Goal: Task Accomplishment & Management: Manage account settings

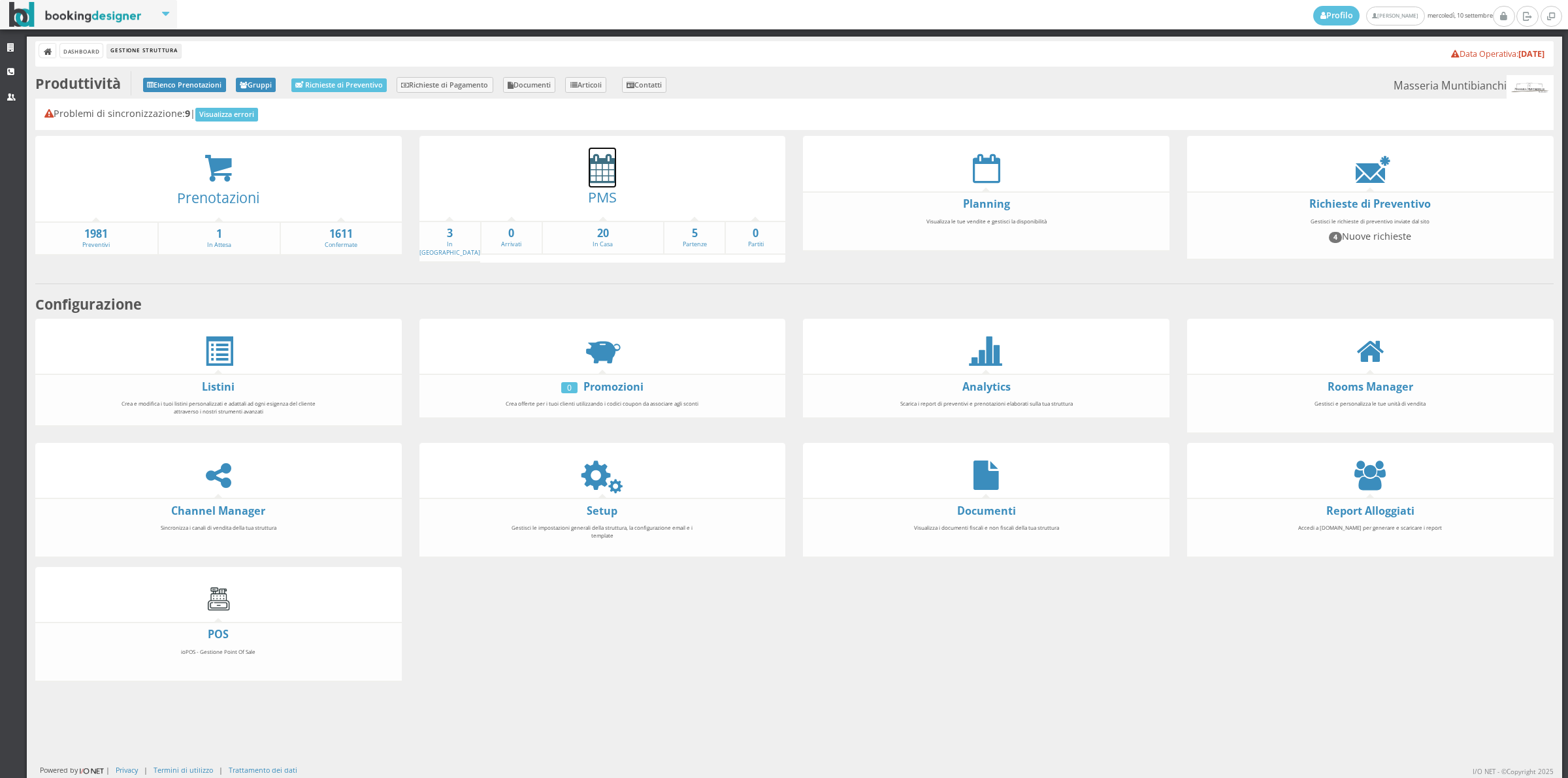
click at [589, 176] on icon at bounding box center [602, 168] width 28 height 29
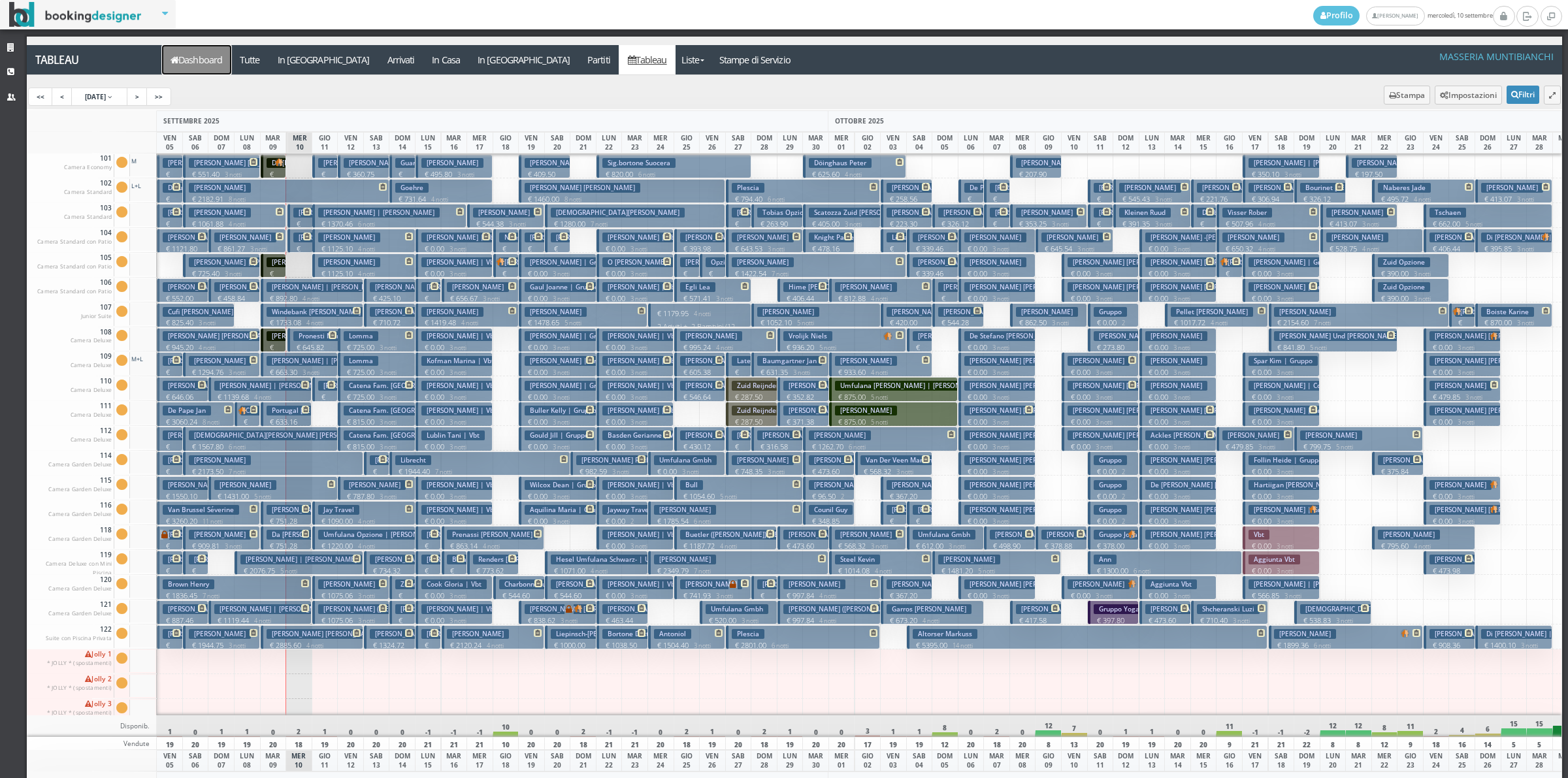
click at [211, 63] on link "Dashboard" at bounding box center [197, 60] width 69 height 29
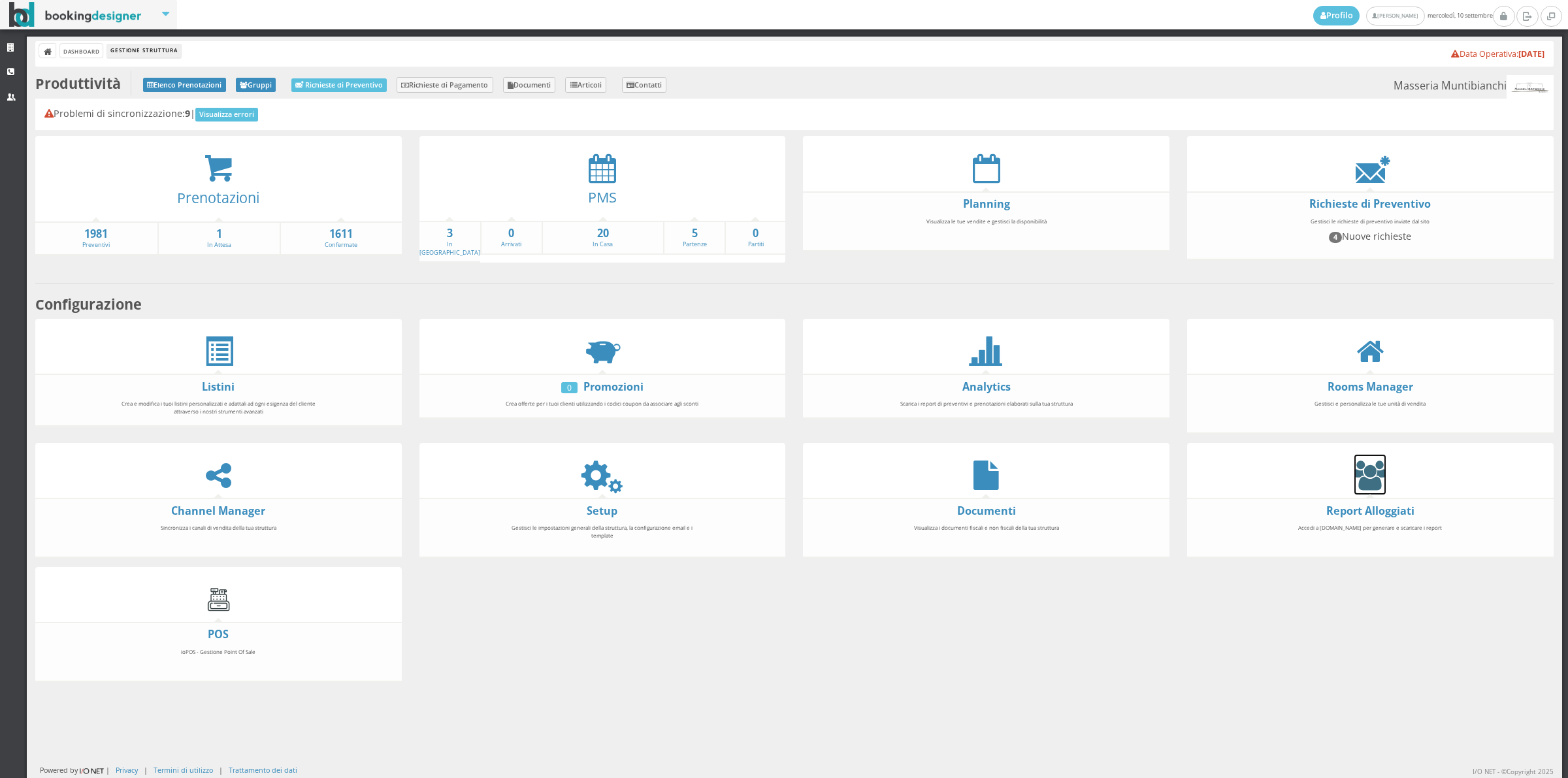
click at [1357, 477] on icon at bounding box center [1370, 475] width 31 height 29
click at [588, 469] on icon at bounding box center [602, 475] width 29 height 29
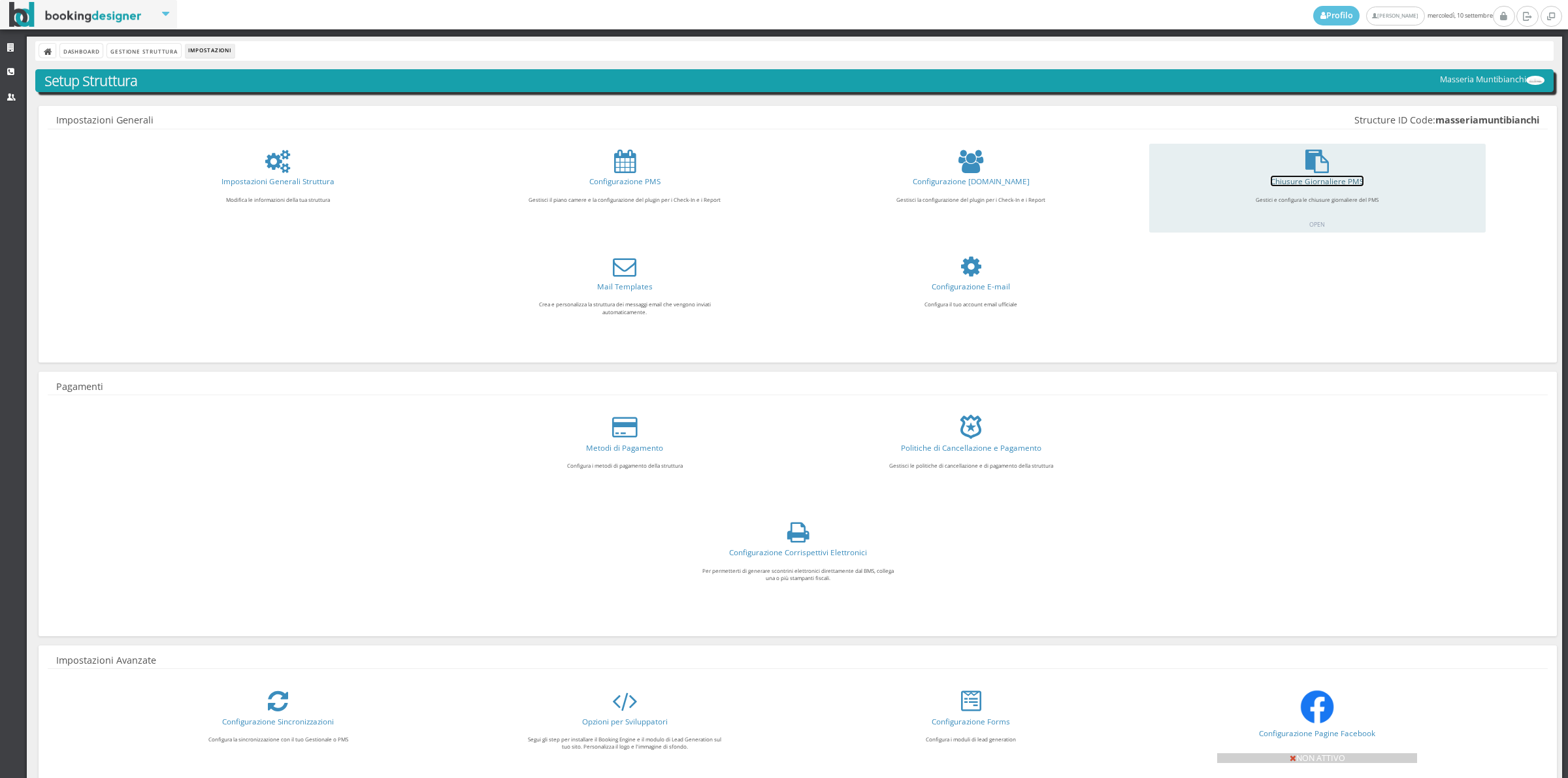
click at [1321, 181] on link "Chiusure Giornaliere PMS" at bounding box center [1317, 181] width 93 height 11
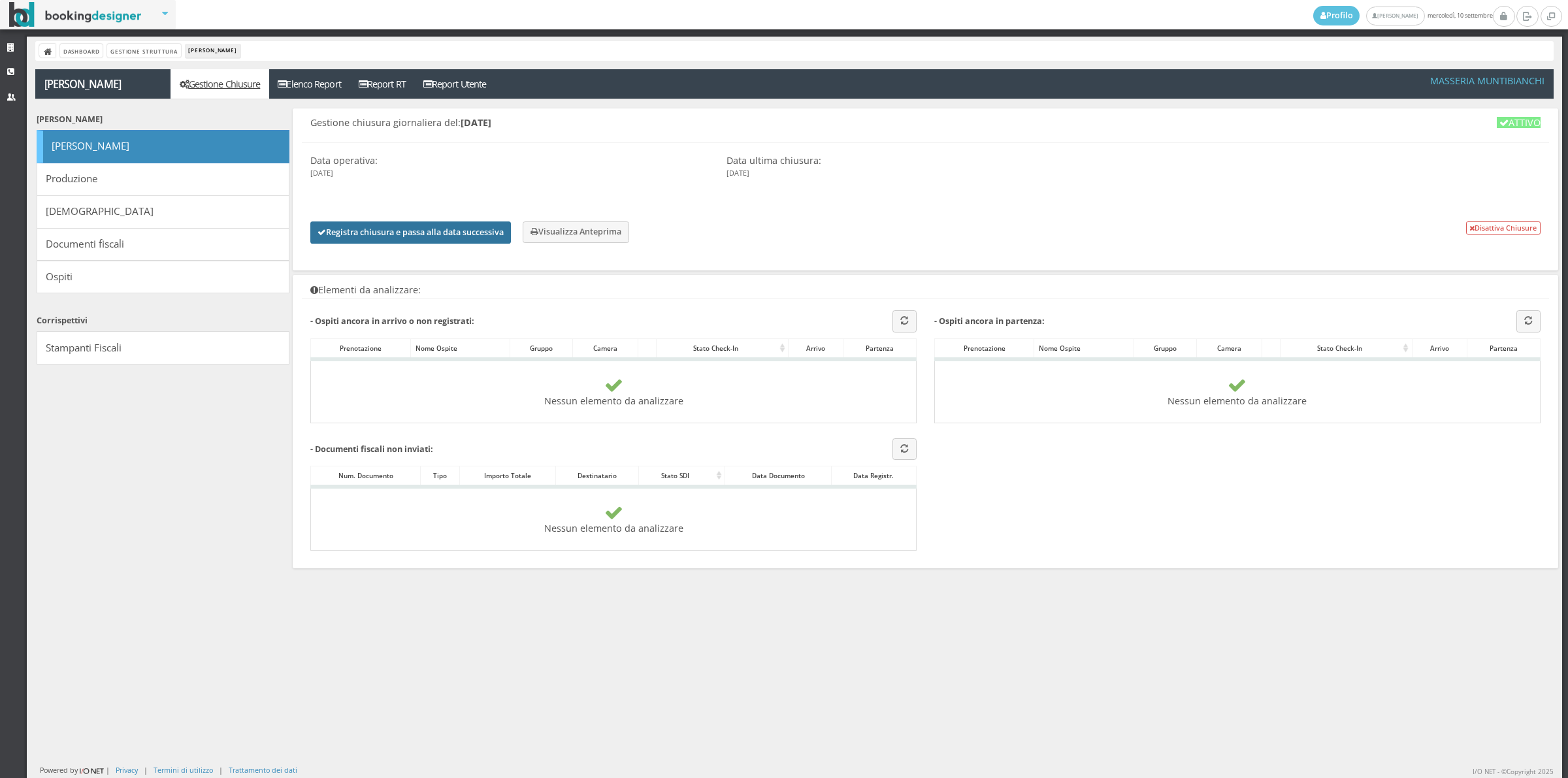
click at [422, 230] on button "Registra chiusura e passa alla data successiva" at bounding box center [410, 232] width 201 height 22
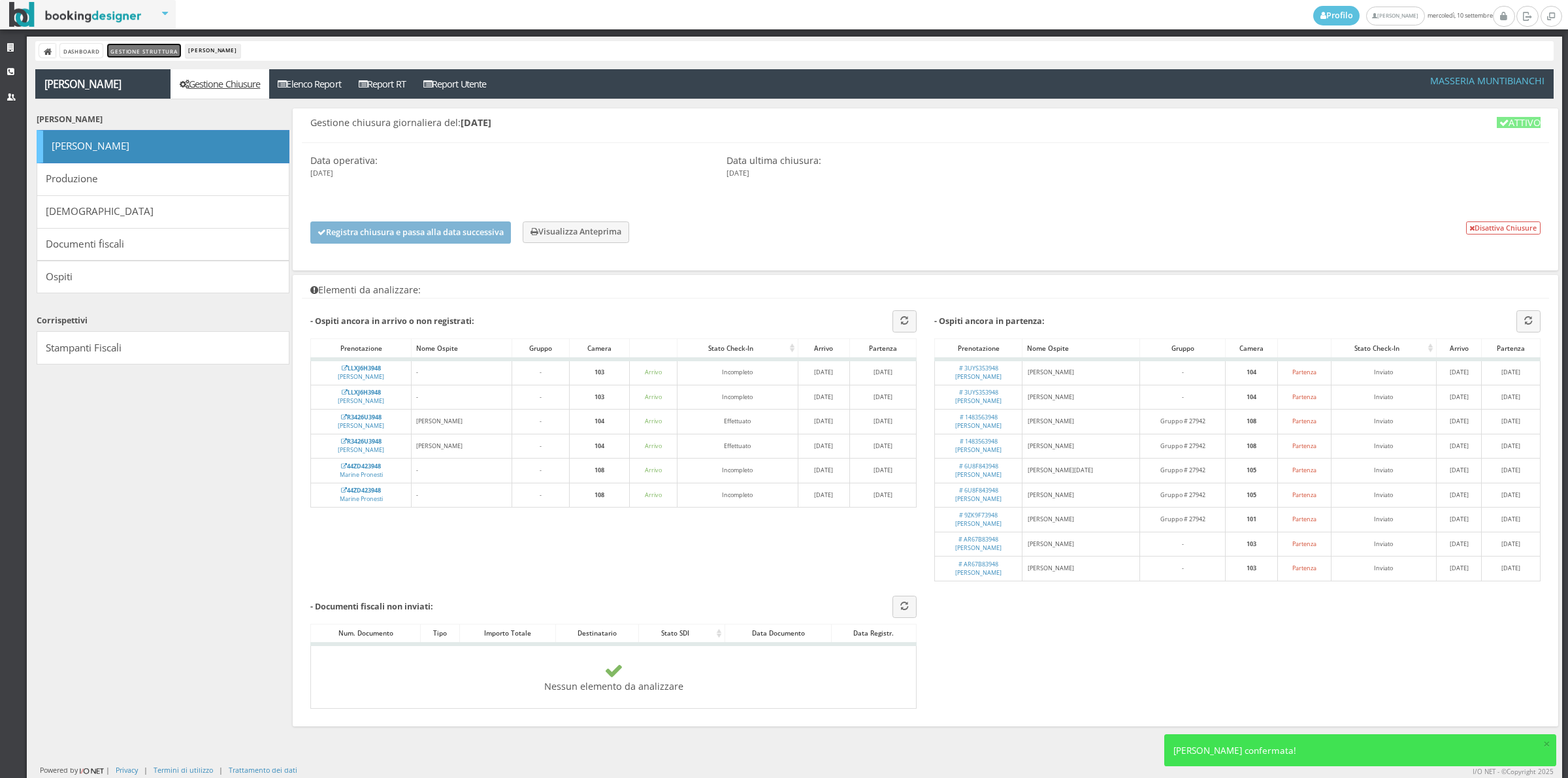
click at [154, 52] on link "Gestione Struttura" at bounding box center [143, 50] width 73 height 13
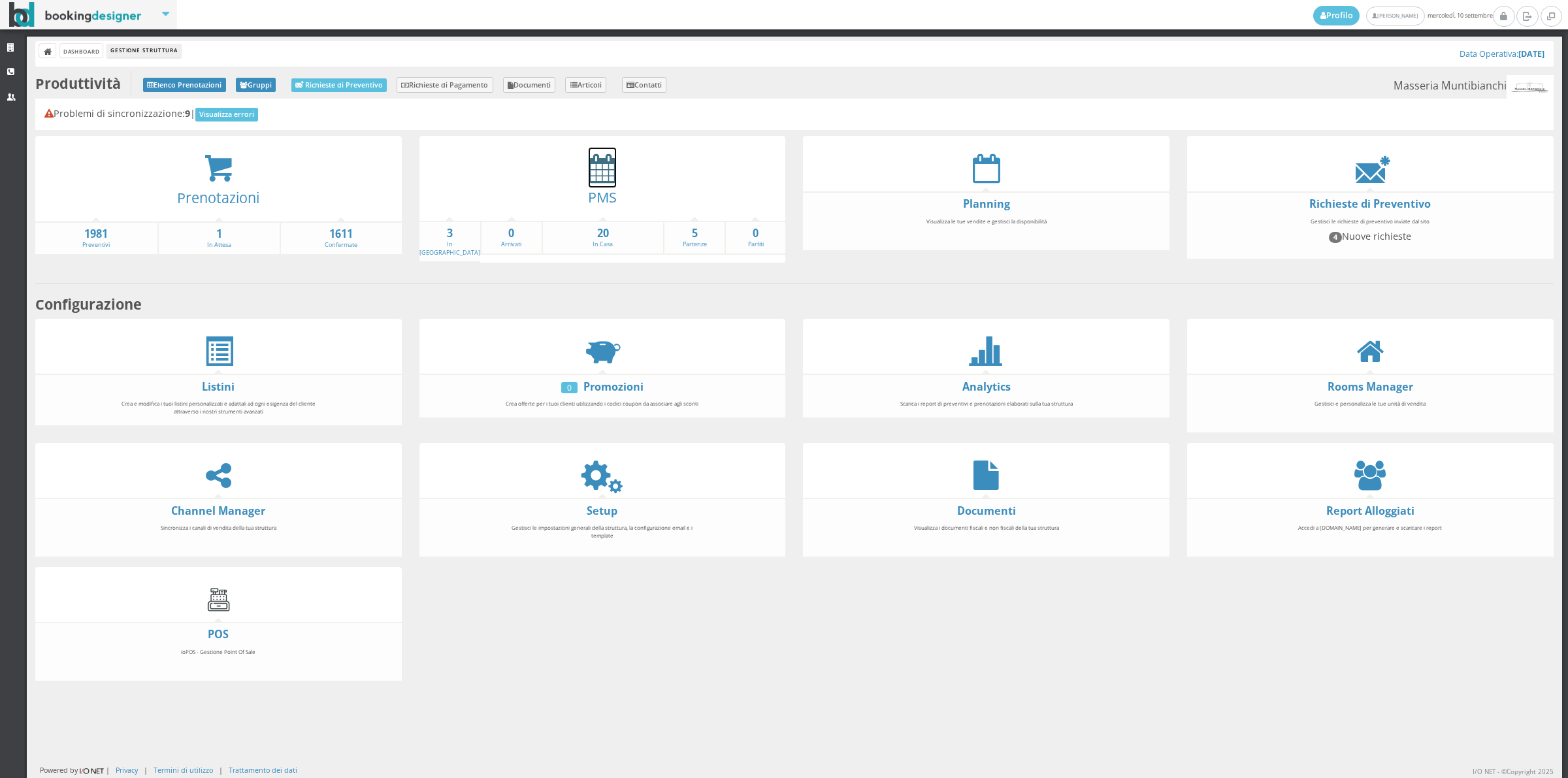
click at [602, 171] on icon at bounding box center [602, 168] width 28 height 29
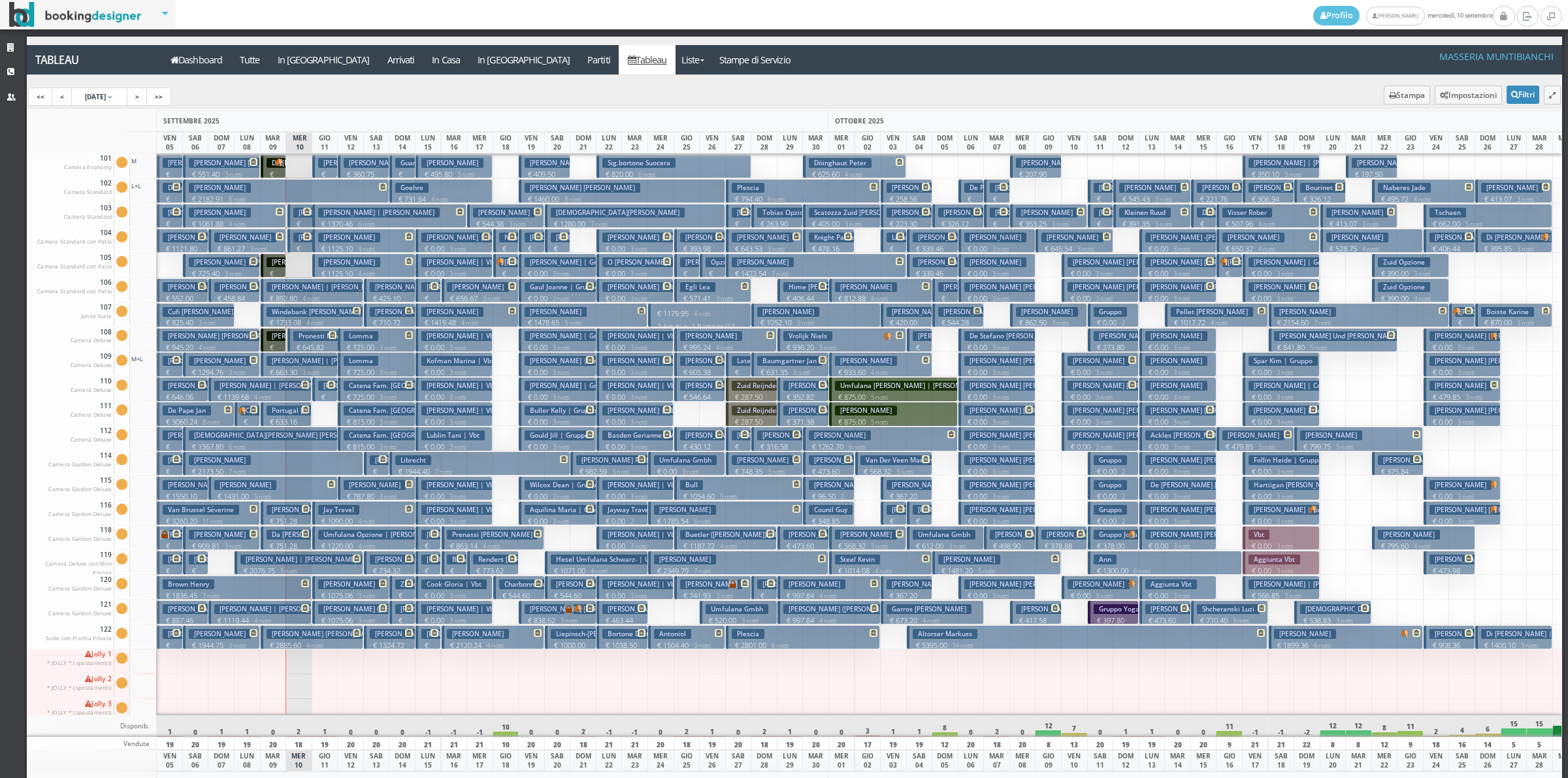
click at [250, 240] on h3 "Pilgrim Jake" at bounding box center [245, 237] width 62 height 10
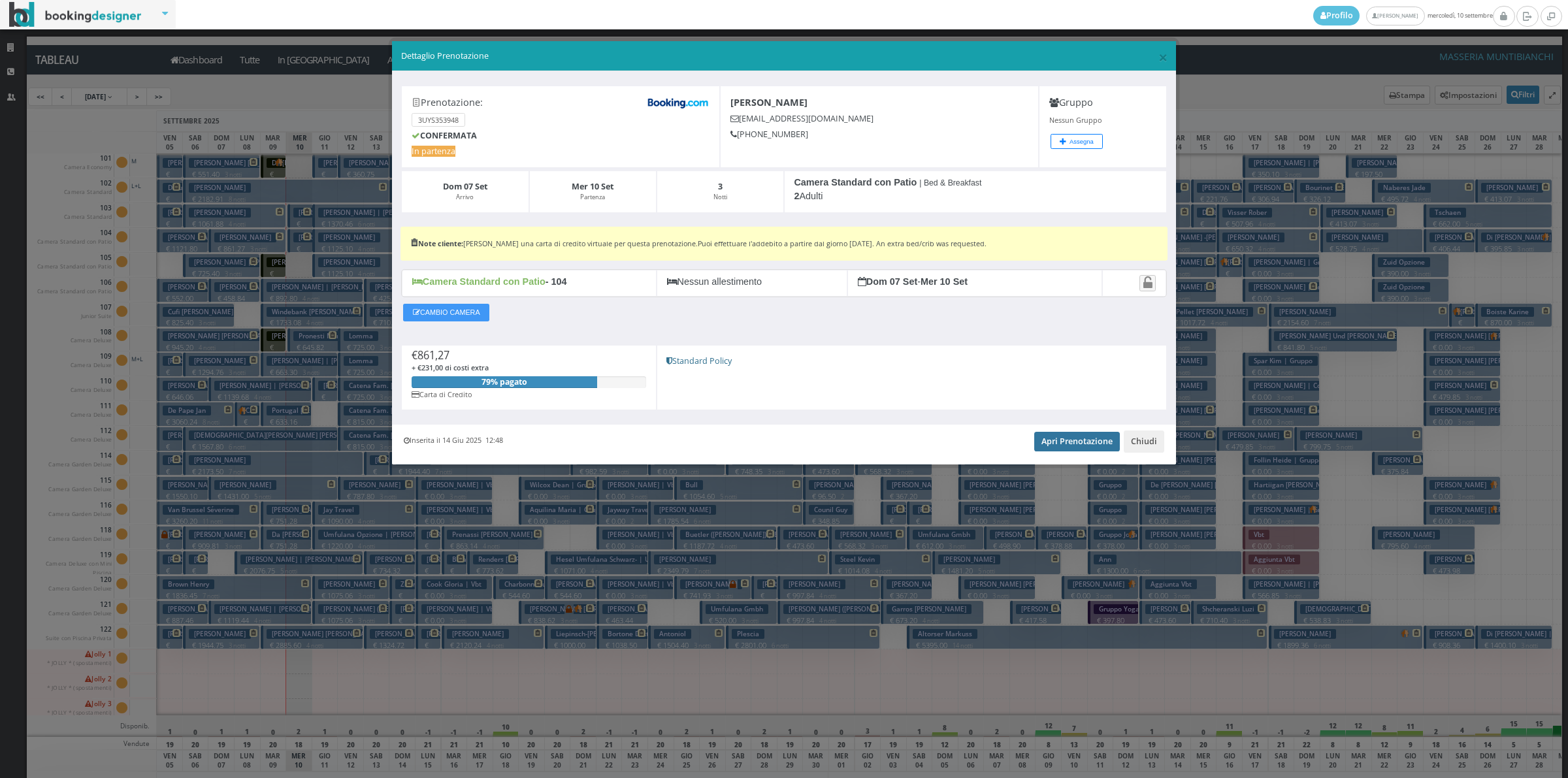
click at [1059, 435] on link "Apri Prenotazione" at bounding box center [1077, 441] width 86 height 20
click at [1131, 448] on button "Chiudi" at bounding box center [1143, 441] width 40 height 22
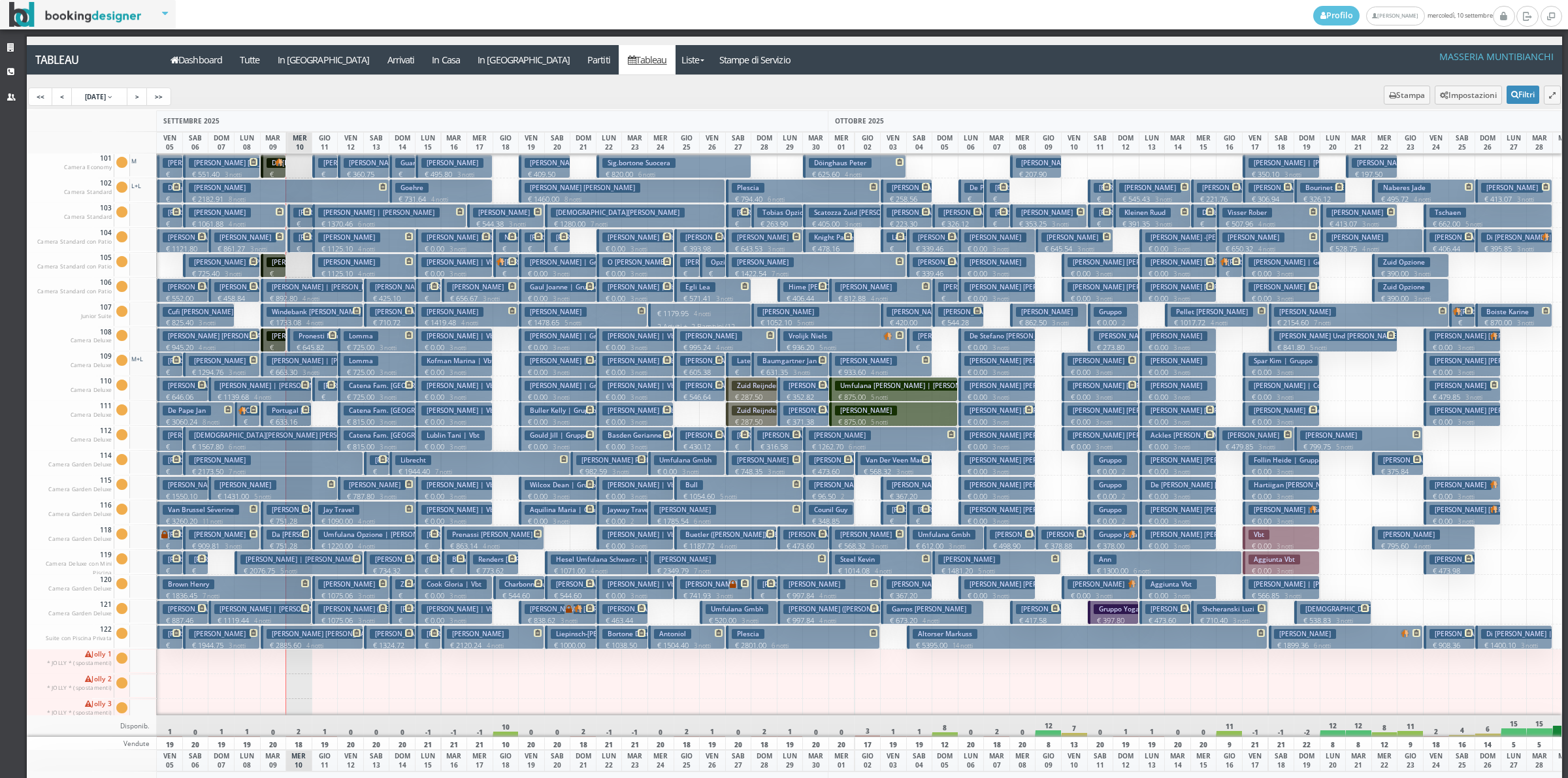
click at [269, 265] on h3 "Goffredo Claudia Lucia | De Laurentis" at bounding box center [354, 262] width 175 height 10
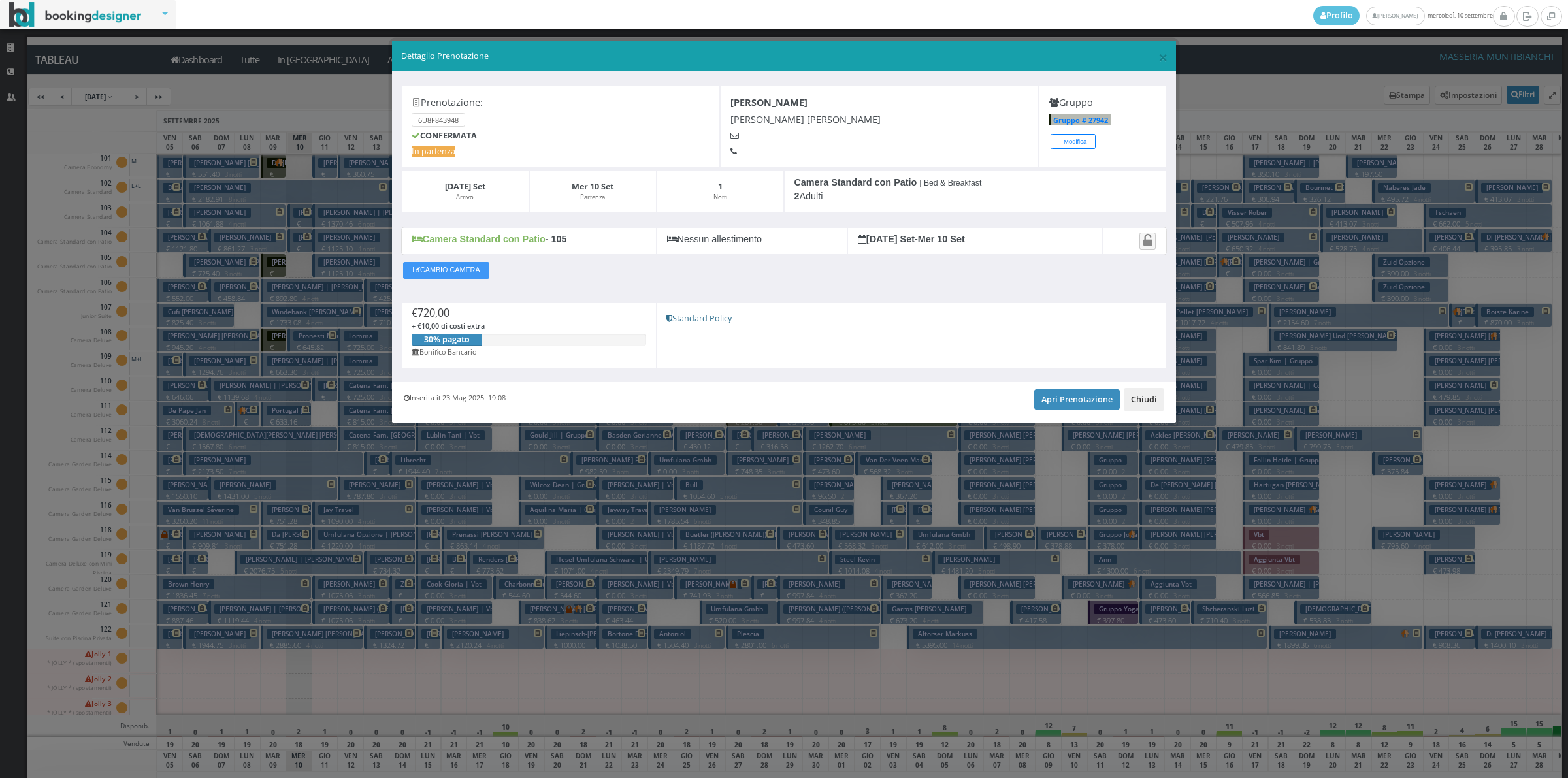
click at [1163, 399] on button "Chiudi" at bounding box center [1143, 399] width 40 height 22
click at [1163, 399] on p "€ 0.00 3 notti" at bounding box center [1179, 397] width 67 height 11
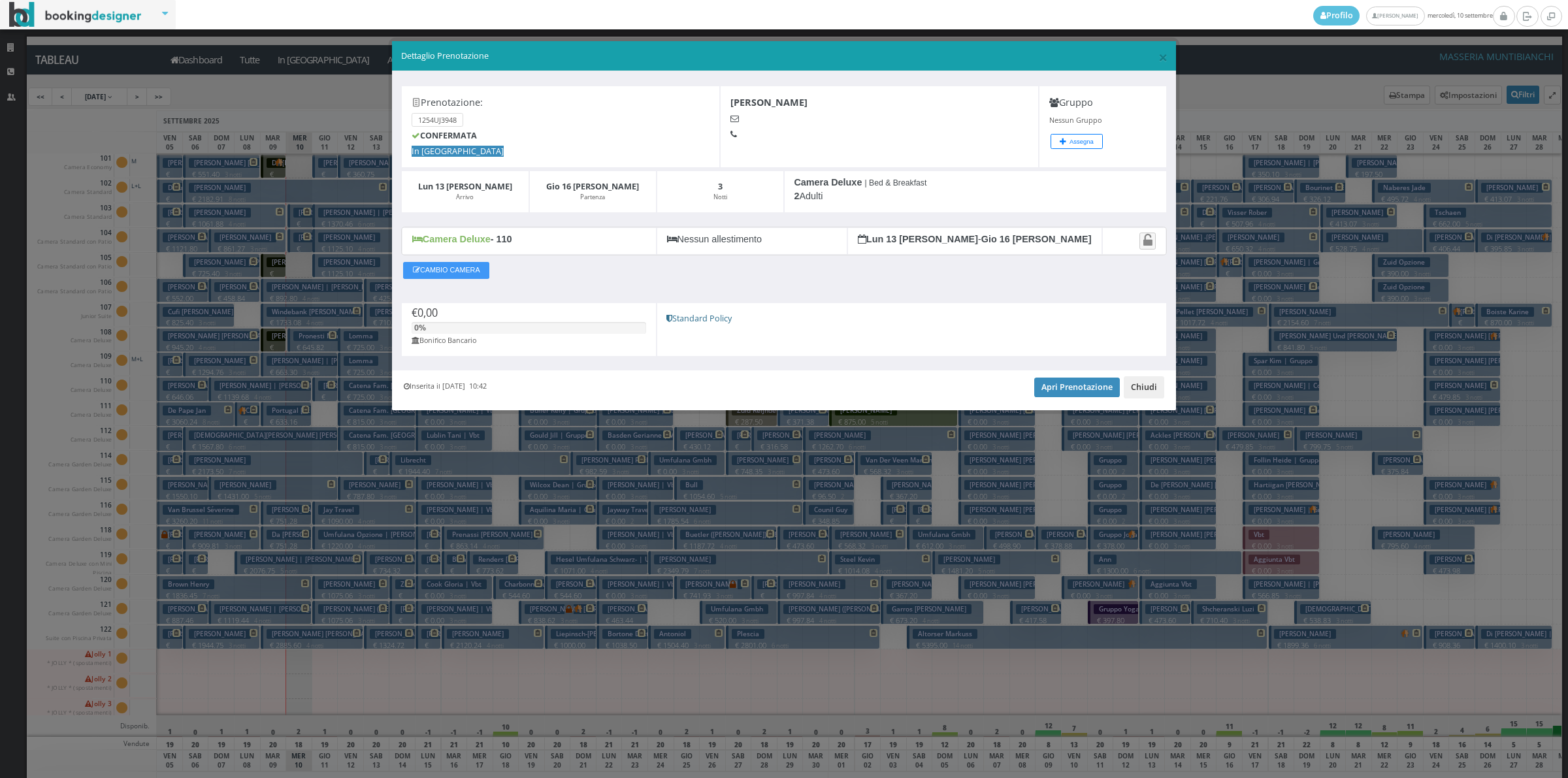
click at [1160, 390] on button "Chiudi" at bounding box center [1143, 387] width 40 height 22
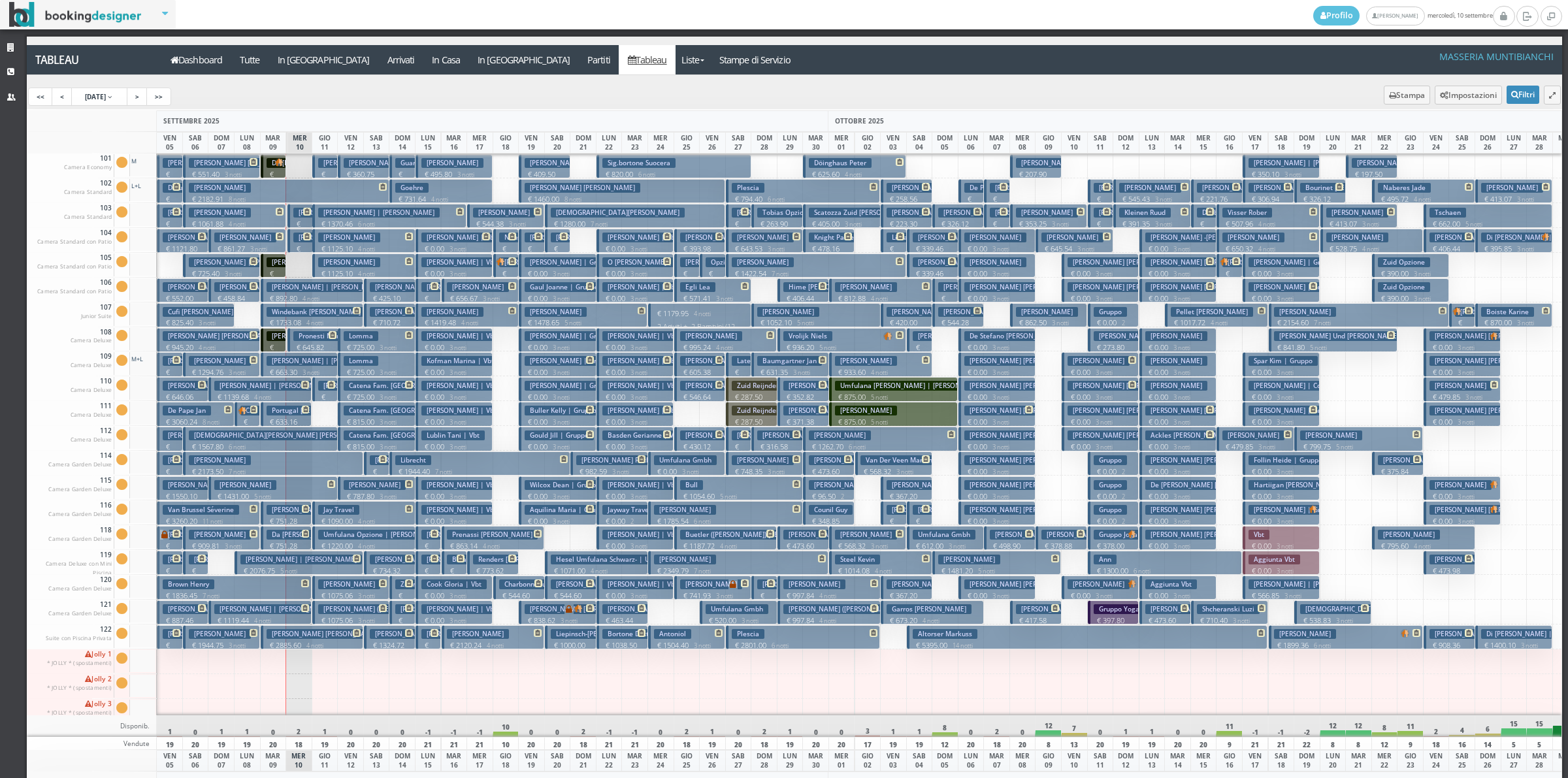
click at [270, 171] on p "€ 240.00 1 notti" at bounding box center [274, 190] width 16 height 41
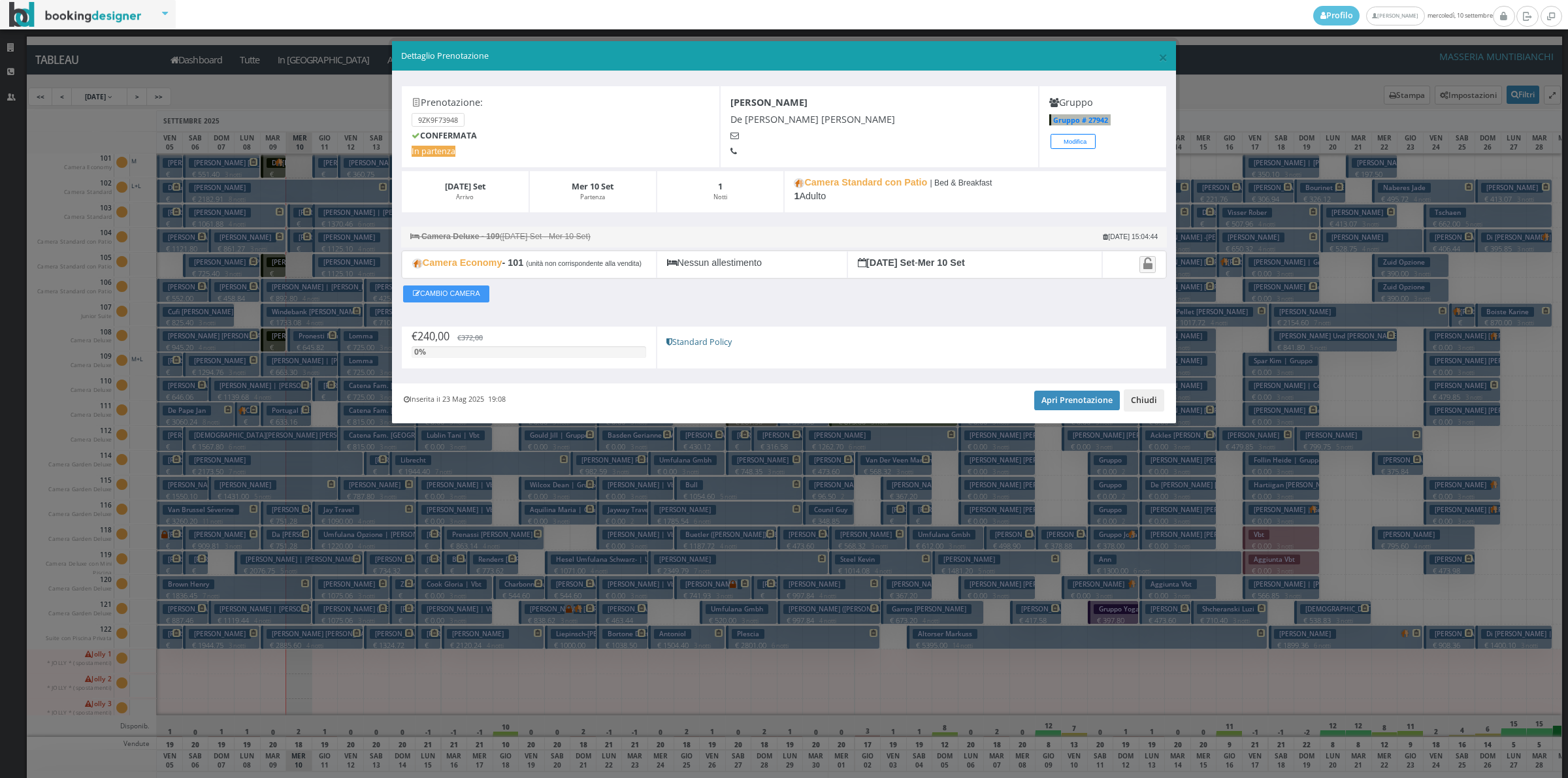
click at [1147, 409] on button "Chiudi" at bounding box center [1143, 400] width 40 height 22
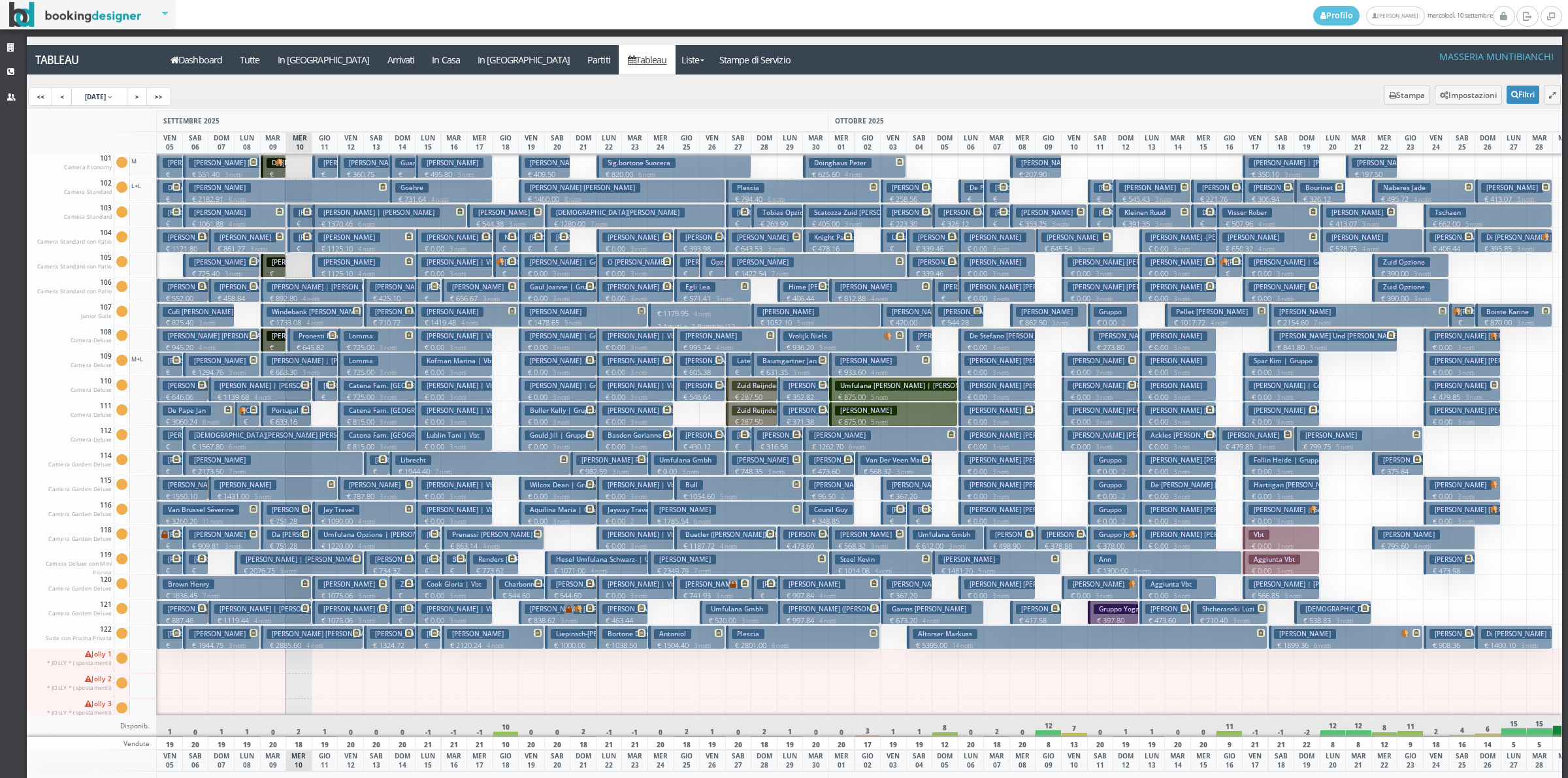
click at [276, 339] on h3 "[PERSON_NAME] | [PERSON_NAME]" at bounding box center [327, 336] width 121 height 10
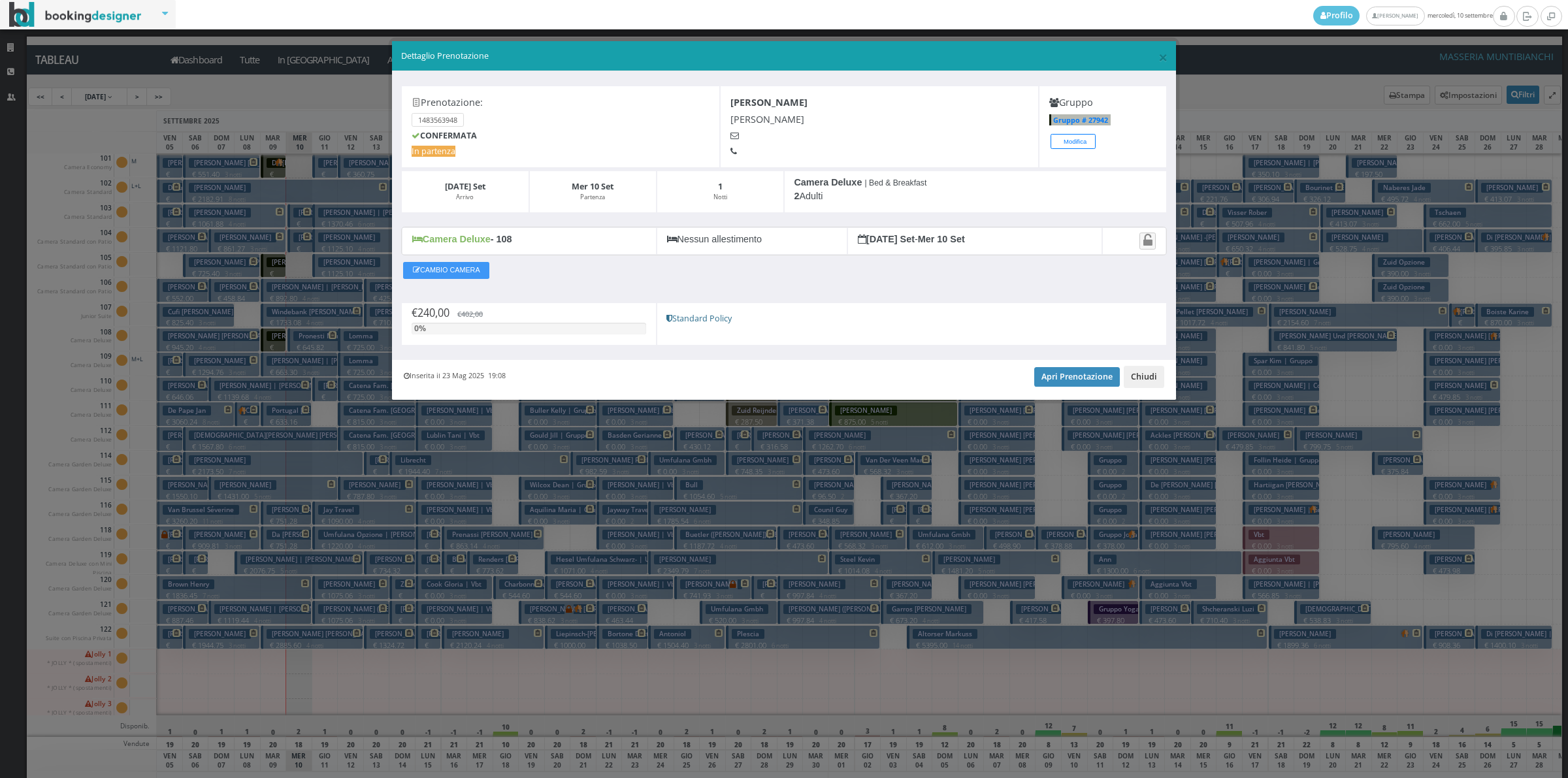
drag, startPoint x: 1148, startPoint y: 383, endPoint x: 1040, endPoint y: 394, distance: 108.6
click at [1148, 383] on button "Chiudi" at bounding box center [1143, 376] width 40 height 22
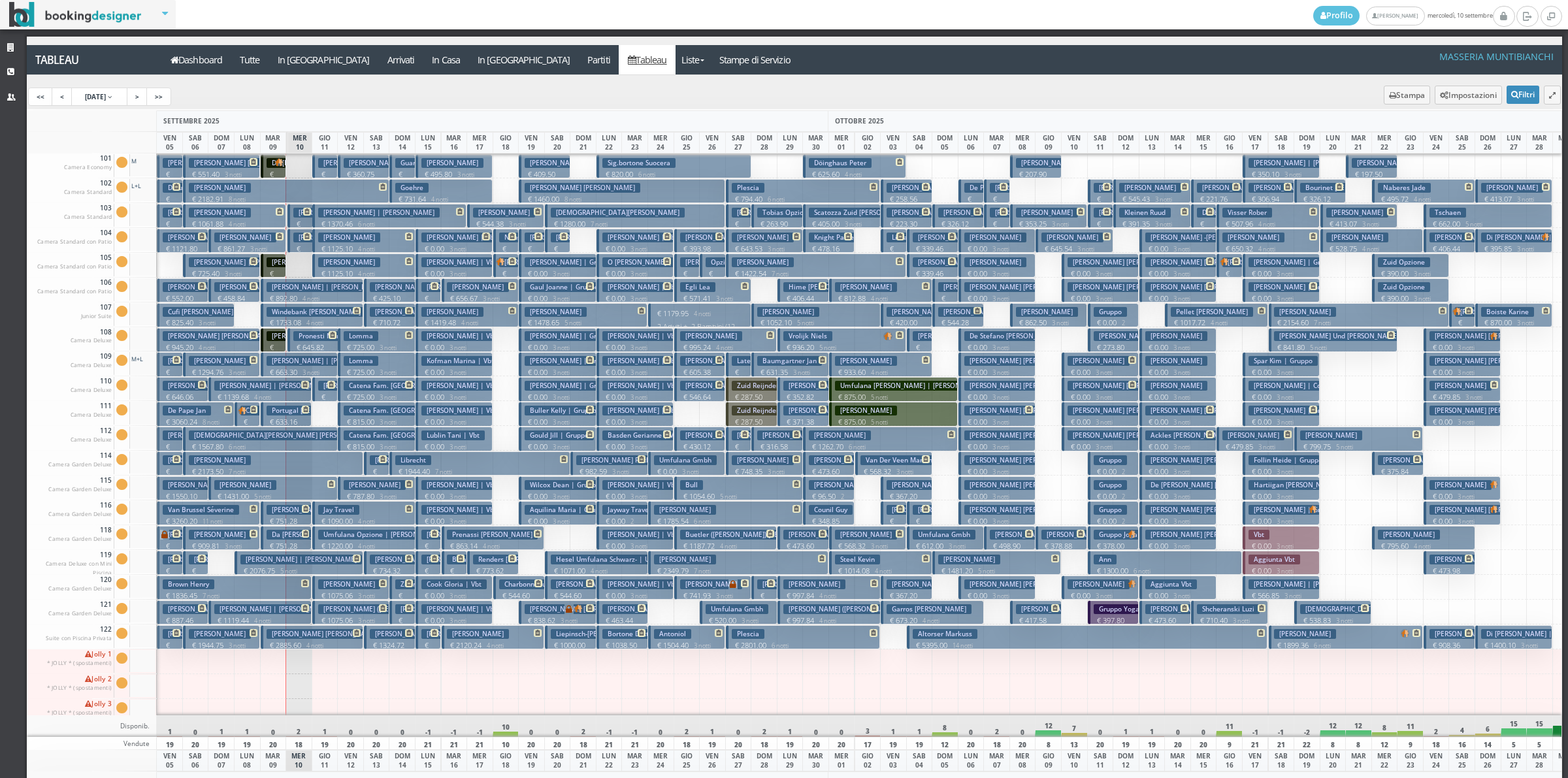
click at [266, 266] on button "Goffredo Claudia Lucia | De Laurentis € 720.00 1 notti 2 Adulti" at bounding box center [274, 266] width 26 height 24
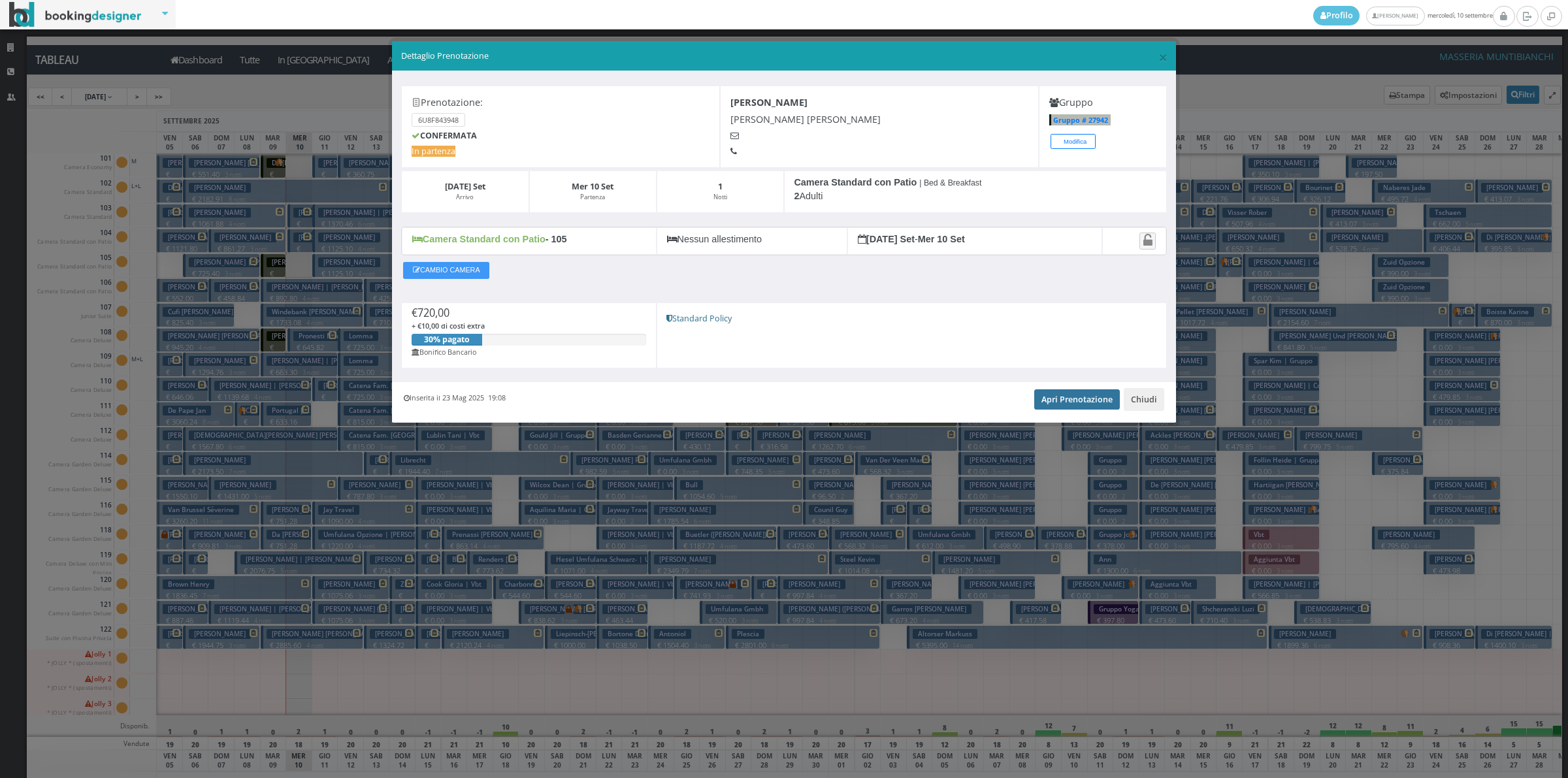
click at [1060, 405] on link "Apri Prenotazione" at bounding box center [1077, 399] width 86 height 20
click at [1139, 403] on button "Chiudi" at bounding box center [1143, 399] width 40 height 22
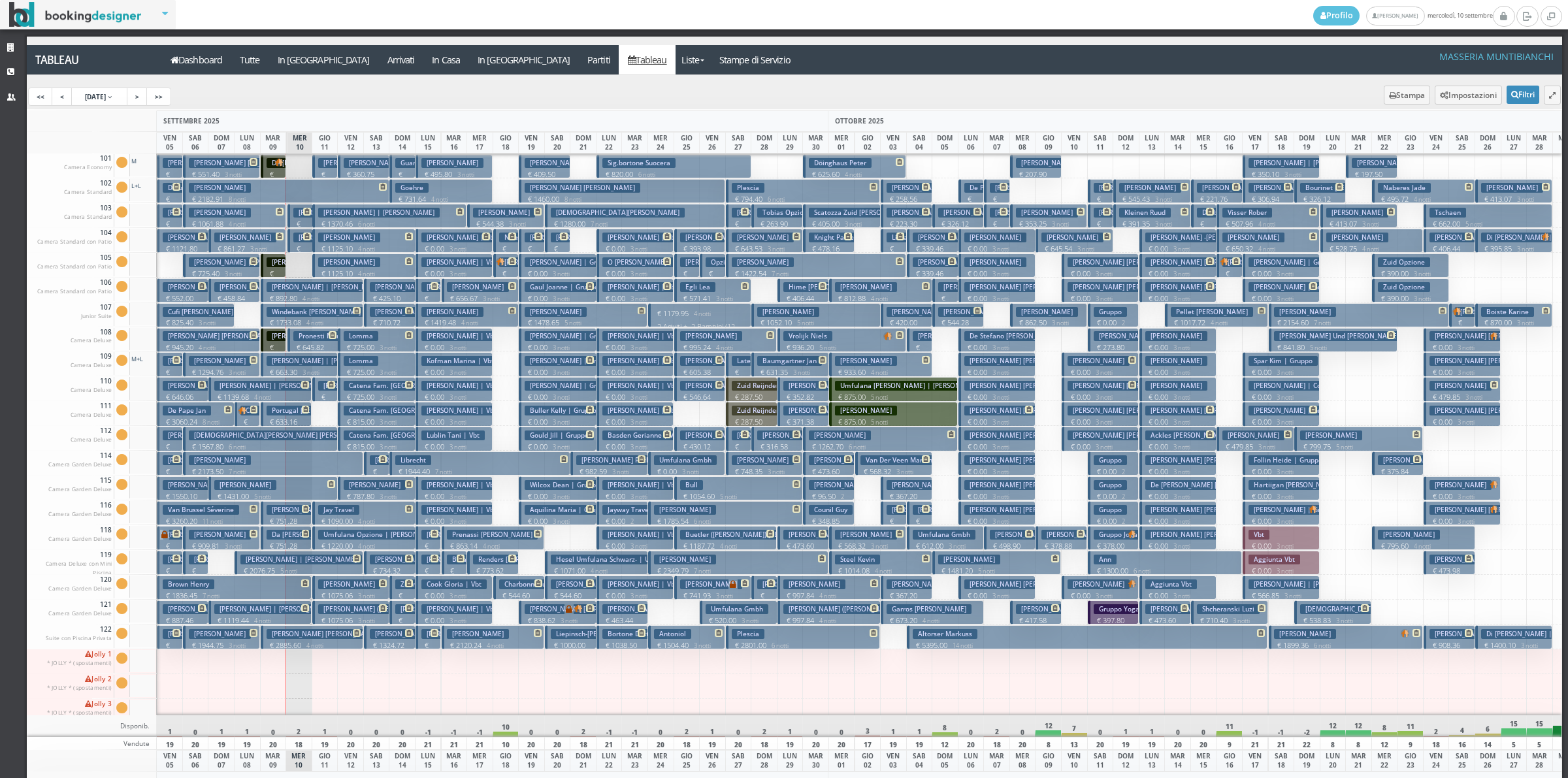
click at [273, 466] on button "Bertotti Paolo € 2173.50 7 notti 2 Adulti" at bounding box center [273, 463] width 180 height 24
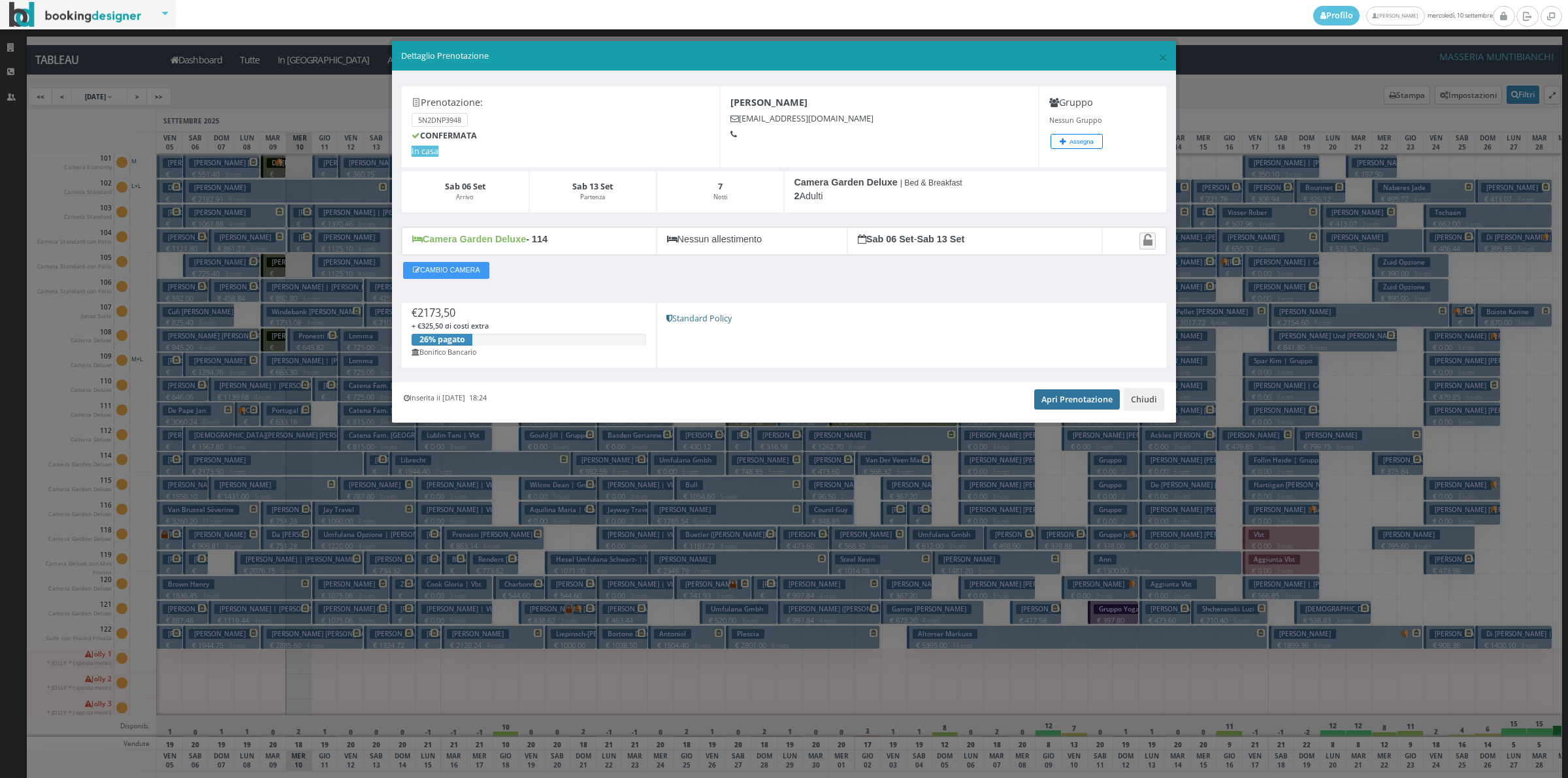
click at [1082, 399] on link "Apri Prenotazione" at bounding box center [1077, 399] width 86 height 20
click at [1142, 410] on button "Chiudi" at bounding box center [1143, 399] width 40 height 22
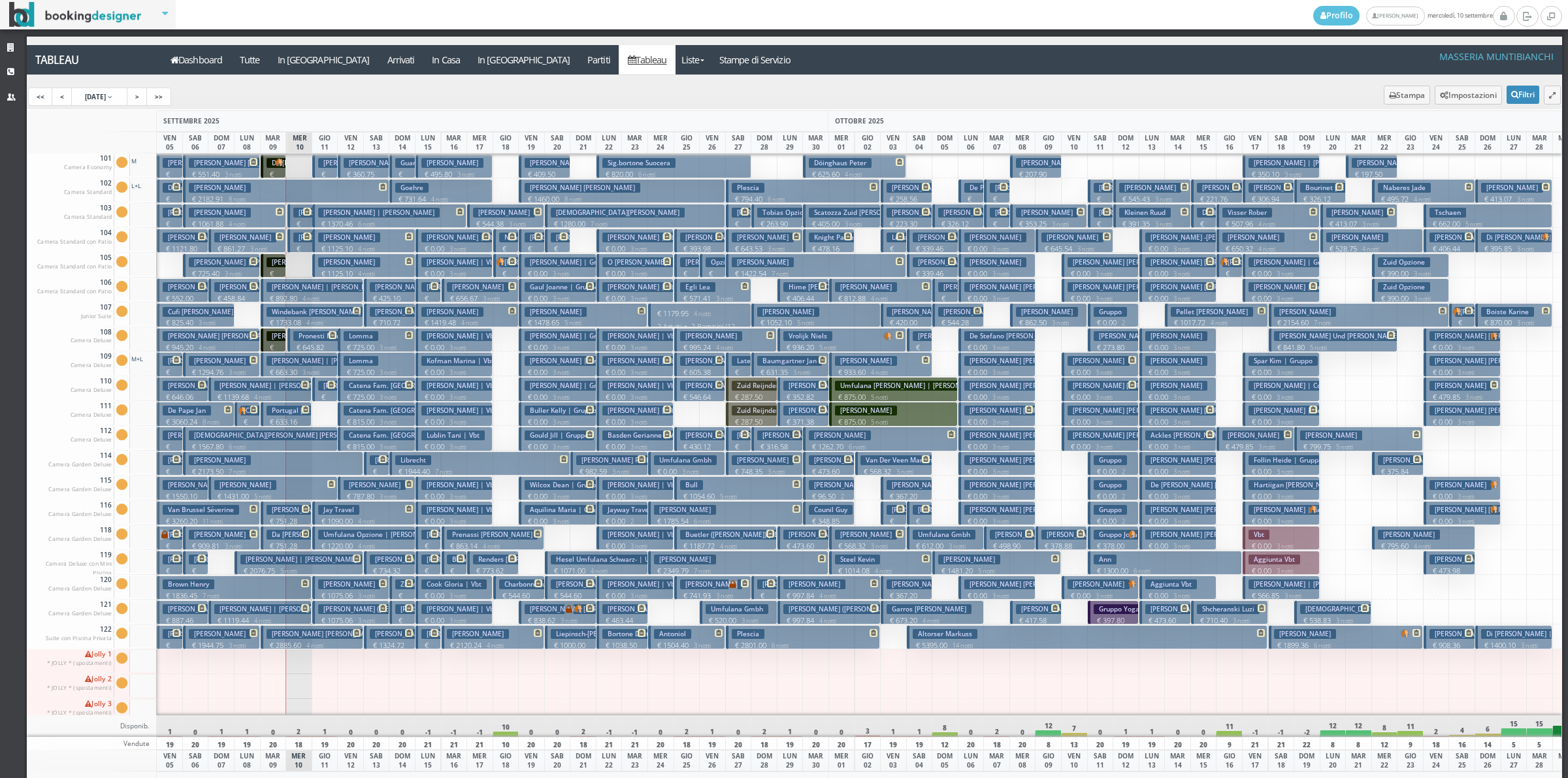
click at [271, 345] on p "€ 240.00 1 notti" at bounding box center [274, 363] width 16 height 41
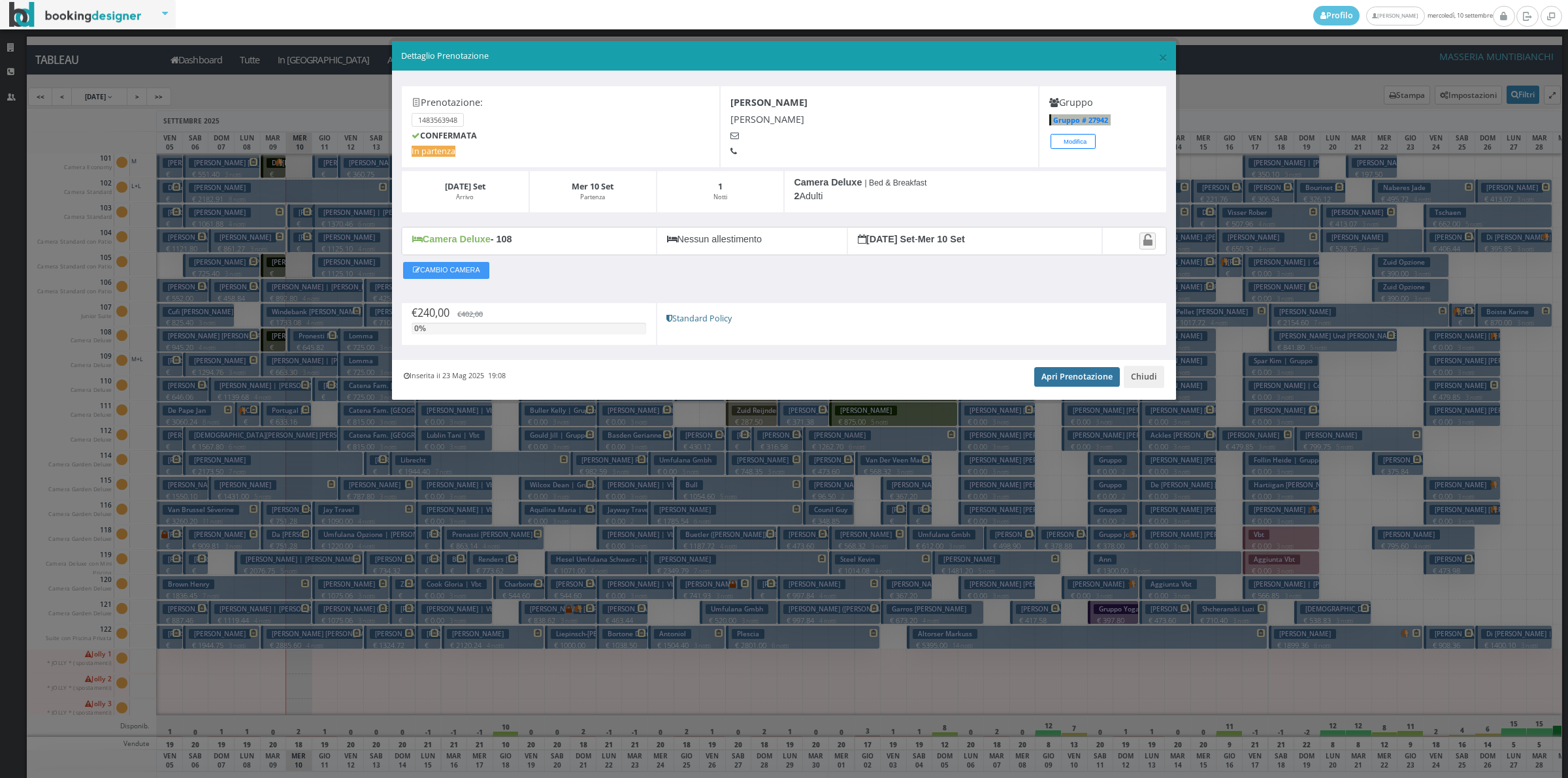
click at [1092, 379] on link "Apri Prenotazione" at bounding box center [1077, 377] width 86 height 20
click at [1148, 379] on button "Chiudi" at bounding box center [1143, 376] width 40 height 22
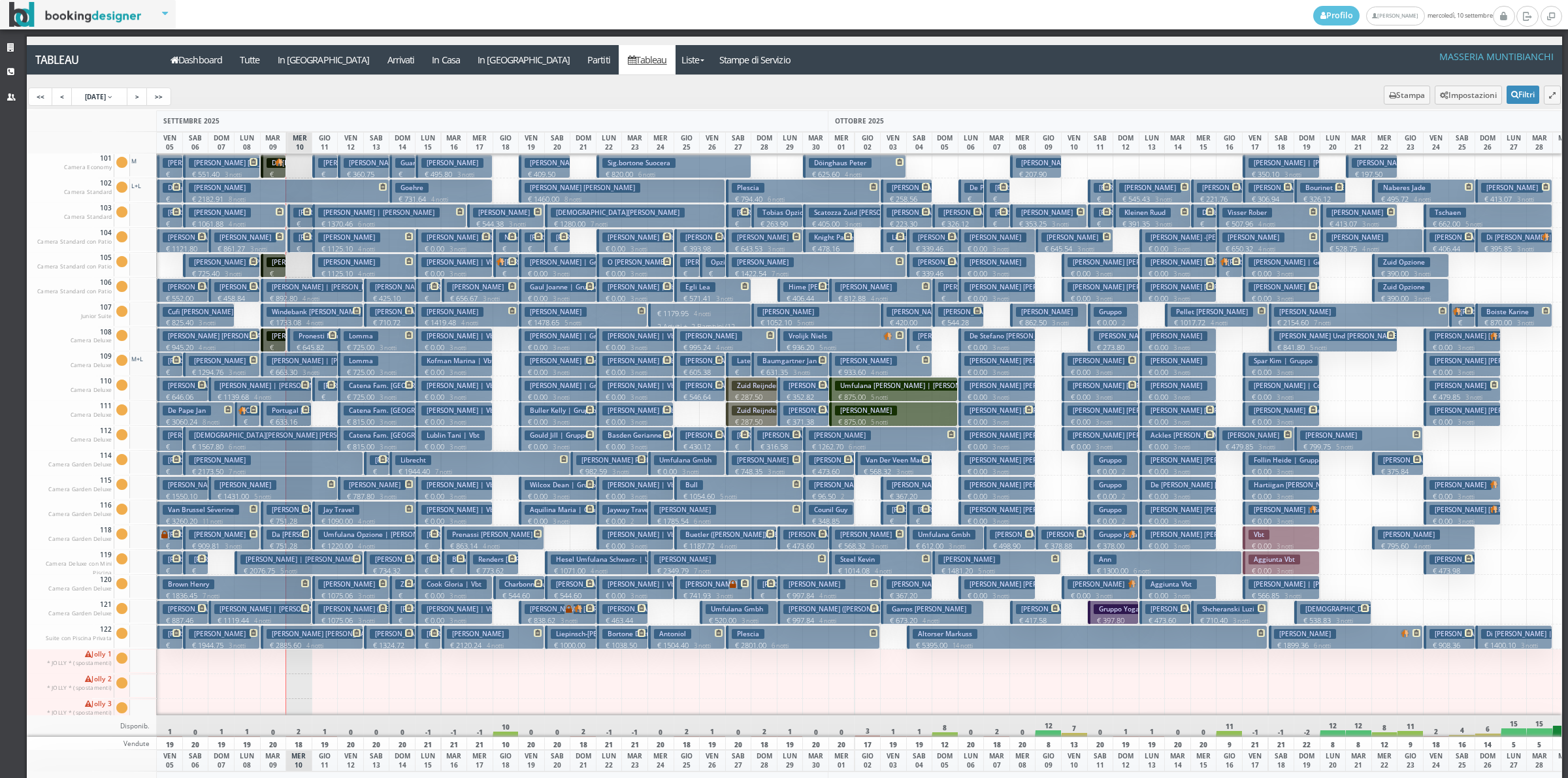
click at [246, 196] on small "8 notti" at bounding box center [234, 200] width 22 height 9
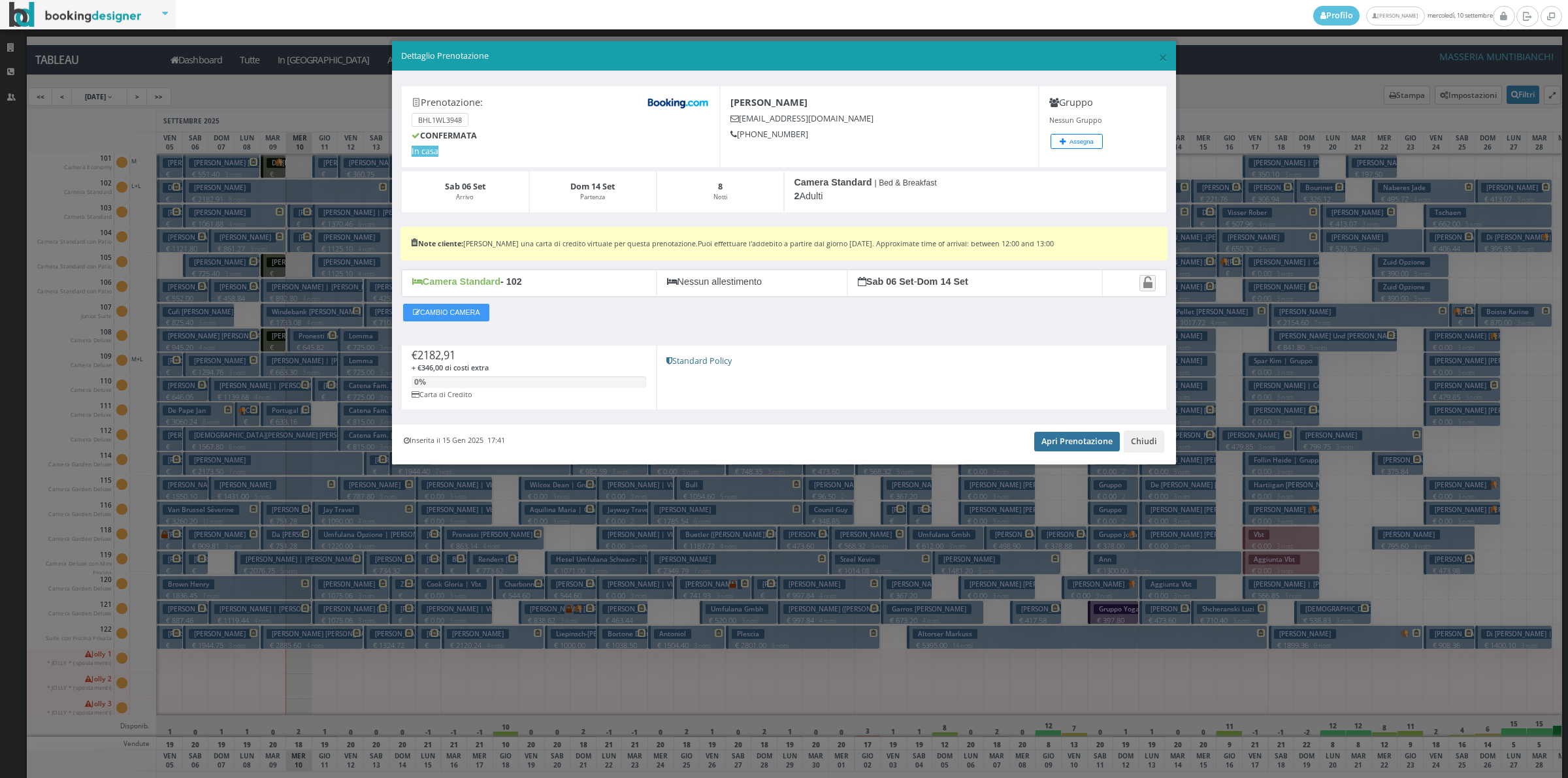
click at [1063, 446] on link "Apri Prenotazione" at bounding box center [1077, 441] width 86 height 20
click at [1141, 449] on button "Chiudi" at bounding box center [1143, 441] width 40 height 22
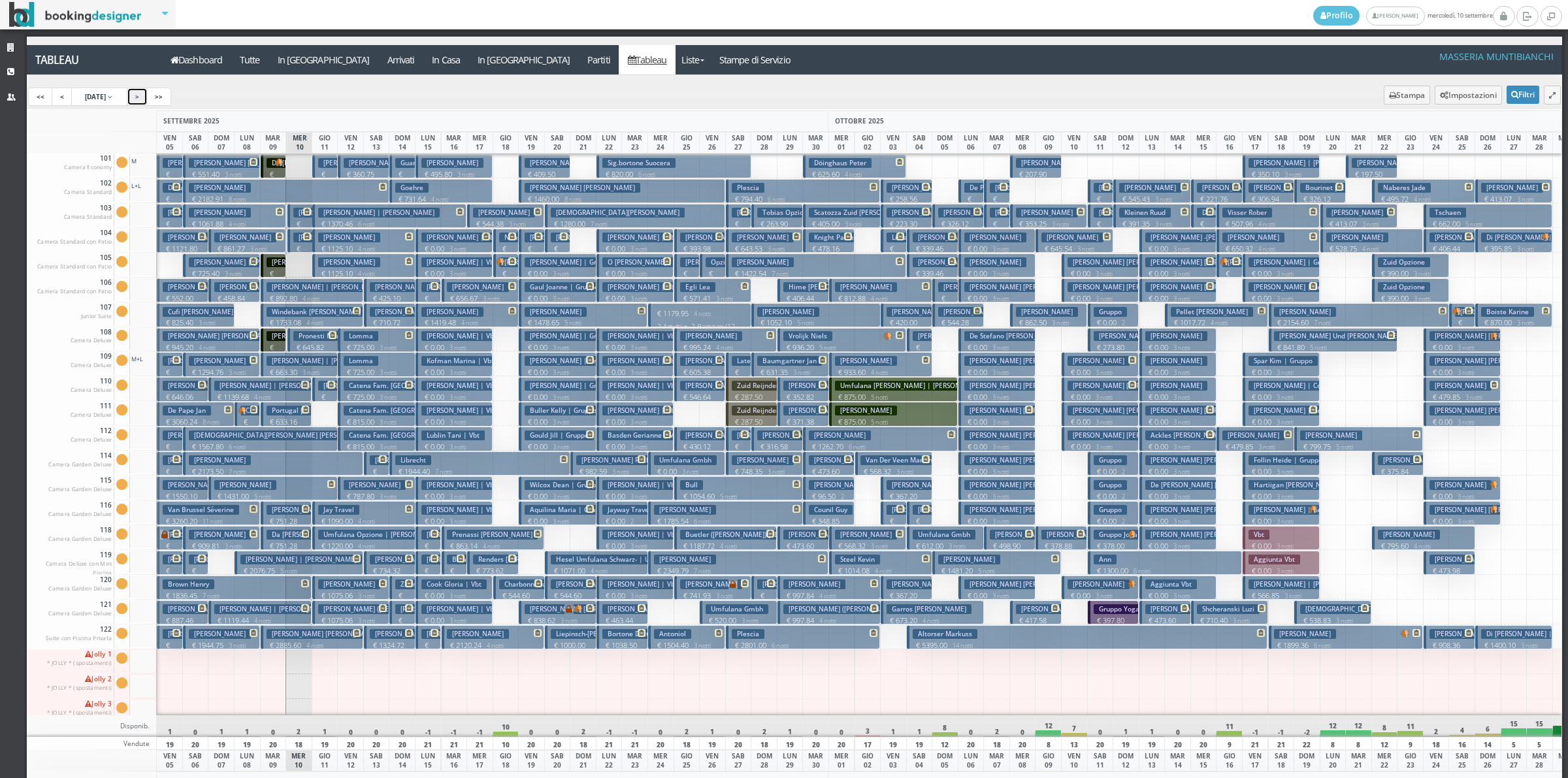
click at [145, 100] on link ">" at bounding box center [137, 97] width 21 height 18
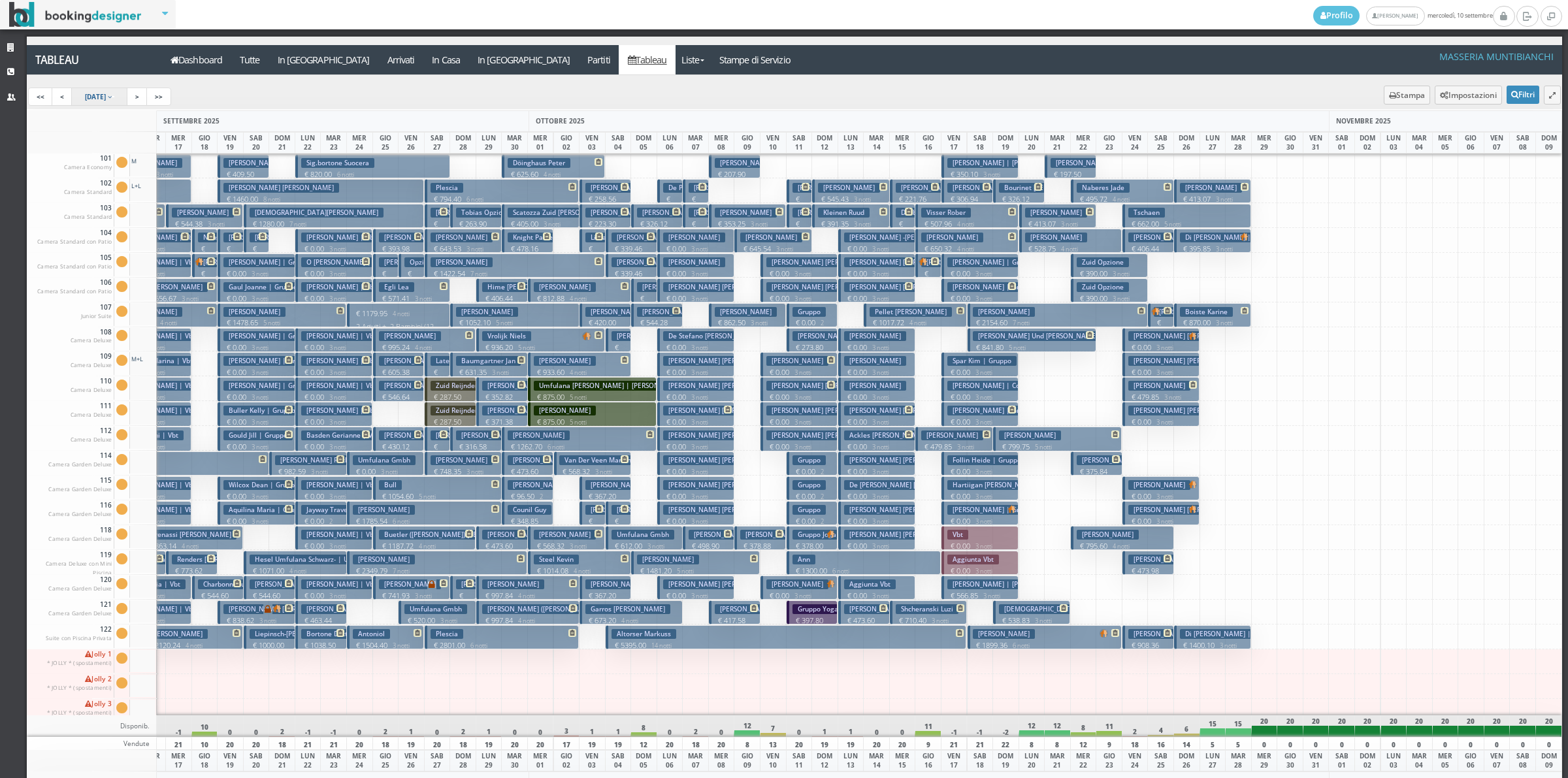
click at [86, 100] on span "5 Sep 2025" at bounding box center [95, 96] width 21 height 9
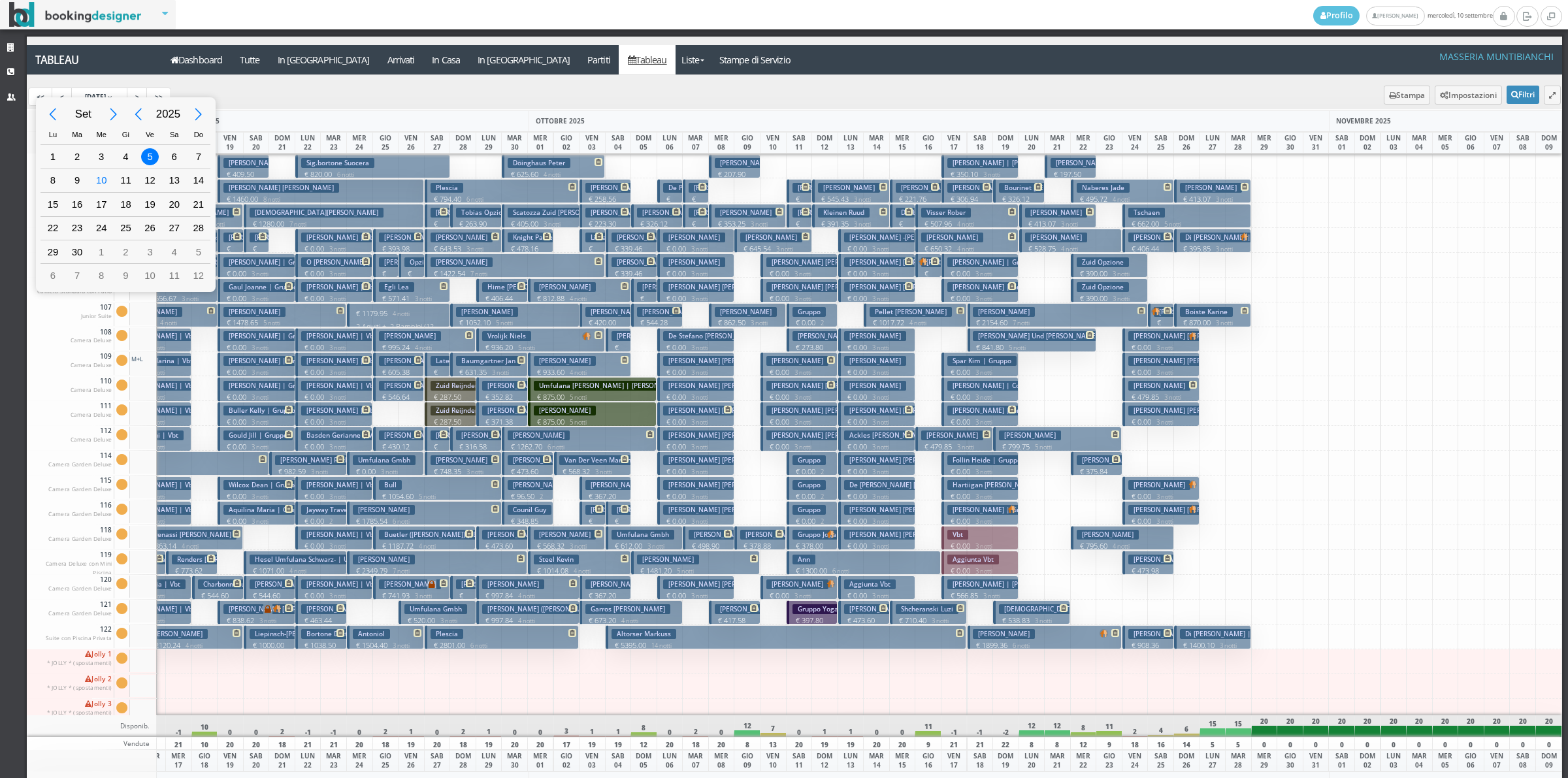
click at [160, 158] on div "5" at bounding box center [150, 157] width 24 height 23
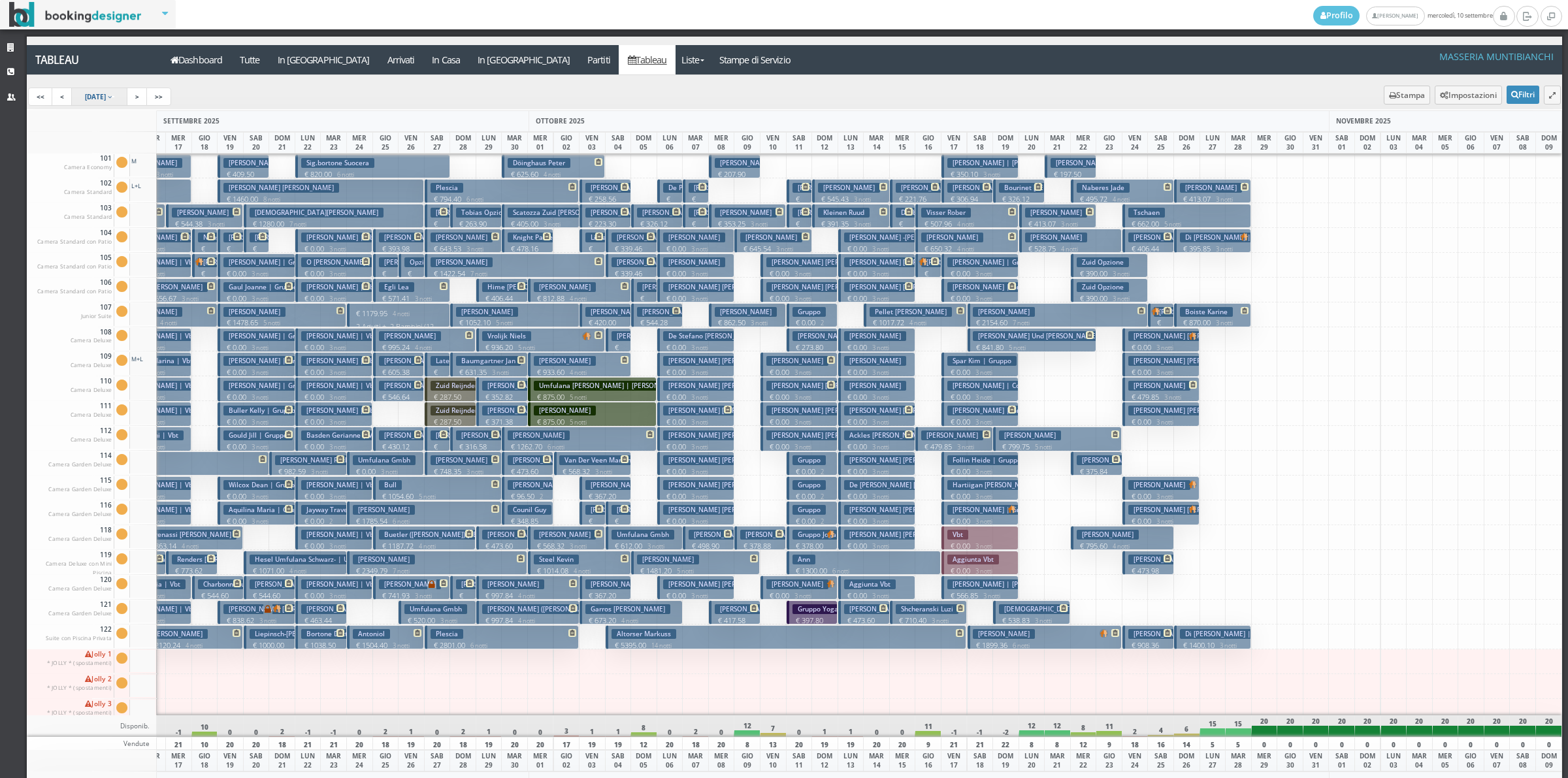
click at [106, 99] on span "5 Sep 2025" at bounding box center [95, 96] width 21 height 9
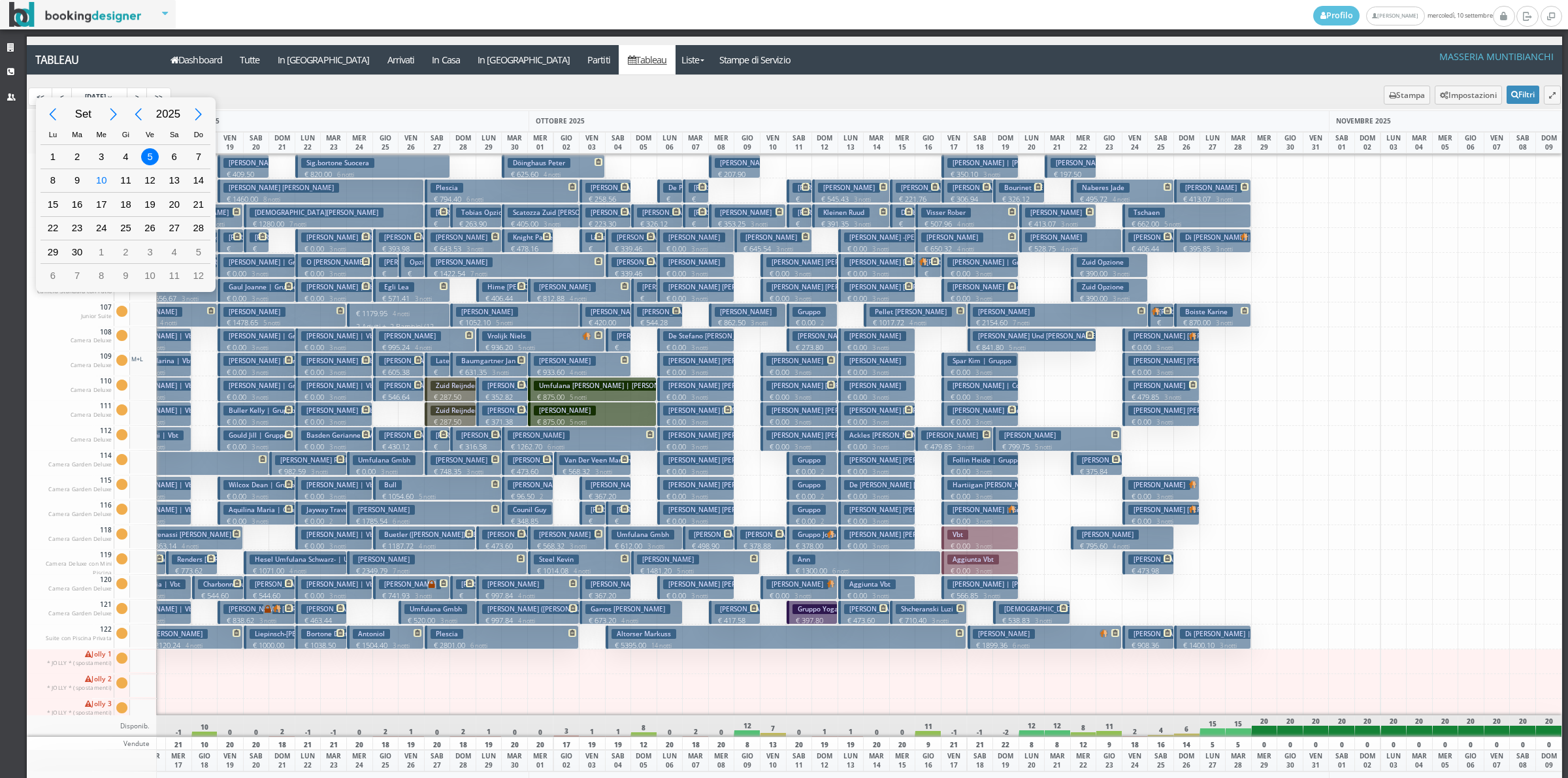
click at [150, 162] on div "5" at bounding box center [150, 157] width 17 height 17
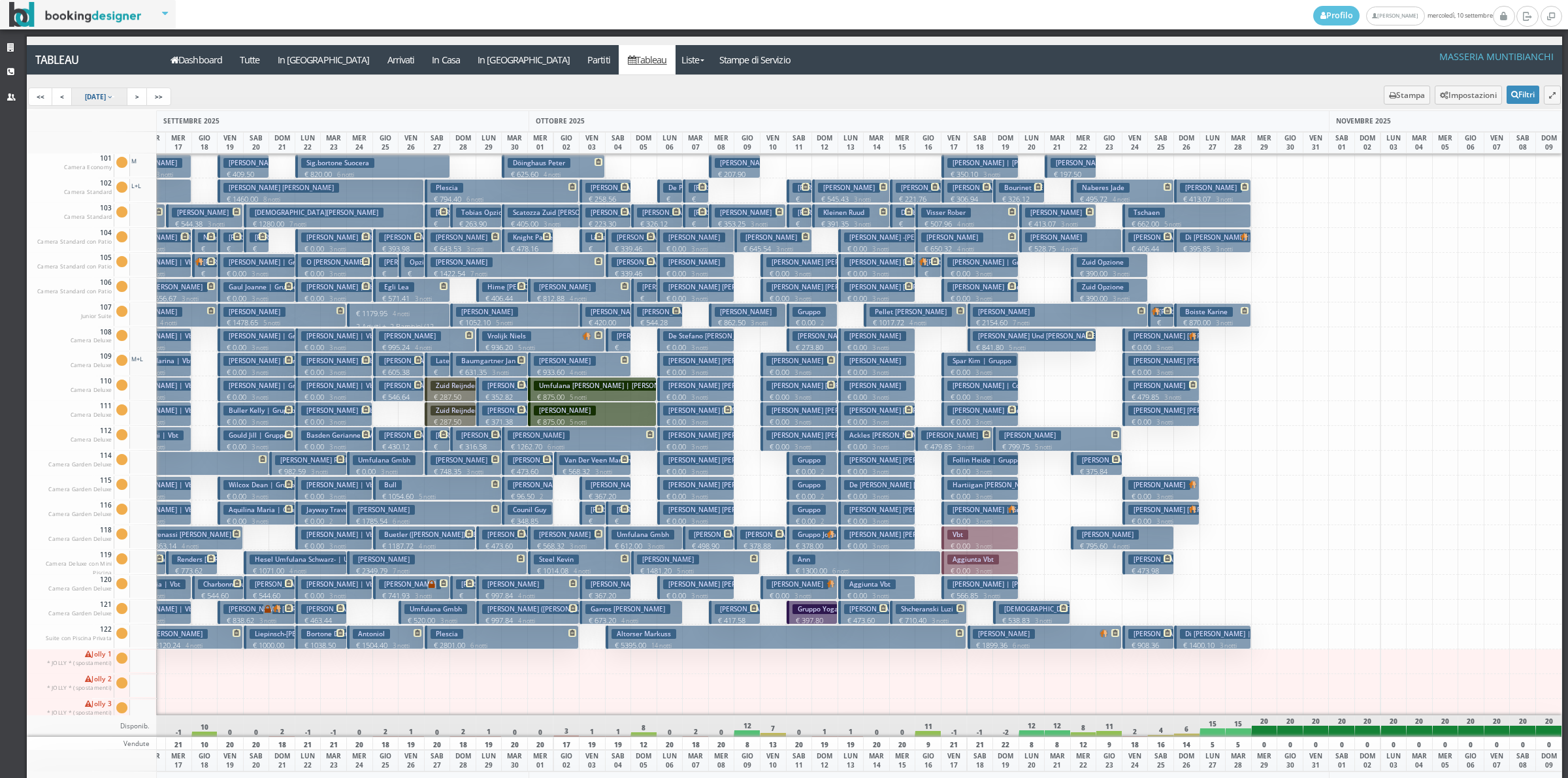
click at [96, 99] on span "5 Sep 2025" at bounding box center [95, 96] width 21 height 9
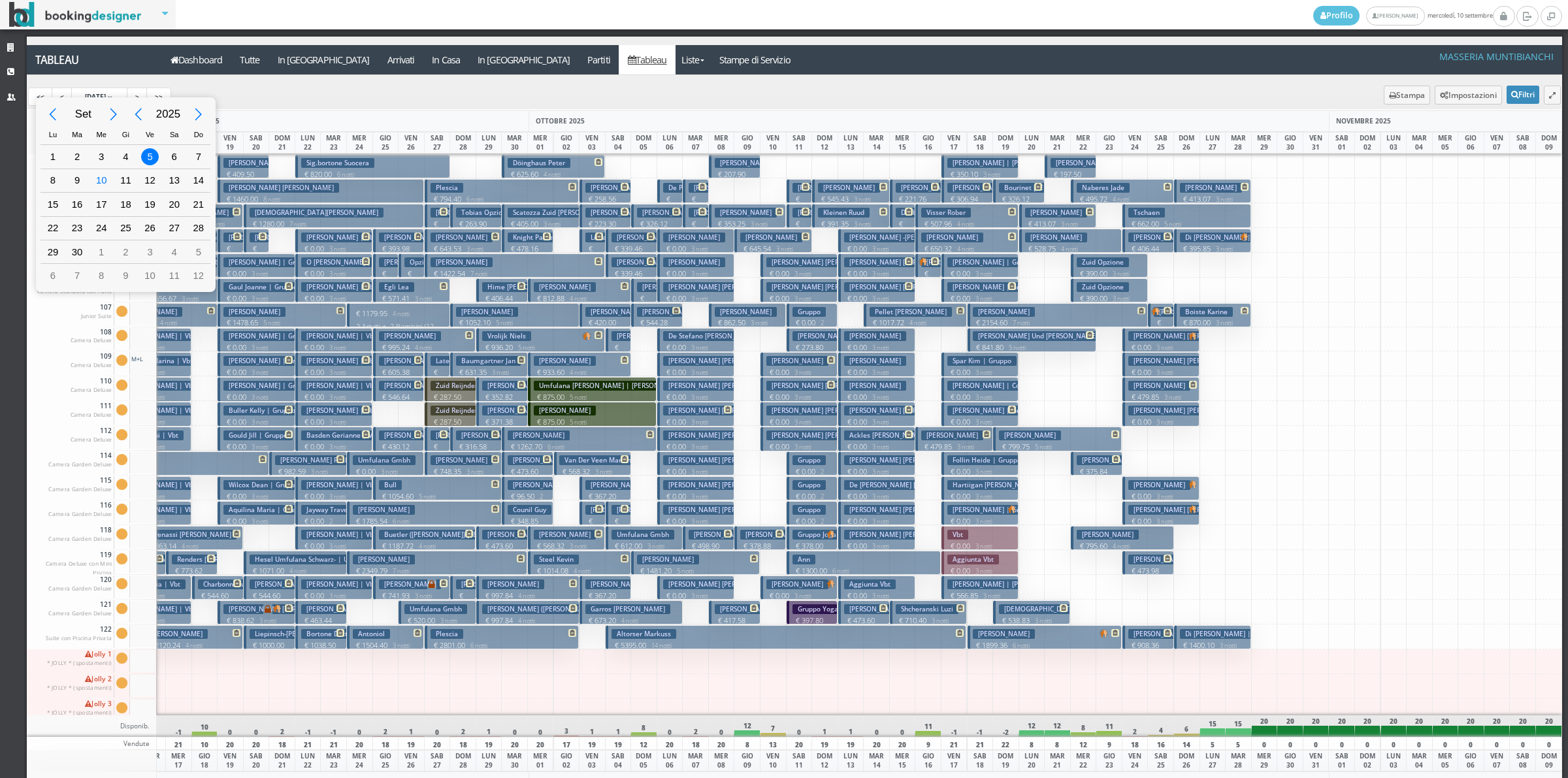
click at [51, 114] on div "Previous Month" at bounding box center [52, 114] width 29 height 29
click at [111, 113] on div "Next Month" at bounding box center [113, 114] width 29 height 29
click at [57, 181] on div "8" at bounding box center [53, 180] width 17 height 17
type input "08/09/2025"
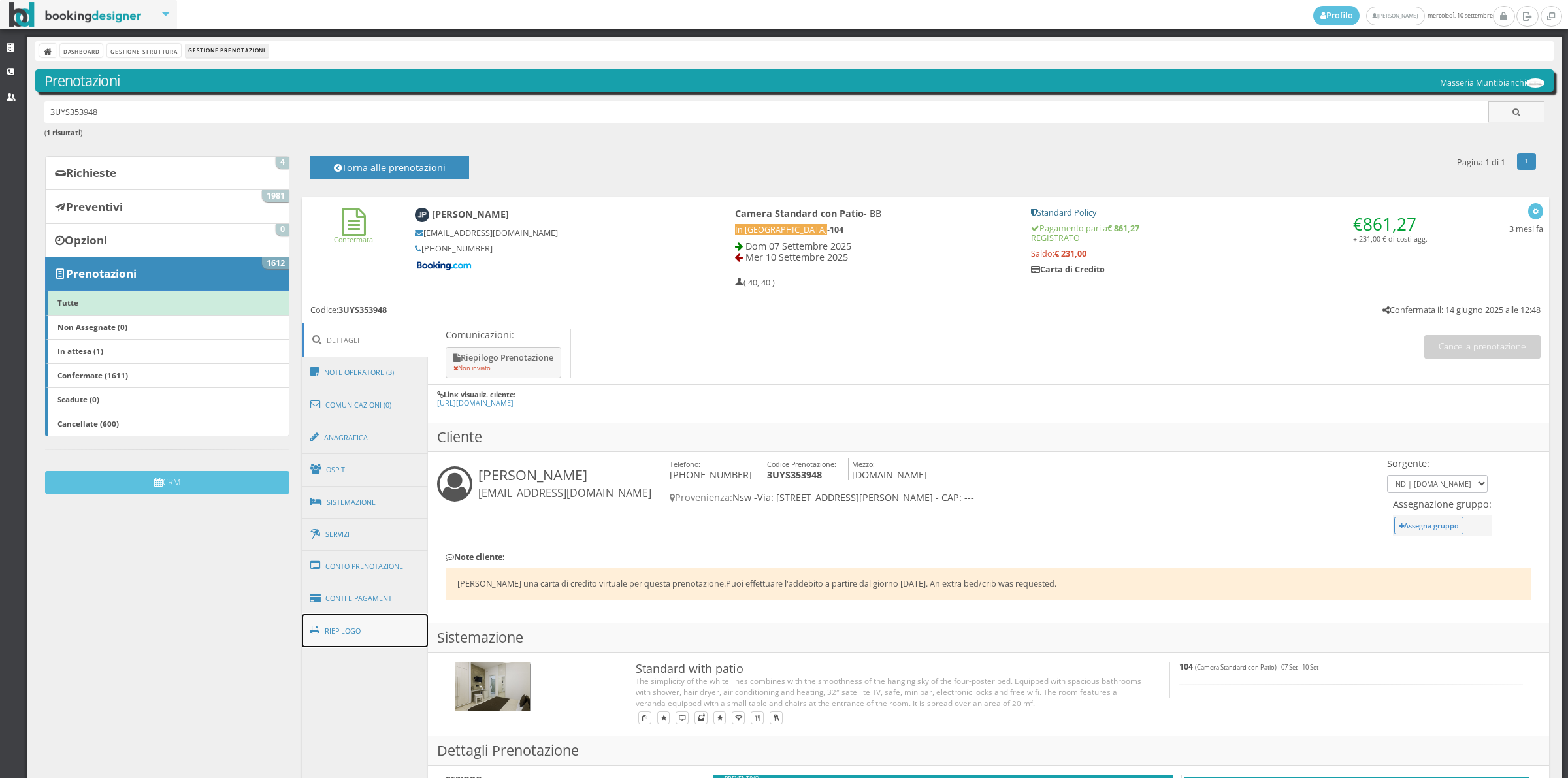
click at [390, 640] on link "Riepilogo" at bounding box center [365, 631] width 127 height 34
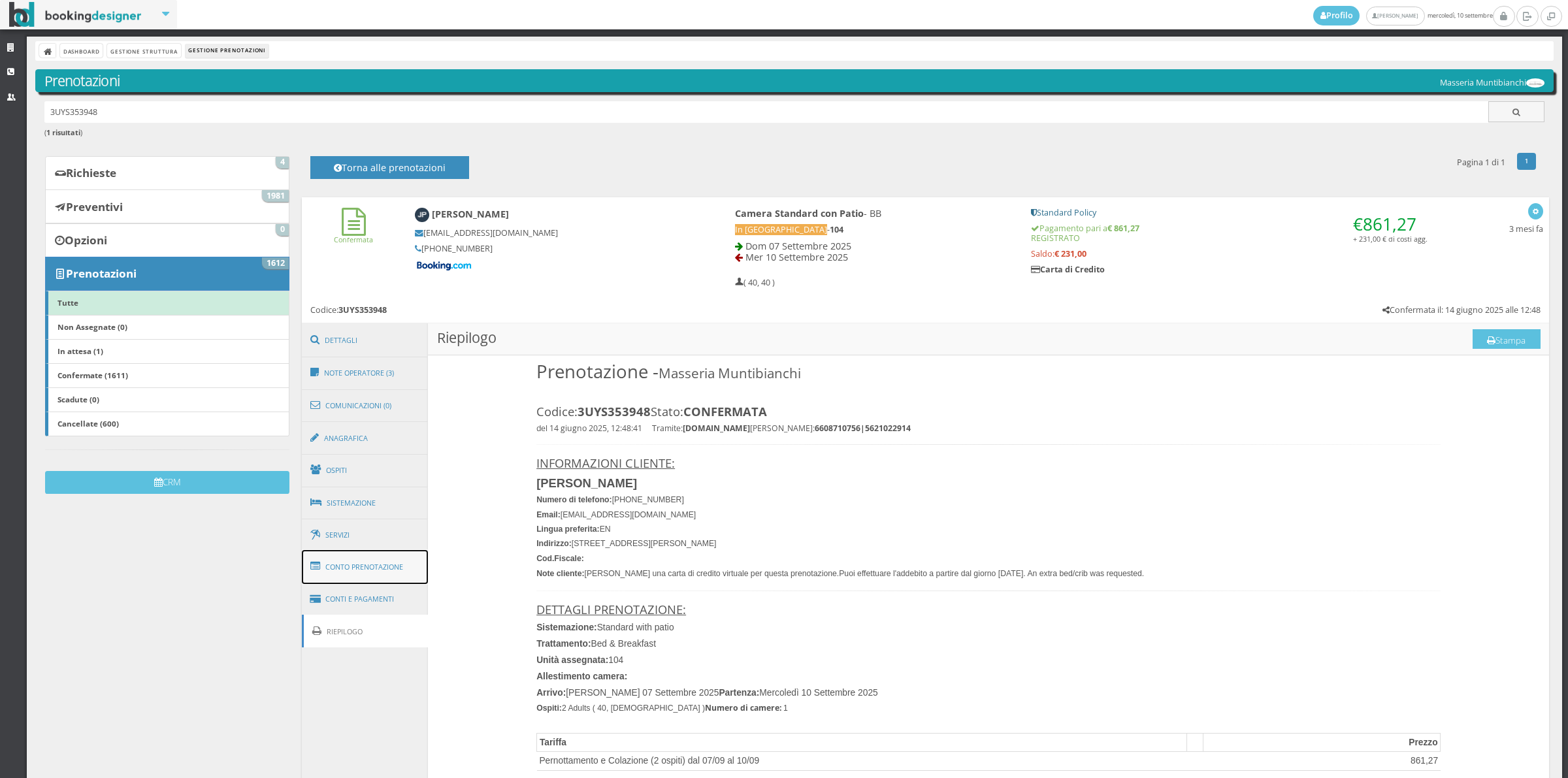
click at [367, 573] on link "Conto Prenotazione" at bounding box center [365, 567] width 127 height 34
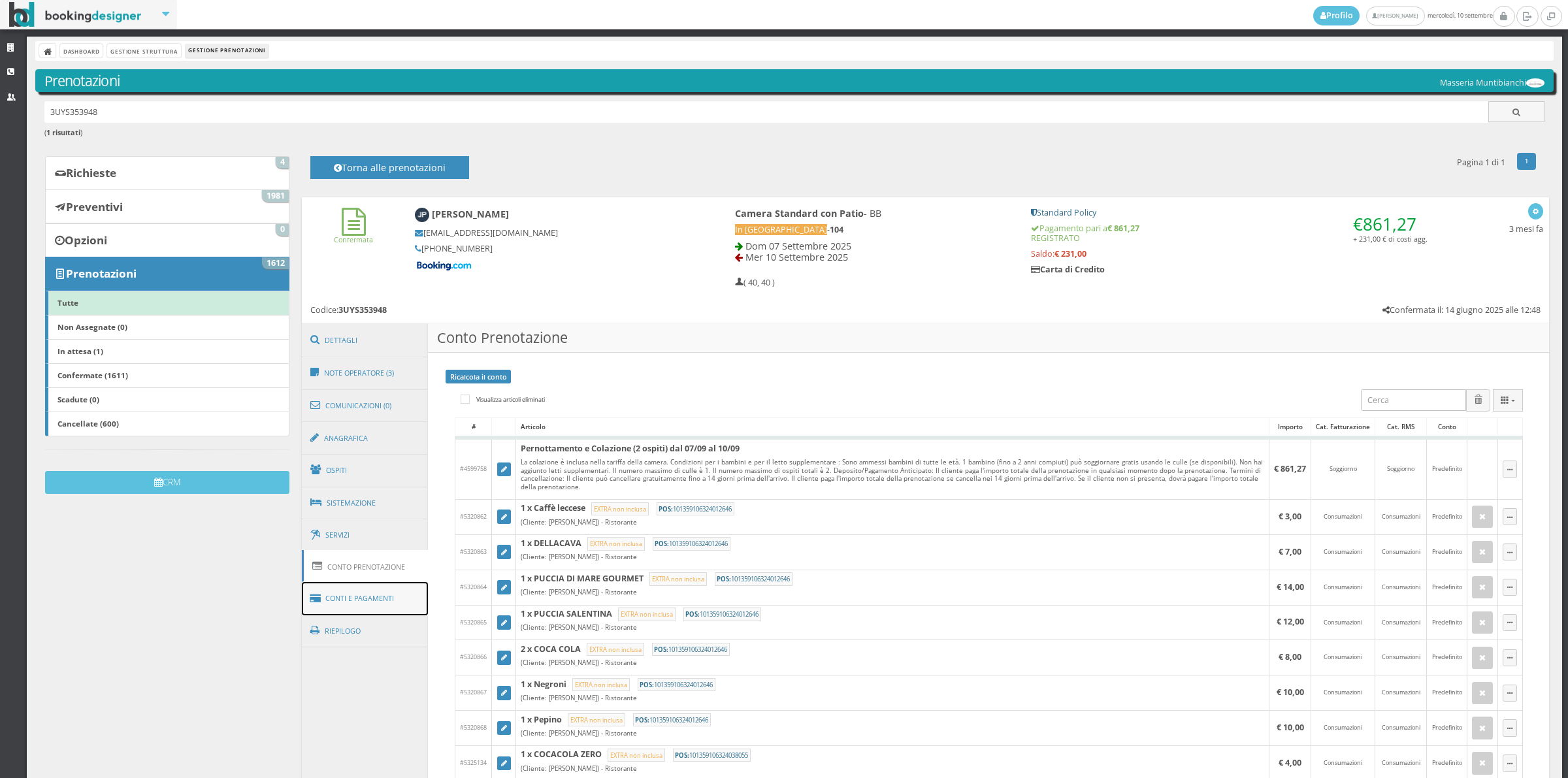
click at [369, 598] on link "Conti e Pagamenti" at bounding box center [365, 598] width 127 height 33
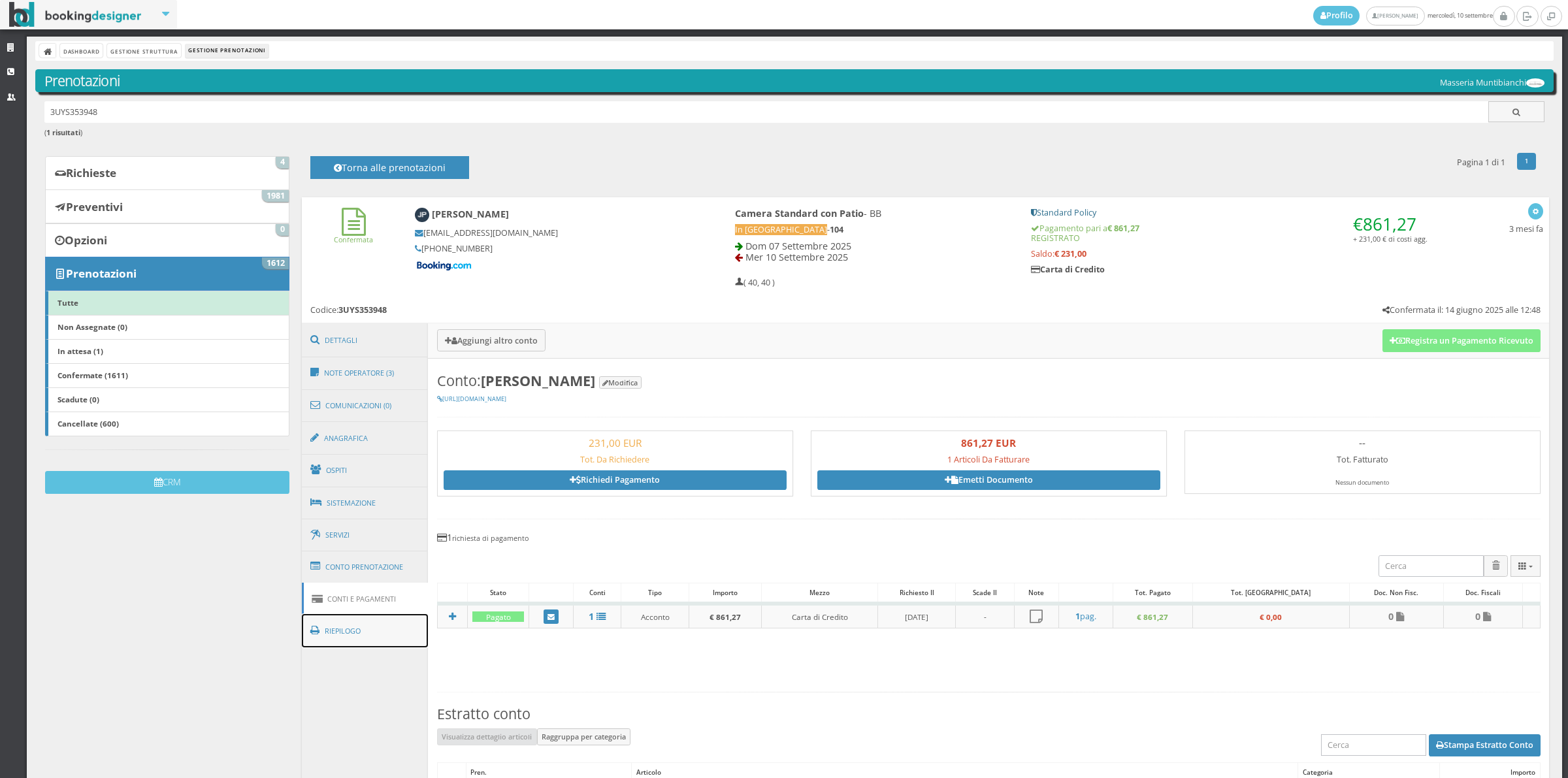
click at [377, 627] on link "Riepilogo" at bounding box center [365, 631] width 127 height 34
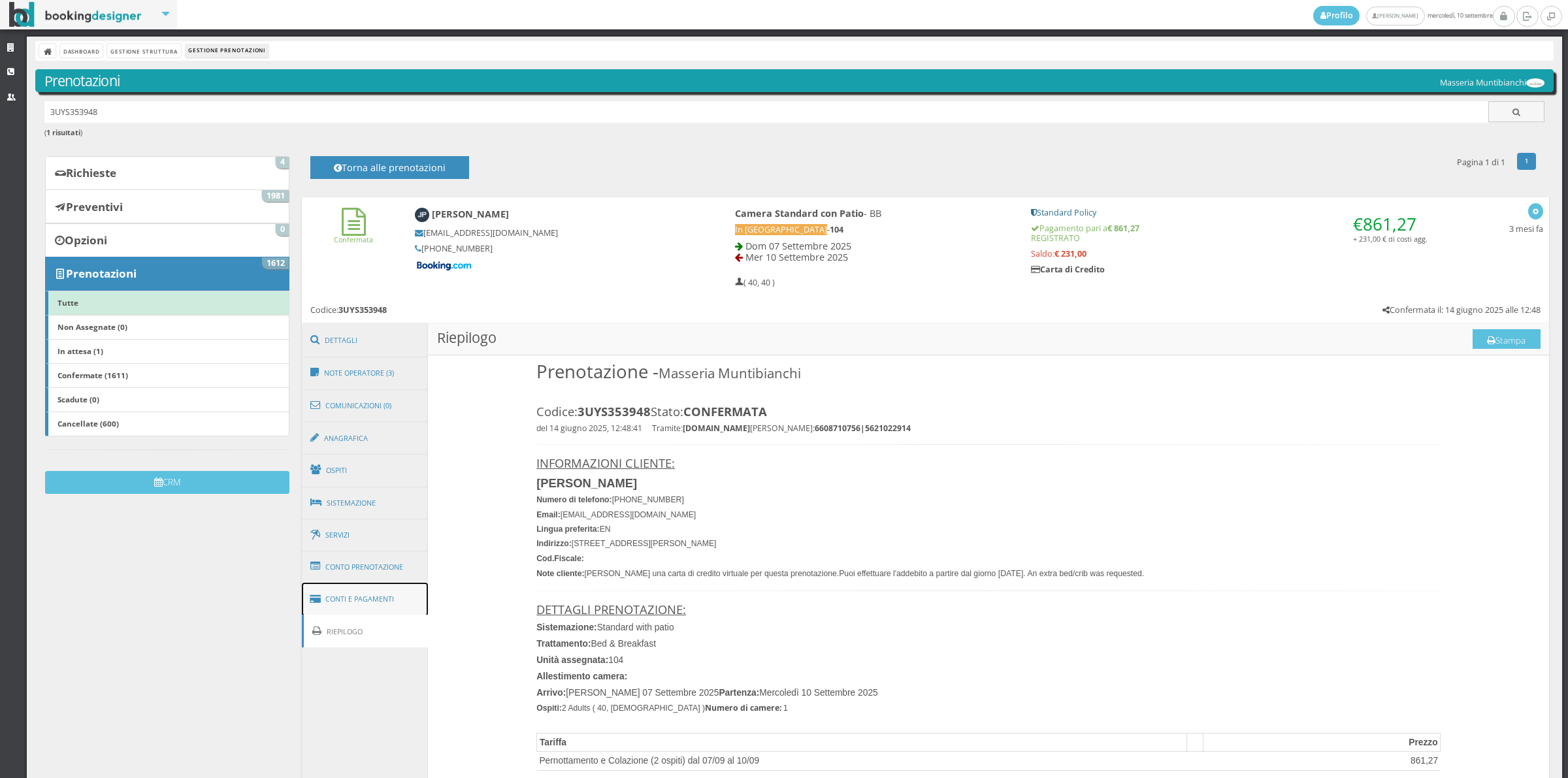
click at [380, 605] on link "Conti e Pagamenti" at bounding box center [365, 599] width 127 height 33
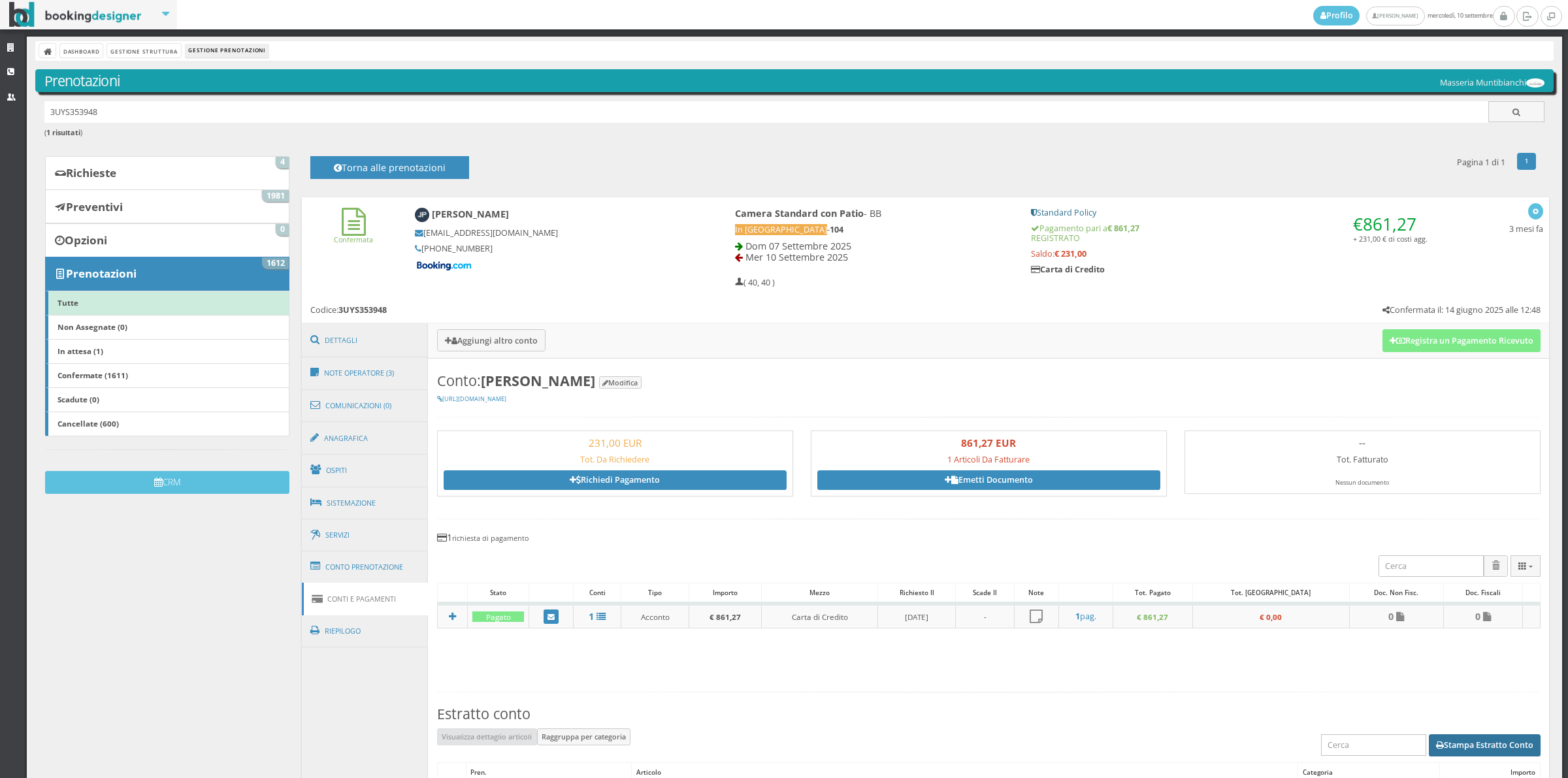
click at [1440, 742] on button "Stampa Estratto Conto" at bounding box center [1485, 745] width 112 height 22
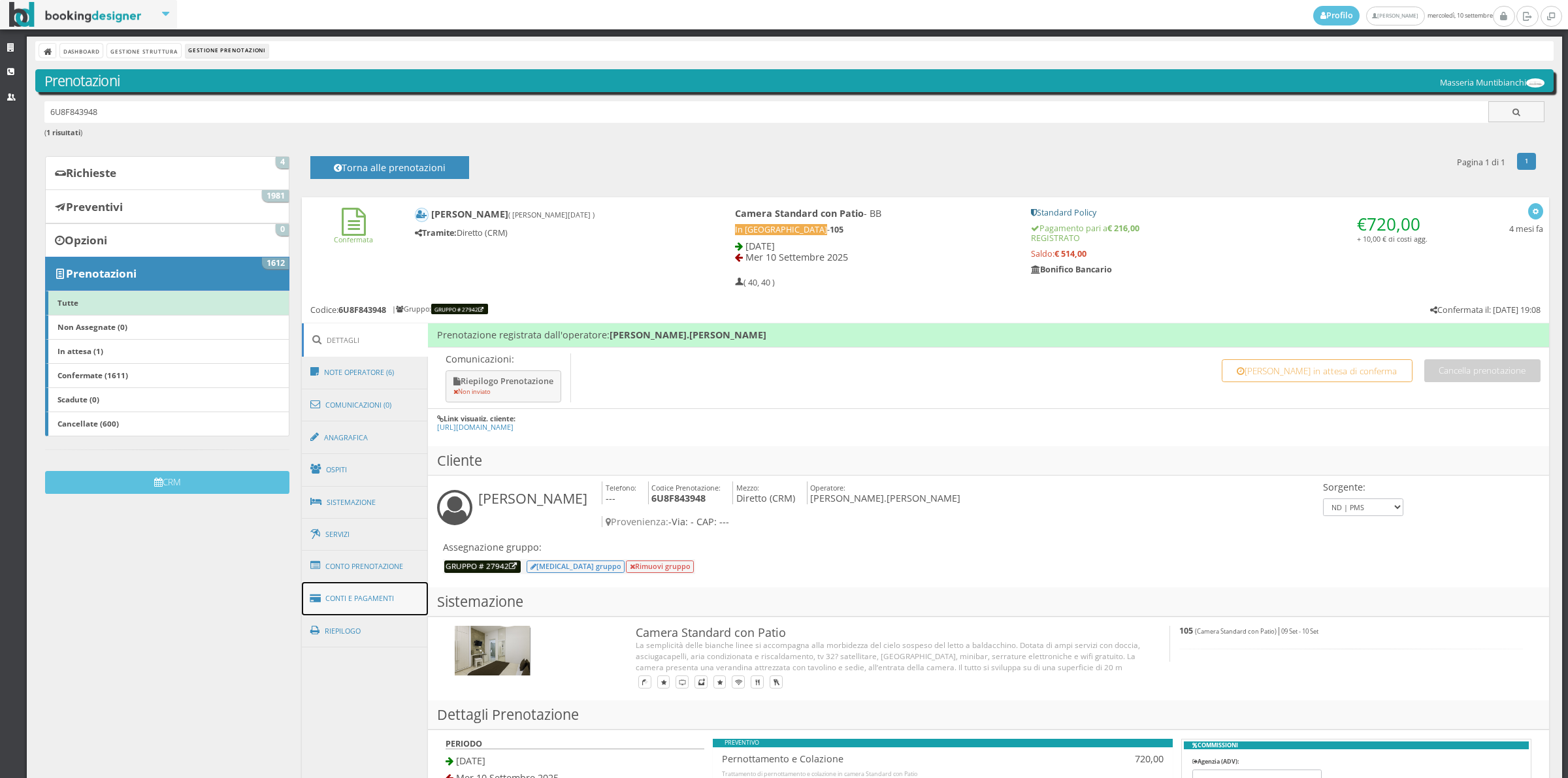
click at [372, 604] on link "Conti e Pagamenti" at bounding box center [365, 598] width 127 height 33
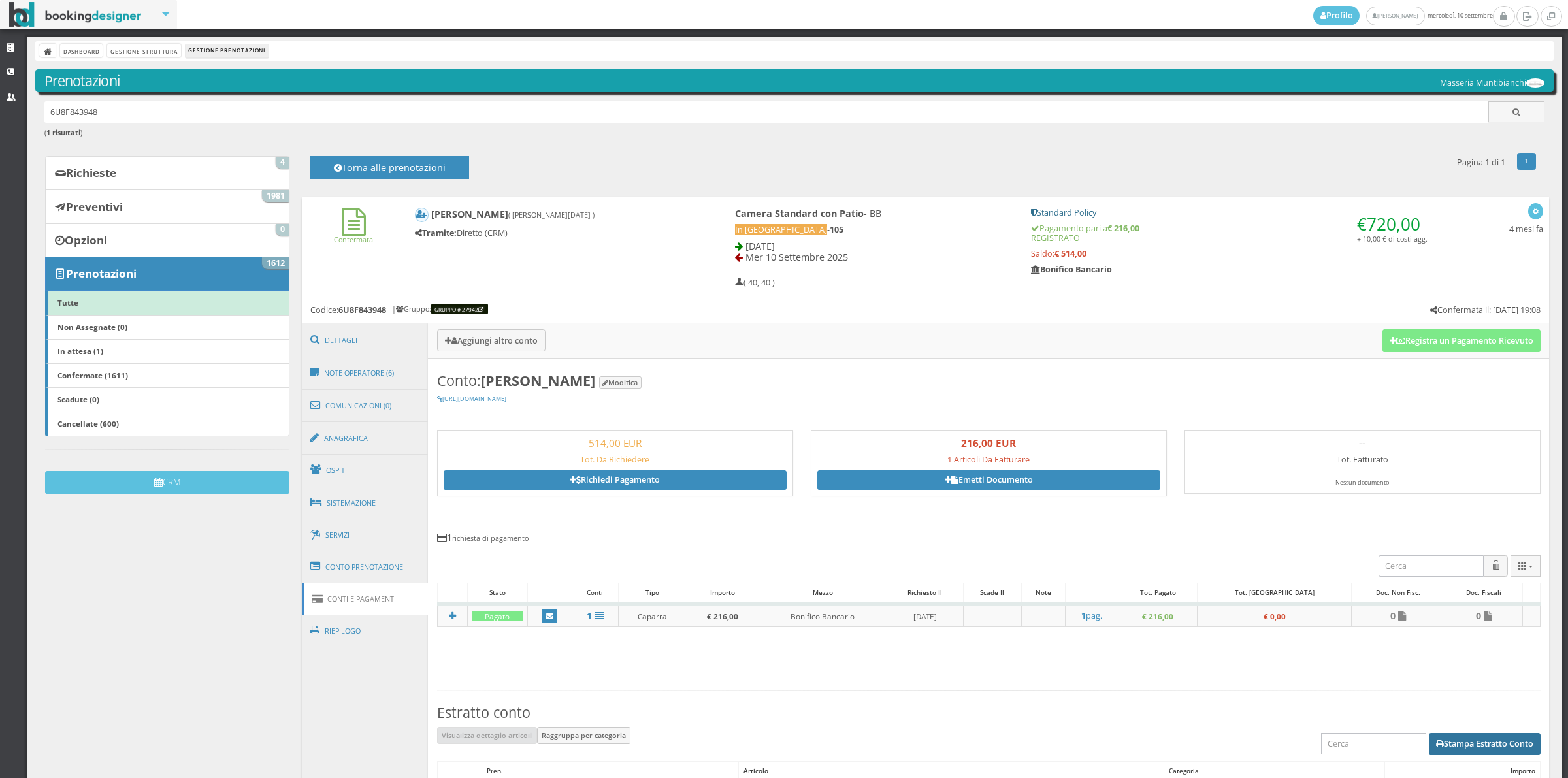
click at [1454, 743] on button "Stampa Estratto Conto" at bounding box center [1485, 743] width 112 height 22
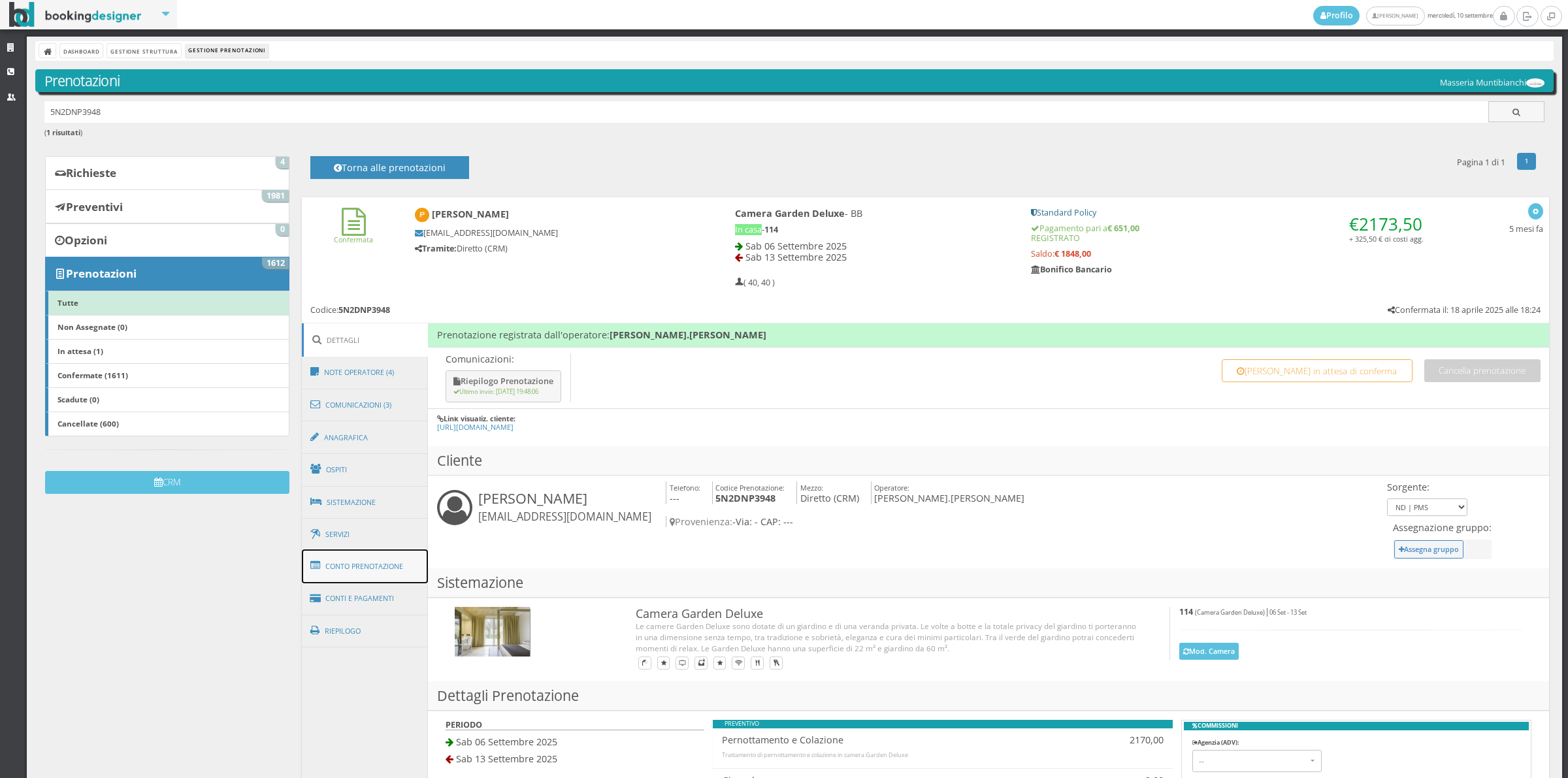
click at [376, 577] on link "Conto Prenotazione" at bounding box center [365, 566] width 127 height 34
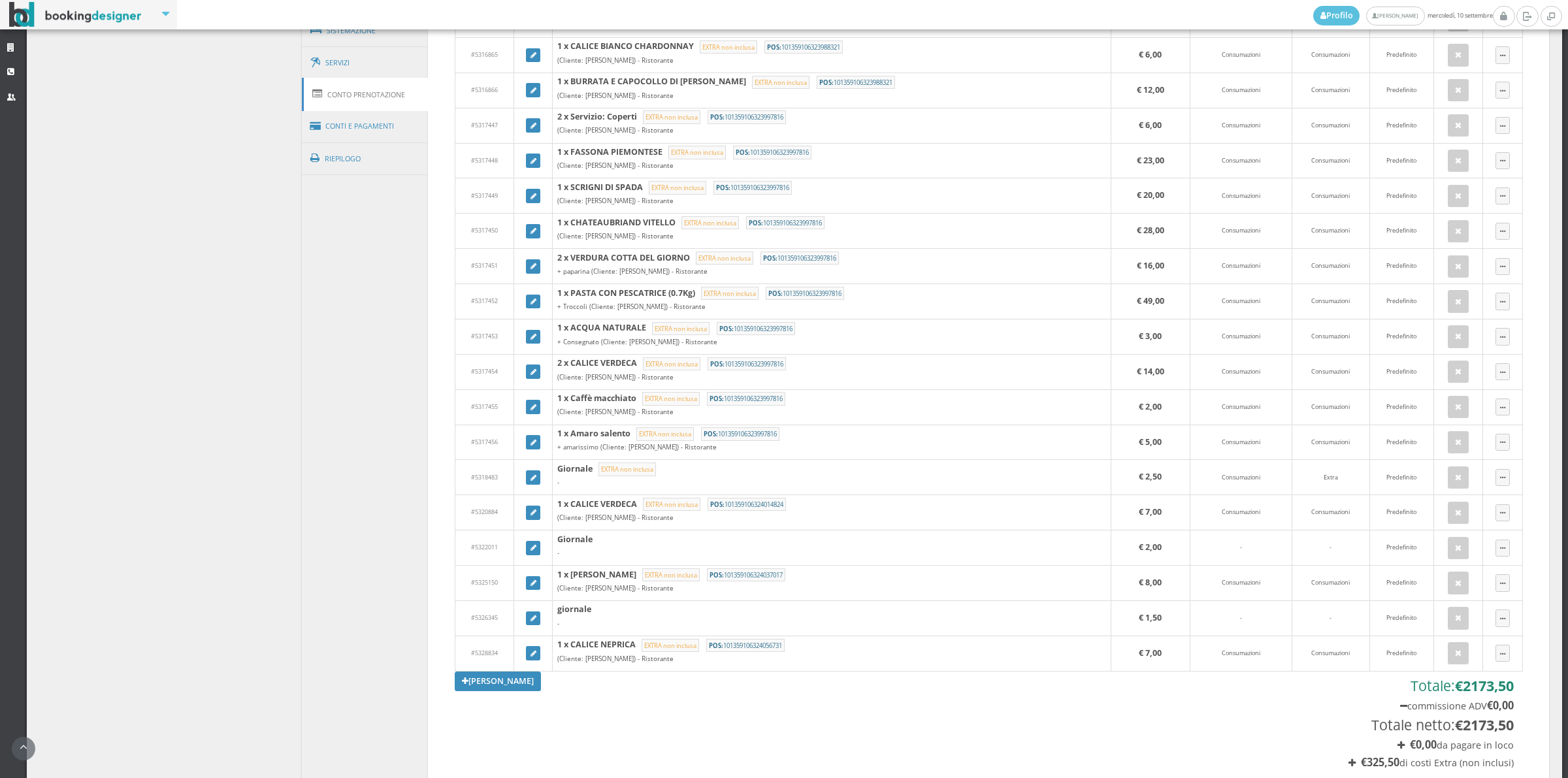
scroll to position [580, 0]
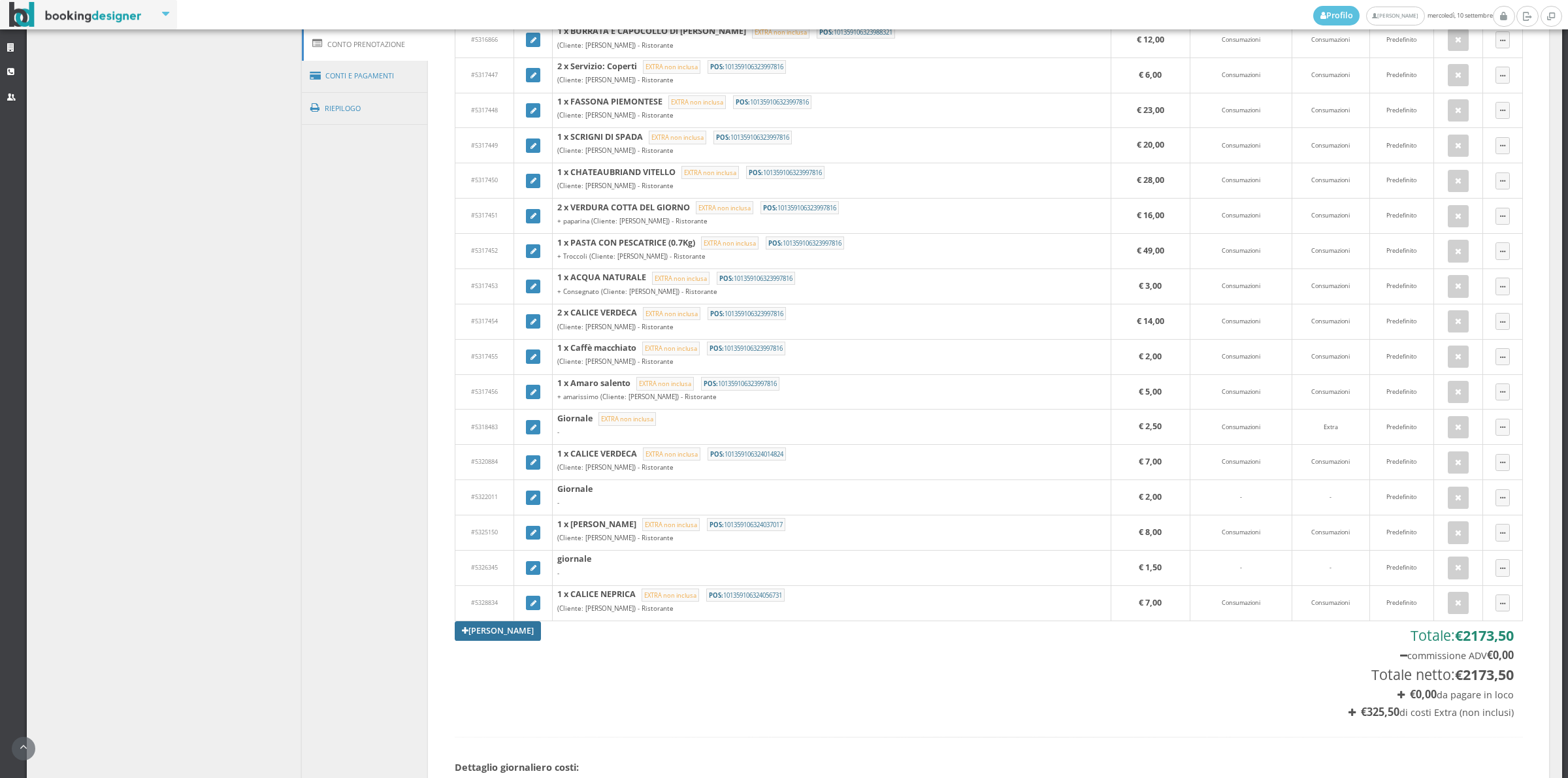
click at [504, 632] on link "Aggiungi Tariffa" at bounding box center [498, 631] width 86 height 20
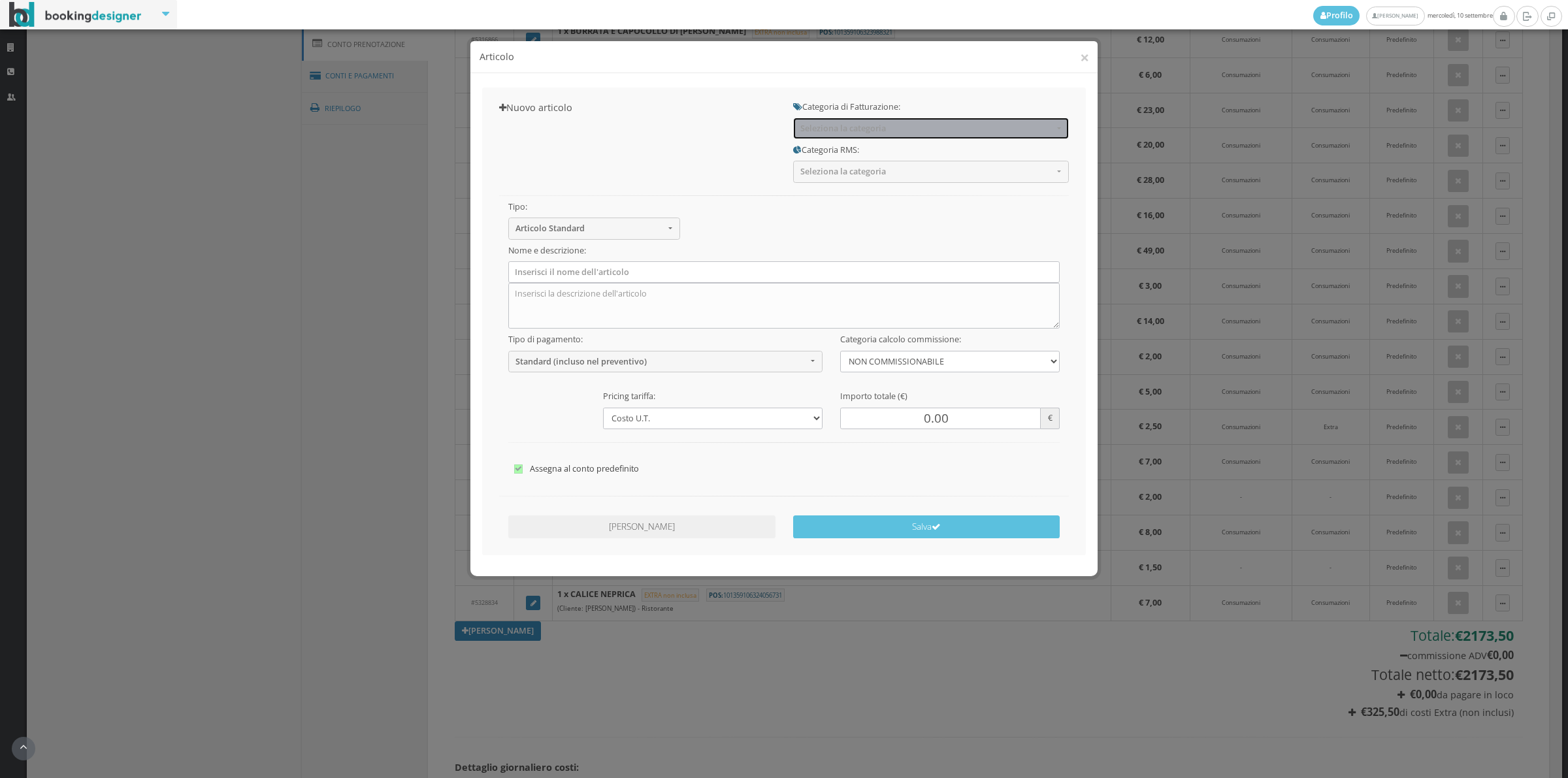
click at [858, 120] on button "Seleziona la categoria" at bounding box center [931, 128] width 276 height 21
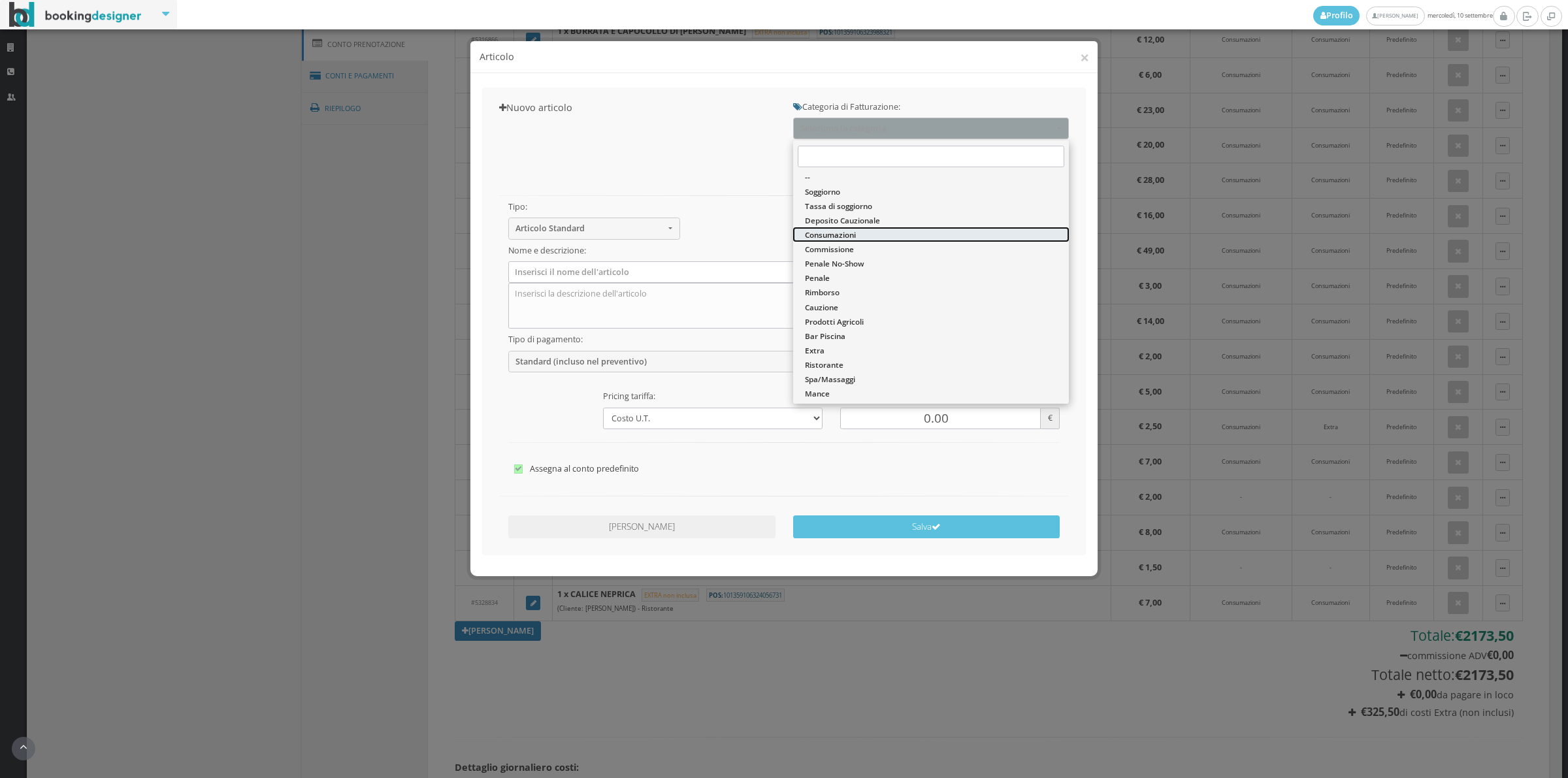
click at [851, 230] on span "Consumazioni" at bounding box center [831, 235] width 51 height 11
select select "26"
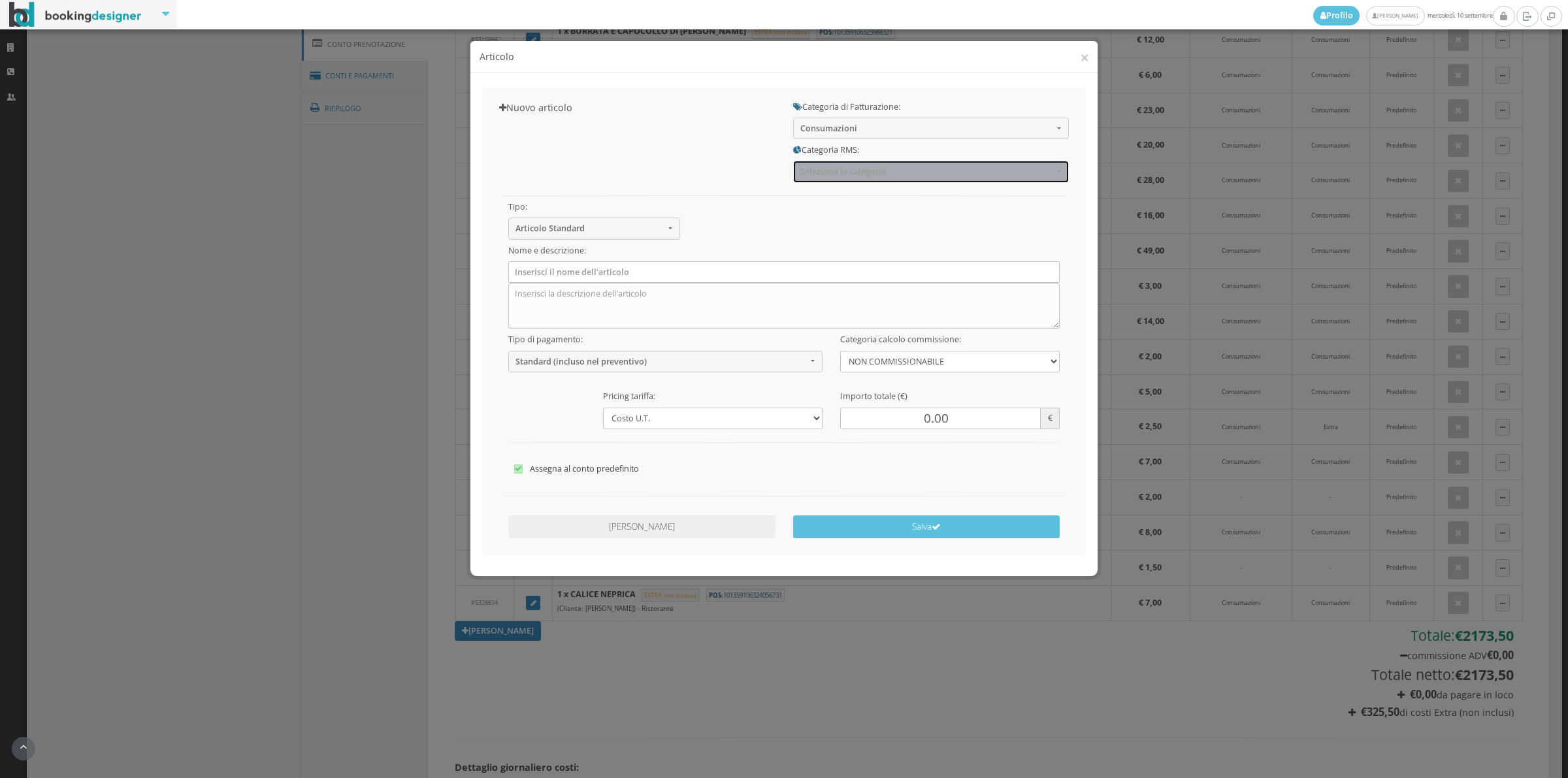
click at [851, 176] on span "Seleziona la categoria" at bounding box center [926, 171] width 253 height 10
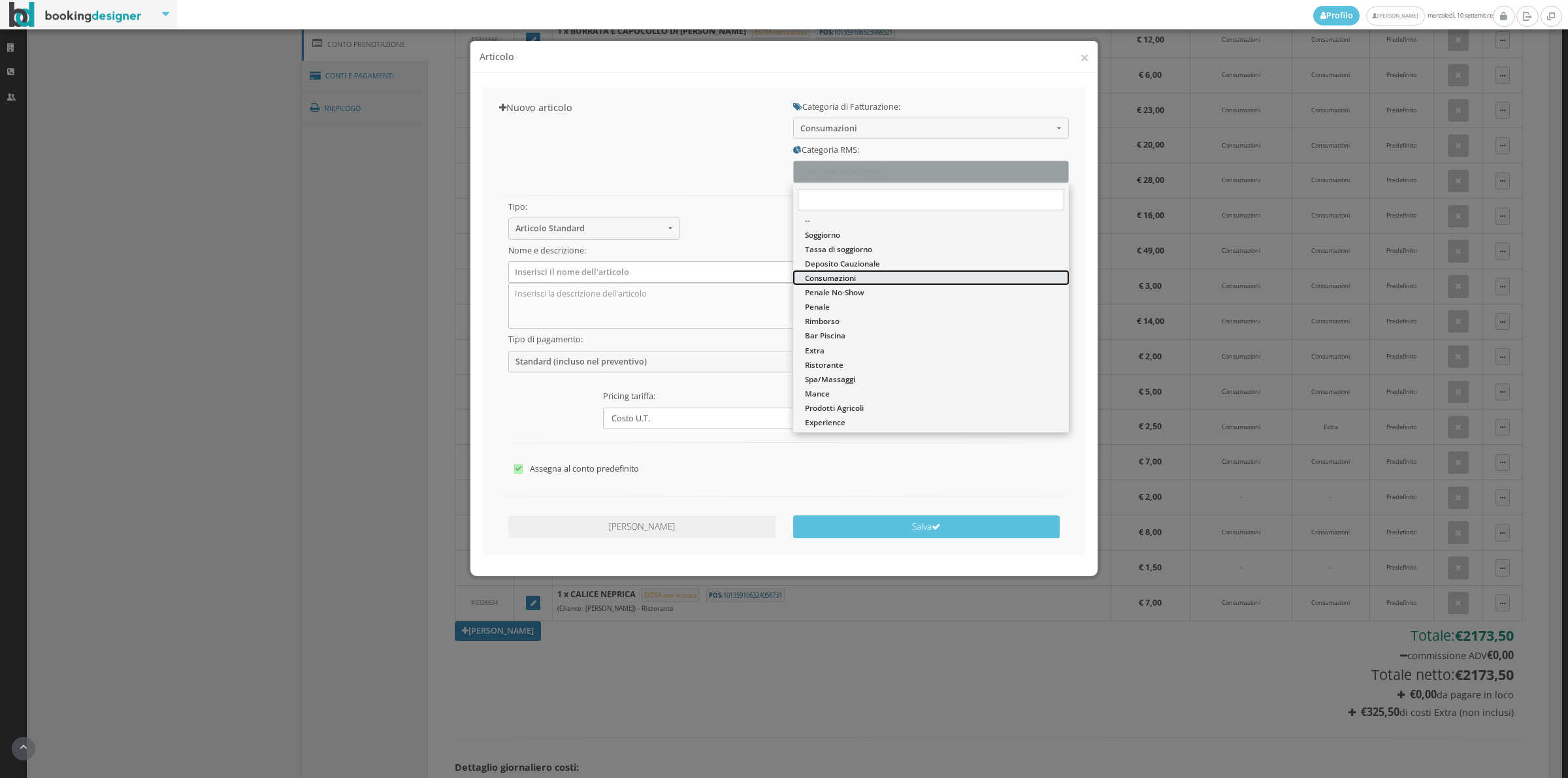
click at [831, 278] on span "Consumazioni" at bounding box center [831, 278] width 51 height 11
select select "36"
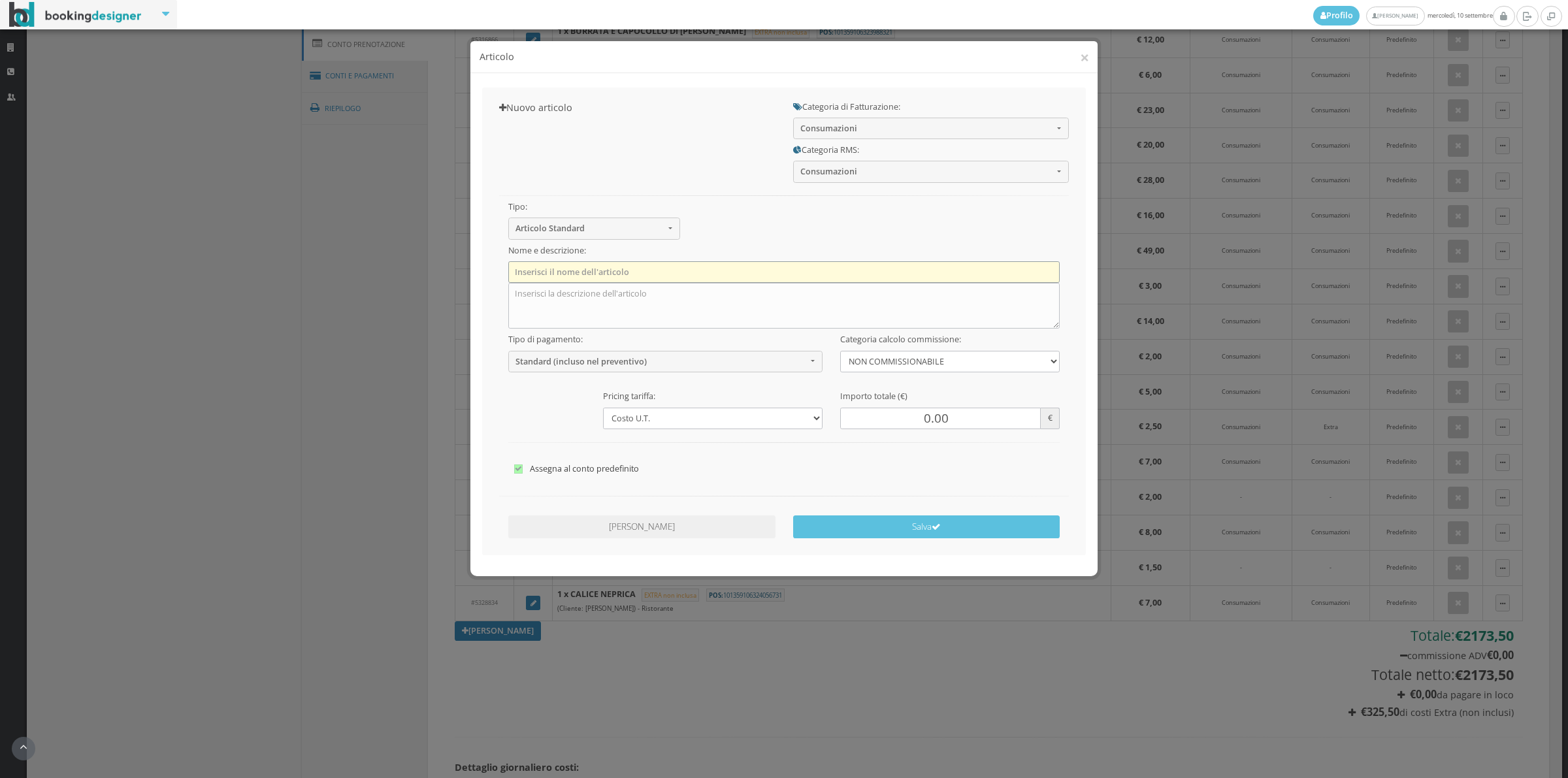
click at [636, 272] on input "text" at bounding box center [784, 272] width 552 height 21
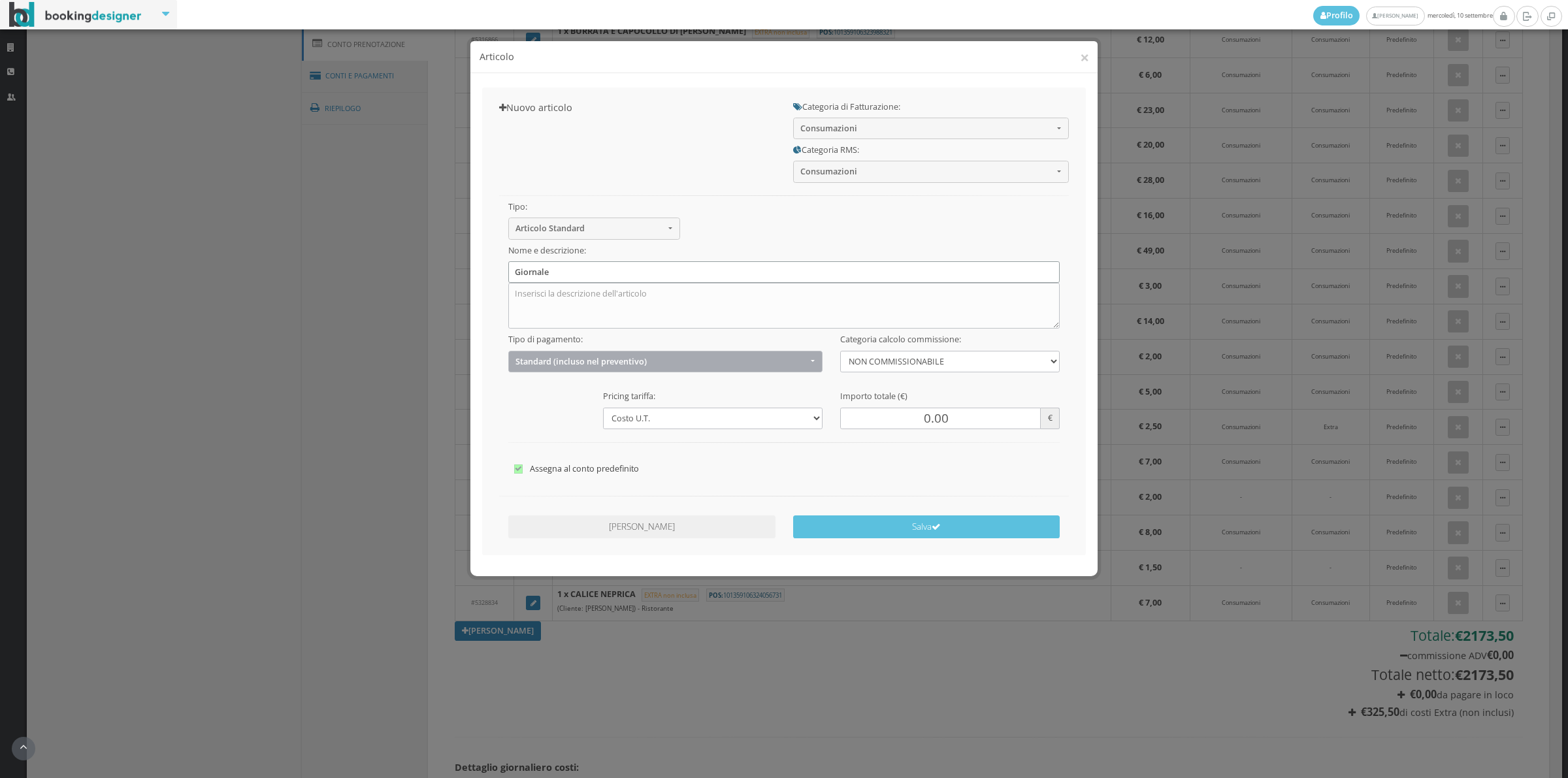
type input "Giornale"
click at [569, 367] on button "Standard (incluso nel preventivo)" at bounding box center [666, 361] width 315 height 21
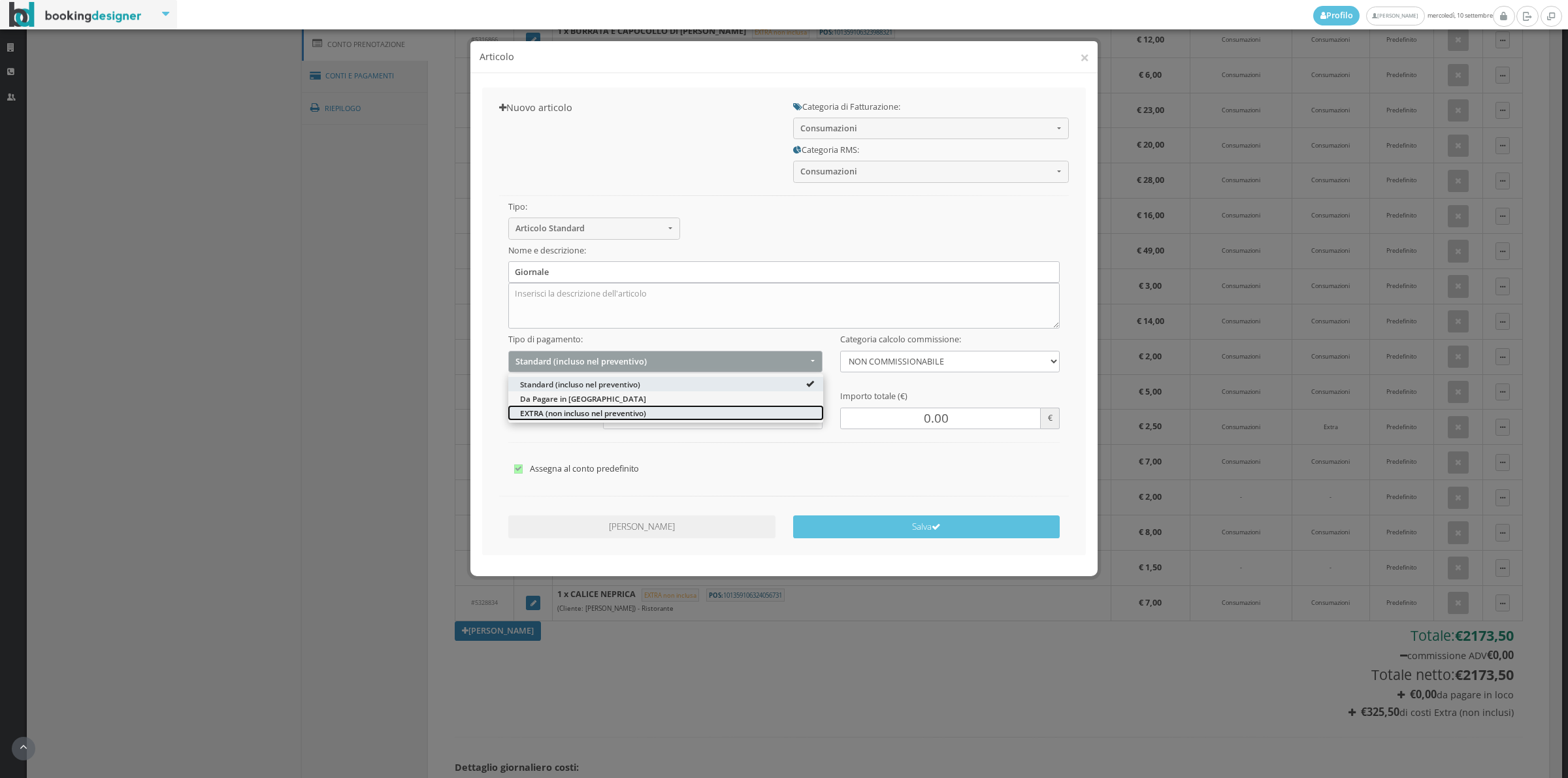
click at [539, 413] on span "EXTRA (non incluso nel preventivo)" at bounding box center [583, 412] width 126 height 11
select select "2"
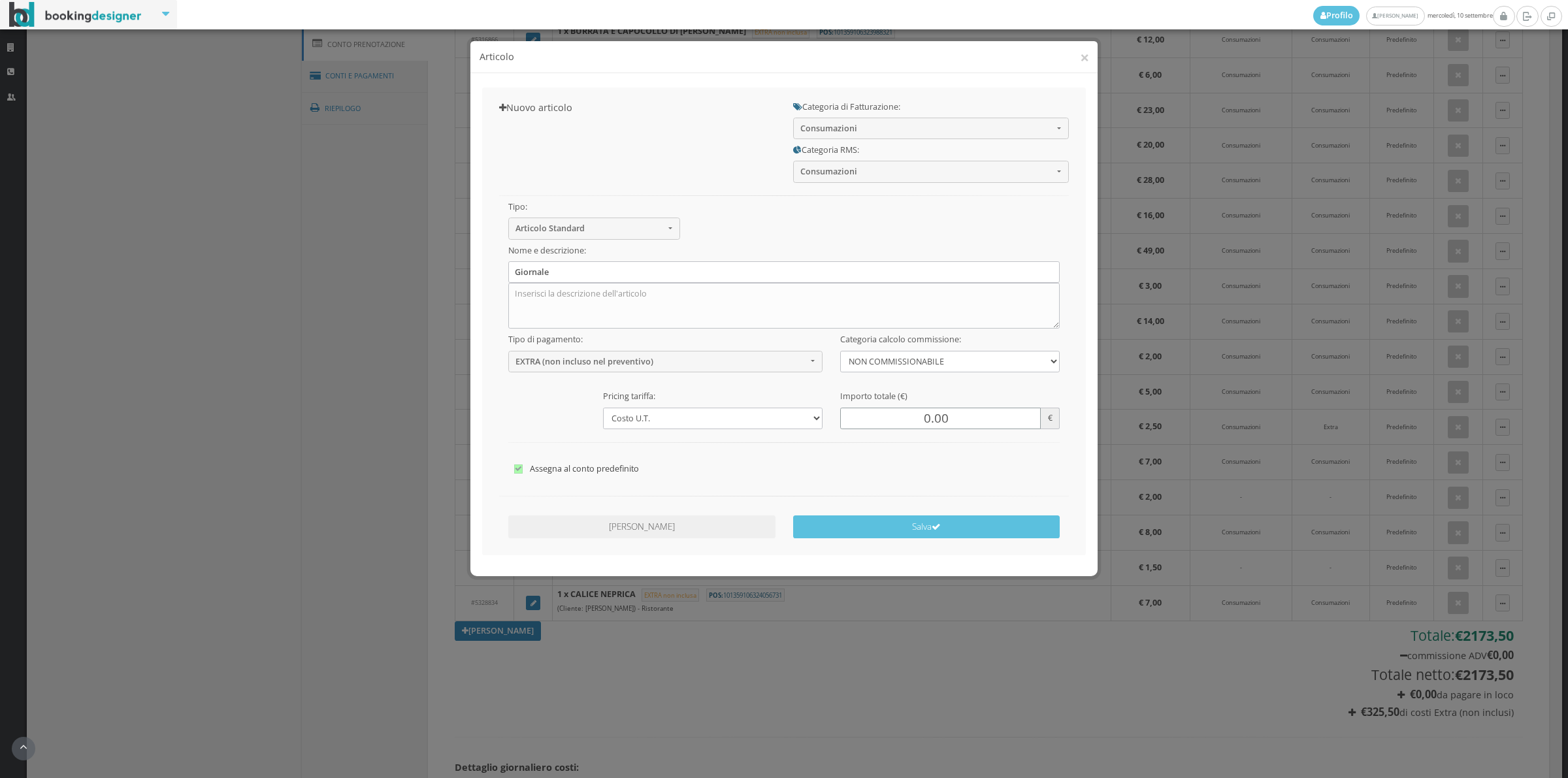
click at [902, 425] on input "0.00" at bounding box center [940, 418] width 201 height 21
type input "1.50"
click at [878, 534] on button "Salva" at bounding box center [926, 526] width 267 height 23
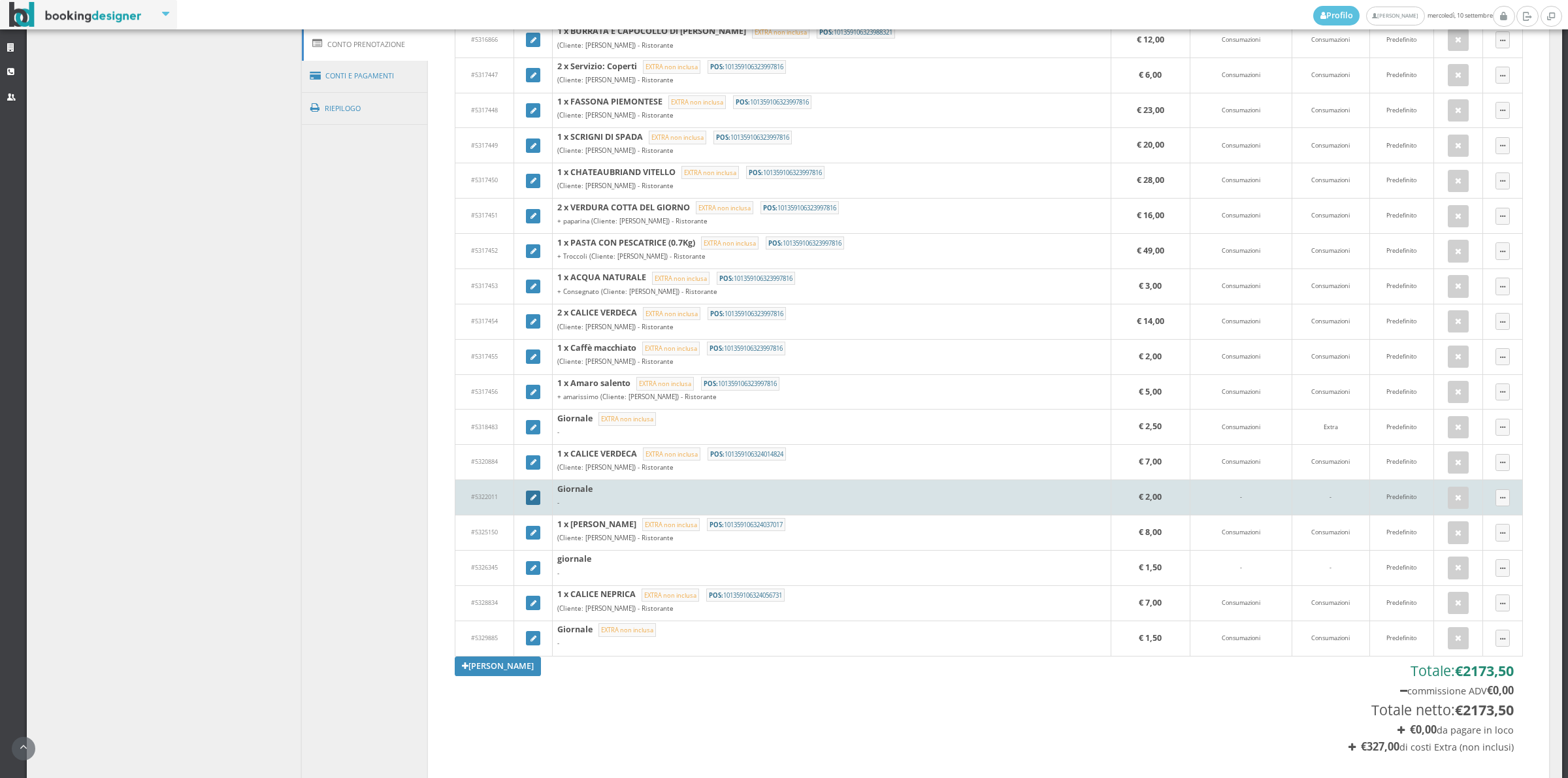
click at [530, 501] on icon at bounding box center [533, 498] width 6 height 7
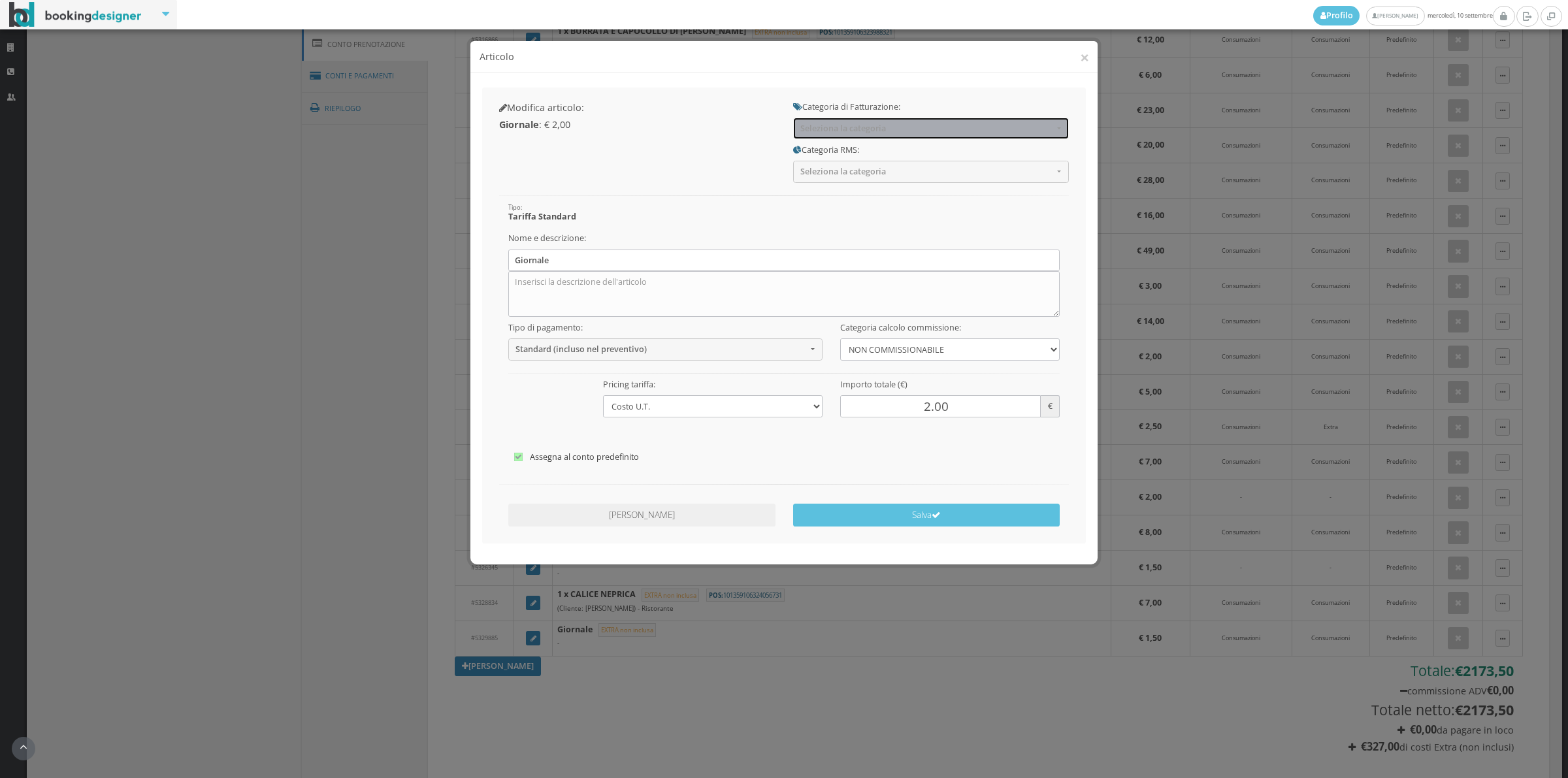
click at [851, 137] on button "Seleziona la categoria" at bounding box center [931, 128] width 276 height 21
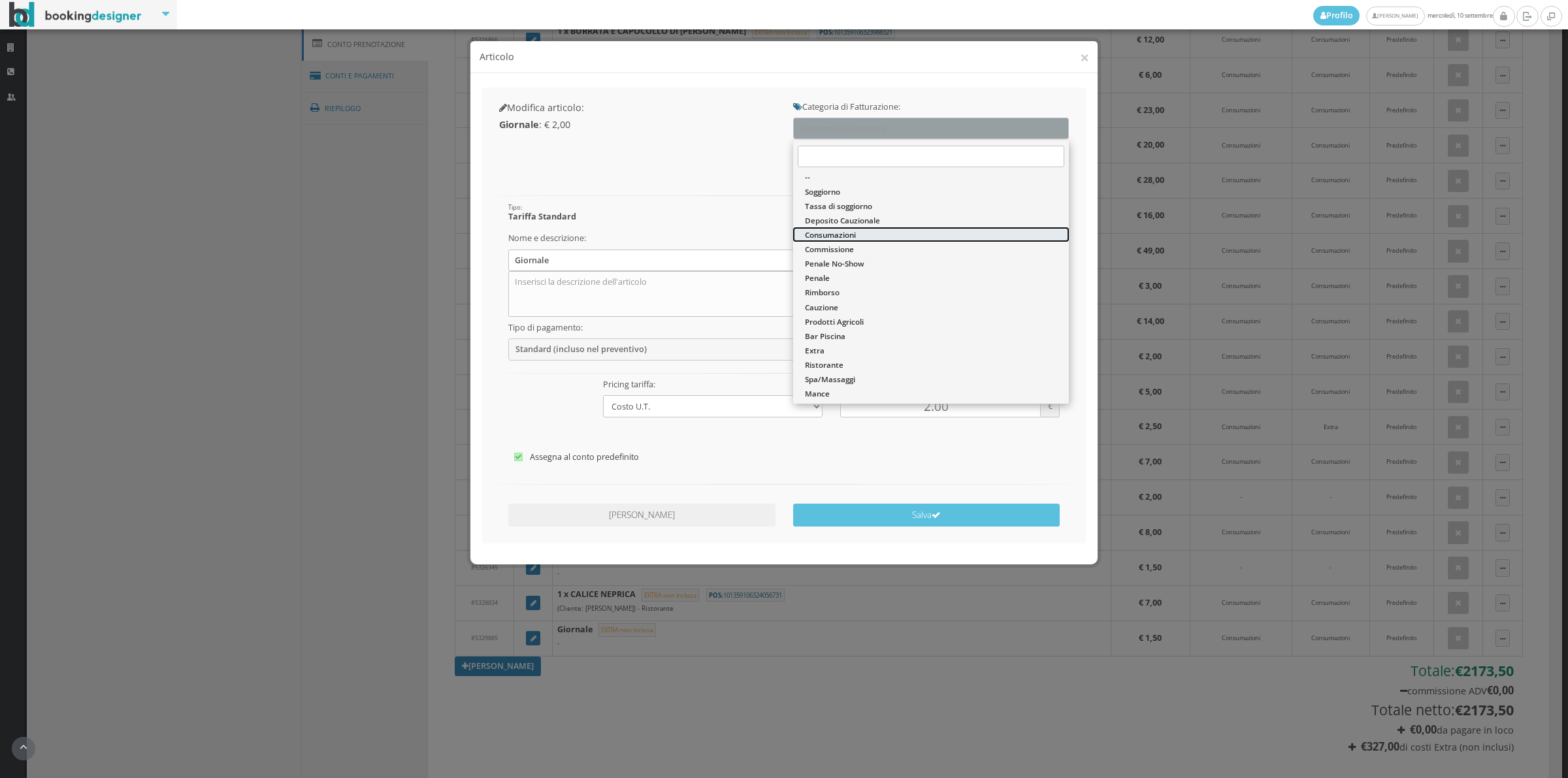
click at [843, 240] on link "Consumazioni" at bounding box center [931, 235] width 276 height 14
select select "26"
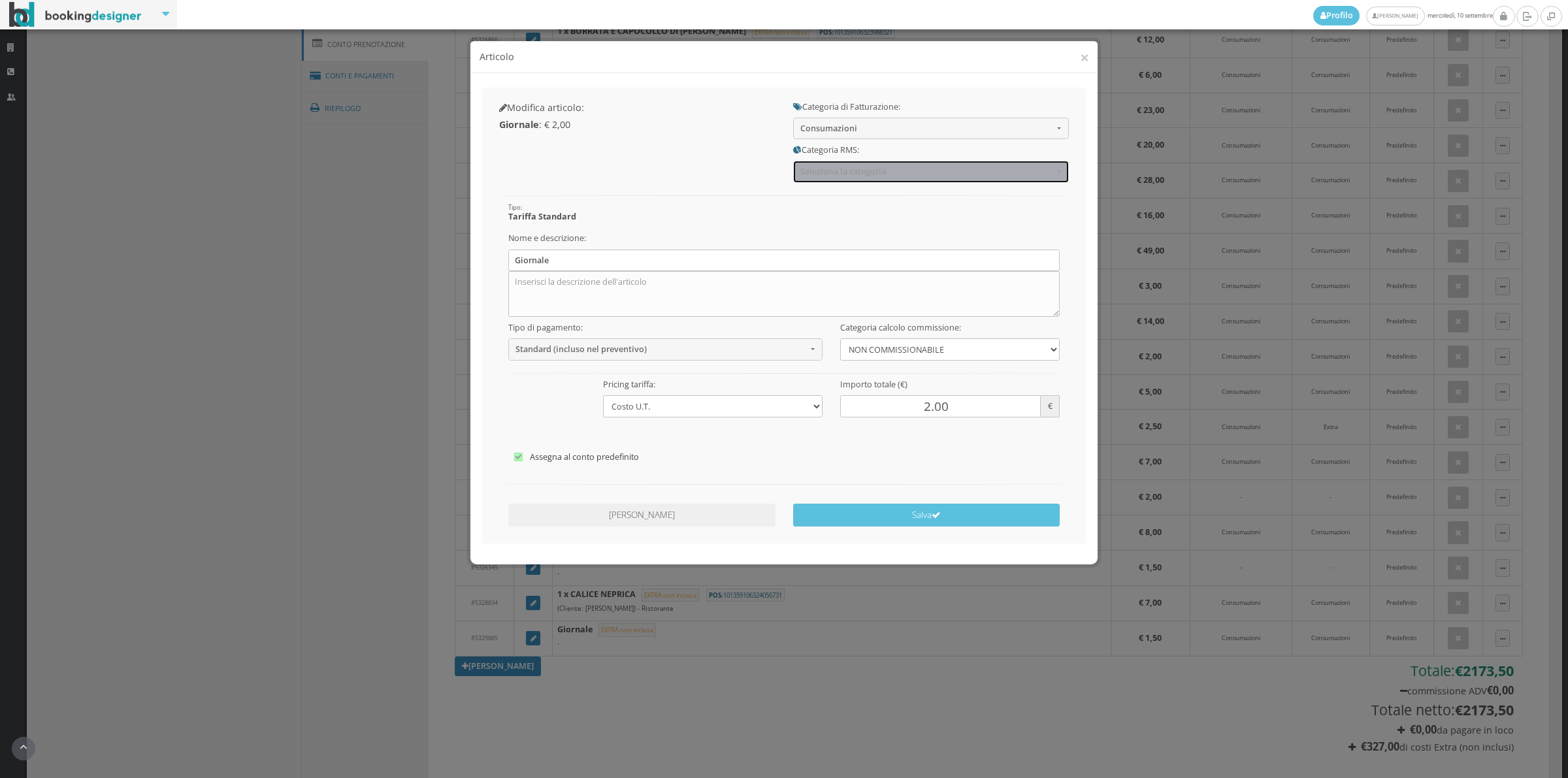
click at [838, 174] on span "Seleziona la categoria" at bounding box center [926, 171] width 253 height 10
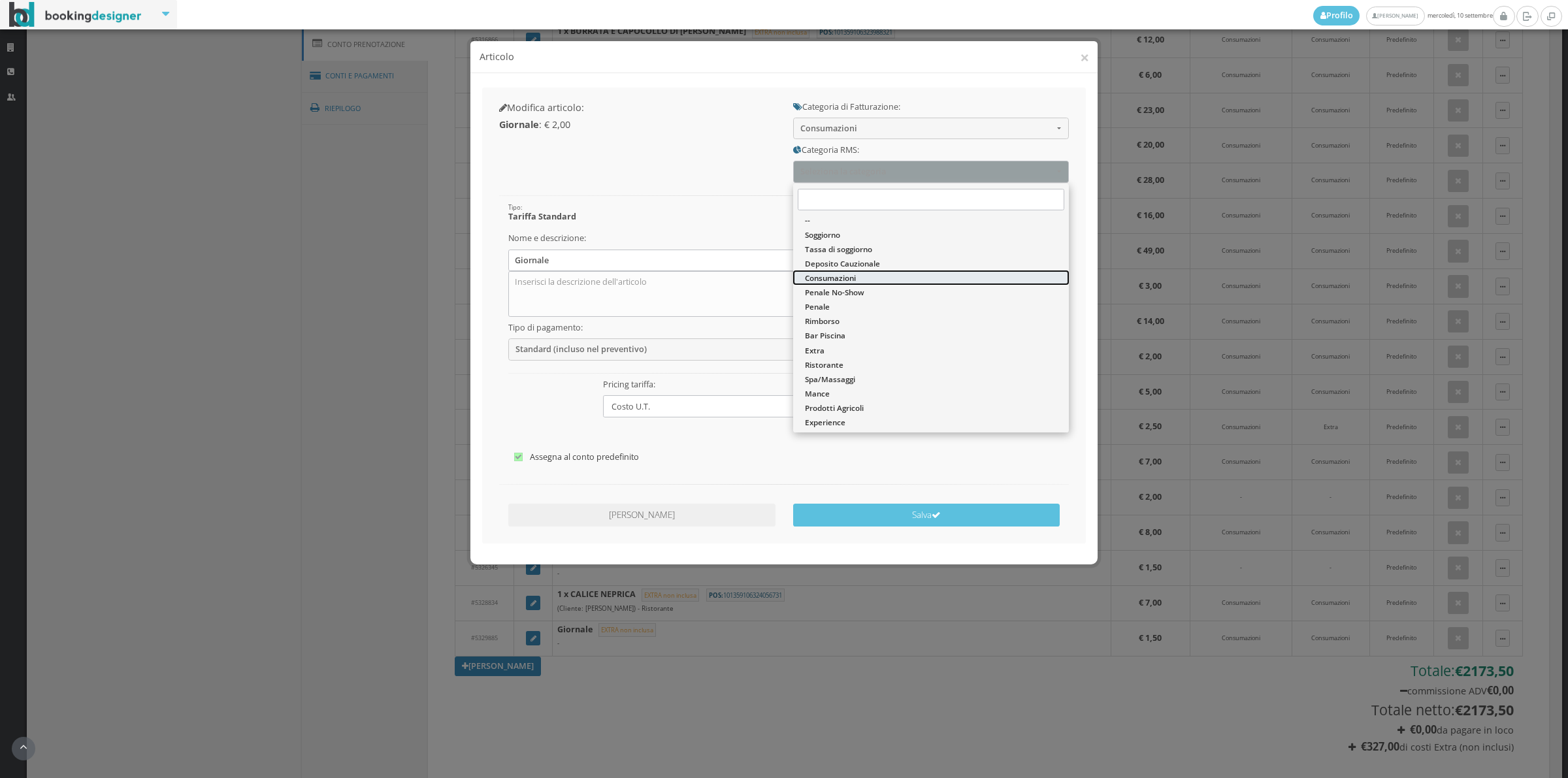
click at [824, 280] on span "Consumazioni" at bounding box center [831, 278] width 51 height 11
select select "36"
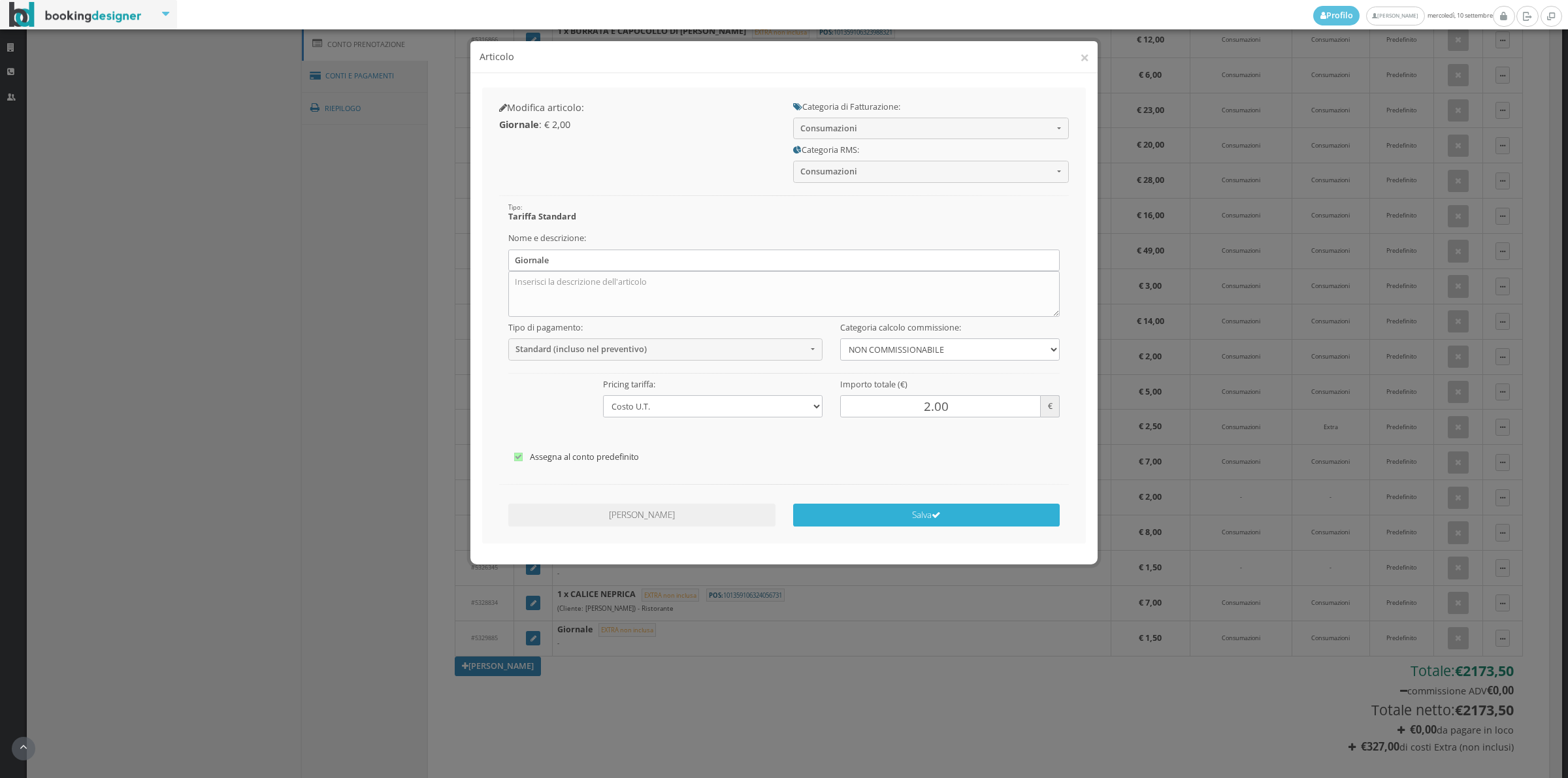
click at [873, 513] on button "Salva" at bounding box center [926, 515] width 267 height 23
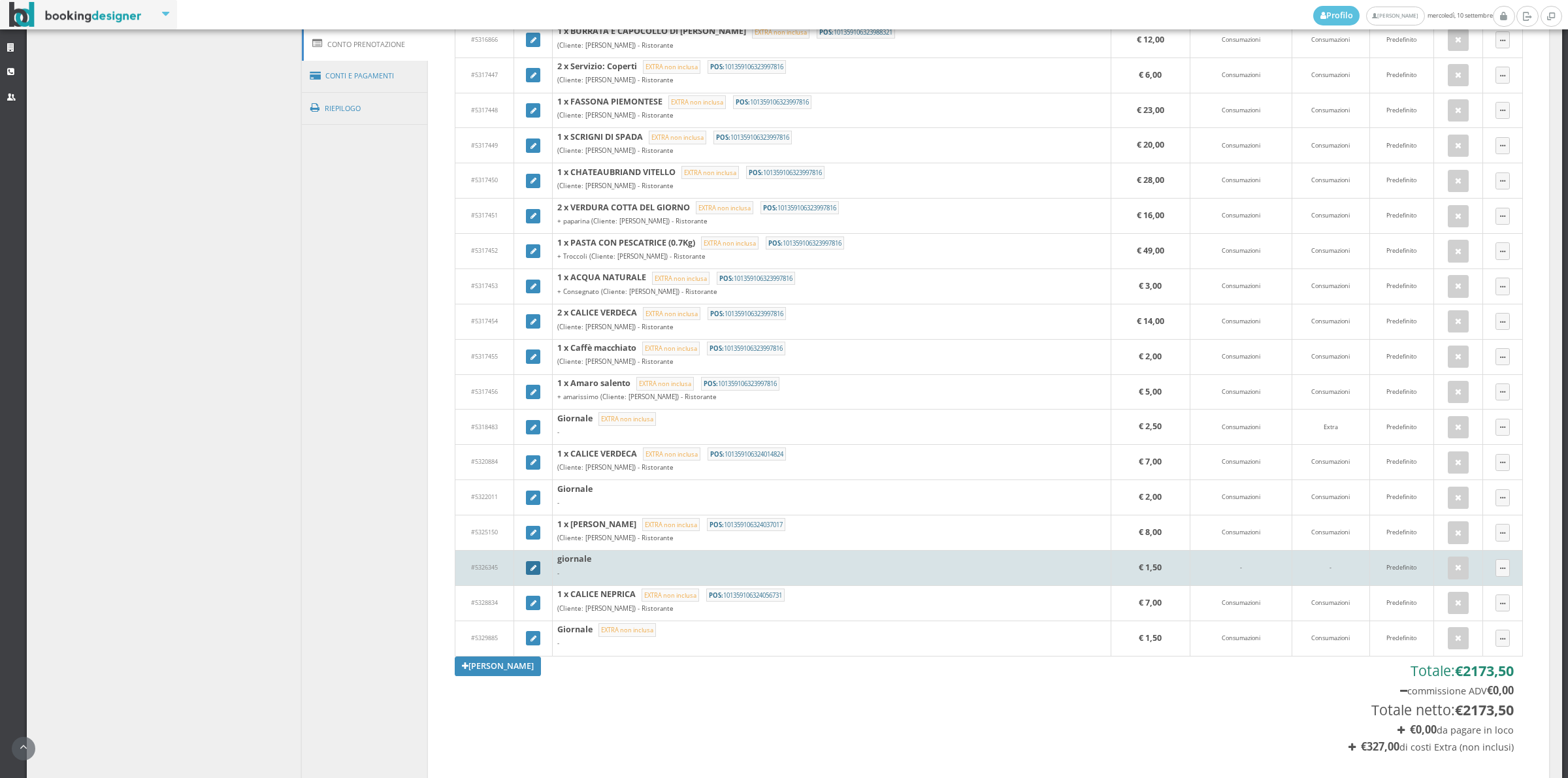
click at [530, 569] on icon at bounding box center [533, 568] width 6 height 7
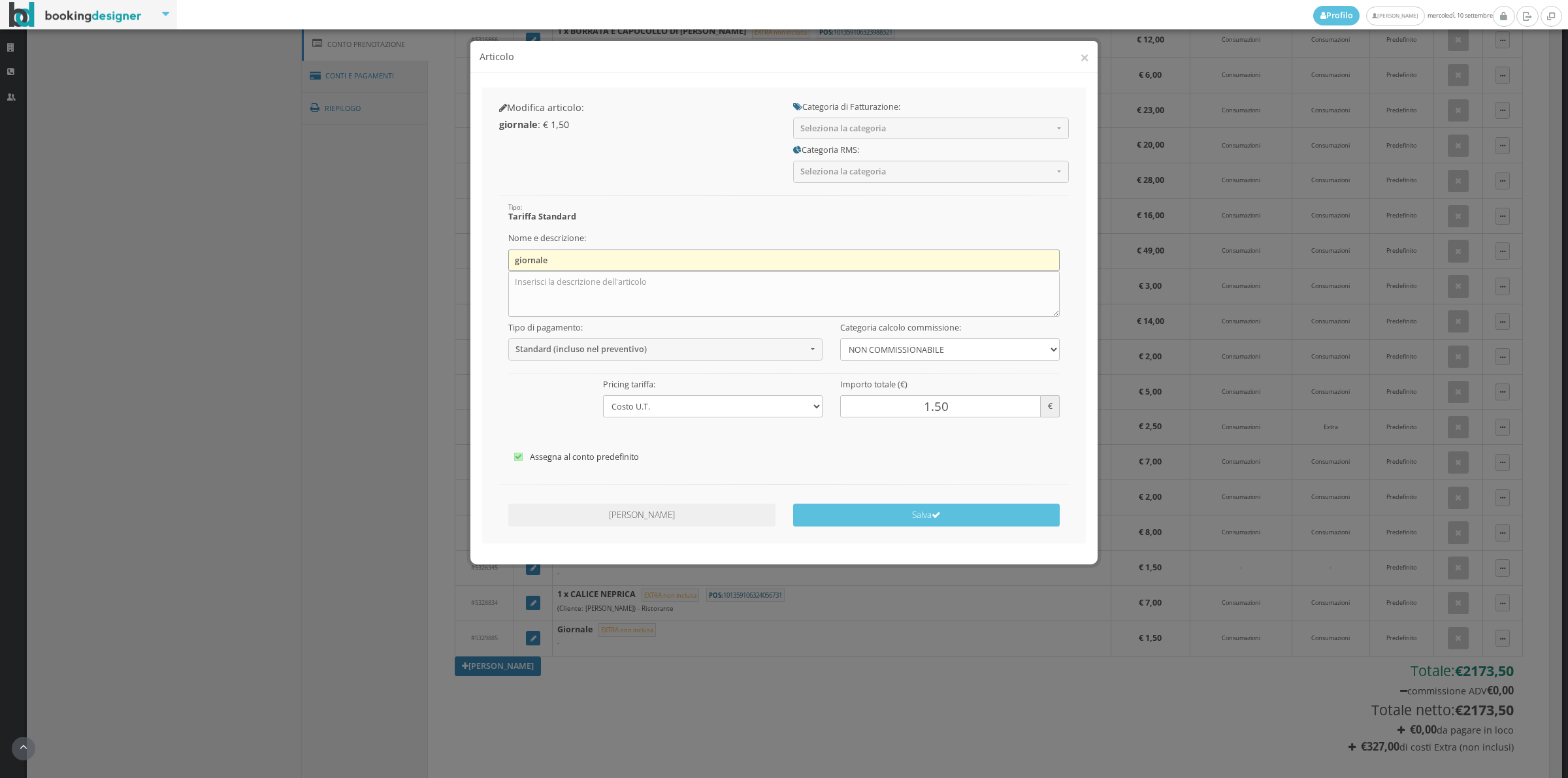
click at [520, 263] on input "giornale" at bounding box center [784, 260] width 552 height 21
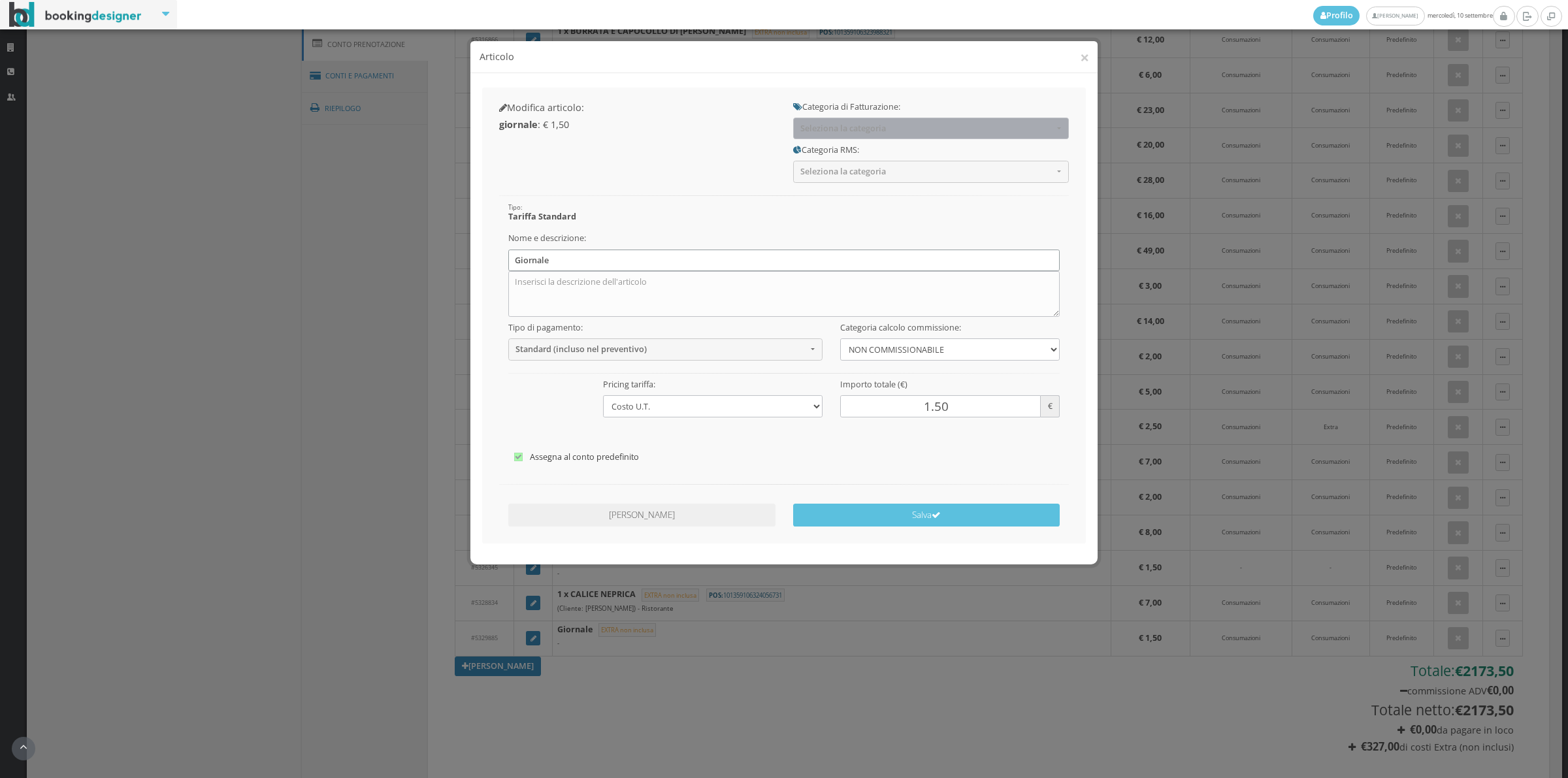
type input "Giornale"
click at [900, 121] on button "Seleziona la categoria" at bounding box center [931, 128] width 276 height 21
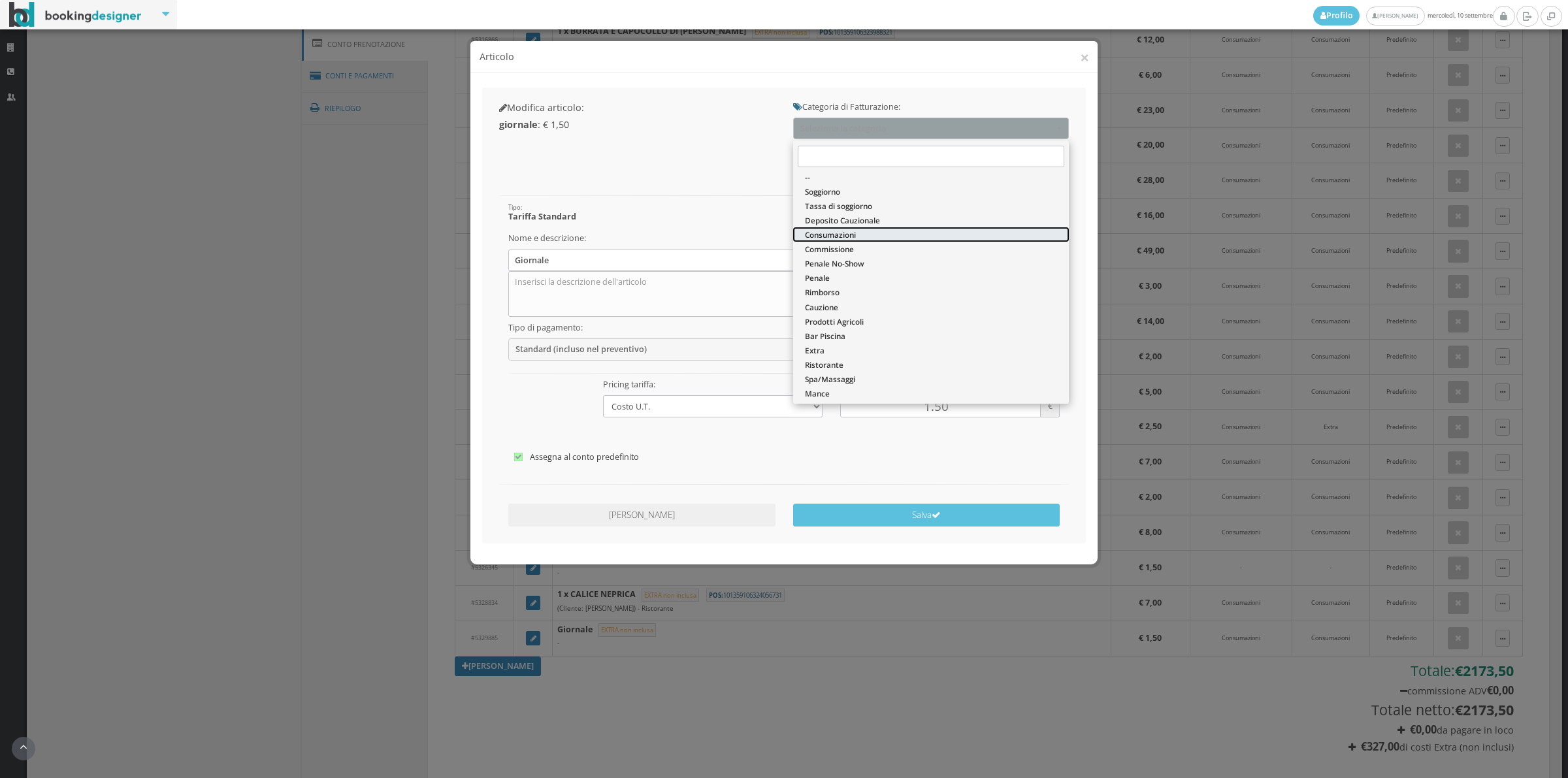
click at [837, 233] on span "Consumazioni" at bounding box center [831, 235] width 51 height 11
select select "26"
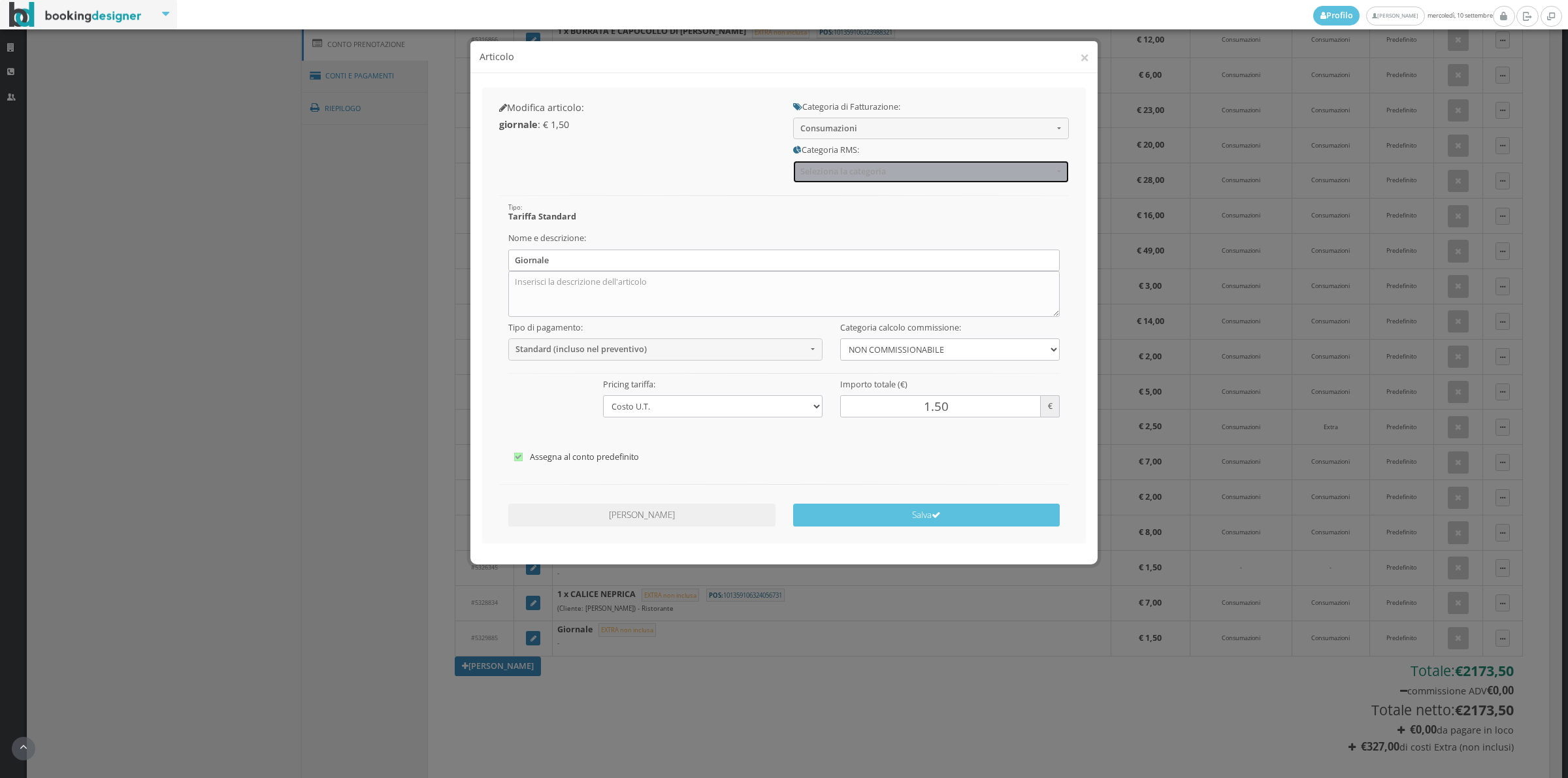
click at [846, 174] on span "Seleziona la categoria" at bounding box center [926, 171] width 253 height 10
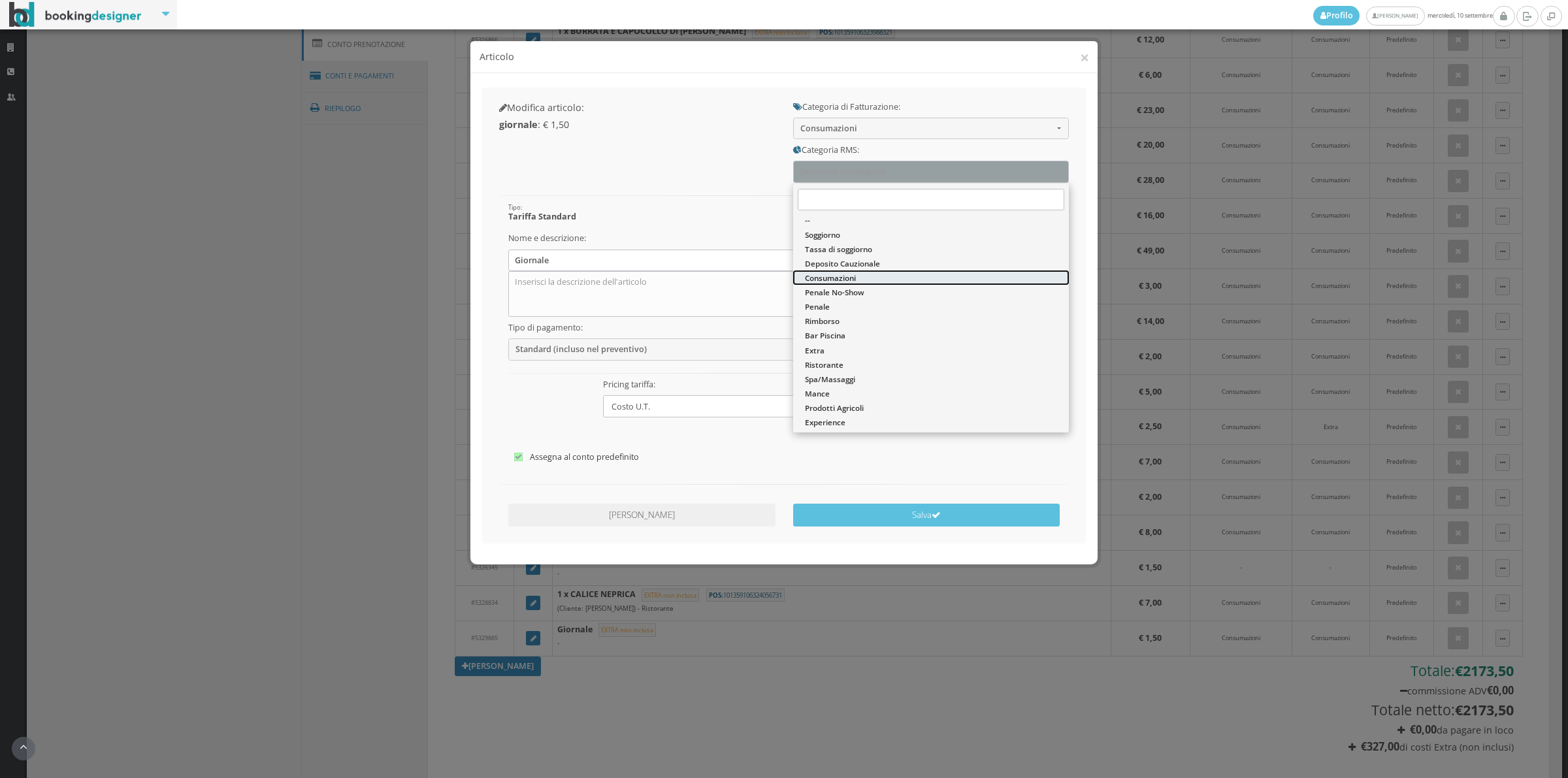
click at [841, 275] on span "Consumazioni" at bounding box center [831, 278] width 51 height 11
select select "36"
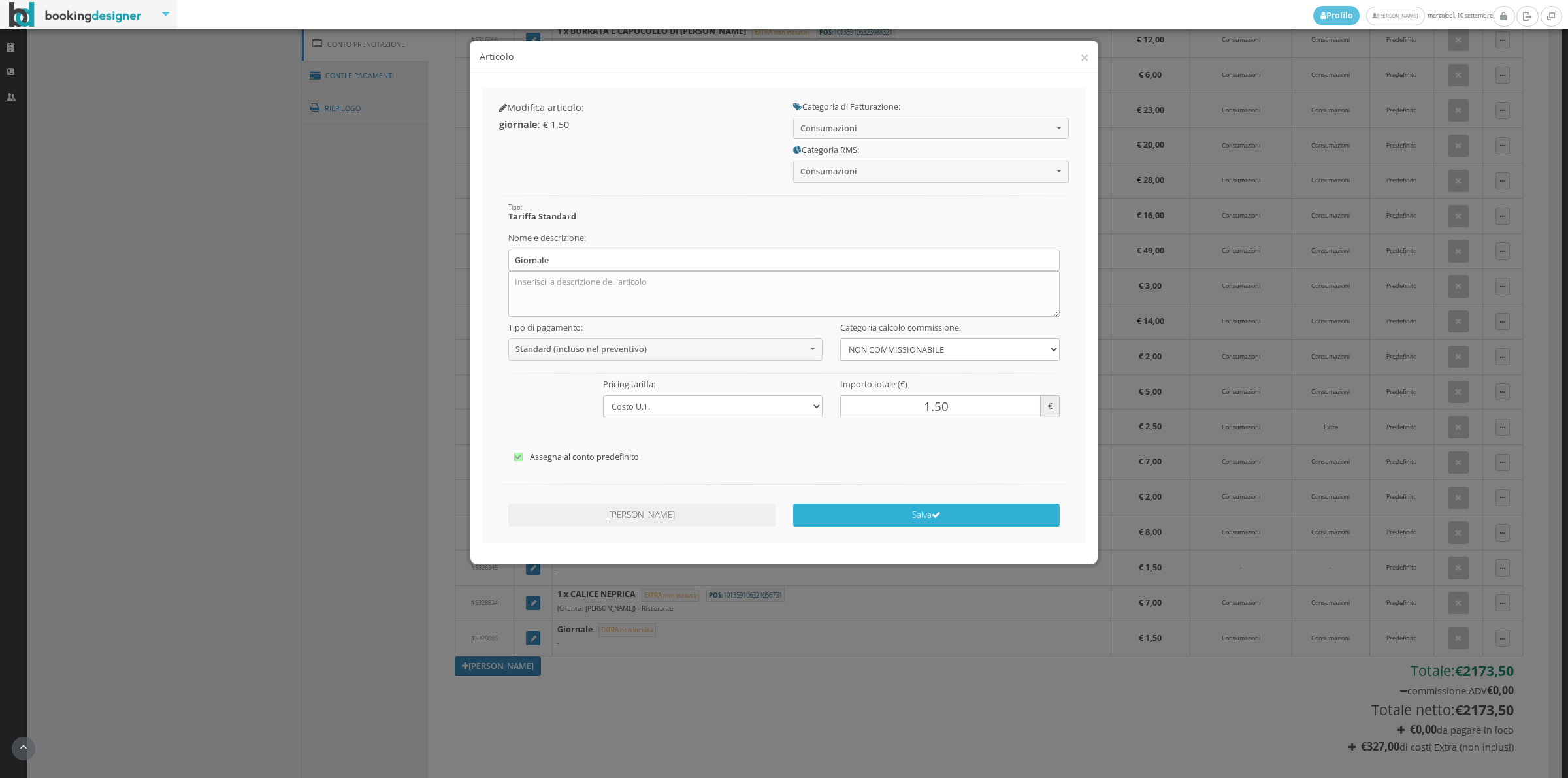
click at [846, 511] on button "Salva" at bounding box center [926, 515] width 267 height 23
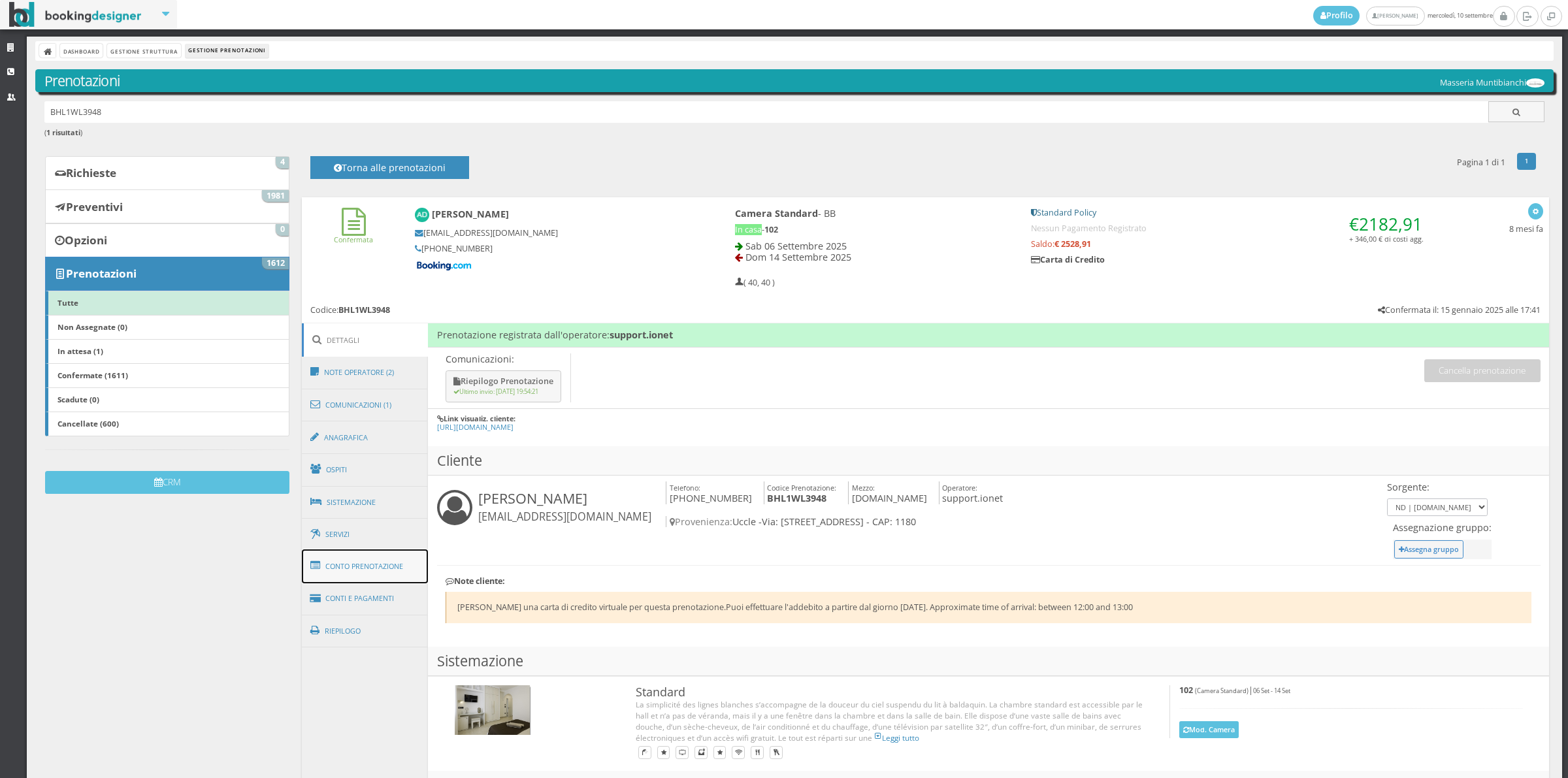
click at [383, 570] on link "Conto Prenotazione" at bounding box center [365, 566] width 127 height 34
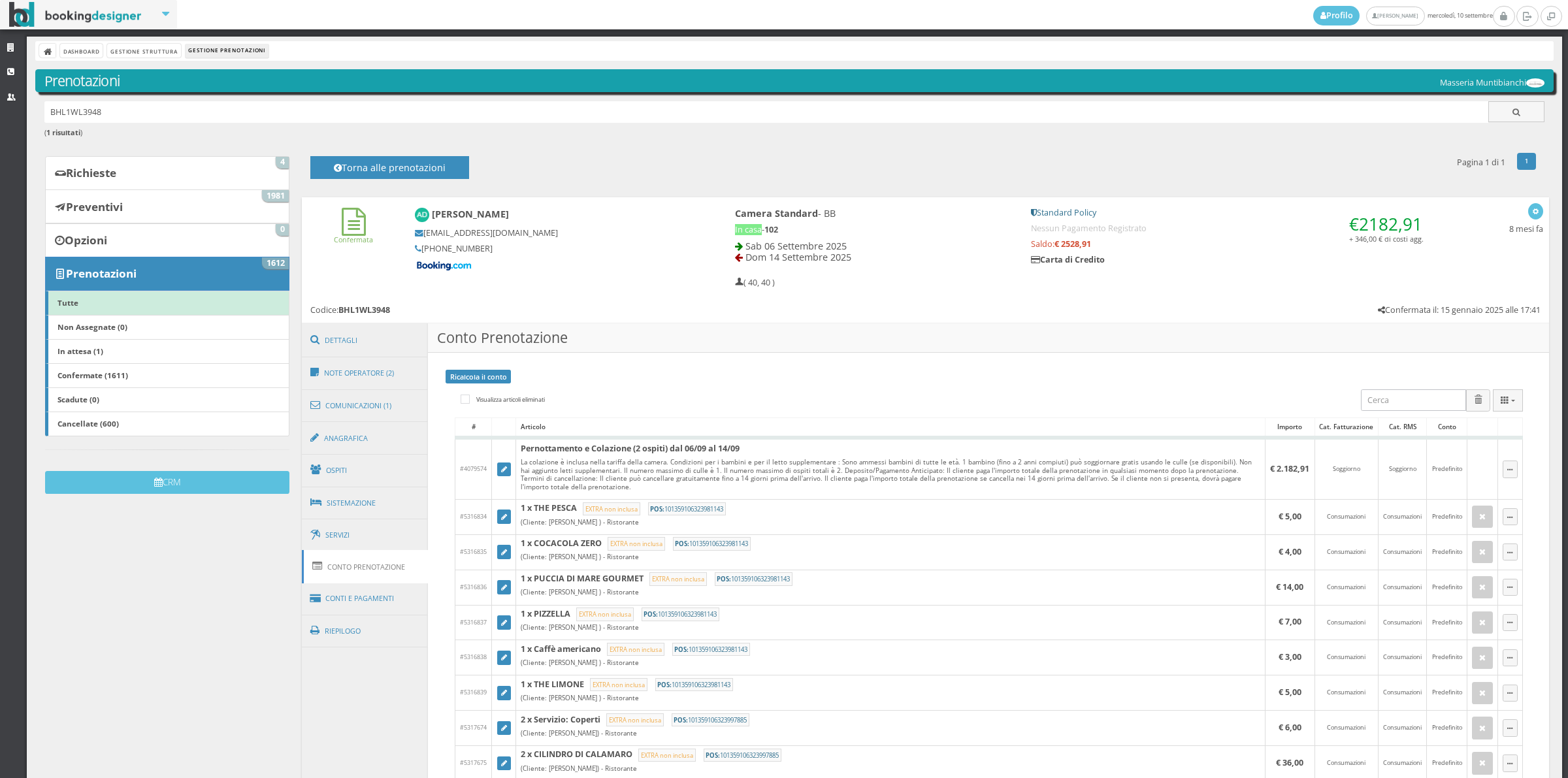
click at [383, 570] on link "Conto Prenotazione" at bounding box center [365, 566] width 127 height 33
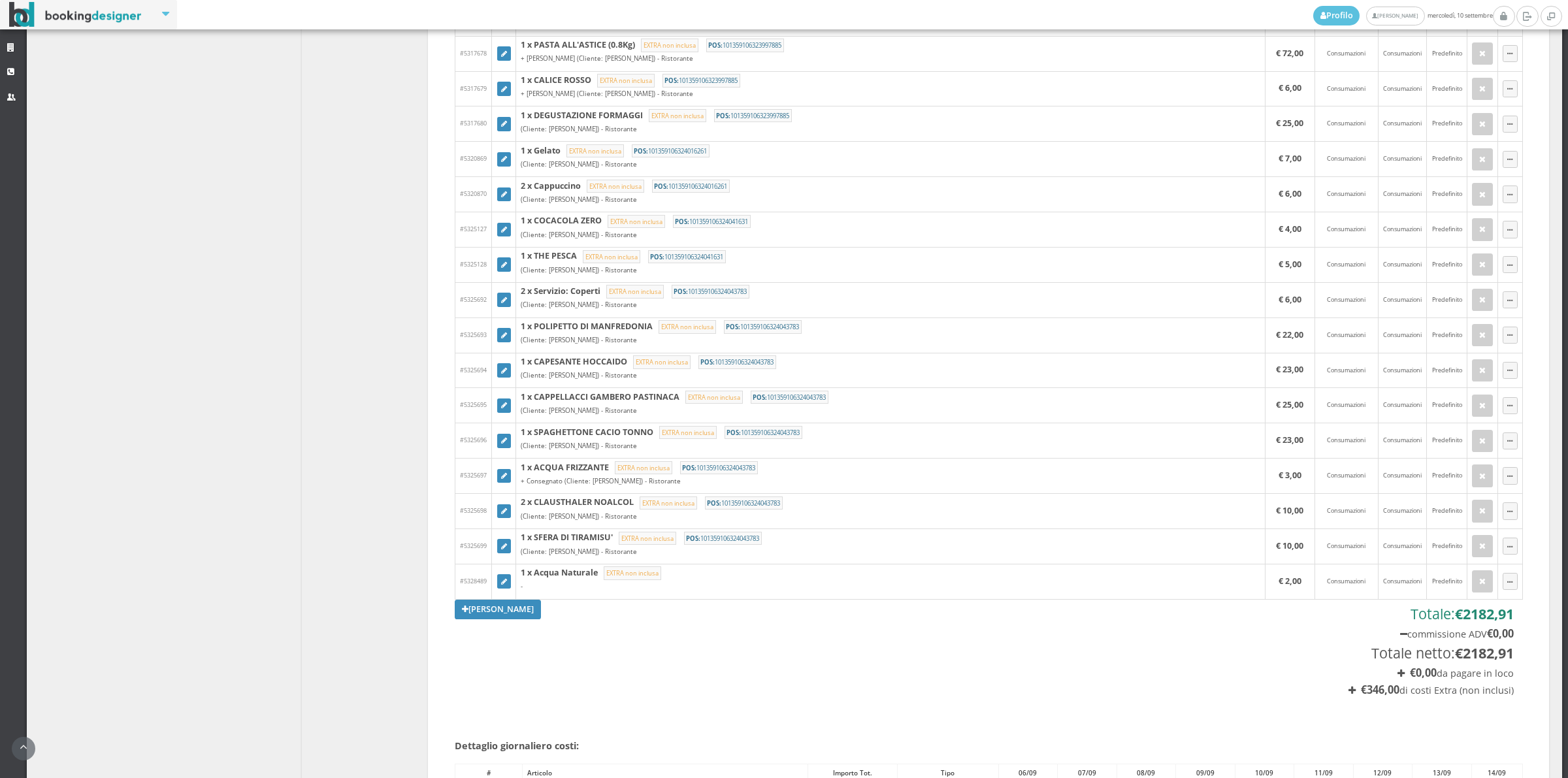
scroll to position [857, 0]
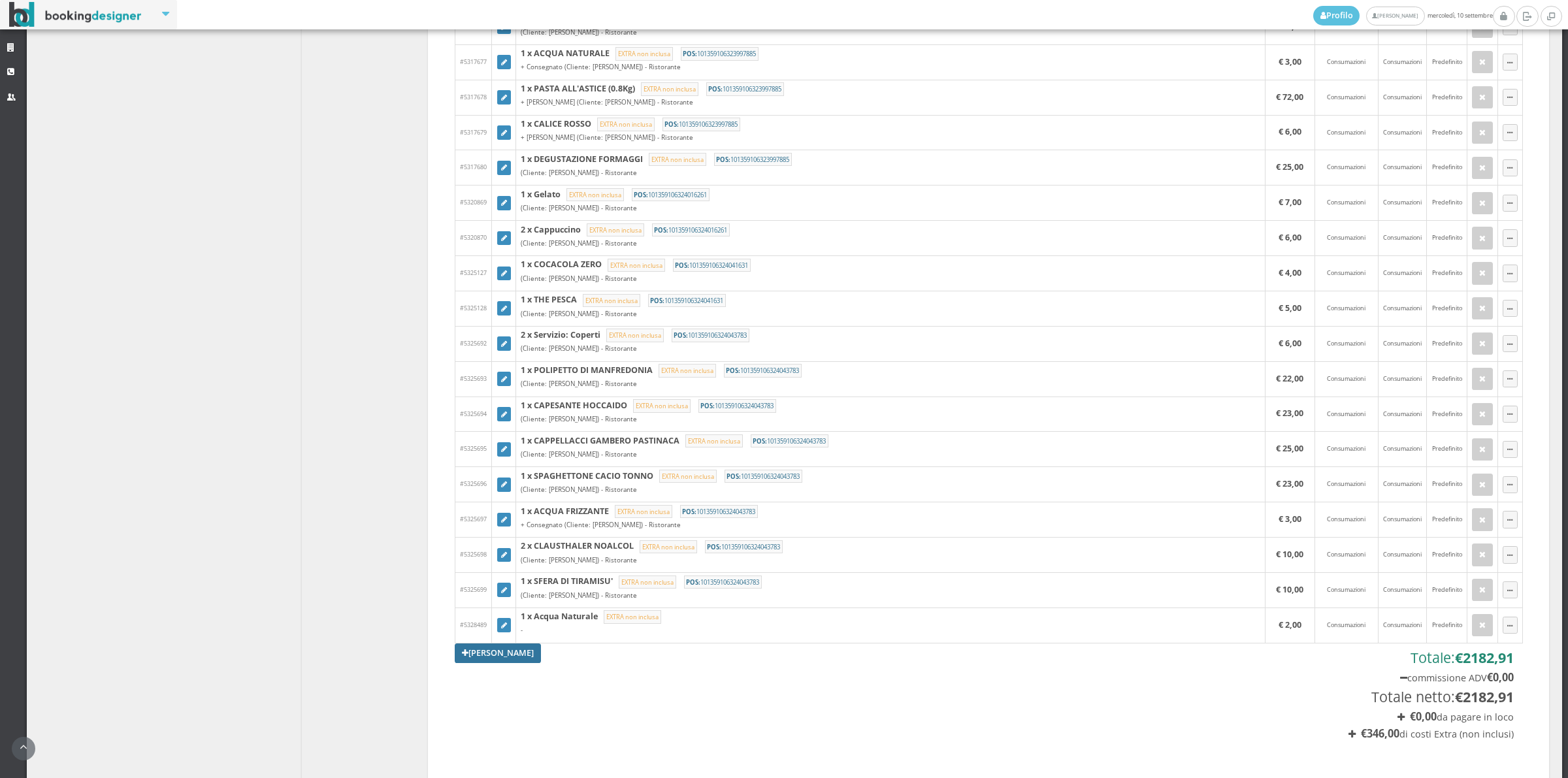
click at [520, 660] on link "Aggiungi Tariffa" at bounding box center [498, 653] width 86 height 20
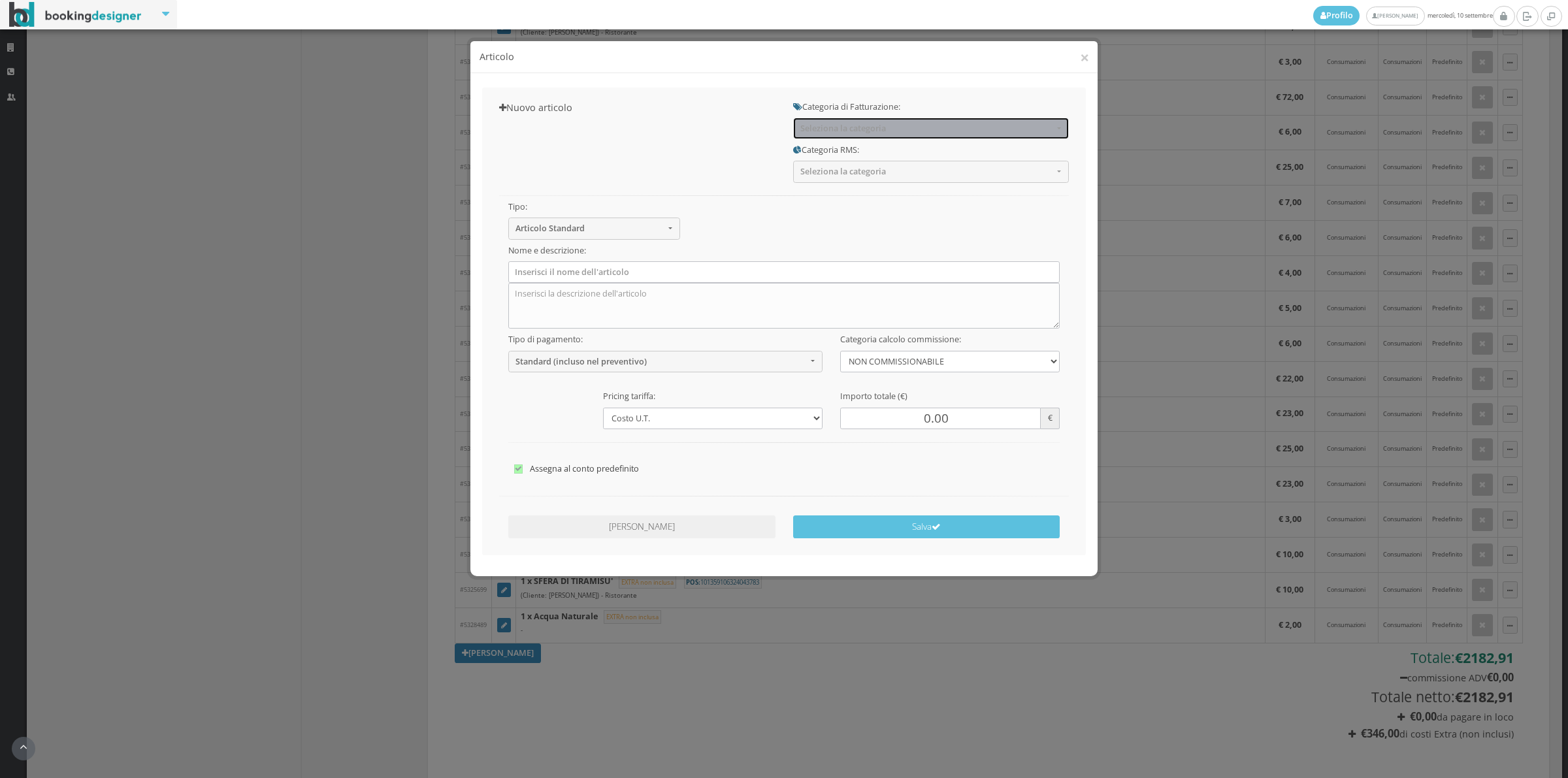
click at [890, 130] on span "Seleziona la categoria" at bounding box center [926, 128] width 253 height 10
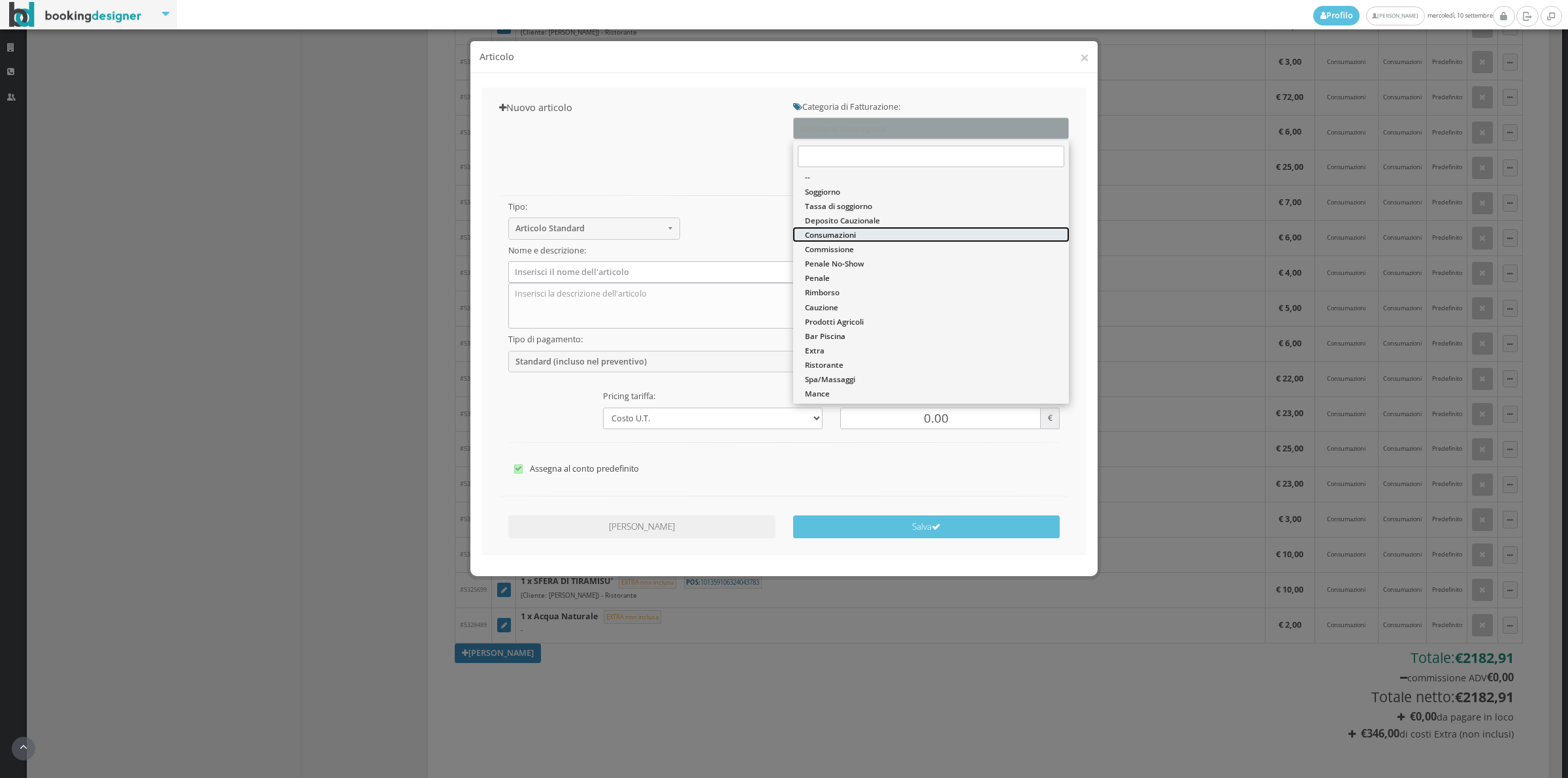
click at [853, 237] on span "Consumazioni" at bounding box center [831, 235] width 51 height 11
select select "26"
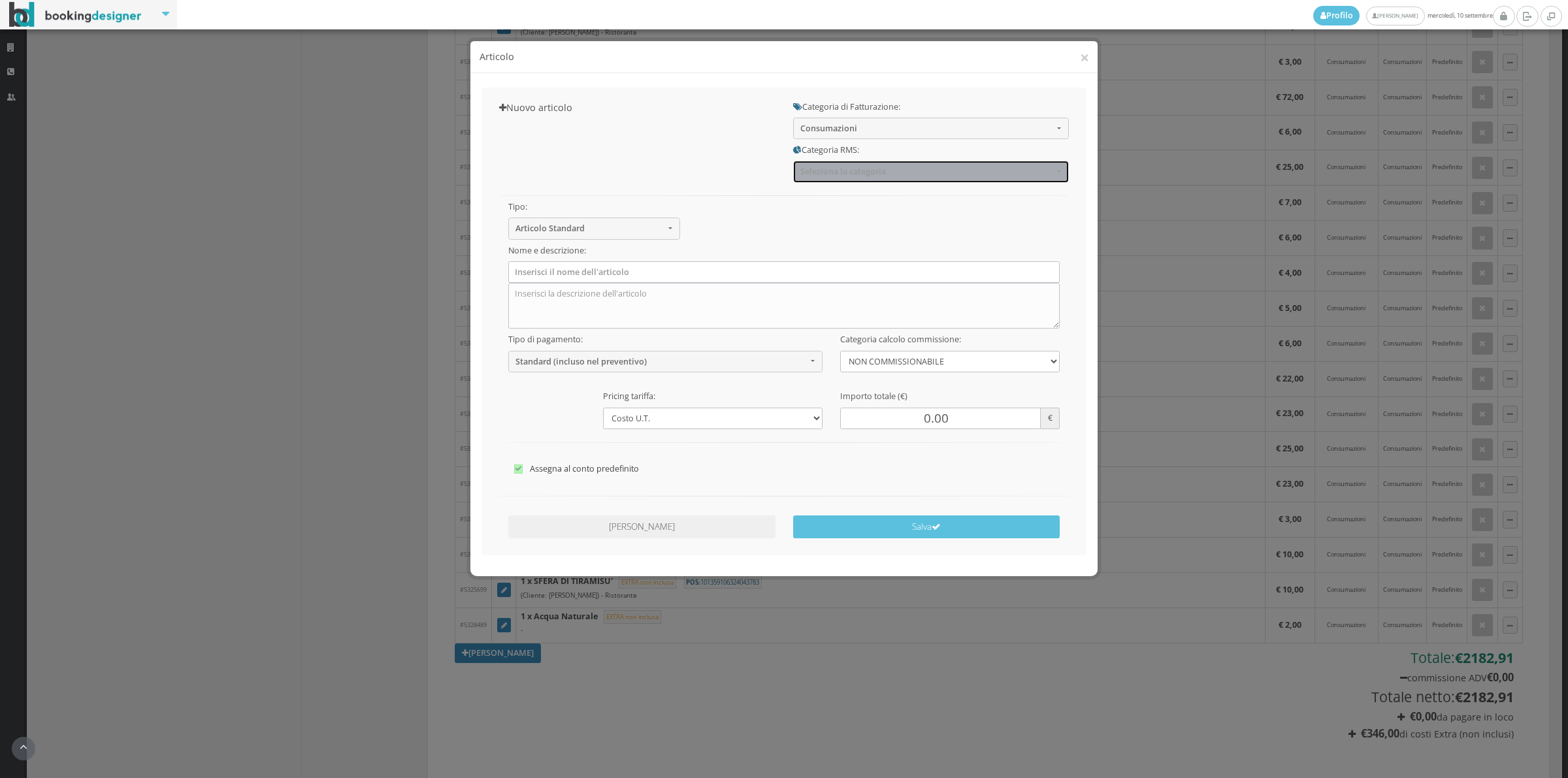
drag, startPoint x: 873, startPoint y: 167, endPoint x: 870, endPoint y: 188, distance: 21.2
click at [873, 167] on span "Seleziona la categoria" at bounding box center [926, 171] width 253 height 10
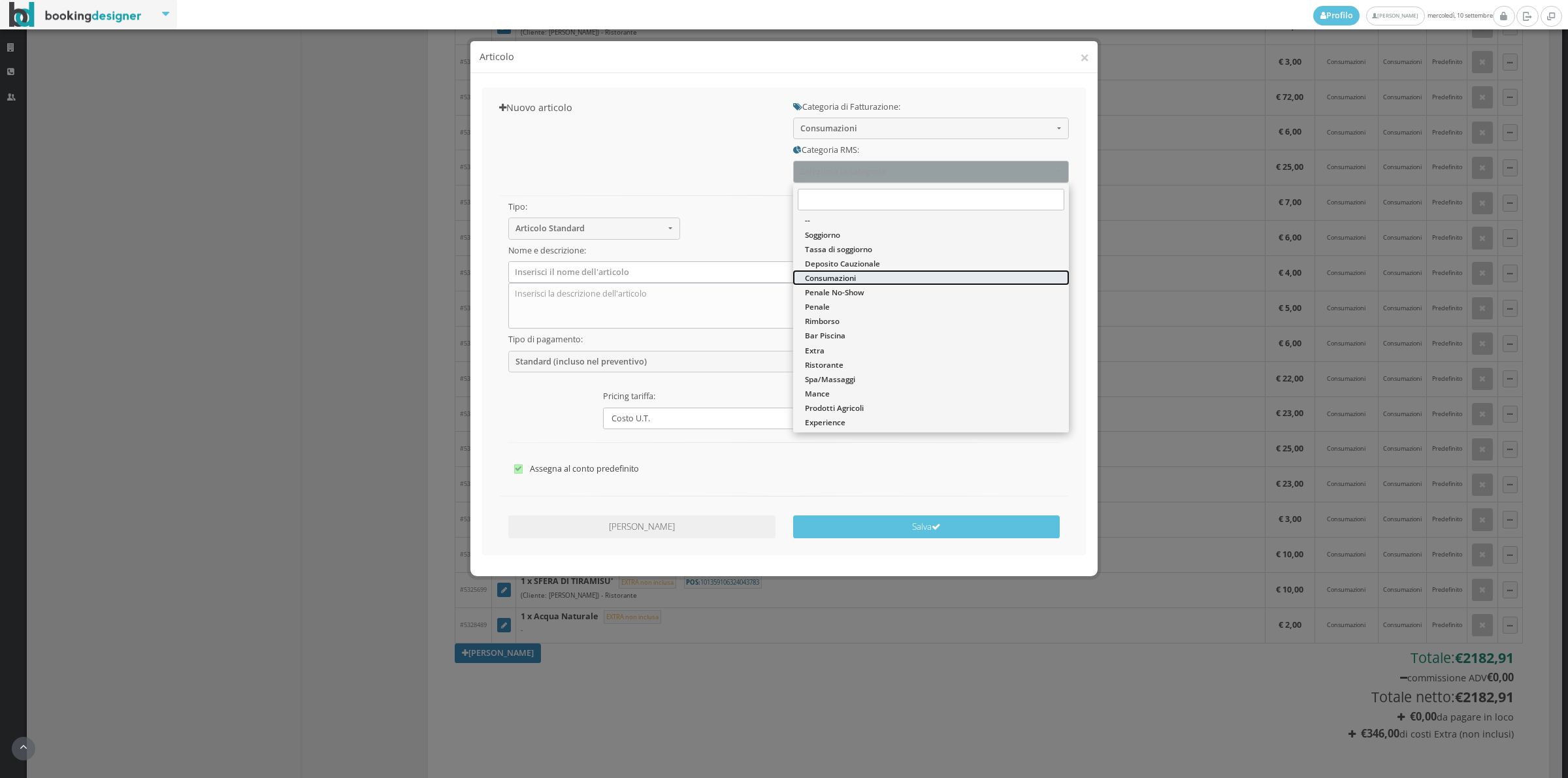
click at [848, 281] on span "Consumazioni" at bounding box center [831, 278] width 51 height 11
select select "36"
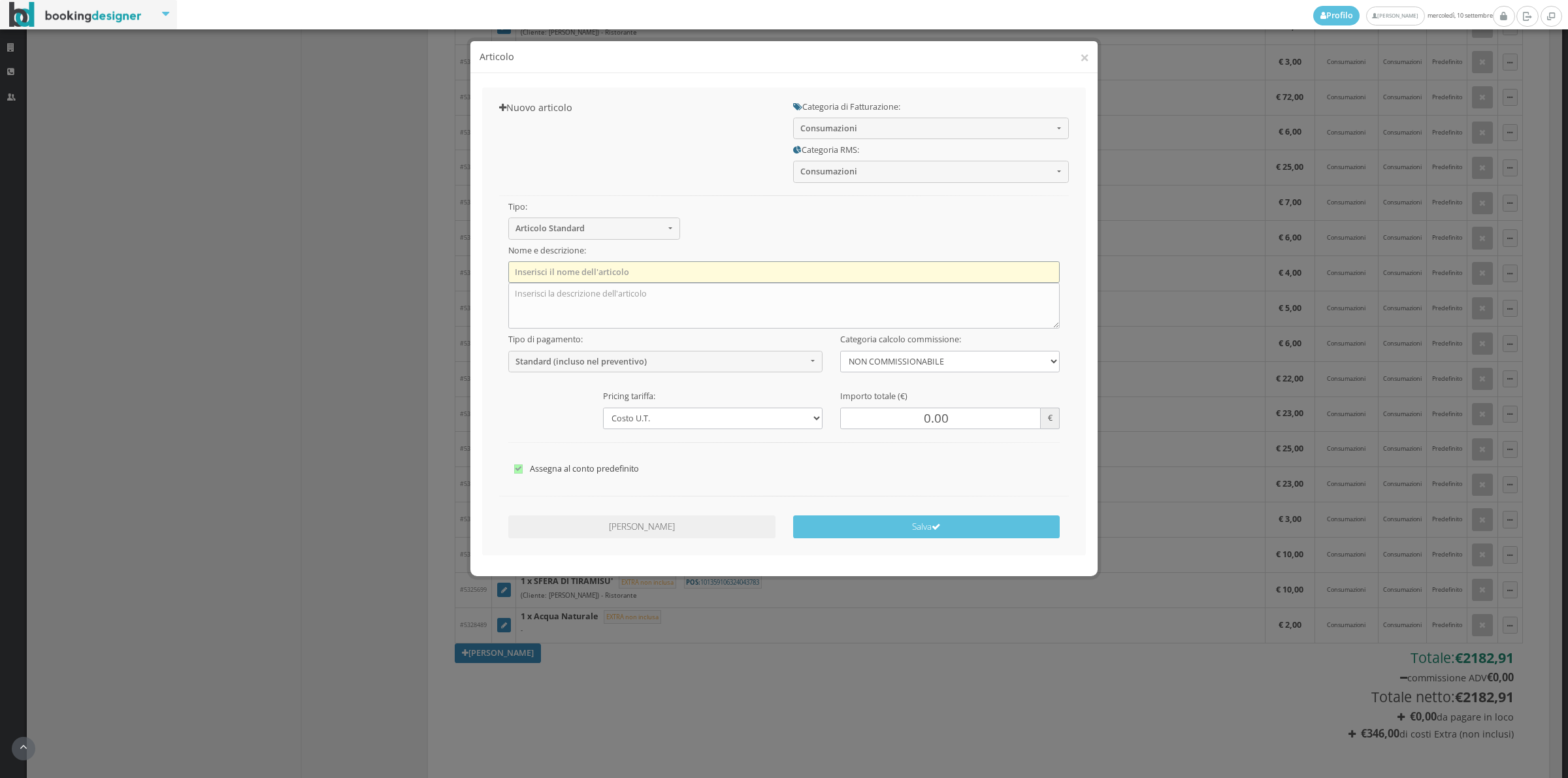
click at [733, 274] on input "text" at bounding box center [784, 272] width 552 height 21
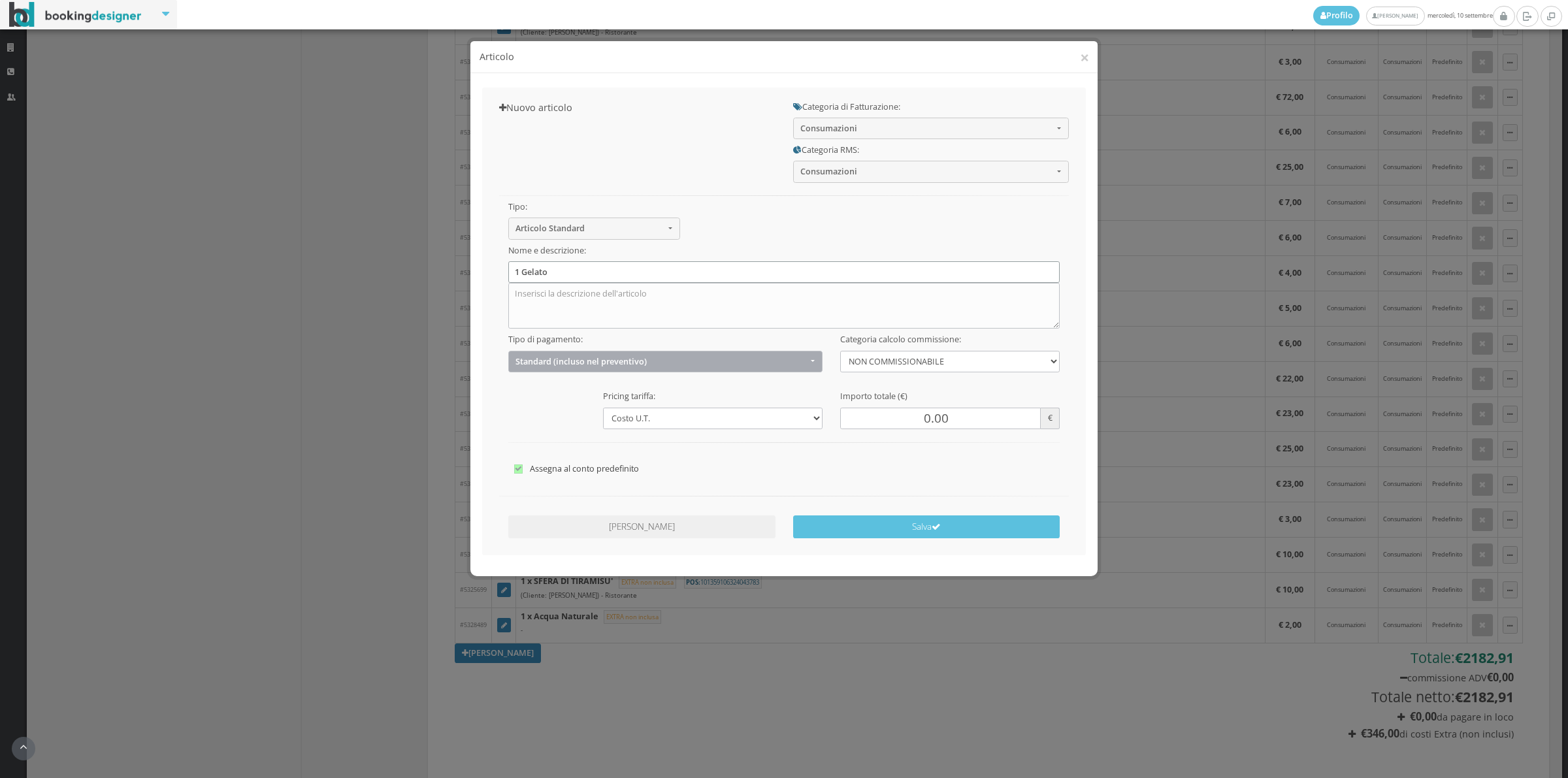
type input "1 Gelato"
click at [589, 363] on span "Standard (incluso nel preventivo)" at bounding box center [661, 361] width 291 height 10
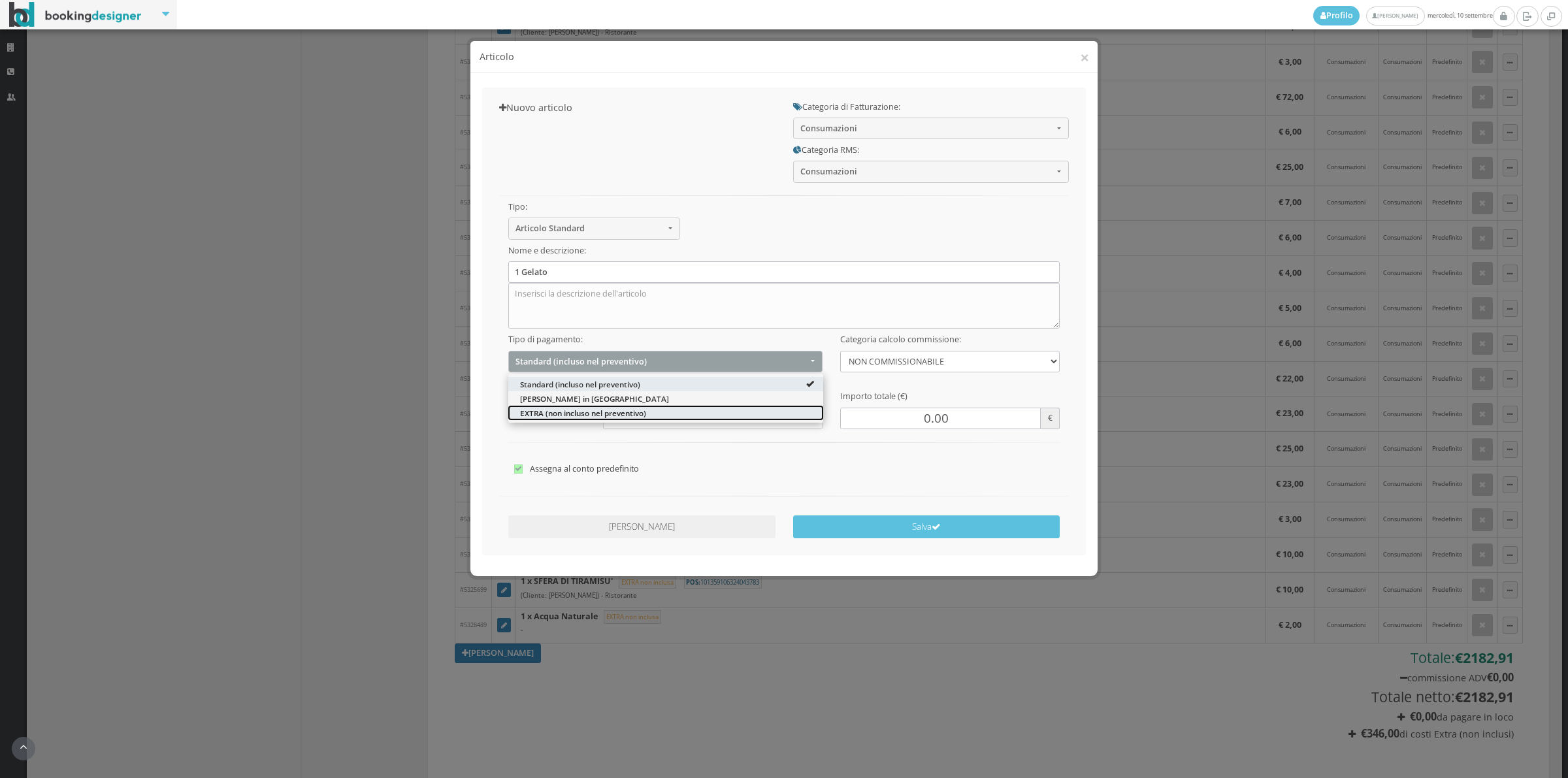
click at [547, 415] on span "EXTRA (non incluso nel preventivo)" at bounding box center [583, 412] width 126 height 11
select select "2"
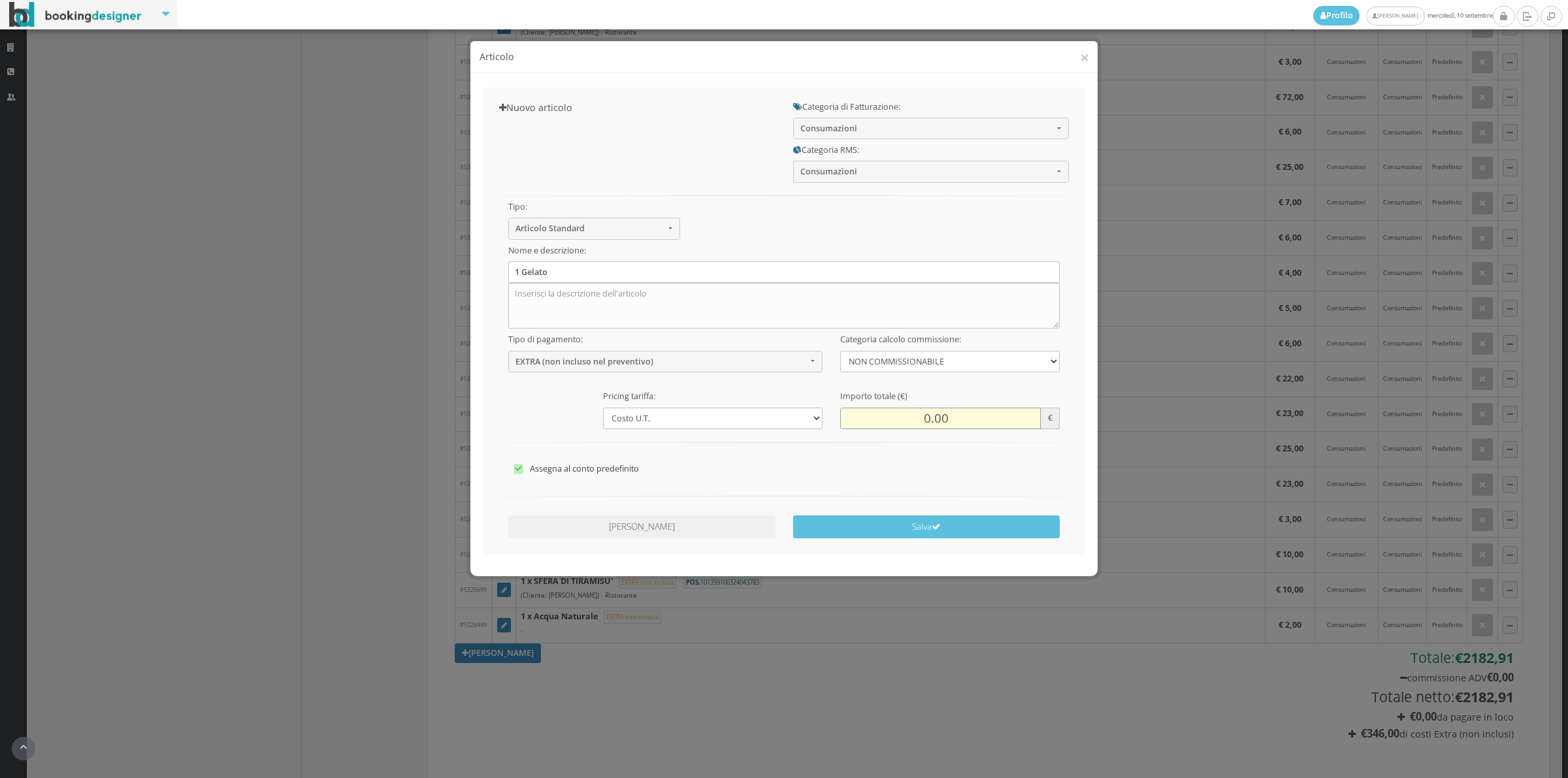
click at [920, 425] on input "0.00" at bounding box center [940, 418] width 201 height 21
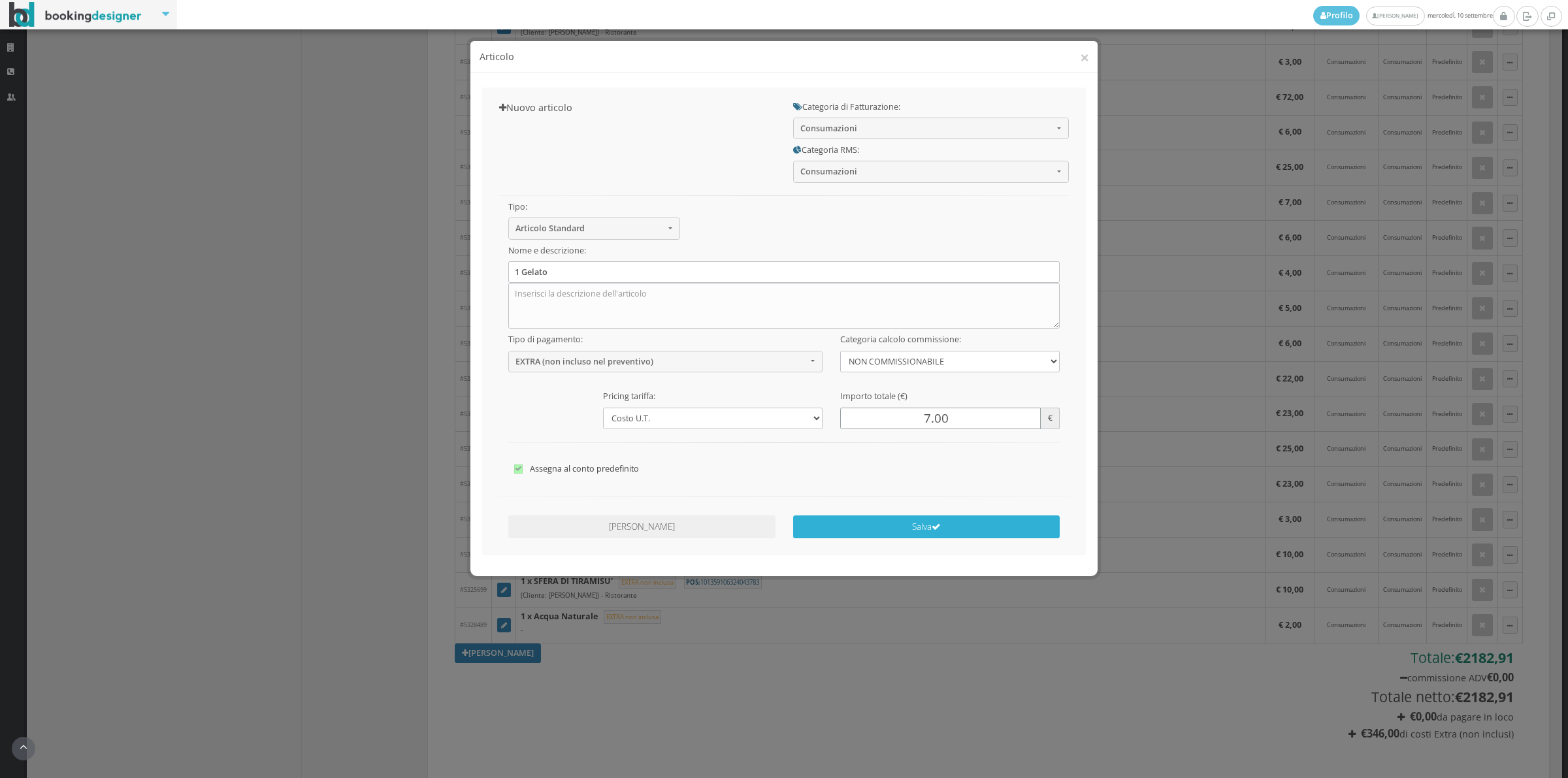
type input "7.00"
click at [905, 532] on button "Salva" at bounding box center [926, 526] width 267 height 23
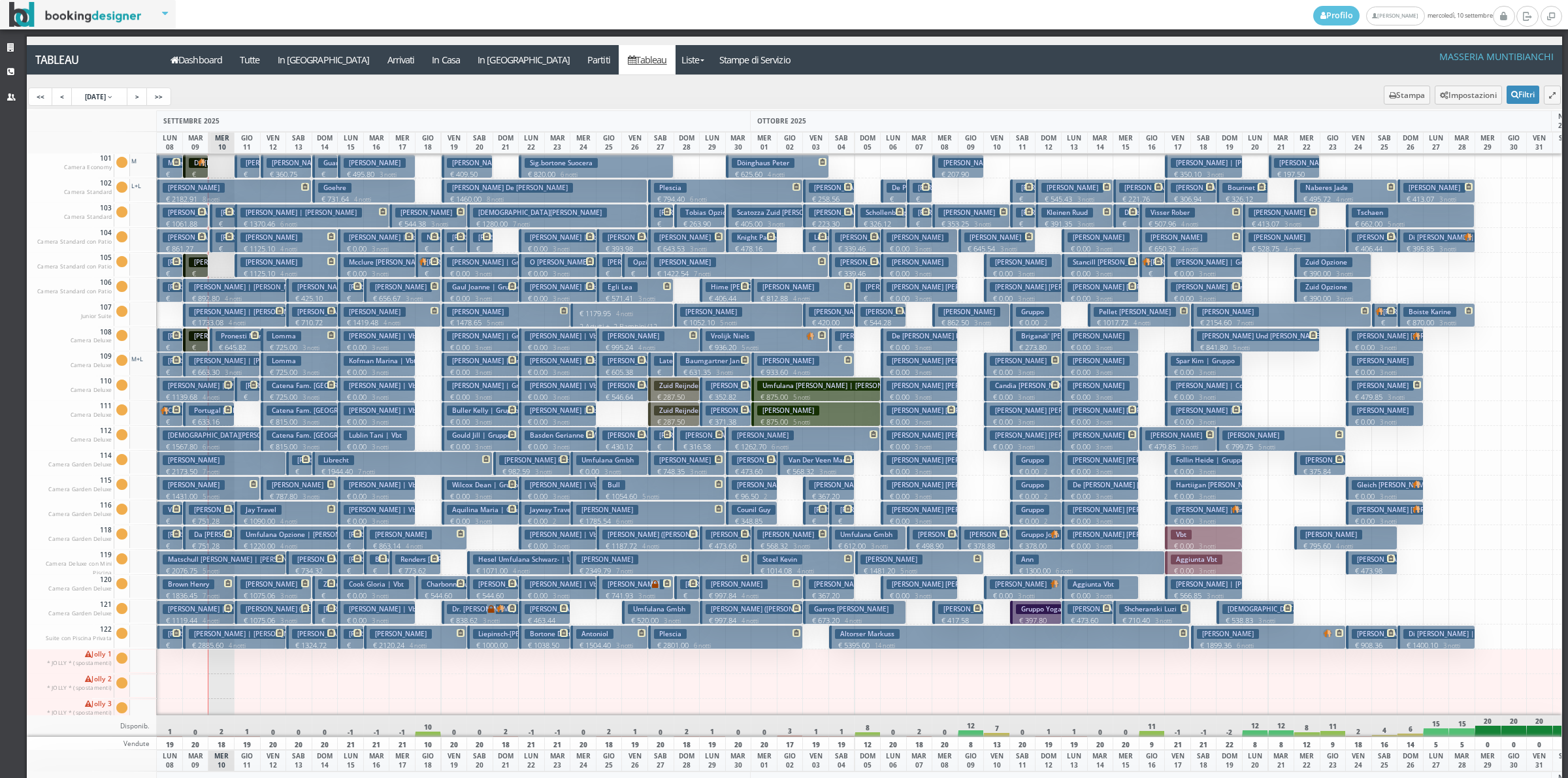
click at [193, 233] on h3 "[PERSON_NAME]" at bounding box center [194, 237] width 62 height 10
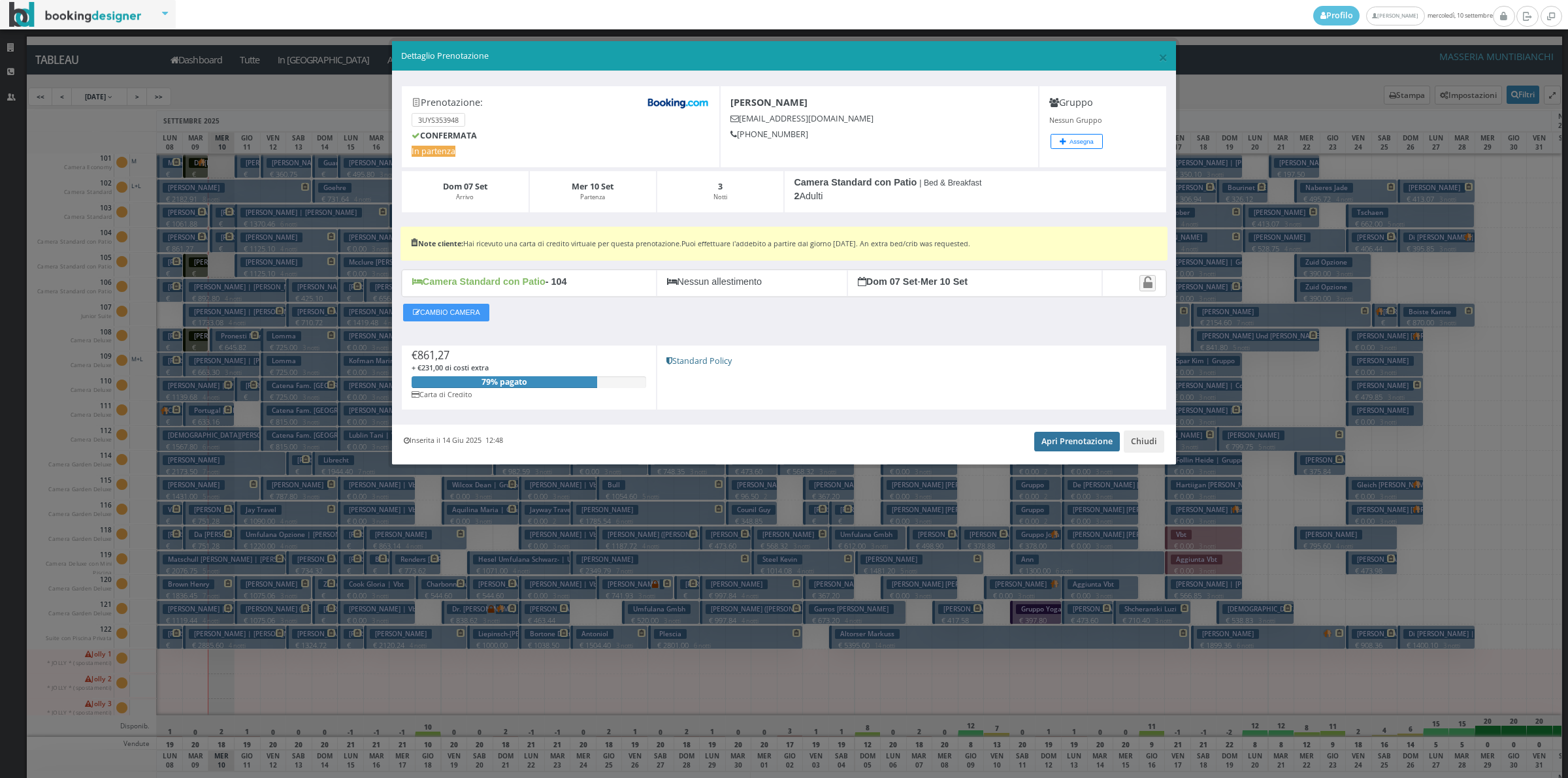
click at [1090, 445] on link "Apri Prenotazione" at bounding box center [1077, 441] width 86 height 20
click at [1148, 446] on button "Chiudi" at bounding box center [1143, 441] width 40 height 22
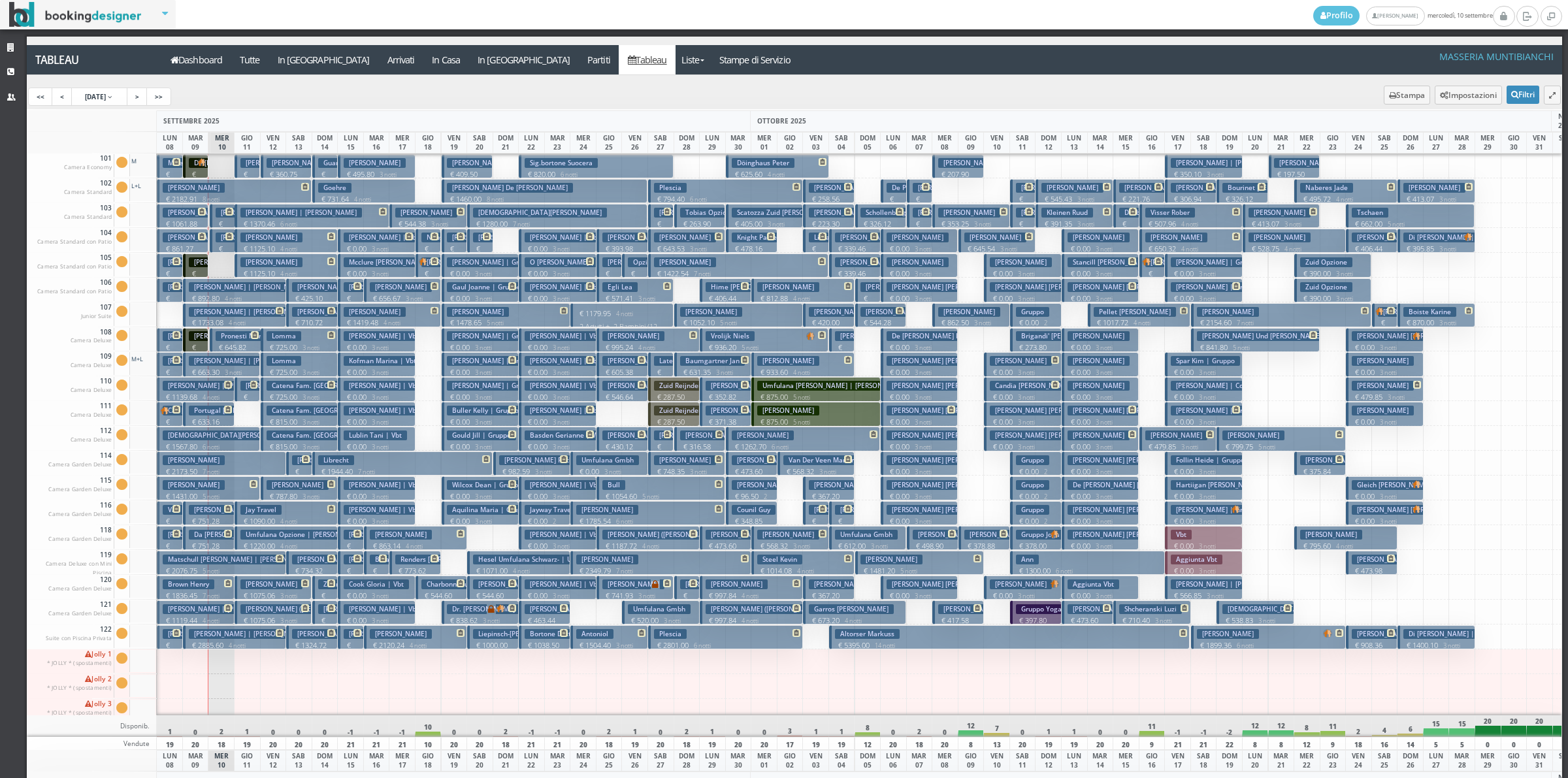
click at [220, 217] on h3 "[PERSON_NAME]" at bounding box center [247, 213] width 62 height 10
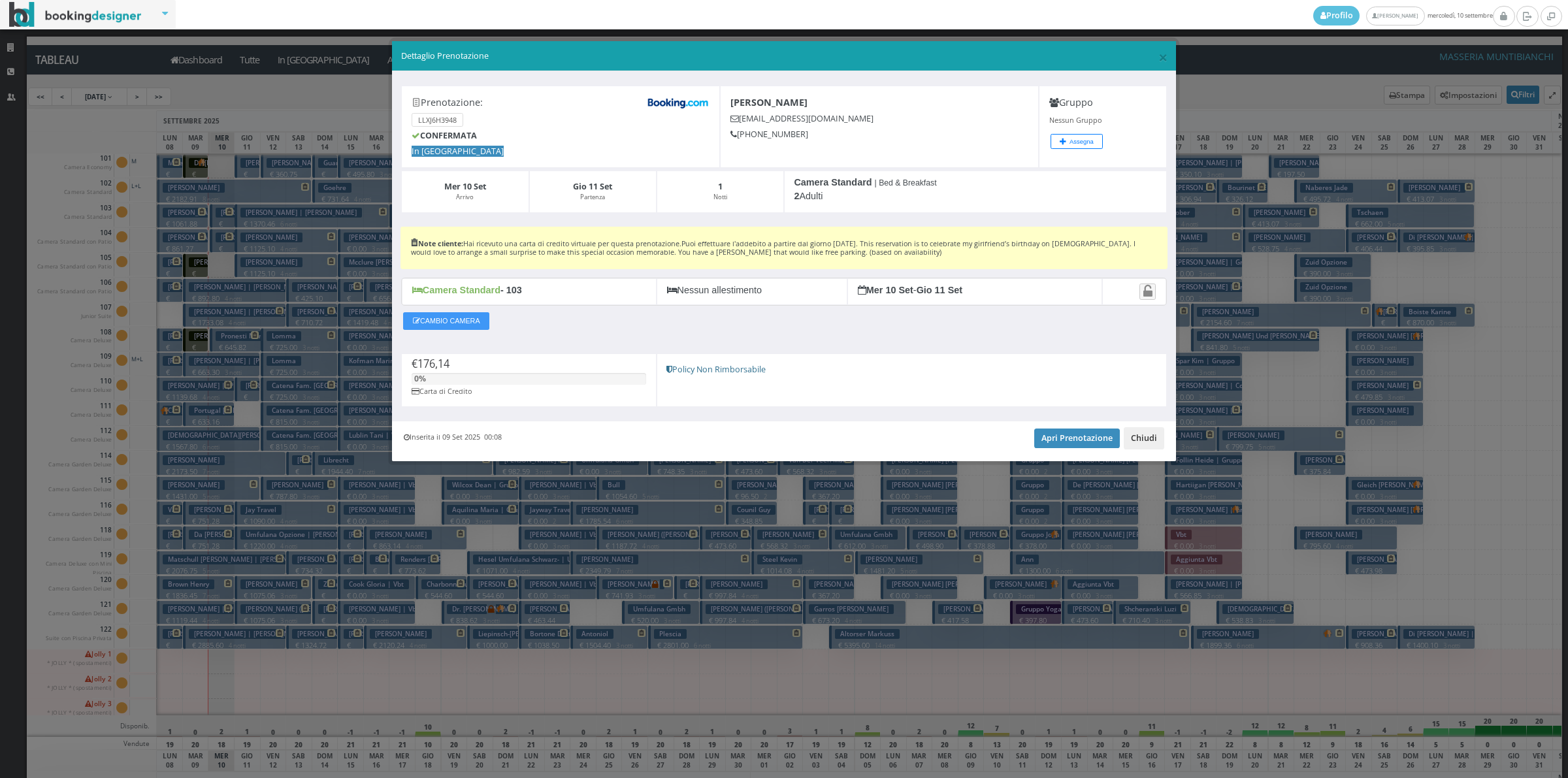
click at [1143, 438] on button "Chiudi" at bounding box center [1143, 438] width 40 height 22
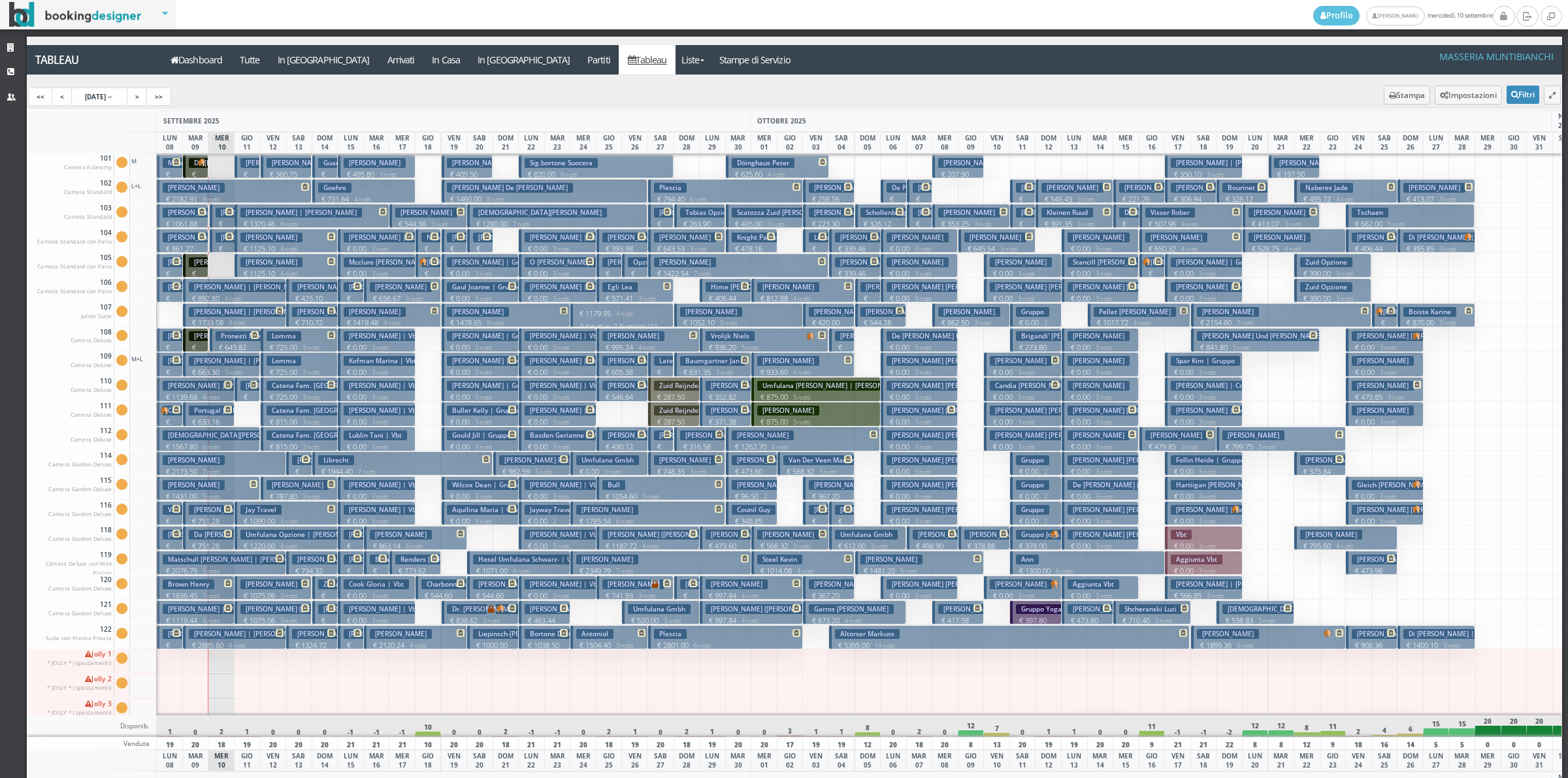
click at [194, 170] on p "€ 240.00 1 notti" at bounding box center [196, 190] width 16 height 41
click at [0, 0] on div "× Dettaglio Prenotazione Prenotazione: LLXJ6H3948 CONFERMATA In [GEOGRAPHIC_DAT…" at bounding box center [0, 0] width 0 height 0
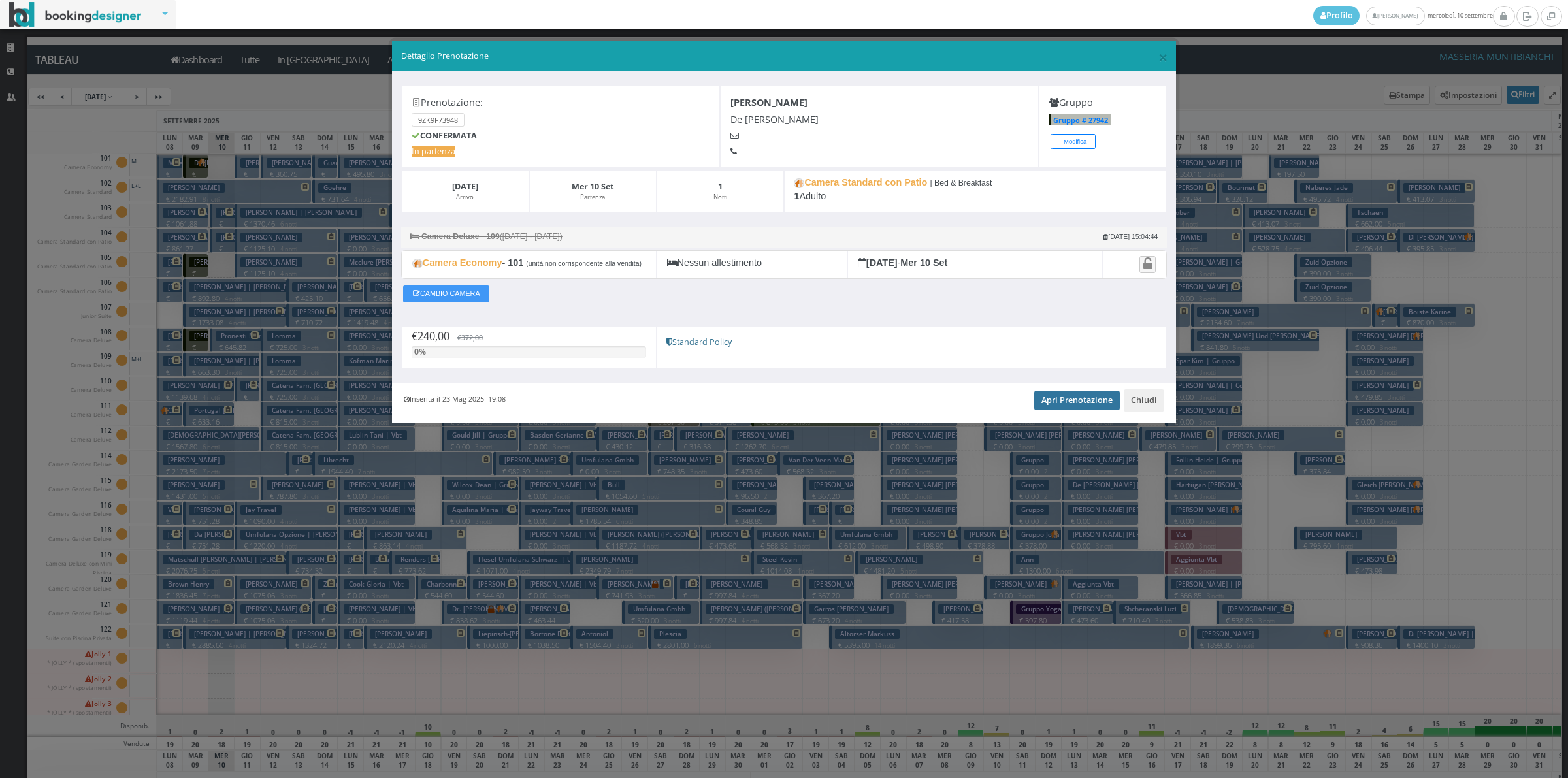
click at [1106, 410] on link "Apri Prenotazione" at bounding box center [1077, 400] width 86 height 20
click at [1148, 412] on button "Chiudi" at bounding box center [1143, 400] width 40 height 22
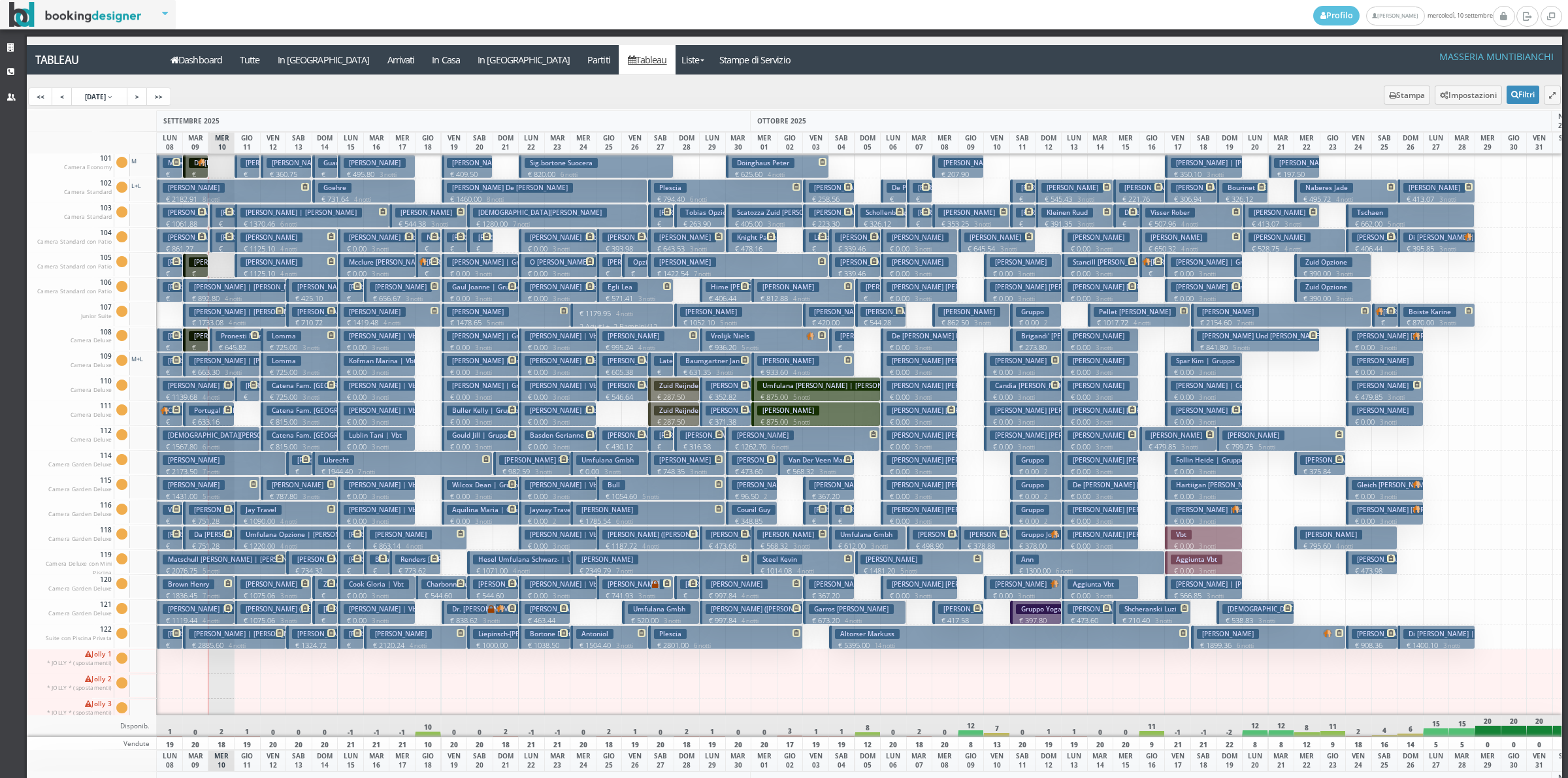
click at [198, 269] on p "€ 720.00 1 notti" at bounding box center [196, 289] width 16 height 41
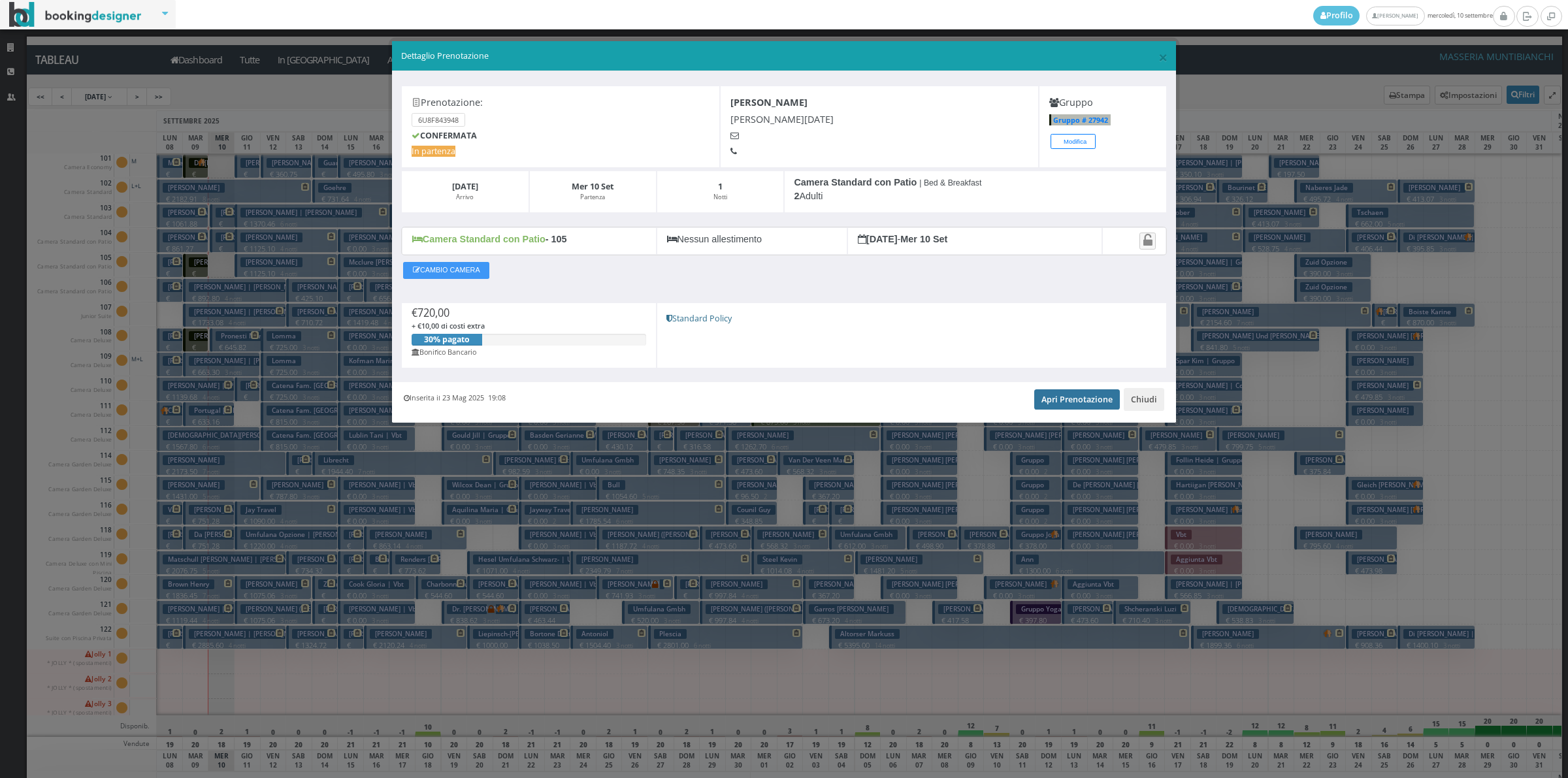
click at [1080, 403] on link "Apri Prenotazione" at bounding box center [1077, 399] width 86 height 20
click at [1135, 400] on button "Chiudi" at bounding box center [1143, 399] width 40 height 22
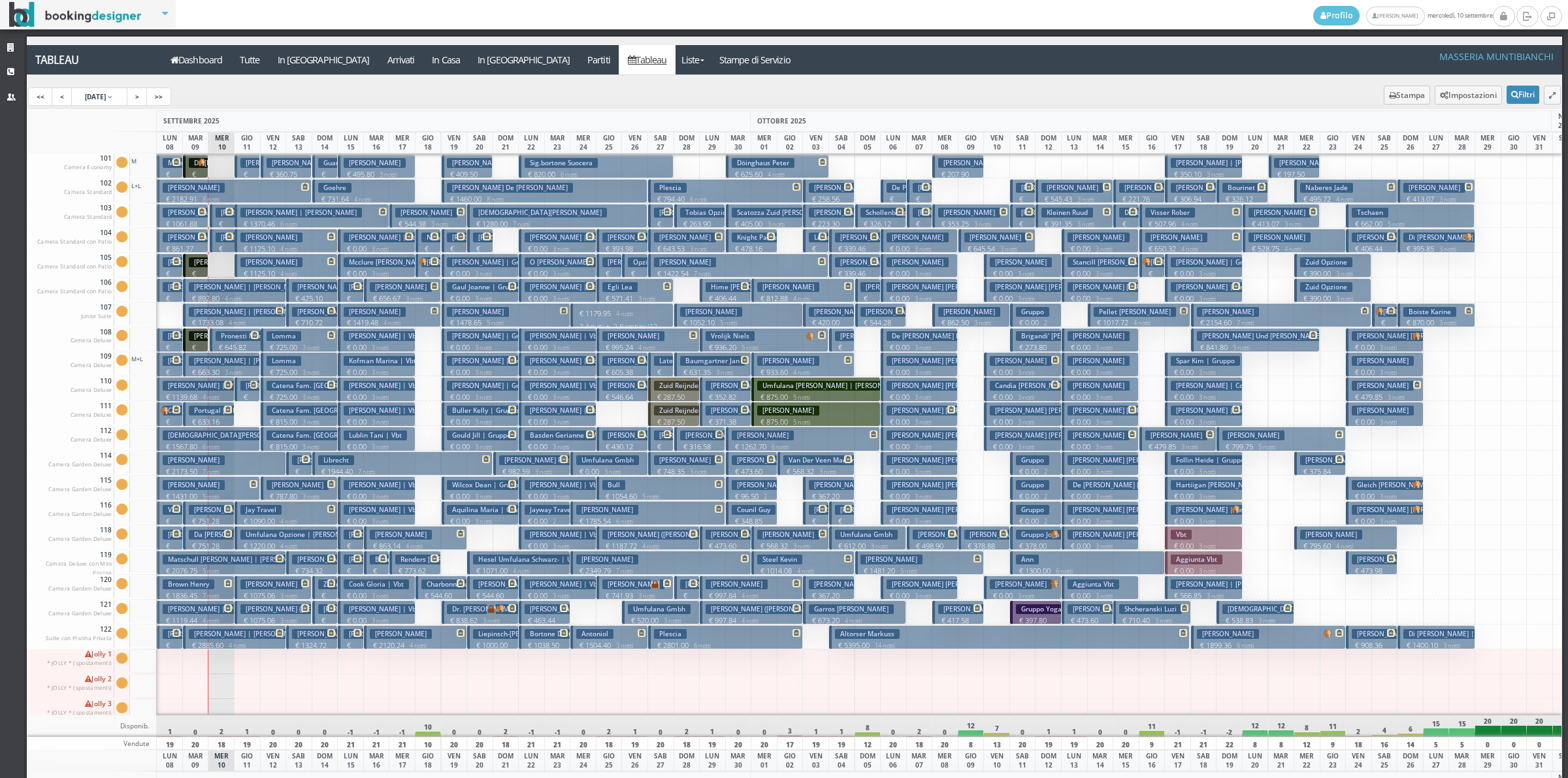
click at [191, 214] on h3 "Thomas Benjamin" at bounding box center [194, 213] width 62 height 10
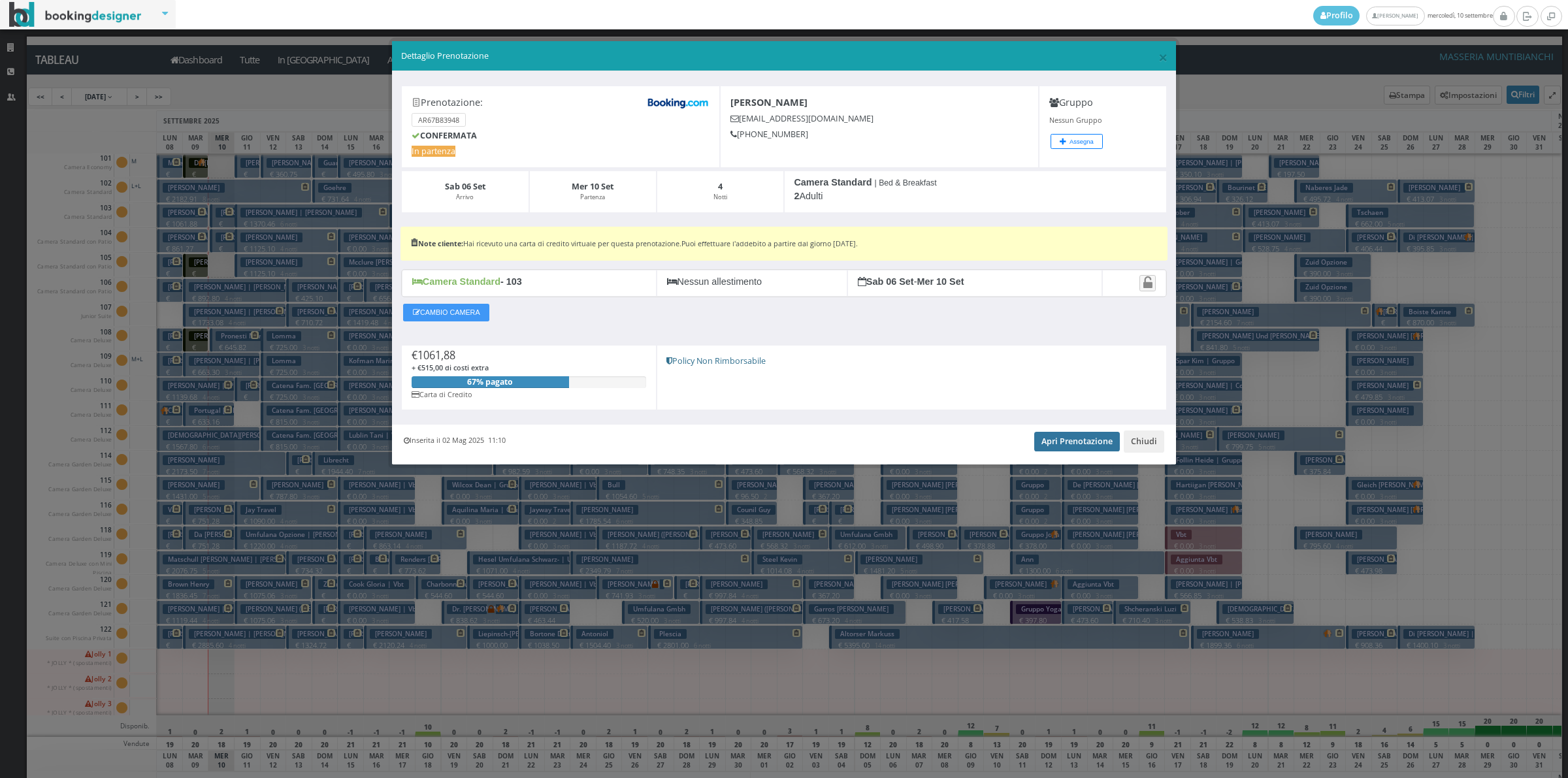
click at [1073, 439] on link "Apri Prenotazione" at bounding box center [1077, 441] width 86 height 20
click at [1154, 449] on button "Chiudi" at bounding box center [1143, 441] width 40 height 22
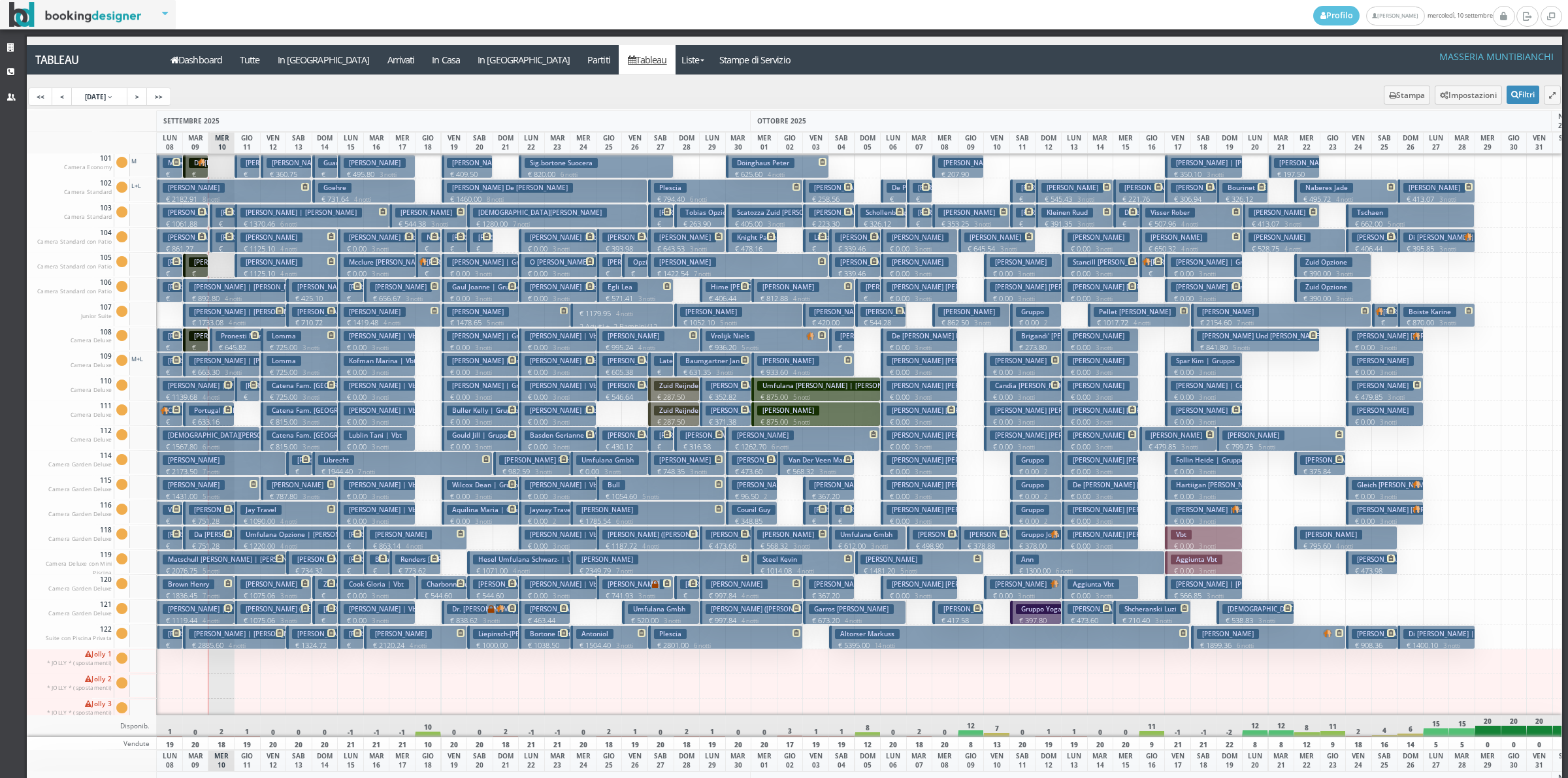
click at [1154, 449] on p "€ 479.85 3 notti" at bounding box center [1179, 446] width 67 height 11
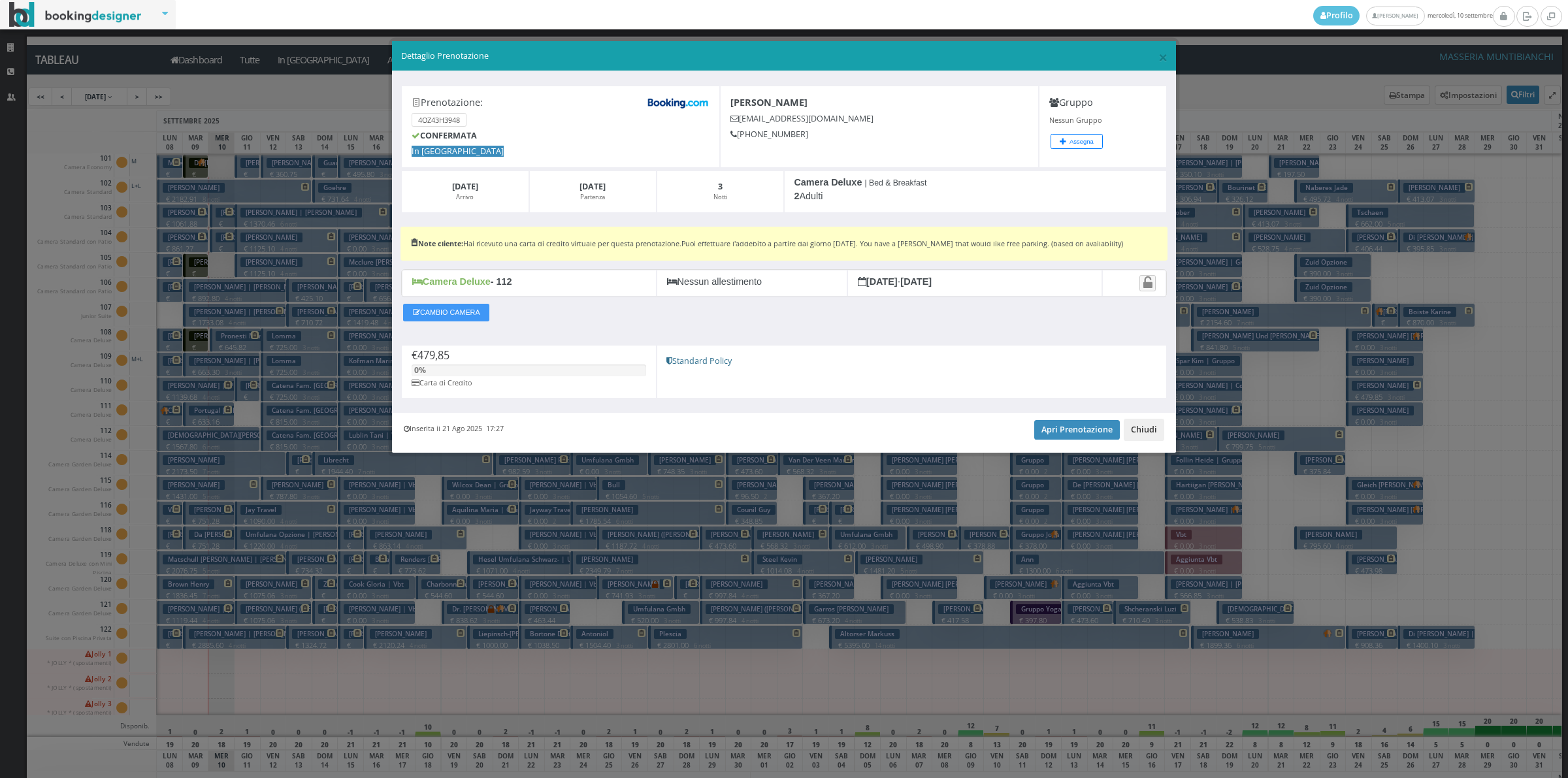
click at [1141, 426] on button "Chiudi" at bounding box center [1143, 429] width 40 height 22
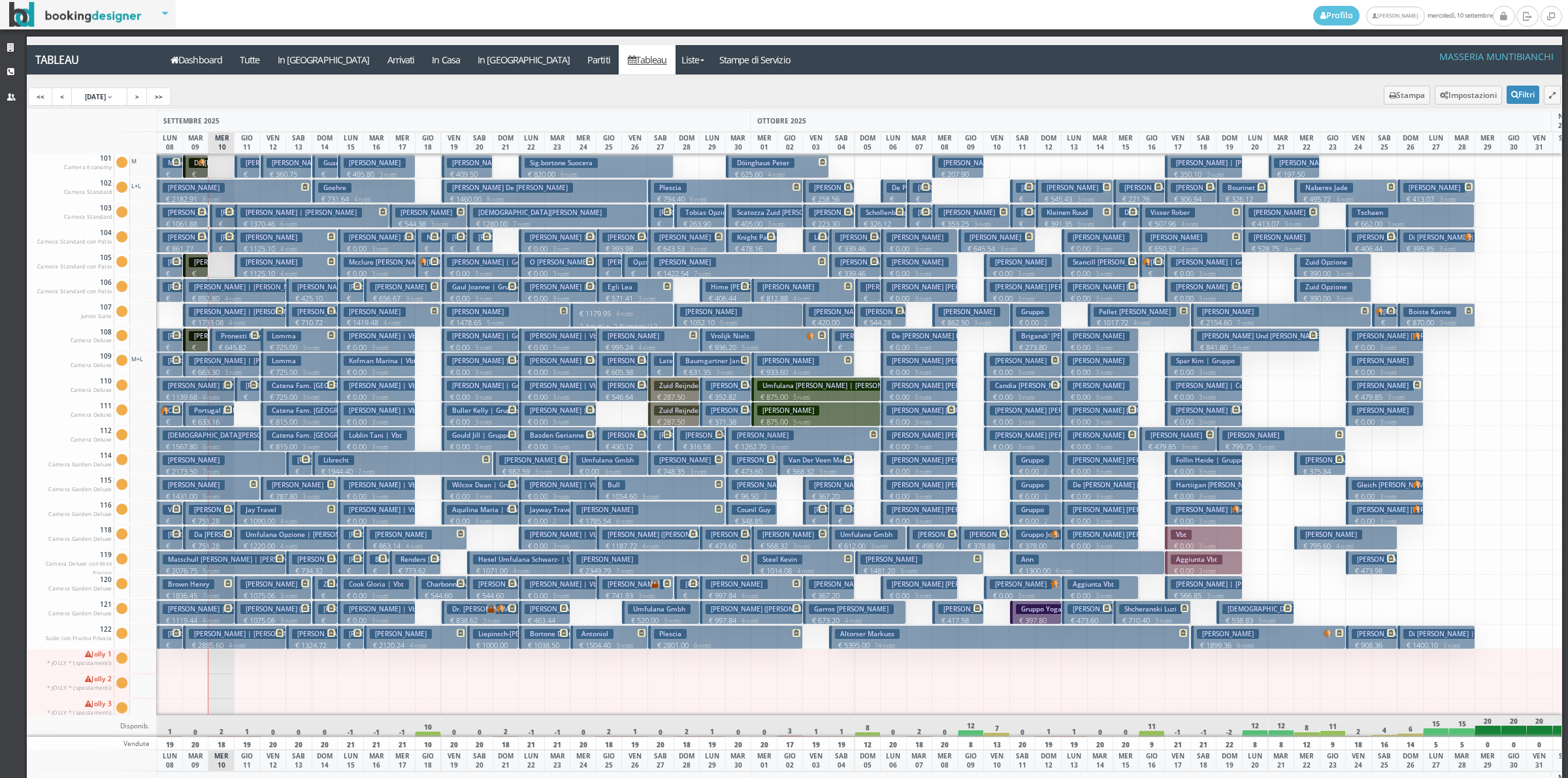
click at [347, 640] on p "€ 523.47 1 notti" at bounding box center [352, 660] width 16 height 41
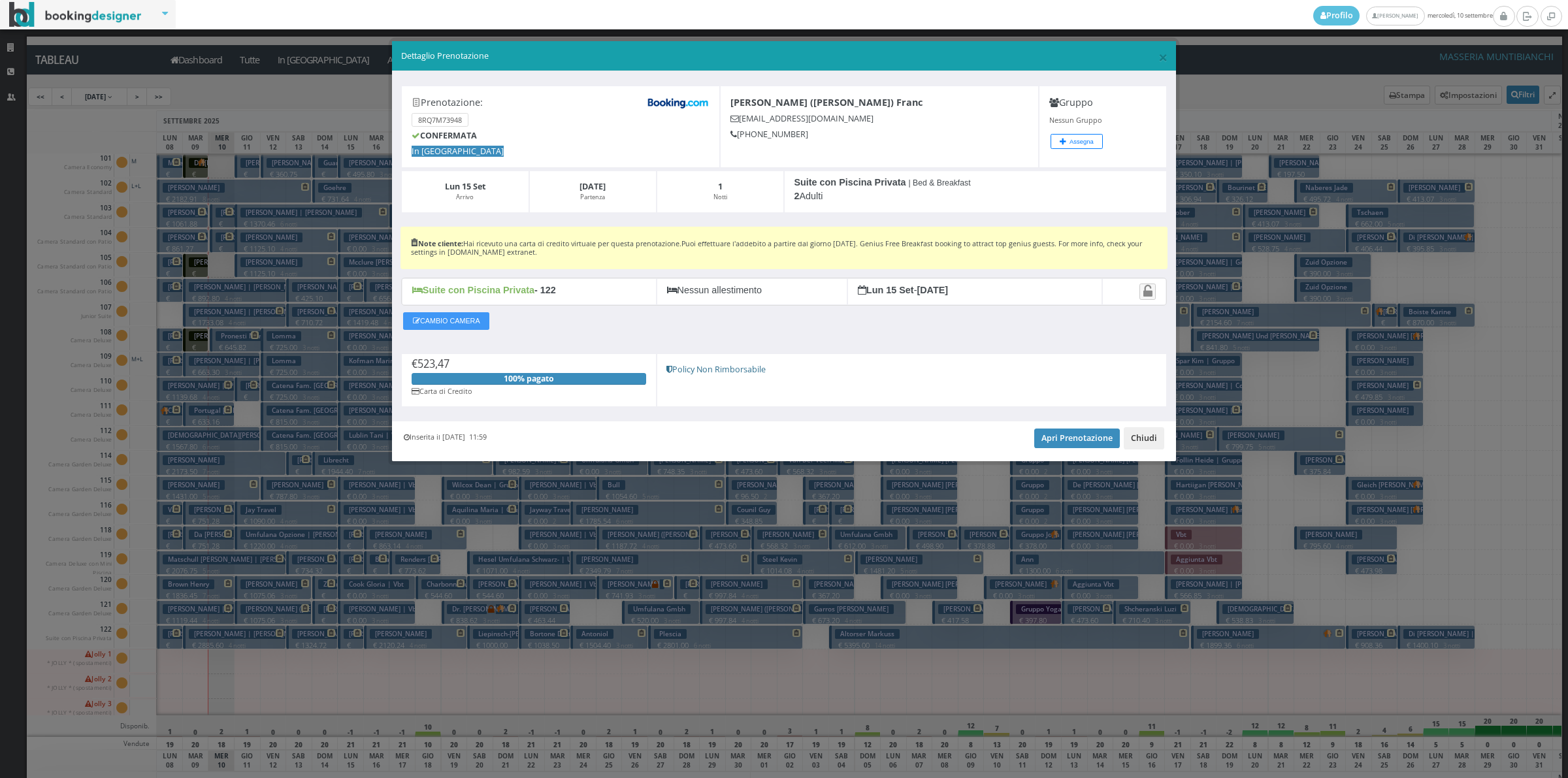
click at [1148, 446] on button "Chiudi" at bounding box center [1143, 438] width 40 height 22
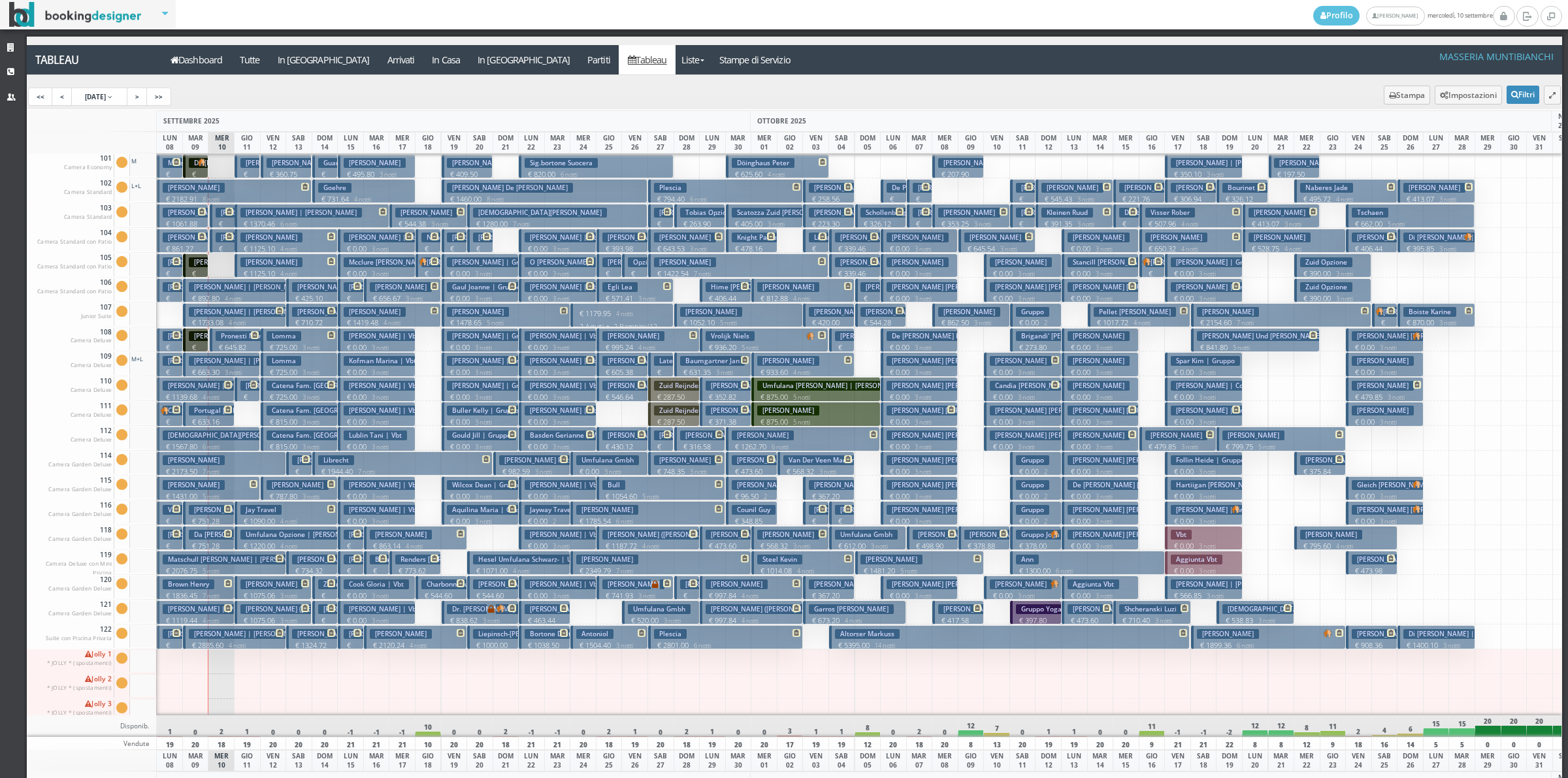
click at [1206, 588] on h3 "Roth Sandi | Roth Sandra" at bounding box center [1231, 585] width 121 height 10
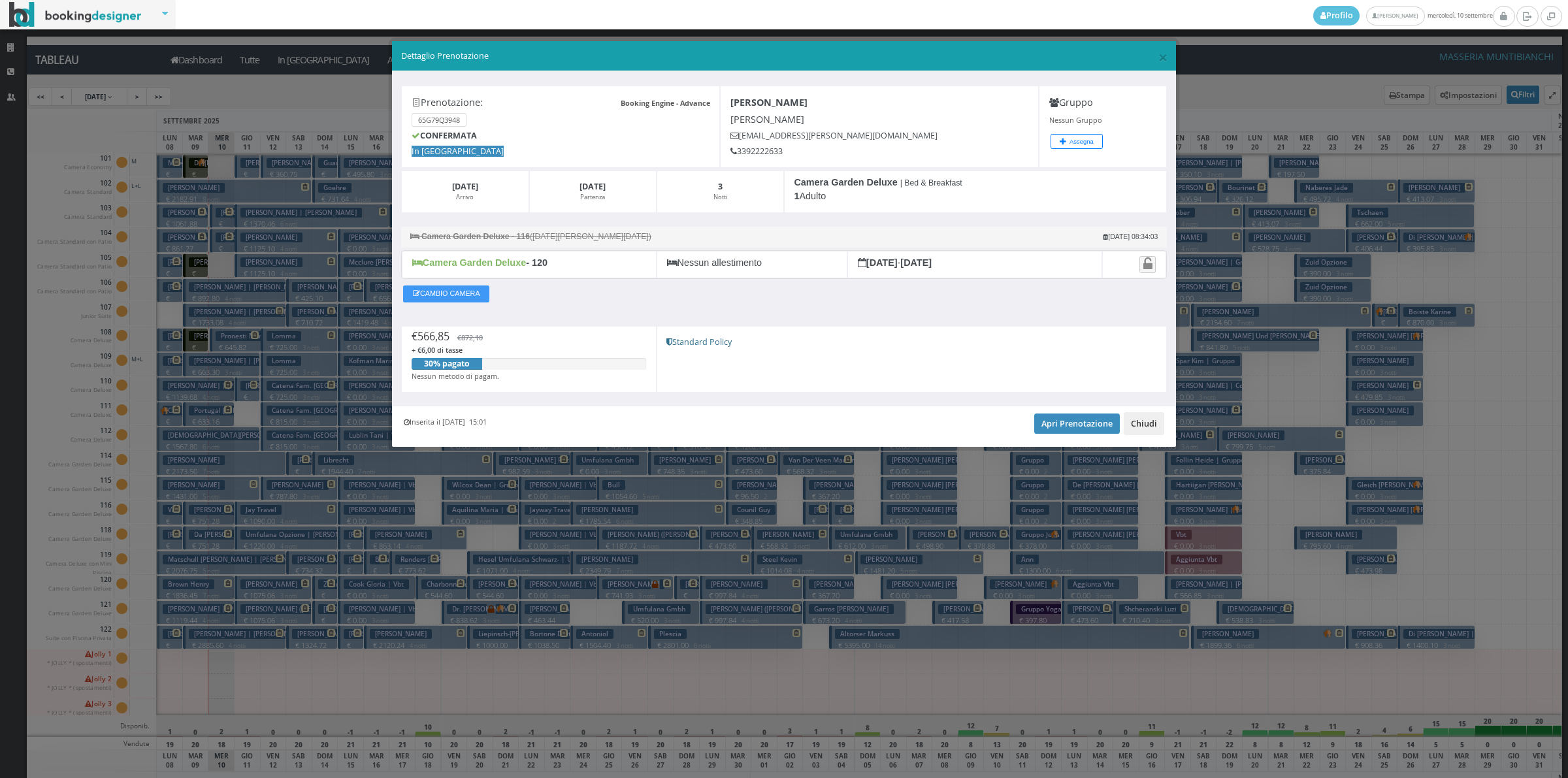
click at [1140, 434] on button "Chiudi" at bounding box center [1143, 423] width 40 height 22
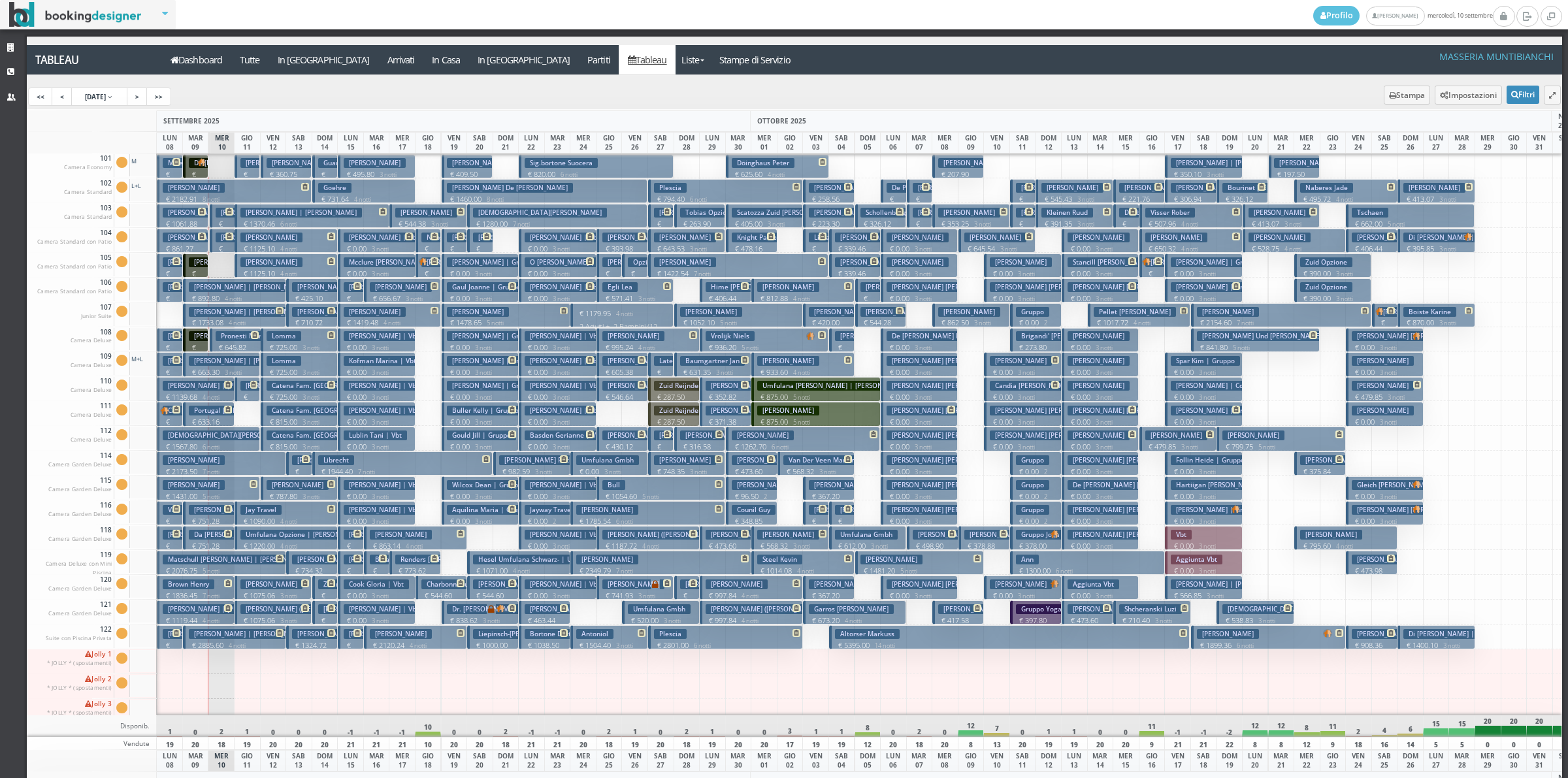
click at [1194, 169] on p "€ 350.10 3 notti" at bounding box center [1204, 174] width 67 height 11
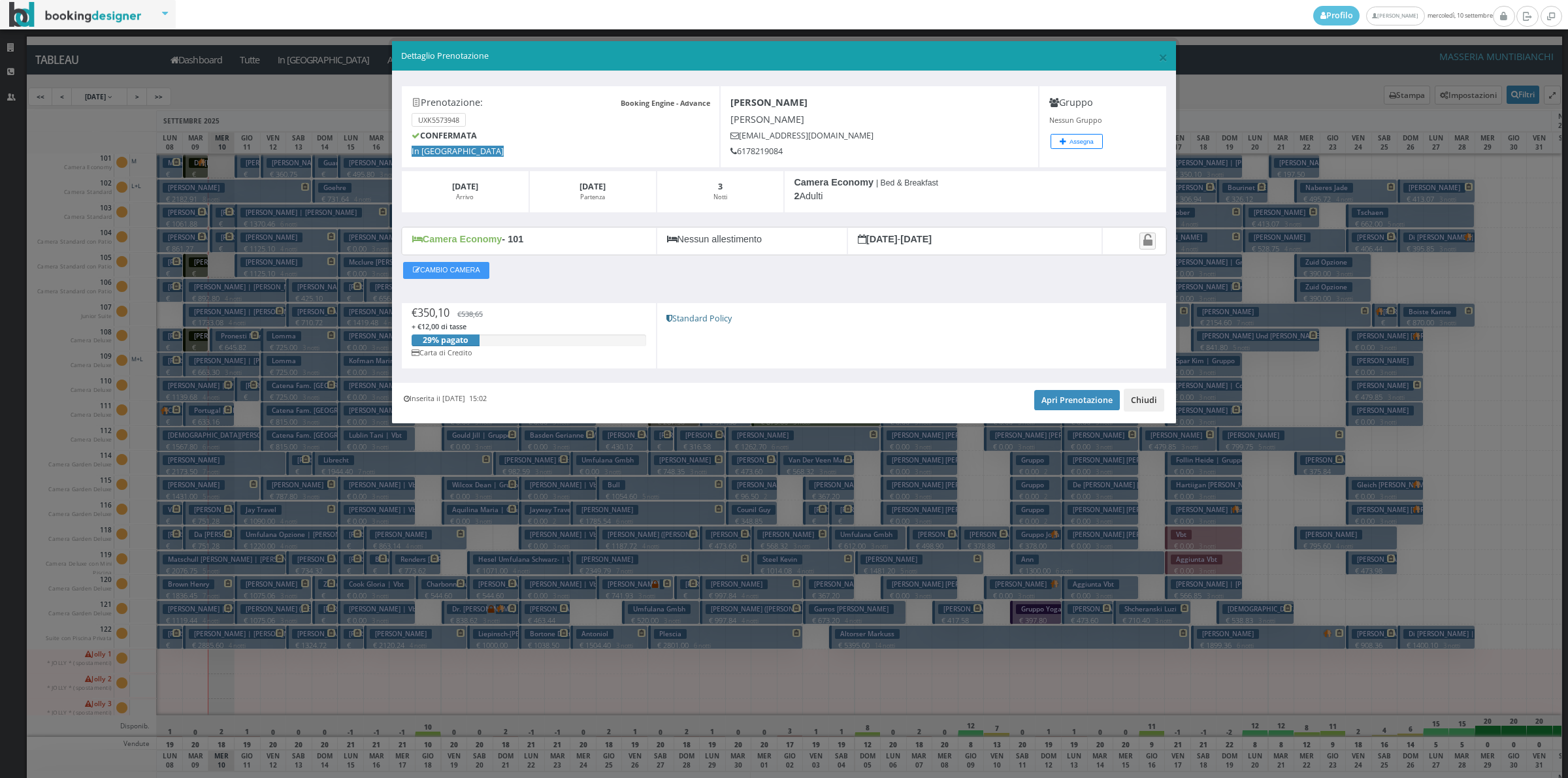
click at [1134, 405] on button "Chiudi" at bounding box center [1143, 399] width 40 height 22
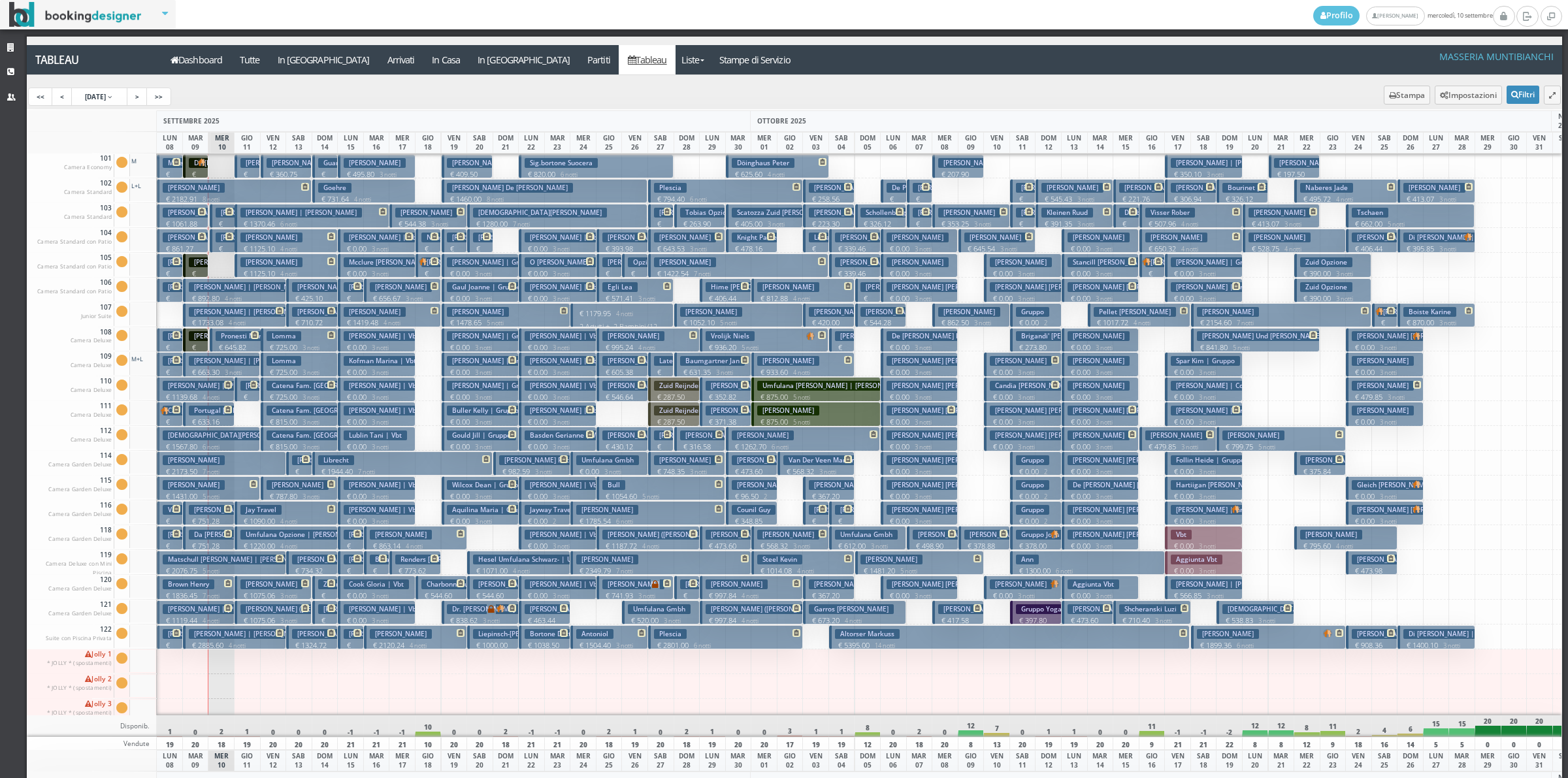
click at [1209, 266] on h3 "Lanier Melanie | Gruppo" at bounding box center [1217, 262] width 93 height 10
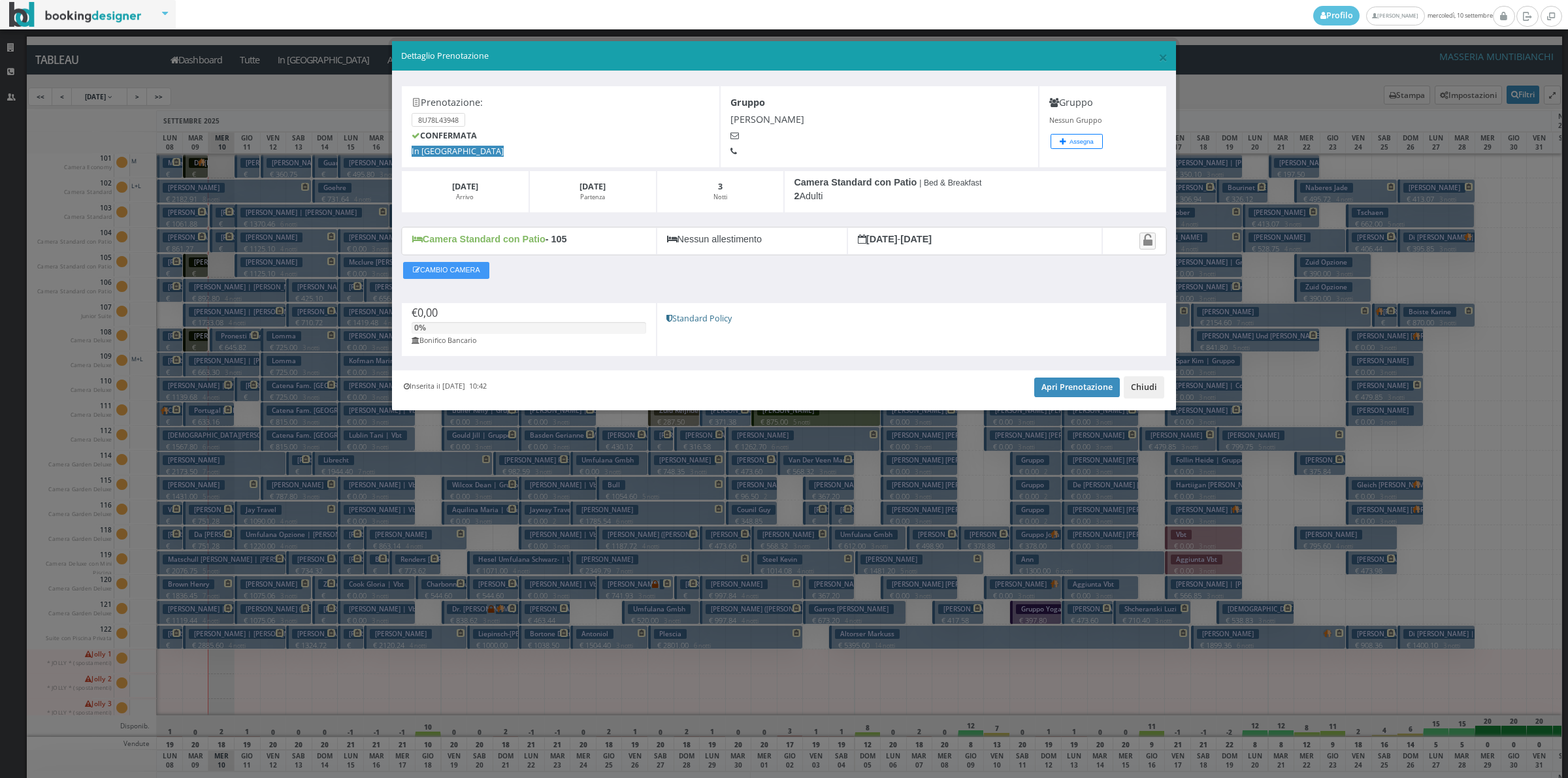
click at [1141, 389] on button "Chiudi" at bounding box center [1143, 387] width 40 height 22
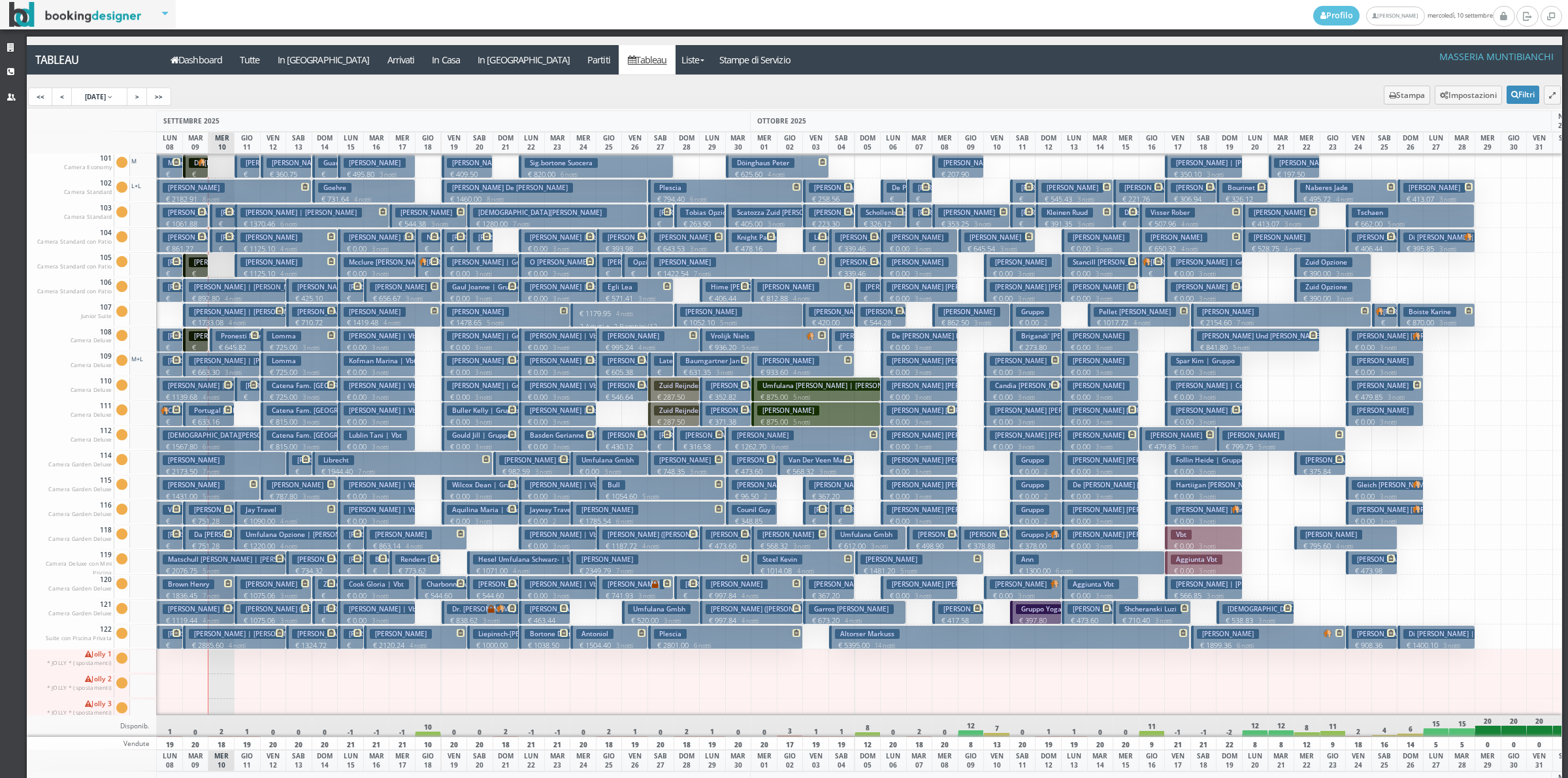
click at [1210, 288] on h3 "Byxbee Lisa | Gruppo" at bounding box center [1217, 287] width 93 height 10
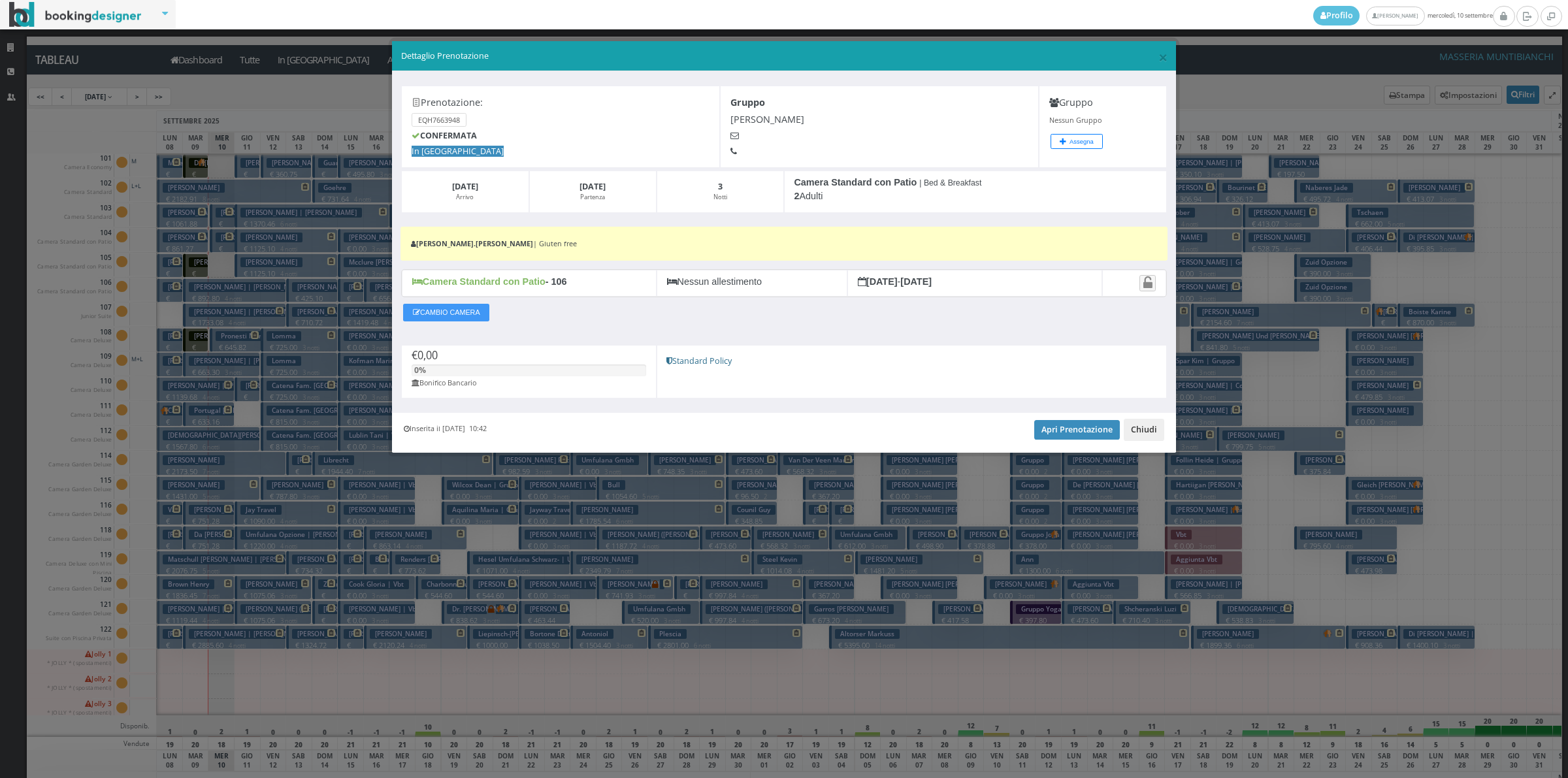
click at [1153, 432] on button "Chiudi" at bounding box center [1143, 429] width 40 height 22
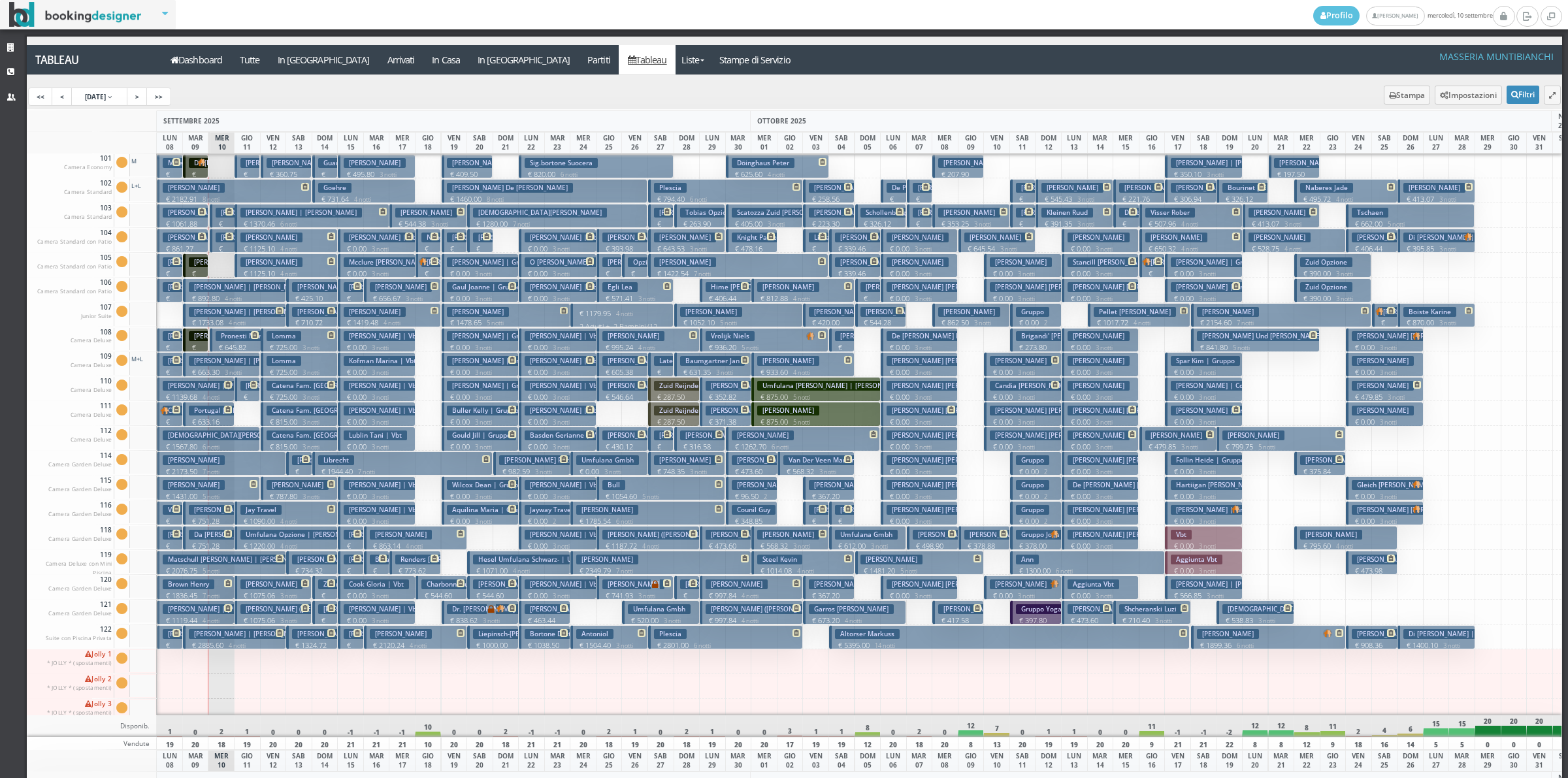
click at [1223, 361] on h3 "Spar Kim | Gruppo" at bounding box center [1206, 361] width 69 height 10
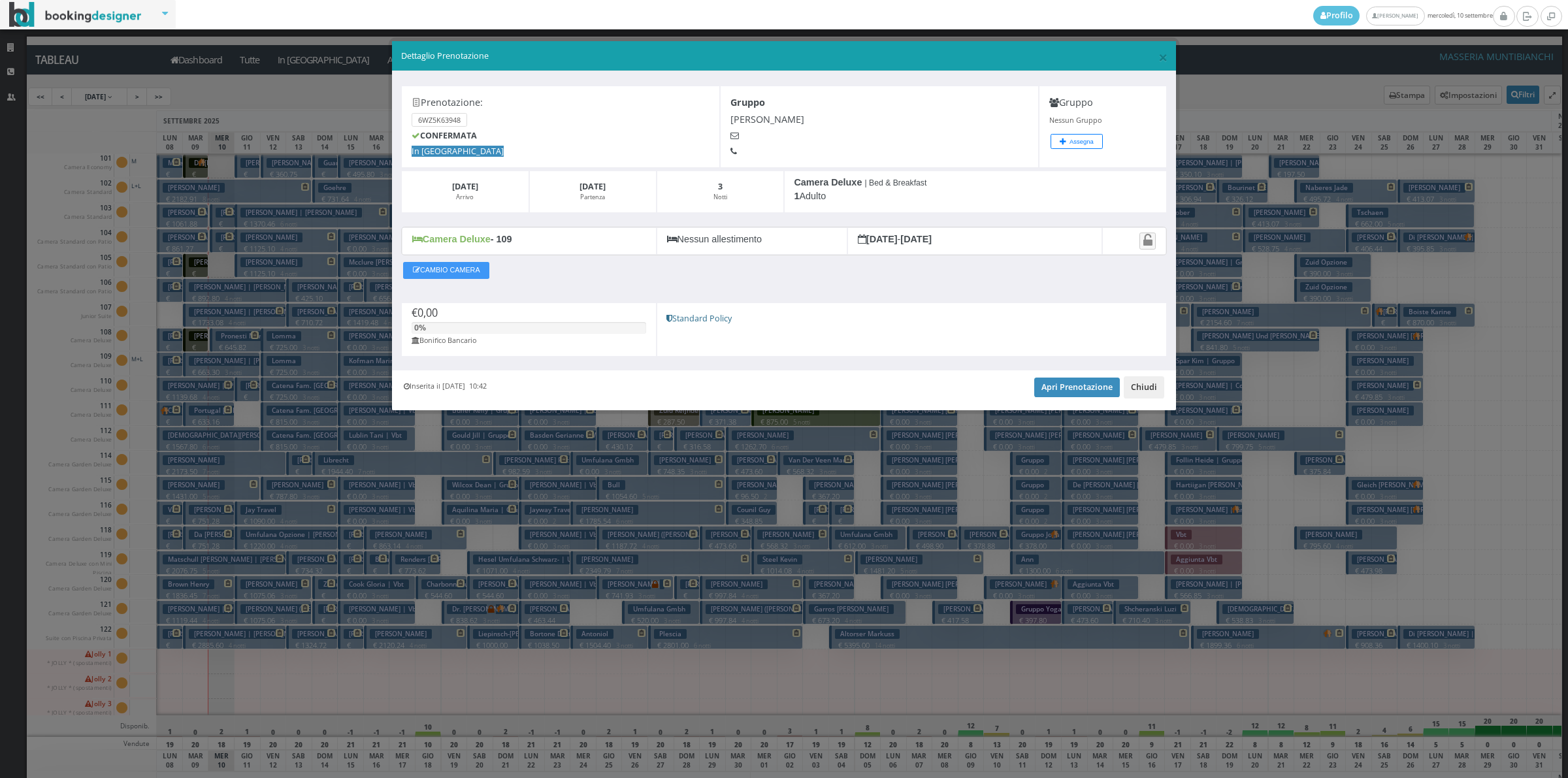
click at [1154, 386] on button "Chiudi" at bounding box center [1143, 387] width 40 height 22
click at [1154, 386] on div at bounding box center [1153, 388] width 27 height 25
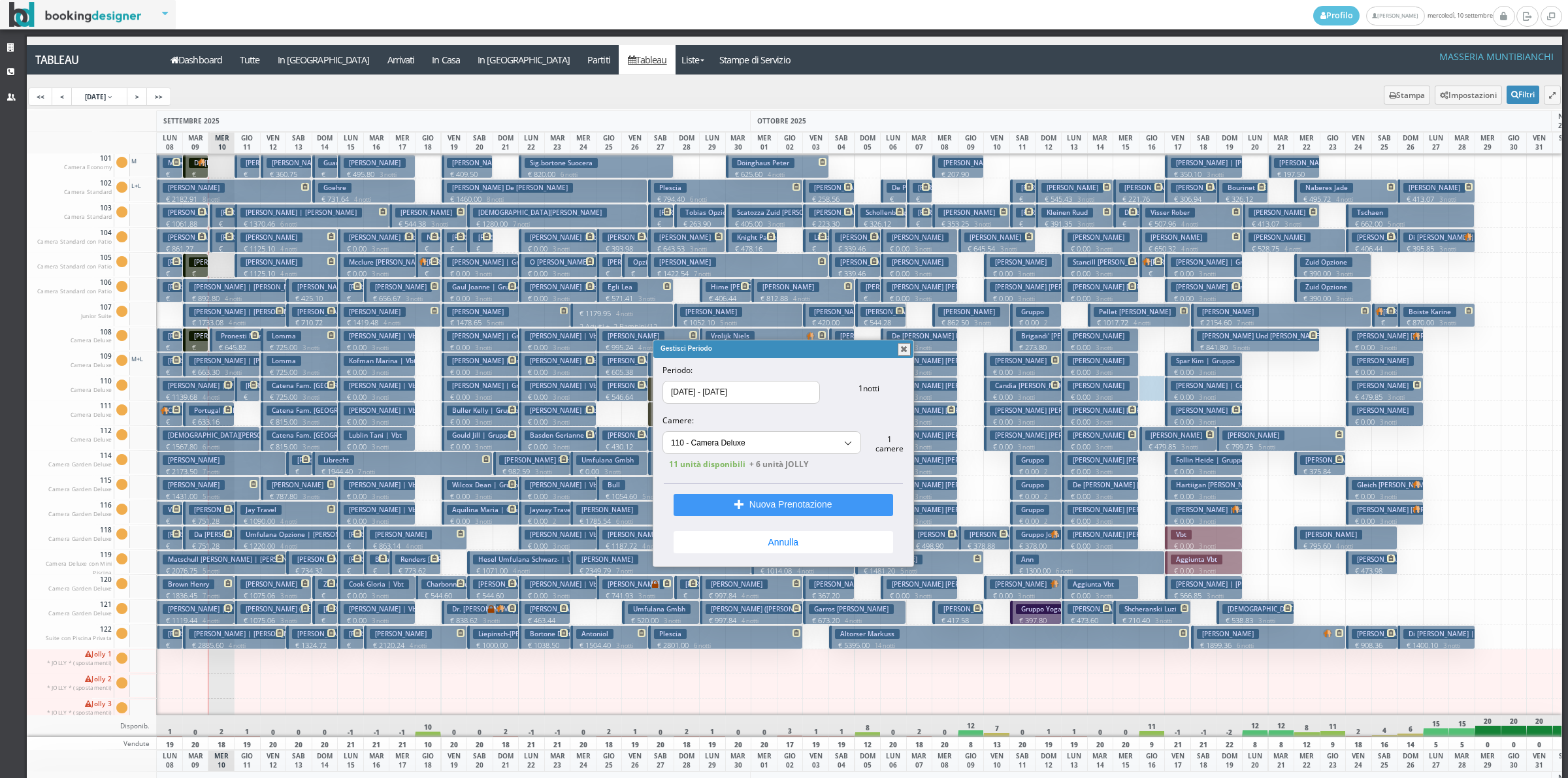
click at [1193, 394] on p "€ 0.00 3 notti" at bounding box center [1204, 397] width 67 height 11
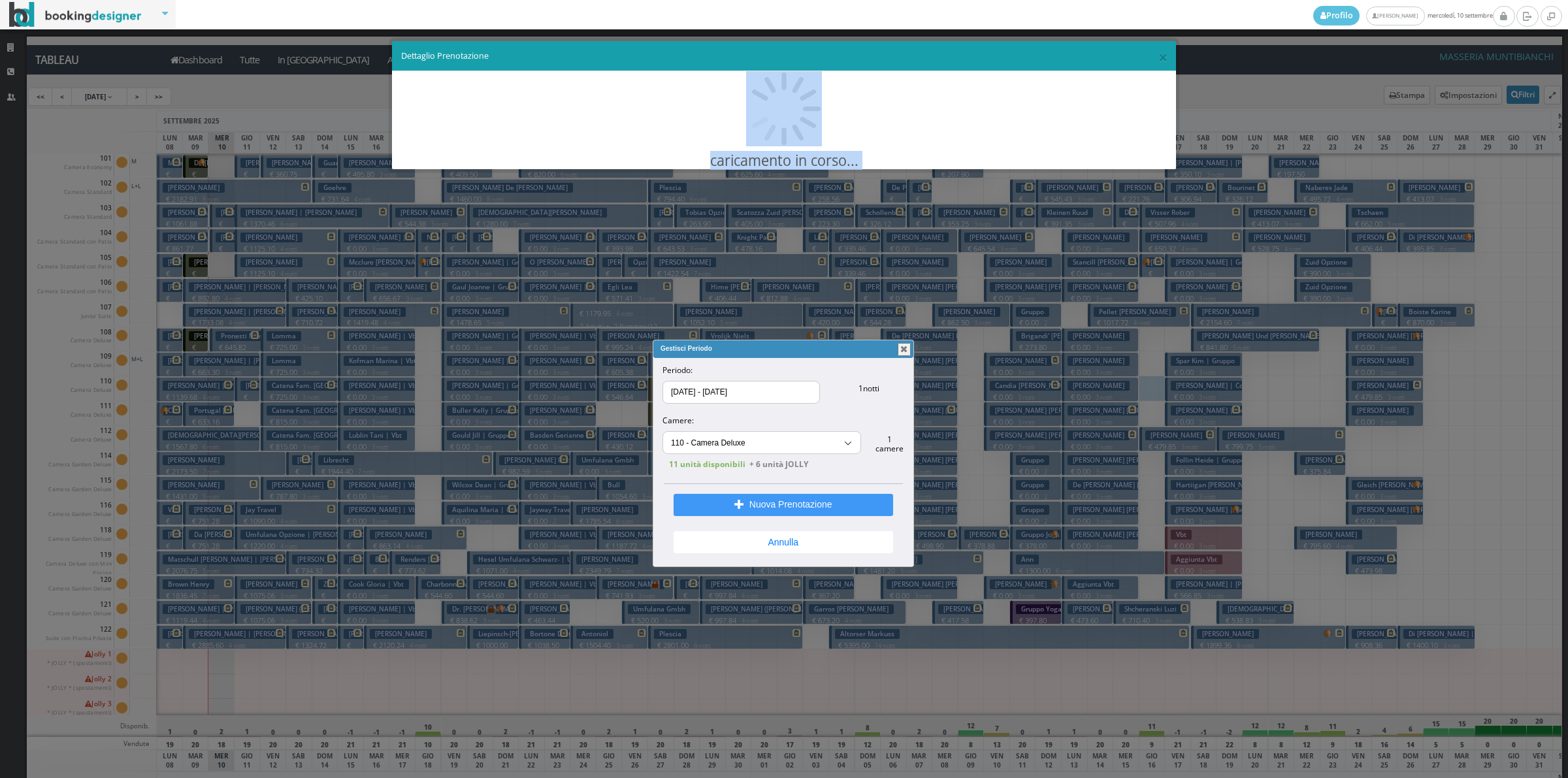
click at [1193, 394] on div "× Dettaglio Prenotazione caricamento in corso..." at bounding box center [784, 389] width 1568 height 778
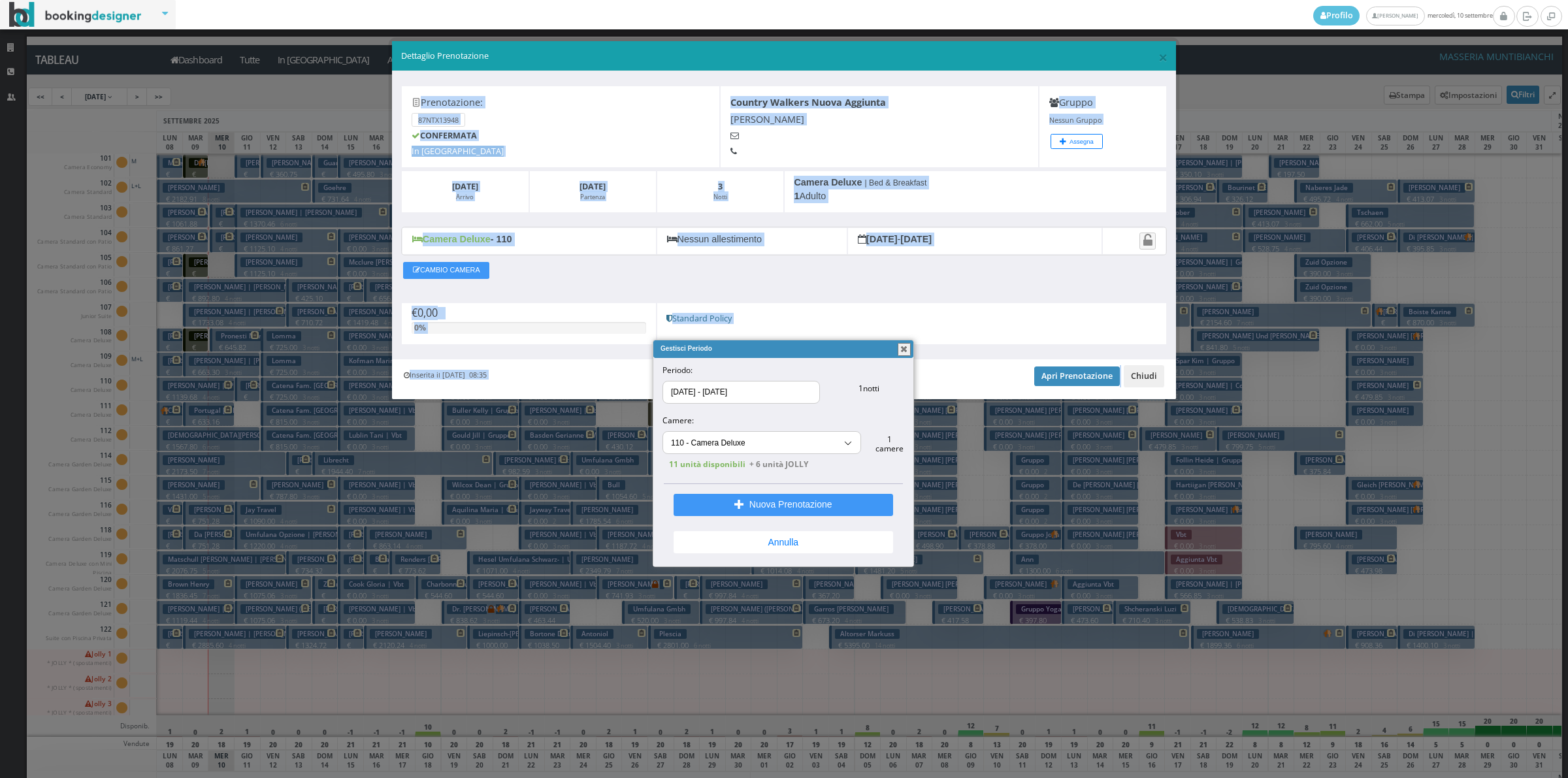
click at [1157, 377] on button "Chiudi" at bounding box center [1143, 376] width 40 height 22
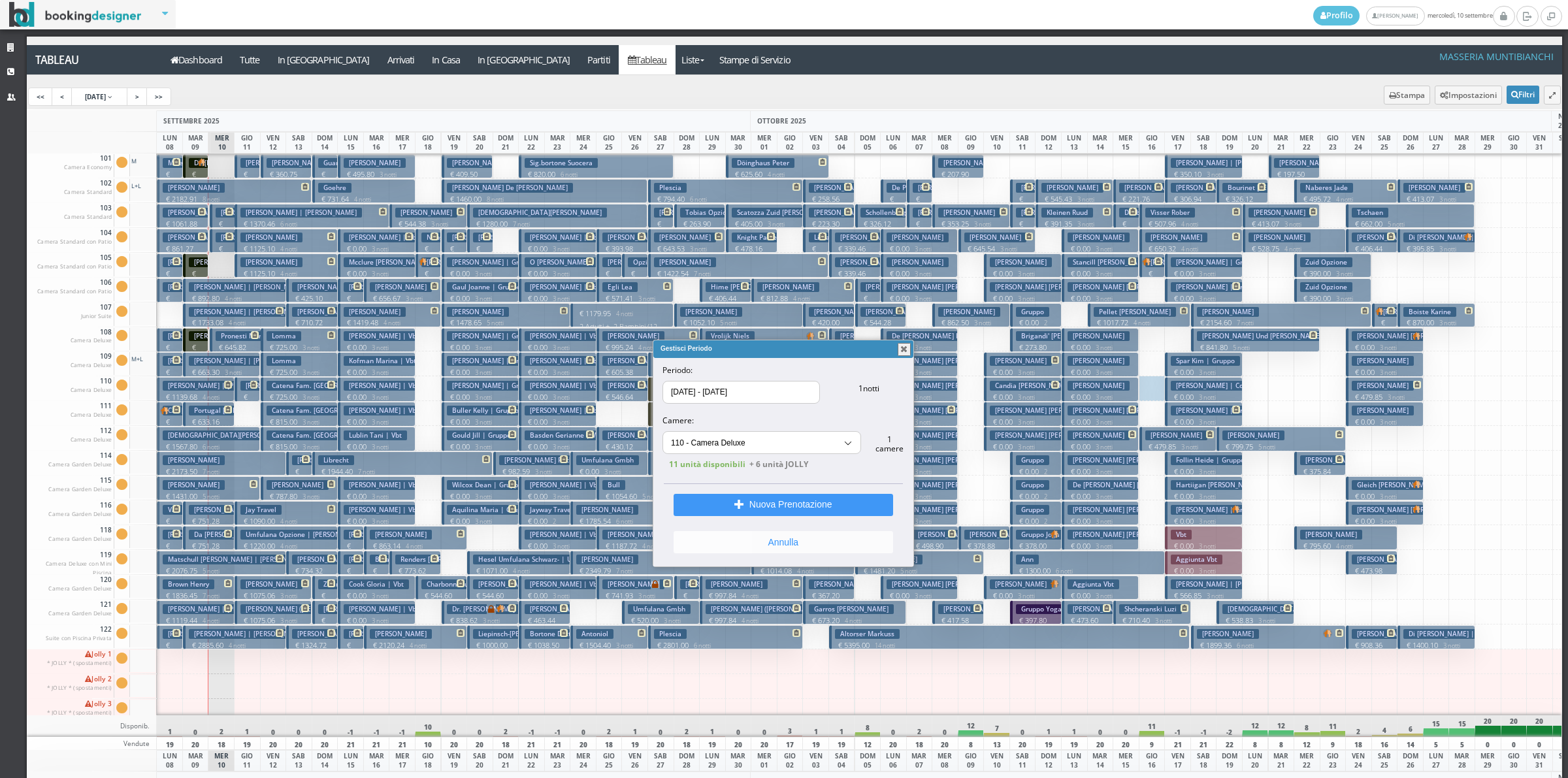
click at [834, 543] on button "Annulla" at bounding box center [783, 541] width 220 height 22
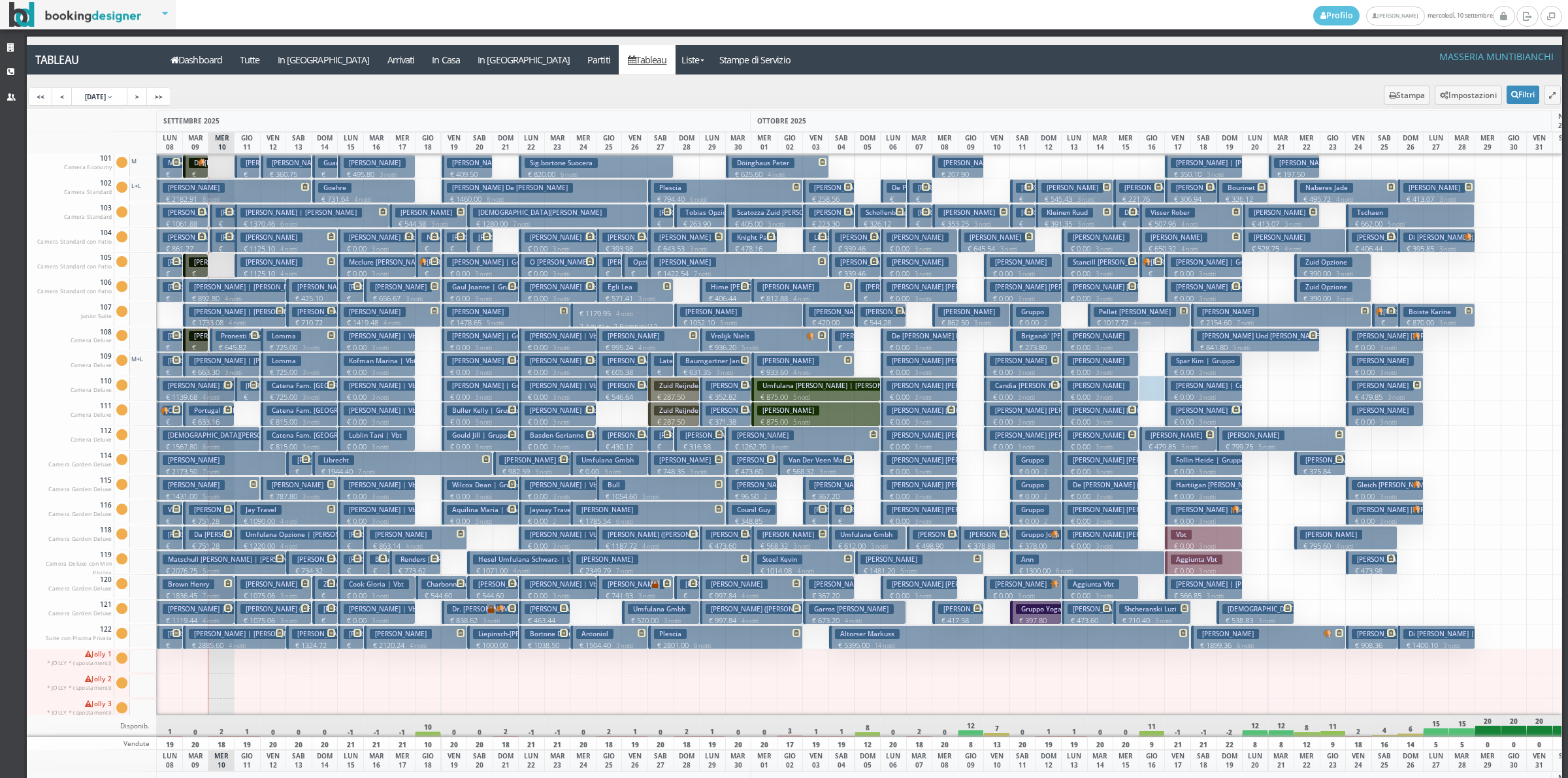
click at [1199, 417] on p "€ 0.00 3 notti" at bounding box center [1204, 422] width 67 height 11
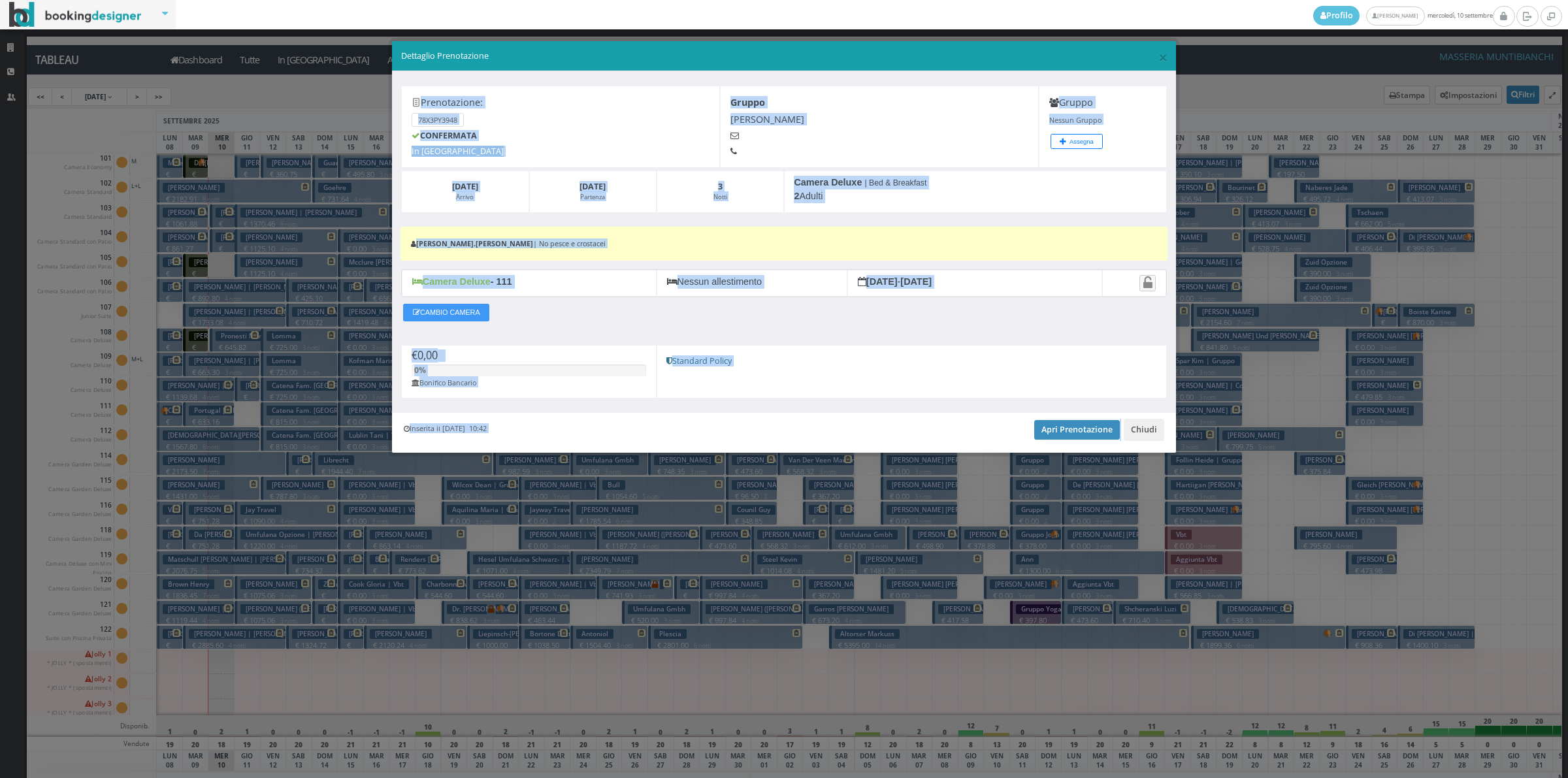
click at [1056, 333] on div "Prenotazione: 78X3PY3948 CONFERMATA In Arrivo Gruppo Lyster Ryan Gruppo Nessun …" at bounding box center [784, 242] width 784 height 342
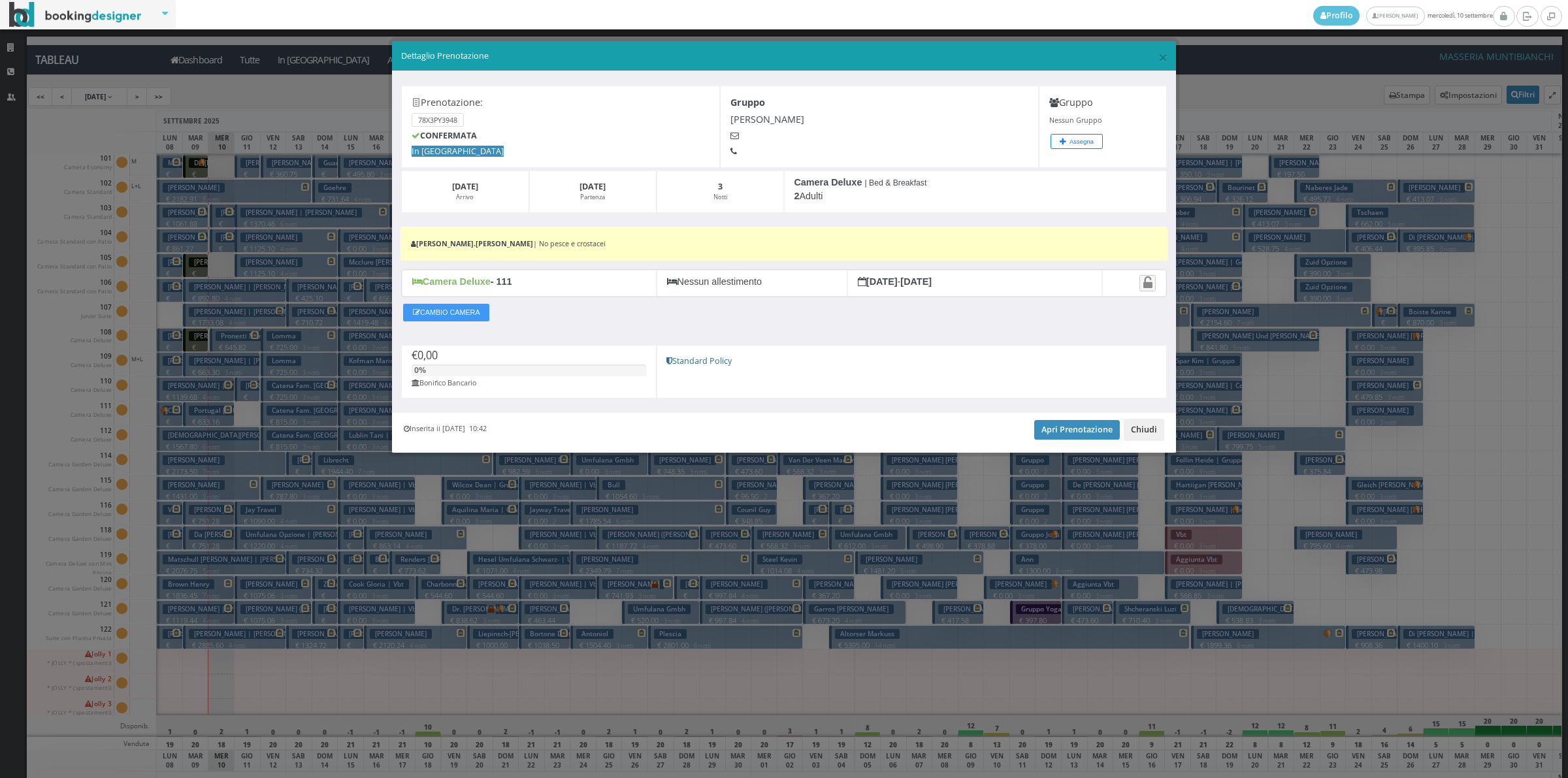
click at [1140, 431] on button "Chiudi" at bounding box center [1143, 429] width 40 height 22
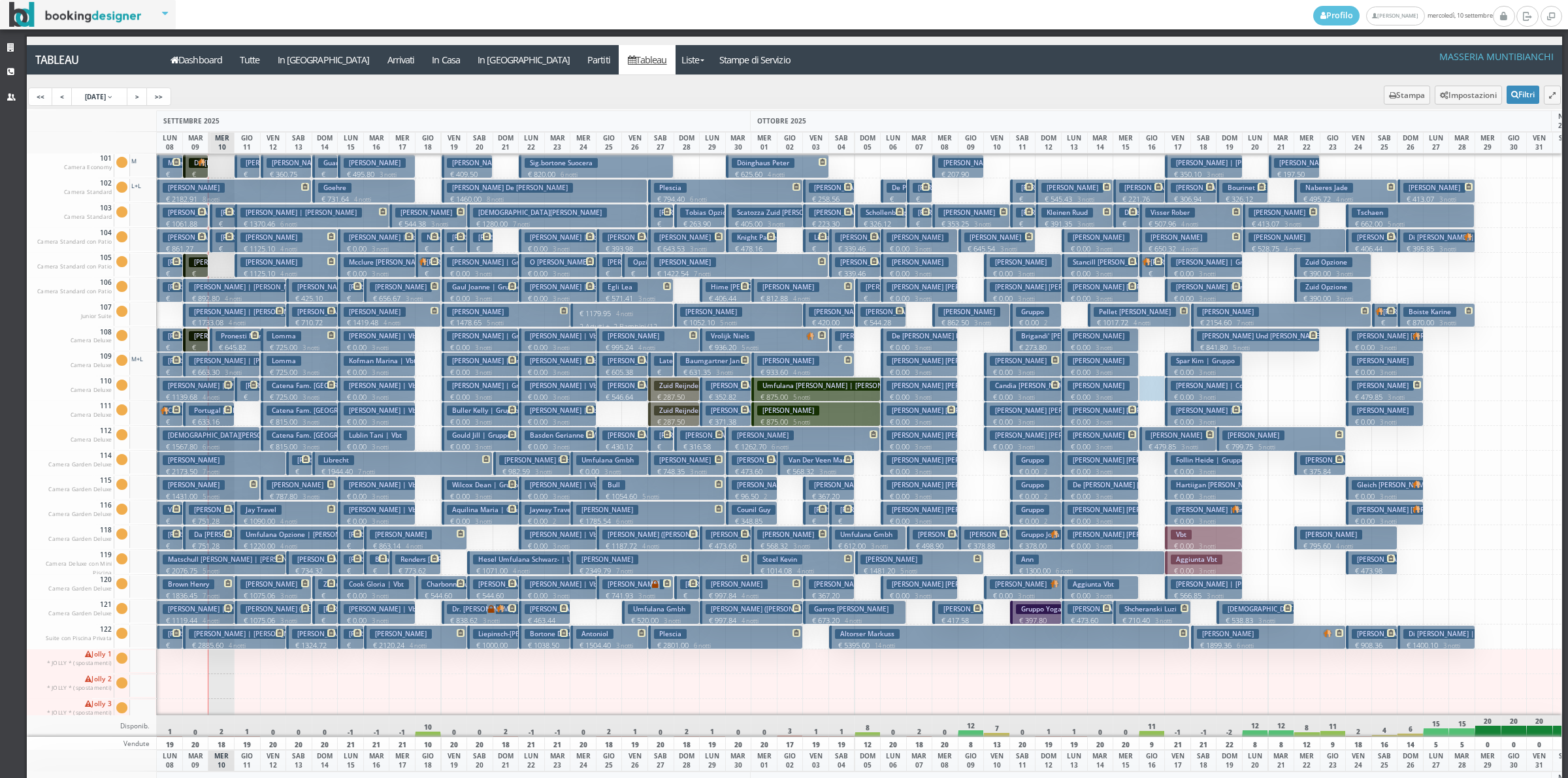
click at [1210, 459] on h3 "Follin Heide | Gruppo" at bounding box center [1211, 460] width 79 height 10
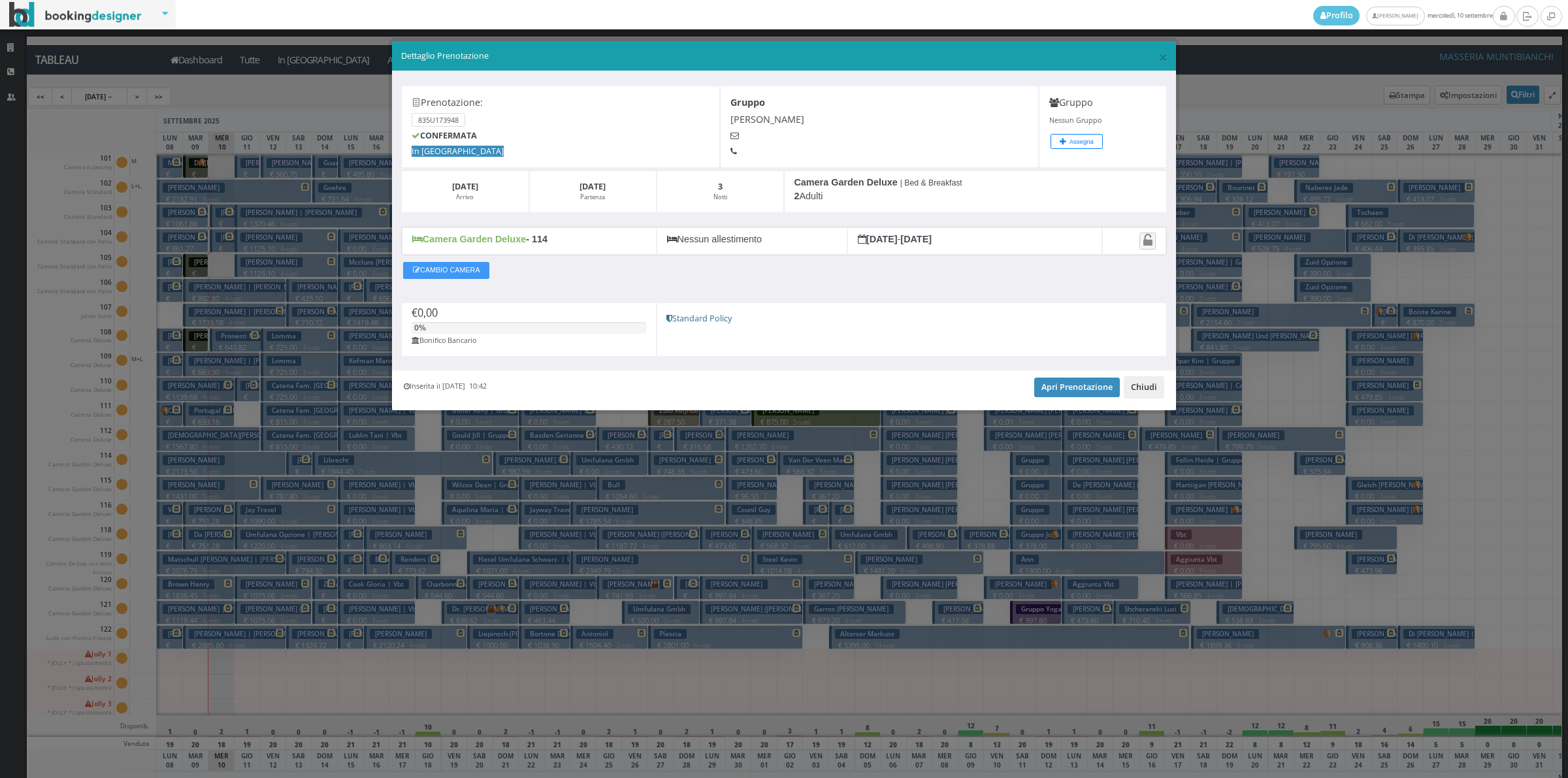
click at [1145, 386] on button "Chiudi" at bounding box center [1143, 387] width 40 height 22
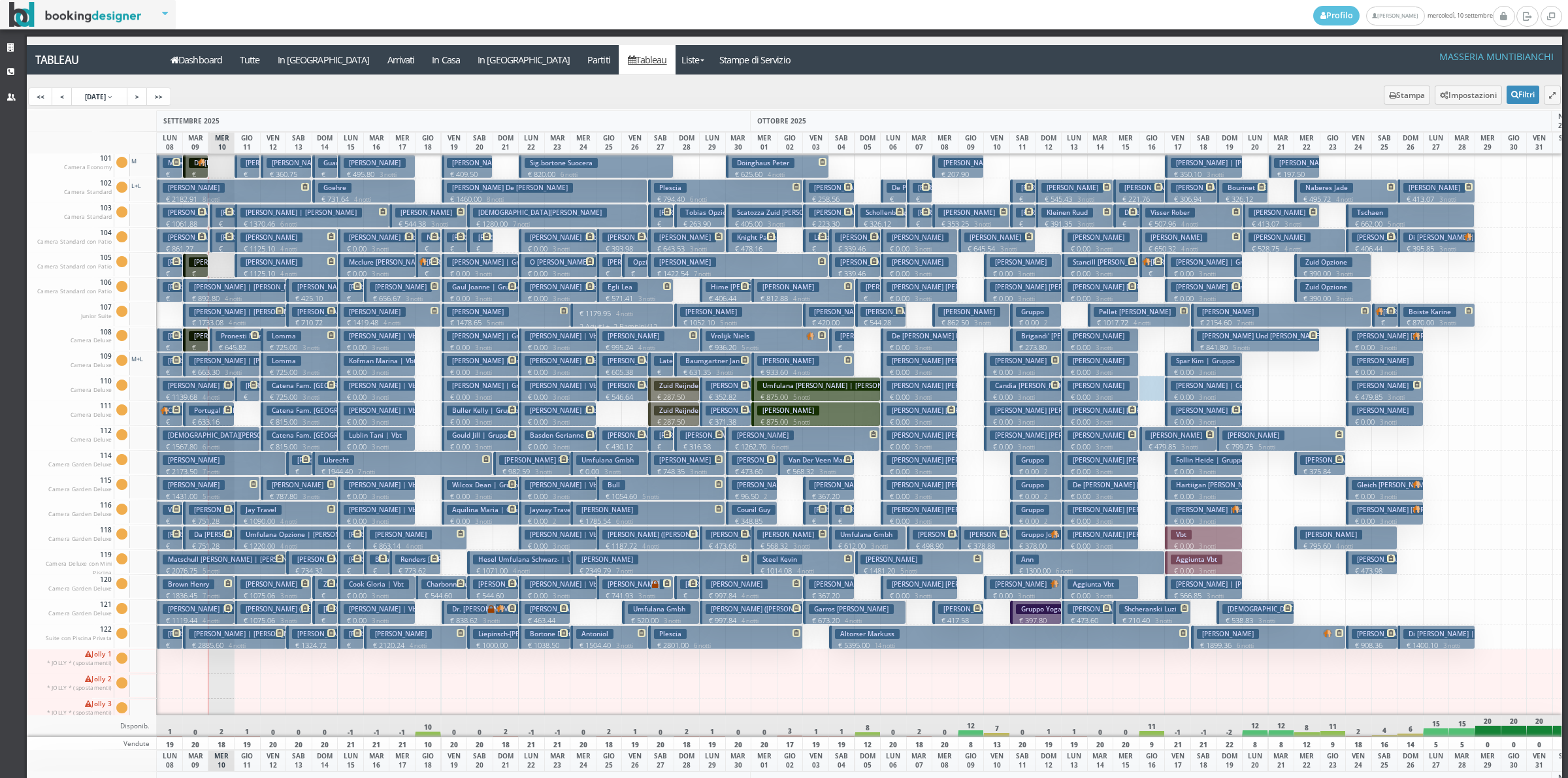
click at [1145, 386] on div at bounding box center [1153, 388] width 27 height 25
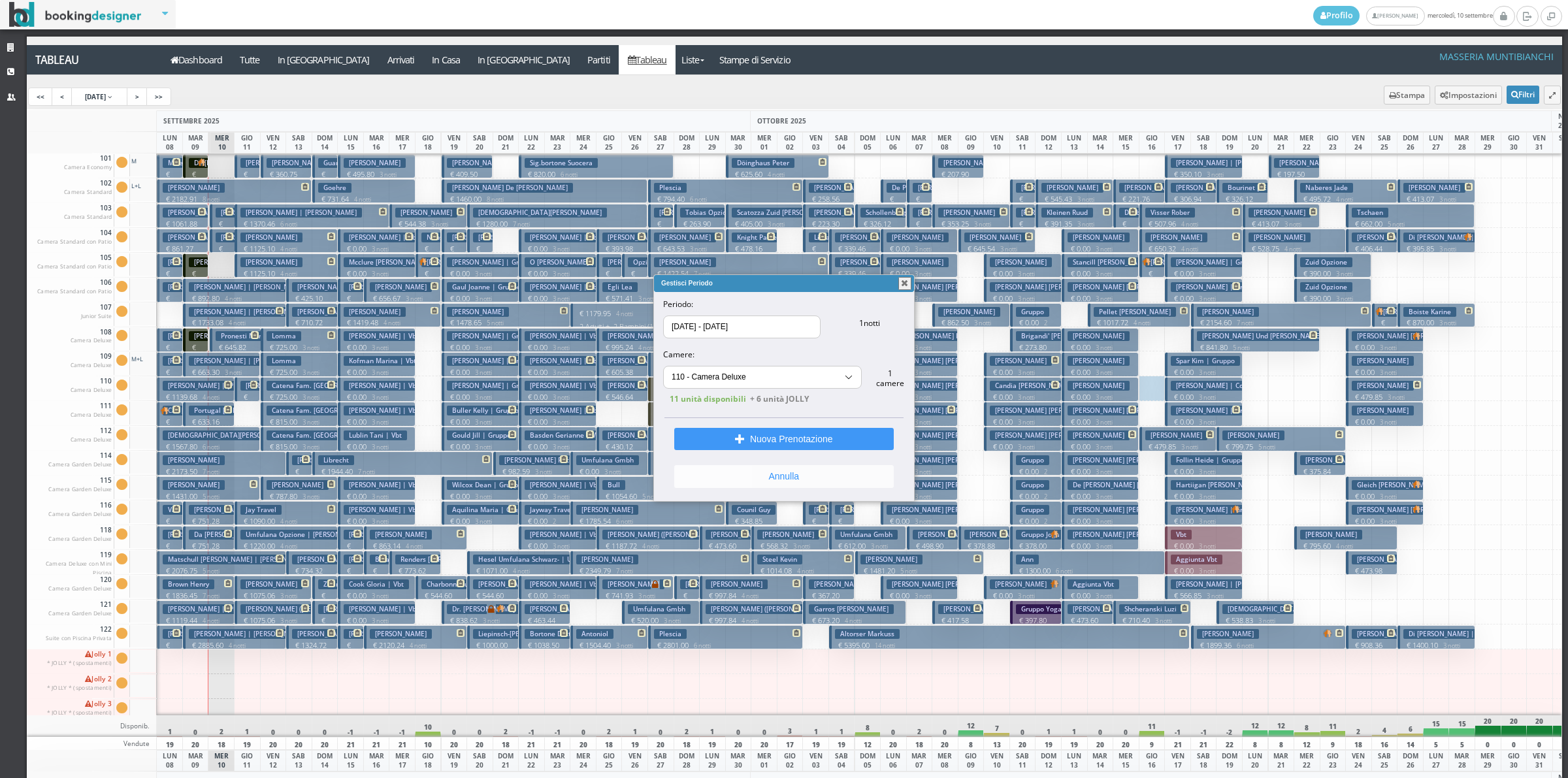
click at [727, 480] on button "Annulla" at bounding box center [784, 475] width 220 height 22
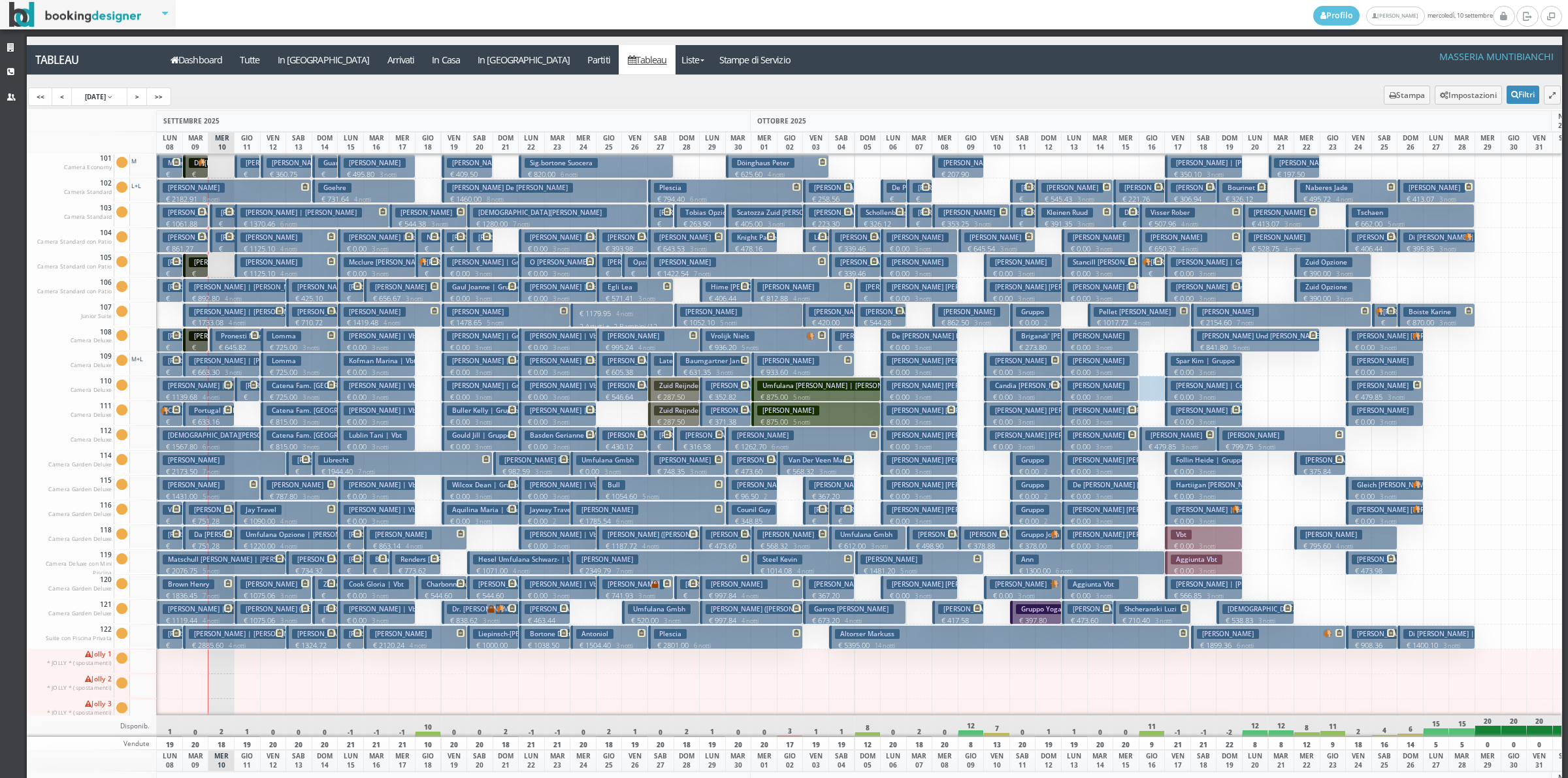
click at [1199, 415] on h3 "Lyster Ryan | Gruppo" at bounding box center [1217, 410] width 93 height 10
click at [0, 0] on div "× Dettaglio Prenotazione Prenotazione: 835U173948 CONFERMATA In Arrivo Gruppo F…" at bounding box center [0, 0] width 0 height 0
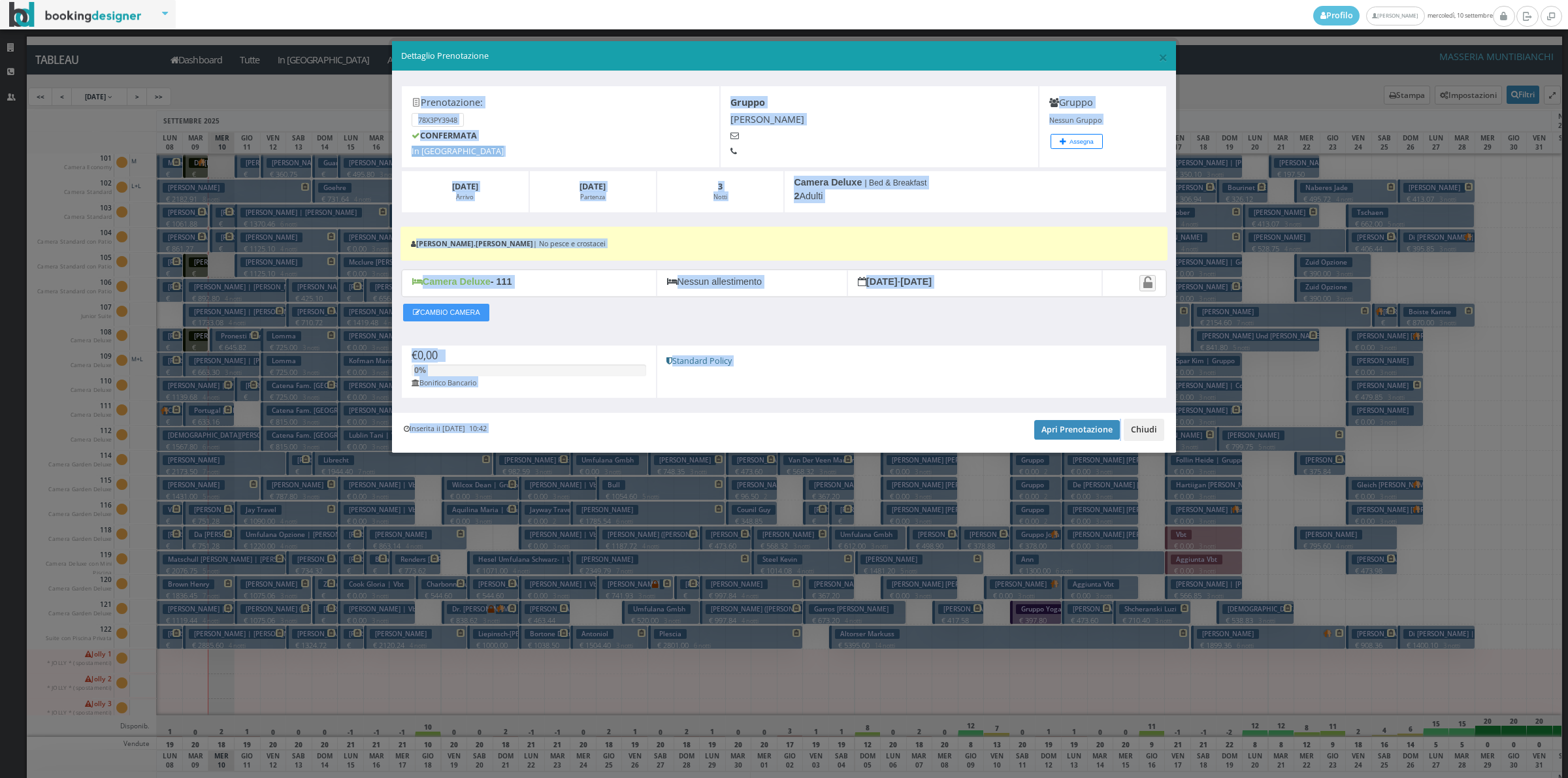
click at [1148, 436] on button "Chiudi" at bounding box center [1143, 429] width 40 height 22
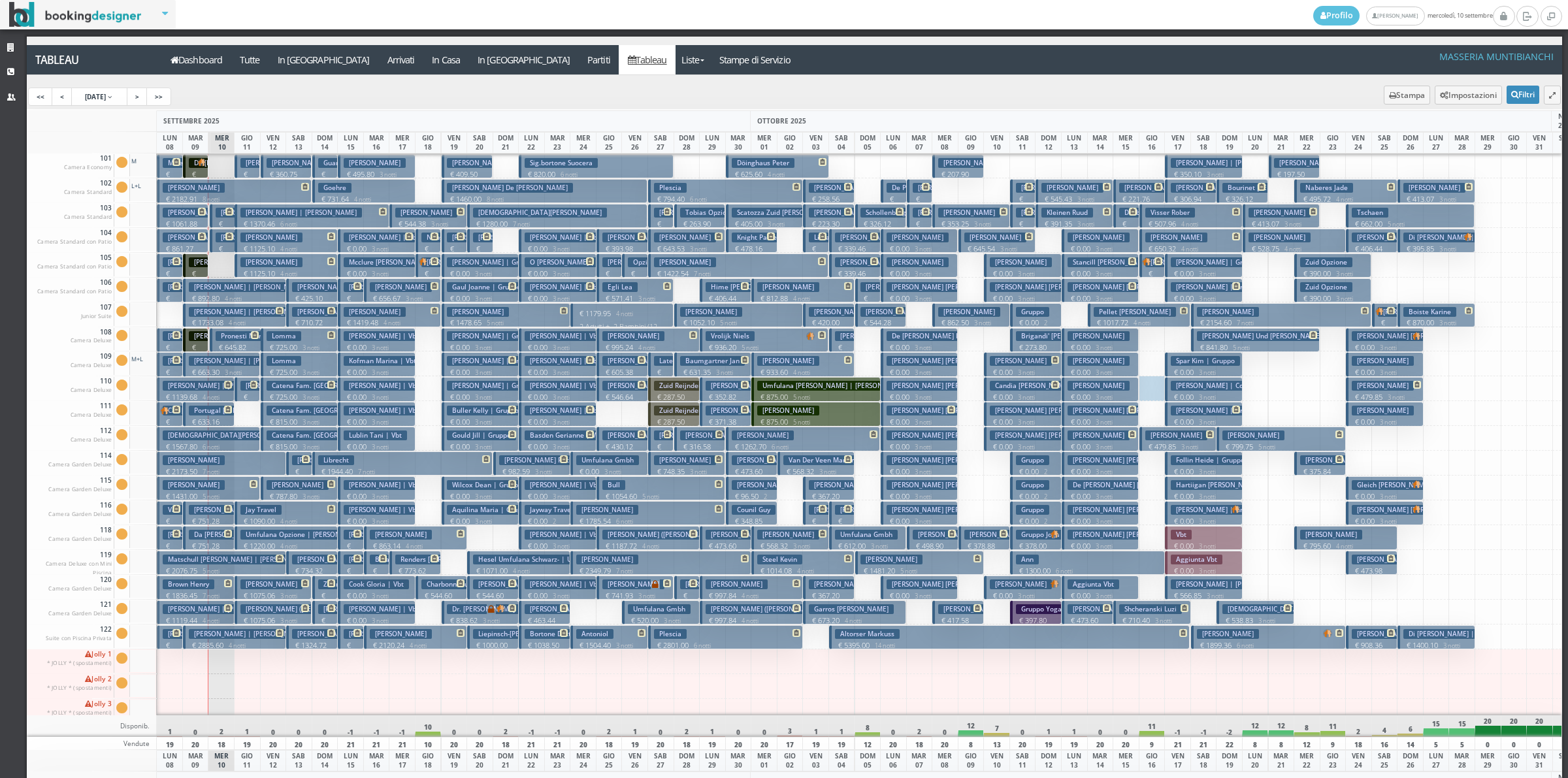
click at [1206, 485] on h3 "Hartiigan Maureen | Gruppo" at bounding box center [1233, 485] width 125 height 10
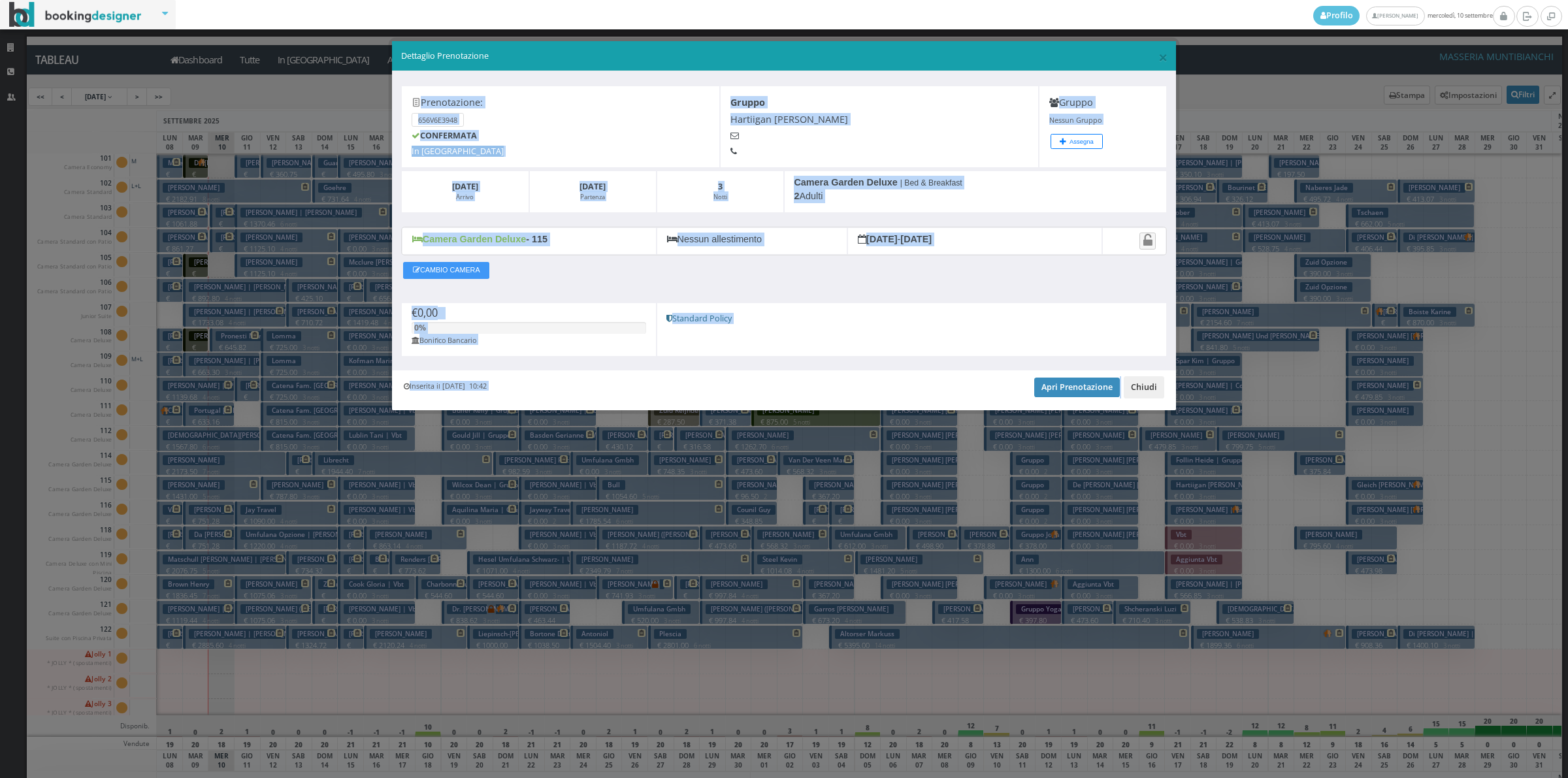
click at [1134, 387] on button "Chiudi" at bounding box center [1143, 387] width 40 height 22
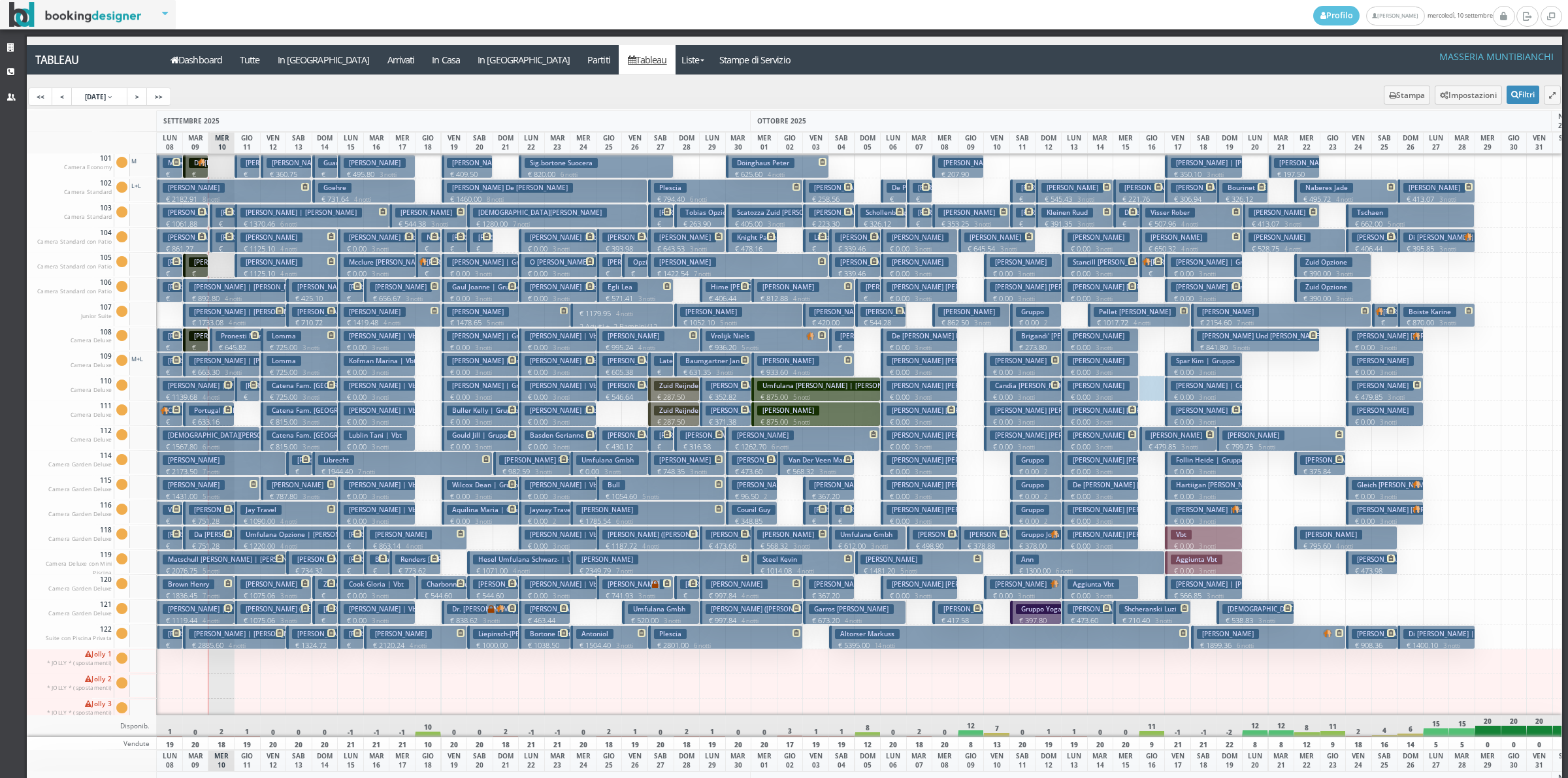
click at [1194, 520] on p "€ 0.00 3 notti" at bounding box center [1204, 521] width 67 height 11
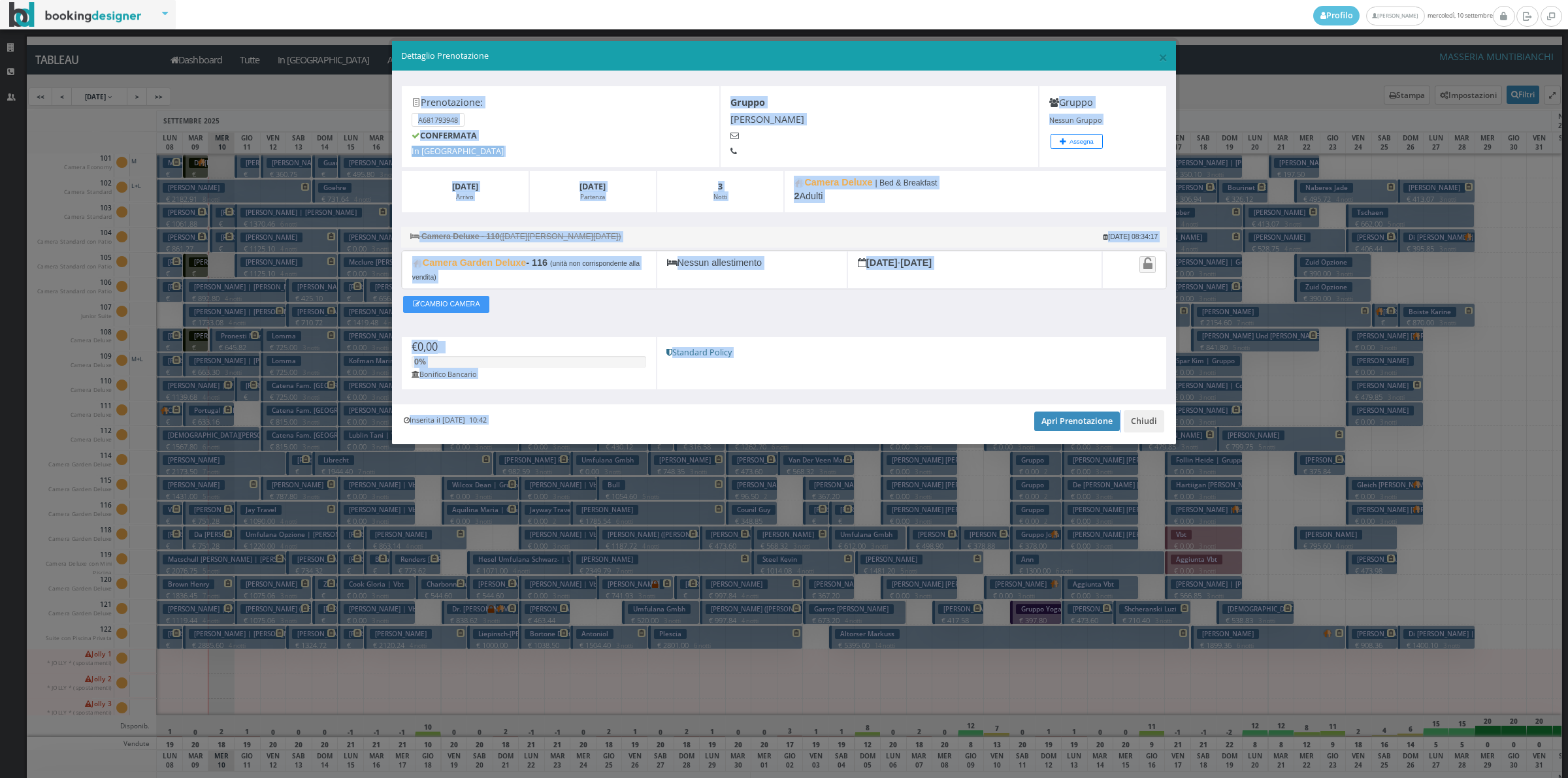
click at [873, 236] on small "Camera Deluxe - 110 (Ven 17 Ott - Lun 20 Ott)" at bounding box center [688, 237] width 573 height 21
click at [1145, 419] on button "Chiudi" at bounding box center [1143, 421] width 40 height 22
click at [1145, 419] on div at bounding box center [1153, 413] width 27 height 25
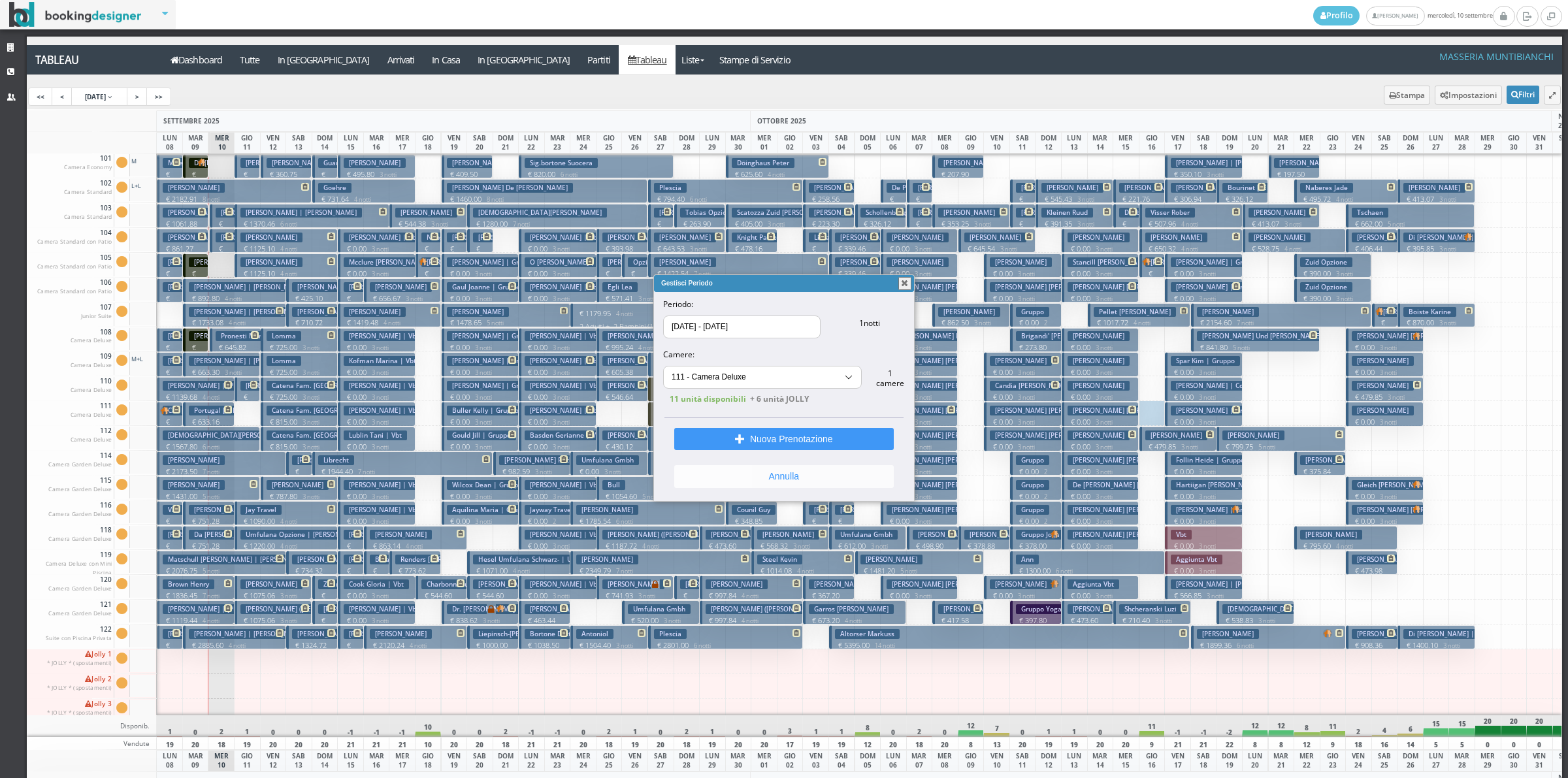
click at [814, 480] on button "Annulla" at bounding box center [784, 475] width 220 height 22
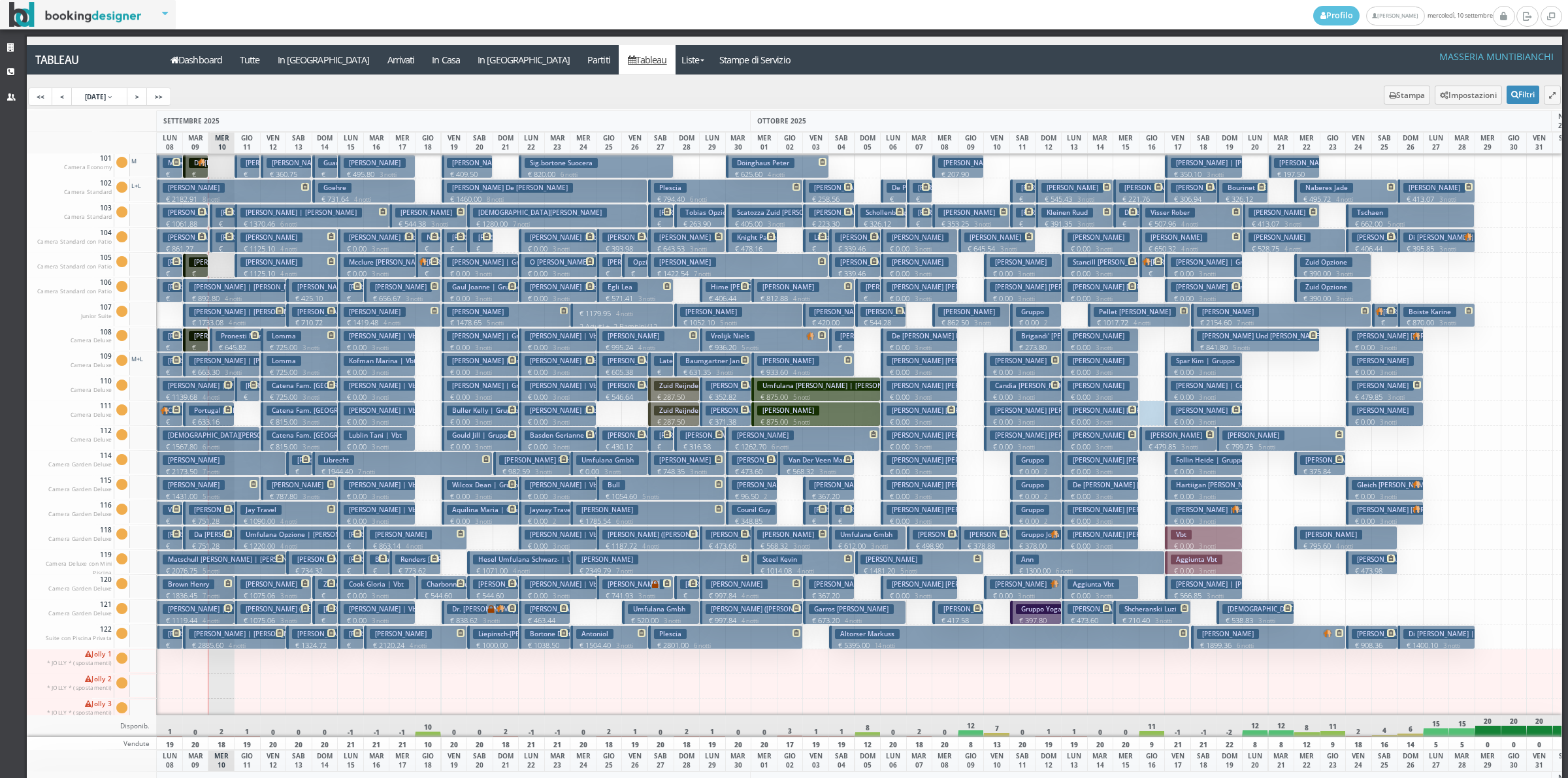
click at [1199, 488] on h3 "Hartiigan Maureen | Gruppo" at bounding box center [1233, 485] width 125 height 10
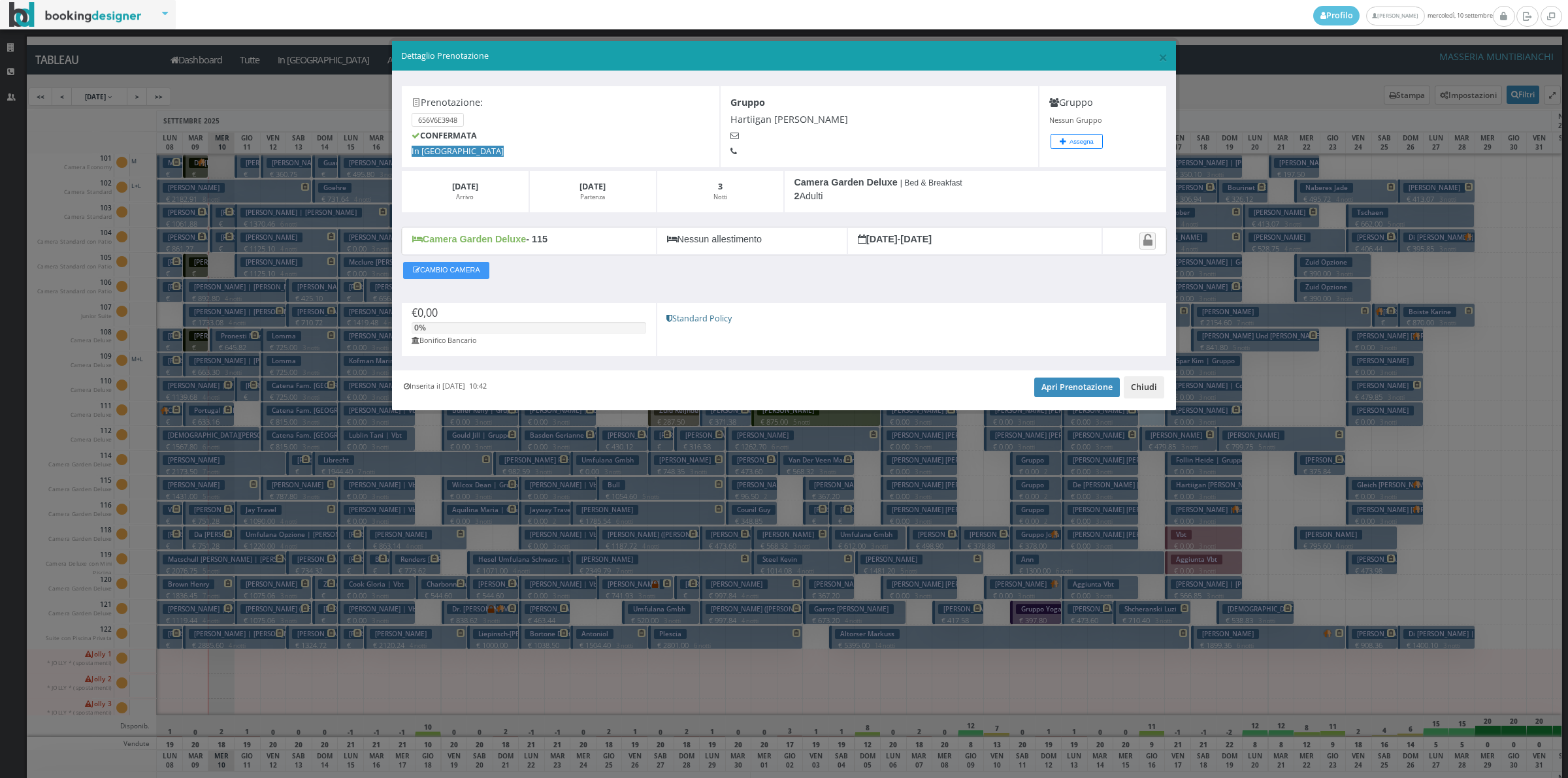
click at [1153, 390] on button "Chiudi" at bounding box center [1143, 387] width 40 height 22
click at [1153, 390] on div at bounding box center [1153, 388] width 27 height 25
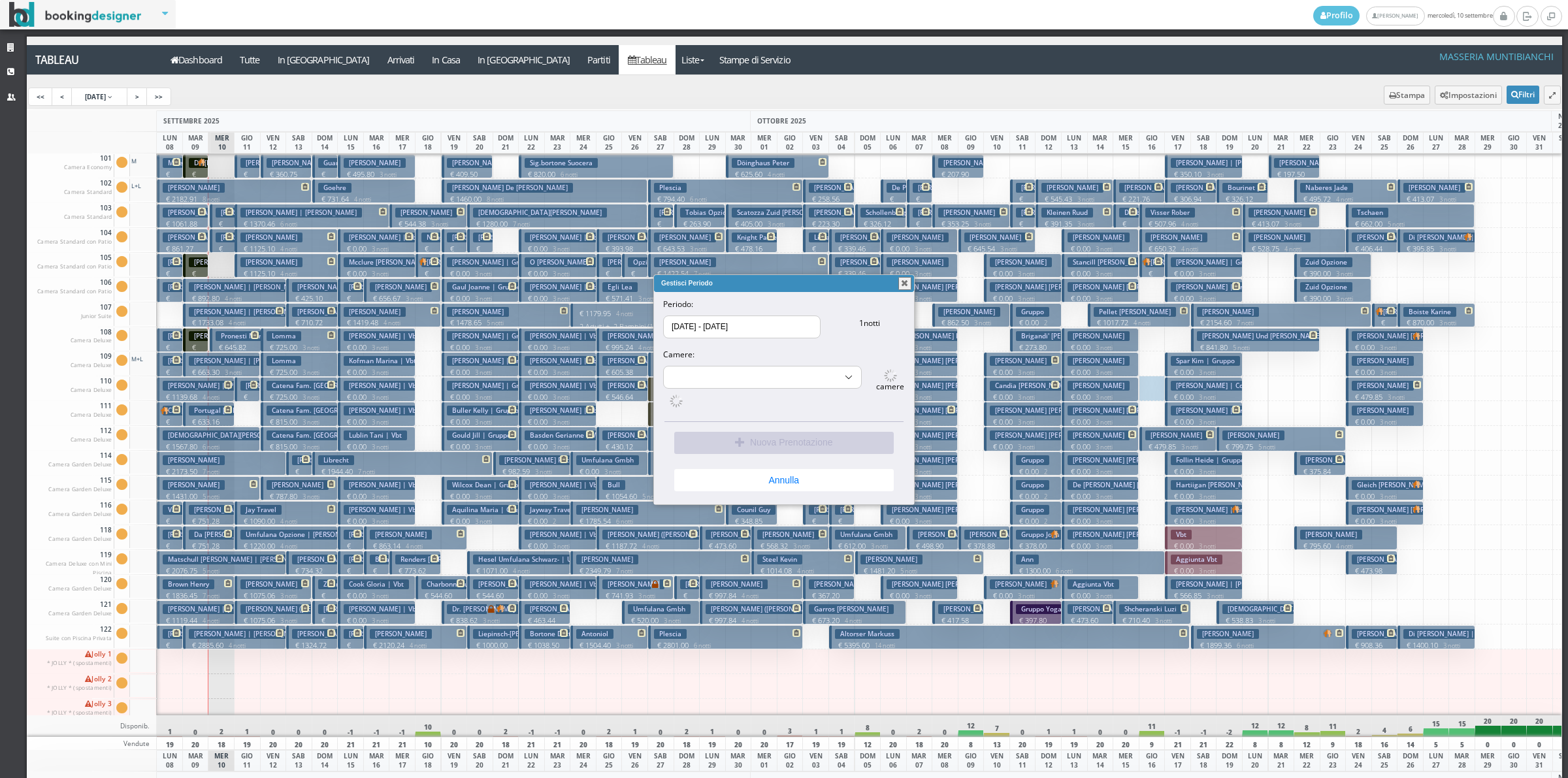
select select "15510"
click at [838, 477] on button "Annulla" at bounding box center [784, 475] width 220 height 22
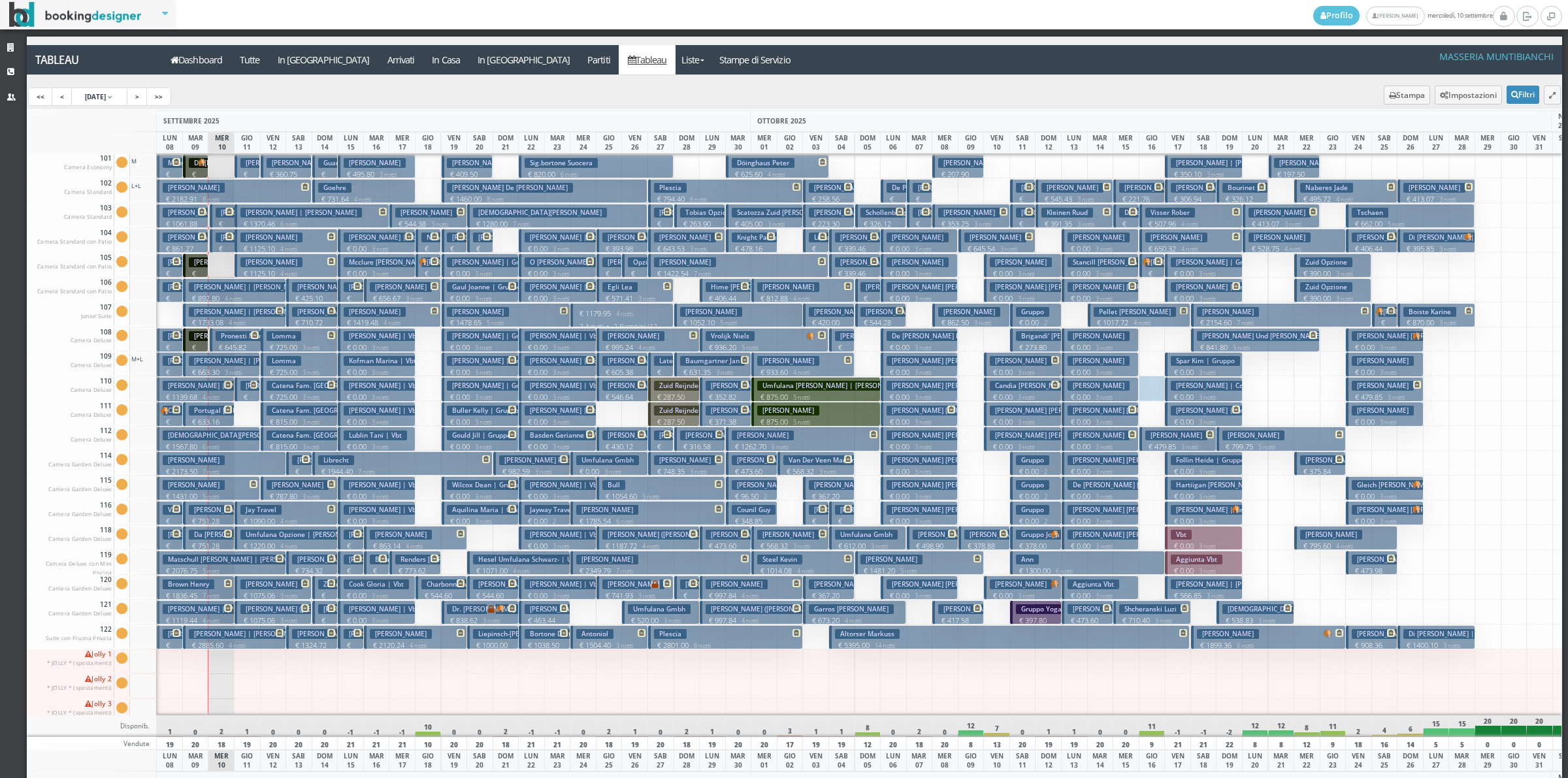
click at [1041, 343] on p "€ 273.80 2 notti" at bounding box center [1036, 352] width 42 height 21
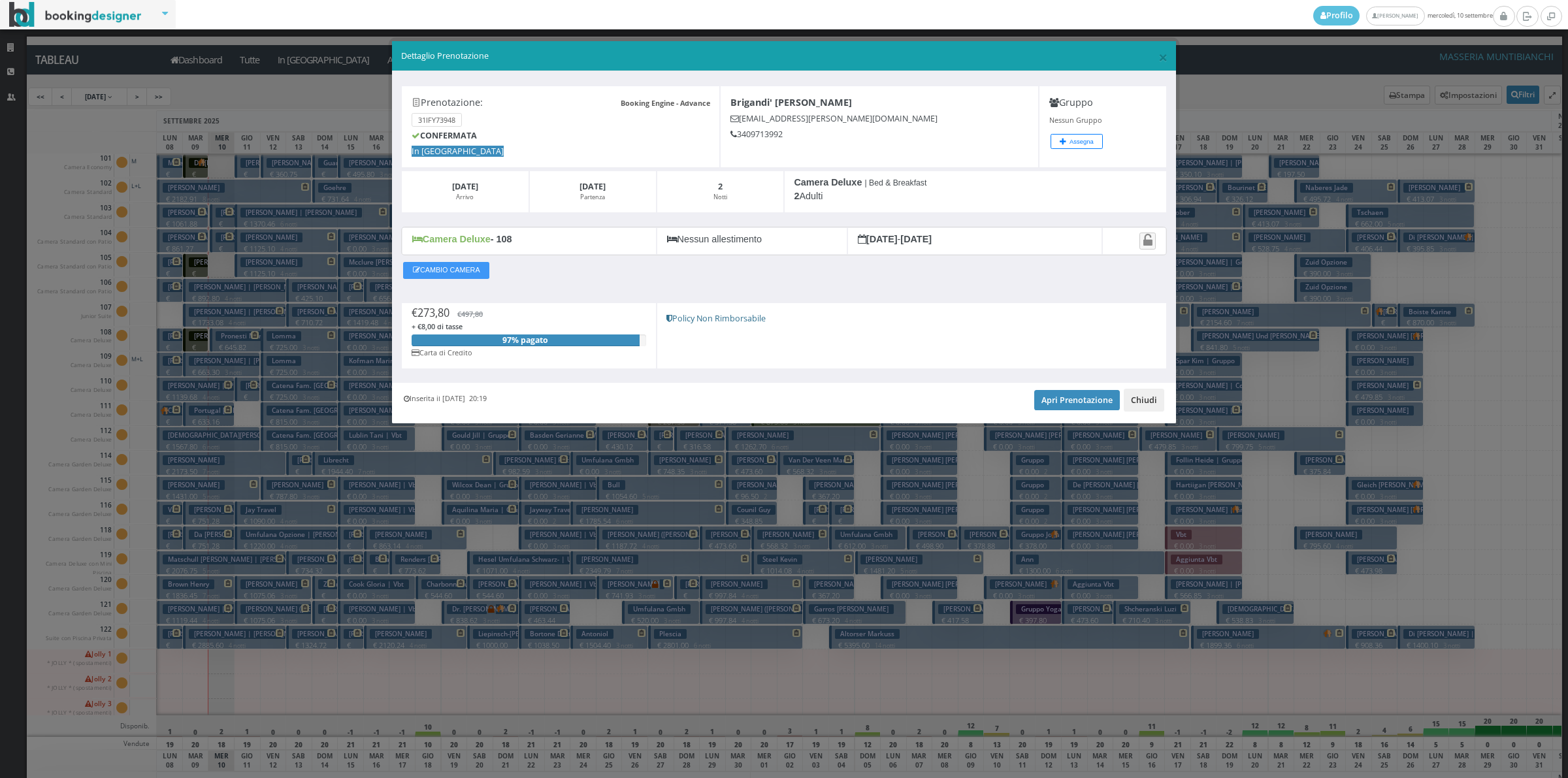
click at [1138, 398] on button "Chiudi" at bounding box center [1143, 399] width 40 height 22
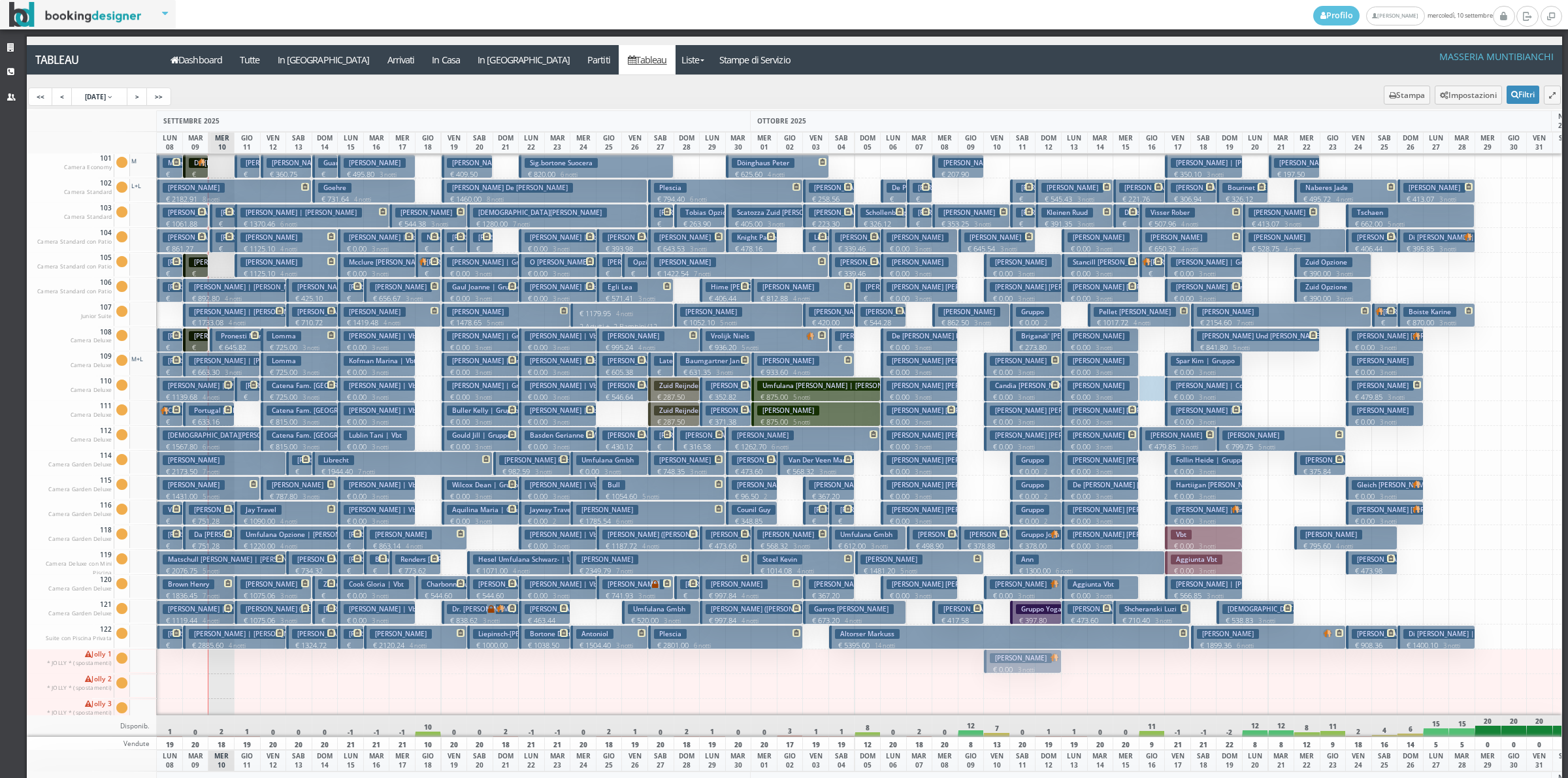
drag, startPoint x: 1023, startPoint y: 586, endPoint x: 1023, endPoint y: 653, distance: 67.0
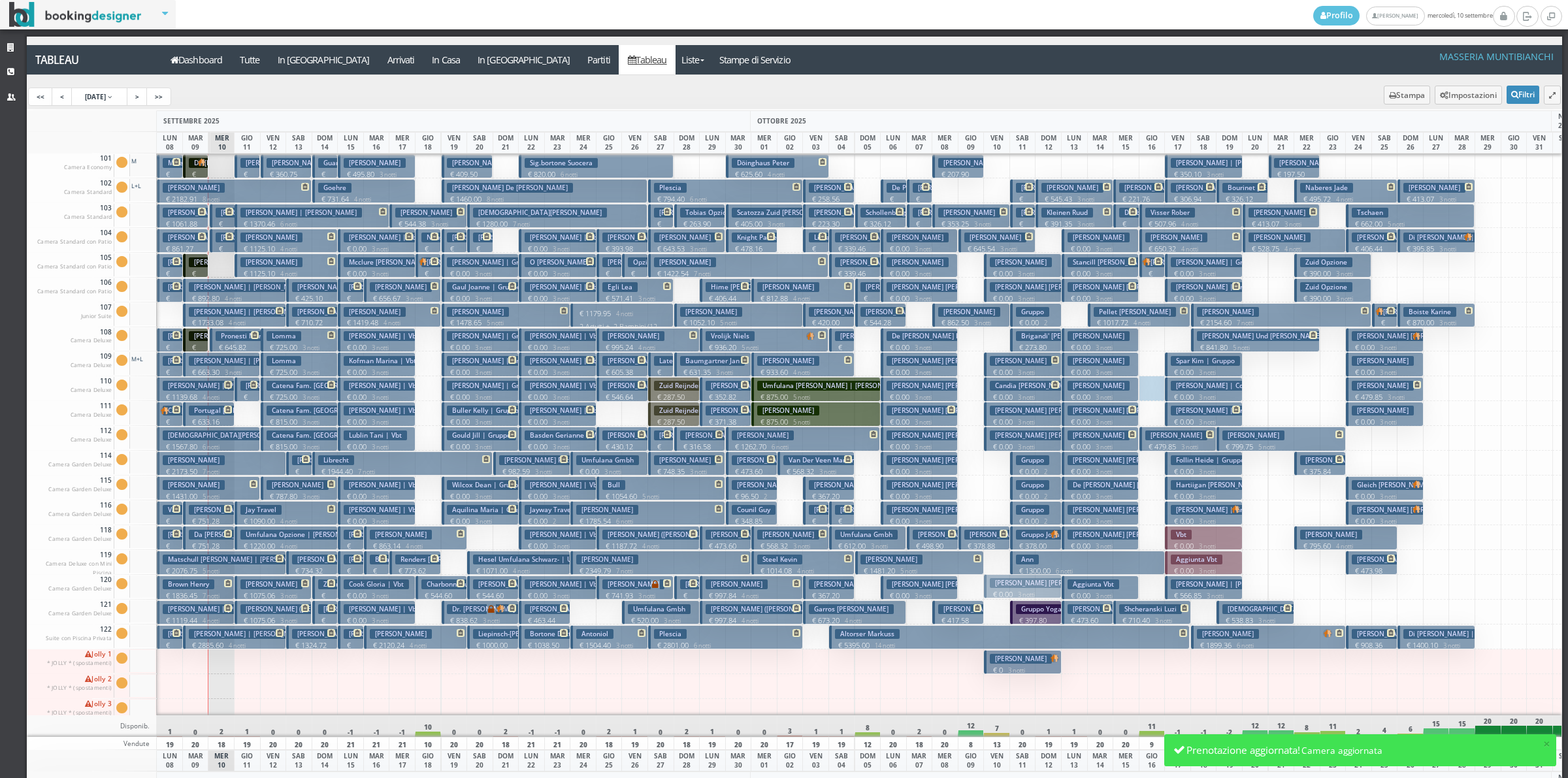
drag, startPoint x: 1034, startPoint y: 438, endPoint x: 1030, endPoint y: 586, distance: 148.1
drag, startPoint x: 1023, startPoint y: 660, endPoint x: 1031, endPoint y: 434, distance: 226.1
click at [836, 88] on div "<< < 8 Sep 2025 > >>" at bounding box center [795, 96] width 1536 height 25
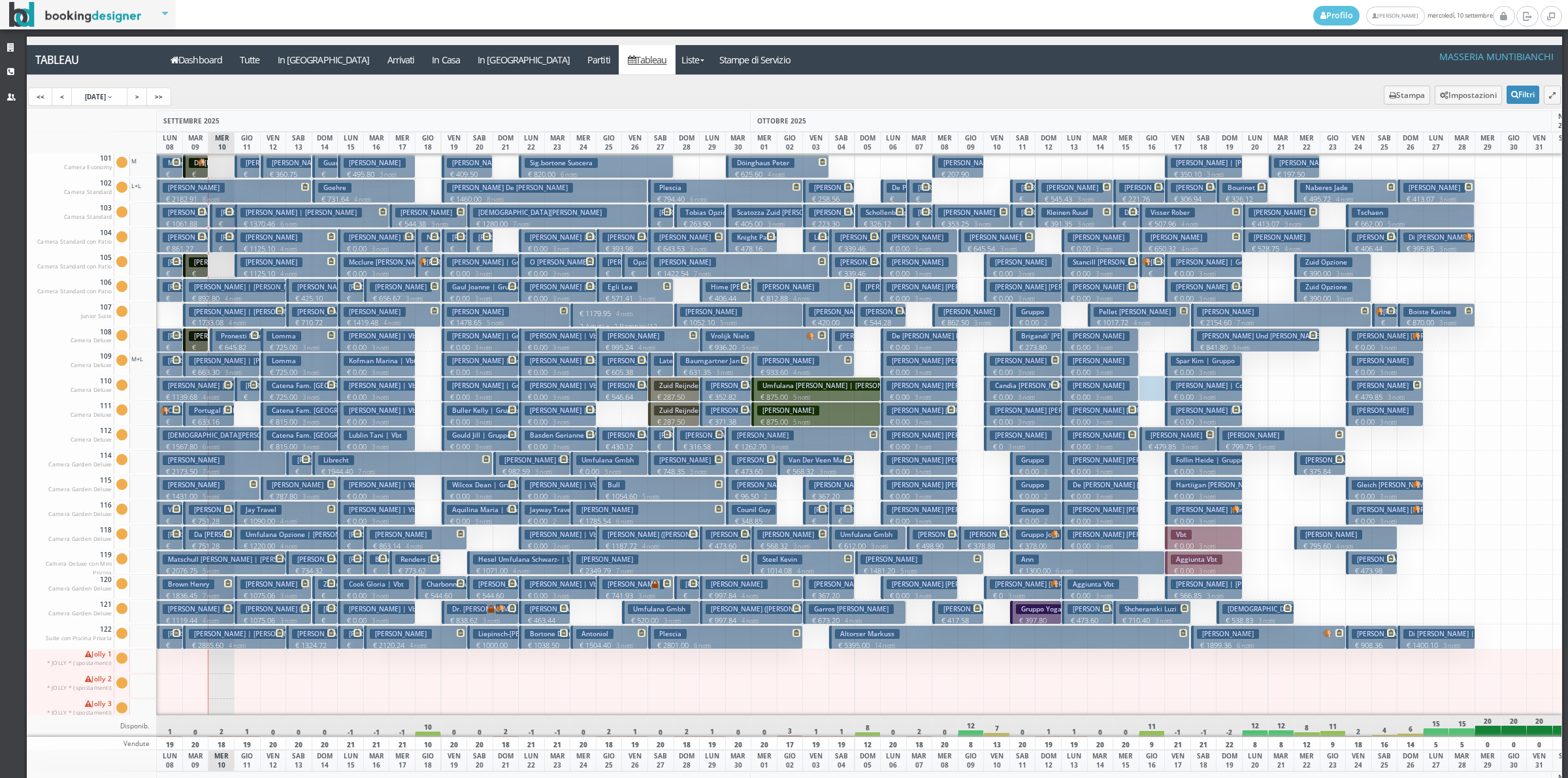
click at [1385, 397] on small "3 notti" at bounding box center [1393, 398] width 22 height 9
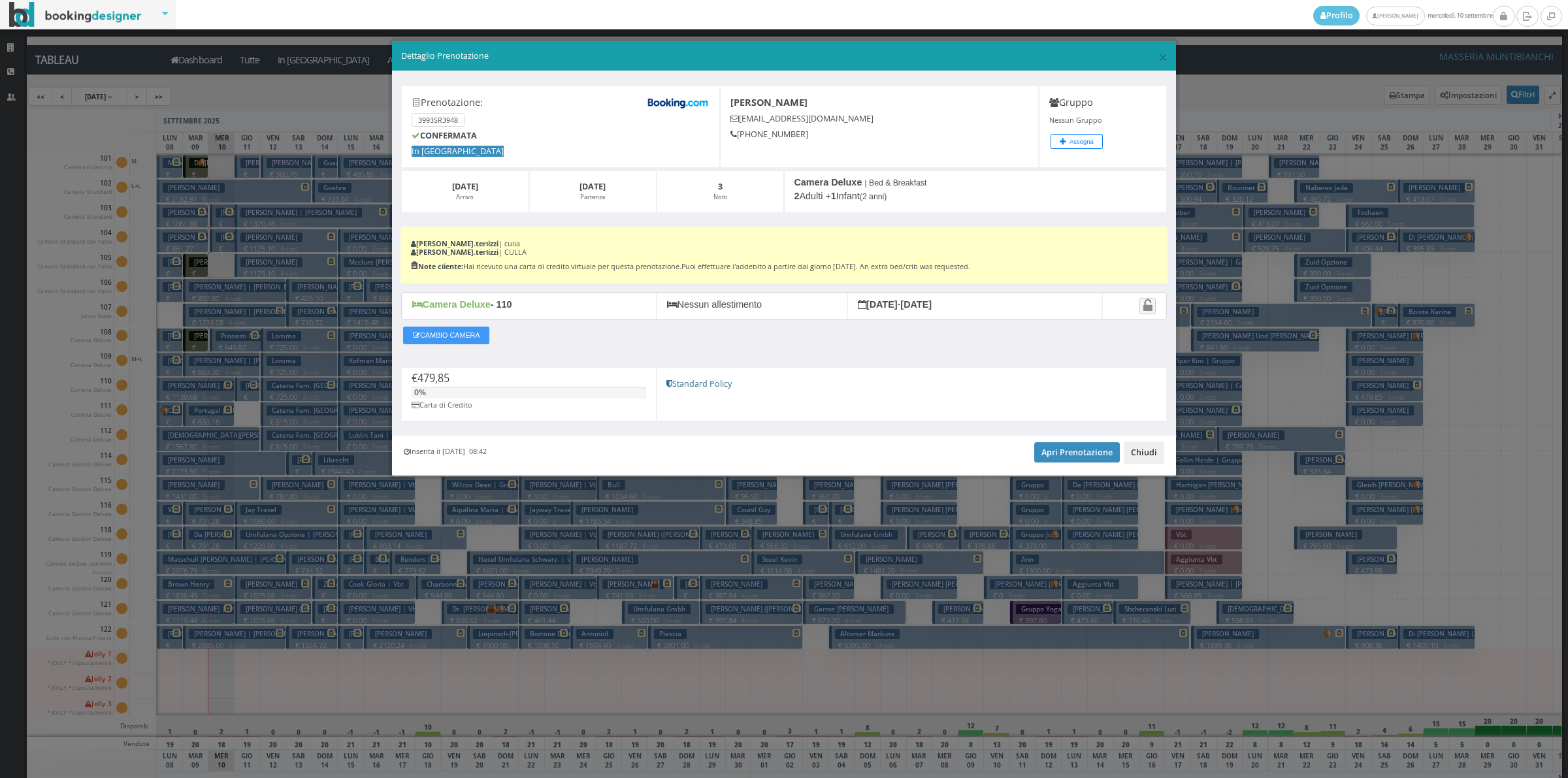
click at [1148, 451] on button "Chiudi" at bounding box center [1143, 452] width 40 height 22
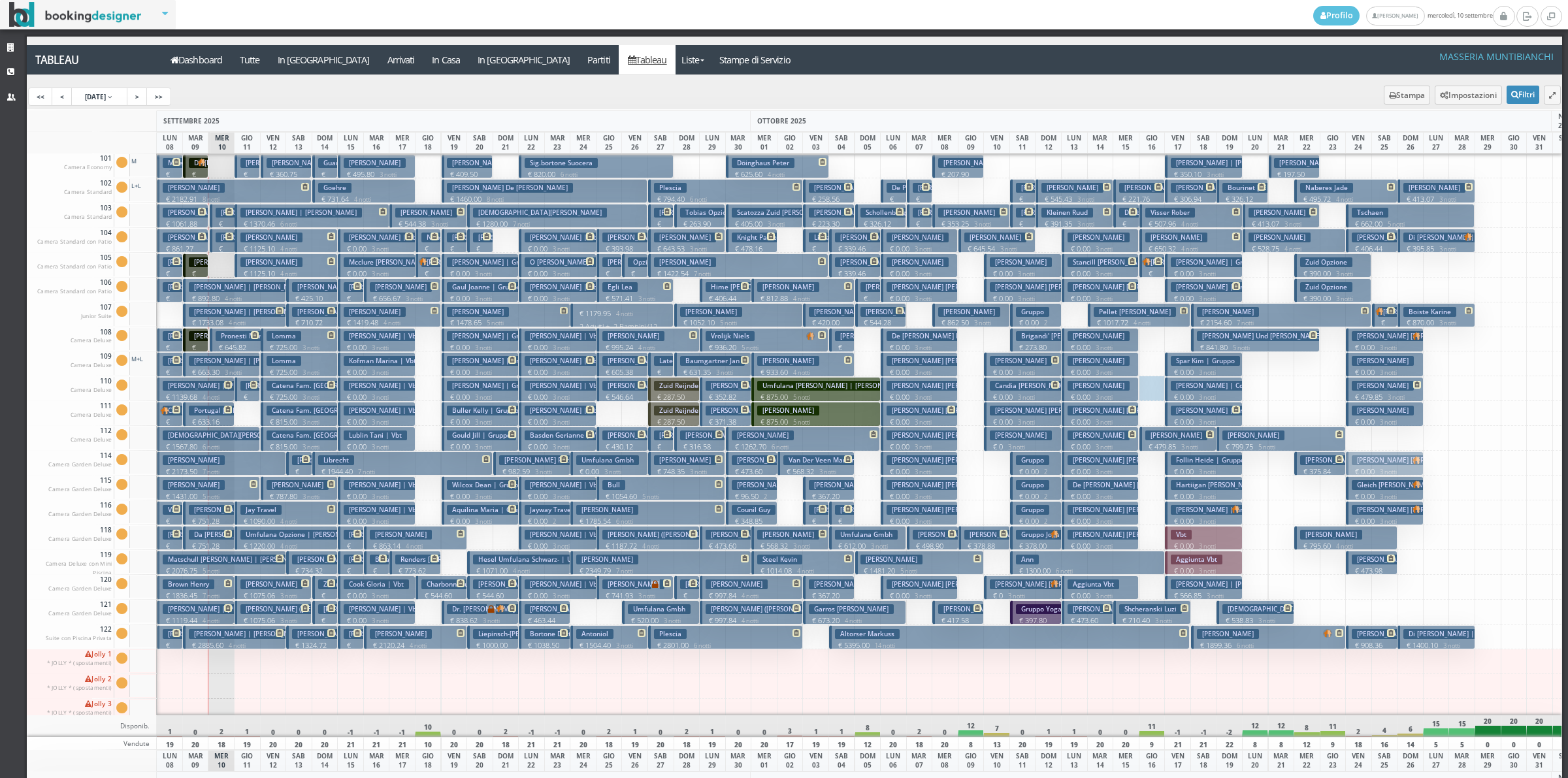
drag, startPoint x: 1381, startPoint y: 339, endPoint x: 1374, endPoint y: 463, distance: 124.2
click at [874, 390] on h3 "Umfulana Goeschl Friedrich | Umfulana Gmbh" at bounding box center [834, 385] width 155 height 10
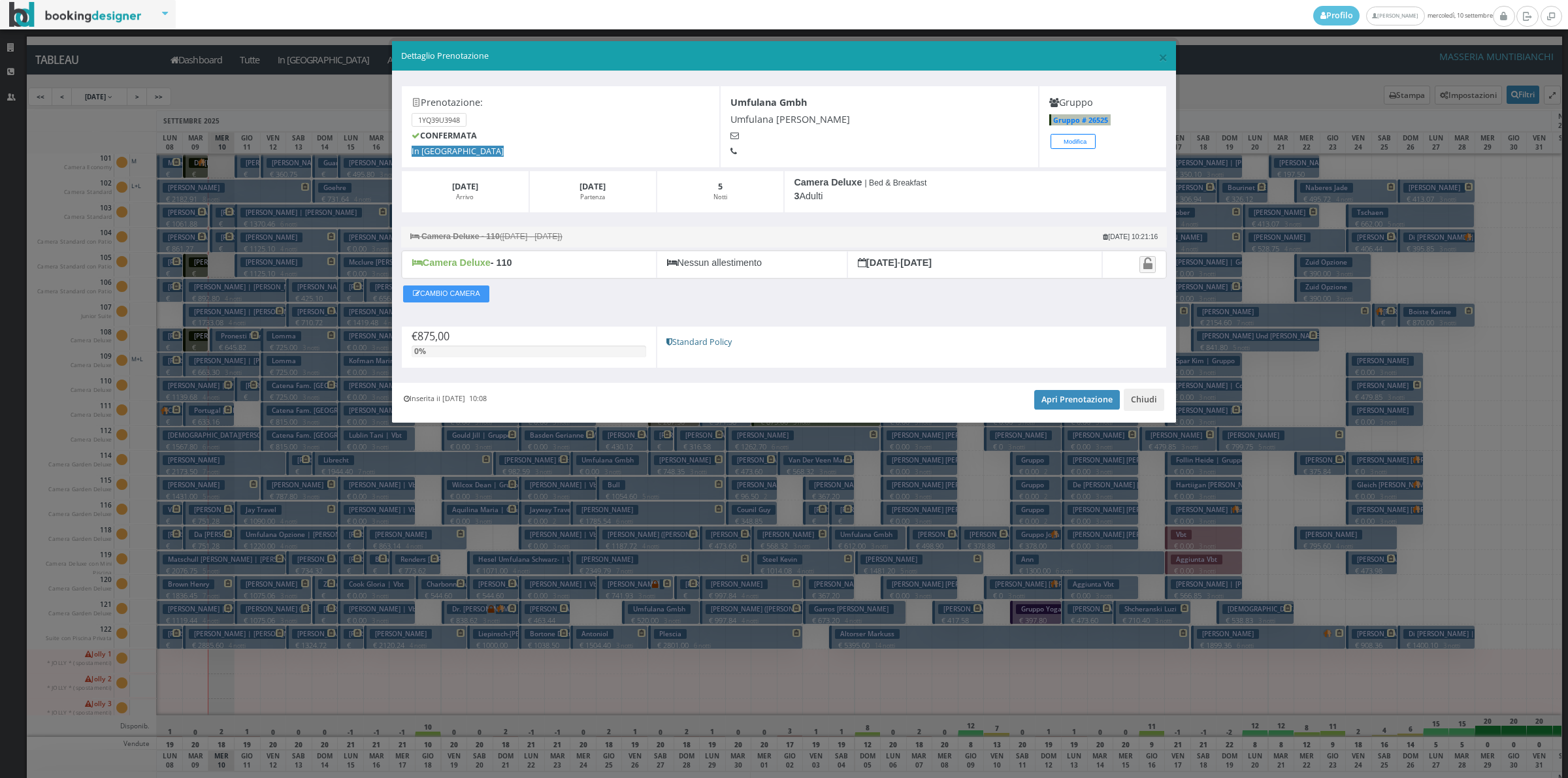
click at [1144, 387] on div "Inserita il 10 Apr 2025 10:08 Apri Prenotazione Chiudi" at bounding box center [784, 402] width 784 height 40
click at [1143, 386] on div "Inserita il 10 Apr 2025 10:08 Apri Prenotazione Chiudi" at bounding box center [784, 402] width 784 height 40
click at [1131, 403] on button "Chiudi" at bounding box center [1143, 399] width 40 height 22
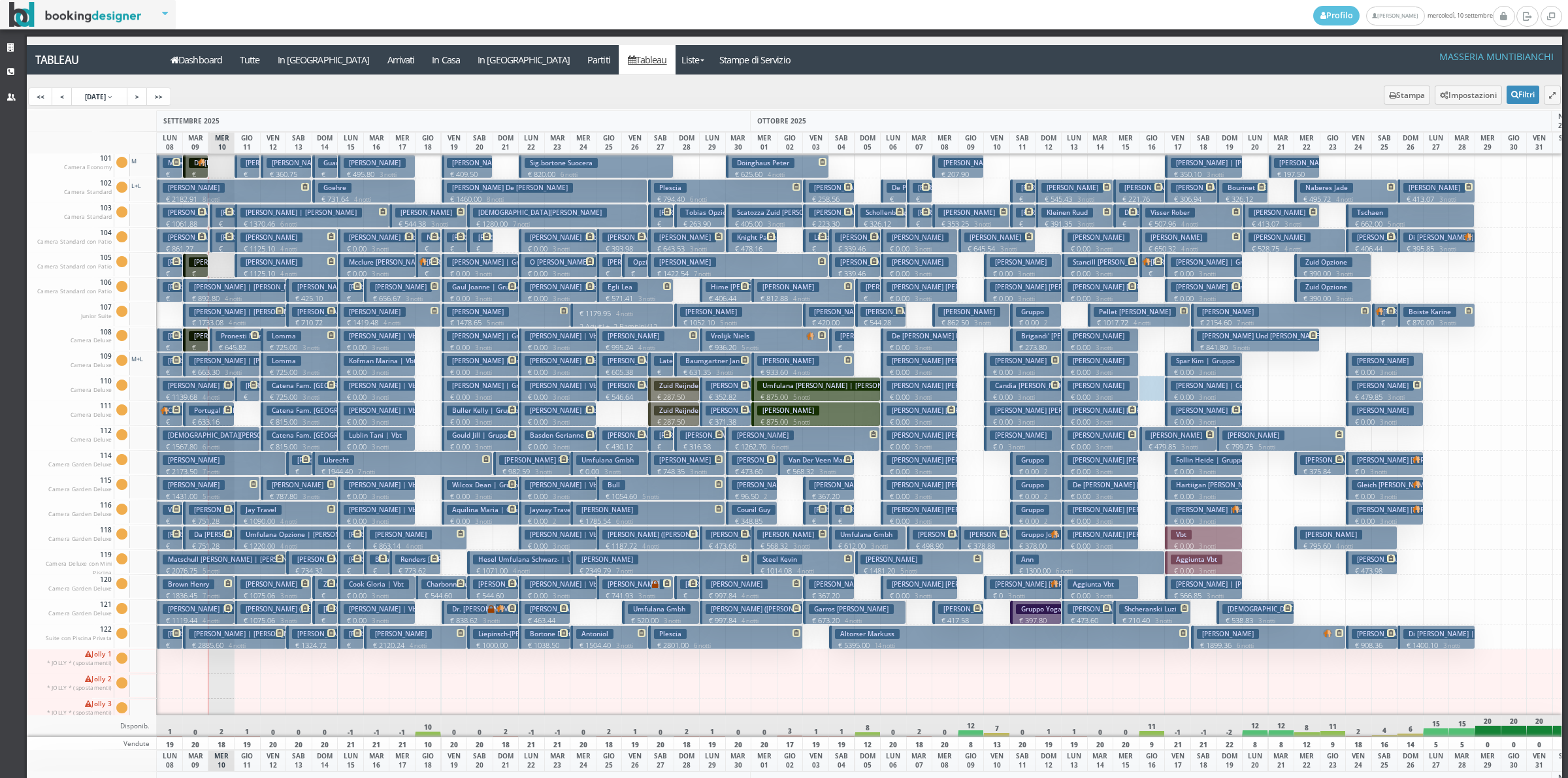
click at [180, 213] on h3 "Thomas Benjamin" at bounding box center [194, 213] width 62 height 10
click at [0, 0] on div "× Dettaglio Prenotazione Prenotazione: 1YQ39U3948 CONFERMATA In Arrivo Umfulana…" at bounding box center [0, 0] width 0 height 0
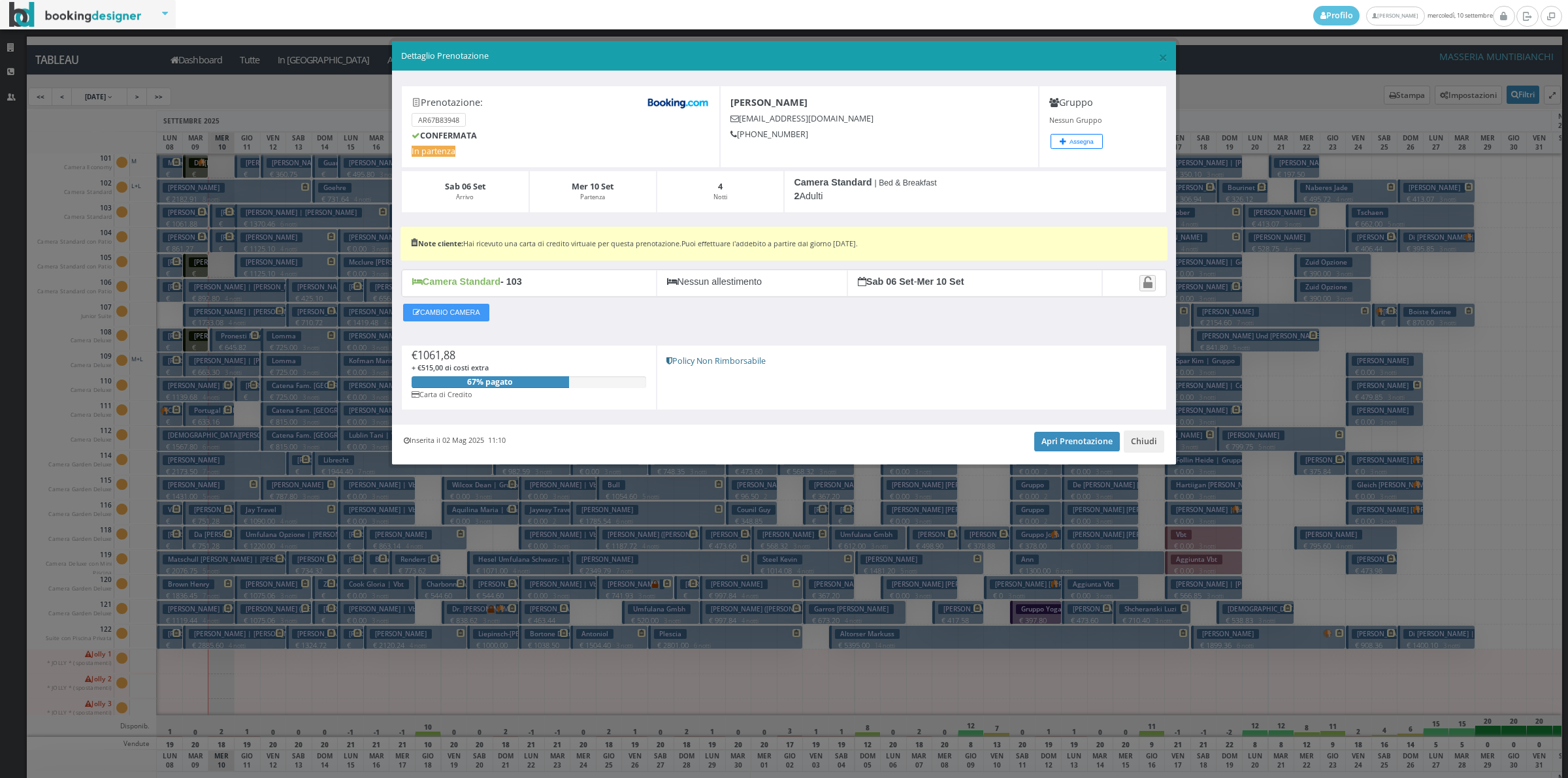
click at [1067, 455] on div "Inserita il 02 Mag 2025 11:10 Apri Prenotazione Chiudi" at bounding box center [784, 444] width 784 height 40
click at [1066, 449] on link "Apri Prenotazione" at bounding box center [1077, 441] width 86 height 20
click at [1157, 452] on button "Chiudi" at bounding box center [1143, 441] width 40 height 22
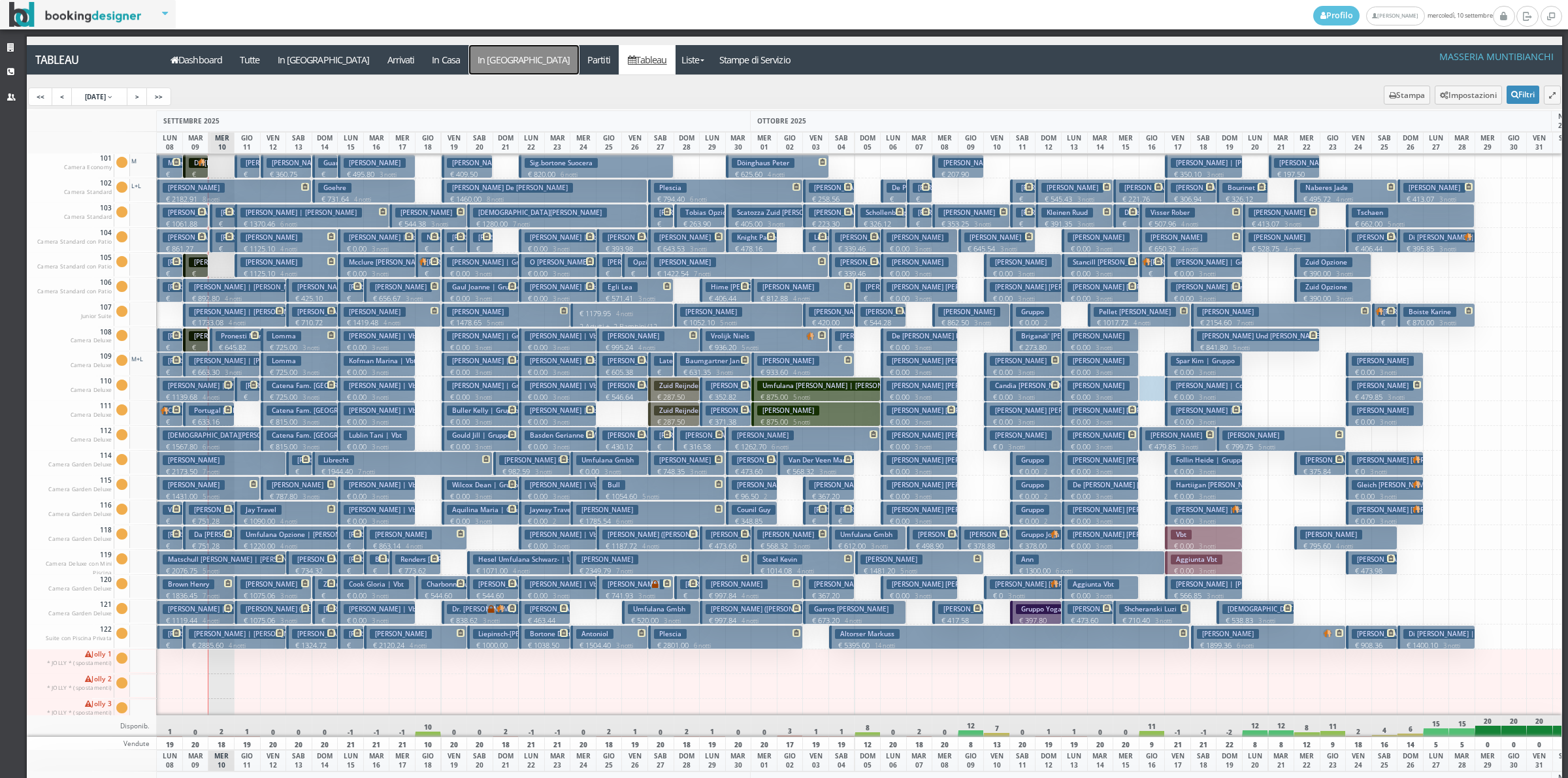
click at [469, 50] on a=pms-departure-reservations"] "In [GEOGRAPHIC_DATA]" at bounding box center [524, 60] width 110 height 29
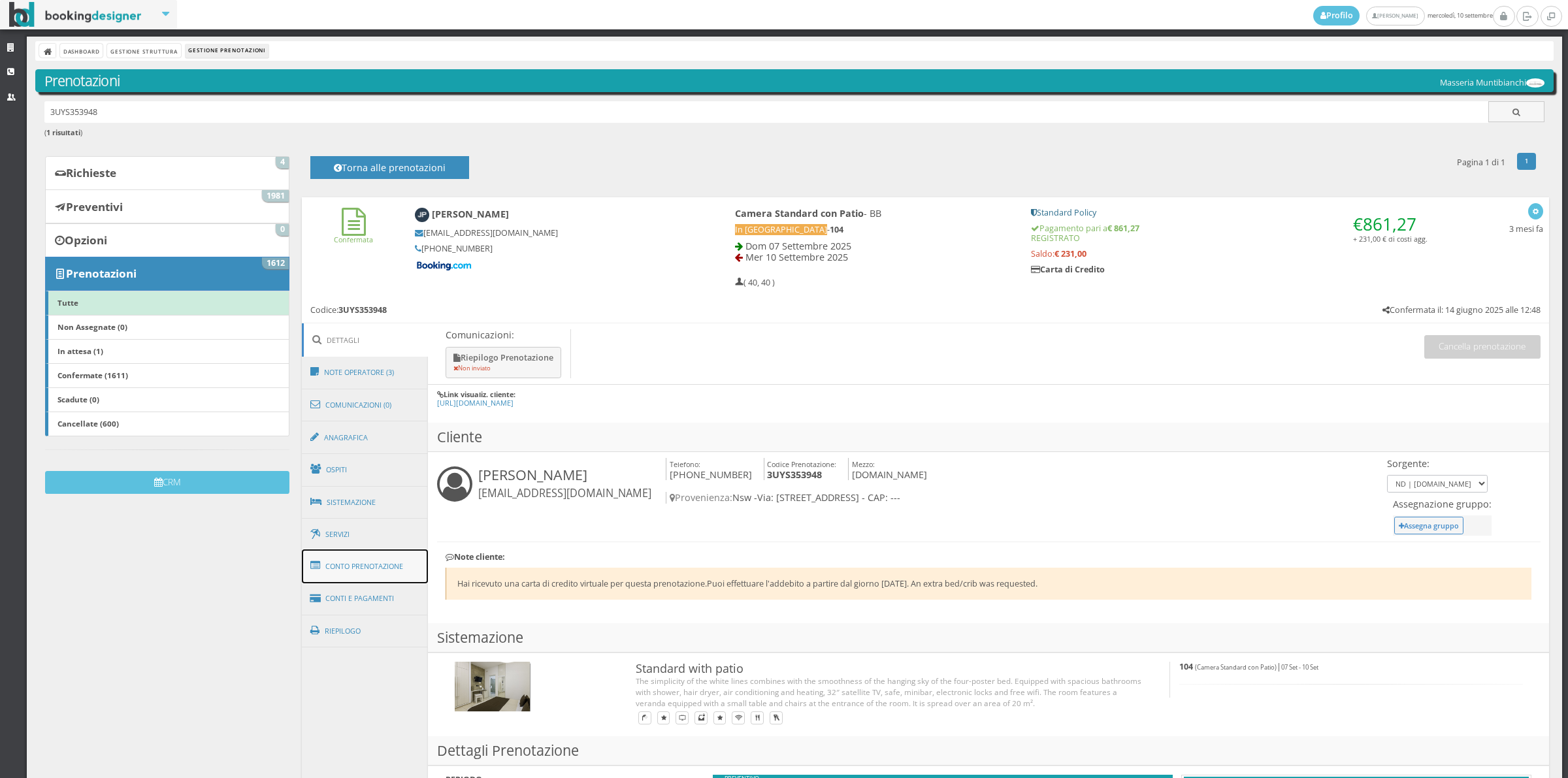
click at [380, 577] on link "Conto Prenotazione" at bounding box center [365, 566] width 127 height 34
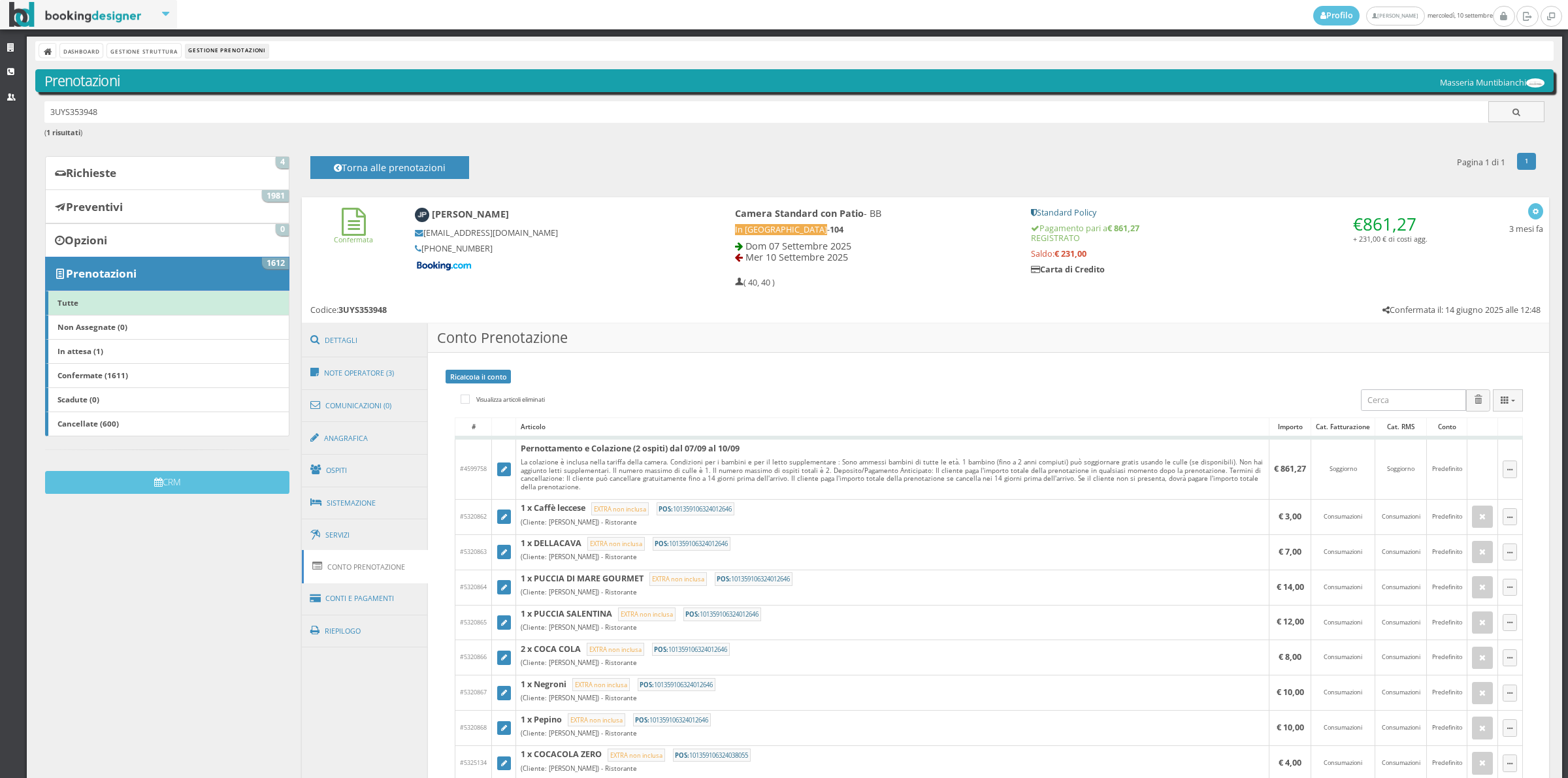
scroll to position [755, 0]
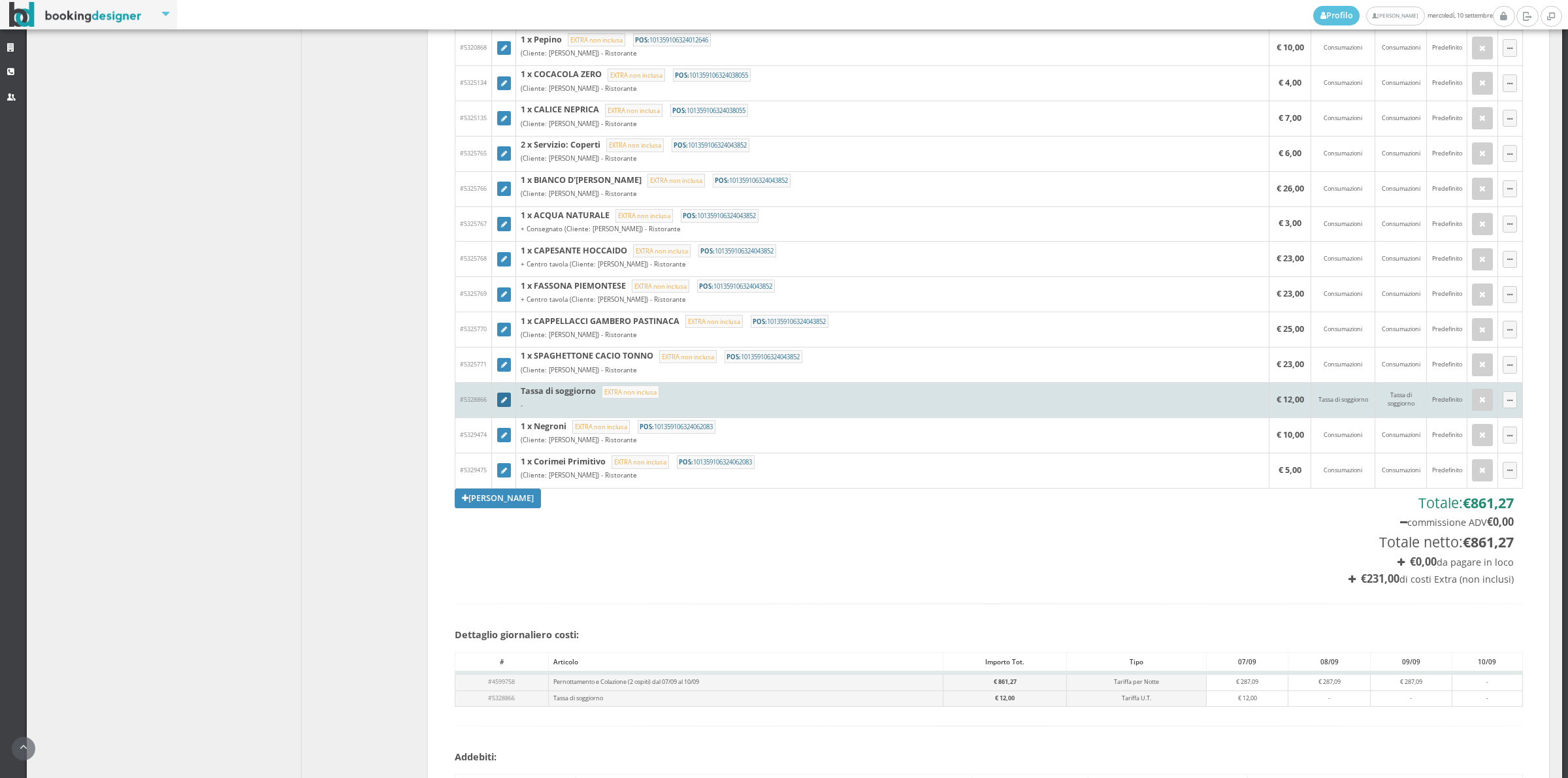
click at [501, 402] on icon at bounding box center [504, 400] width 6 height 7
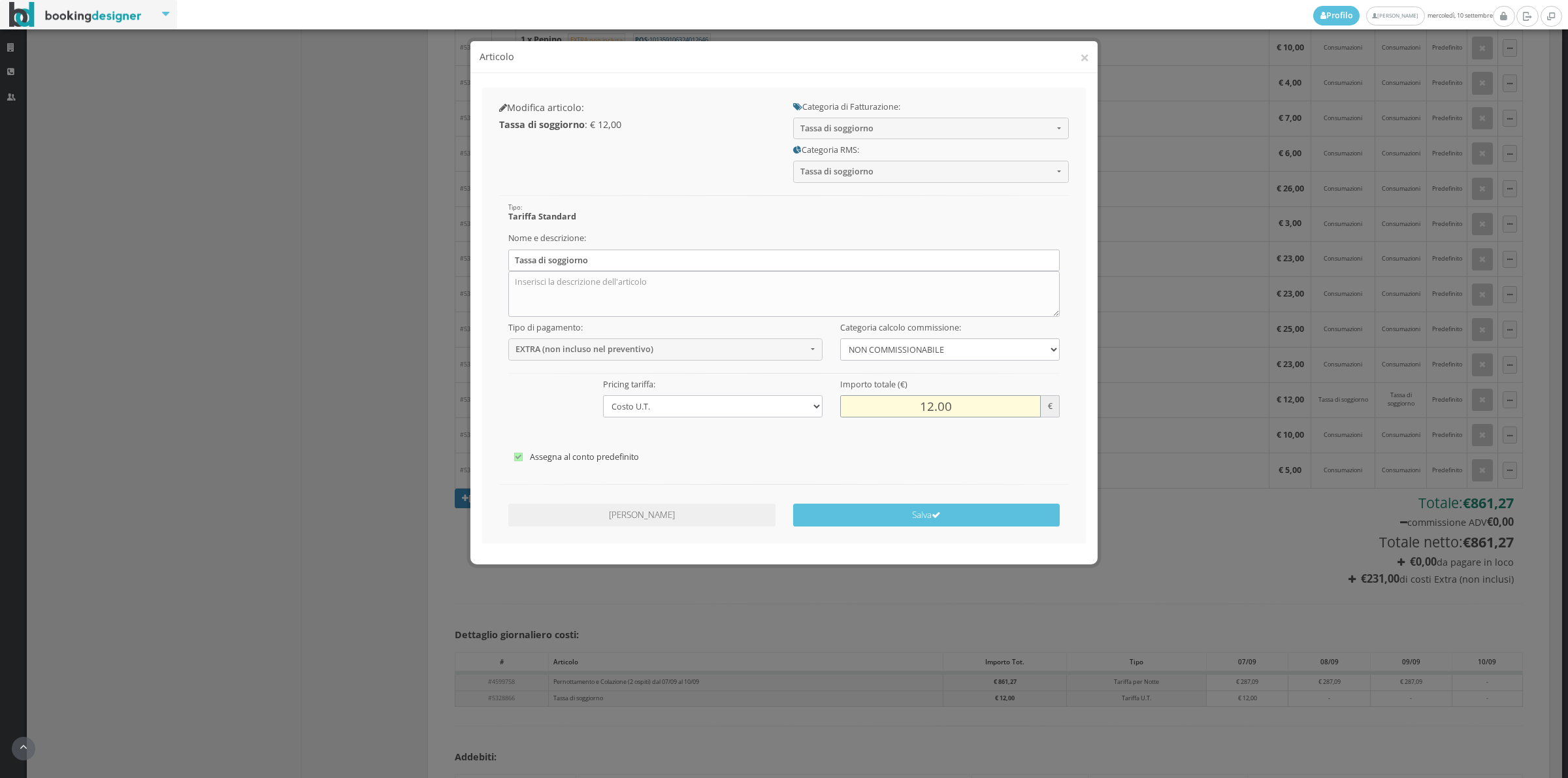
click at [914, 402] on input "12.00" at bounding box center [940, 406] width 201 height 21
type input "6.00"
click at [958, 514] on button "Salva" at bounding box center [926, 515] width 267 height 23
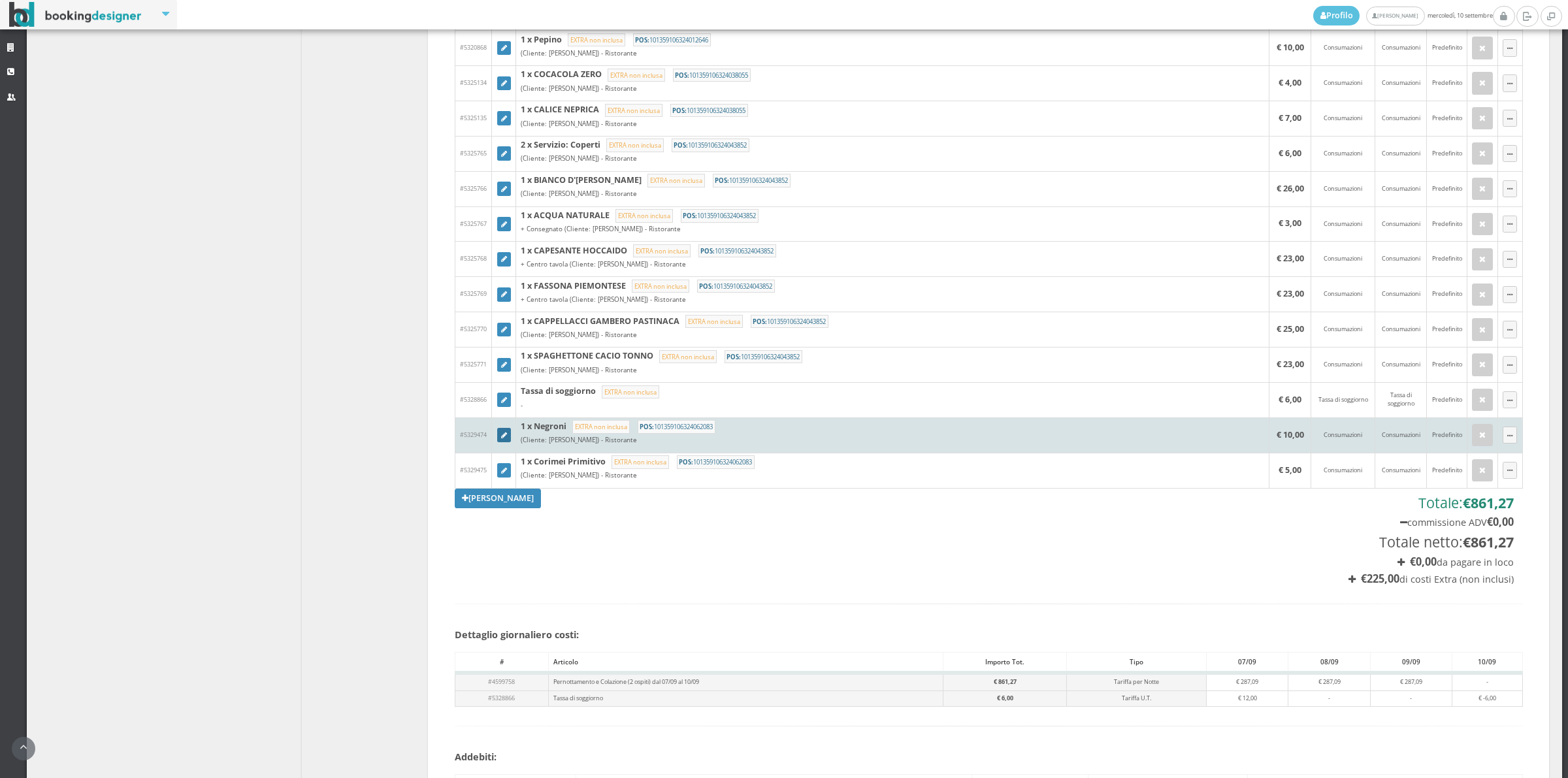
click at [504, 439] on icon at bounding box center [504, 436] width 6 height 7
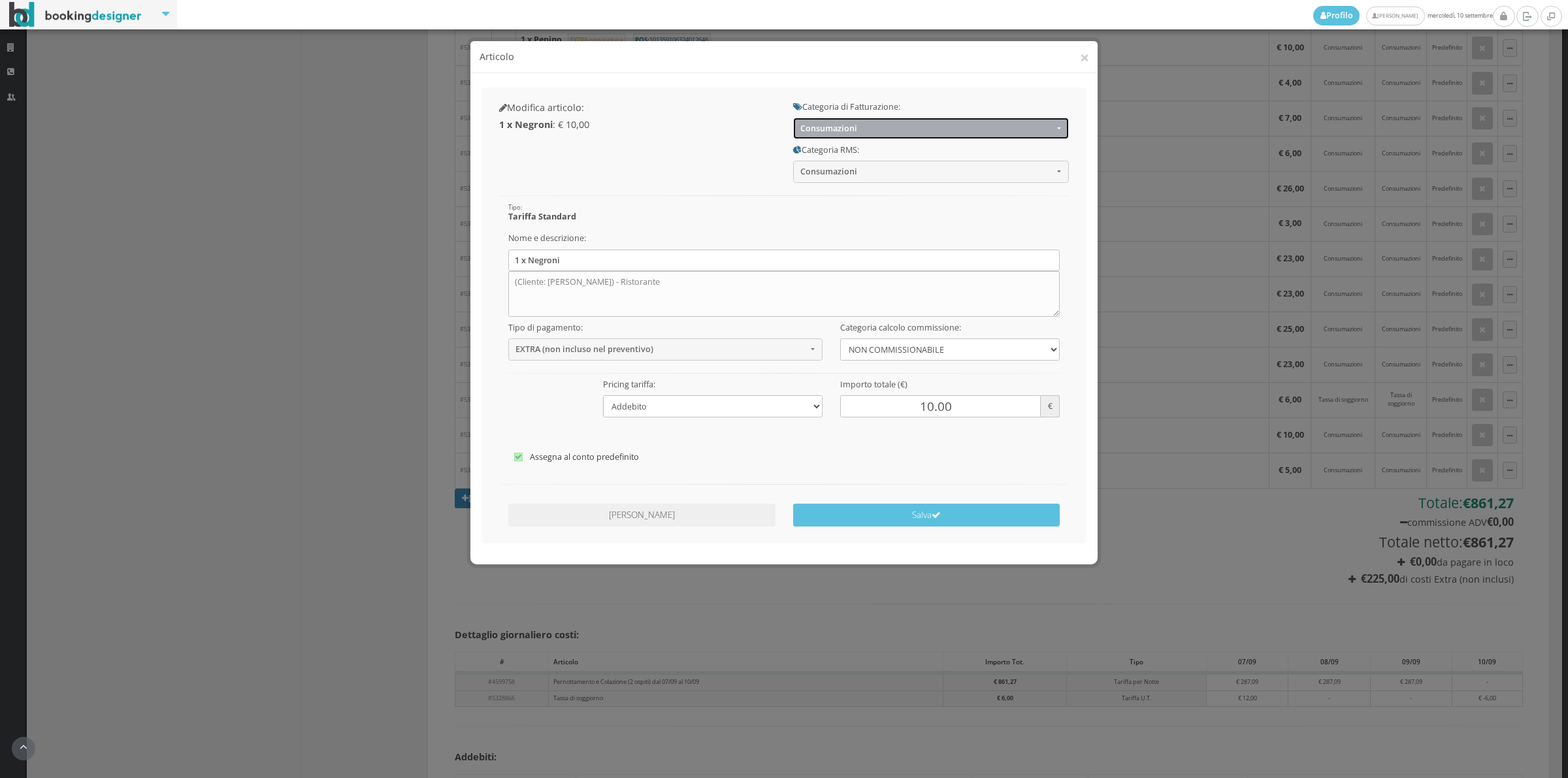
click at [833, 134] on button "Consumazioni" at bounding box center [931, 128] width 276 height 21
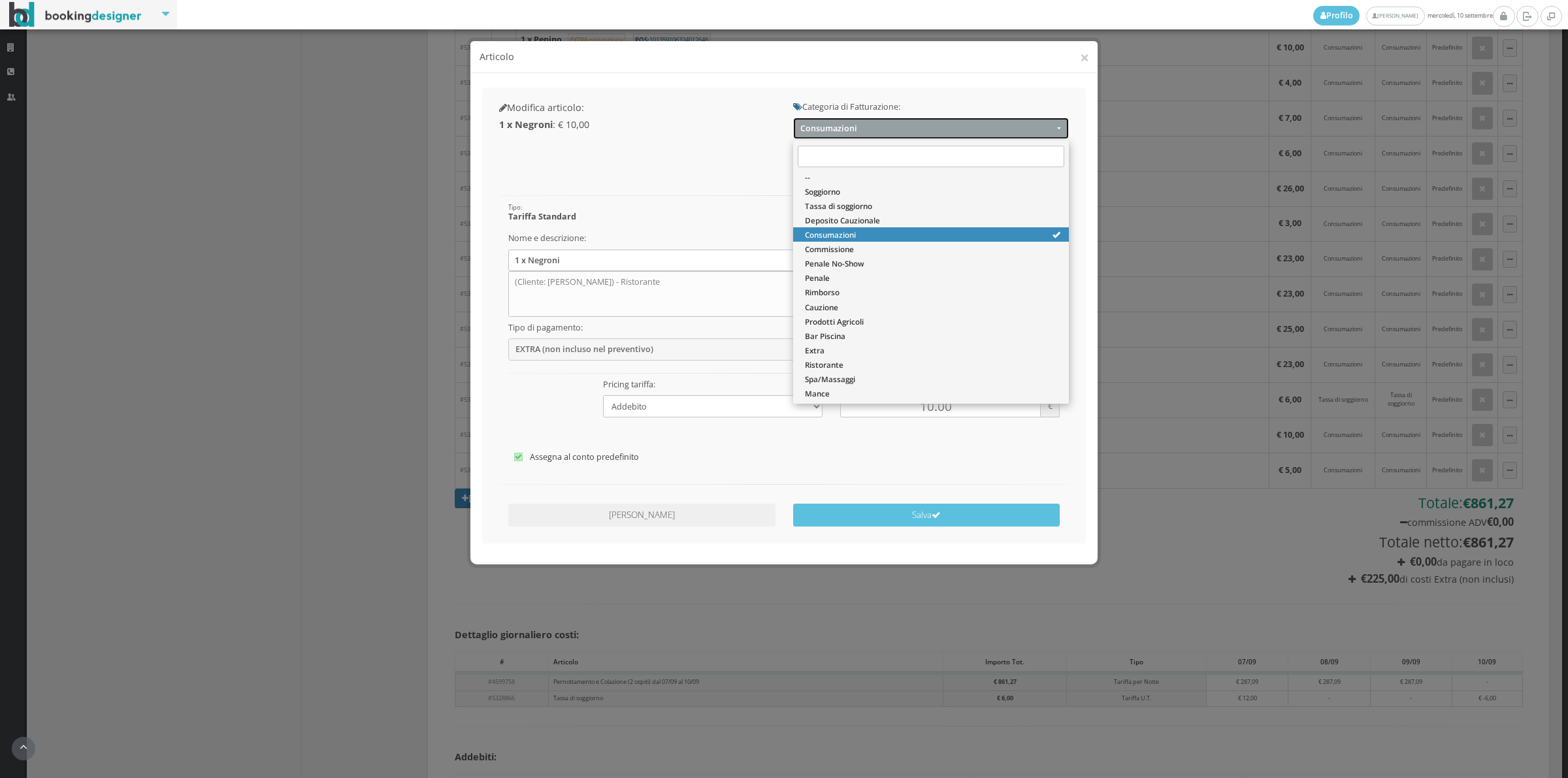
click at [833, 134] on button "Consumazioni" at bounding box center [931, 128] width 276 height 21
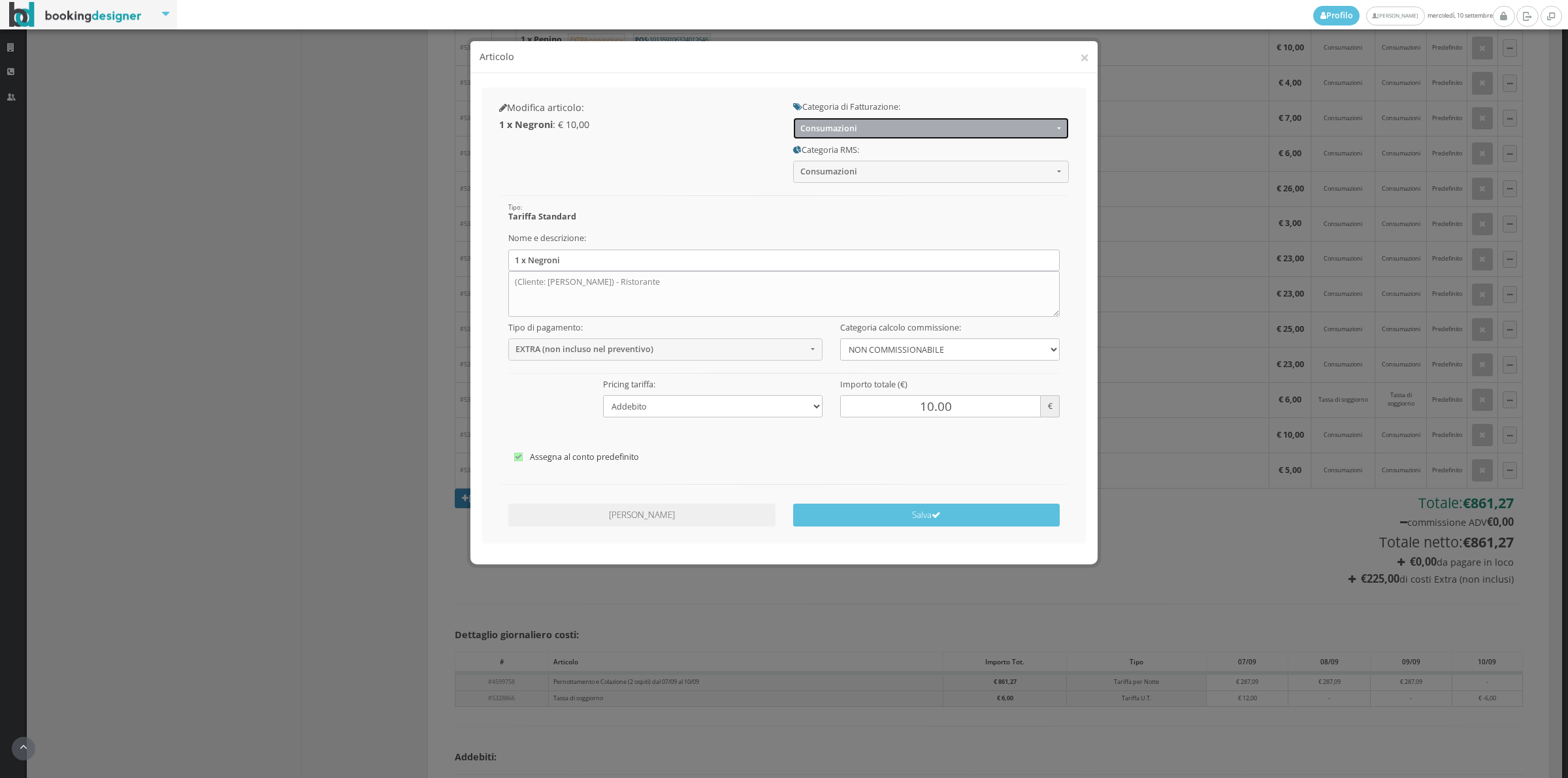
click at [833, 134] on button "Consumazioni" at bounding box center [931, 128] width 276 height 21
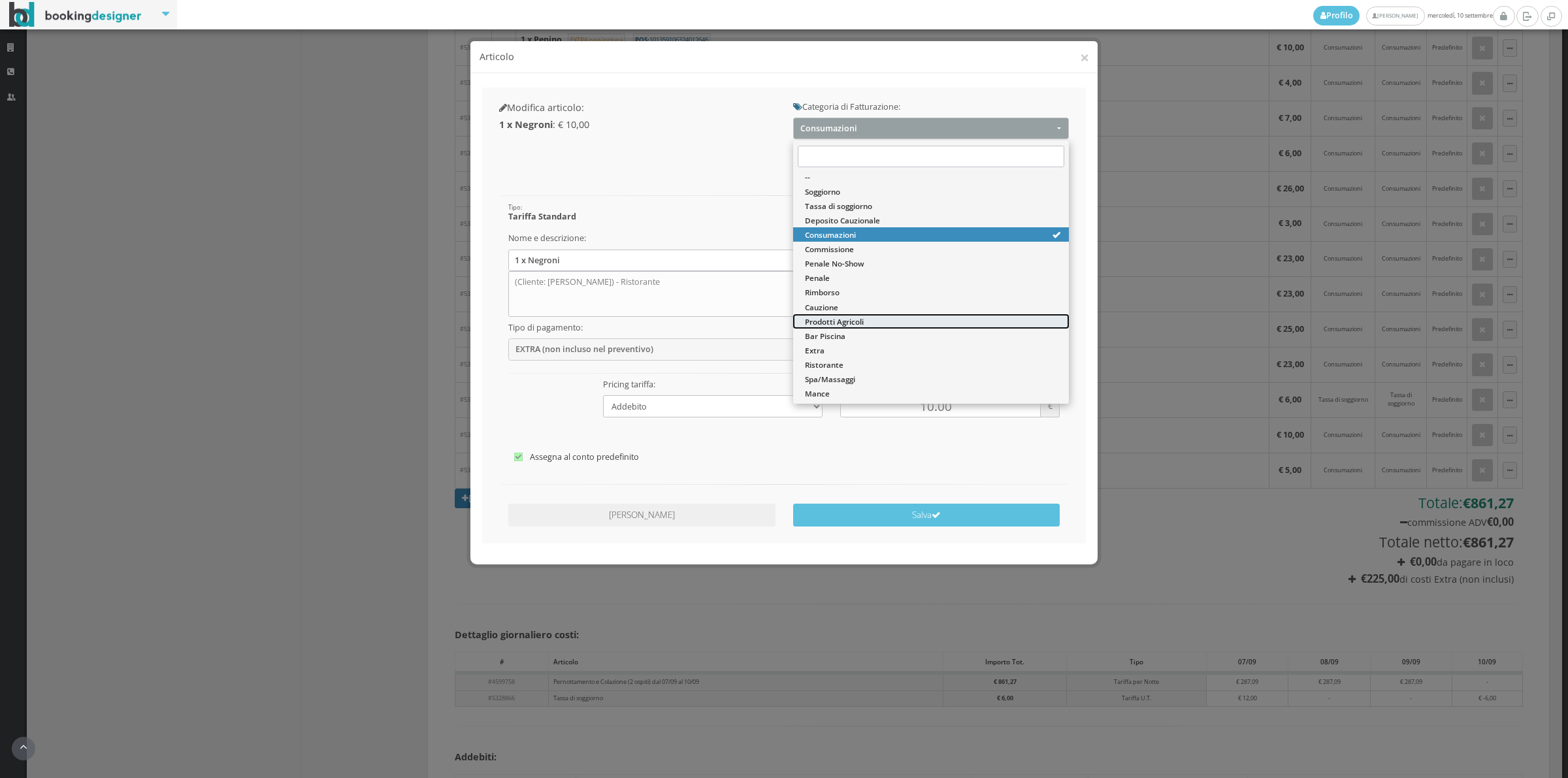
click at [840, 317] on span "Prodotti Agricoli" at bounding box center [834, 322] width 59 height 11
select select "60"
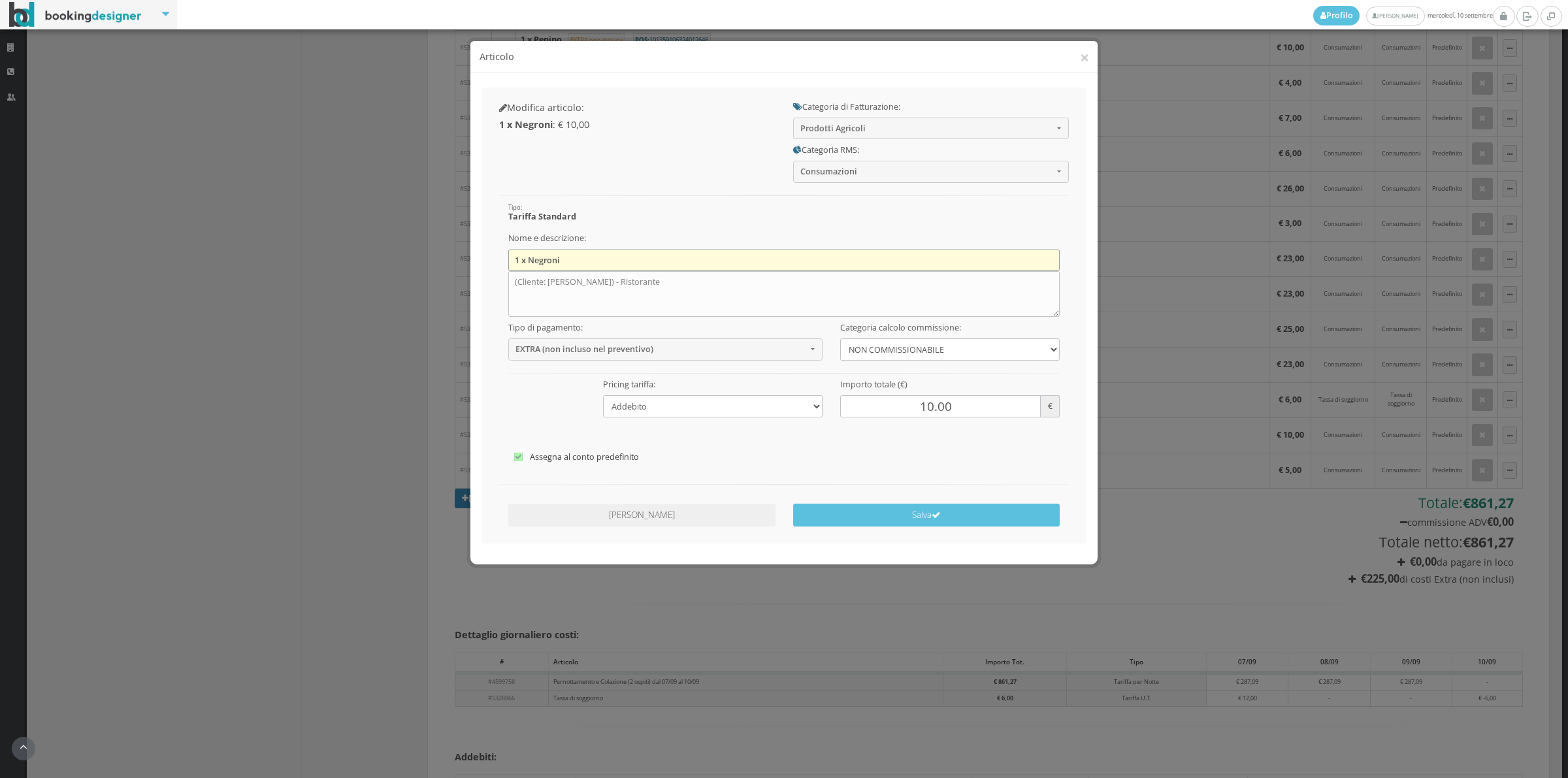
click at [650, 255] on input "1 x Negroni" at bounding box center [784, 260] width 552 height 21
click at [648, 255] on input "1 x Negroni" at bounding box center [784, 260] width 552 height 21
type input "1"
click at [647, 286] on textarea "(Cliente: [PERSON_NAME]) - Ristorante" at bounding box center [784, 294] width 552 height 46
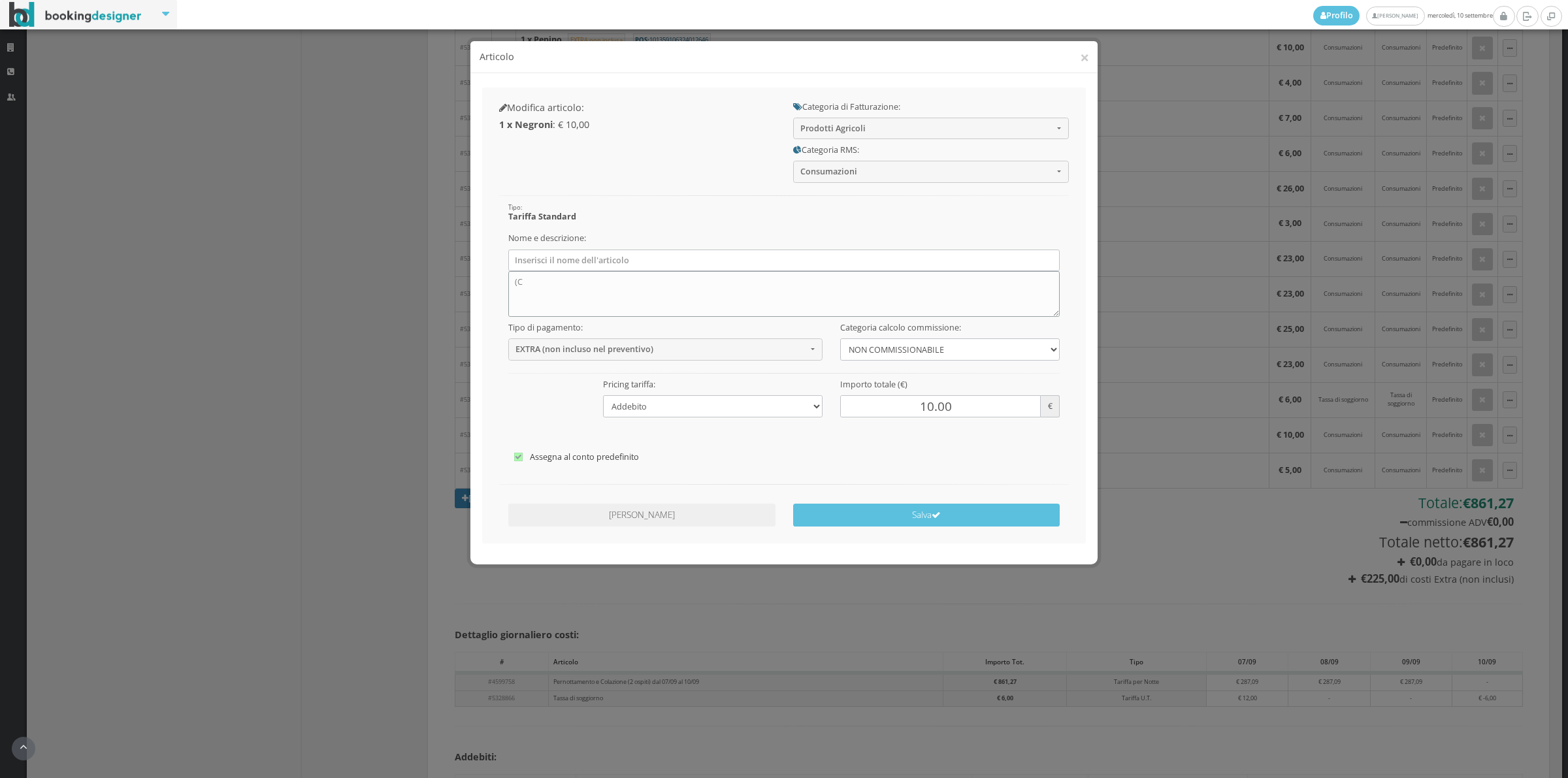
type textarea "("
click at [922, 522] on button "Salva" at bounding box center [926, 515] width 267 height 23
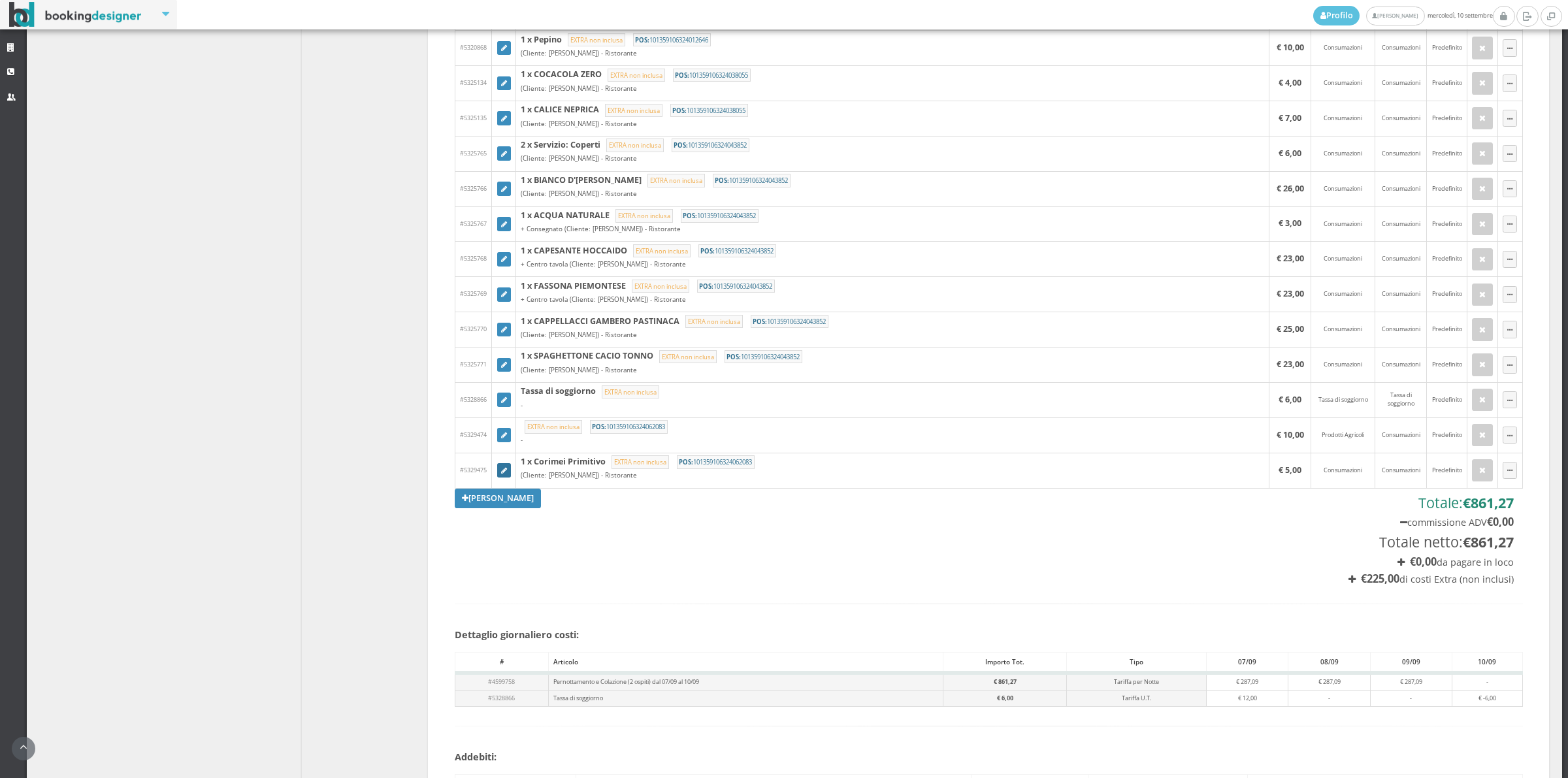
click at [505, 475] on icon at bounding box center [504, 471] width 6 height 7
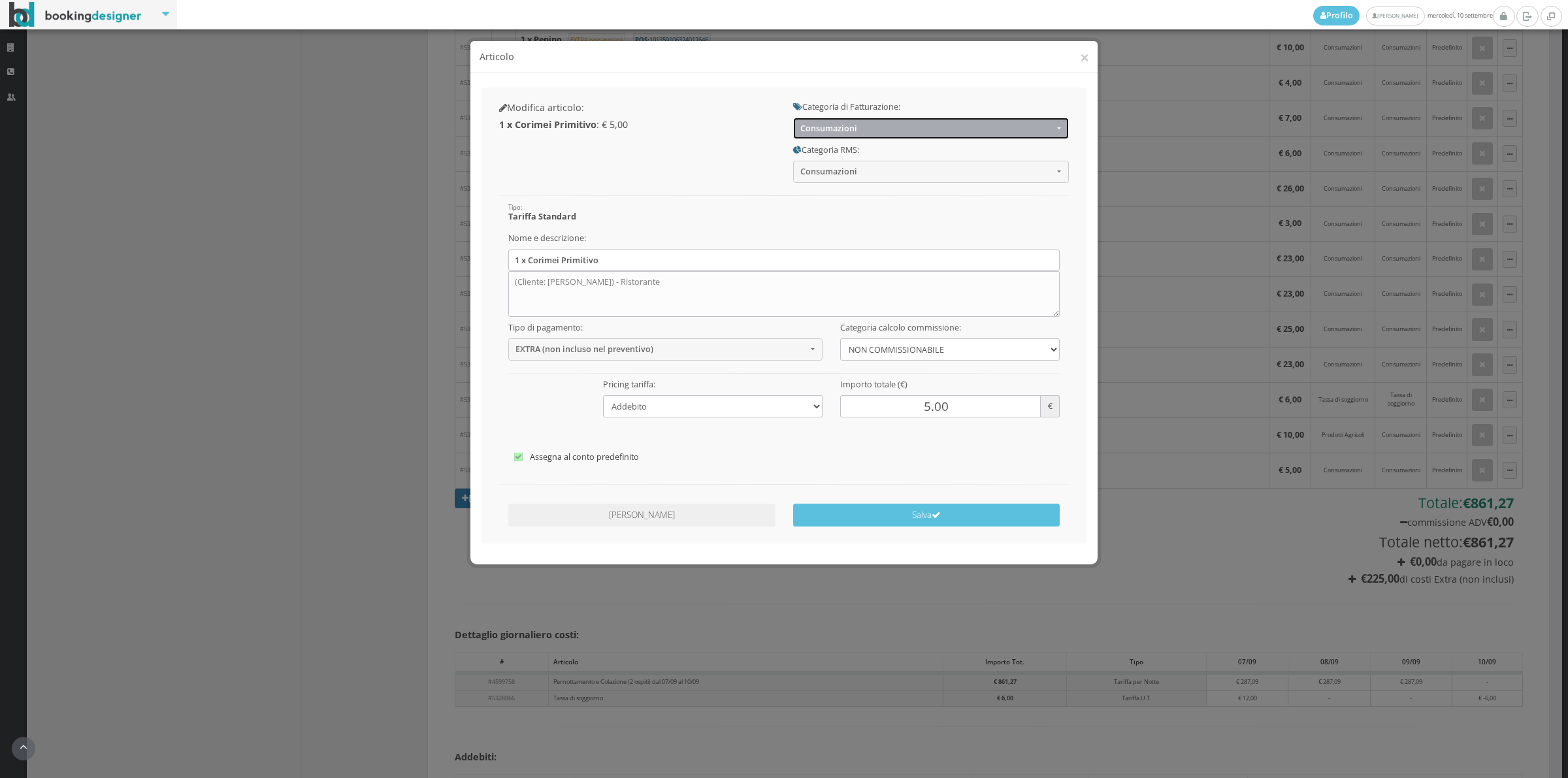
click at [829, 128] on span "Consumazioni" at bounding box center [926, 128] width 253 height 10
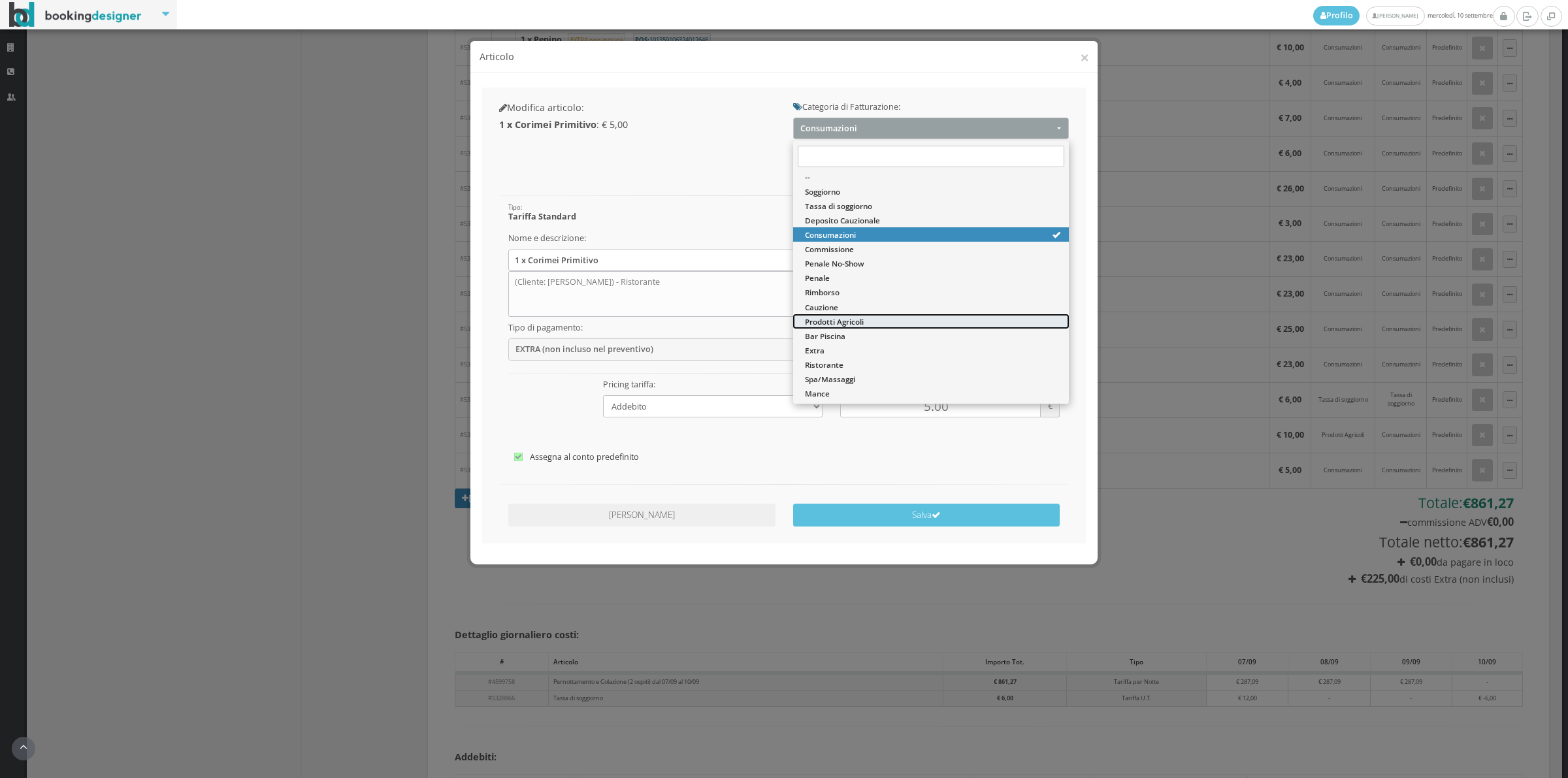
click at [831, 318] on span "Prodotti Agricoli" at bounding box center [834, 322] width 59 height 11
select select "60"
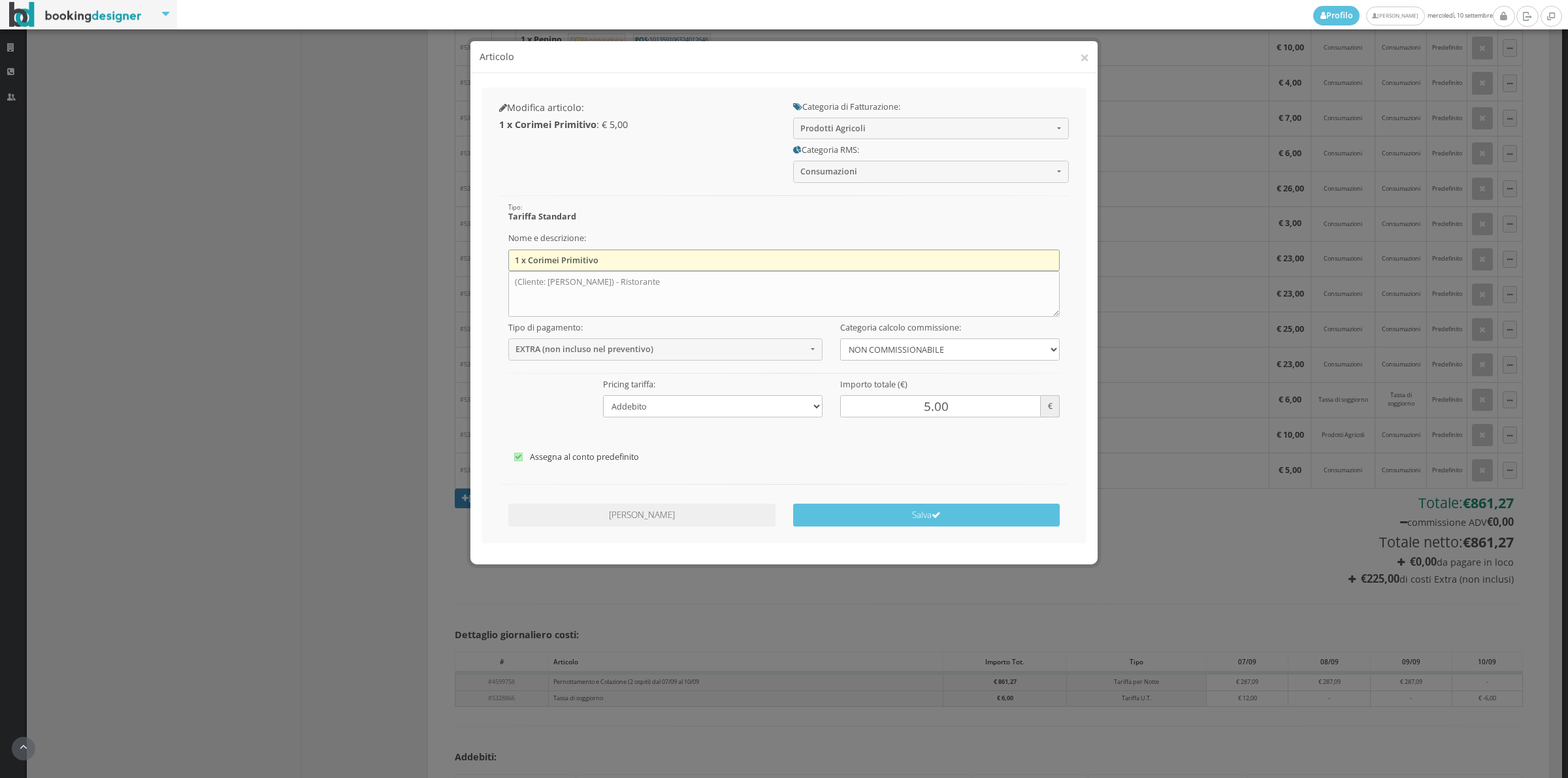
click at [673, 263] on input "1 x Corimei Primitivo" at bounding box center [784, 260] width 552 height 21
type input "1"
click at [663, 278] on textarea "(Cliente: [PERSON_NAME]) - Ristorante" at bounding box center [784, 294] width 552 height 46
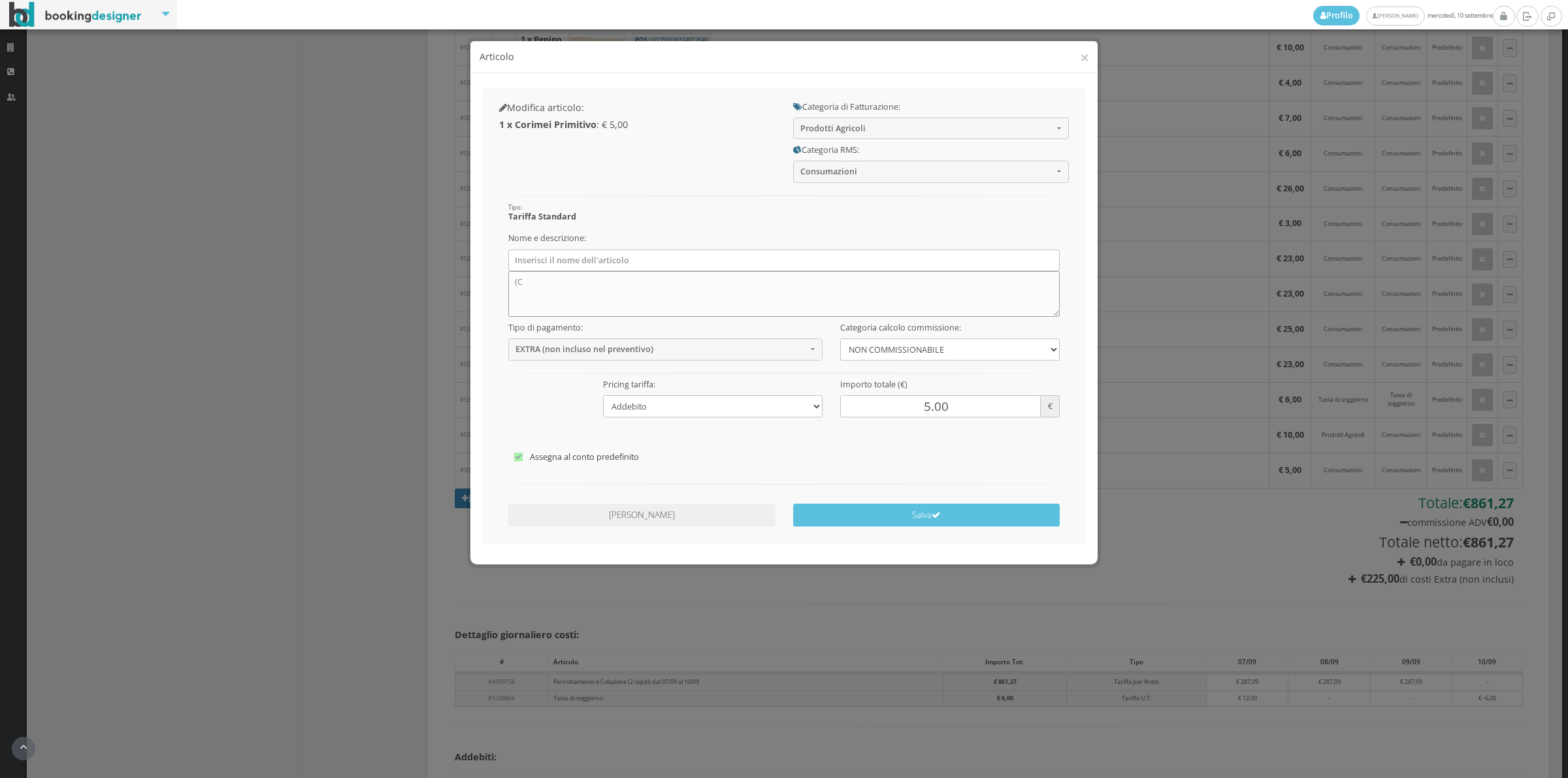
type textarea "("
click at [863, 514] on button "Salva" at bounding box center [926, 515] width 267 height 23
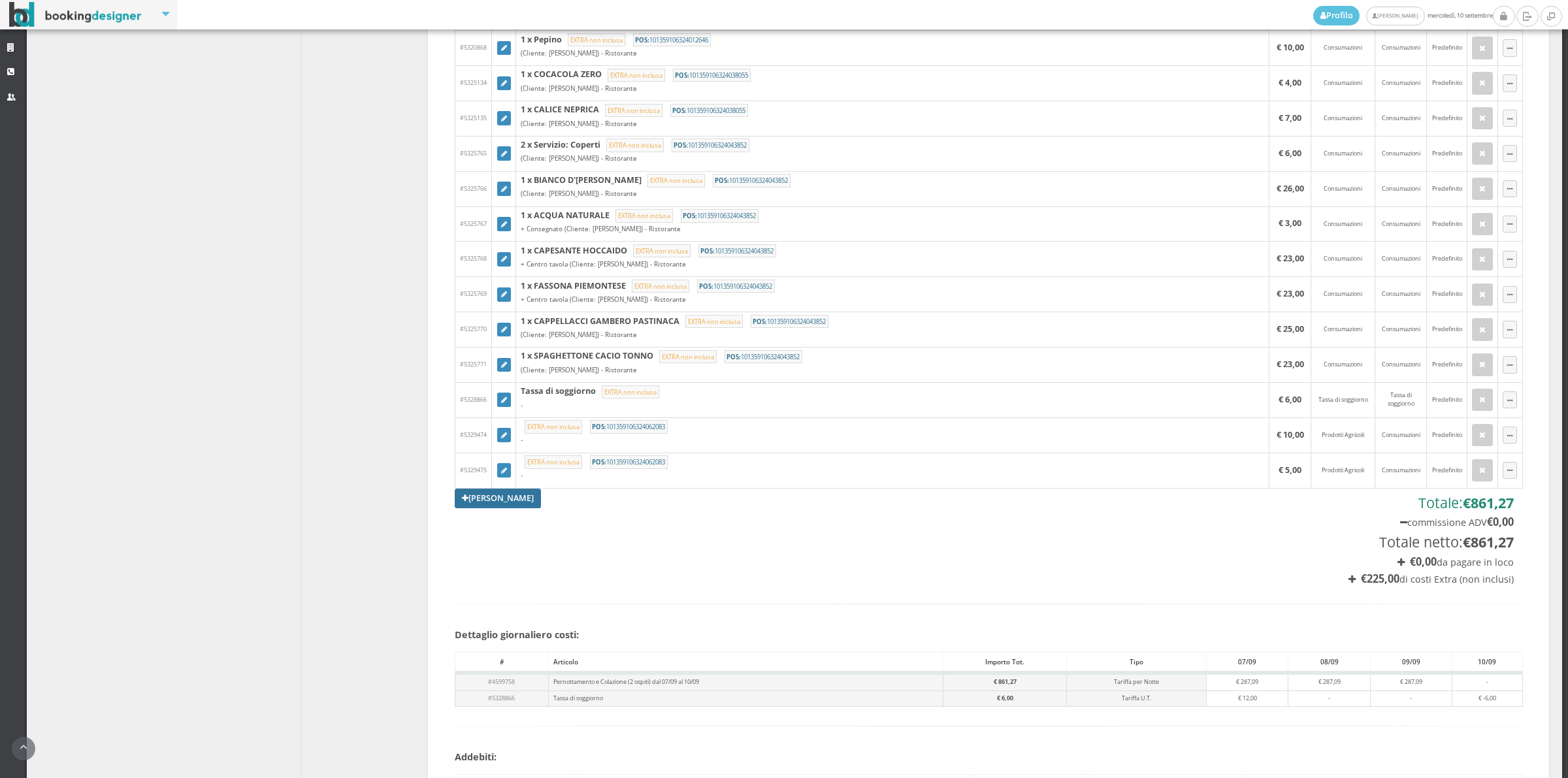
click at [475, 500] on link "[PERSON_NAME]" at bounding box center [498, 498] width 86 height 20
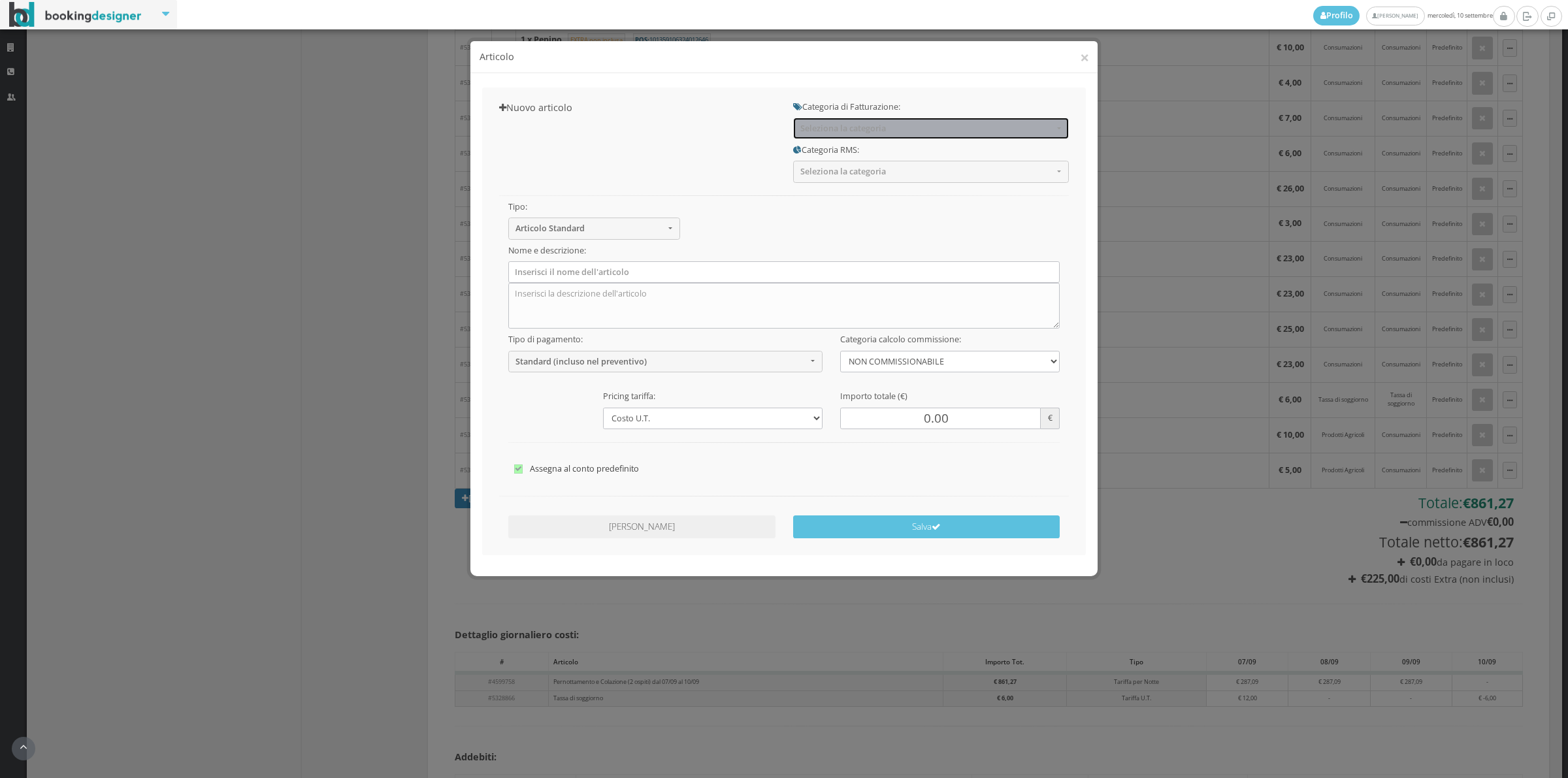
click at [834, 132] on span "Seleziona la categoria" at bounding box center [926, 128] width 253 height 10
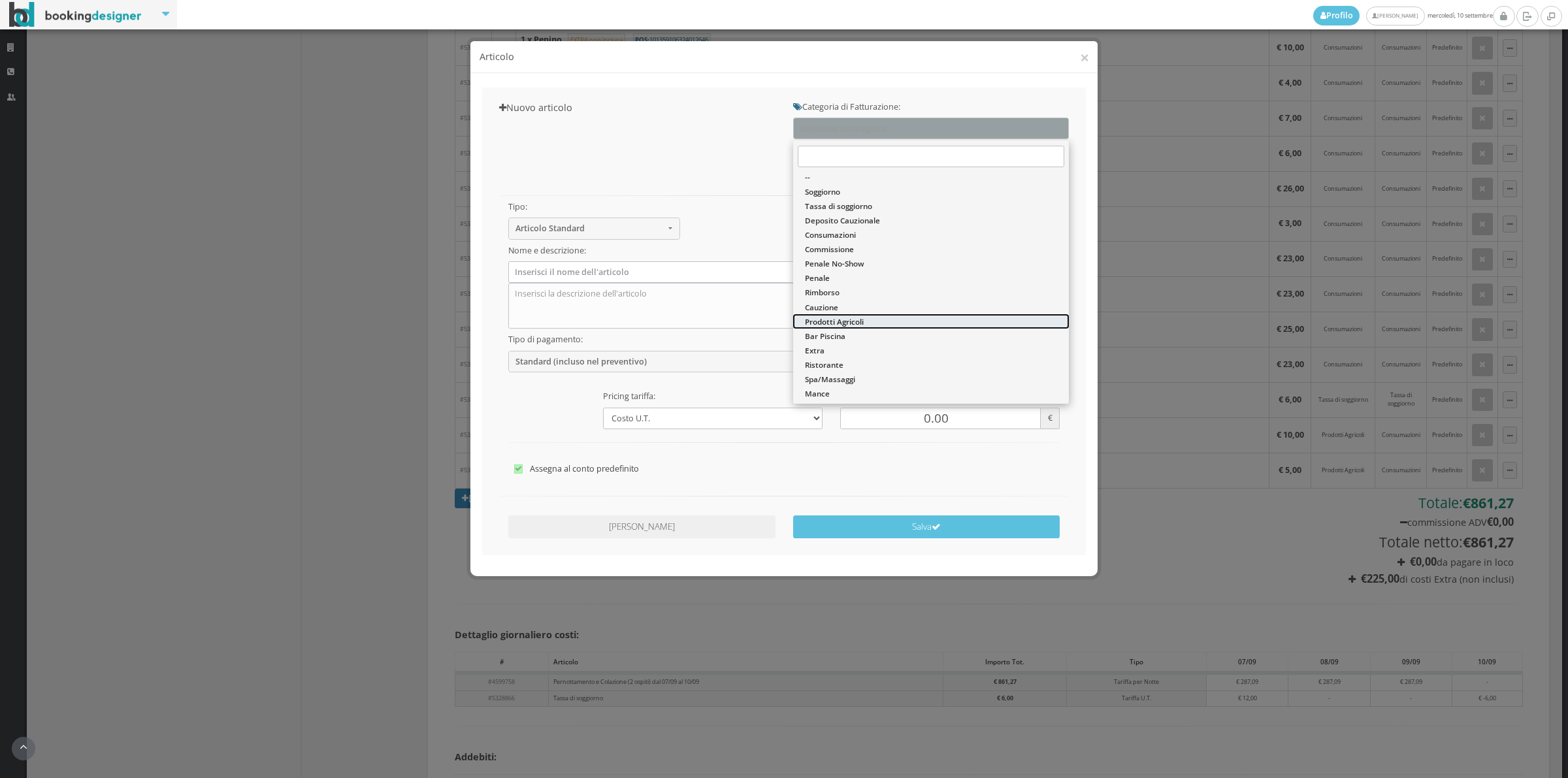
click at [829, 320] on span "Prodotti Agricoli" at bounding box center [834, 322] width 59 height 11
select select "60"
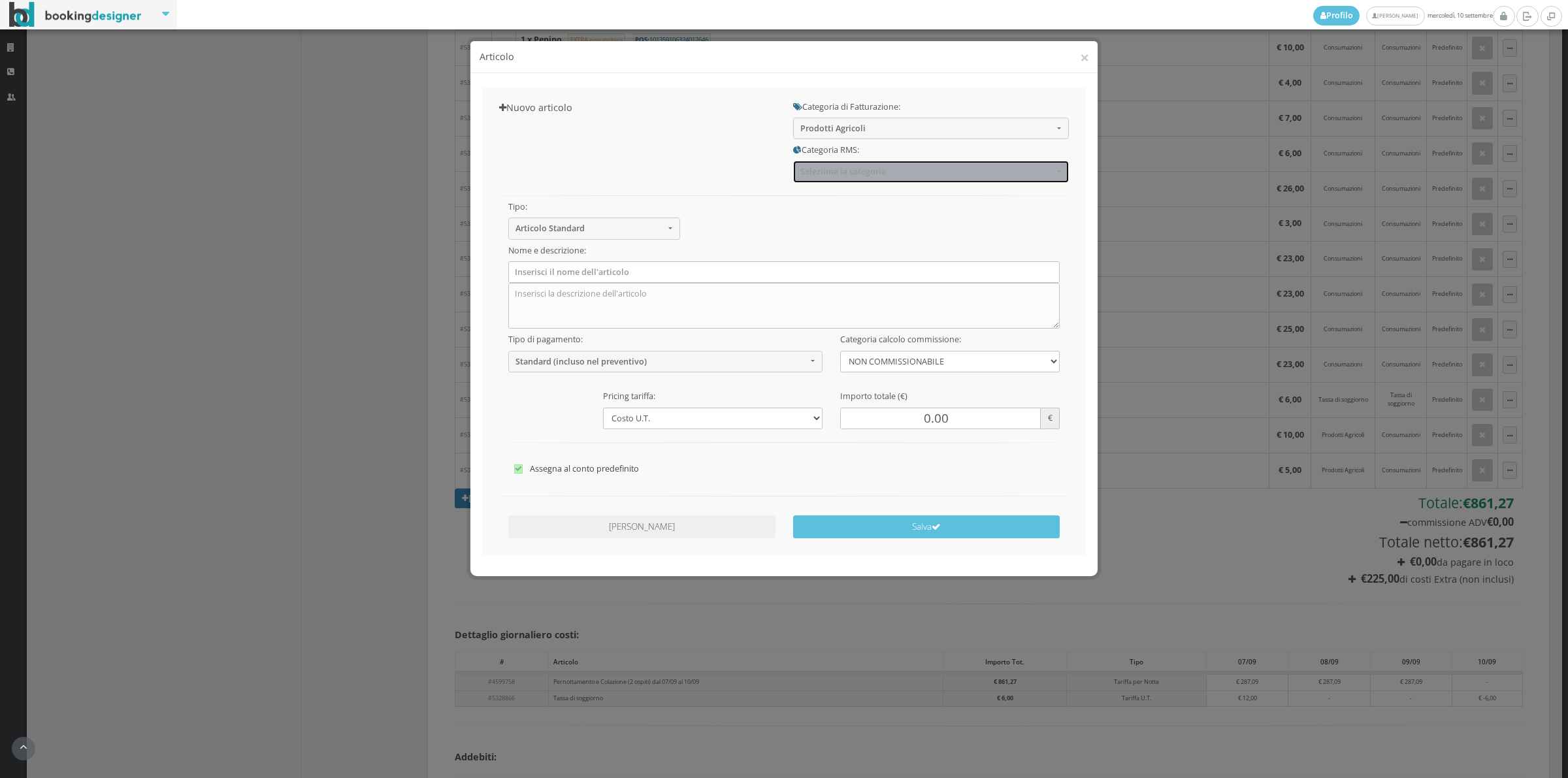
click at [822, 174] on span "Seleziona la categoria" at bounding box center [926, 171] width 253 height 10
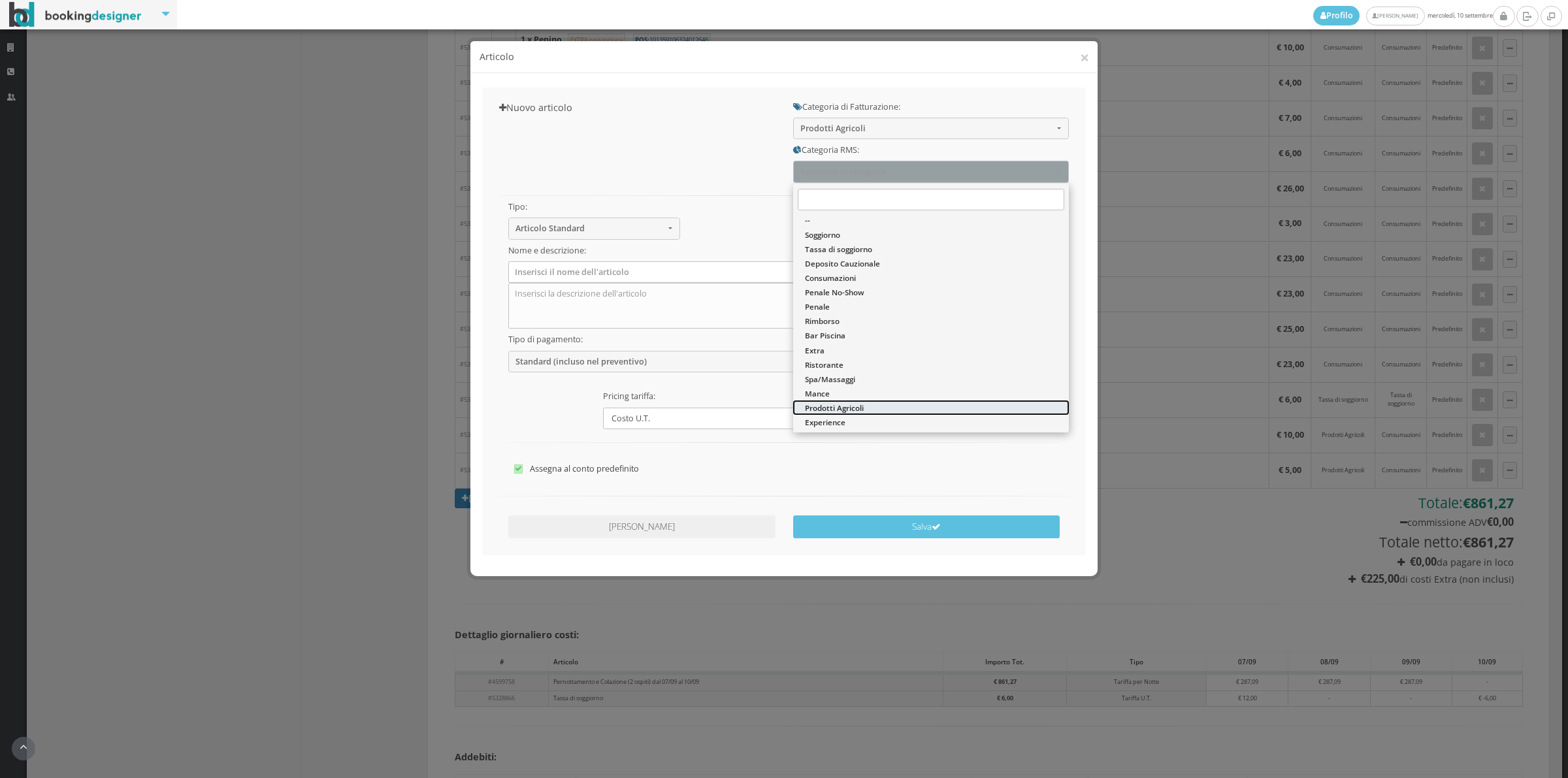
click at [848, 403] on span "Prodotti Agricoli" at bounding box center [834, 408] width 59 height 11
select select "49"
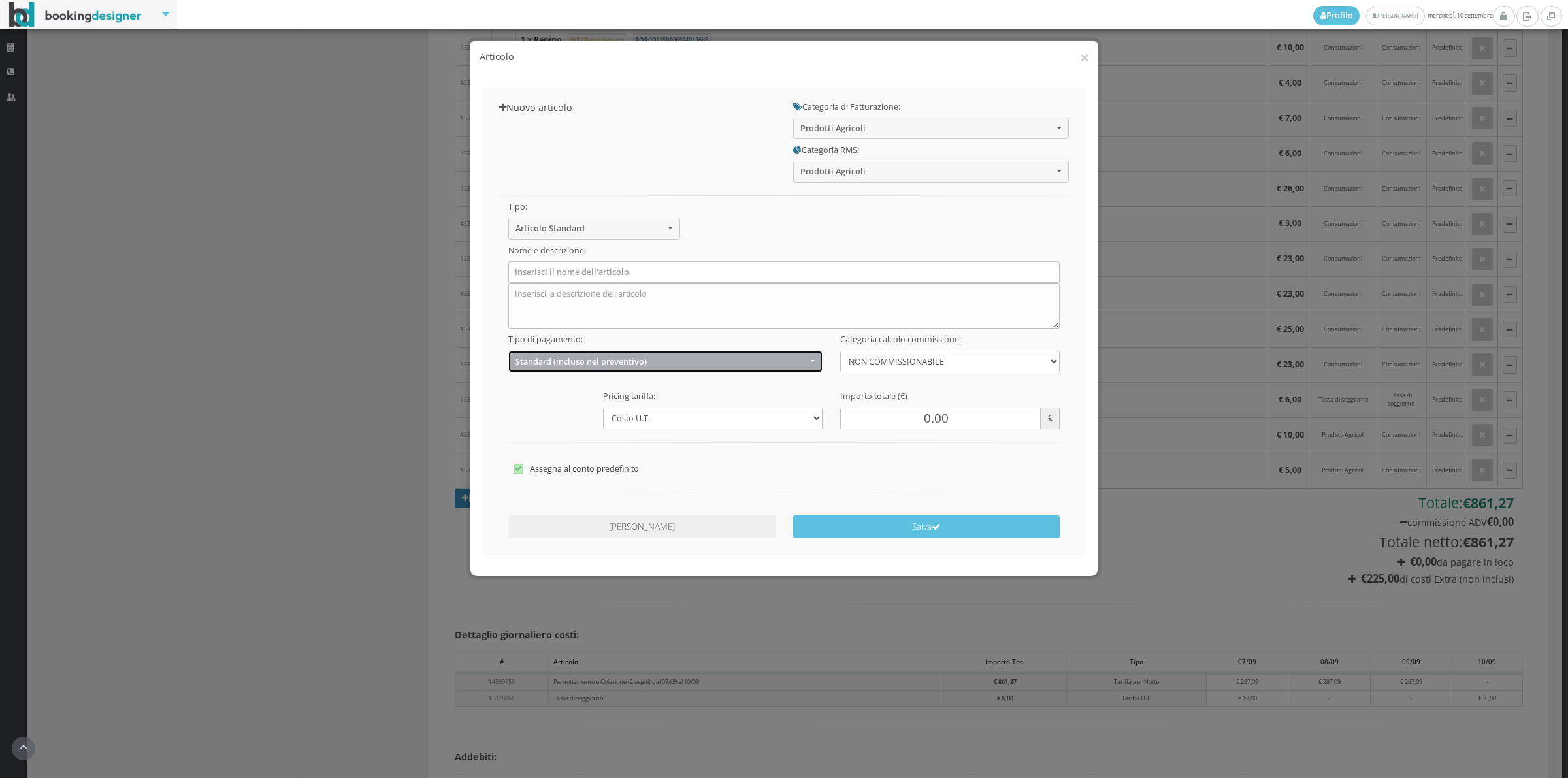
click at [522, 359] on span "Standard (incluso nel preventivo)" at bounding box center [661, 361] width 291 height 10
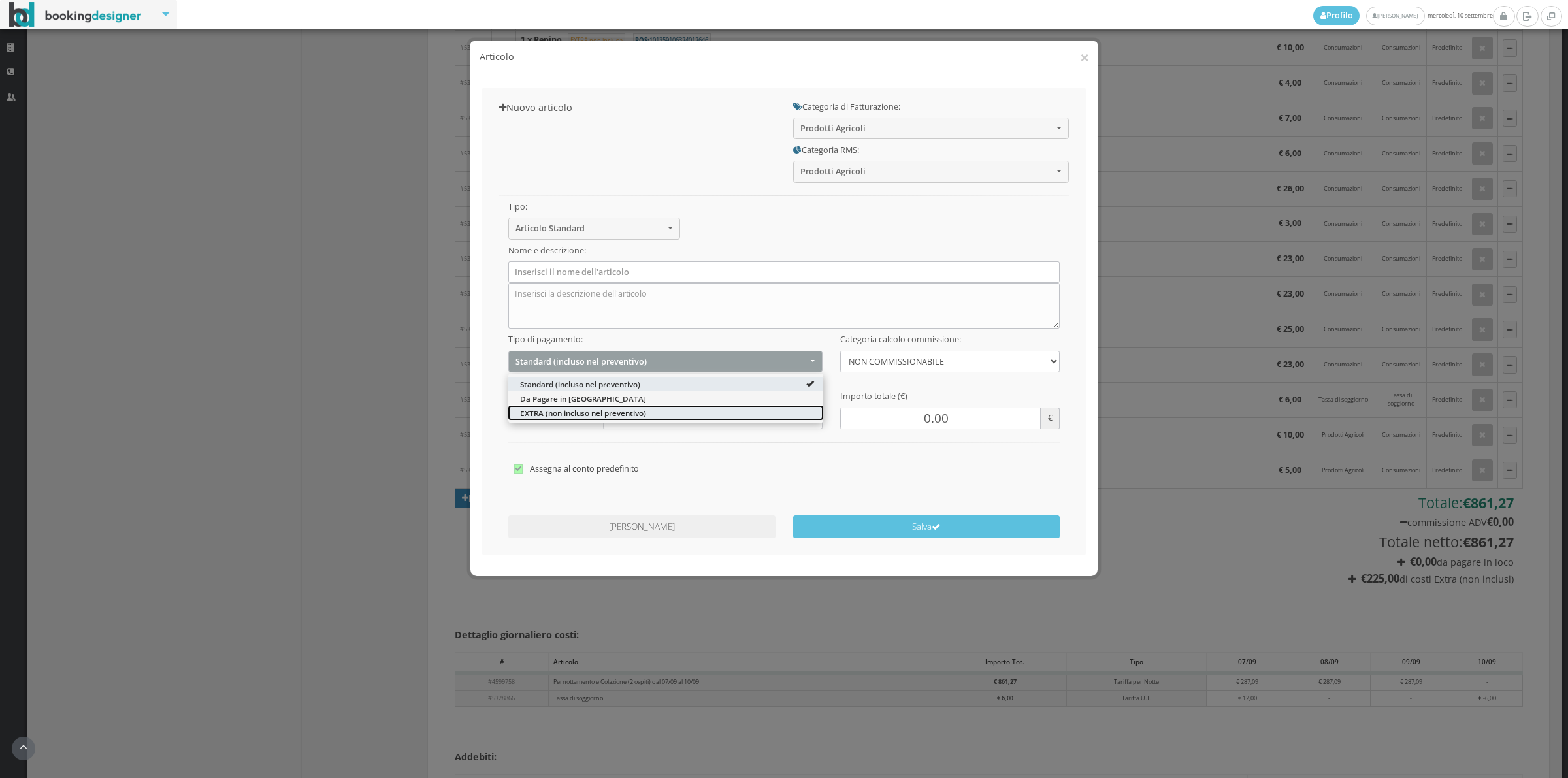
click at [523, 412] on span "EXTRA (non incluso nel preventivo)" at bounding box center [583, 412] width 126 height 11
select select "2"
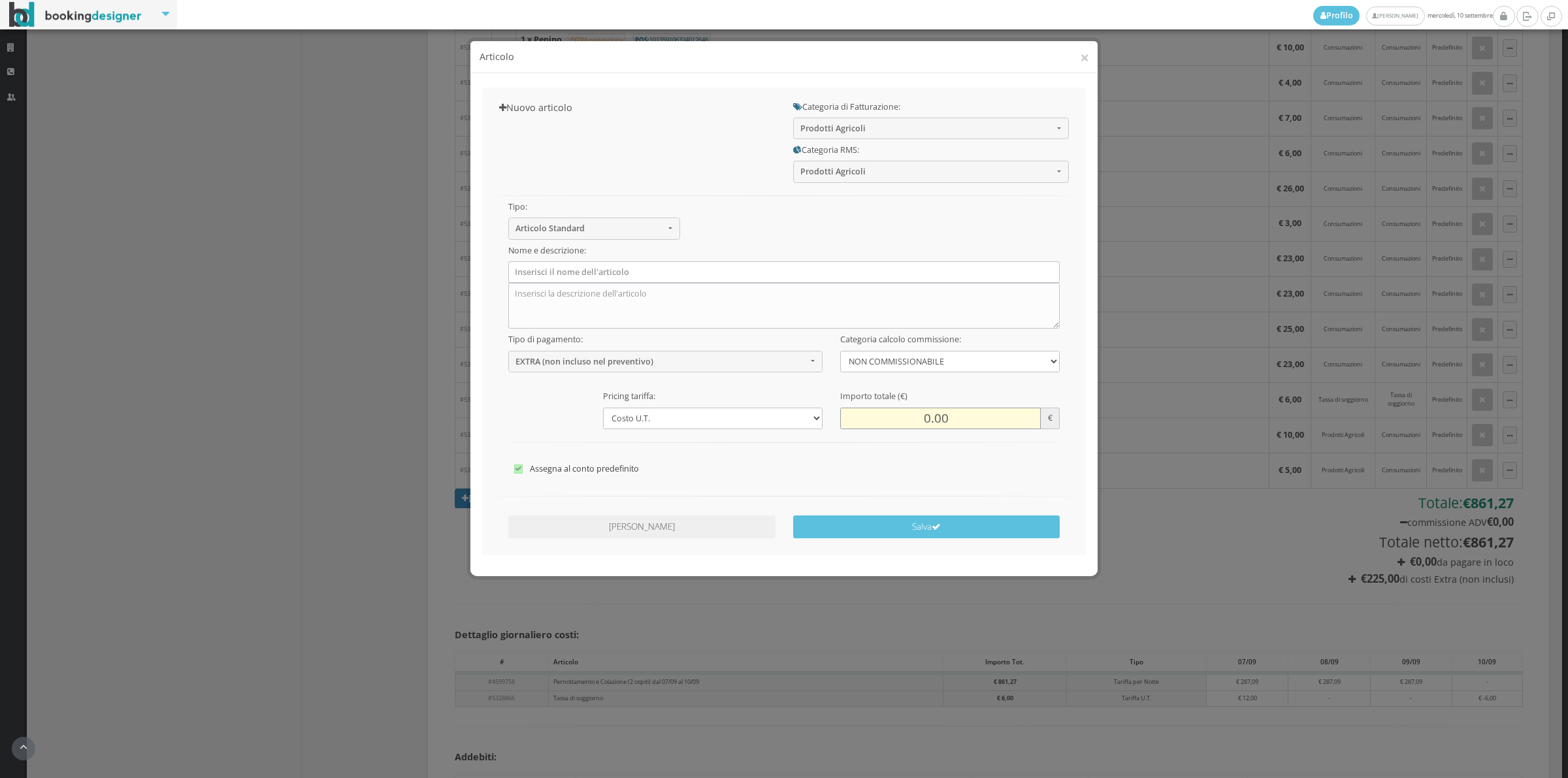
click at [918, 428] on input "0.00" at bounding box center [940, 418] width 201 height 21
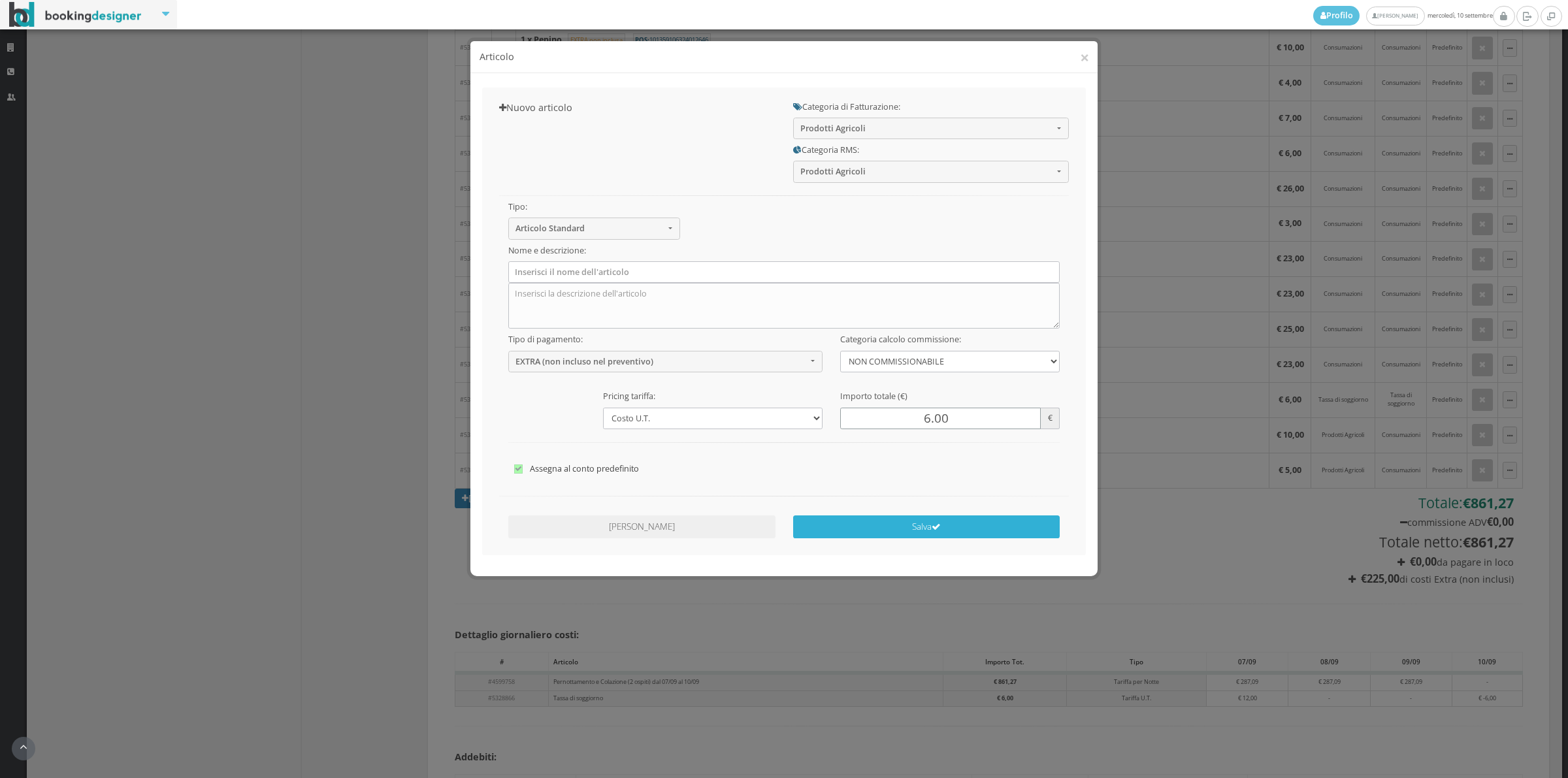
type input "6.00"
click at [897, 521] on button "Salva" at bounding box center [926, 526] width 267 height 23
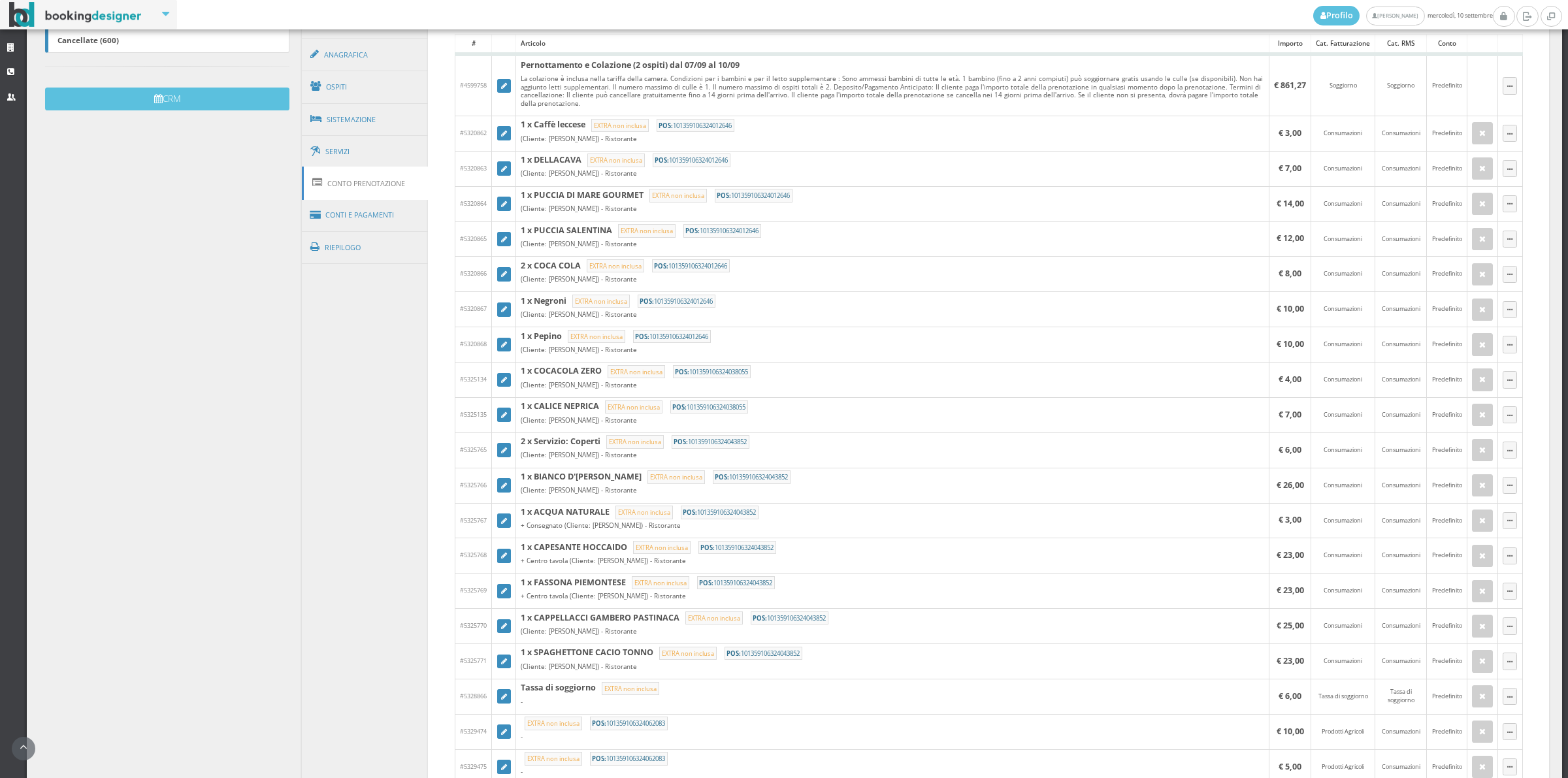
scroll to position [421, 0]
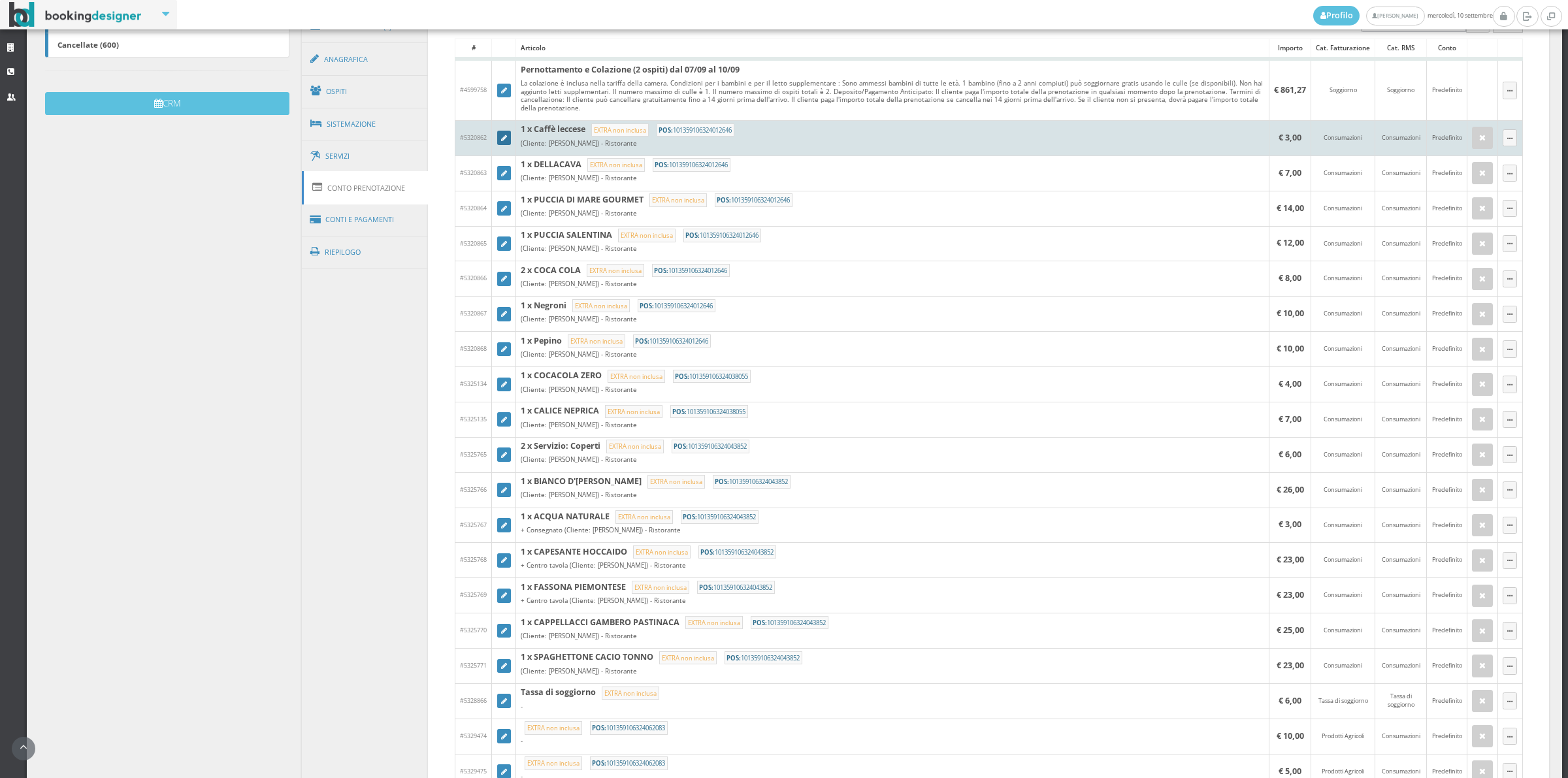
click at [501, 140] on icon at bounding box center [504, 139] width 6 height 7
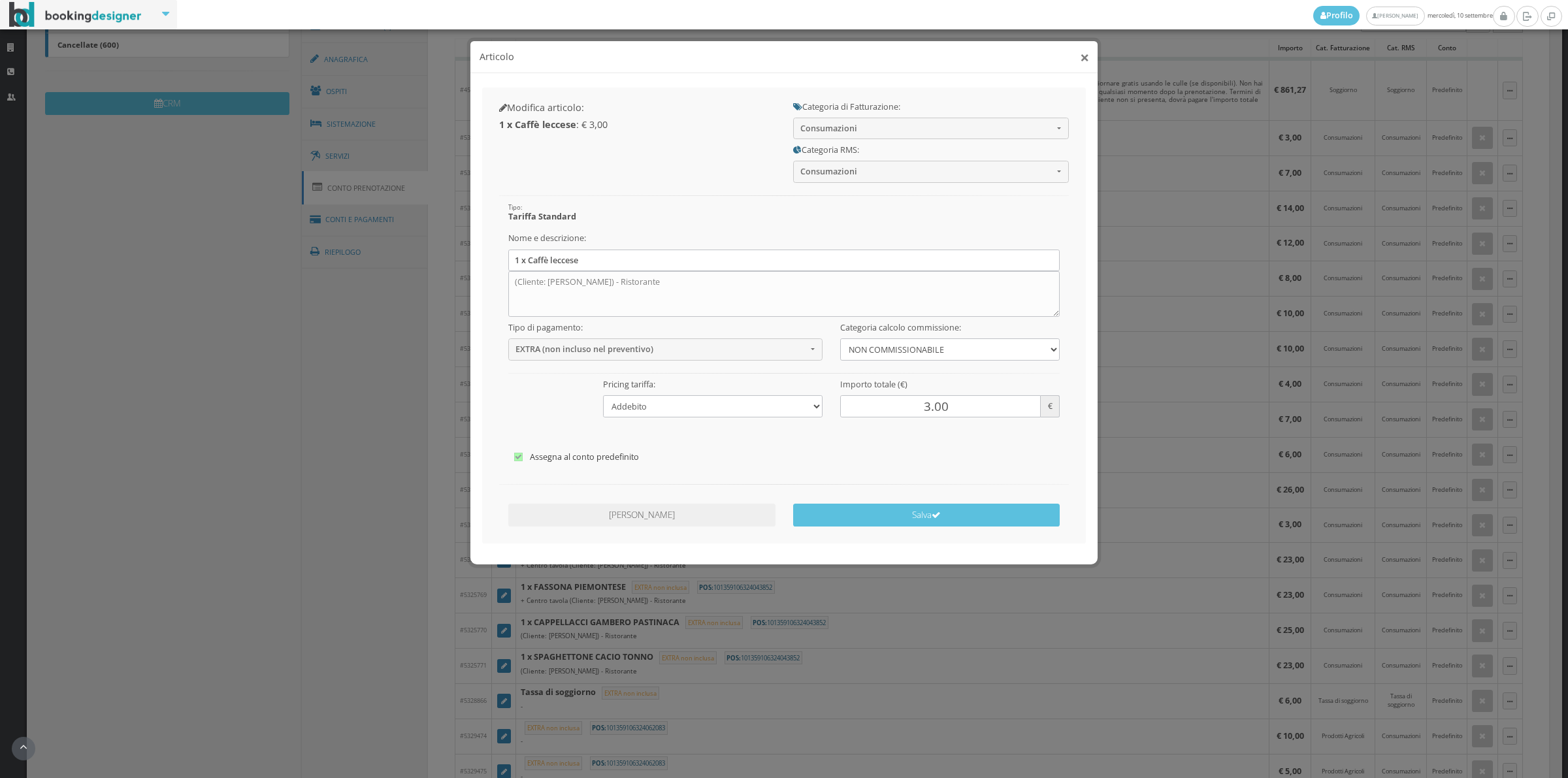
click at [1081, 56] on button "×" at bounding box center [1085, 57] width 9 height 16
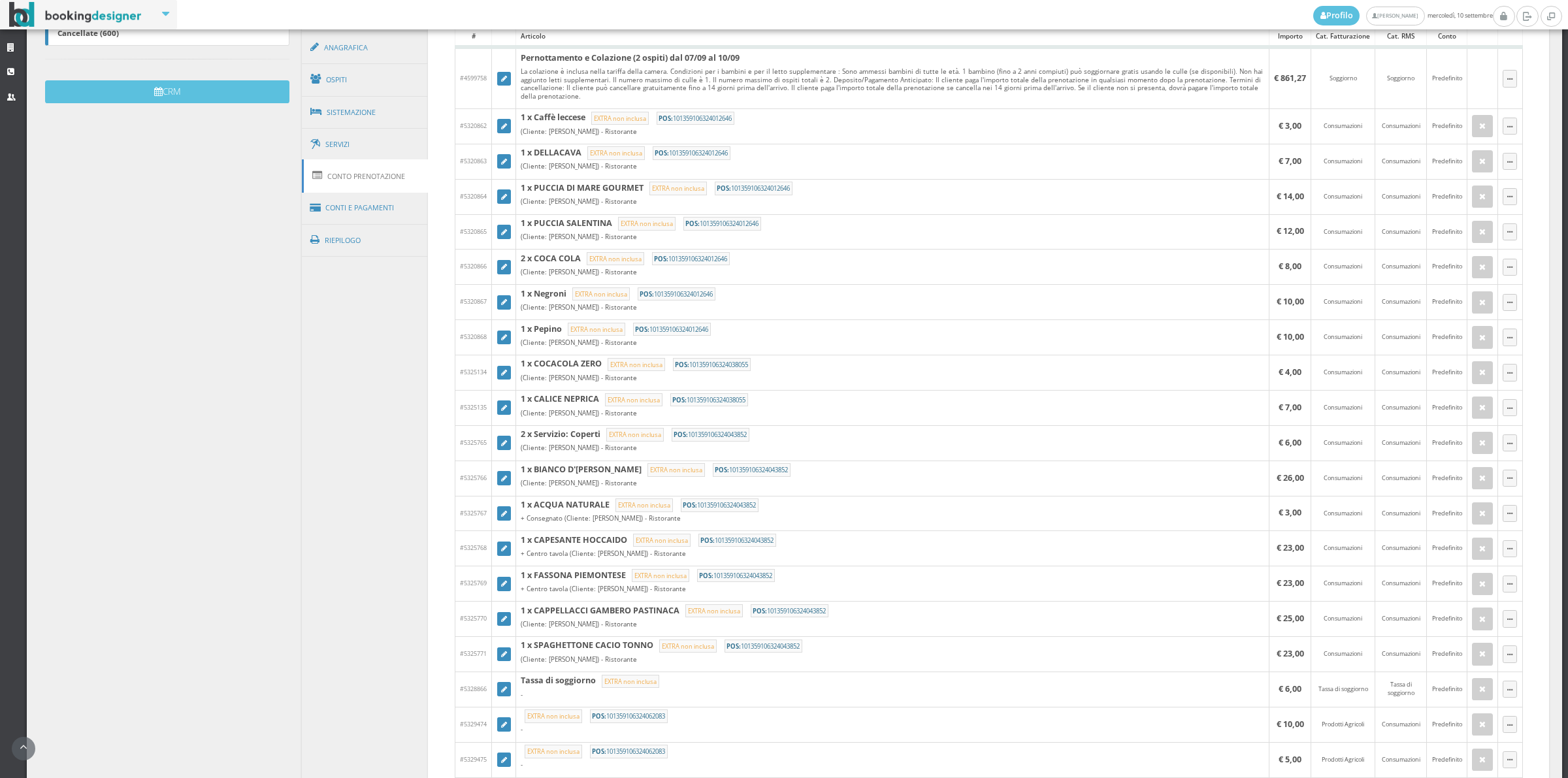
scroll to position [249, 0]
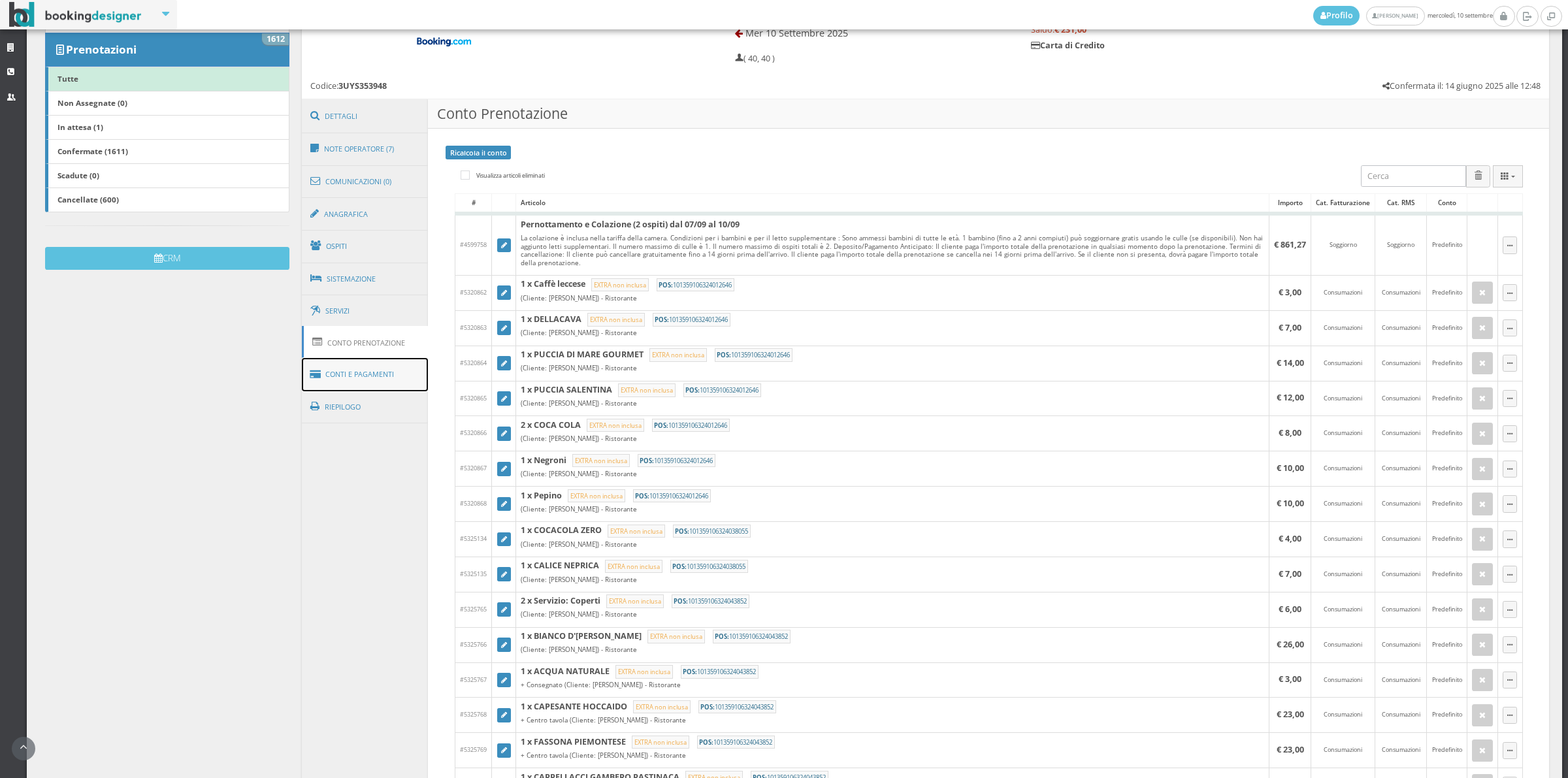
click at [362, 371] on link "Conti e Pagamenti" at bounding box center [365, 374] width 127 height 33
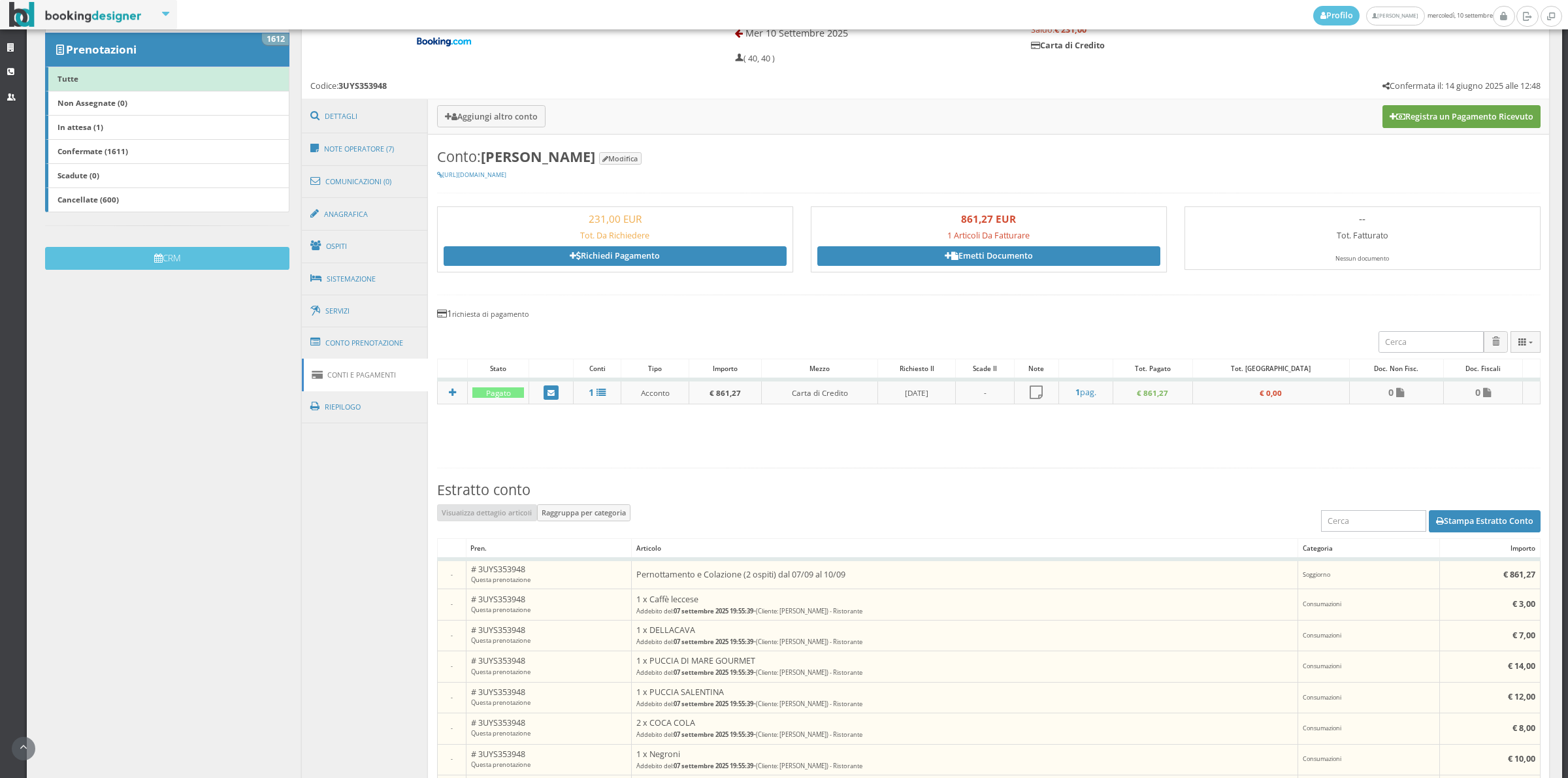
click at [1416, 111] on button "Registra un Pagamento Ricevuto" at bounding box center [1461, 115] width 158 height 22
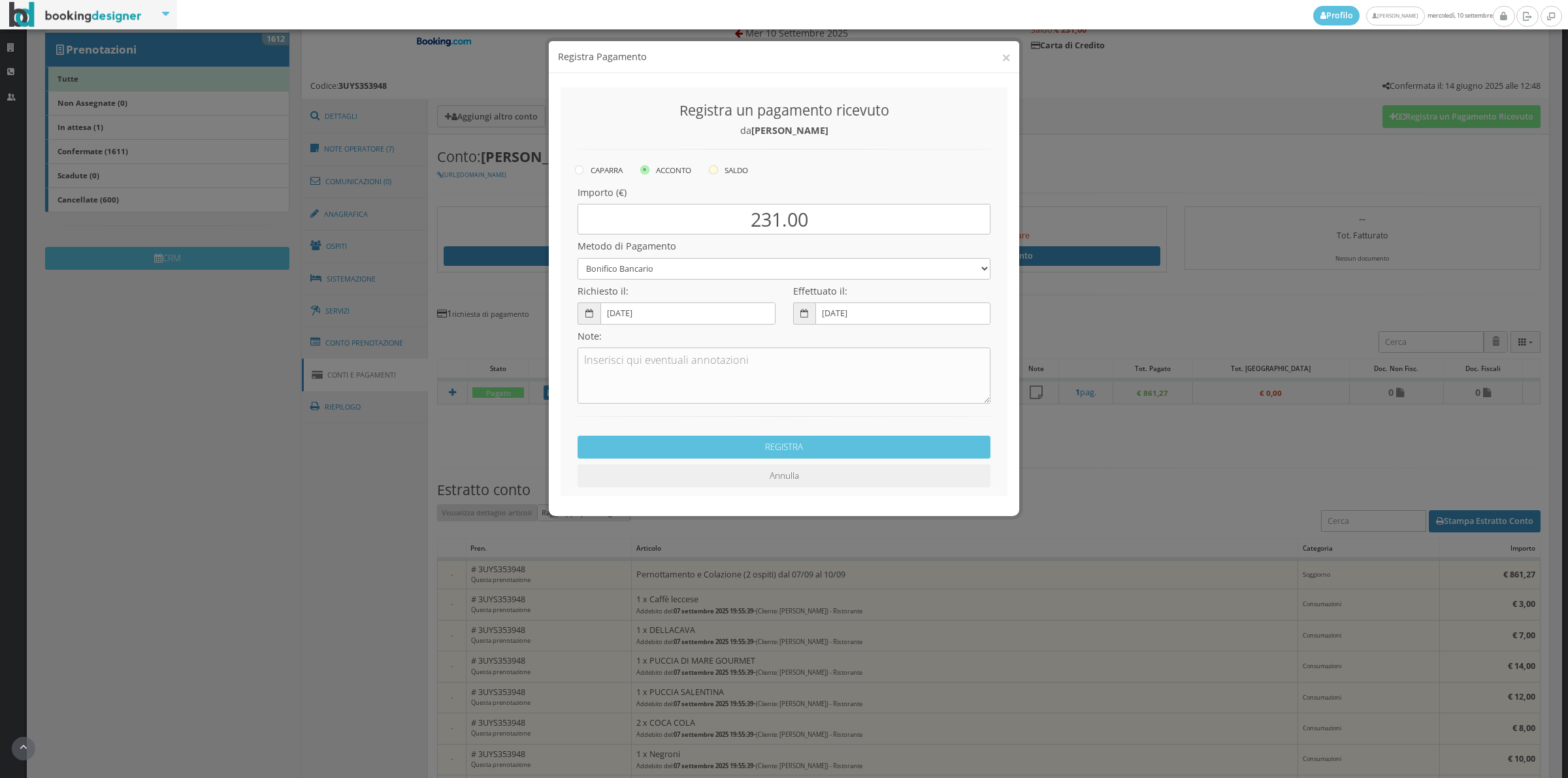
click at [729, 165] on label "SALDO" at bounding box center [728, 170] width 39 height 16
radio input "true"
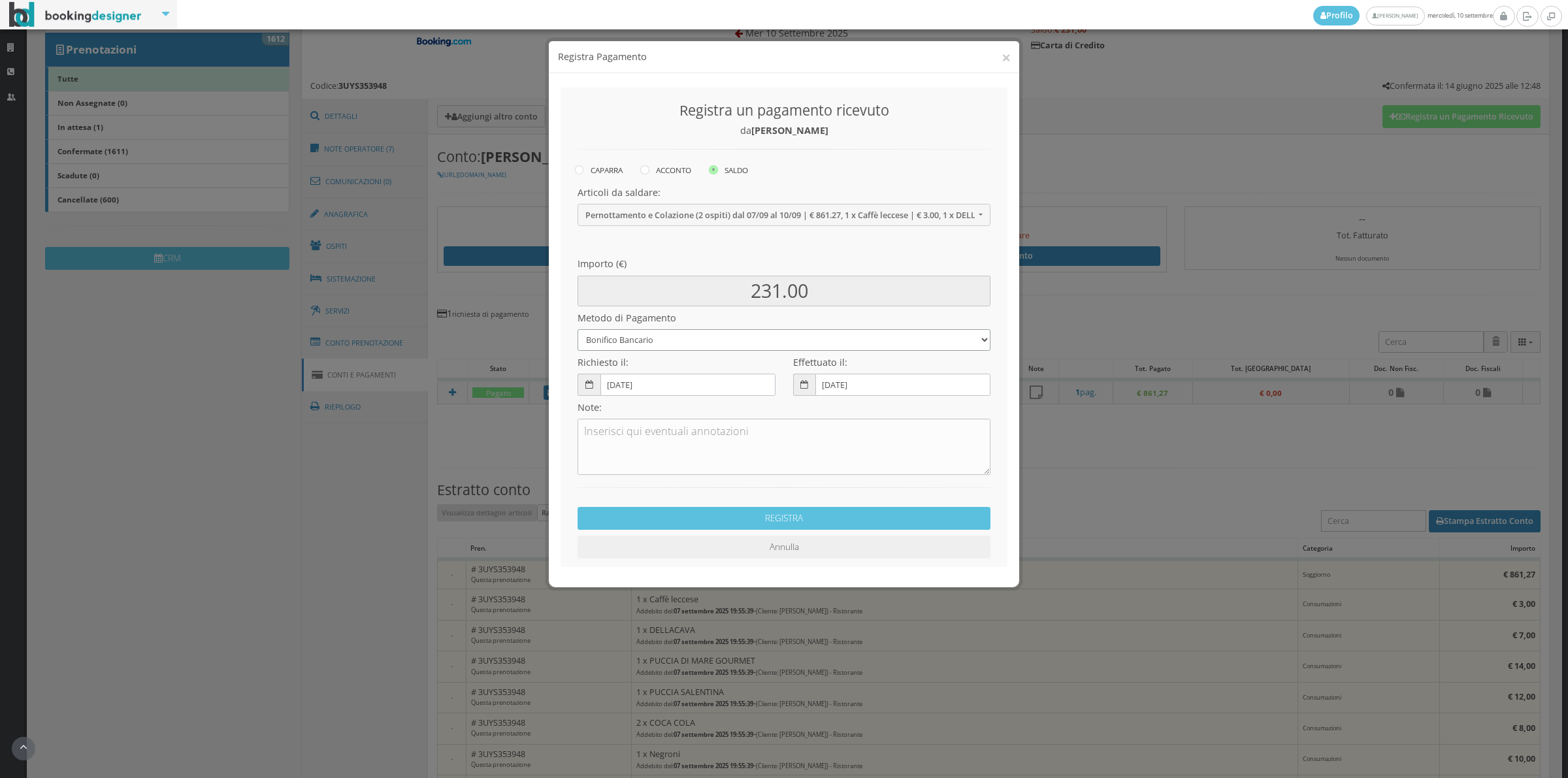
click at [635, 344] on select "Bonifico Bancario Carta di Credito Contanti Assegno Bancario Assegno Circolare …" at bounding box center [784, 340] width 413 height 21
select select "2589"
click at [578, 329] on select "Bonifico Bancario Carta di Credito Contanti Assegno Bancario Assegno Circolare …" at bounding box center [784, 340] width 413 height 21
click at [744, 511] on button "REGISTRA" at bounding box center [784, 518] width 413 height 23
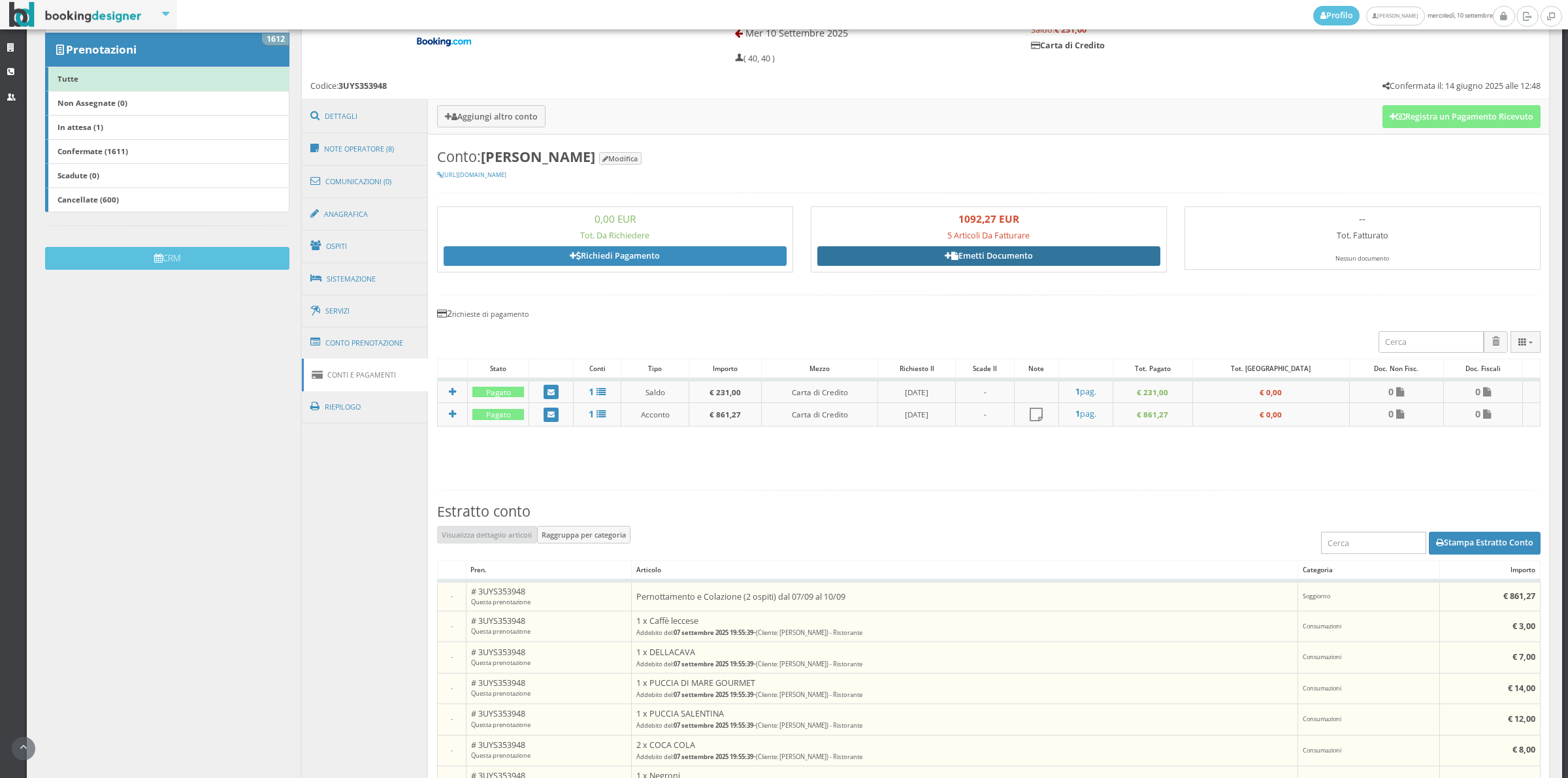
click at [1014, 252] on link "Emetti Documento" at bounding box center [989, 256] width 343 height 20
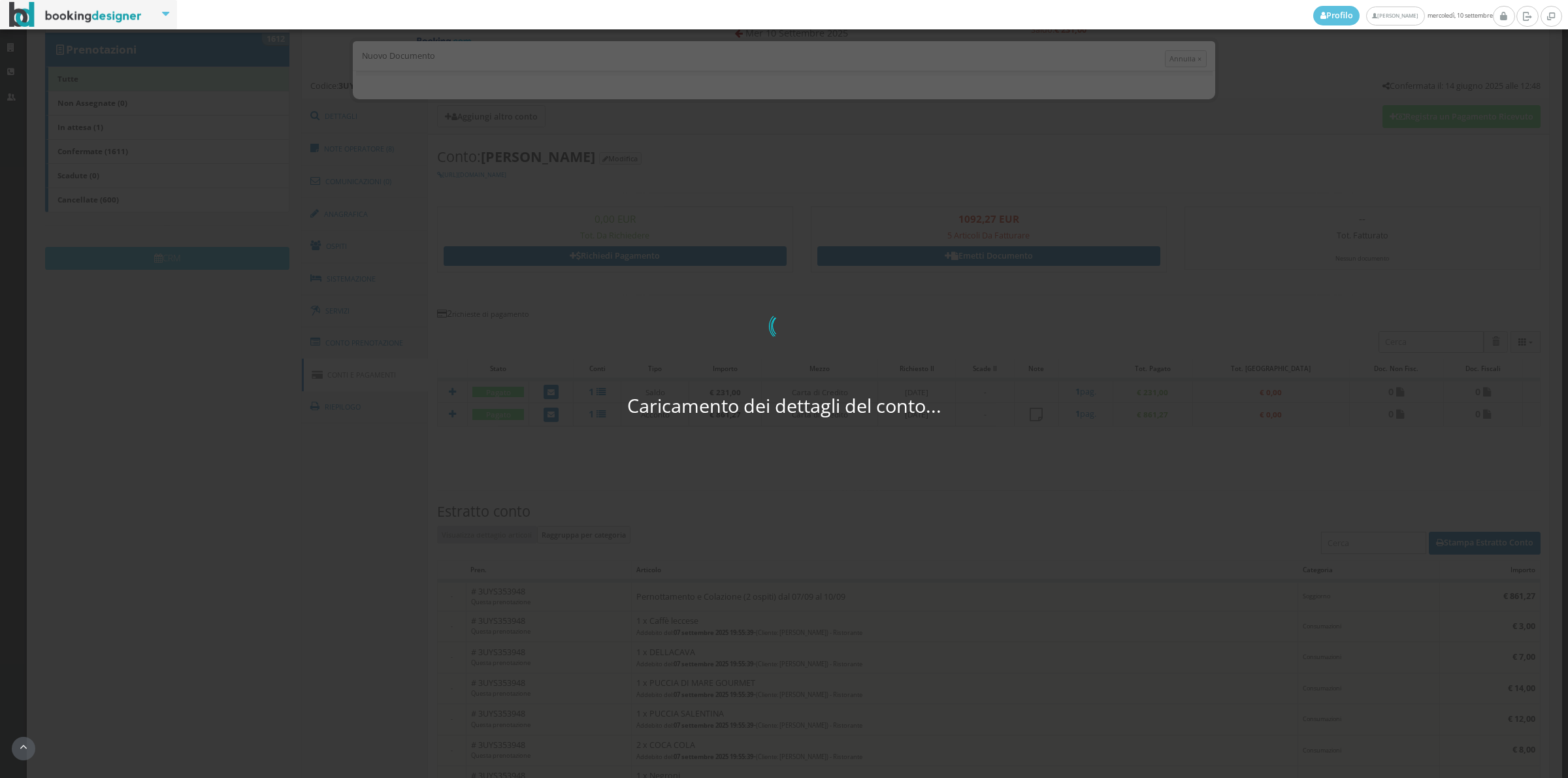
select select "AU"
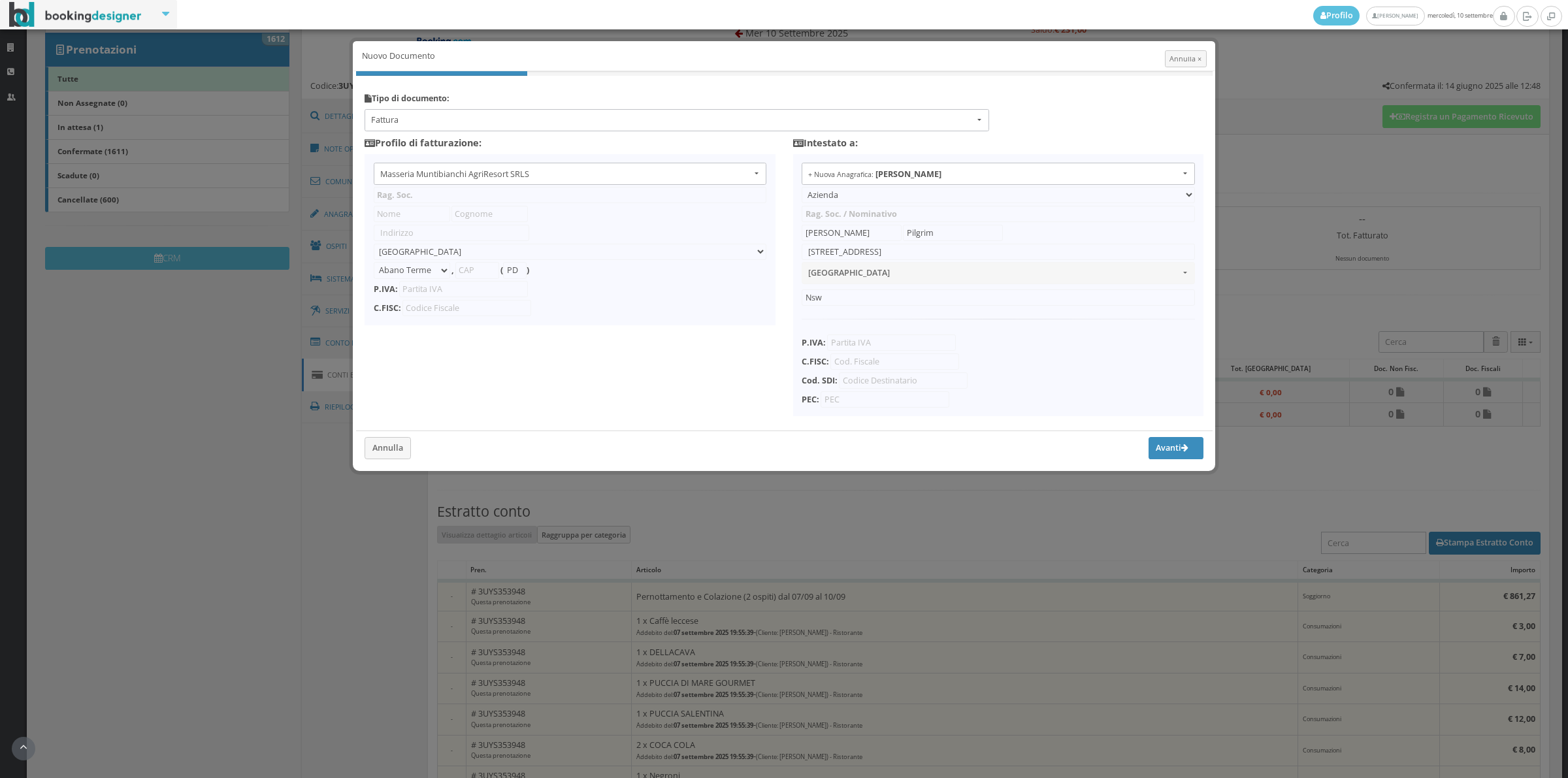
type input "Masseria Muntibianchi AgriResort SRLS"
type input "SP 277 Otranto-[GEOGRAPHIC_DATA]"
select select "Giurdignano"
type input "73020"
type input "LE"
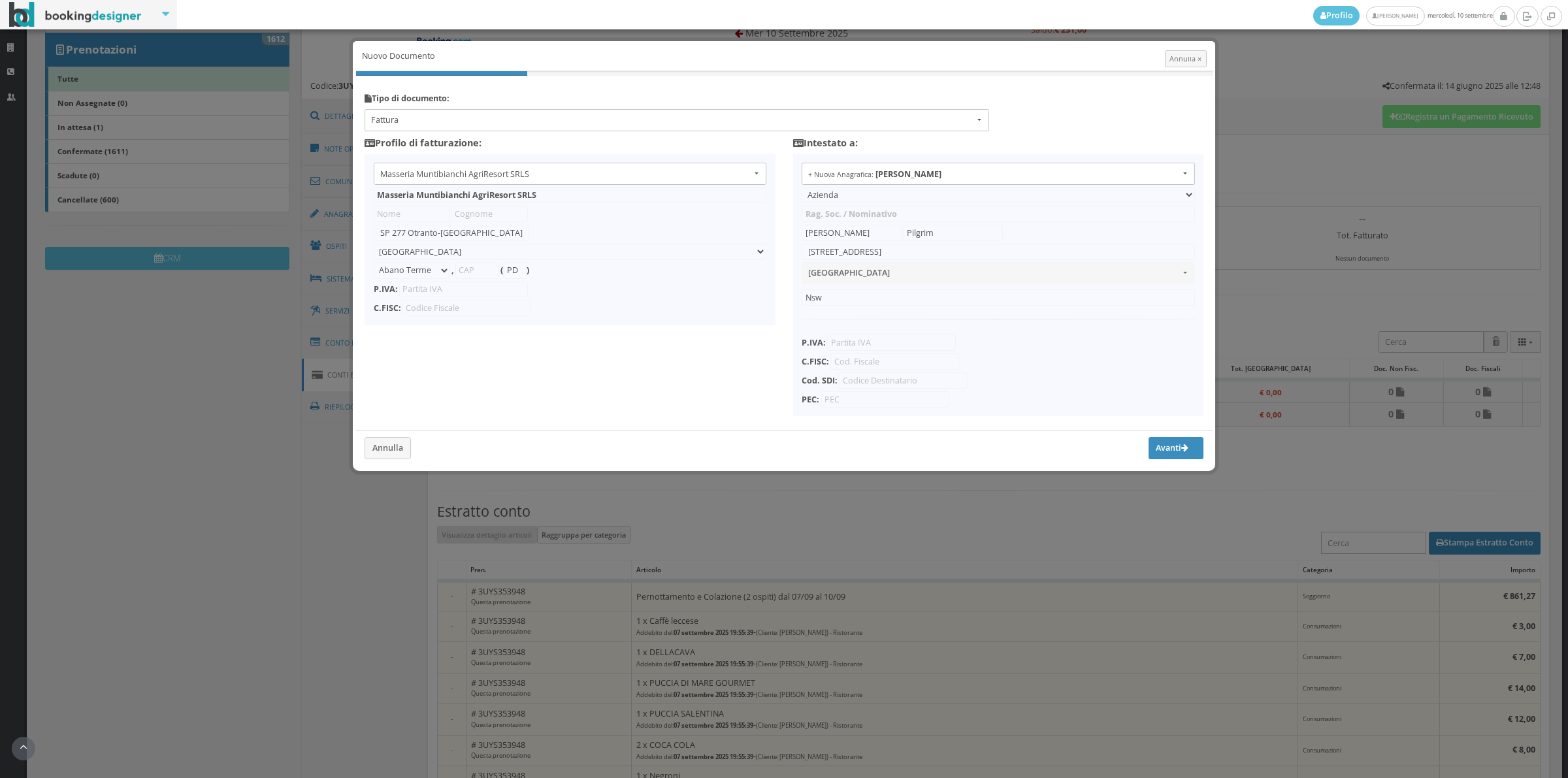
type input "05265030758"
click at [491, 121] on span "Fattura" at bounding box center [673, 120] width 603 height 12
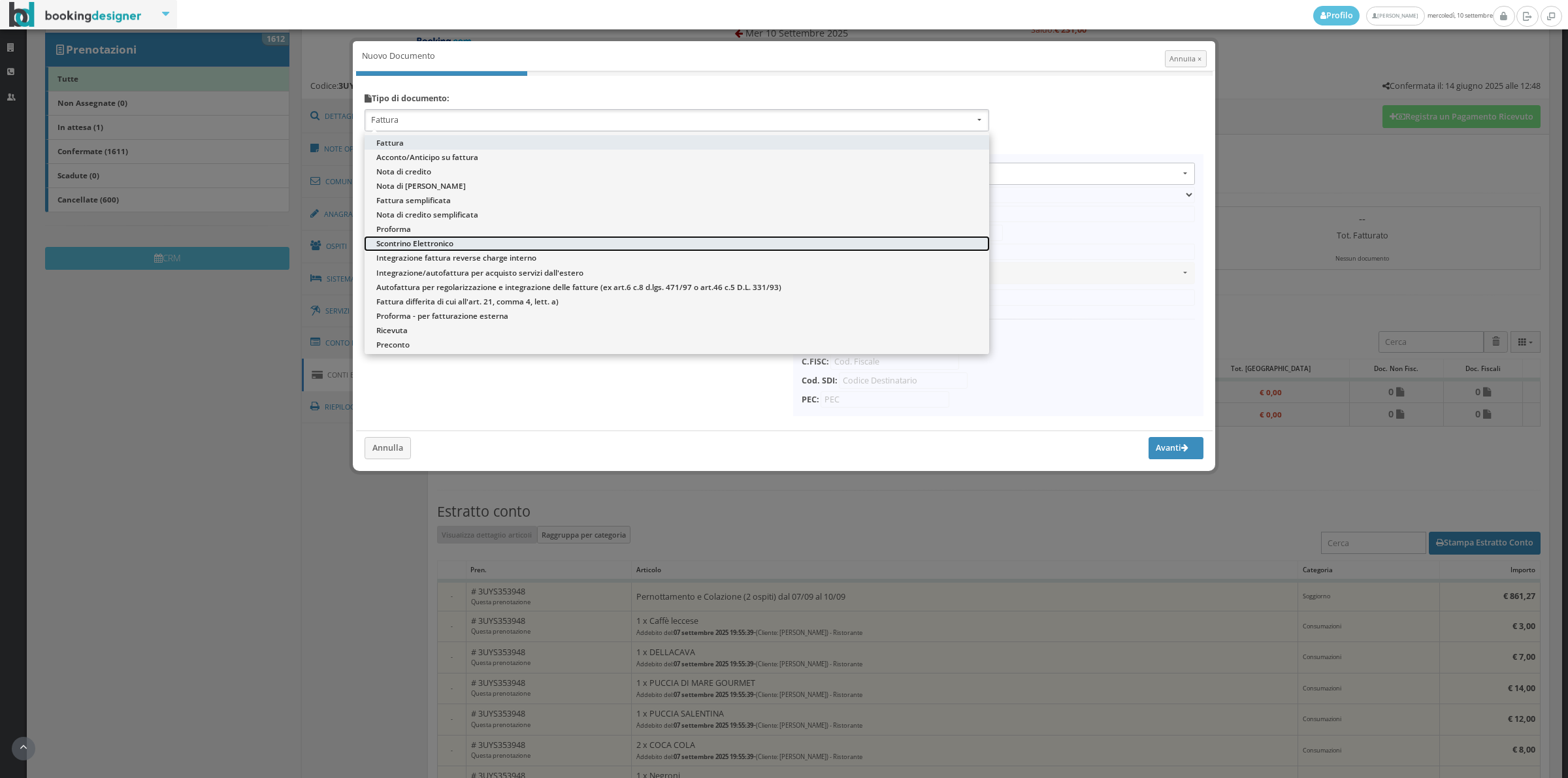
click at [431, 238] on span "Scontrino Elettronico" at bounding box center [415, 244] width 77 height 11
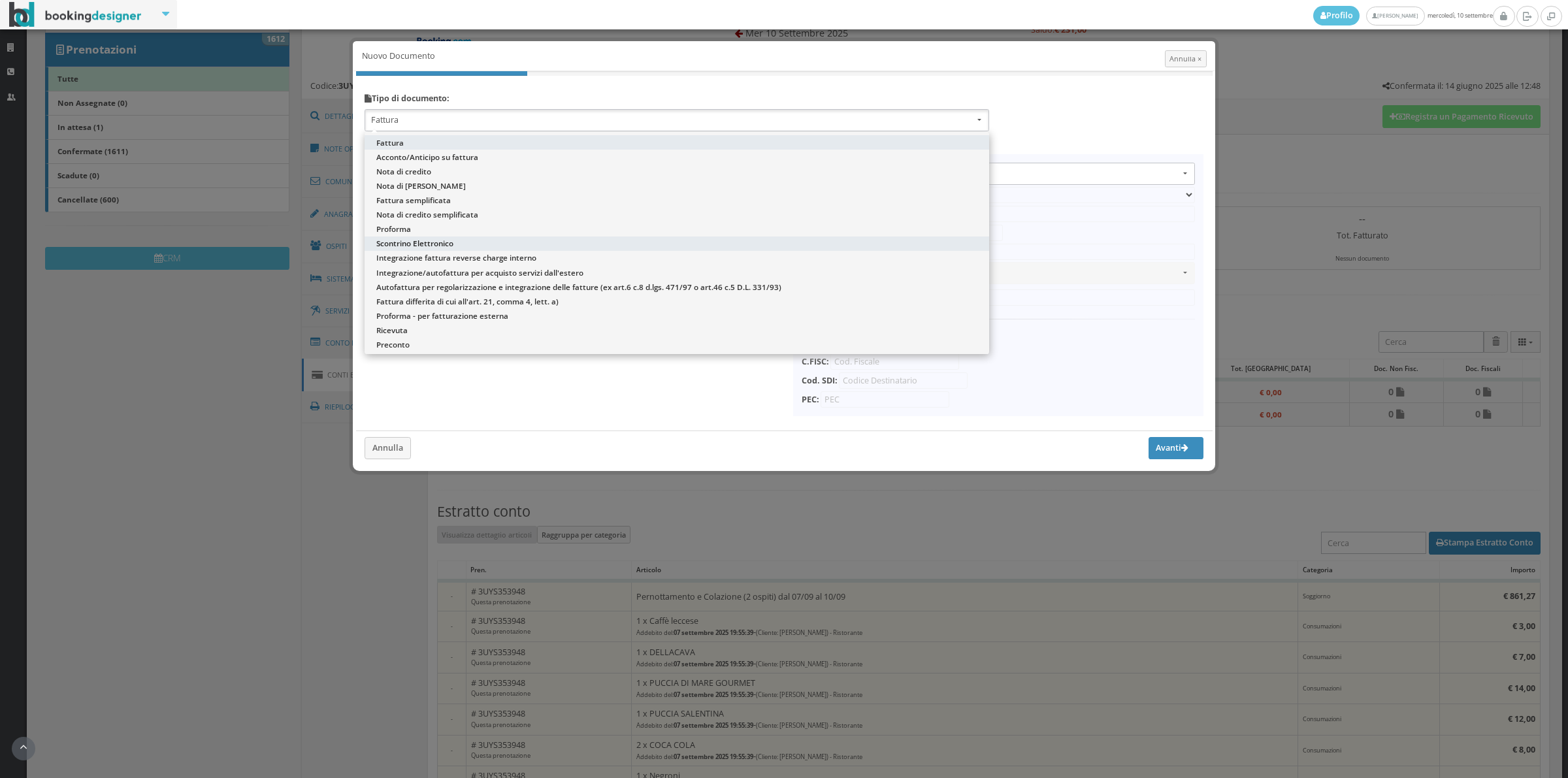
select select "ION02"
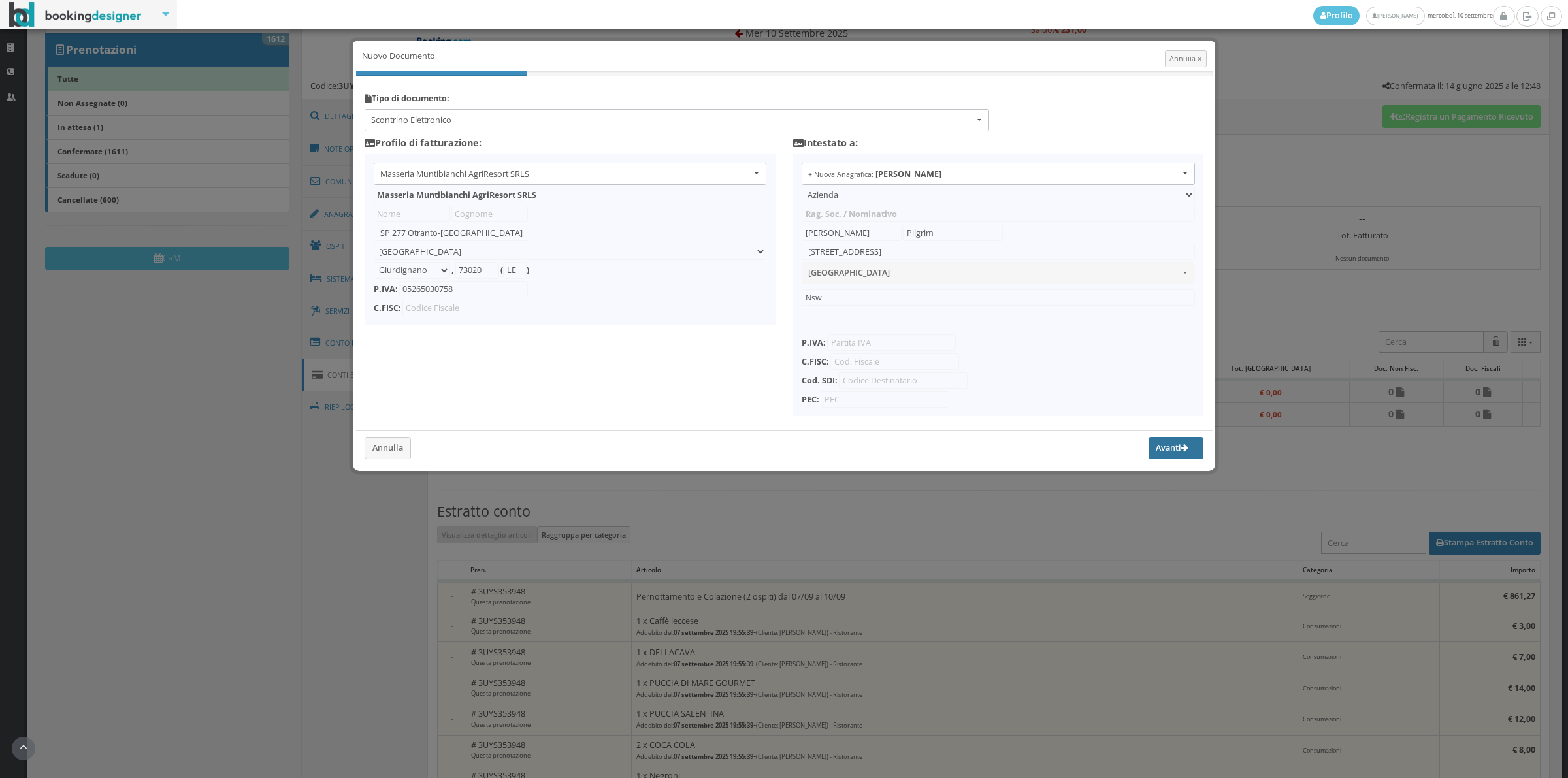
click at [1165, 449] on button "Avanti" at bounding box center [1175, 448] width 55 height 22
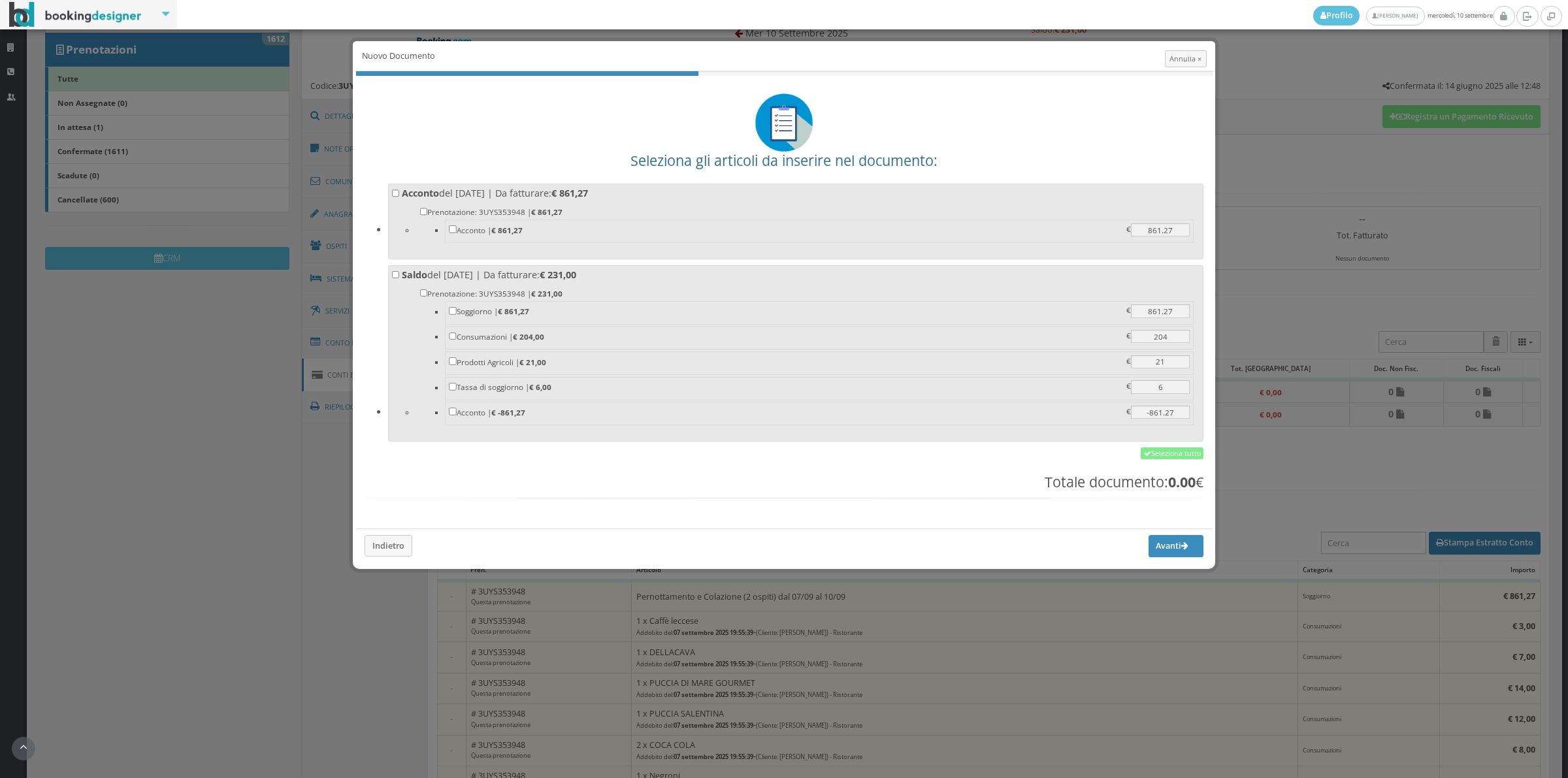
click at [652, 188] on label "Acconto del [DATE] | Da fatturare: € 861,27 Prenotazione: 3UYS353948 | € 861,27…" at bounding box center [796, 220] width 808 height 65
click at [400, 189] on input "Acconto del [DATE] | Da fatturare: € 861,27 Prenotazione: 3UYS353948 | € 861,27…" at bounding box center [396, 193] width 8 height 8
checkbox input "true"
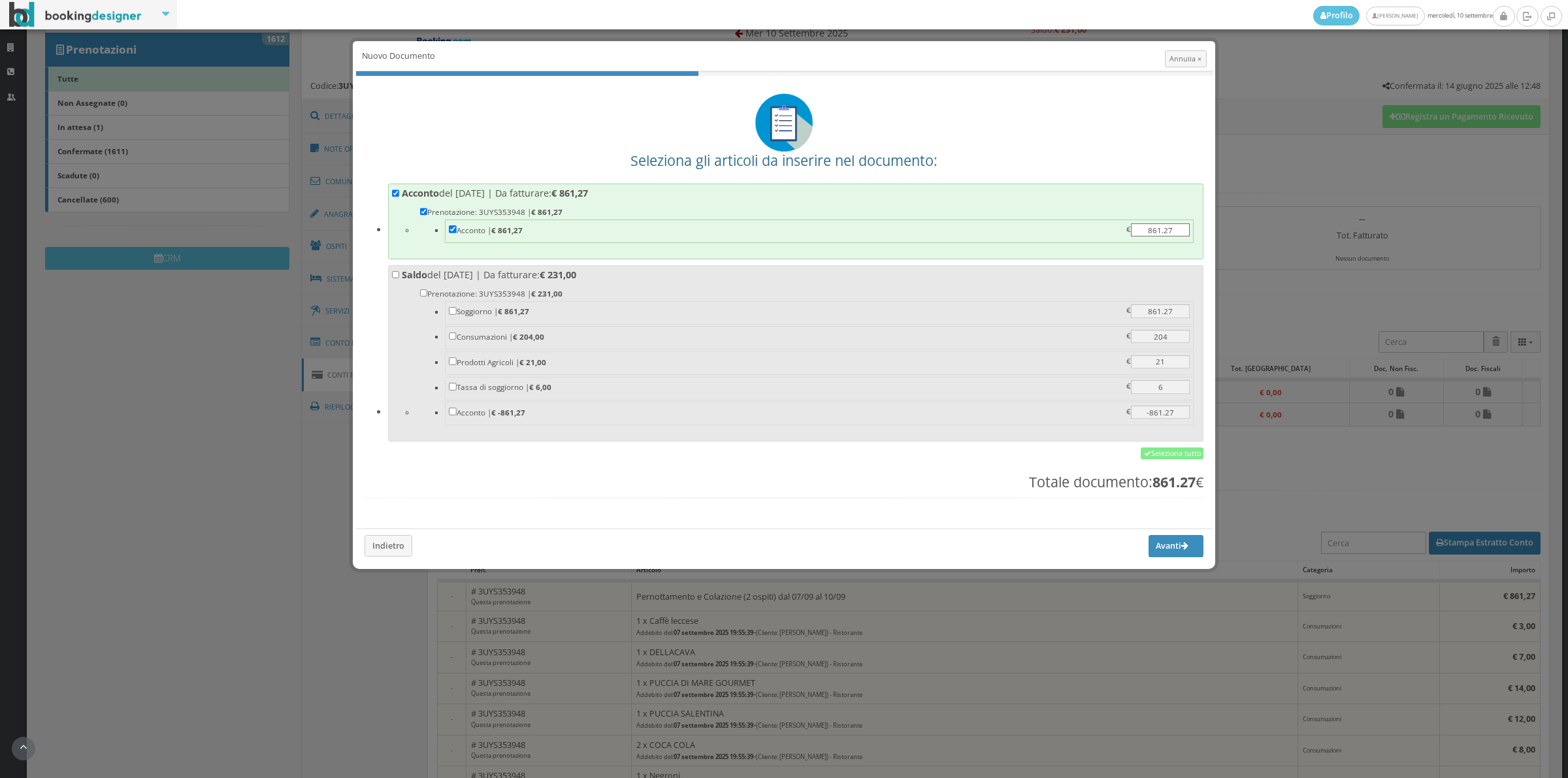
click at [636, 286] on li "Prenotazione: 3UYS353948 | € 231,00 [GEOGRAPHIC_DATA] | € 861,27 861.27 861.27 …" at bounding box center [807, 359] width 785 height 153
click at [400, 279] on input "Saldo del 10/09/2025 | Da fatturare: € 231,00 Prenotazione: 3UYS353948 | € 231,…" at bounding box center [396, 275] width 8 height 8
checkbox input "true"
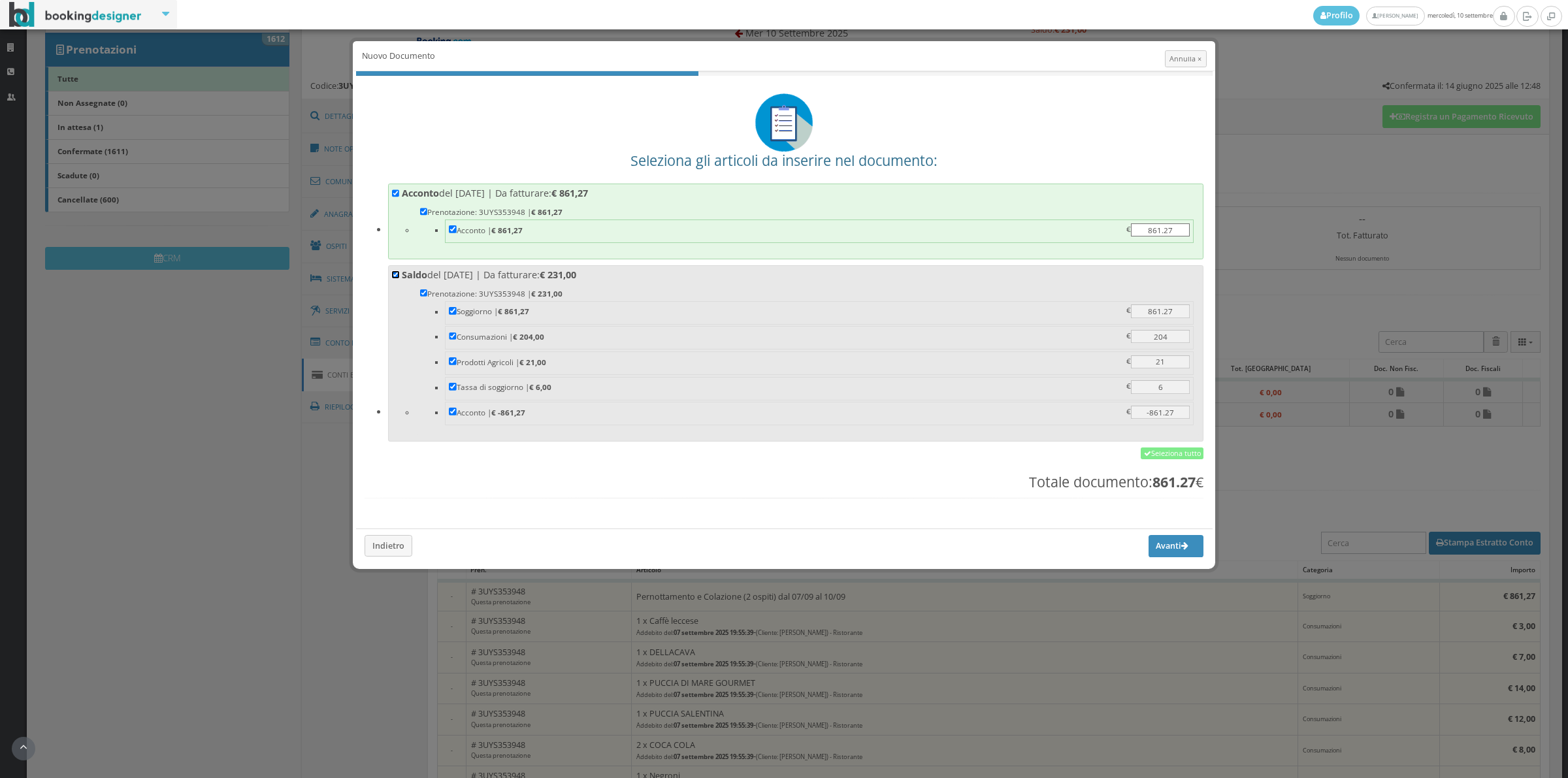
checkbox input "true"
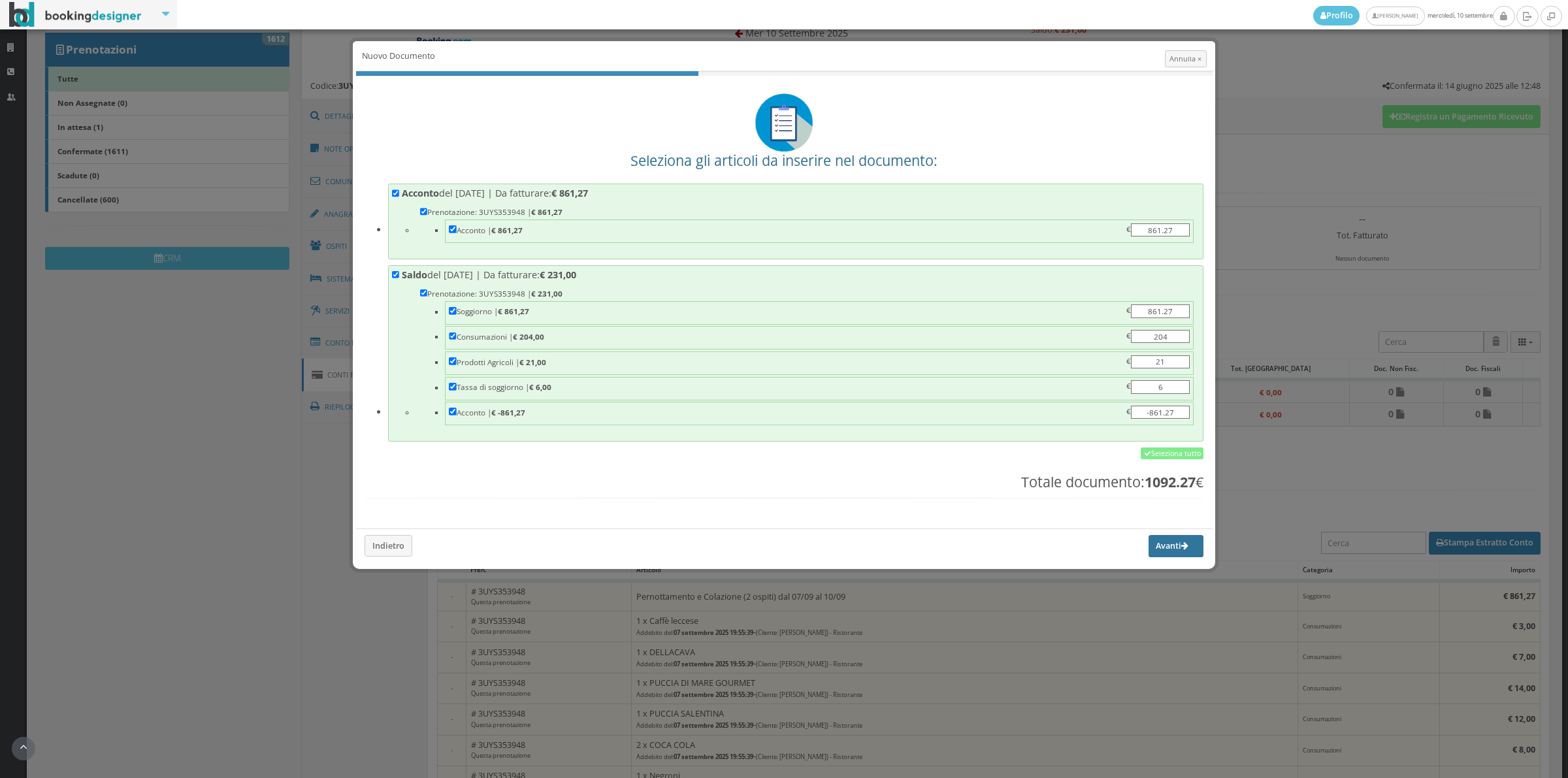
click at [1167, 557] on button "Avanti" at bounding box center [1175, 546] width 55 height 22
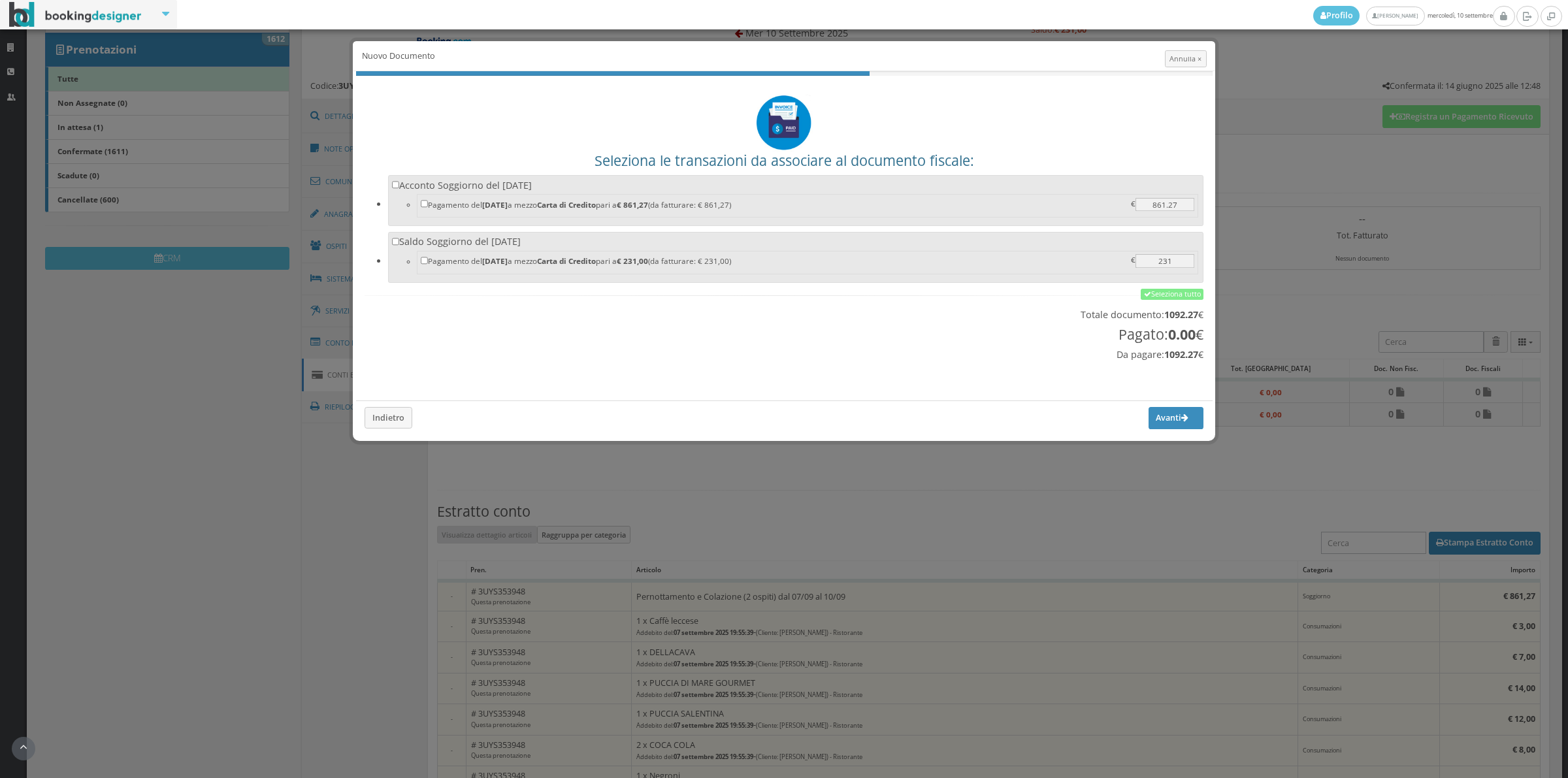
click at [674, 184] on label "Acconto Soggiorno del 09/09/2025 Pagamento del 09/09/2025 a mezzo Carta di Cred…" at bounding box center [796, 199] width 808 height 40
click at [400, 184] on input "Acconto Soggiorno del 09/09/2025 Pagamento del 09/09/2025 a mezzo Carta di Cred…" at bounding box center [396, 184] width 8 height 8
checkbox input "true"
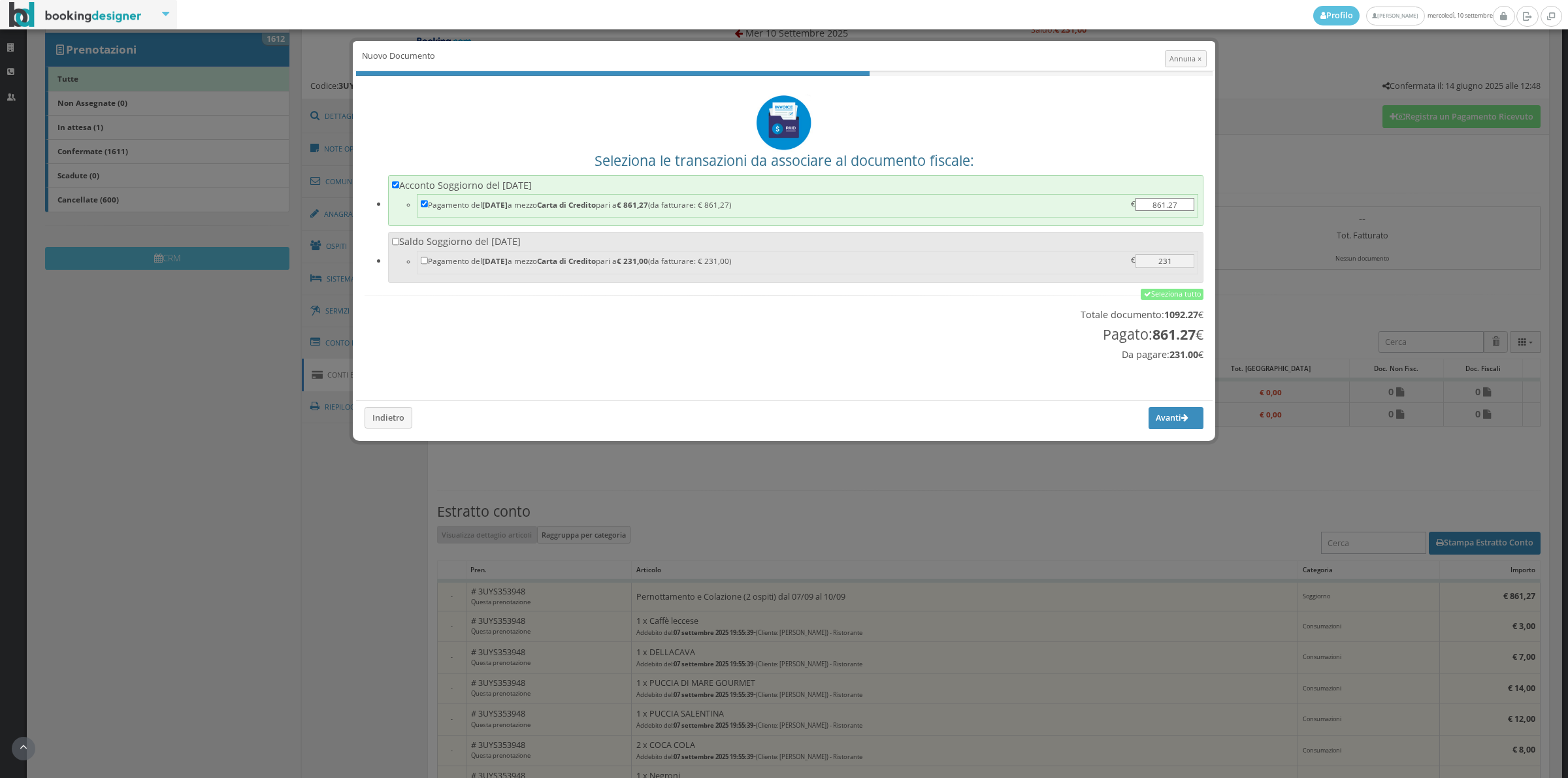
click at [667, 243] on label "Saldo Soggiorno del 10/09/2025 Pagamento del 10/09/2025 a mezzo Carta di Credit…" at bounding box center [796, 255] width 808 height 40
click at [400, 243] on input "Saldo Soggiorno del 10/09/2025 Pagamento del 10/09/2025 a mezzo Carta di Credit…" at bounding box center [396, 242] width 8 height 8
checkbox input "true"
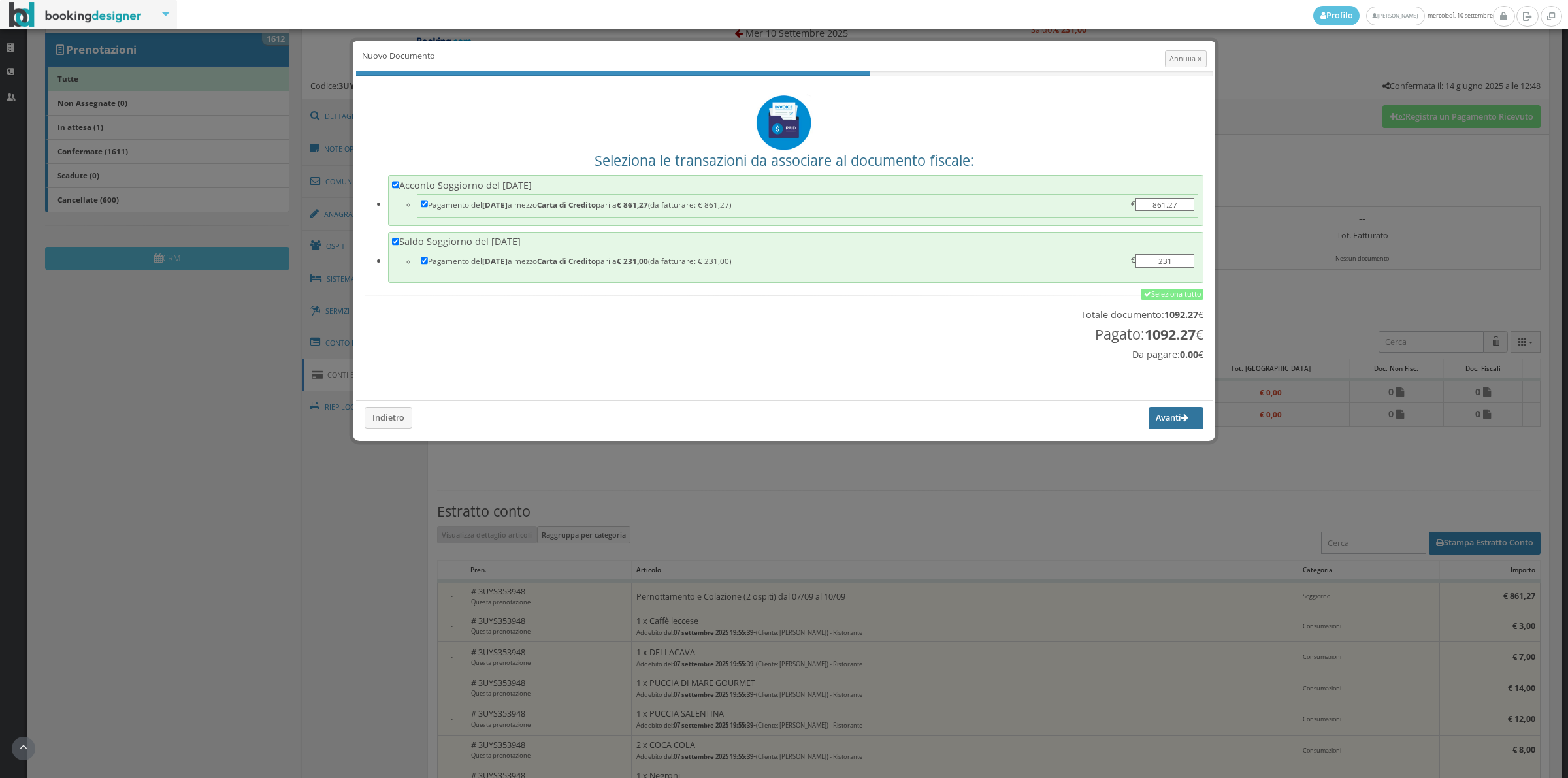
click at [1182, 419] on icon "button" at bounding box center [1185, 418] width 7 height 9
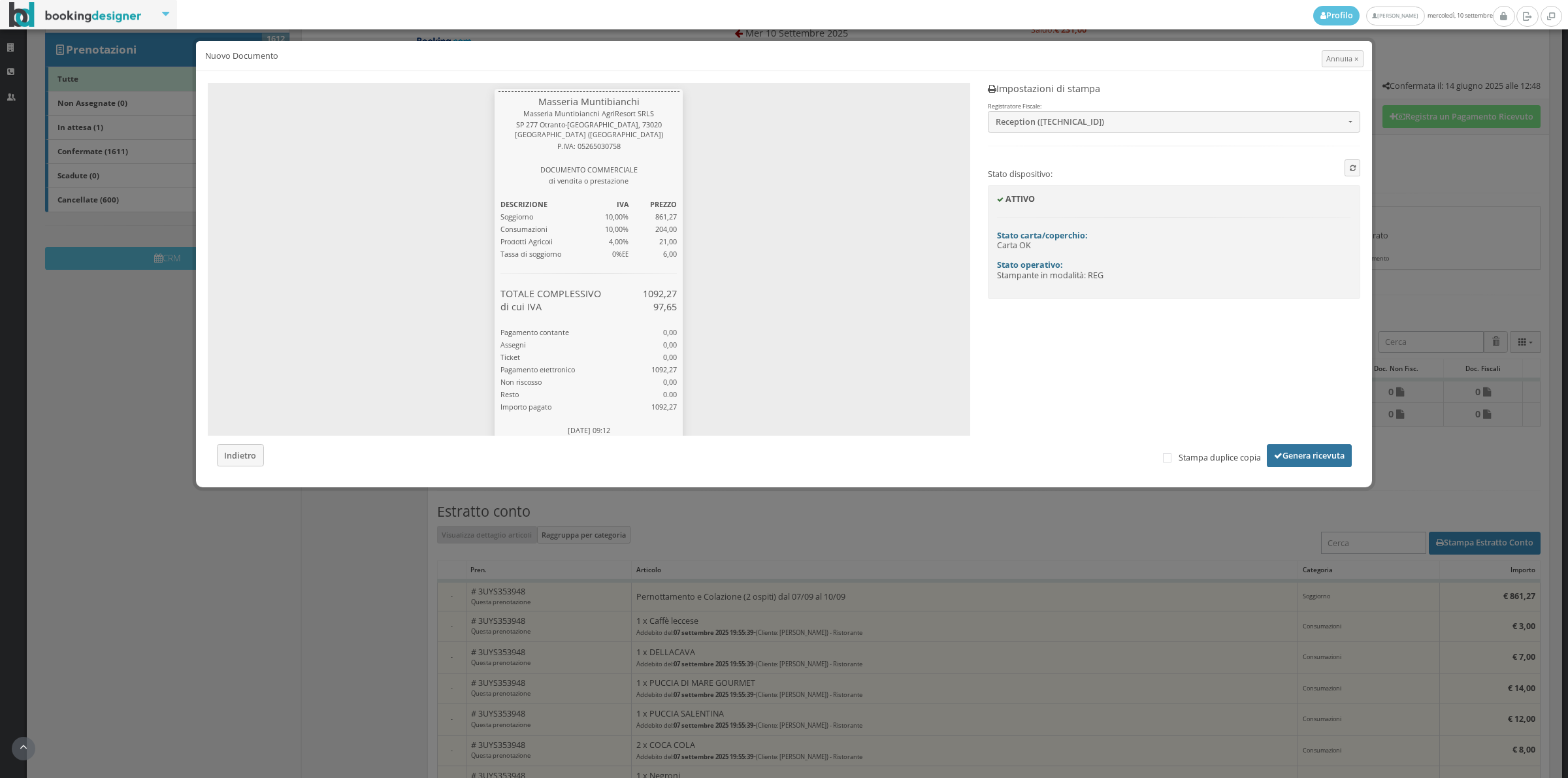
click at [1321, 461] on button "Genera ricevuta" at bounding box center [1309, 455] width 85 height 22
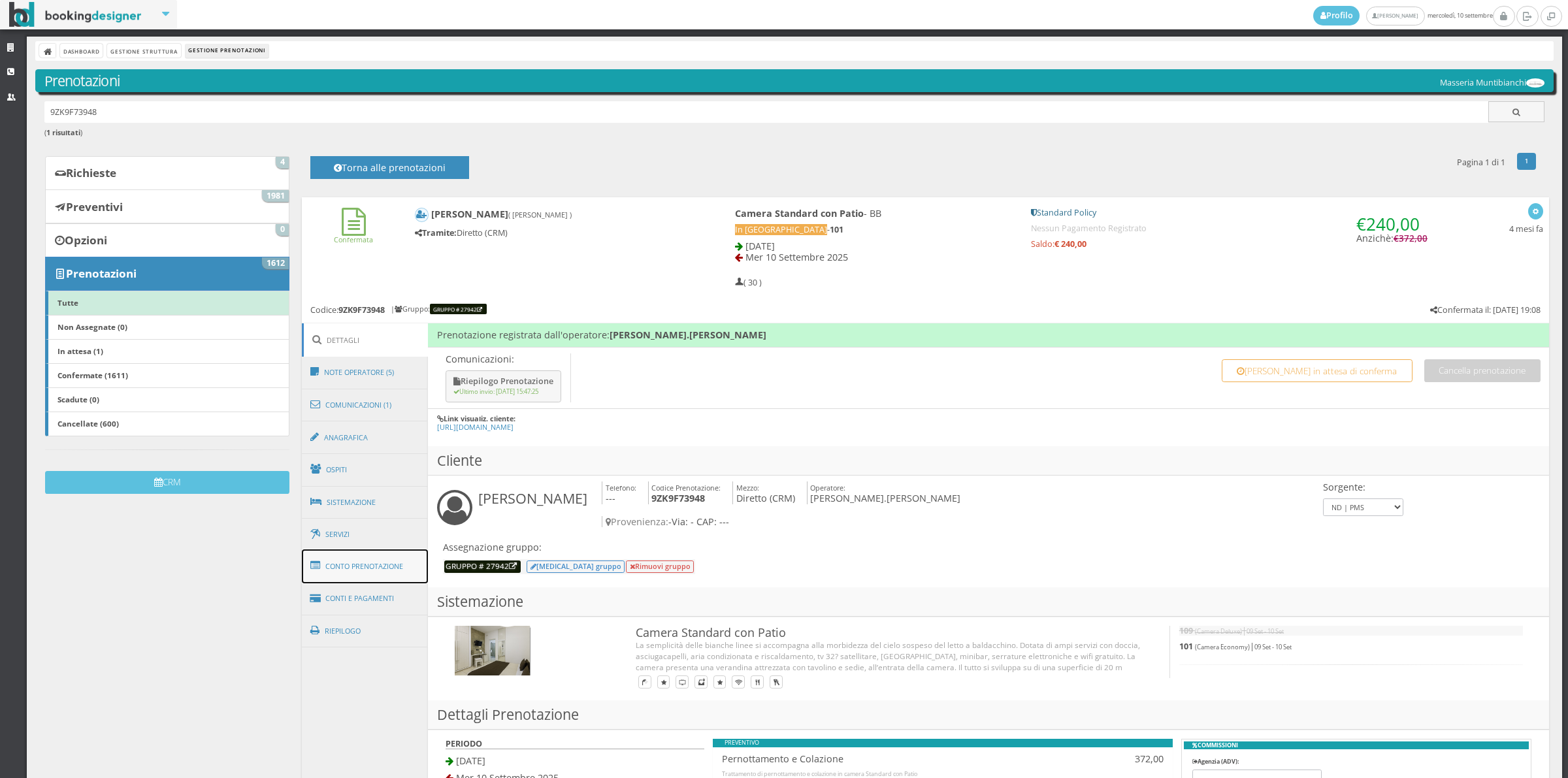
click at [396, 572] on link "Conto Prenotazione" at bounding box center [365, 566] width 127 height 34
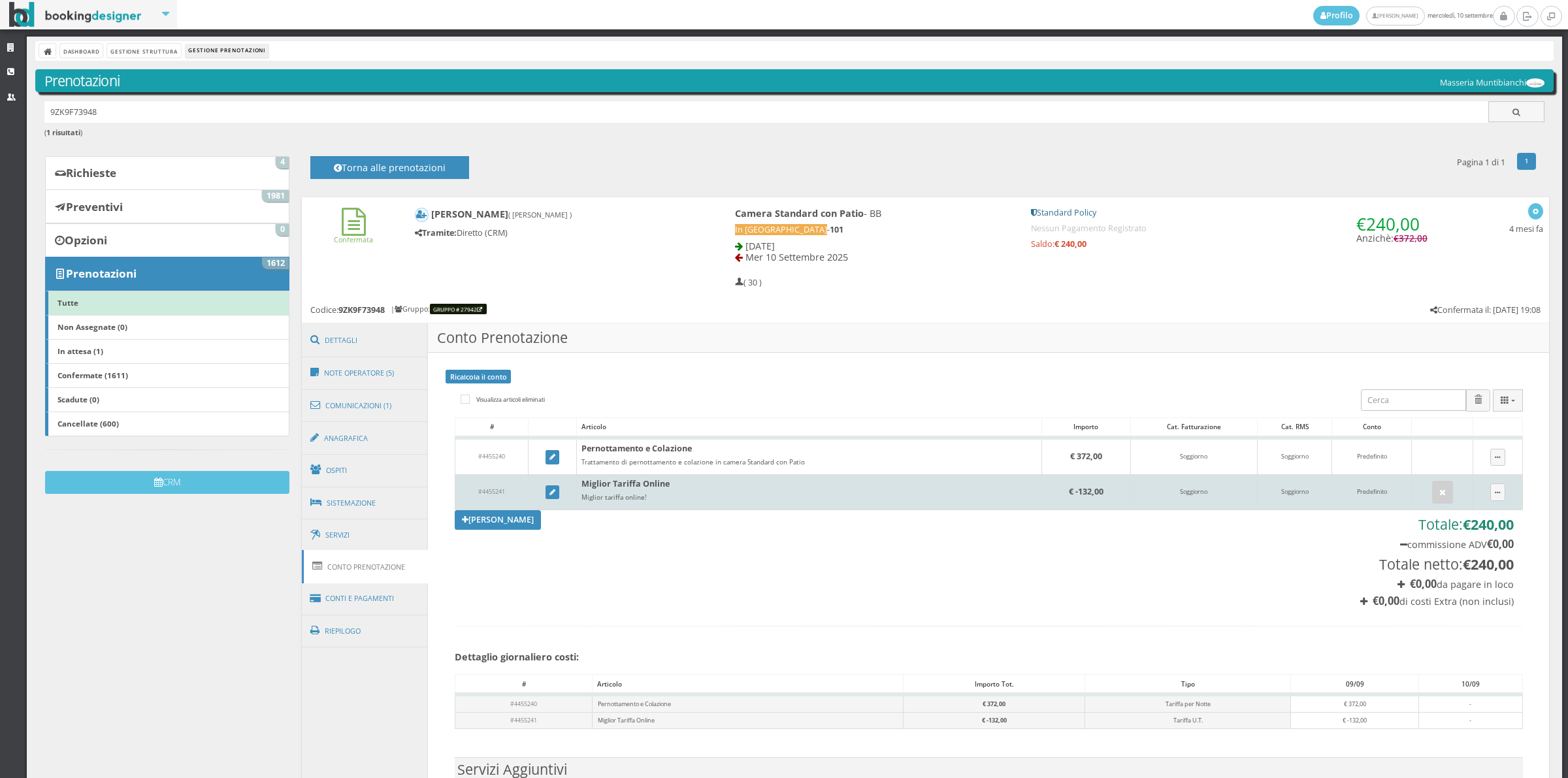
click at [1426, 480] on td at bounding box center [1443, 492] width 62 height 35
click at [1440, 497] on icon "button" at bounding box center [1443, 492] width 6 height 9
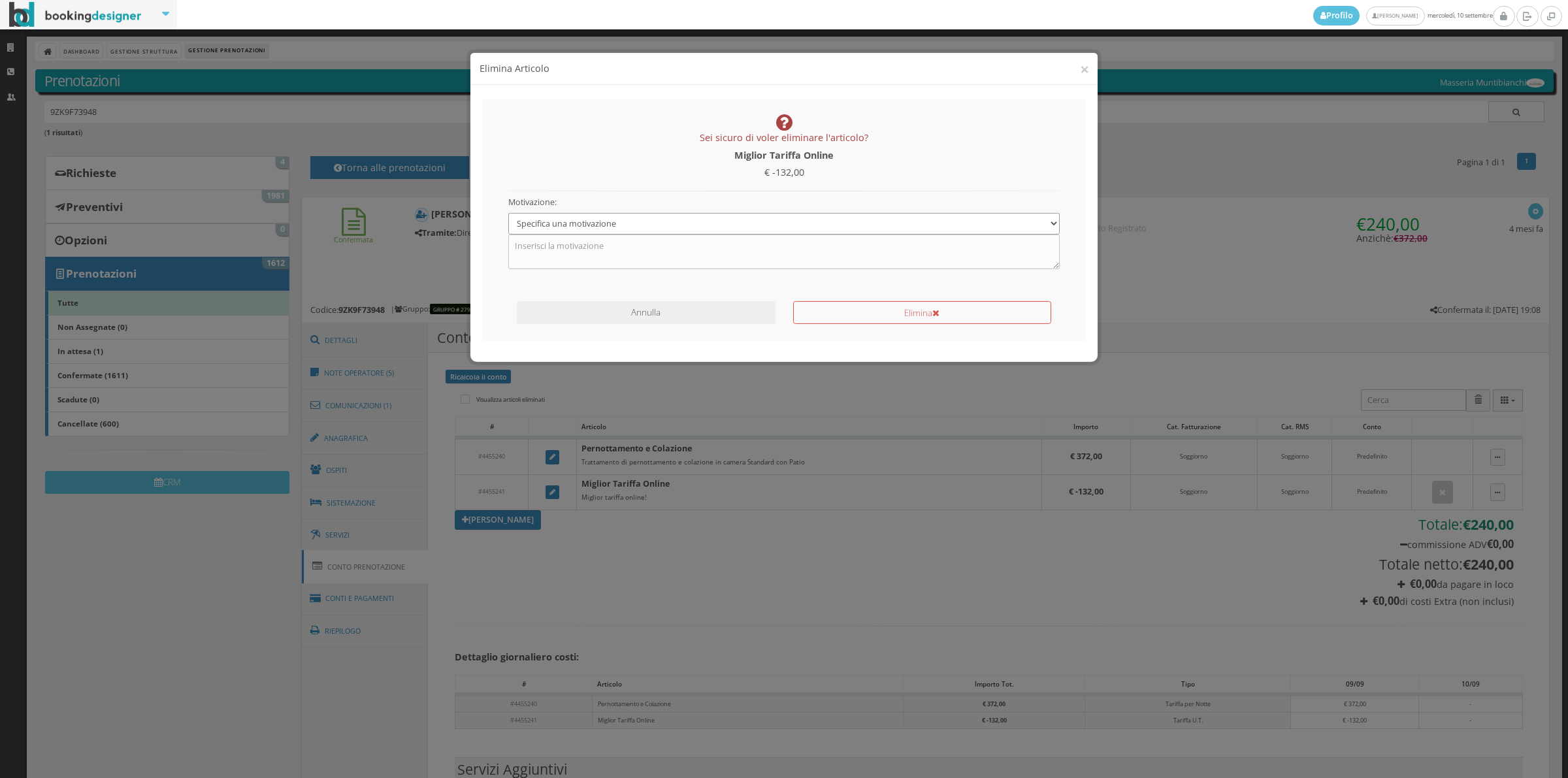
click at [701, 220] on select "Specifica una motivazione Errore di inserimento Ricalcolo del conto Il cliente …" at bounding box center [784, 212] width 552 height 21
select select "1"
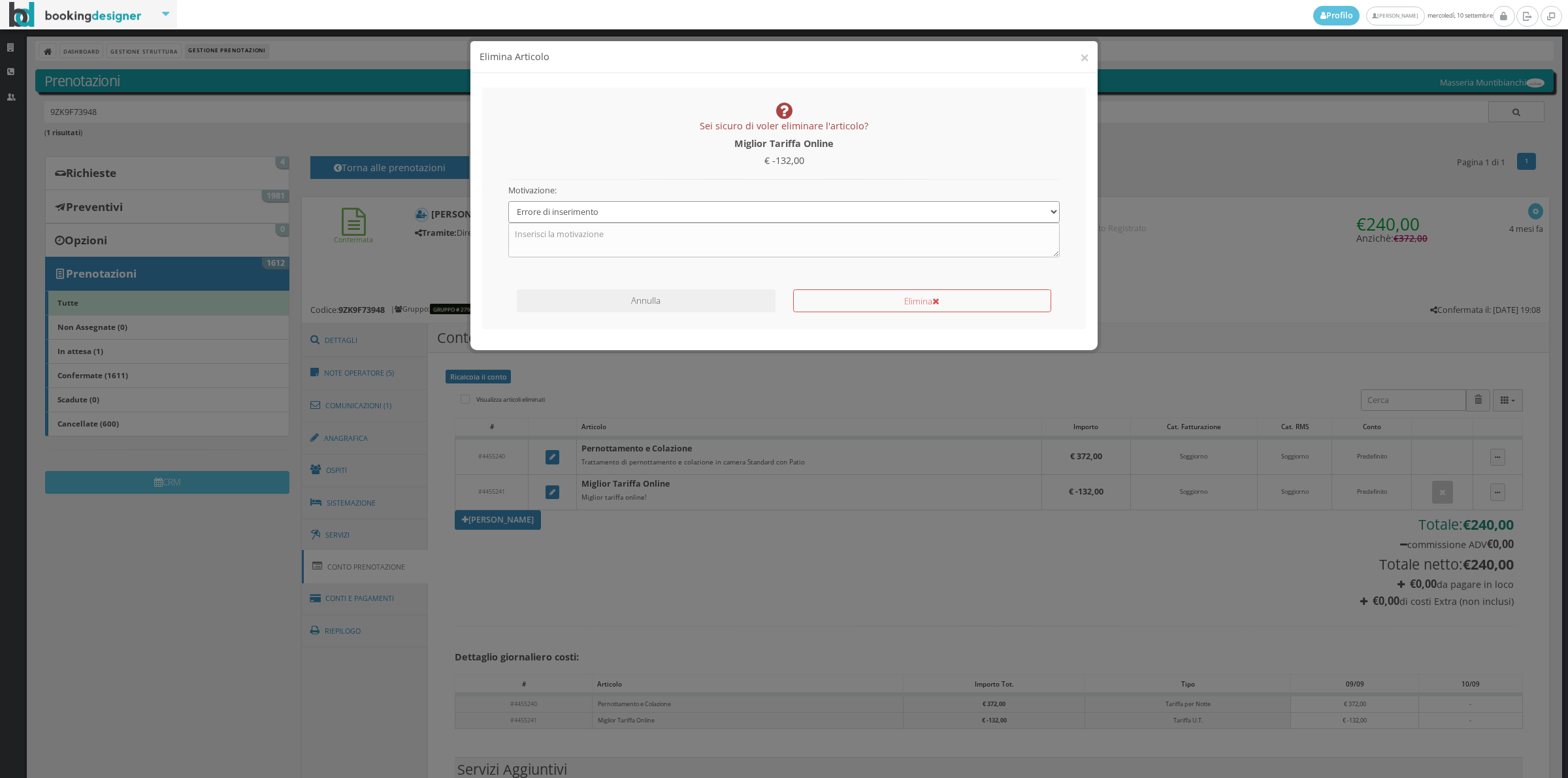
click at [508, 201] on select "Specifica una motivazione Errore di inserimento Ricalcolo del conto Il cliente …" at bounding box center [784, 212] width 552 height 21
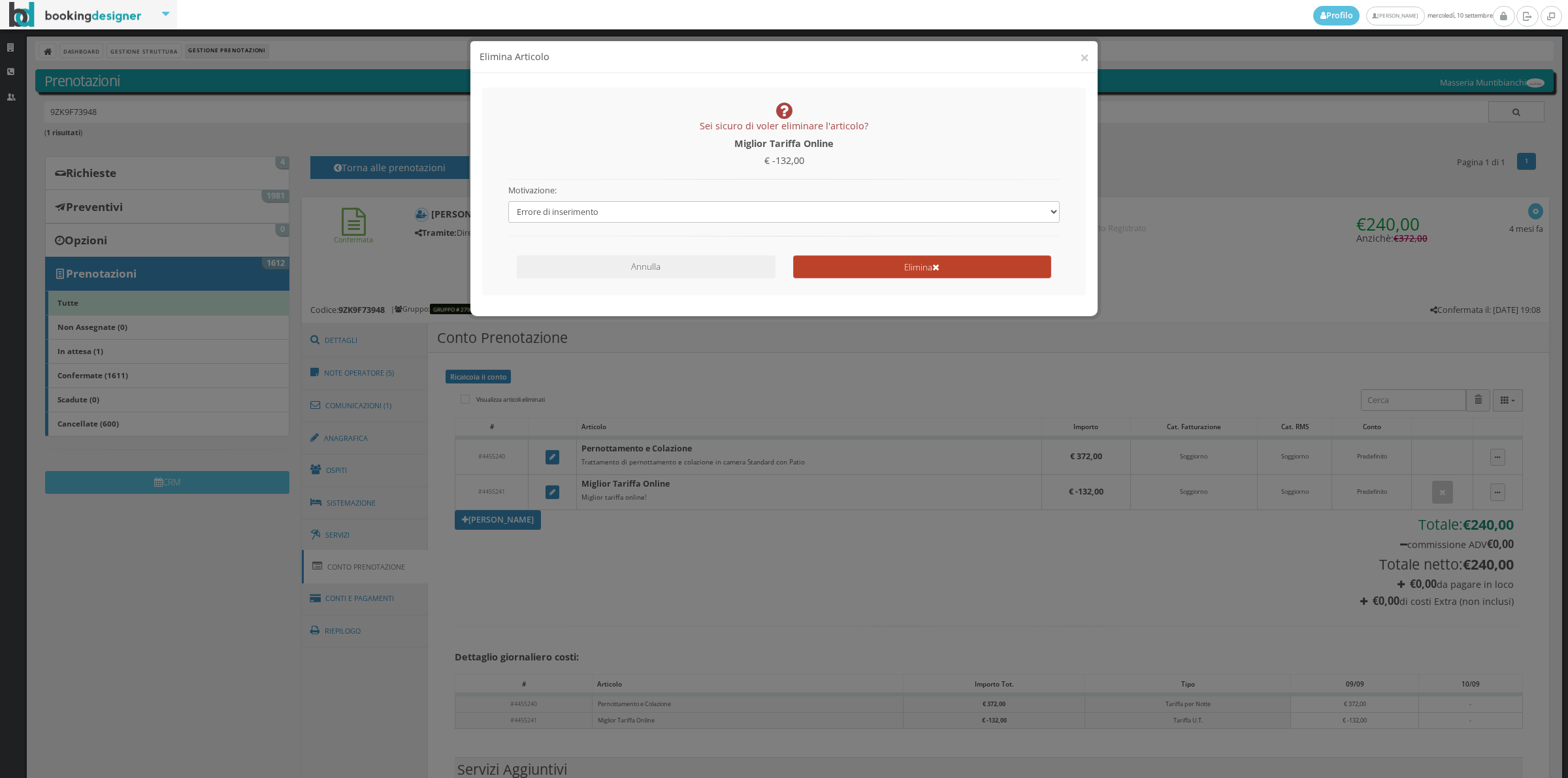
click at [839, 271] on button "Elimina" at bounding box center [922, 266] width 258 height 23
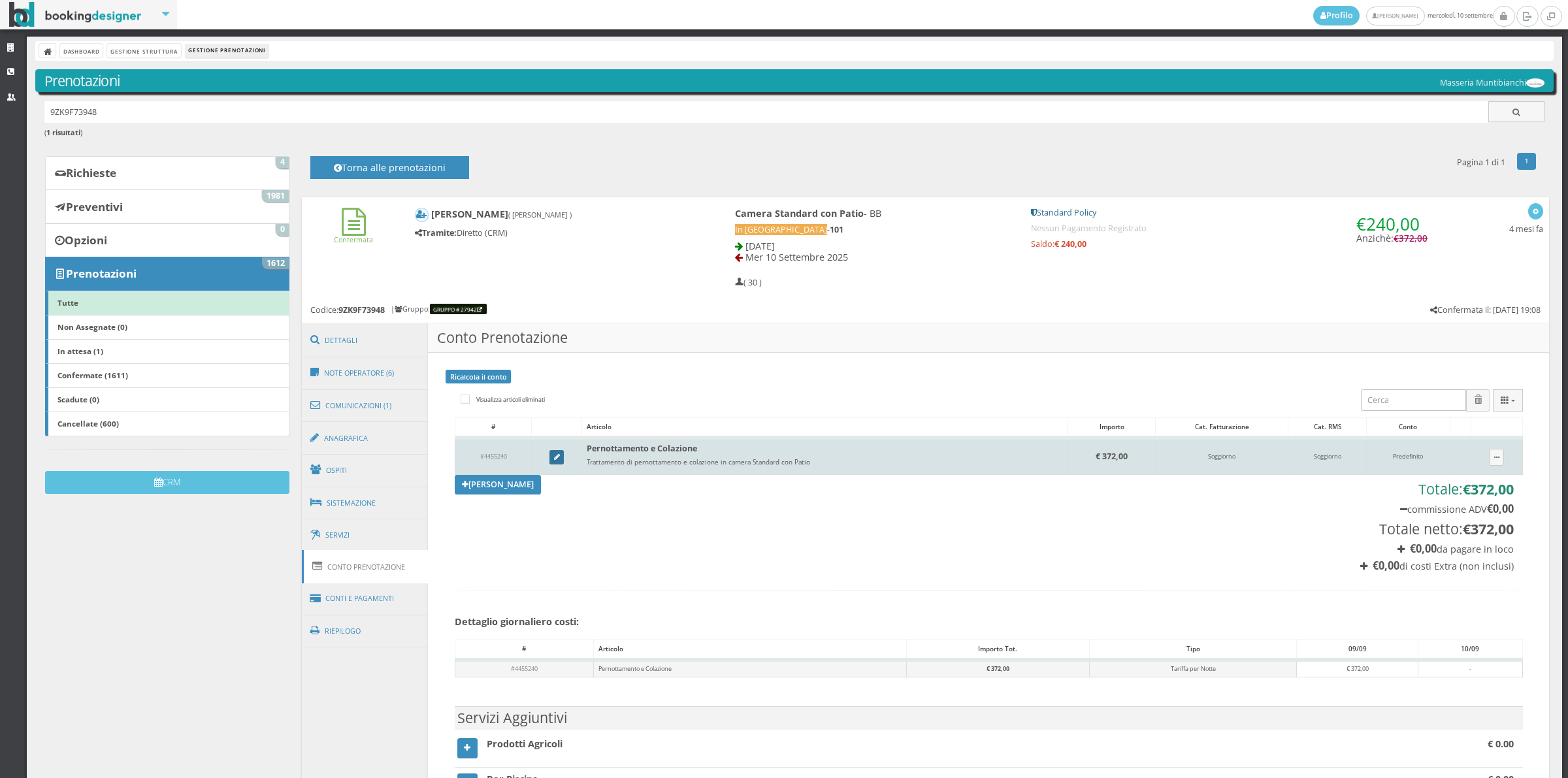
click at [554, 458] on icon at bounding box center [557, 458] width 6 height 7
click at [0, 0] on div "× Articolo" at bounding box center [0, 0] width 0 height 0
click at [555, 458] on icon at bounding box center [557, 458] width 6 height 7
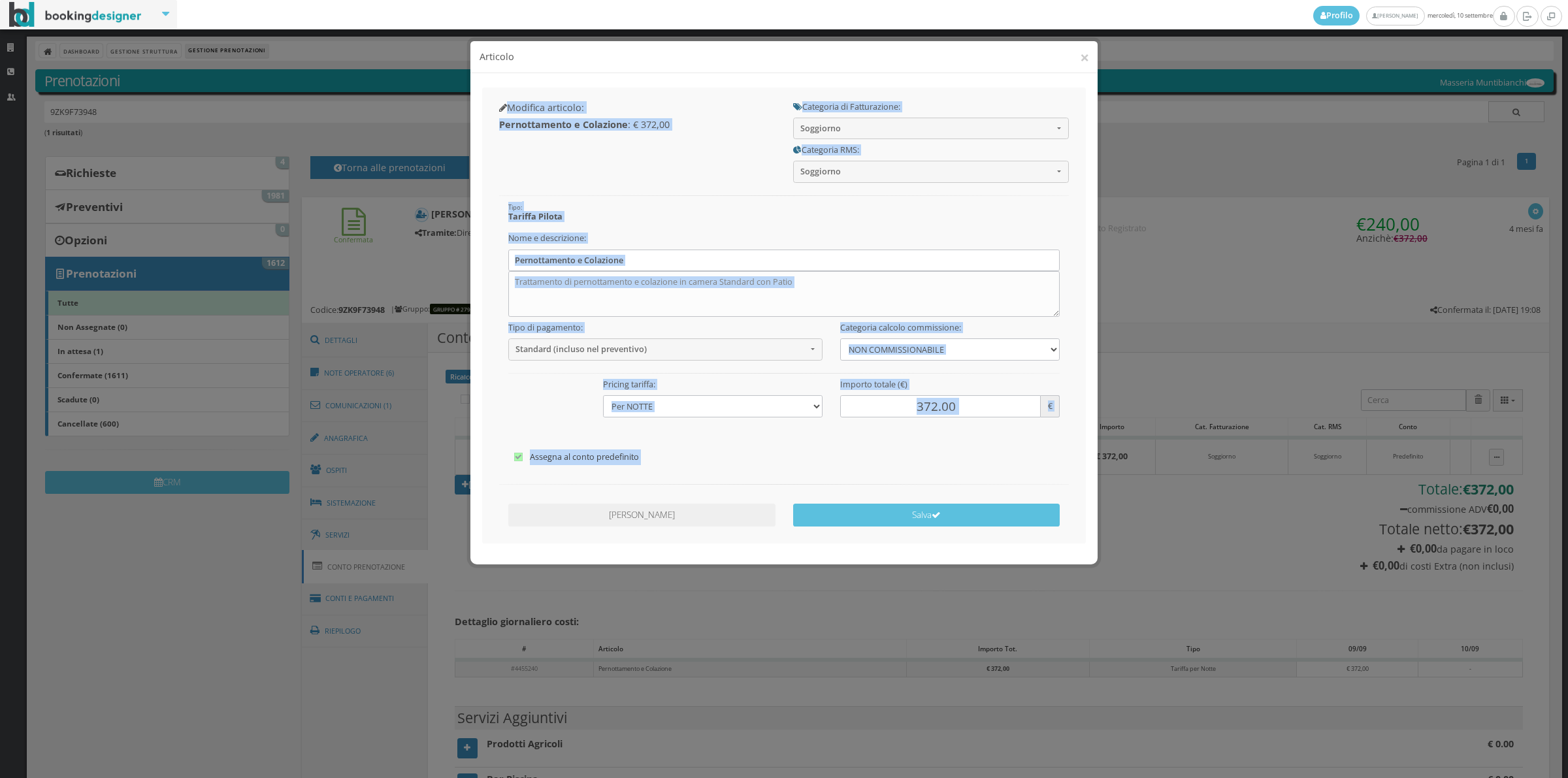
click at [913, 422] on div at bounding box center [784, 430] width 570 height 26
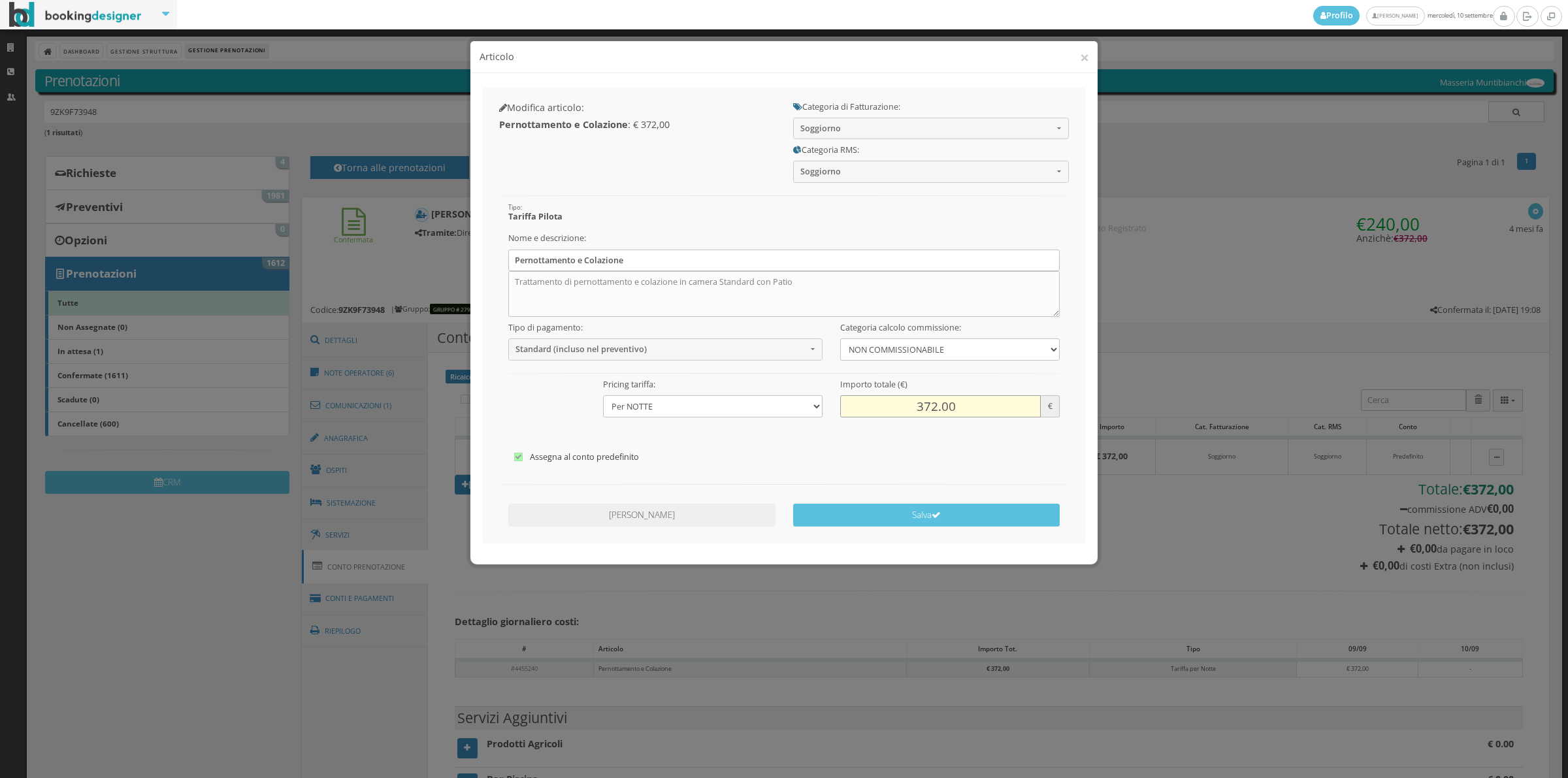
click at [914, 404] on input "372.00" at bounding box center [940, 406] width 201 height 21
type input "720.00"
click at [915, 514] on button "Salva" at bounding box center [926, 515] width 267 height 23
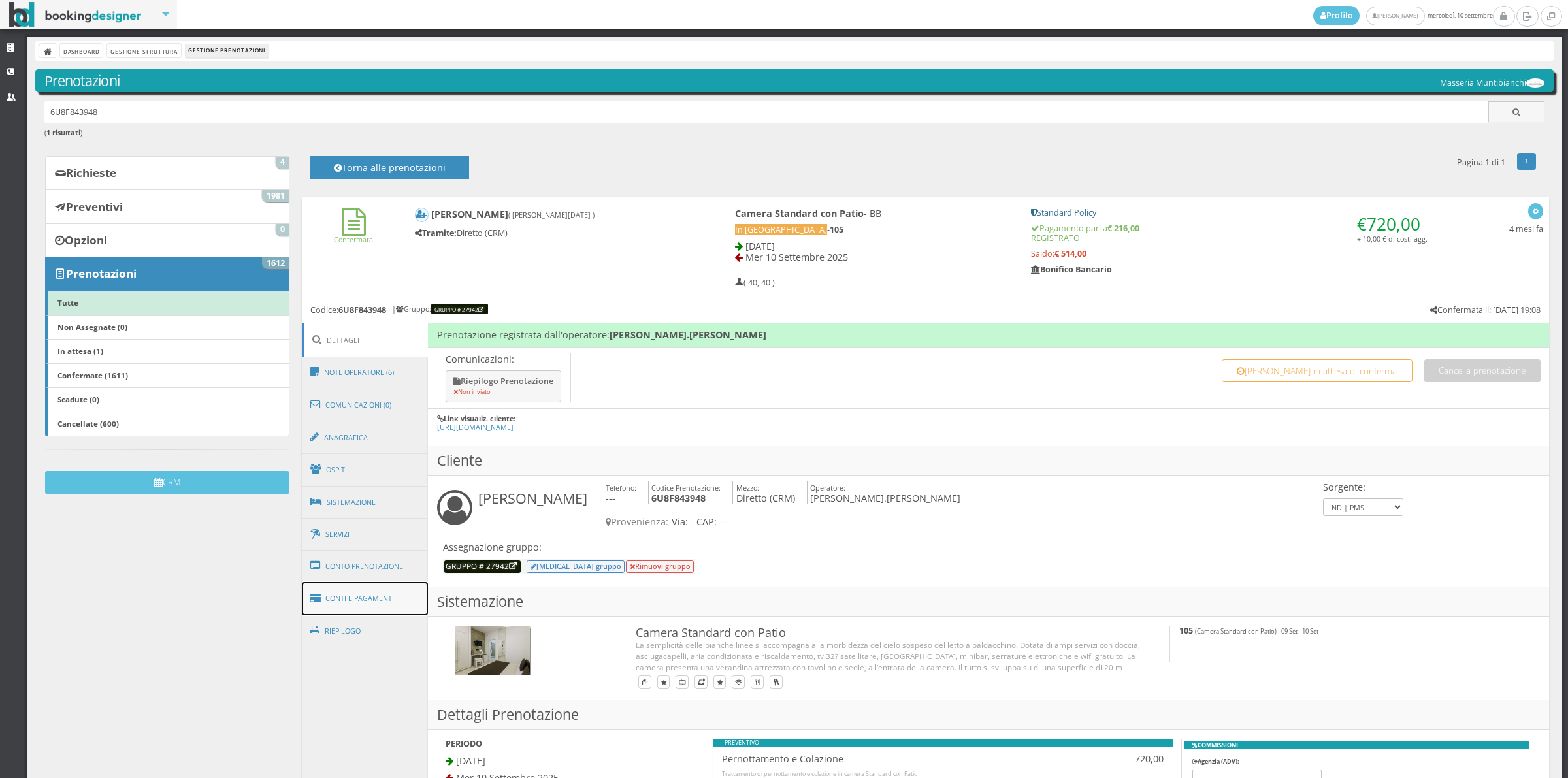
click at [401, 598] on link "Conti e Pagamenti" at bounding box center [365, 598] width 127 height 33
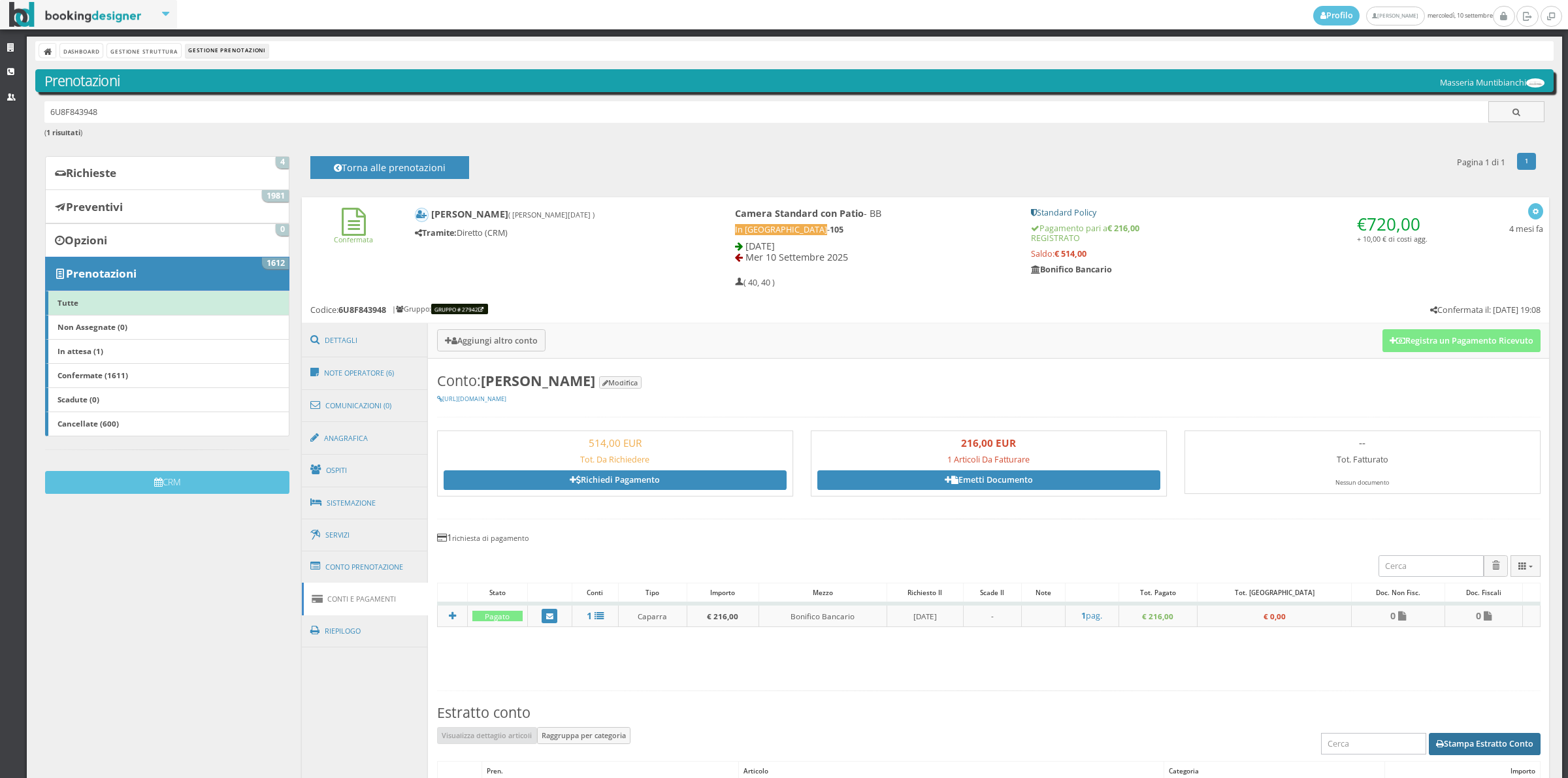
click at [1470, 740] on button "Stampa Estratto Conto" at bounding box center [1485, 743] width 112 height 22
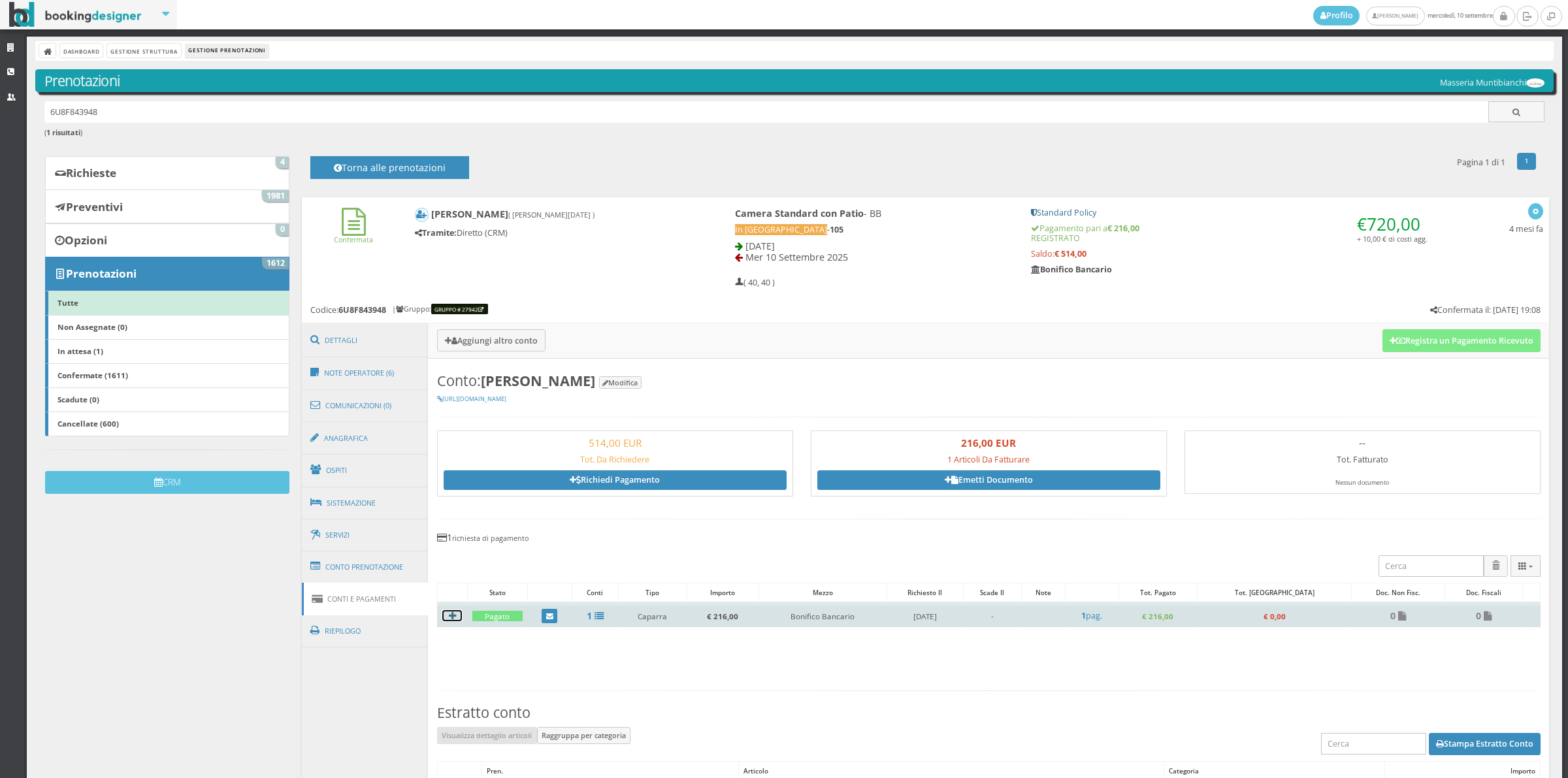
click at [459, 612] on h4 at bounding box center [452, 616] width 20 height 11
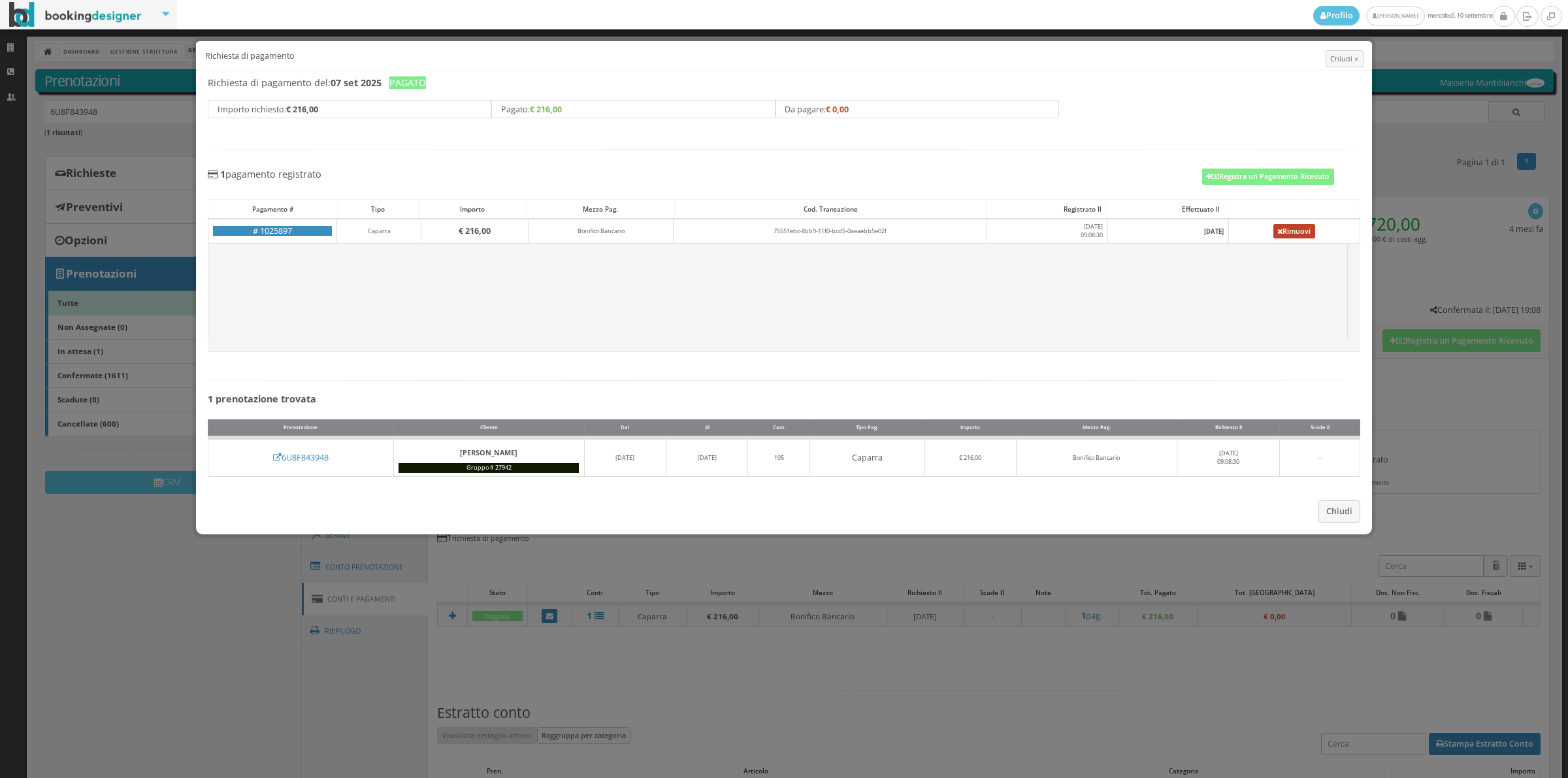
drag, startPoint x: 1300, startPoint y: 232, endPoint x: 861, endPoint y: 76, distance: 465.9
click at [1299, 232] on link "Rimuovi" at bounding box center [1294, 231] width 42 height 14
click at [861, 76] on div "Richiesta di pagamento del: 07 set 2025 PAGATO Importo richiesto: € 216,00 Paga…" at bounding box center [775, 98] width 1153 height 56
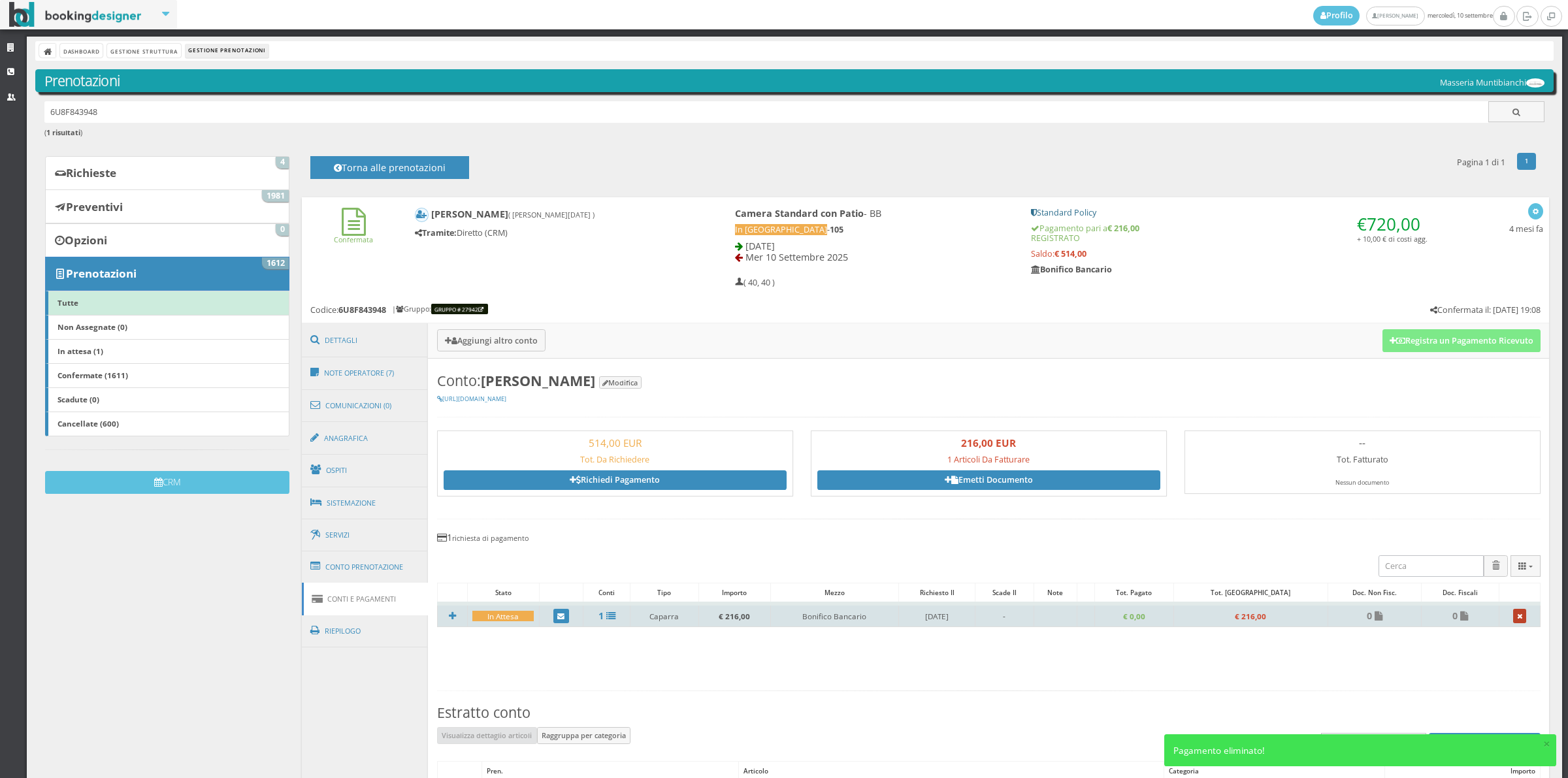
click at [1513, 621] on link at bounding box center [1520, 616] width 13 height 14
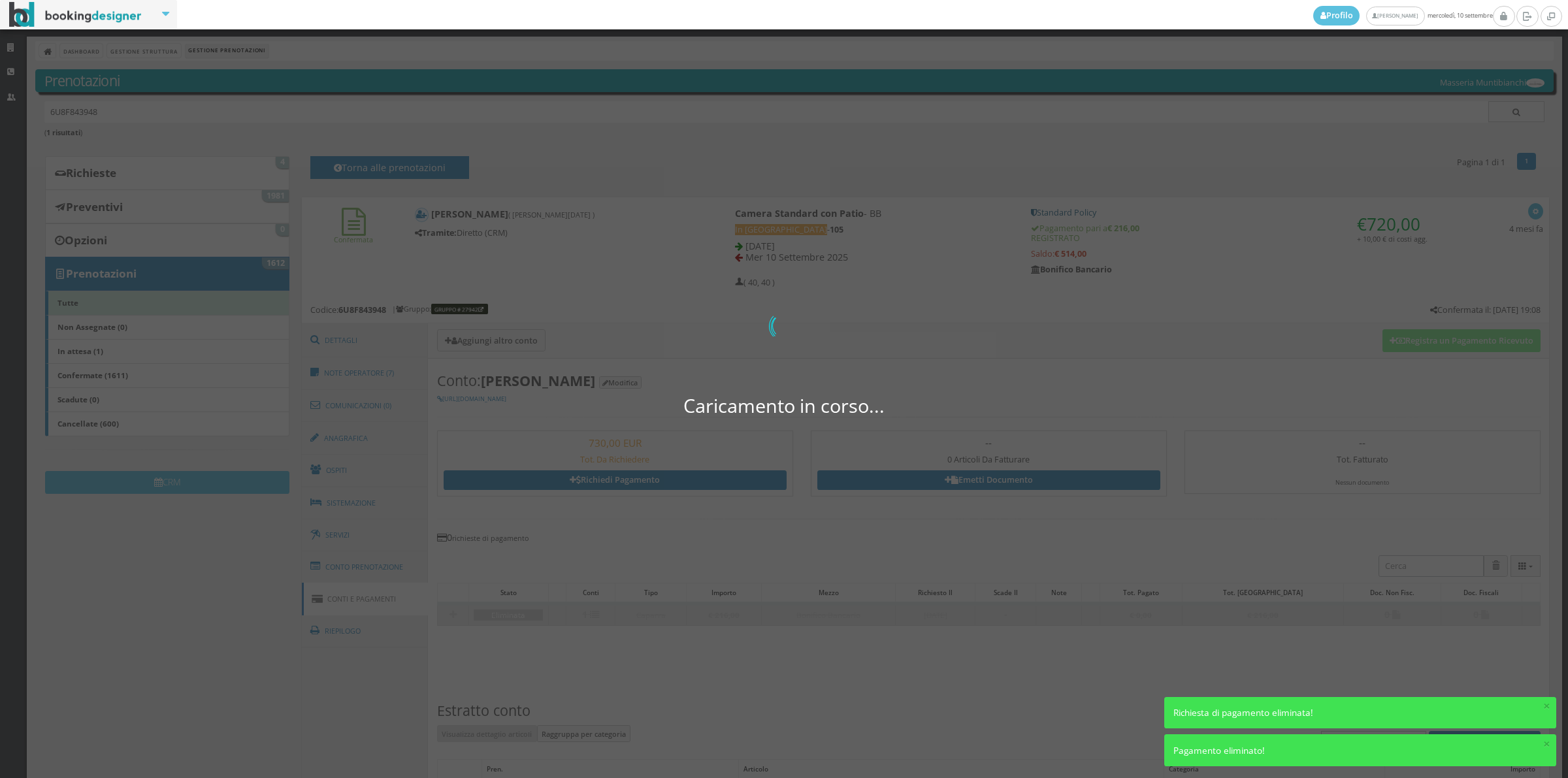
click at [364, 572] on div "Caricamento in corso... 0 di 0" at bounding box center [784, 389] width 1568 height 778
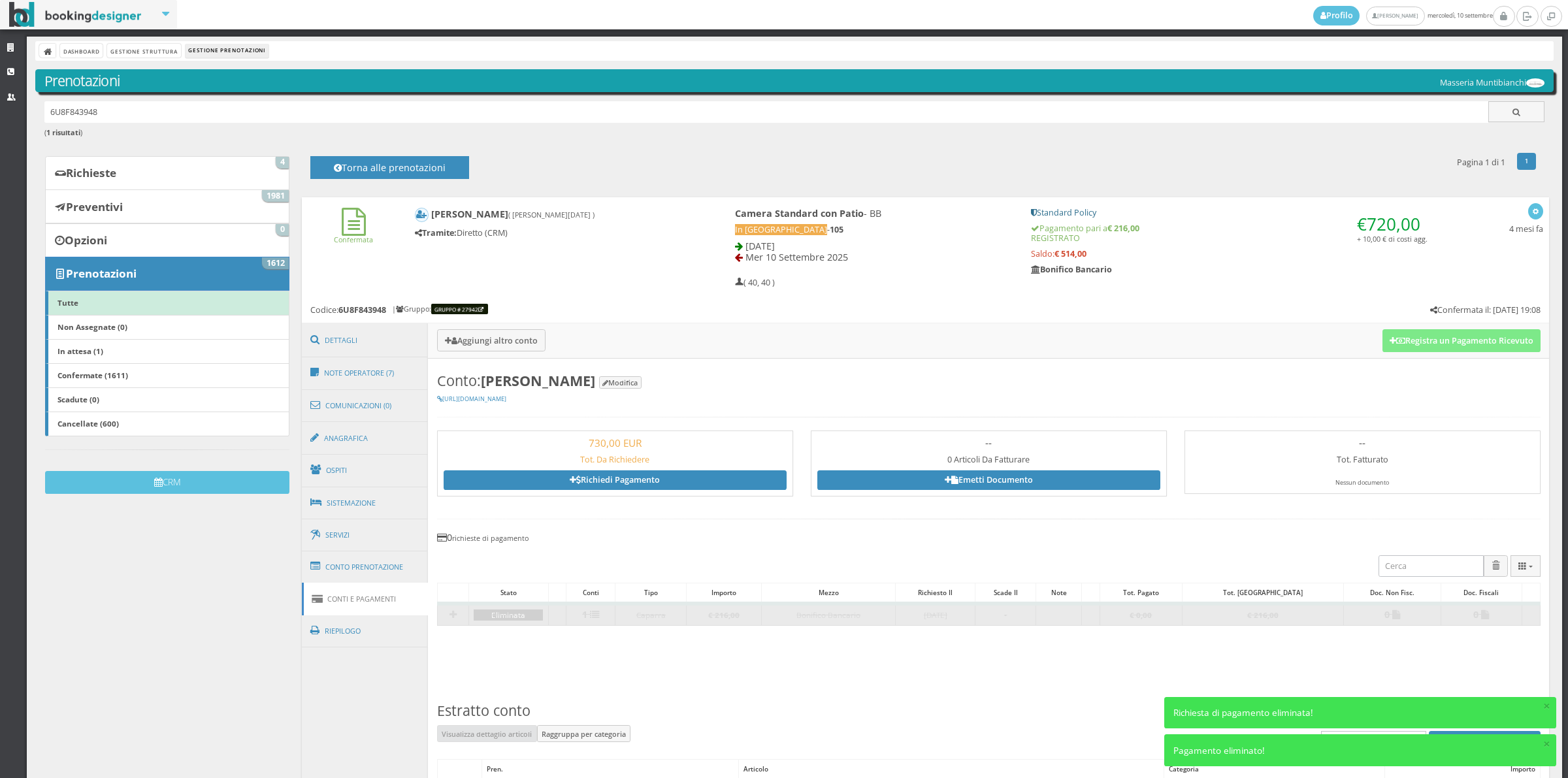
click at [392, 587] on link "Conti e Pagamenti" at bounding box center [365, 599] width 127 height 33
click at [386, 575] on link "Conto Prenotazione" at bounding box center [365, 567] width 127 height 34
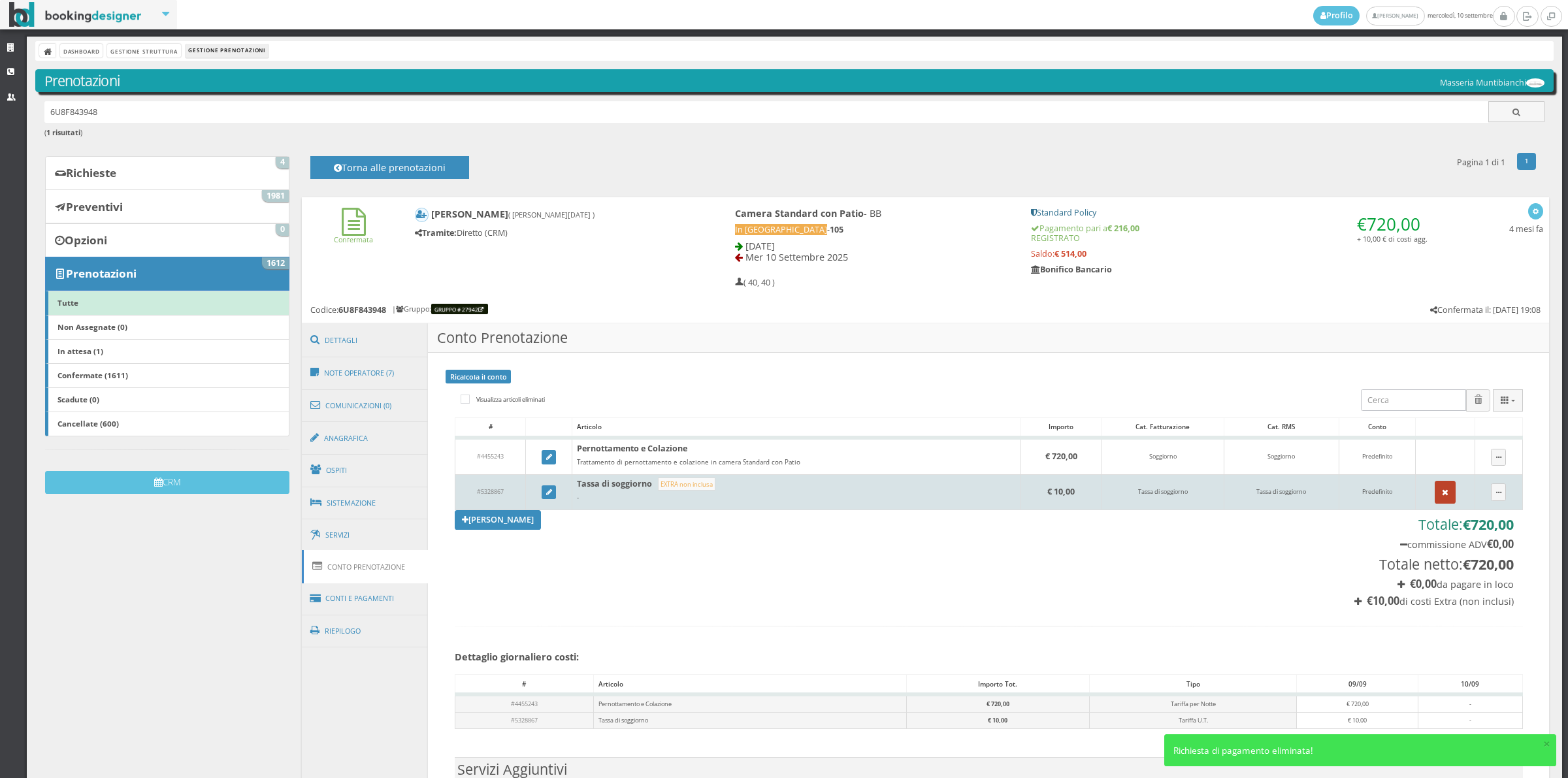
click at [1435, 495] on button "button" at bounding box center [1445, 491] width 21 height 22
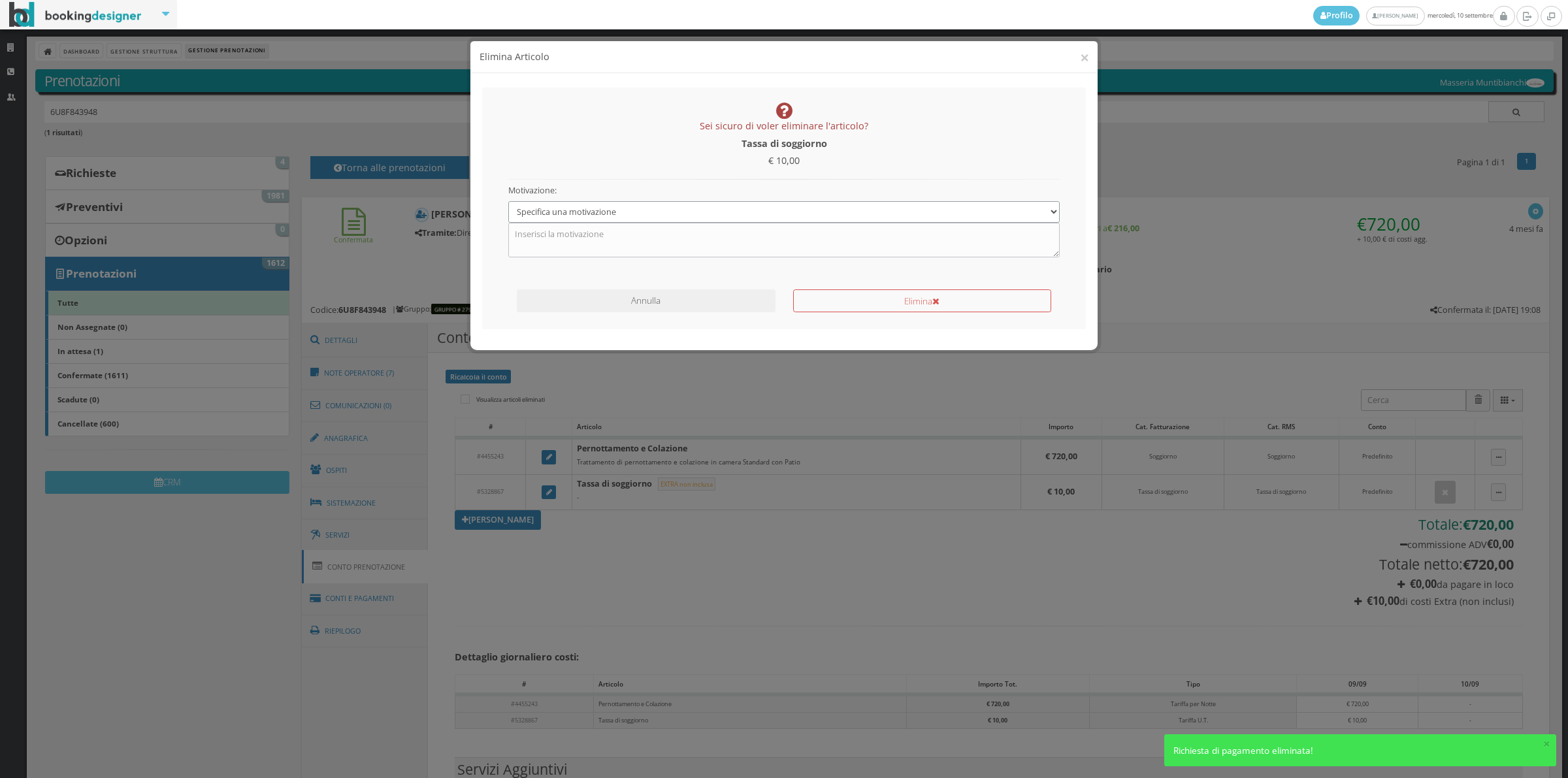
click at [702, 210] on select "Specifica una motivazione Errore di inserimento Ricalcolo del conto Il cliente …" at bounding box center [784, 212] width 552 height 21
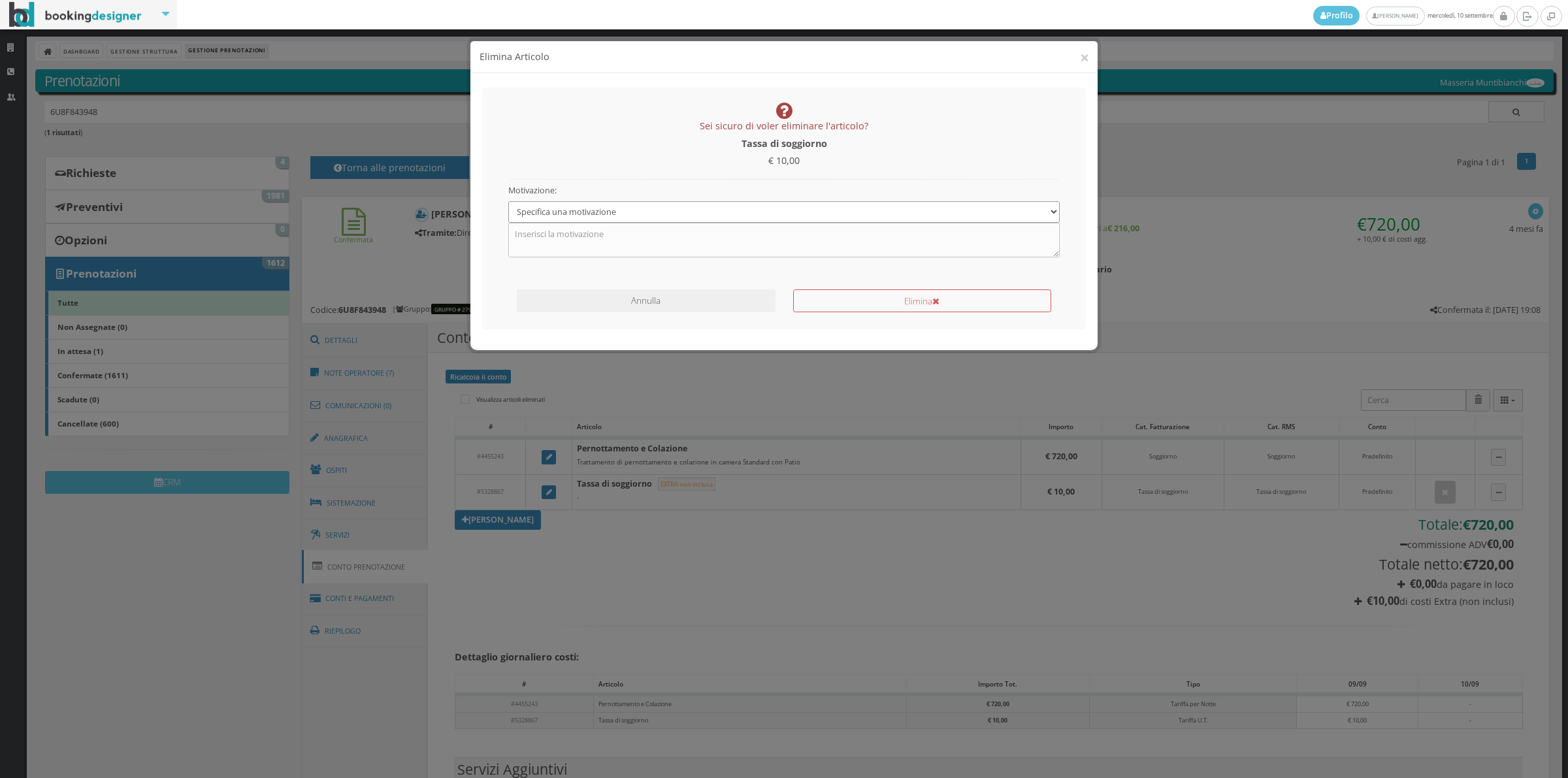
select select "1"
click at [508, 201] on select "Specifica una motivazione Errore di inserimento Ricalcolo del conto Il cliente …" at bounding box center [784, 212] width 552 height 21
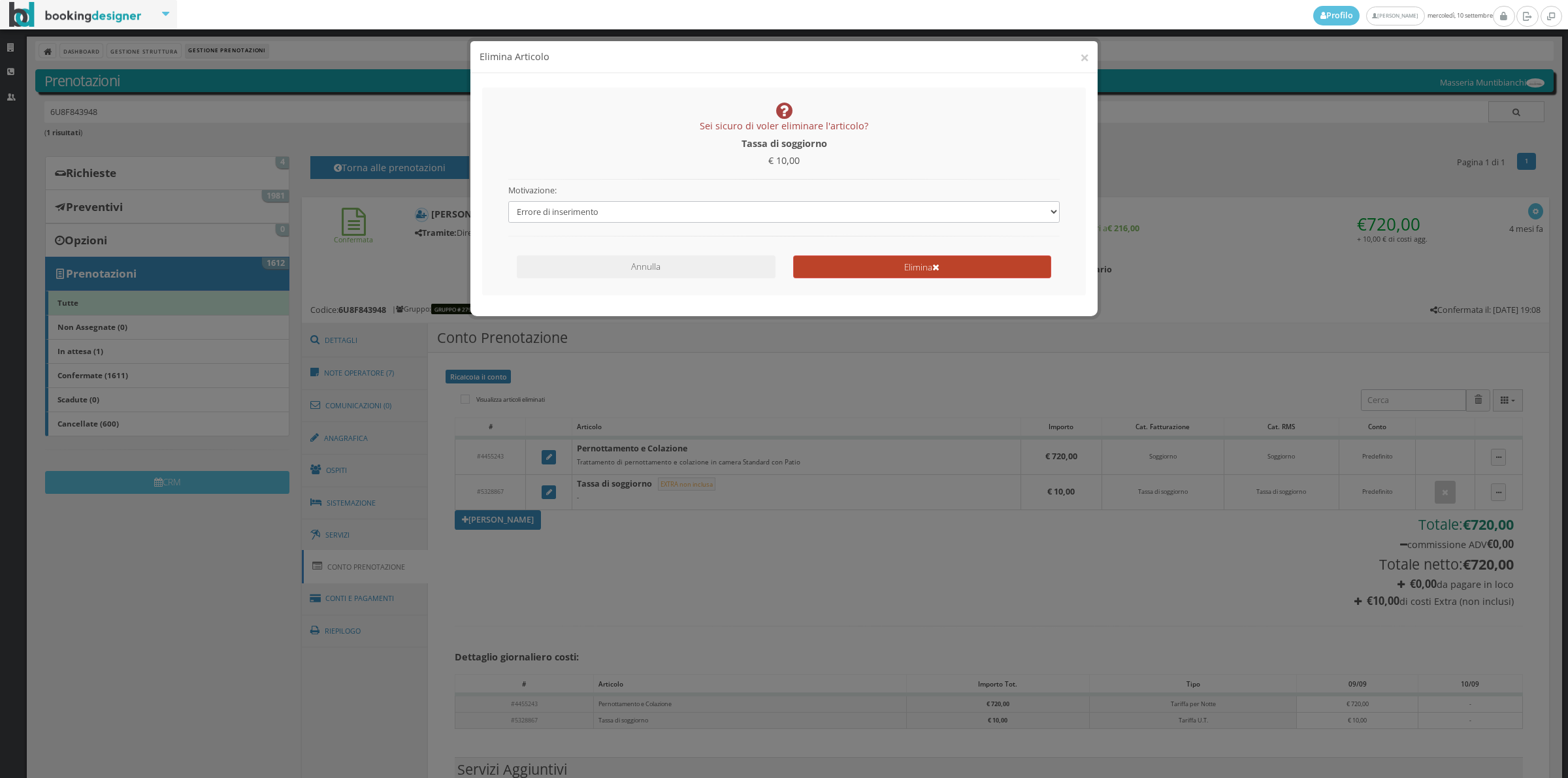
click at [904, 269] on button "Elimina" at bounding box center [922, 266] width 258 height 23
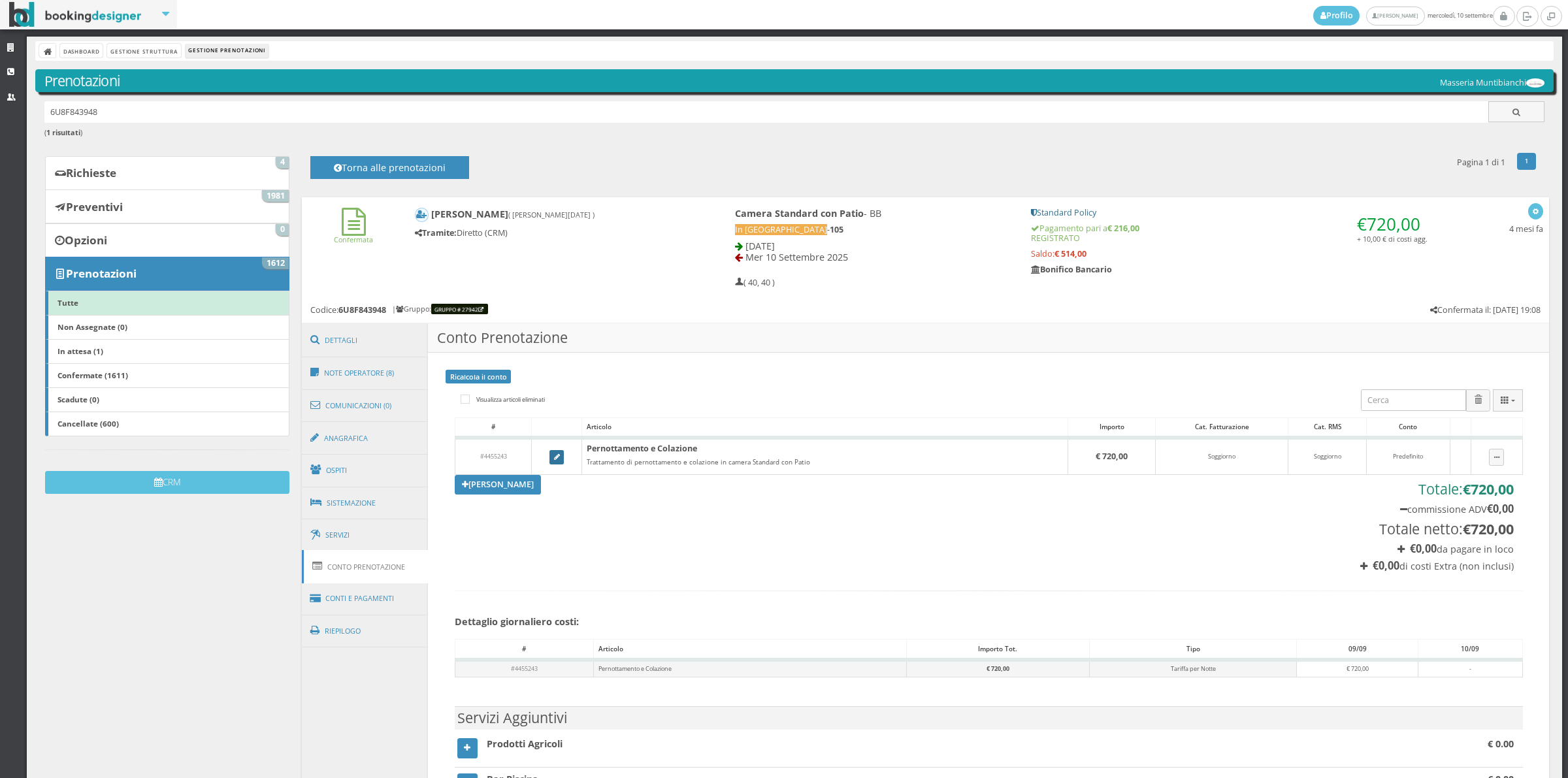
click at [550, 458] on link at bounding box center [556, 457] width 14 height 14
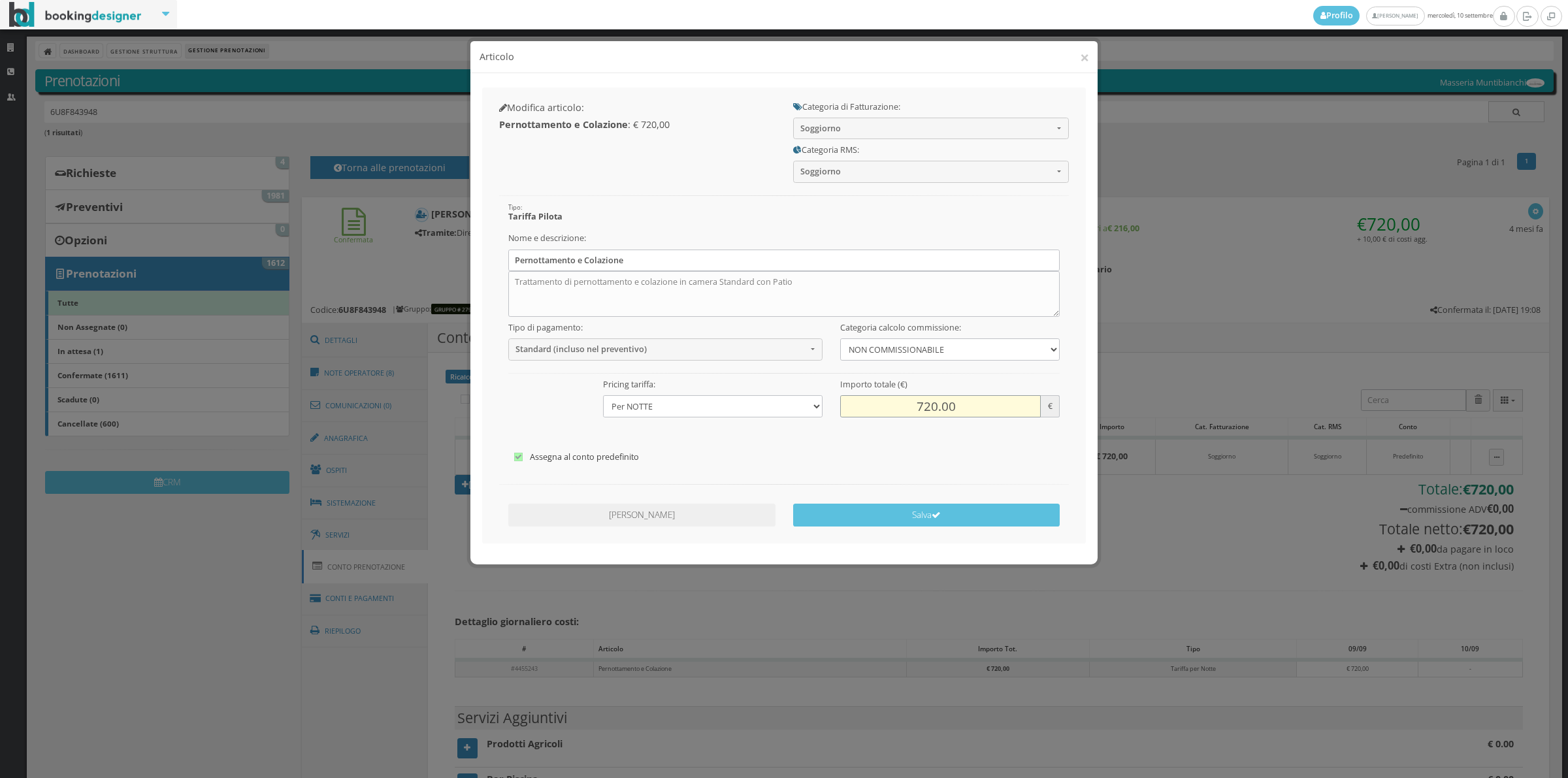
click at [915, 404] on input "720.00" at bounding box center [940, 406] width 201 height 21
type input "240.00"
click at [951, 521] on button "Salva" at bounding box center [926, 515] width 267 height 23
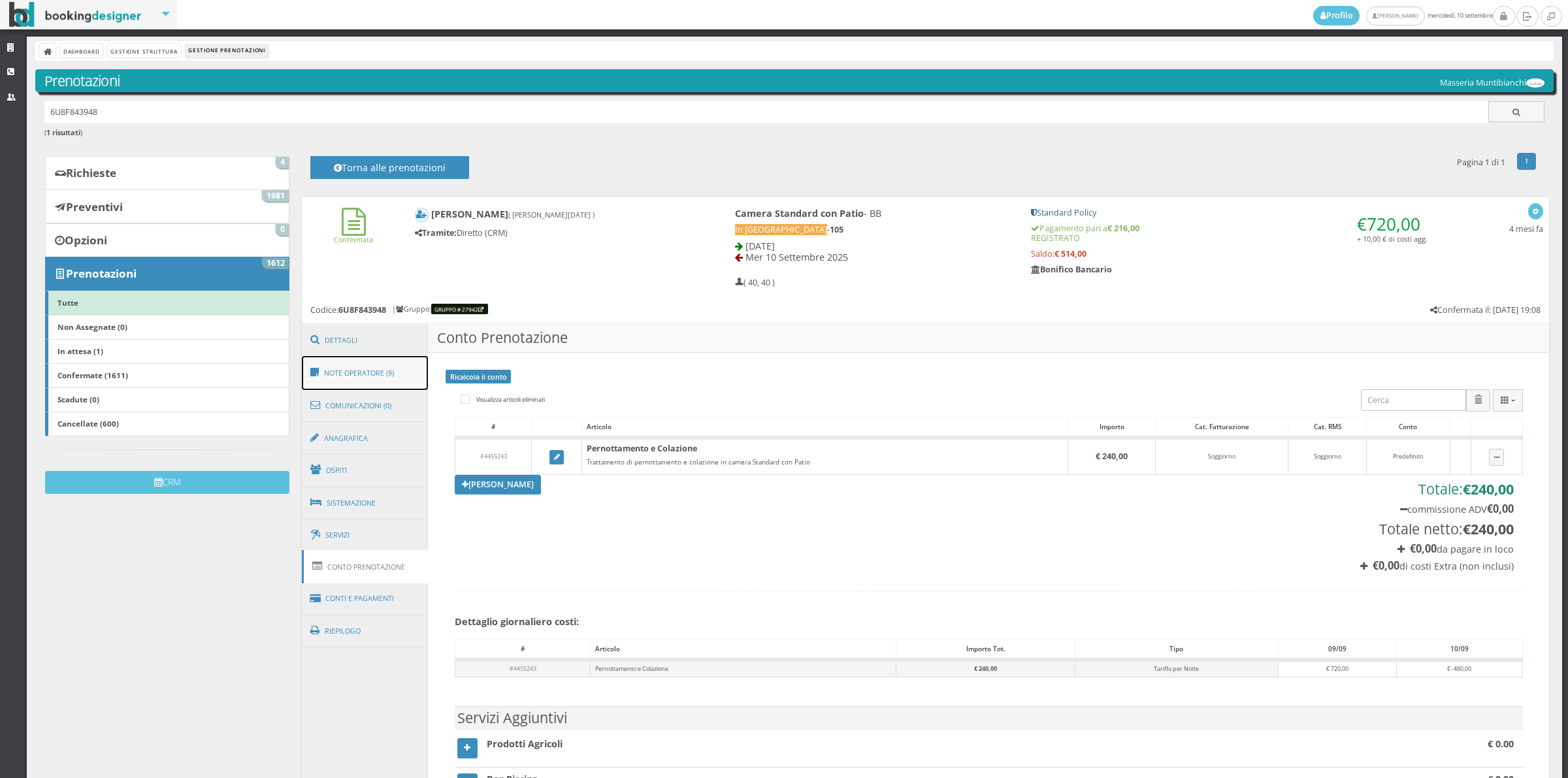
click at [393, 377] on link "Note Operatore (9)" at bounding box center [365, 373] width 127 height 34
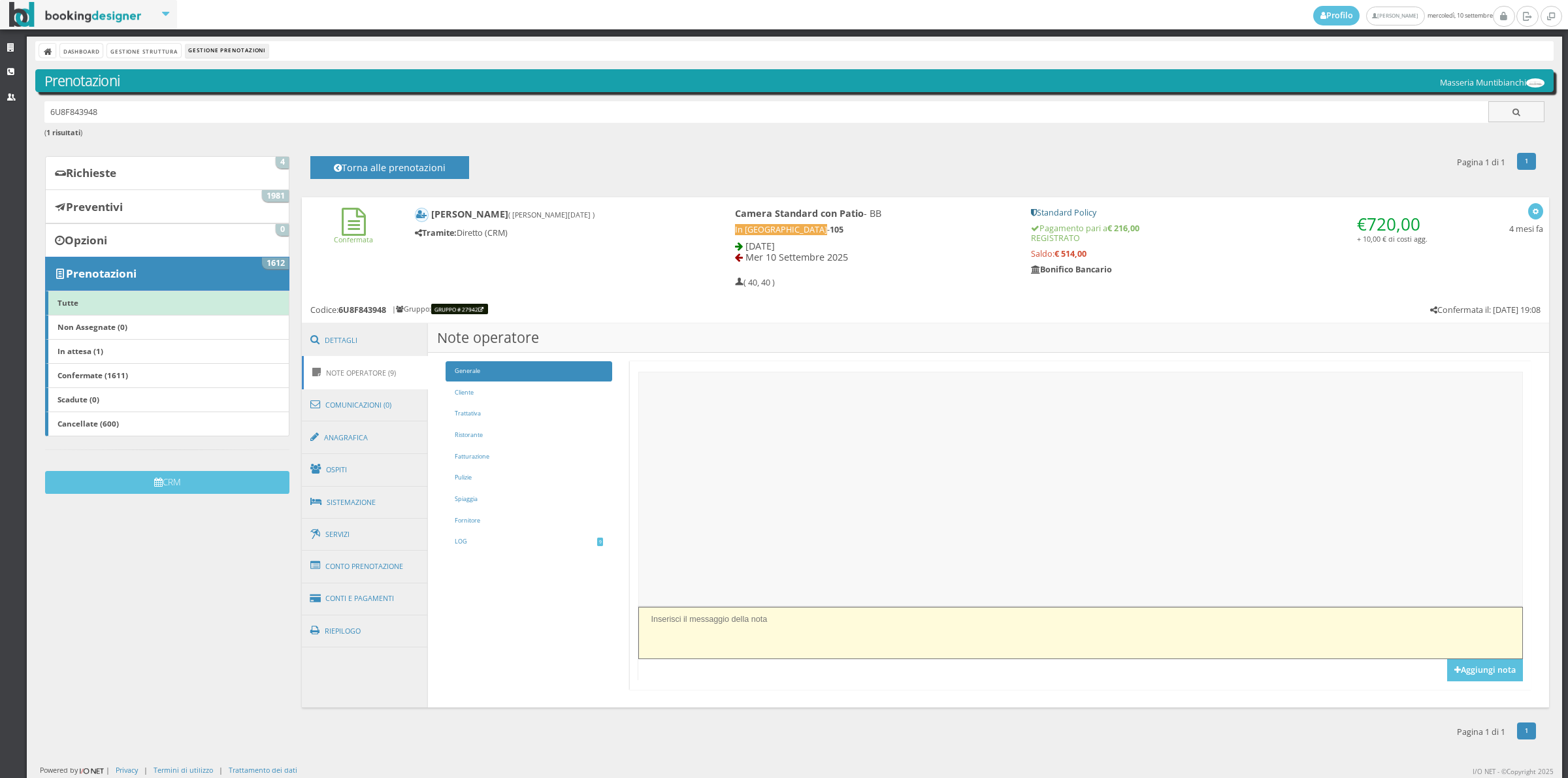
click at [680, 624] on textarea at bounding box center [1080, 632] width 884 height 52
type textarea "p"
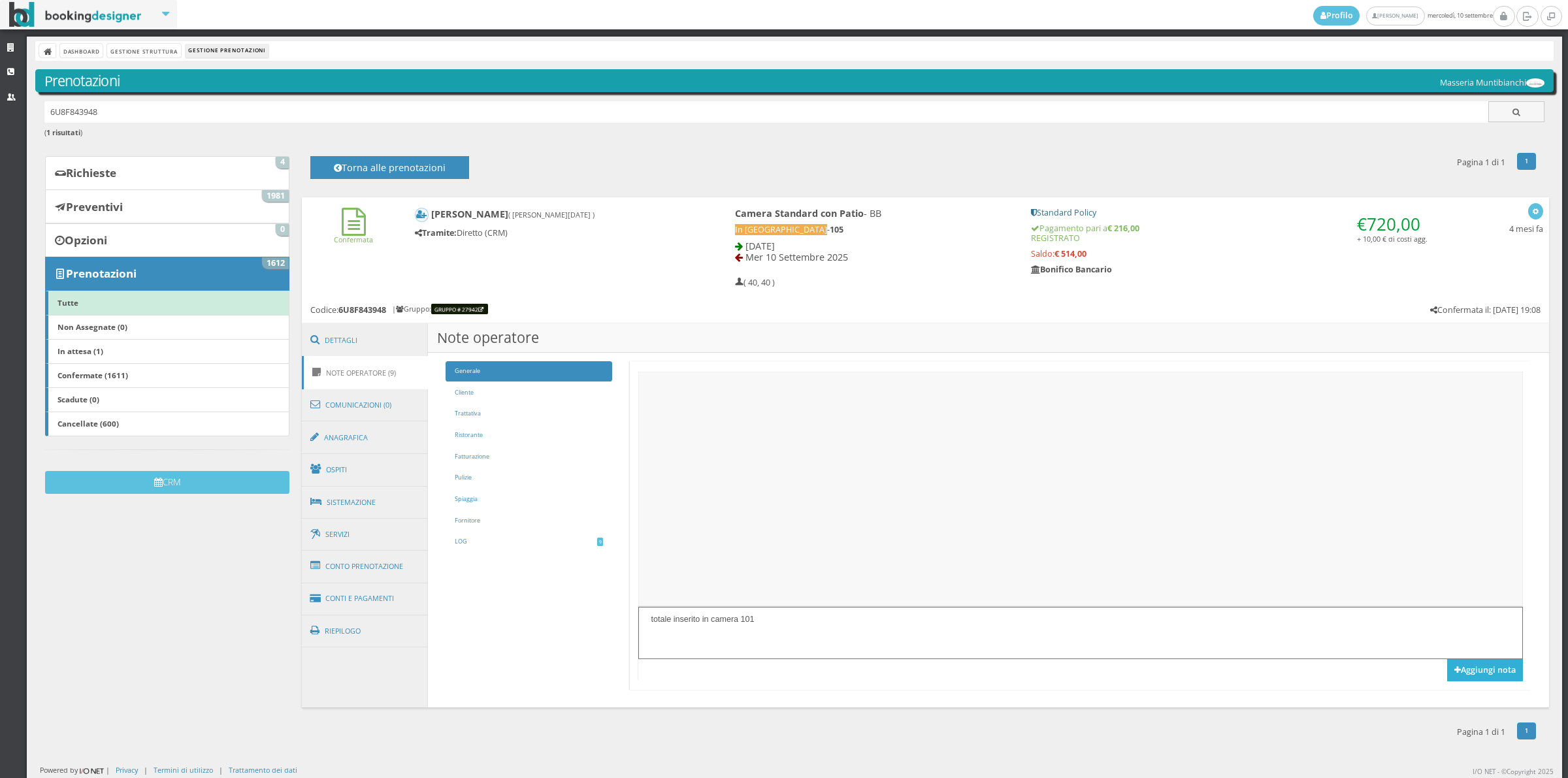
type textarea "totale inserito in camera 101"
click at [1474, 678] on button "Aggiungi nota" at bounding box center [1485, 670] width 76 height 22
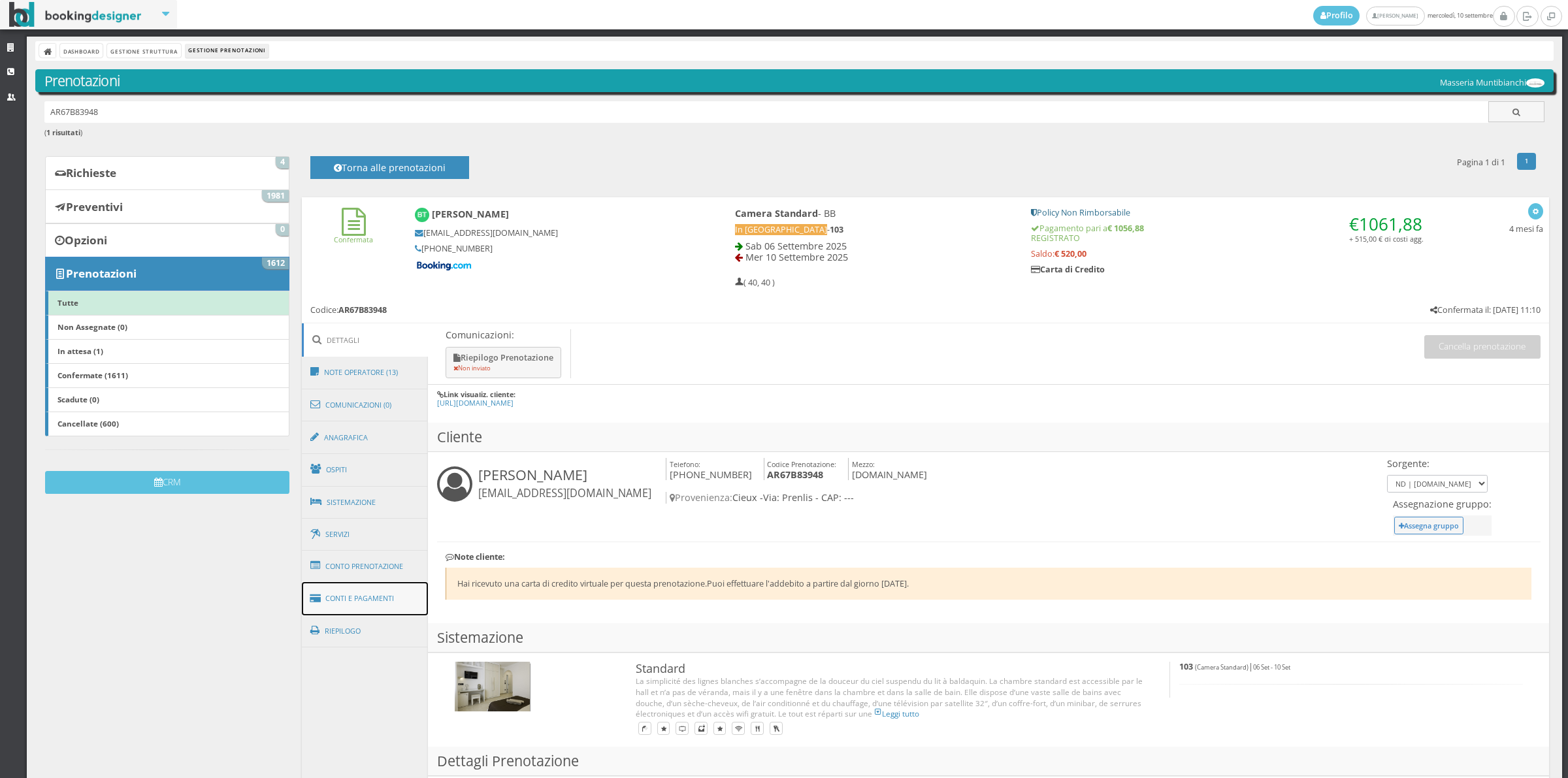
click at [396, 605] on link "Conti e Pagamenti" at bounding box center [365, 598] width 127 height 33
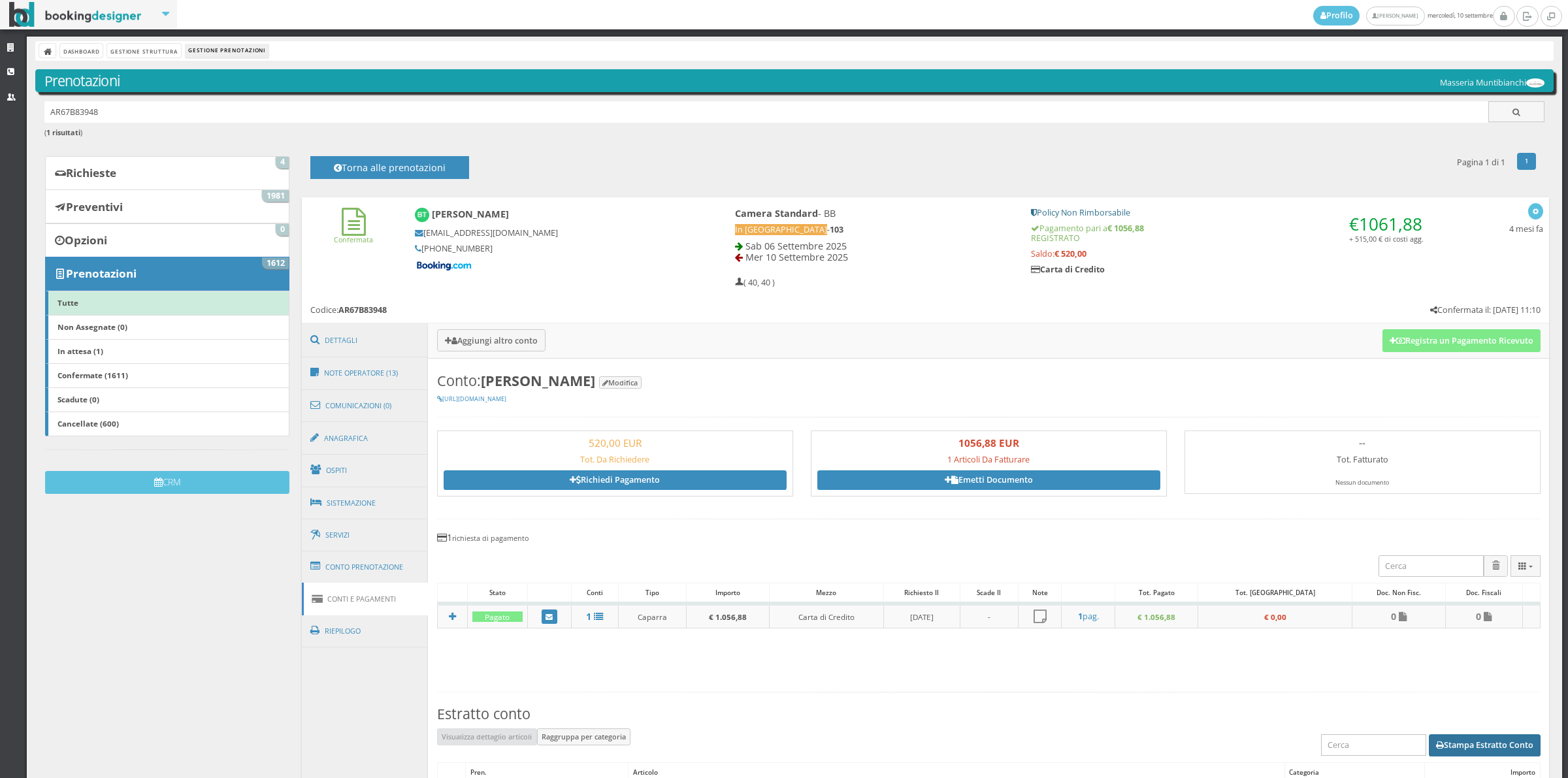
click at [1431, 740] on button "Stampa Estratto Conto" at bounding box center [1485, 745] width 112 height 22
click at [325, 572] on link "Conto Prenotazione" at bounding box center [365, 567] width 127 height 34
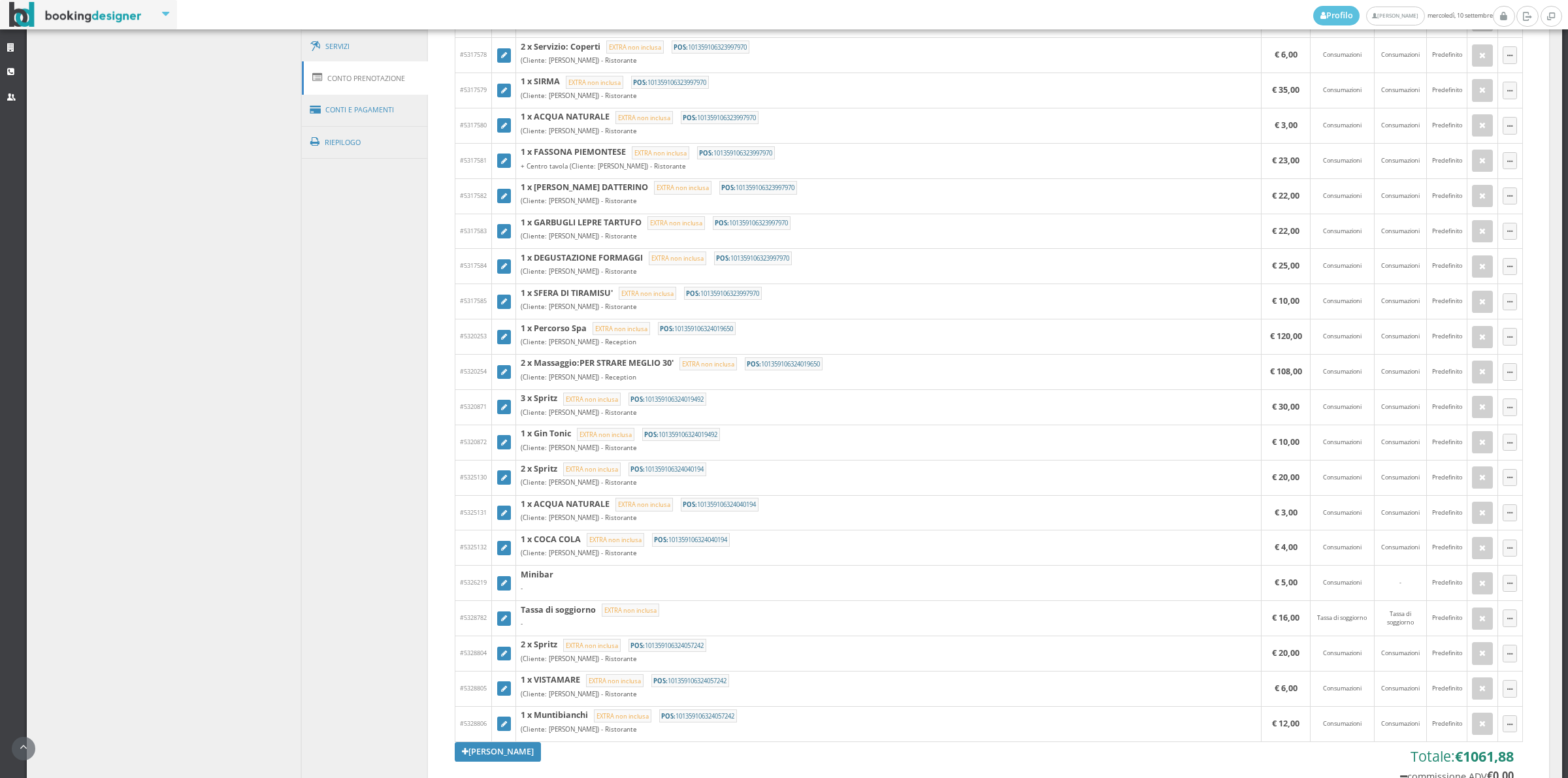
scroll to position [560, 0]
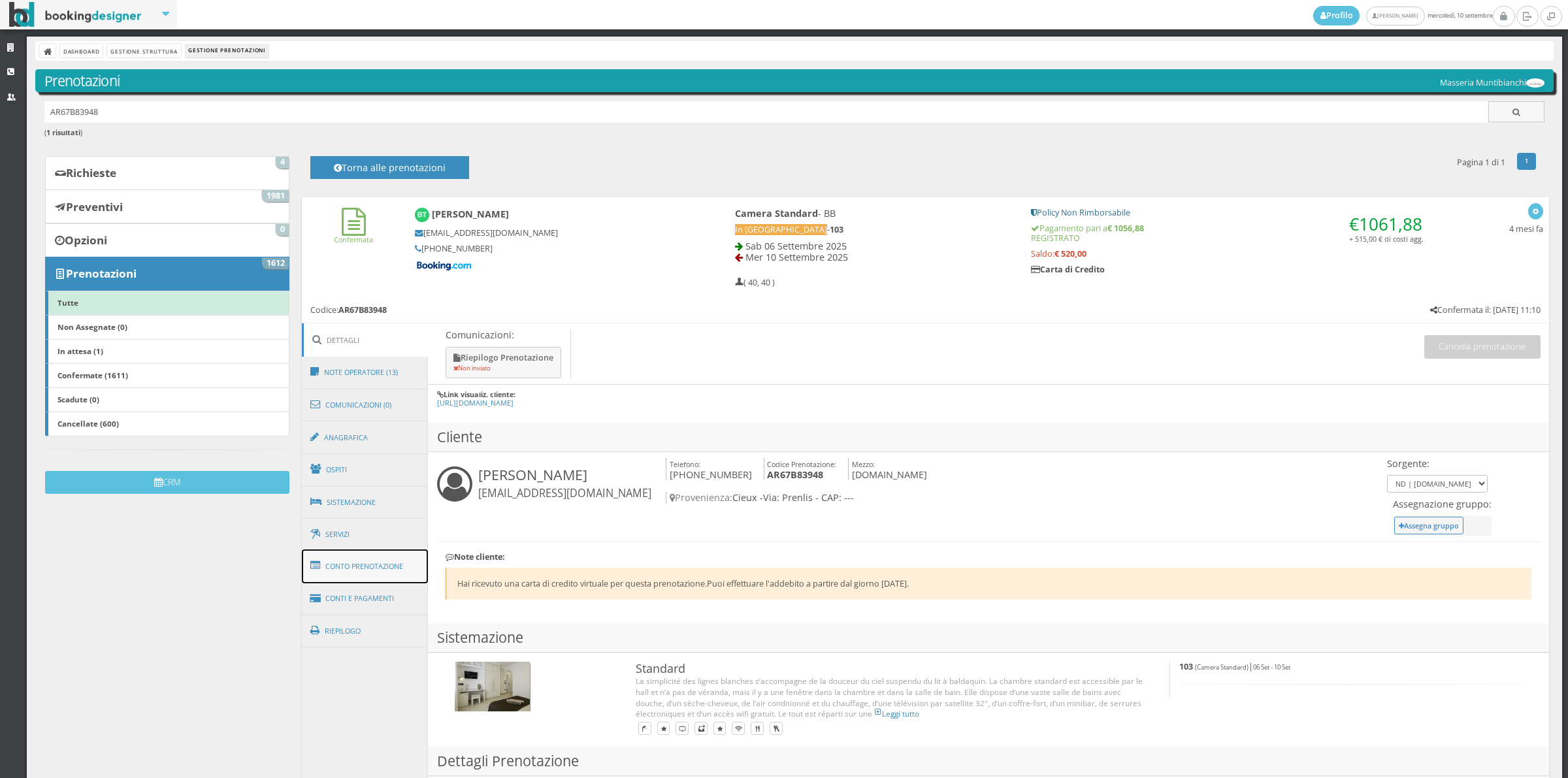
click at [356, 563] on link "Conto Prenotazione" at bounding box center [365, 566] width 127 height 34
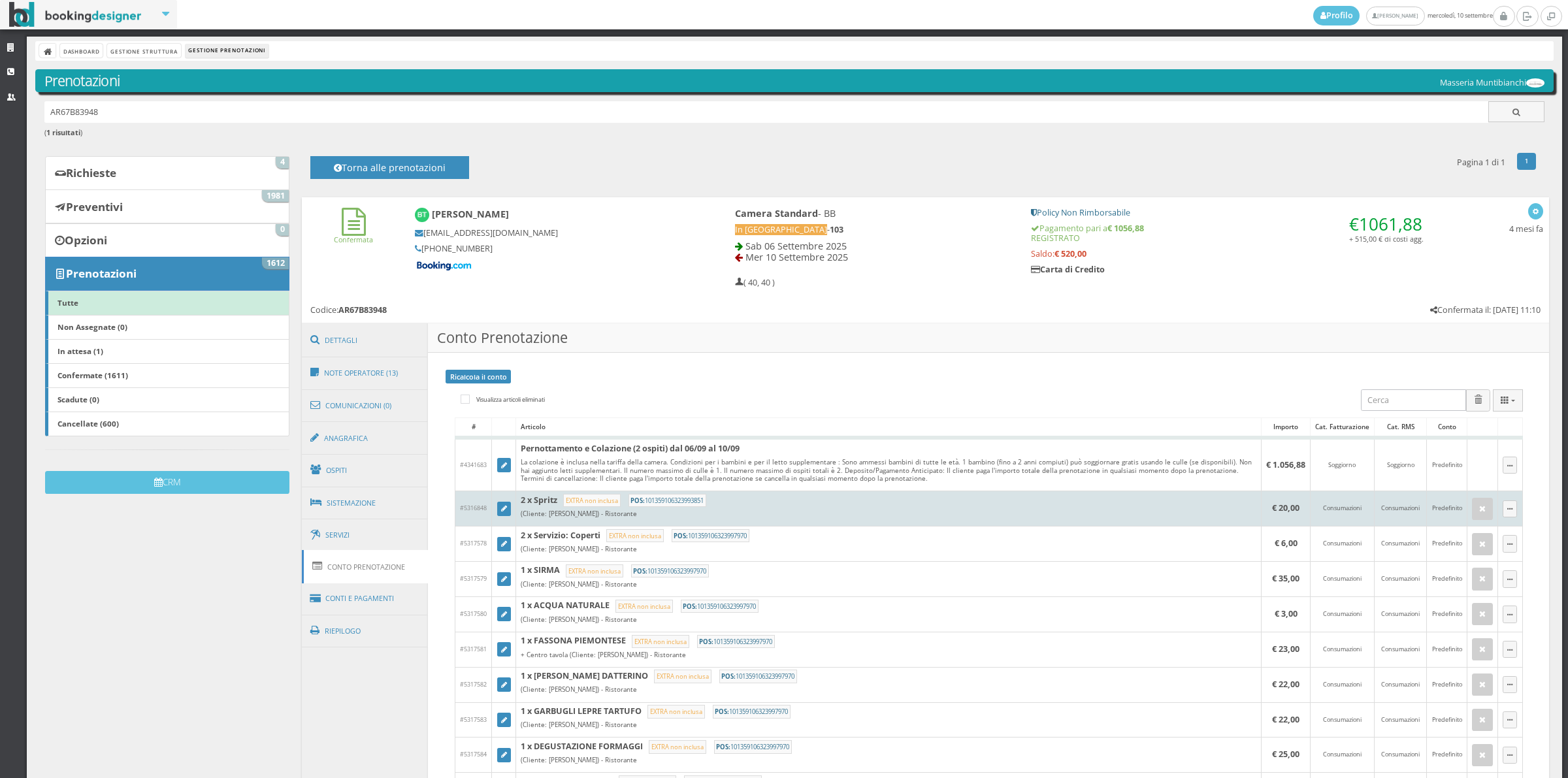
click at [492, 512] on td at bounding box center [504, 509] width 24 height 35
click at [502, 509] on icon at bounding box center [504, 509] width 6 height 7
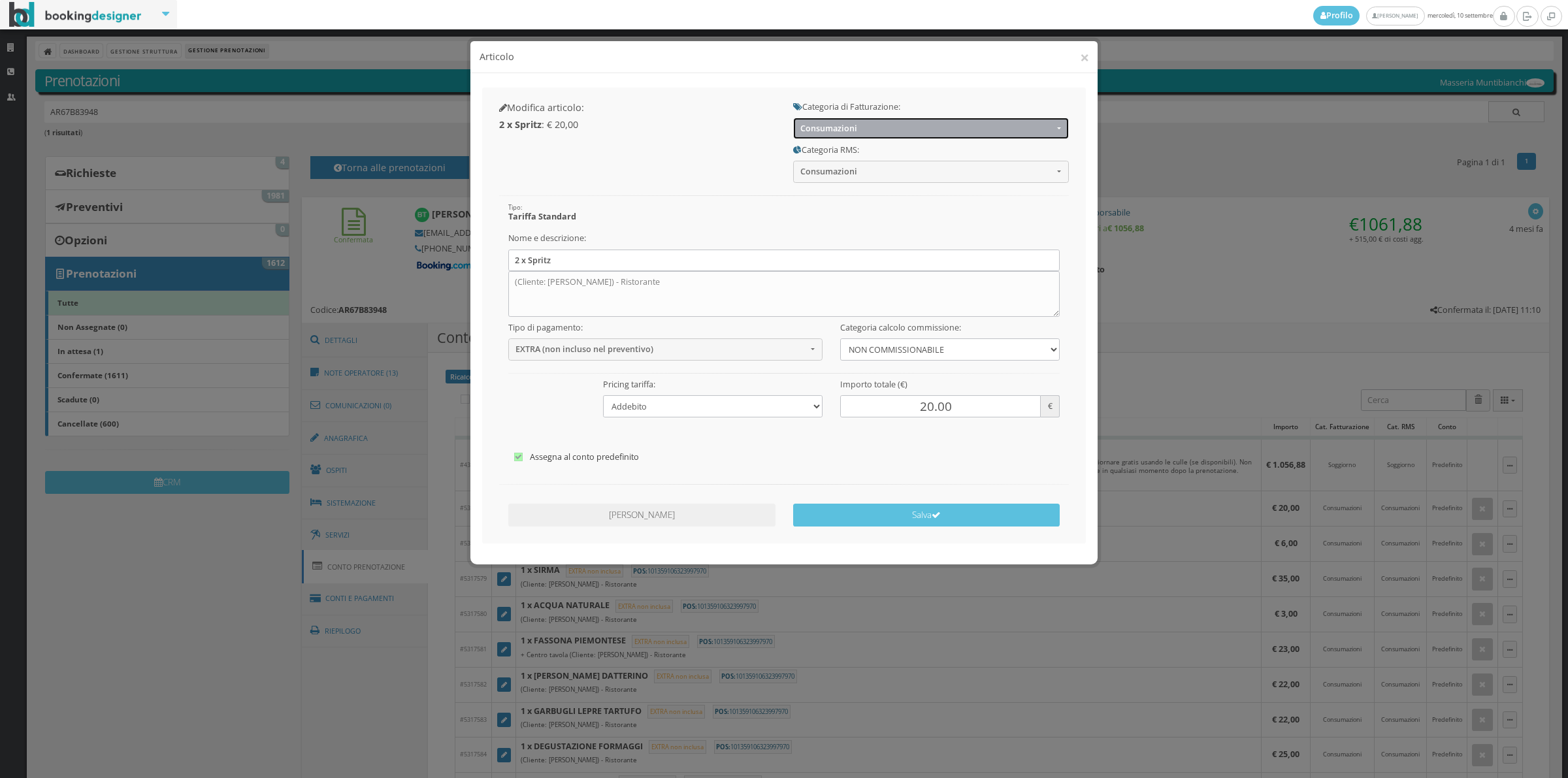
click at [839, 134] on button "Consumazioni" at bounding box center [931, 128] width 276 height 21
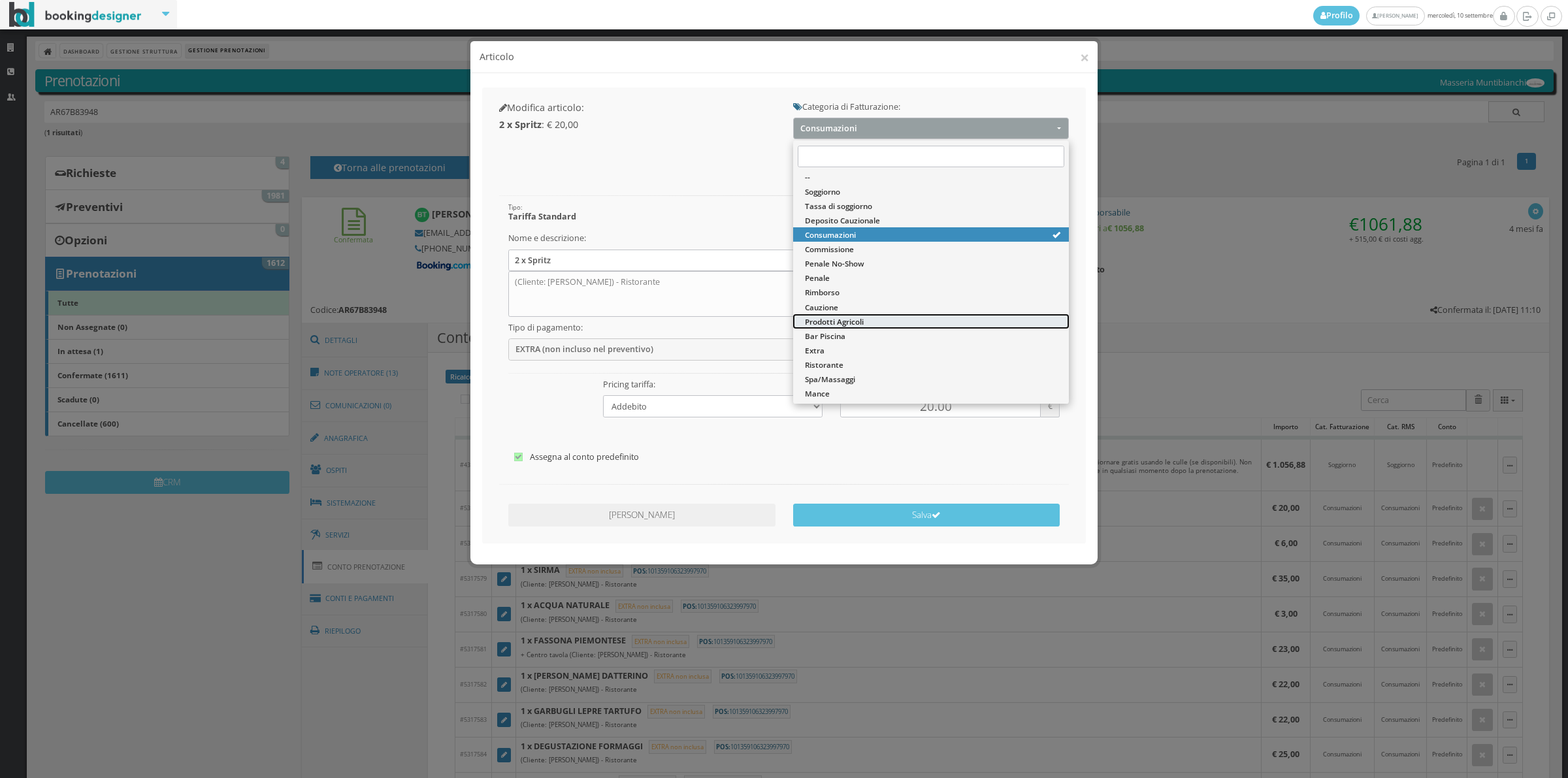
click at [835, 327] on span "Prodotti Agricoli" at bounding box center [834, 322] width 59 height 11
select select "60"
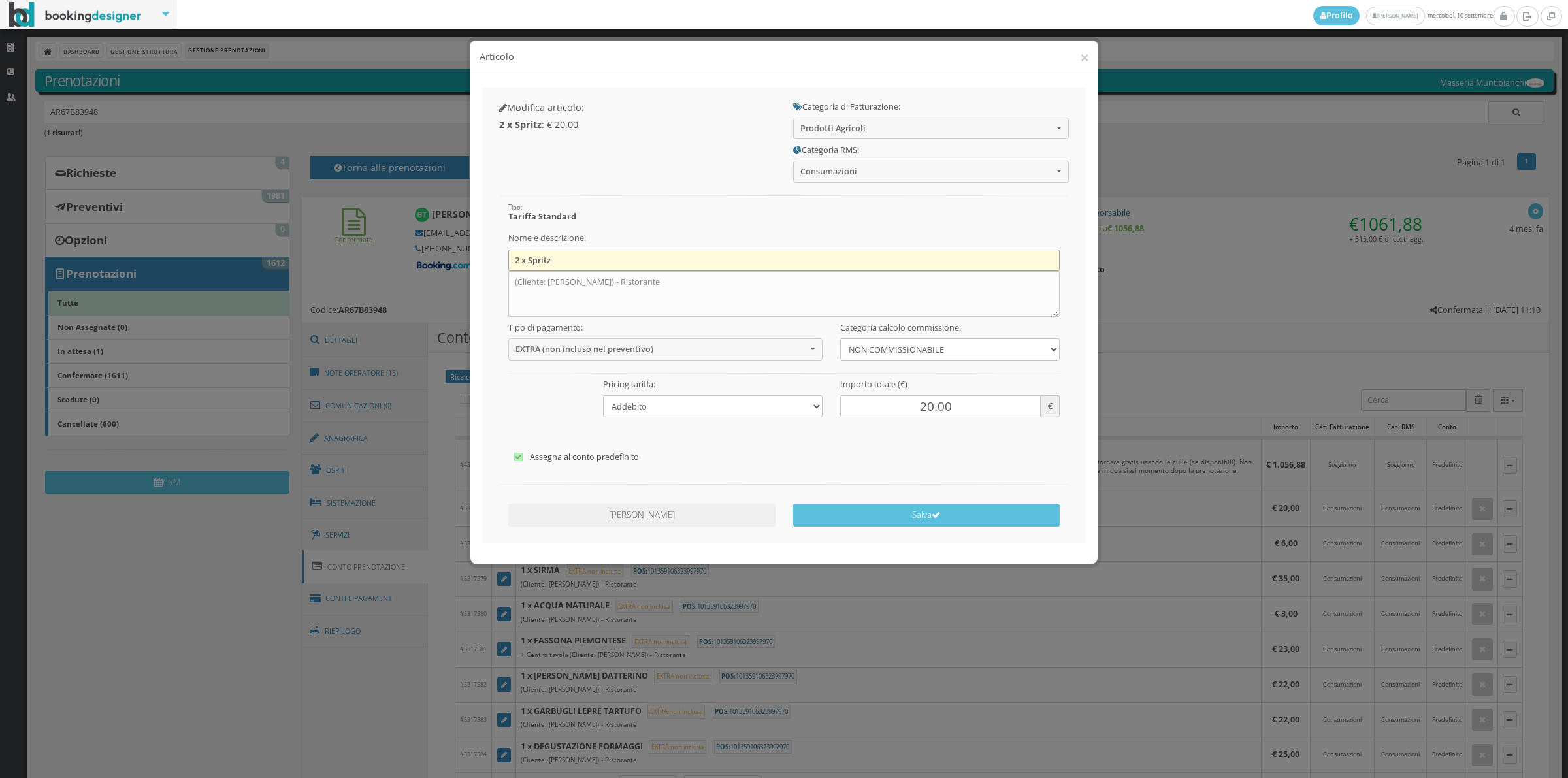
click at [673, 256] on input "2 x Spritz" at bounding box center [784, 260] width 552 height 21
type input "2"
click at [687, 288] on textarea "(Cliente: Sarah Ragot) - Ristorante" at bounding box center [784, 294] width 552 height 46
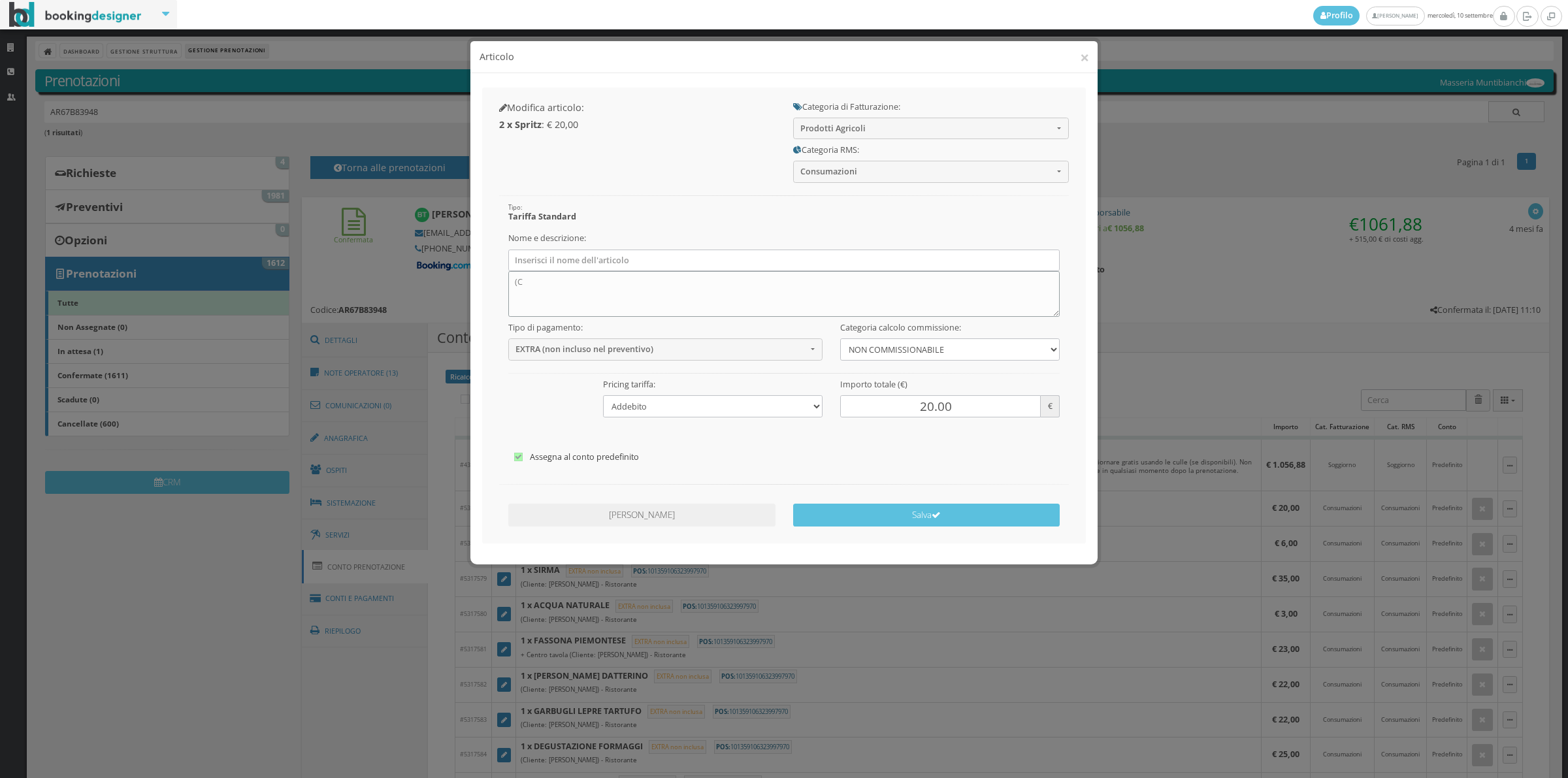
type textarea "("
click at [875, 504] on button "Salva" at bounding box center [926, 515] width 267 height 23
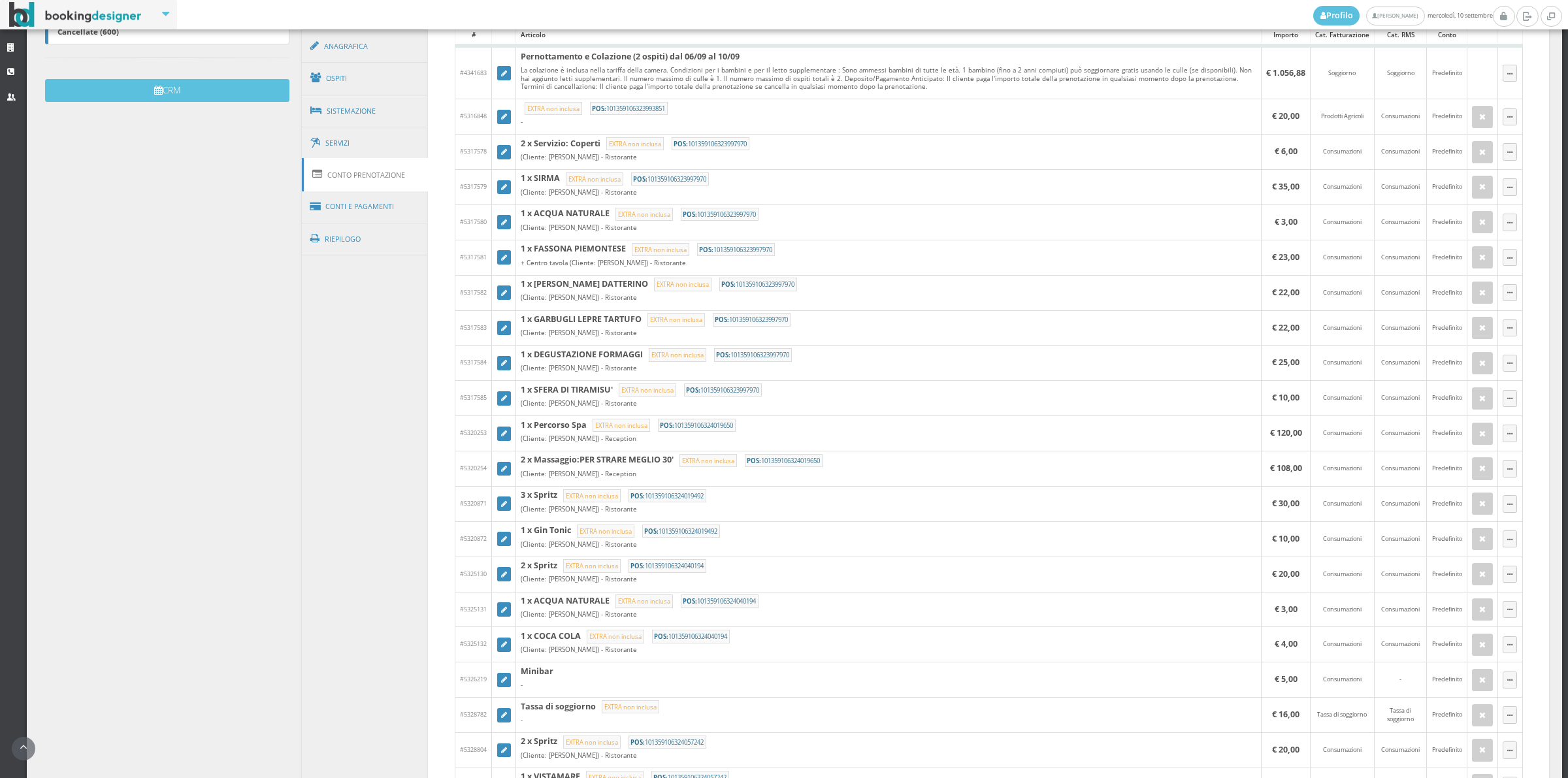
scroll to position [438, 0]
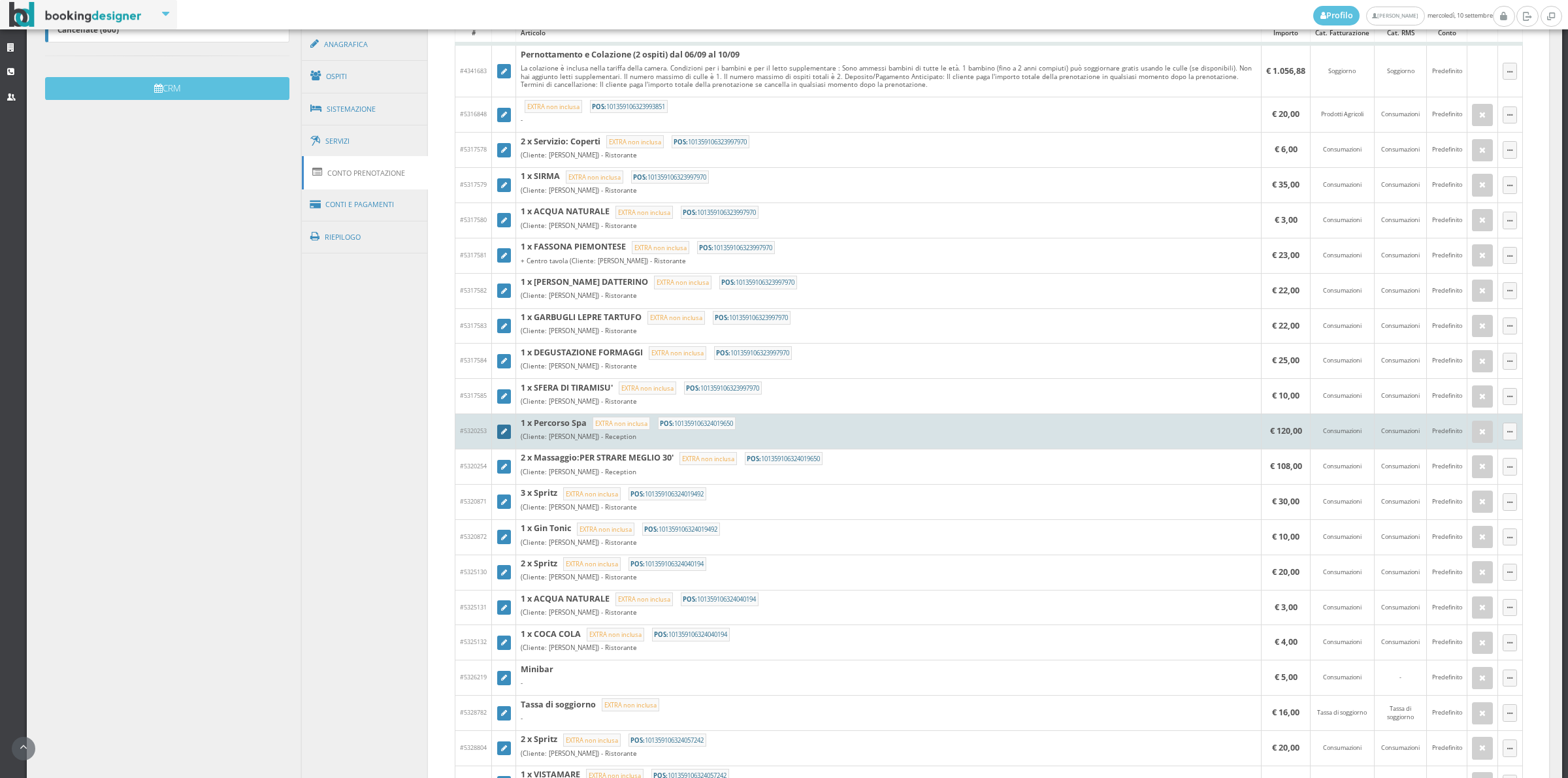
click at [502, 432] on icon at bounding box center [504, 432] width 6 height 7
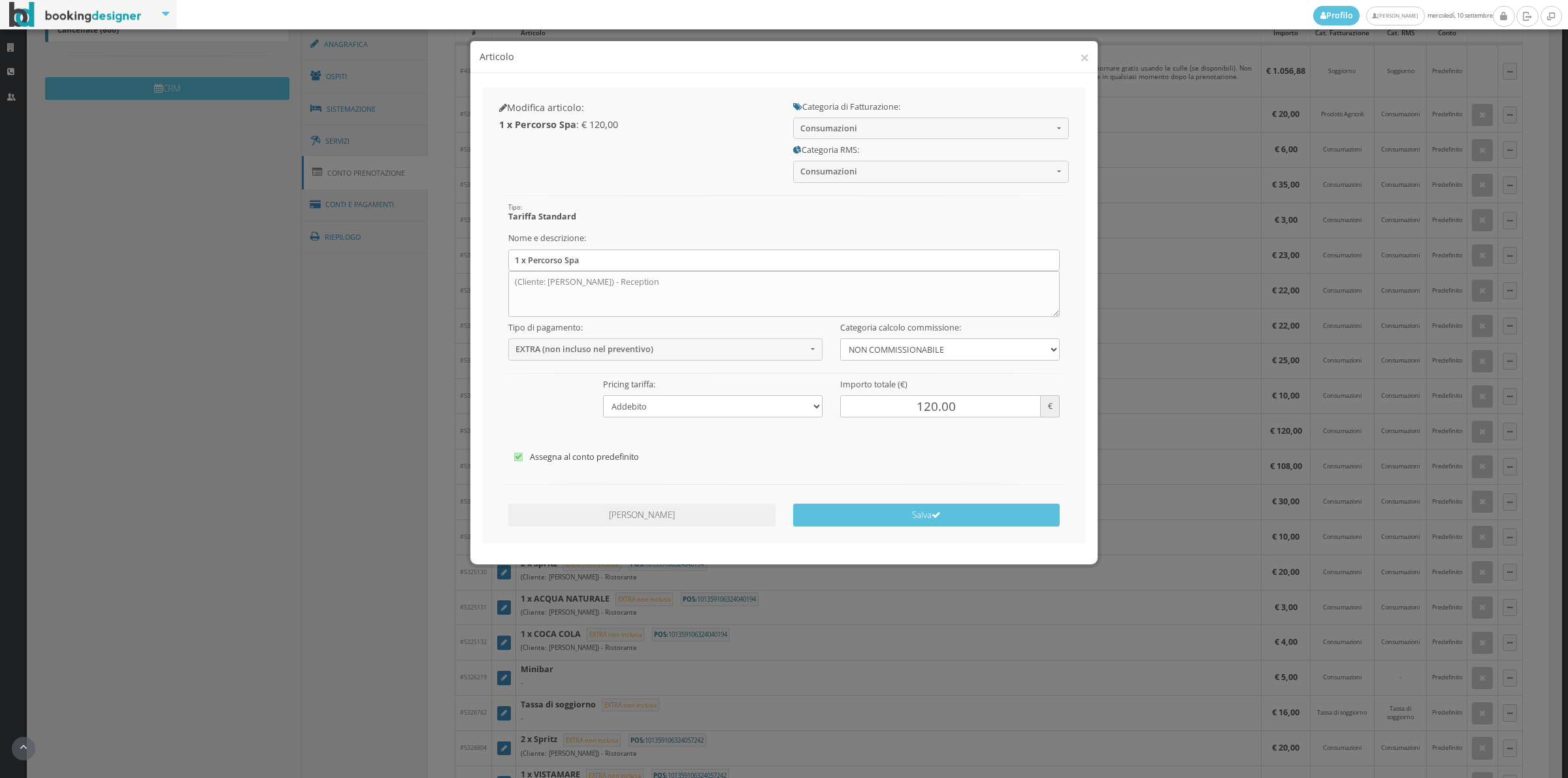
click at [883, 114] on div "Categoria di Fatturazione: Consumazioni -- Soggiorno Tassa di soggiorno Deposit…" at bounding box center [931, 117] width 293 height 43
click at [880, 125] on span "Consumazioni" at bounding box center [926, 128] width 253 height 10
click at [834, 128] on span "Consumazioni" at bounding box center [926, 128] width 253 height 10
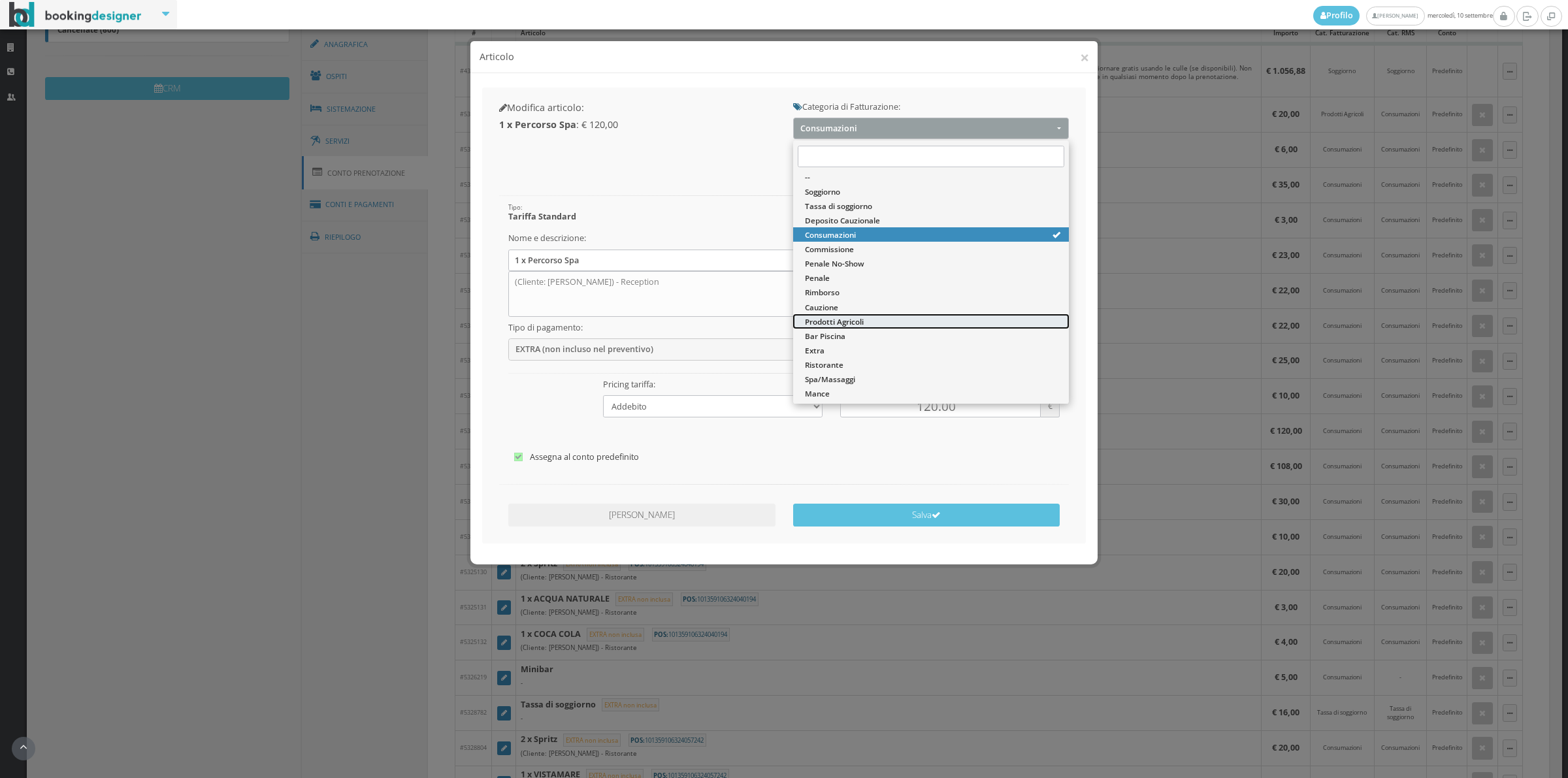
click at [834, 316] on span "Prodotti Agricoli" at bounding box center [834, 322] width 59 height 11
select select "60"
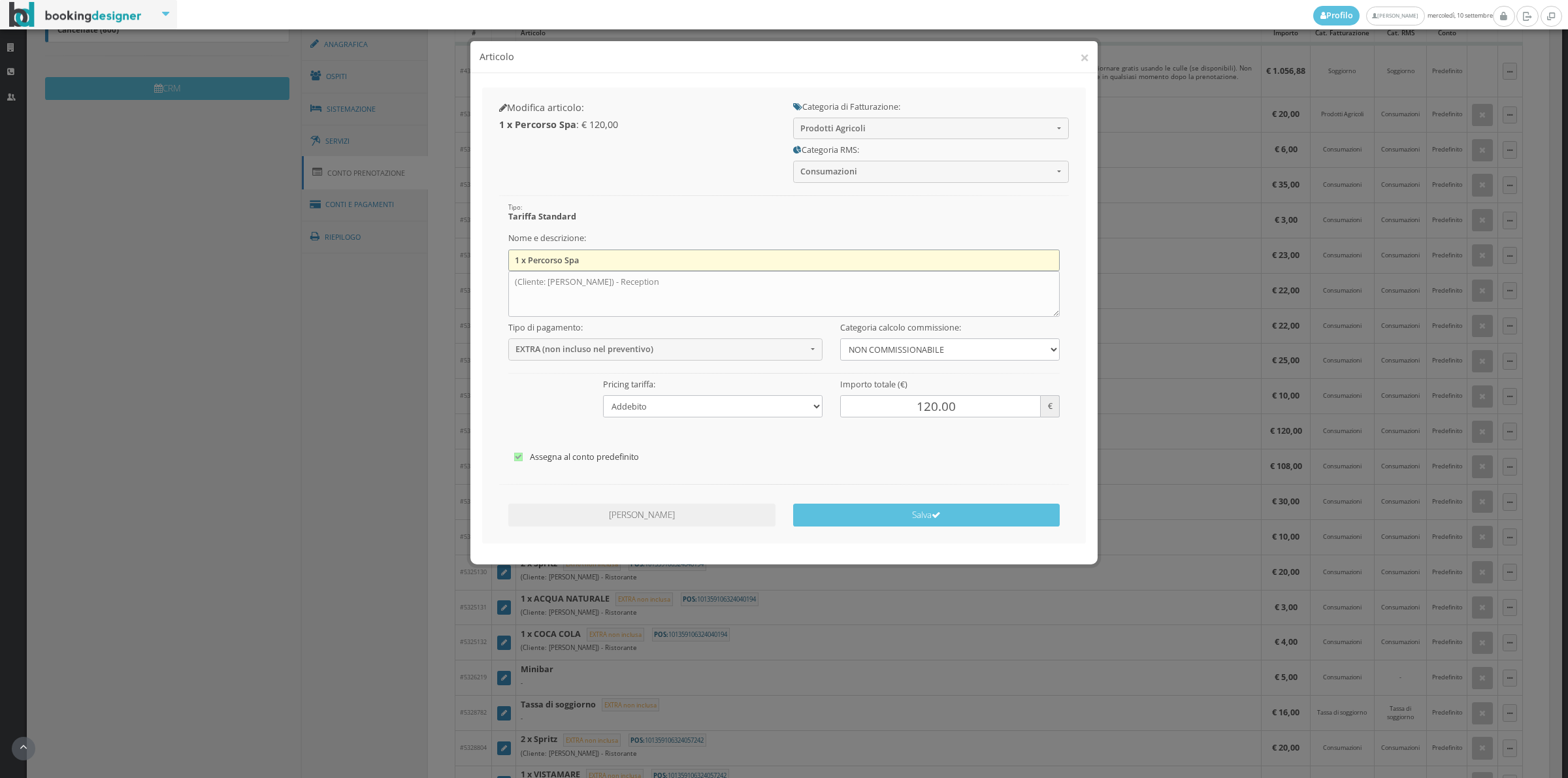
click at [689, 258] on input "1 x Percorso Spa" at bounding box center [784, 260] width 552 height 21
type input "1"
click at [689, 278] on textarea "(Cliente: Benjamin Thomas) - Reception" at bounding box center [784, 294] width 552 height 46
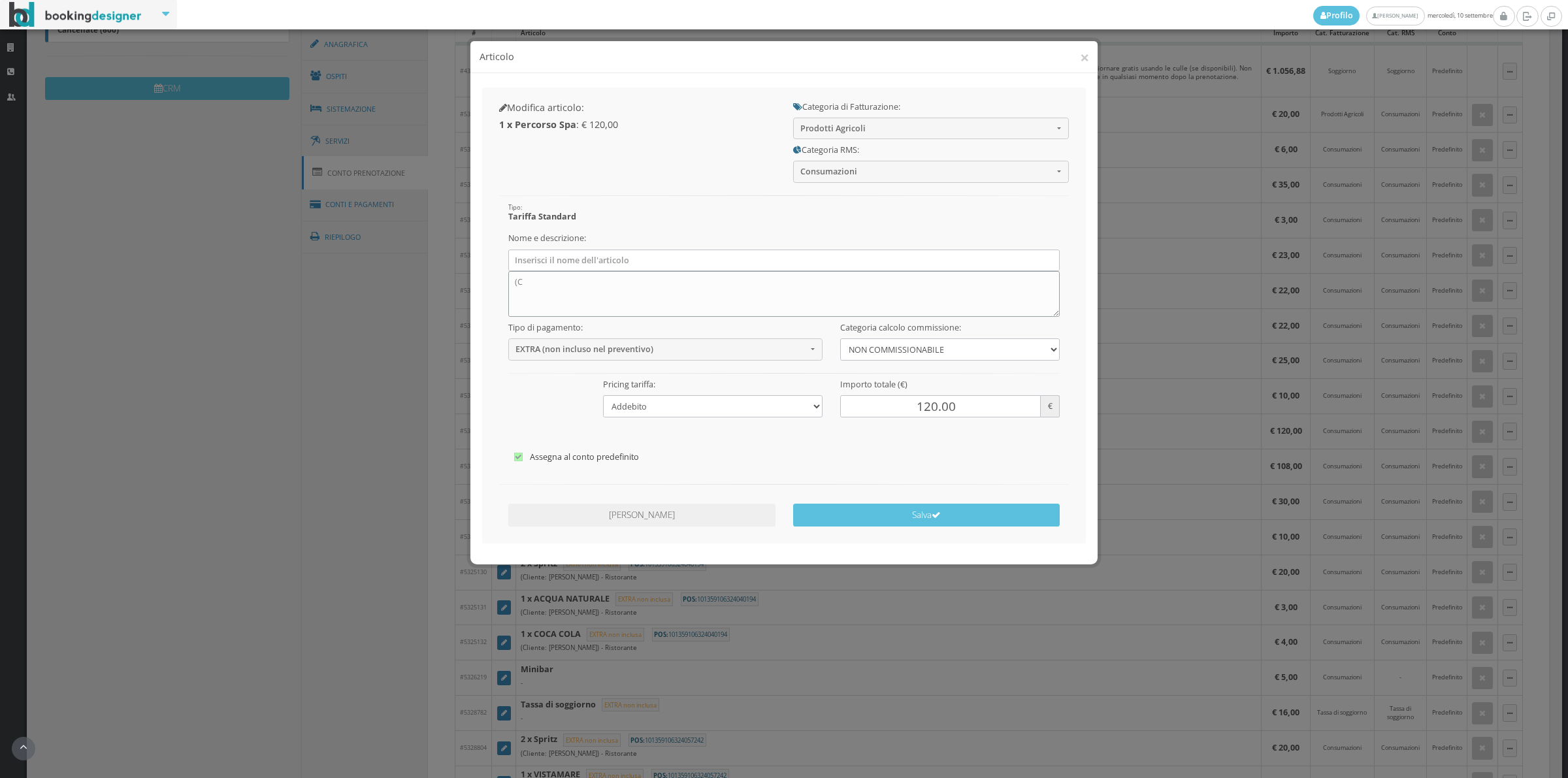
type textarea "("
click at [902, 514] on button "Salva" at bounding box center [926, 515] width 267 height 23
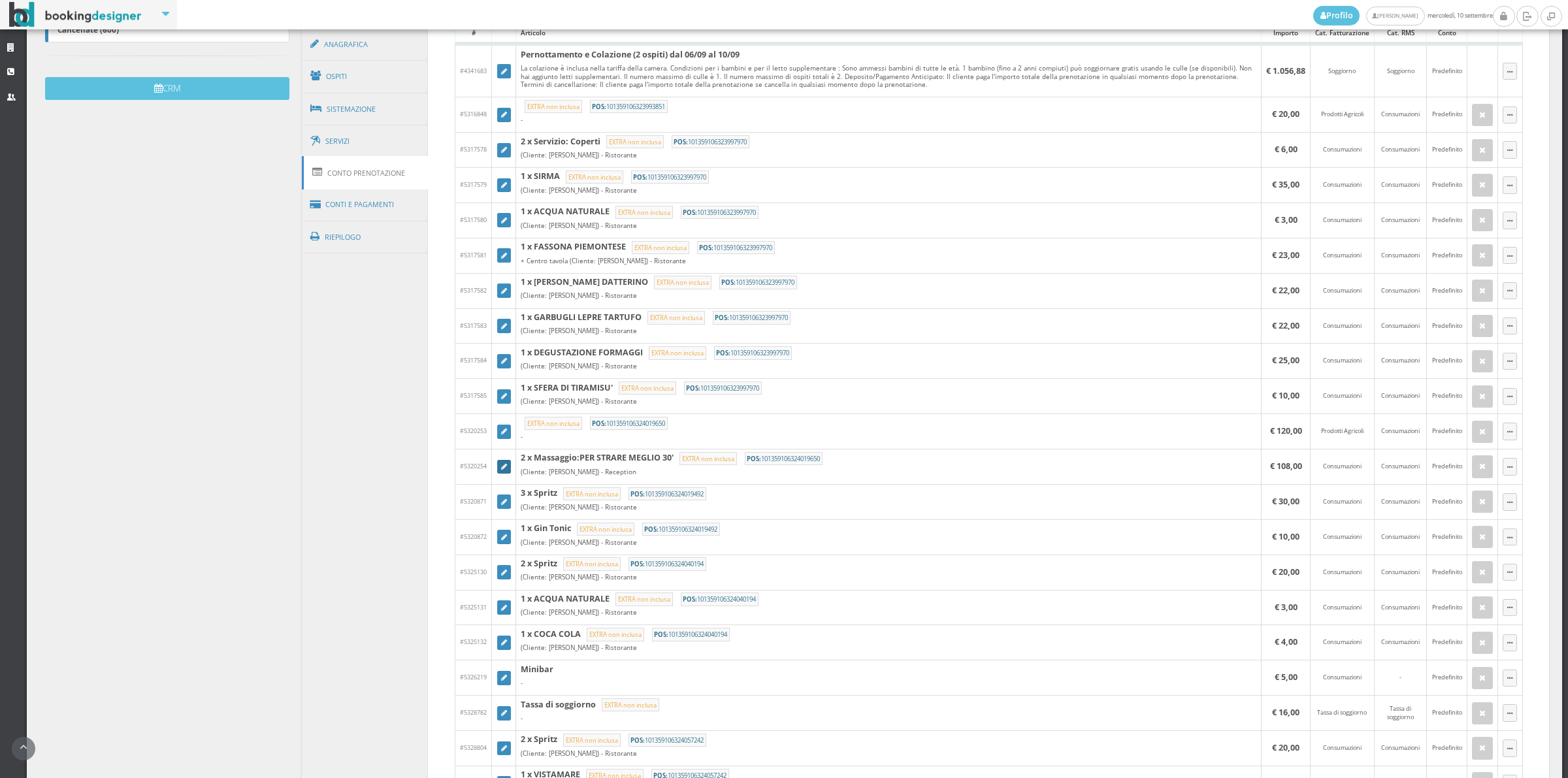
click at [501, 465] on icon at bounding box center [504, 467] width 6 height 7
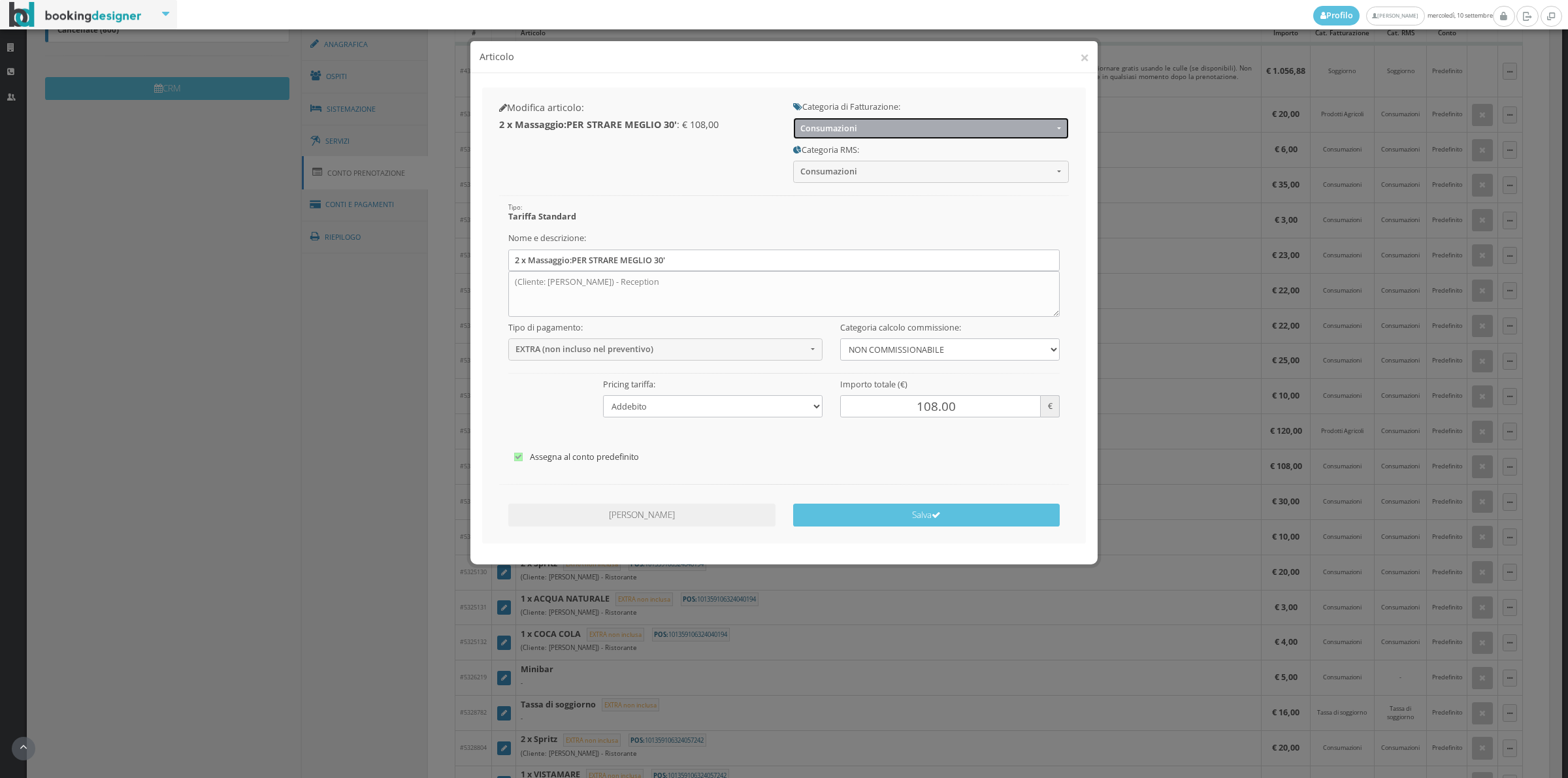
click at [919, 122] on button "Consumazioni" at bounding box center [931, 128] width 276 height 21
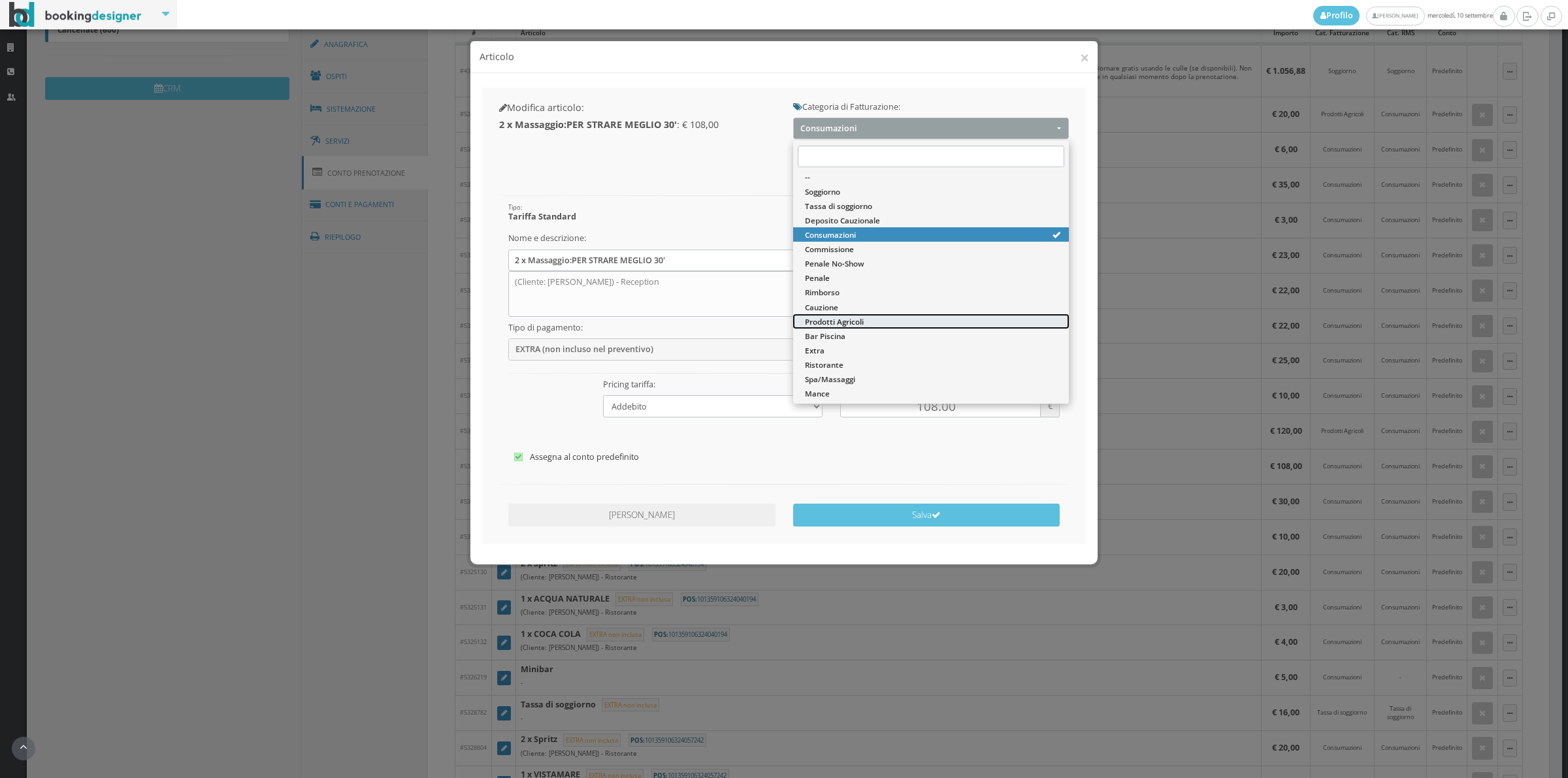
click at [844, 317] on span "Prodotti Agricoli" at bounding box center [834, 322] width 59 height 11
select select "60"
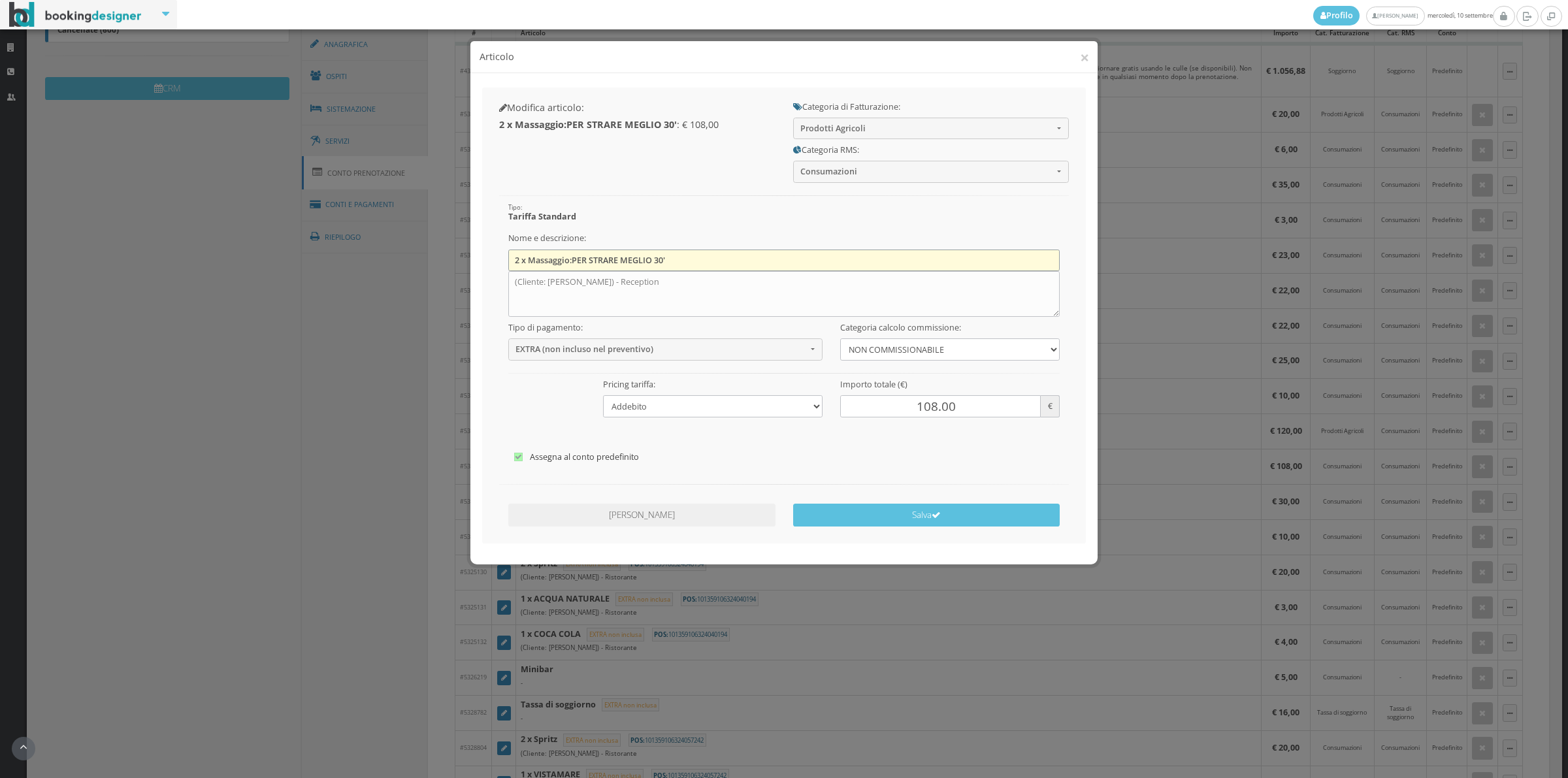
click at [699, 262] on input "2 x Massaggio:PER STRARE MEGLIO 30'" at bounding box center [784, 260] width 552 height 21
type input "2"
click at [694, 283] on textarea "(Cliente: Benjamin Thomas) - Reception" at bounding box center [784, 294] width 552 height 46
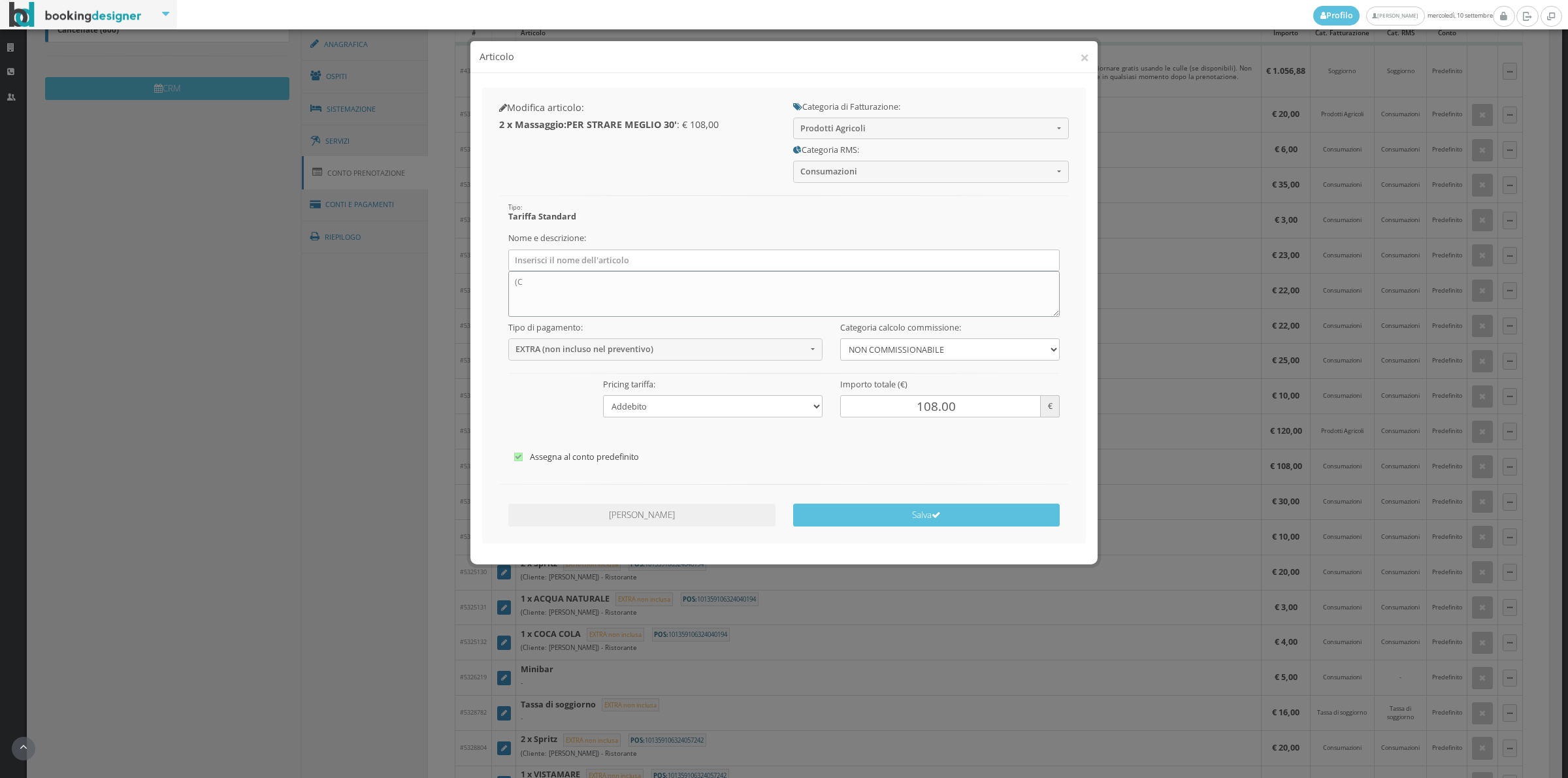
type textarea "("
click at [886, 514] on button "Salva" at bounding box center [926, 515] width 267 height 23
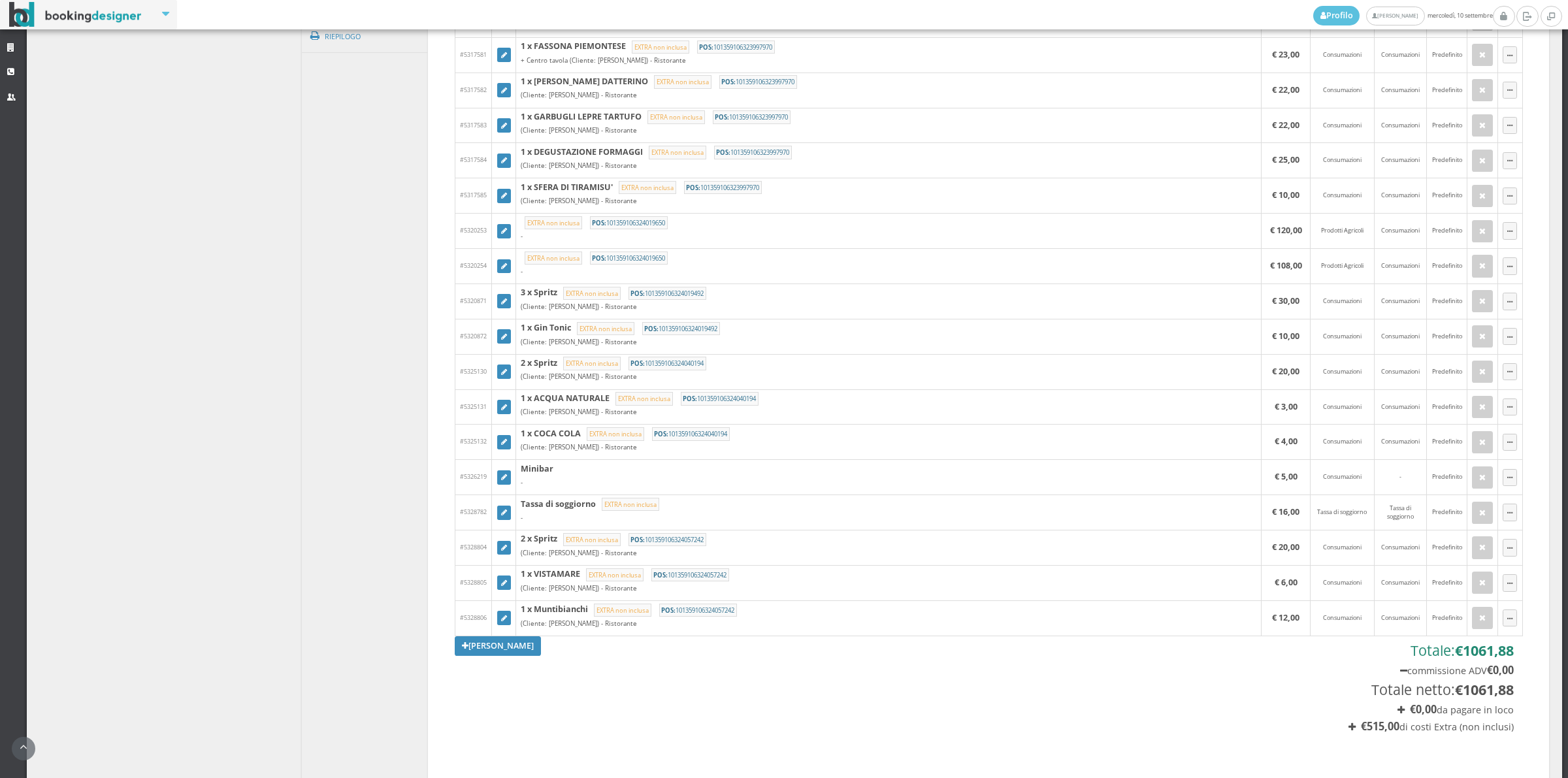
scroll to position [699, 0]
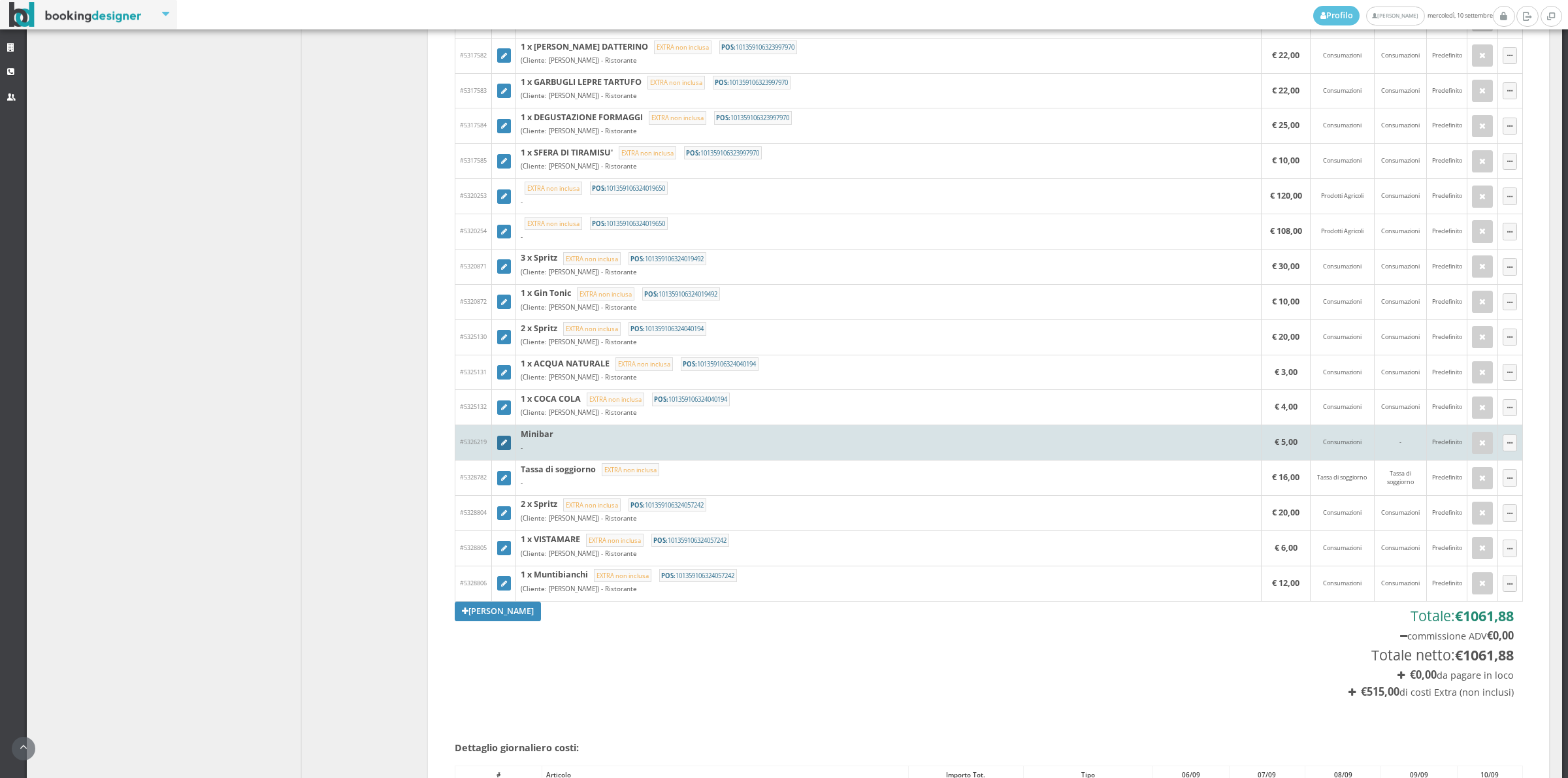
click at [501, 446] on icon at bounding box center [504, 443] width 6 height 7
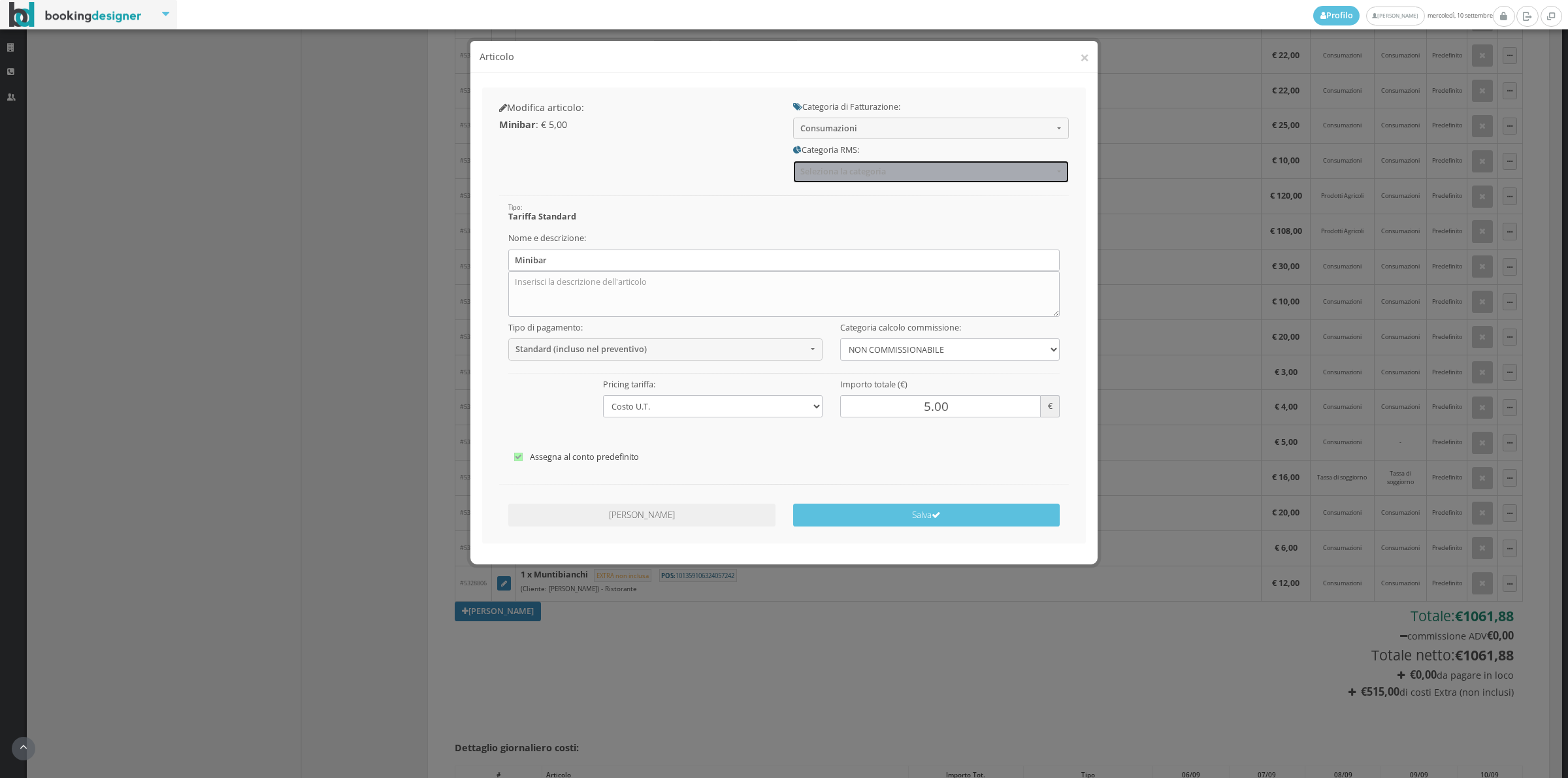
click at [820, 171] on span "Seleziona la categoria" at bounding box center [926, 171] width 253 height 10
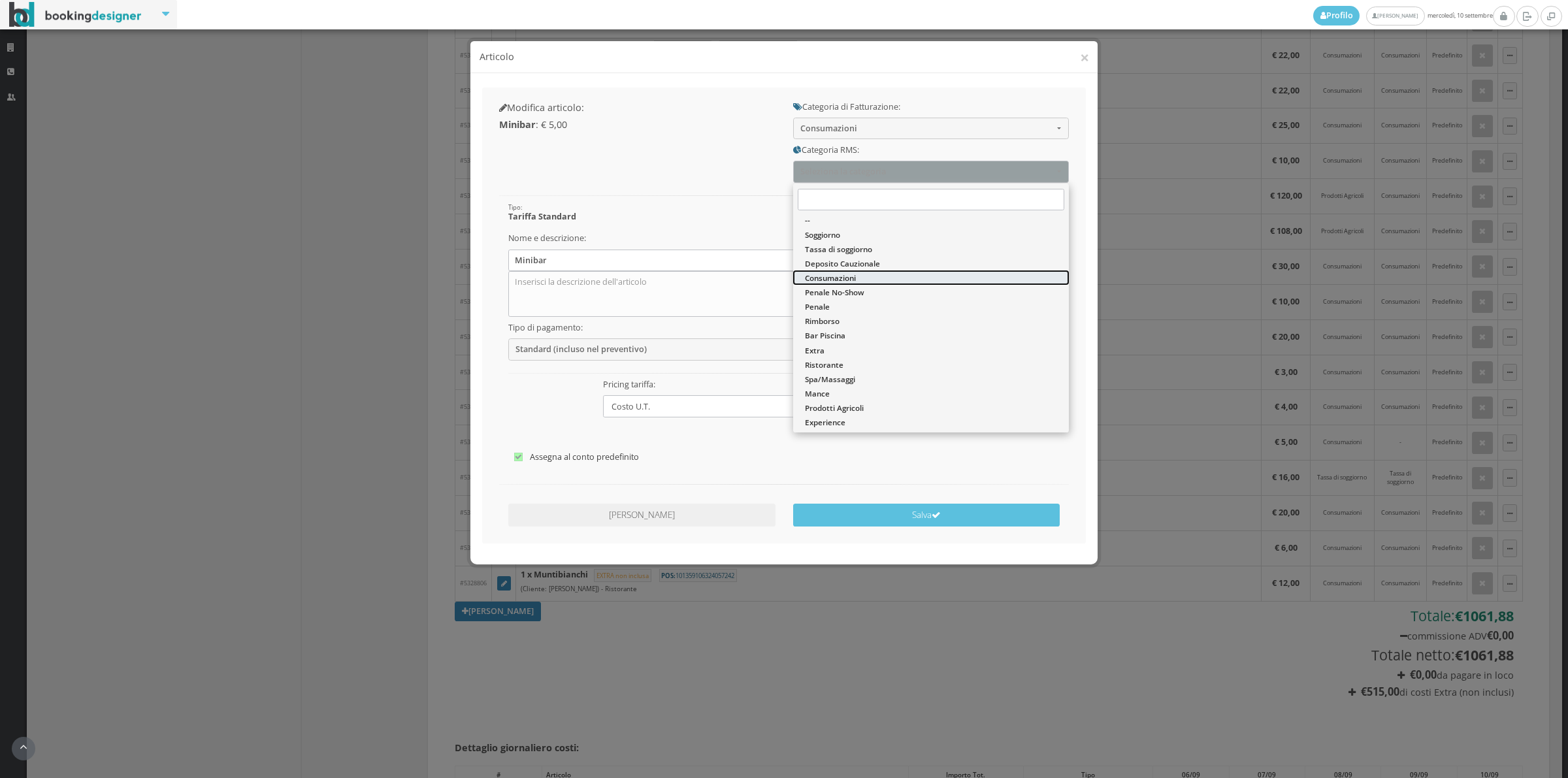
click at [831, 272] on span "Consumazioni" at bounding box center [831, 278] width 51 height 11
select select "36"
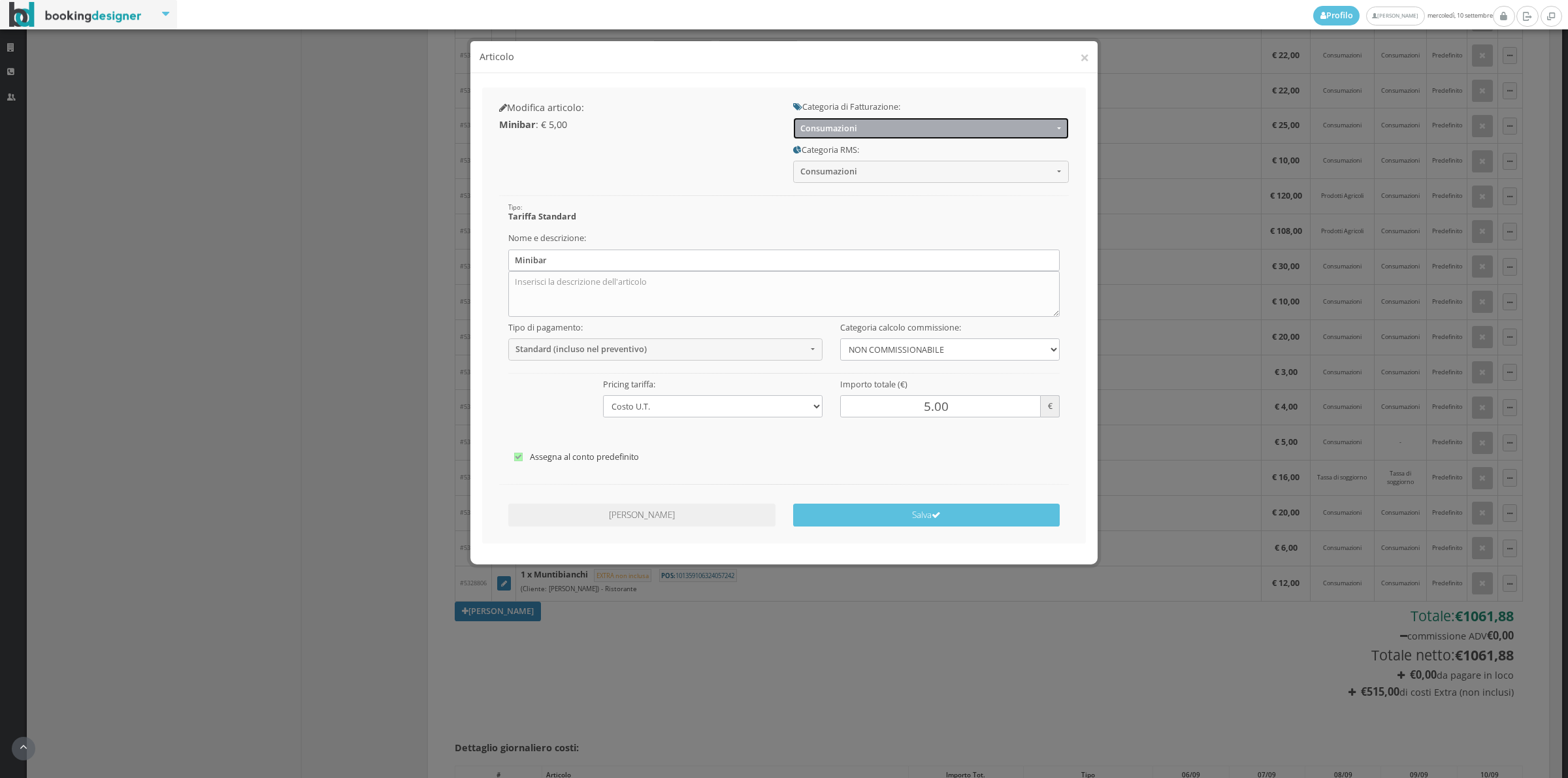
click at [833, 129] on span "Consumazioni" at bounding box center [926, 128] width 253 height 10
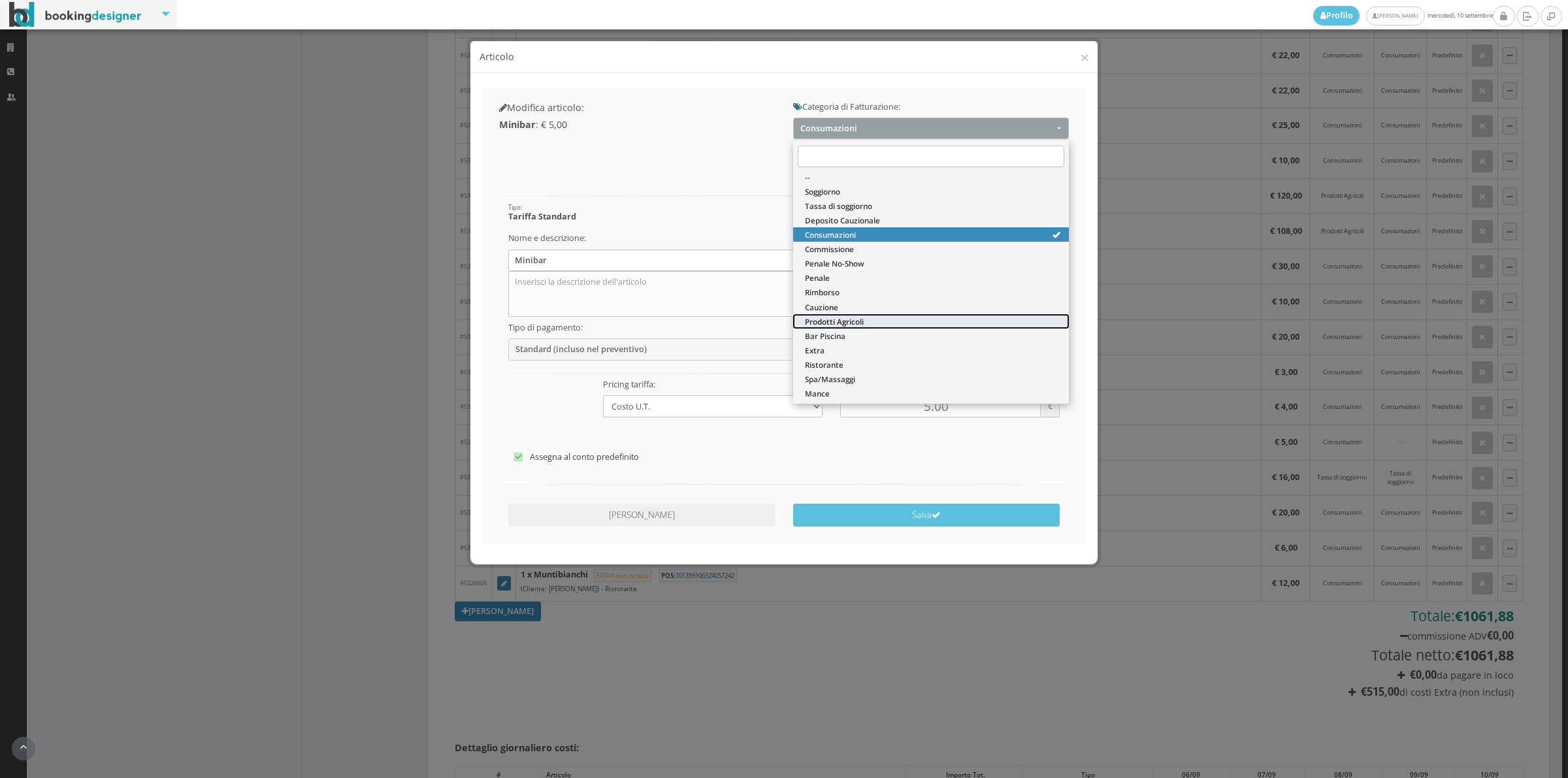
click at [838, 318] on span "Prodotti Agricoli" at bounding box center [834, 322] width 59 height 11
select select "60"
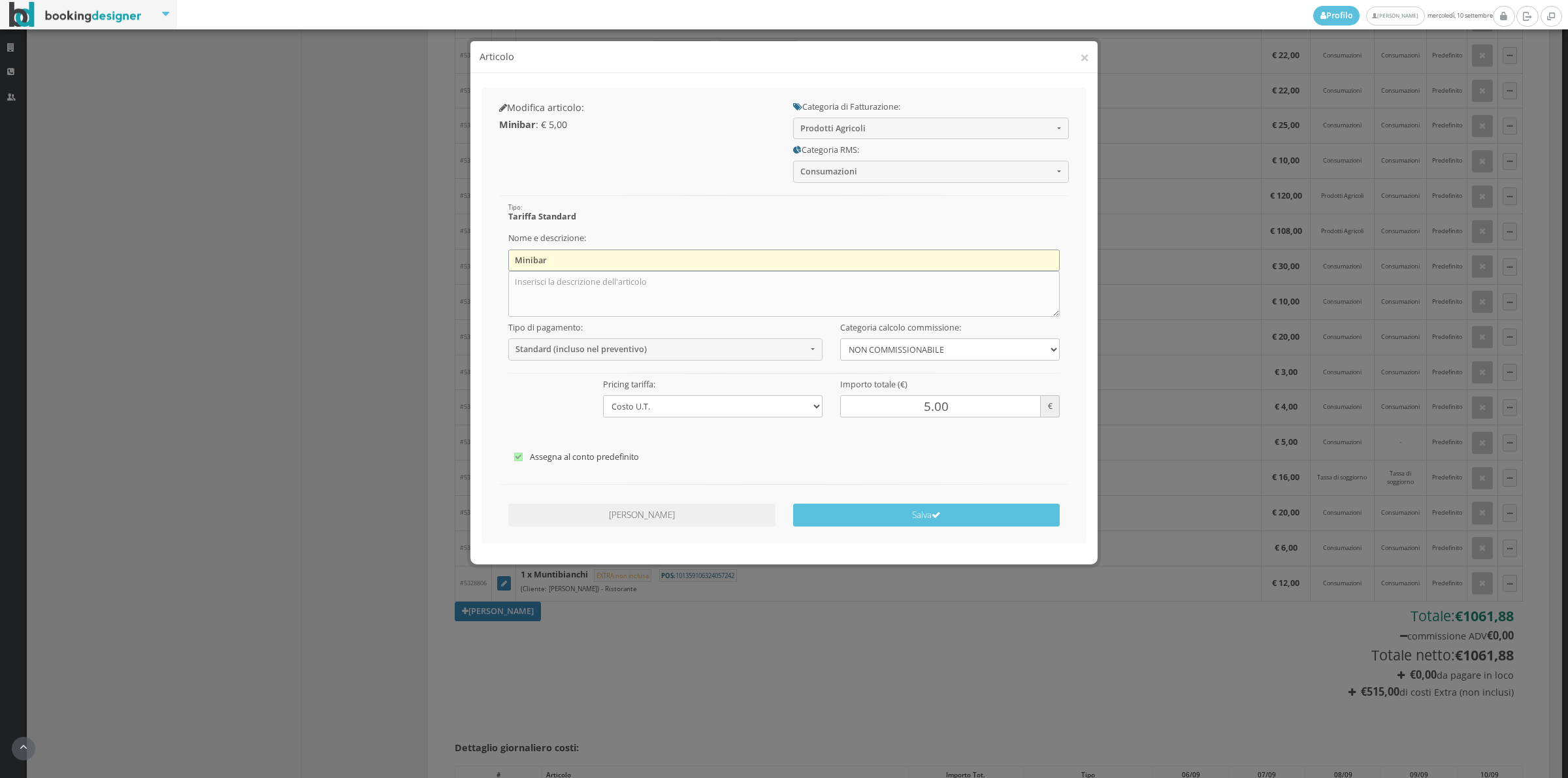
click at [580, 262] on input "Minibar" at bounding box center [784, 260] width 552 height 21
type input "M"
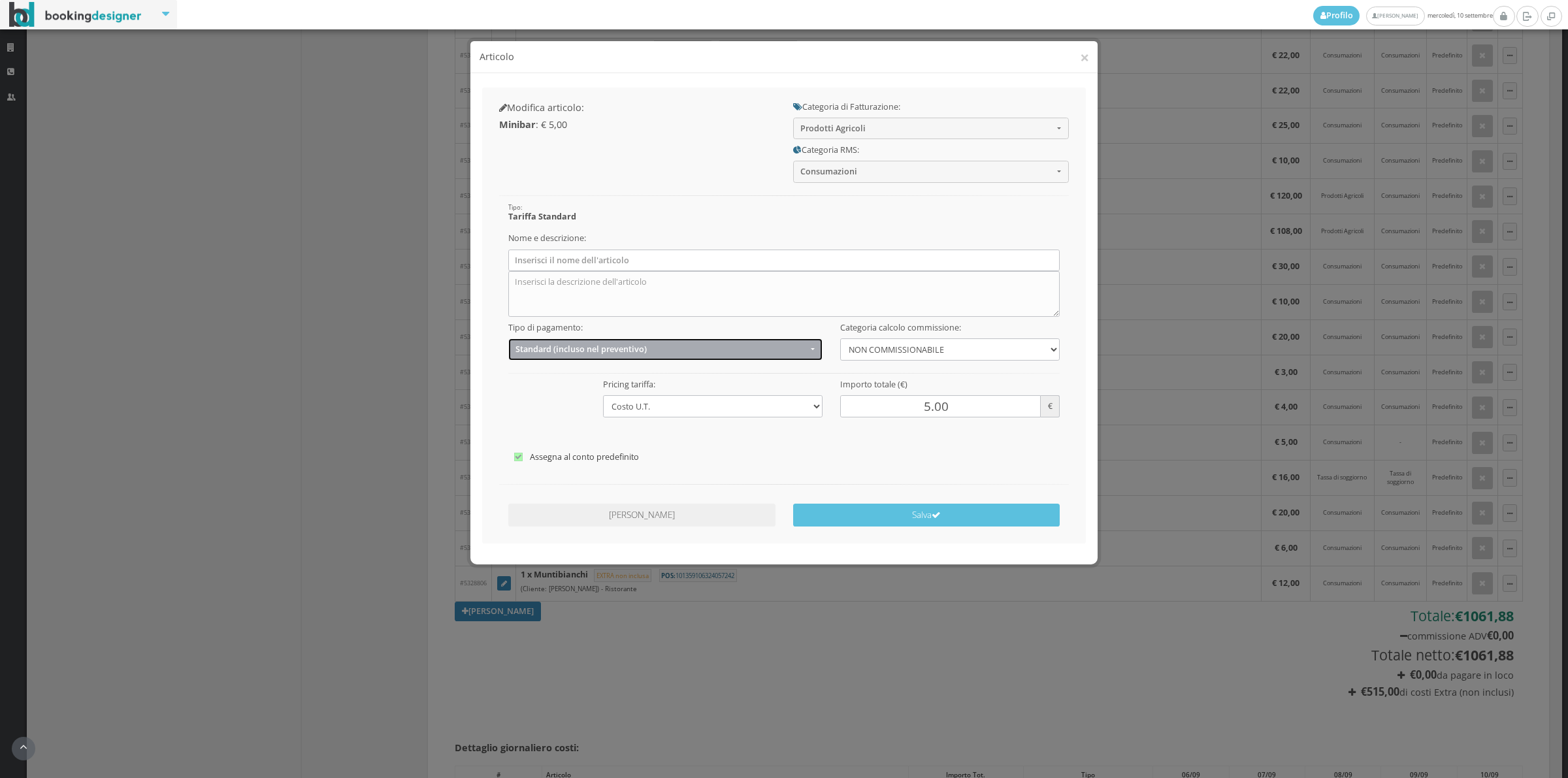
click at [534, 349] on span "Standard (incluso nel preventivo)" at bounding box center [661, 349] width 291 height 10
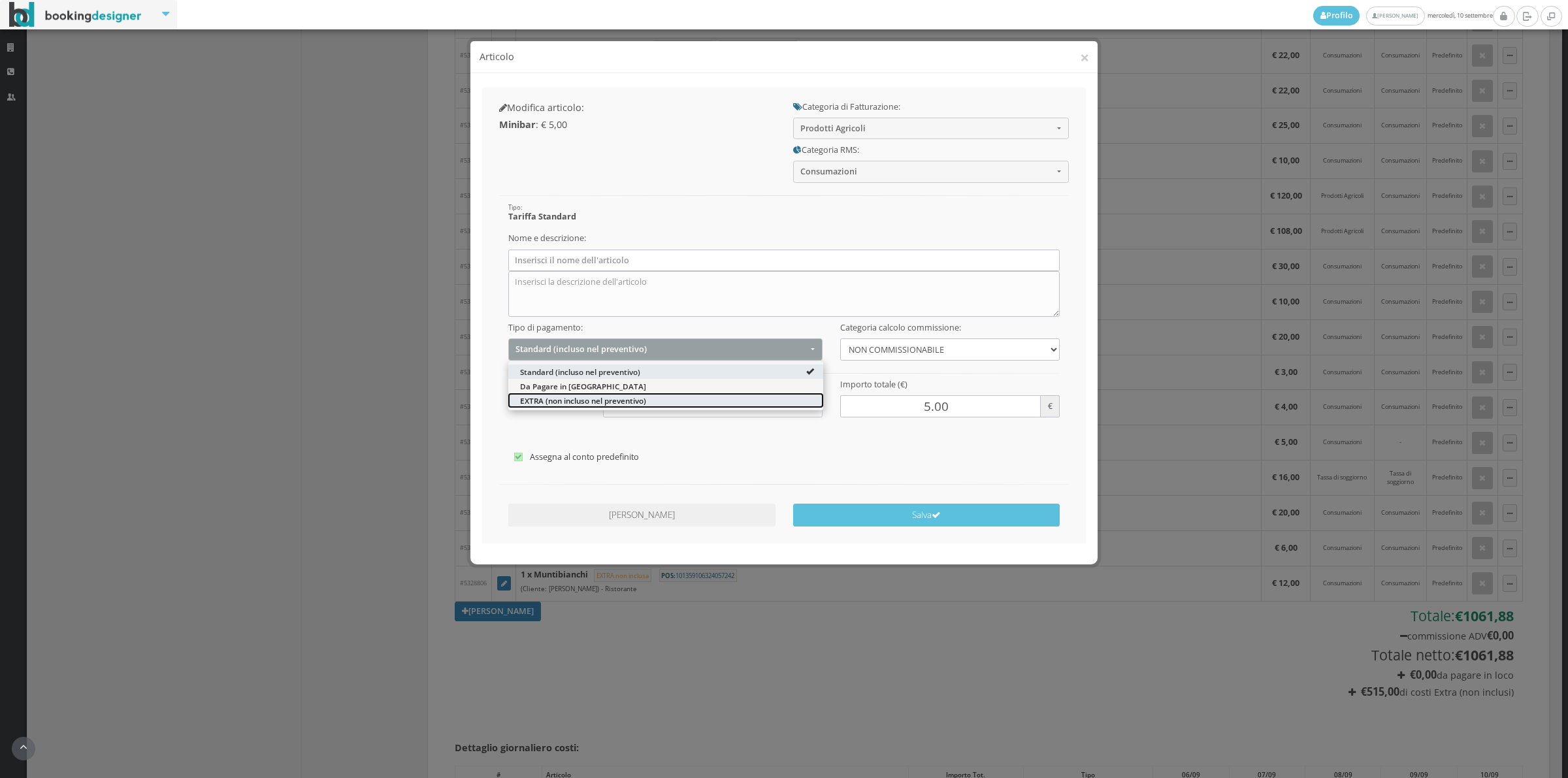
click at [537, 402] on span "EXTRA (non incluso nel preventivo)" at bounding box center [583, 401] width 126 height 11
select select "2"
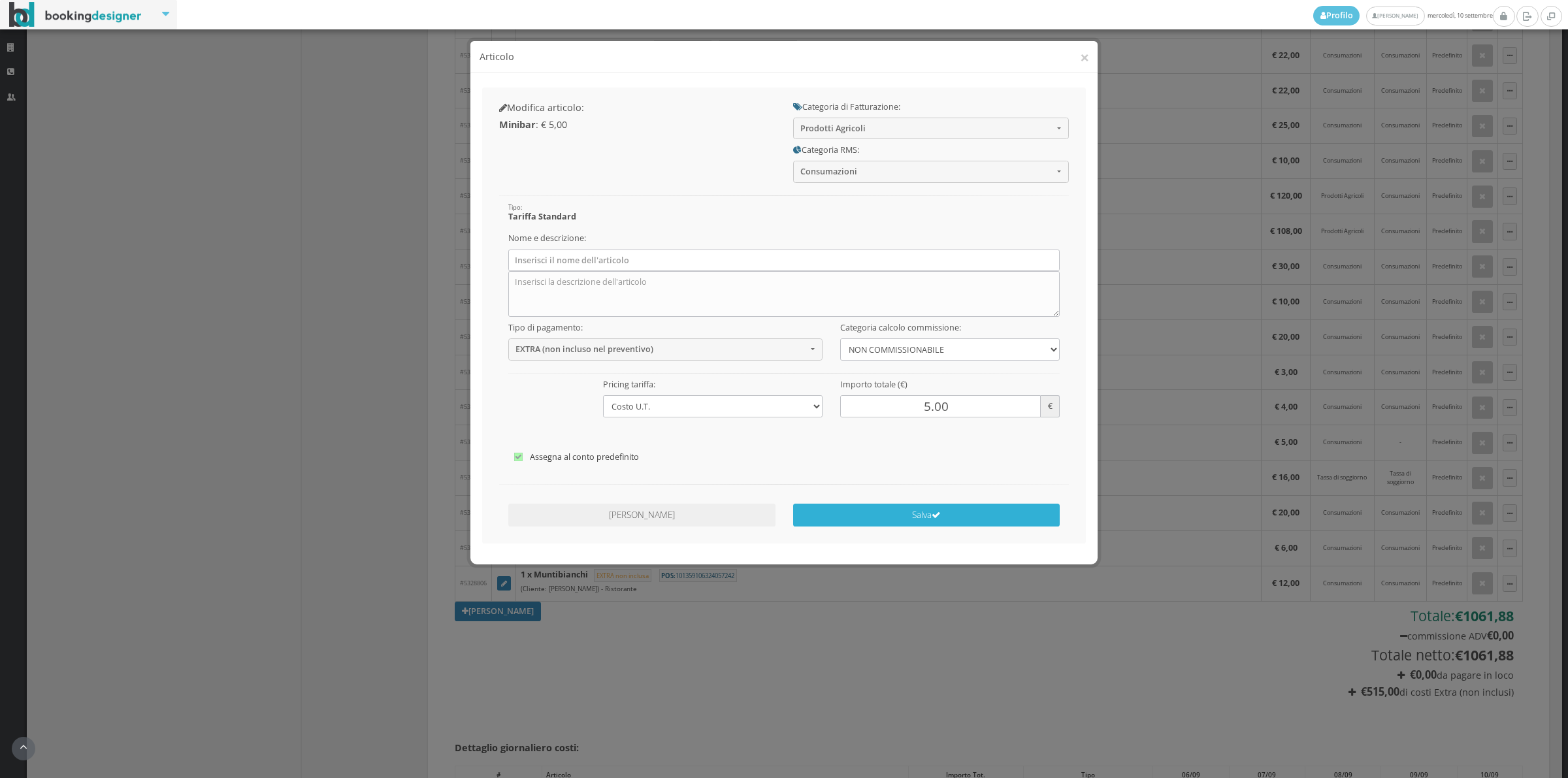
click at [939, 521] on button "Salva" at bounding box center [926, 515] width 267 height 23
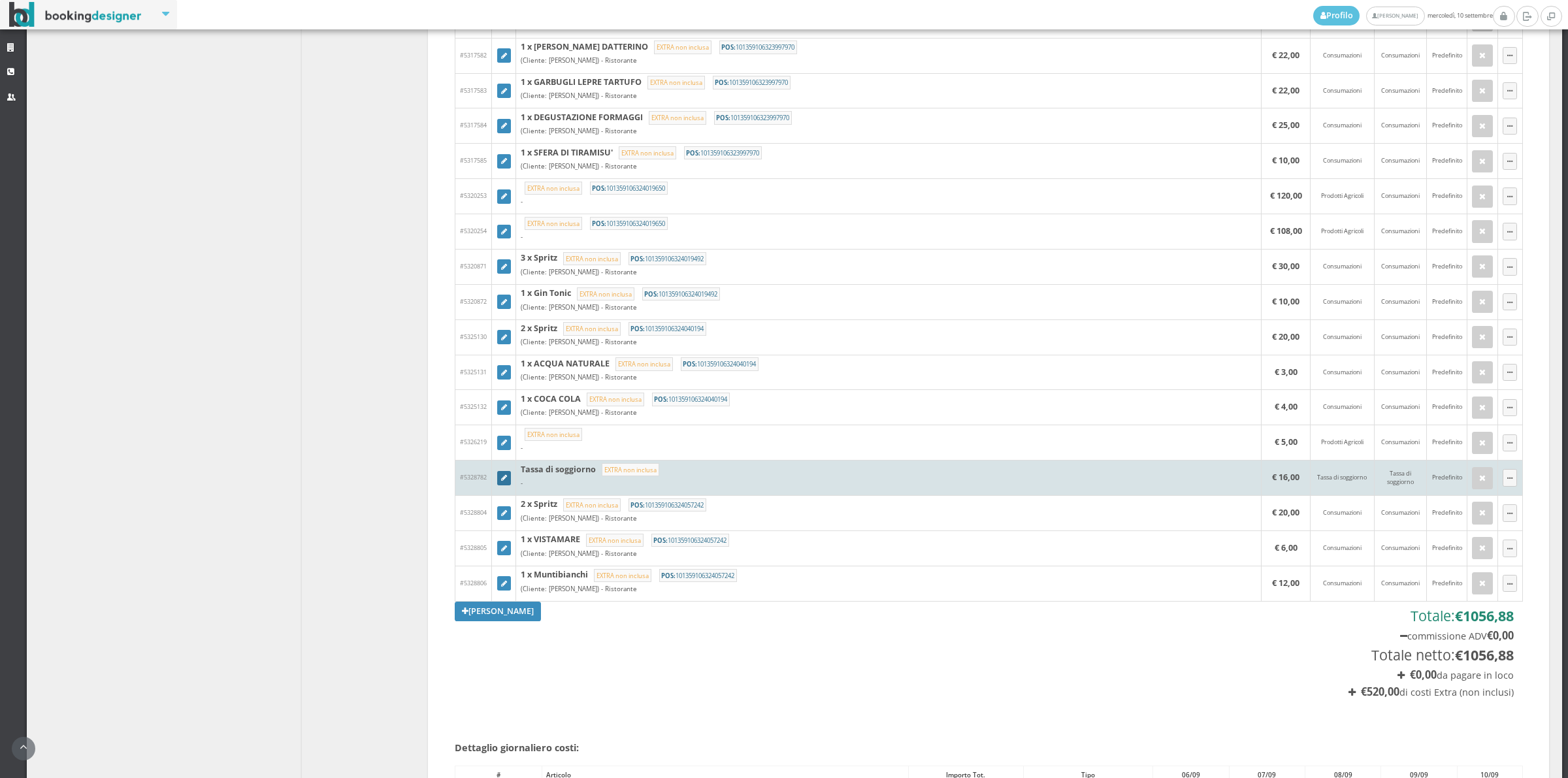
click at [507, 479] on link at bounding box center [504, 478] width 14 height 14
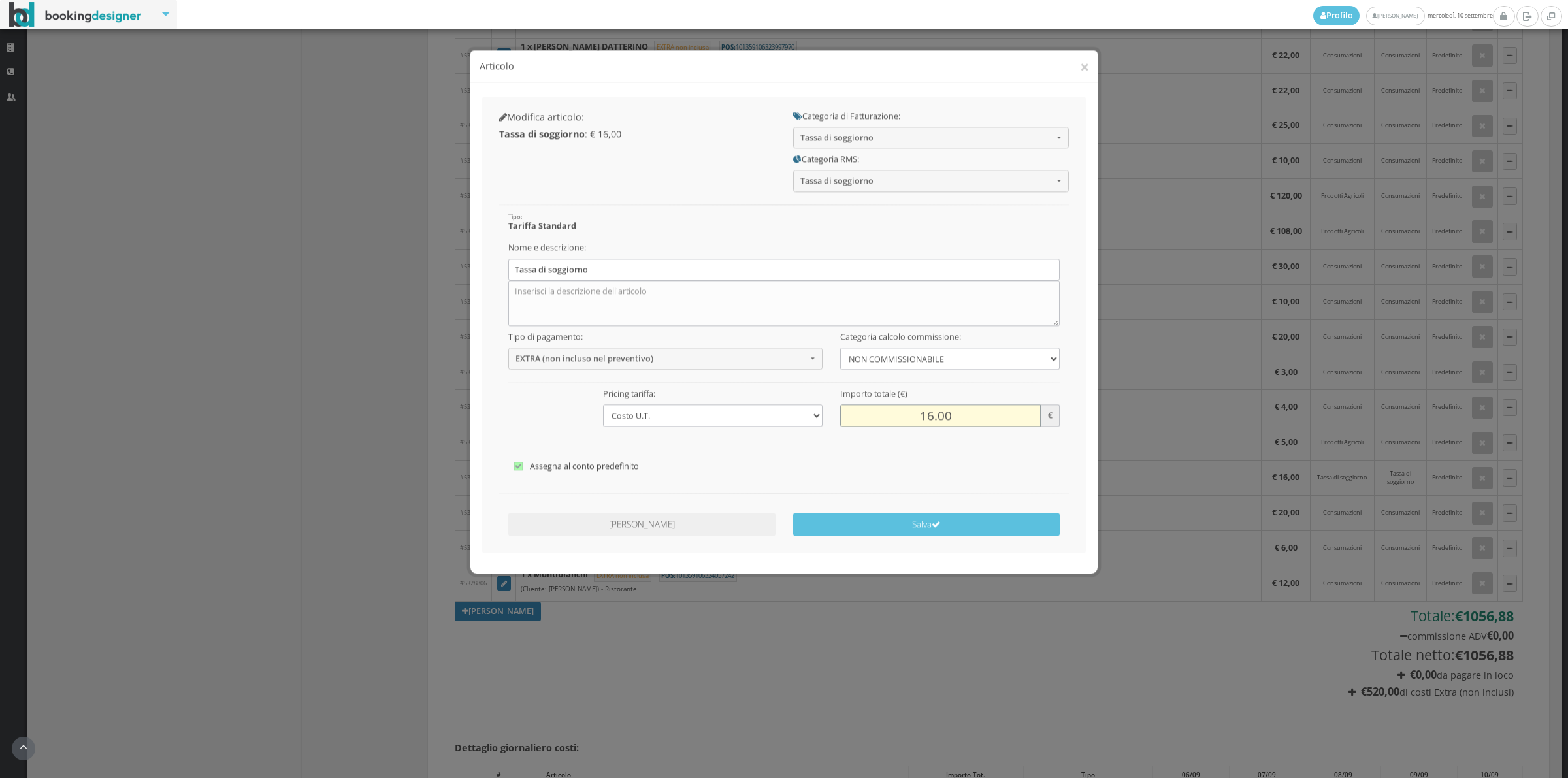
click at [917, 409] on input "16.00" at bounding box center [940, 406] width 201 height 21
type input "8.00"
click at [929, 527] on div "Annulla Modifiche Salva" at bounding box center [784, 516] width 588 height 38
click at [925, 517] on button "Salva" at bounding box center [926, 515] width 267 height 23
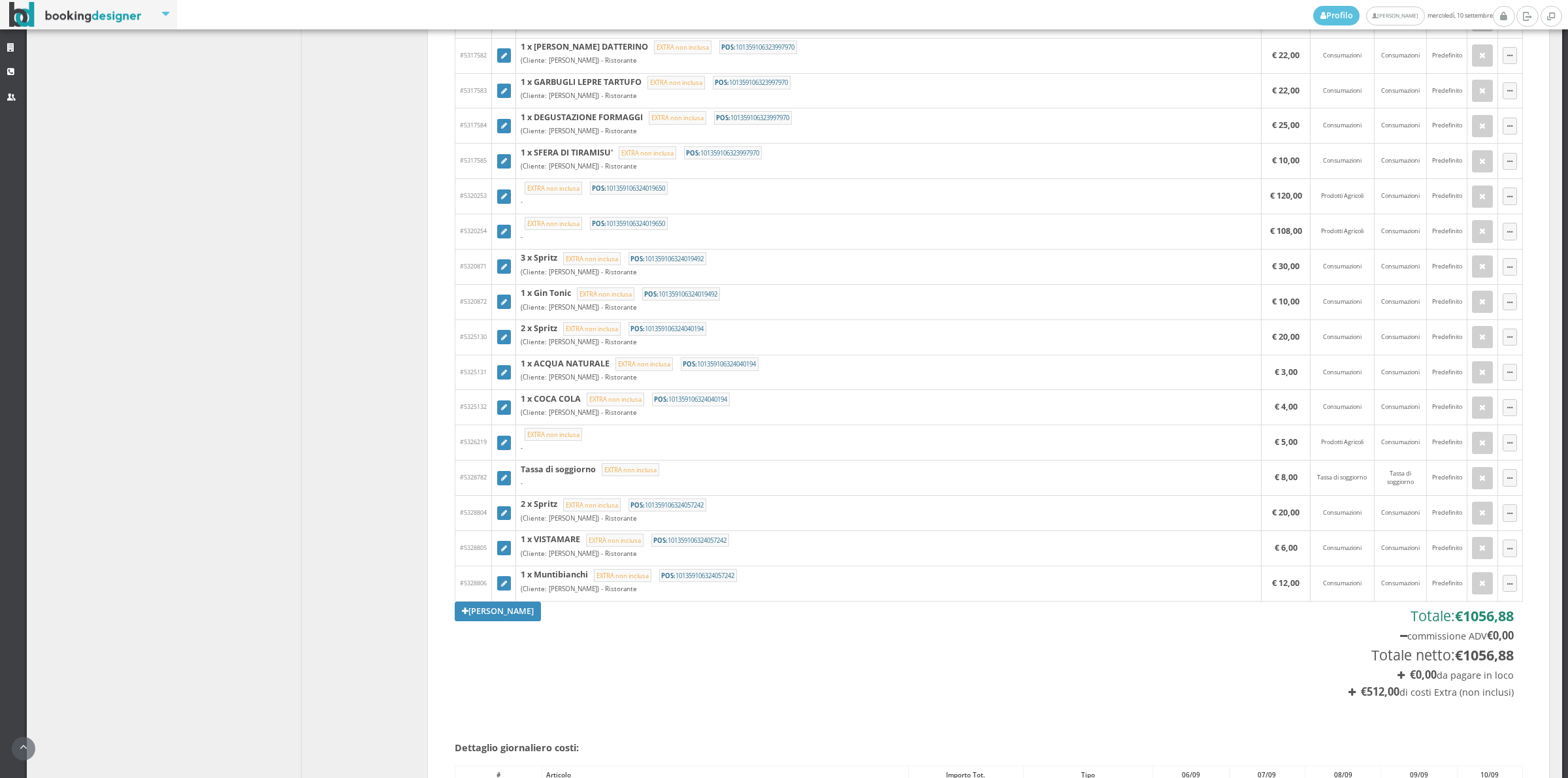
click at [480, 618] on link "[PERSON_NAME]" at bounding box center [498, 611] width 86 height 20
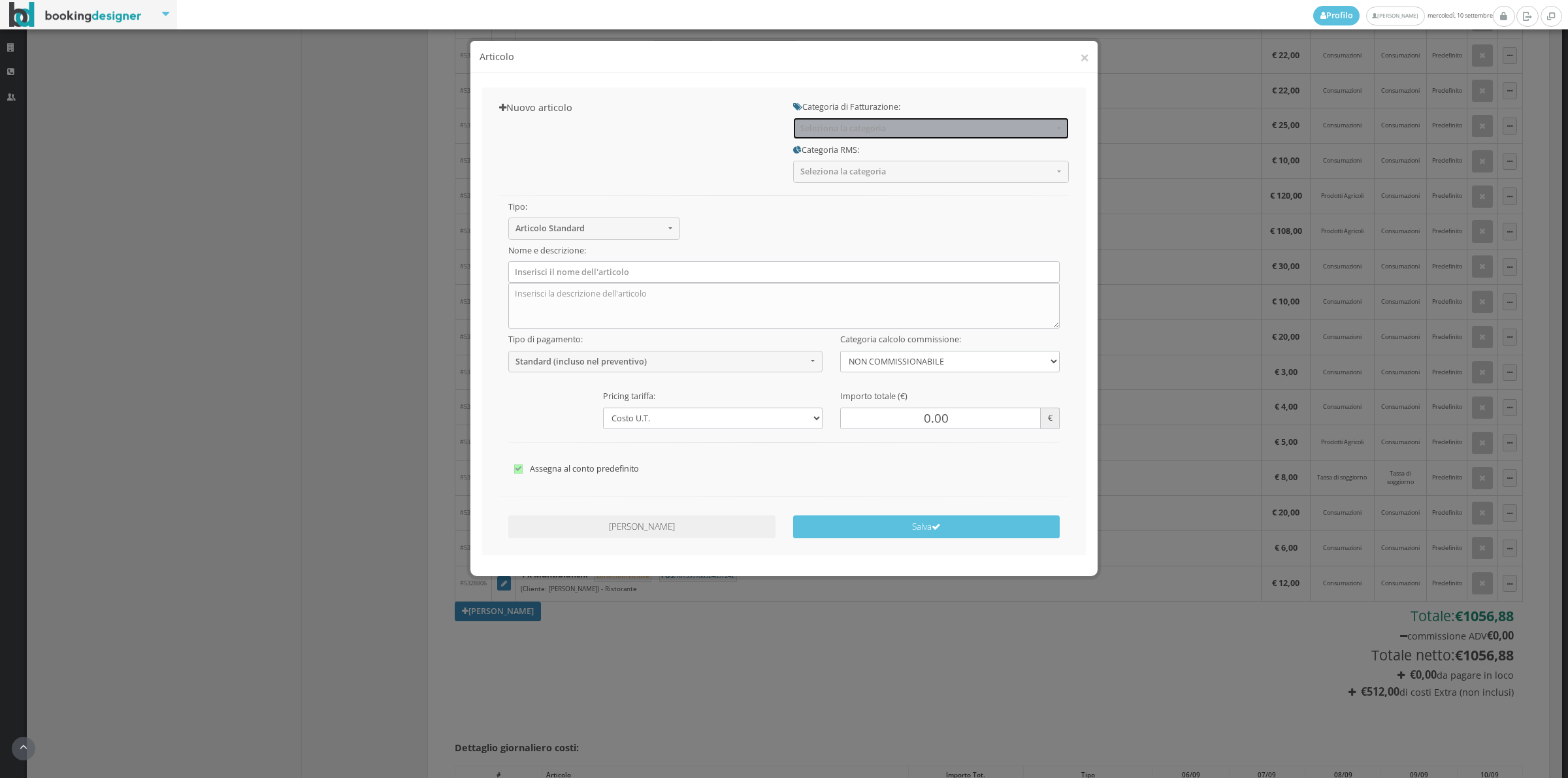
click at [864, 125] on span "Seleziona la categoria" at bounding box center [926, 128] width 253 height 10
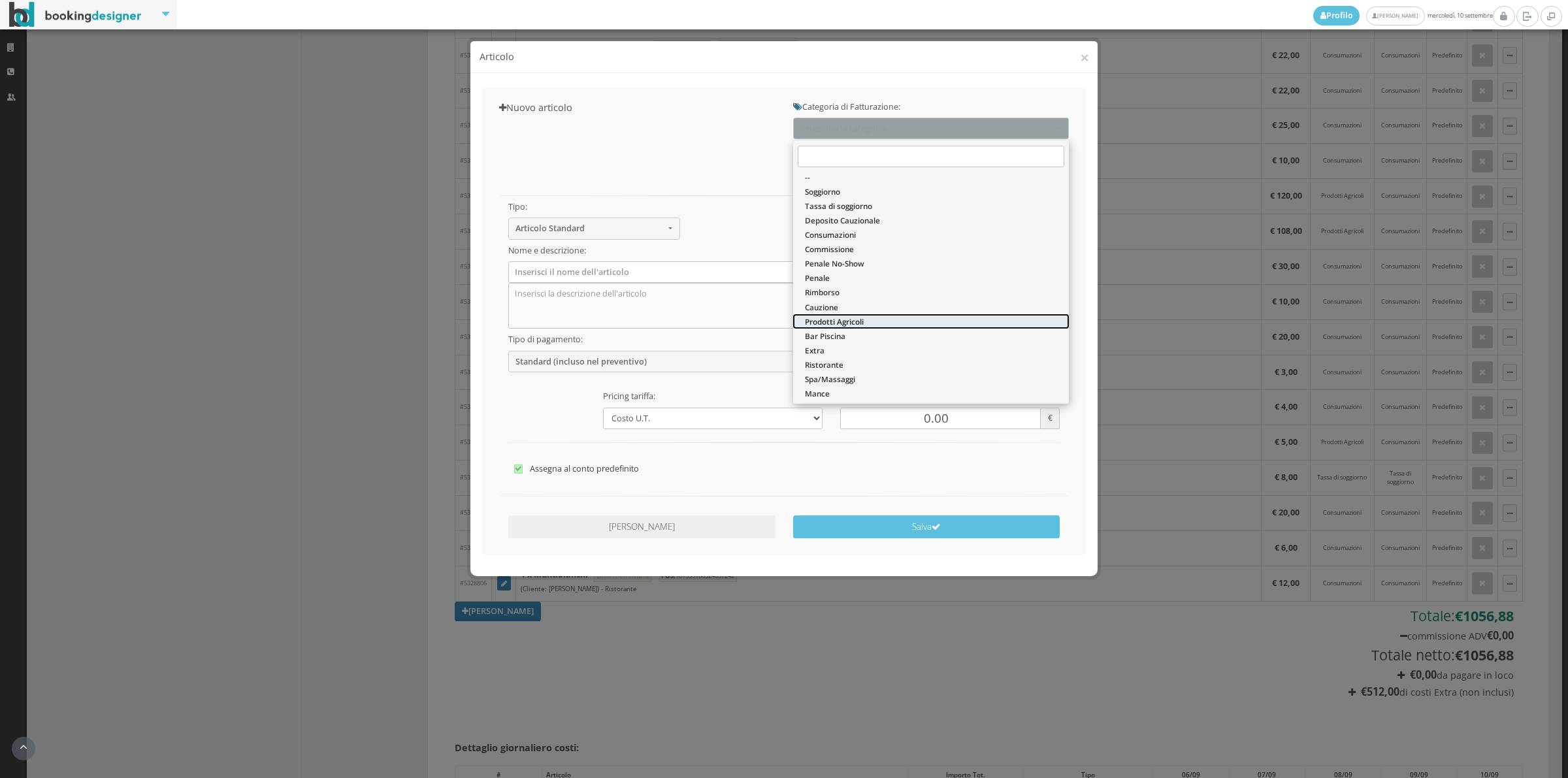
click at [846, 324] on span "Prodotti Agricoli" at bounding box center [834, 322] width 59 height 11
select select "60"
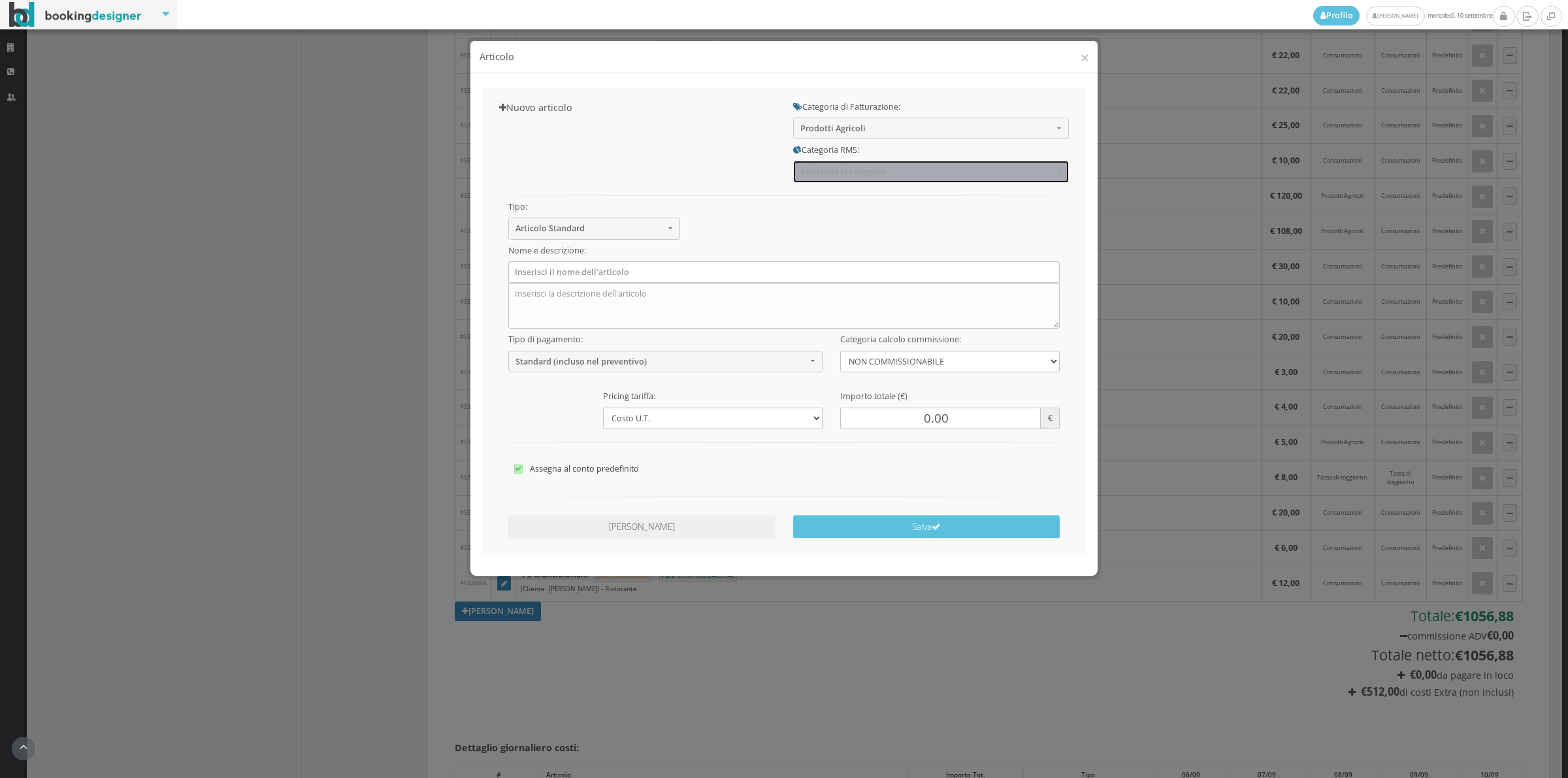
click at [851, 171] on span "Seleziona la categoria" at bounding box center [926, 171] width 253 height 10
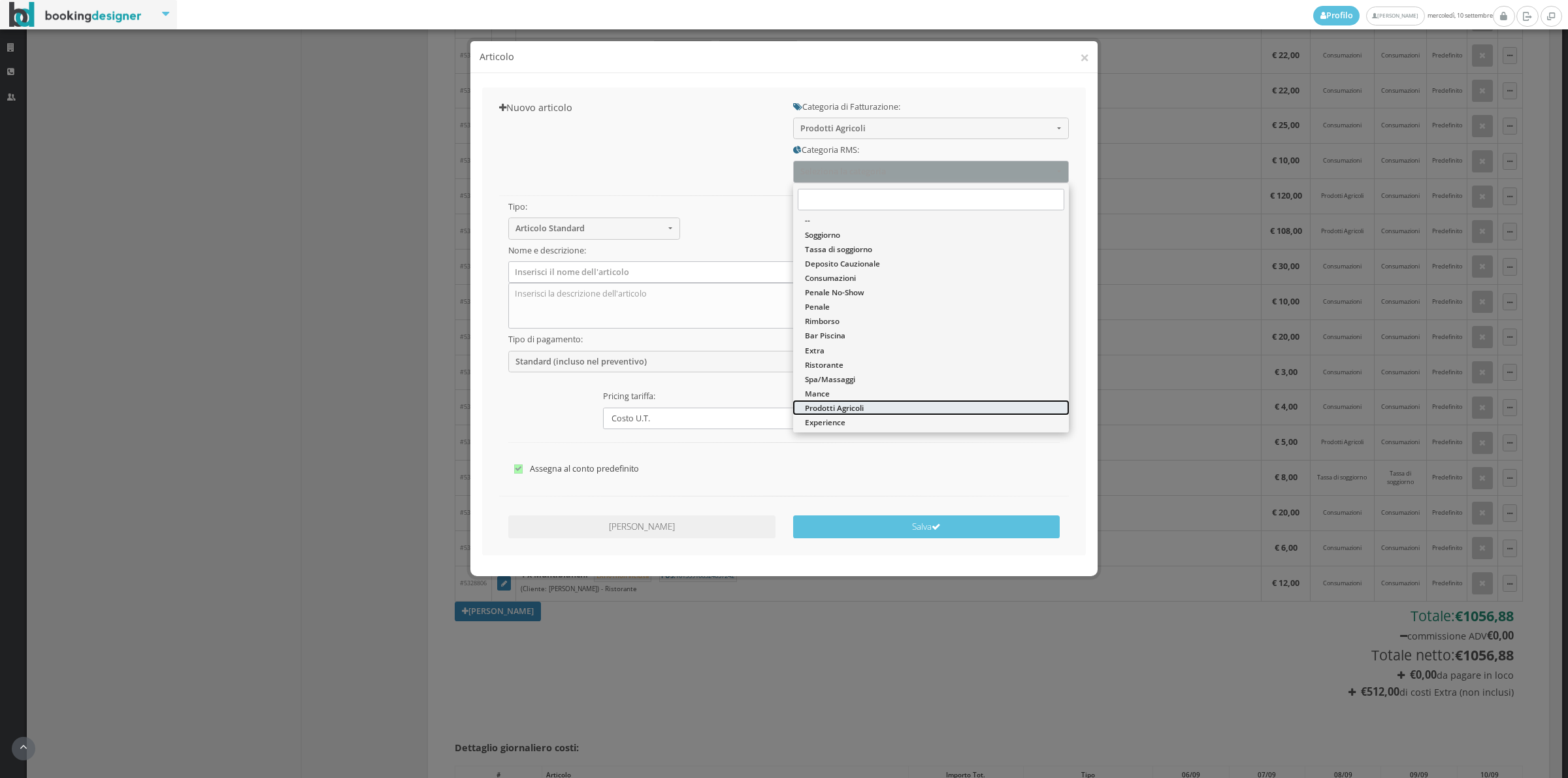
click at [833, 410] on span "Prodotti Agricoli" at bounding box center [834, 408] width 59 height 11
select select "49"
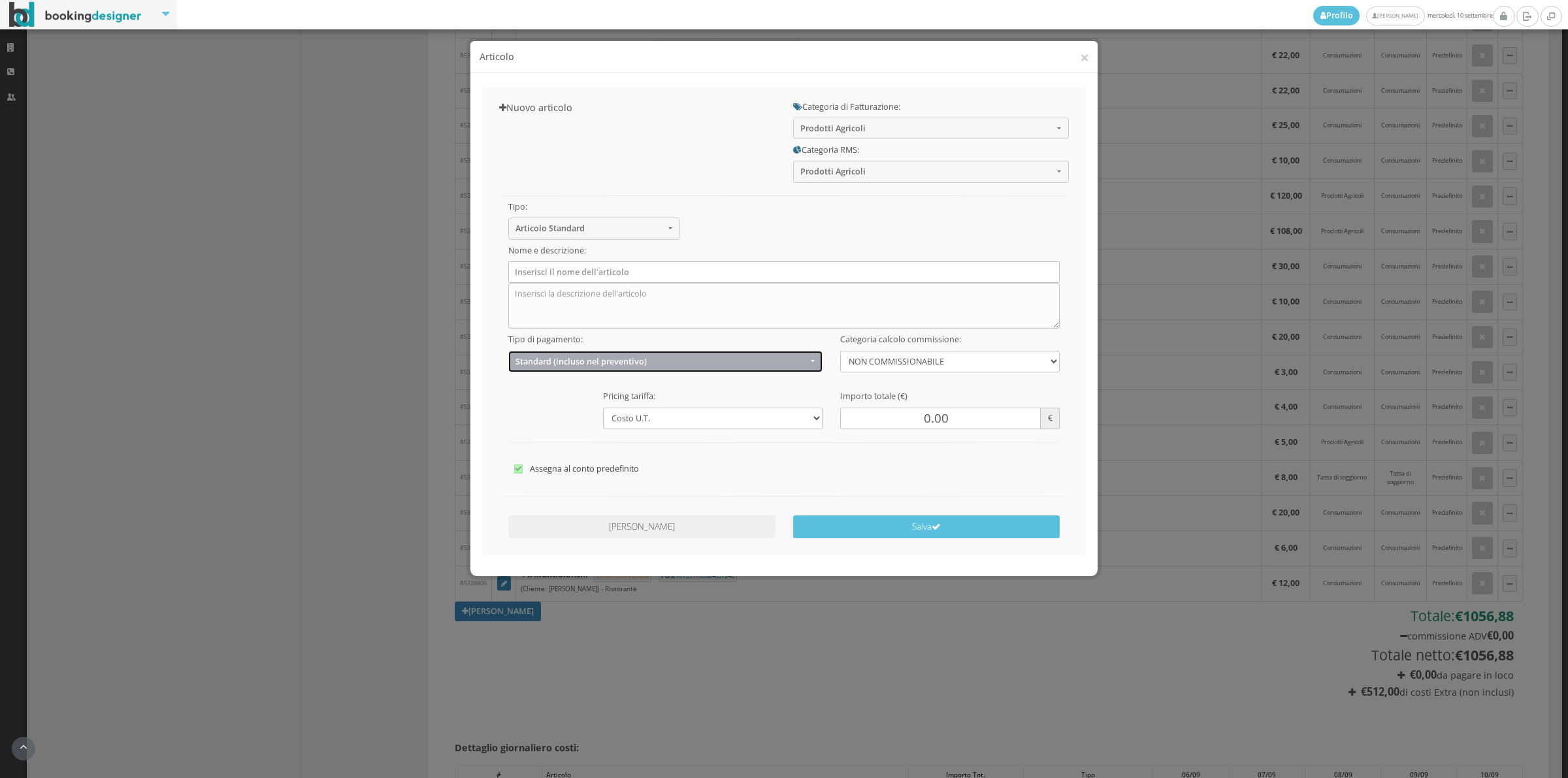
click at [544, 363] on span "Standard (incluso nel preventivo)" at bounding box center [661, 361] width 291 height 10
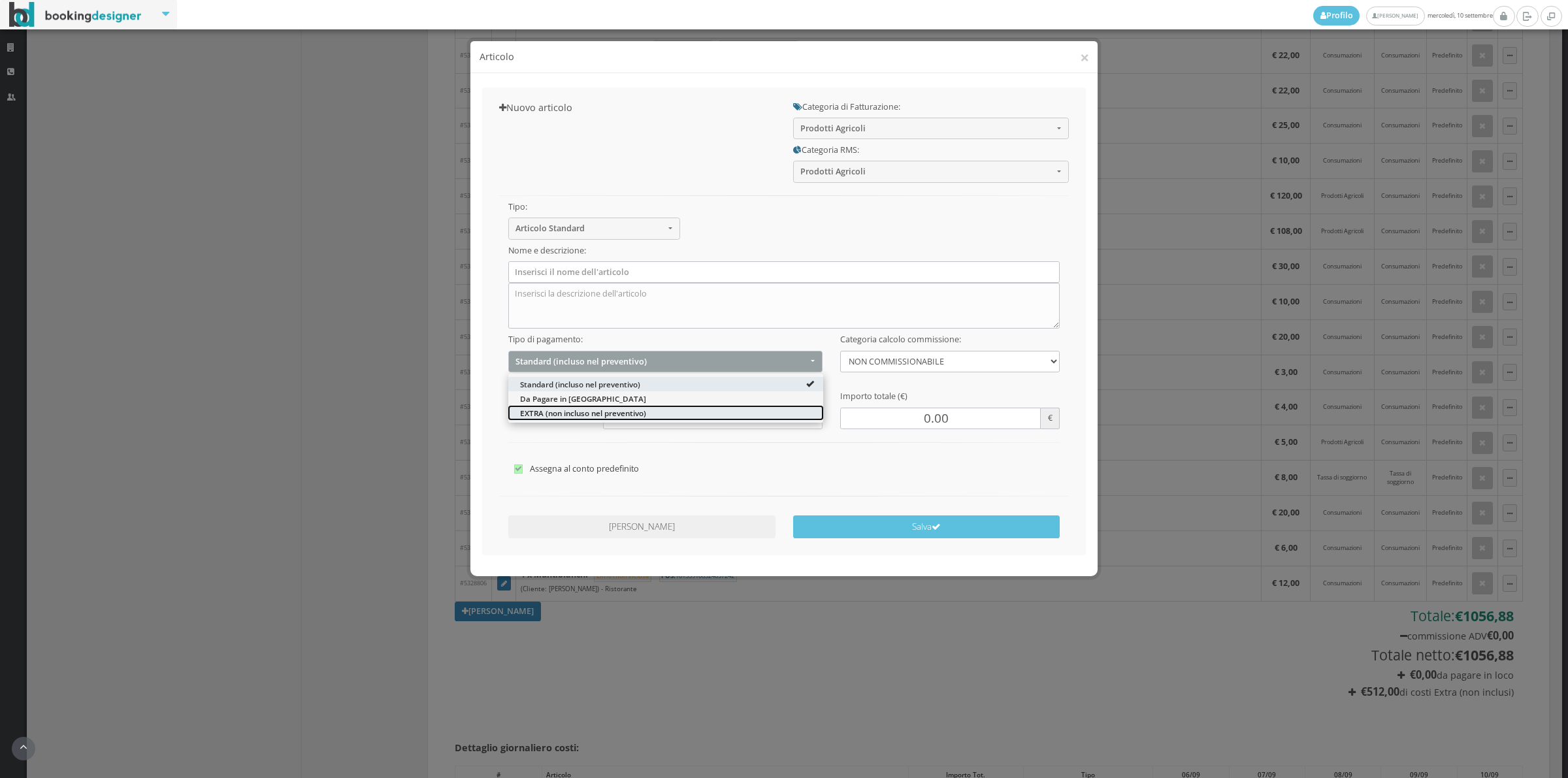
click at [536, 418] on span "EXTRA (non incluso nel preventivo)" at bounding box center [583, 412] width 126 height 11
select select "2"
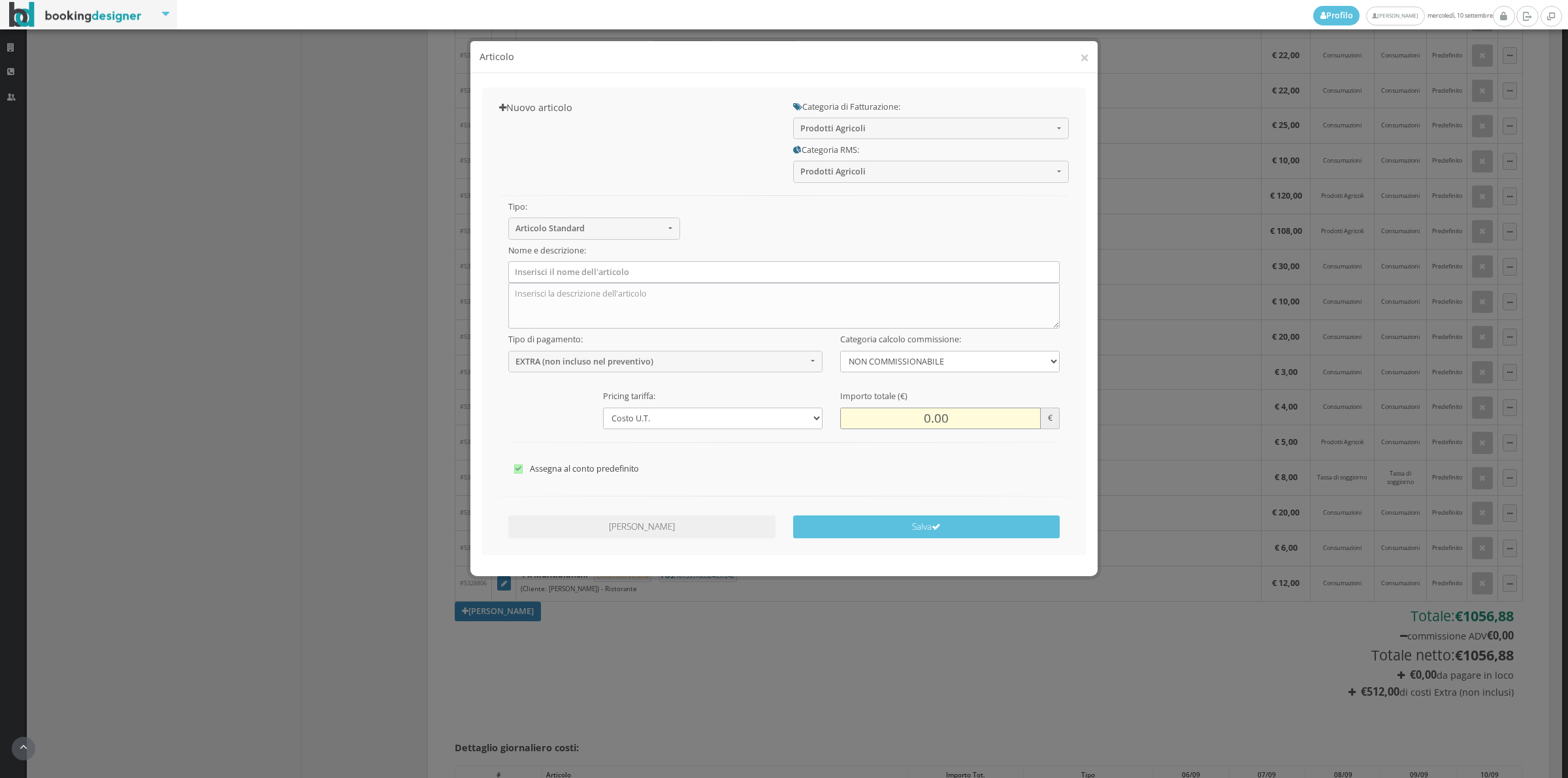
click at [916, 415] on input "0.00" at bounding box center [940, 418] width 201 height 21
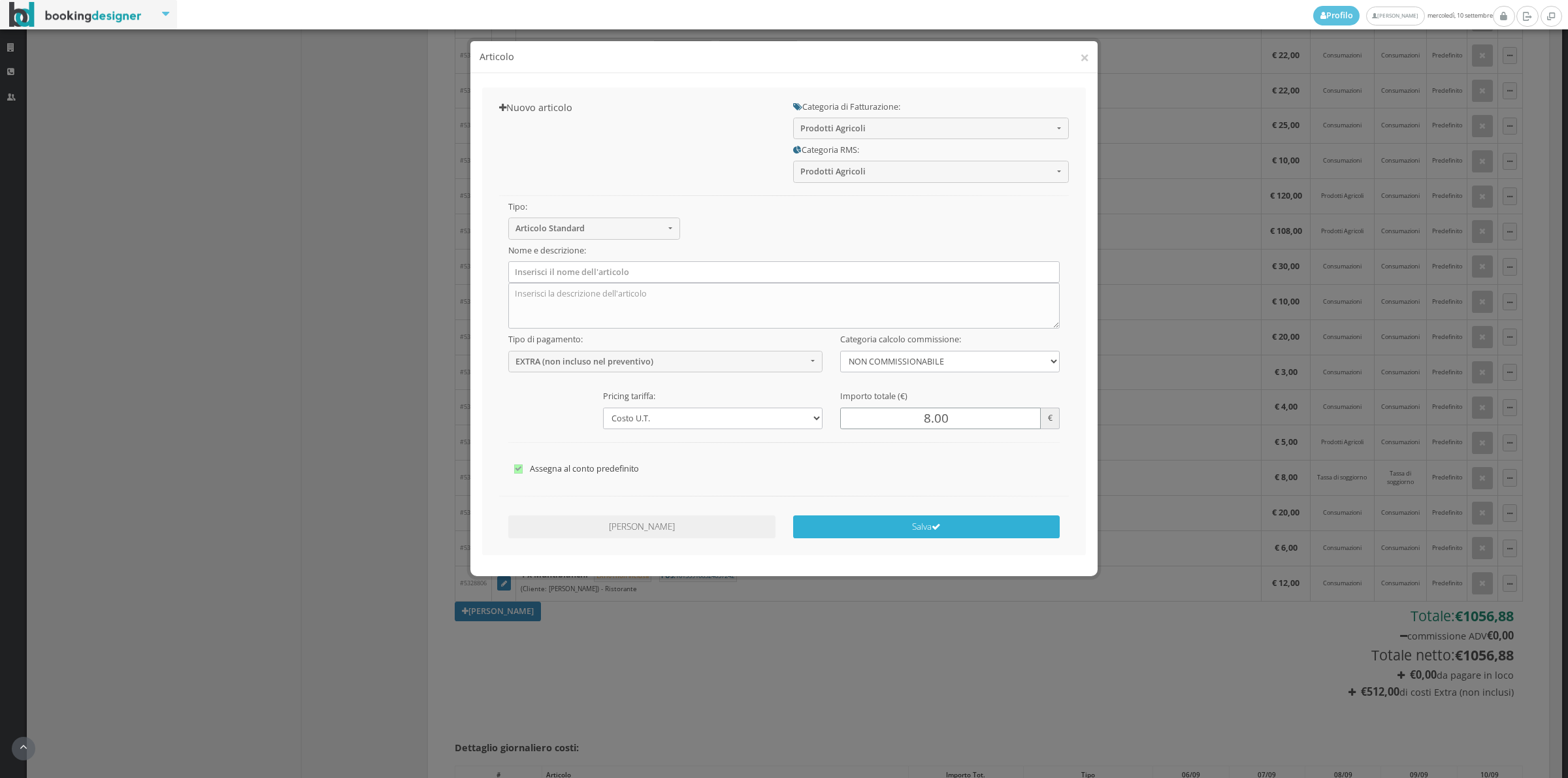
type input "8.00"
click at [910, 529] on button "Salva" at bounding box center [926, 526] width 267 height 23
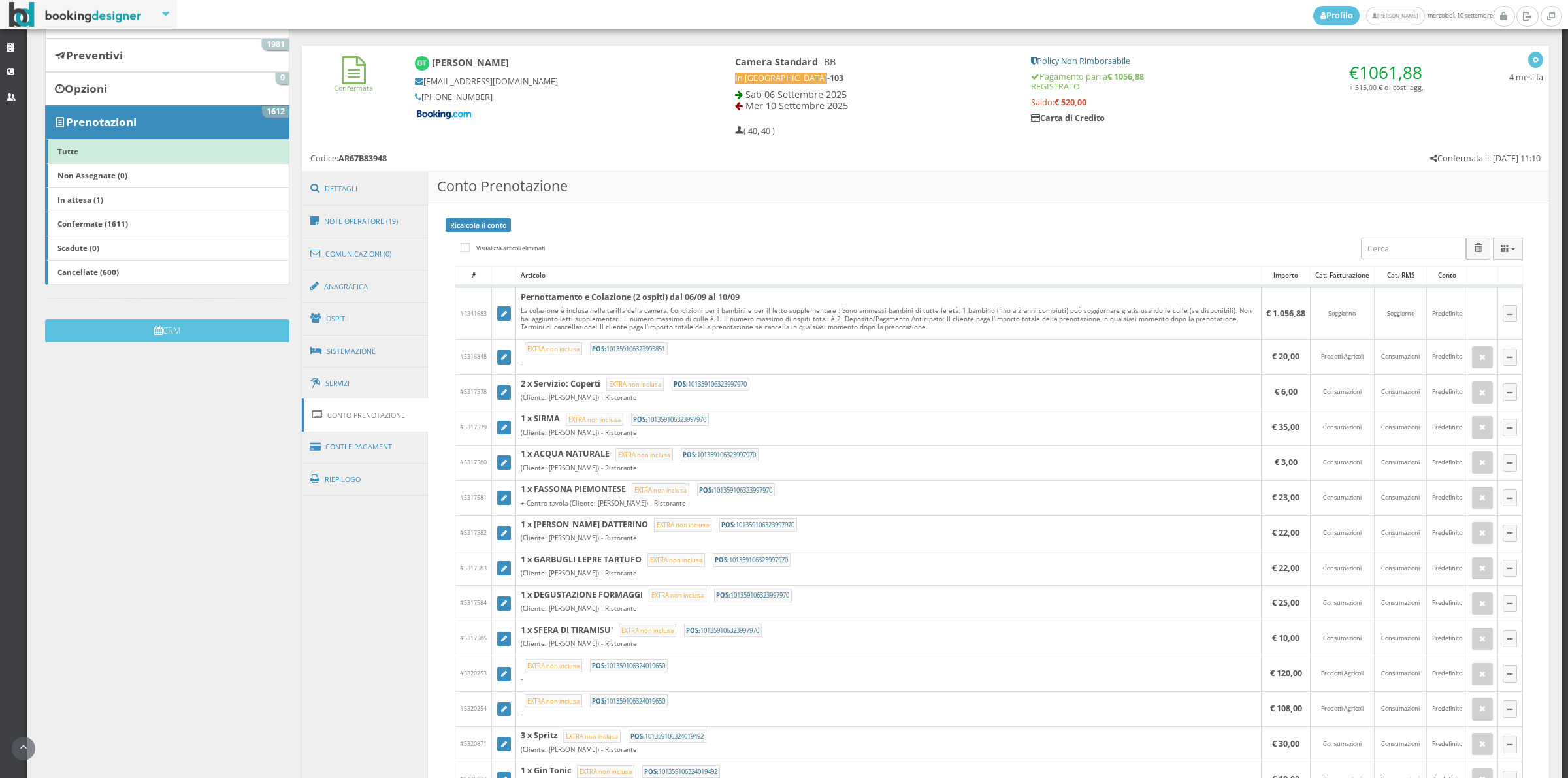
scroll to position [80, 0]
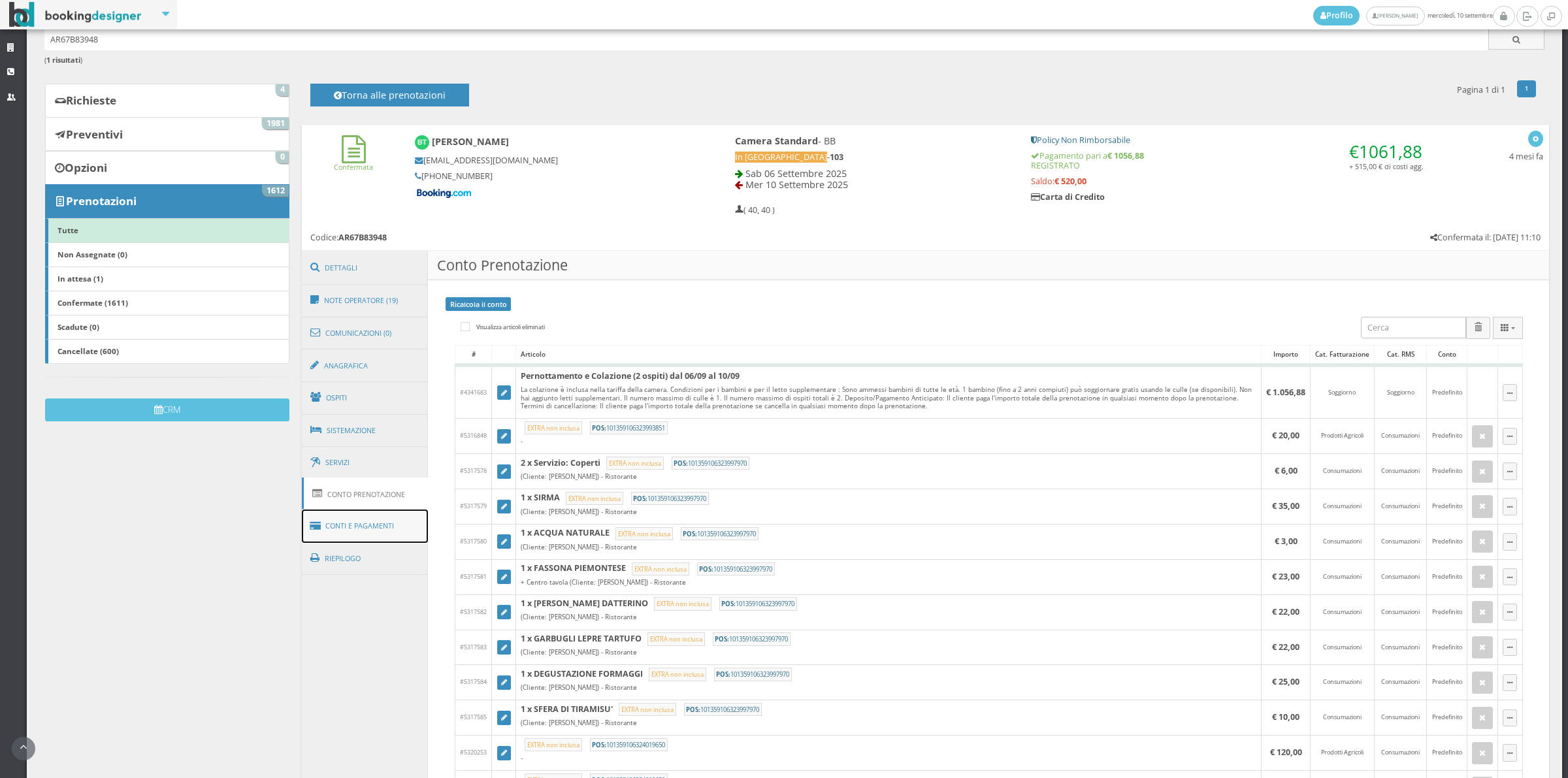
click at [397, 539] on link "Conti e Pagamenti" at bounding box center [365, 526] width 127 height 33
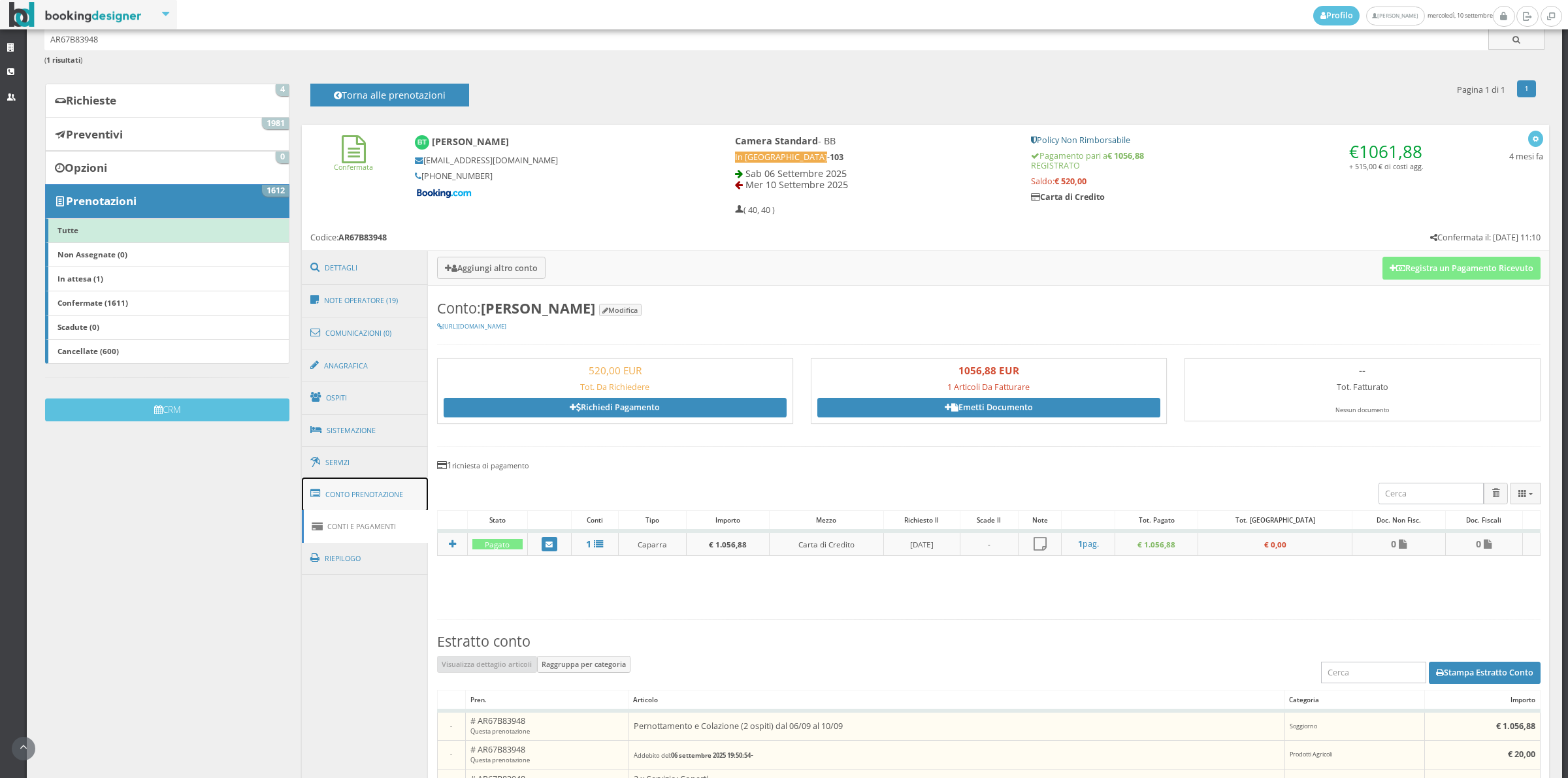
click at [363, 482] on link "Conto Prenotazione" at bounding box center [365, 495] width 127 height 34
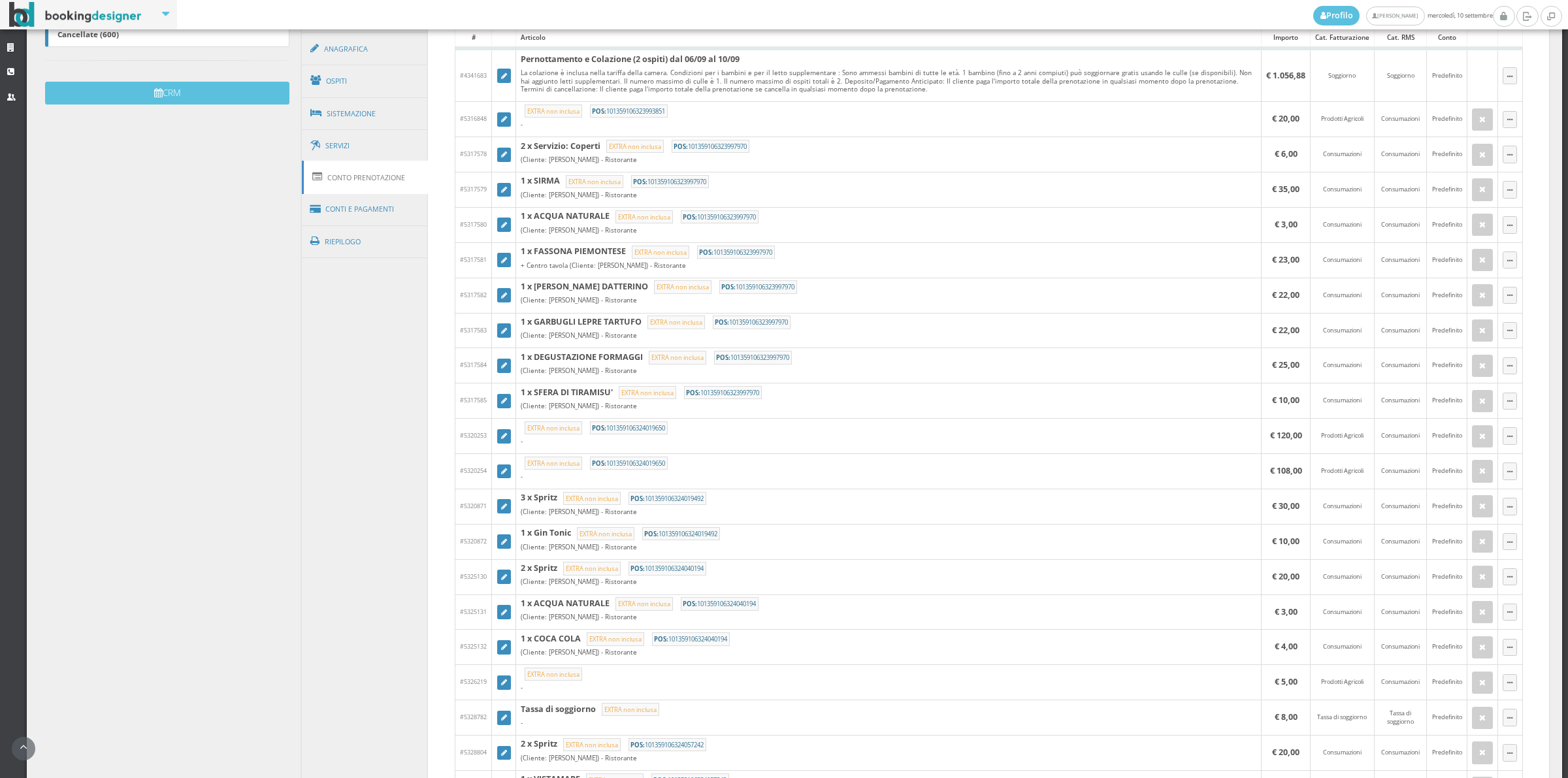
scroll to position [478, 0]
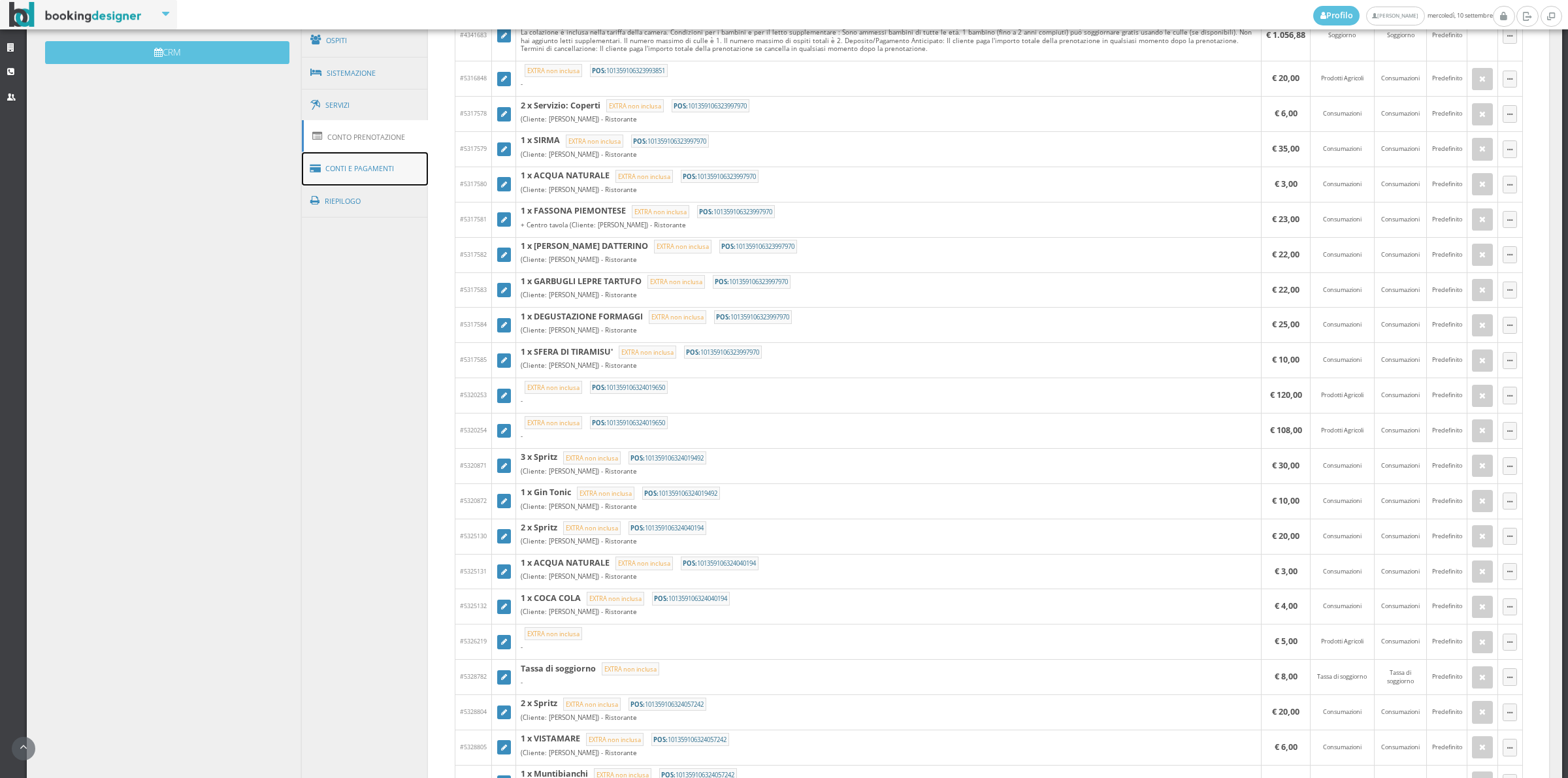
click at [368, 179] on link "Conti e Pagamenti" at bounding box center [365, 169] width 127 height 33
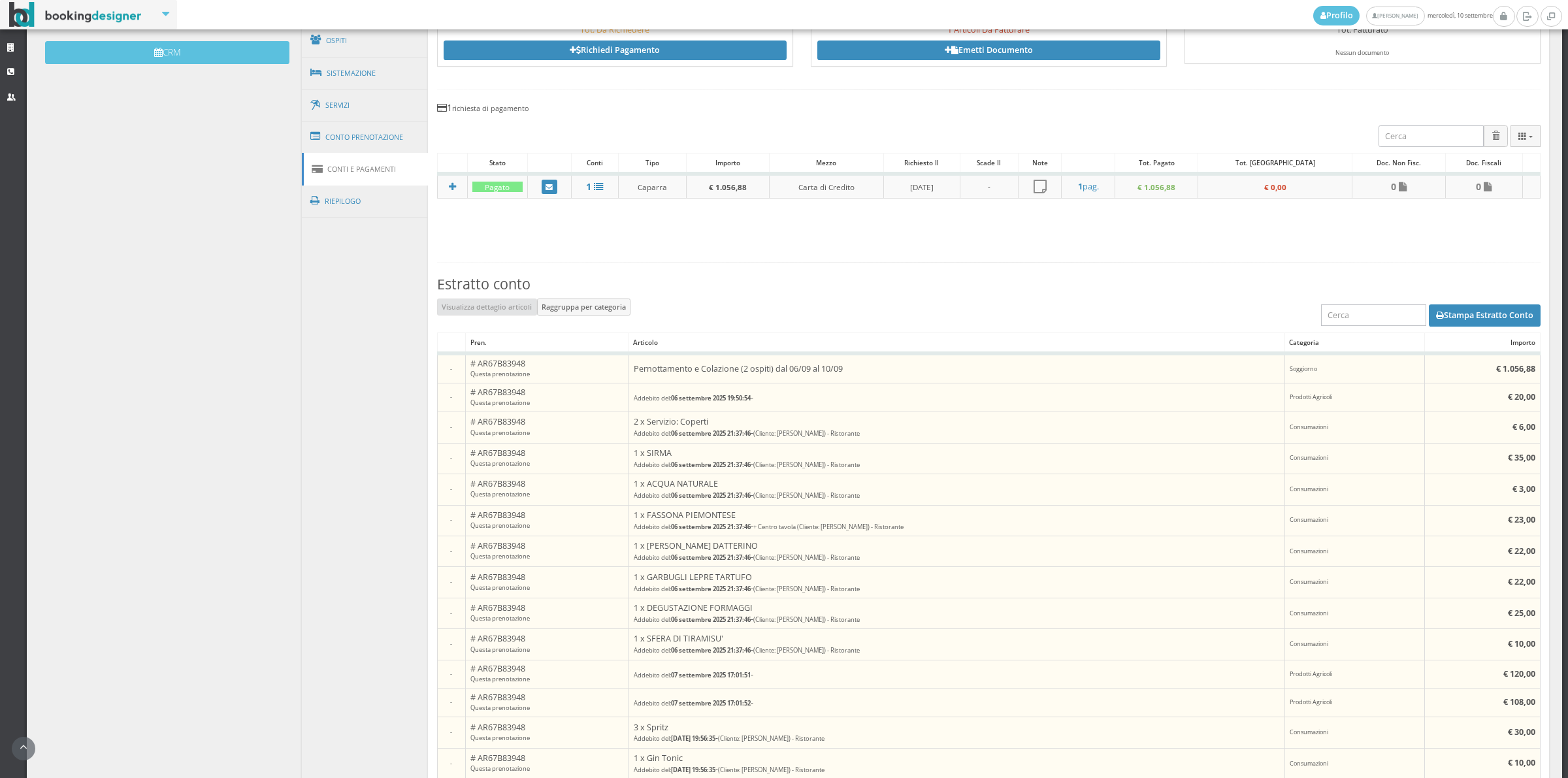
scroll to position [128, 0]
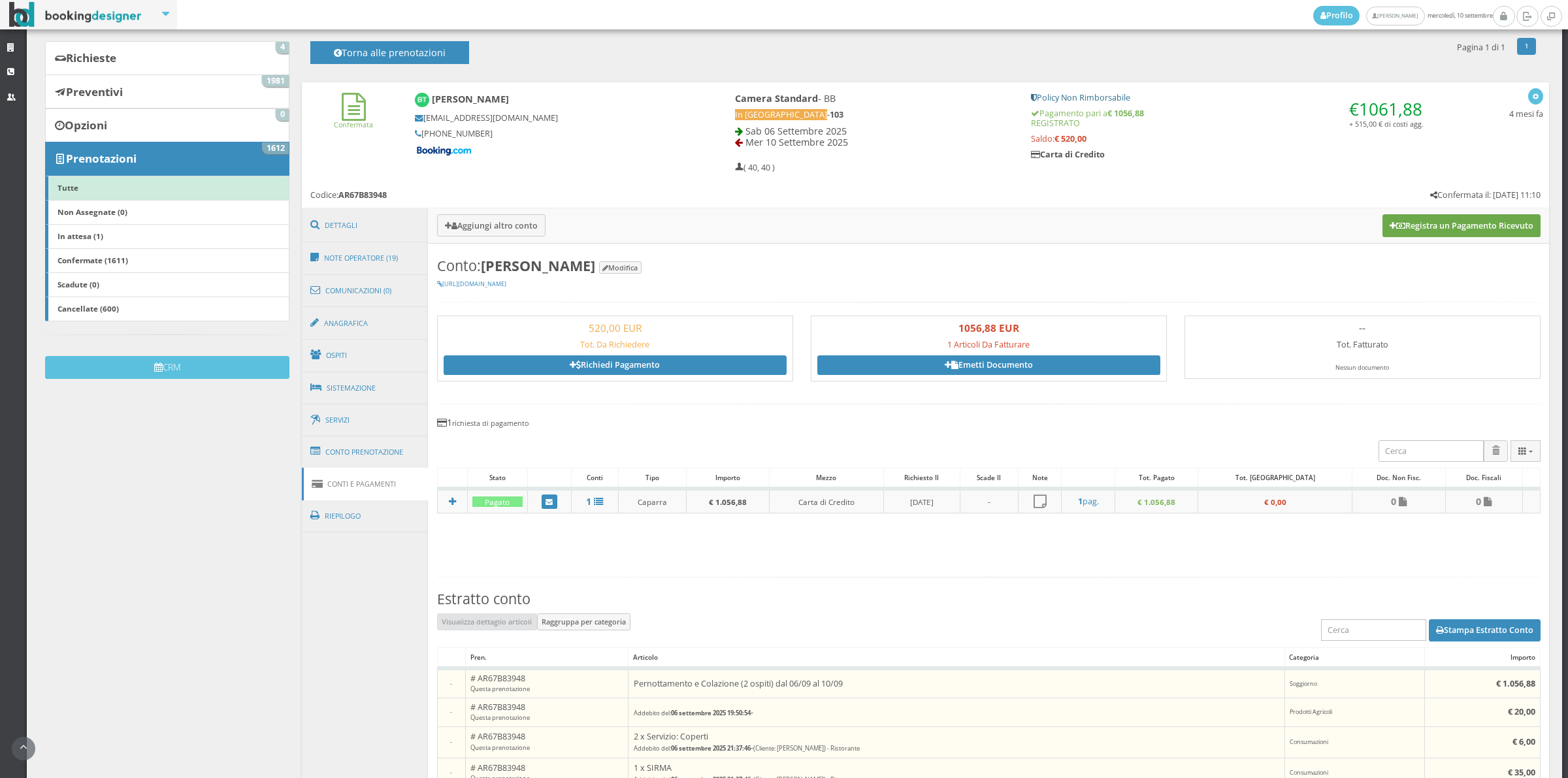
click at [1426, 232] on button "Registra un Pagamento Ricevuto" at bounding box center [1461, 225] width 158 height 22
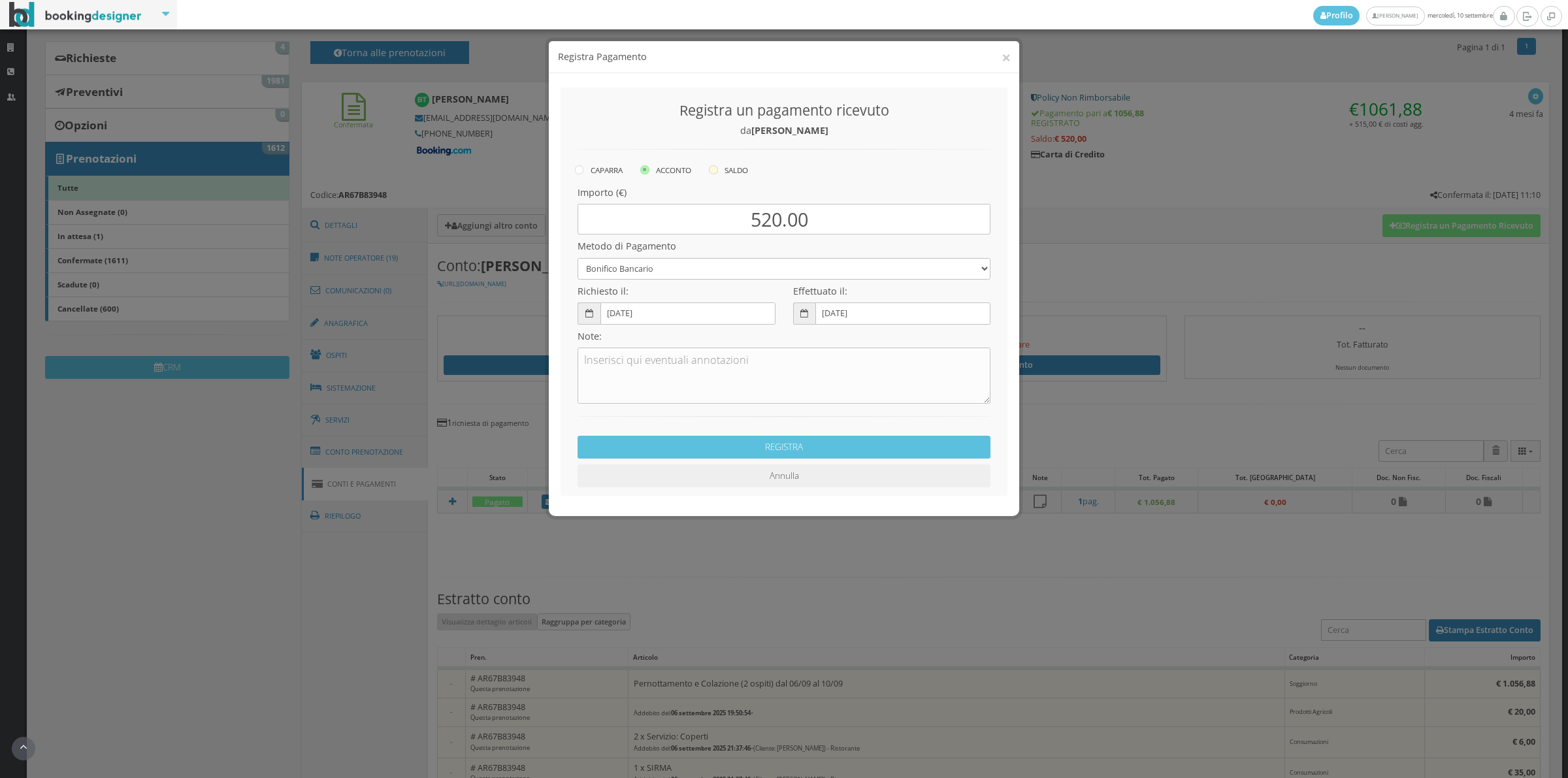
click at [739, 164] on label "SALDO" at bounding box center [728, 170] width 39 height 16
radio input "true"
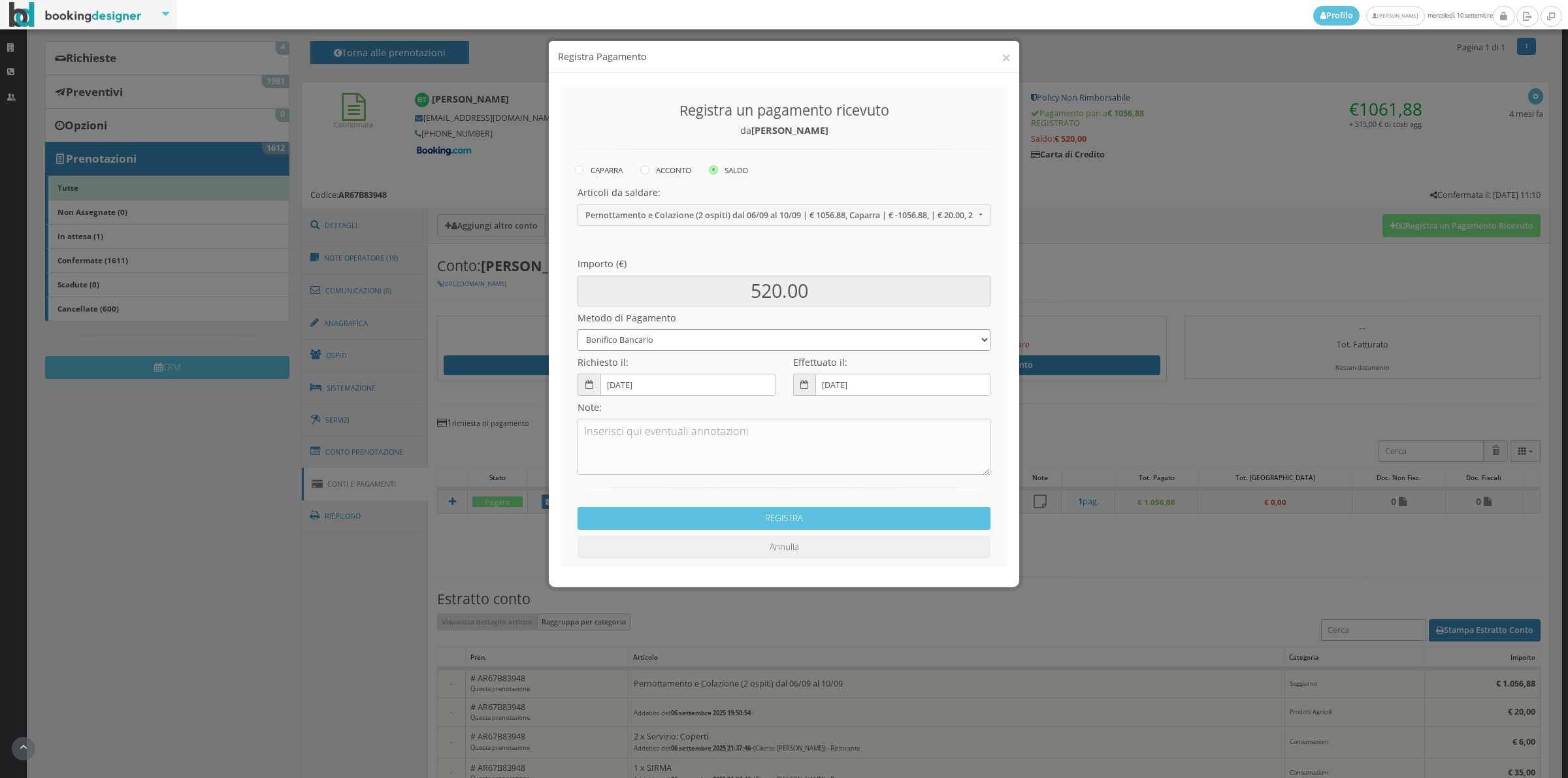
click at [612, 346] on select "Bonifico Bancario Carta di Credito Contanti Assegno Bancario Assegno Circolare …" at bounding box center [784, 340] width 413 height 21
select select "2589"
click at [578, 329] on select "Bonifico Bancario Carta di Credito Contanti Assegno Bancario Assegno Circolare …" at bounding box center [784, 340] width 413 height 21
click at [713, 523] on button "REGISTRA" at bounding box center [784, 518] width 413 height 23
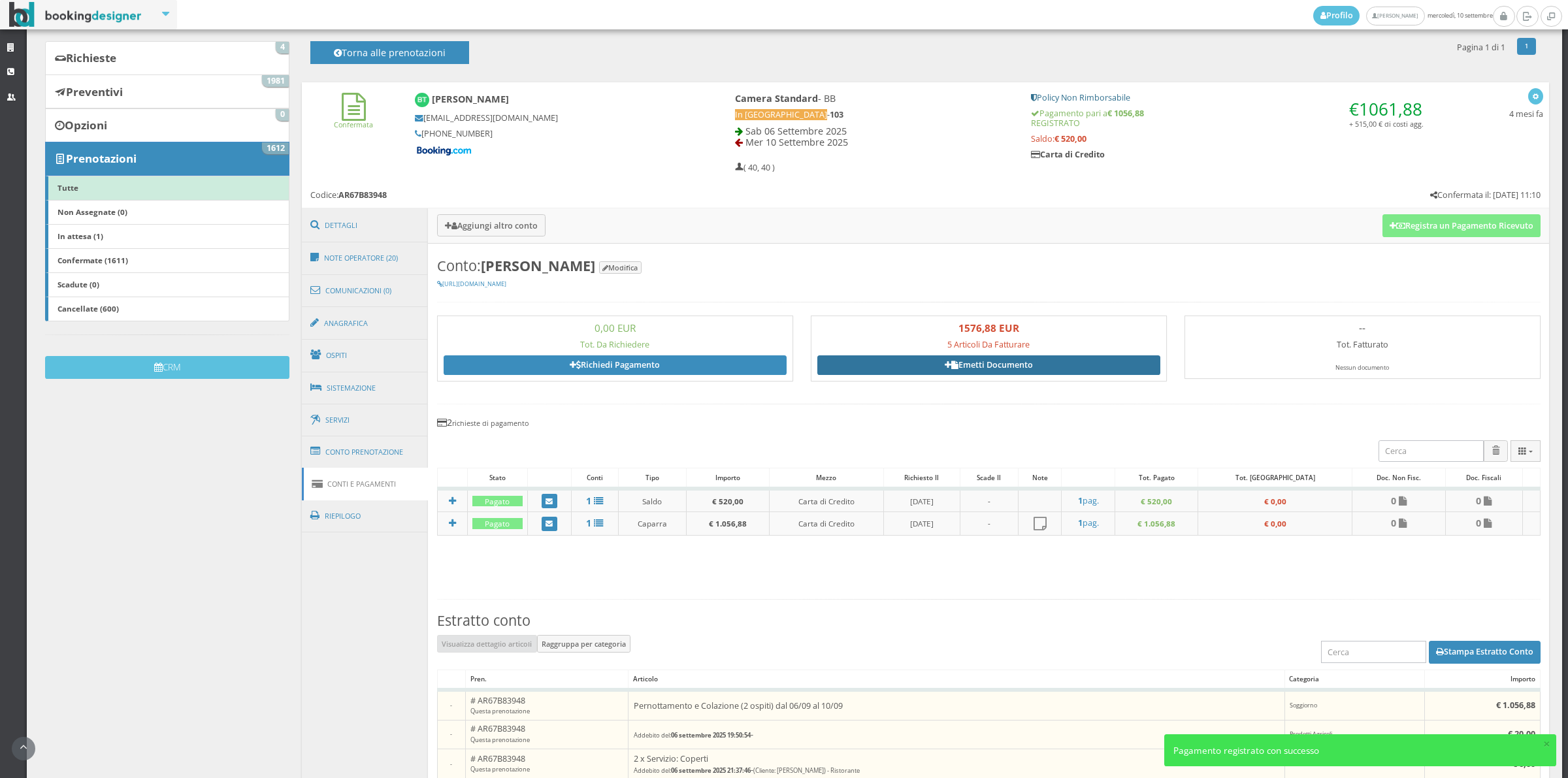
click at [978, 364] on link "Emetti Documento" at bounding box center [989, 365] width 343 height 20
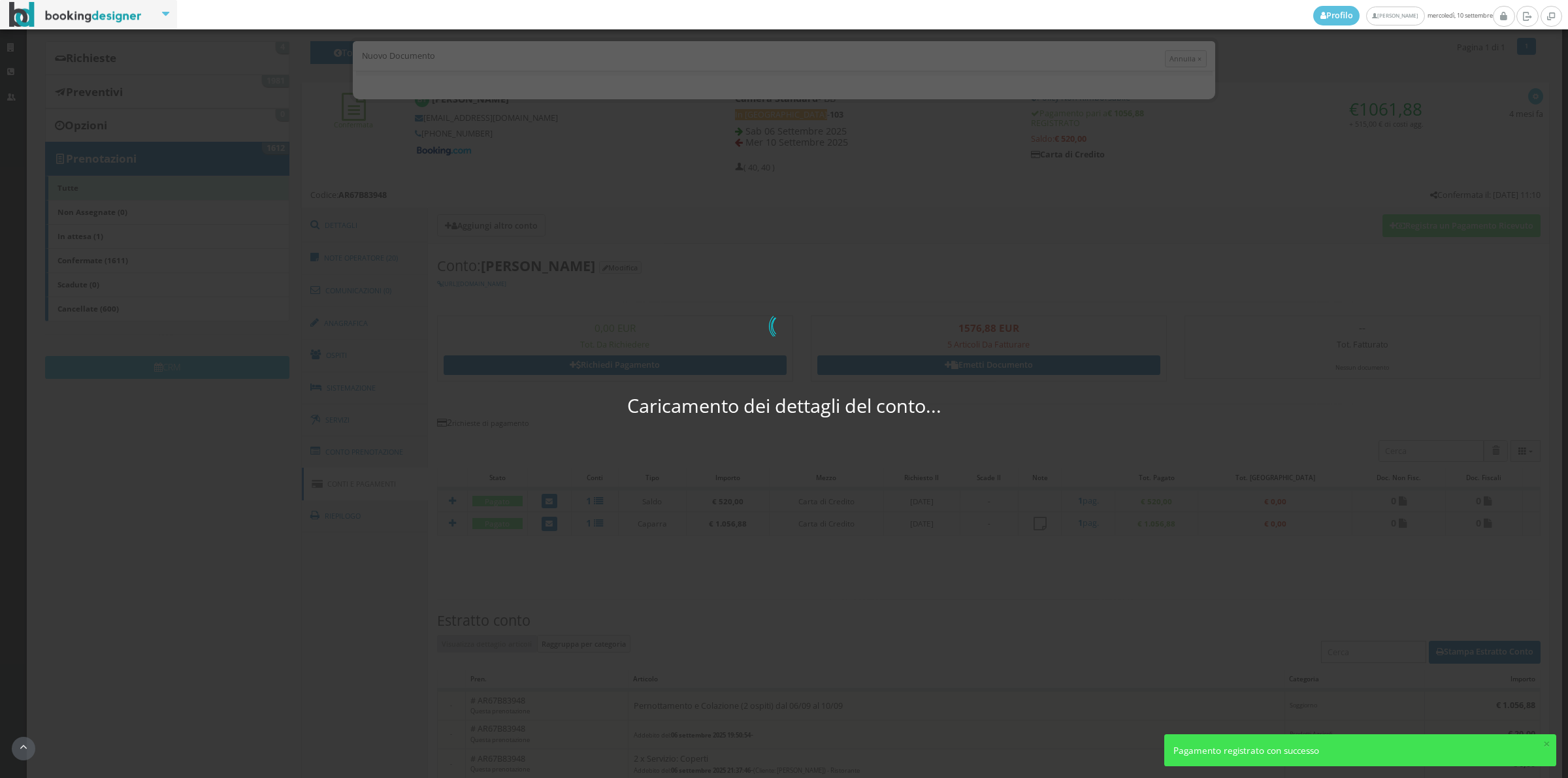
select select "FR"
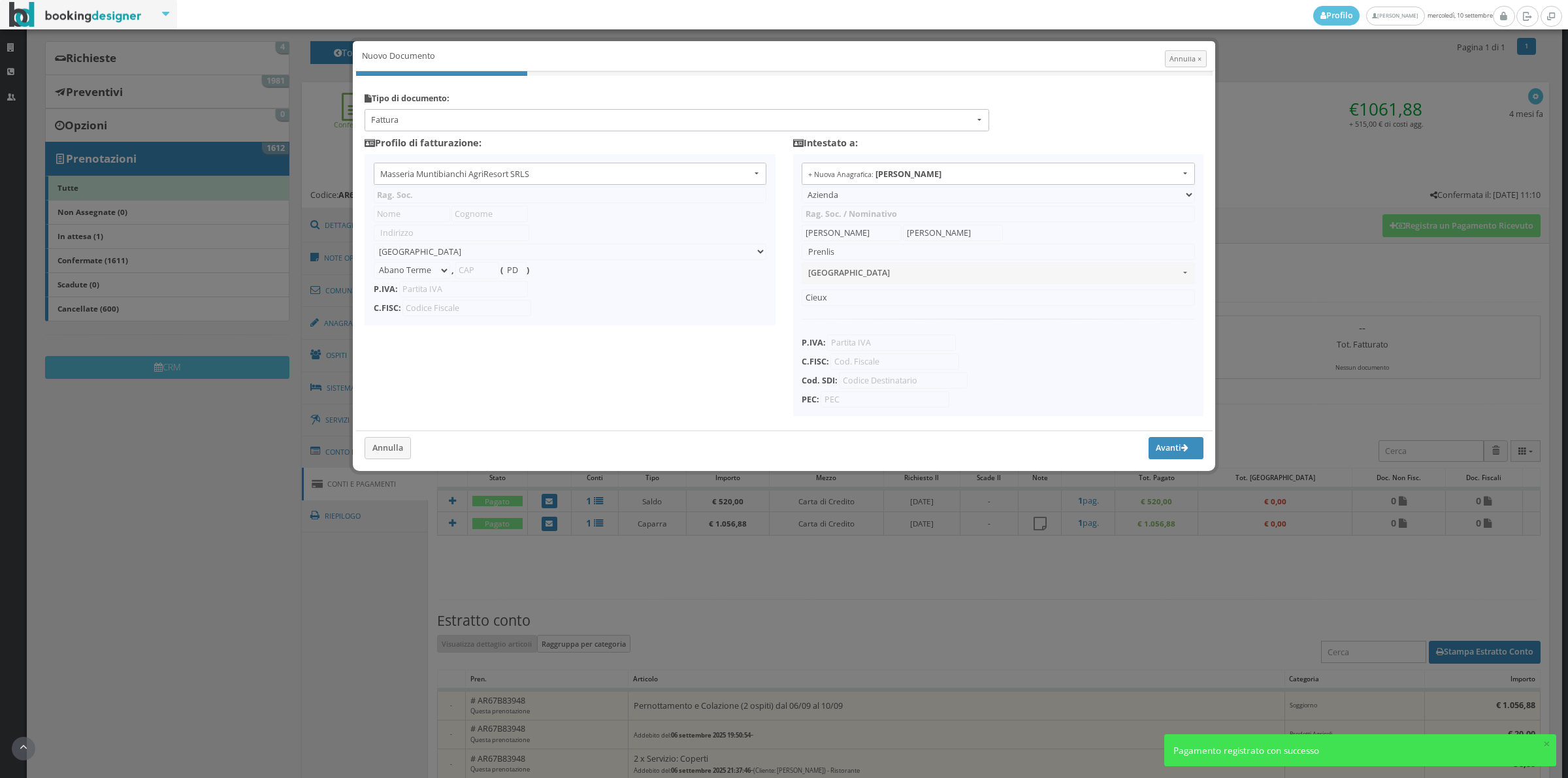
type input "Masseria Muntibianchi AgriResort SRLS"
type input "SP 277 Otranto-Giurdignano"
select select "Giurdignano"
type input "73020"
type input "LE"
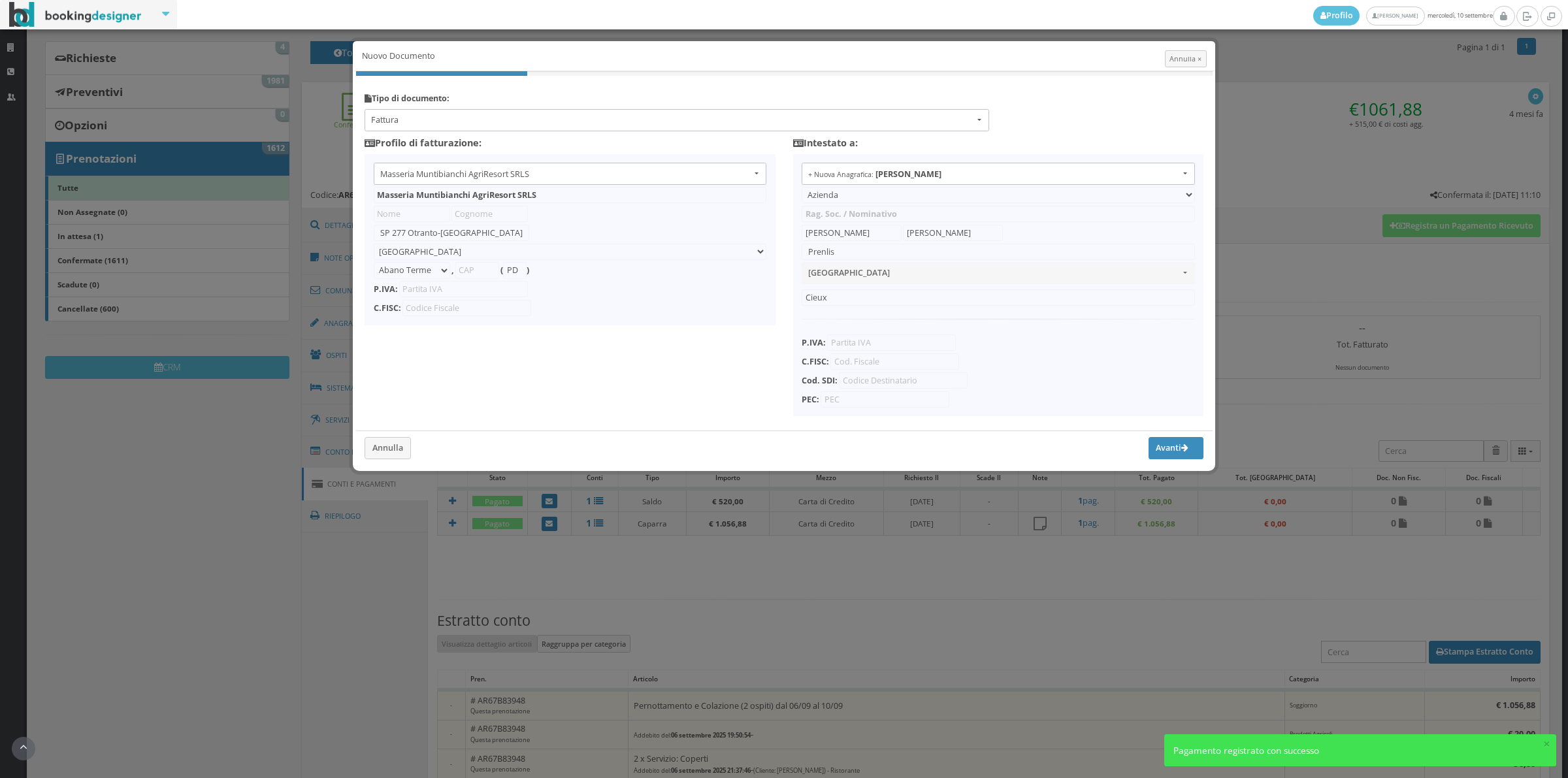
type input "05265030758"
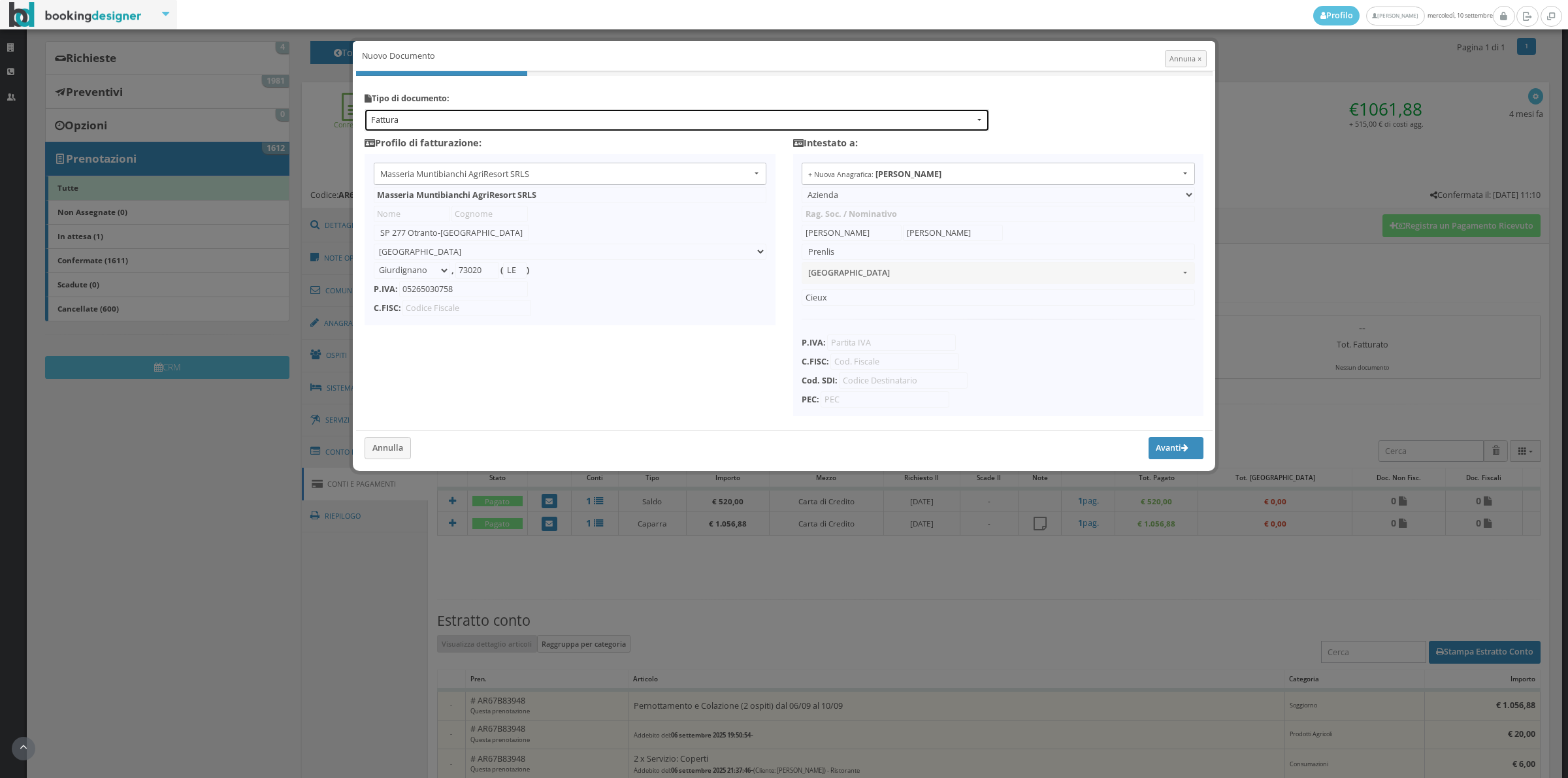
click at [549, 125] on span "Fattura" at bounding box center [673, 120] width 603 height 12
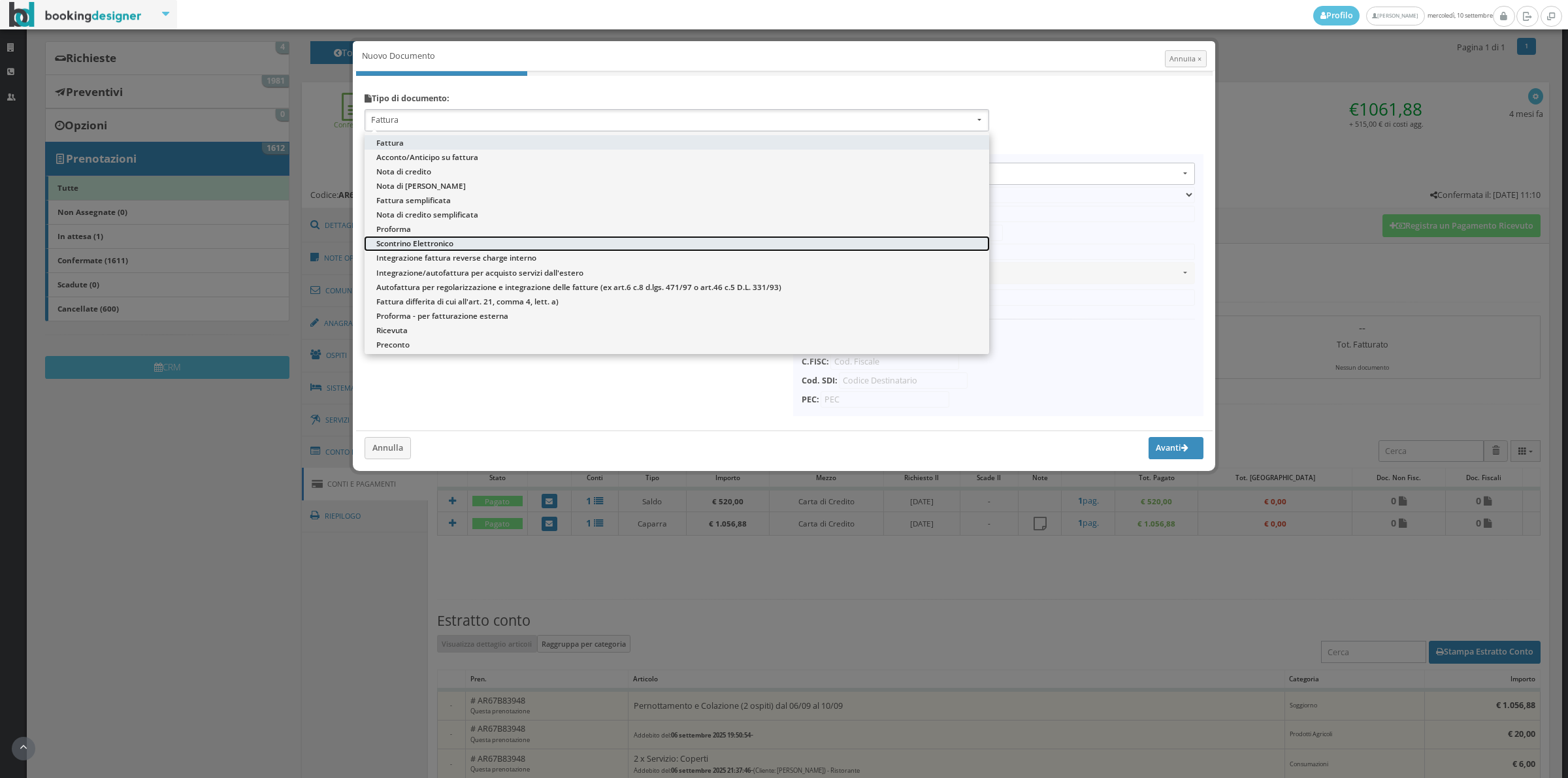
click at [425, 238] on span "Scontrino Elettronico" at bounding box center [415, 244] width 77 height 11
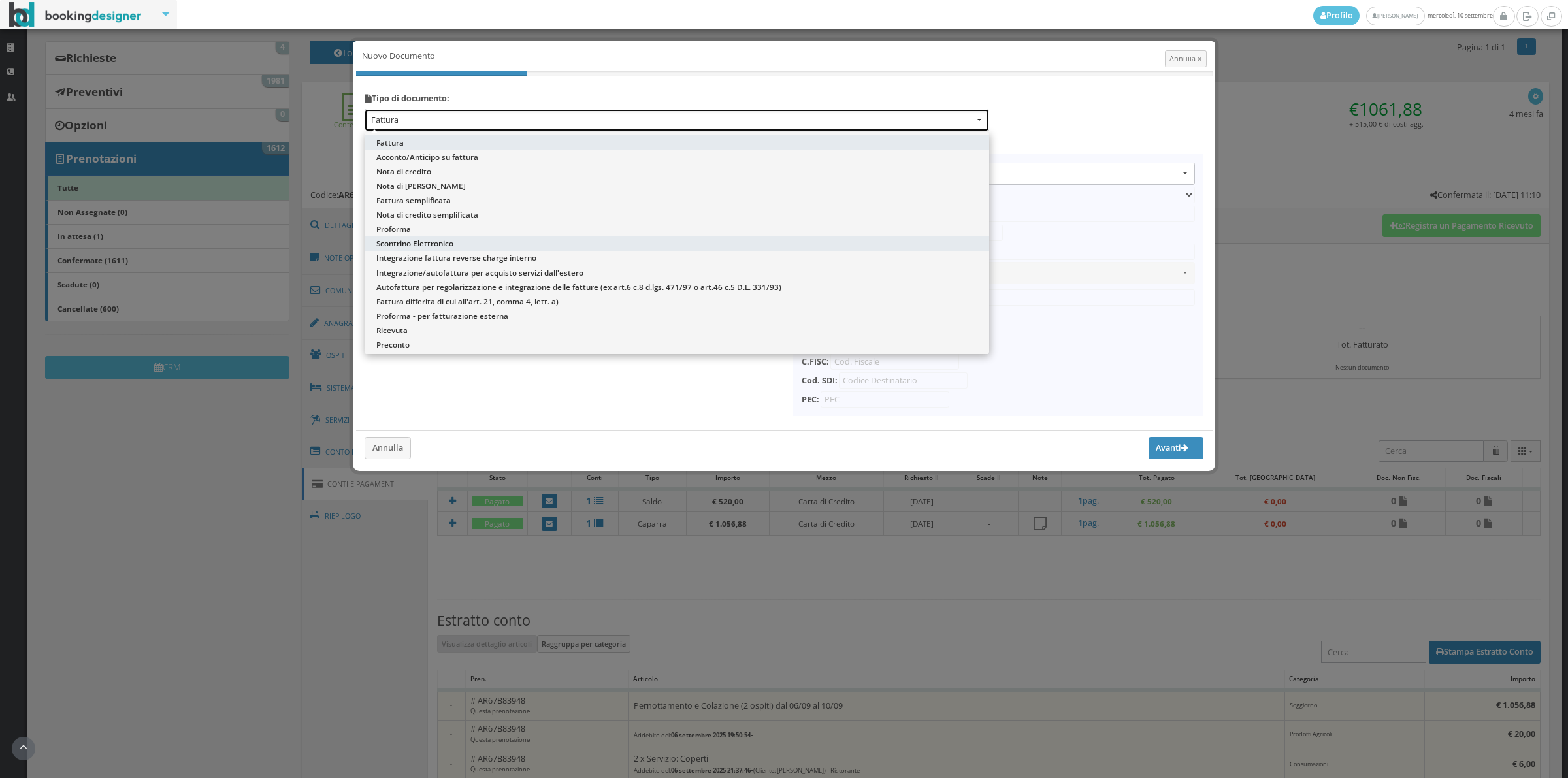
select select "ION02"
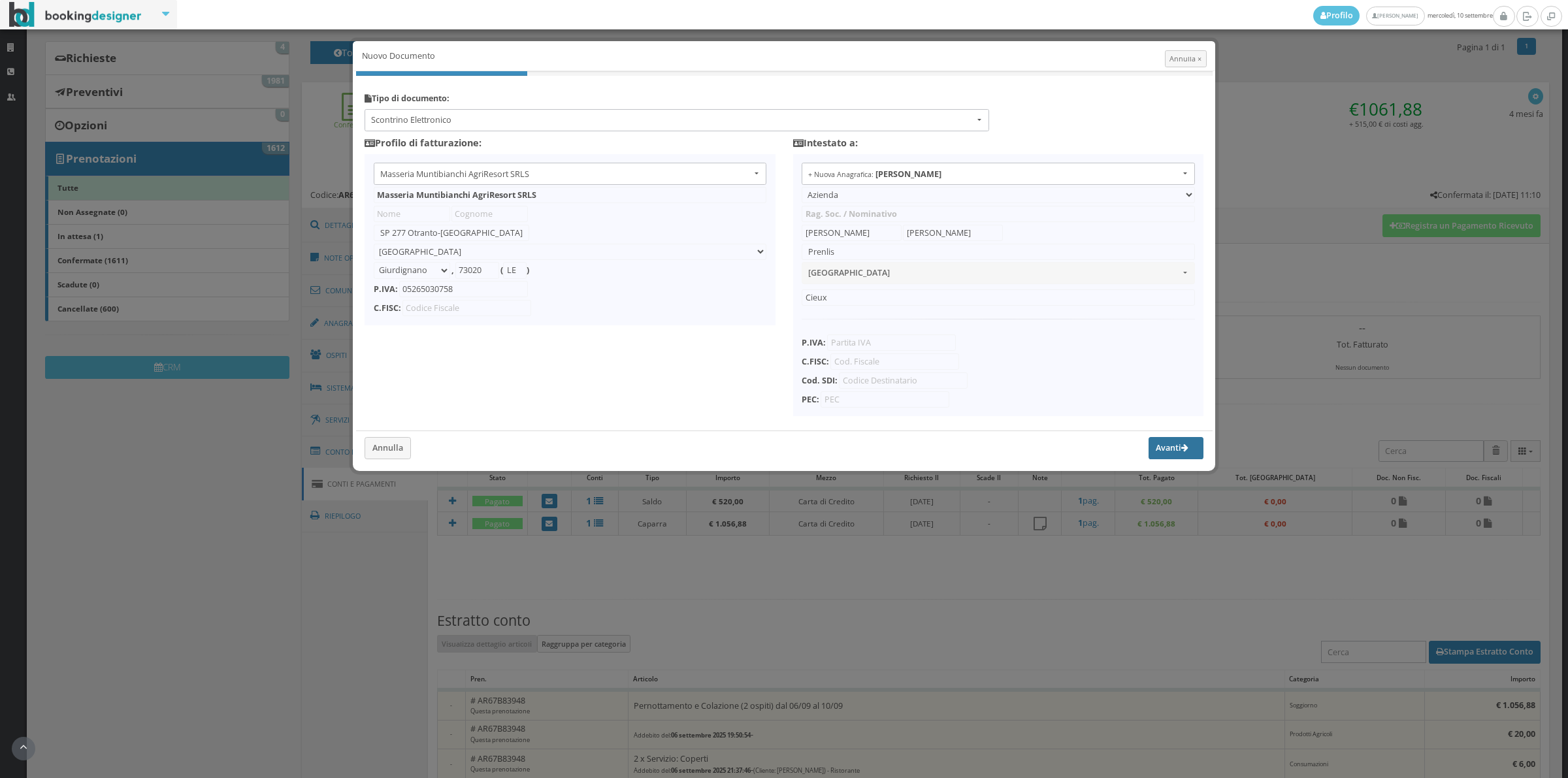
click at [1154, 448] on button "Avanti" at bounding box center [1175, 448] width 55 height 22
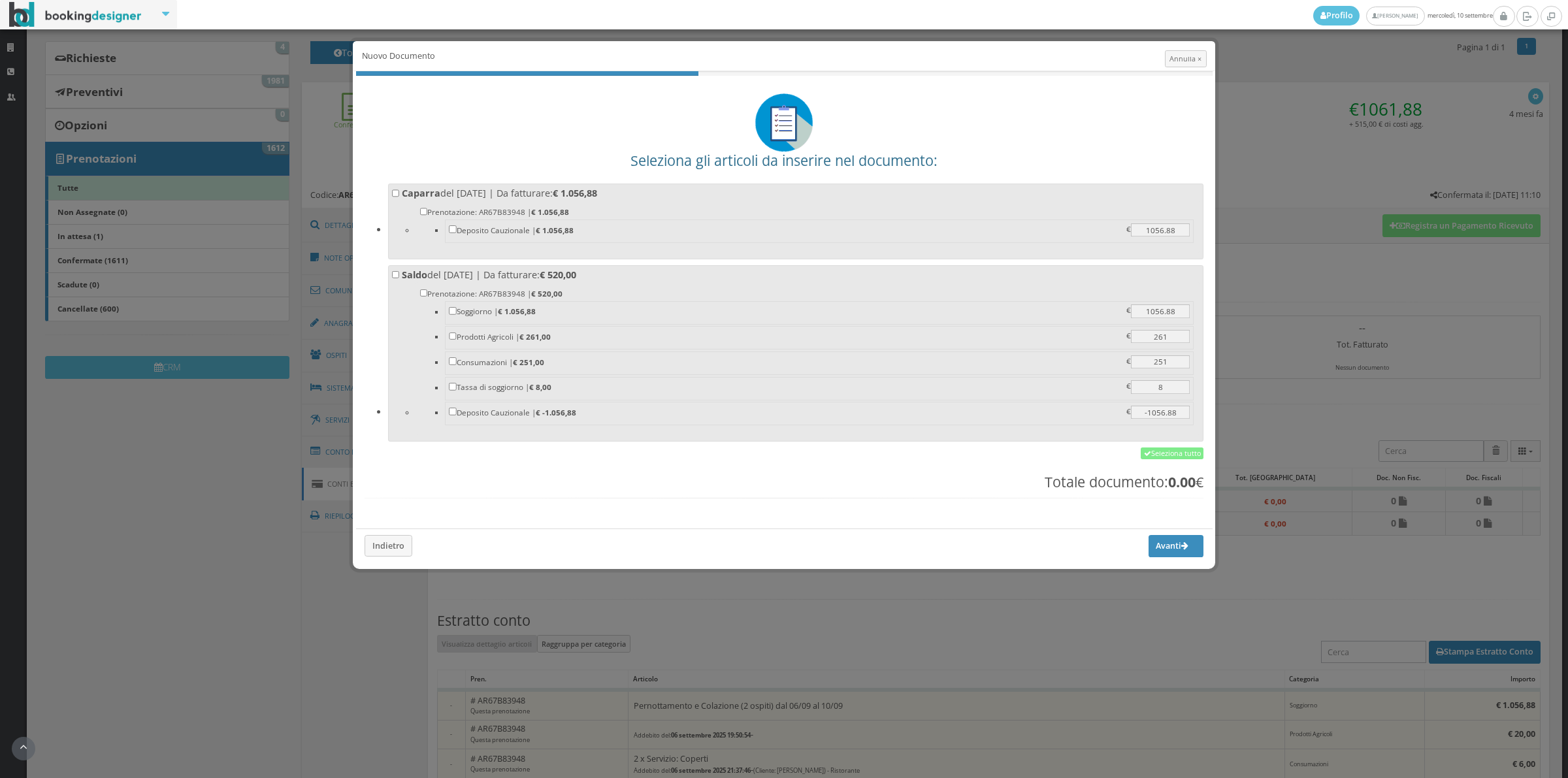
click at [549, 193] on label "Caparra del 02/05/2025 | Da fatturare: € 1.056,88 Prenotazione: AR67B83948 | € …" at bounding box center [796, 220] width 808 height 65
click at [400, 193] on input "Caparra del 02/05/2025 | Da fatturare: € 1.056,88 Prenotazione: AR67B83948 | € …" at bounding box center [396, 193] width 8 height 8
checkbox input "true"
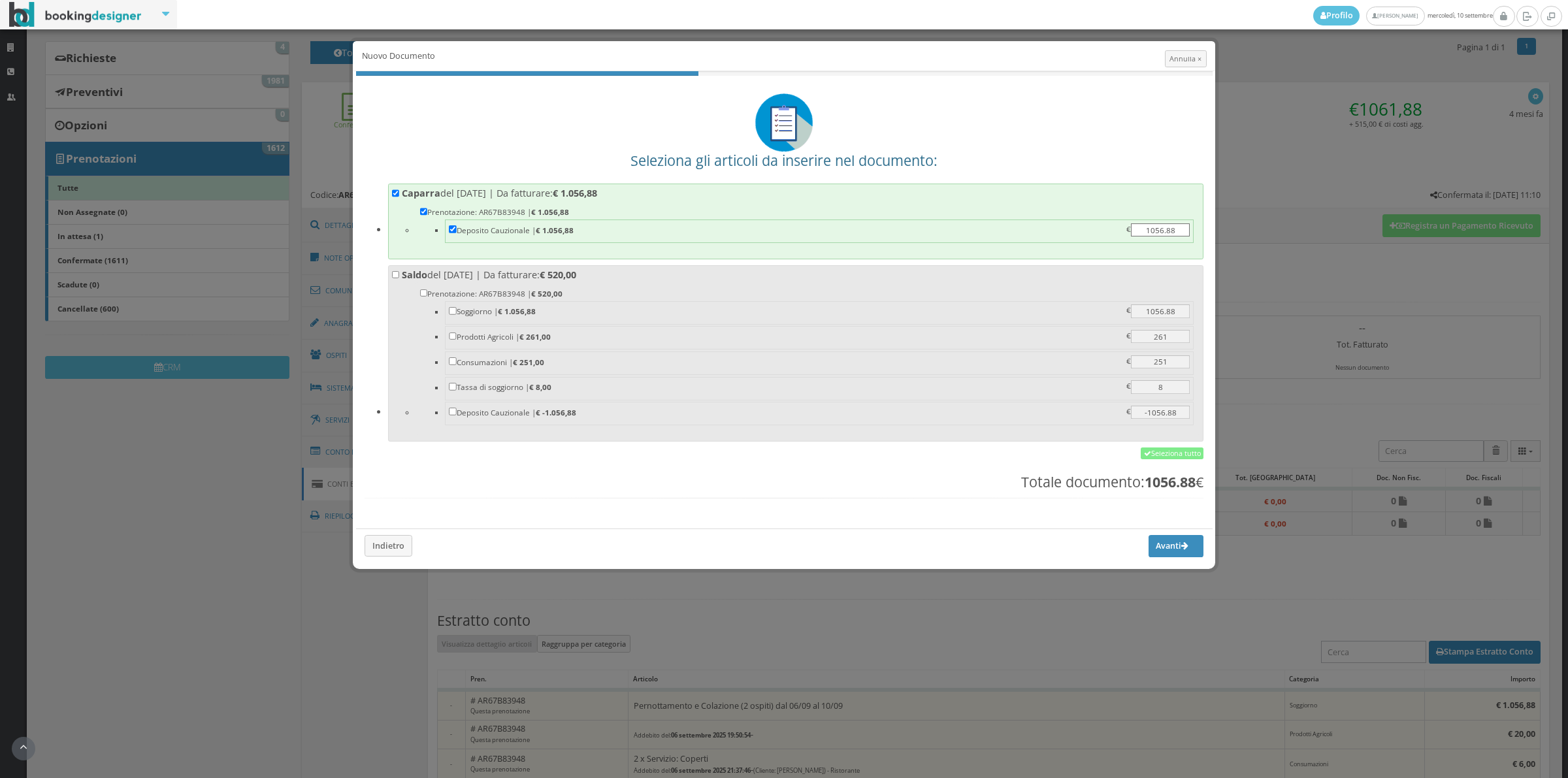
click at [571, 276] on b "€ 520,00" at bounding box center [558, 275] width 37 height 13
click at [400, 276] on input "Saldo del 10/09/2025 | Da fatturare: € 520,00 Prenotazione: AR67B83948 | € 520,…" at bounding box center [396, 275] width 8 height 8
checkbox input "true"
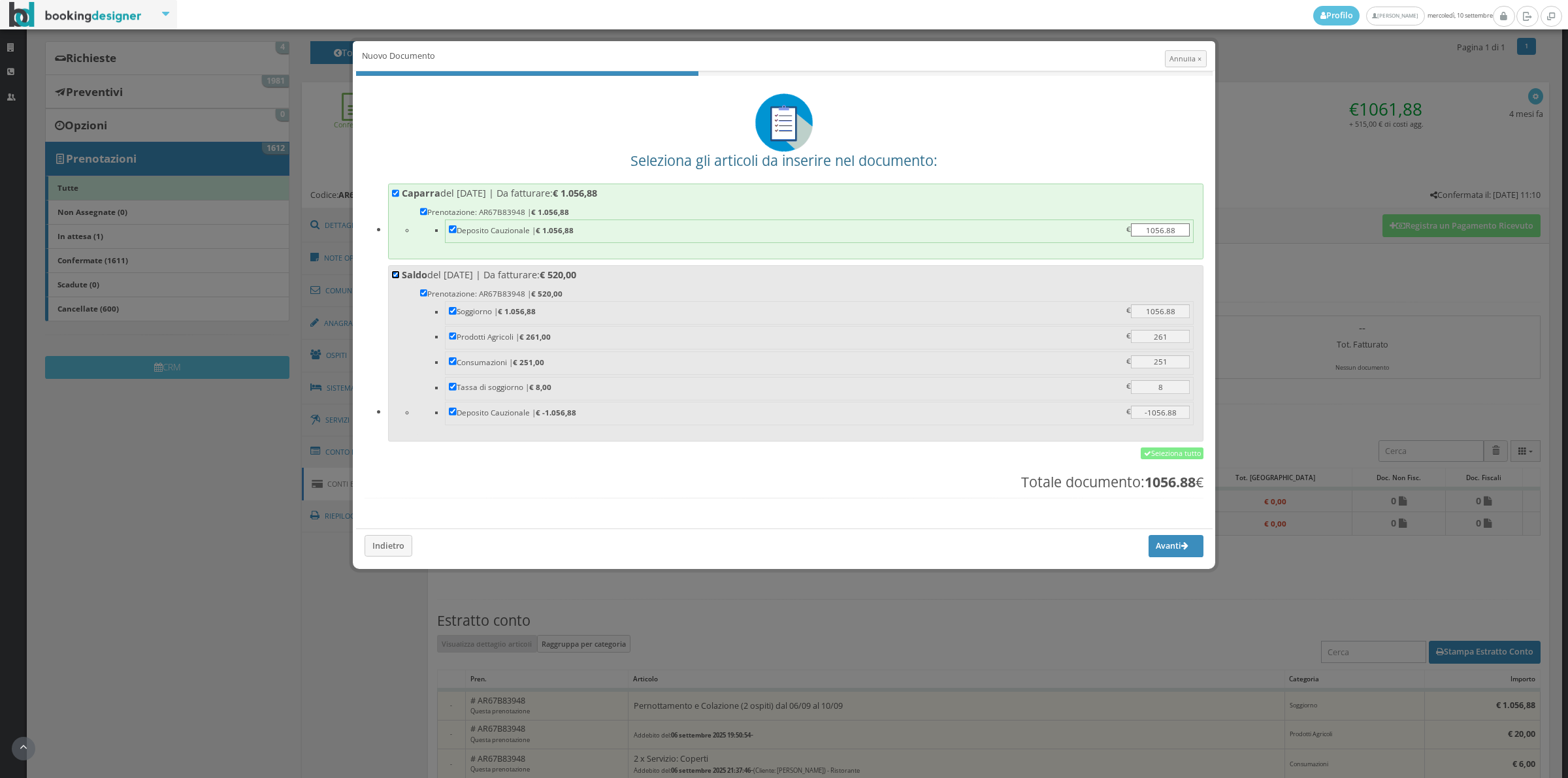
checkbox input "true"
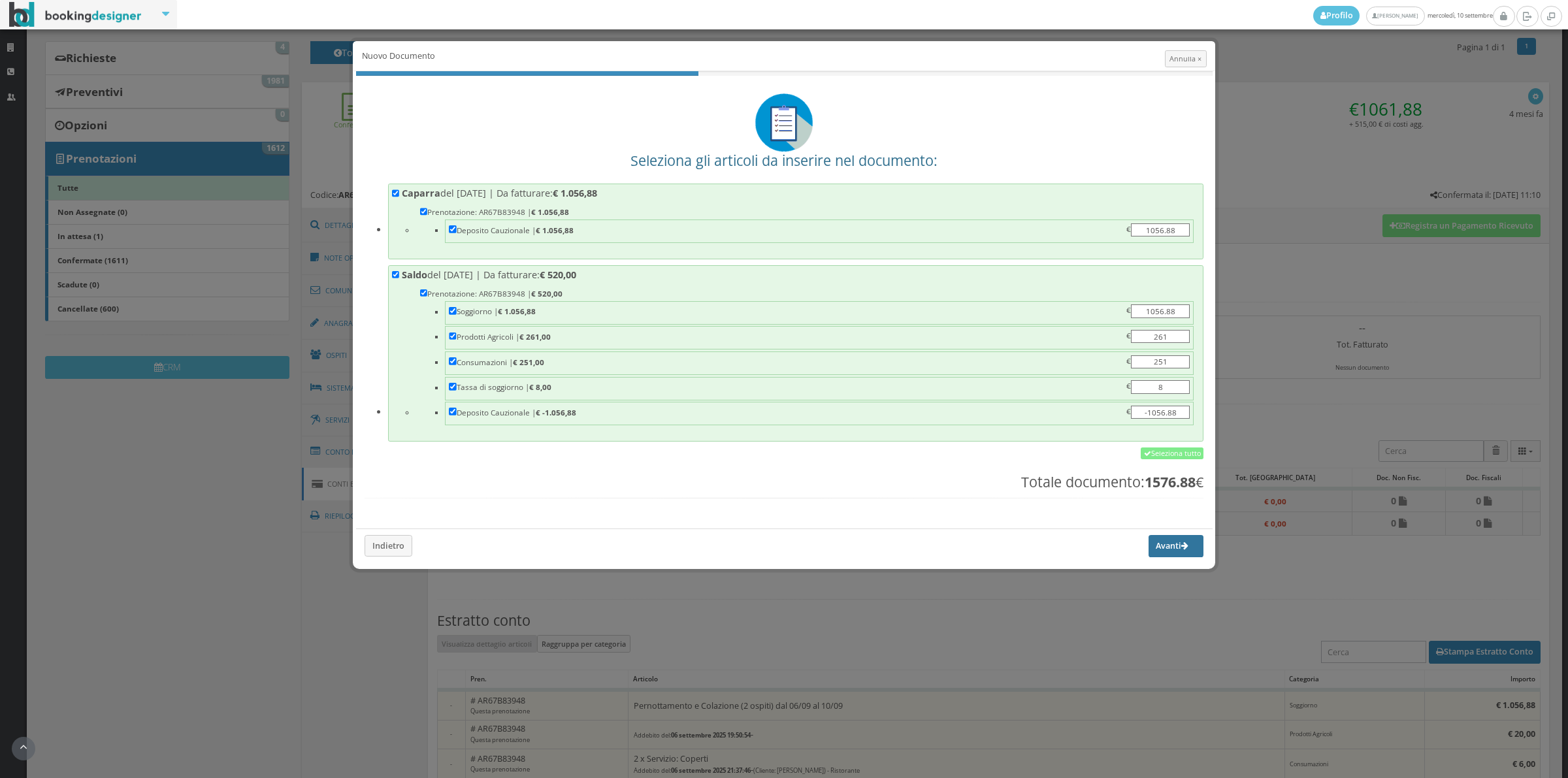
click at [1153, 552] on button "Avanti" at bounding box center [1175, 546] width 55 height 22
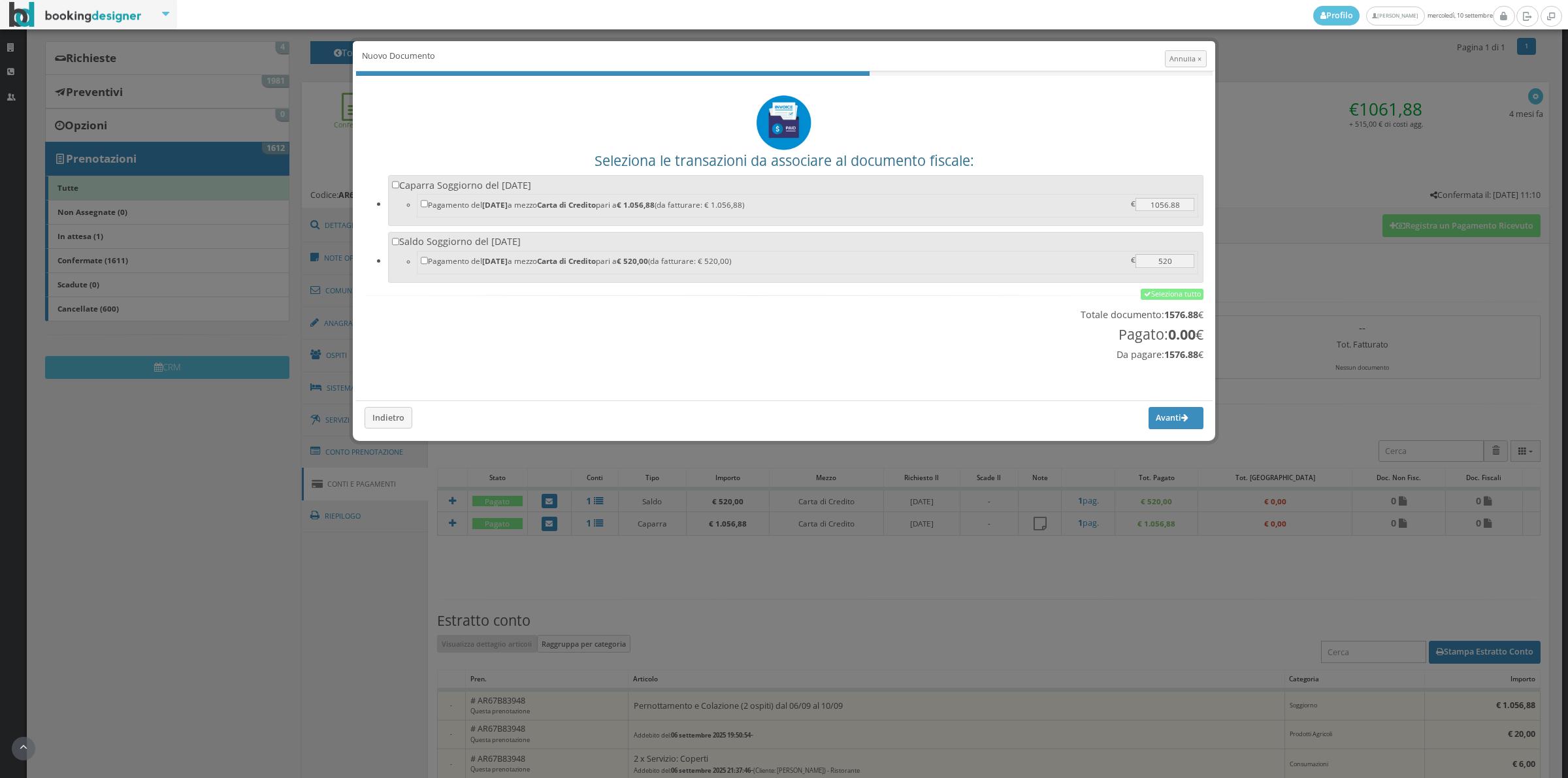
click at [581, 188] on label "Caparra Soggiorno del 02/05/2025 Pagamento del 02/05/2025 a mezzo Carta di Cred…" at bounding box center [796, 199] width 808 height 40
click at [400, 188] on input "Caparra Soggiorno del 02/05/2025 Pagamento del 02/05/2025 a mezzo Carta di Cred…" at bounding box center [396, 184] width 8 height 8
checkbox input "true"
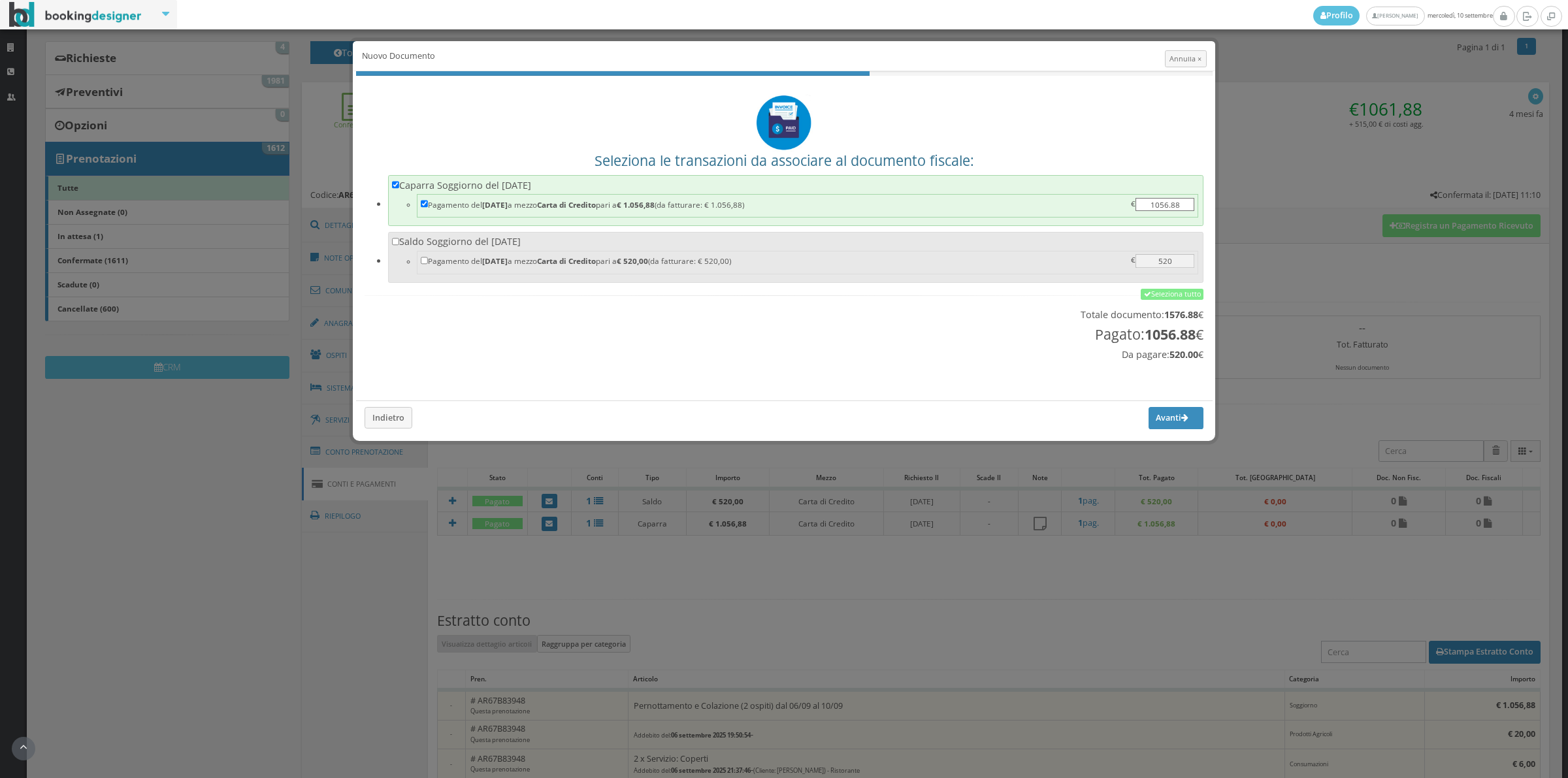
click at [580, 246] on label "Saldo Soggiorno del 10/09/2025 Pagamento del 10/09/2025 a mezzo Carta di Credit…" at bounding box center [796, 255] width 808 height 40
click at [400, 246] on input "Saldo Soggiorno del 10/09/2025 Pagamento del 10/09/2025 a mezzo Carta di Credit…" at bounding box center [396, 242] width 8 height 8
checkbox input "true"
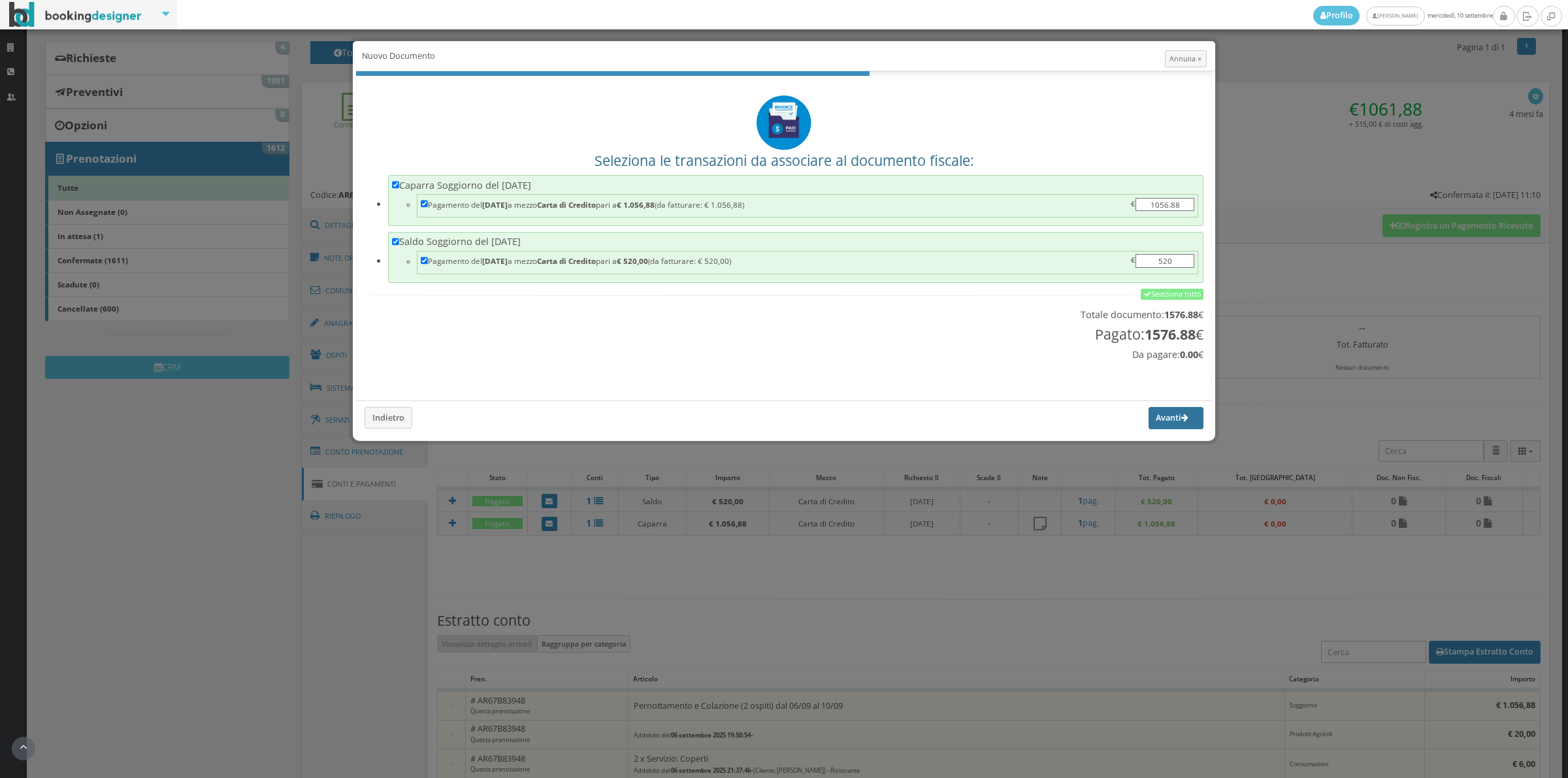
click at [1148, 422] on button "Avanti" at bounding box center [1175, 417] width 55 height 22
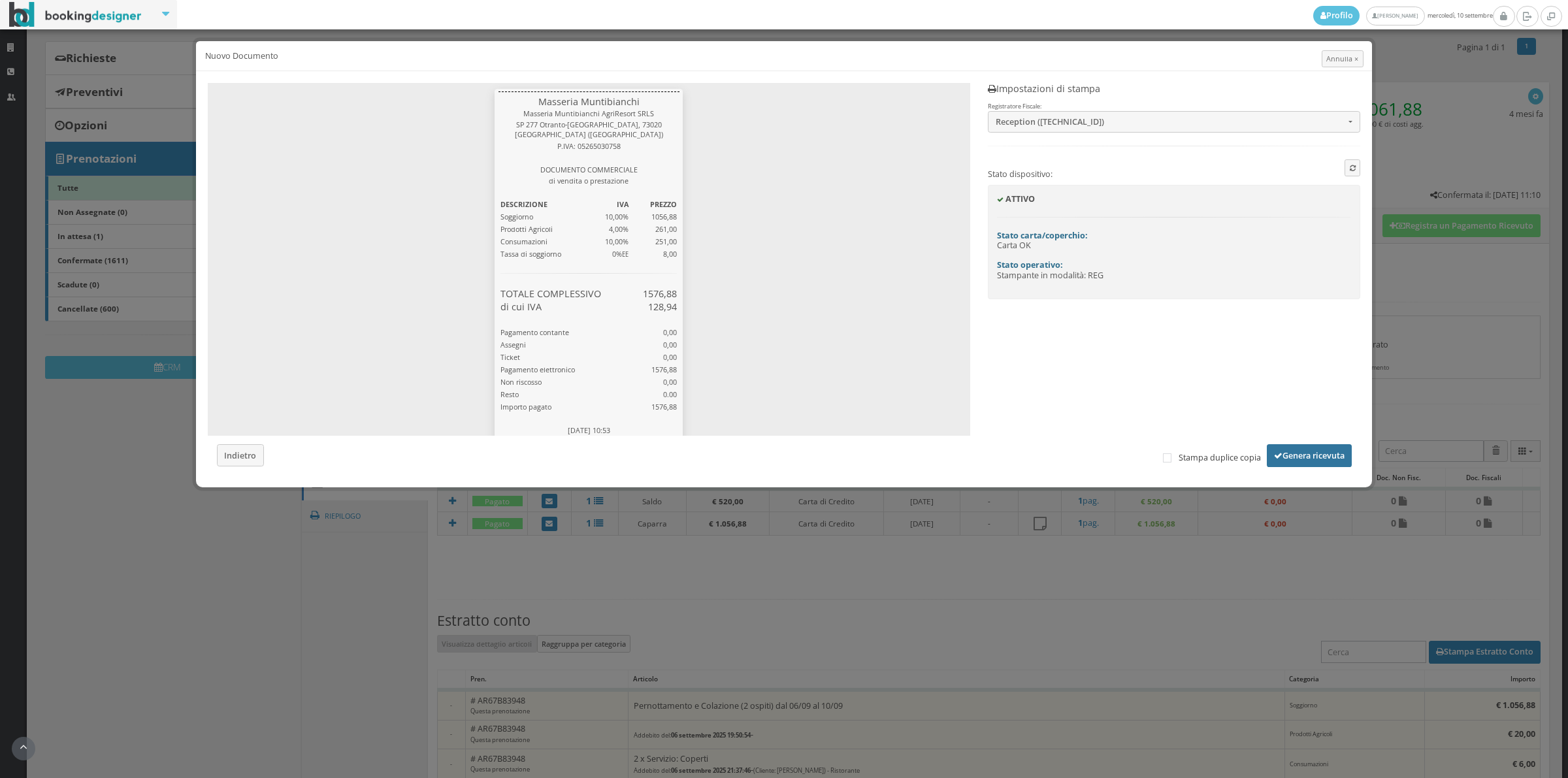
click at [1311, 455] on button "Genera ricevuta" at bounding box center [1309, 455] width 85 height 22
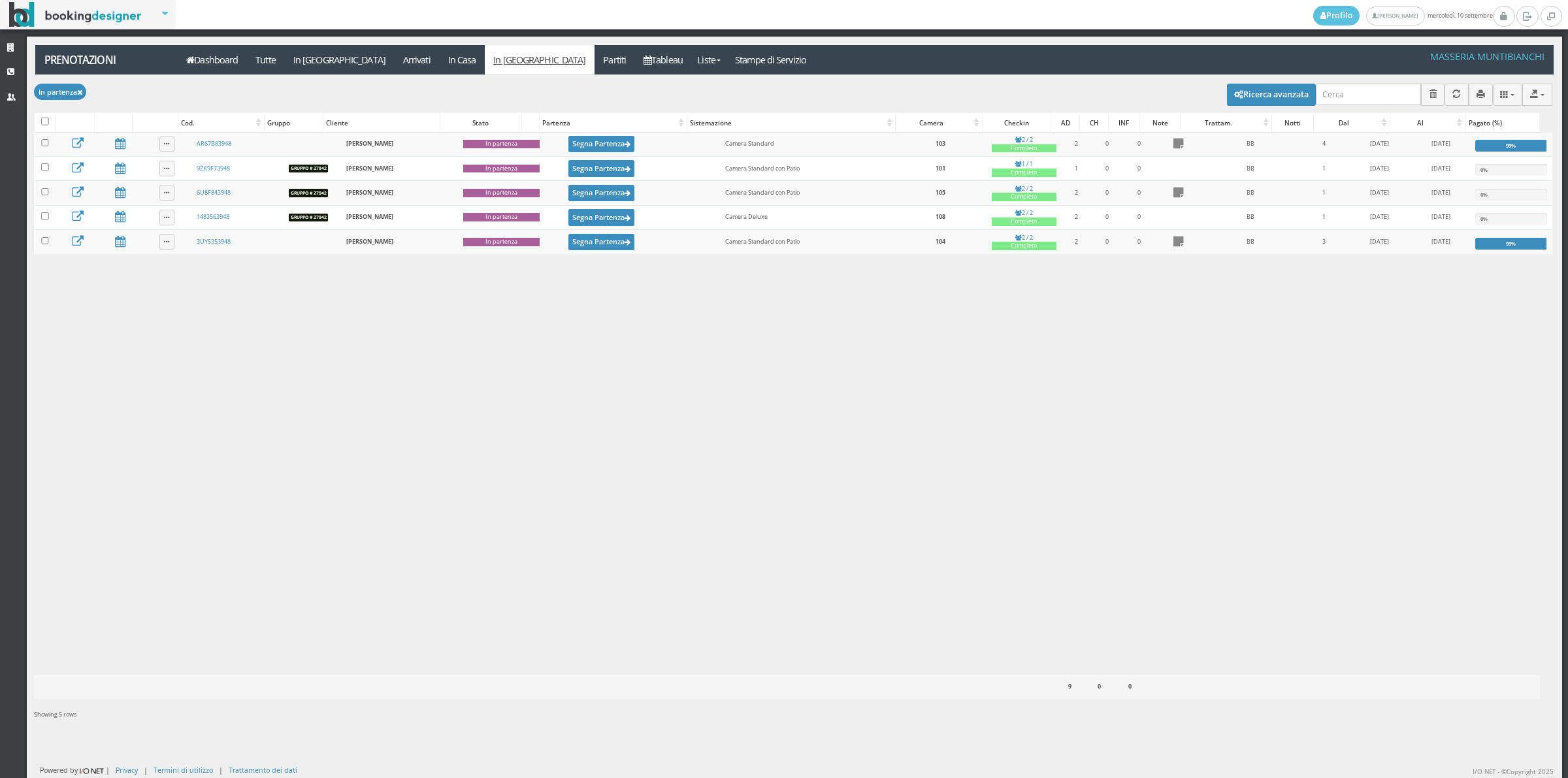
click at [39, 123] on div at bounding box center [45, 122] width 21 height 18
click at [45, 119] on input "checkbox" at bounding box center [45, 121] width 8 height 8
checkbox input "true"
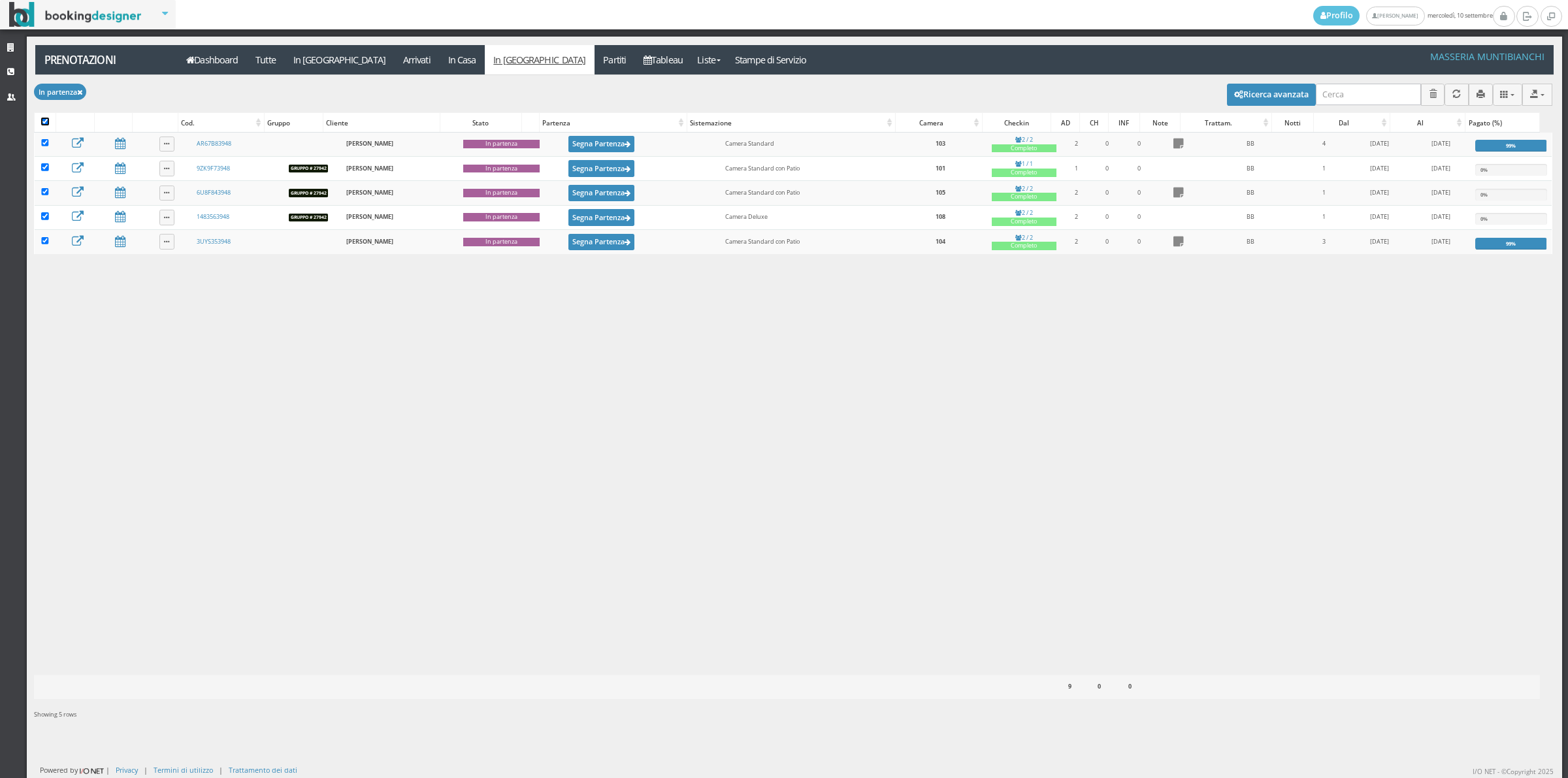
checkbox input "true"
click at [45, 119] on input "checkbox" at bounding box center [45, 121] width 8 height 8
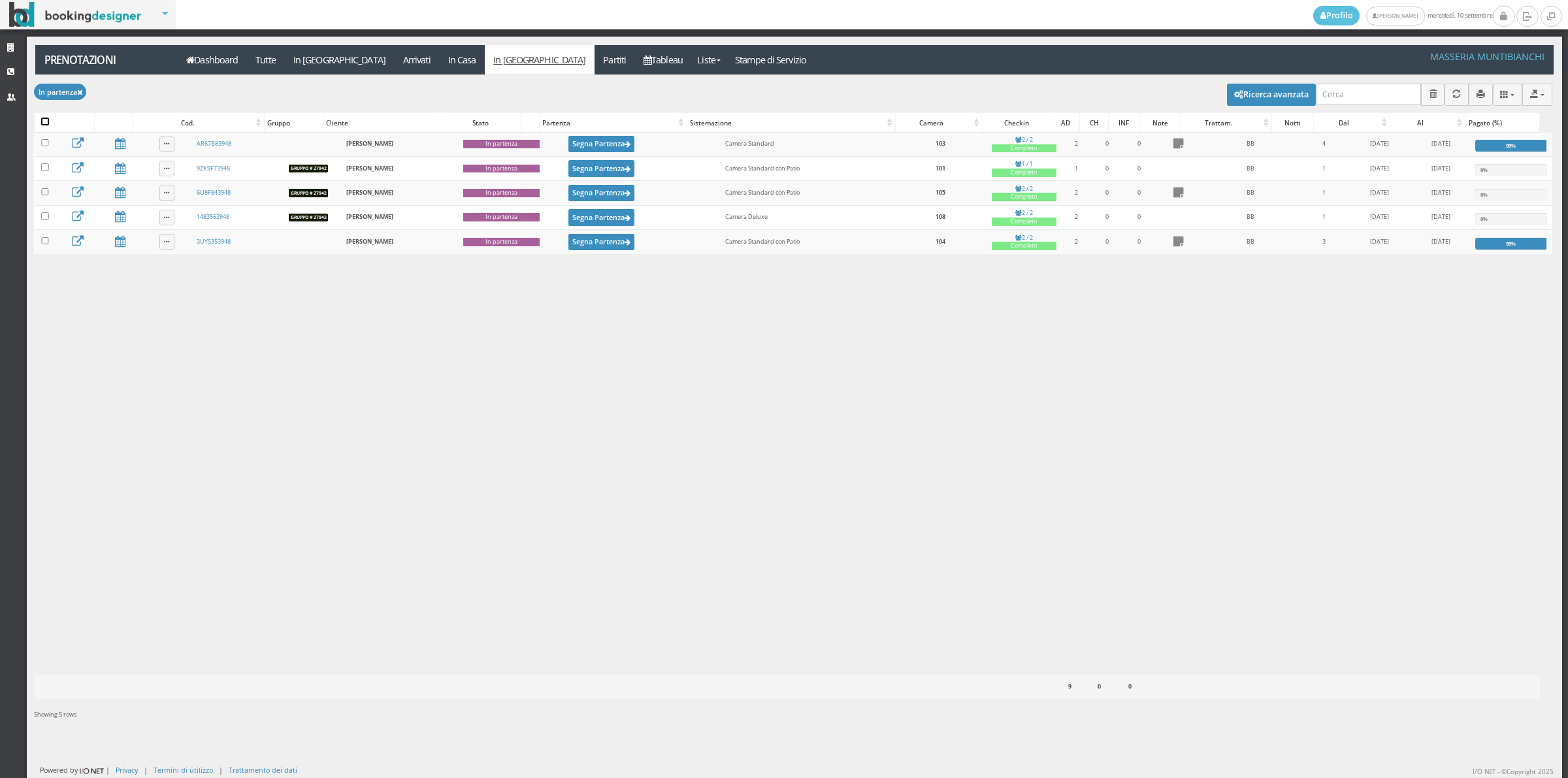
checkbox input "false"
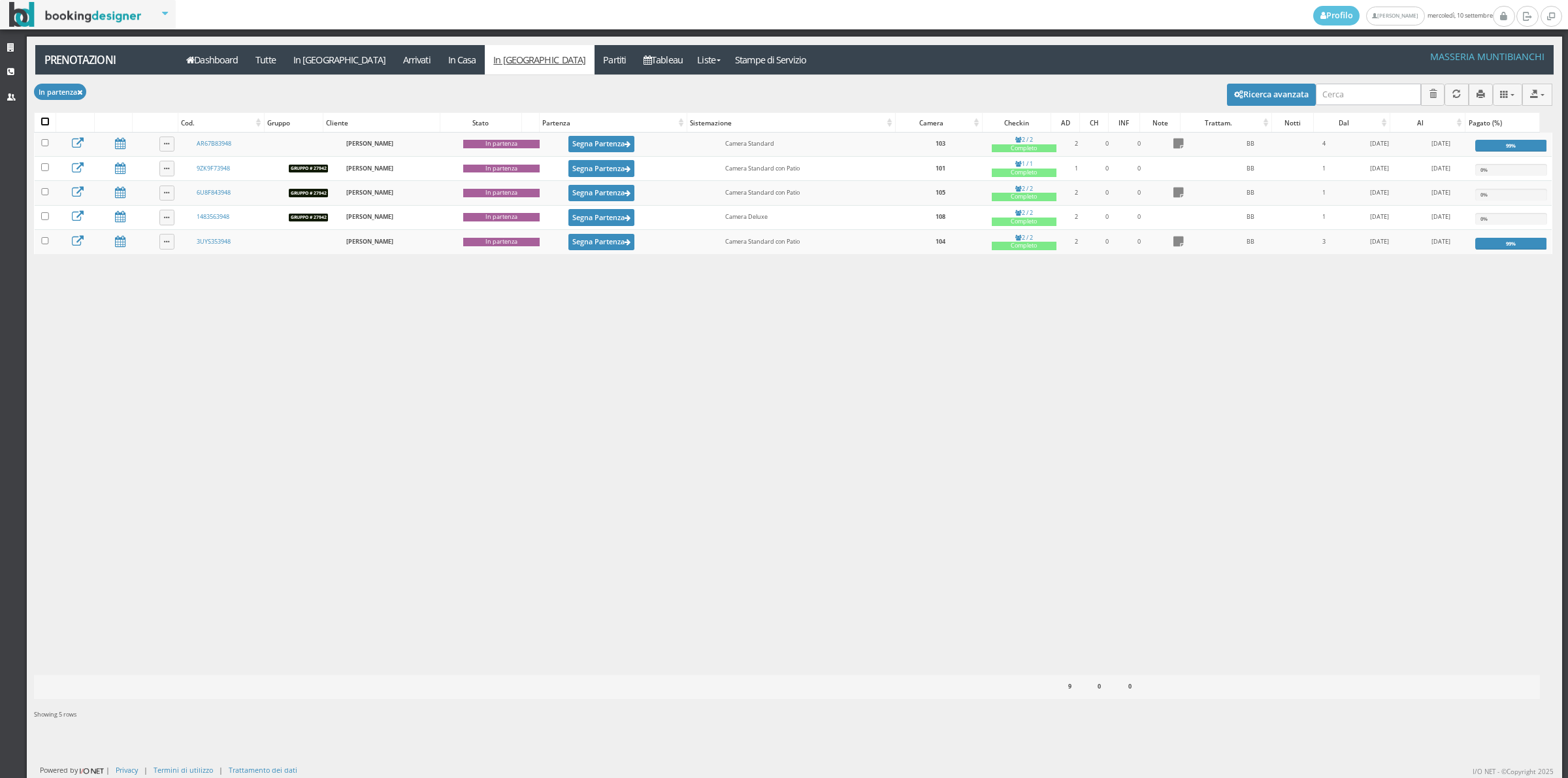
checkbox input "false"
click at [46, 128] on label at bounding box center [45, 123] width 8 height 10
click at [46, 125] on input "checkbox" at bounding box center [45, 121] width 8 height 8
checkbox input "true"
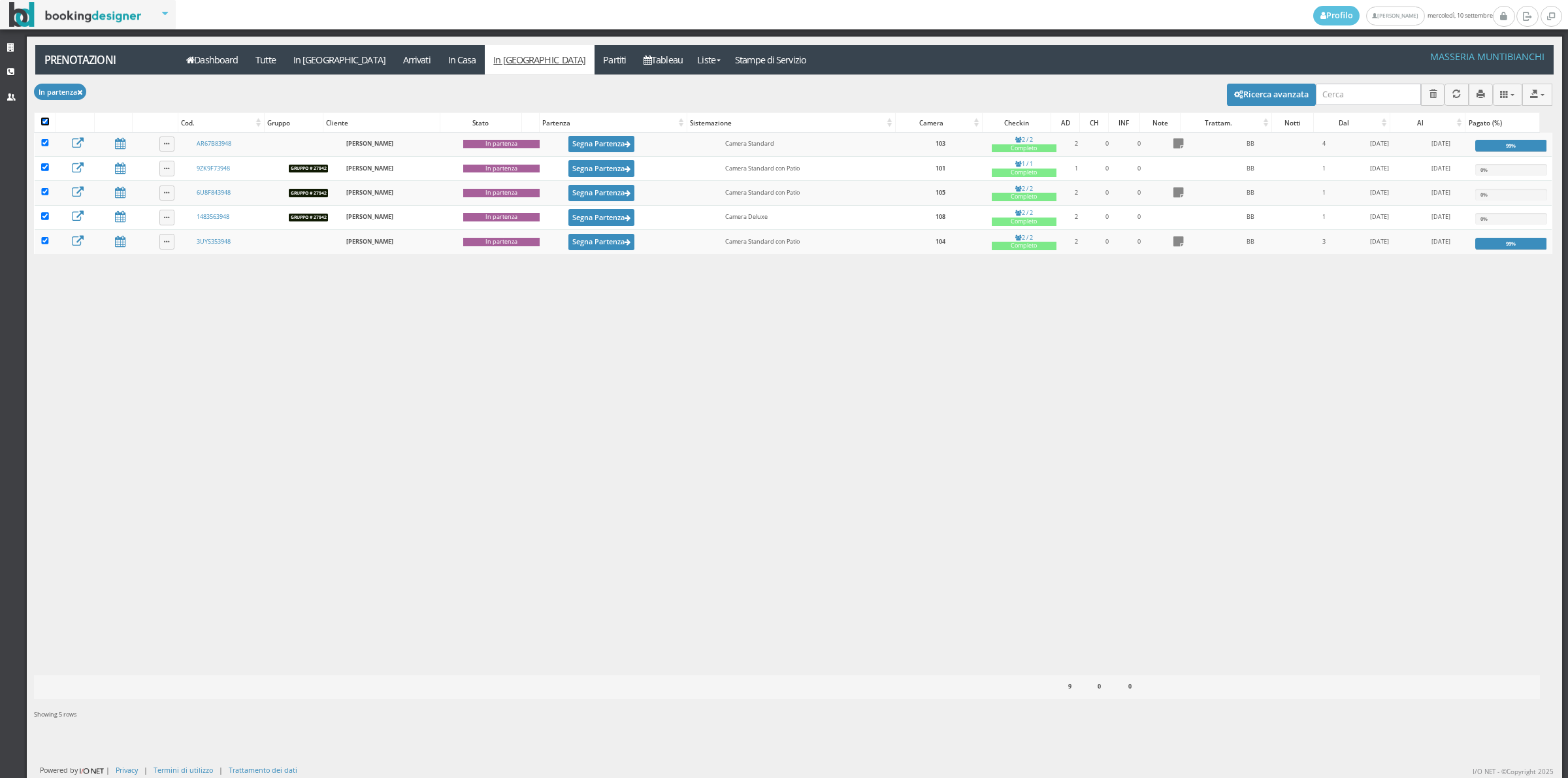
checkbox input "true"
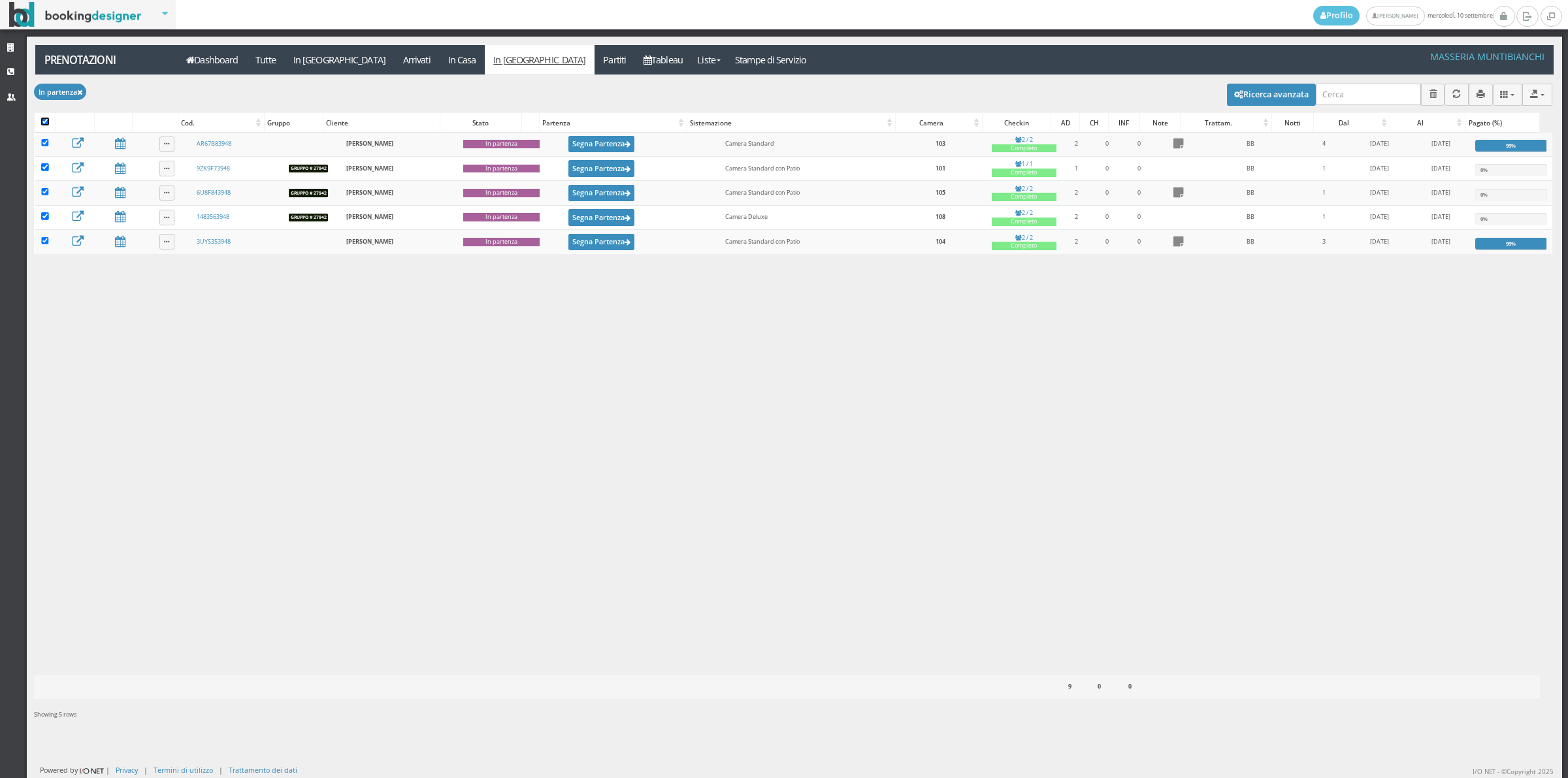
checkbox input "true"
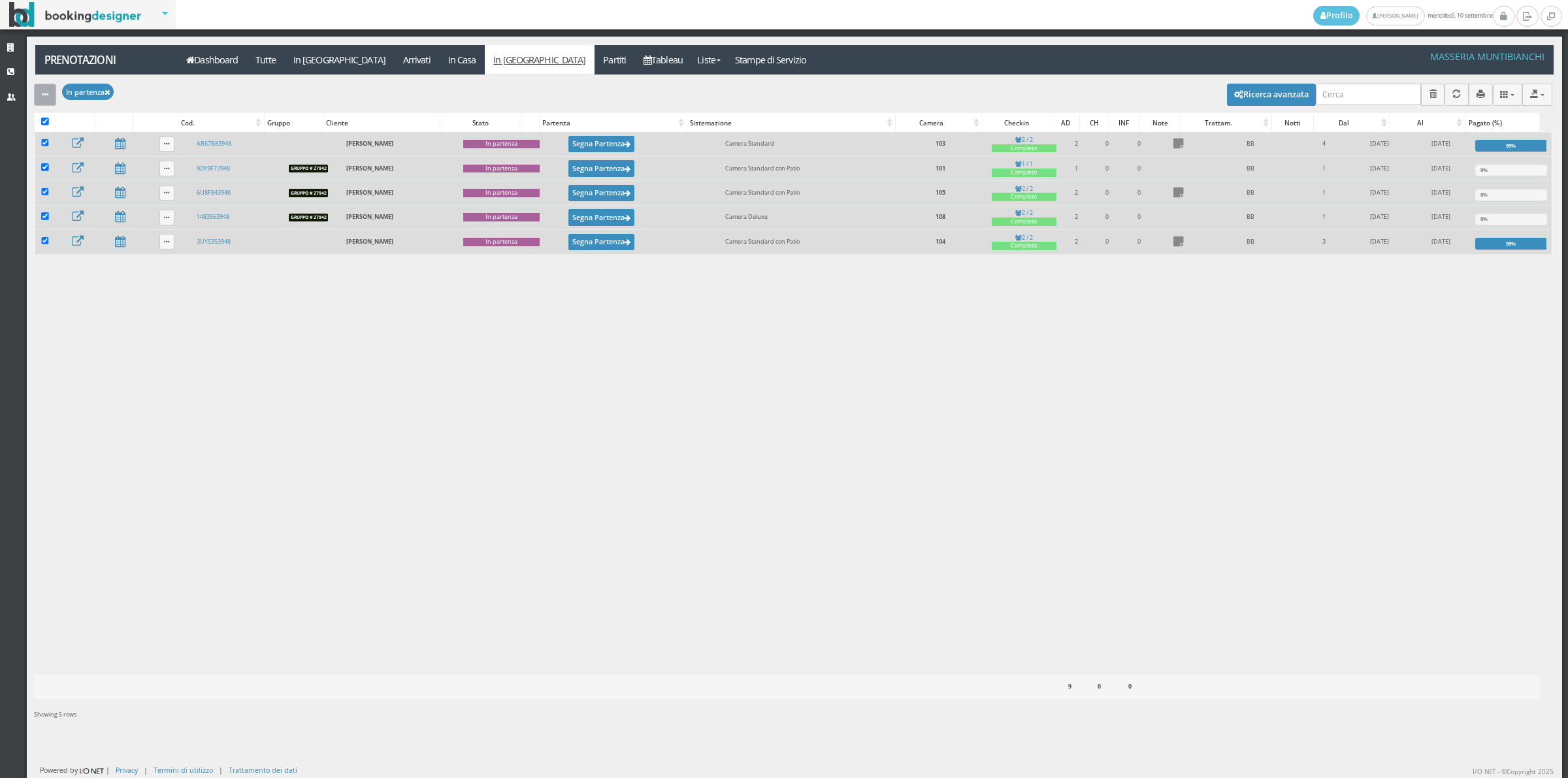
click at [37, 96] on button "button" at bounding box center [45, 94] width 22 height 21
click at [56, 98] on div "Modifica selezionati: Segna come "Arrivato" Segna come "Alloggiato" Segna come …" at bounding box center [48, 94] width 28 height 21
click at [55, 98] on button "button" at bounding box center [45, 94] width 22 height 21
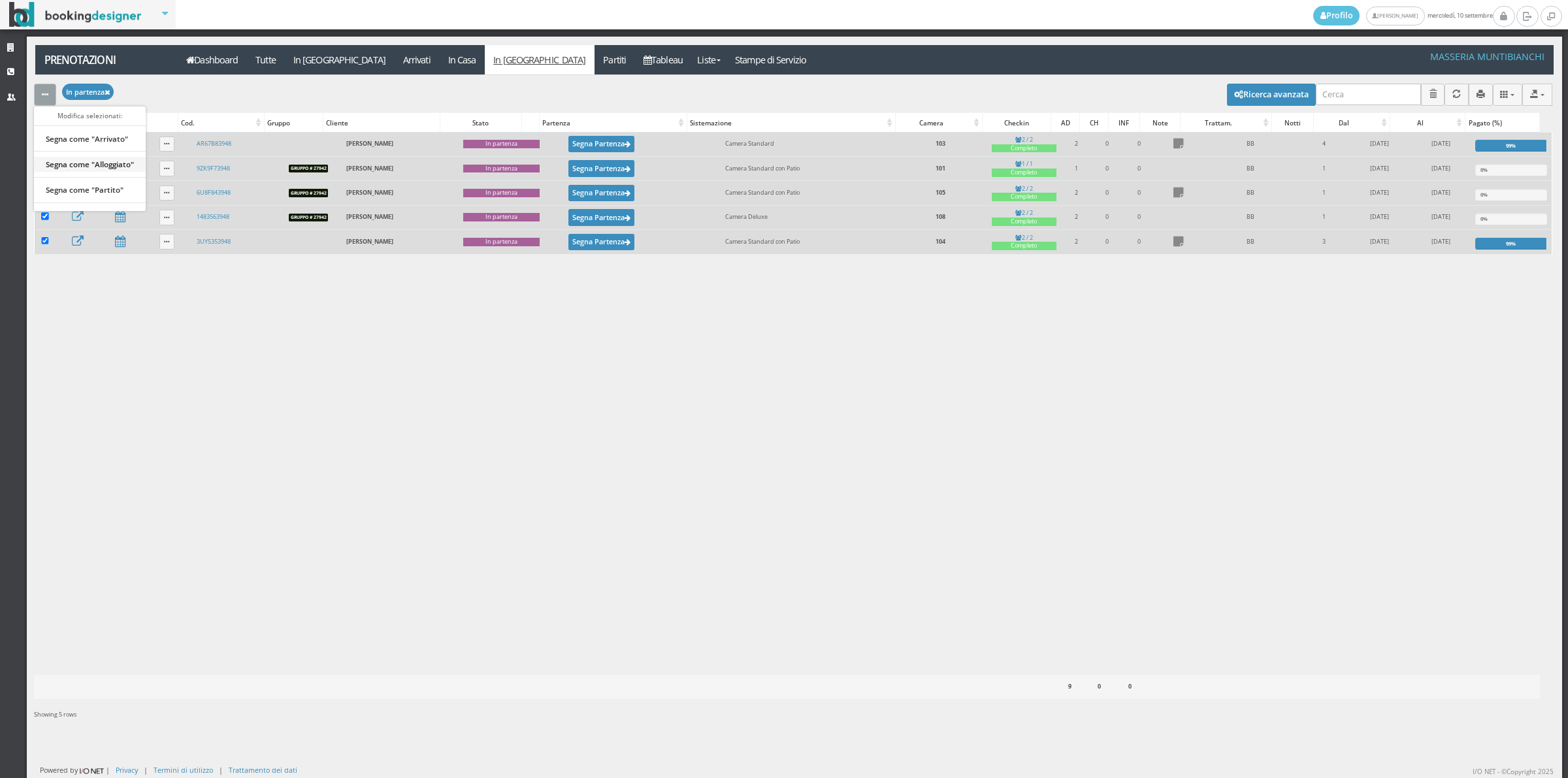
click at [59, 162] on link "Segna come "Alloggiato"" at bounding box center [90, 164] width 112 height 14
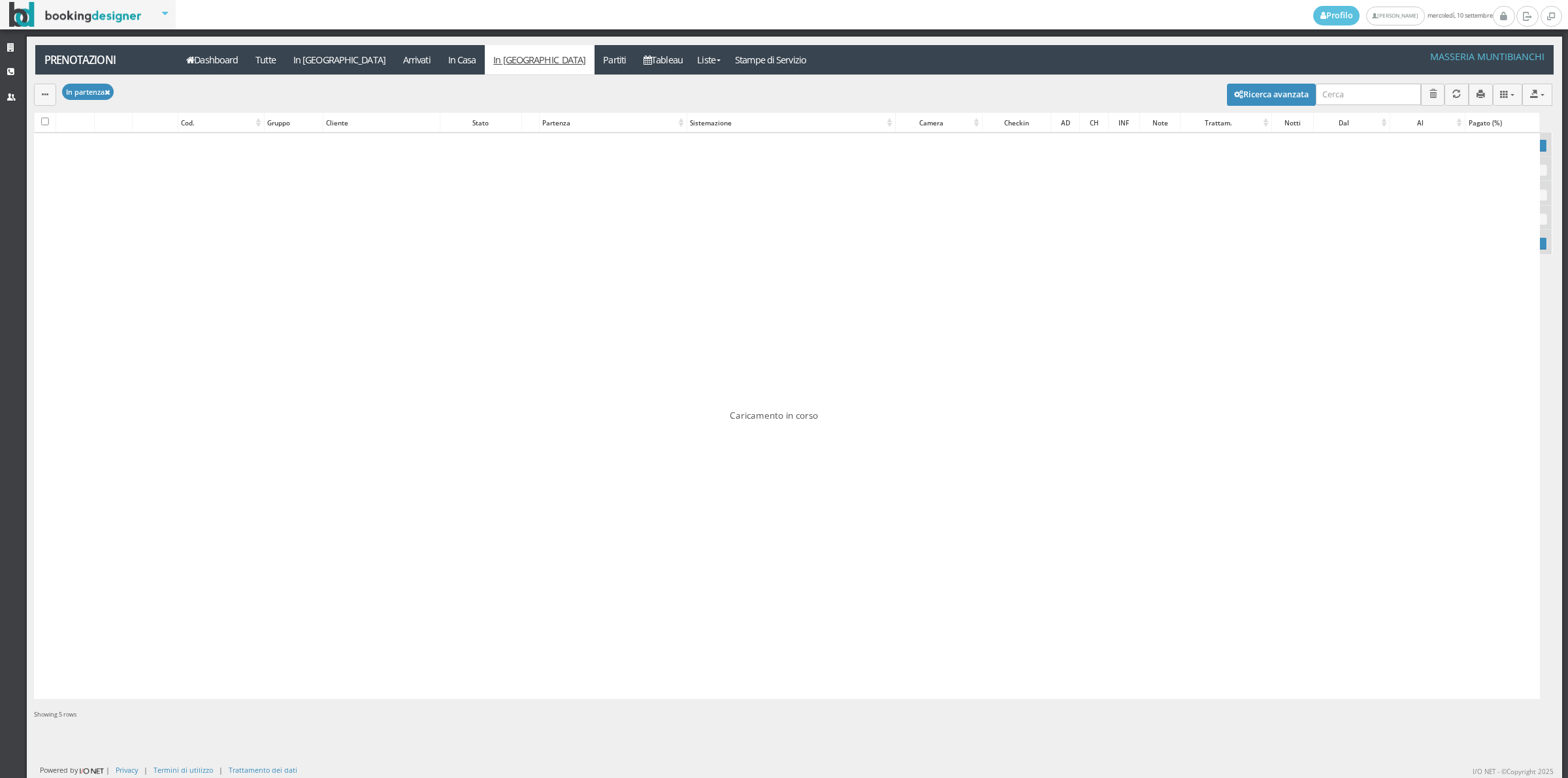
checkbox input "false"
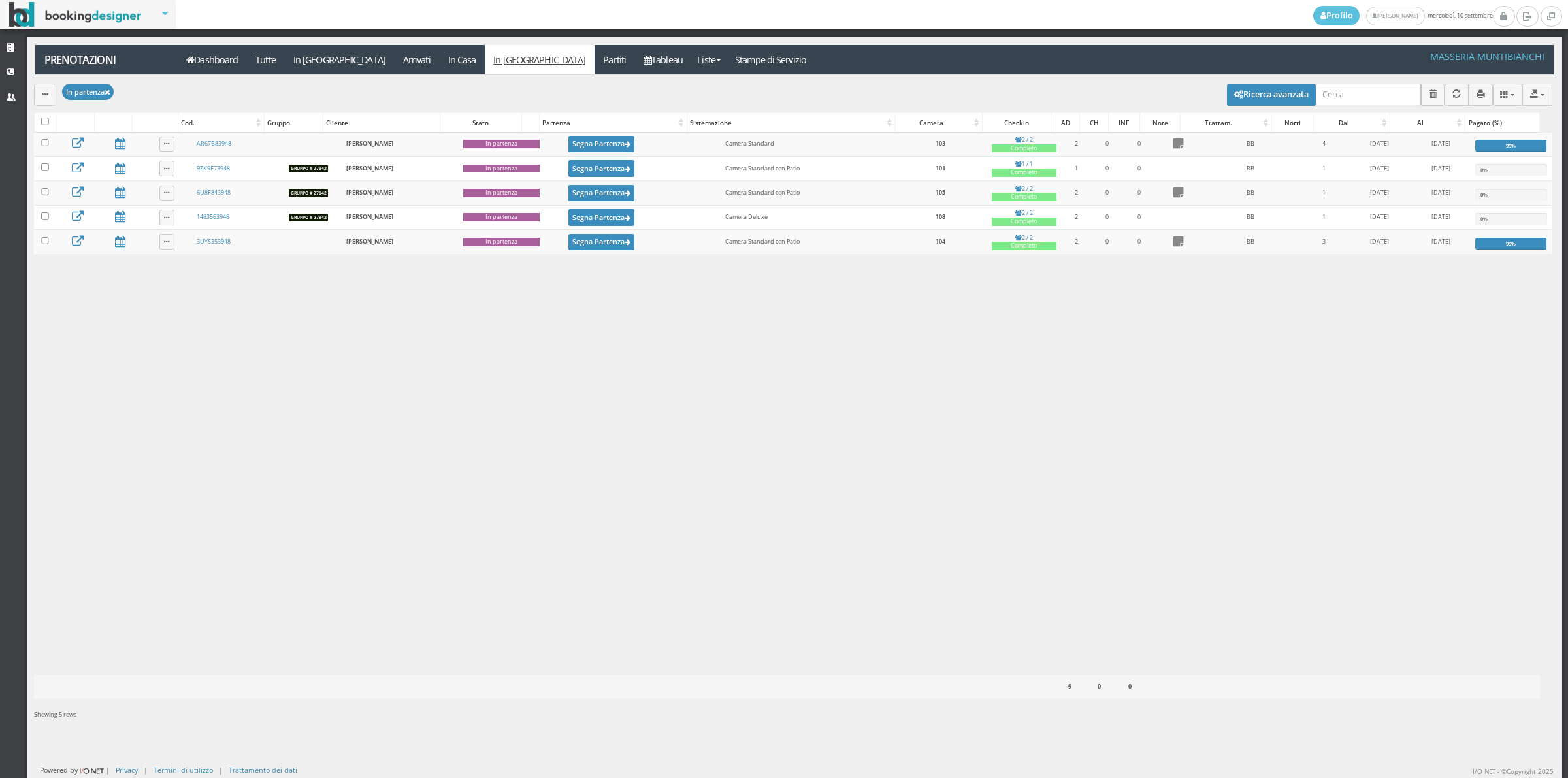
click at [43, 126] on label at bounding box center [45, 123] width 8 height 10
click at [43, 125] on input "checkbox" at bounding box center [45, 121] width 8 height 8
checkbox input "true"
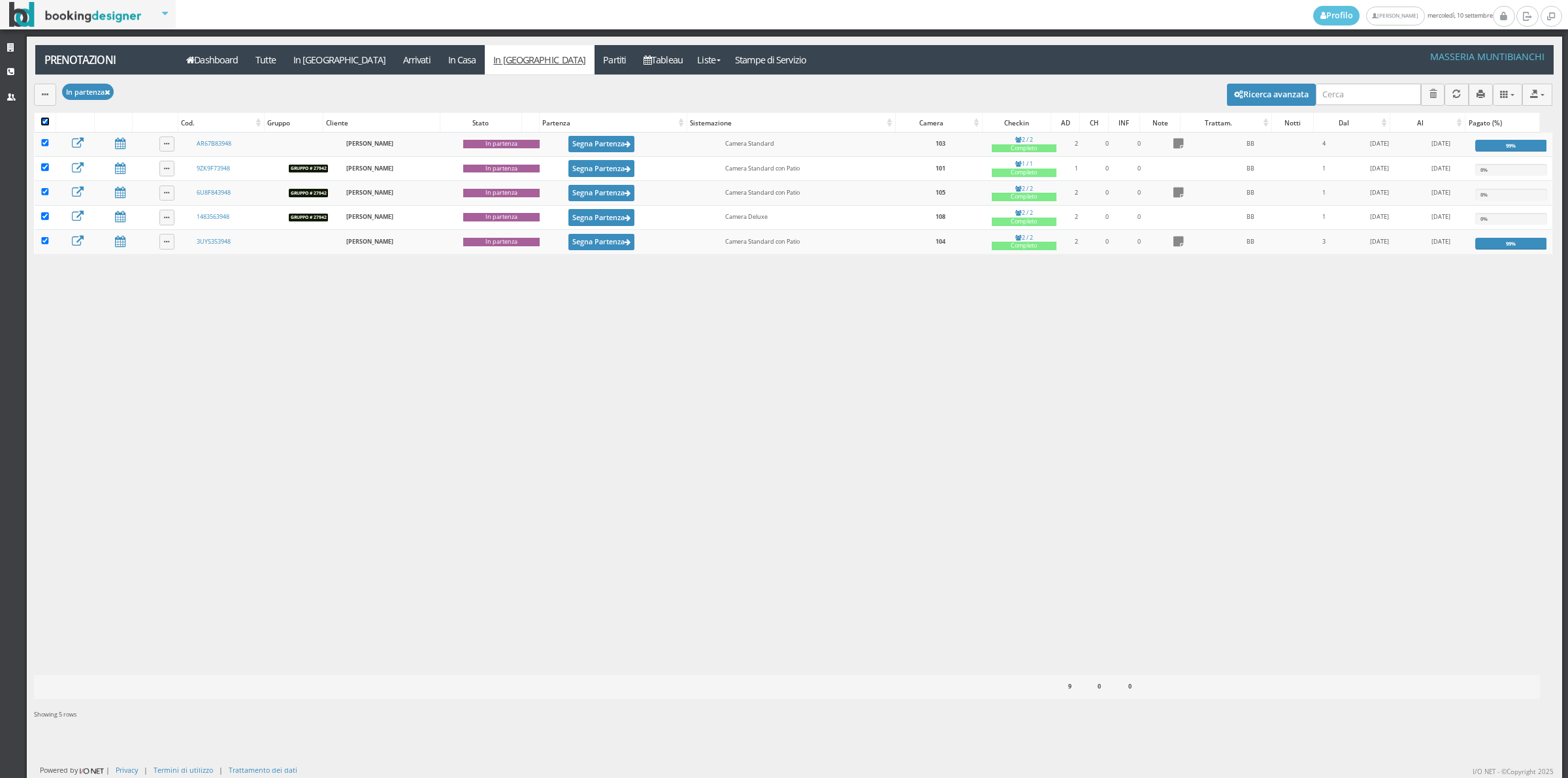
checkbox input "true"
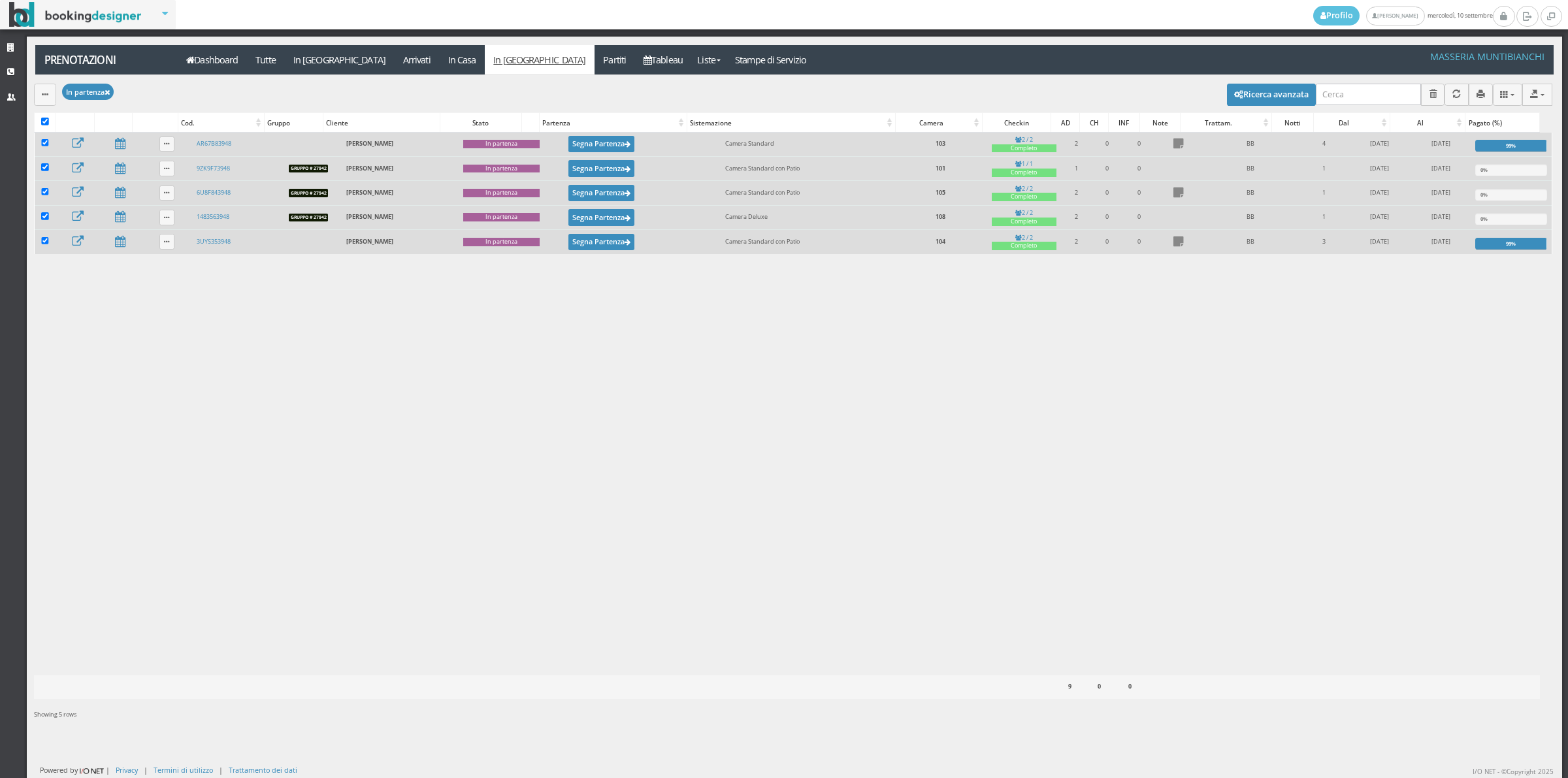
click at [43, 126] on label at bounding box center [45, 123] width 8 height 10
click at [43, 125] on input "checkbox" at bounding box center [45, 121] width 8 height 8
checkbox input "false"
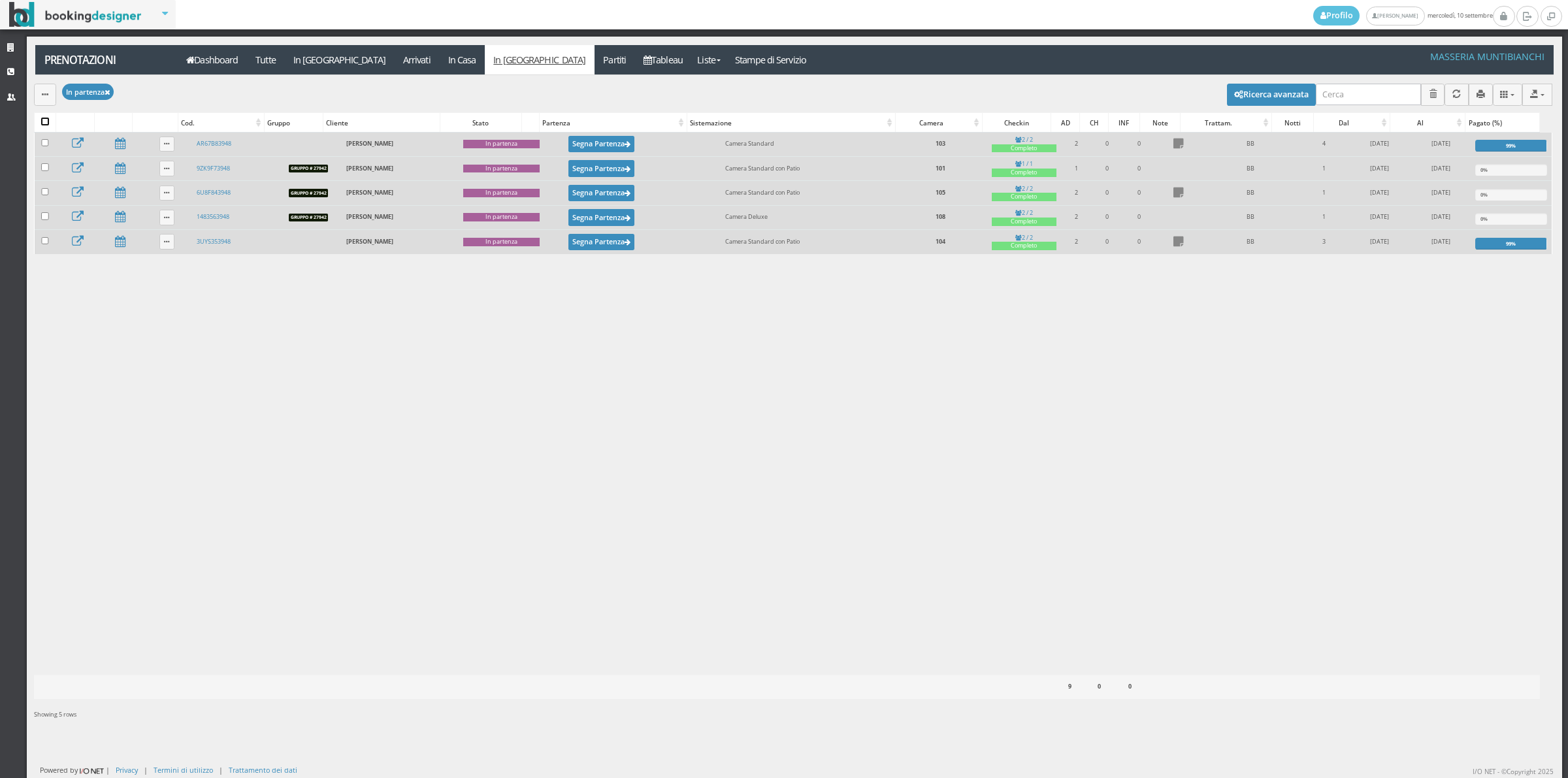
checkbox input "false"
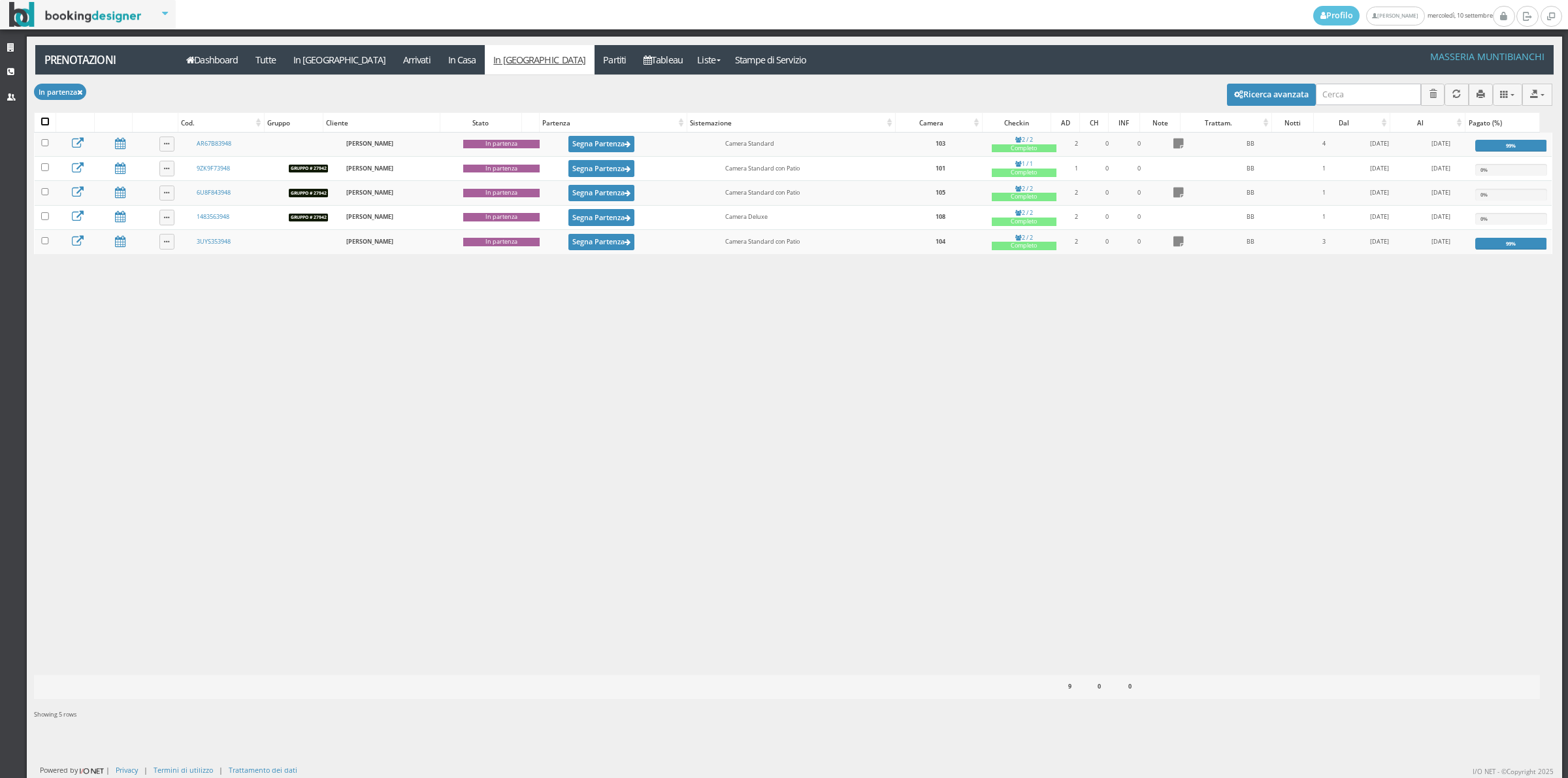
click at [46, 121] on input "checkbox" at bounding box center [45, 121] width 8 height 8
checkbox input "true"
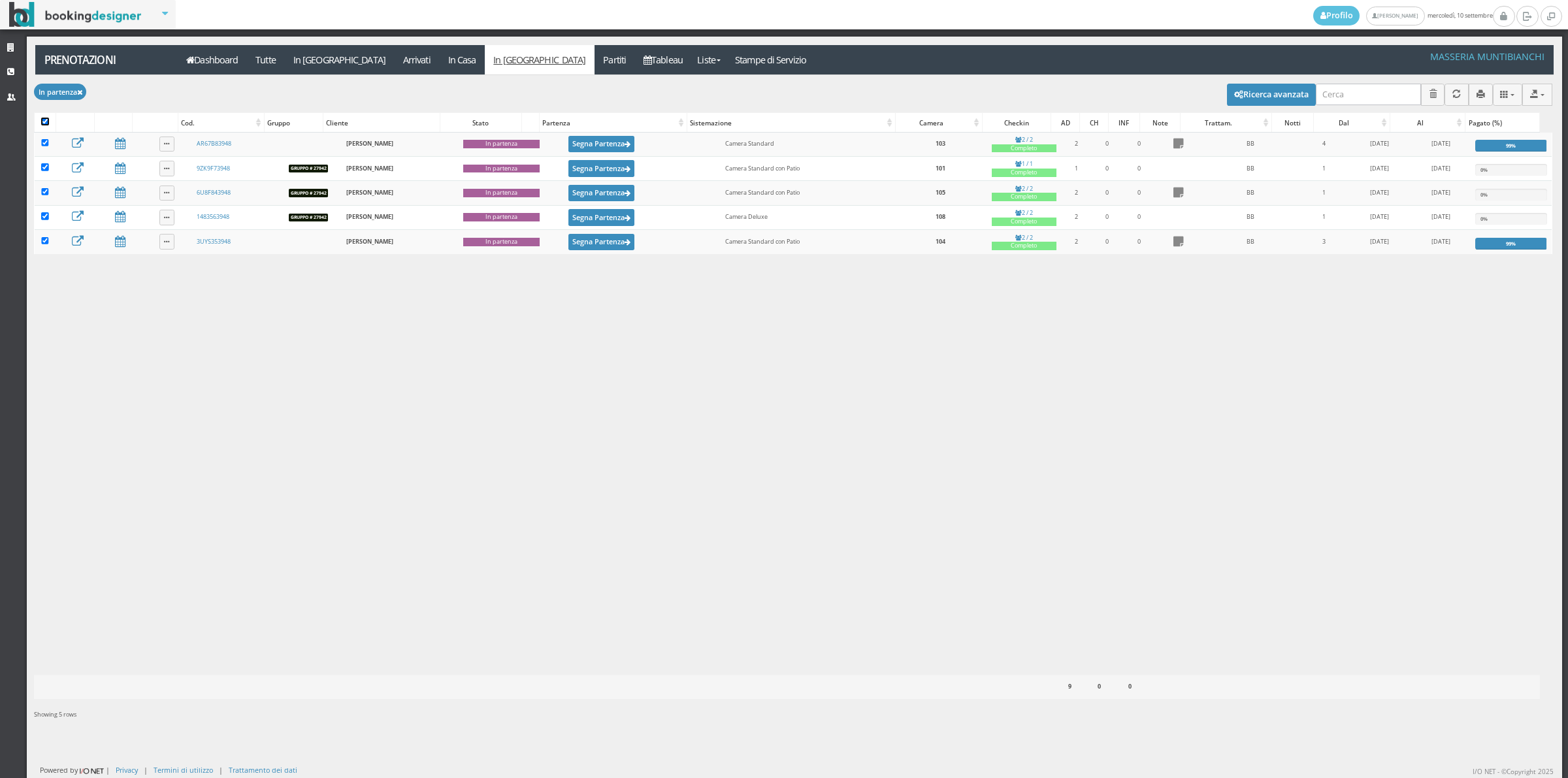
checkbox input "true"
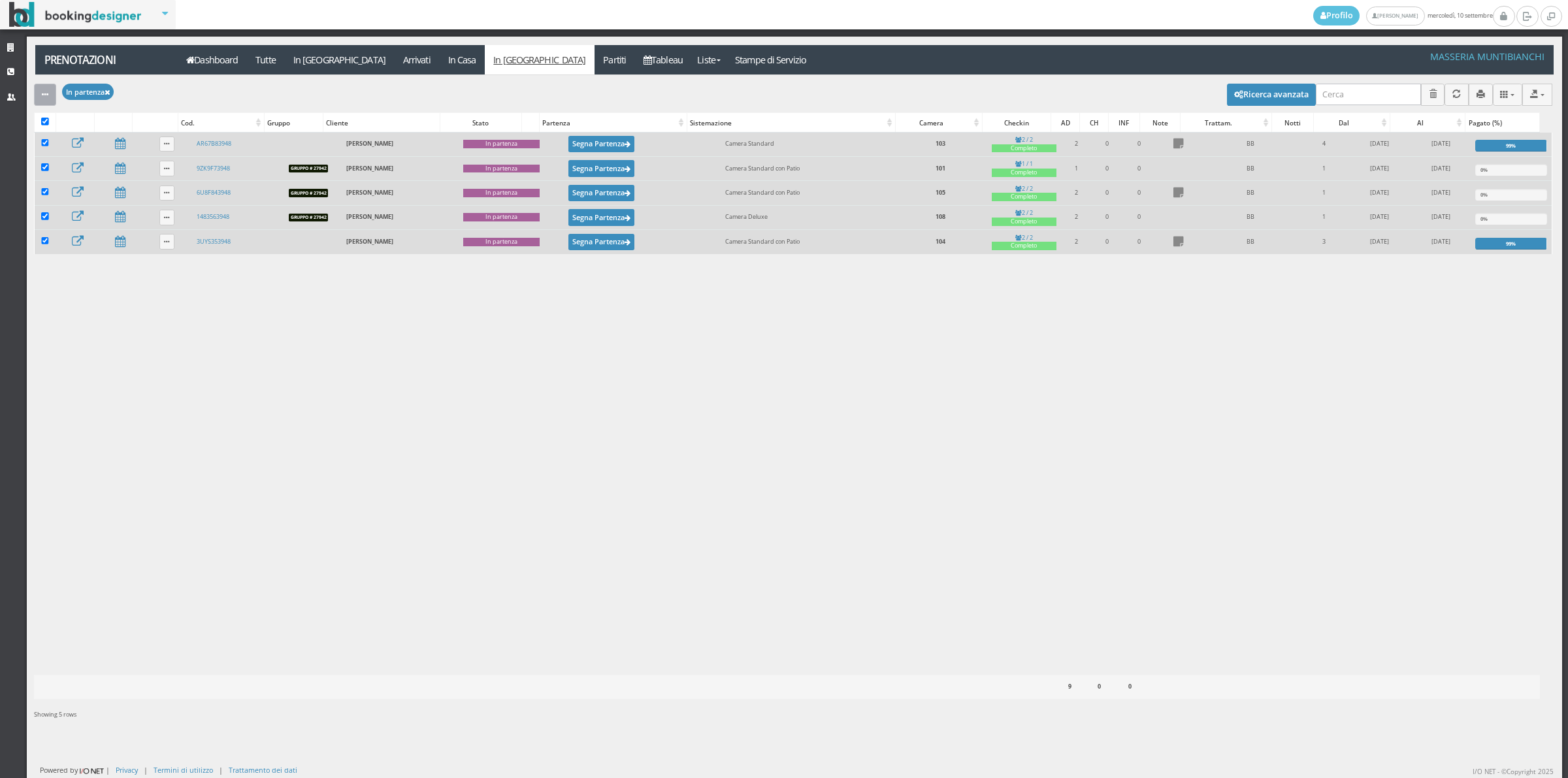
click at [45, 91] on icon "button" at bounding box center [45, 95] width 6 height 9
click at [77, 196] on link "Segna come "Partito"" at bounding box center [90, 190] width 112 height 14
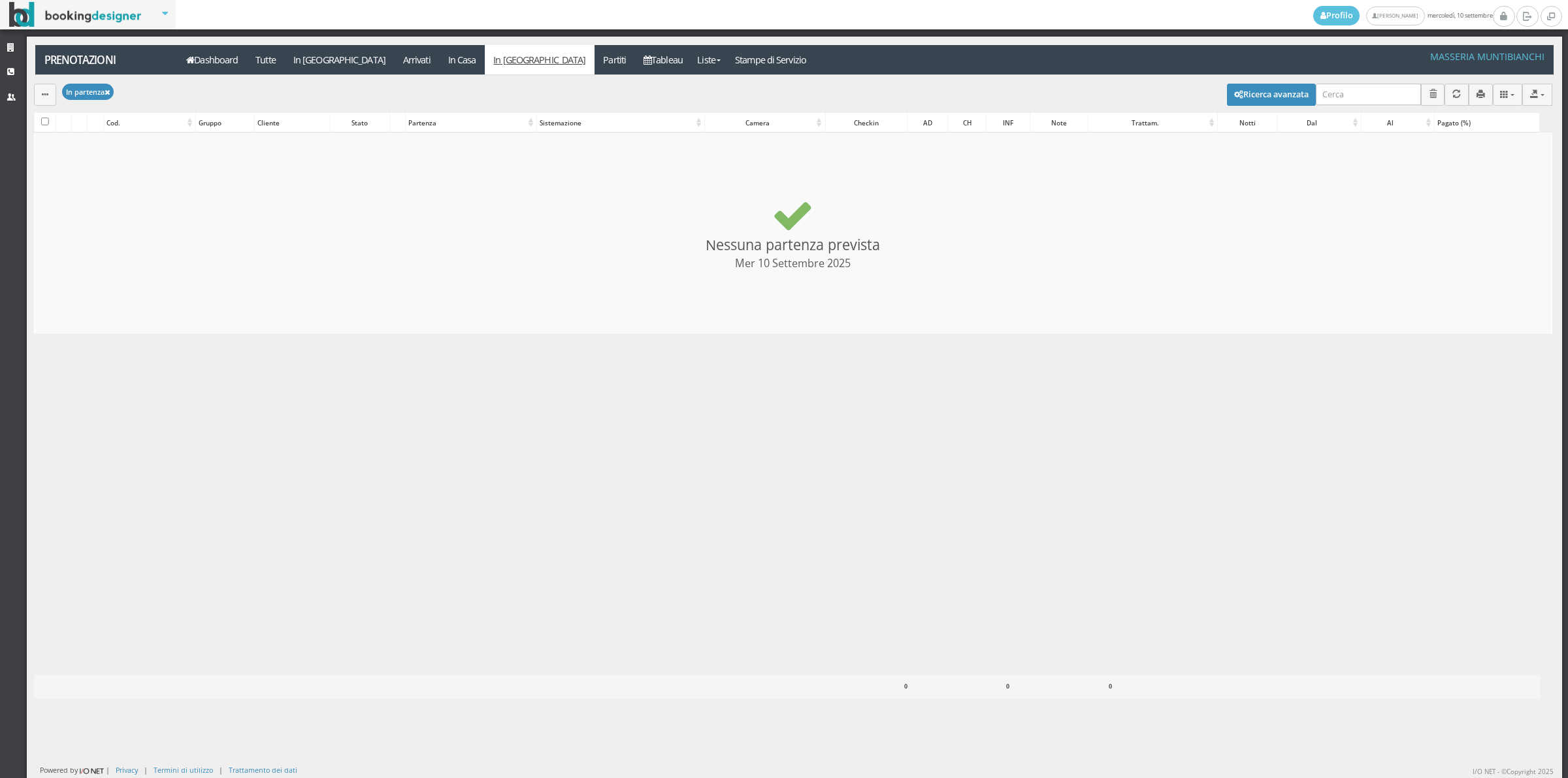
checkbox input "false"
click at [595, 64] on link "Partiti" at bounding box center [615, 60] width 40 height 29
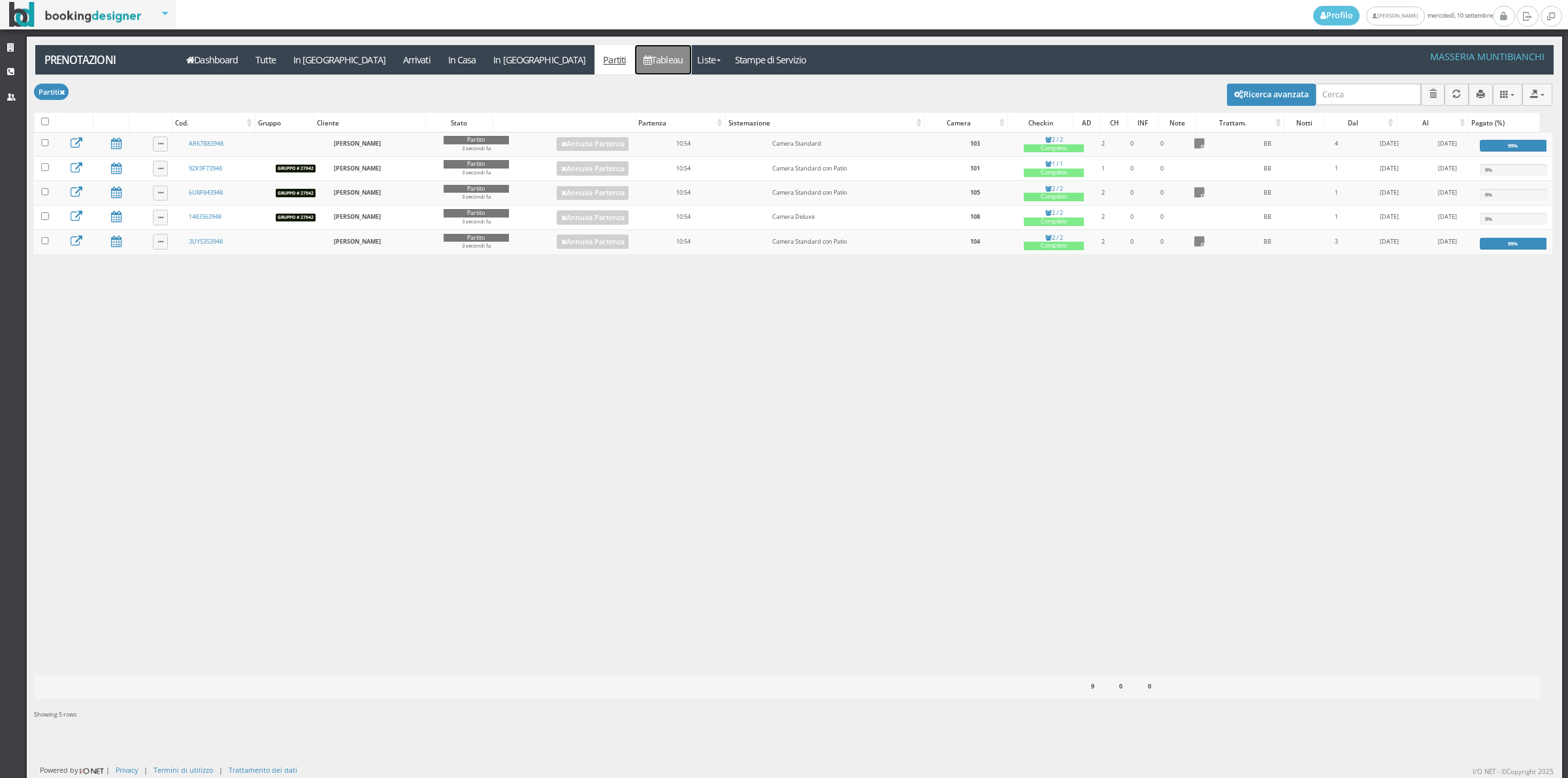
click at [635, 66] on link "Tableau" at bounding box center [663, 60] width 57 height 29
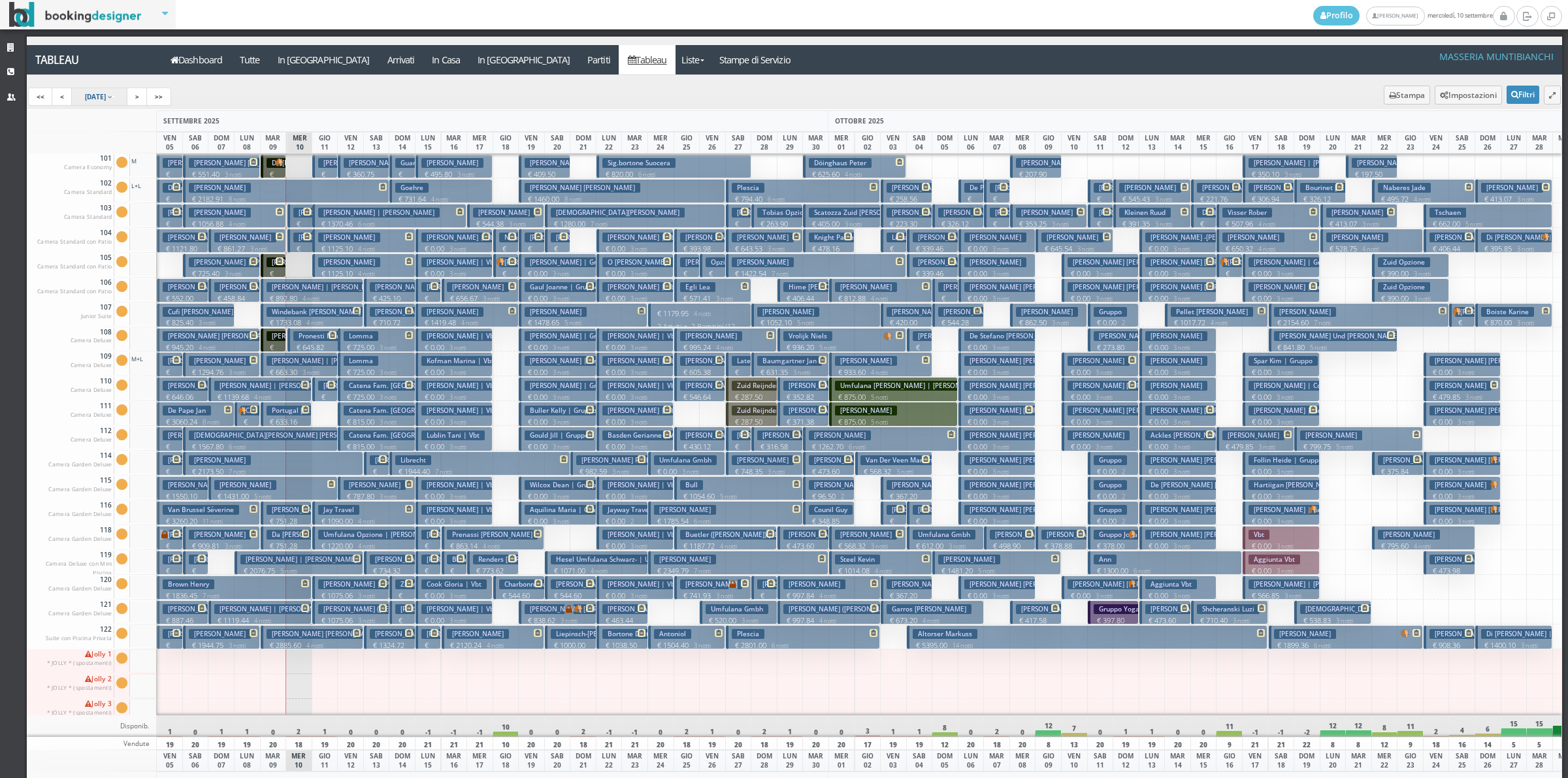
click at [104, 100] on span "[DATE]" at bounding box center [95, 96] width 21 height 9
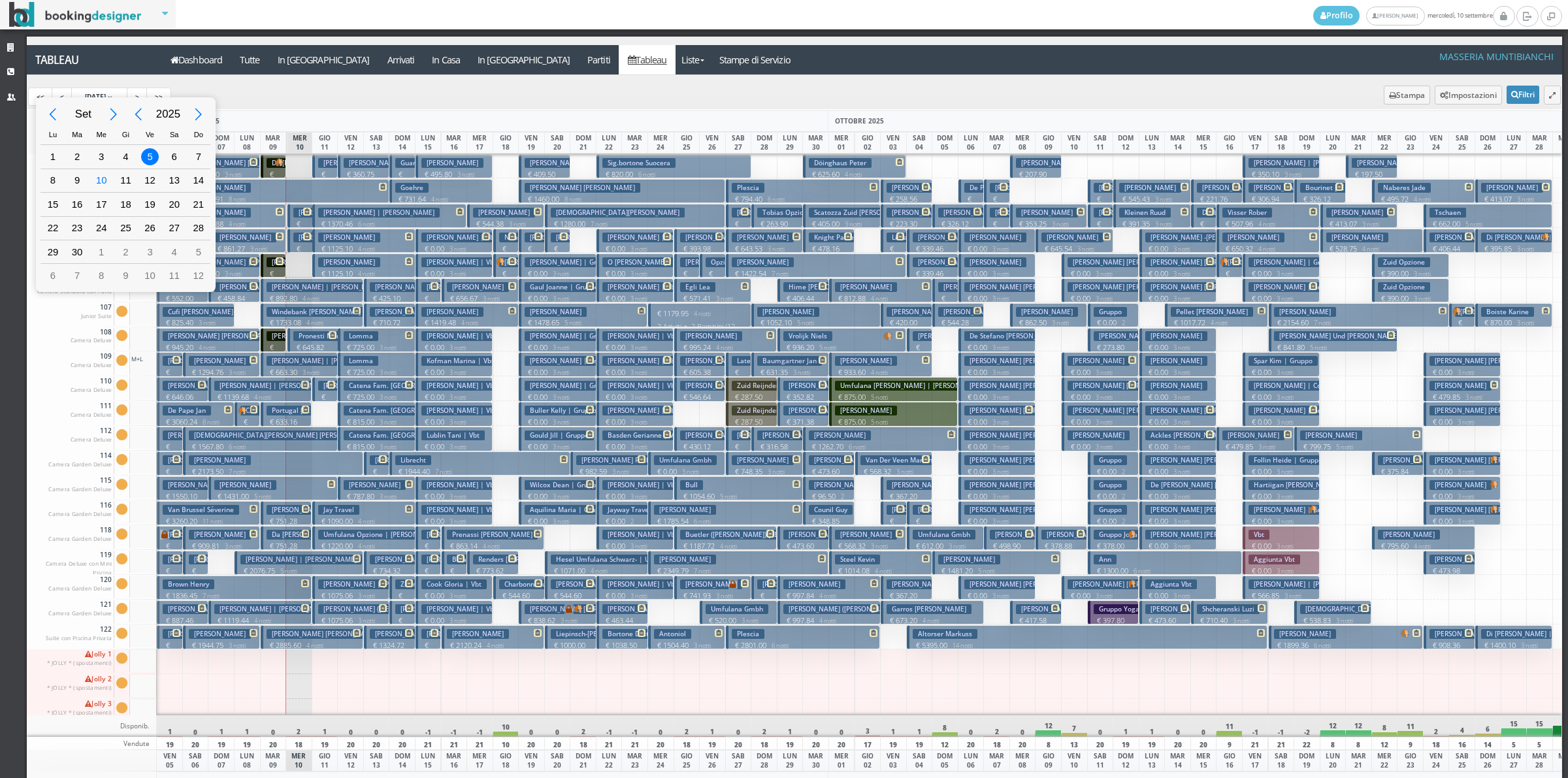
click at [119, 115] on div "Next Month" at bounding box center [113, 114] width 29 height 29
click at [118, 114] on div "Next Month" at bounding box center [113, 114] width 29 height 29
click at [61, 203] on div "13" at bounding box center [53, 205] width 17 height 17
type input "[DATE]"
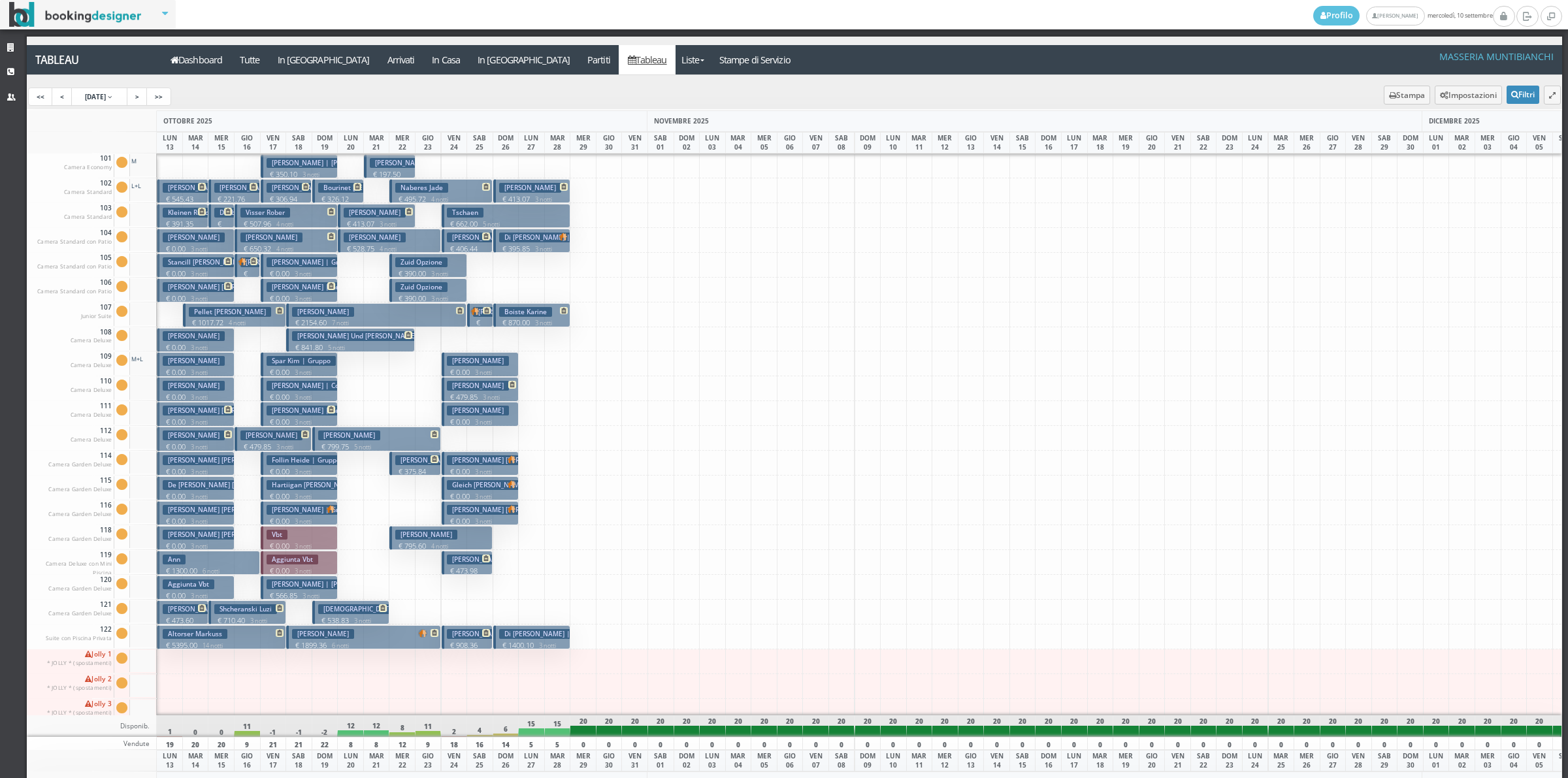
click at [289, 259] on h3 "[PERSON_NAME] | Gruppo" at bounding box center [313, 262] width 93 height 10
click at [0, 0] on div "× Dettaglio Prenotazione Caricamento..." at bounding box center [0, 0] width 0 height 0
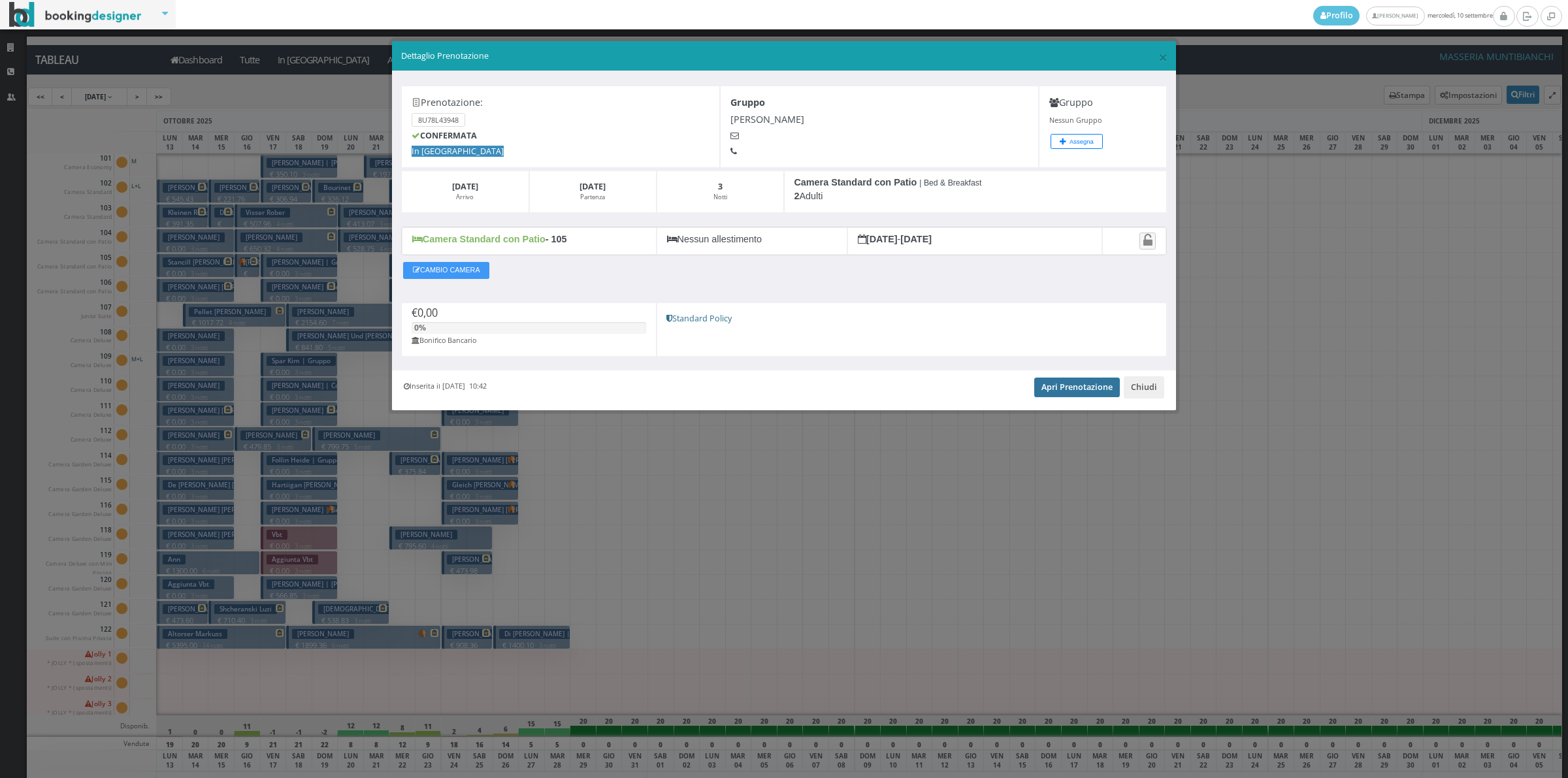
click at [1082, 389] on link "Apri Prenotazione" at bounding box center [1077, 388] width 86 height 20
click at [1144, 382] on button "Chiudi" at bounding box center [1143, 387] width 40 height 22
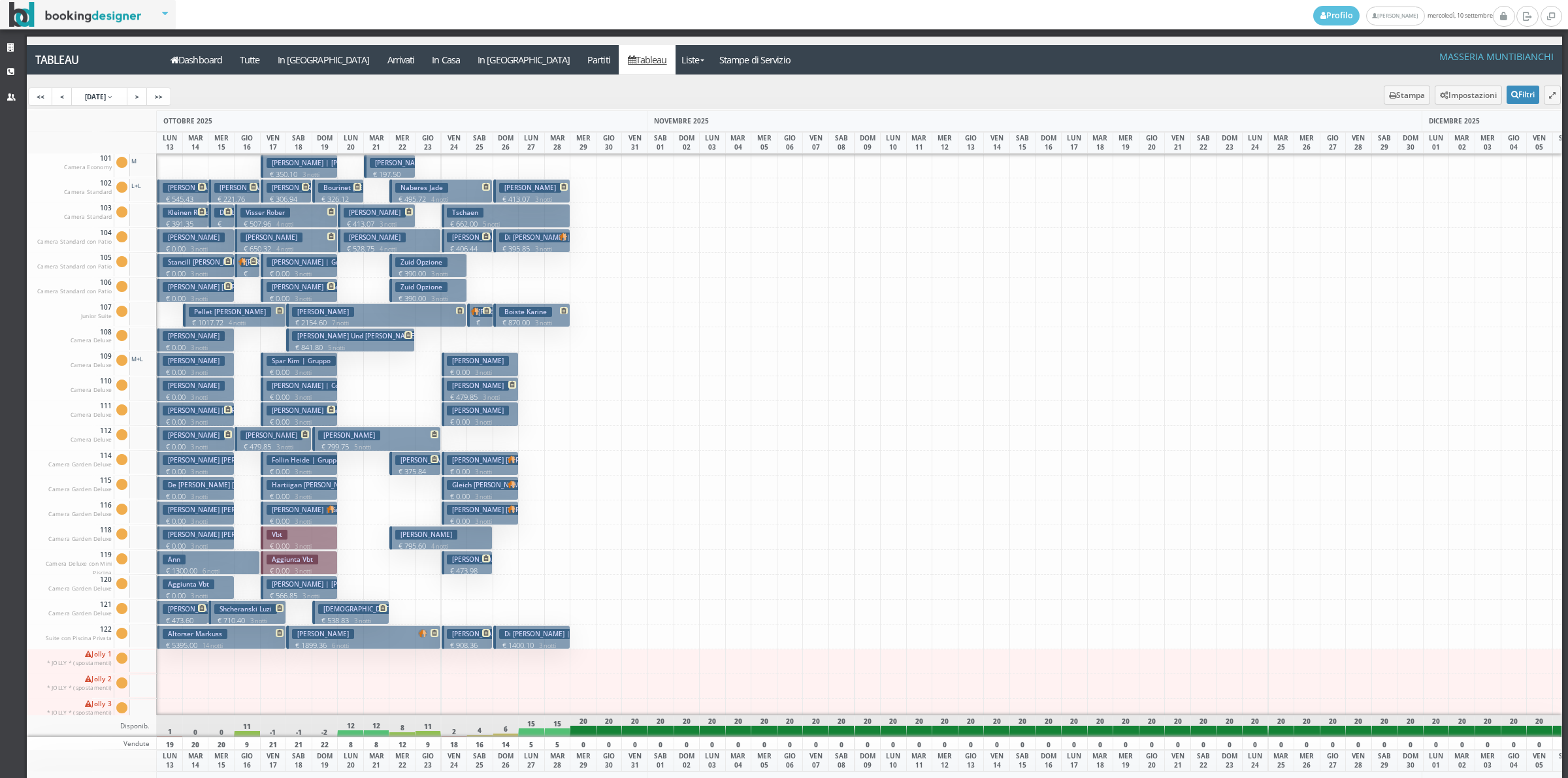
click at [296, 295] on small "3 notti" at bounding box center [300, 299] width 22 height 9
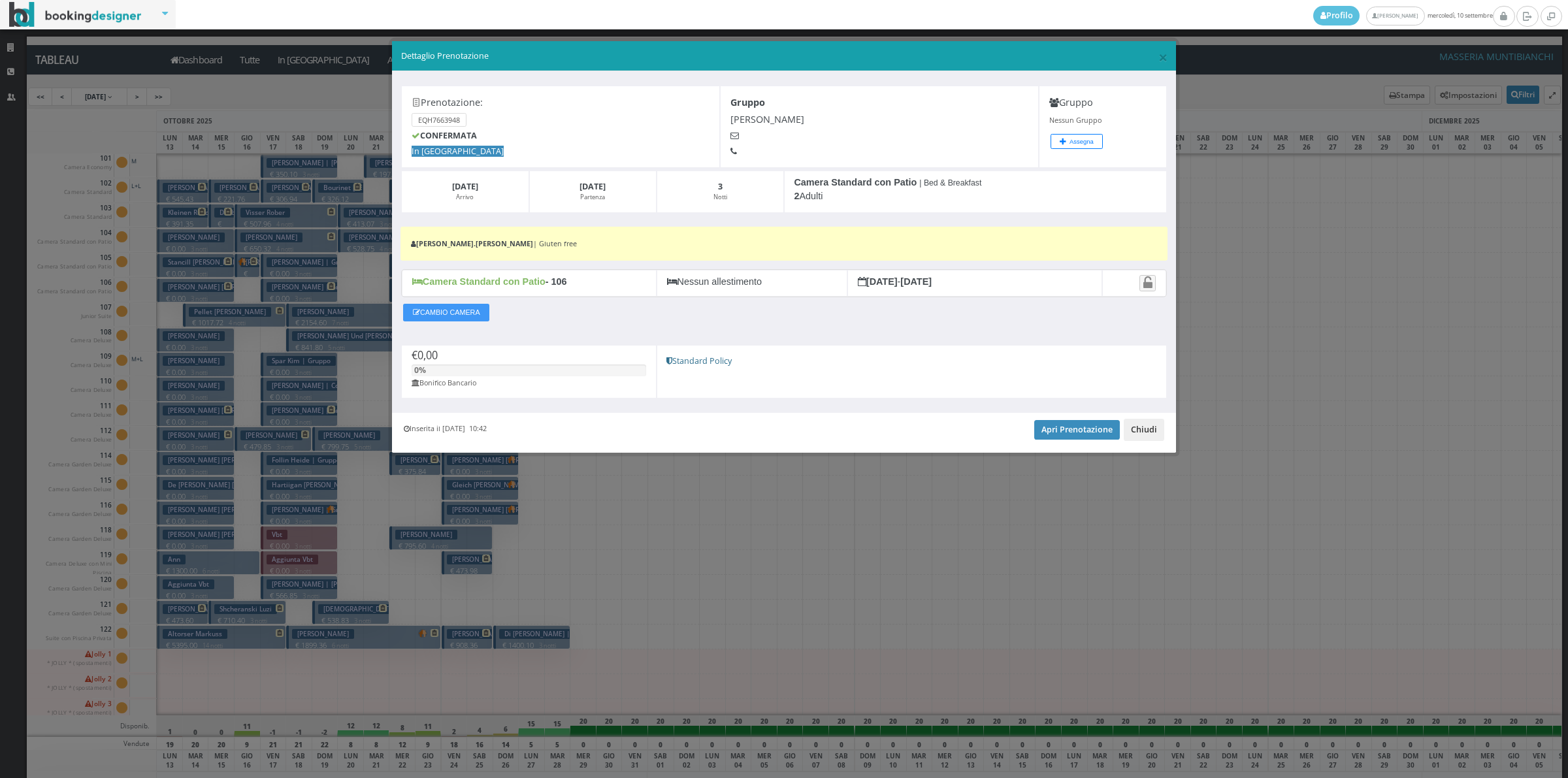
click at [1132, 432] on button "Chiudi" at bounding box center [1143, 429] width 40 height 22
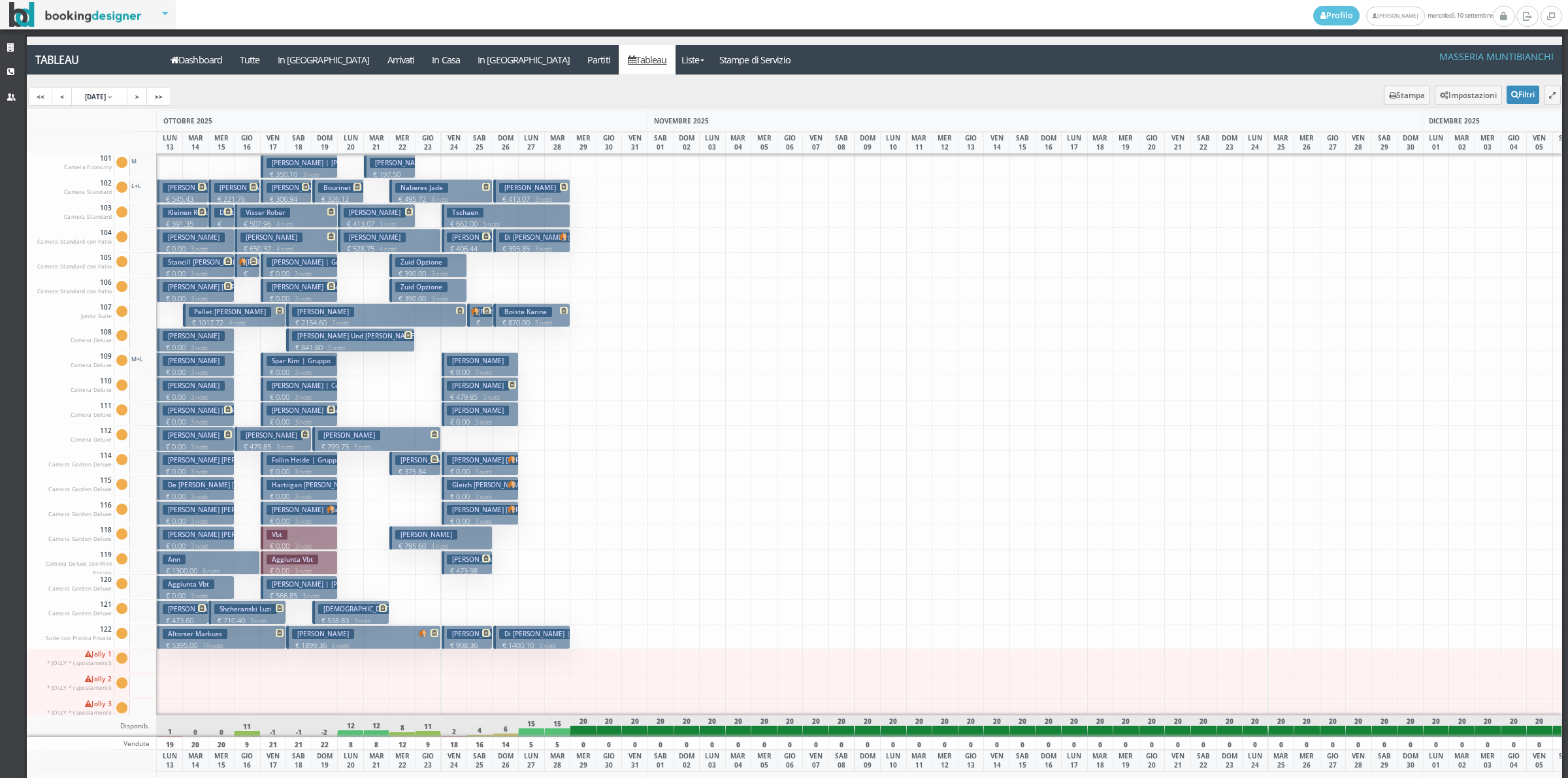
click at [296, 516] on p "€ 0.00 3 notti" at bounding box center [300, 521] width 67 height 11
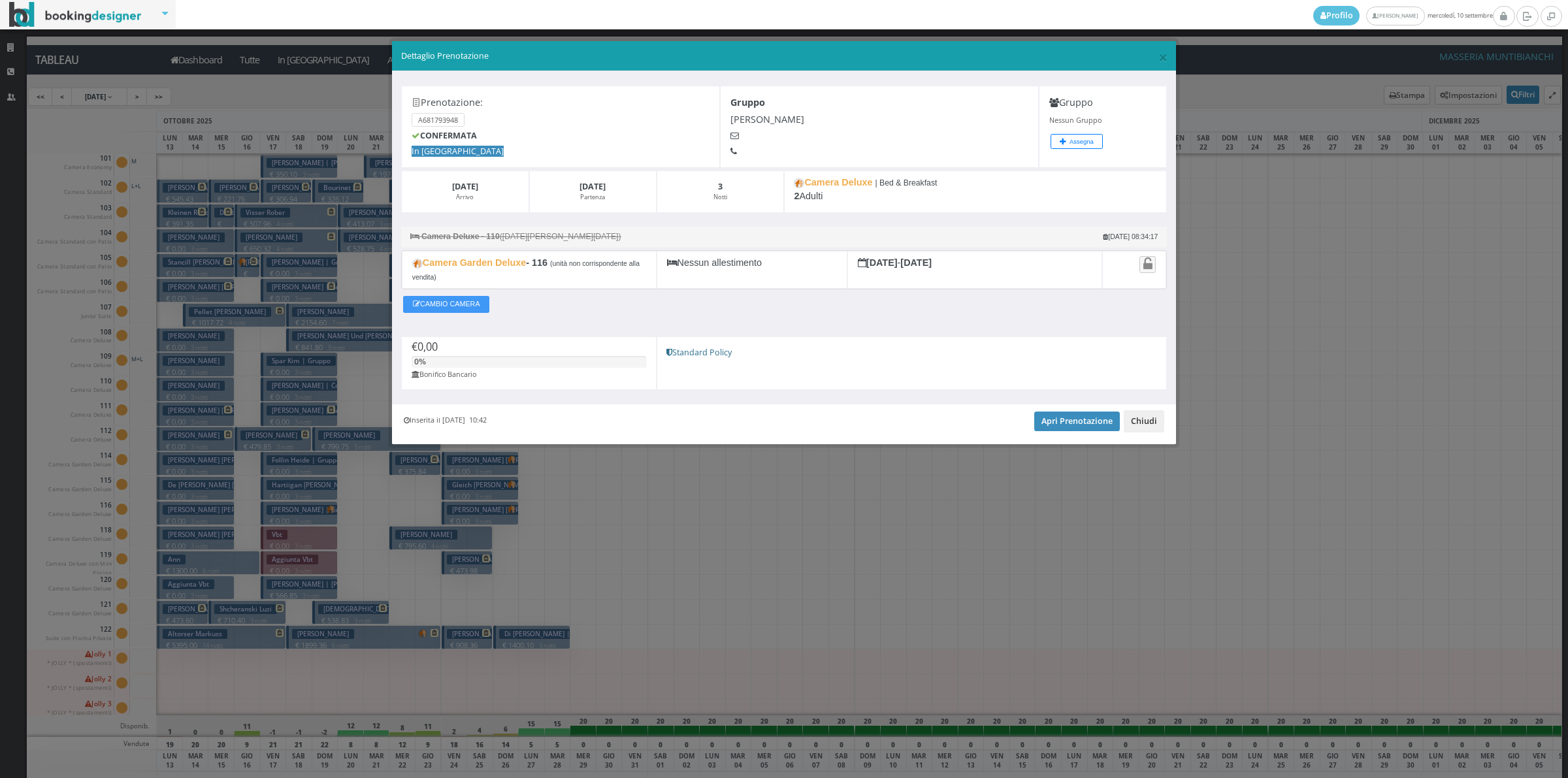
click at [1131, 426] on button "Chiudi" at bounding box center [1143, 421] width 40 height 22
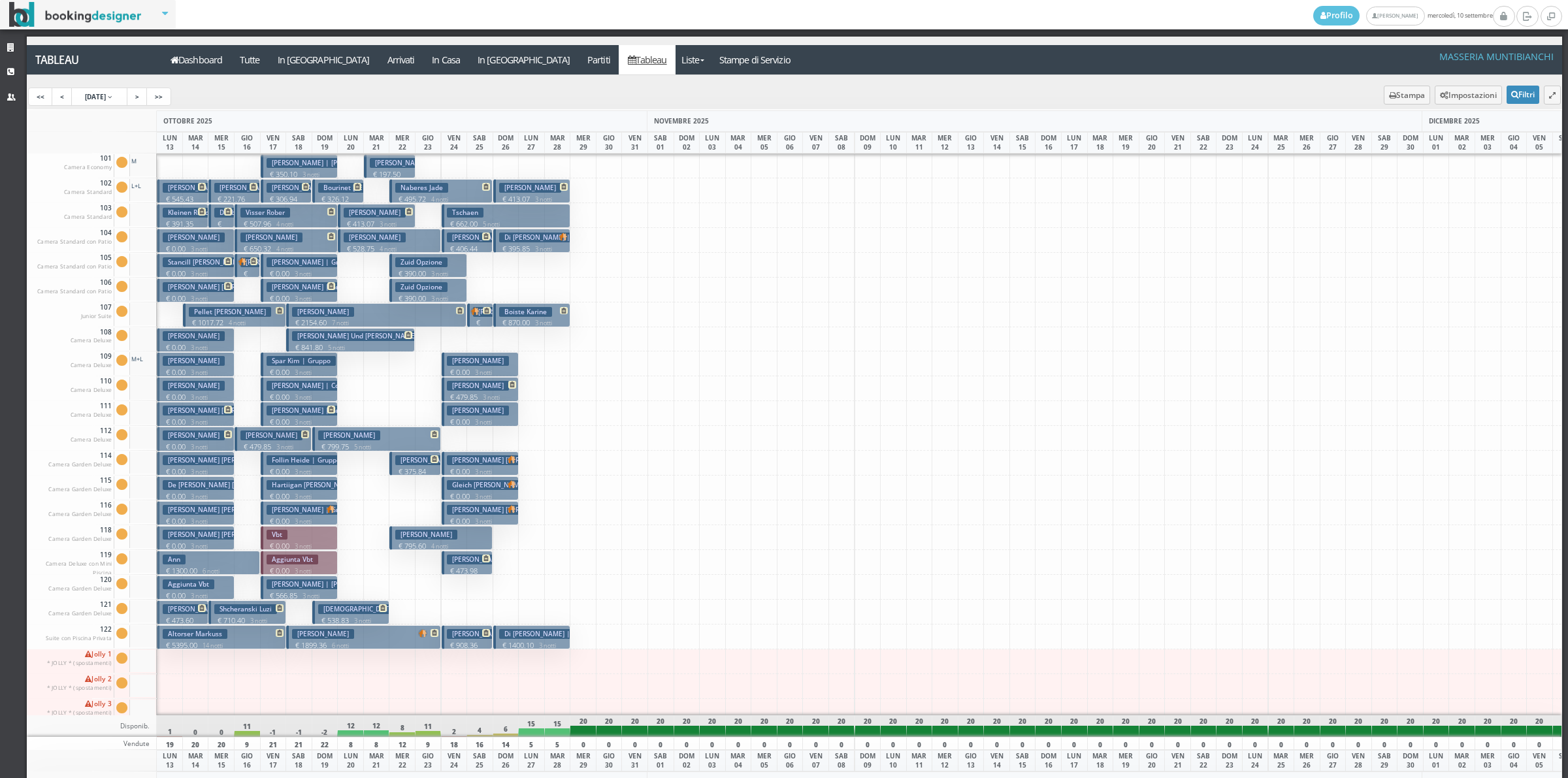
click at [303, 532] on button "Vbt € 0.00 3 notti 2 Adulti" at bounding box center [299, 538] width 77 height 24
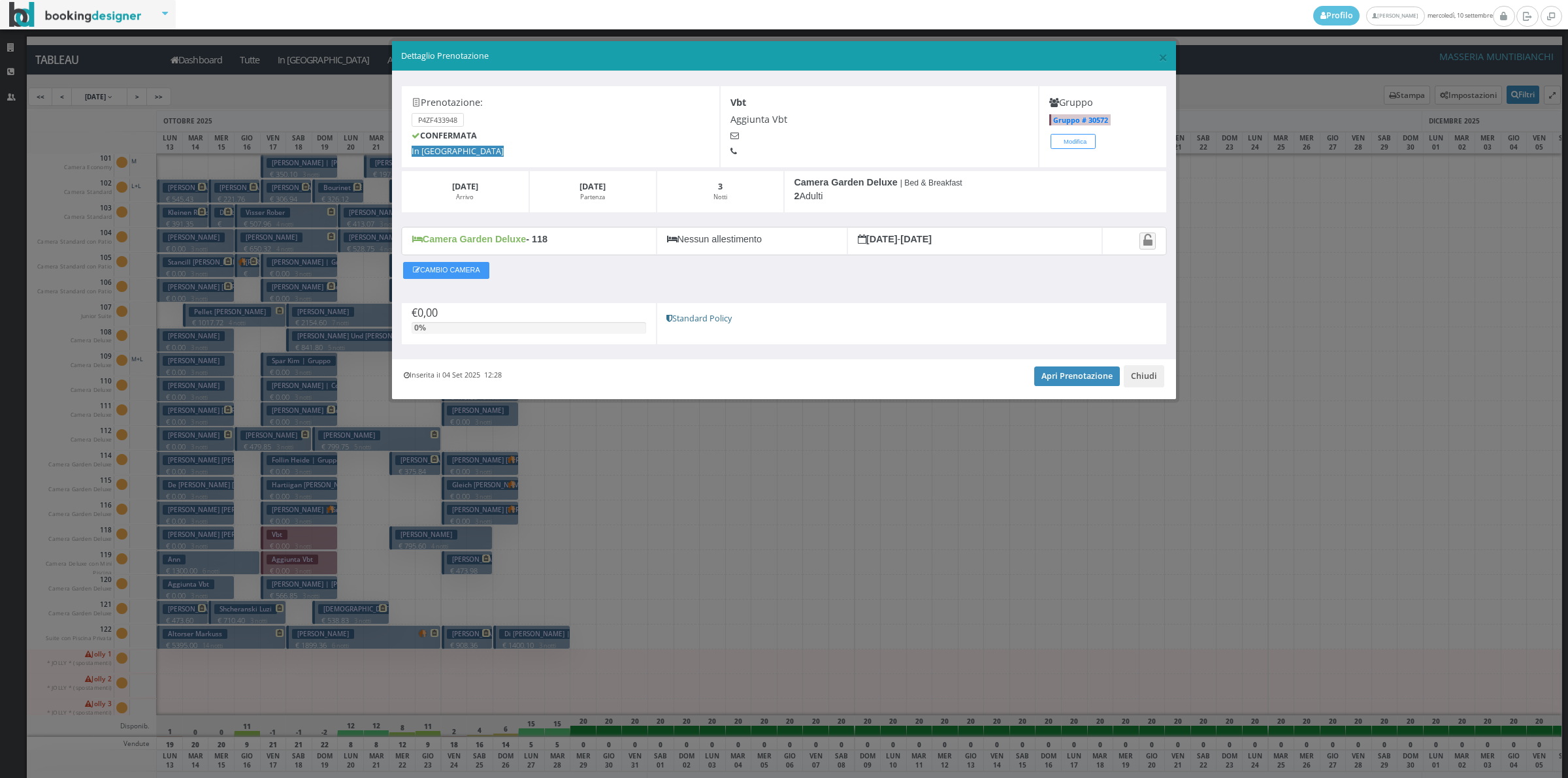
click at [1088, 144] on button "Modifica" at bounding box center [1073, 141] width 45 height 15
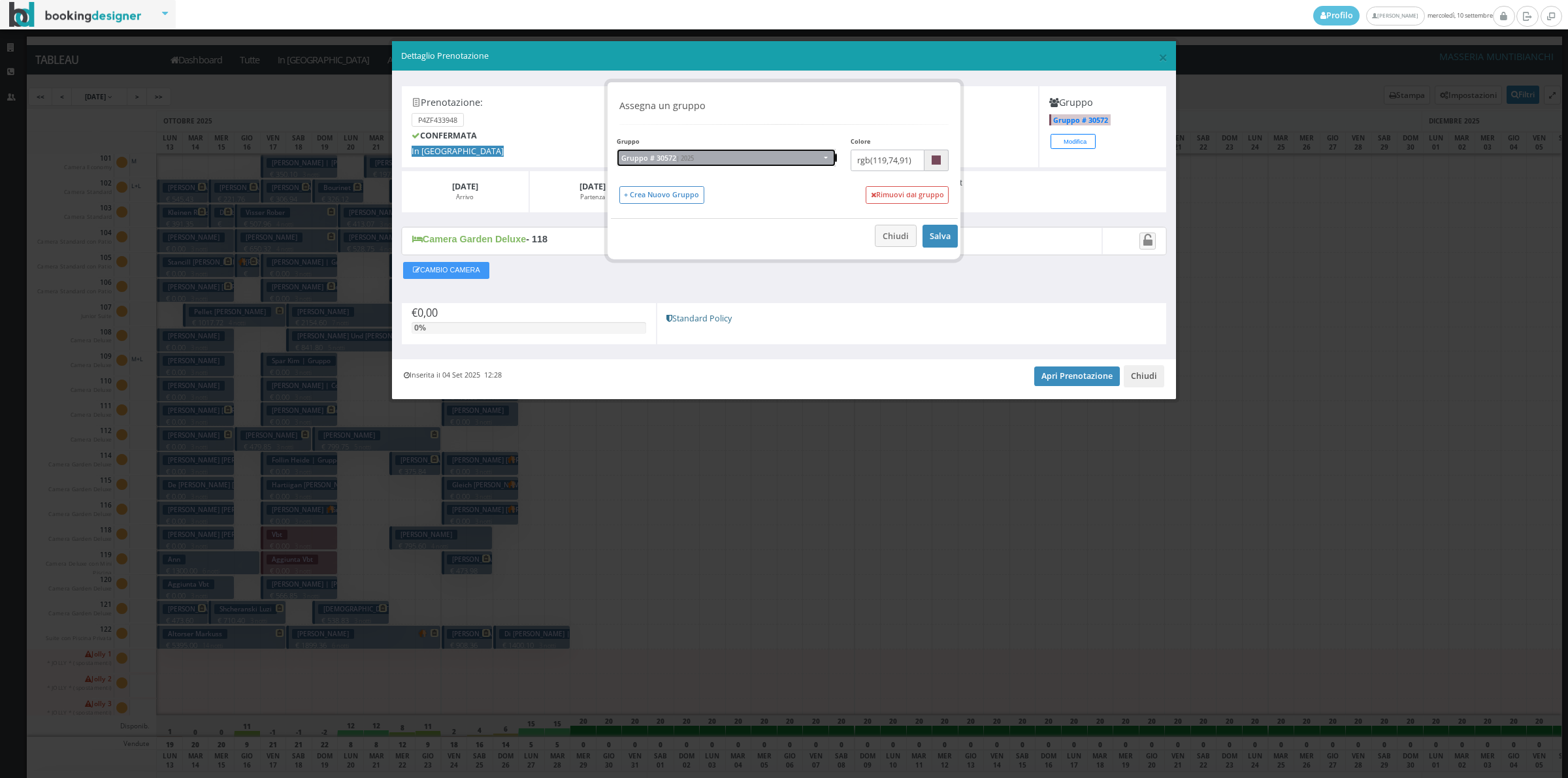
click at [722, 160] on span "Gruppo # 30572 | 2025" at bounding box center [728, 158] width 213 height 11
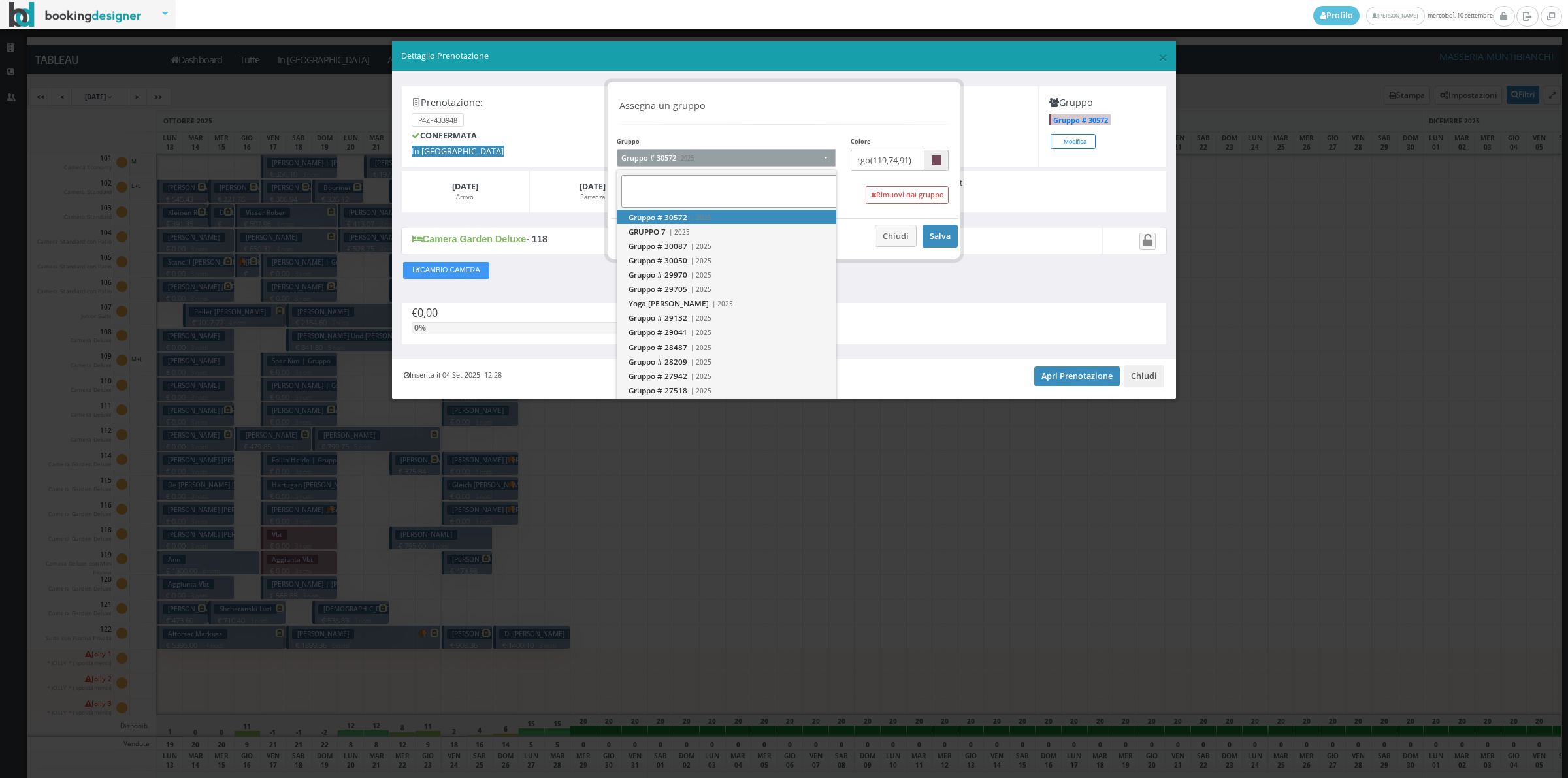
scroll to position [0, 5]
click at [856, 221] on div "Salva Chiudi" at bounding box center [784, 232] width 347 height 29
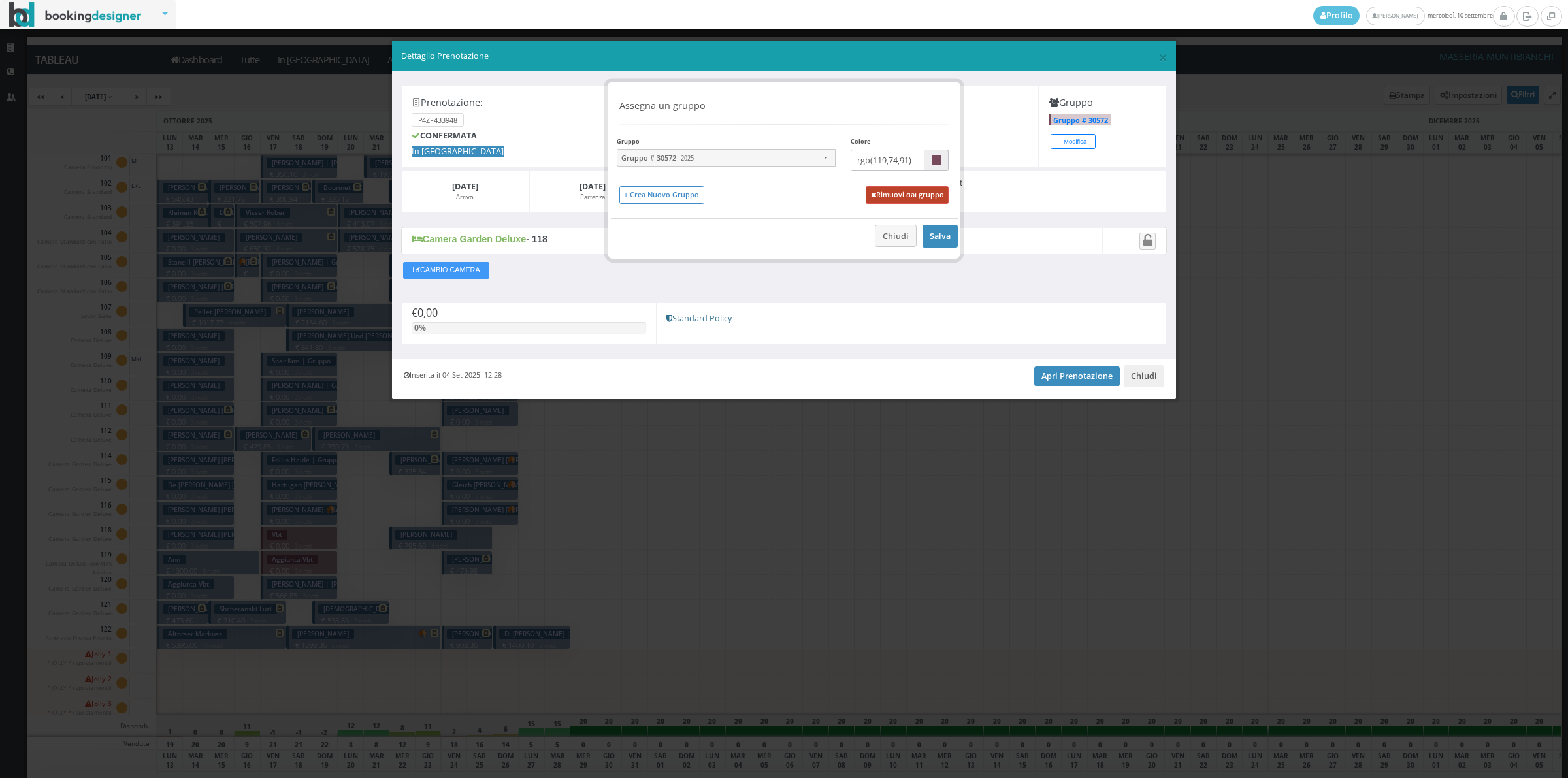
click at [896, 186] on button "Rimuovi dal gruppo" at bounding box center [907, 195] width 83 height 18
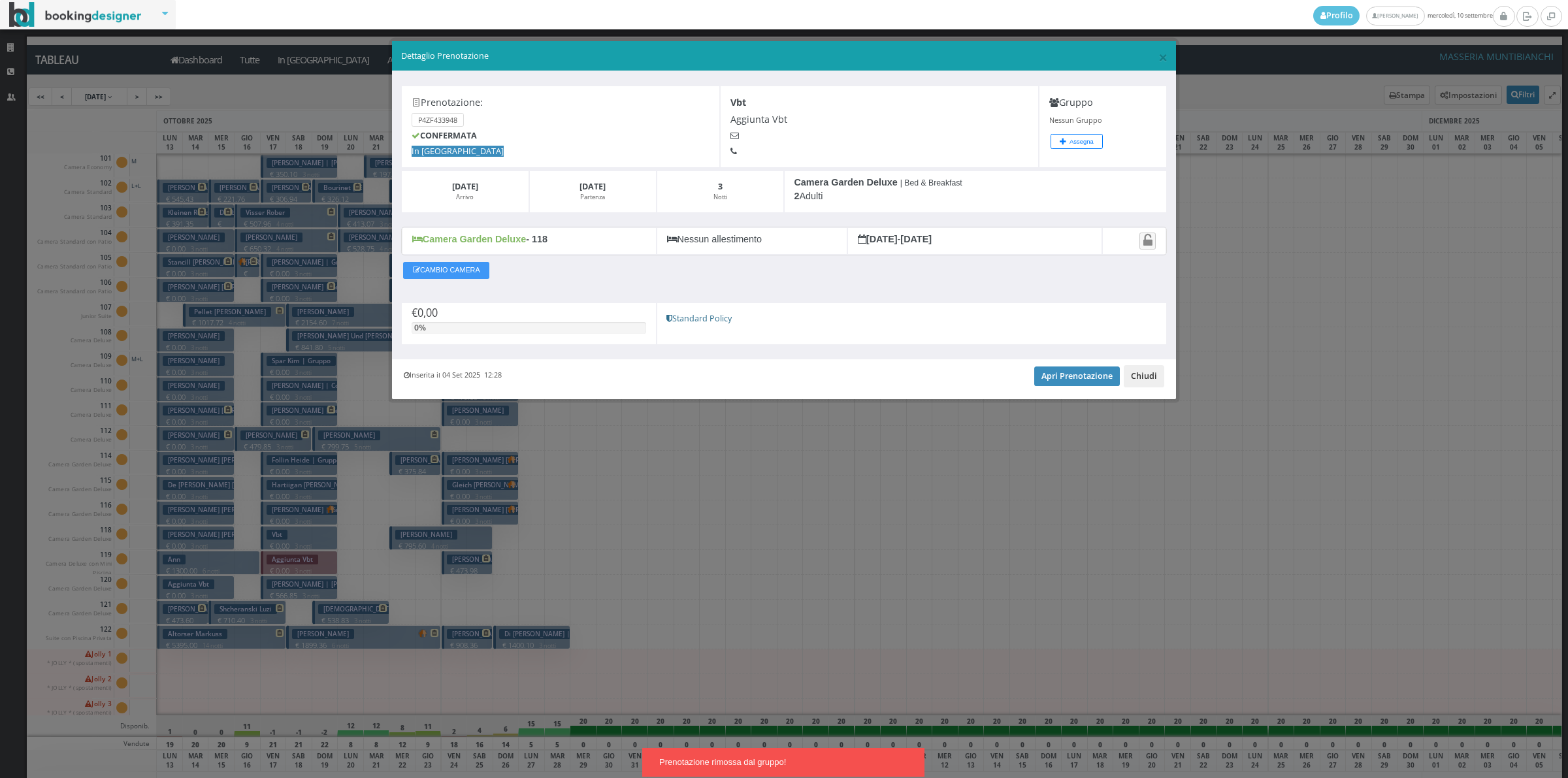
click at [1132, 380] on button "Chiudi" at bounding box center [1143, 376] width 40 height 22
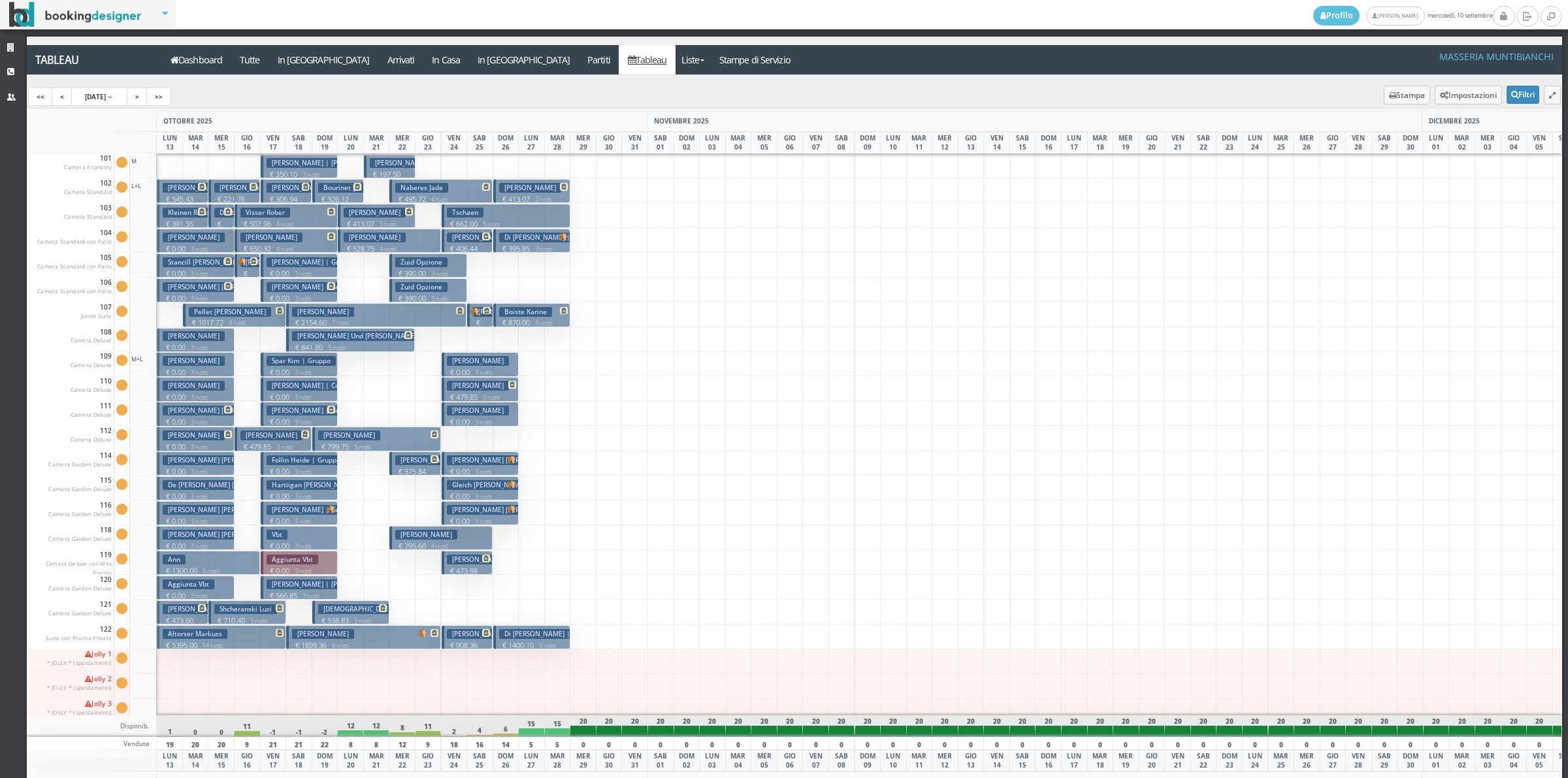
click at [294, 563] on h3 "Aggiunta Vbt" at bounding box center [292, 560] width 52 height 10
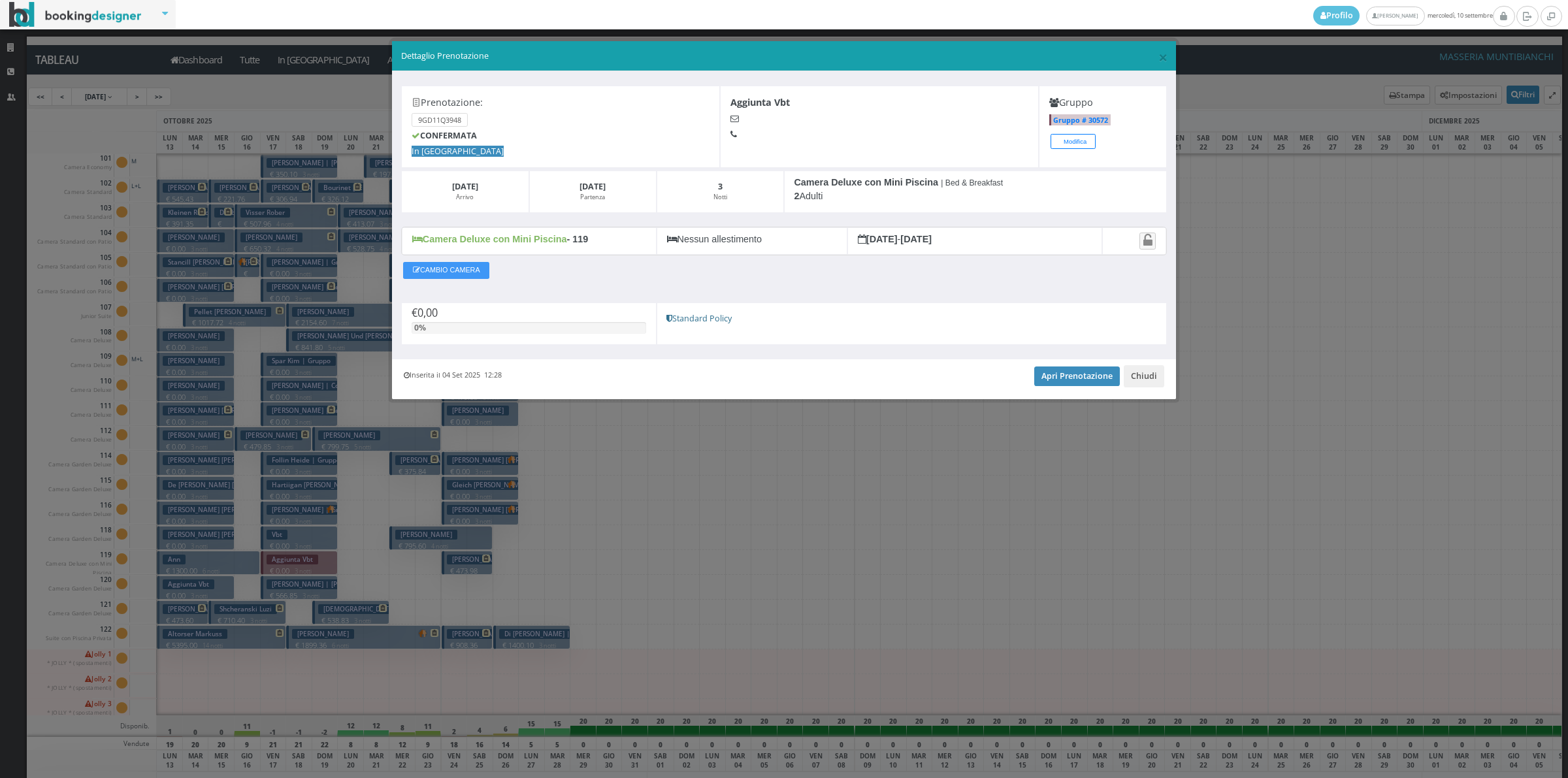
click at [1079, 142] on button "Modifica" at bounding box center [1073, 141] width 45 height 15
click at [0, 0] on div "Assegna un gruppo Gruppo Gruppo # 30572 | 2025 Gruppo # 30572 | 2025 GRUPPO 7 |…" at bounding box center [0, 0] width 0 height 0
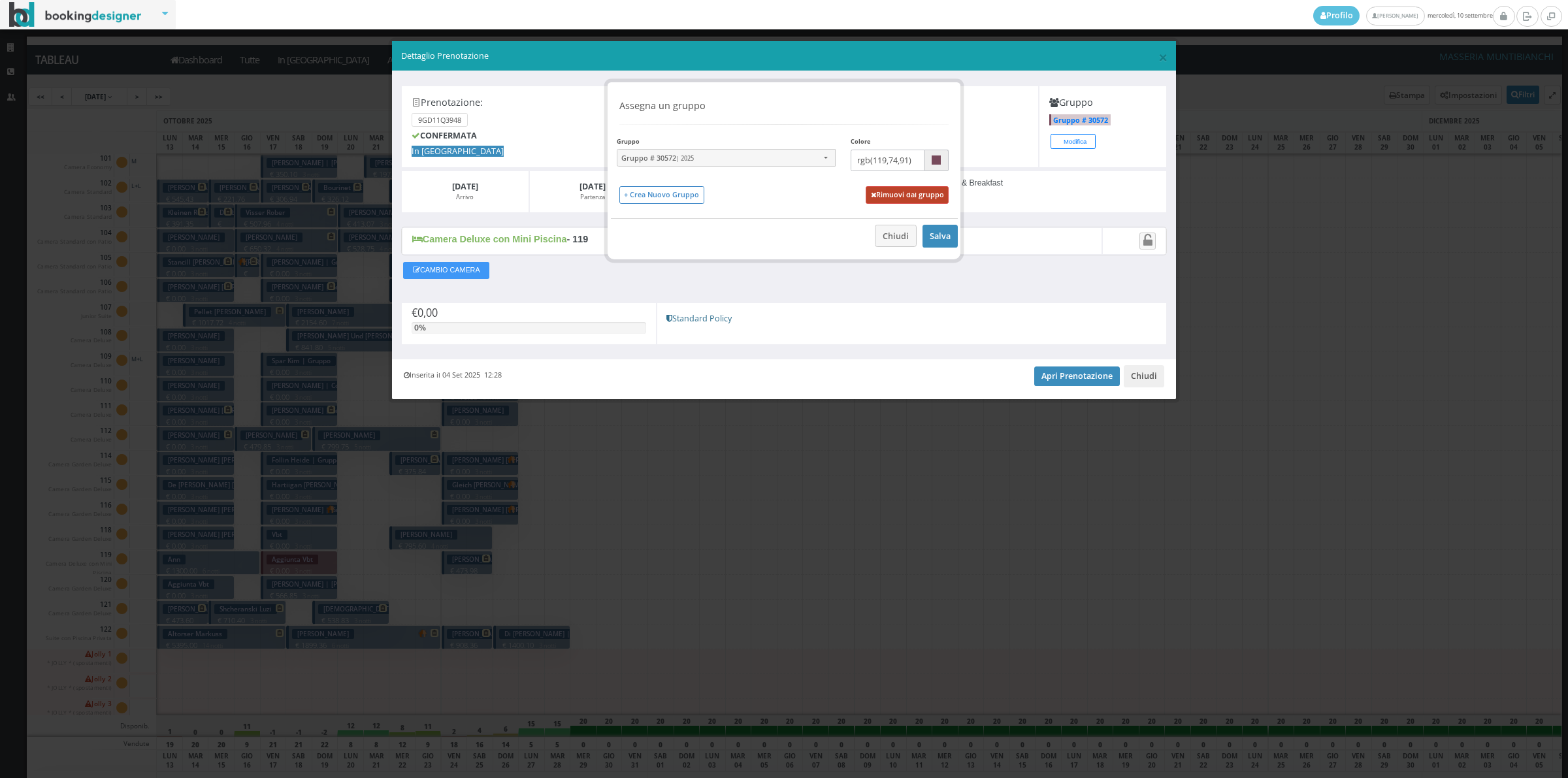
click at [884, 195] on button "Rimuovi dal gruppo" at bounding box center [907, 195] width 83 height 18
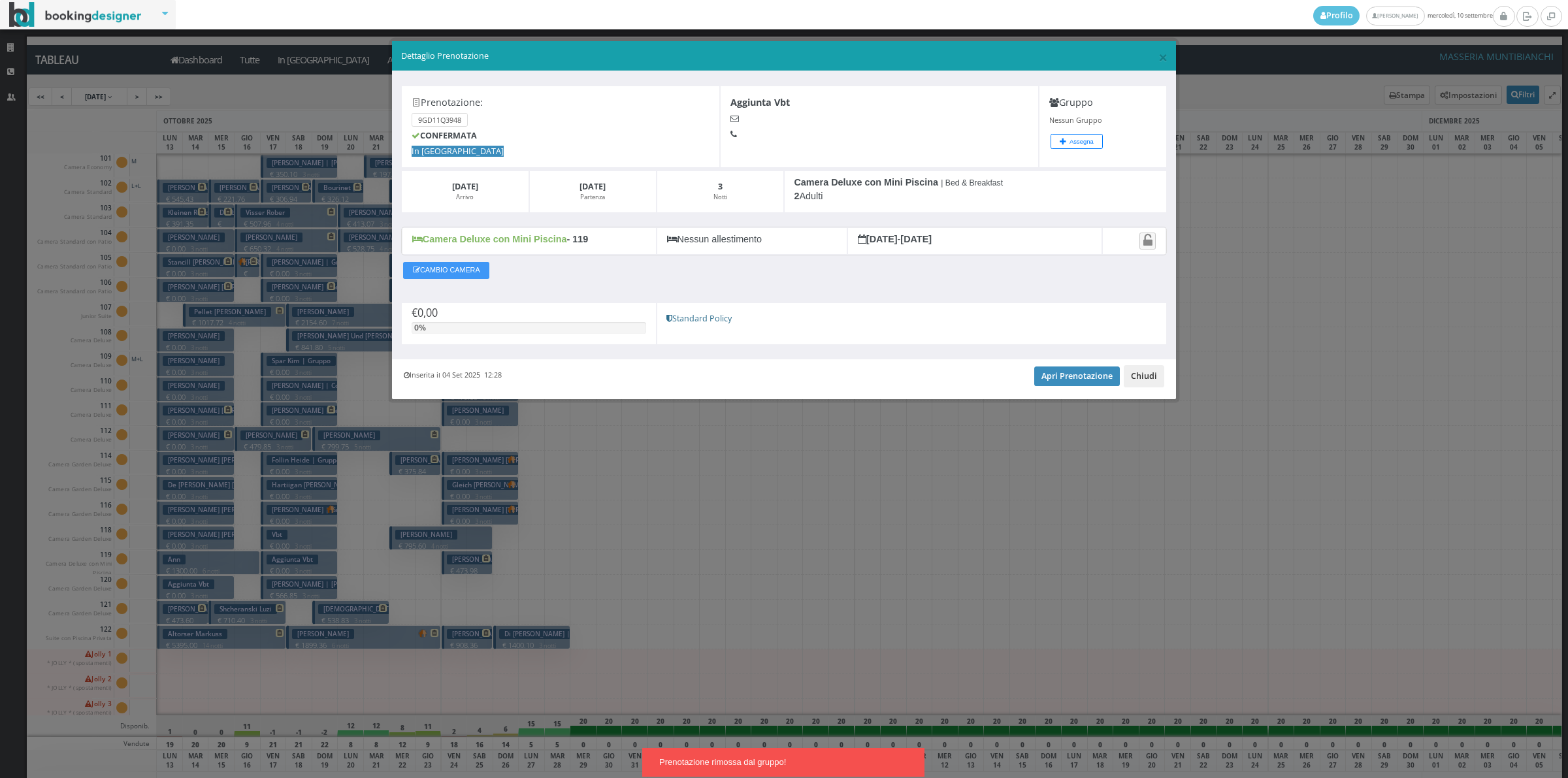
click at [1139, 378] on button "Chiudi" at bounding box center [1143, 376] width 40 height 22
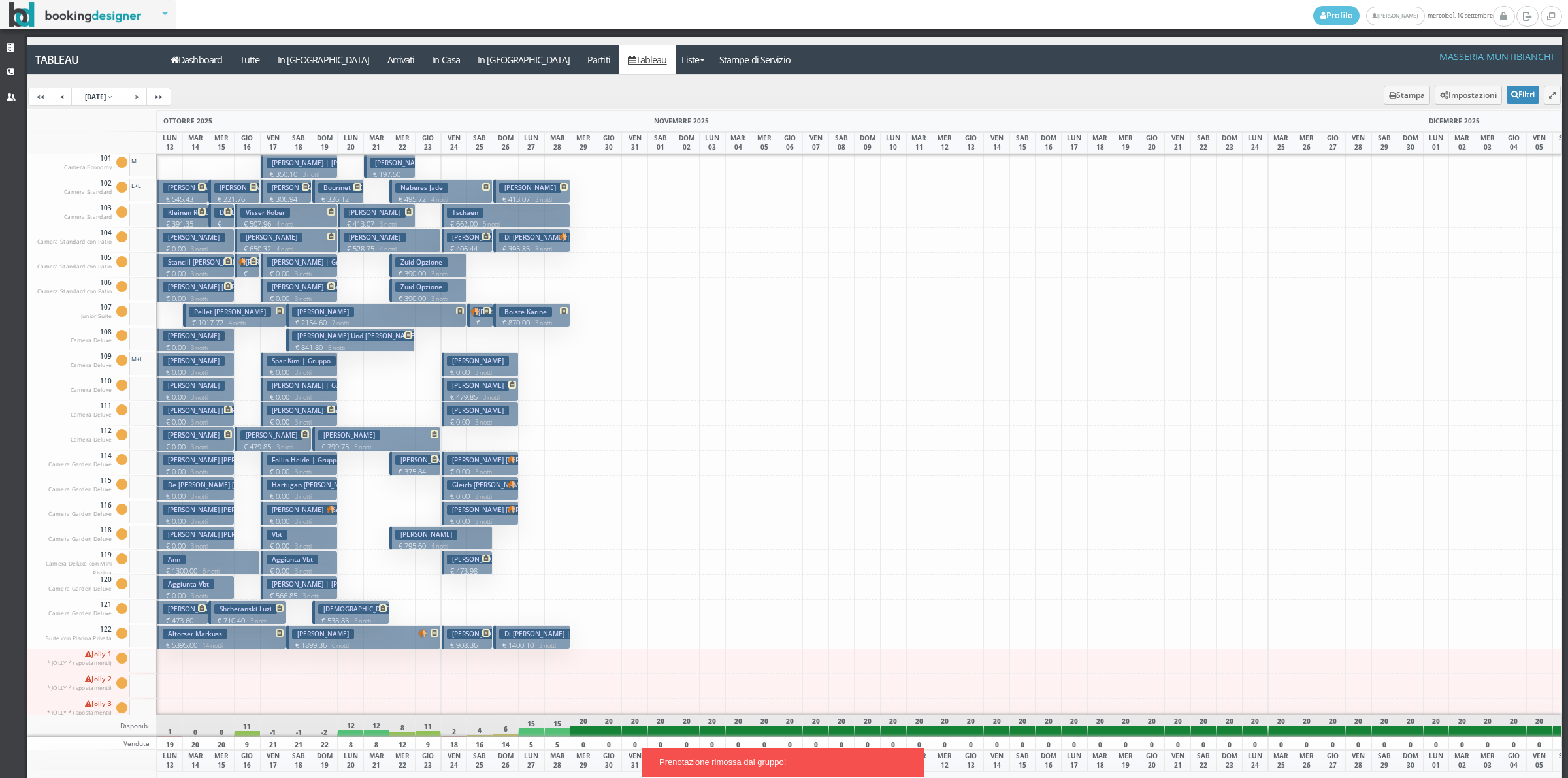
click at [308, 466] on button "Follin Heide | Gruppo € 0.00 3 notti 2 Adulti" at bounding box center [299, 463] width 77 height 24
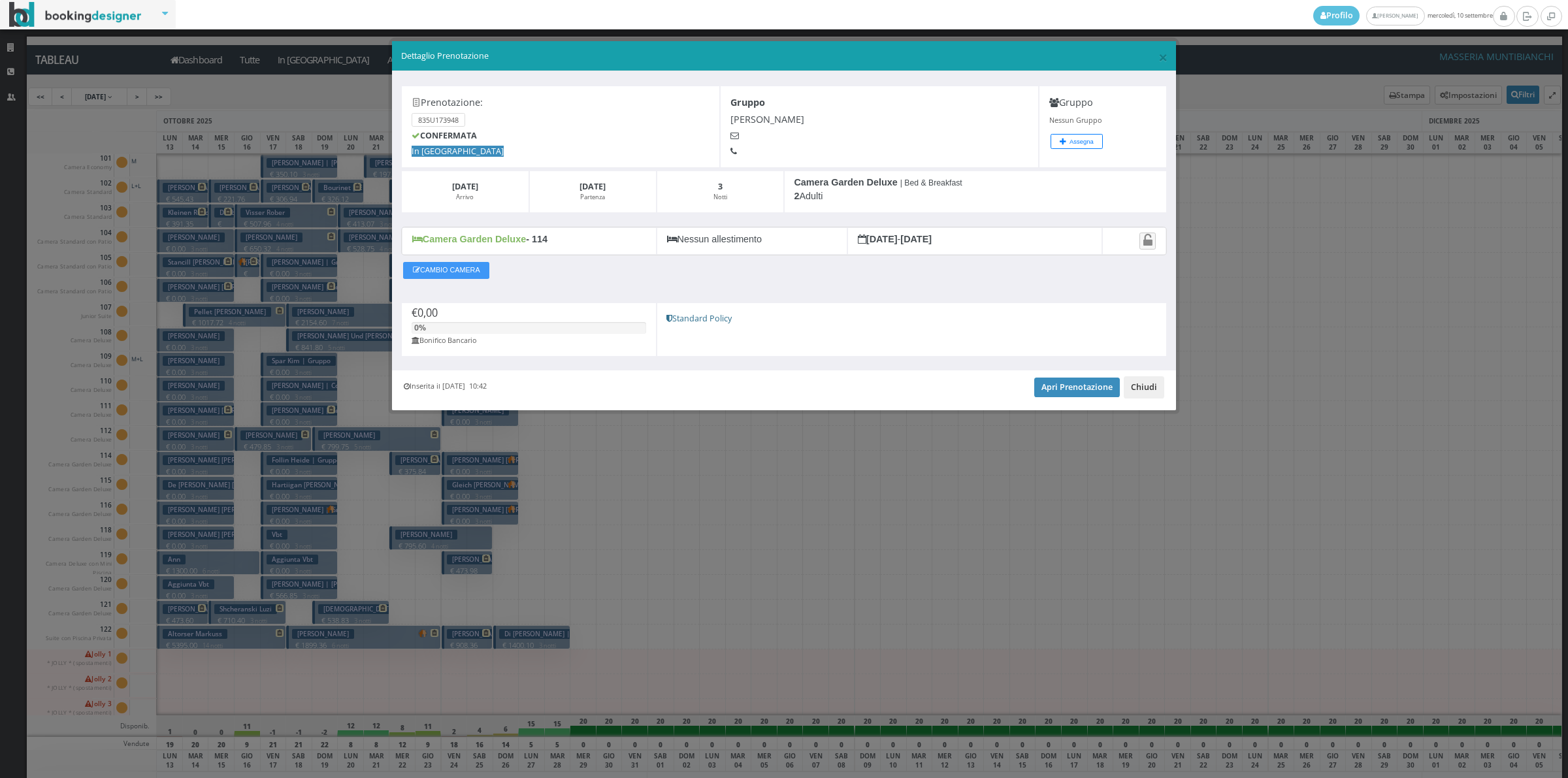
click at [1152, 394] on button "Chiudi" at bounding box center [1143, 387] width 40 height 22
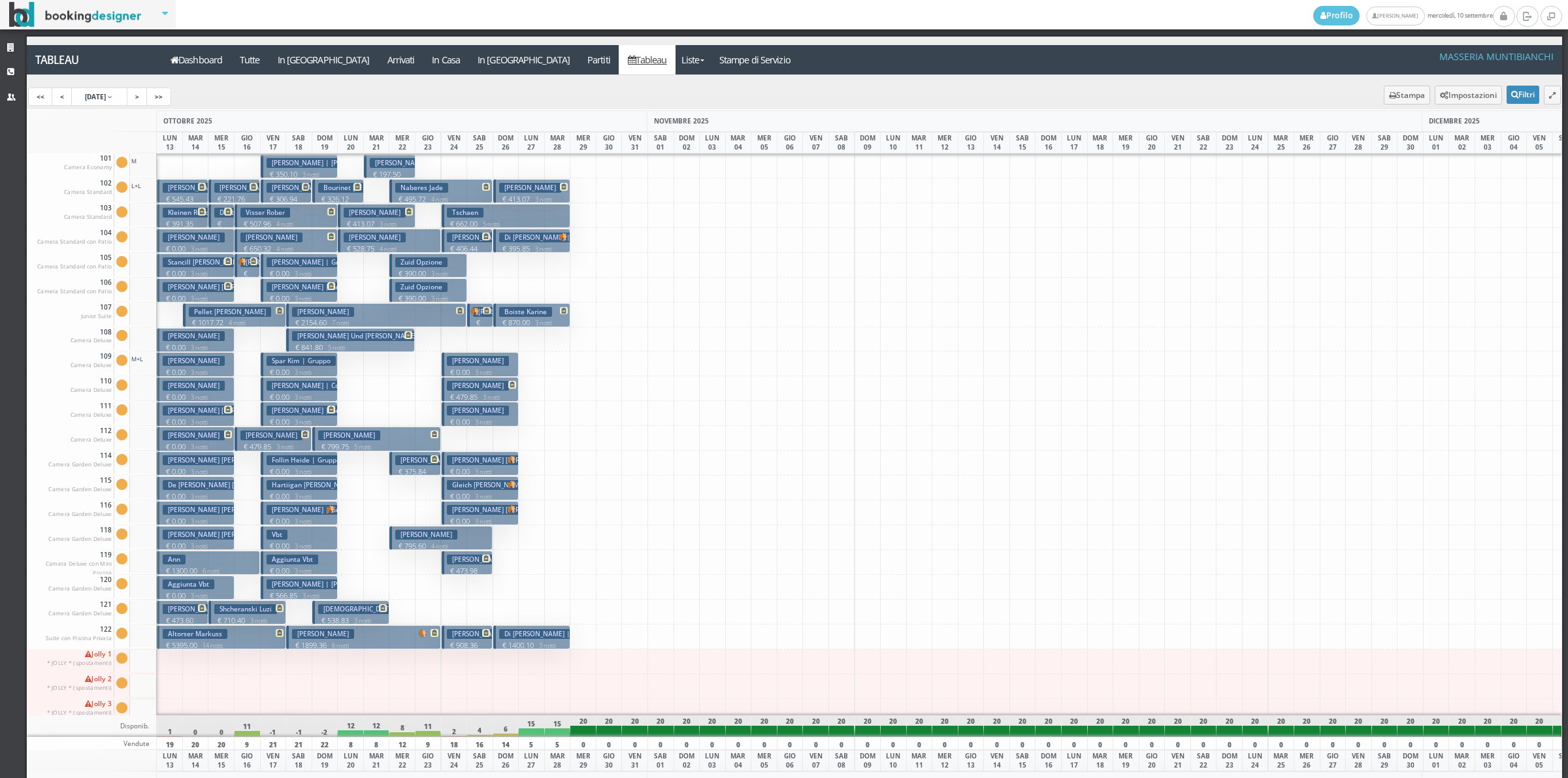
click at [281, 240] on h3 "Ruigrok Simon" at bounding box center [271, 237] width 62 height 10
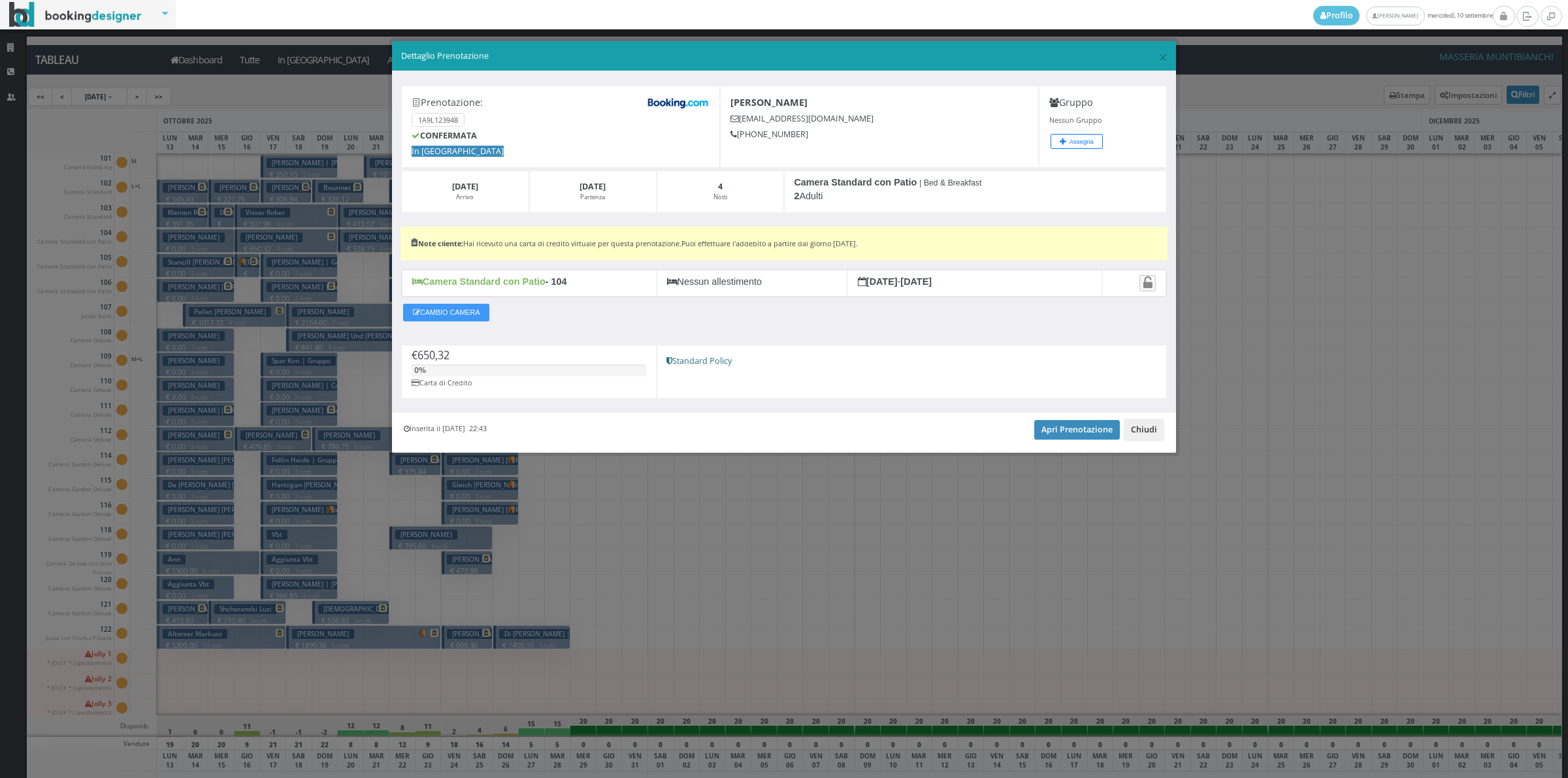
click at [1138, 426] on button "Chiudi" at bounding box center [1143, 429] width 40 height 22
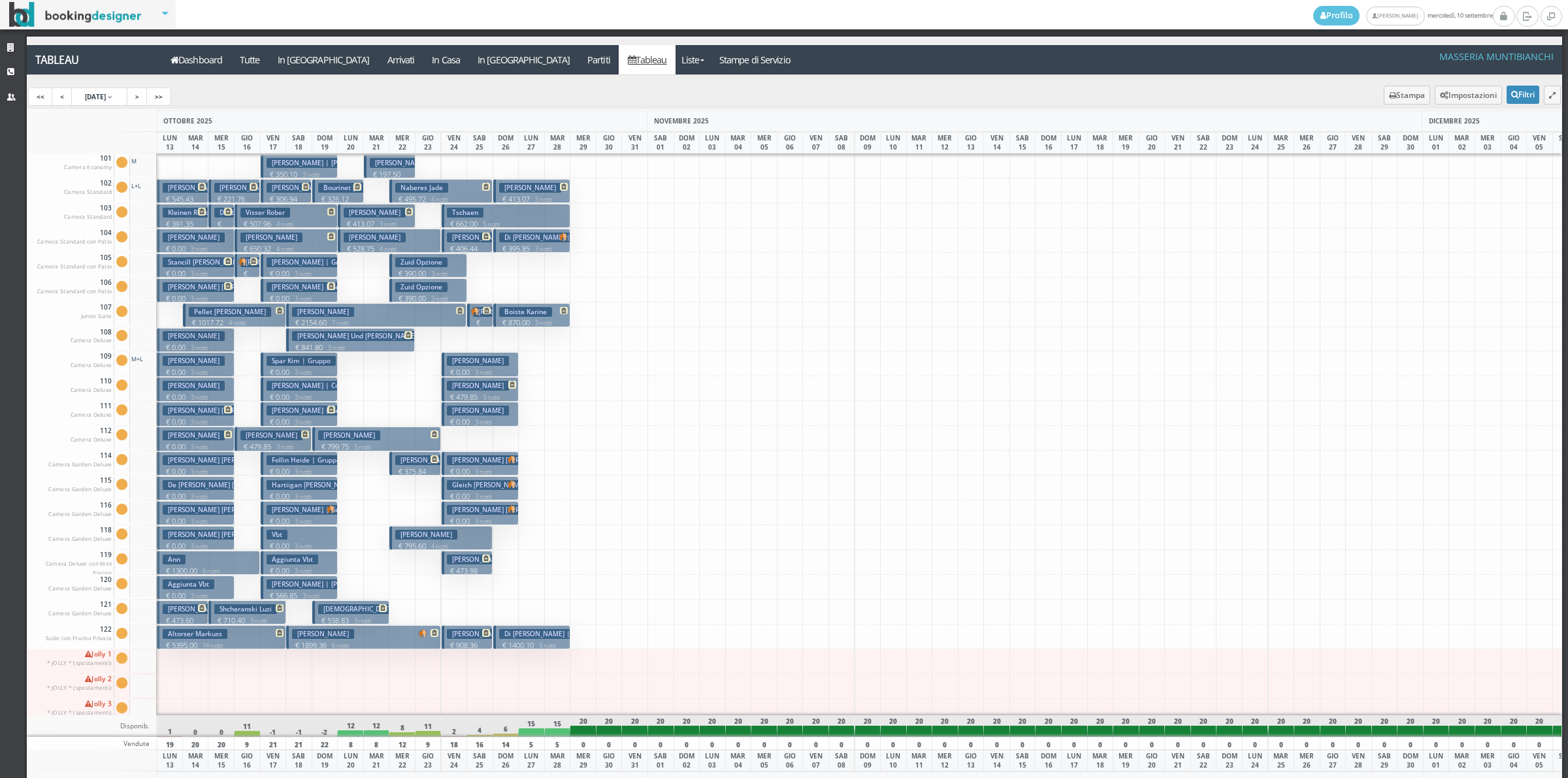
click at [299, 539] on button "Vbt € 0.00 3 notti 2 Adulti" at bounding box center [299, 538] width 77 height 24
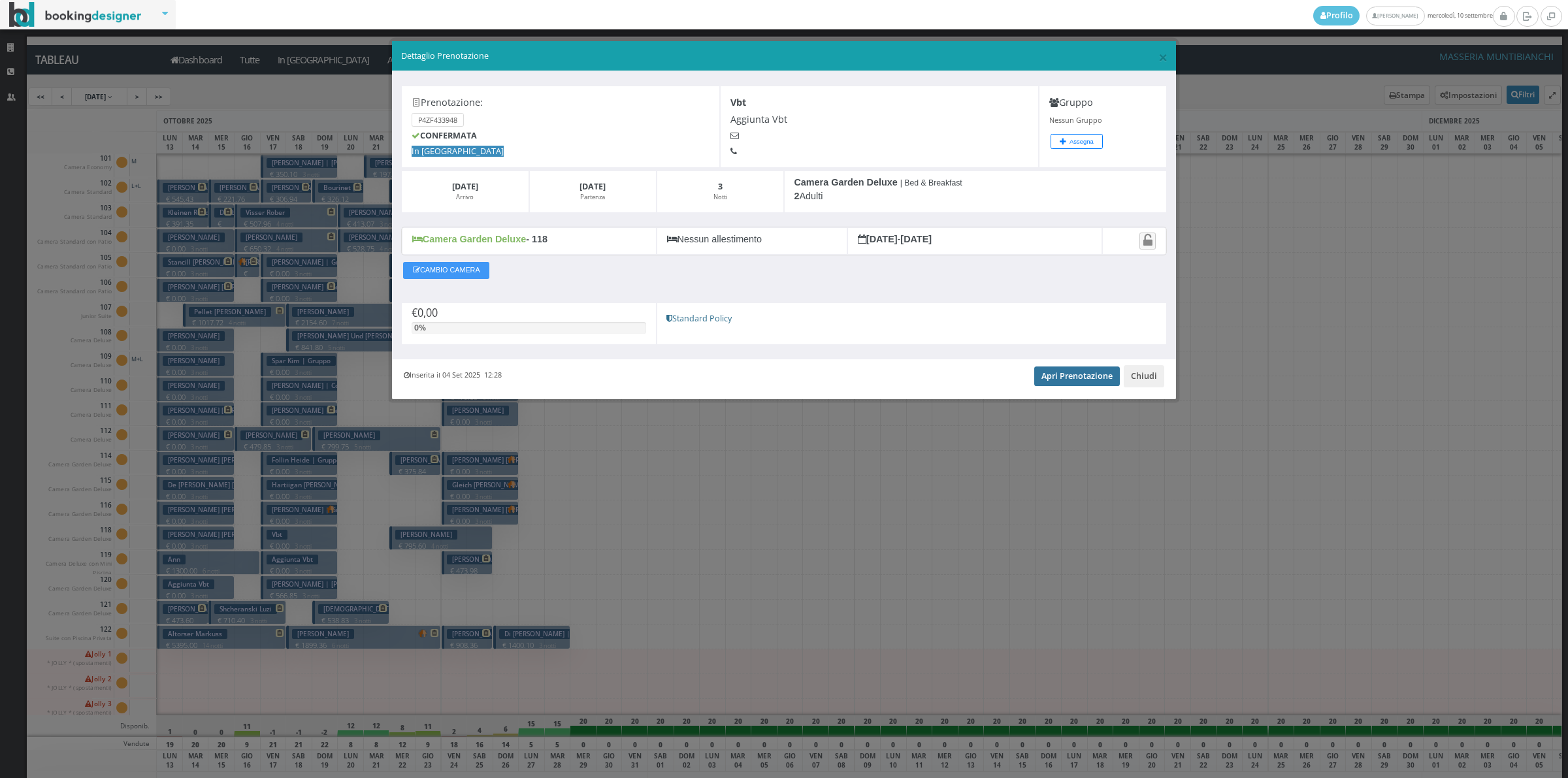
click at [1080, 377] on link "Apri Prenotazione" at bounding box center [1077, 376] width 86 height 20
click at [1086, 376] on link "Apri Prenotazione" at bounding box center [1077, 376] width 86 height 20
click at [1150, 376] on button "Chiudi" at bounding box center [1143, 376] width 40 height 22
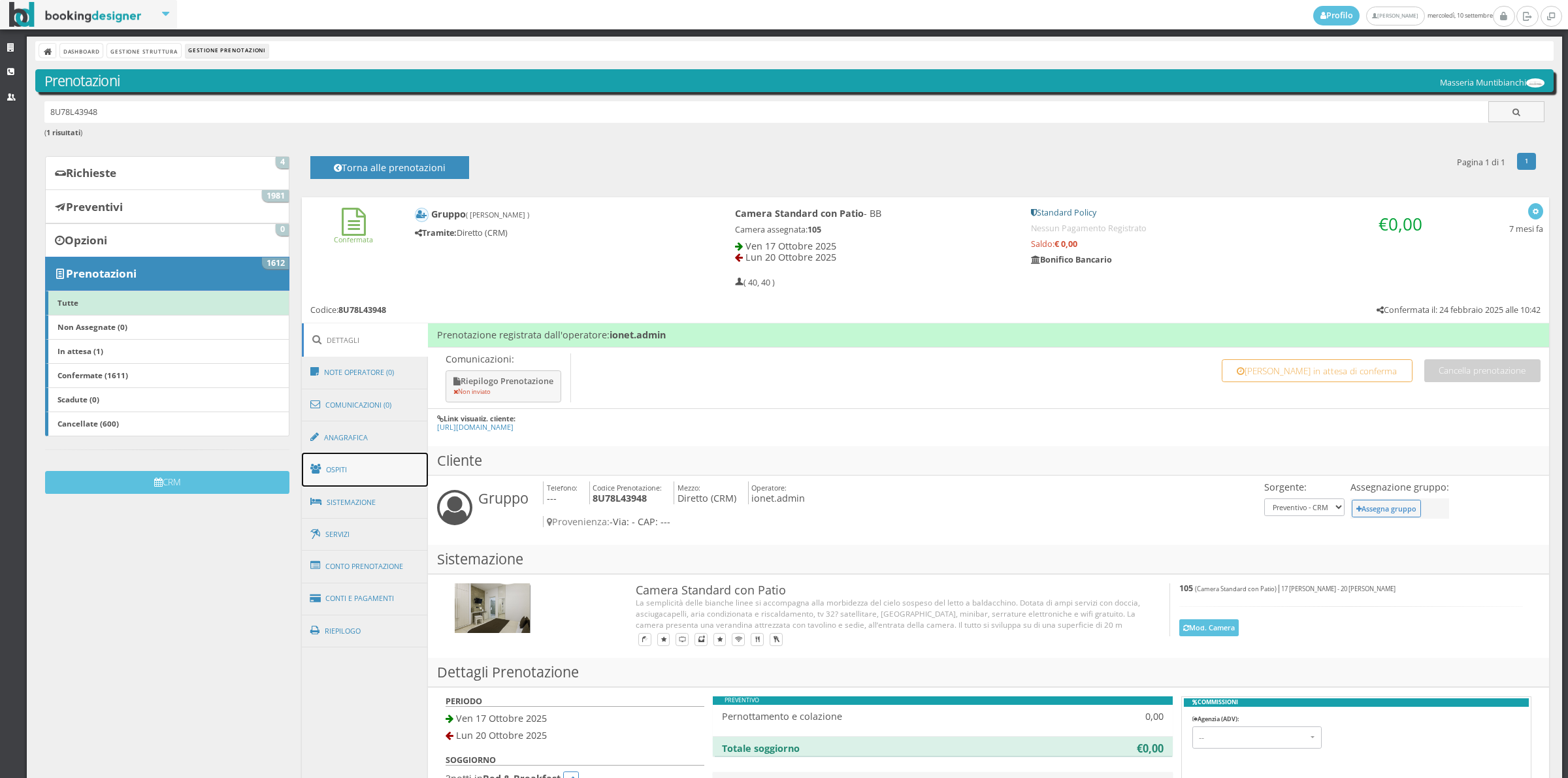
click at [362, 472] on link "Ospiti" at bounding box center [365, 470] width 127 height 34
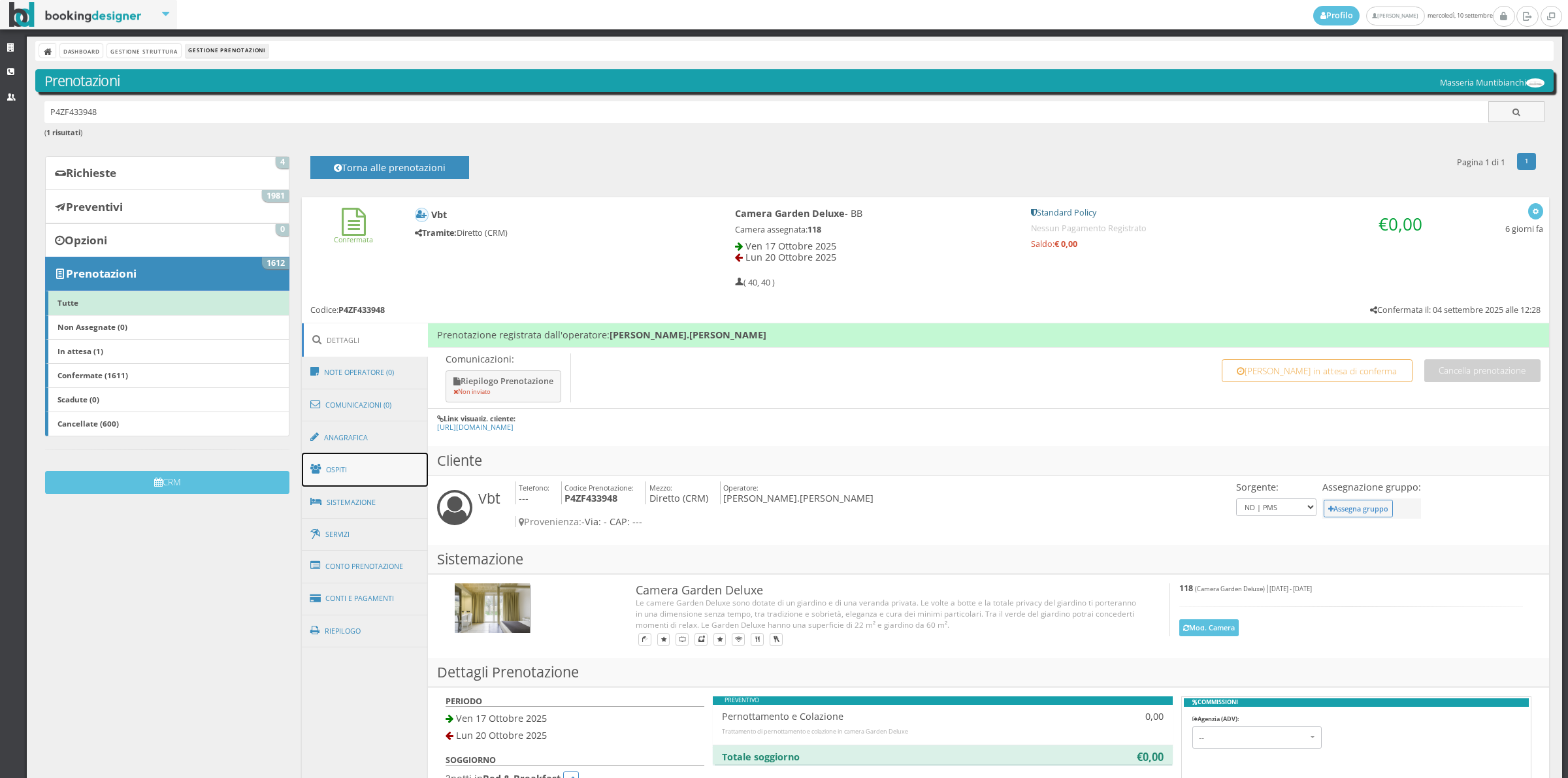
click at [338, 469] on link "Ospiti" at bounding box center [365, 470] width 127 height 34
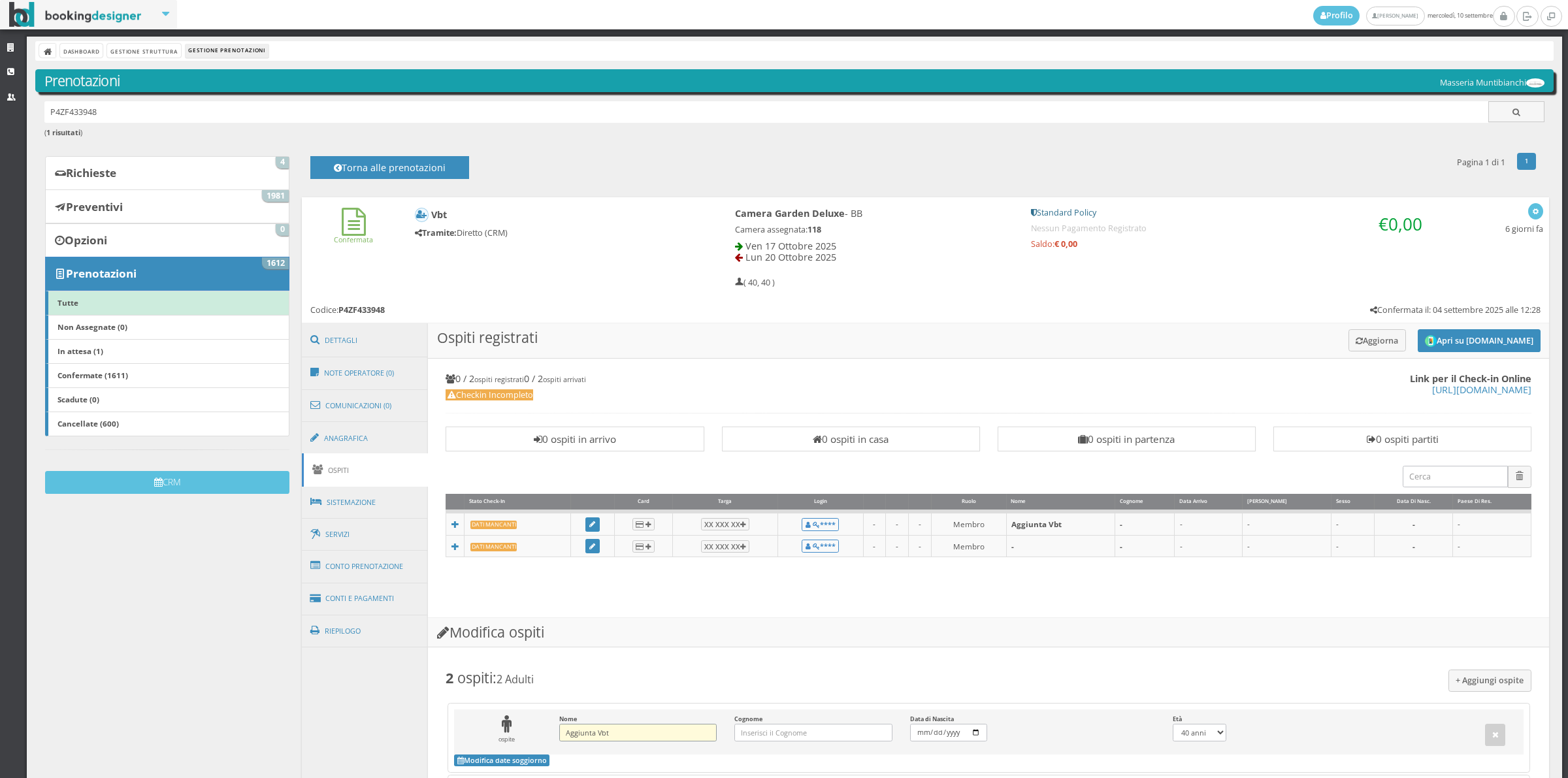
click at [644, 741] on input "Aggiunta Vbt" at bounding box center [638, 732] width 157 height 18
type input "A"
type input "[PERSON_NAME]"
click at [765, 739] on input "Cognome Inserisci il Cognome" at bounding box center [813, 732] width 157 height 18
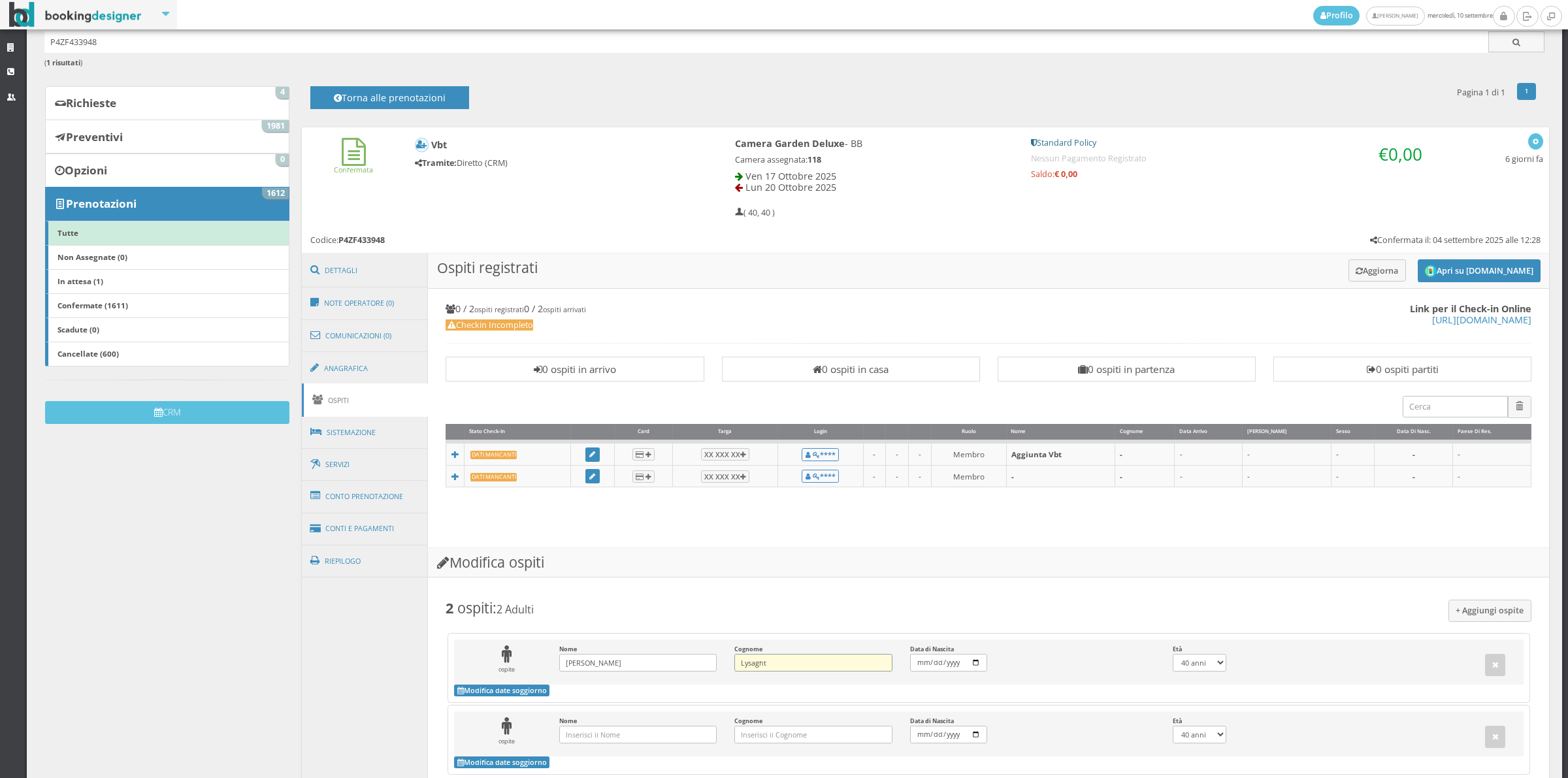
scroll to position [81, 0]
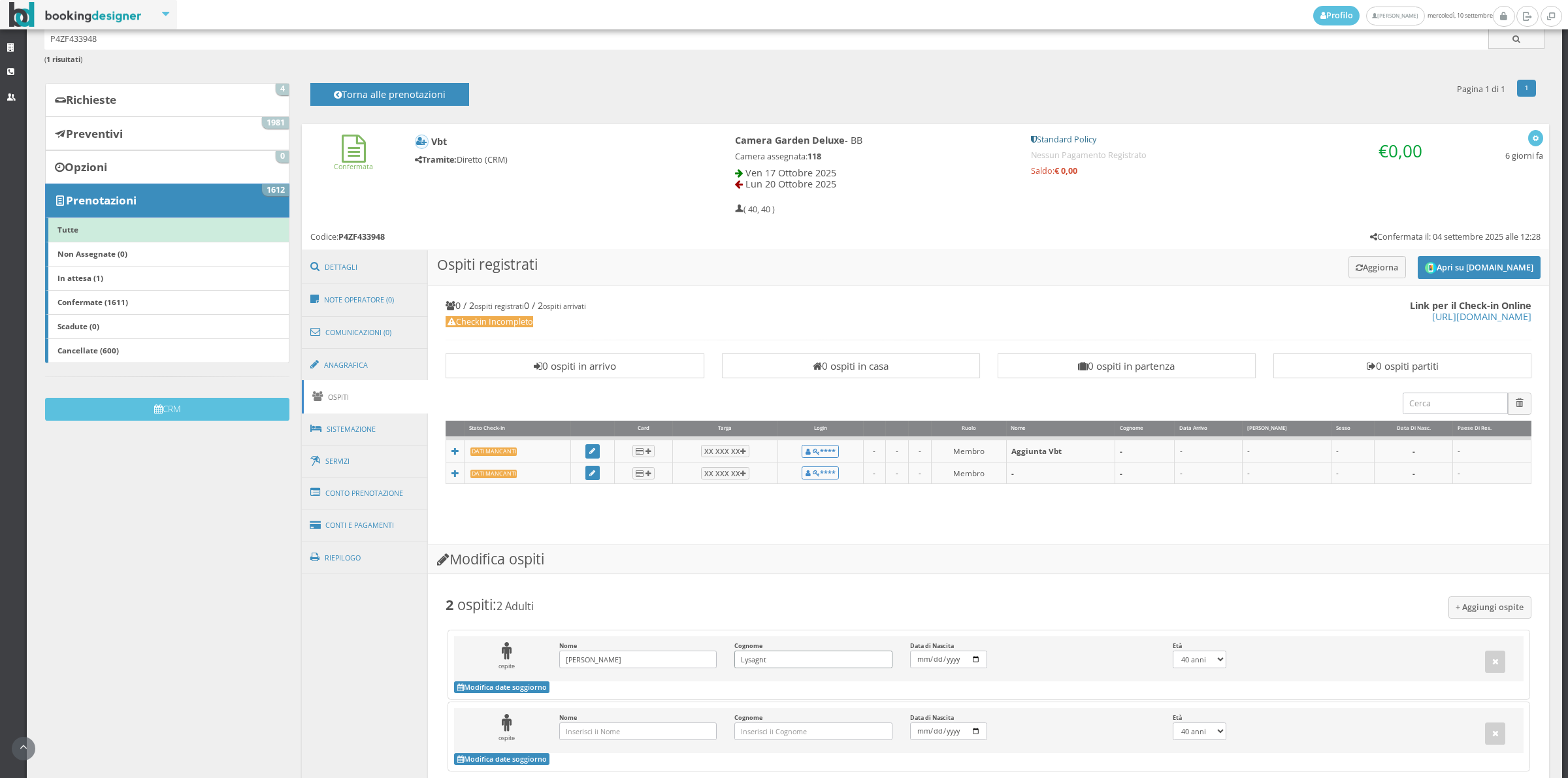
type input "Lysaght"
click at [576, 722] on label "Nome Inserisci il Nome" at bounding box center [638, 726] width 157 height 26
click at [576, 722] on input "Nome Inserisci il Nome" at bounding box center [638, 731] width 157 height 18
click at [576, 722] on label "Nome Inserisci il Nome" at bounding box center [638, 726] width 157 height 26
click at [576, 722] on input "Nome Inserisci il Nome" at bounding box center [638, 731] width 157 height 18
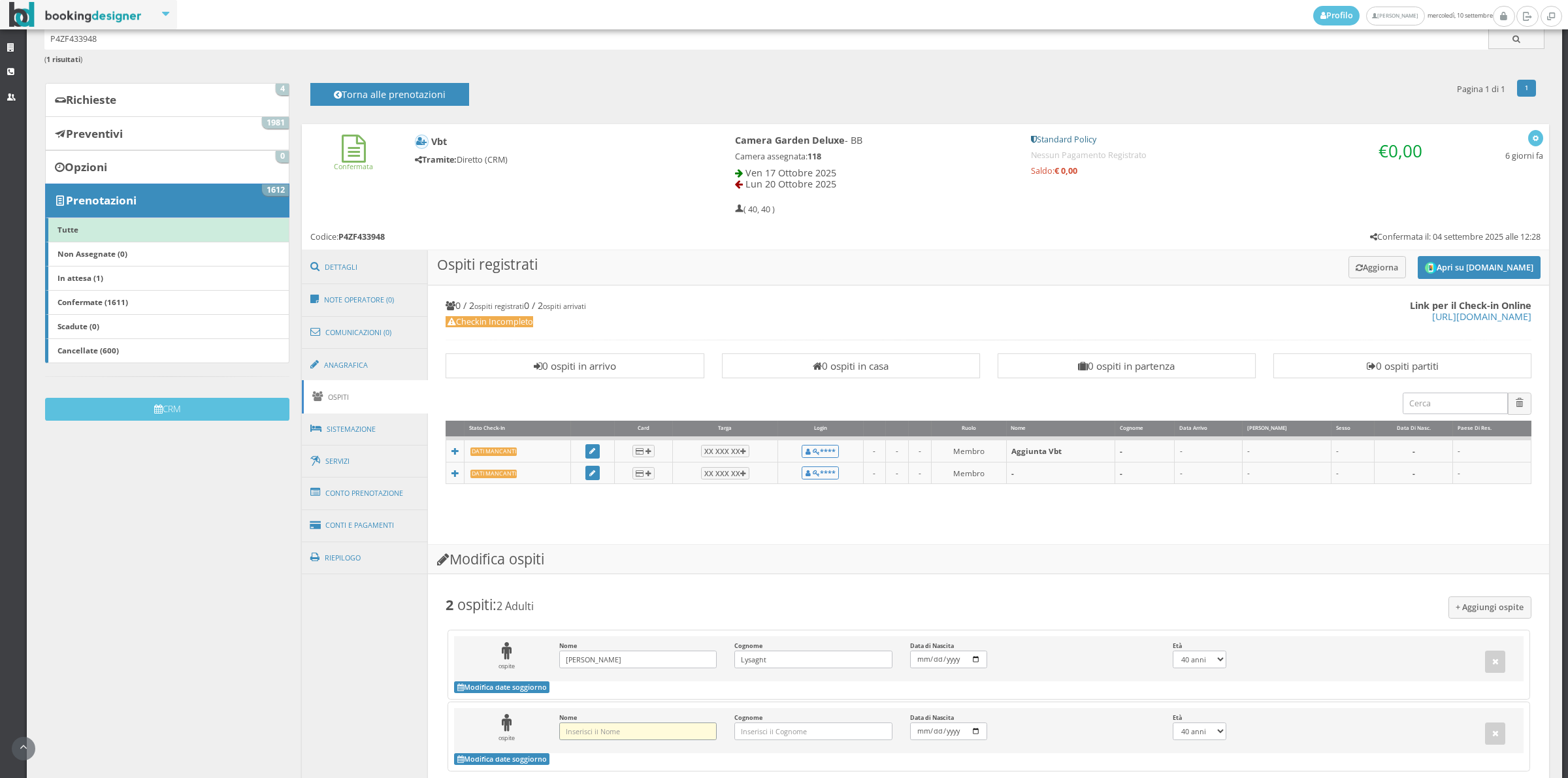
click at [576, 723] on input "Nome Inserisci il Nome" at bounding box center [638, 731] width 157 height 18
type input "[PERSON_NAME]"
click at [801, 725] on input "Cognome Inserisci il Cognome" at bounding box center [813, 731] width 157 height 18
type input "Lysaght"
drag, startPoint x: 1553, startPoint y: 463, endPoint x: 1553, endPoint y: 512, distance: 49.0
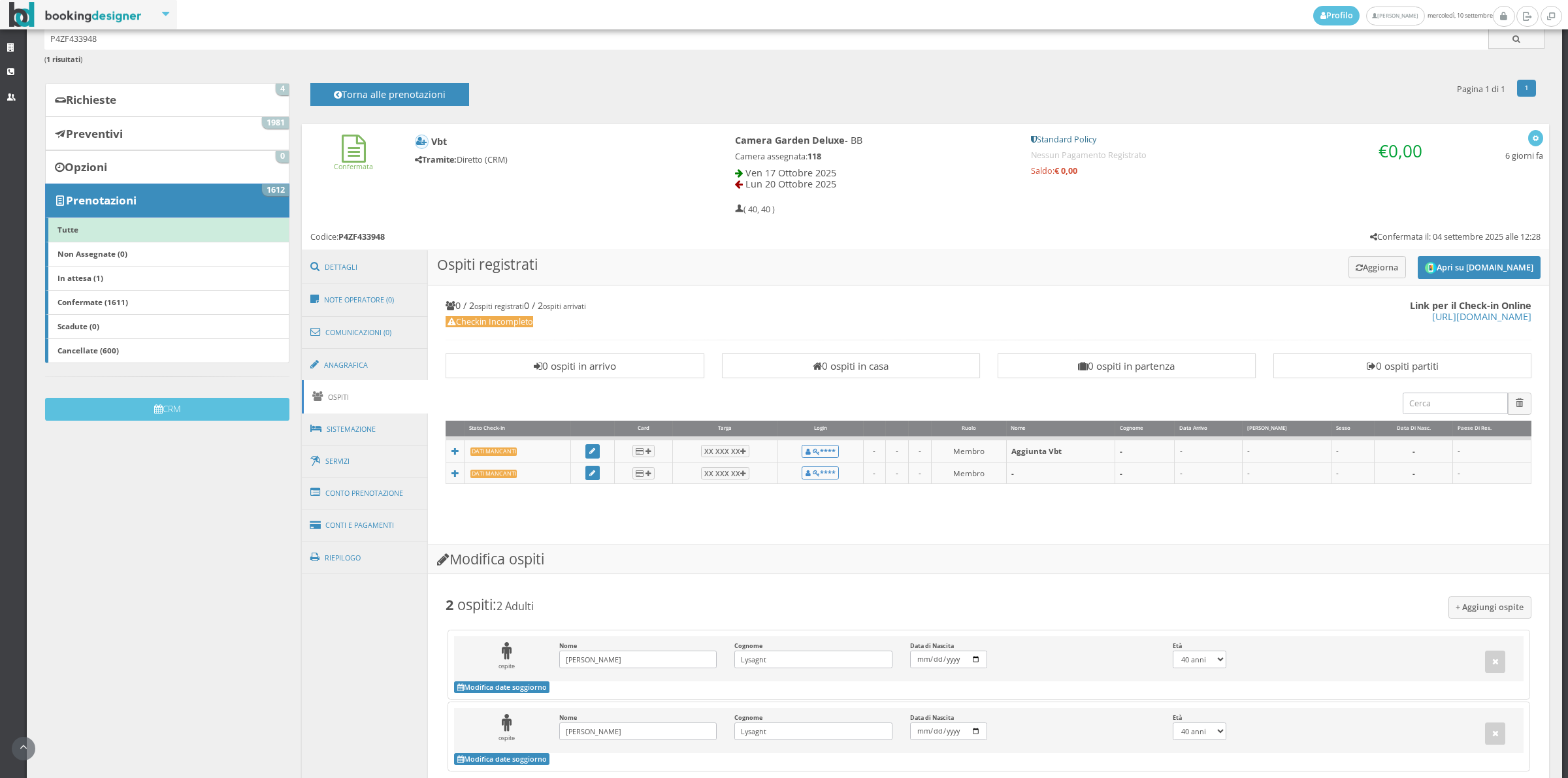
click at [1553, 512] on div "Strutture CRM Utenti Dashboard Gestione Struttura Gestione Prenotazioni Prenota…" at bounding box center [784, 334] width 1568 height 741
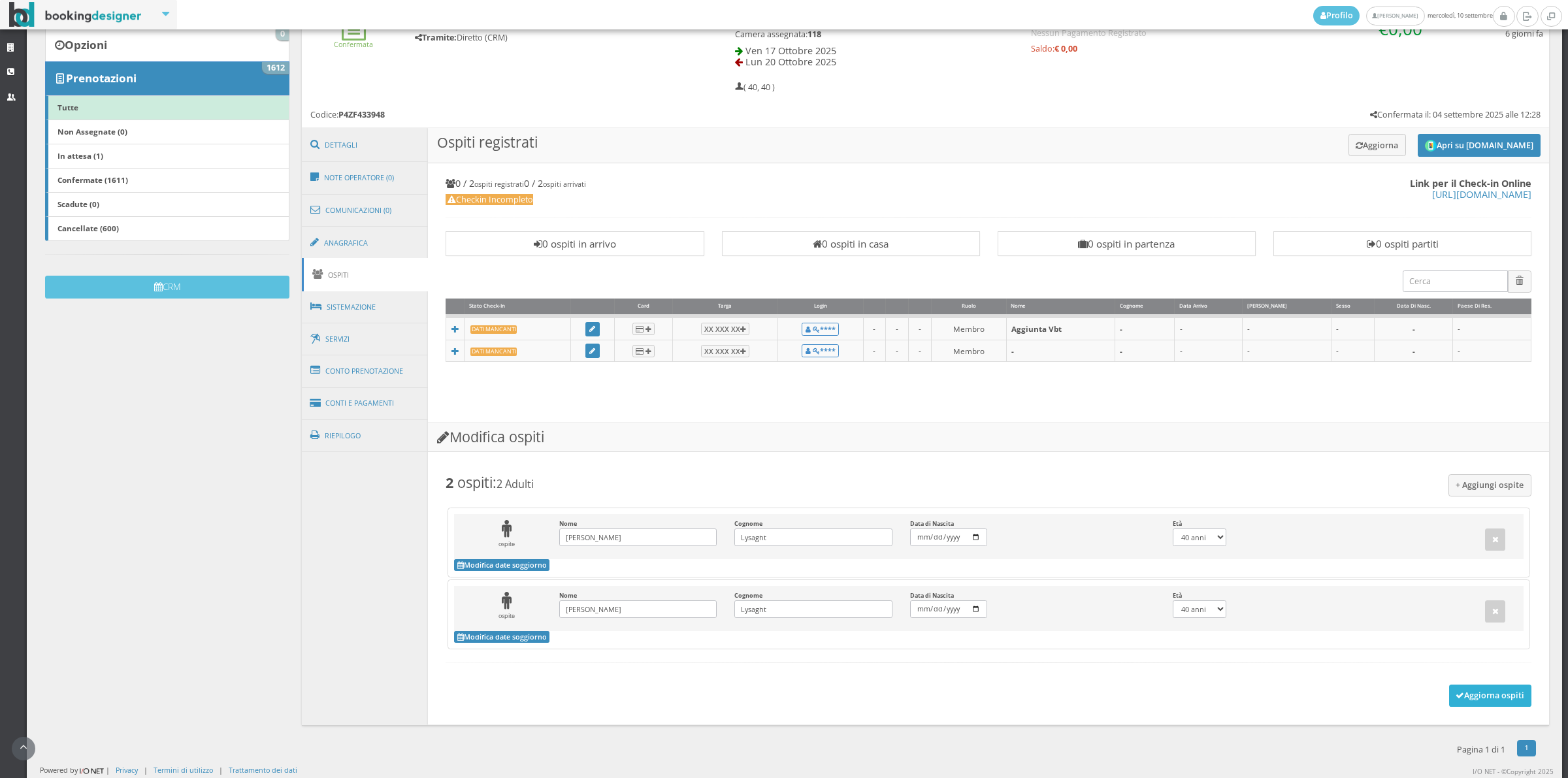
click at [1486, 693] on button "Aggiorna ospiti" at bounding box center [1490, 695] width 83 height 22
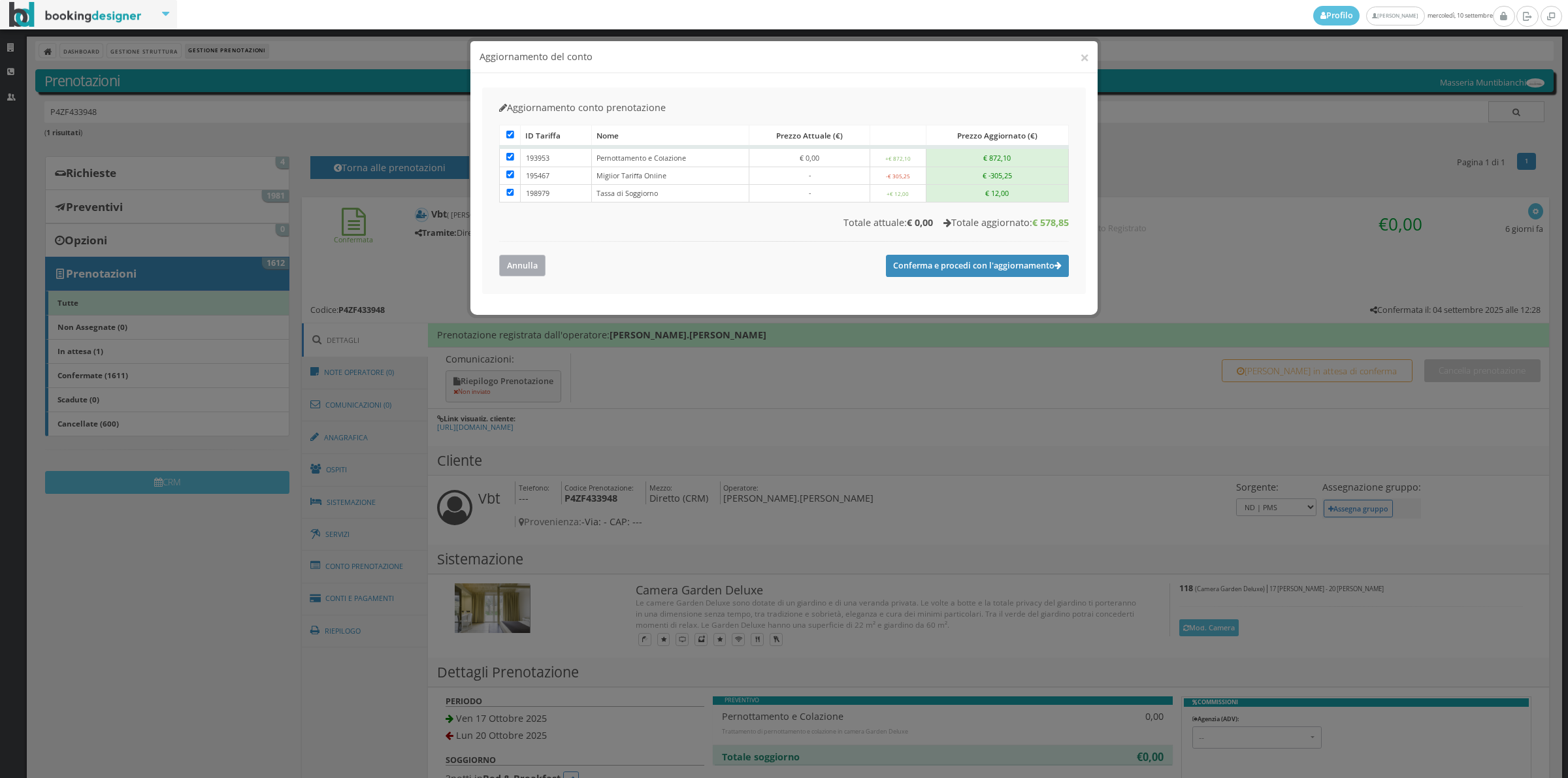
click at [524, 265] on button "Annulla" at bounding box center [522, 265] width 46 height 21
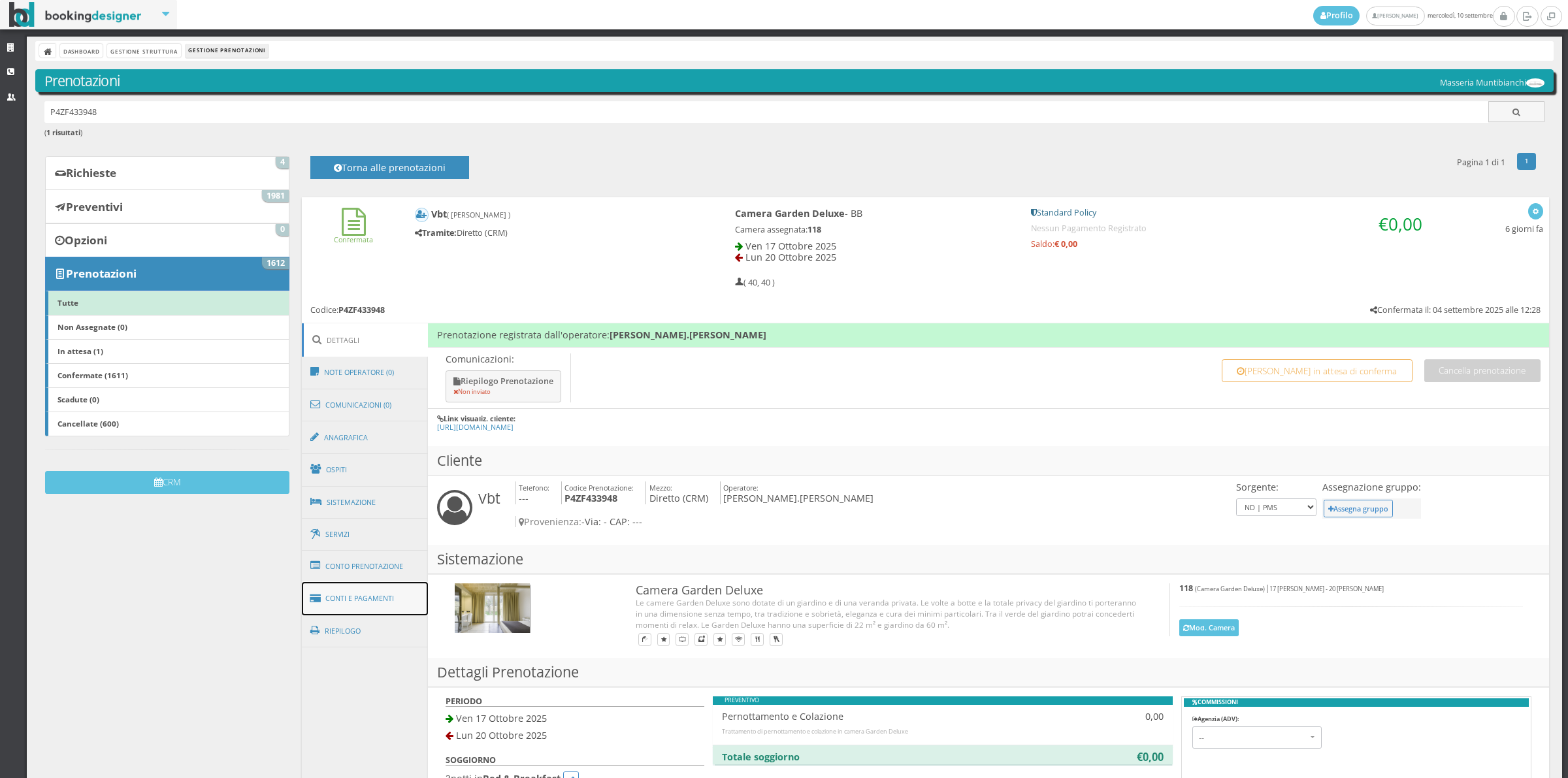
click at [371, 590] on link "Conti e Pagamenti" at bounding box center [365, 598] width 127 height 33
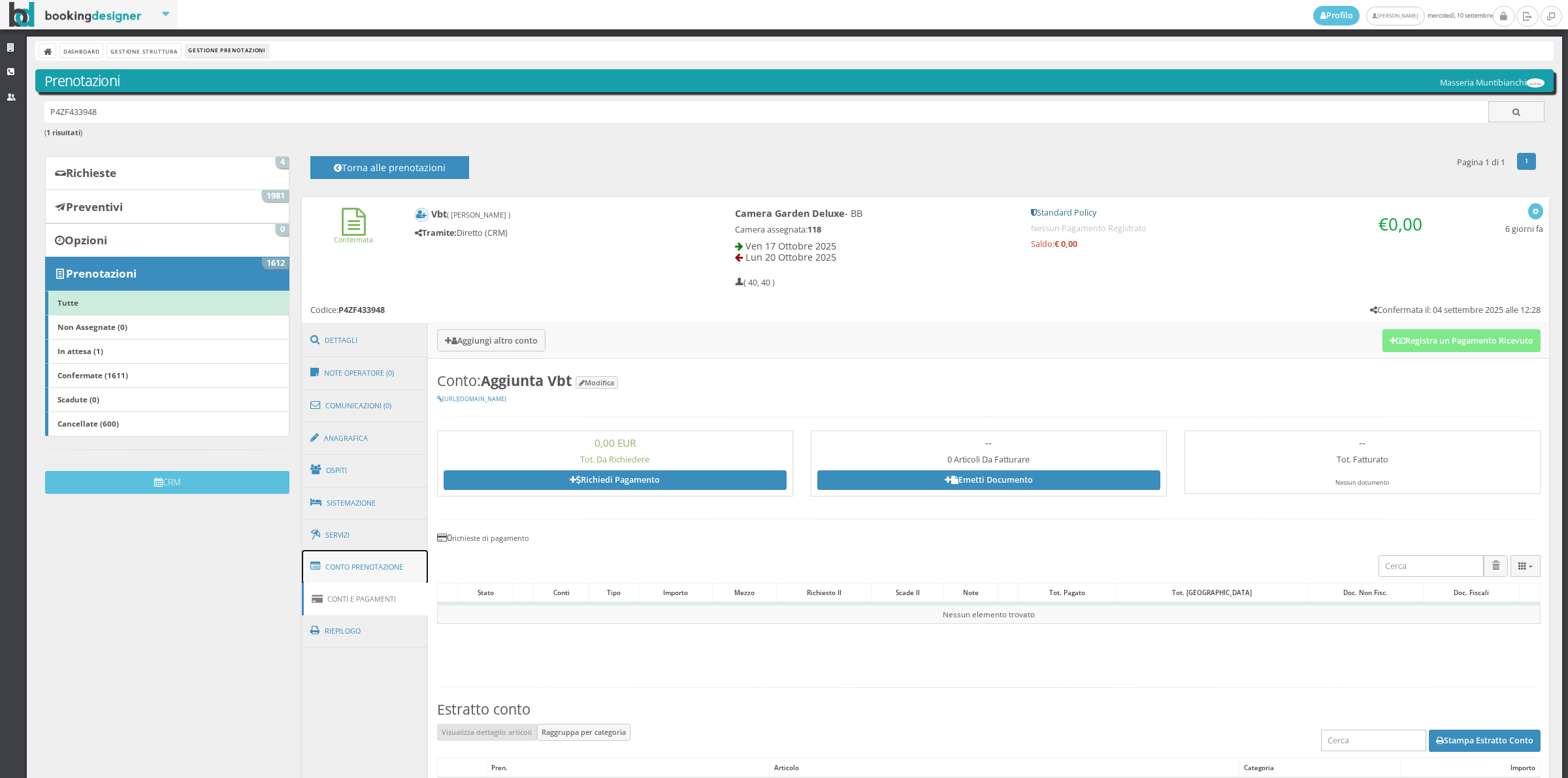
click at [376, 568] on link "Conto Prenotazione" at bounding box center [365, 567] width 127 height 34
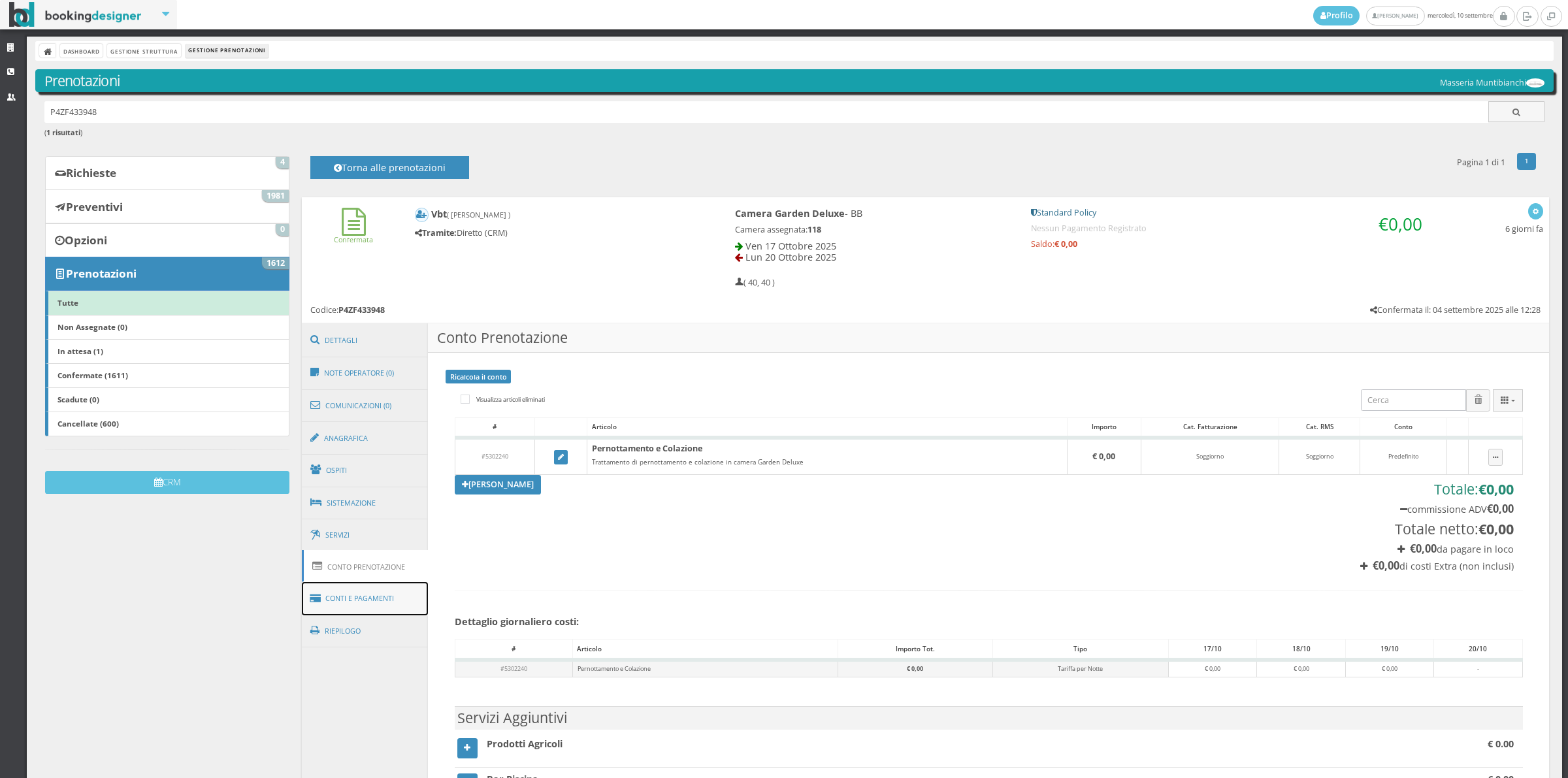
click at [381, 601] on link "Conti e Pagamenti" at bounding box center [365, 598] width 127 height 33
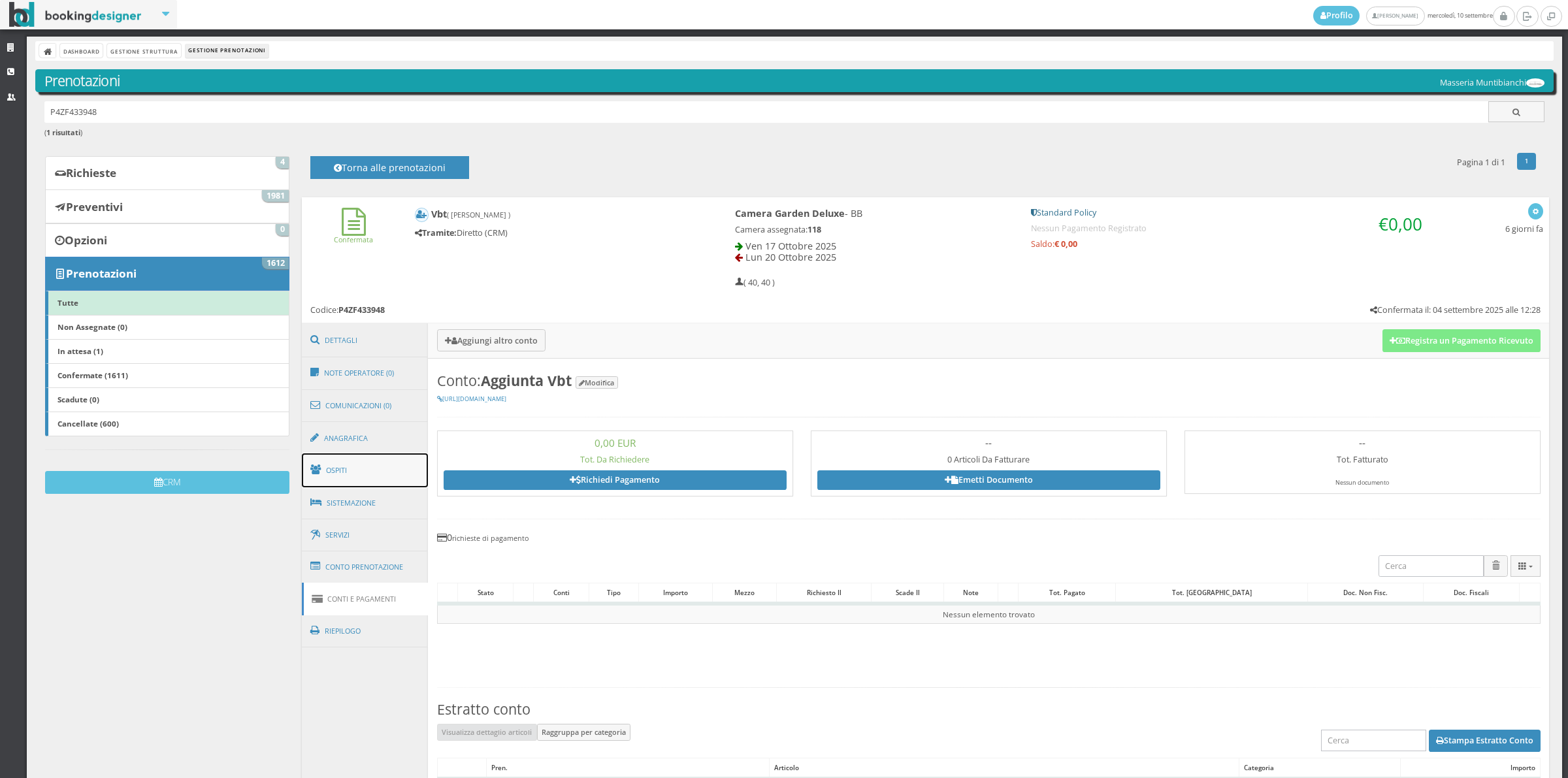
click at [343, 465] on link "Ospiti" at bounding box center [365, 470] width 127 height 34
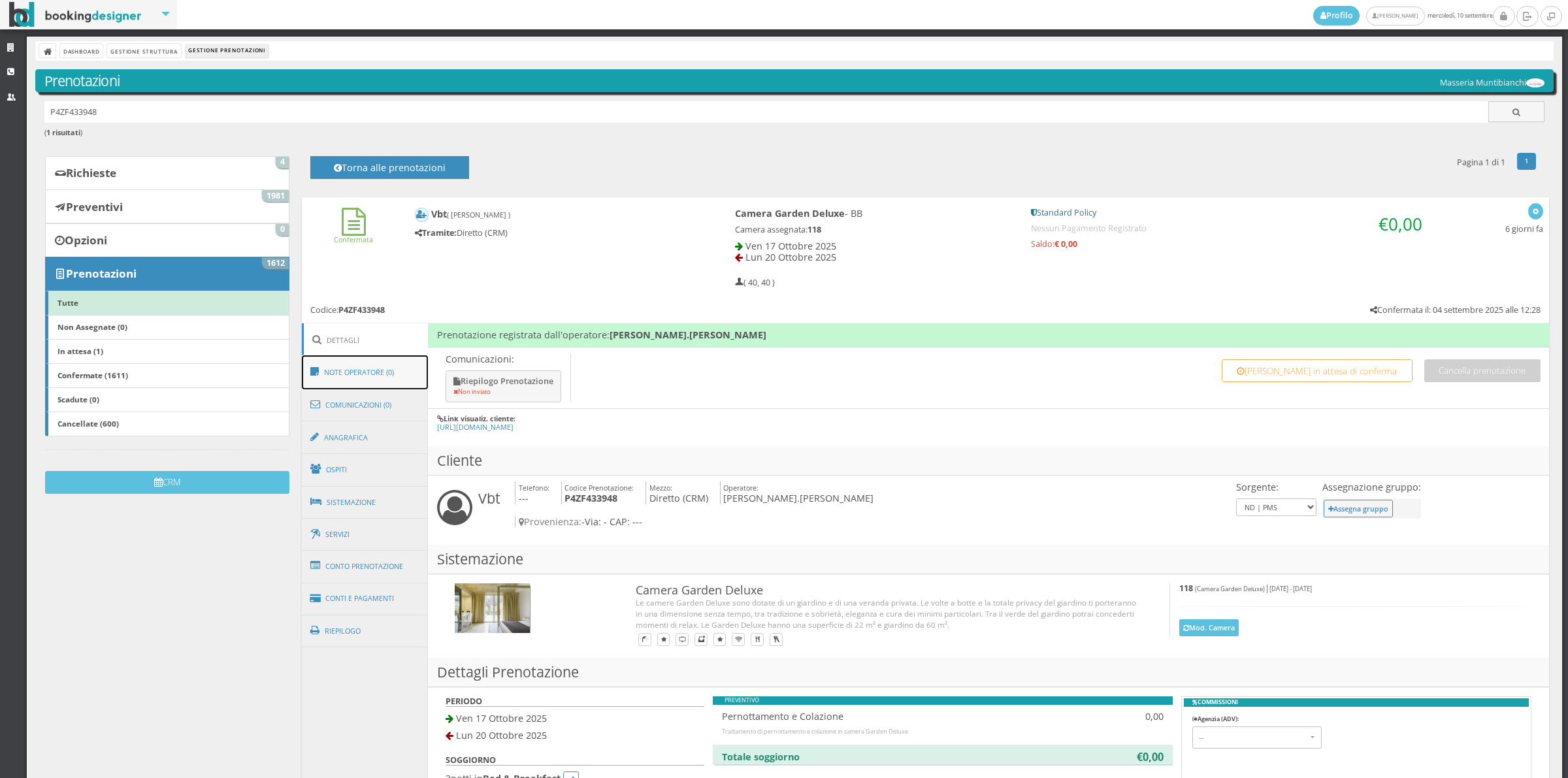
click at [376, 377] on link "Note Operatore (0)" at bounding box center [365, 372] width 127 height 34
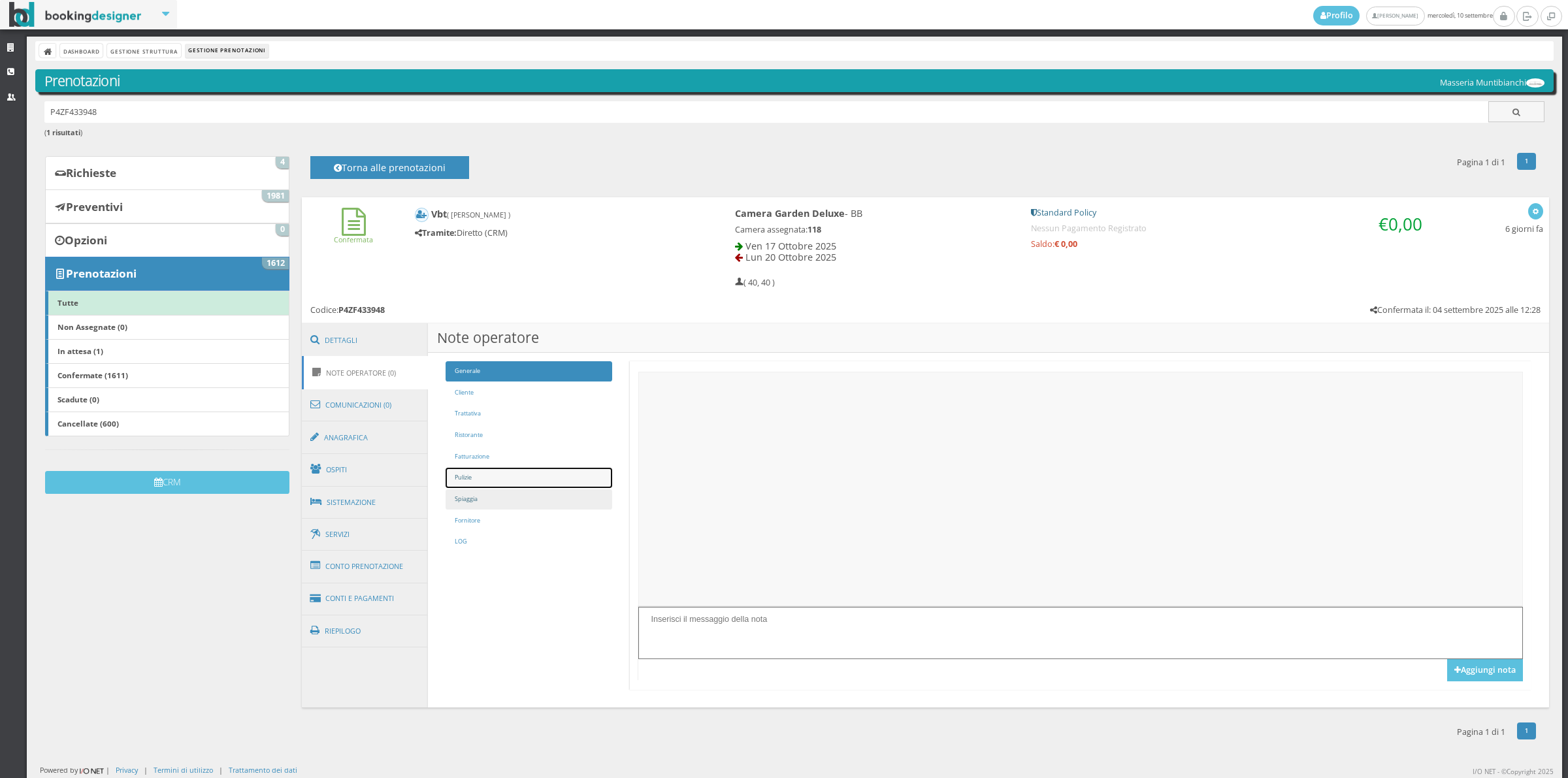
drag, startPoint x: 488, startPoint y: 481, endPoint x: 565, endPoint y: 506, distance: 81.0
click at [488, 480] on link "Pulizie" at bounding box center [529, 478] width 166 height 21
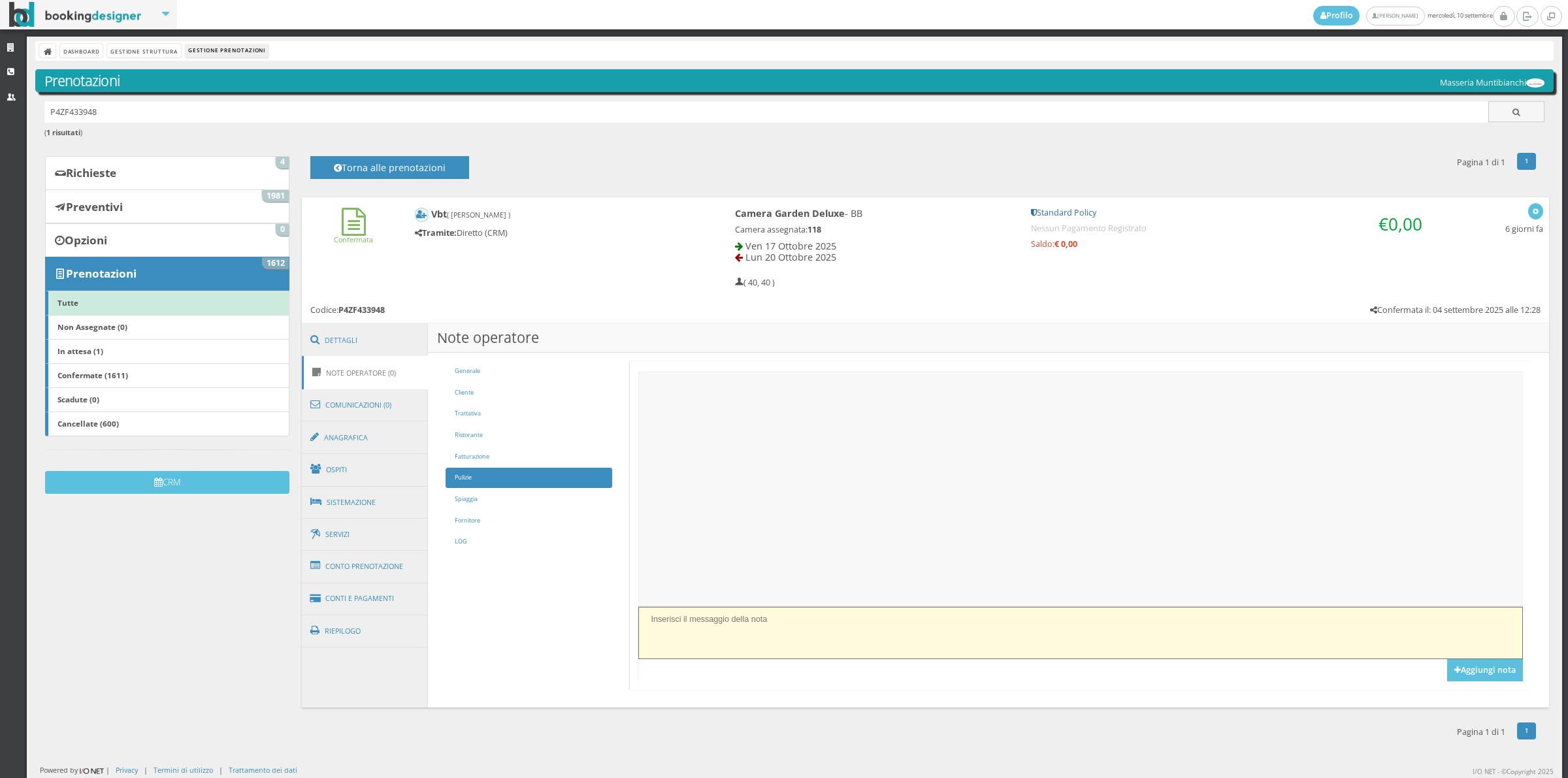
drag, startPoint x: 768, startPoint y: 625, endPoint x: 771, endPoint y: 612, distance: 13.3
click at [768, 624] on textarea at bounding box center [1080, 632] width 884 height 52
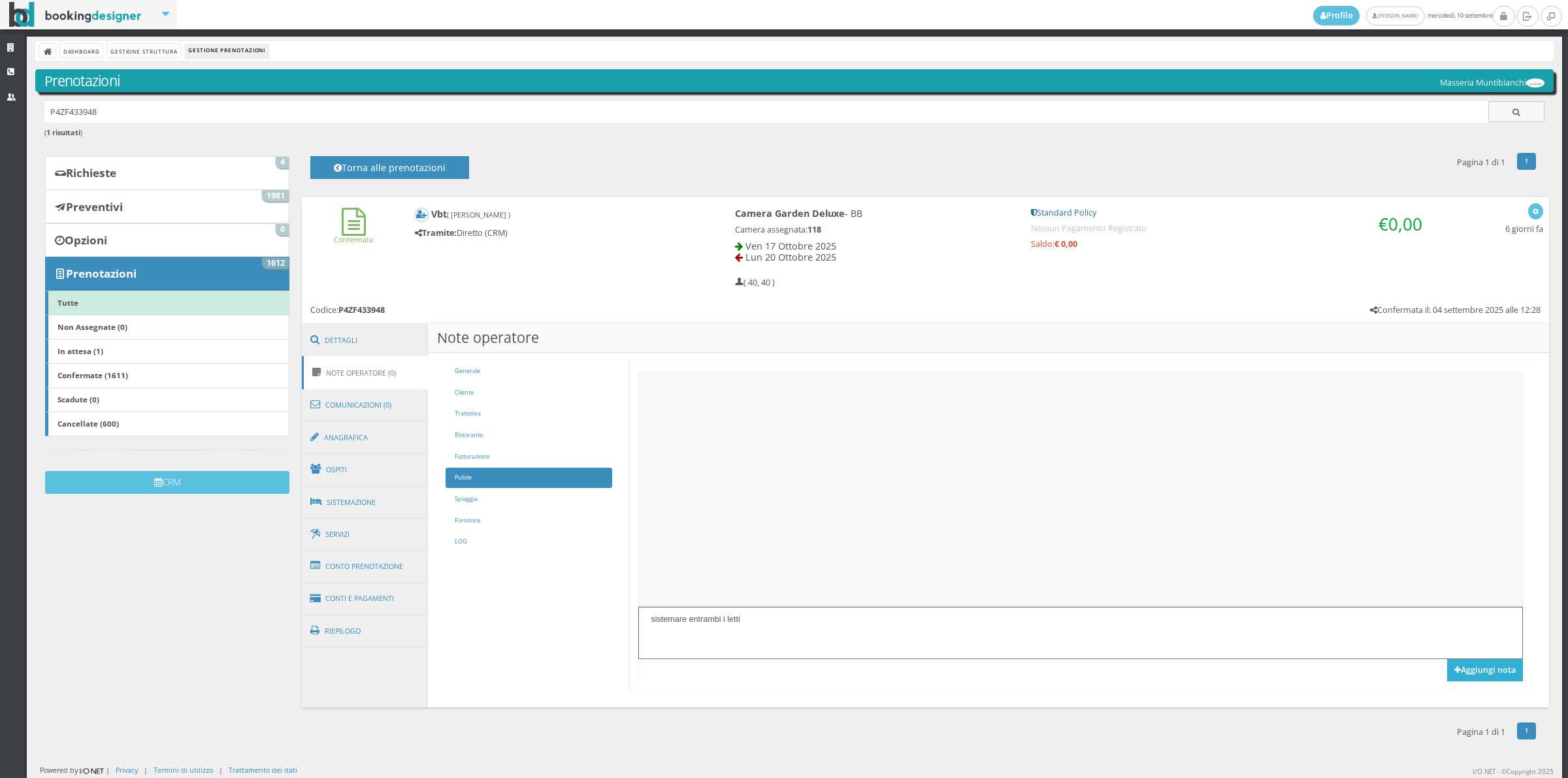
type textarea "sistemare entrambi i letti"
click at [1462, 671] on button "Aggiungi nota" at bounding box center [1485, 670] width 76 height 22
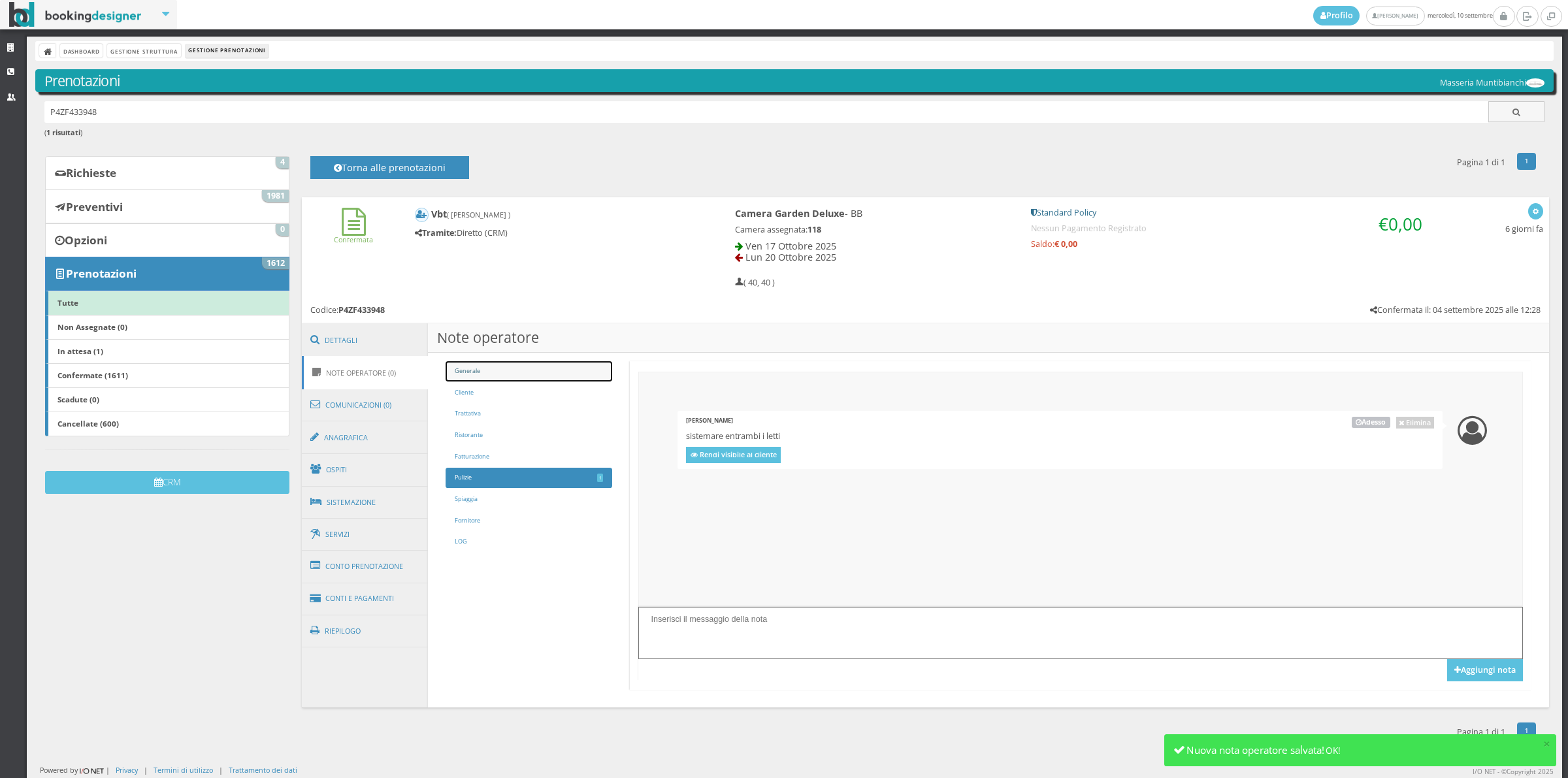
click at [552, 379] on link "Generale" at bounding box center [529, 371] width 166 height 21
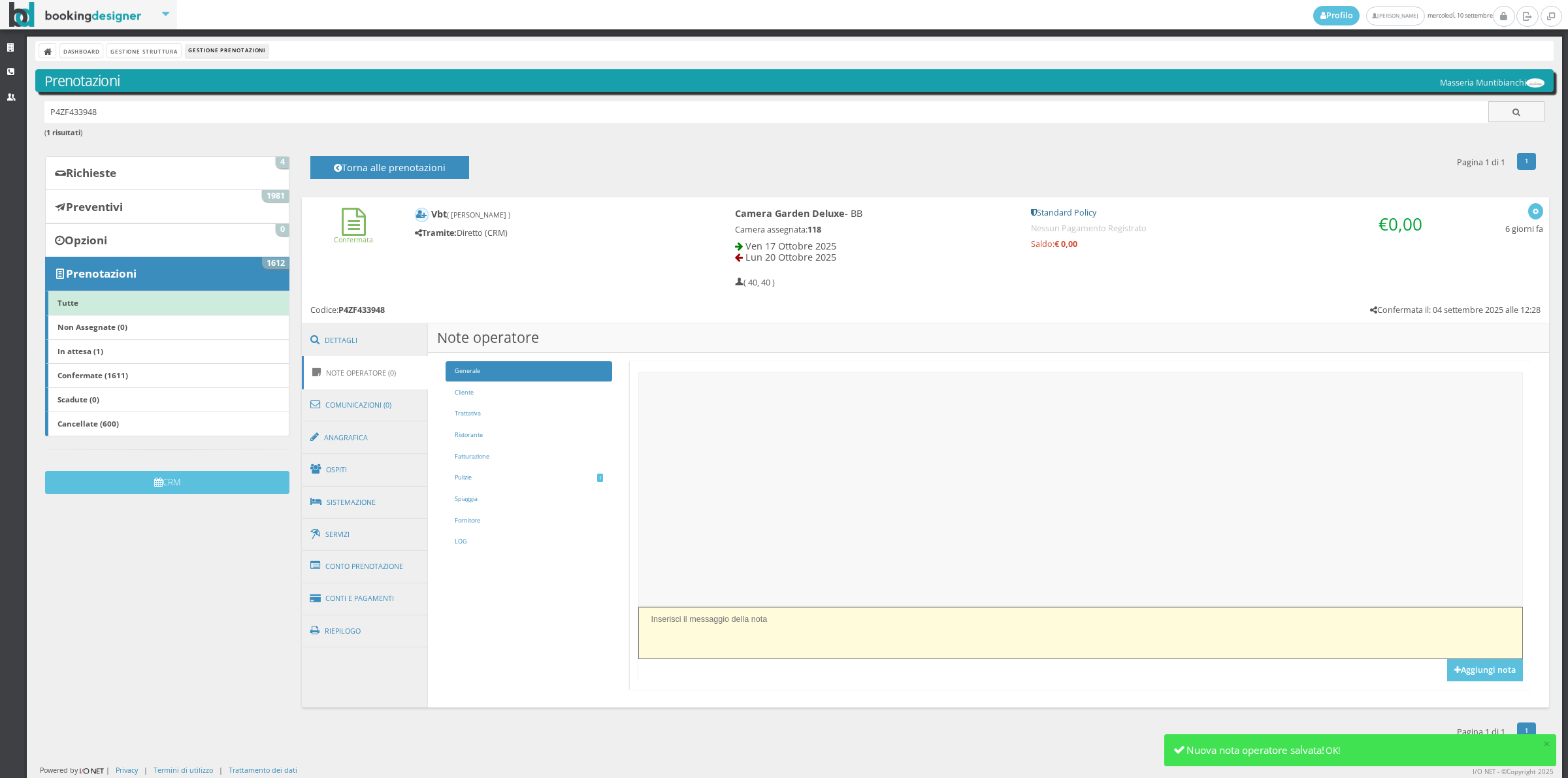
click at [680, 647] on textarea at bounding box center [1080, 632] width 884 height 52
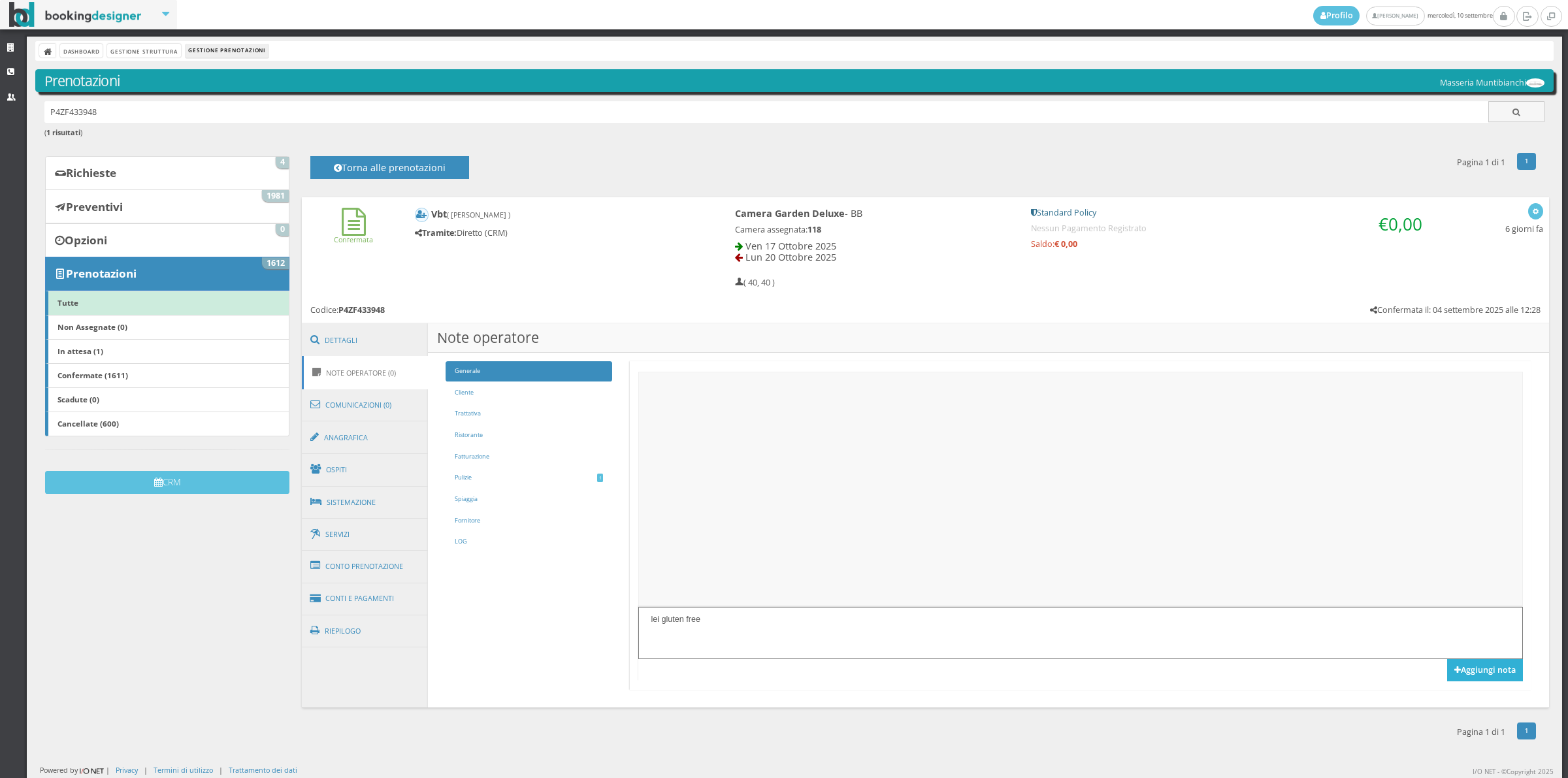
type textarea "lei gluten free"
click at [1481, 668] on button "Aggiungi nota" at bounding box center [1485, 670] width 76 height 22
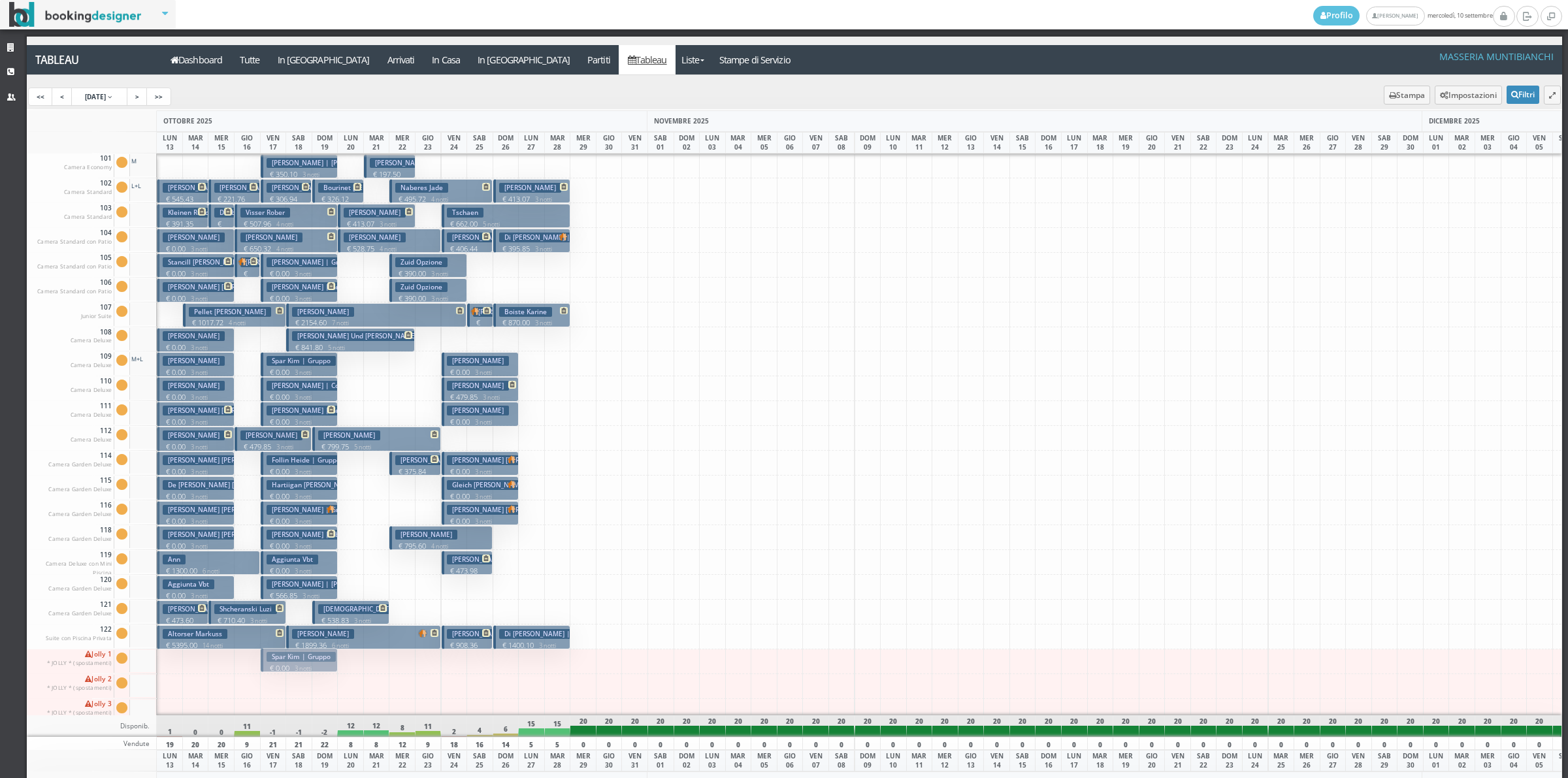
drag, startPoint x: 296, startPoint y: 368, endPoint x: 302, endPoint y: 663, distance: 295.1
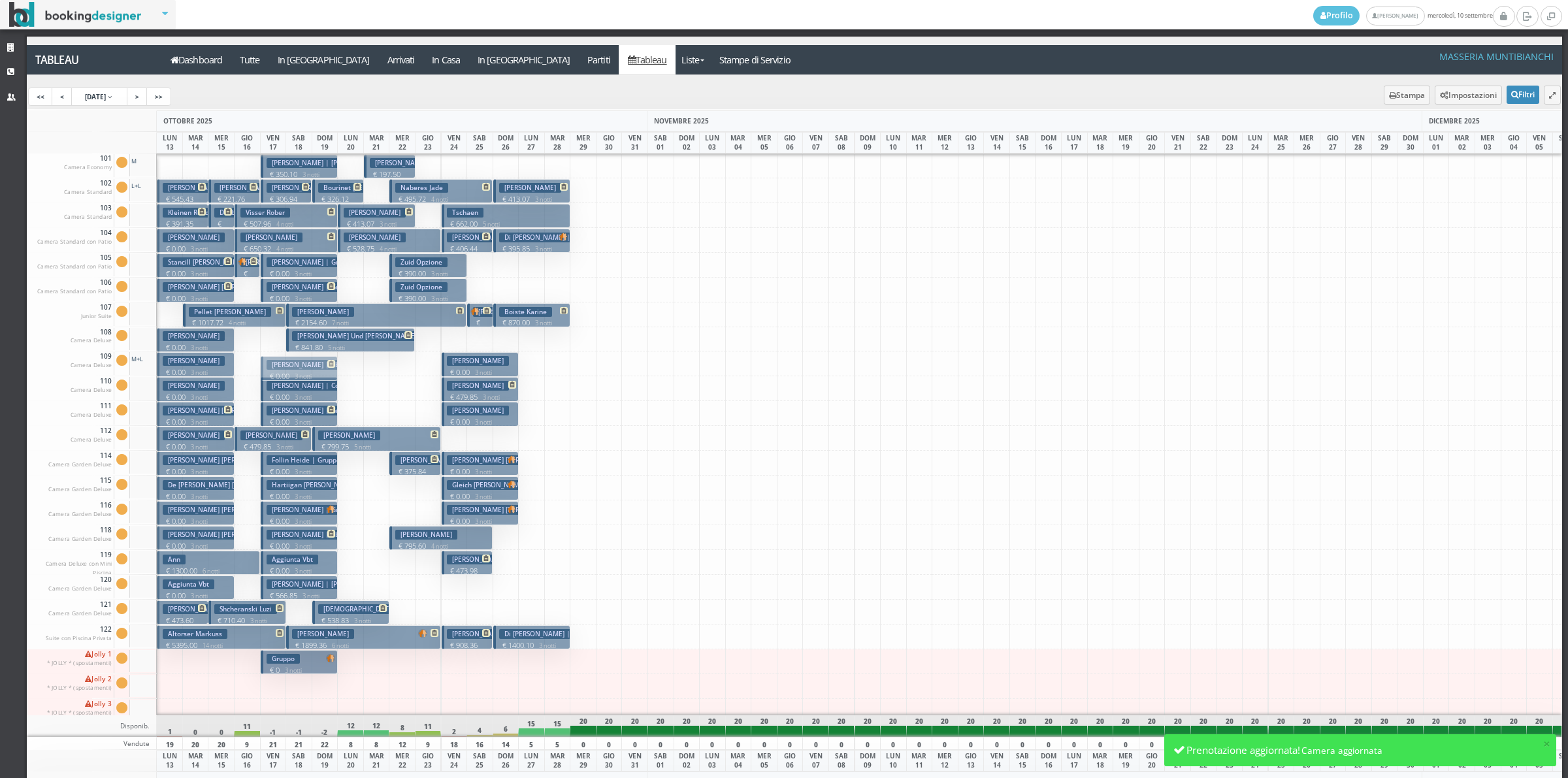
drag, startPoint x: 292, startPoint y: 540, endPoint x: 289, endPoint y: 371, distance: 169.0
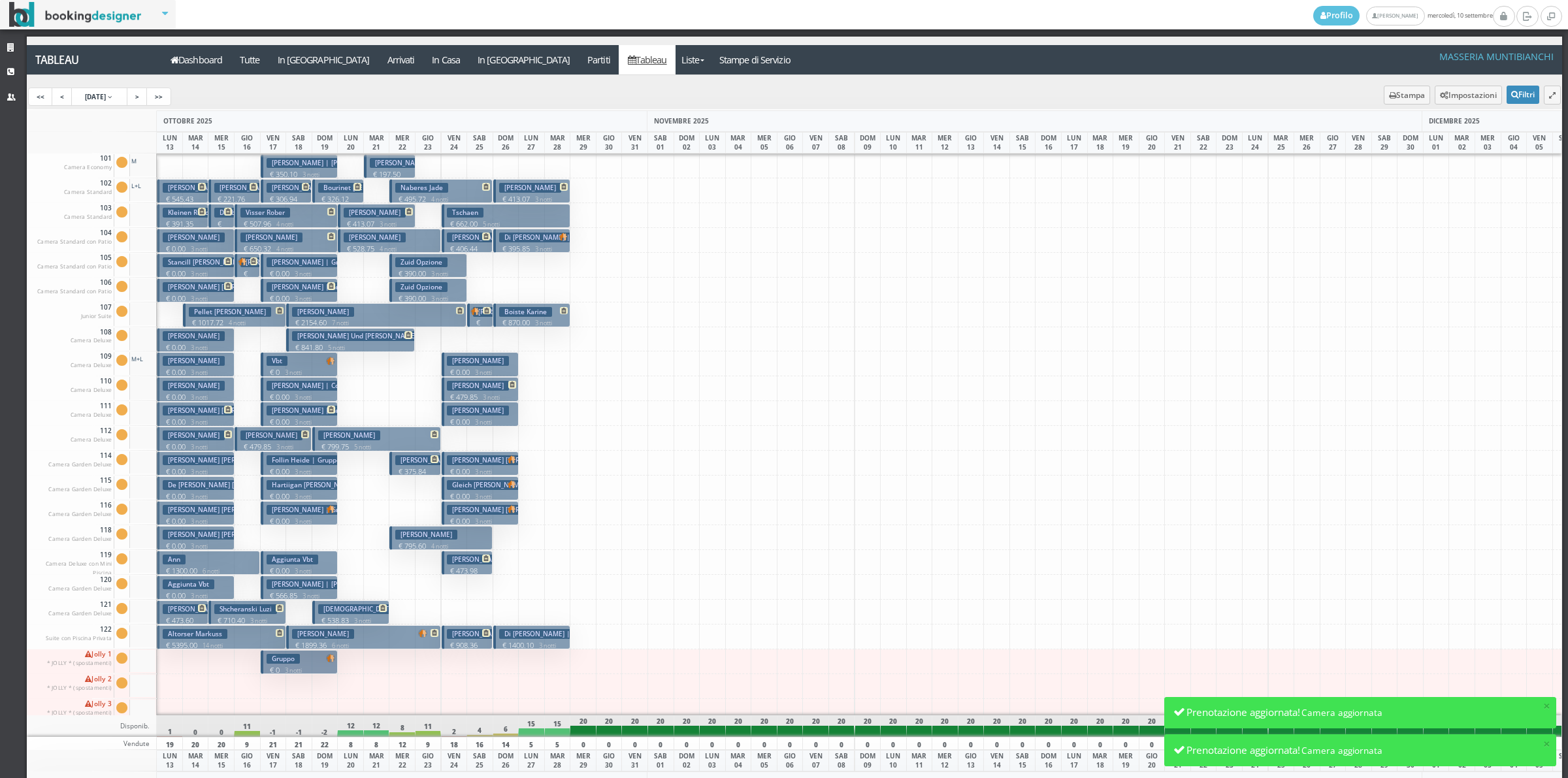
click at [296, 661] on h3 "Gruppo" at bounding box center [283, 659] width 33 height 10
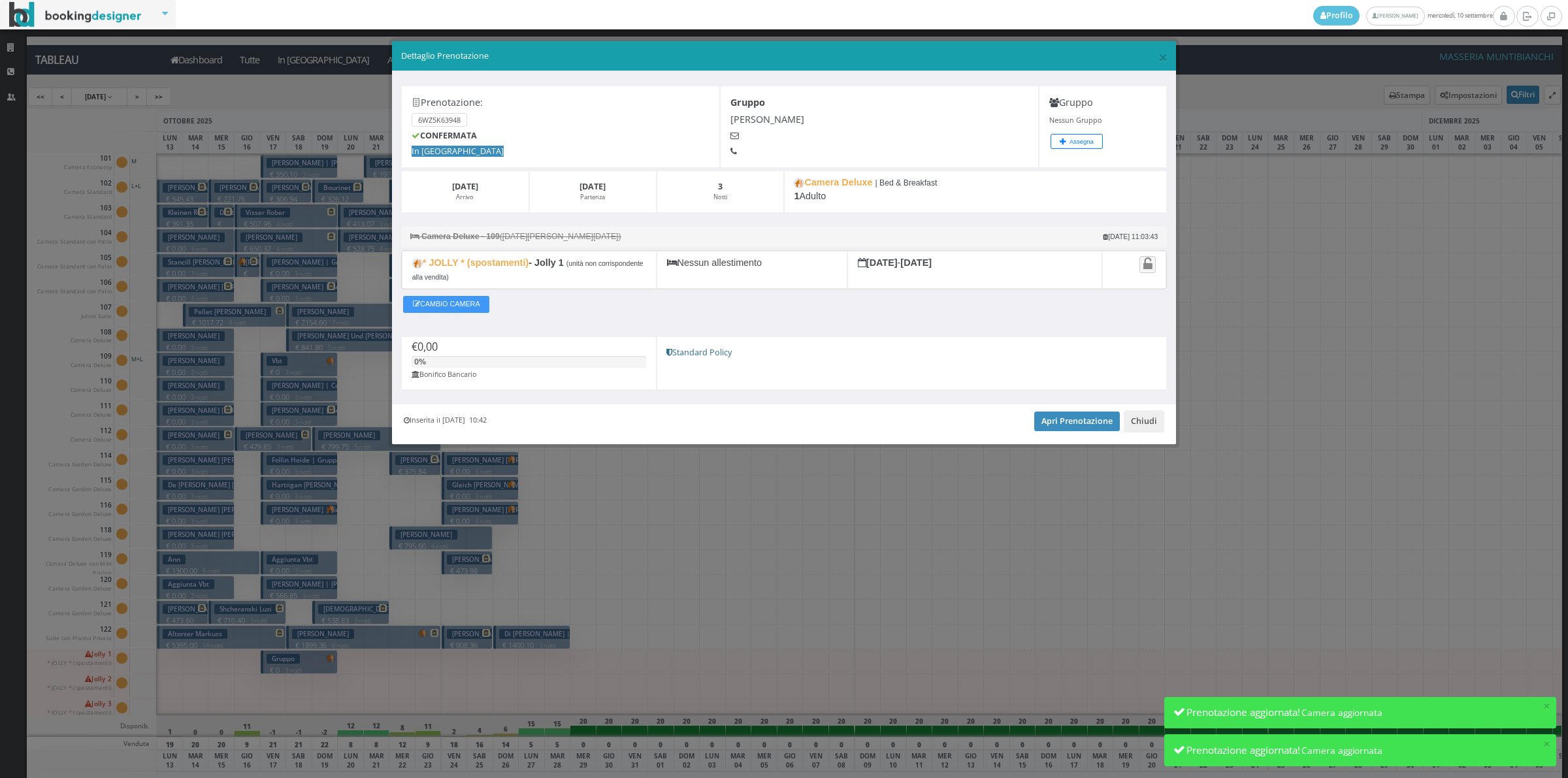
drag, startPoint x: 296, startPoint y: 661, endPoint x: 305, endPoint y: 558, distance: 103.4
click at [305, 558] on div "× Dettaglio Prenotazione Prenotazione: 6WZ5K63948 CONFERMATA In Arrivo Gruppo S…" at bounding box center [784, 389] width 1568 height 778
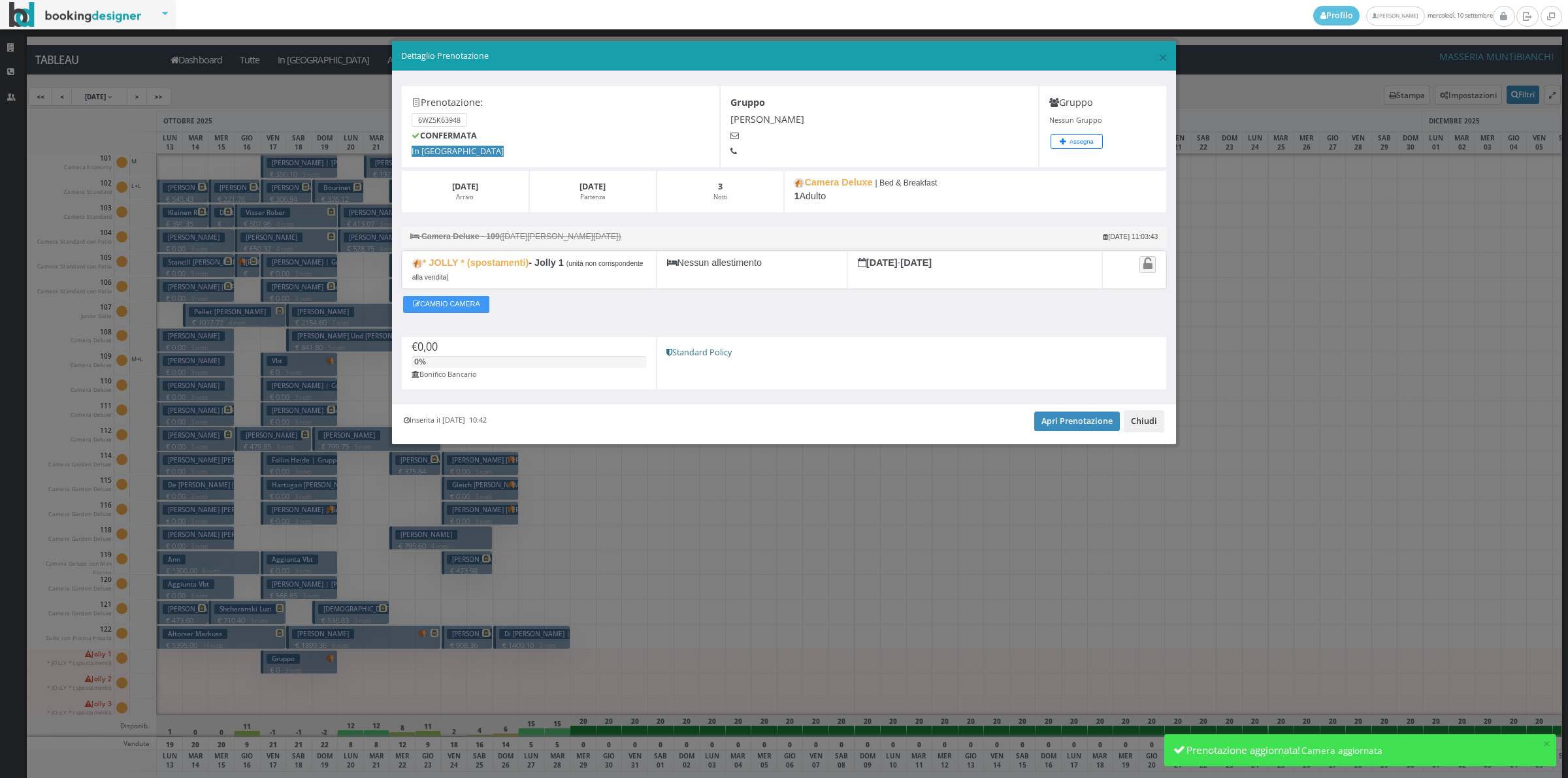
click at [1138, 418] on button "Chiudi" at bounding box center [1143, 421] width 40 height 22
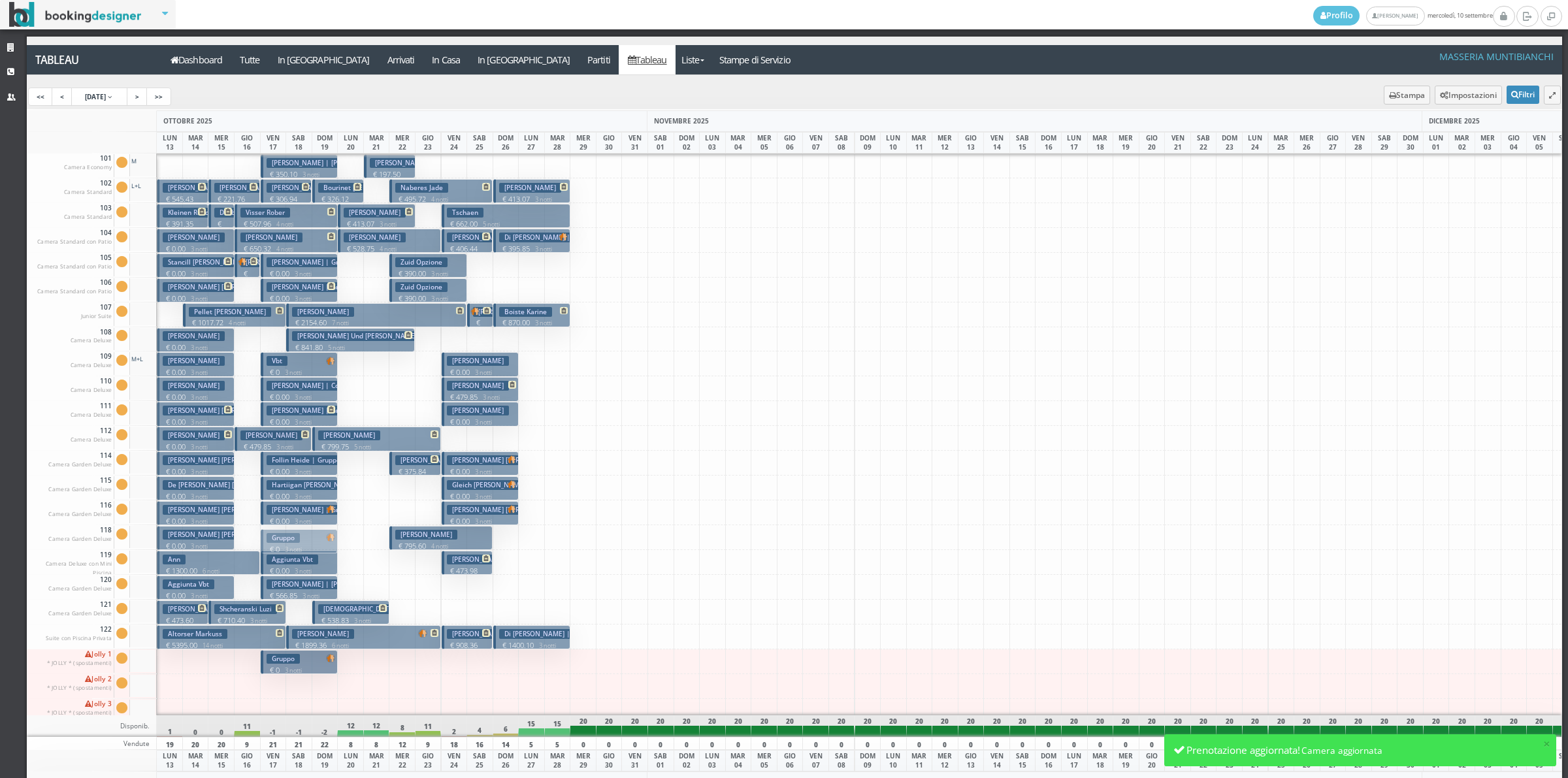
drag, startPoint x: 289, startPoint y: 664, endPoint x: 839, endPoint y: 82, distance: 800.8
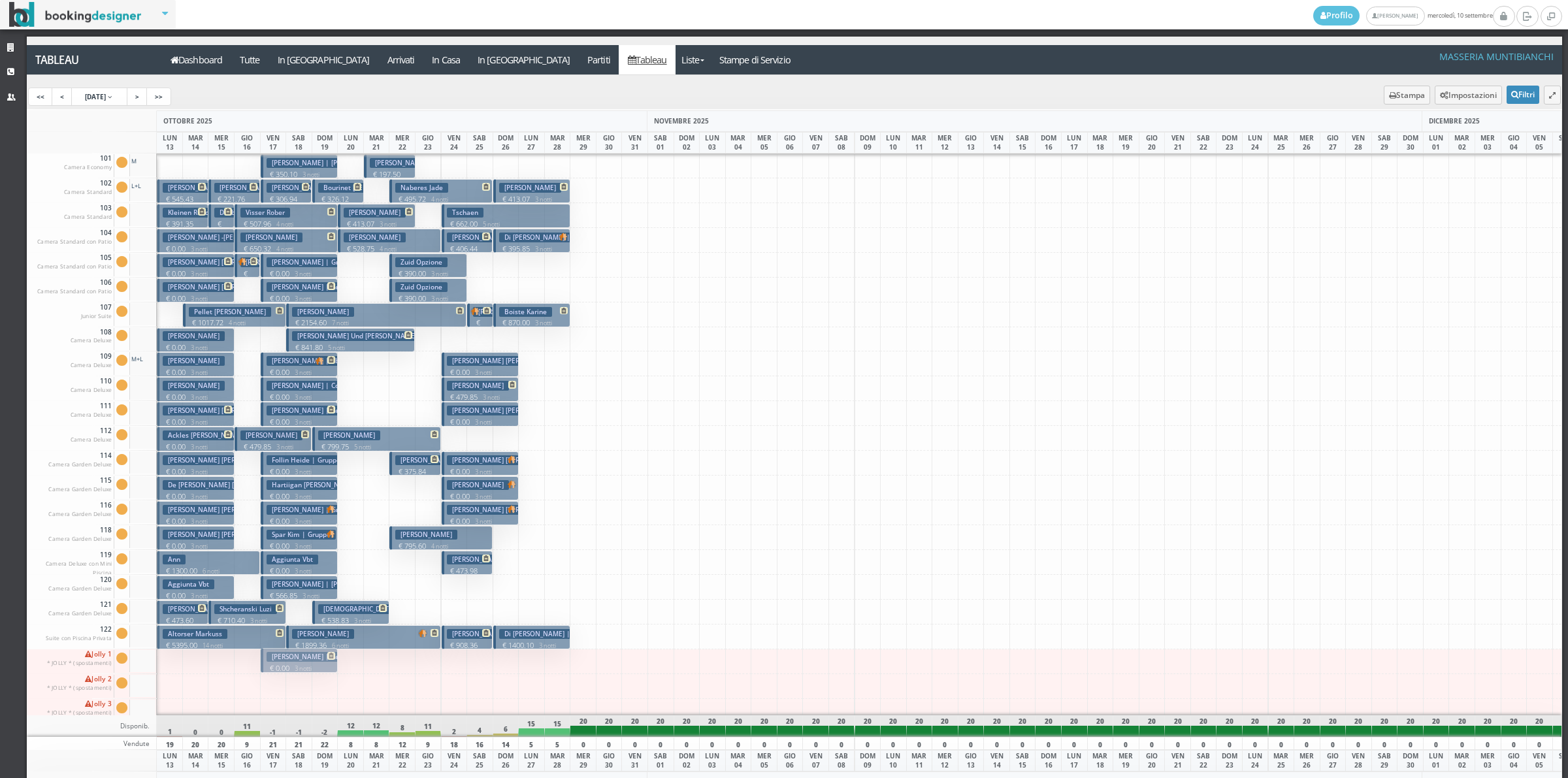
drag, startPoint x: 291, startPoint y: 412, endPoint x: 291, endPoint y: 652, distance: 240.0
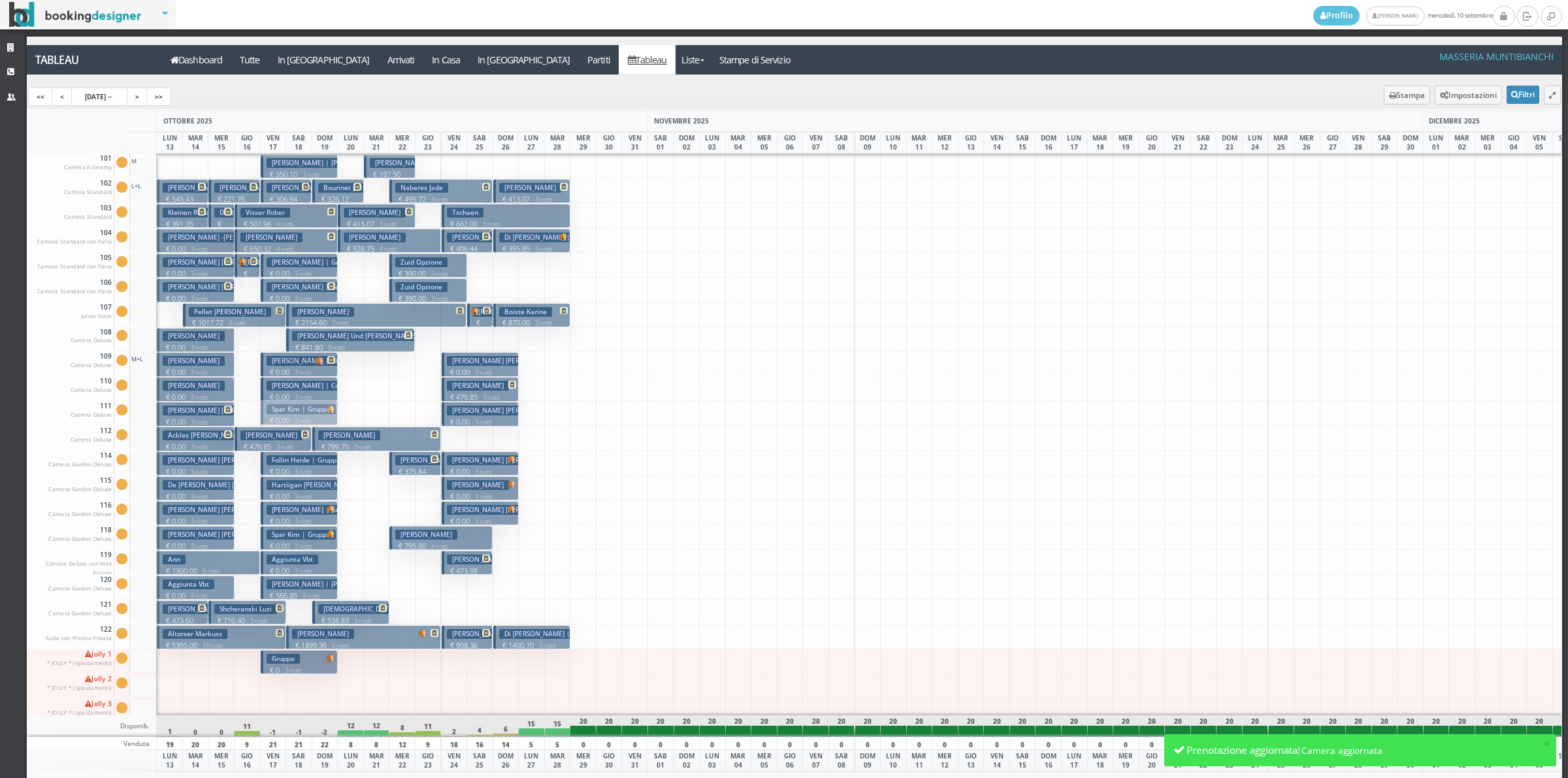
drag, startPoint x: 301, startPoint y: 536, endPoint x: 294, endPoint y: 410, distance: 126.2
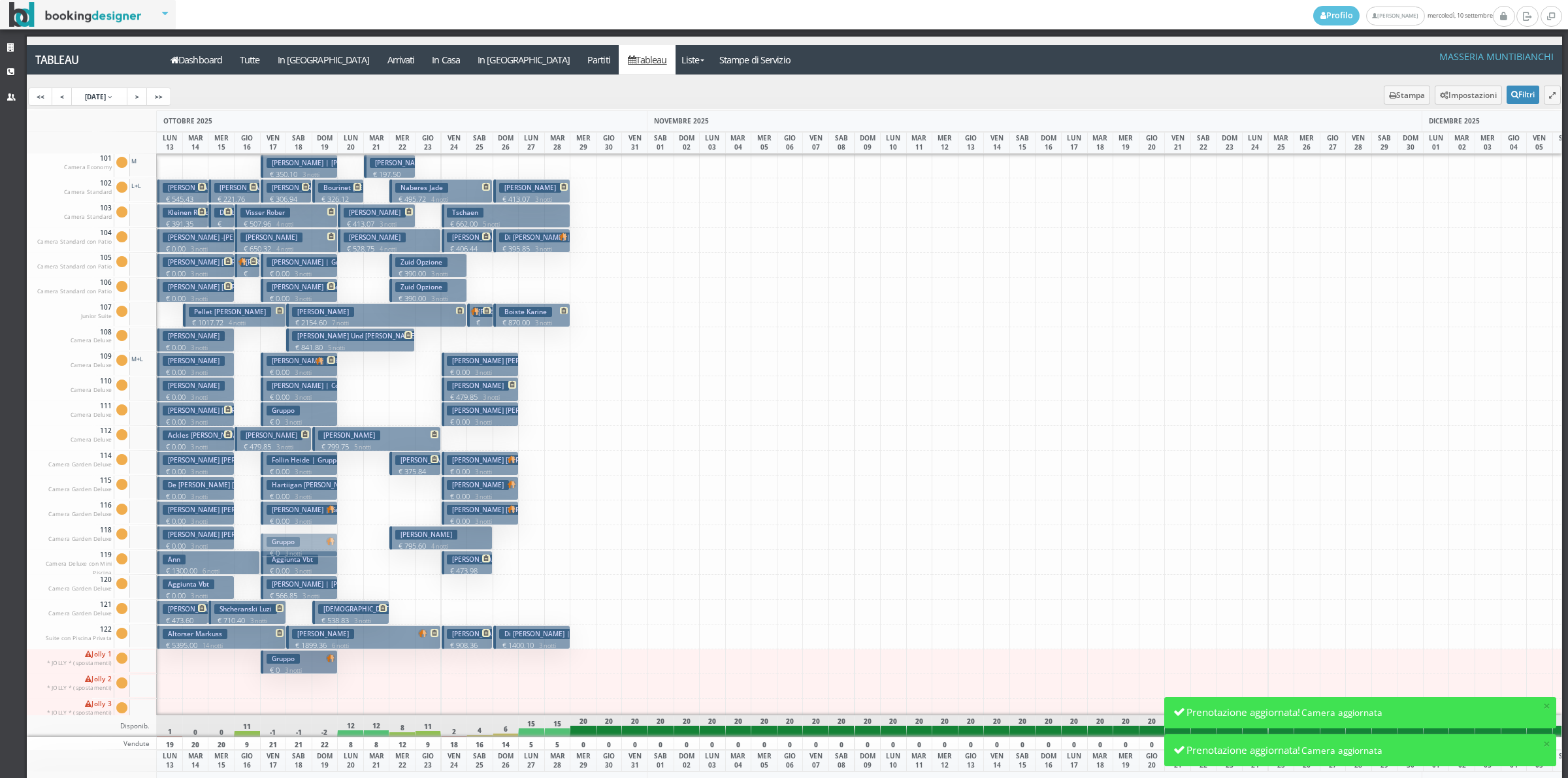
drag, startPoint x: 298, startPoint y: 664, endPoint x: 854, endPoint y: 98, distance: 793.4
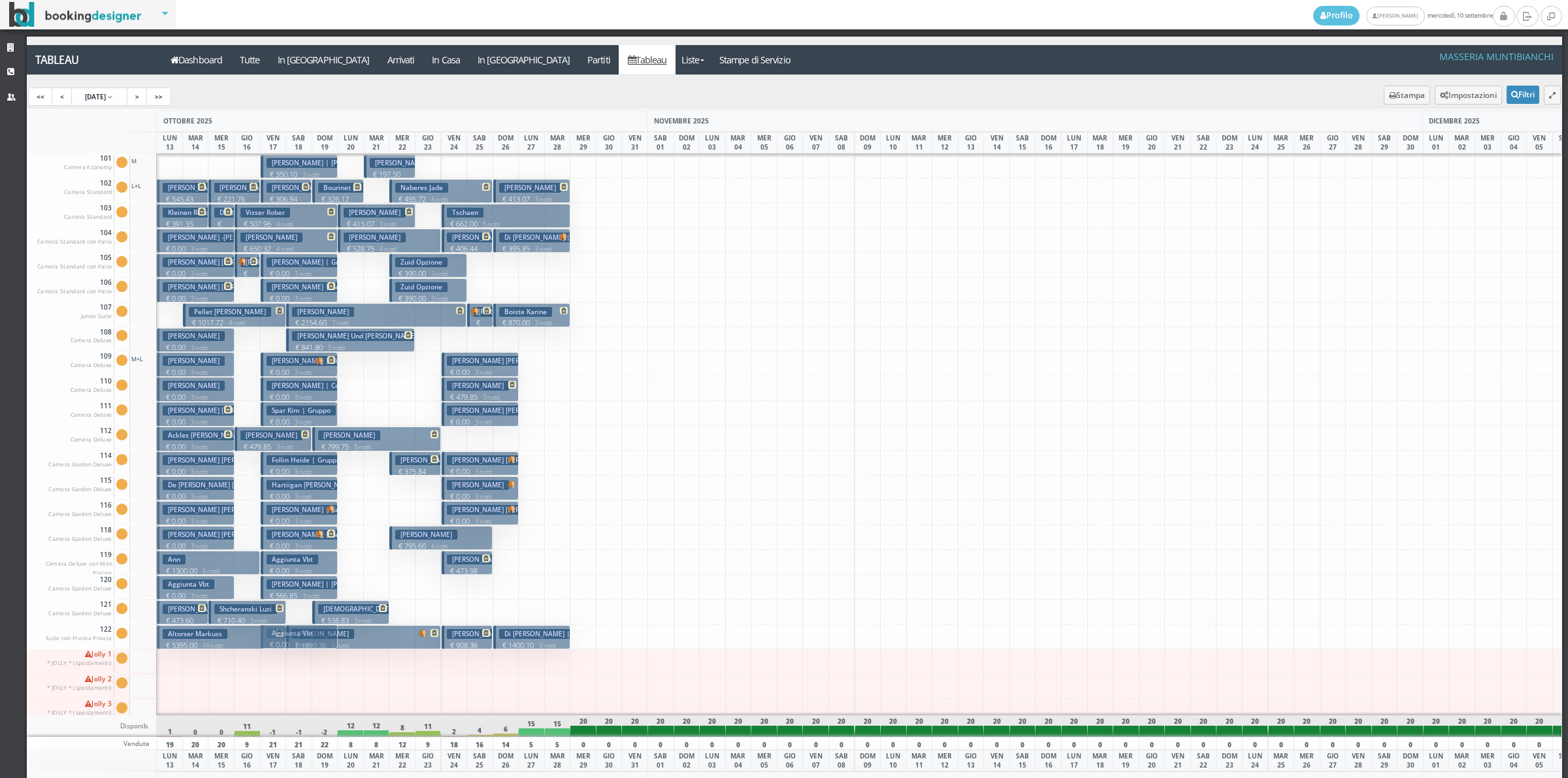
drag, startPoint x: 289, startPoint y: 566, endPoint x: 294, endPoint y: 664, distance: 98.1
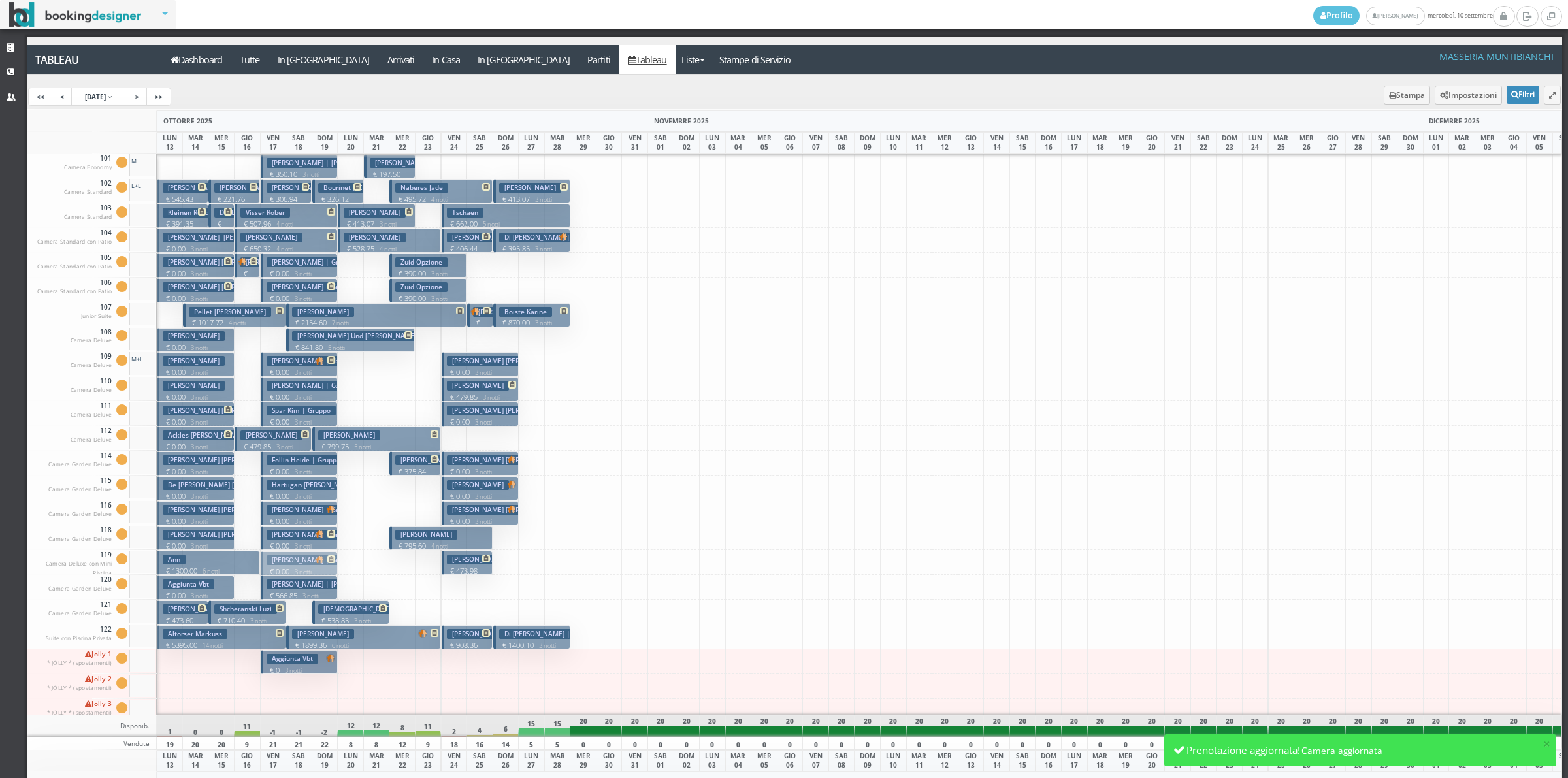
drag, startPoint x: 296, startPoint y: 534, endPoint x: 296, endPoint y: 559, distance: 25.0
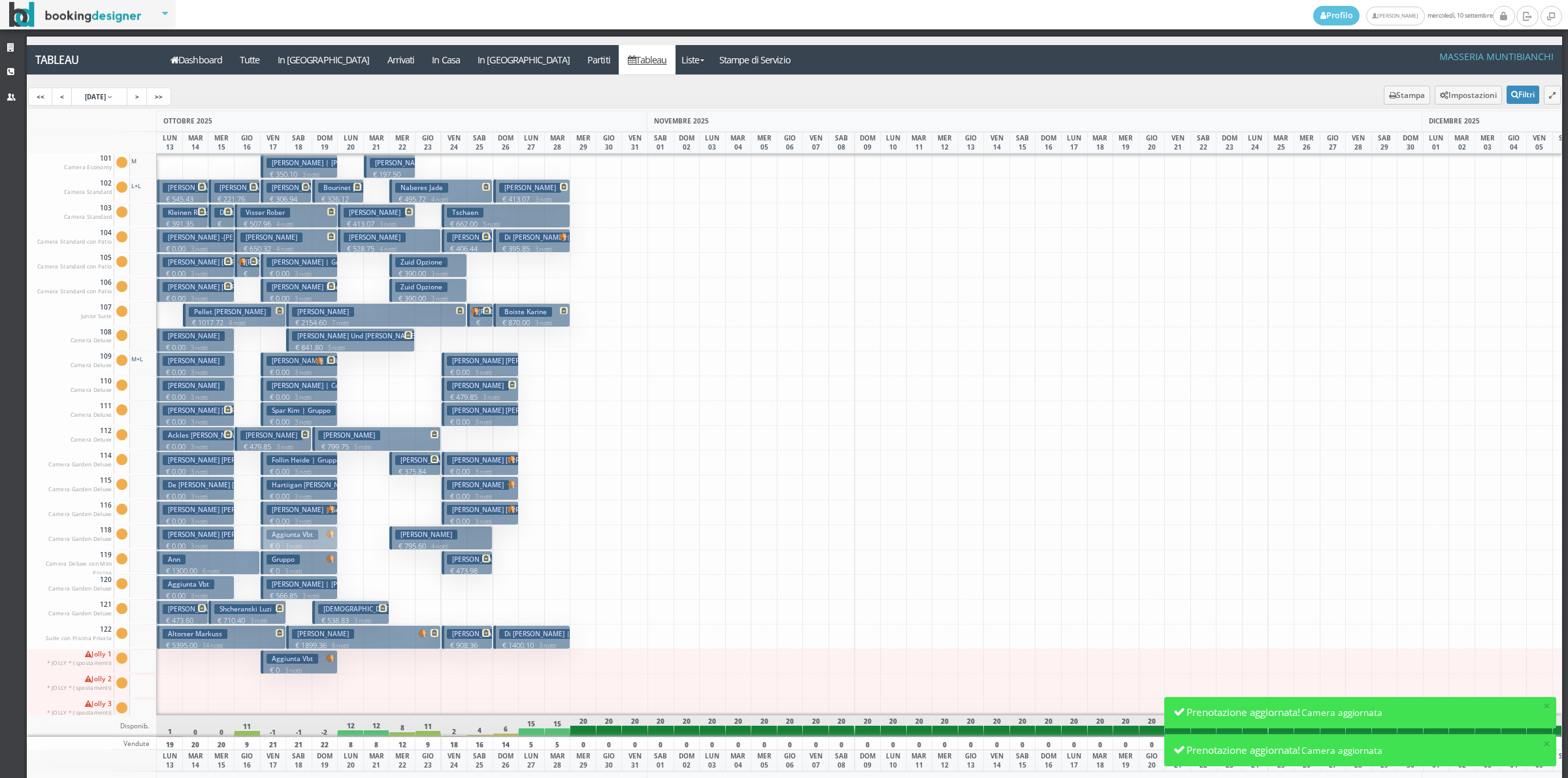
drag, startPoint x: 303, startPoint y: 666, endPoint x: 315, endPoint y: 542, distance: 124.6
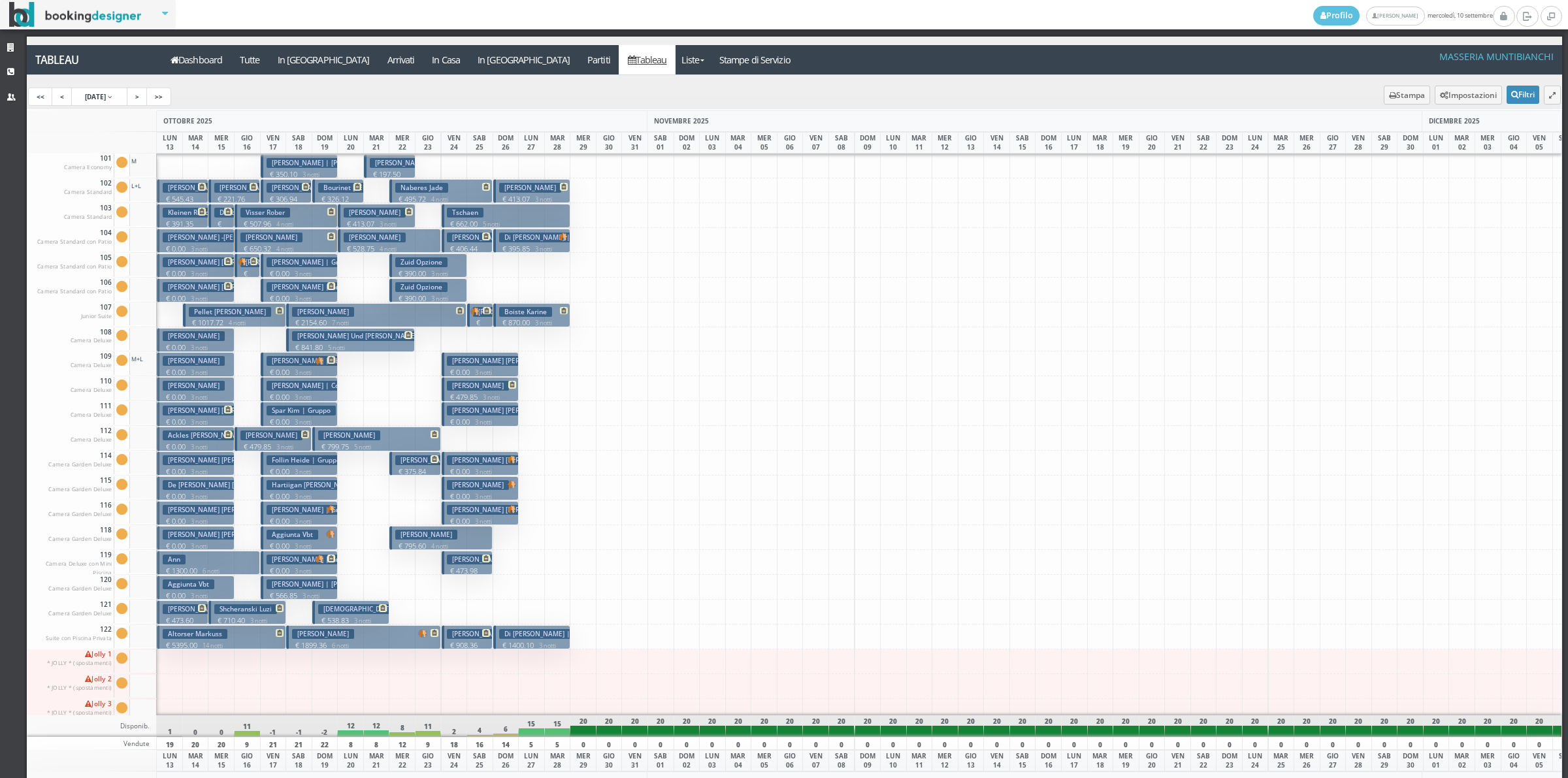
click at [315, 536] on h3 "Aggiunta Vbt" at bounding box center [292, 535] width 52 height 10
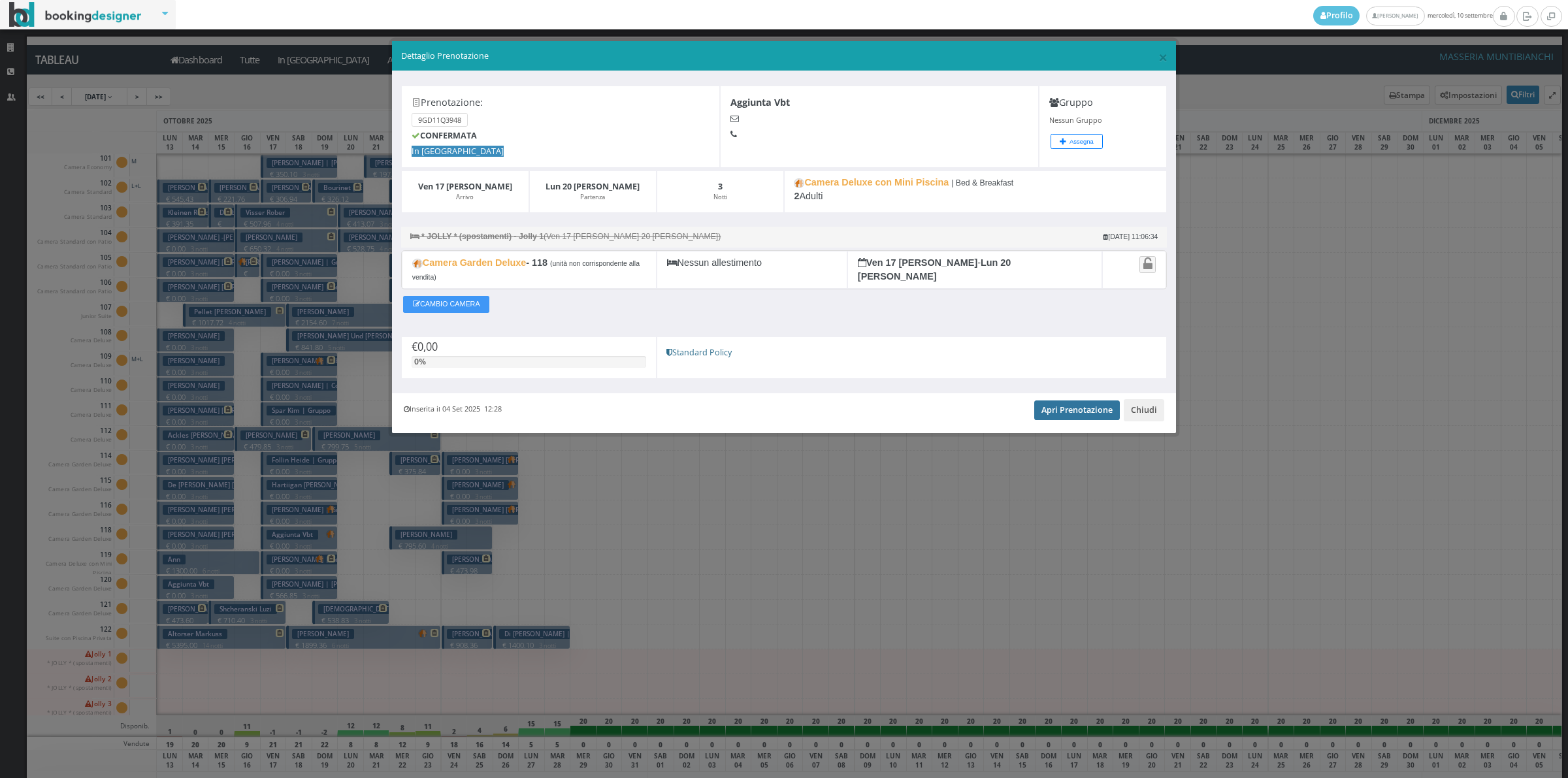
click at [1063, 409] on link "Apri Prenotazione" at bounding box center [1077, 410] width 86 height 20
click at [1142, 416] on button "Chiudi" at bounding box center [1143, 410] width 40 height 22
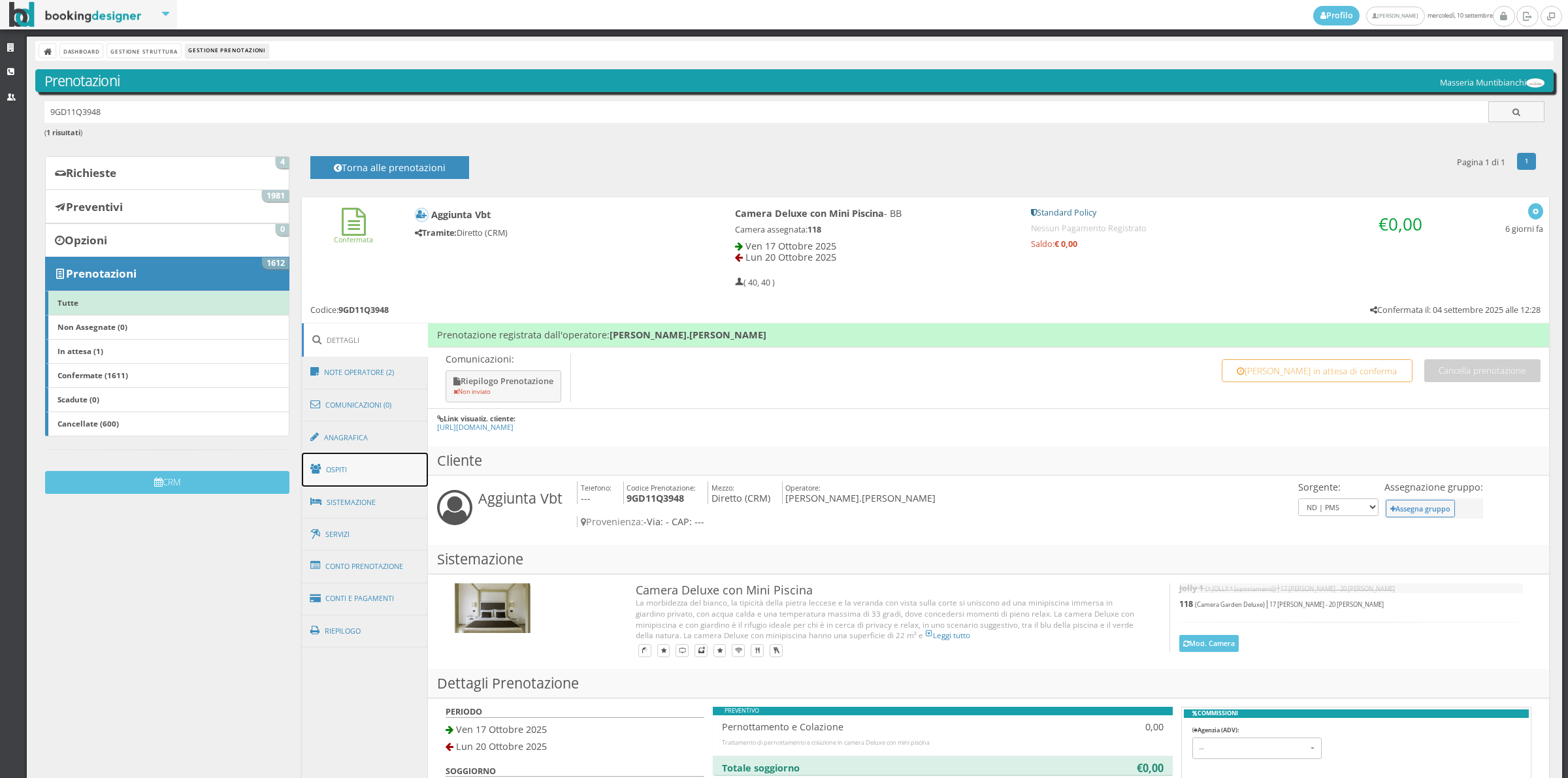
click at [382, 479] on link "Ospiti" at bounding box center [365, 470] width 127 height 34
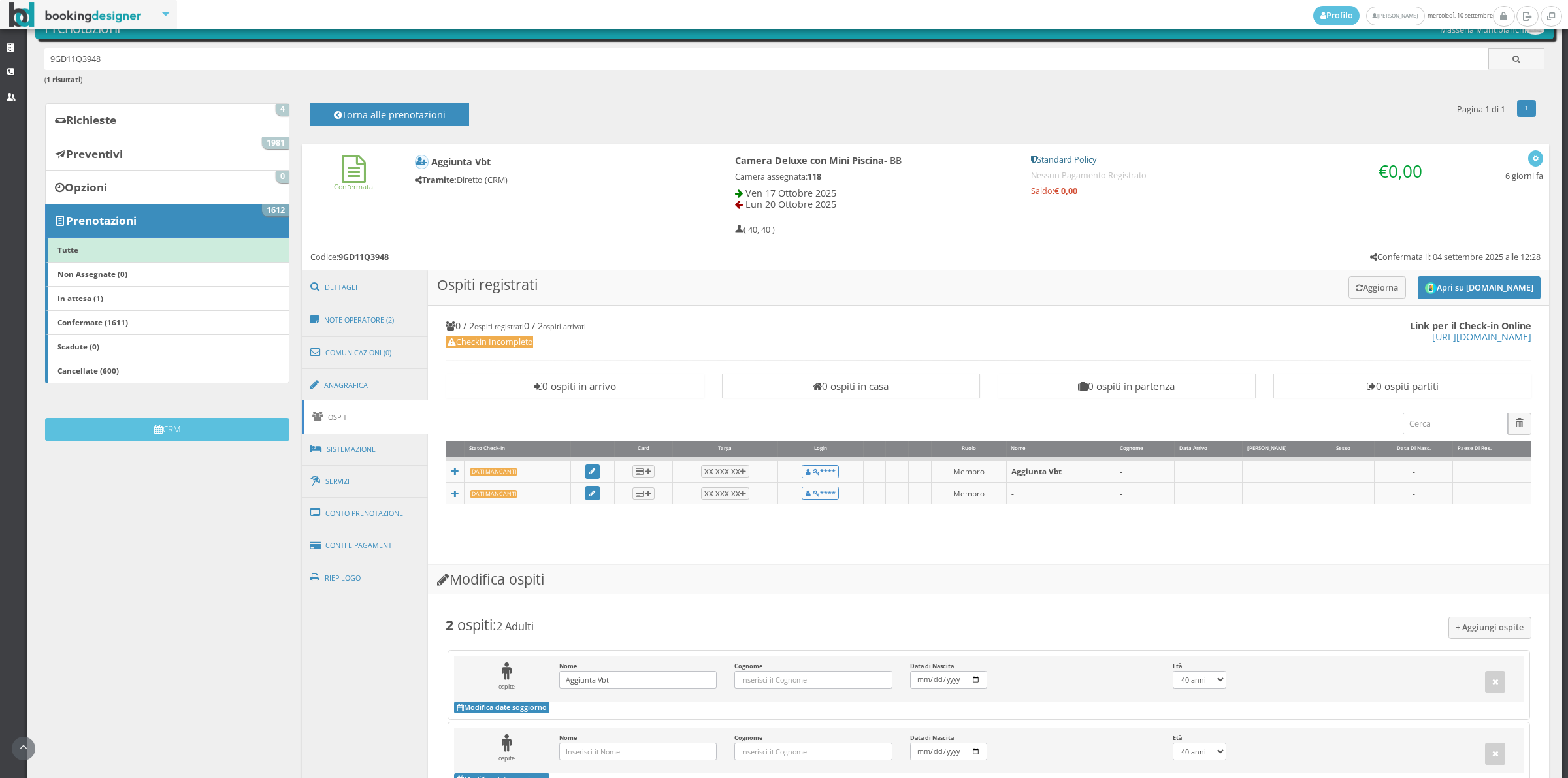
scroll to position [203, 0]
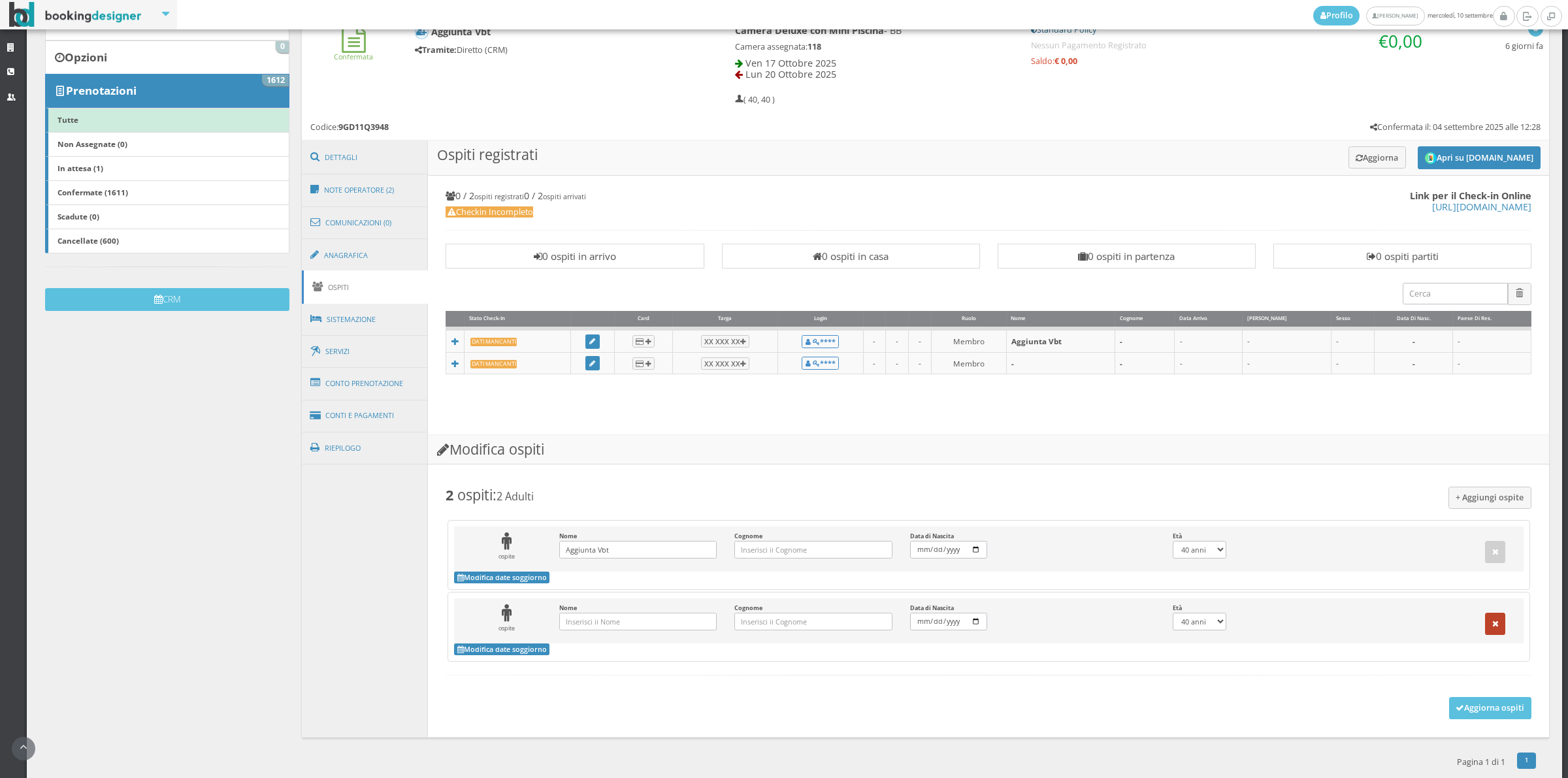
click at [1492, 624] on icon "button" at bounding box center [1495, 624] width 6 height 9
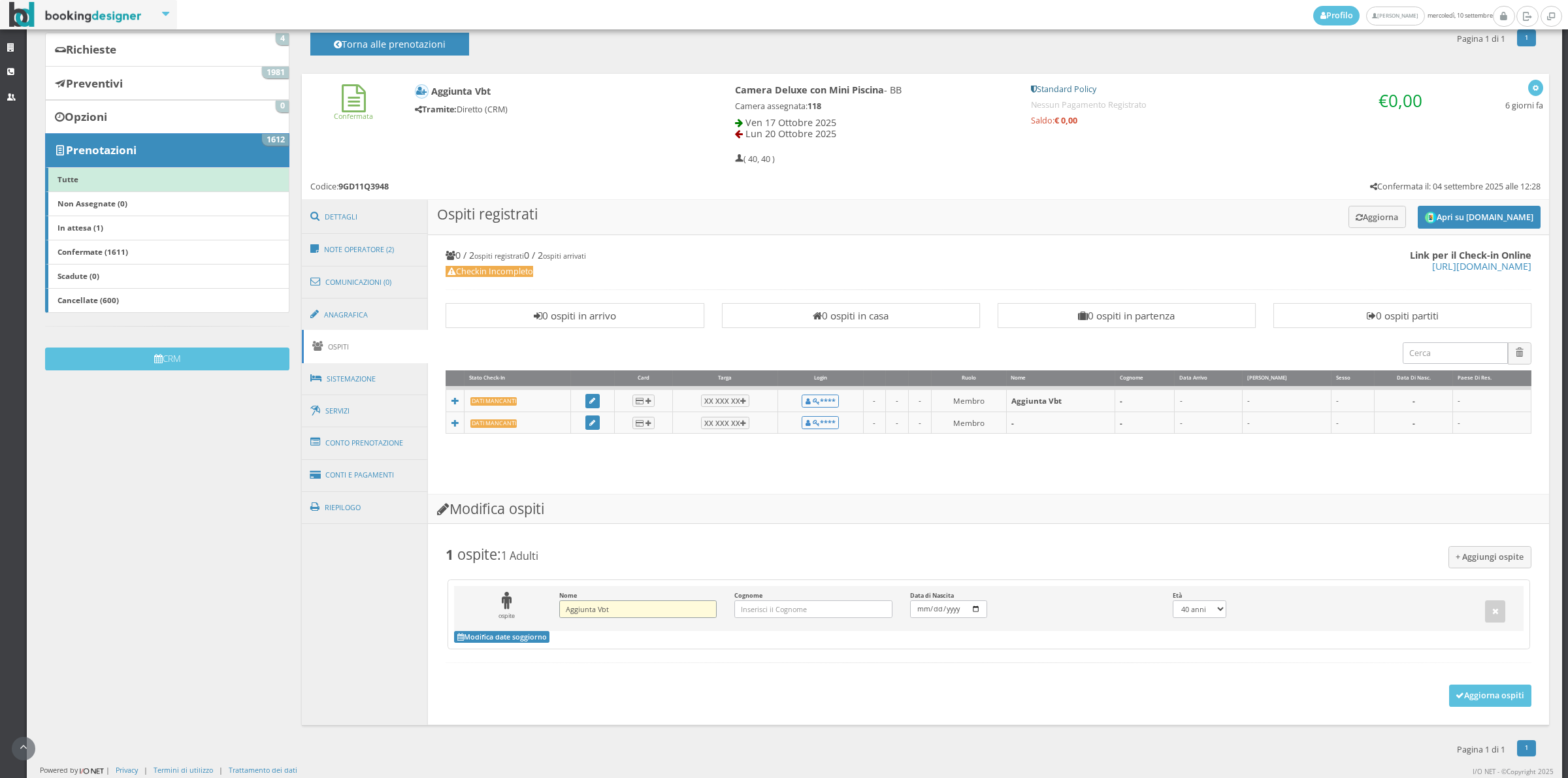
click at [620, 609] on input "Aggiunta Vbt" at bounding box center [638, 609] width 157 height 18
type input "A"
type input "[PERSON_NAME]"
click at [858, 604] on input "Cognome Inserisci il Cognome" at bounding box center [813, 609] width 157 height 18
type input "Gallins"
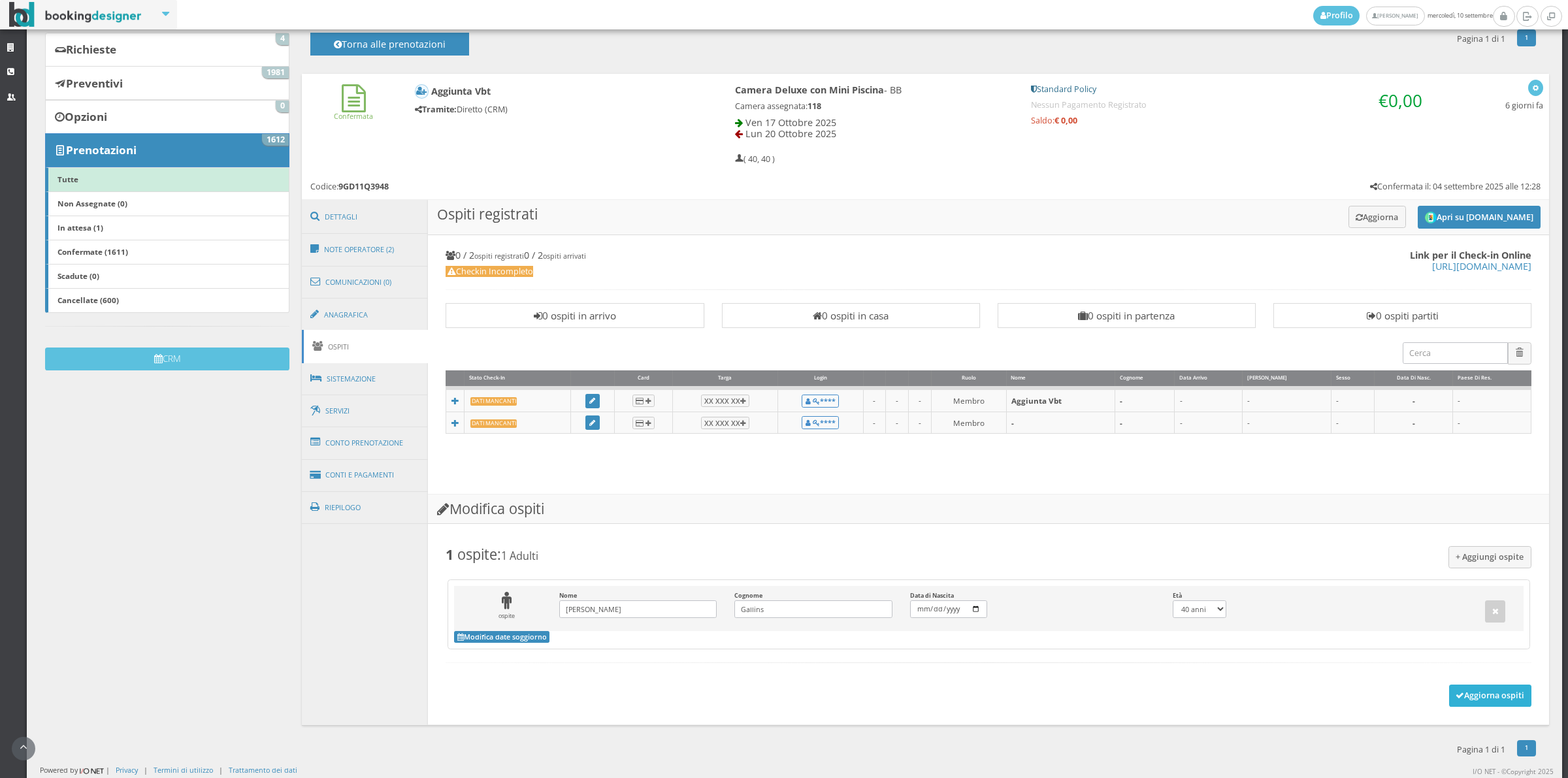
drag, startPoint x: 1479, startPoint y: 694, endPoint x: 1469, endPoint y: 694, distance: 10.0
click at [1474, 694] on button "Aggiorna ospiti" at bounding box center [1490, 695] width 83 height 22
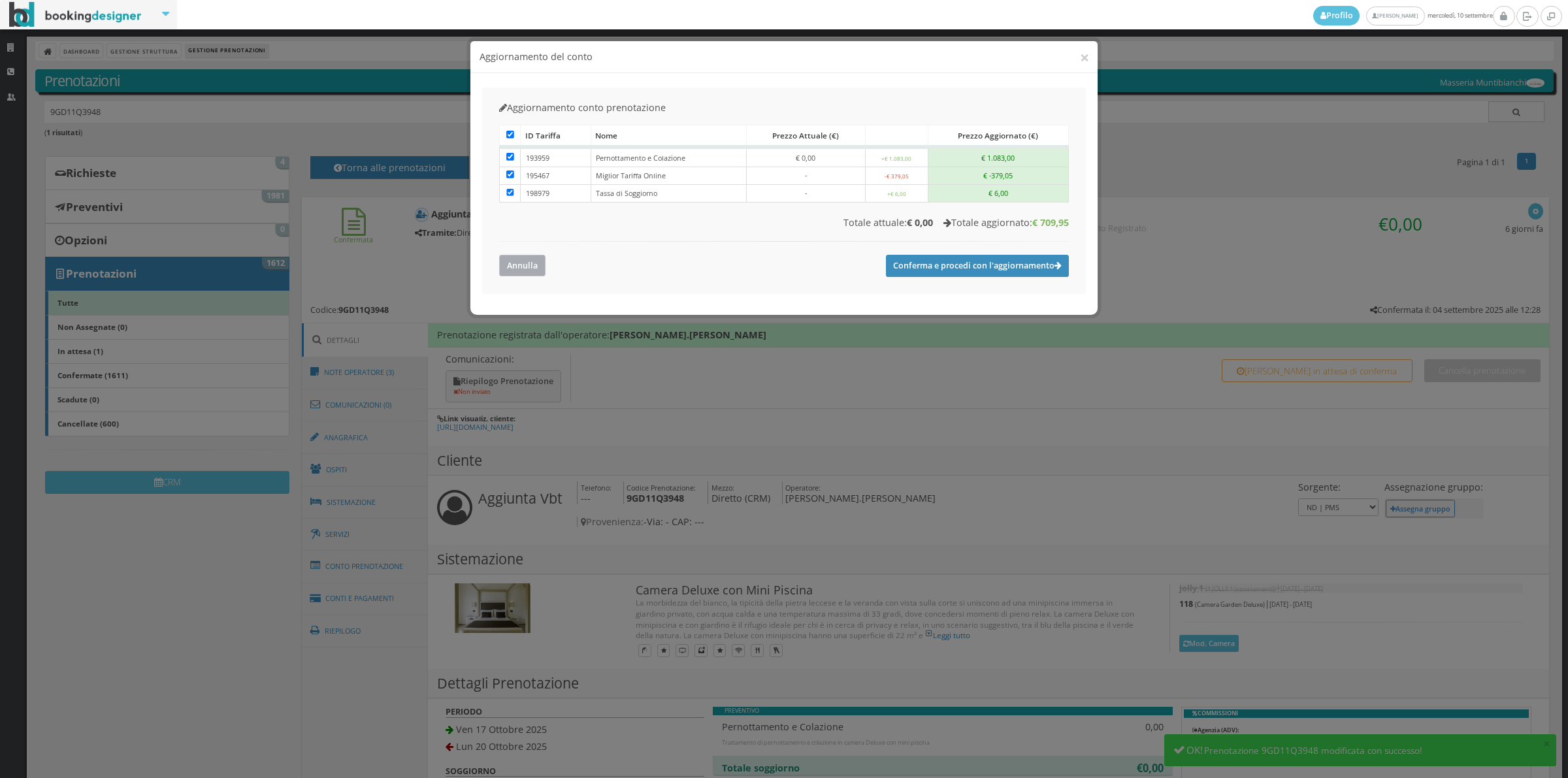
click at [516, 266] on button "Annulla" at bounding box center [522, 265] width 46 height 21
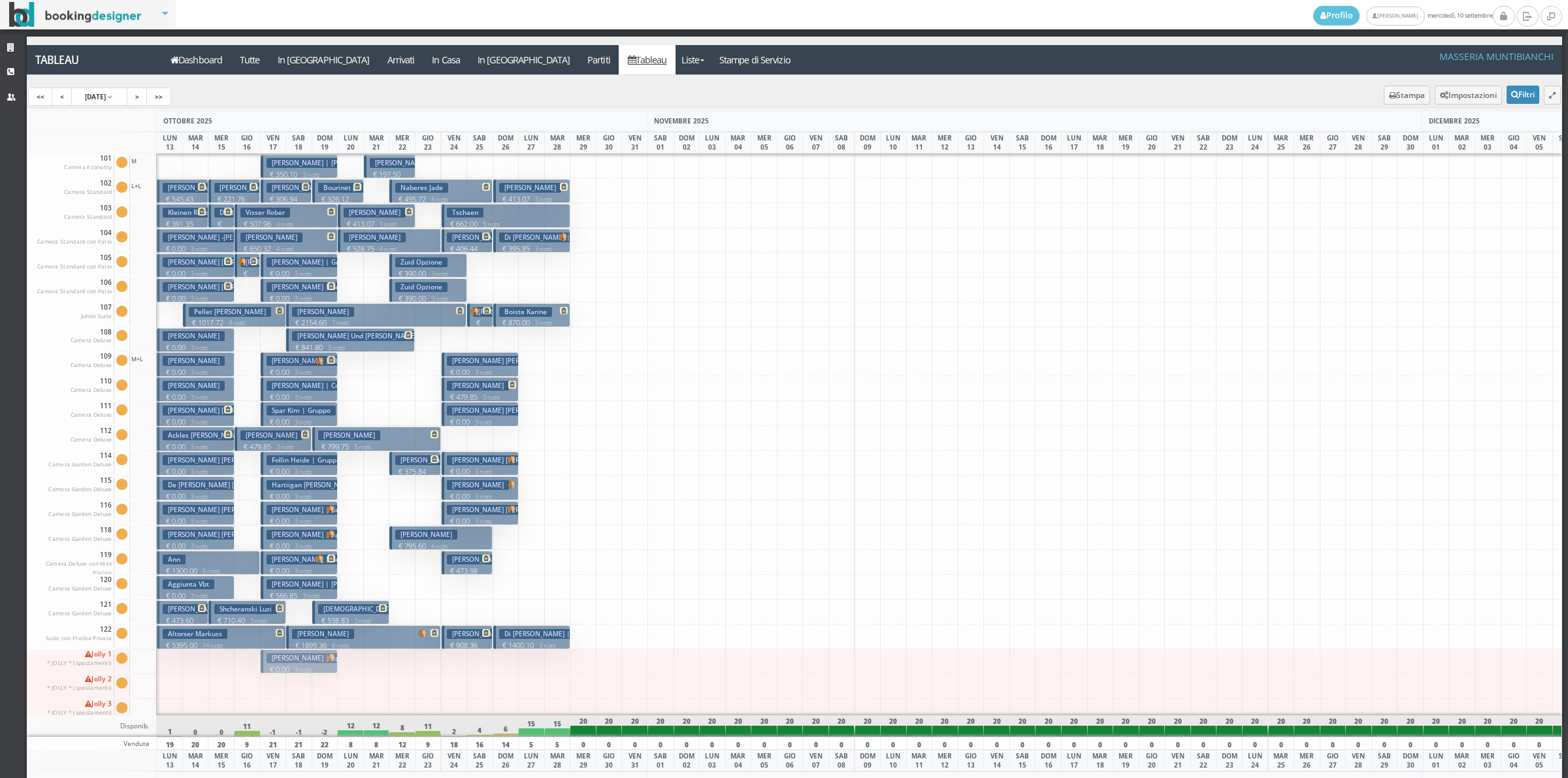
drag, startPoint x: 291, startPoint y: 534, endPoint x: 289, endPoint y: 650, distance: 116.0
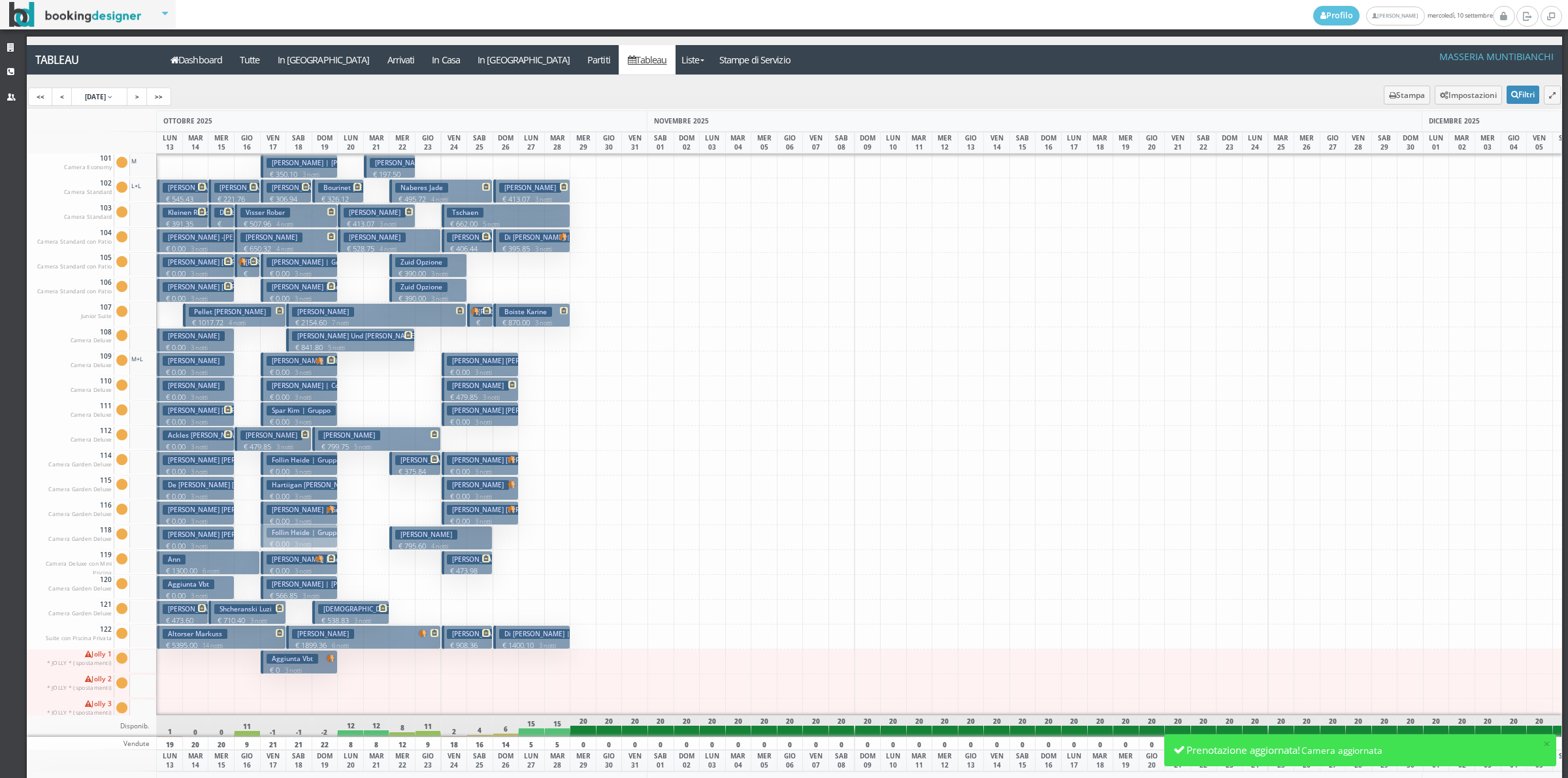
drag, startPoint x: 295, startPoint y: 457, endPoint x: 288, endPoint y: 530, distance: 73.3
drag, startPoint x: 295, startPoint y: 662, endPoint x: 308, endPoint y: 463, distance: 199.4
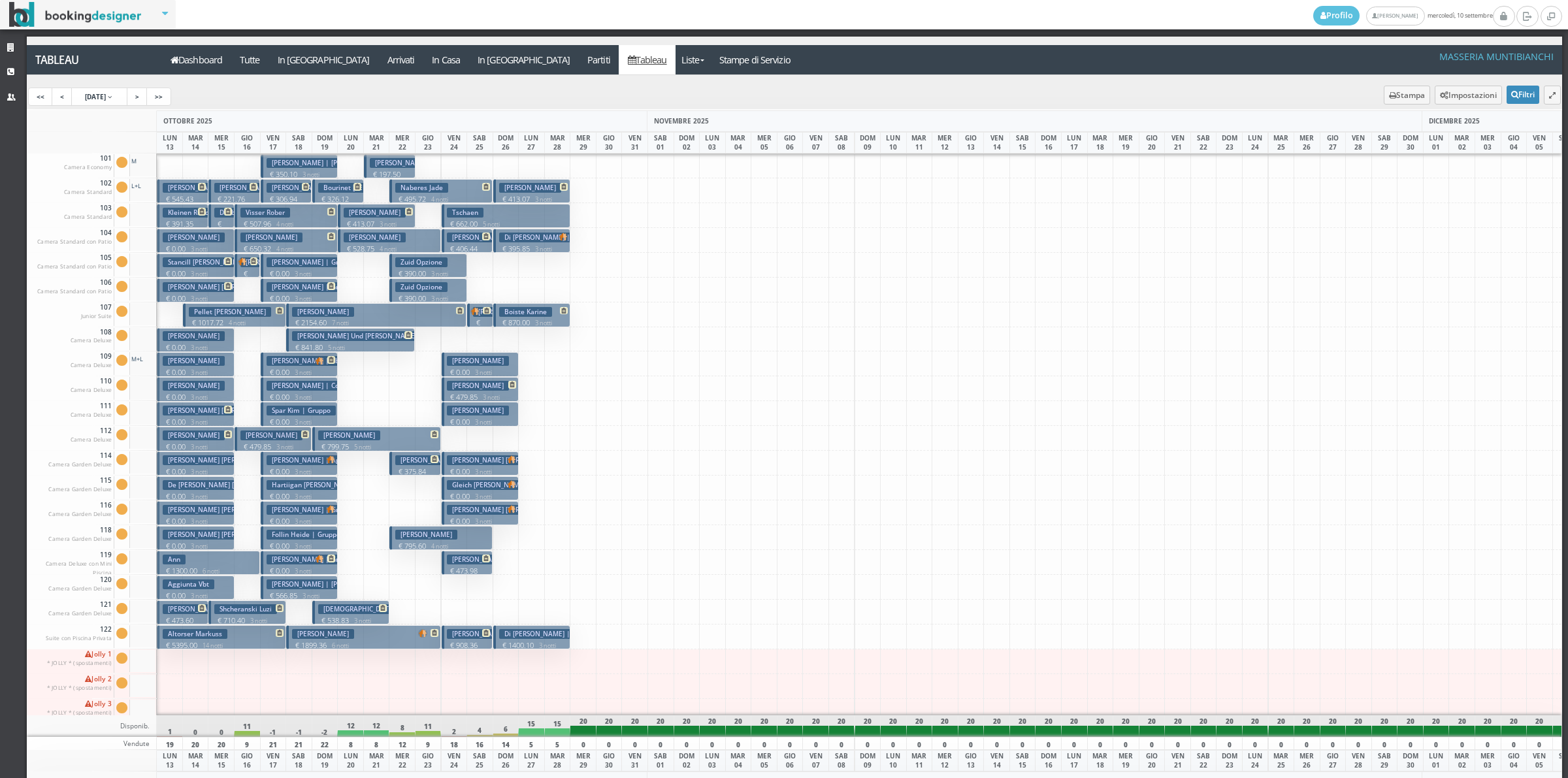
click at [194, 264] on h3 "Stancill Tanita Bonnefond Tiera" at bounding box center [215, 262] width 105 height 10
click at [0, 0] on div "× Dettaglio Prenotazione Caricamento..." at bounding box center [0, 0] width 0 height 0
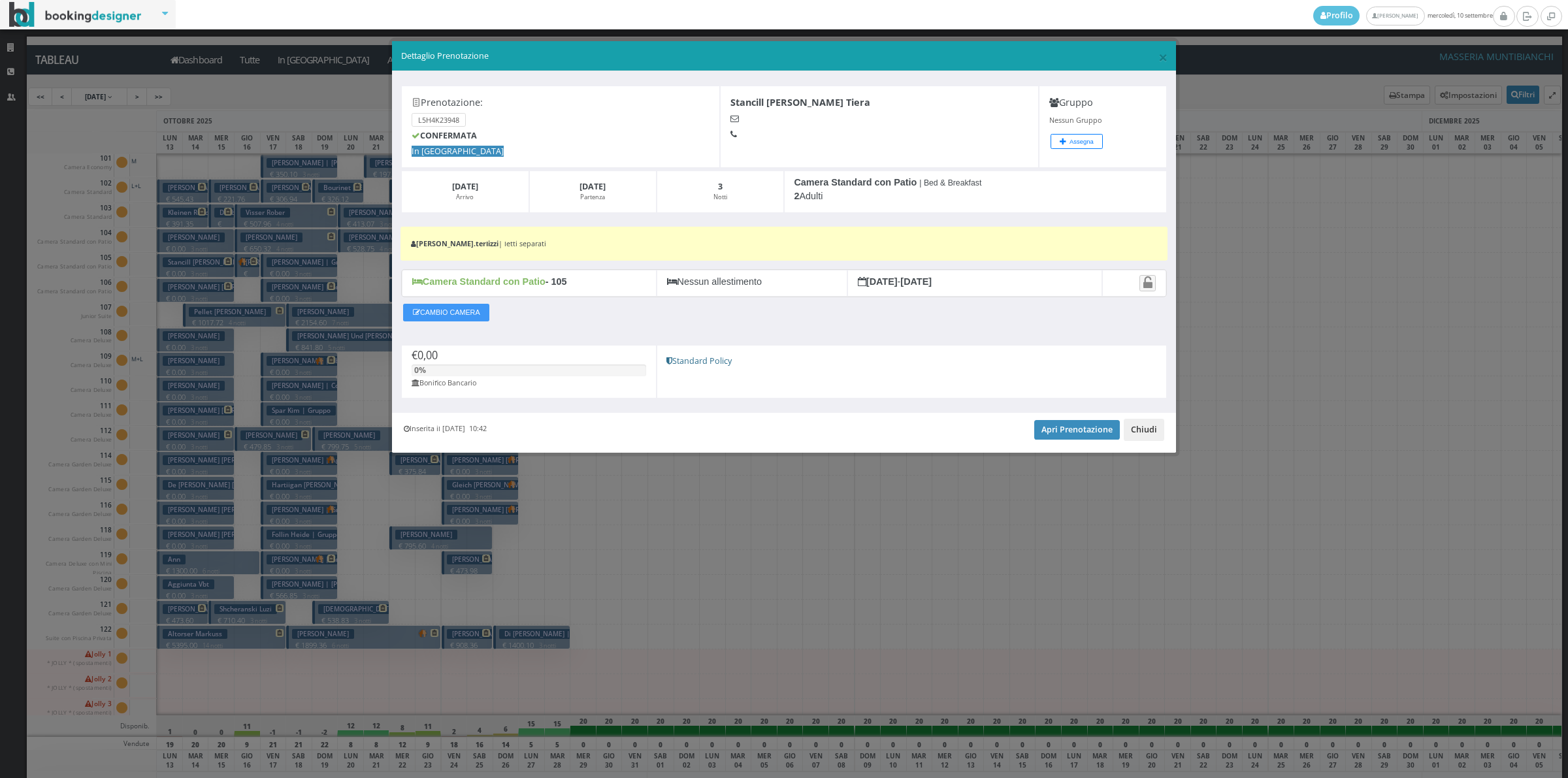
click at [1153, 432] on button "Chiudi" at bounding box center [1143, 429] width 40 height 22
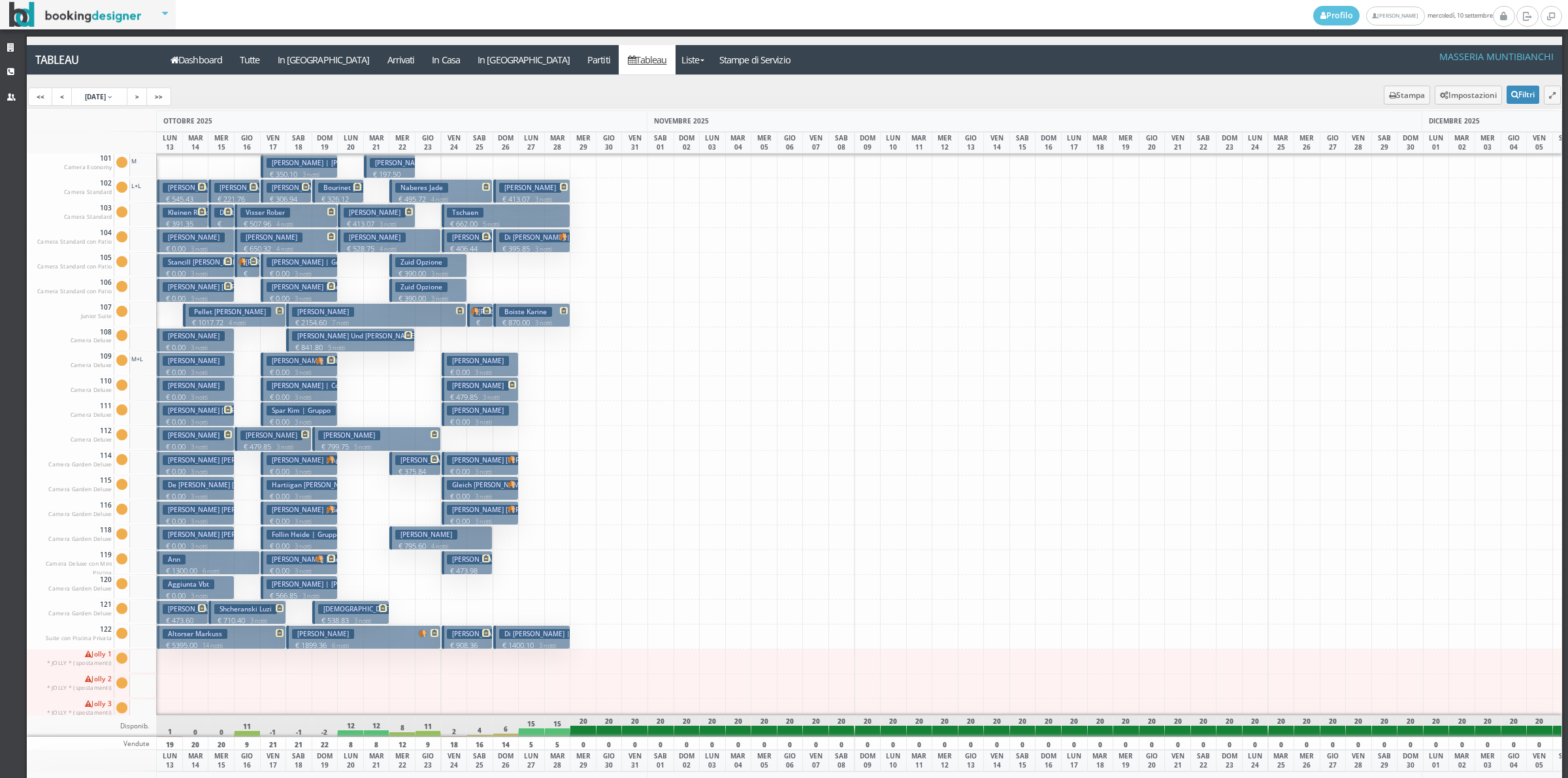
click at [189, 588] on h3 "Aggiunta Vbt" at bounding box center [189, 585] width 52 height 10
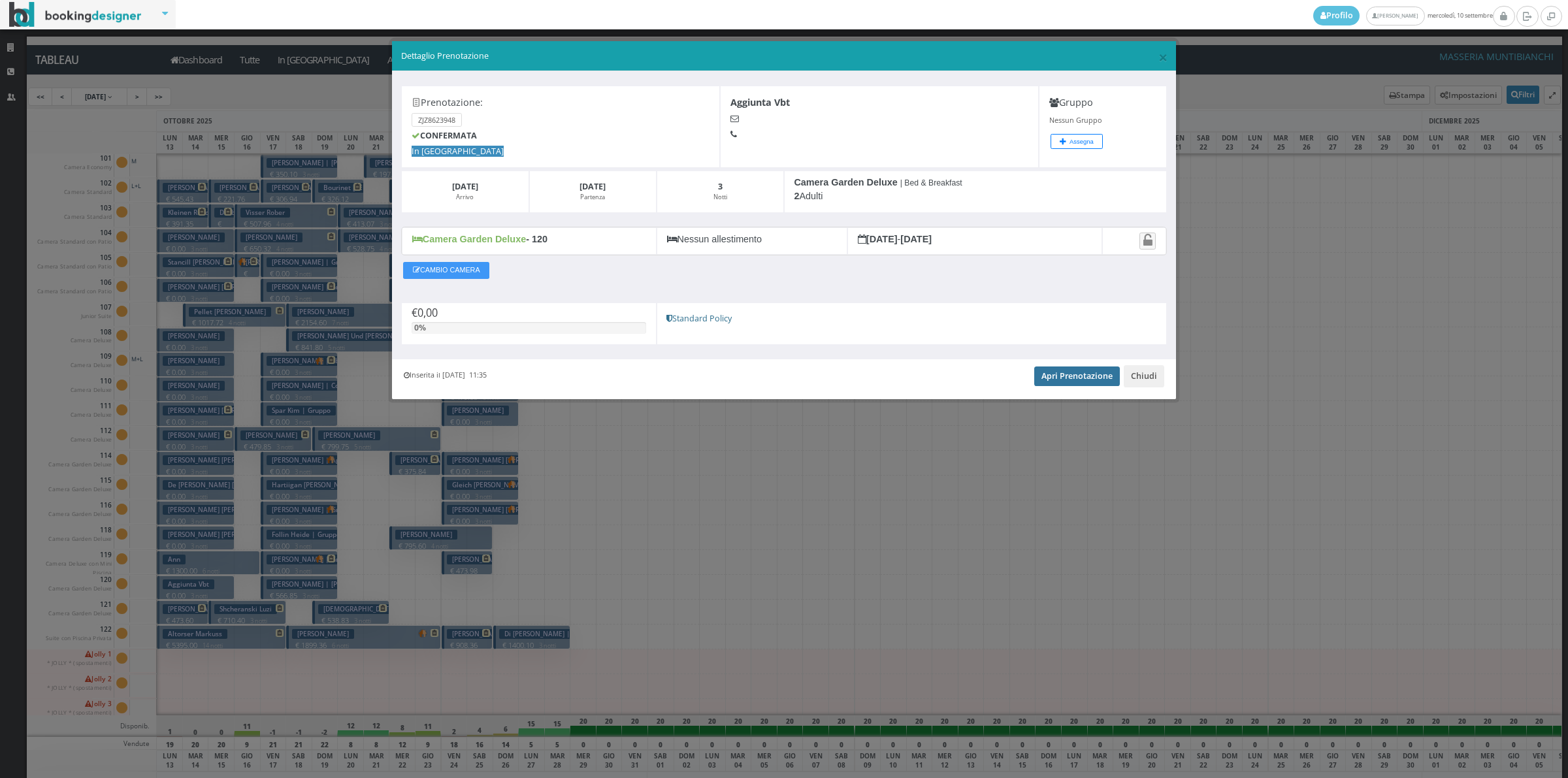
click at [1086, 367] on div "Inserita il 28 Feb 2025 11:35 Apri Prenotazione Chiudi" at bounding box center [784, 379] width 784 height 40
click at [1085, 383] on link "Apri Prenotazione" at bounding box center [1077, 376] width 86 height 20
click at [1136, 376] on button "Chiudi" at bounding box center [1143, 376] width 40 height 22
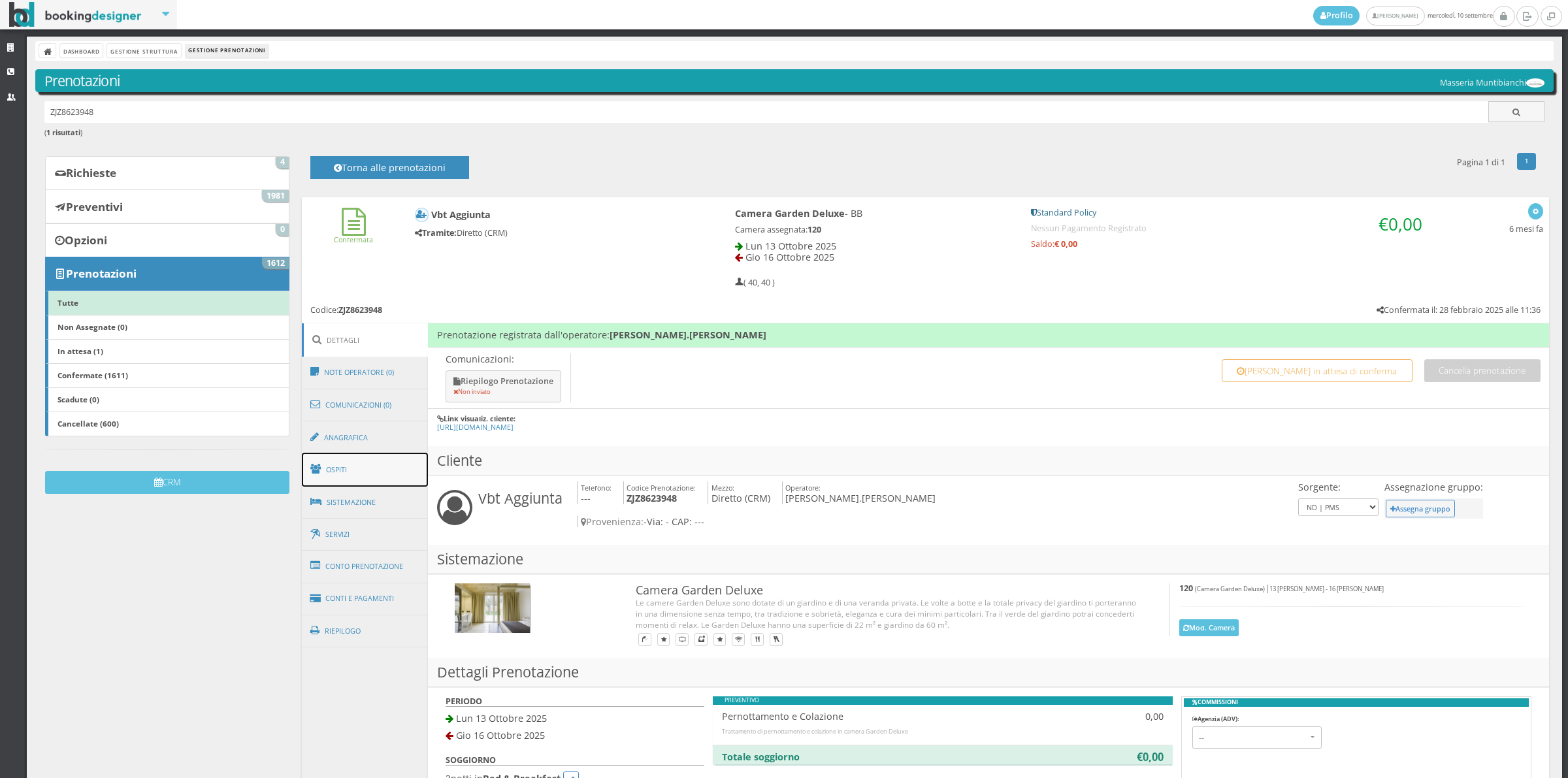
click at [389, 469] on link "Ospiti" at bounding box center [365, 470] width 127 height 34
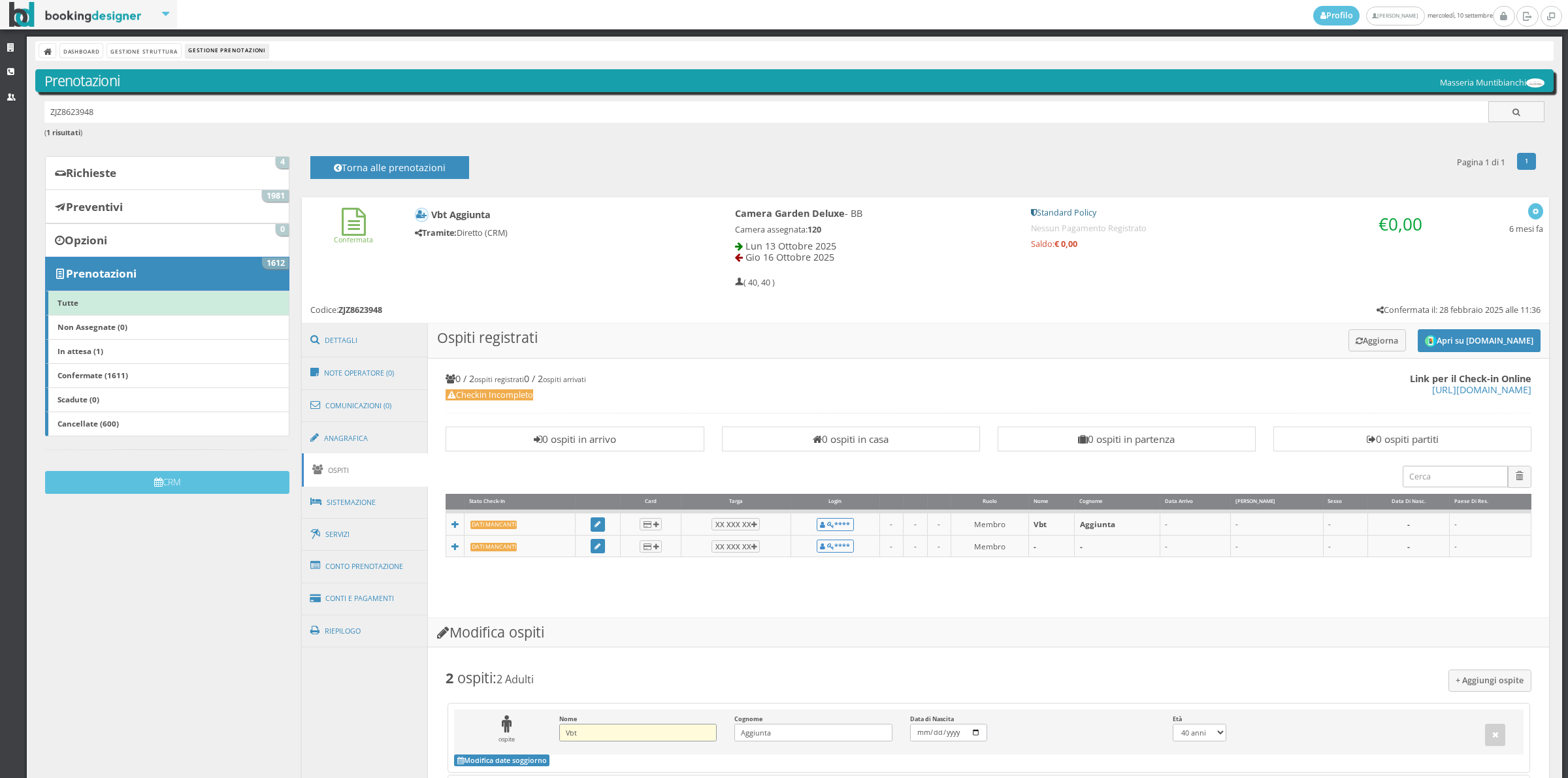
click at [607, 728] on input "Vbt" at bounding box center [638, 732] width 157 height 18
type input "V"
type input "[PERSON_NAME]"
click at [776, 728] on input "Aggiunta" at bounding box center [813, 732] width 157 height 18
type input "A"
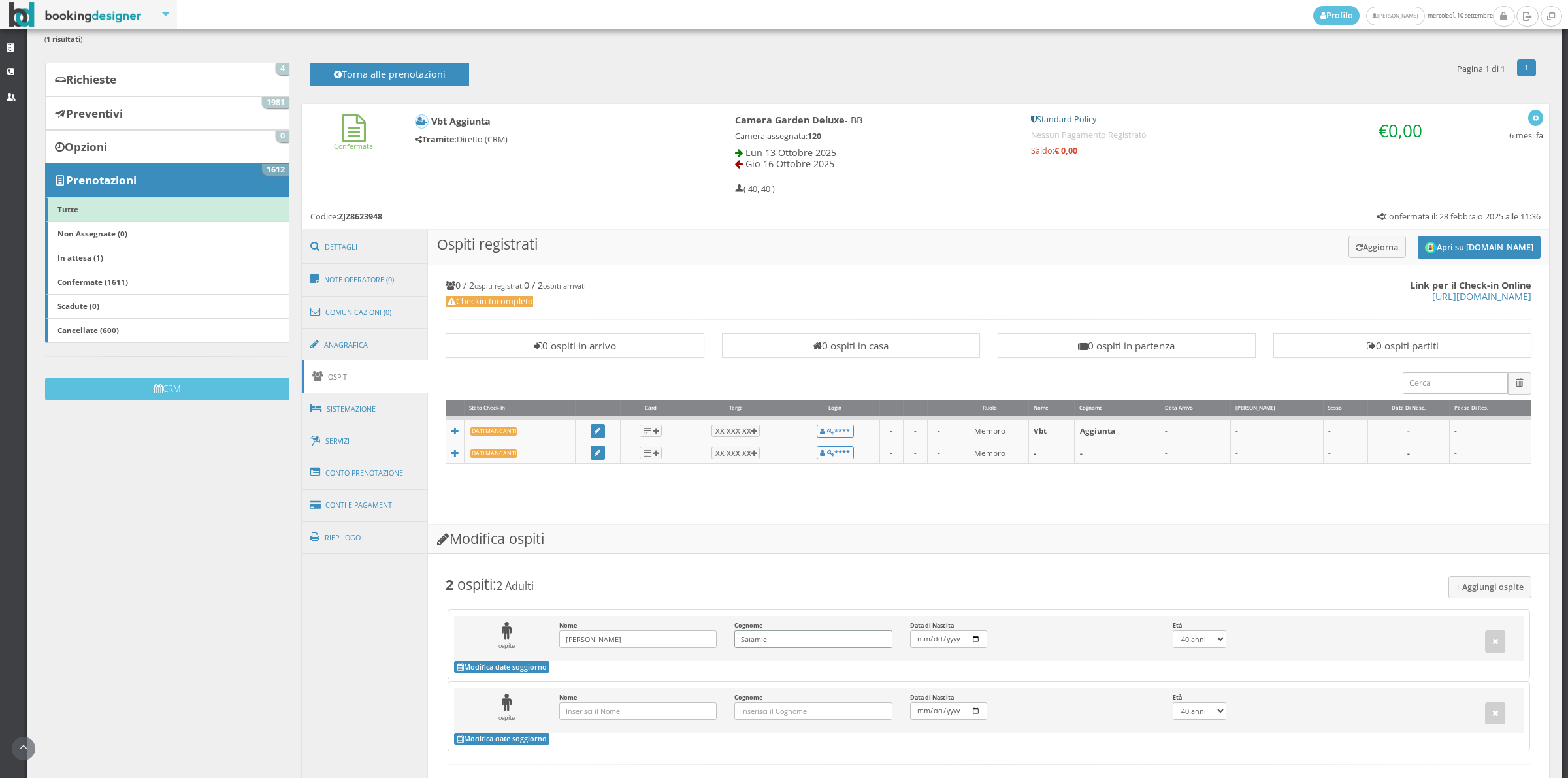
scroll to position [126, 0]
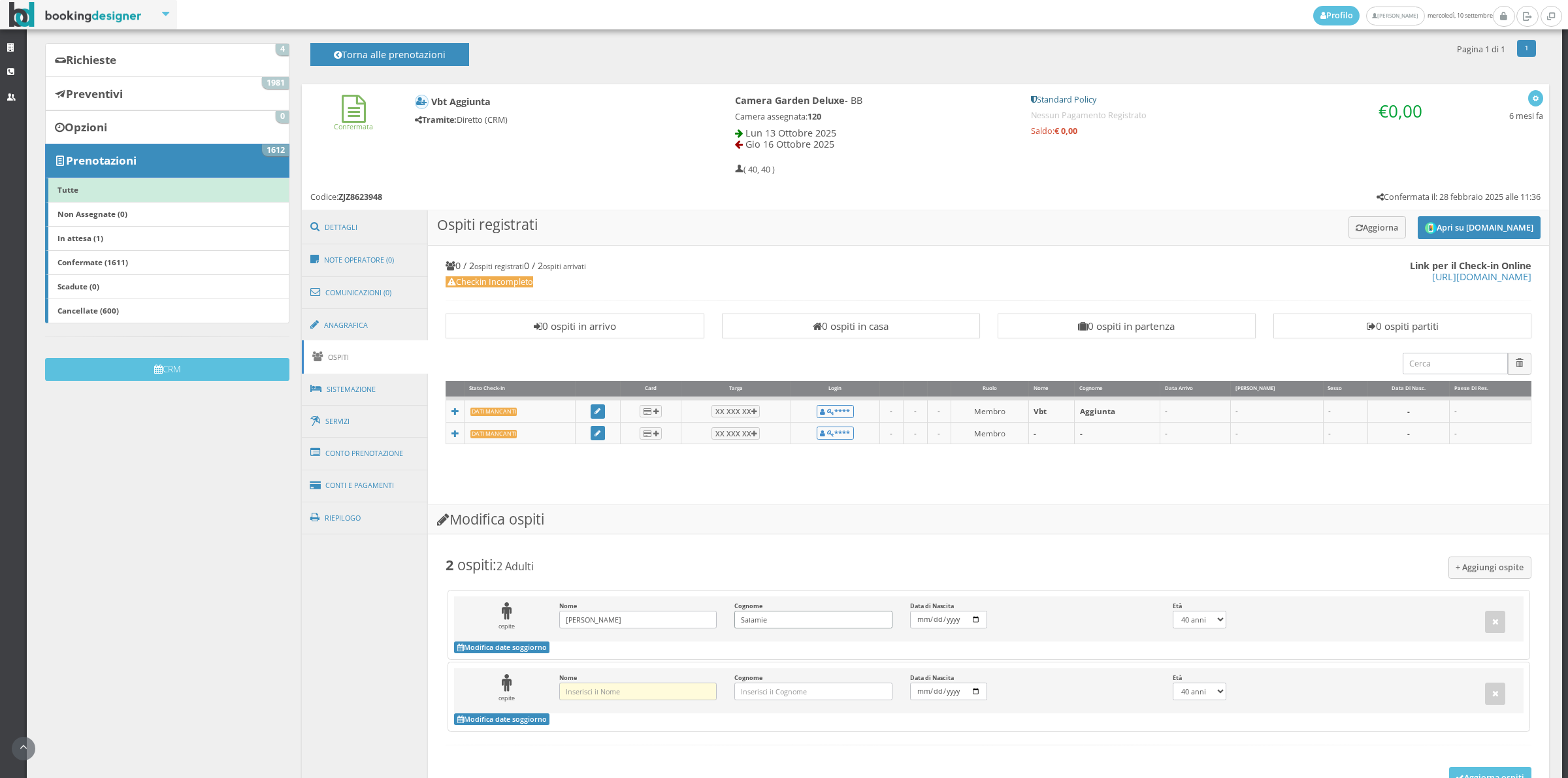
type input "Salamie"
click at [611, 697] on input "Nome Inserisci il Nome" at bounding box center [638, 691] width 157 height 18
type input "Ralph"
click at [753, 697] on input "Cognome Inserisci il Cognome" at bounding box center [813, 691] width 157 height 18
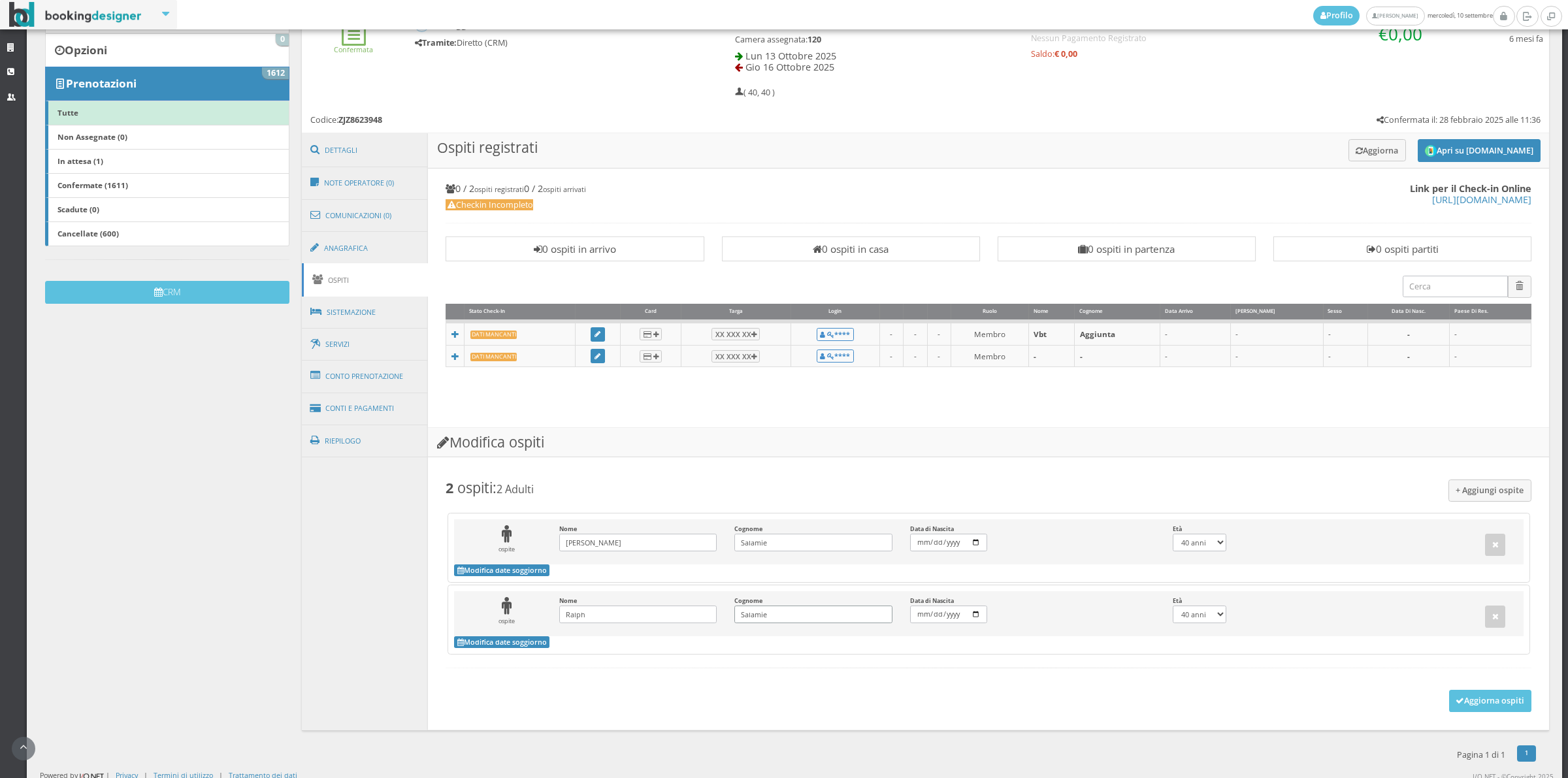
scroll to position [218, 0]
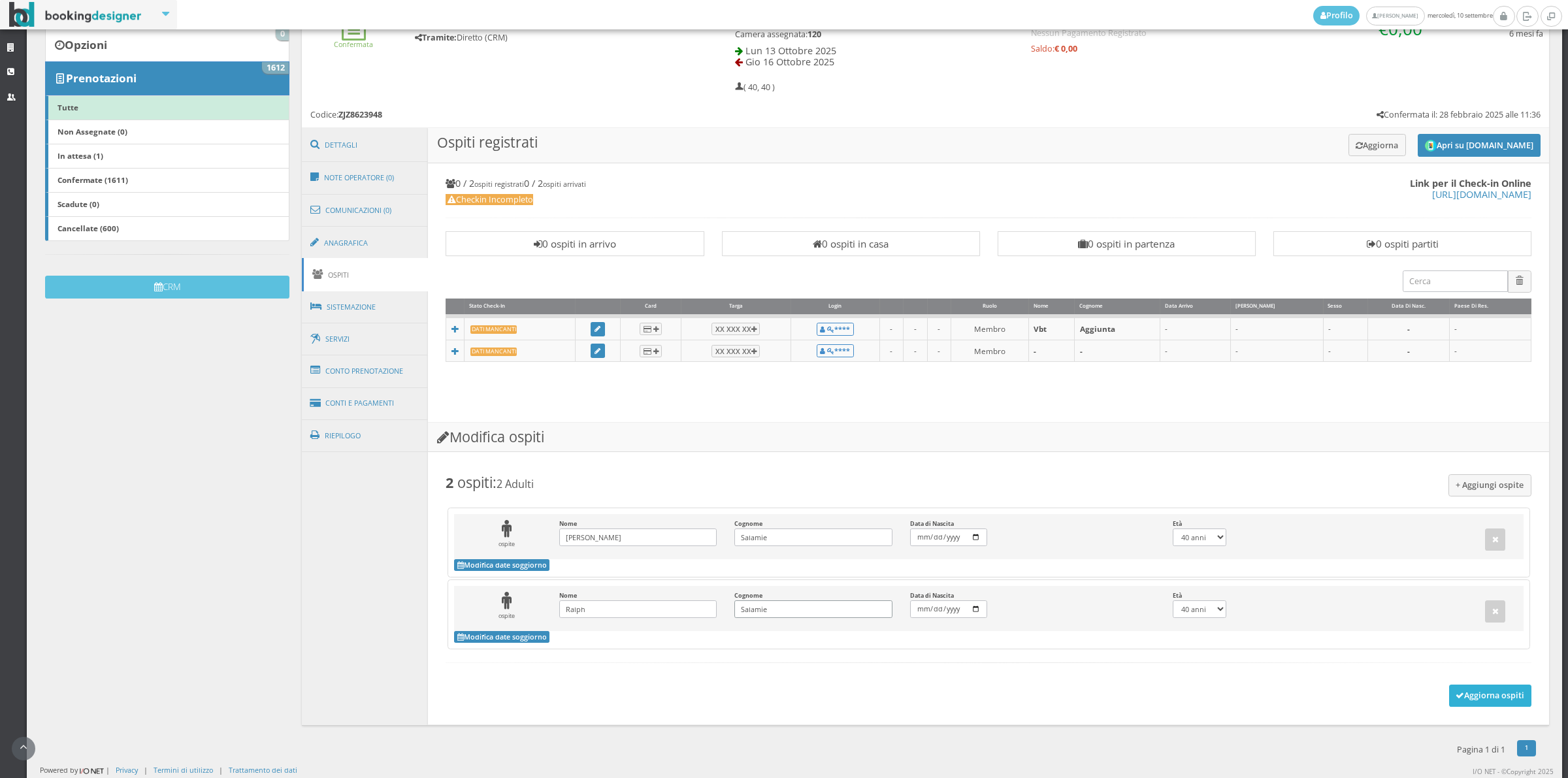
type input "Salamie"
click at [1489, 697] on button "Aggiorna ospiti" at bounding box center [1490, 695] width 83 height 22
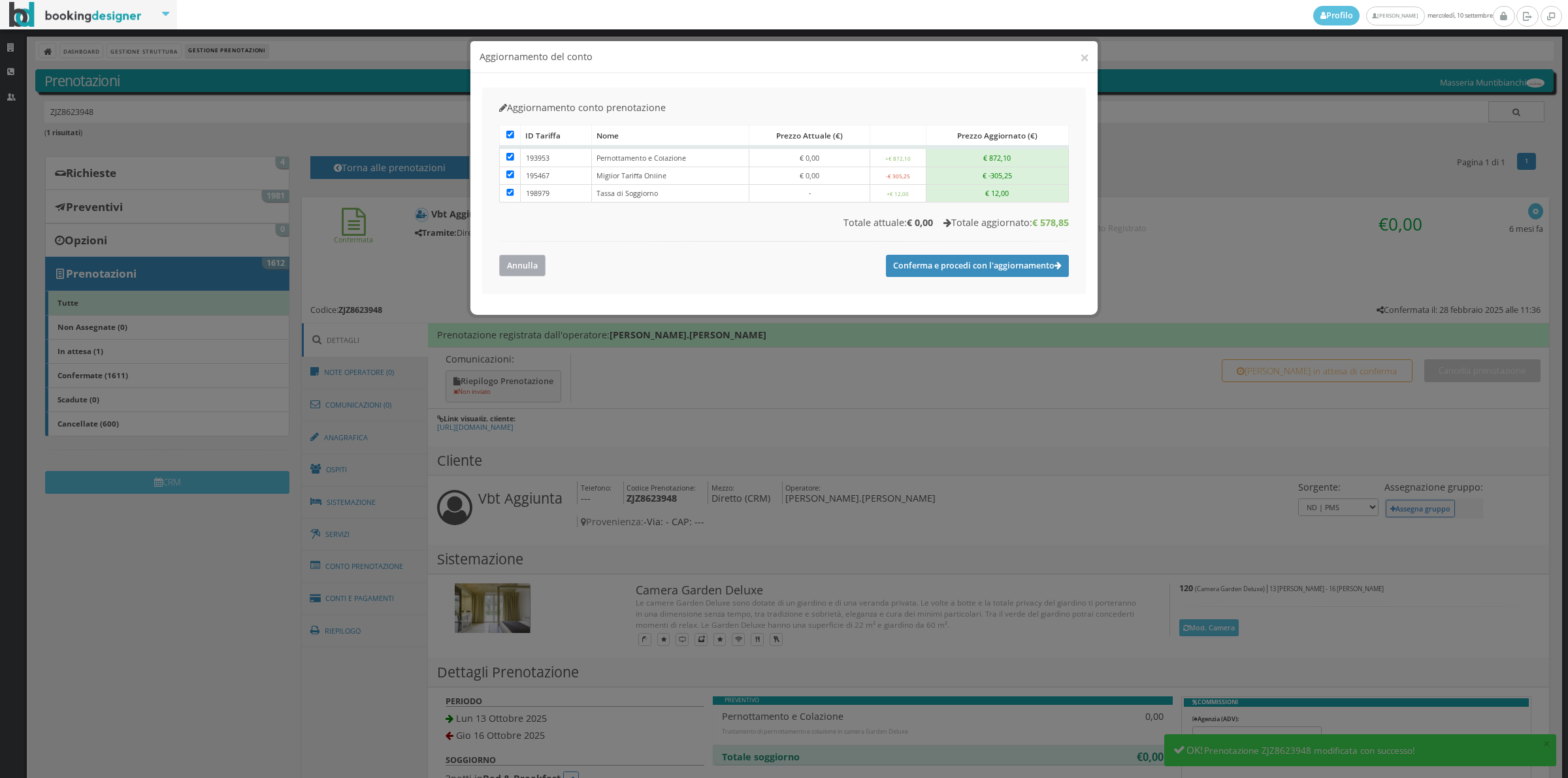
click at [508, 271] on button "Annulla" at bounding box center [522, 265] width 46 height 21
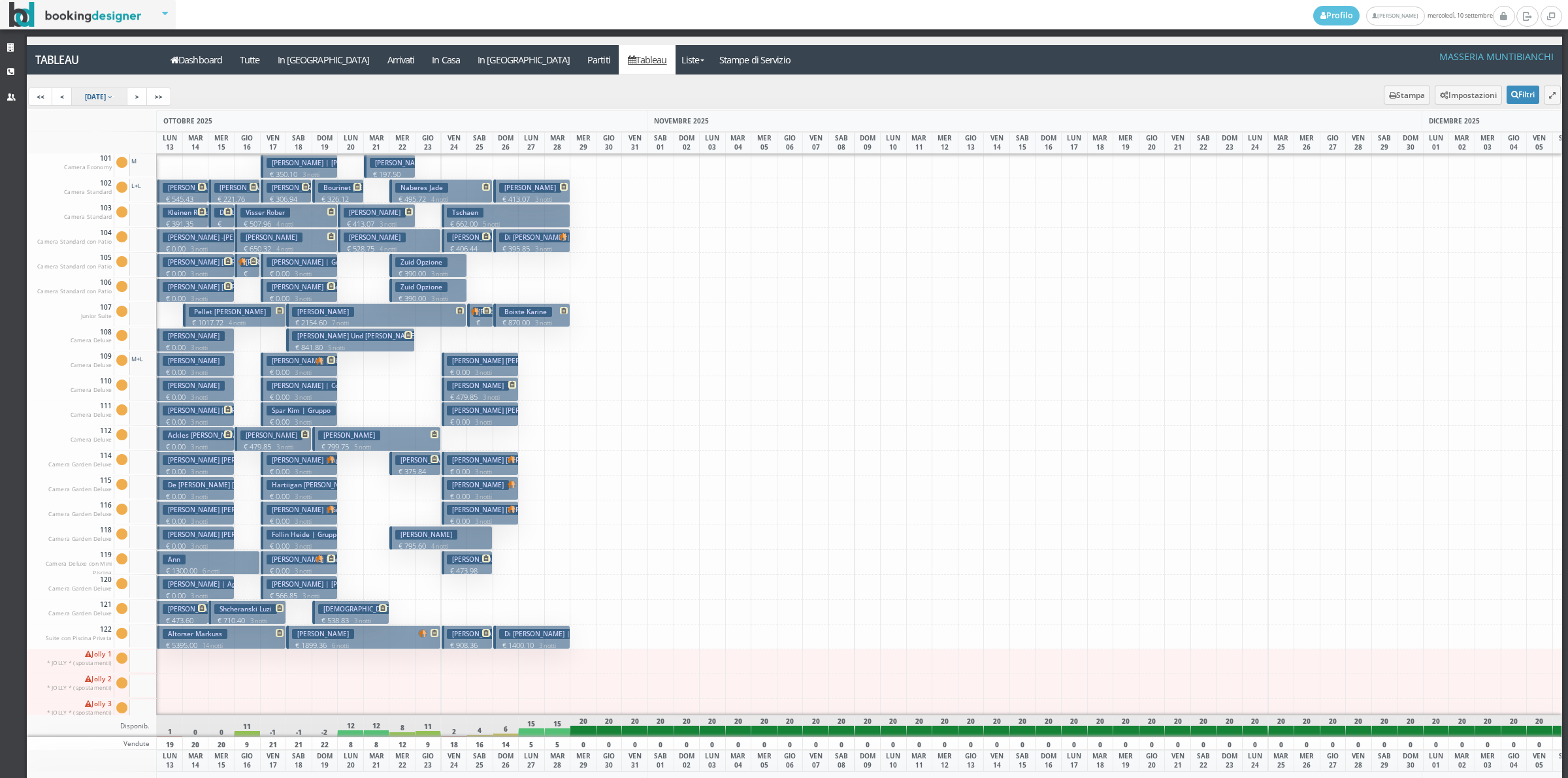
click at [96, 93] on span "13 Oct 2025" at bounding box center [95, 96] width 21 height 9
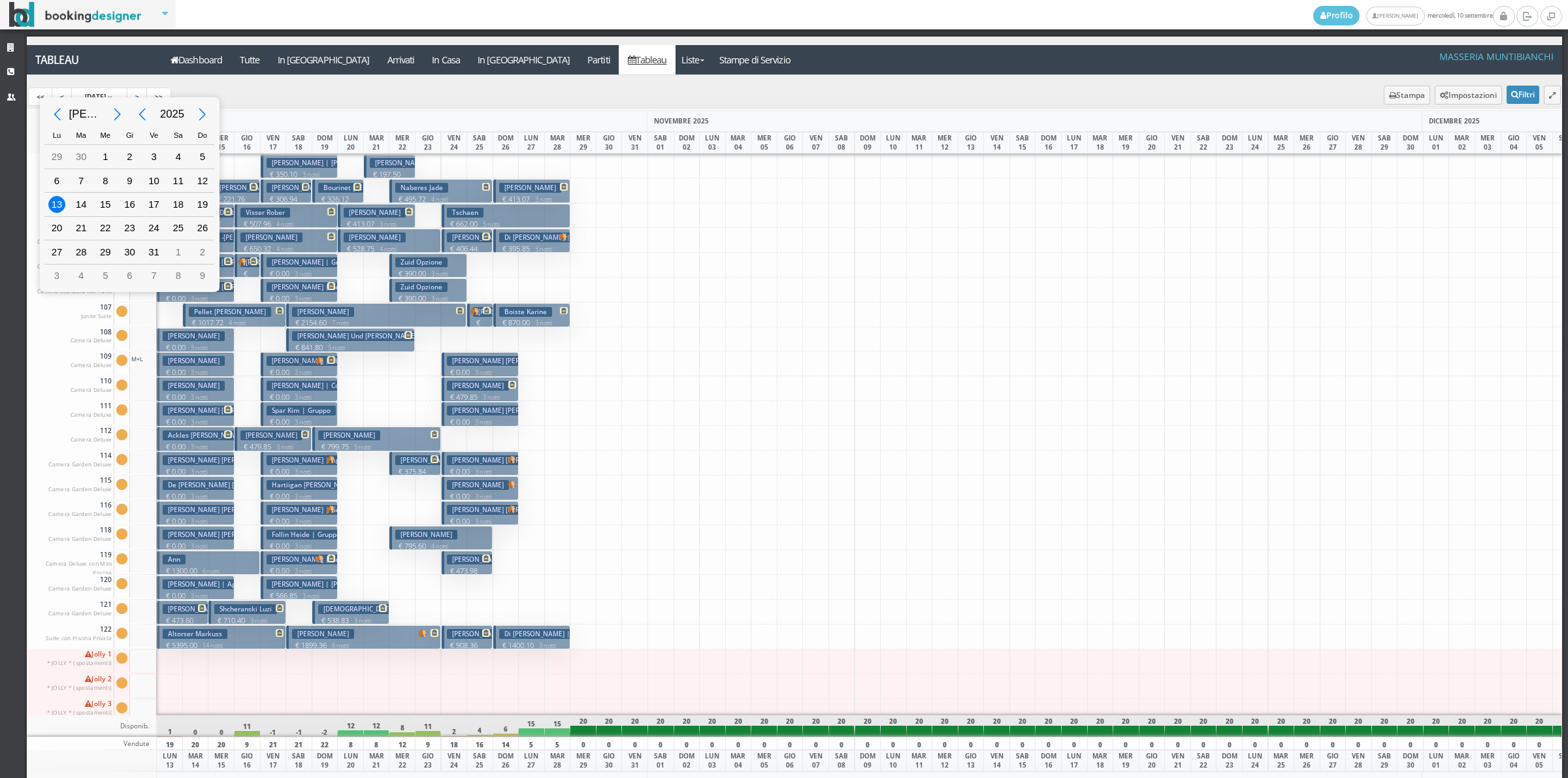
click at [63, 118] on div "Previous Month" at bounding box center [57, 114] width 29 height 29
click at [198, 154] on div "7" at bounding box center [203, 157] width 17 height 17
type input "07/09/2025"
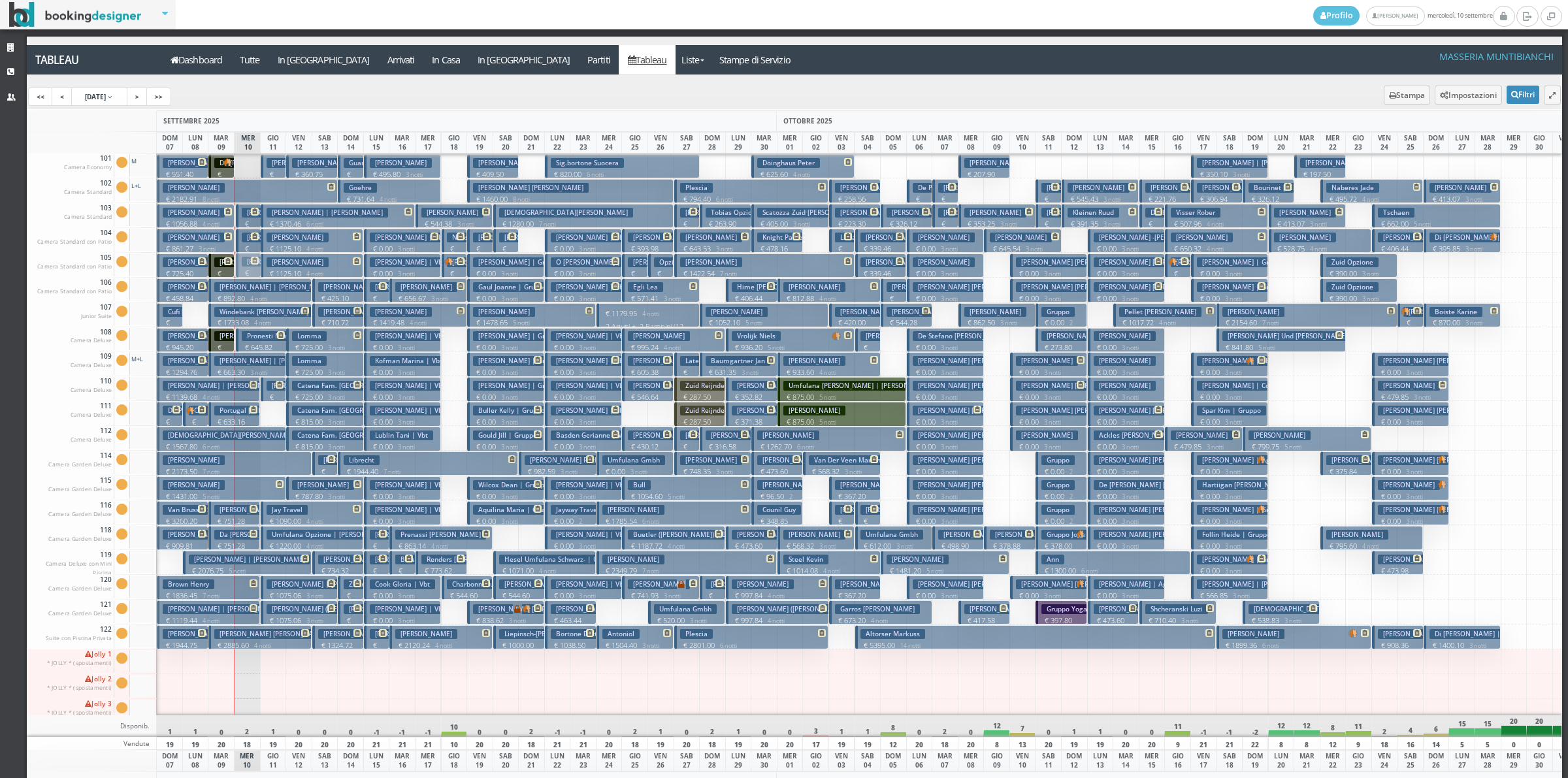
drag, startPoint x: 247, startPoint y: 242, endPoint x: 247, endPoint y: 269, distance: 27.0
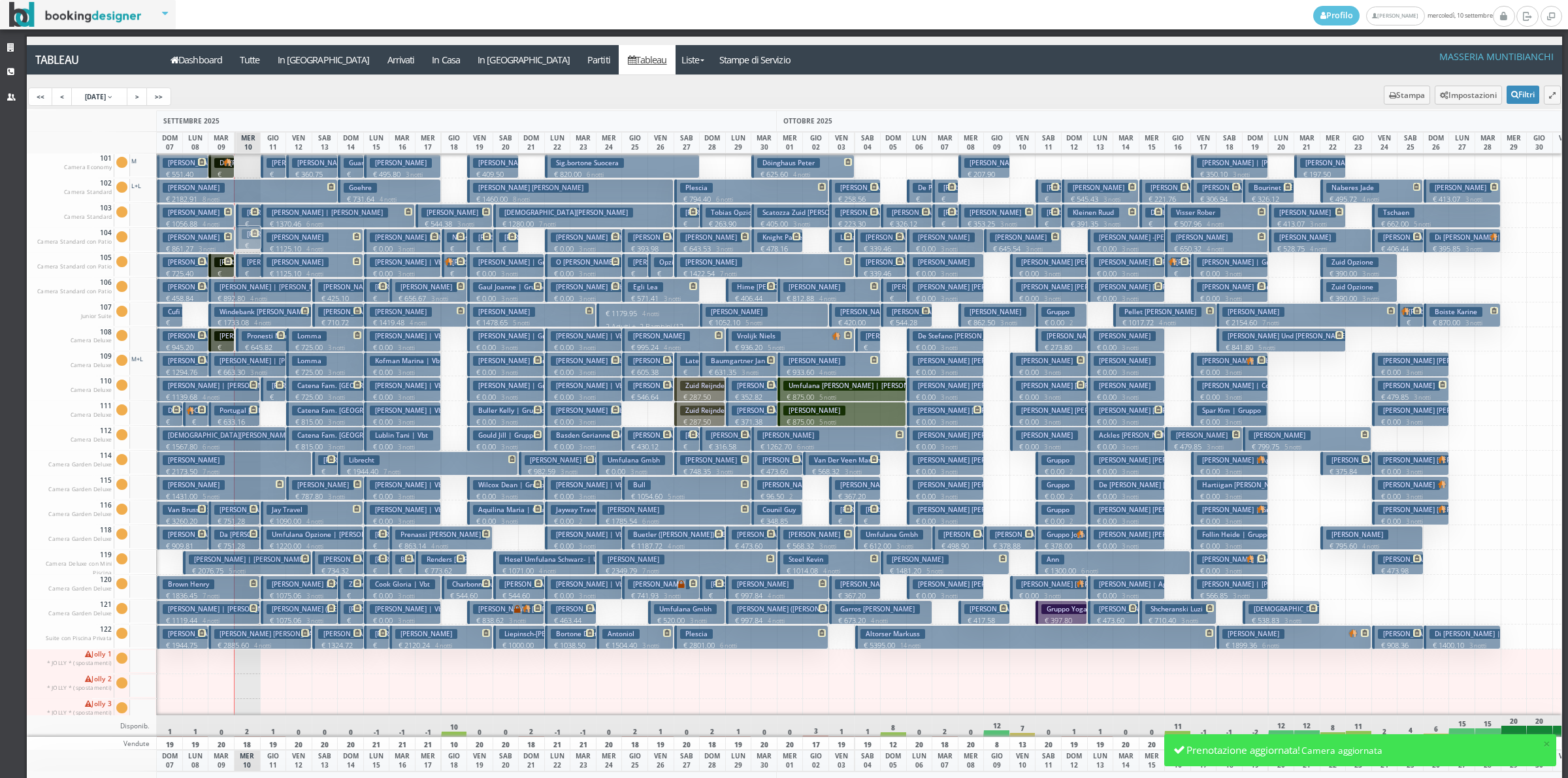
drag, startPoint x: 253, startPoint y: 218, endPoint x: 252, endPoint y: 242, distance: 24.0
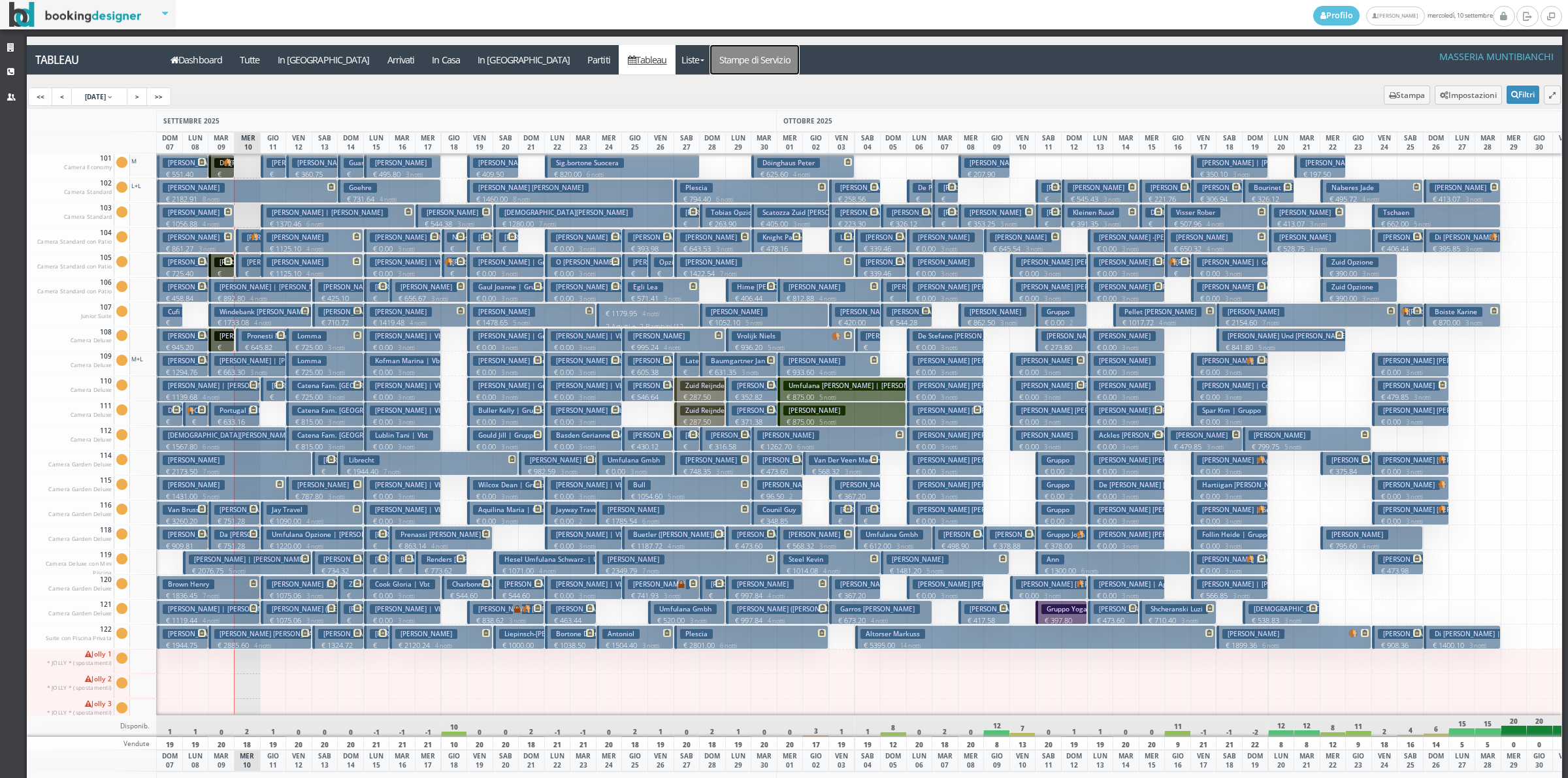
click at [710, 50] on link "Stampe di Servizio" at bounding box center [754, 60] width 89 height 29
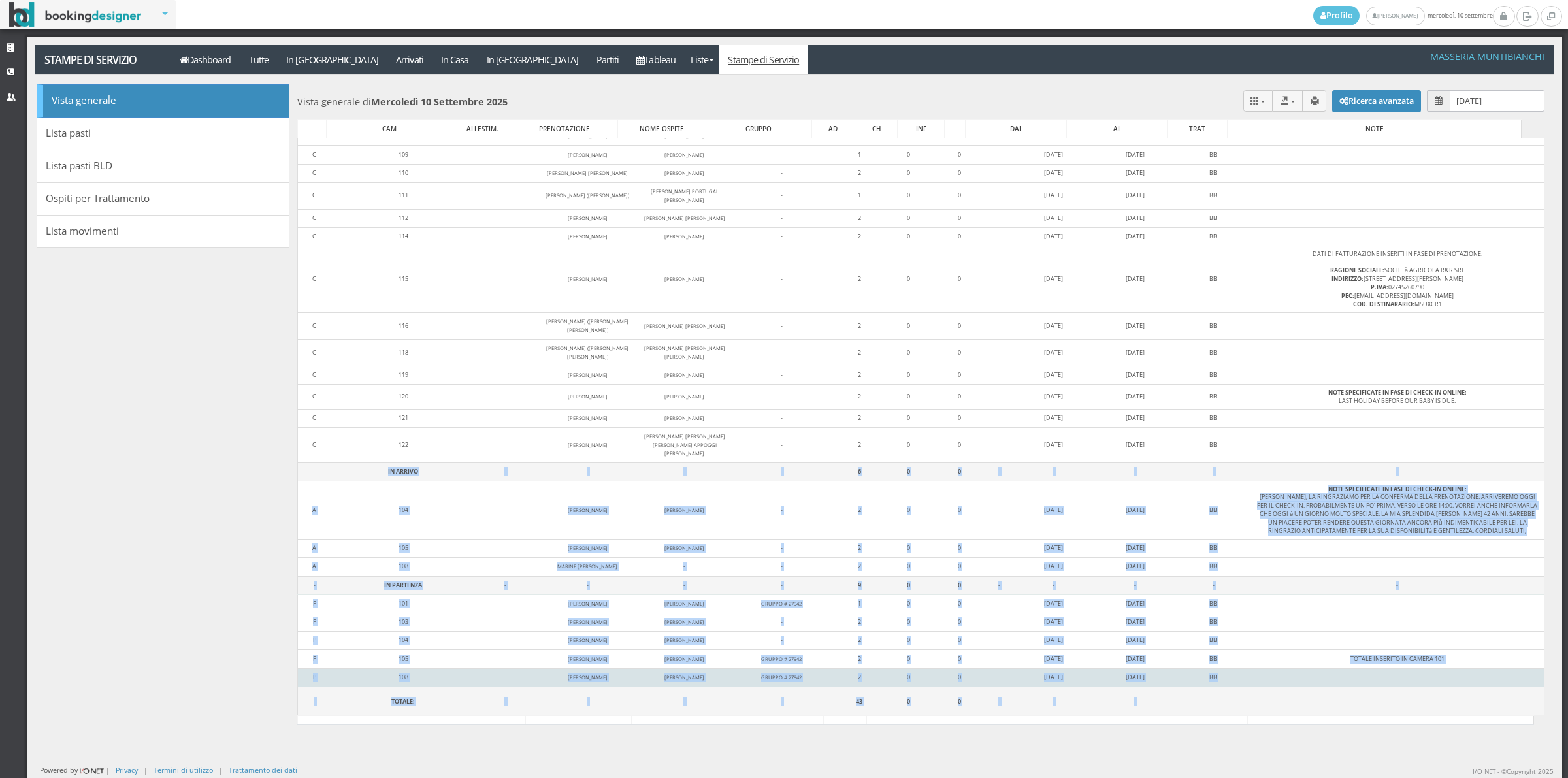
scroll to position [92, 0]
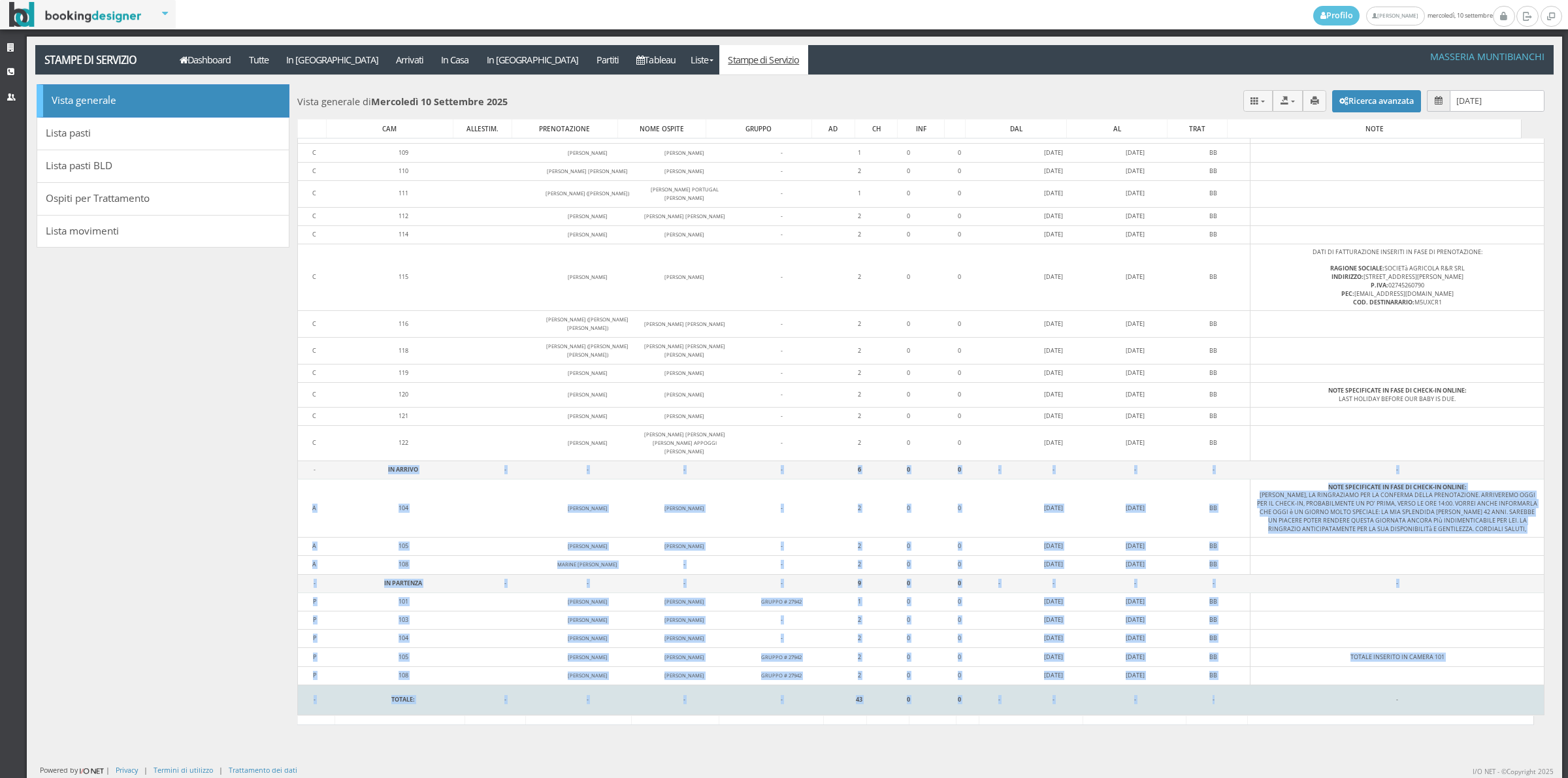
drag, startPoint x: 364, startPoint y: 543, endPoint x: 1213, endPoint y: 712, distance: 865.7
click at [1213, 712] on tbody "- IN CASA - - - - 28 0 0 - - - - - C 102 [PERSON_NAME] [PERSON_NAME] - 2 0 0 [D…" at bounding box center [920, 393] width 1247 height 645
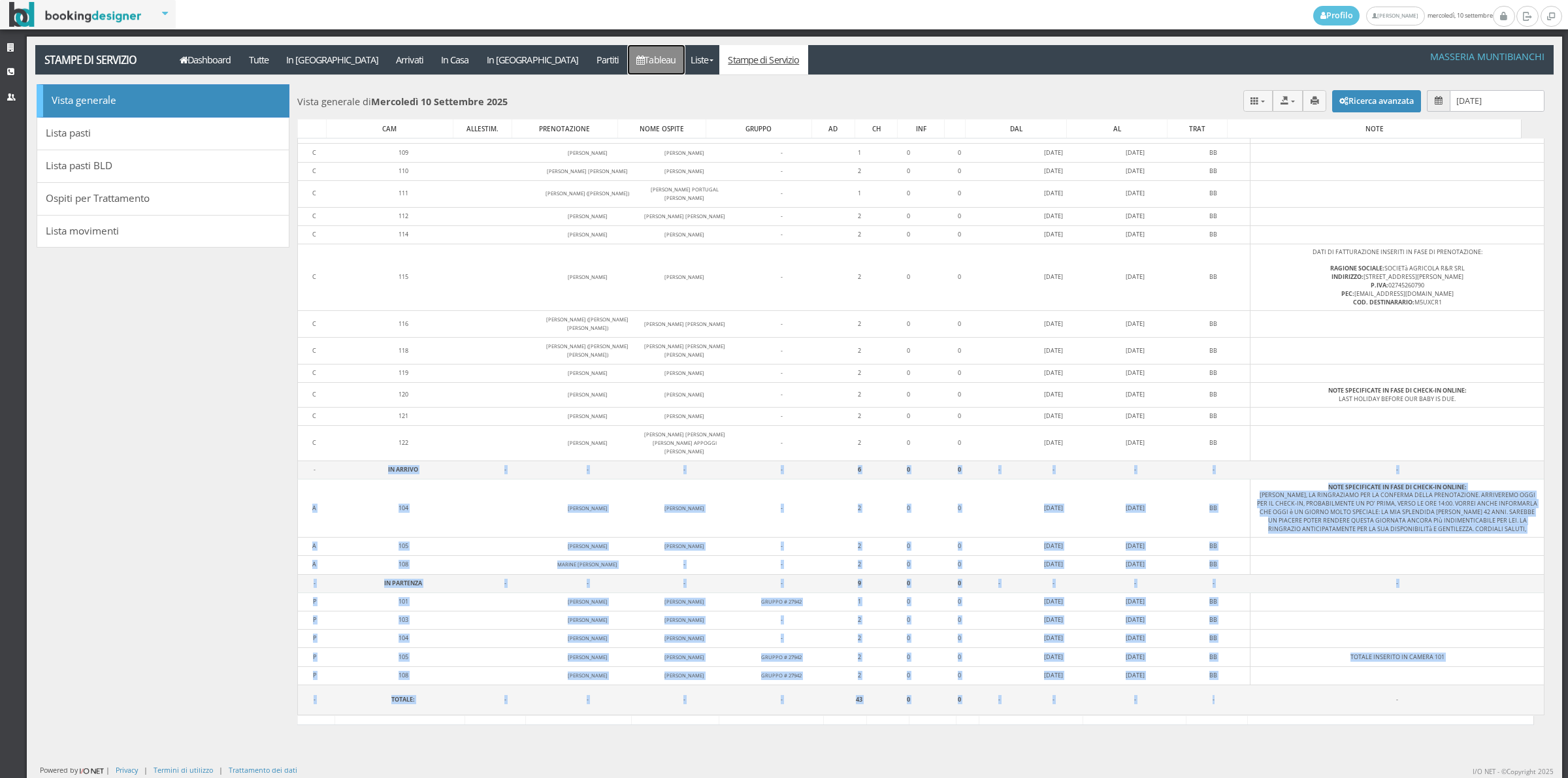
click at [628, 61] on link "Tableau" at bounding box center [656, 60] width 57 height 29
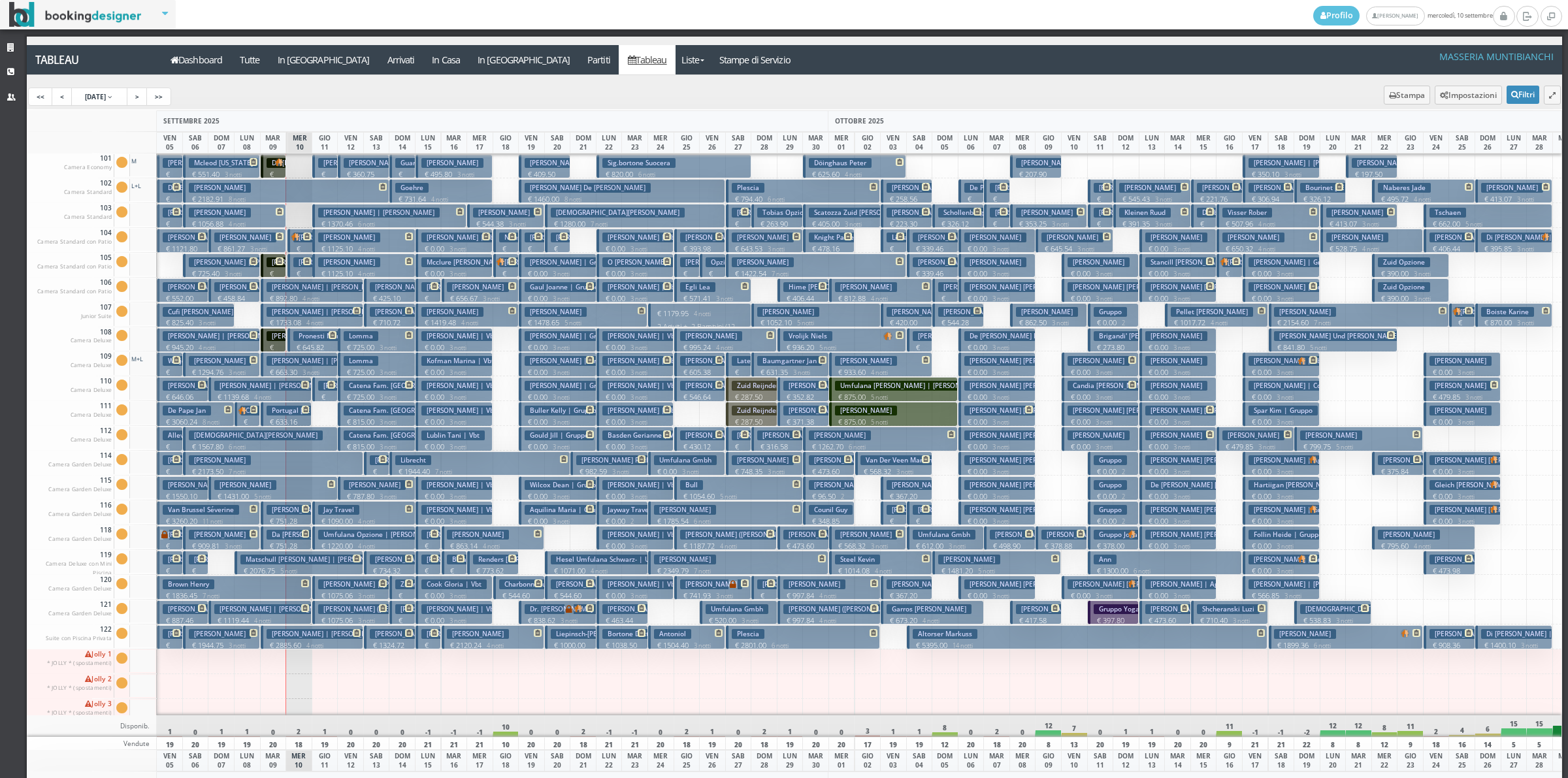
click at [301, 236] on span at bounding box center [301, 237] width 21 height 9
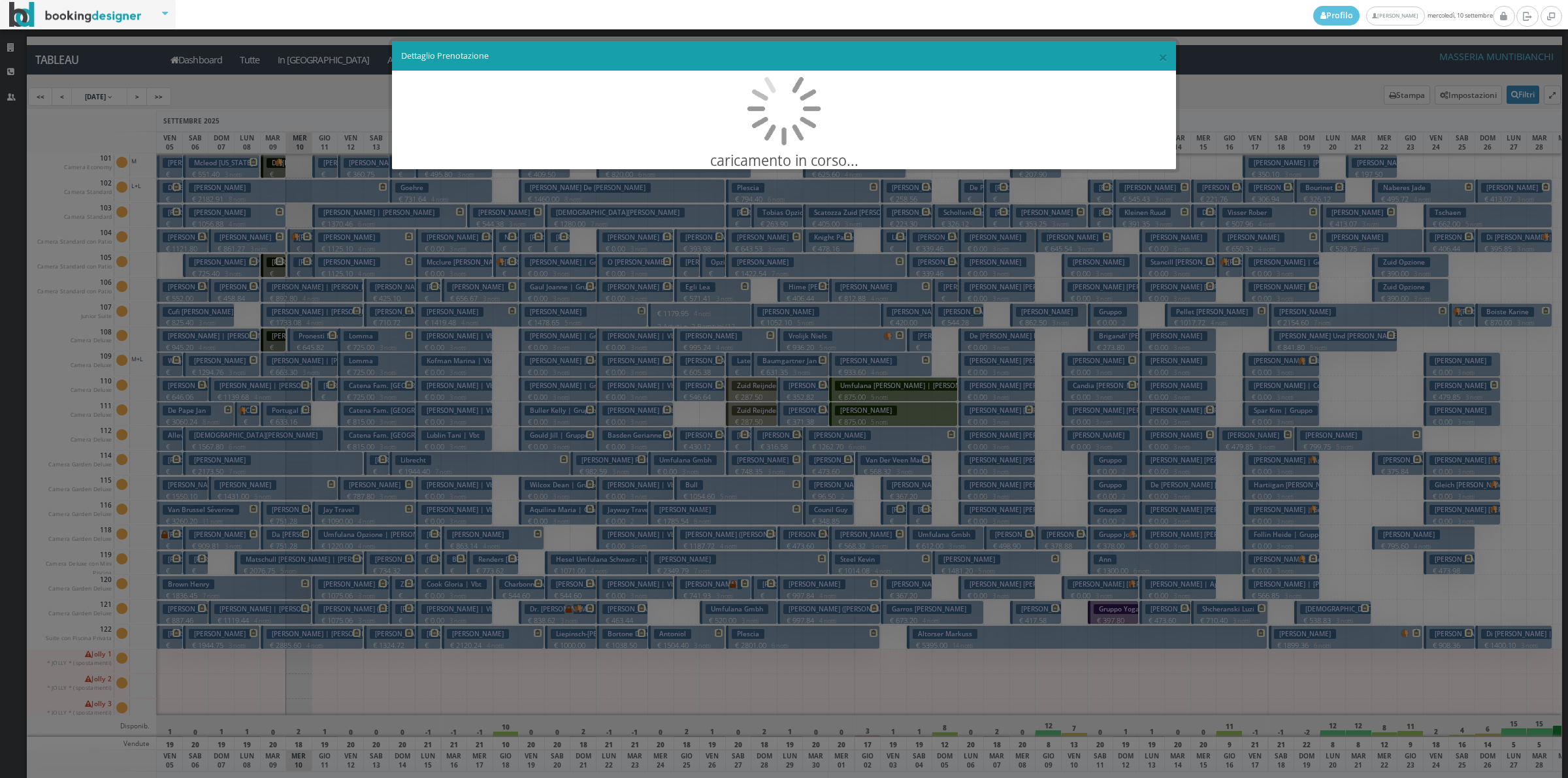
click at [301, 236] on div "× Dettaglio Prenotazione caricamento in corso..." at bounding box center [784, 389] width 1568 height 778
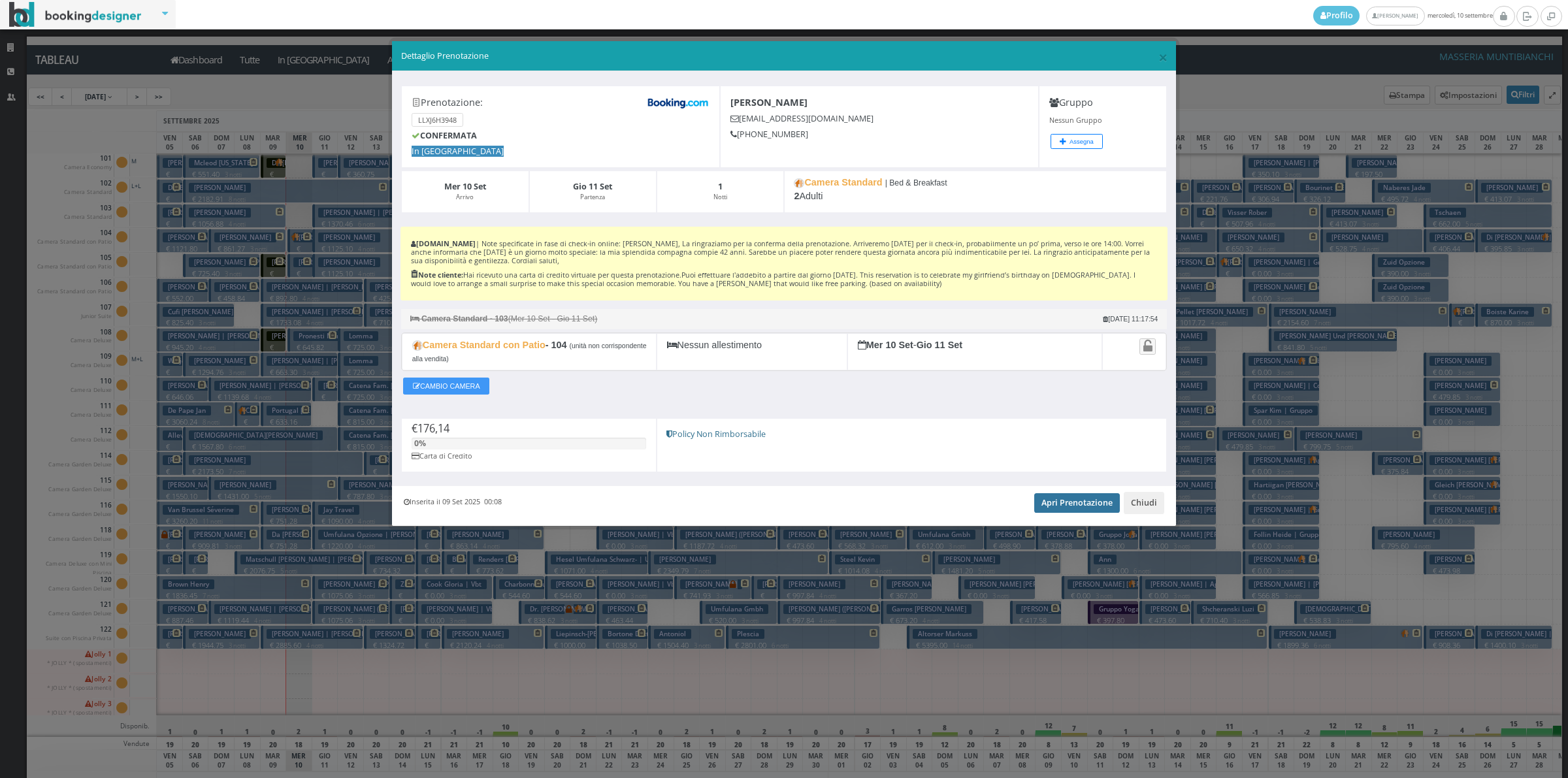
click at [1063, 500] on link "Apri Prenotazione" at bounding box center [1077, 503] width 86 height 20
click at [1145, 504] on button "Chiudi" at bounding box center [1143, 502] width 40 height 22
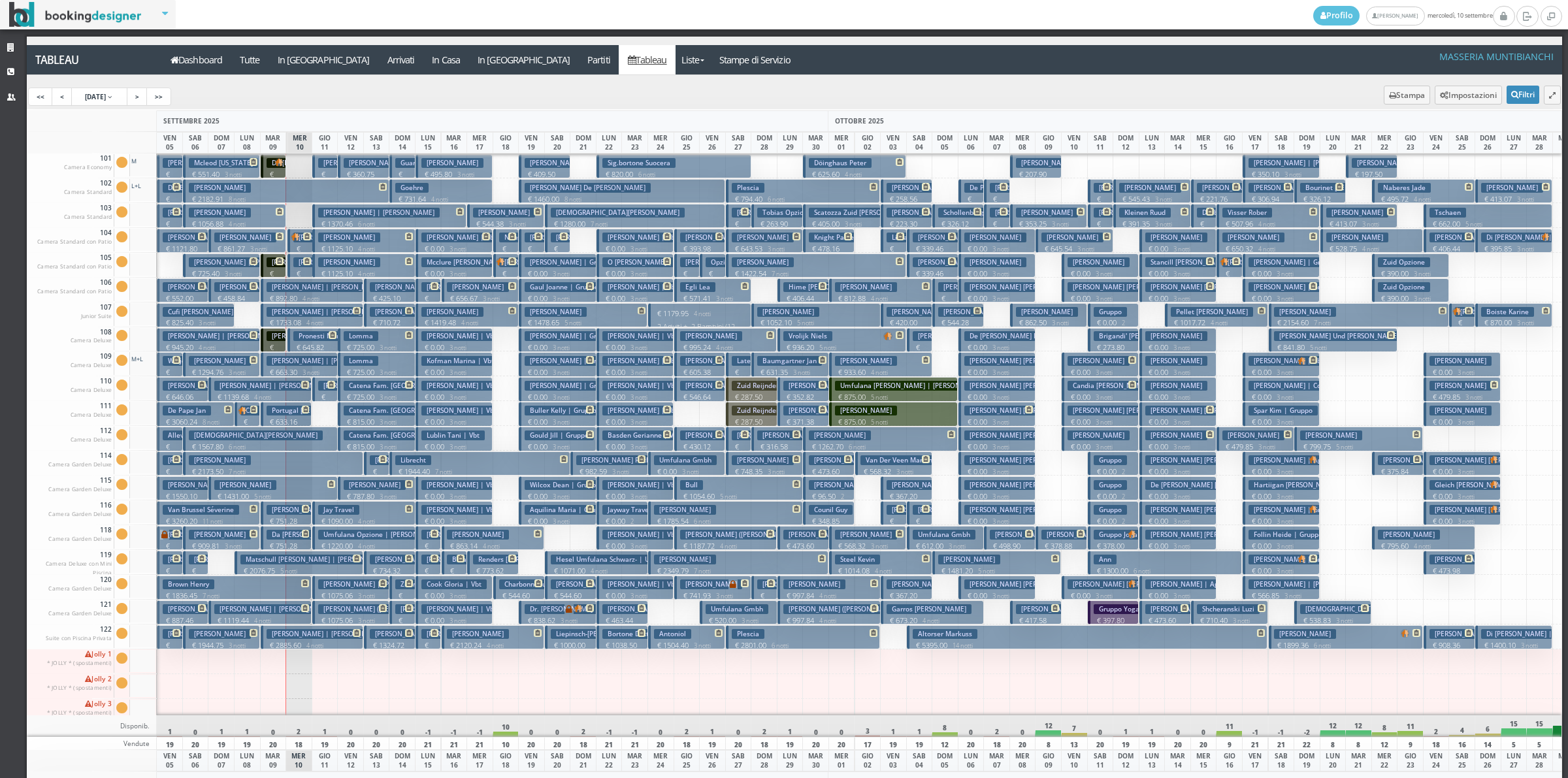
click at [295, 266] on h3 "Tamagnini Roberto" at bounding box center [325, 262] width 62 height 10
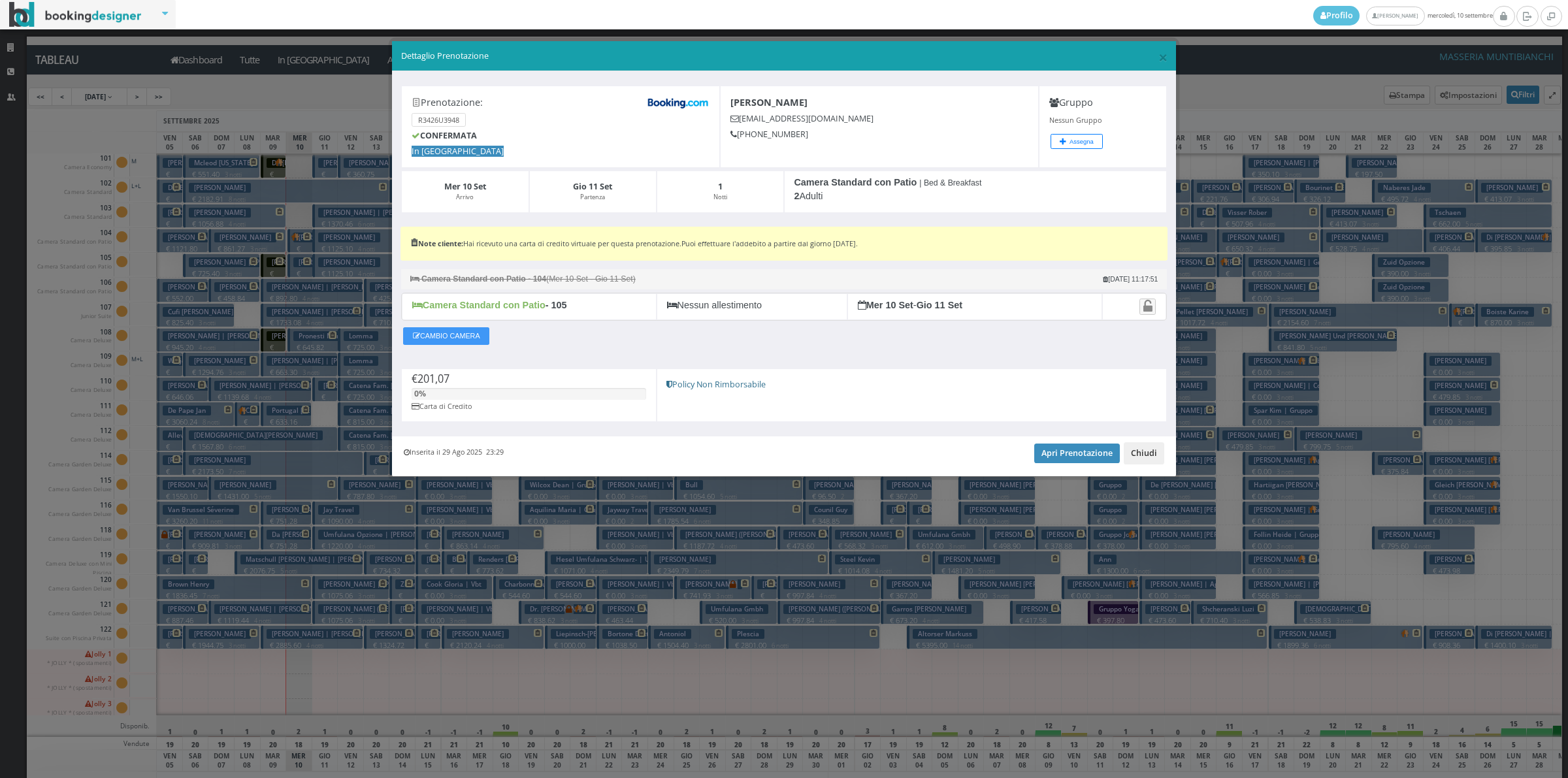
click at [1137, 457] on button "Chiudi" at bounding box center [1143, 453] width 40 height 22
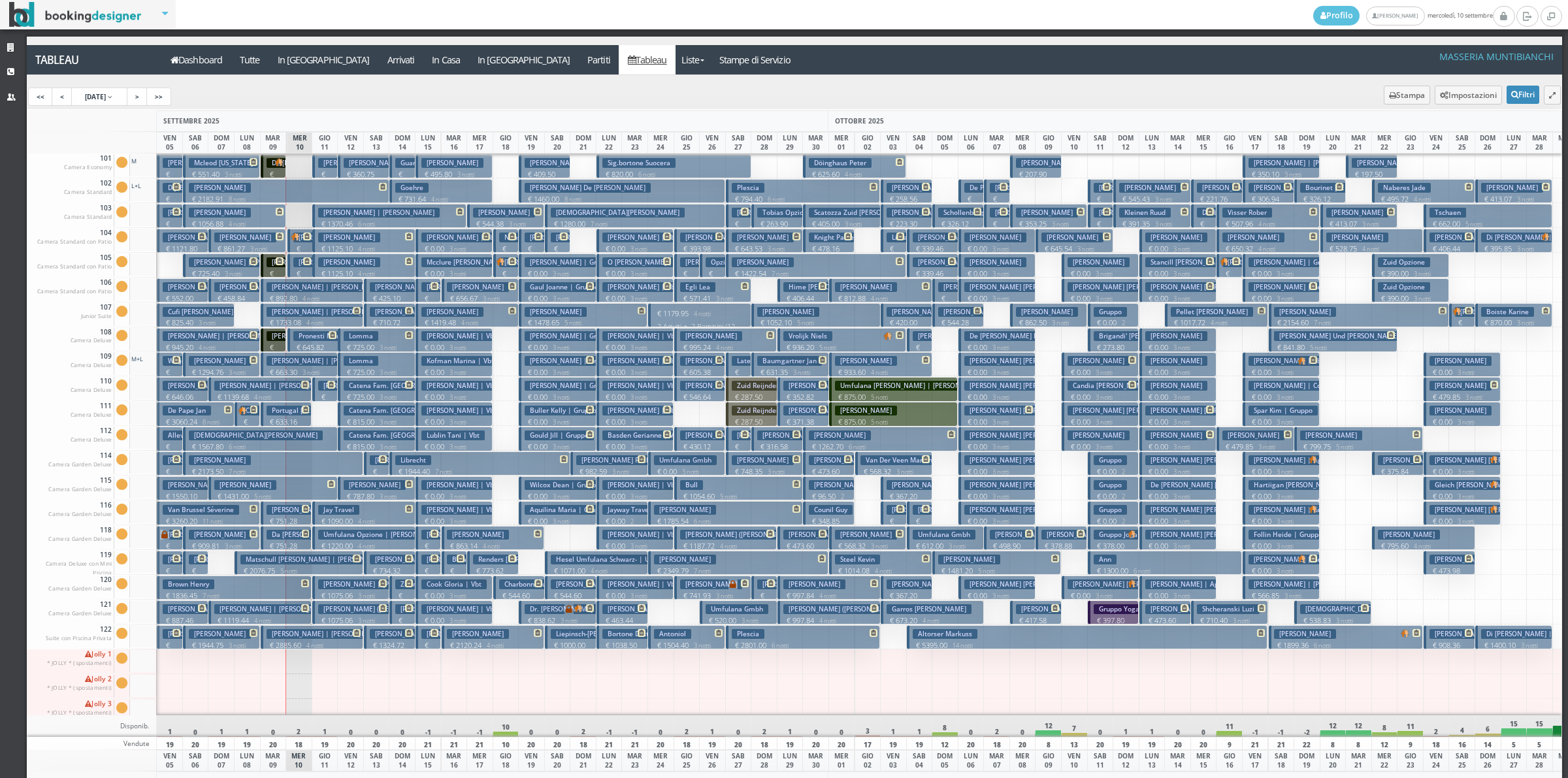
click at [303, 341] on h3 "Pronesti Marine" at bounding box center [324, 336] width 61 height 10
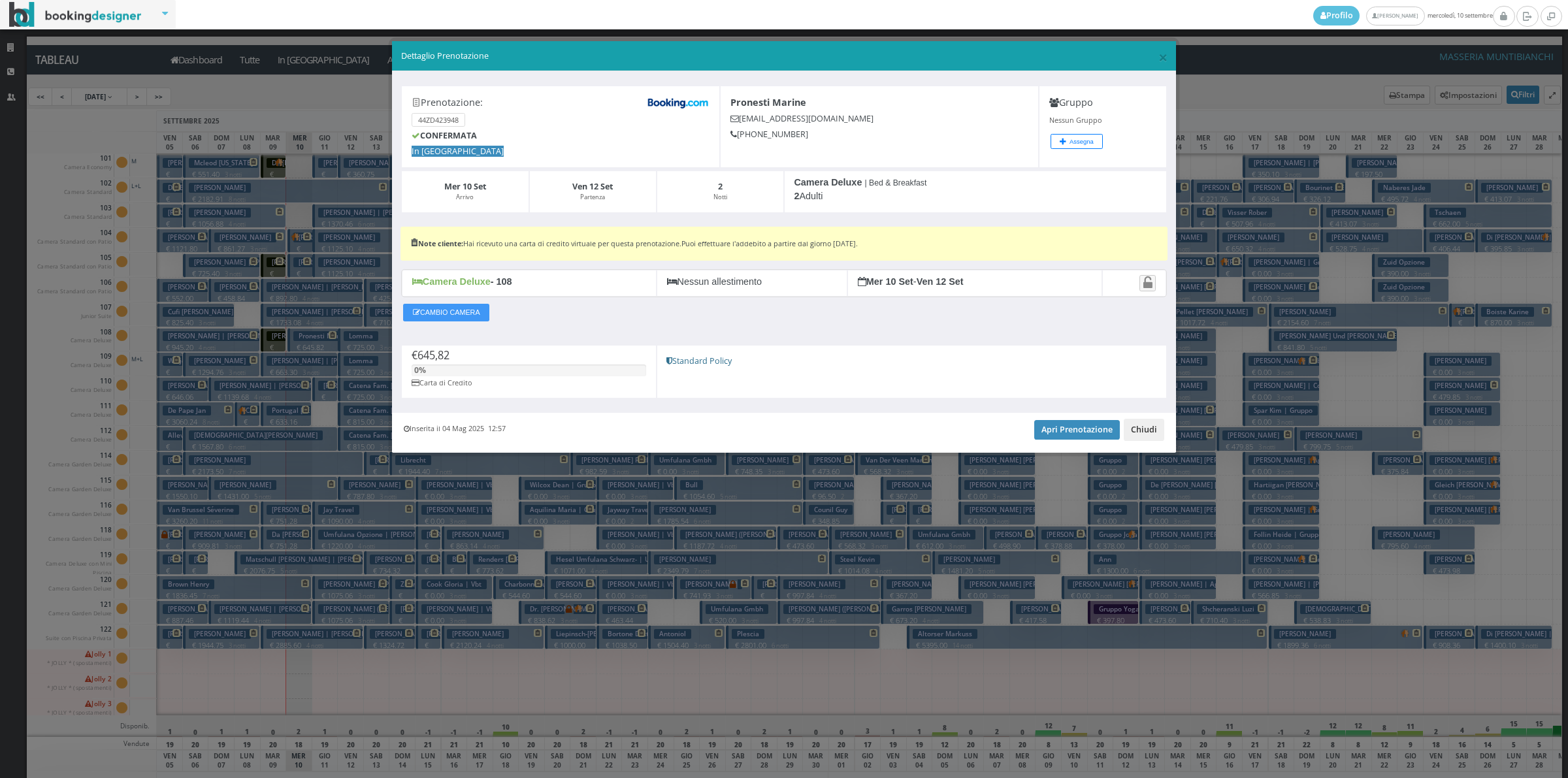
click at [1138, 435] on button "Chiudi" at bounding box center [1143, 429] width 40 height 22
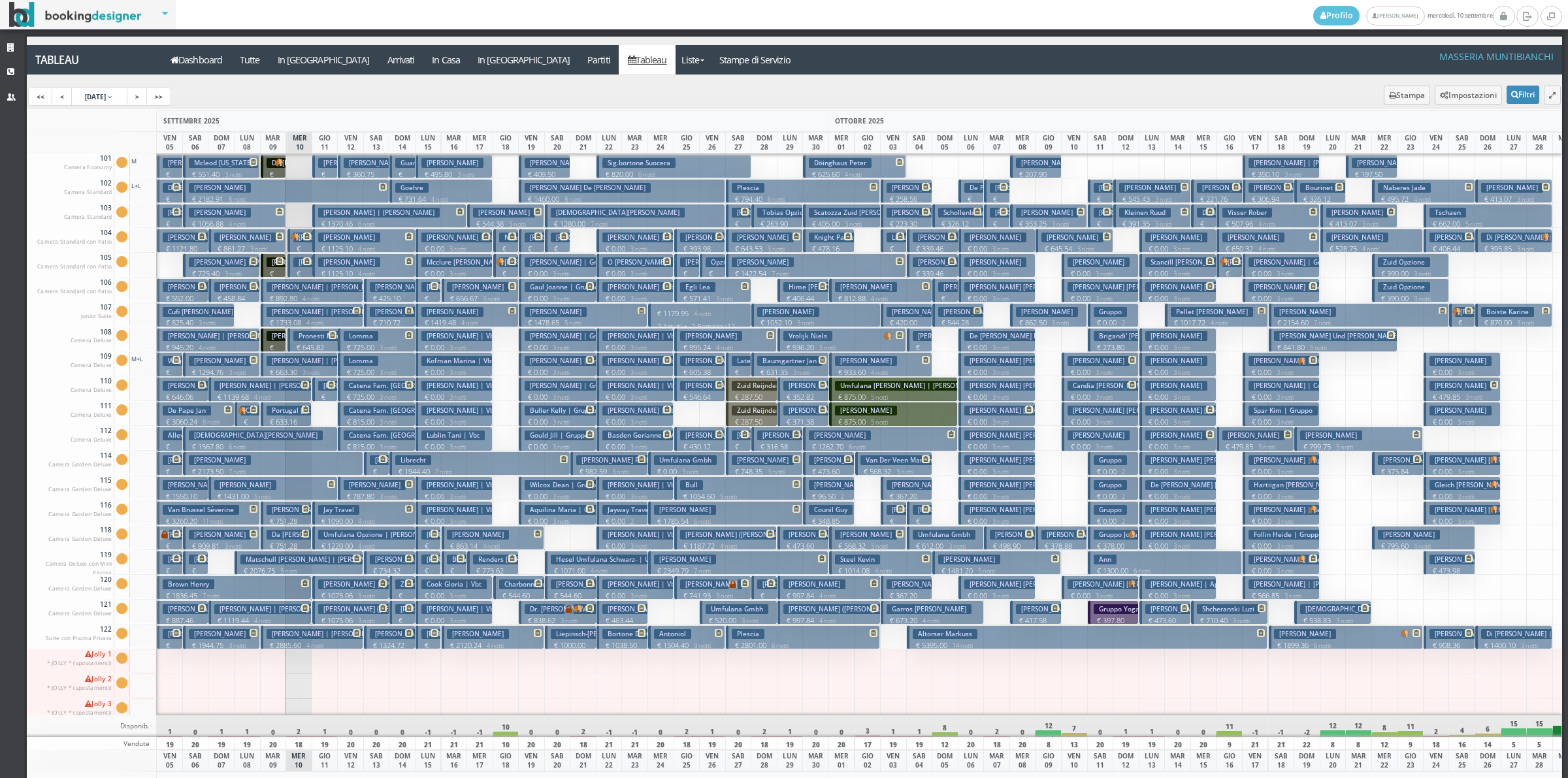
click at [978, 374] on p "€ 0.00 3 notti" at bounding box center [998, 372] width 67 height 11
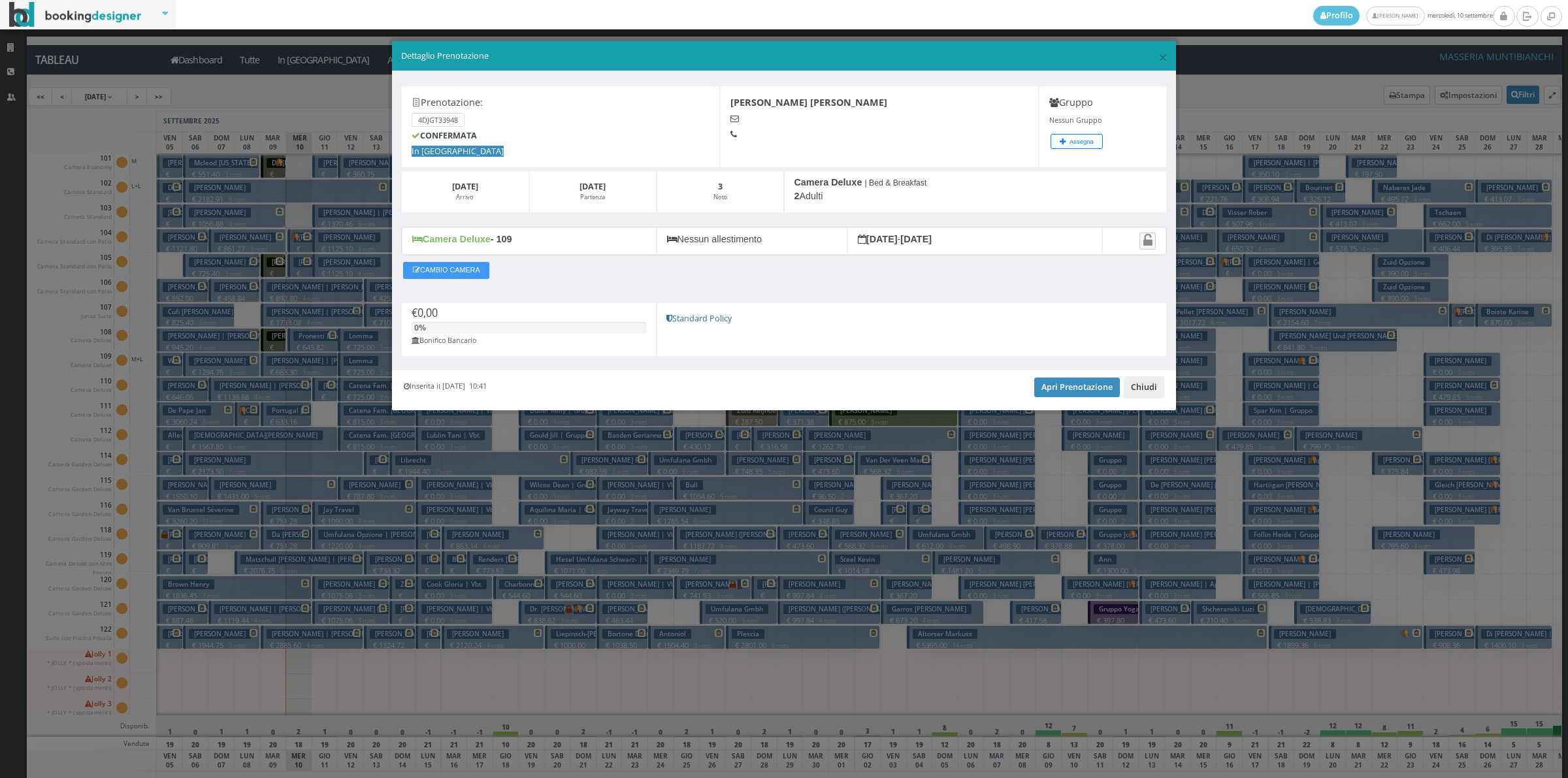
click at [1153, 390] on button "Chiudi" at bounding box center [1143, 387] width 40 height 22
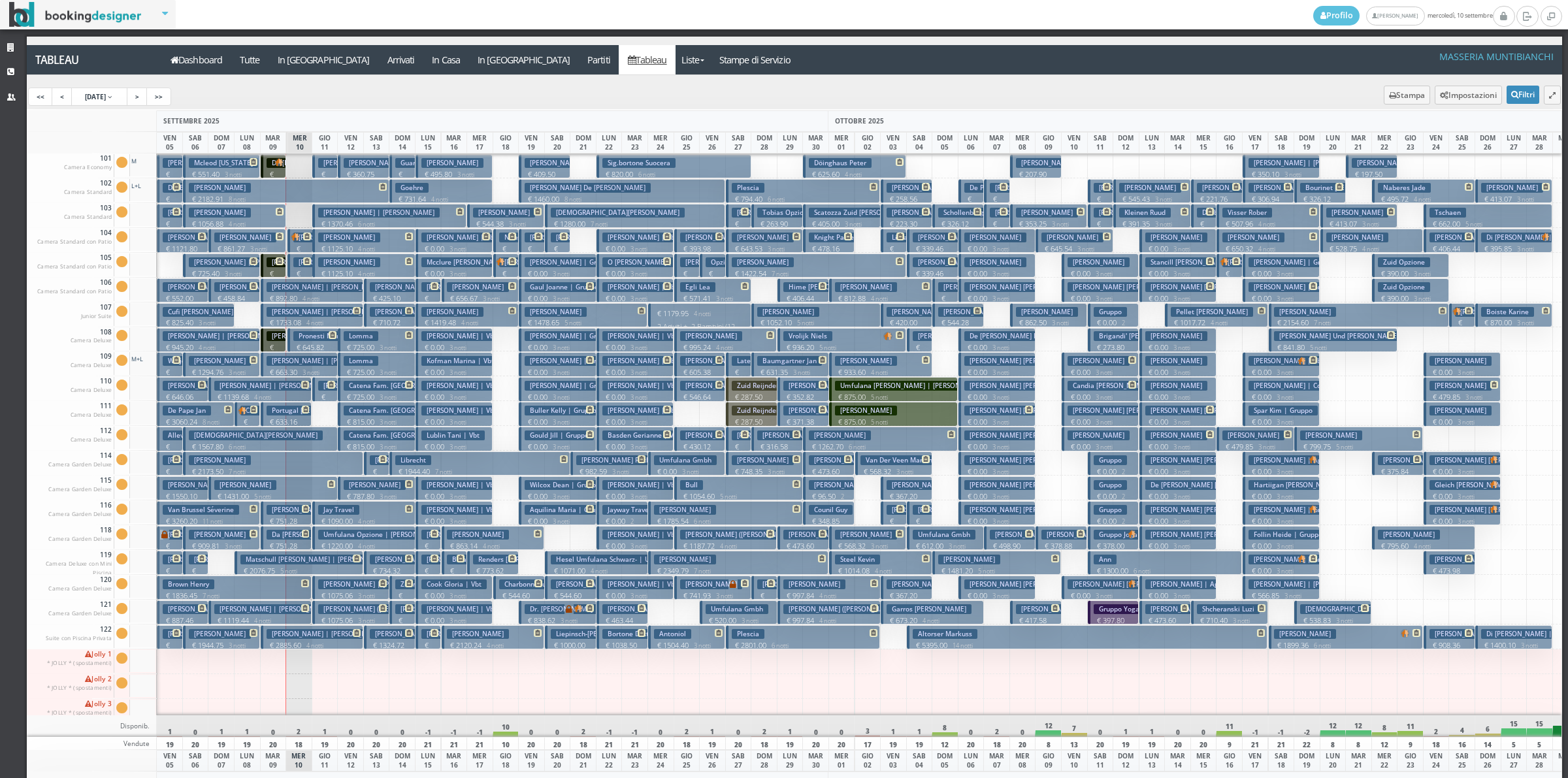
click at [1005, 431] on h3 "Mcginnis Margaret Mcginnis Joseph" at bounding box center [1022, 435] width 116 height 10
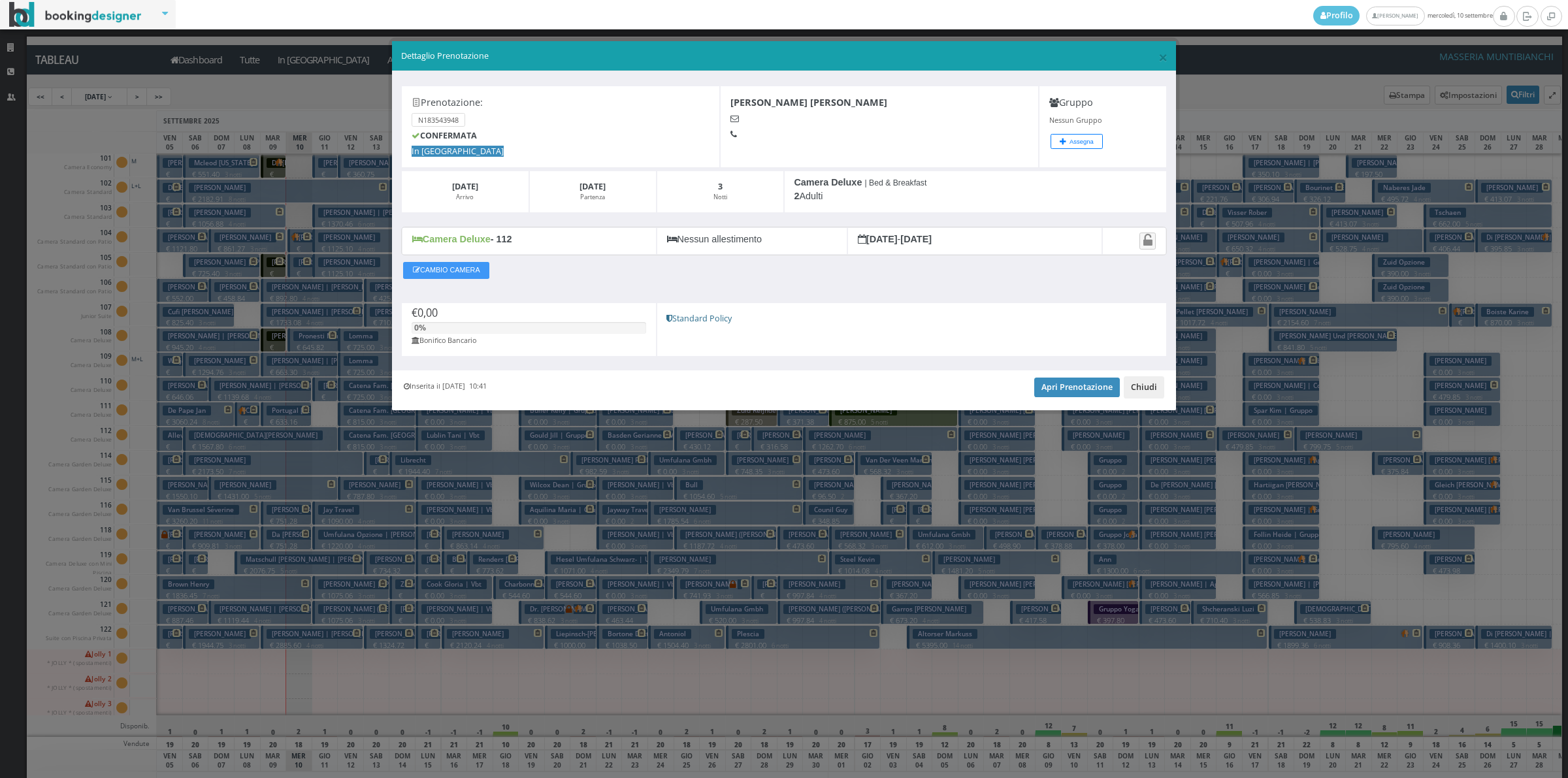
click at [1158, 387] on button "Chiudi" at bounding box center [1143, 387] width 40 height 22
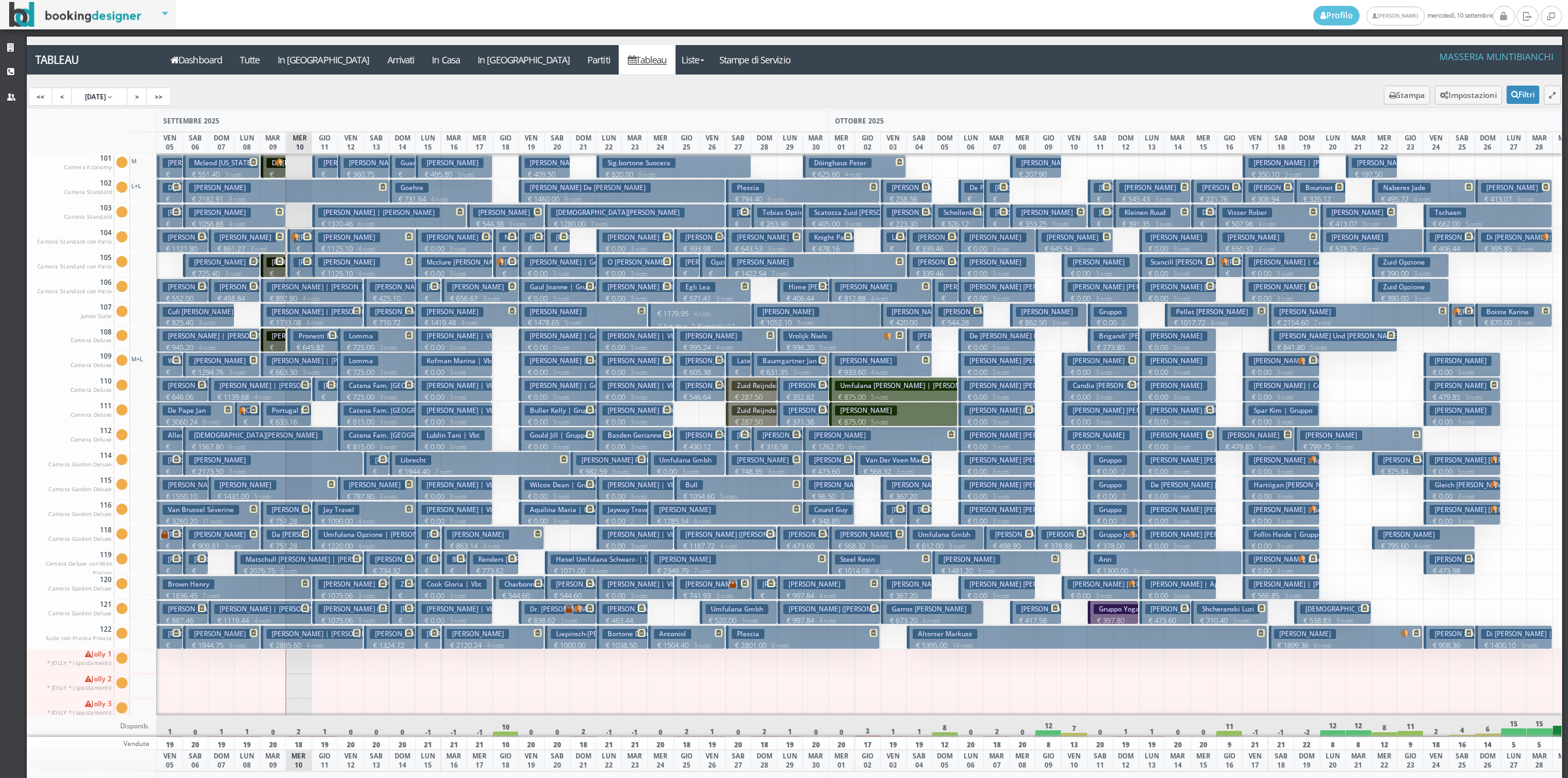
click at [1262, 468] on p "€ 0.00 3 notti" at bounding box center [1282, 471] width 67 height 11
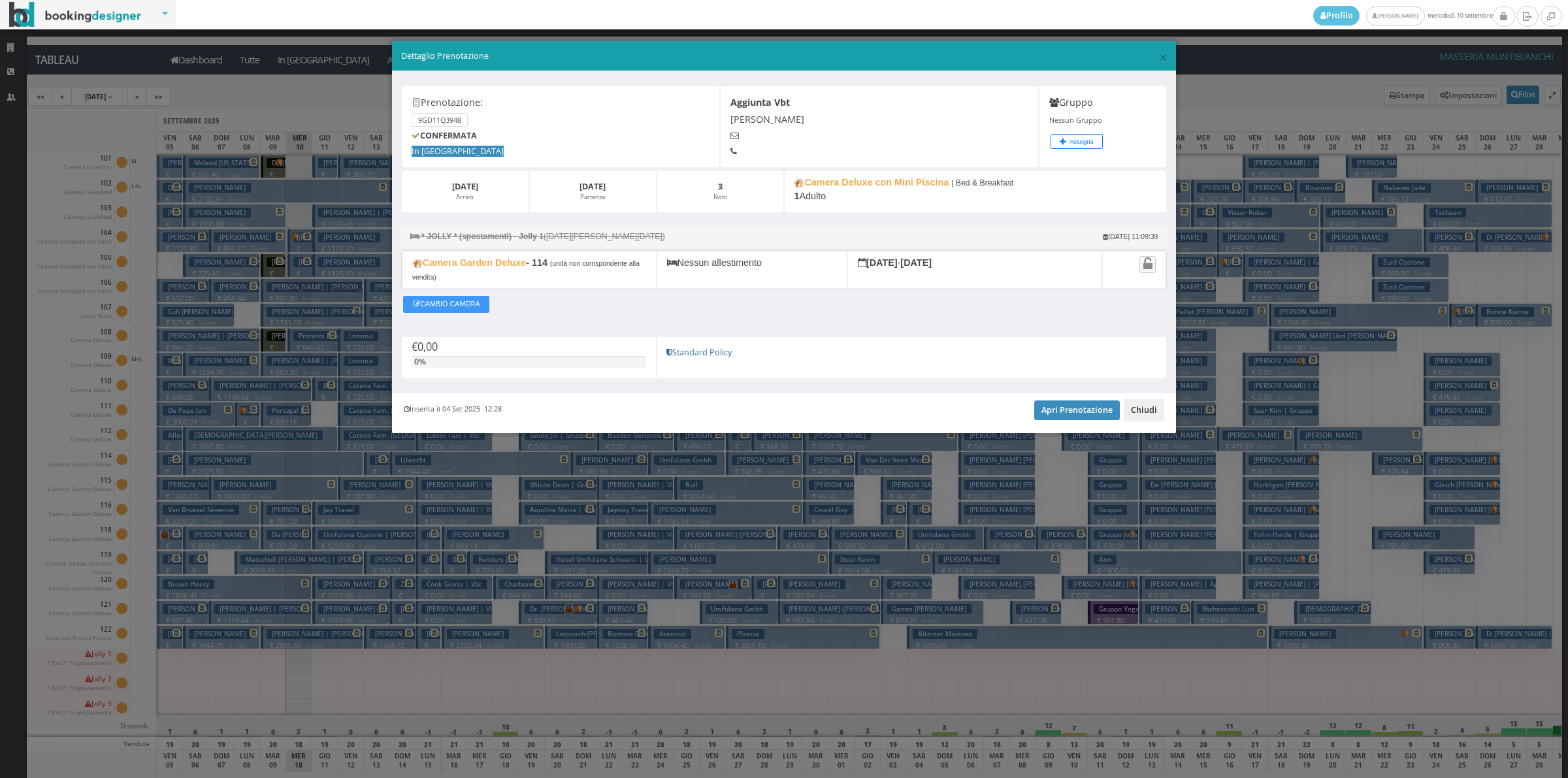
click at [1132, 412] on button "Chiudi" at bounding box center [1143, 410] width 40 height 22
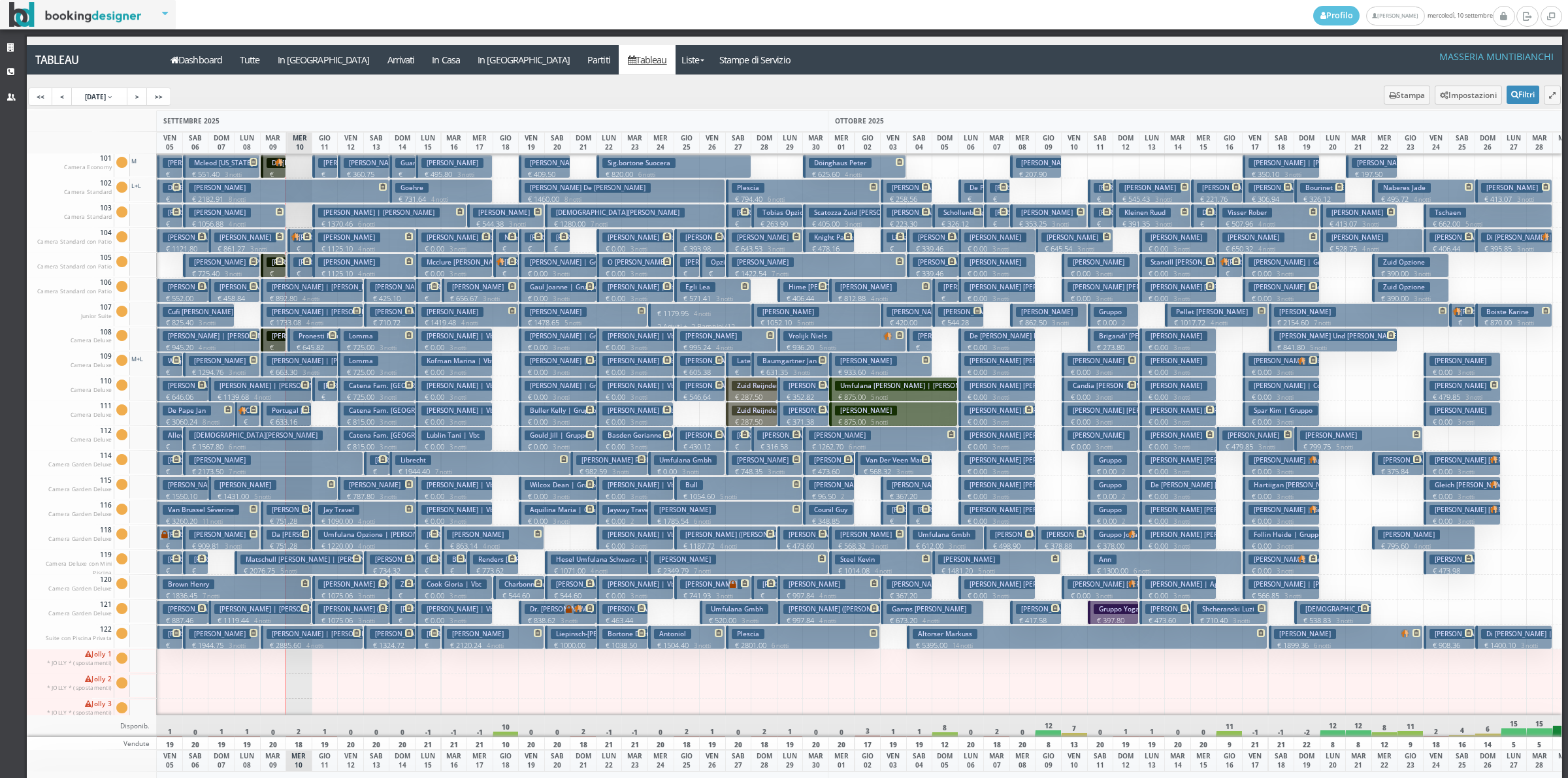
click at [304, 272] on p "€ 201.07 1 notti" at bounding box center [301, 289] width 16 height 41
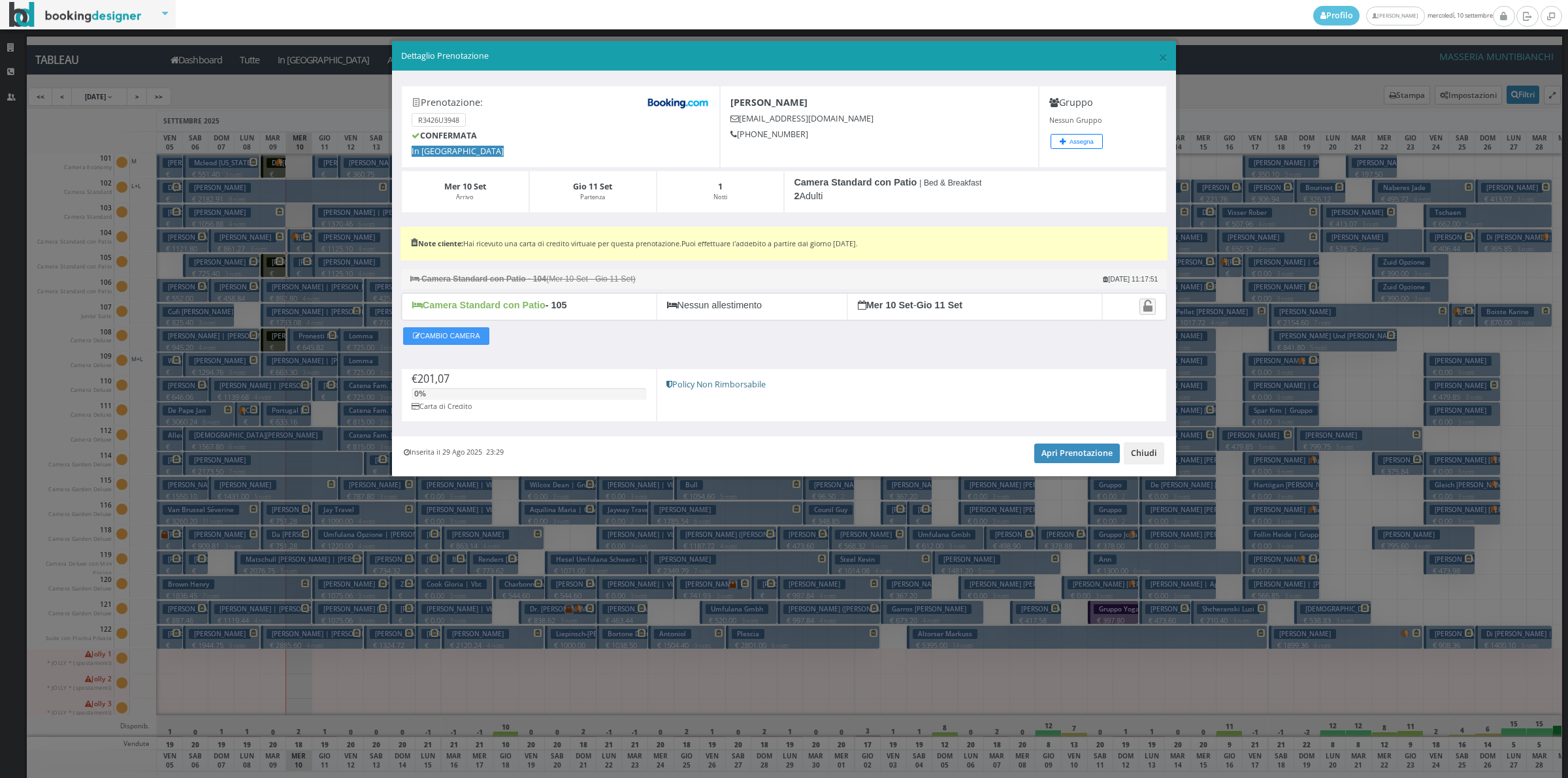
click at [1144, 464] on button "Chiudi" at bounding box center [1143, 453] width 40 height 22
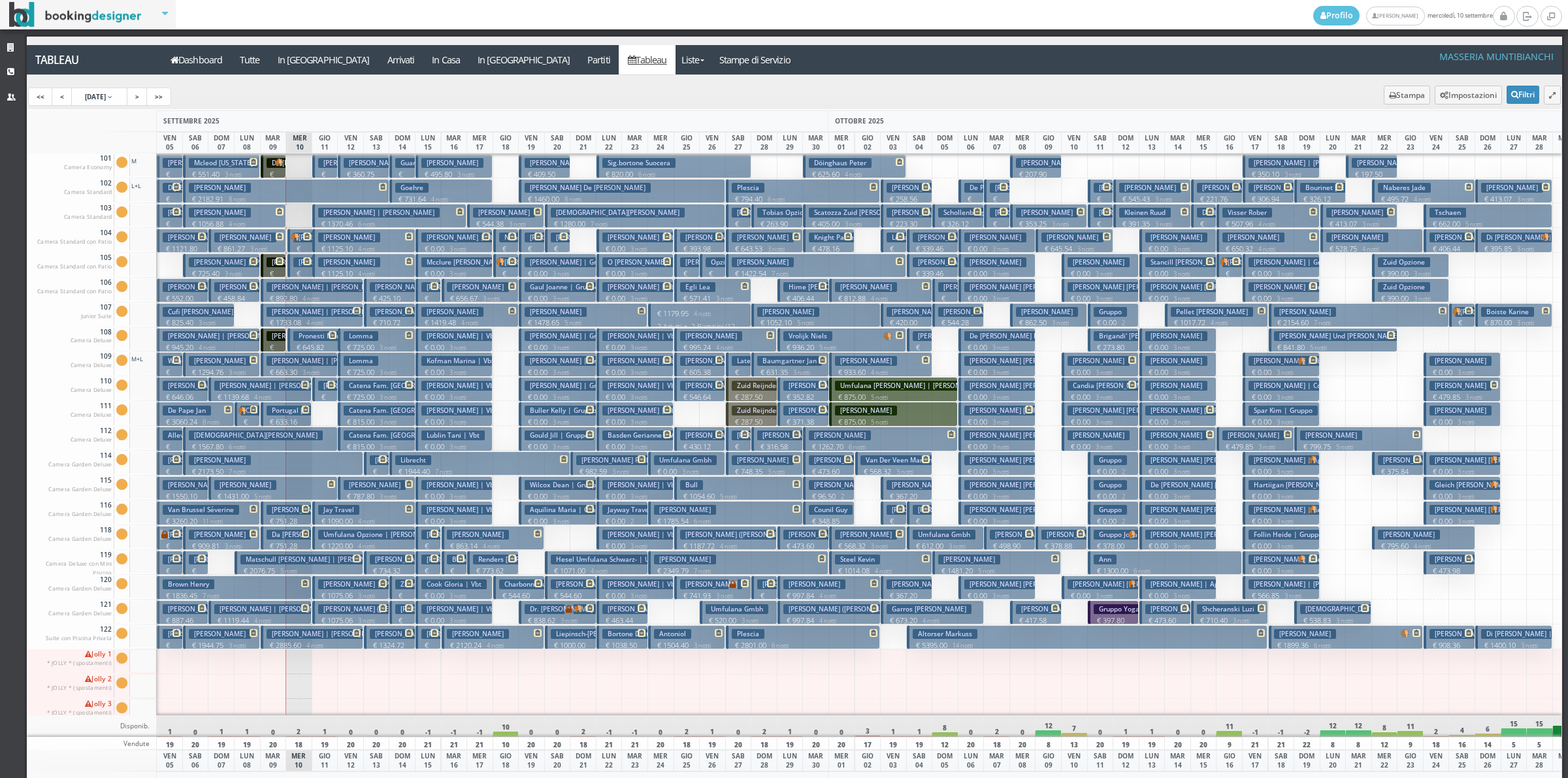
click at [322, 171] on p "€ 181.80 1 notti" at bounding box center [326, 190] width 16 height 41
click at [0, 0] on div "× Dettaglio Prenotazione Prenotazione: R3426U3948 CONFERMATA In Arrivo Tamagnin…" at bounding box center [0, 0] width 0 height 0
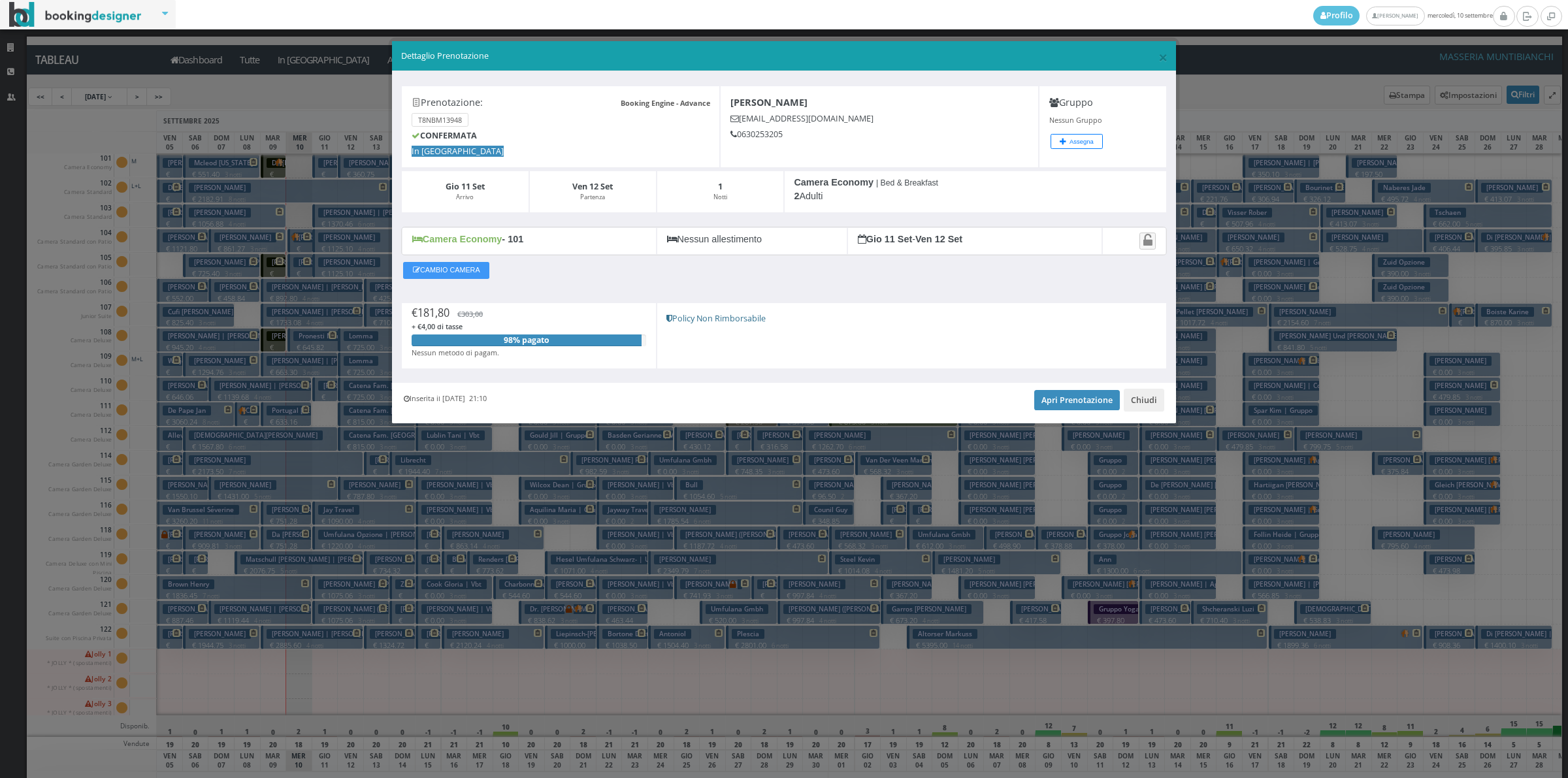
click at [1083, 393] on div "Inserita il 04 Giu 2025 21:10 Apri Prenotazione Chiudi" at bounding box center [784, 402] width 784 height 40
click at [1065, 399] on link "Apri Prenotazione" at bounding box center [1077, 400] width 86 height 20
click at [1133, 405] on button "Chiudi" at bounding box center [1143, 399] width 40 height 22
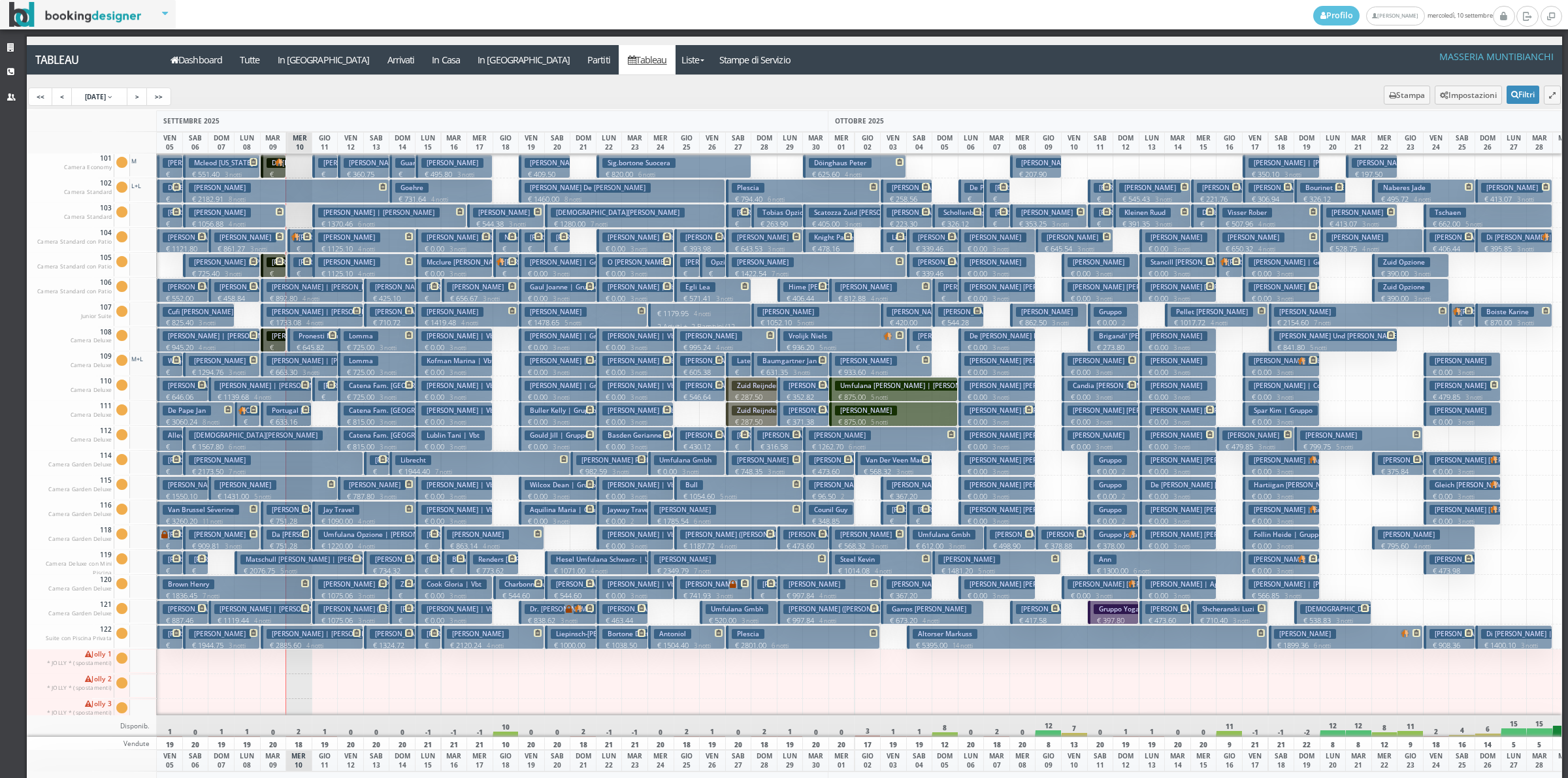
click at [332, 217] on h3 "Hagen Rene | Hagen" at bounding box center [379, 213] width 121 height 10
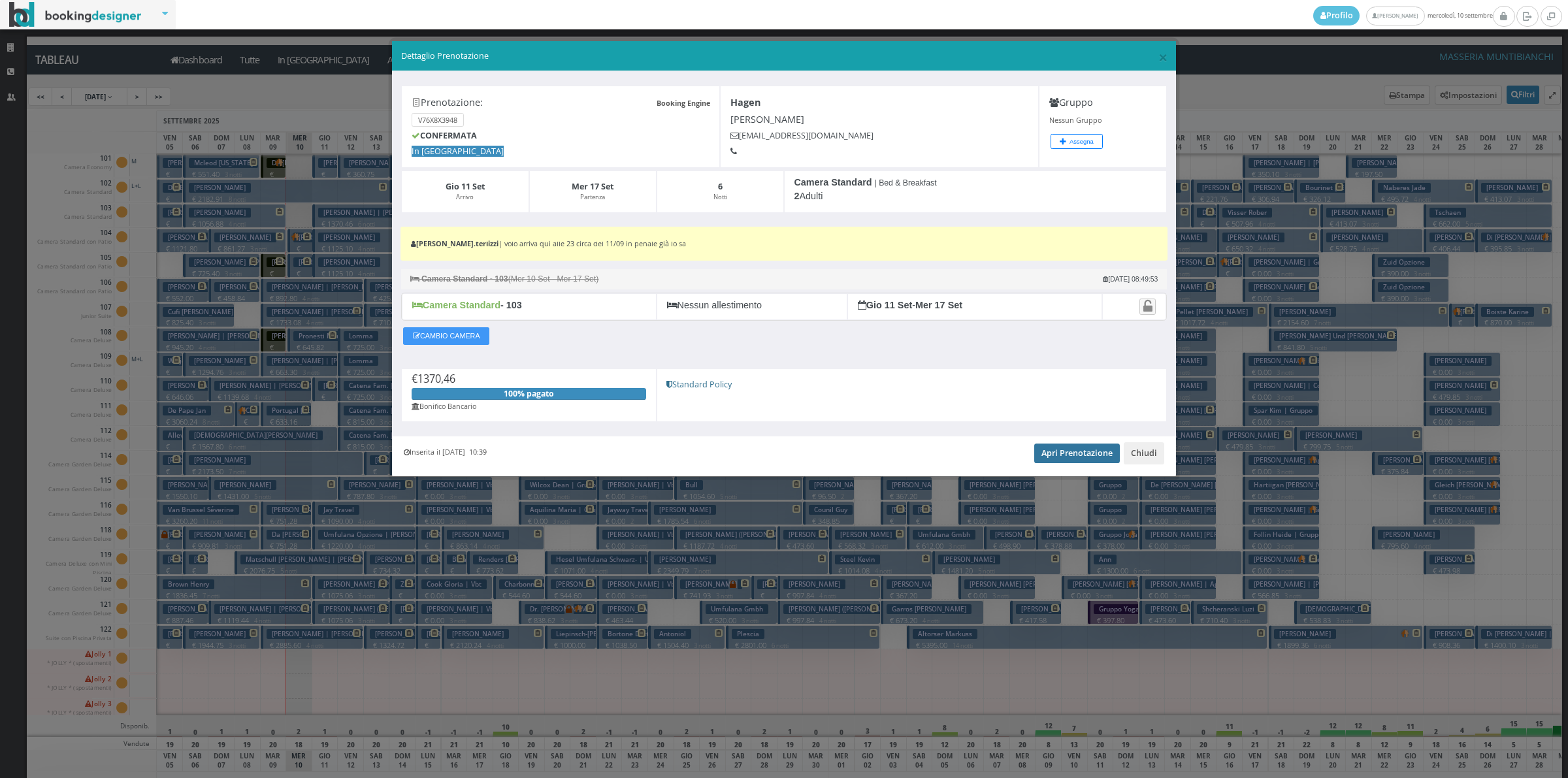
click at [1067, 449] on link "Apri Prenotazione" at bounding box center [1077, 453] width 86 height 20
click at [1146, 458] on button "Chiudi" at bounding box center [1143, 453] width 40 height 22
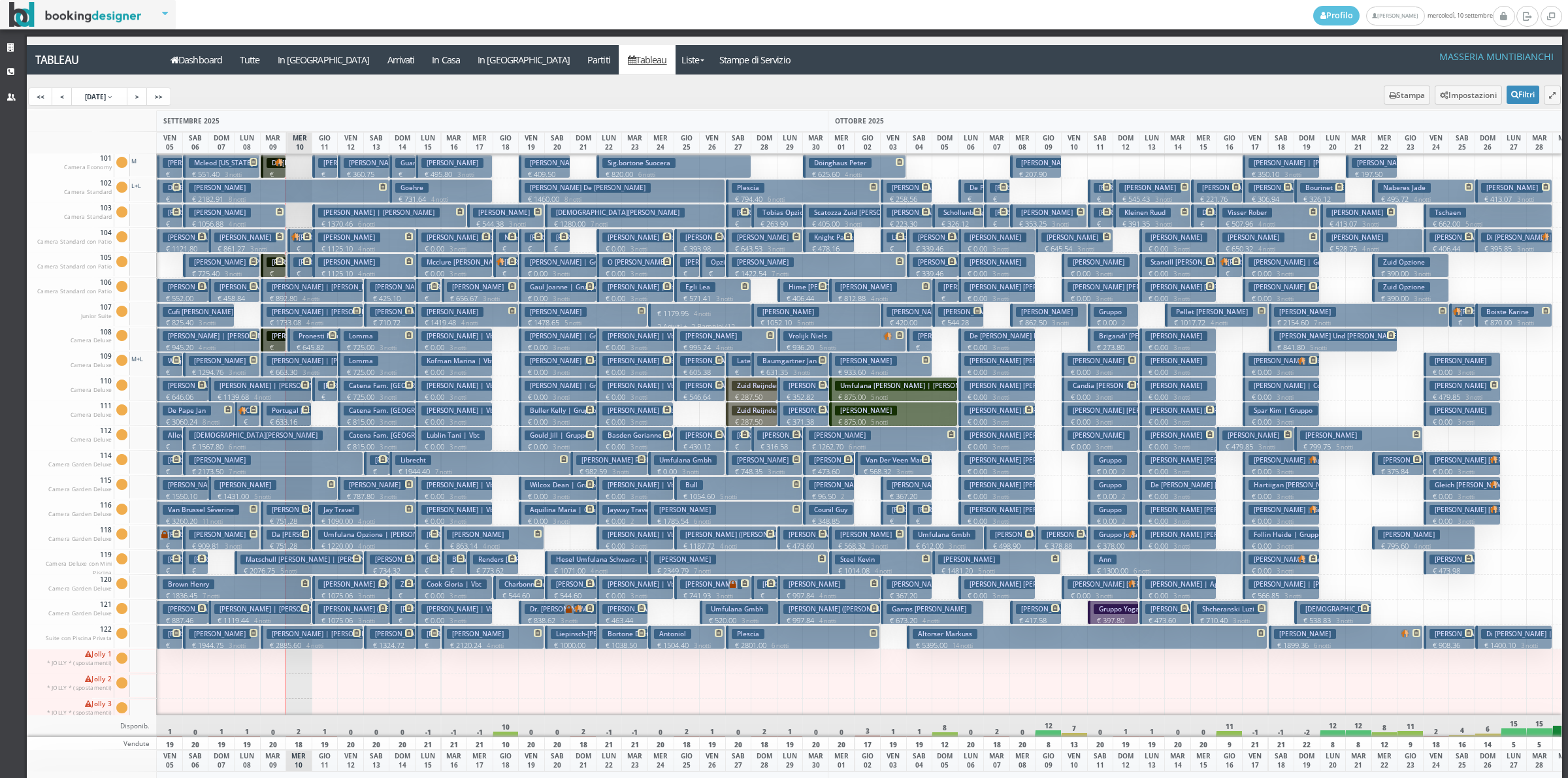
click at [330, 239] on h3 "Graffeo Daniella" at bounding box center [349, 237] width 62 height 10
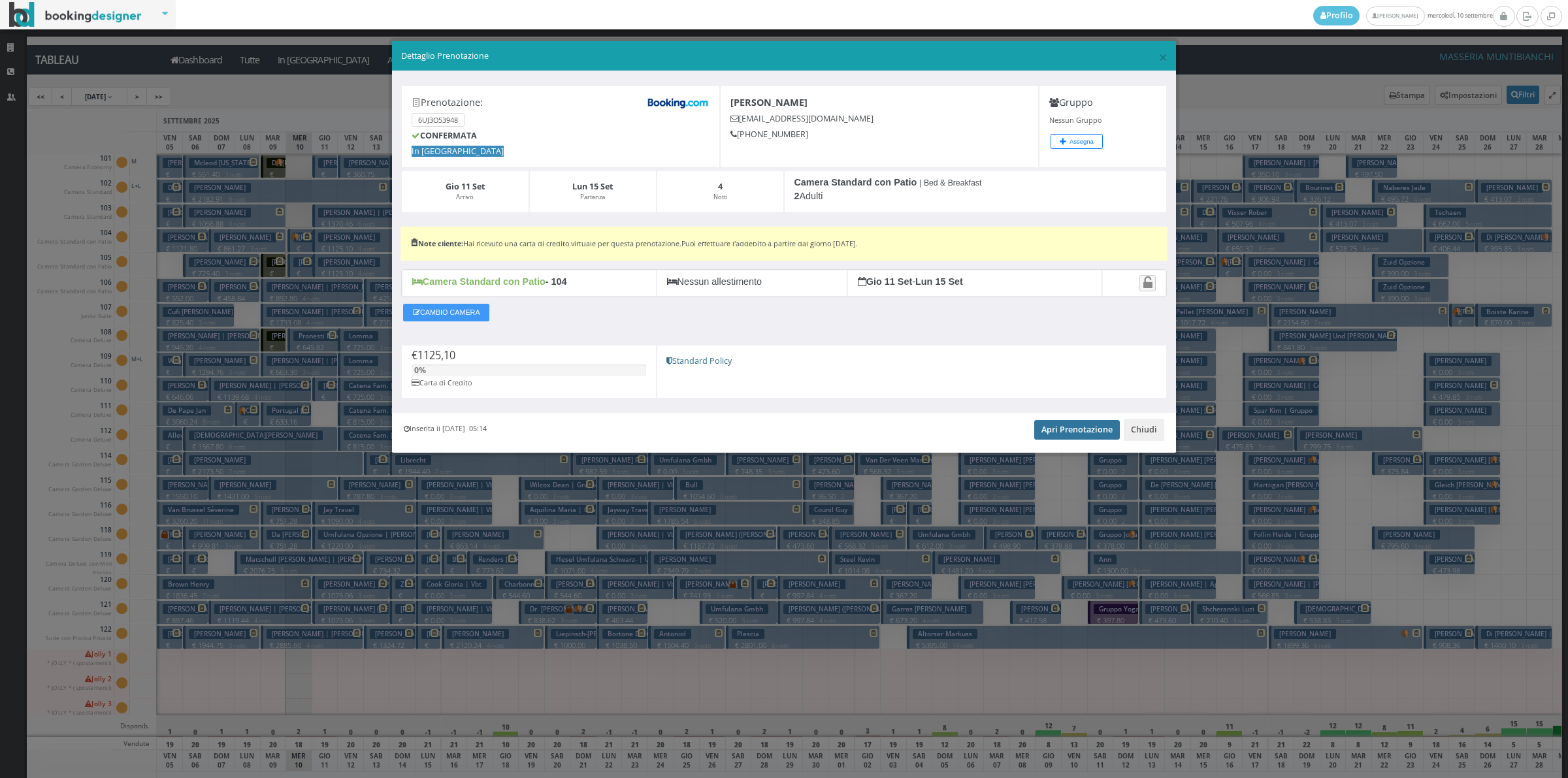
click at [1070, 434] on link "Apri Prenotazione" at bounding box center [1077, 430] width 86 height 20
click at [1132, 425] on button "Chiudi" at bounding box center [1143, 429] width 40 height 22
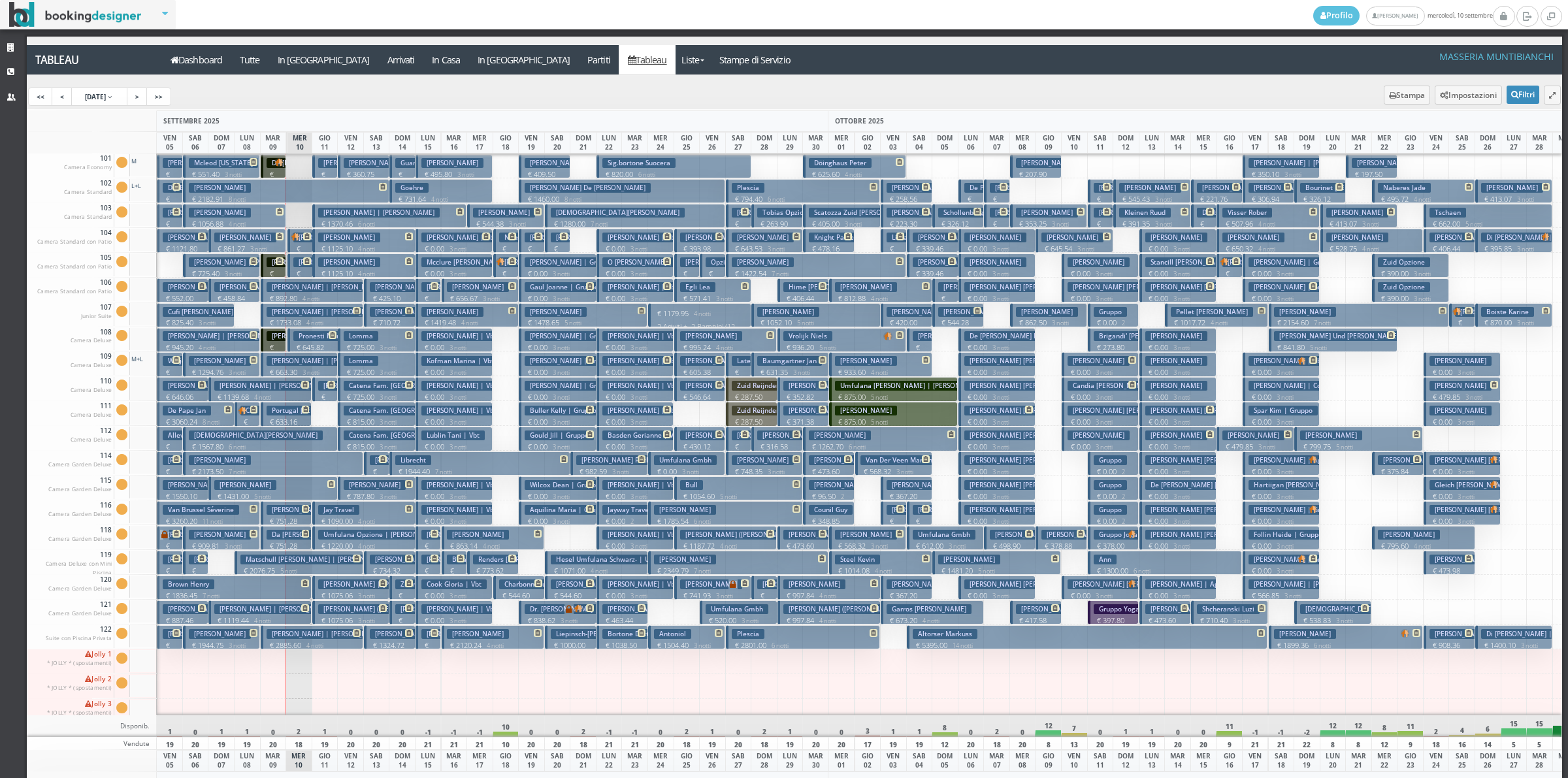
click at [328, 261] on h3 "Graffeo Daniella" at bounding box center [349, 262] width 62 height 10
click at [0, 0] on div "× Dettaglio Prenotazione Prenotazione: 6UJ3O53948 CONFERMATA In Arrivo Graffeo …" at bounding box center [0, 0] width 0 height 0
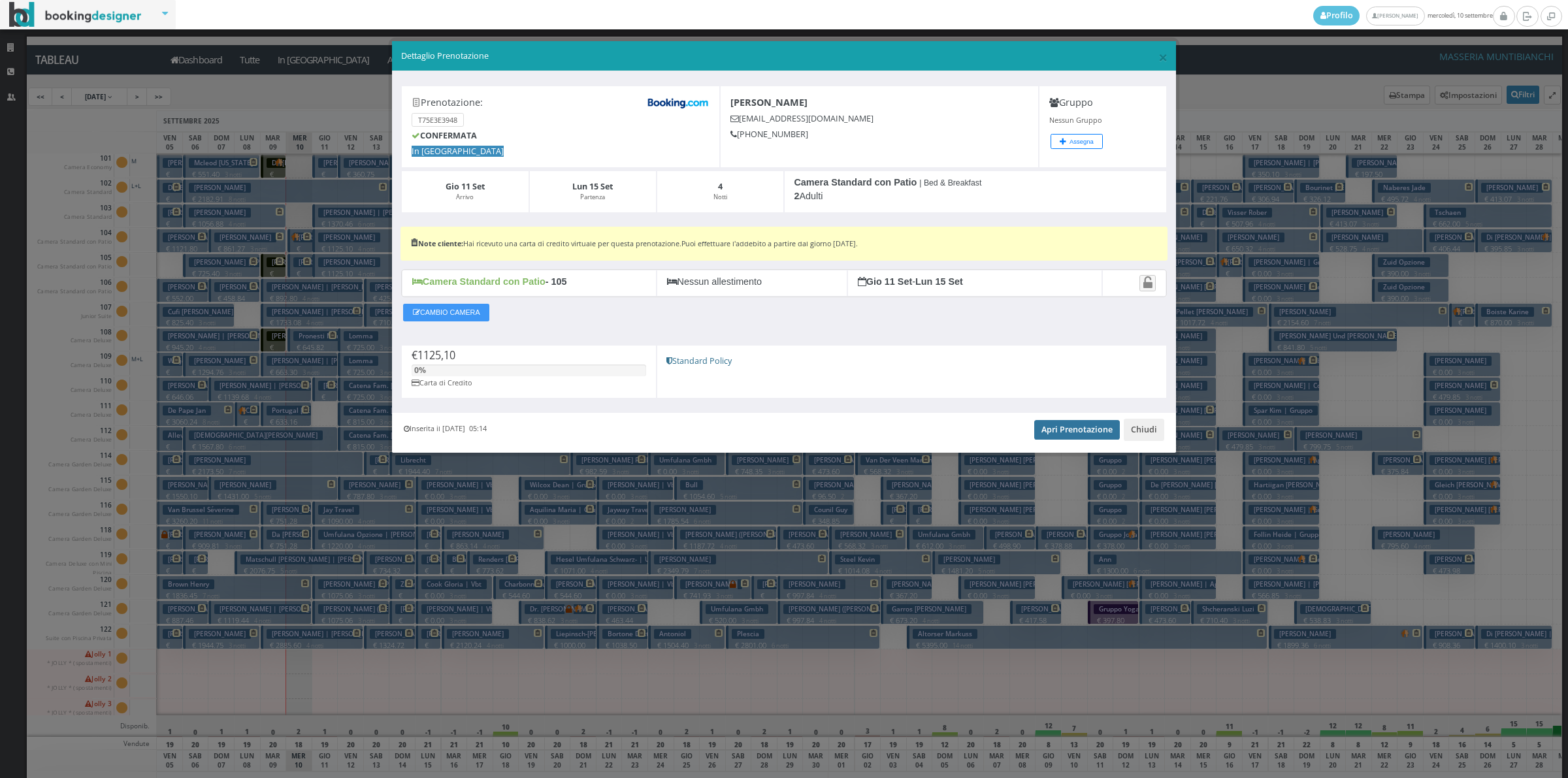
click at [1048, 435] on link "Apri Prenotazione" at bounding box center [1077, 430] width 86 height 20
click at [1132, 433] on button "Chiudi" at bounding box center [1143, 429] width 40 height 22
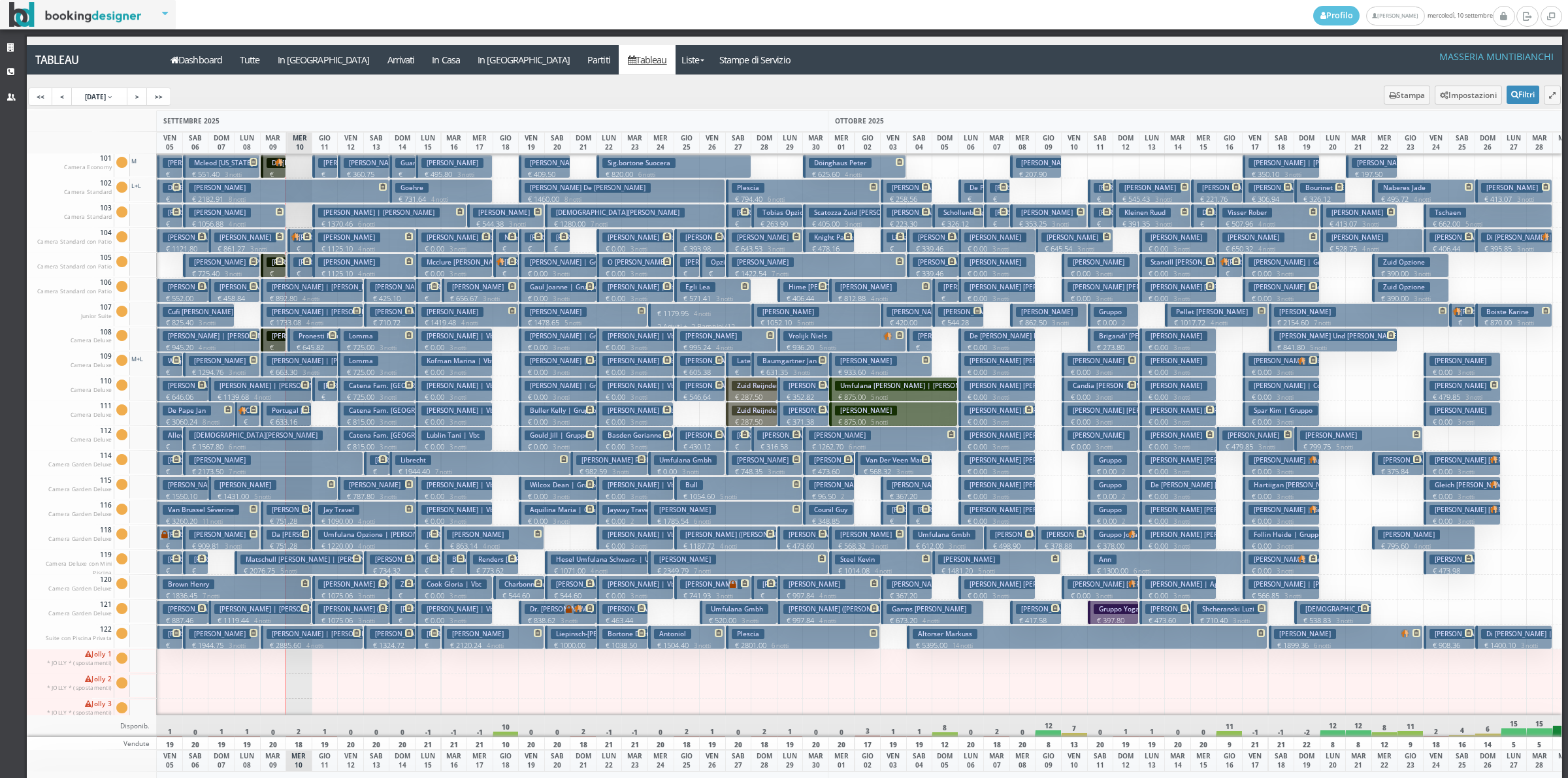
click at [320, 392] on button "Tamagnini Roberto € 217.29 1 notti 2 Adulti" at bounding box center [325, 389] width 26 height 24
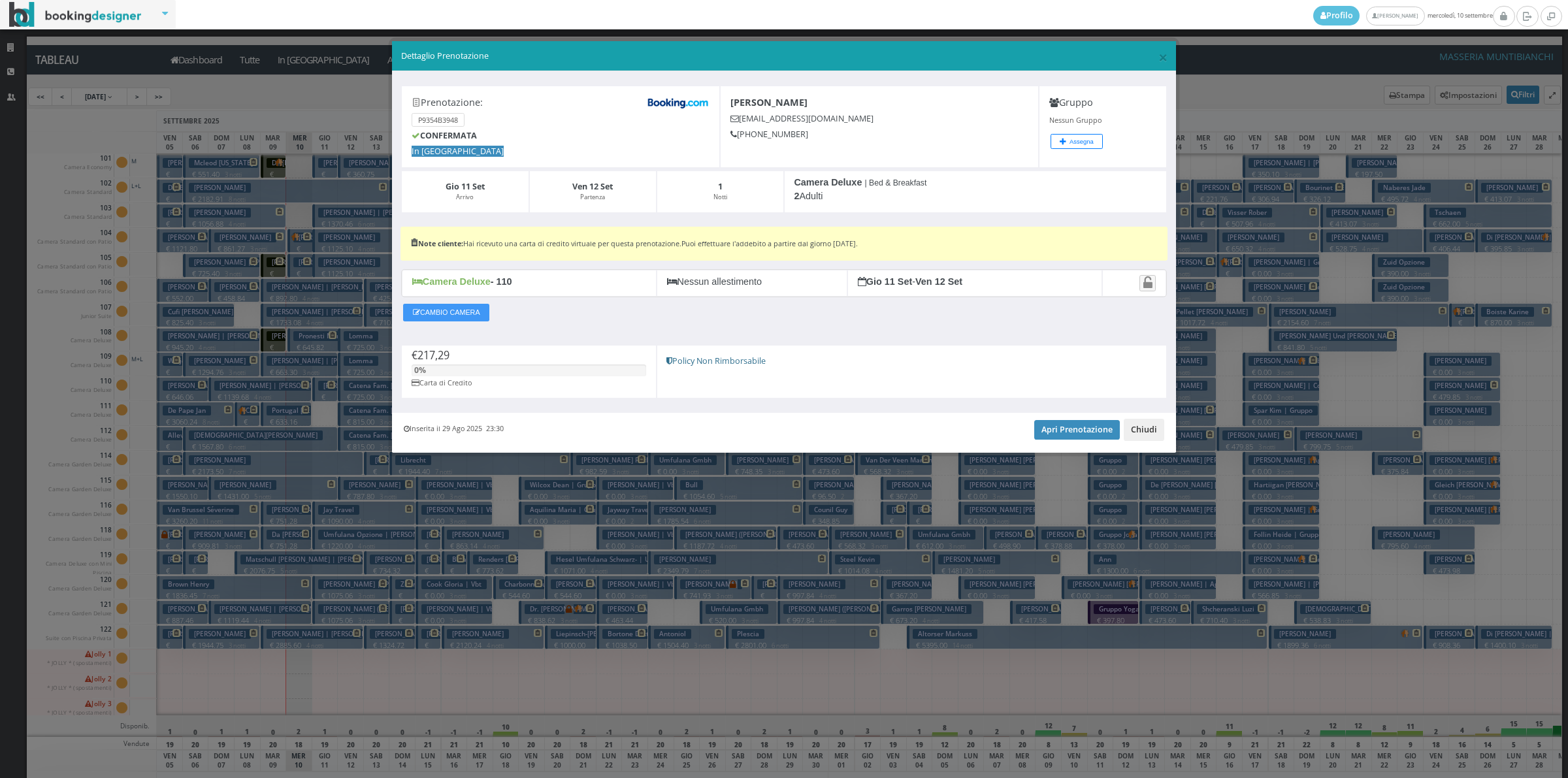
click at [1140, 428] on button "Chiudi" at bounding box center [1143, 429] width 40 height 22
click at [1140, 428] on button "Ackles Kimberly Martin Marguerite € 0.00 3 notti 2 Adulti" at bounding box center [1178, 439] width 77 height 24
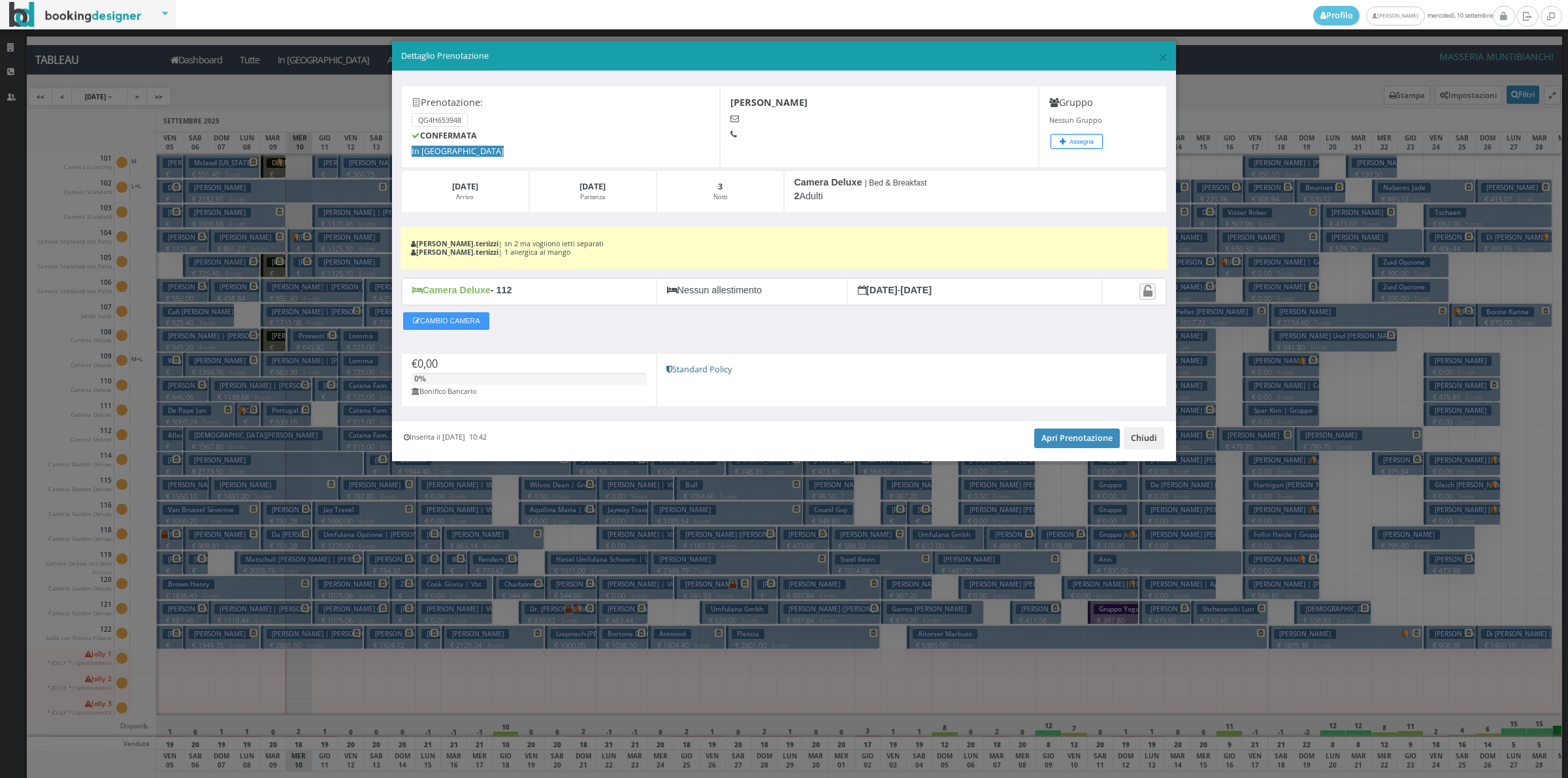
click at [1148, 444] on button "Chiudi" at bounding box center [1143, 438] width 40 height 22
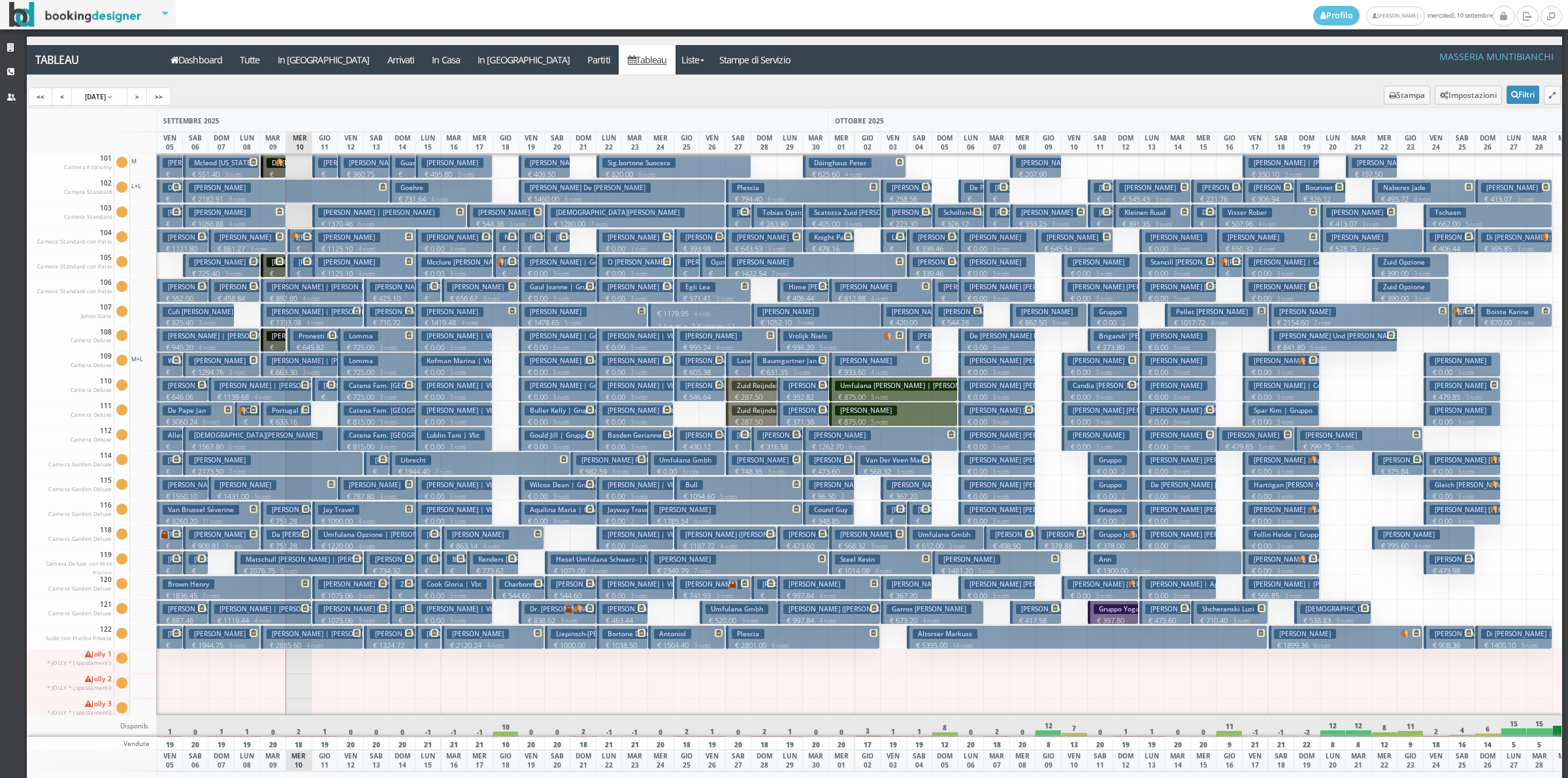
click at [329, 517] on p "€ 1090.00 4 notti" at bounding box center [365, 521] width 94 height 11
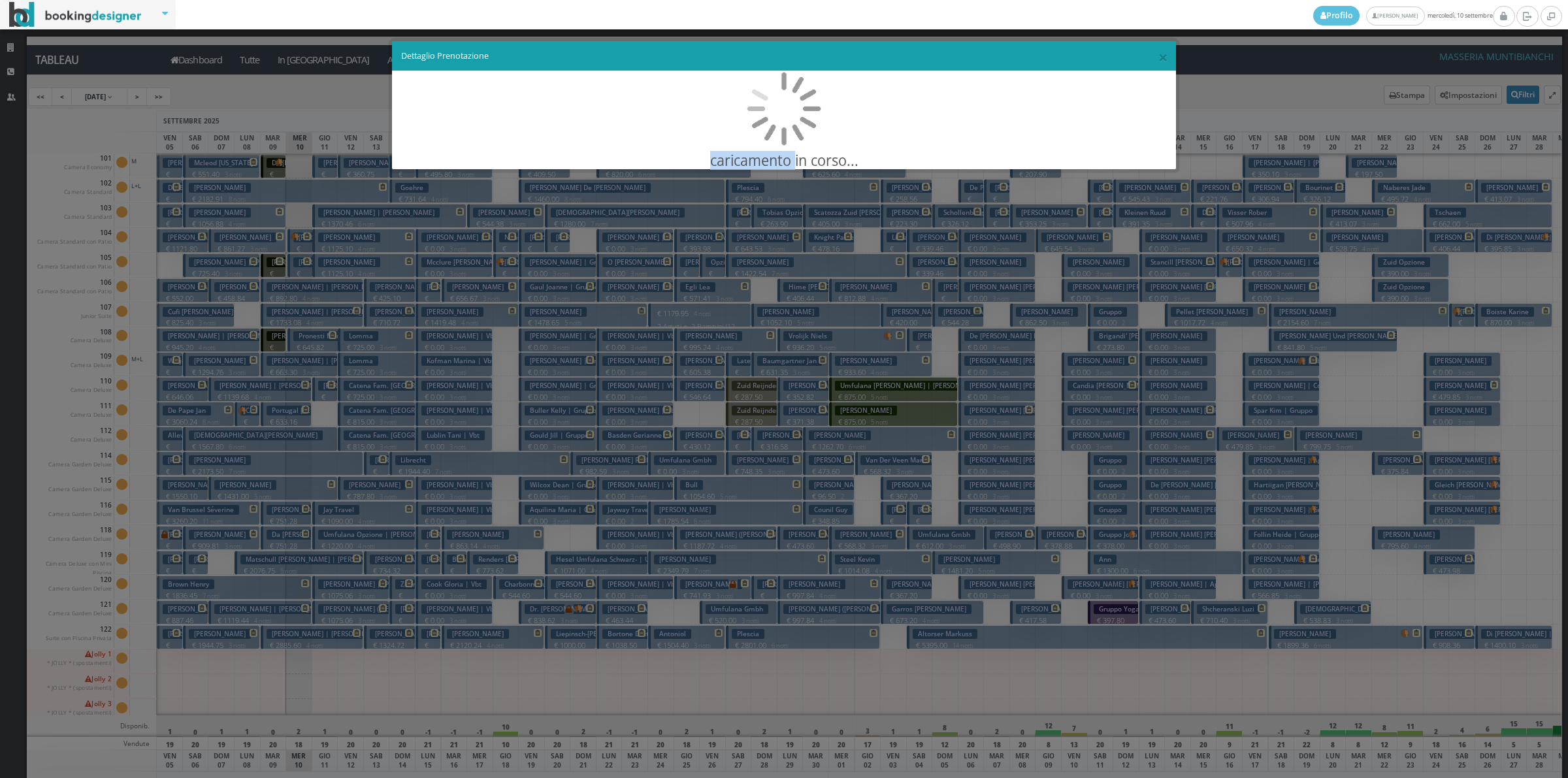
click at [329, 517] on div "× Dettaglio Prenotazione caricamento in corso..." at bounding box center [784, 389] width 1568 height 778
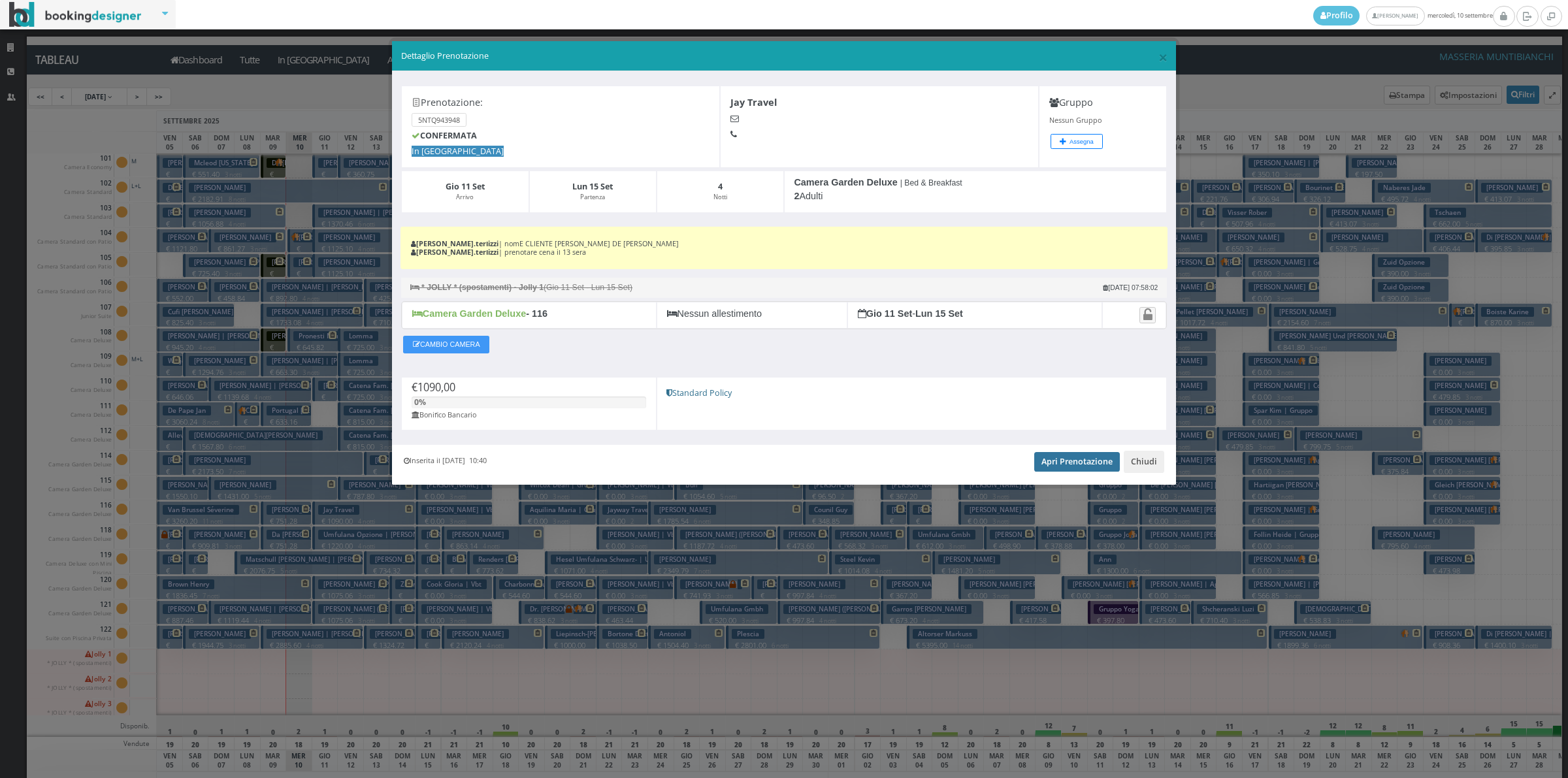
click at [1063, 472] on link "Apri Prenotazione" at bounding box center [1077, 462] width 86 height 20
click at [1140, 461] on button "Chiudi" at bounding box center [1143, 461] width 40 height 22
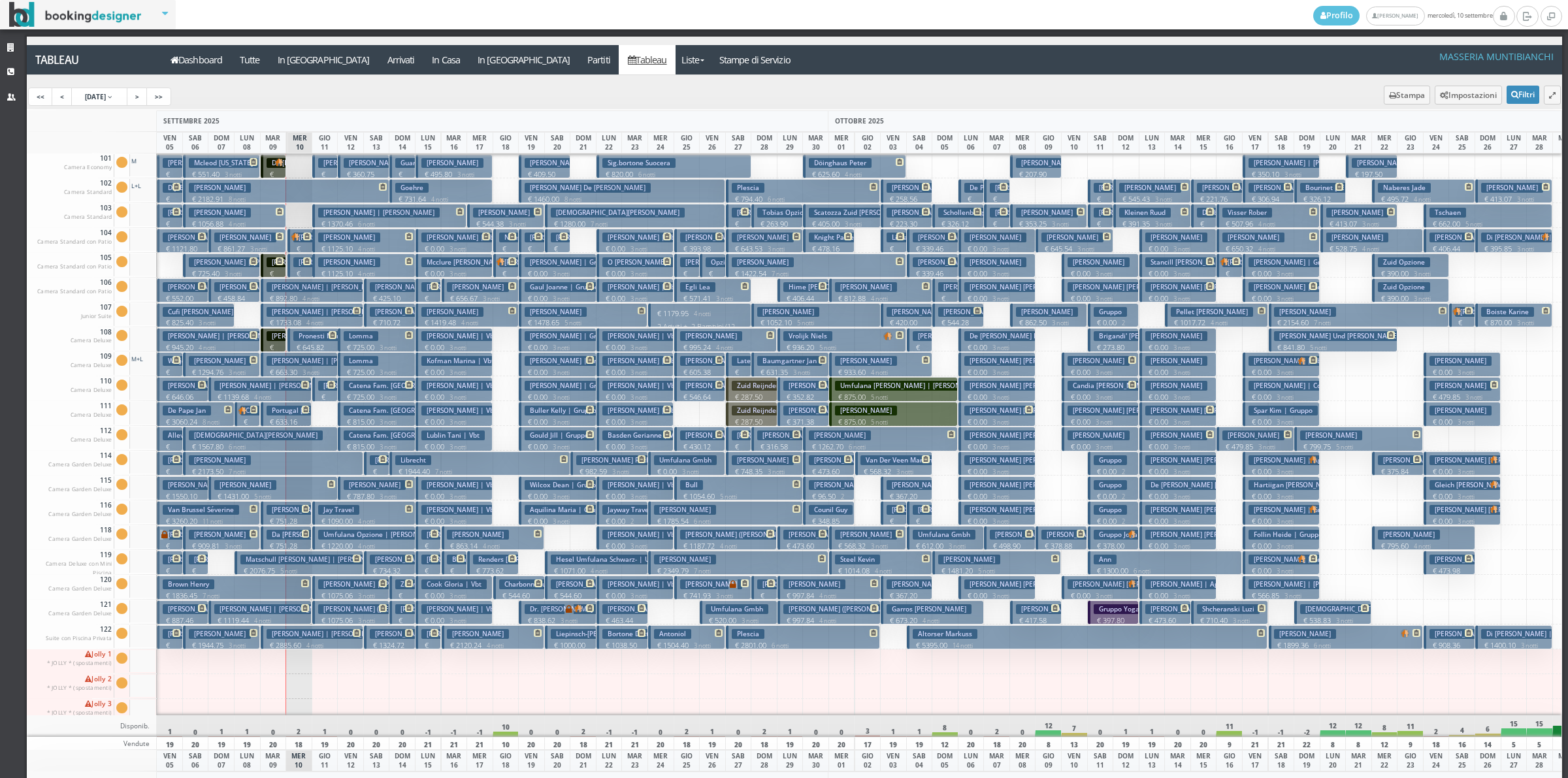
click at [330, 534] on h3 "Umfulana Opzione | Umfulana Schlingmann Klaus" at bounding box center [383, 535] width 130 height 10
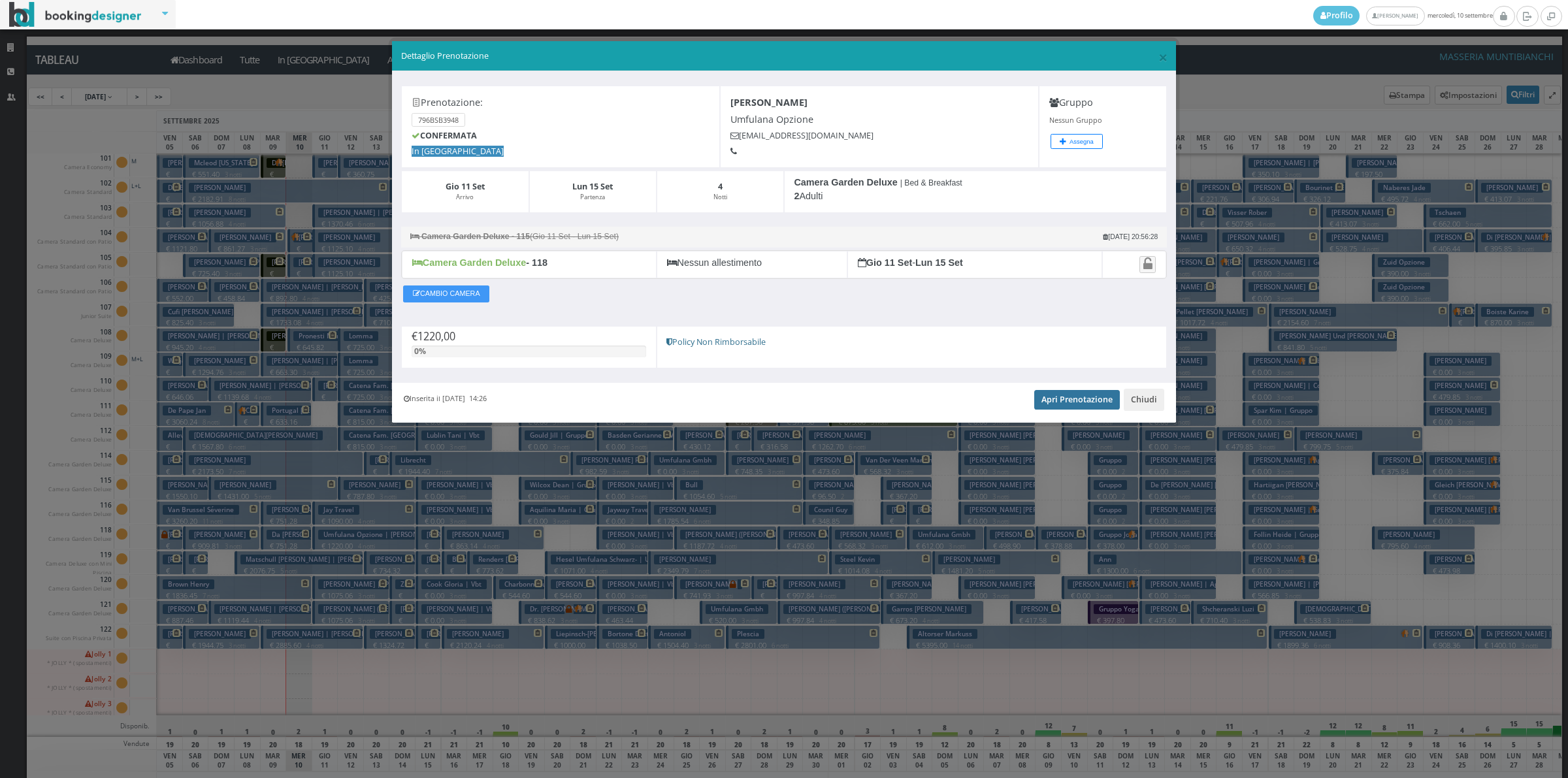
click at [1082, 402] on link "Apri Prenotazione" at bounding box center [1077, 400] width 86 height 20
click at [1138, 400] on button "Chiudi" at bounding box center [1143, 399] width 40 height 22
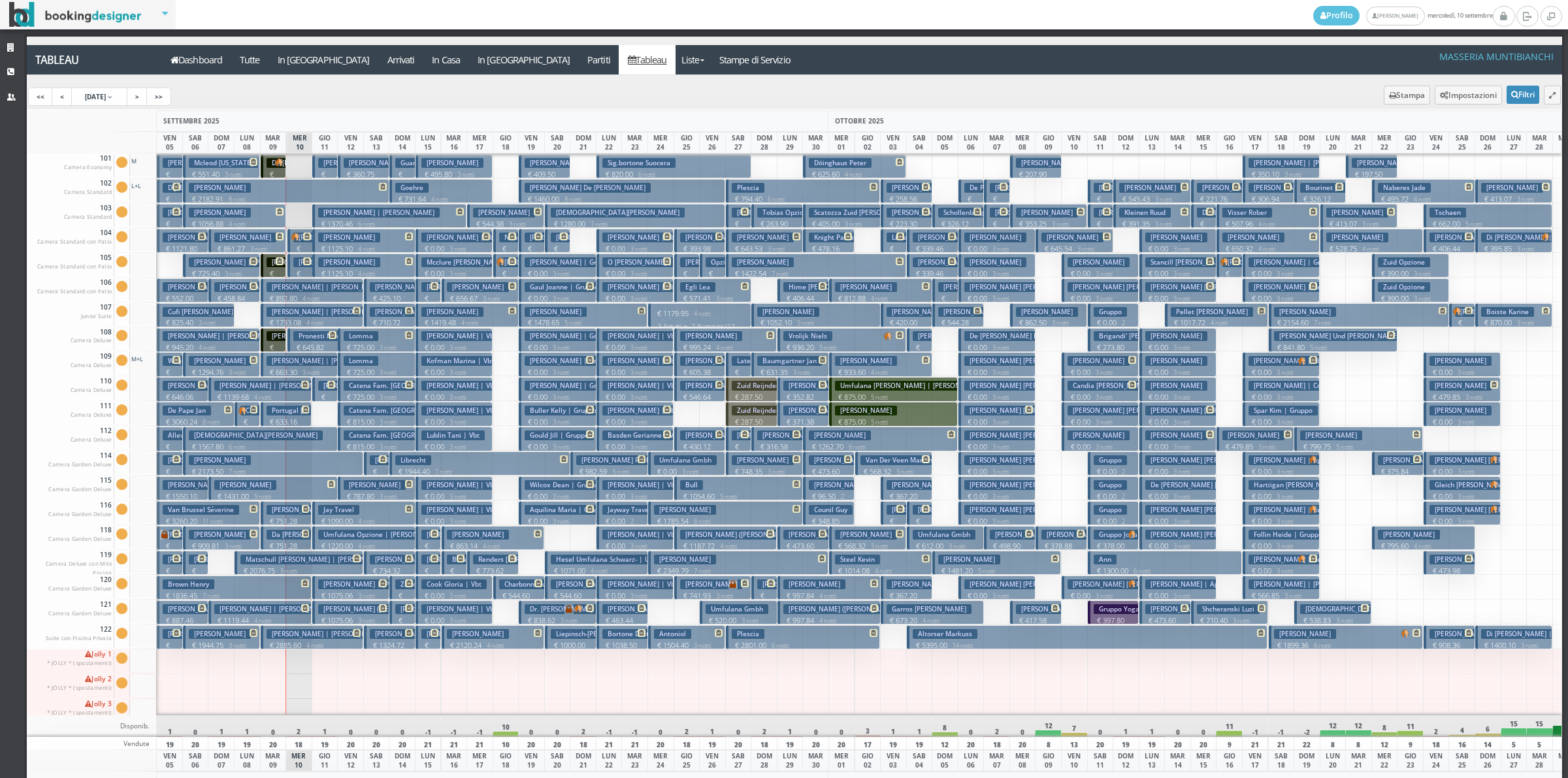
click at [362, 538] on h3 "Umfulana Opzione | Umfulana Schlingmann Klaus" at bounding box center [383, 535] width 130 height 10
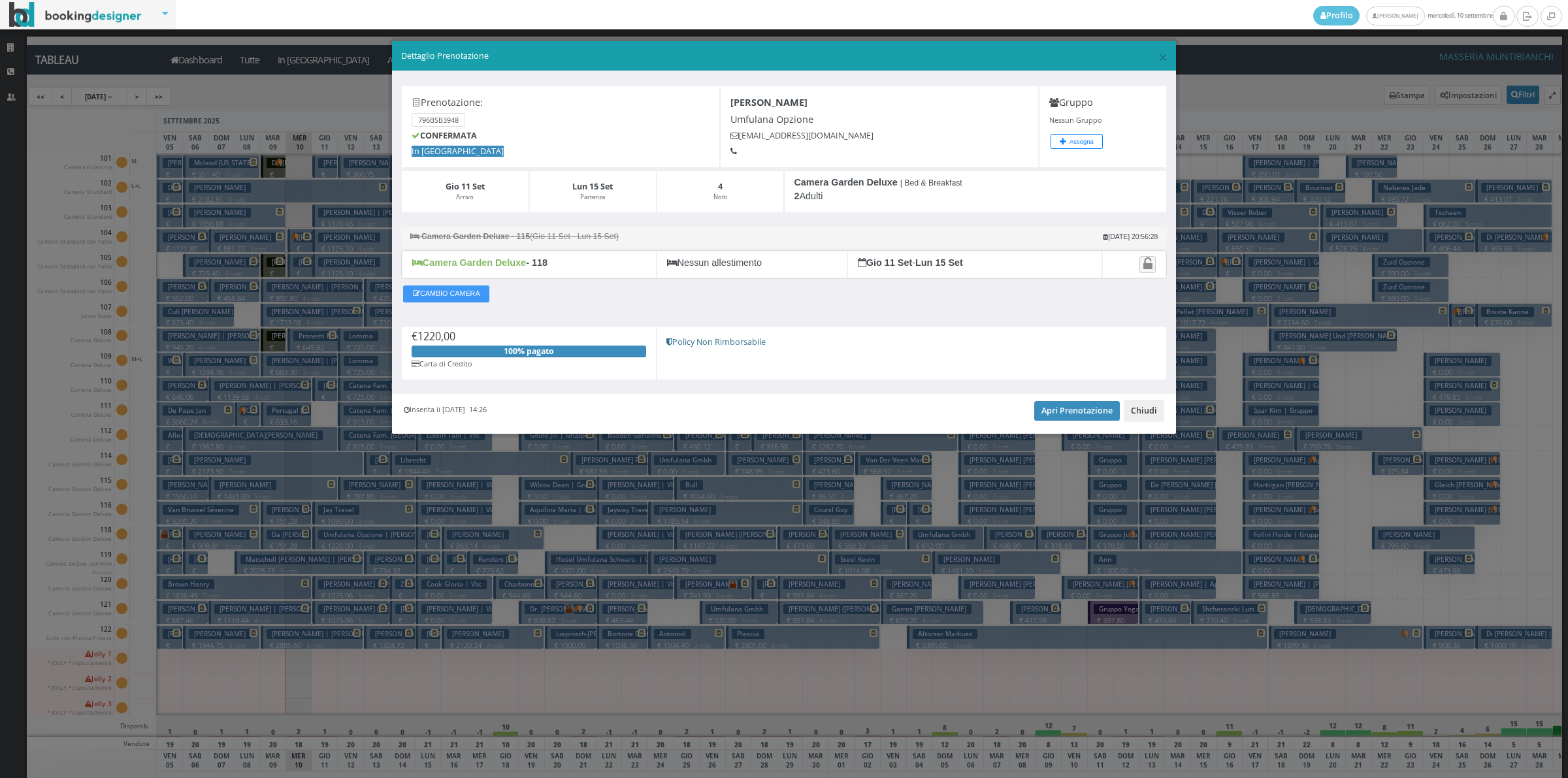
drag, startPoint x: 1148, startPoint y: 416, endPoint x: 1138, endPoint y: 422, distance: 11.7
click at [1148, 418] on button "Chiudi" at bounding box center [1143, 410] width 40 height 22
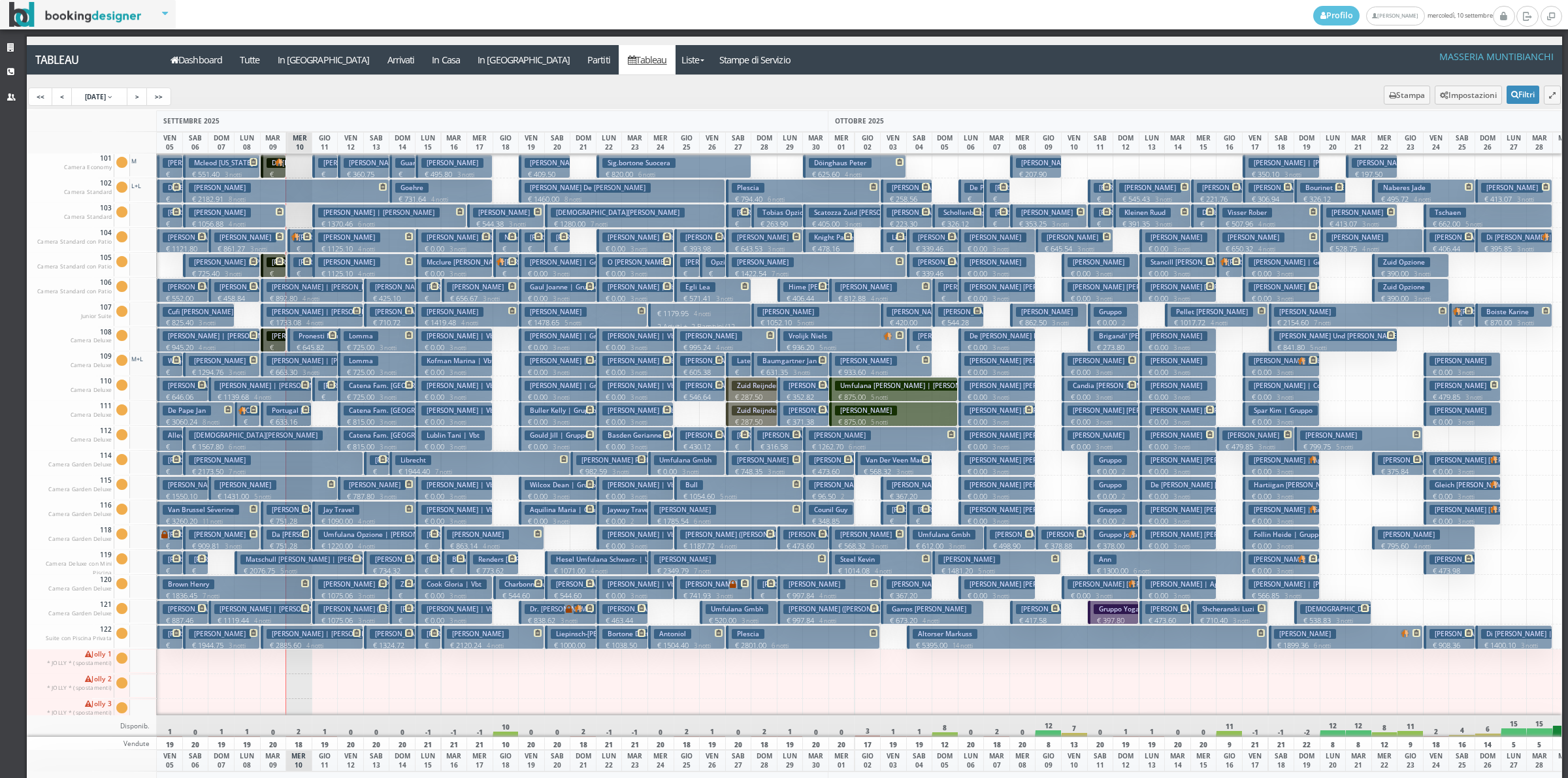
click at [325, 589] on h3 "Levitt Shayna | Levitt Shayna" at bounding box center [379, 585] width 121 height 10
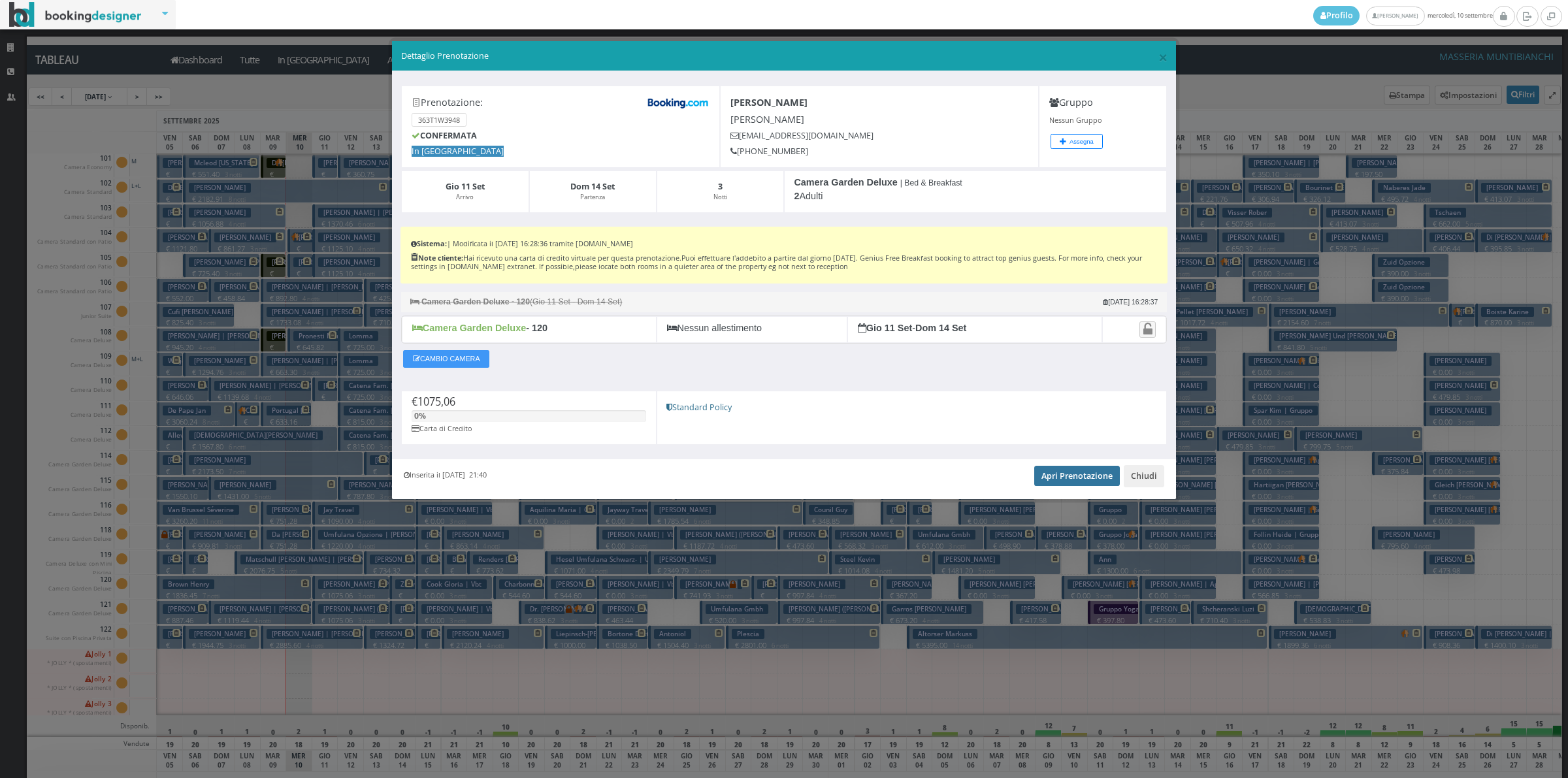
click at [1063, 480] on link "Apri Prenotazione" at bounding box center [1077, 475] width 86 height 20
click at [1138, 477] on button "Chiudi" at bounding box center [1143, 475] width 40 height 22
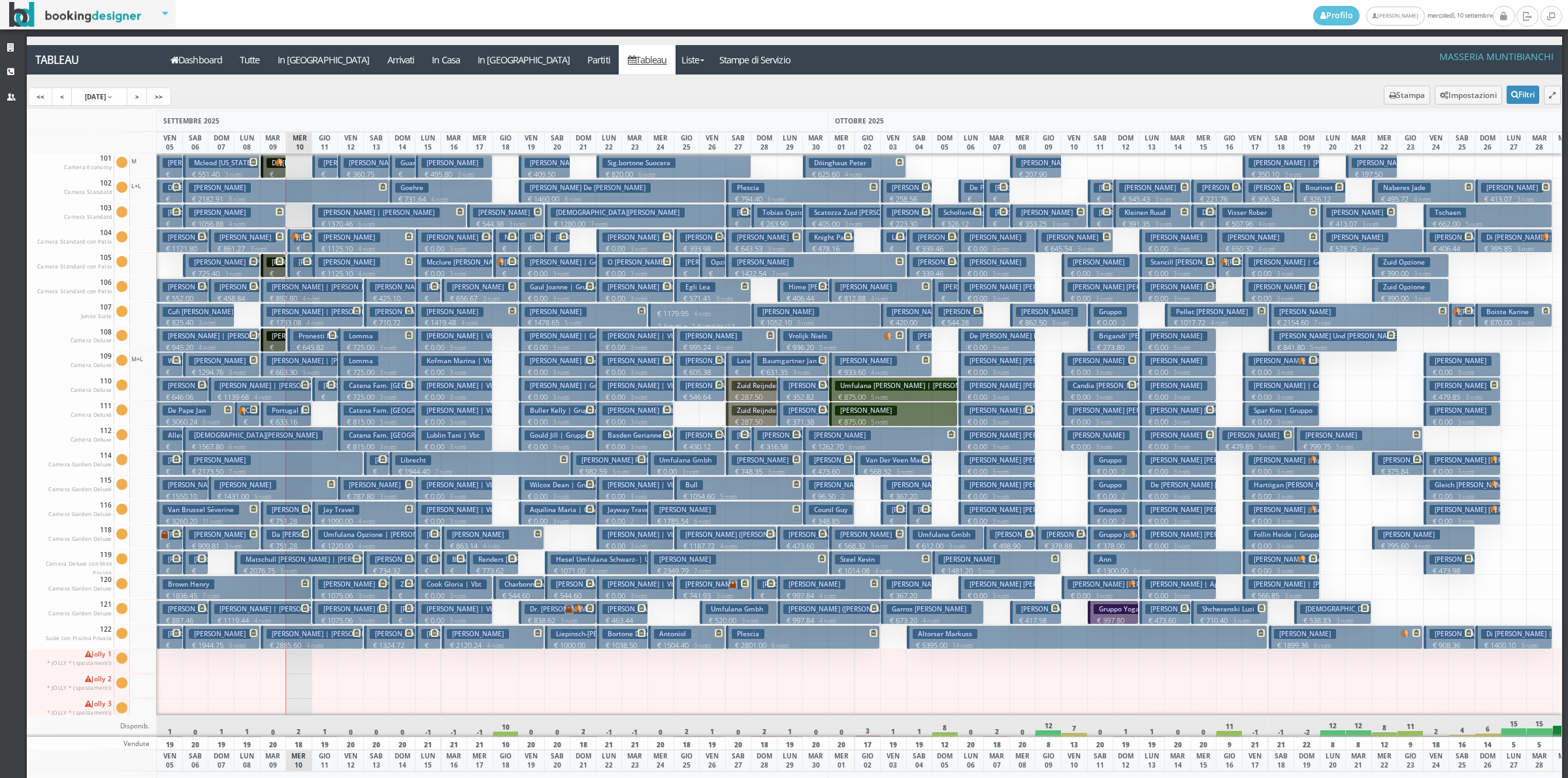
click at [330, 609] on h3 "Levitt (natalie Silove) Shayna" at bounding box center [405, 609] width 173 height 10
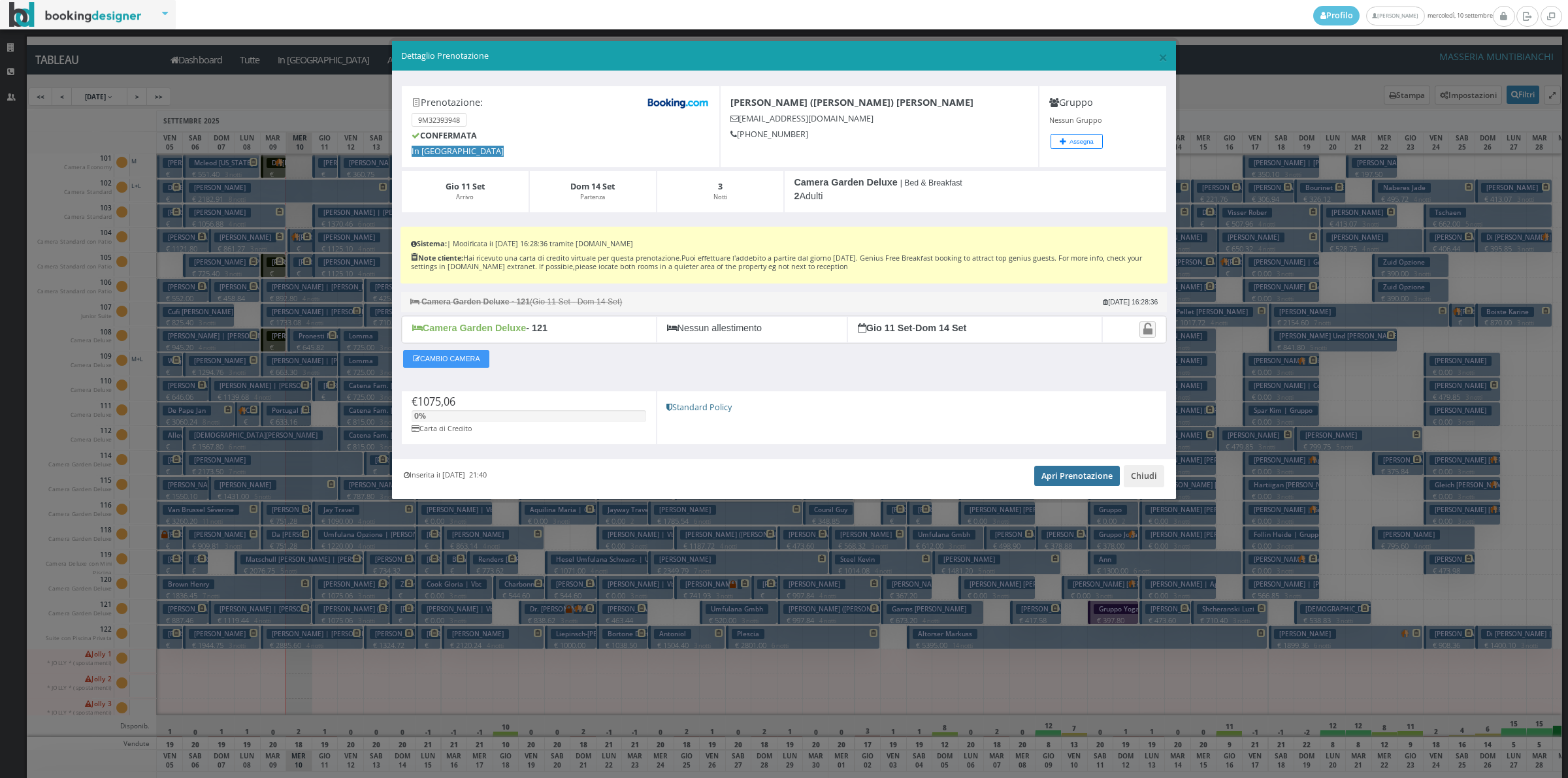
click at [1099, 480] on link "Apri Prenotazione" at bounding box center [1077, 475] width 86 height 20
click at [1059, 481] on link "Apri Prenotazione" at bounding box center [1077, 475] width 86 height 20
click at [1136, 482] on button "Chiudi" at bounding box center [1143, 475] width 40 height 22
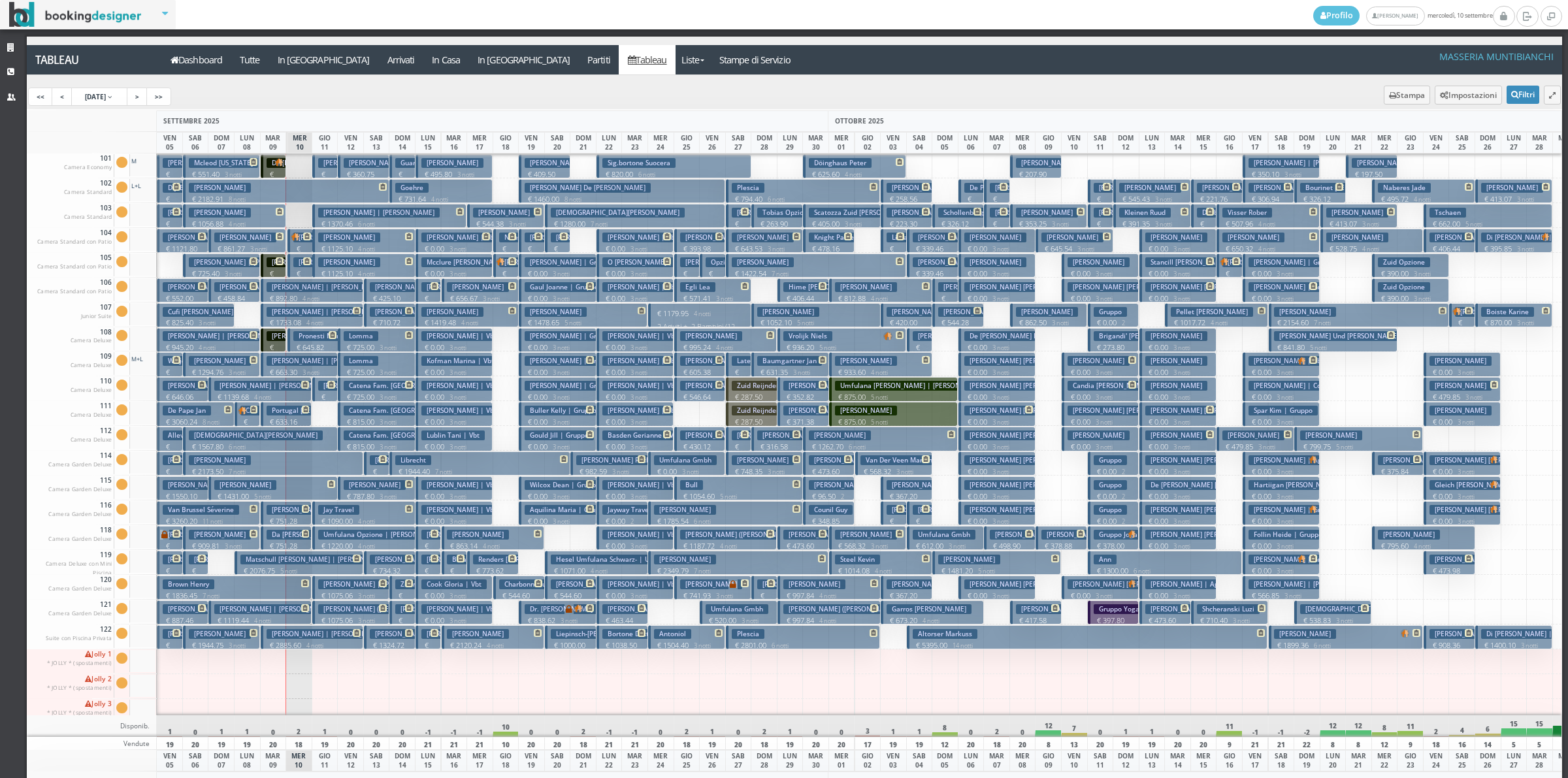
click at [264, 162] on button "De Laurentis Dorotea Giuseppina | De Laurentis € 720.00 1 notti 1 Adulto" at bounding box center [274, 167] width 26 height 24
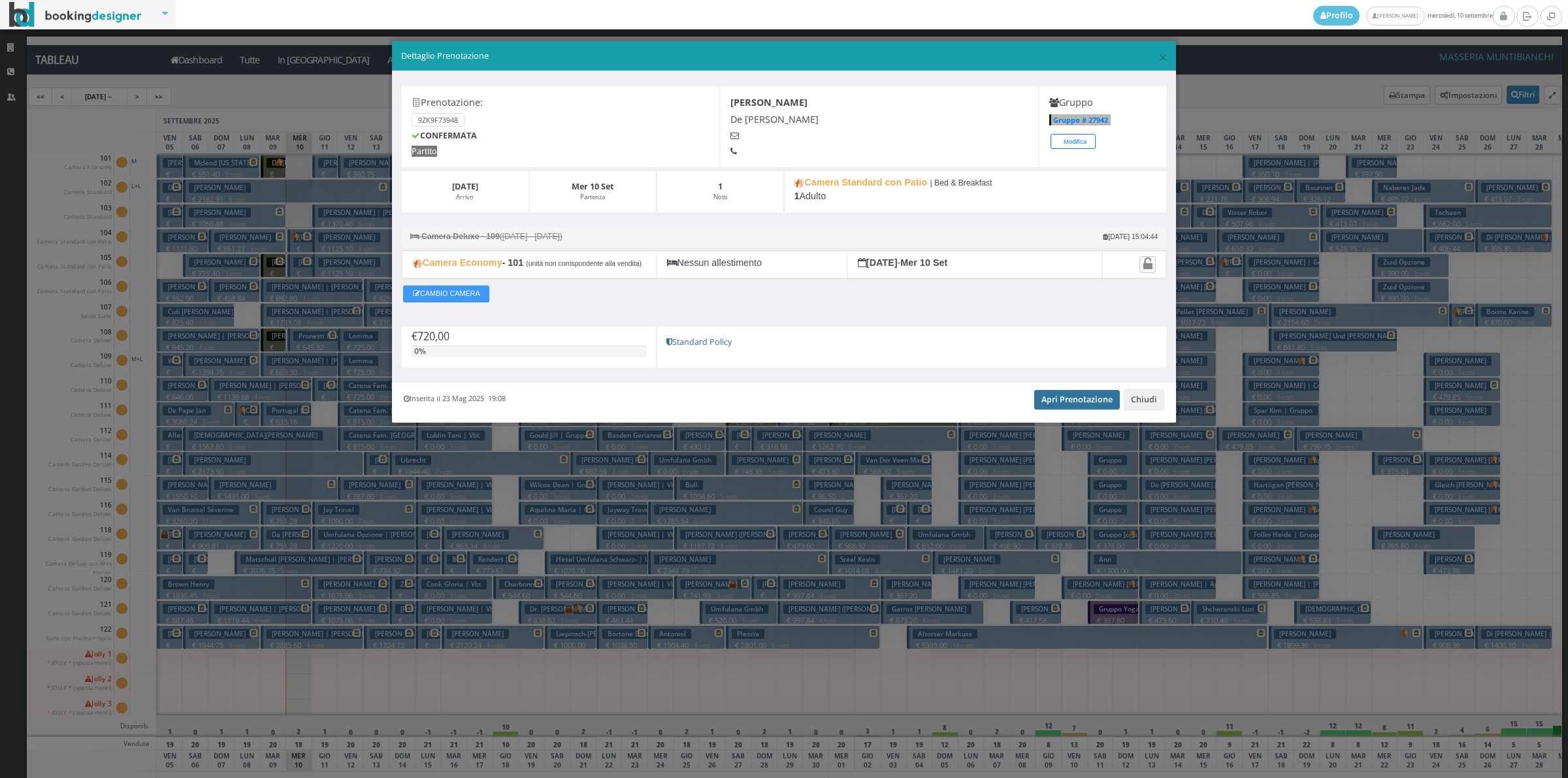
click at [1086, 410] on link "Apri Prenotazione" at bounding box center [1077, 400] width 86 height 20
click at [1142, 406] on button "Chiudi" at bounding box center [1143, 399] width 40 height 22
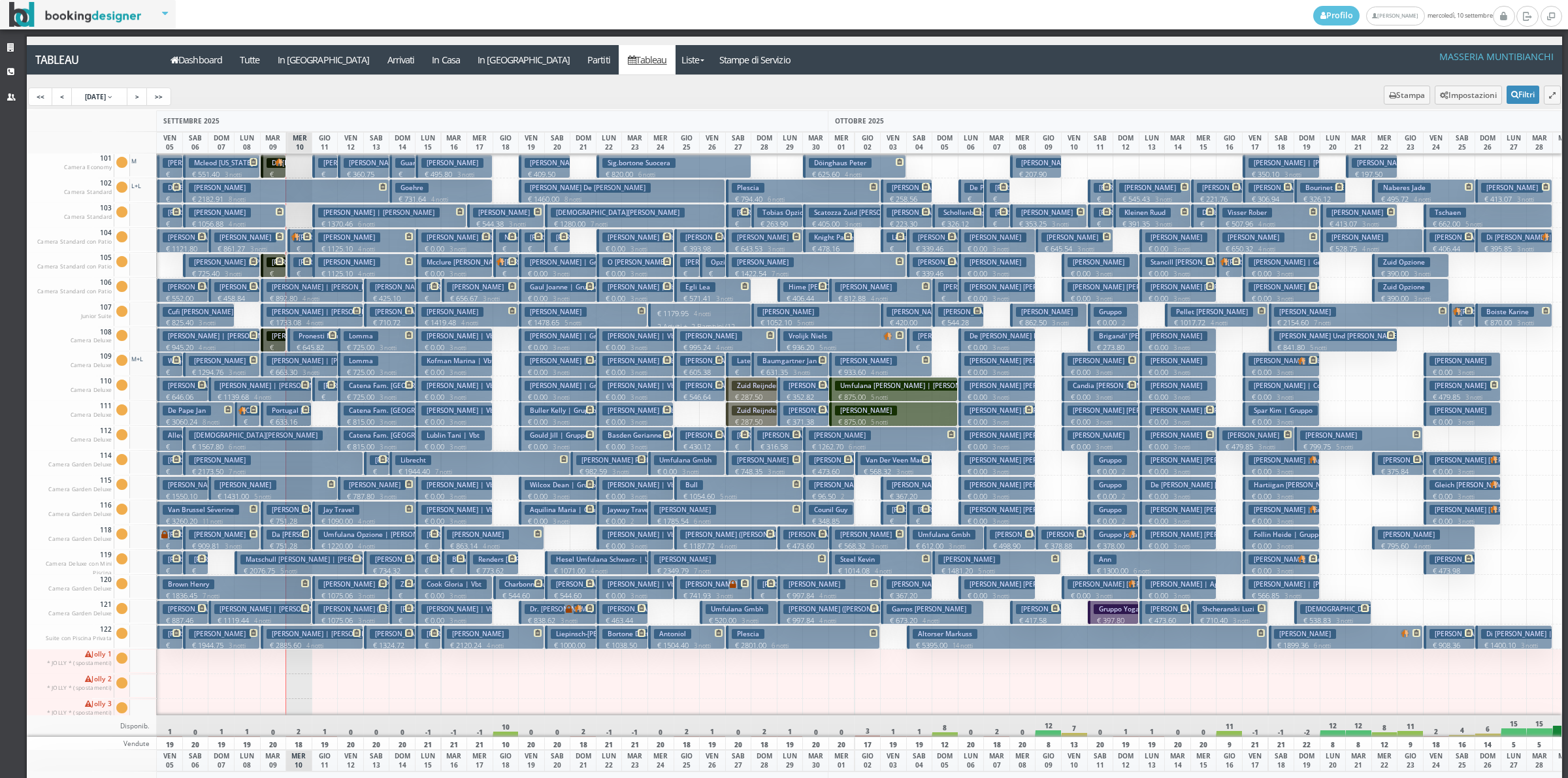
click at [274, 266] on h3 "Goffredo Claudia Lucia | De Laurentis" at bounding box center [337, 262] width 142 height 10
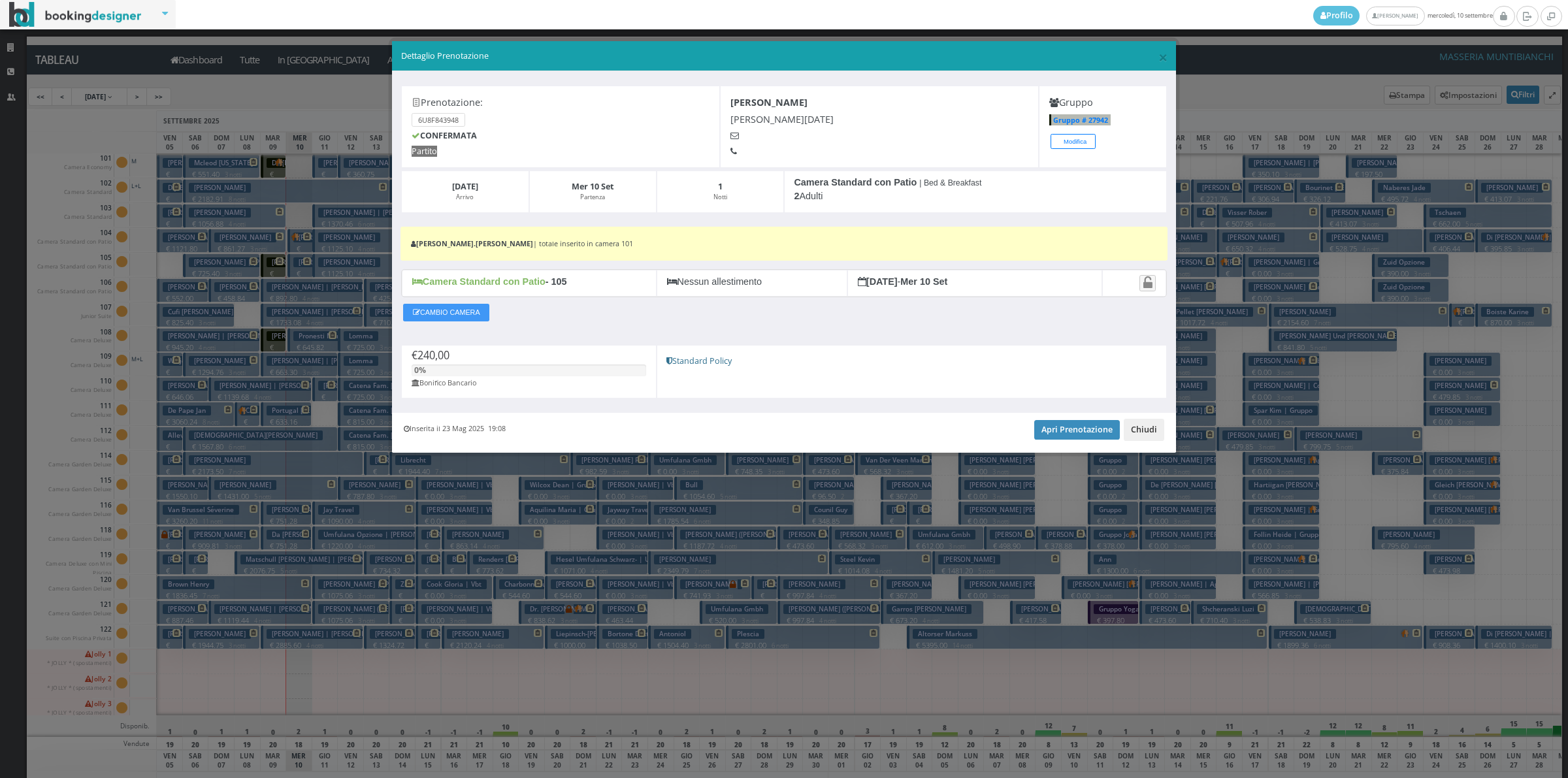
click at [1148, 430] on button "Chiudi" at bounding box center [1143, 429] width 40 height 22
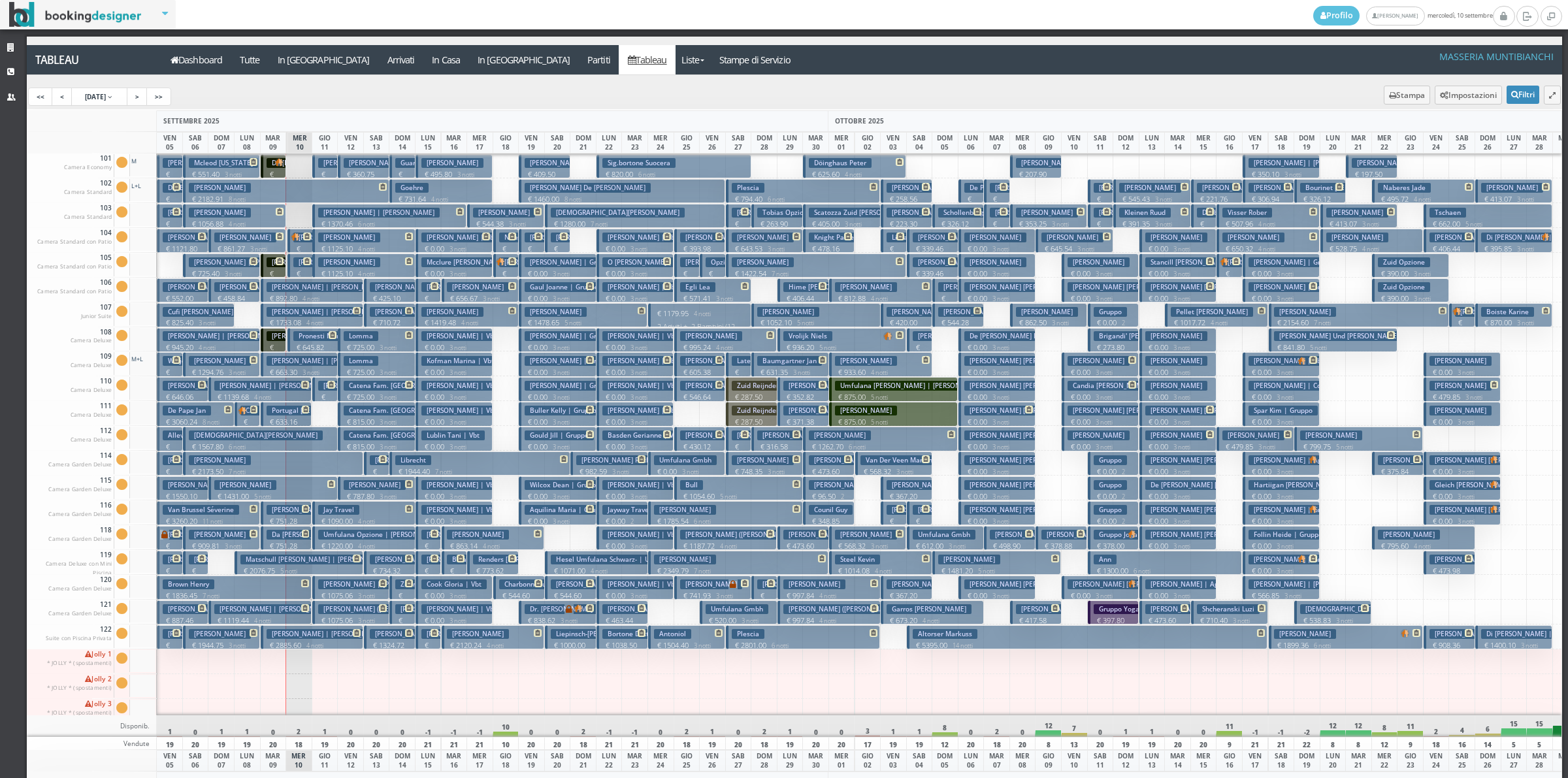
click at [289, 344] on div "101 Camera Economy Cam. 101 sporca Segna come pulita Segna come sporca Modifica…" at bounding box center [795, 434] width 1535 height 562
click at [938, 79] on div "Tableau Dashboard Tutte In Arrivo Arrivati In Casa In Partenza Partiti Tableau …" at bounding box center [795, 64] width 1554 height 39
click at [272, 266] on h3 "Goffredo Claudia Lucia | De Laurentis" at bounding box center [337, 262] width 142 height 10
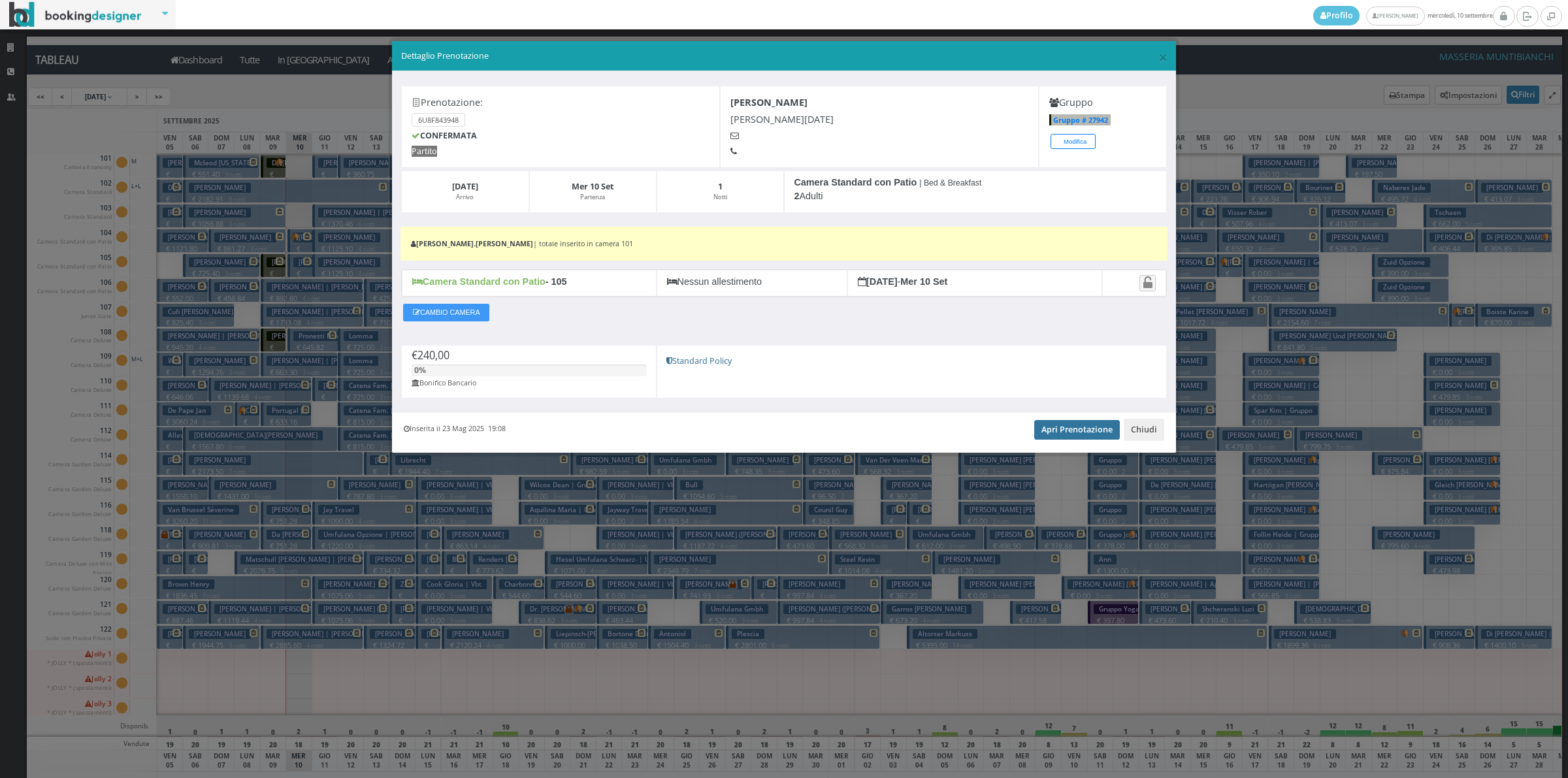
click at [1080, 429] on link "Apri Prenotazione" at bounding box center [1077, 430] width 86 height 20
click at [1157, 441] on button "Chiudi" at bounding box center [1143, 429] width 40 height 22
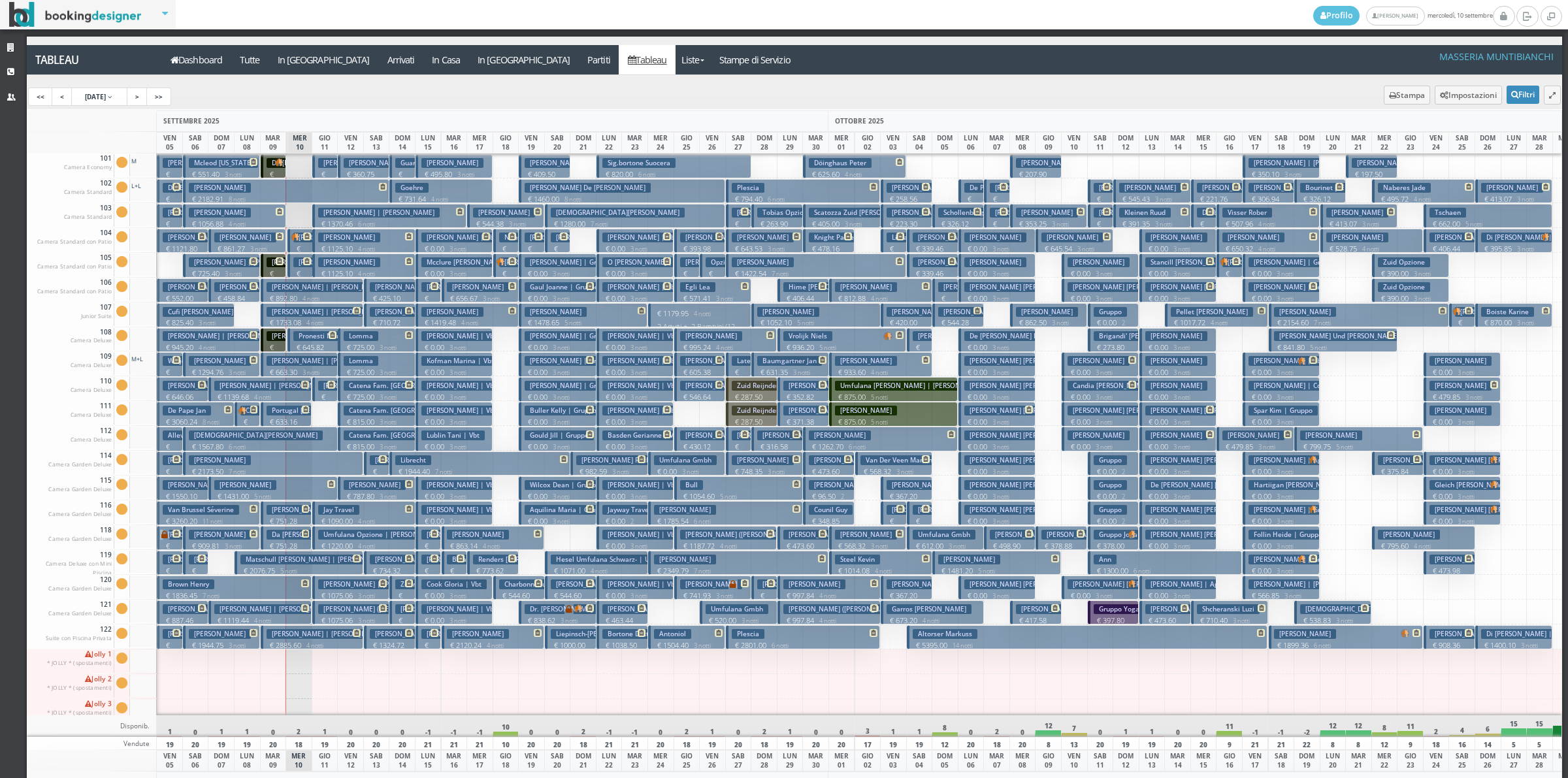
click at [283, 346] on button "Federica Goffredo | De Laurentis € 240.00 1 notti 2 Adulti" at bounding box center [274, 340] width 26 height 24
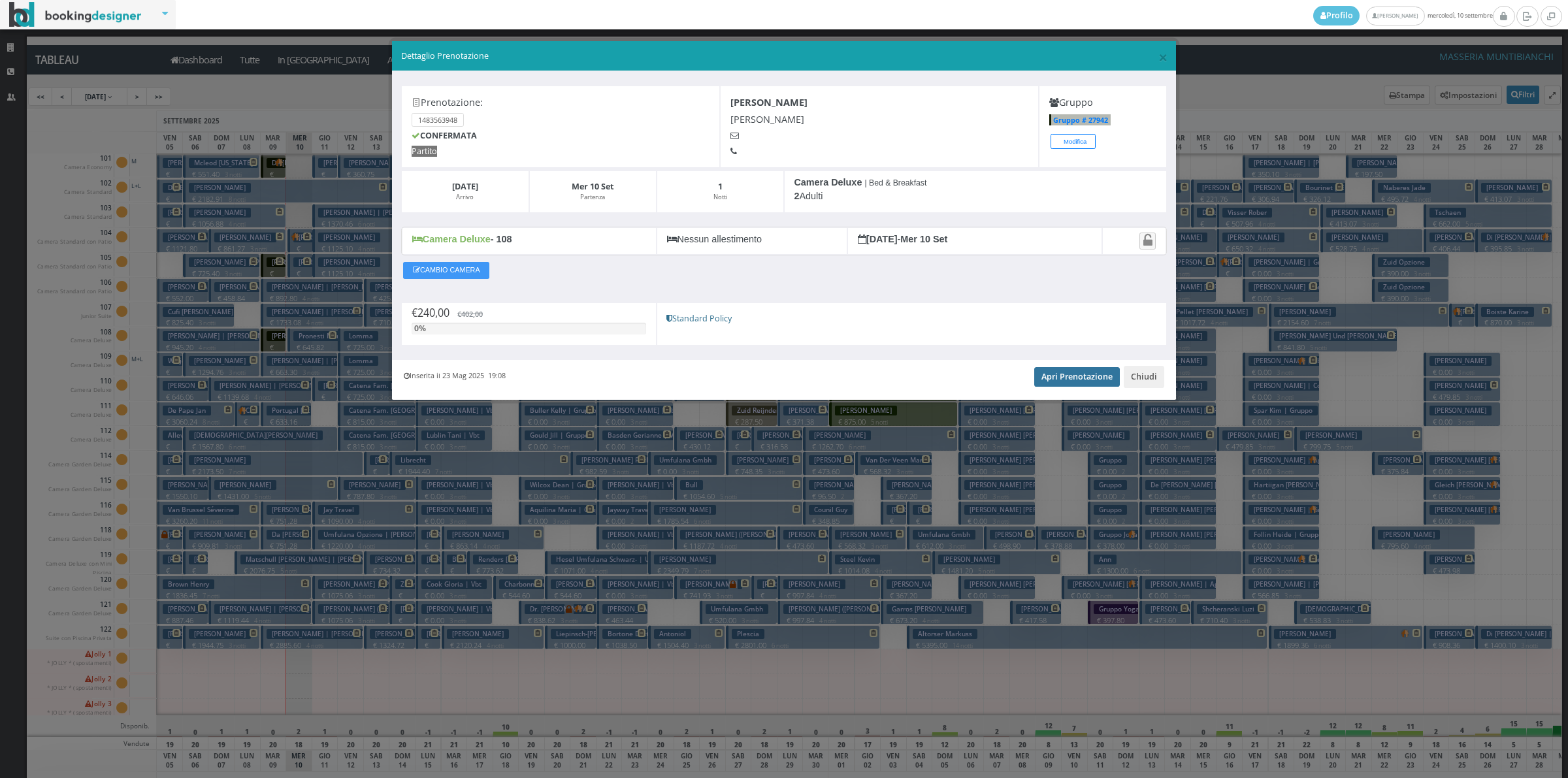
click at [1041, 373] on link "Apri Prenotazione" at bounding box center [1077, 377] width 86 height 20
click at [1160, 366] on div "Inserita il 23 Mag 2025 19:08 Apri Prenotazione Chiudi" at bounding box center [784, 380] width 784 height 40
click at [1150, 373] on button "Chiudi" at bounding box center [1143, 376] width 40 height 22
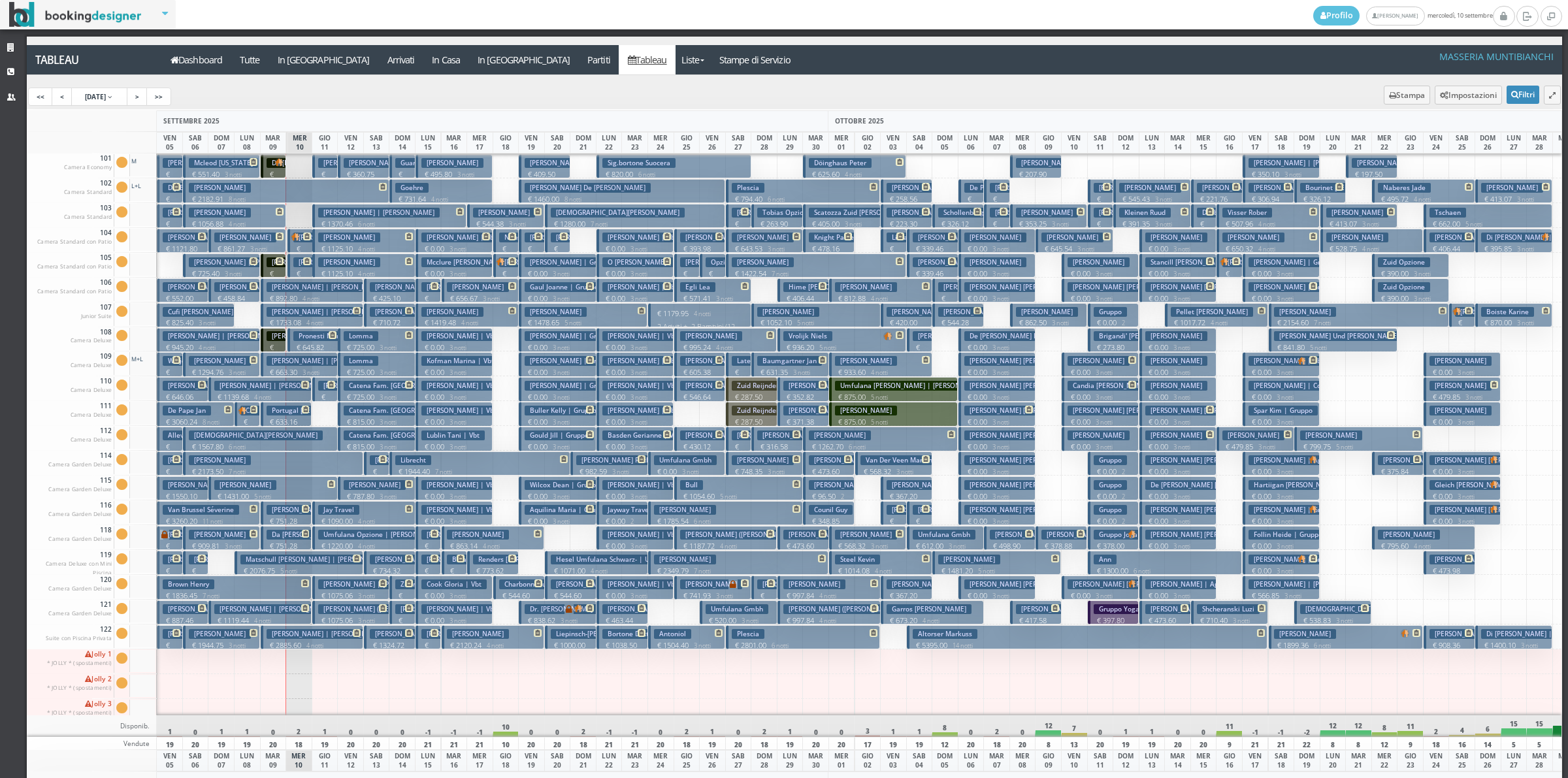
click at [276, 167] on button "De Laurentis Dorotea Giuseppina | De Laurentis € 720.00 1 notti 1 Adulto" at bounding box center [274, 167] width 26 height 24
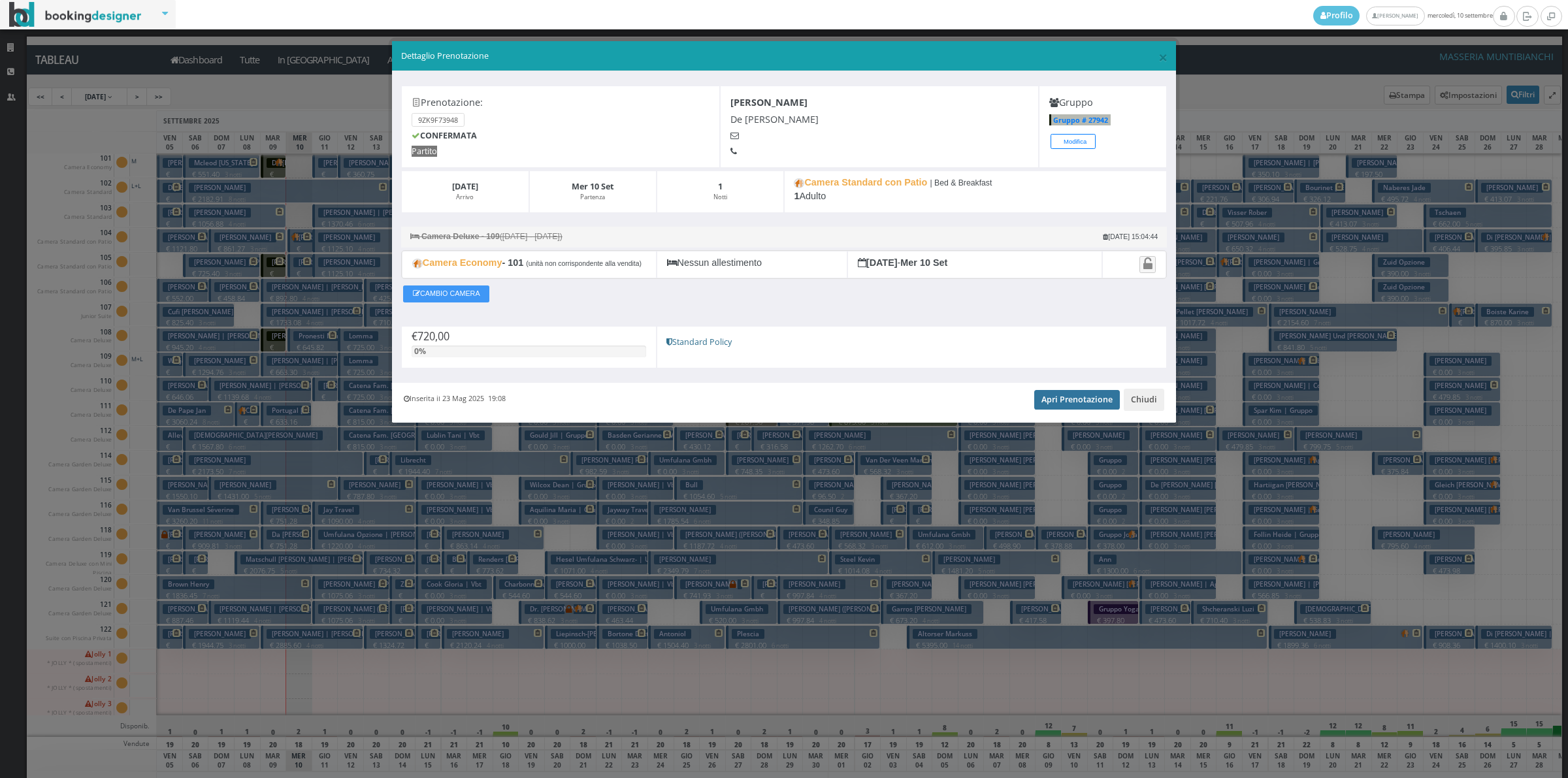
click at [1076, 410] on link "Apri Prenotazione" at bounding box center [1077, 400] width 86 height 20
click at [1141, 411] on button "Chiudi" at bounding box center [1143, 399] width 40 height 22
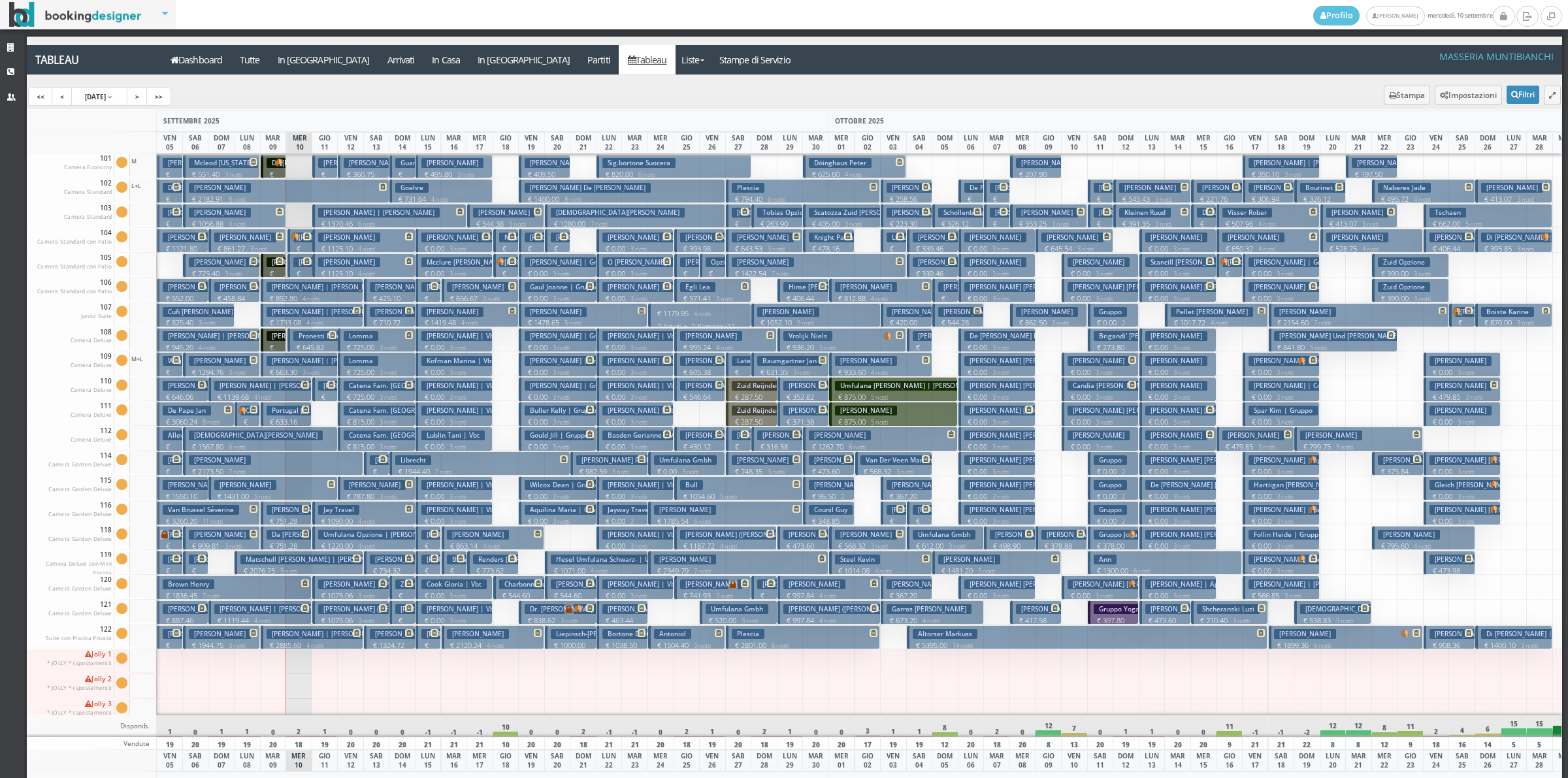
click at [432, 641] on p "€ 523.47 1 notti" at bounding box center [430, 660] width 16 height 41
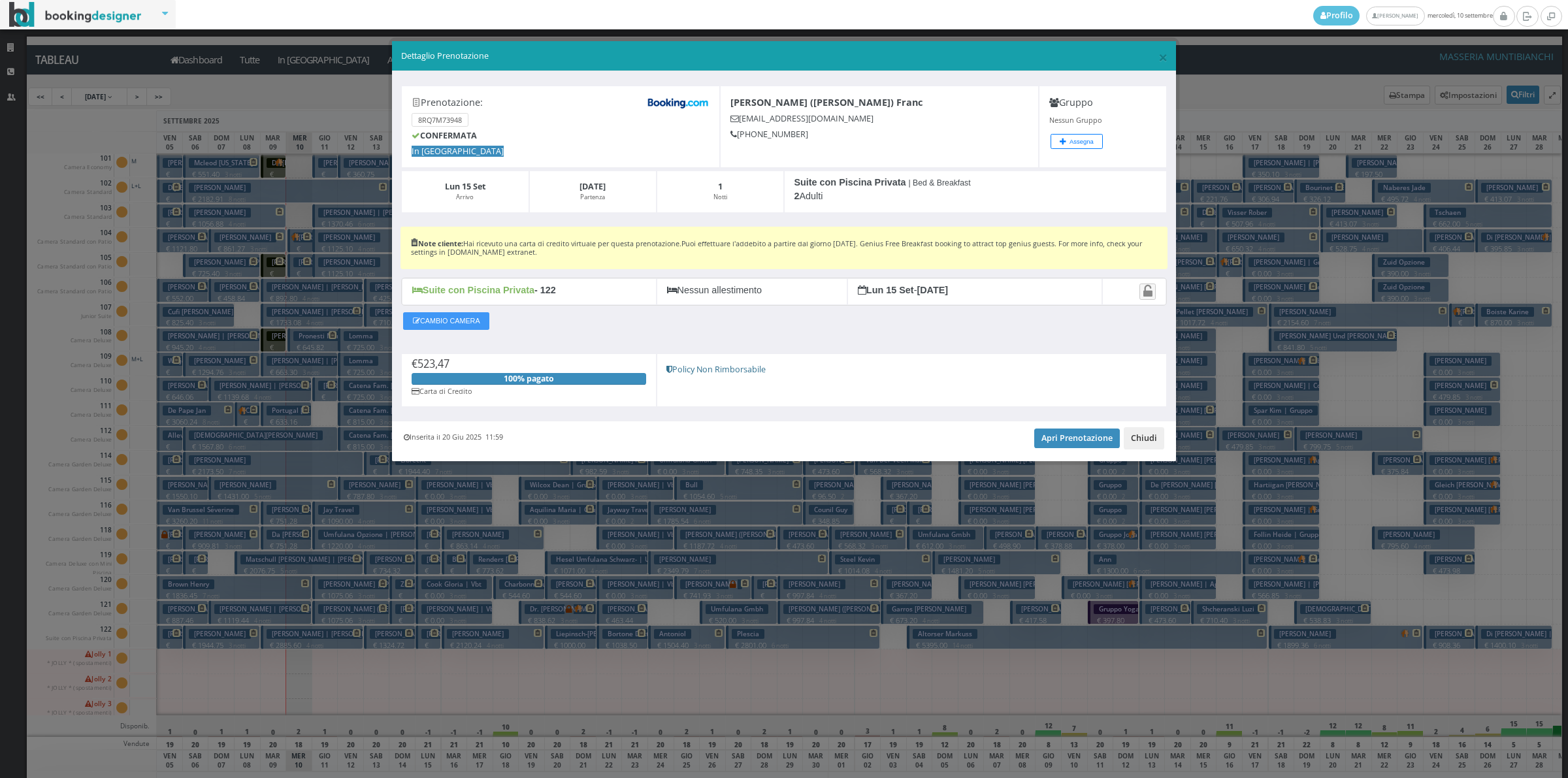
click at [1143, 447] on button "Chiudi" at bounding box center [1143, 438] width 40 height 22
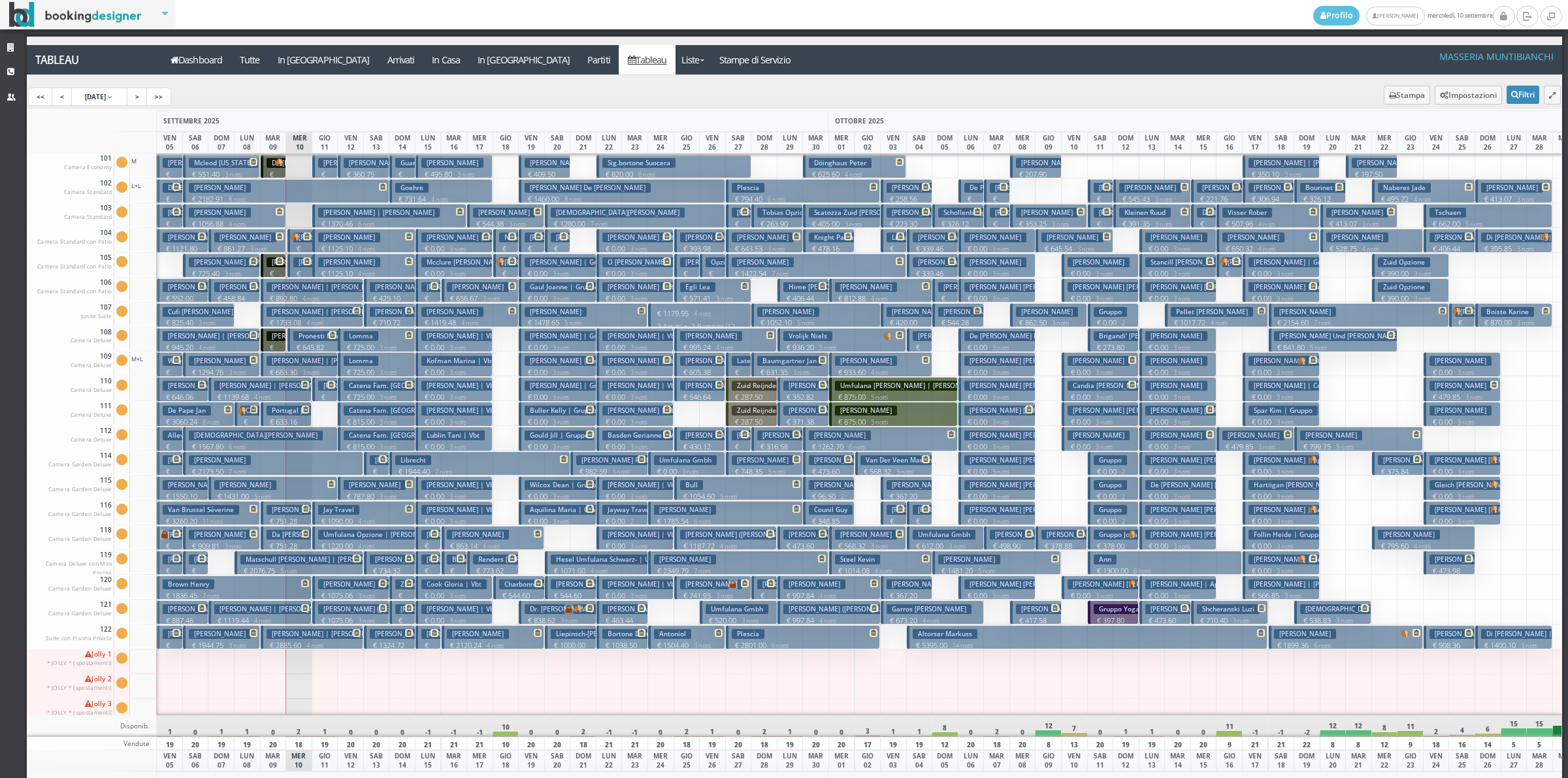
click at [428, 541] on p "€ 190.85 1 notti" at bounding box center [430, 561] width 16 height 41
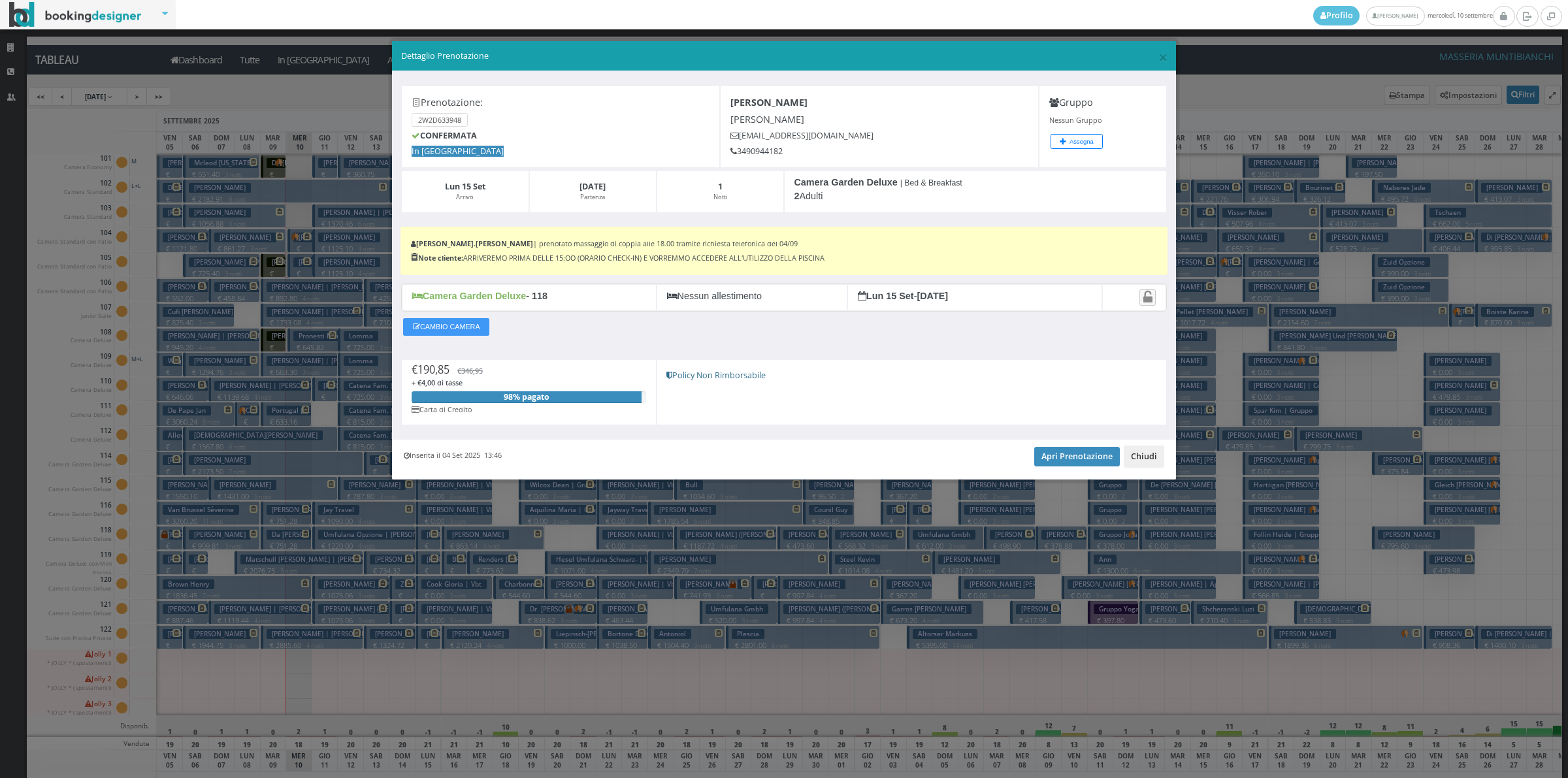
click at [1140, 455] on button "Chiudi" at bounding box center [1143, 456] width 40 height 22
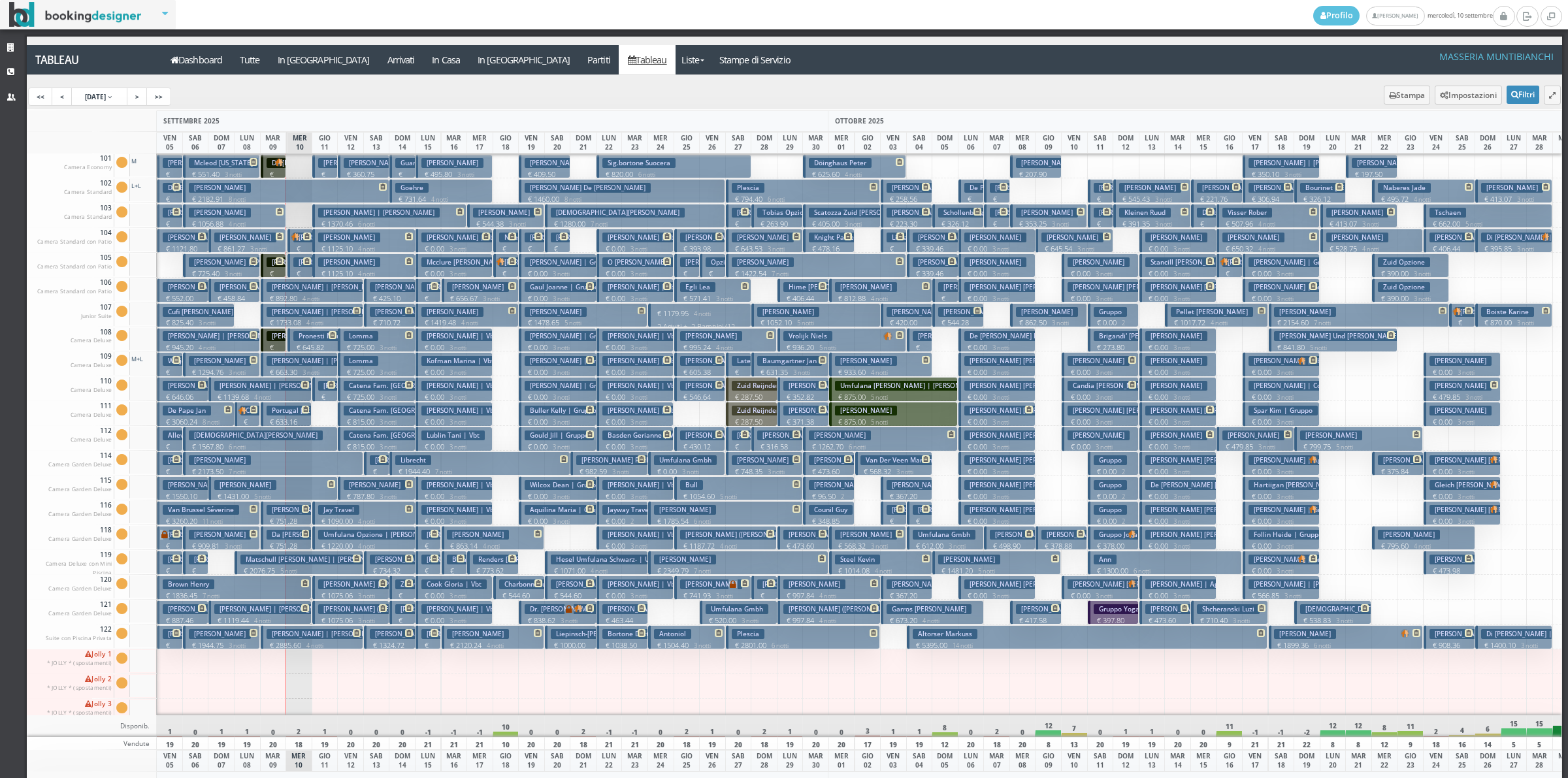
click at [426, 297] on p "€ 182.76 1 notti" at bounding box center [430, 314] width 16 height 41
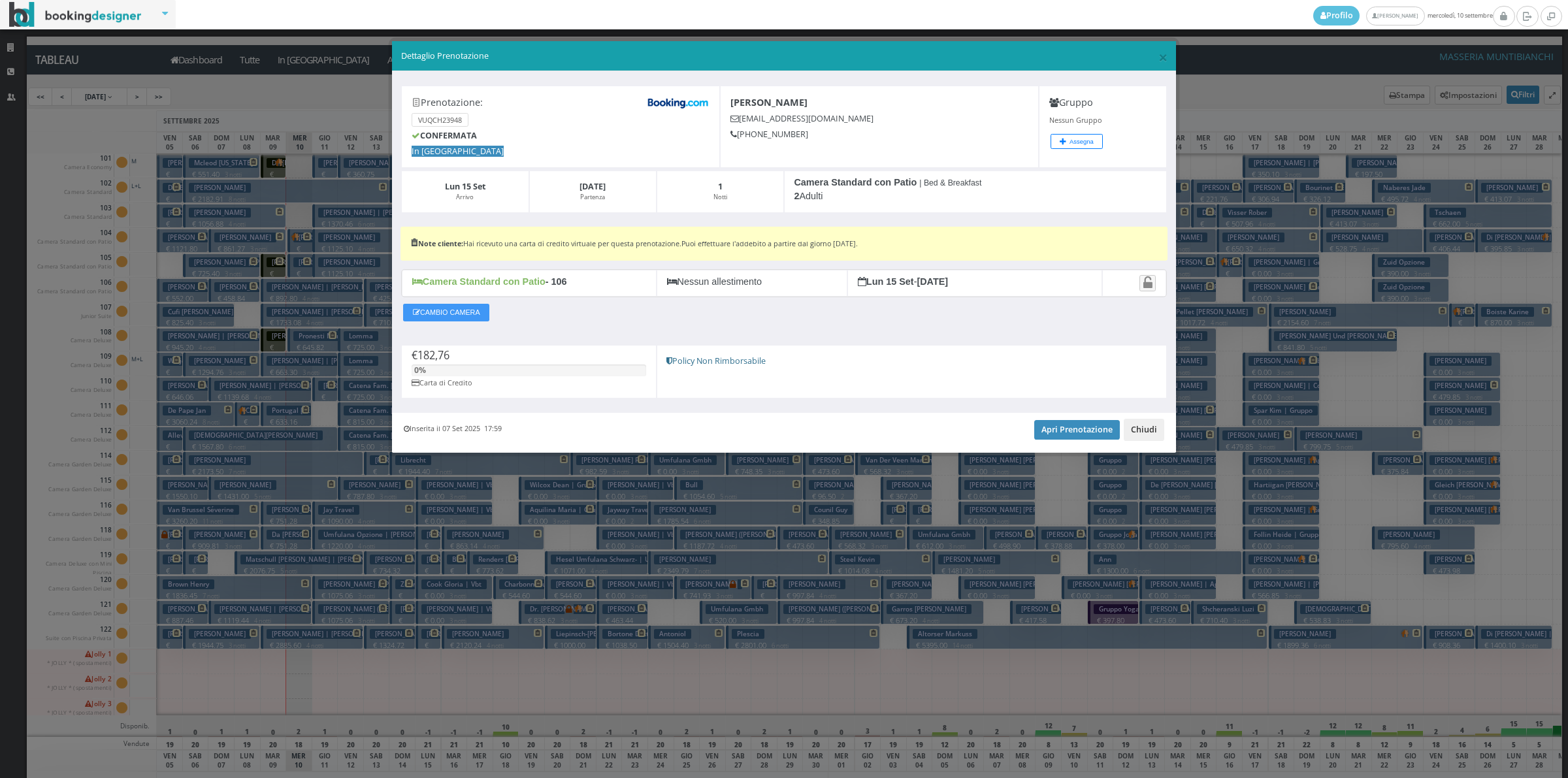
click at [1131, 427] on button "Chiudi" at bounding box center [1143, 429] width 40 height 22
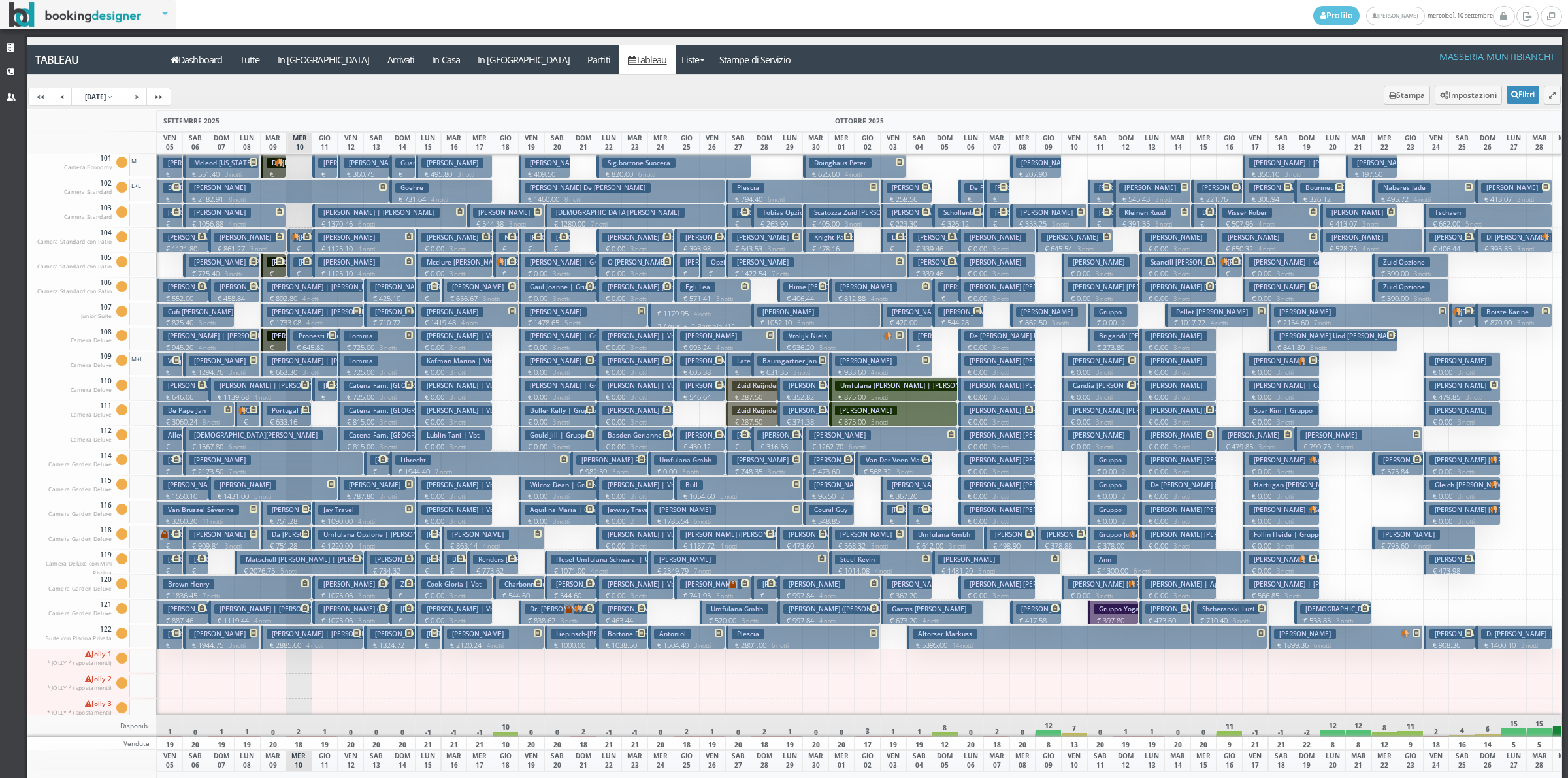
click at [302, 396] on p "€ 1139.68 4 notti" at bounding box center [261, 397] width 94 height 11
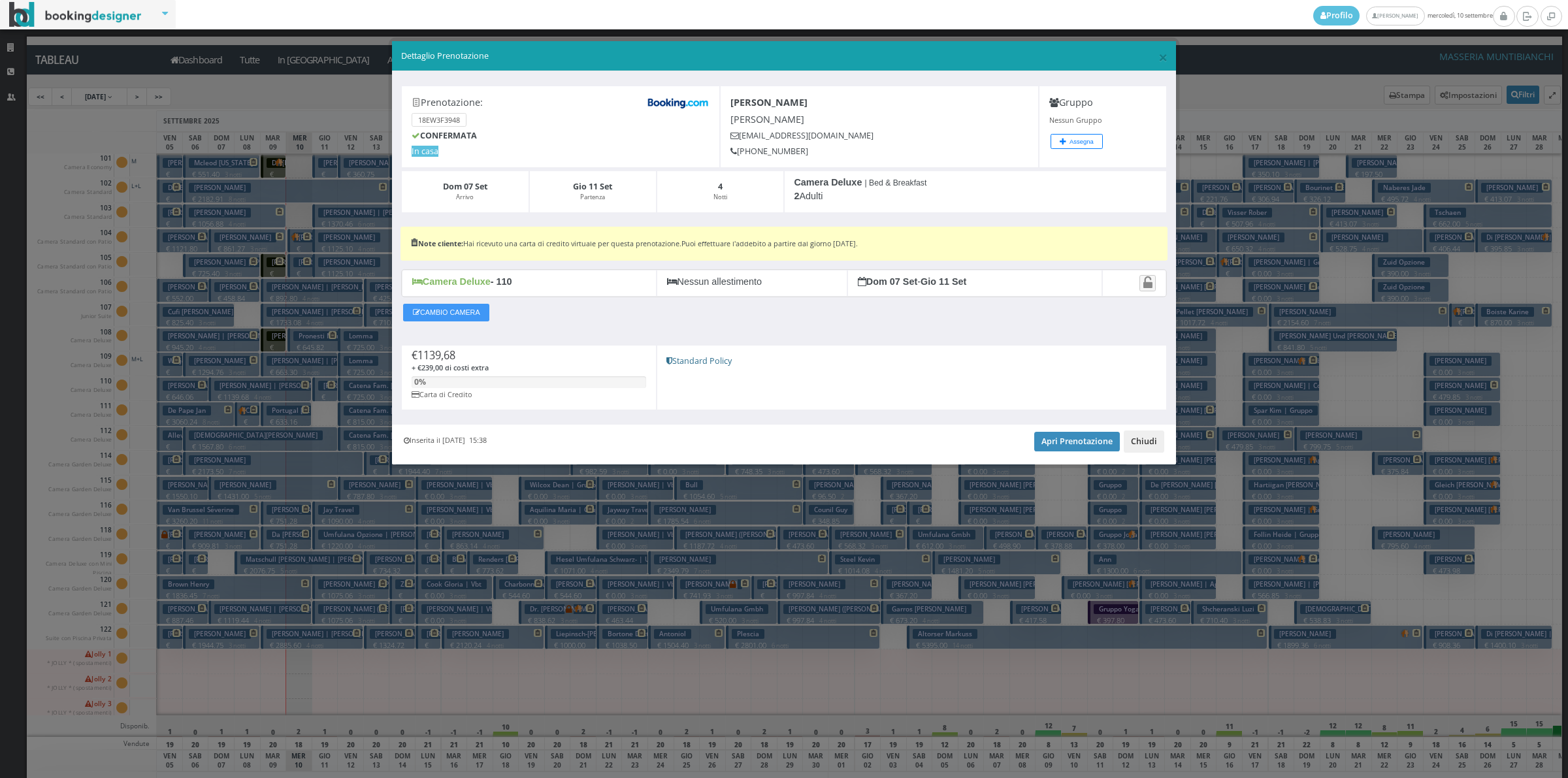
click at [1145, 453] on button "Chiudi" at bounding box center [1143, 441] width 40 height 22
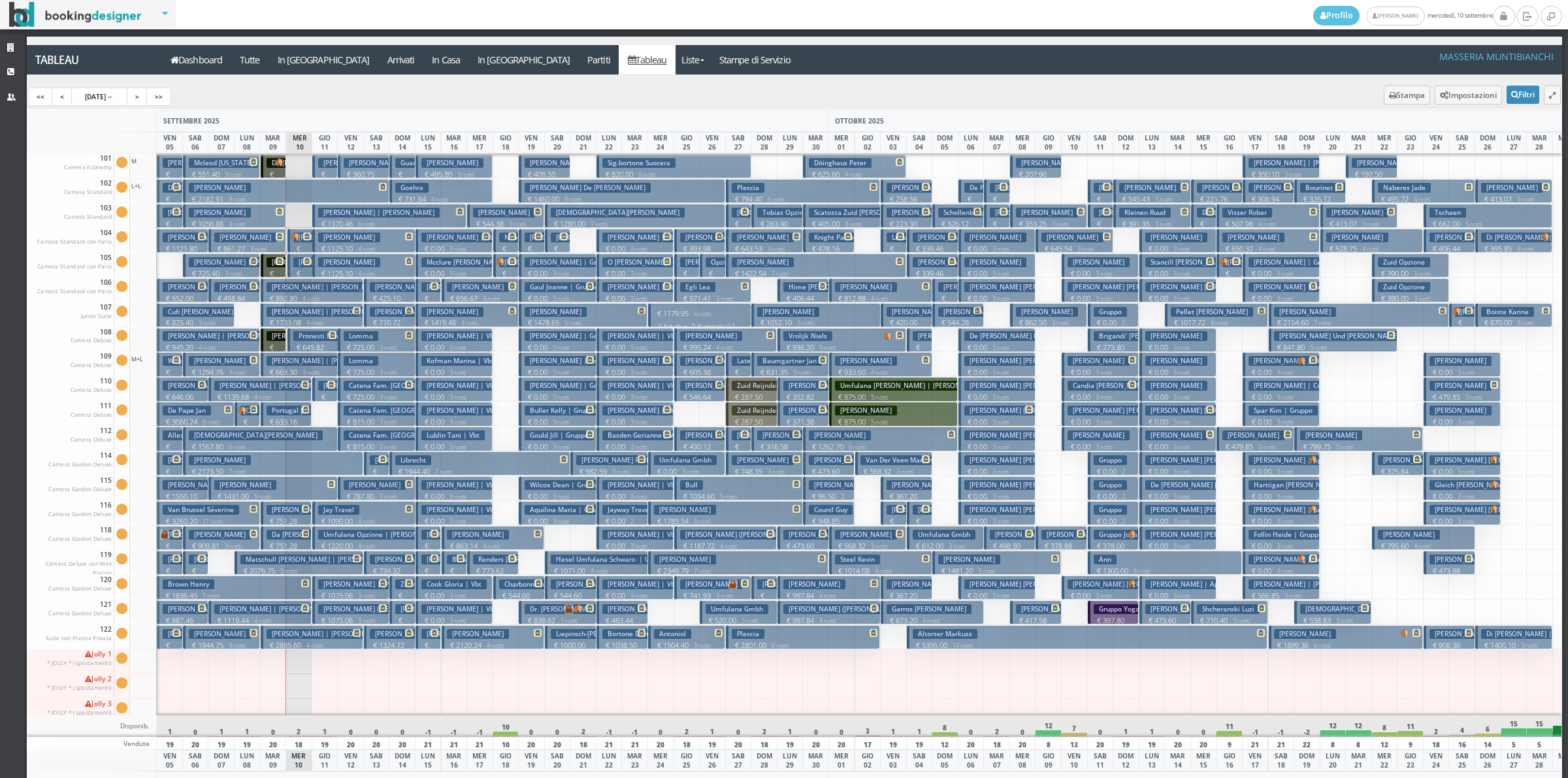
click at [308, 245] on p "€ 176.14 1 notti" at bounding box center [301, 264] width 16 height 41
click at [0, 0] on div "× Dettaglio Prenotazione Prenotazione: 18EW3F3948 CONFERMATA In casa Kuper Gert…" at bounding box center [0, 0] width 0 height 0
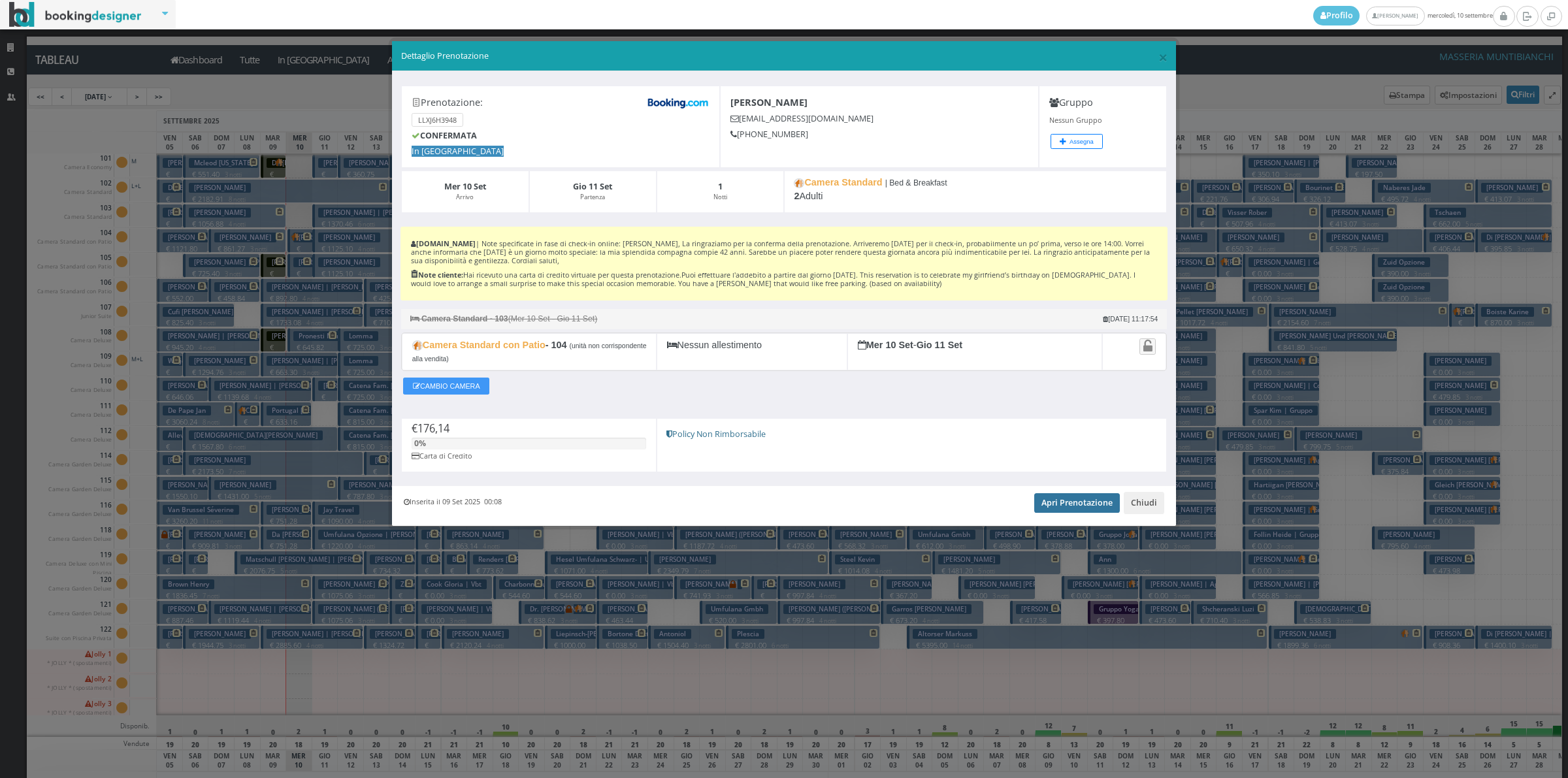
click at [1073, 504] on link "Apri Prenotazione" at bounding box center [1077, 503] width 86 height 20
click at [1143, 504] on button "Chiudi" at bounding box center [1143, 502] width 40 height 22
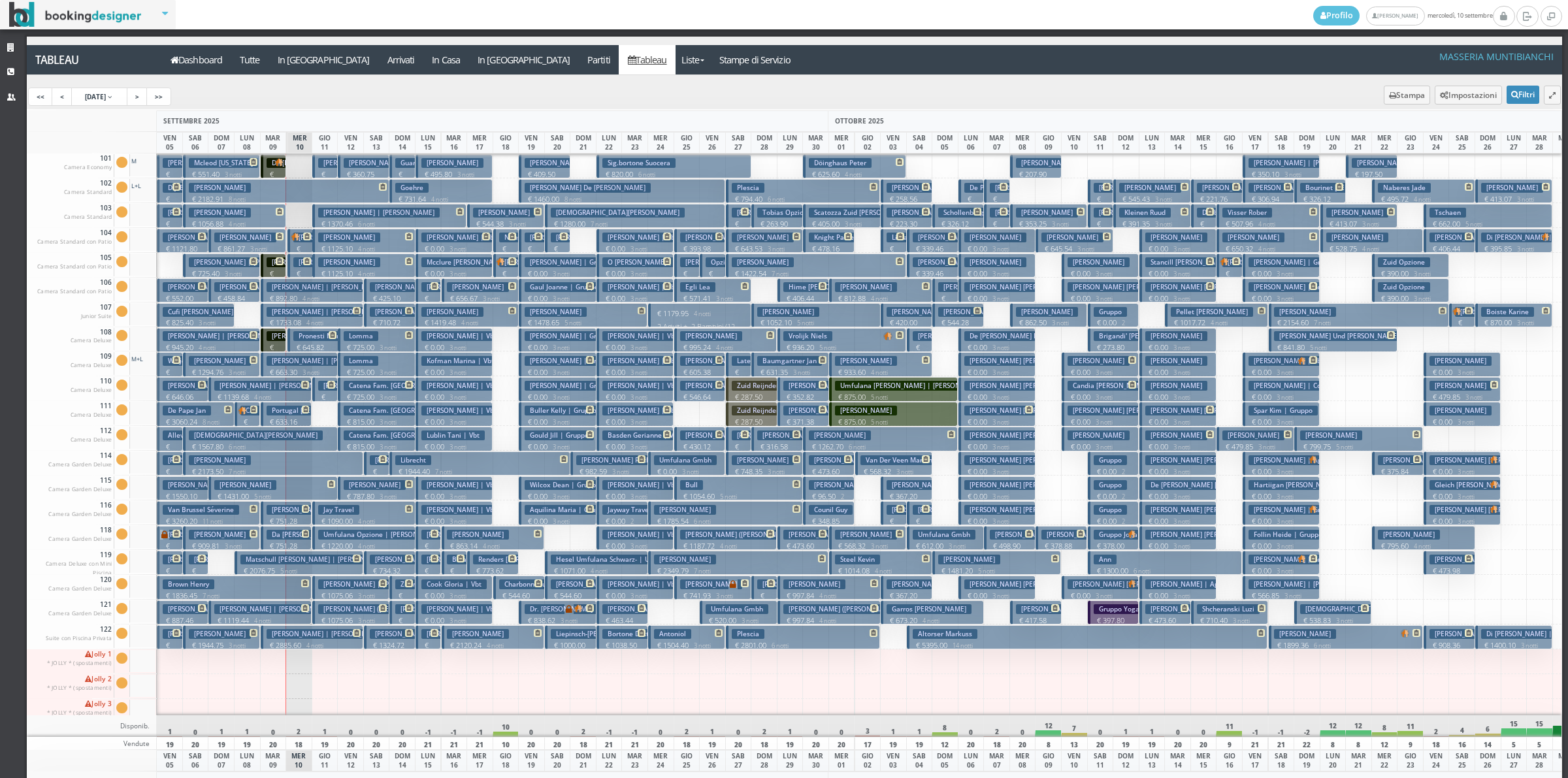
click at [294, 384] on h3 "Kuper Gerard | Kuper Gert Jan" at bounding box center [274, 385] width 121 height 10
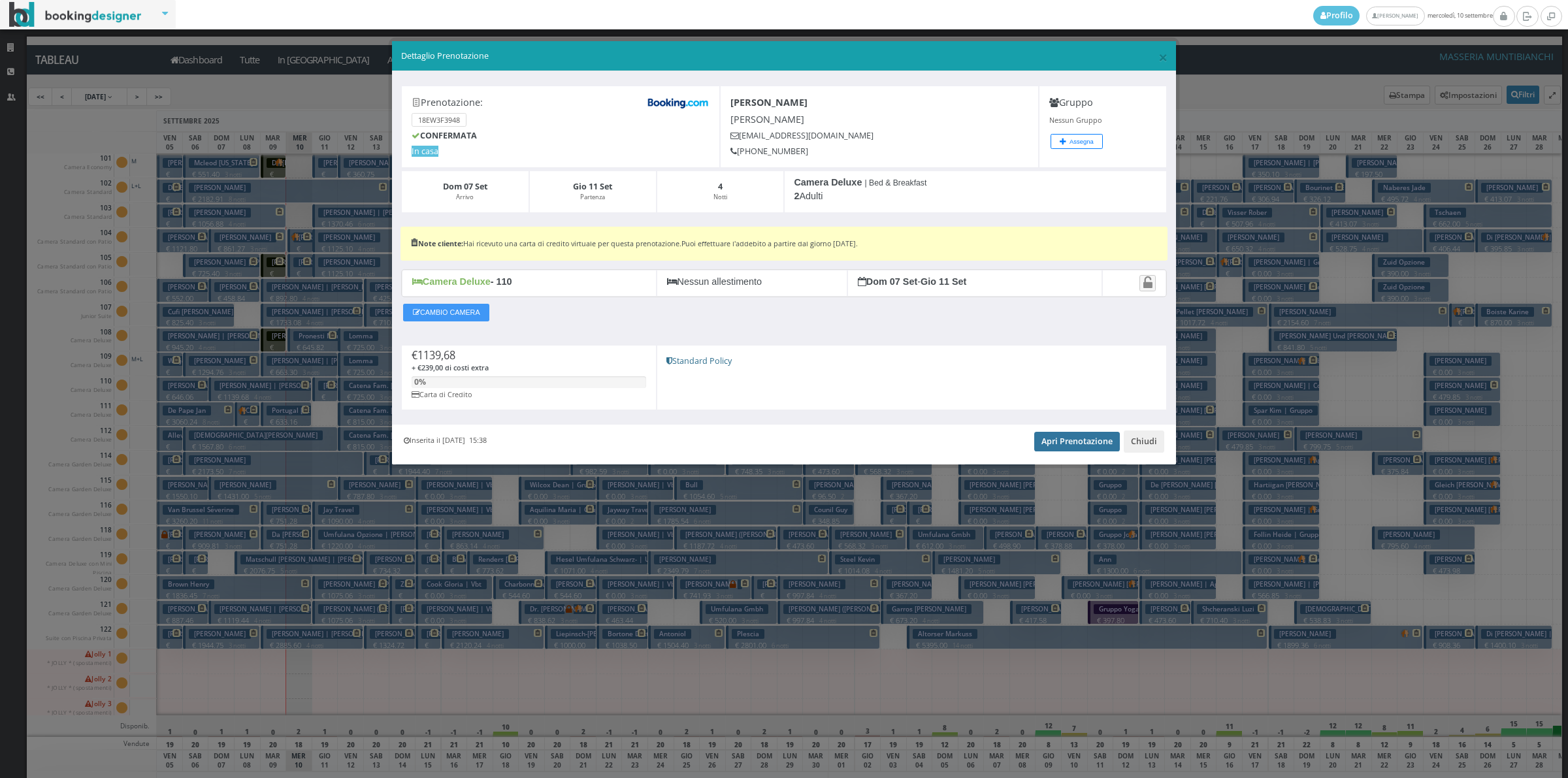
click at [1093, 449] on link "Apri Prenotazione" at bounding box center [1077, 441] width 86 height 20
click at [1139, 448] on button "Chiudi" at bounding box center [1143, 441] width 40 height 22
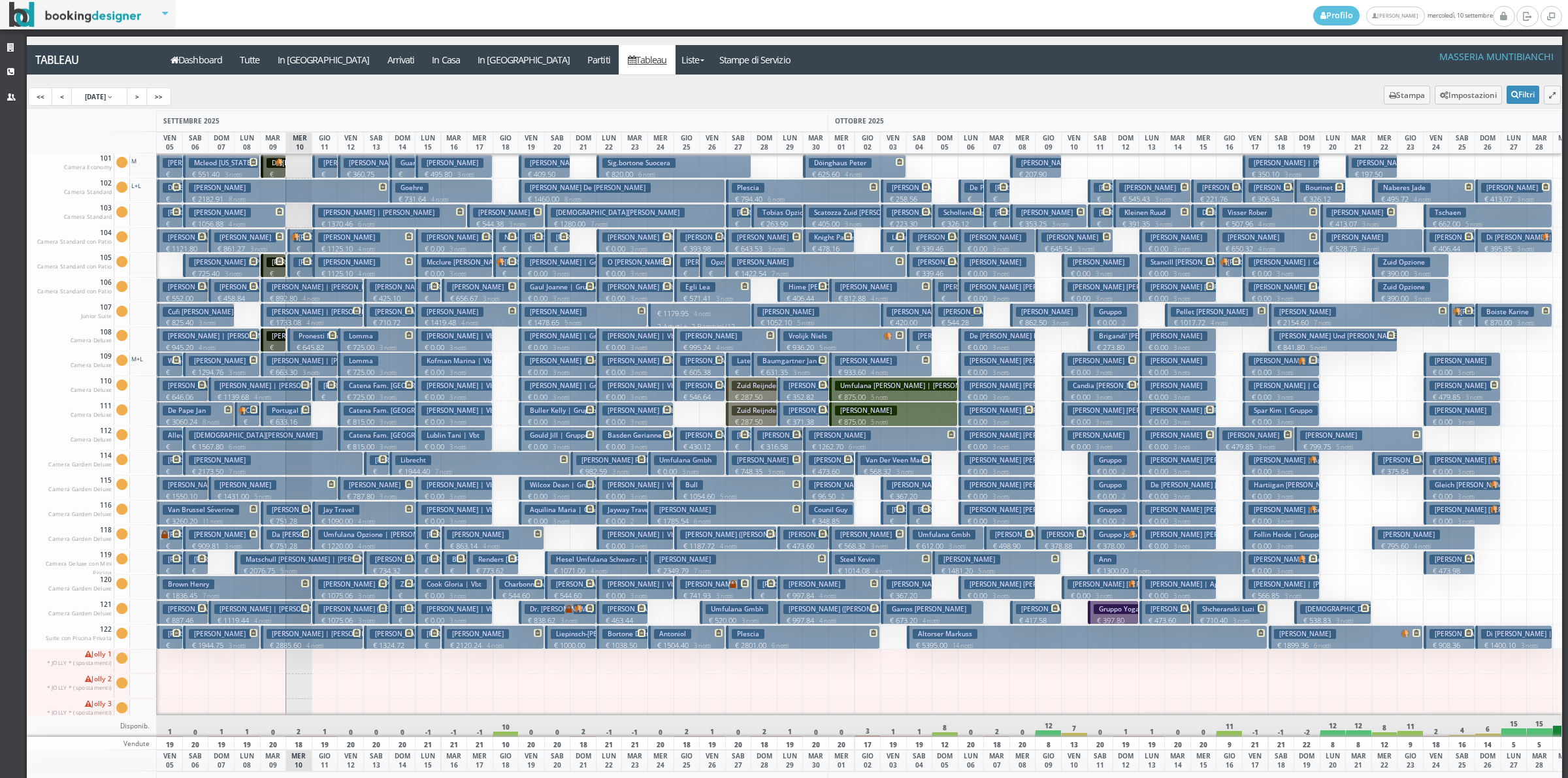
click at [289, 413] on h3 "Portugal Pereira Antonio Manuel | Sousa (antonio Pereira) Antonio" at bounding box center [397, 410] width 262 height 10
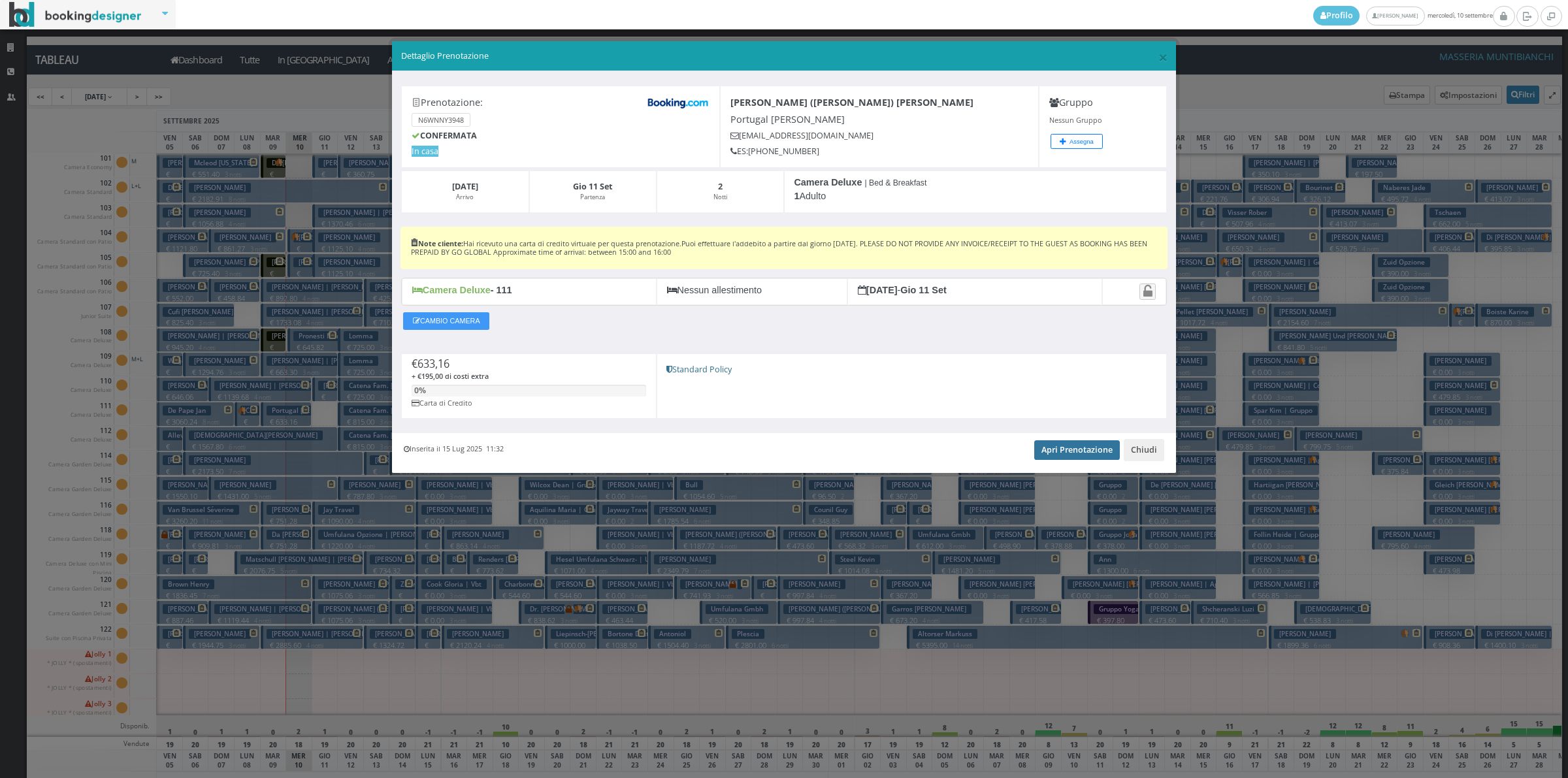
click at [1064, 455] on link "Apri Prenotazione" at bounding box center [1077, 450] width 86 height 20
click at [1079, 455] on link "Apri Prenotazione" at bounding box center [1077, 450] width 86 height 20
click at [1137, 449] on button "Chiudi" at bounding box center [1143, 449] width 40 height 22
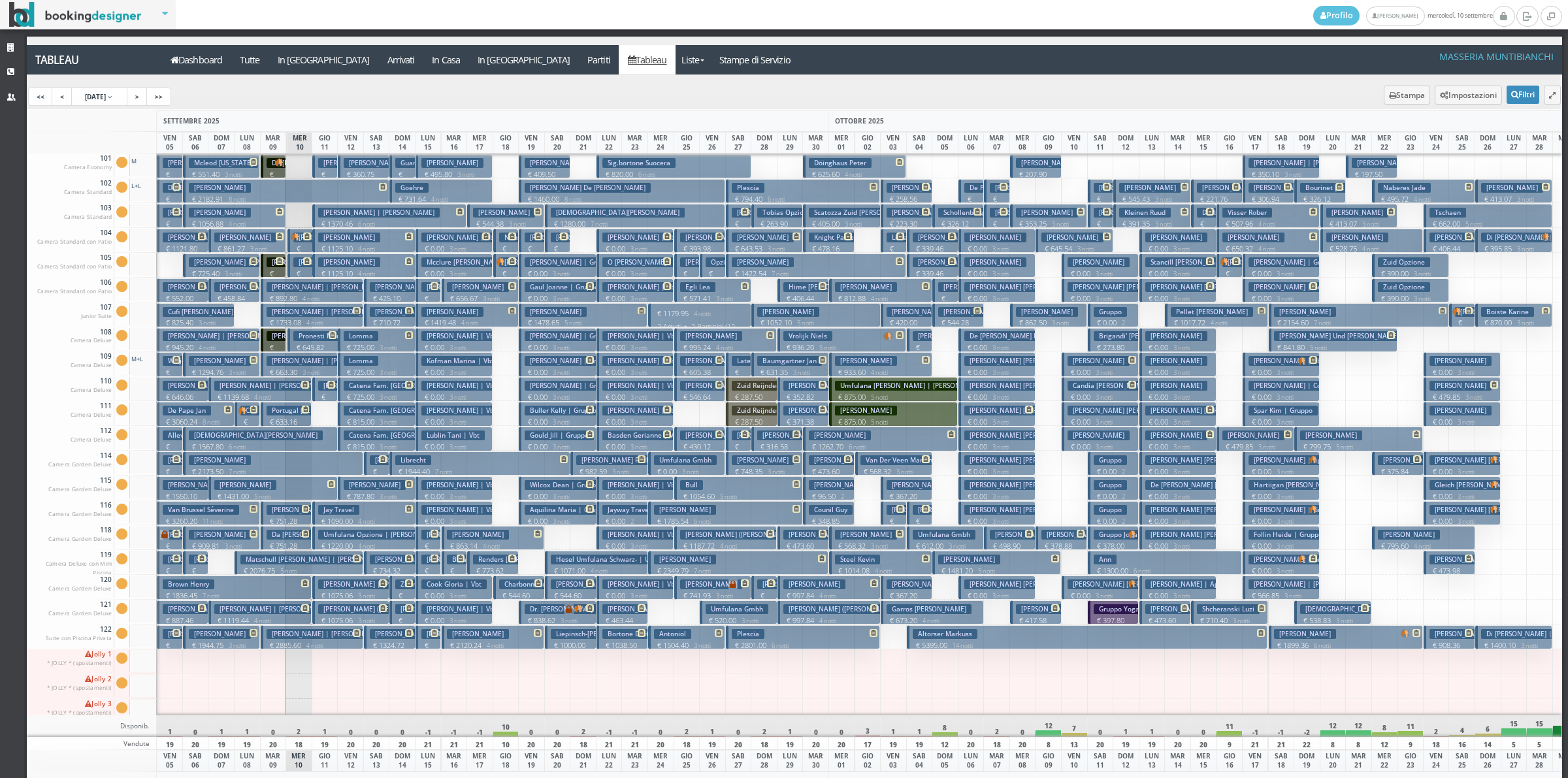
click at [286, 512] on h3 "[PERSON_NAME] | [PERSON_NAME] ([PERSON_NAME] [PERSON_NAME]) [PERSON_NAME]" at bounding box center [410, 510] width 286 height 10
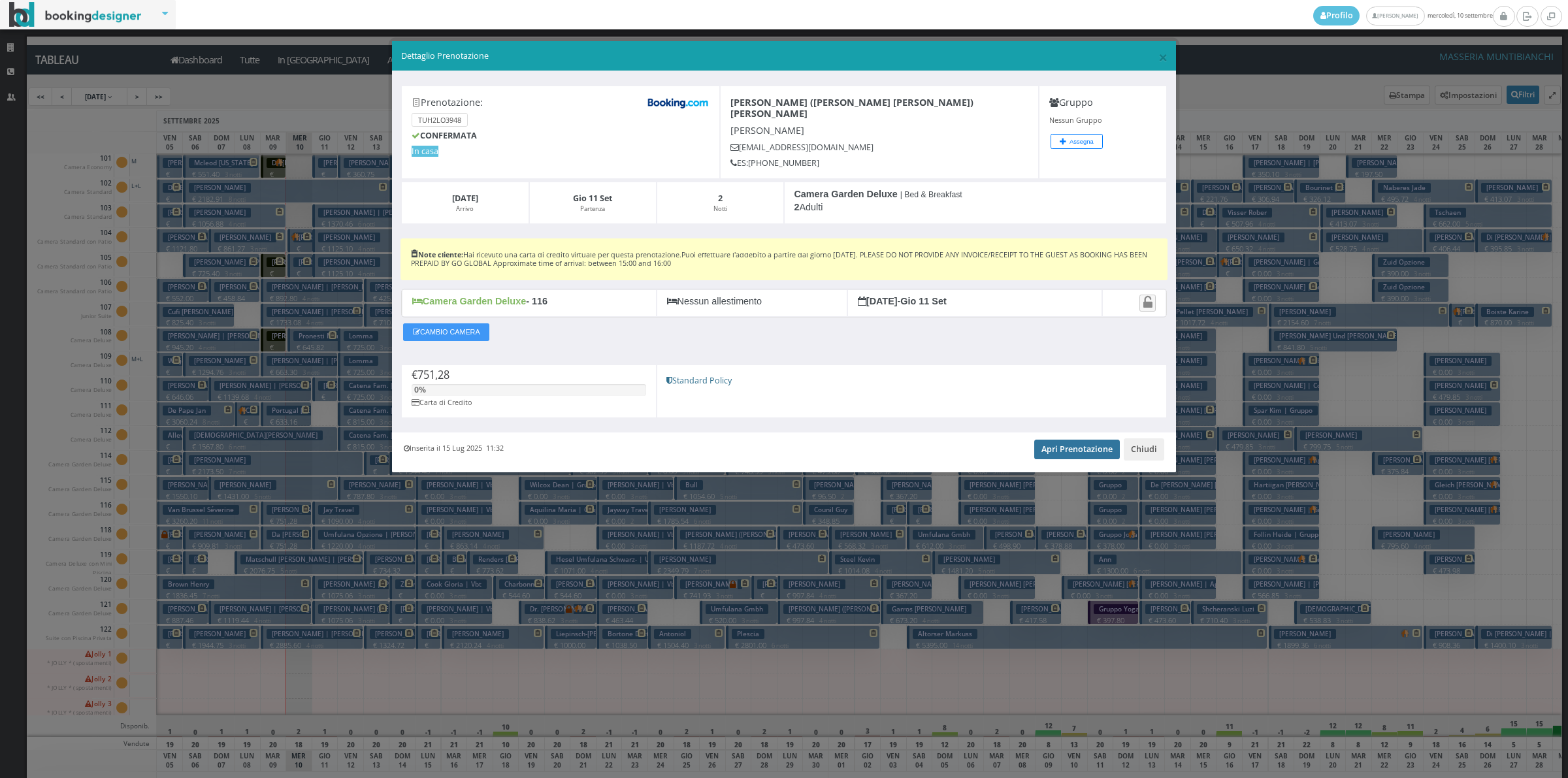
click at [1060, 439] on link "Apri Prenotazione" at bounding box center [1077, 449] width 86 height 20
click at [1137, 443] on button "Chiudi" at bounding box center [1143, 449] width 40 height 22
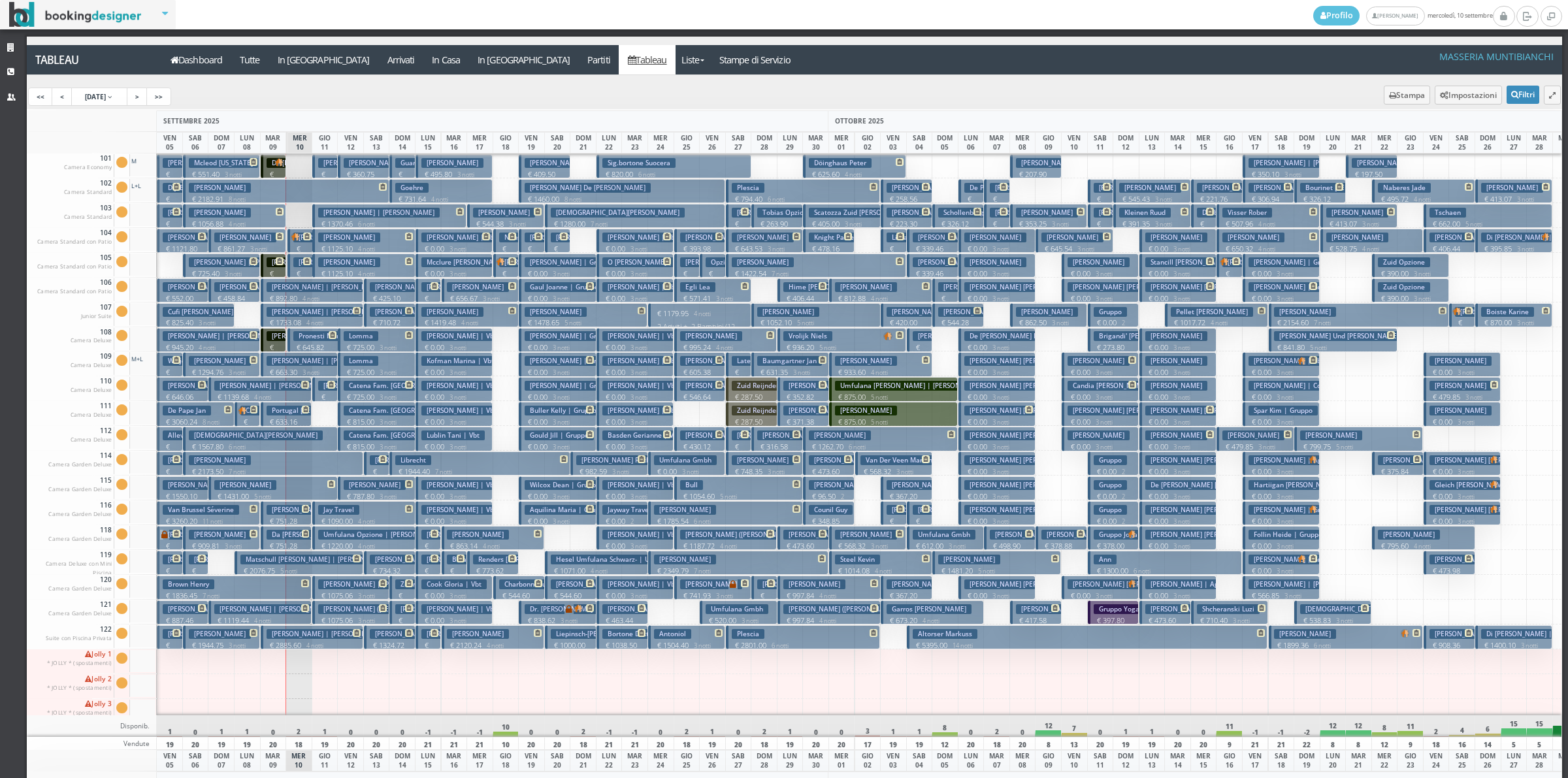
click at [301, 514] on h3 "[PERSON_NAME] | [PERSON_NAME] ([PERSON_NAME] [PERSON_NAME]) [PERSON_NAME]" at bounding box center [410, 510] width 286 height 10
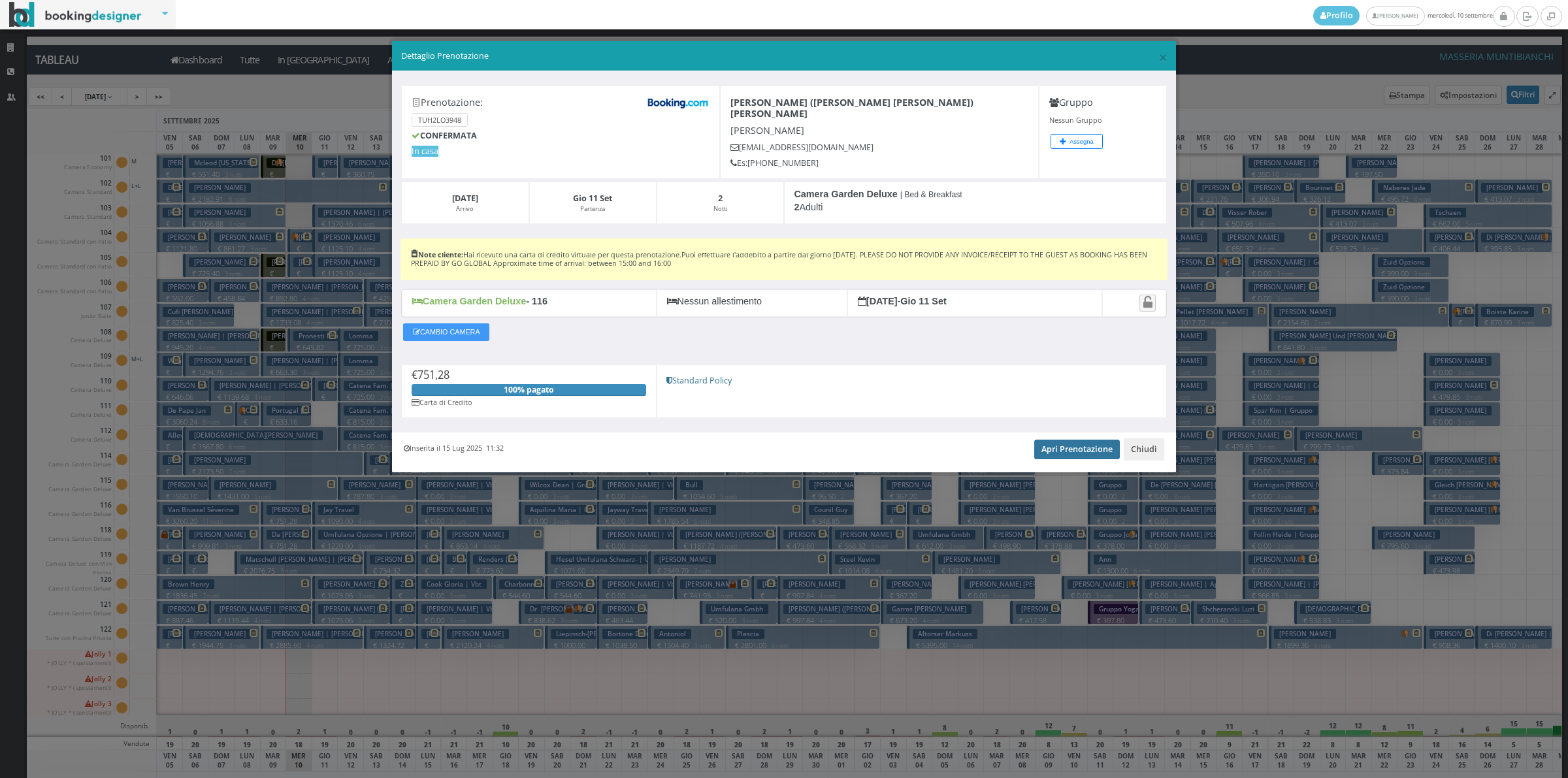
click at [1078, 439] on link "Apri Prenotazione" at bounding box center [1077, 449] width 86 height 20
click at [1155, 445] on button "Chiudi" at bounding box center [1143, 449] width 40 height 22
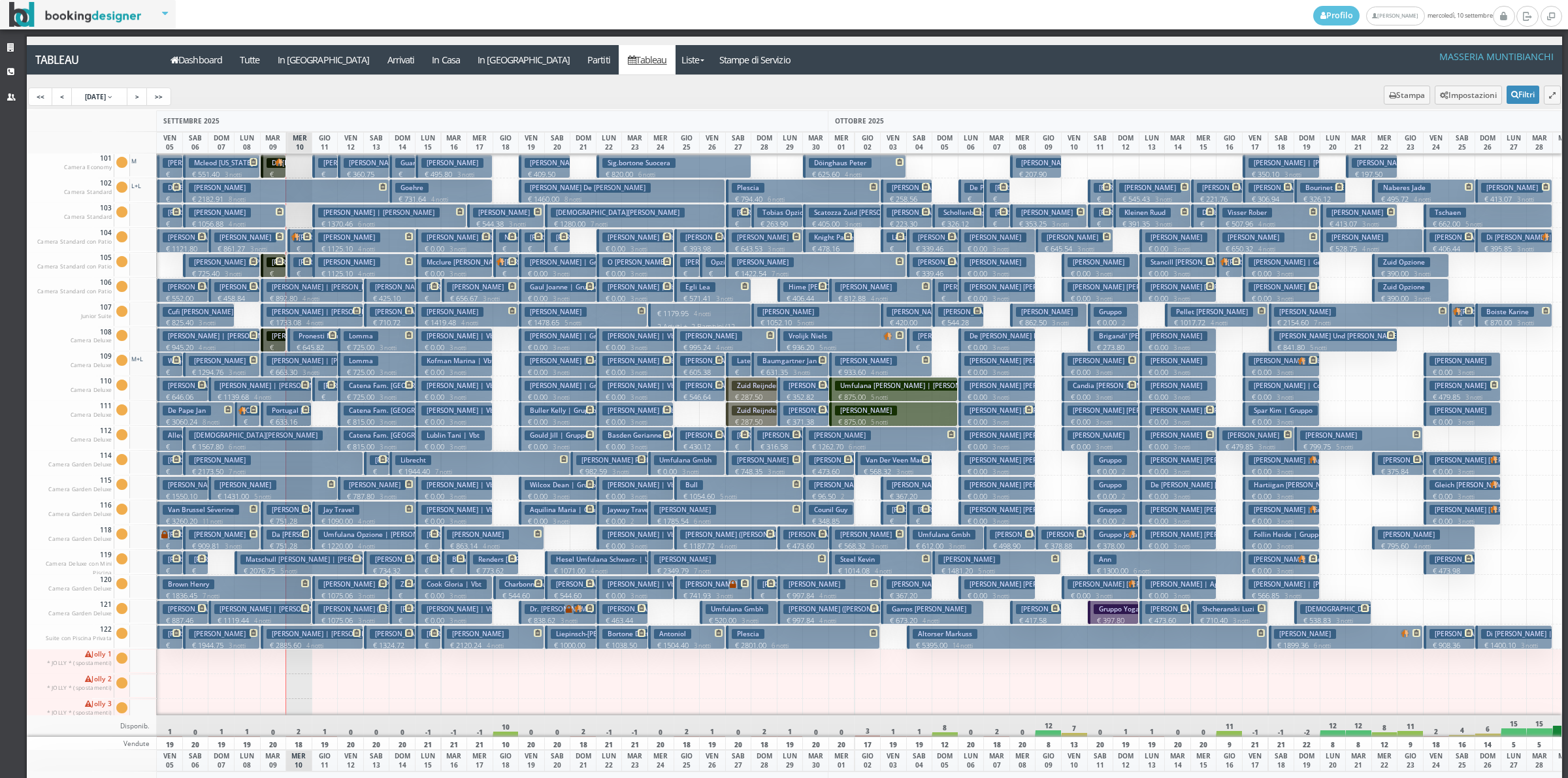
click at [284, 543] on p "€ 751.28 2 notti" at bounding box center [287, 551] width 42 height 21
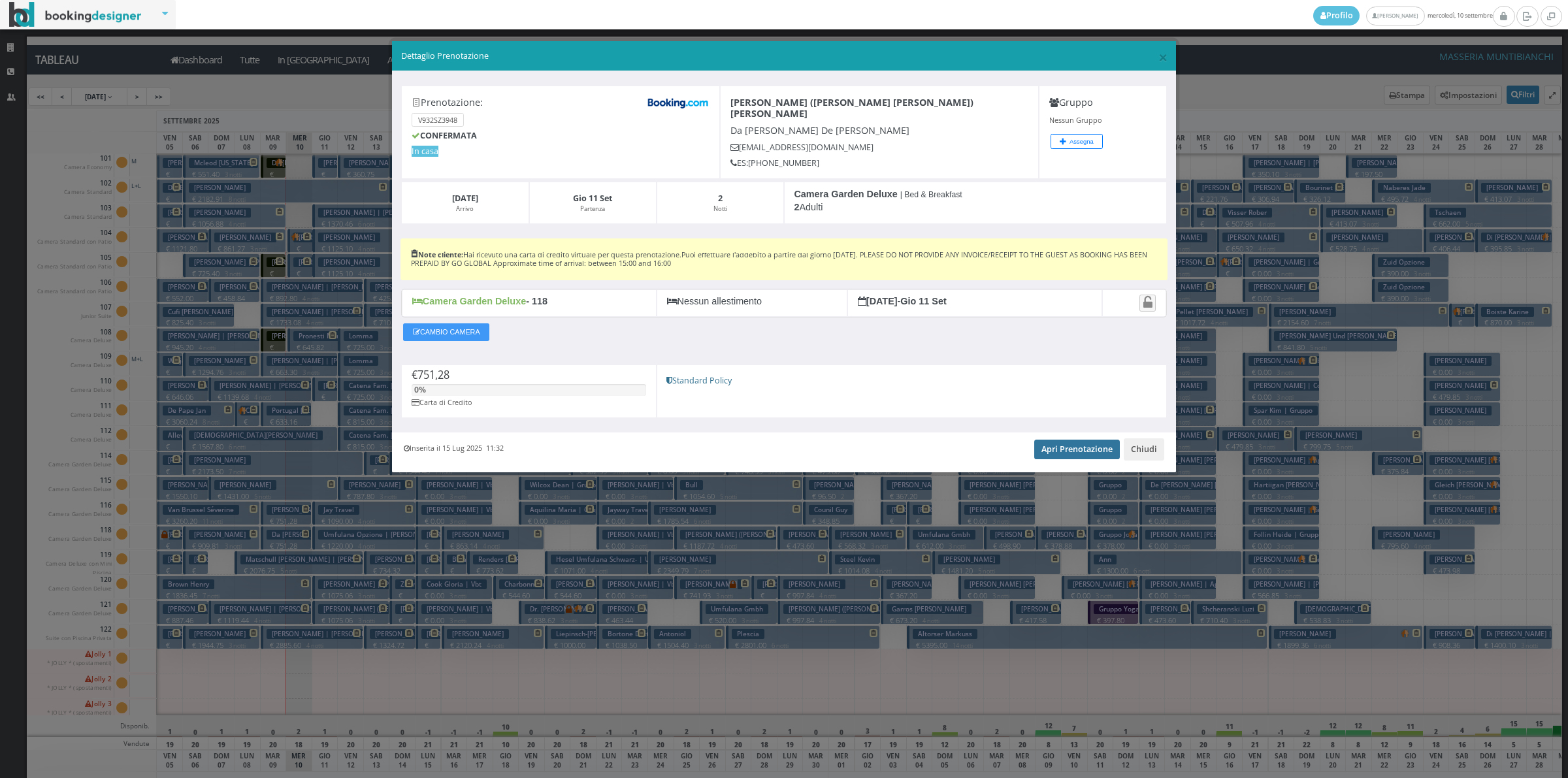
click at [1077, 441] on link "Apri Prenotazione" at bounding box center [1077, 449] width 86 height 20
click at [1140, 439] on button "Chiudi" at bounding box center [1143, 449] width 40 height 22
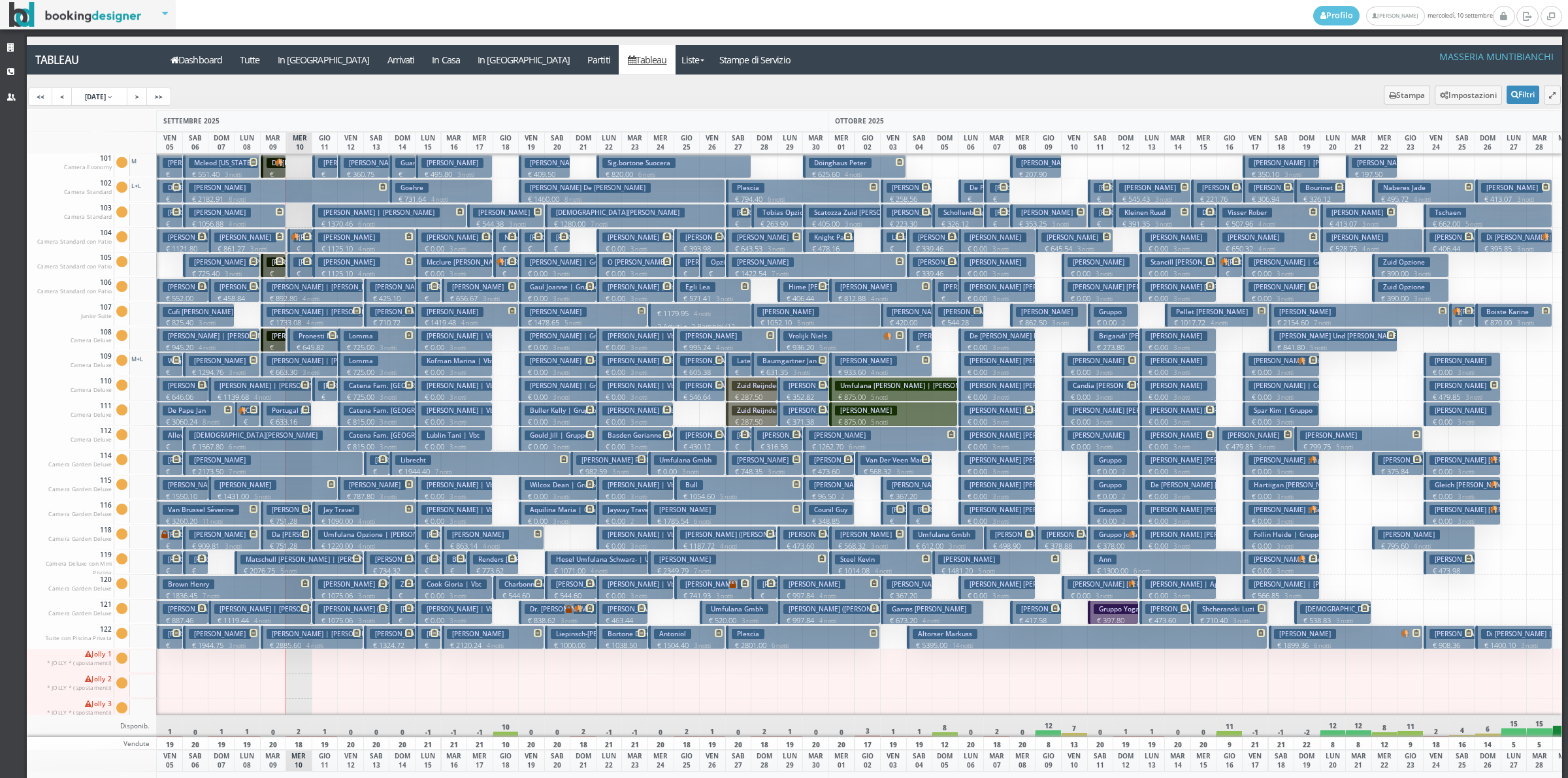
click at [273, 596] on p "€ 1836.45 7 notti" at bounding box center [235, 595] width 145 height 11
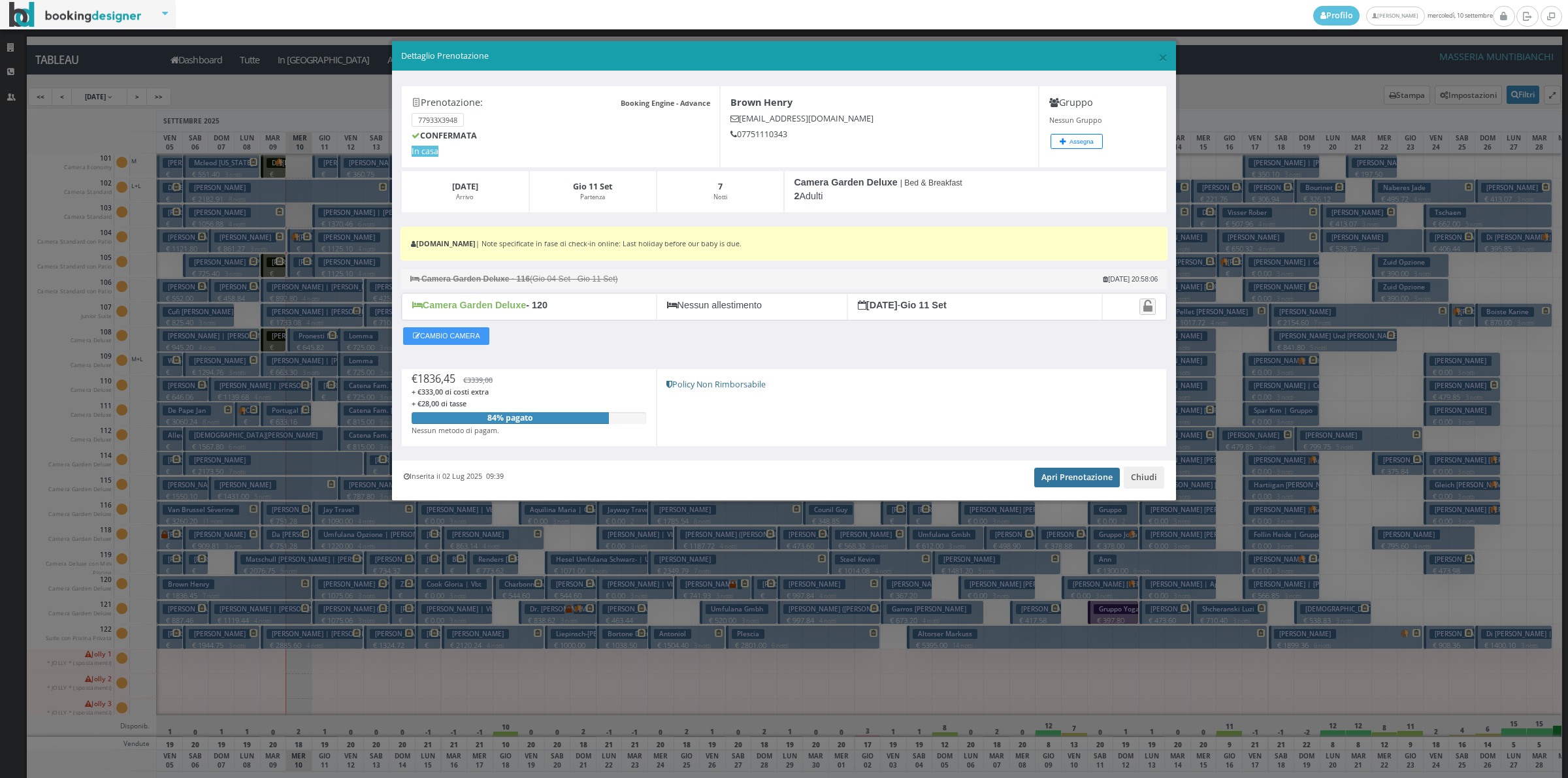
click at [1082, 487] on link "Apri Prenotazione" at bounding box center [1077, 478] width 86 height 20
click at [1139, 485] on button "Chiudi" at bounding box center [1143, 477] width 40 height 22
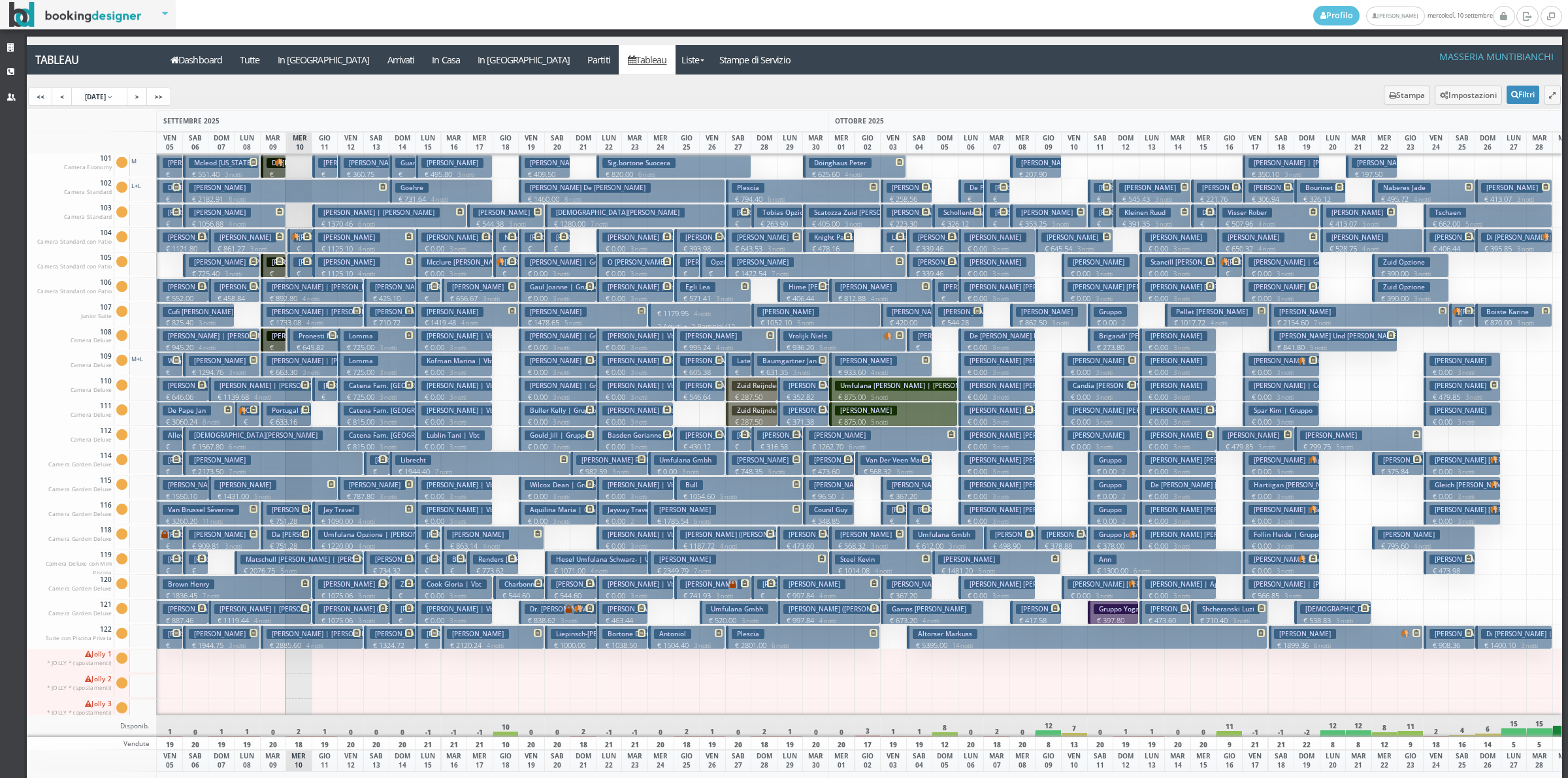
click at [288, 611] on h3 "[PERSON_NAME] | [PERSON_NAME]" at bounding box center [274, 609] width 121 height 10
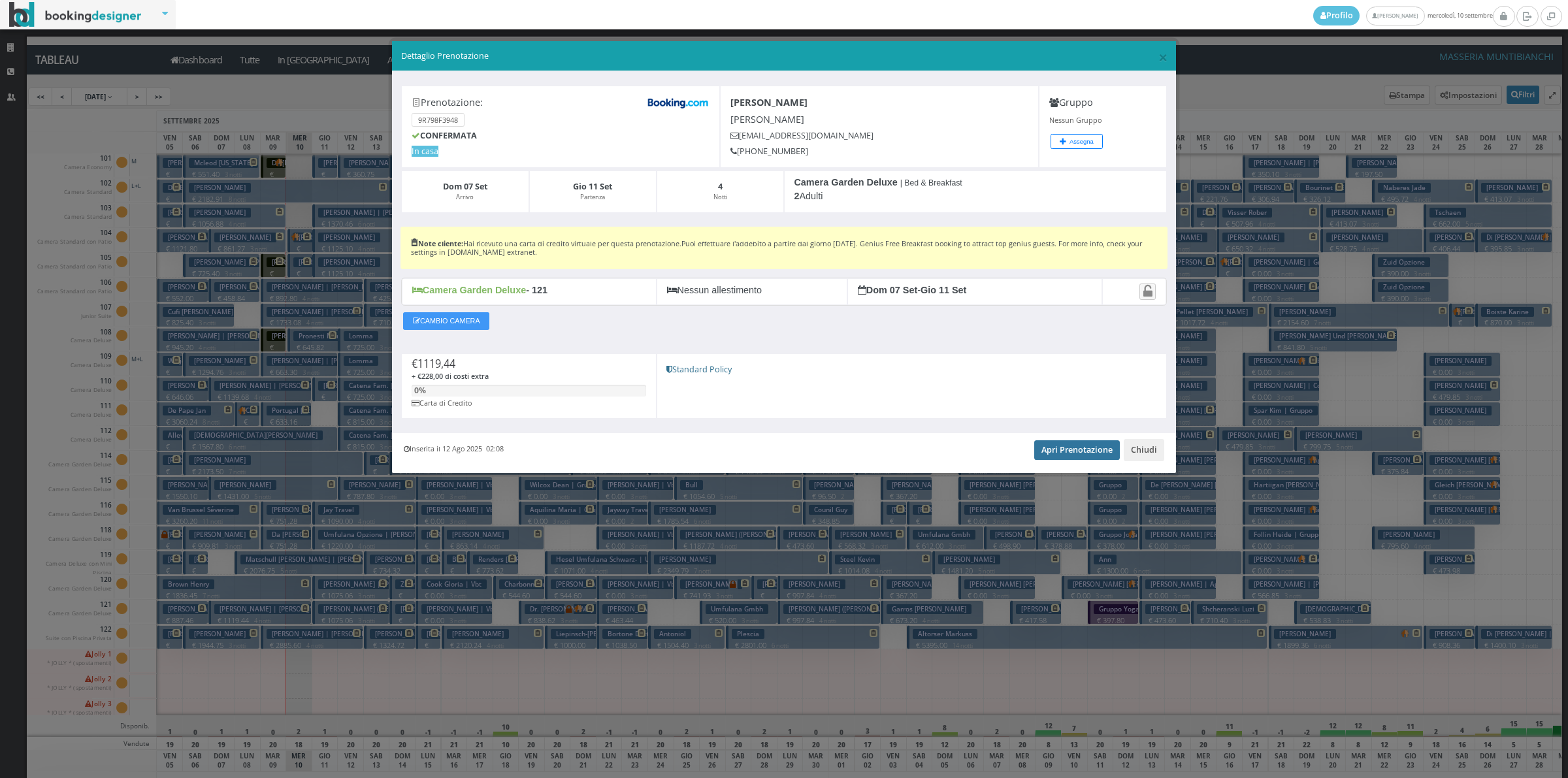
click at [1090, 446] on link "Apri Prenotazione" at bounding box center [1077, 450] width 86 height 20
click at [1158, 461] on button "Chiudi" at bounding box center [1143, 449] width 40 height 22
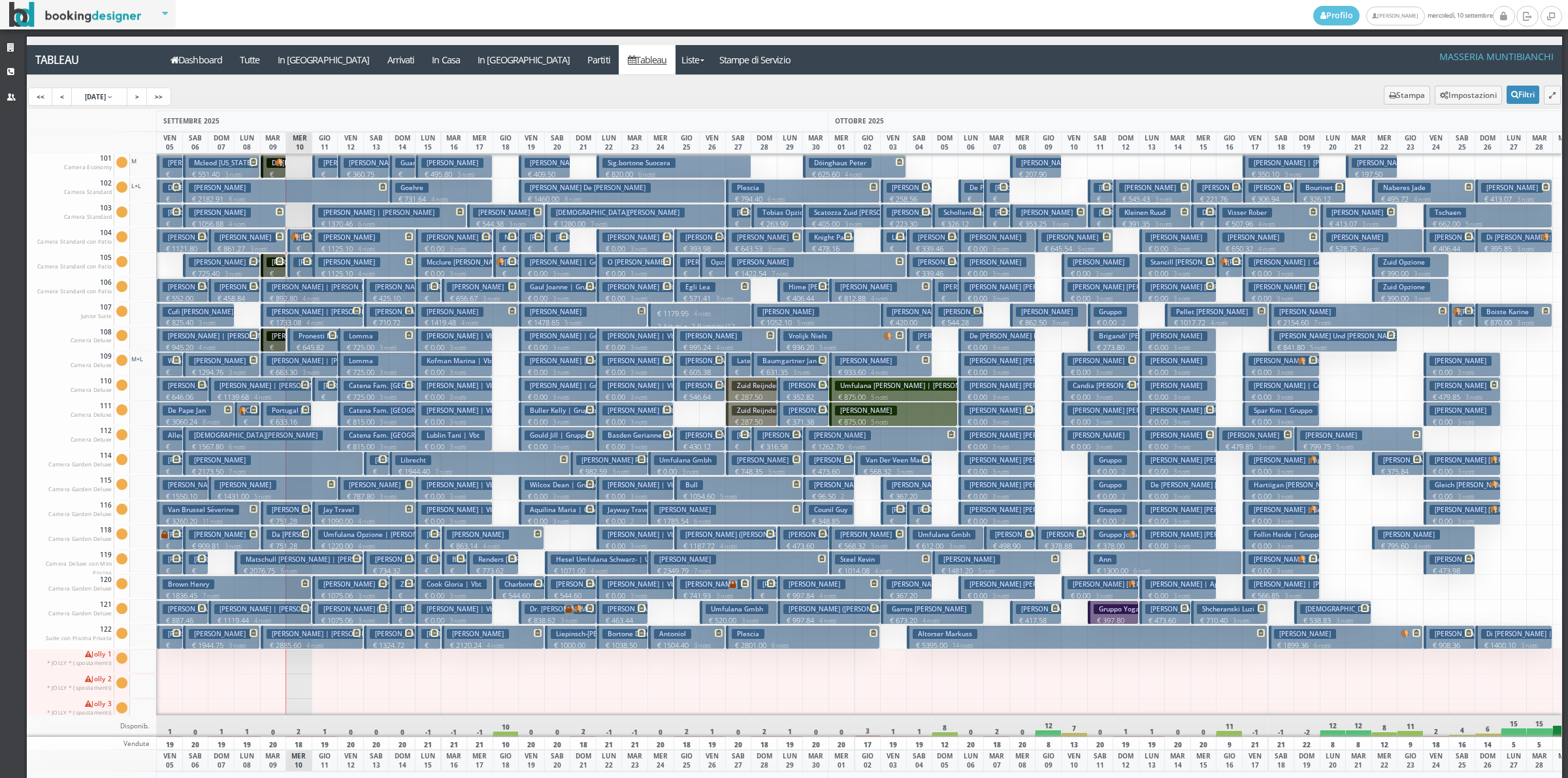
click at [282, 619] on p "€ 1119.44 4 notti" at bounding box center [261, 620] width 94 height 11
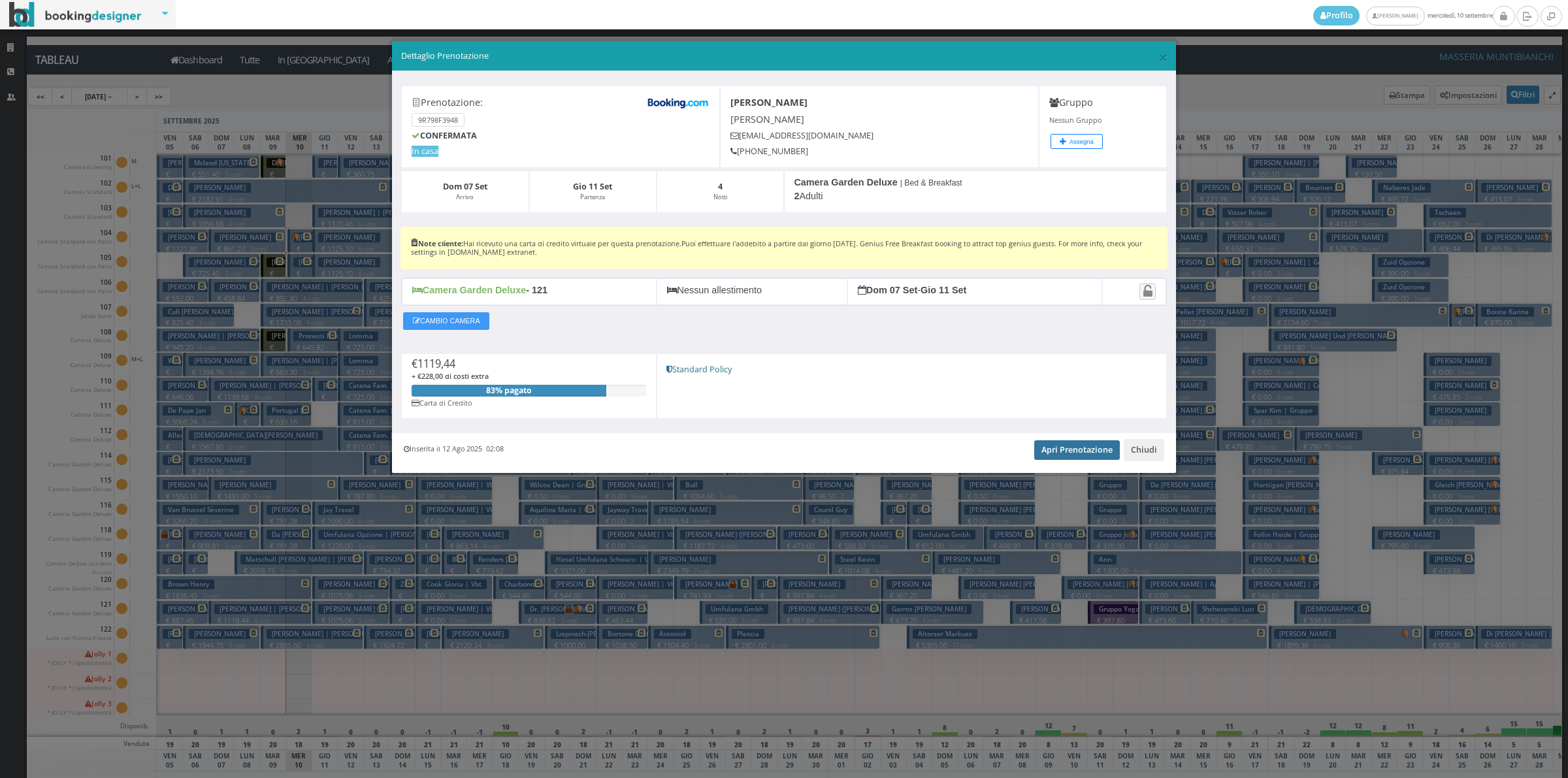
click at [1067, 458] on link "Apri Prenotazione" at bounding box center [1077, 450] width 86 height 20
click at [1144, 451] on button "Chiudi" at bounding box center [1143, 449] width 40 height 22
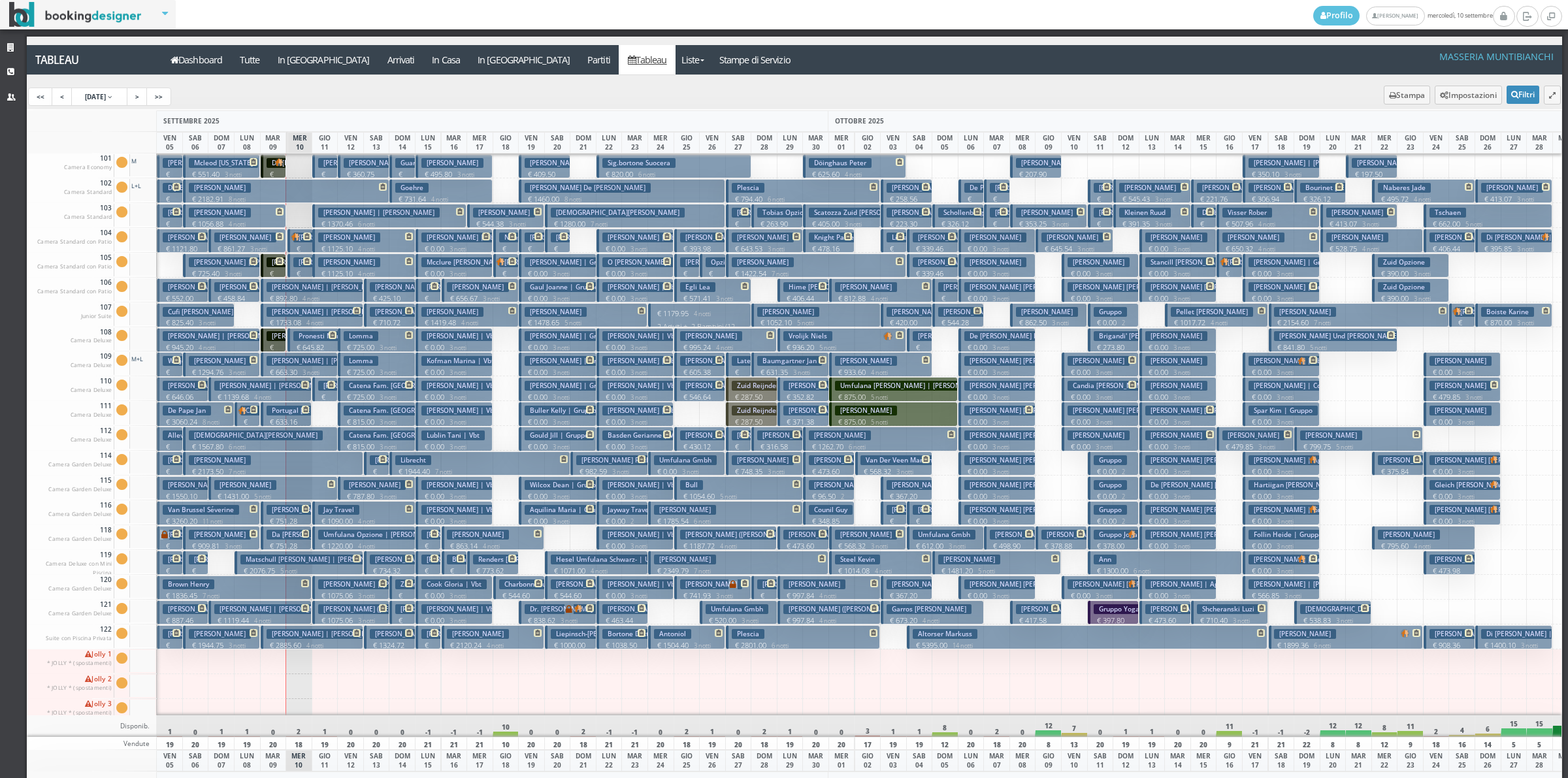
click at [305, 259] on icon at bounding box center [307, 261] width 8 height 8
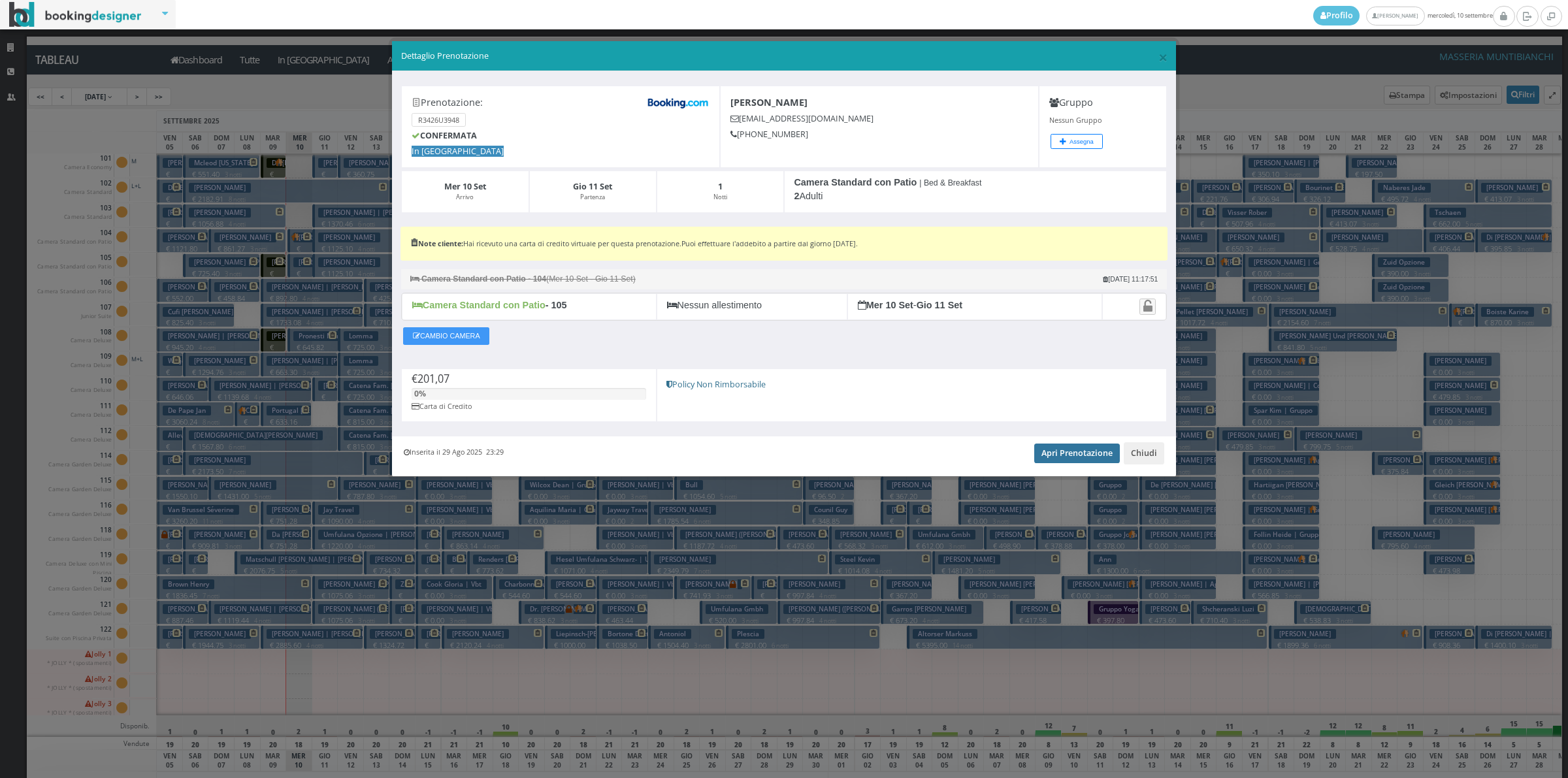
click at [1081, 447] on link "Apri Prenotazione" at bounding box center [1077, 453] width 86 height 20
click at [1138, 458] on button "Chiudi" at bounding box center [1143, 453] width 40 height 22
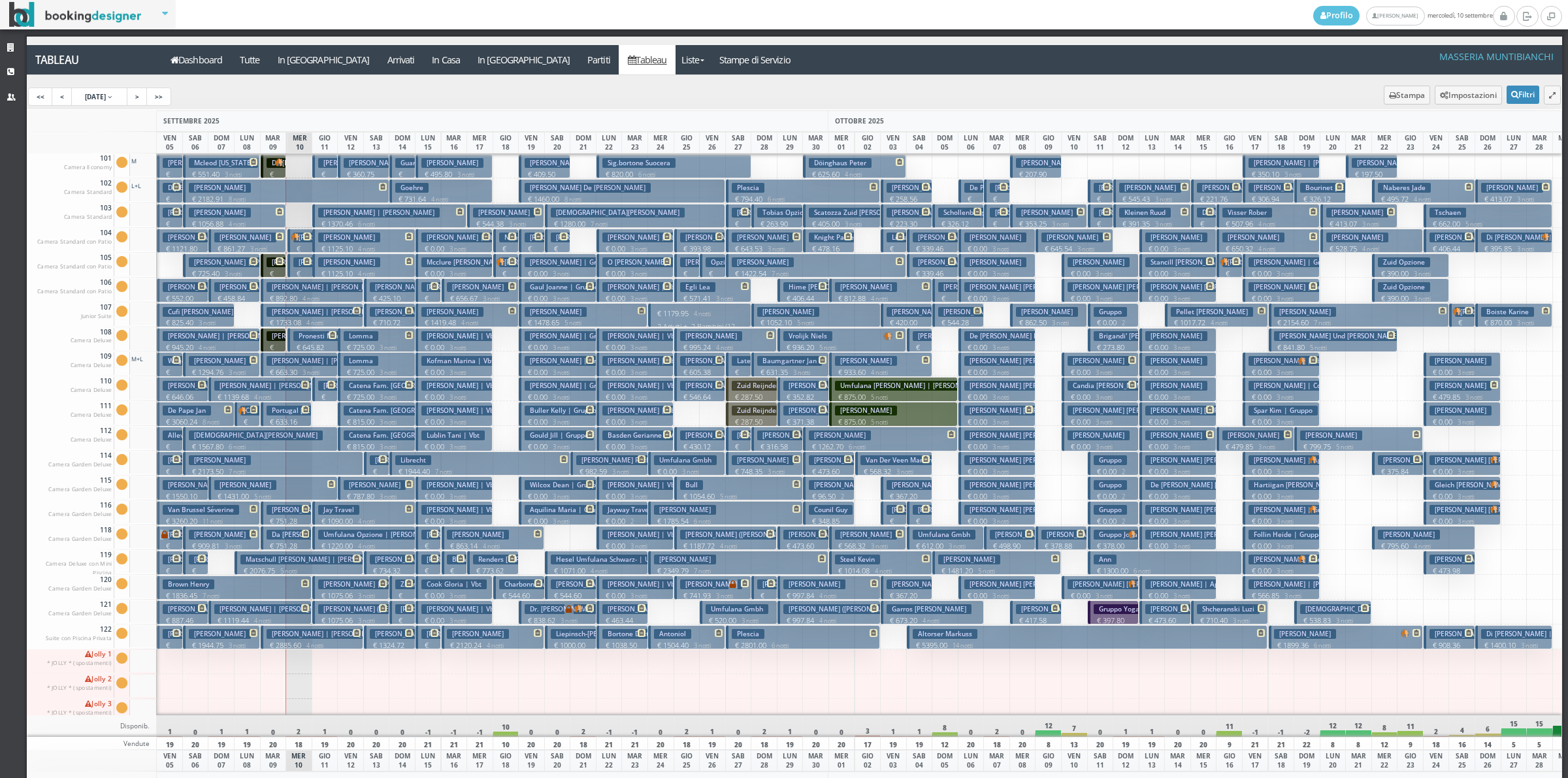
click at [334, 397] on button "Tamagnini Roberto € 217.29 1 notti 2 Adulti" at bounding box center [325, 389] width 26 height 24
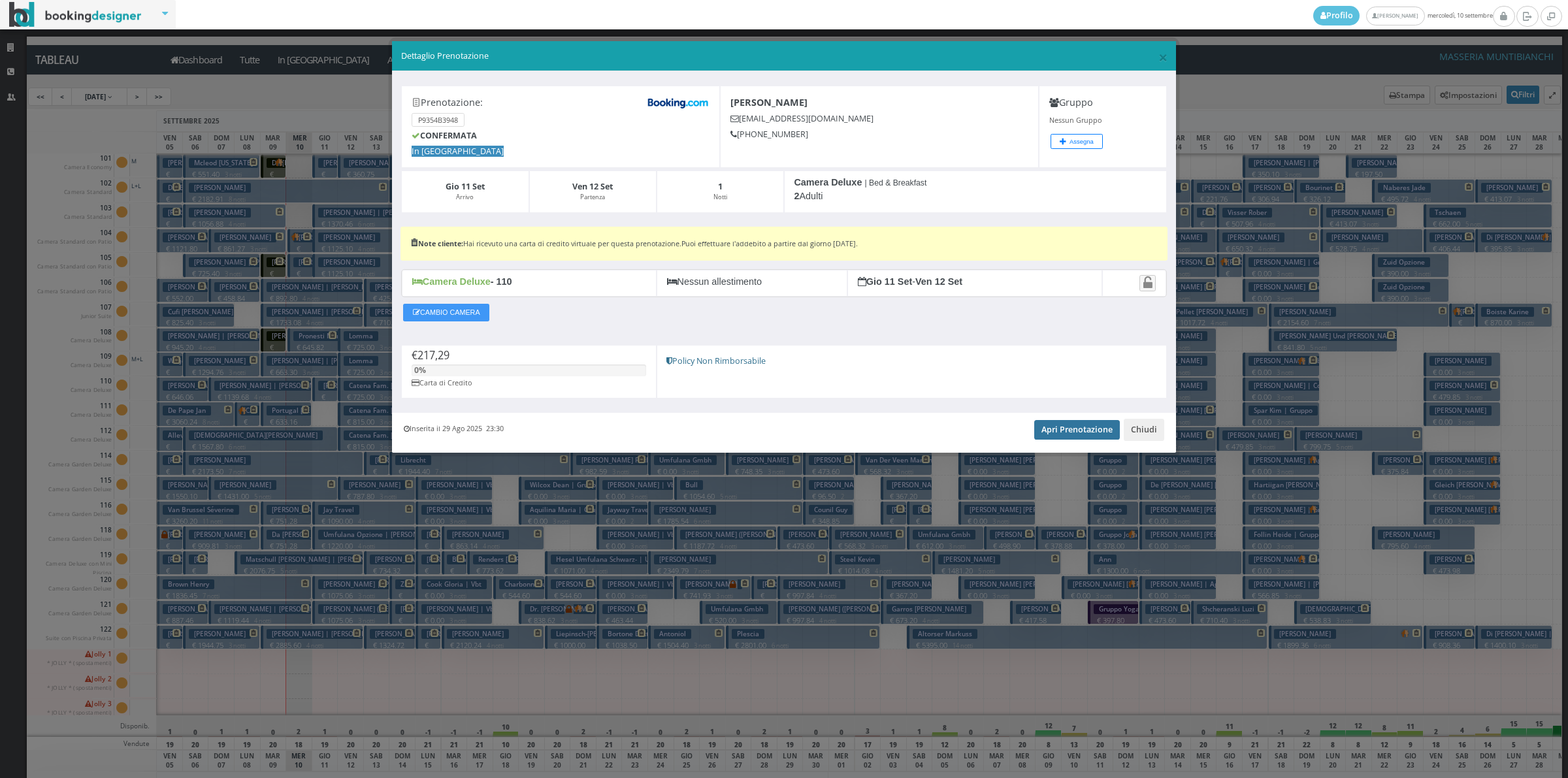
click at [1085, 430] on link "Apri Prenotazione" at bounding box center [1077, 430] width 86 height 20
click at [1148, 432] on button "Chiudi" at bounding box center [1143, 429] width 40 height 22
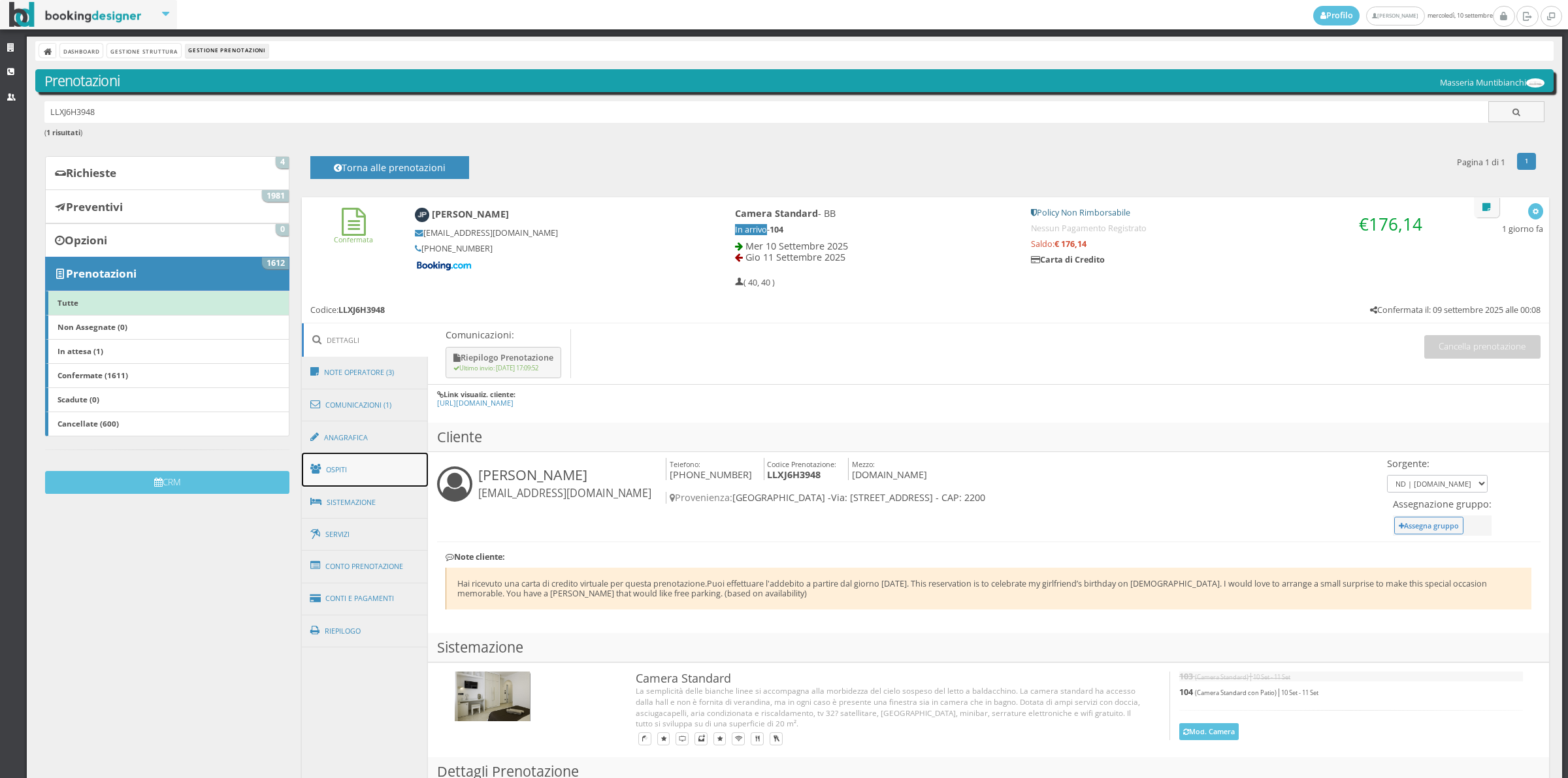
click at [369, 479] on link "Ospiti" at bounding box center [365, 470] width 127 height 34
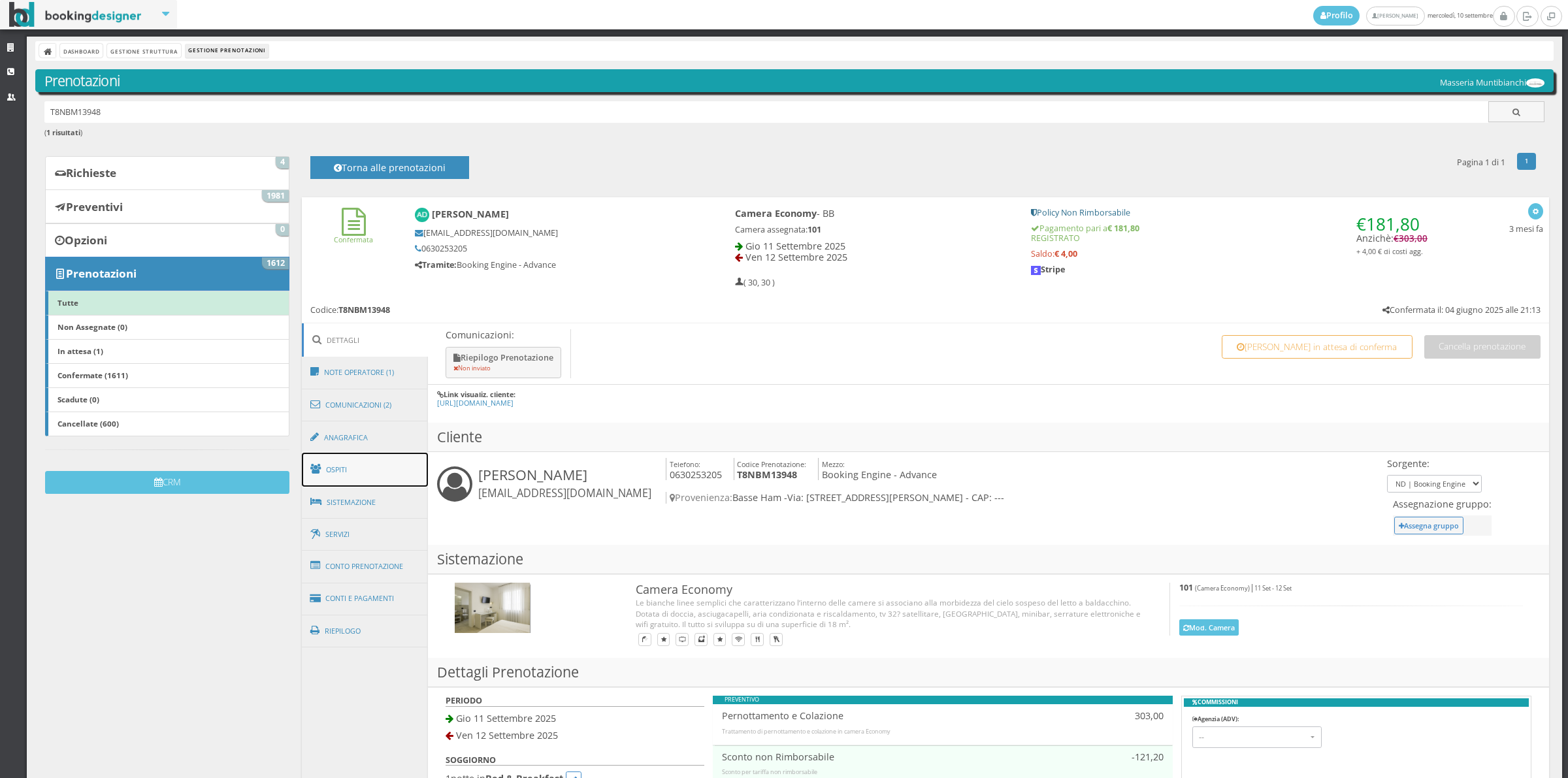
click at [397, 480] on link "Ospiti" at bounding box center [365, 470] width 127 height 34
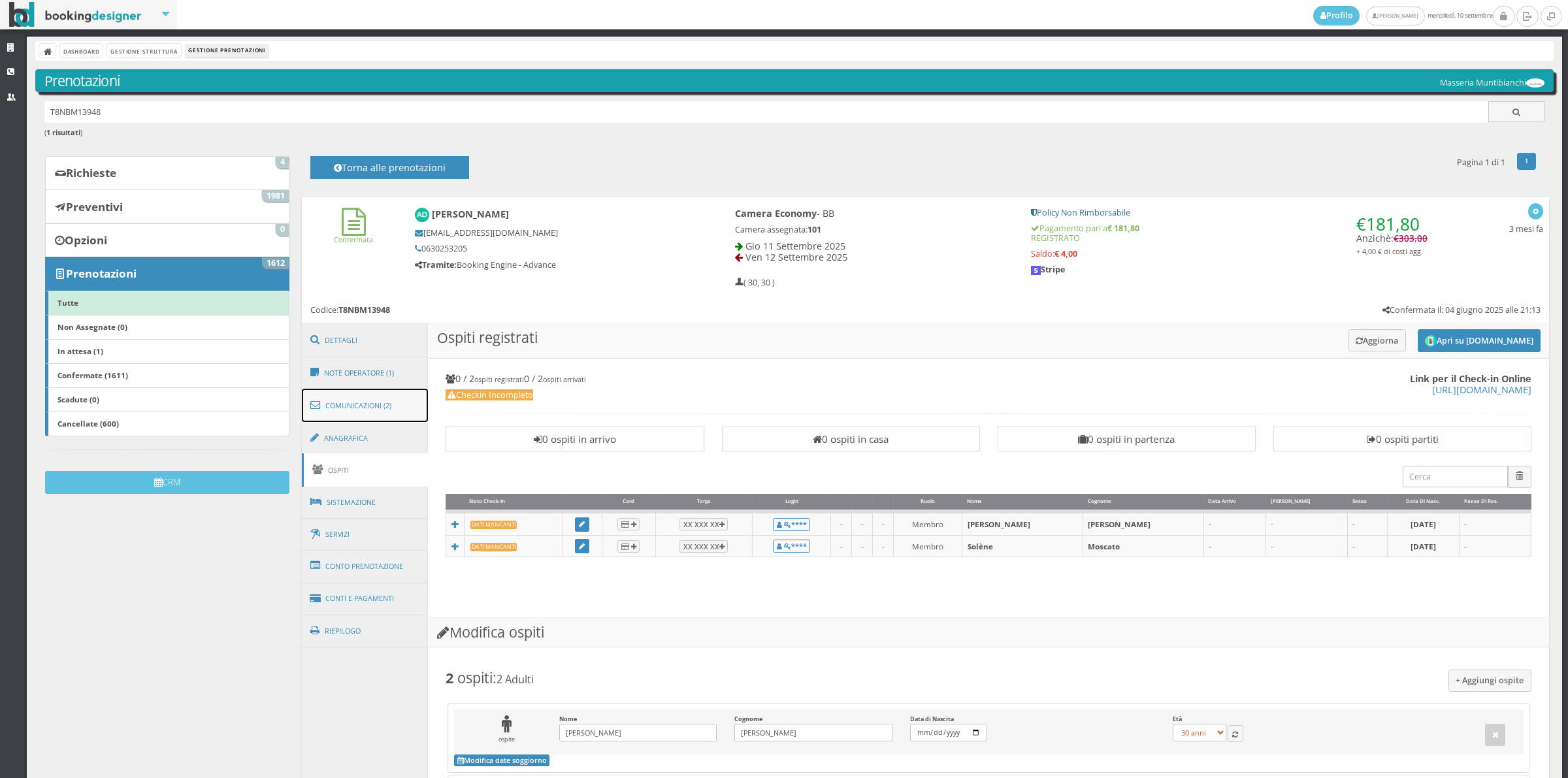
click at [405, 406] on link "Comunicazioni (2)" at bounding box center [365, 405] width 127 height 34
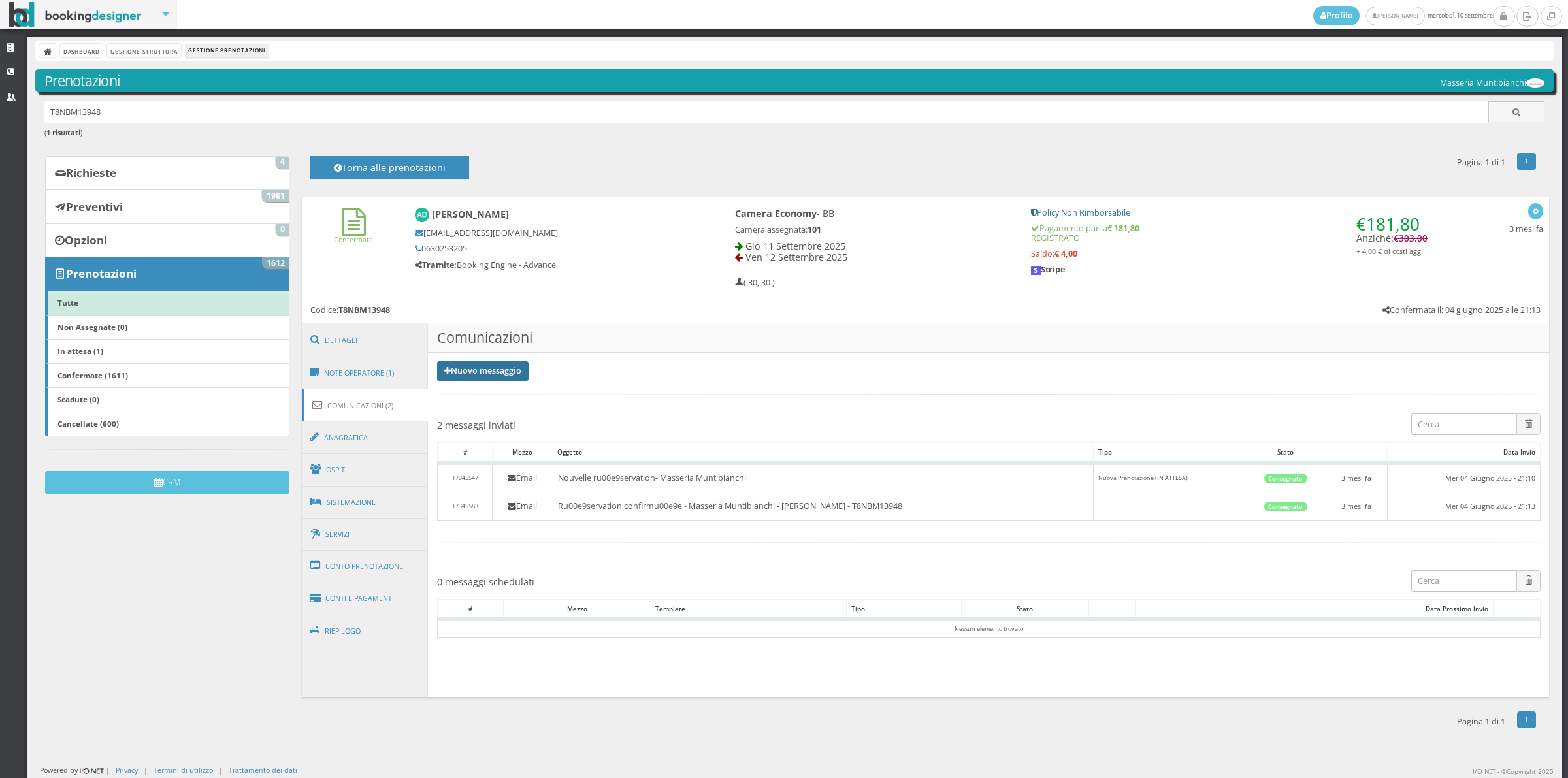
click at [478, 369] on link "Nuovo messaggio" at bounding box center [483, 371] width 91 height 20
click at [485, 376] on link "Nuovo messaggio" at bounding box center [483, 371] width 91 height 20
click at [485, 390] on link "Riepilogo prenotazione" at bounding box center [491, 393] width 107 height 14
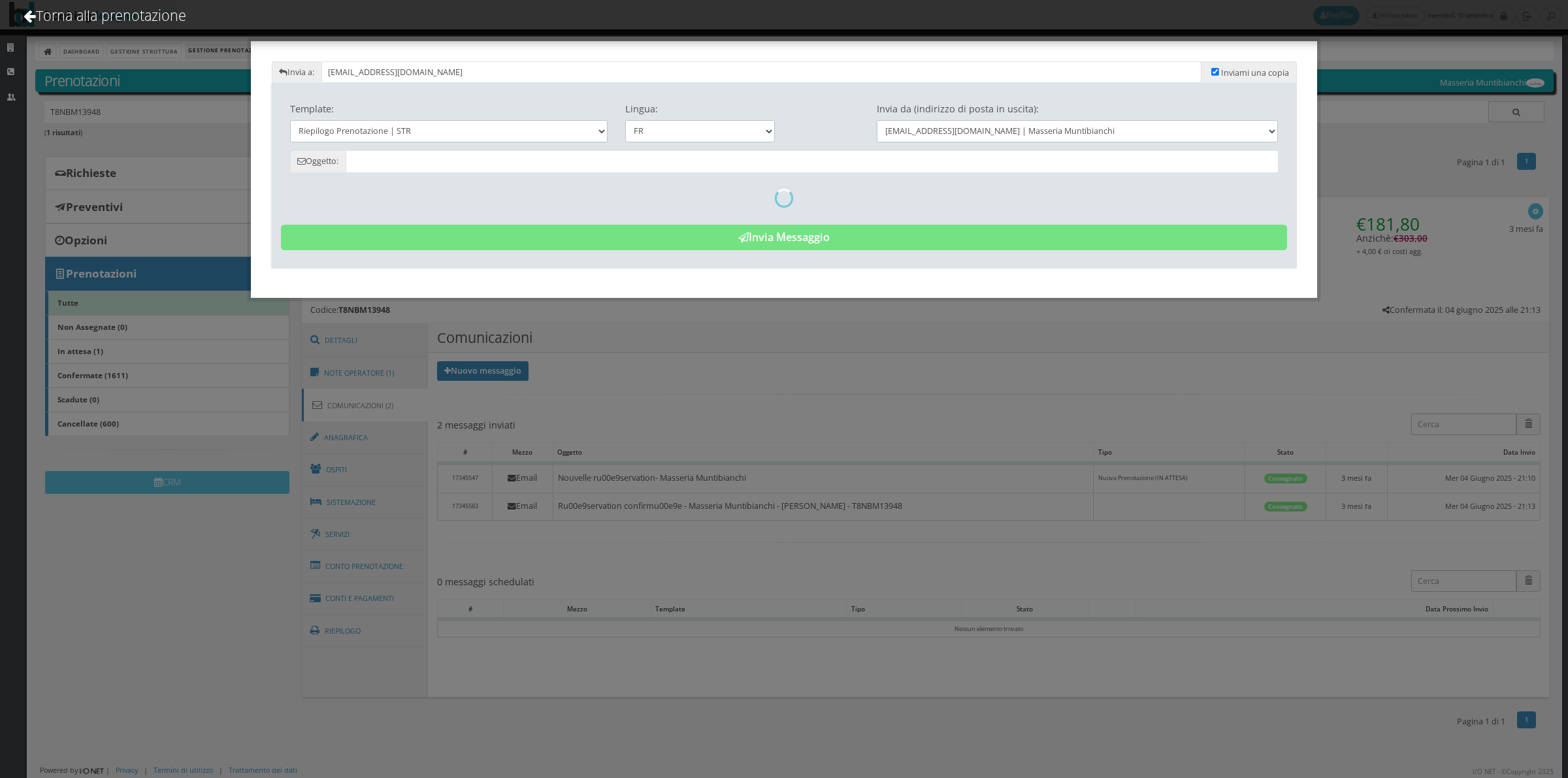
type input "RÃ©sumÃ© de la rÃ©servation - Antoine Diliberto - Code: T8NBM13948"
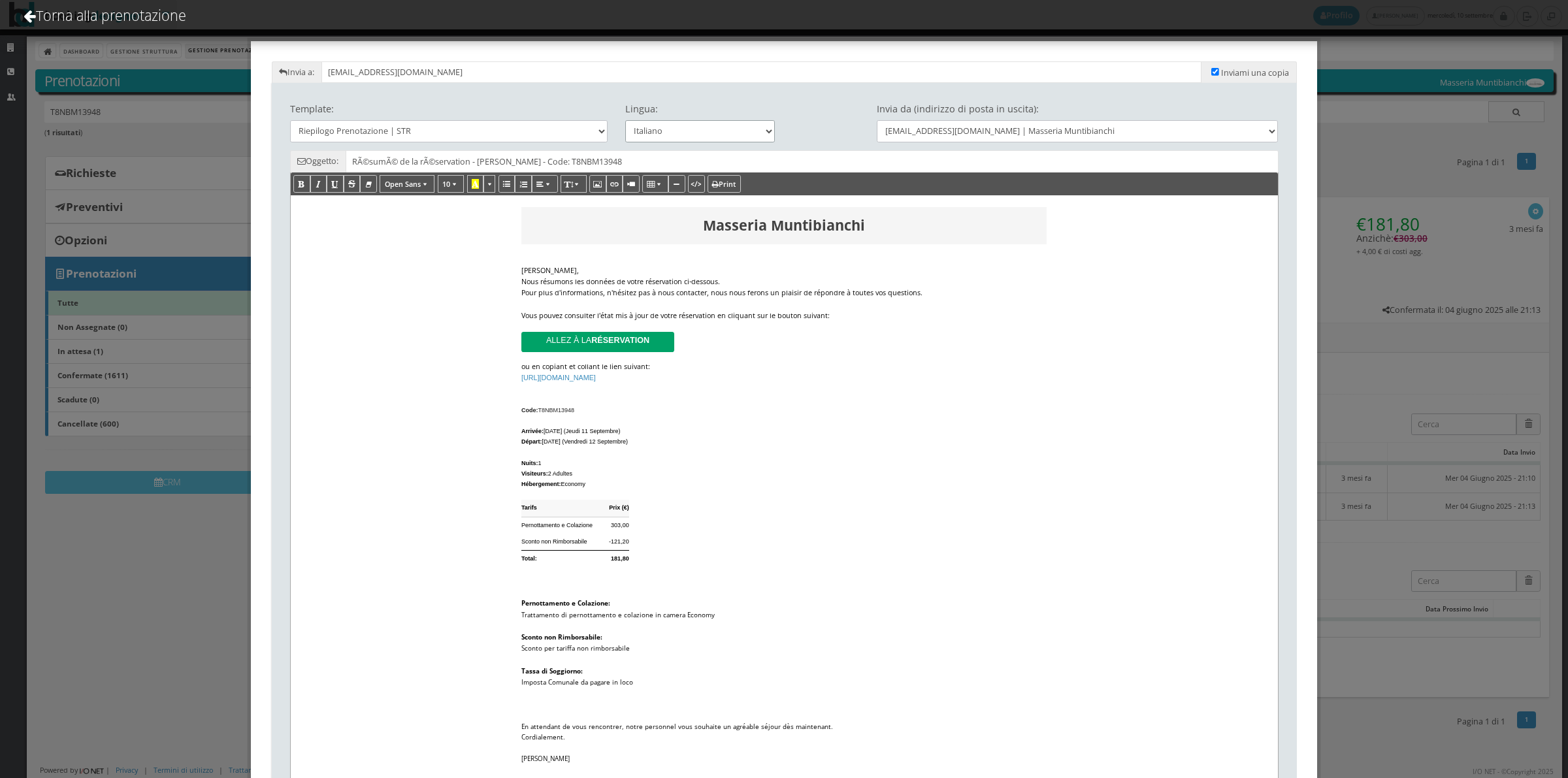
click at [681, 131] on select "Italiano Deutsch English Français" at bounding box center [700, 131] width 150 height 21
click at [727, 281] on div "Nous résumons les données de votre réservation ci-dessous." at bounding box center [784, 282] width 525 height 11
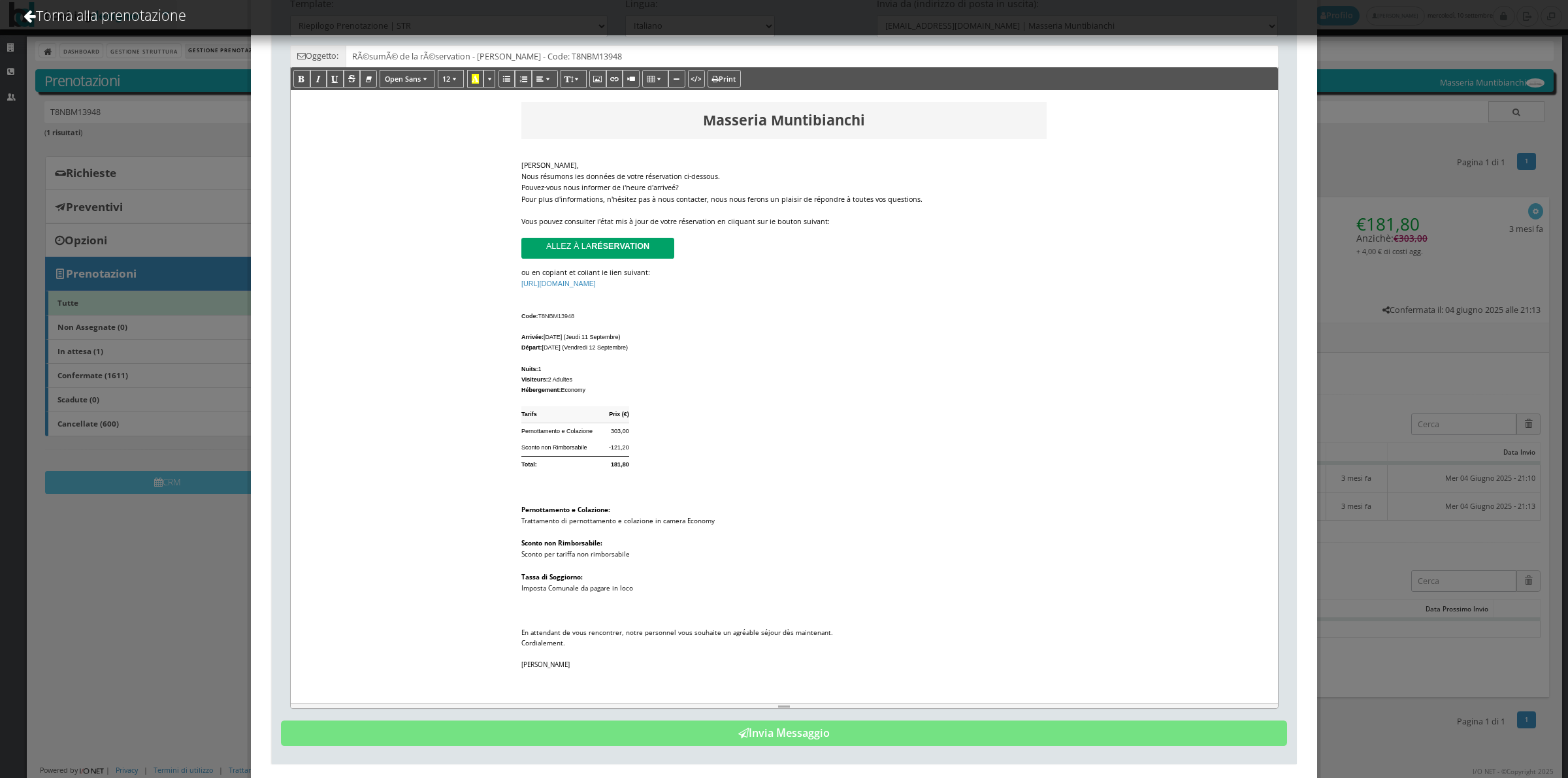
scroll to position [137, 0]
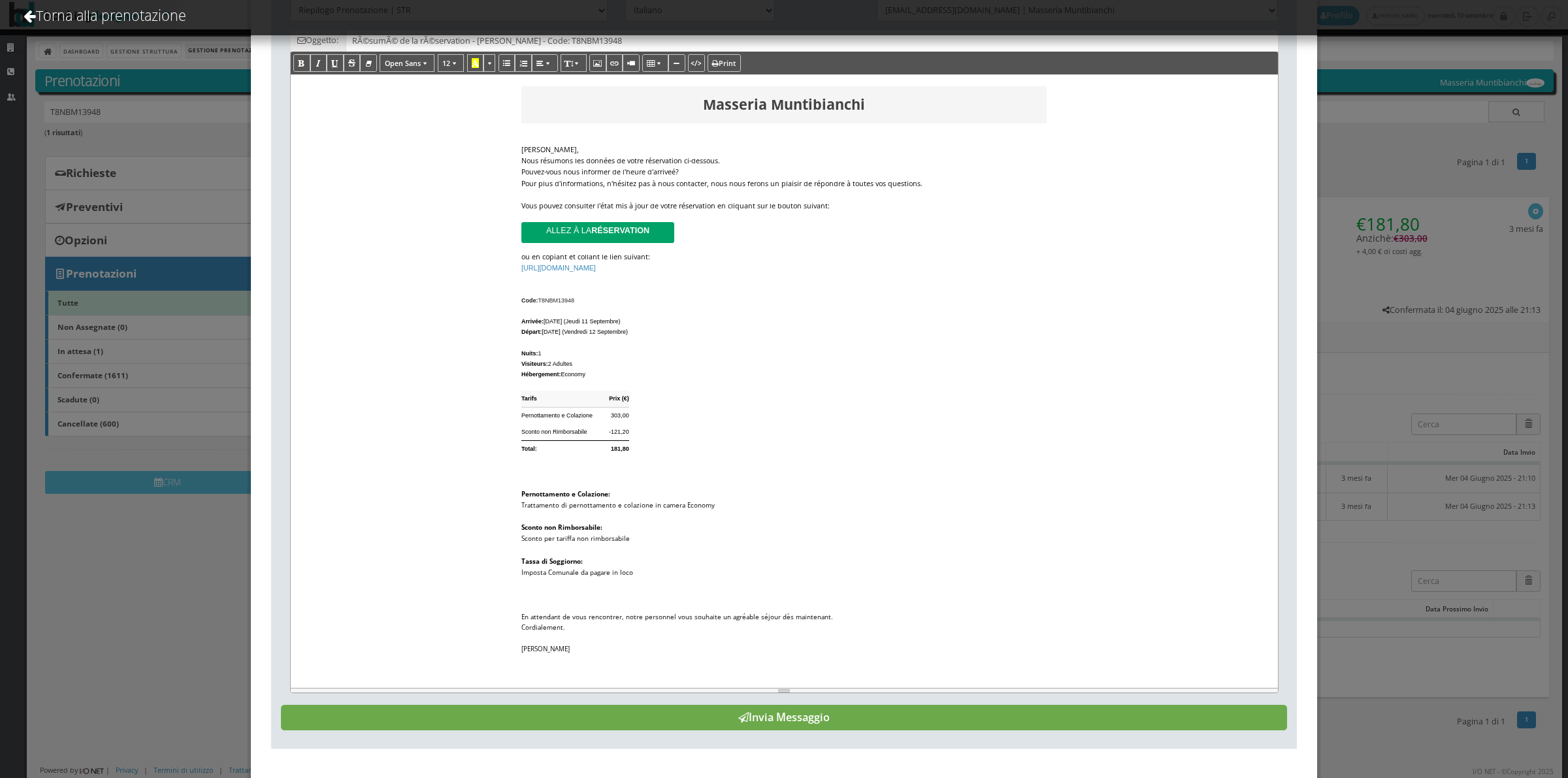
click at [956, 714] on button "Invia Messaggio" at bounding box center [783, 718] width 1006 height 26
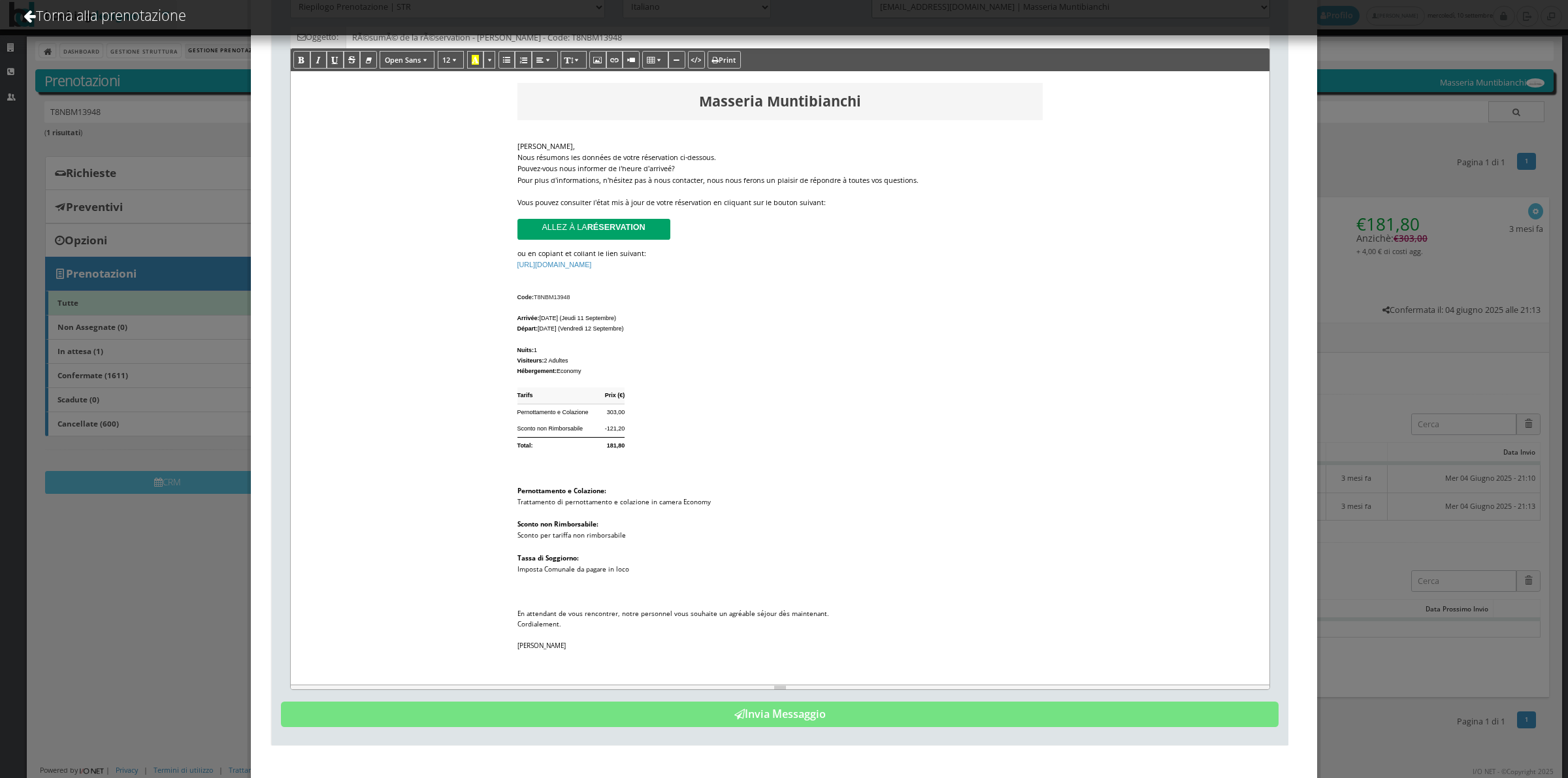
click at [872, 18] on select "[EMAIL_ADDRESS][DOMAIN_NAME] | Masseria Muntibianchi" at bounding box center [1070, 6] width 398 height 21
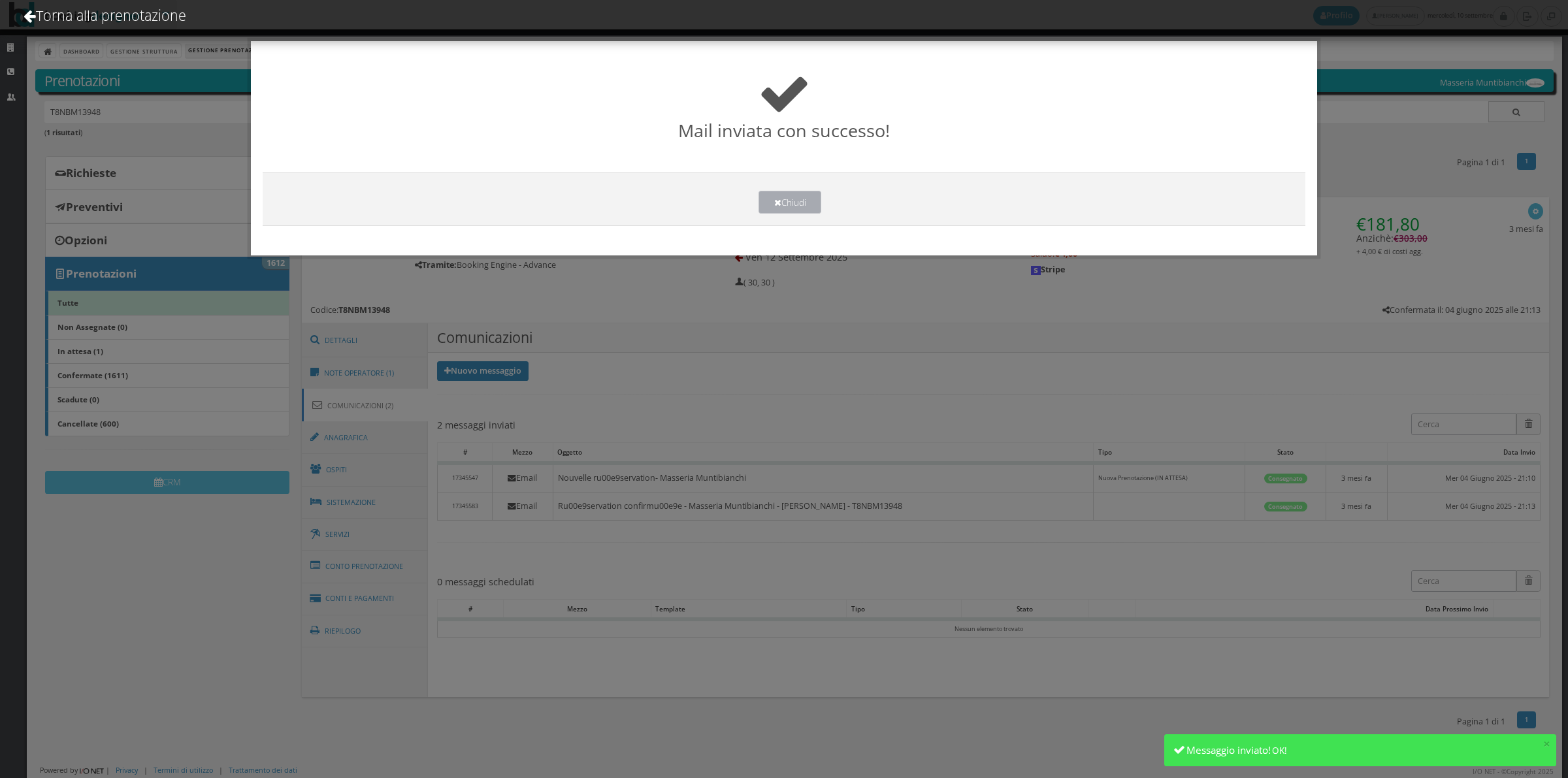
click at [764, 201] on button "Chiudi" at bounding box center [790, 202] width 62 height 23
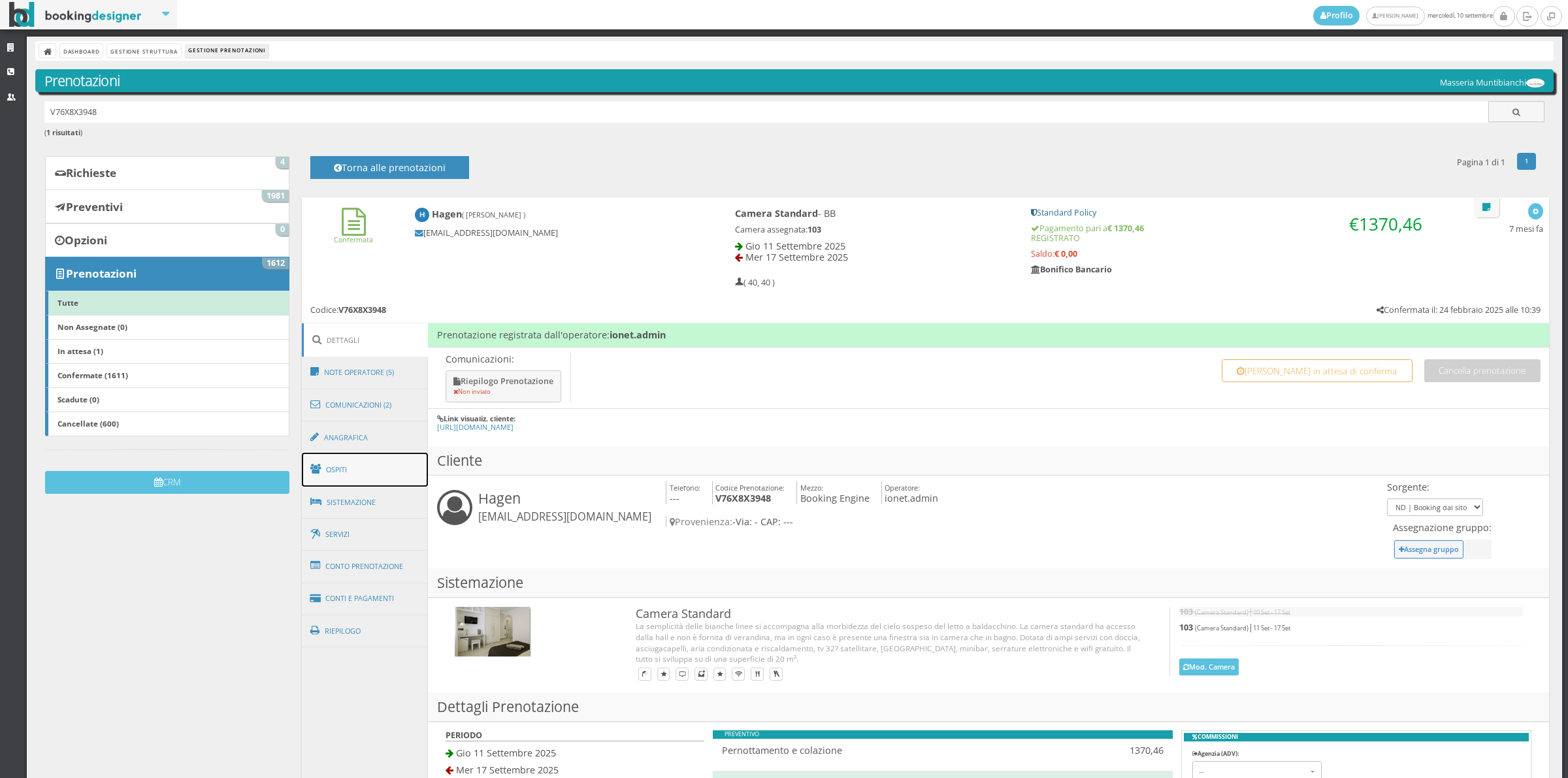
click at [353, 475] on link "Ospiti" at bounding box center [365, 470] width 127 height 34
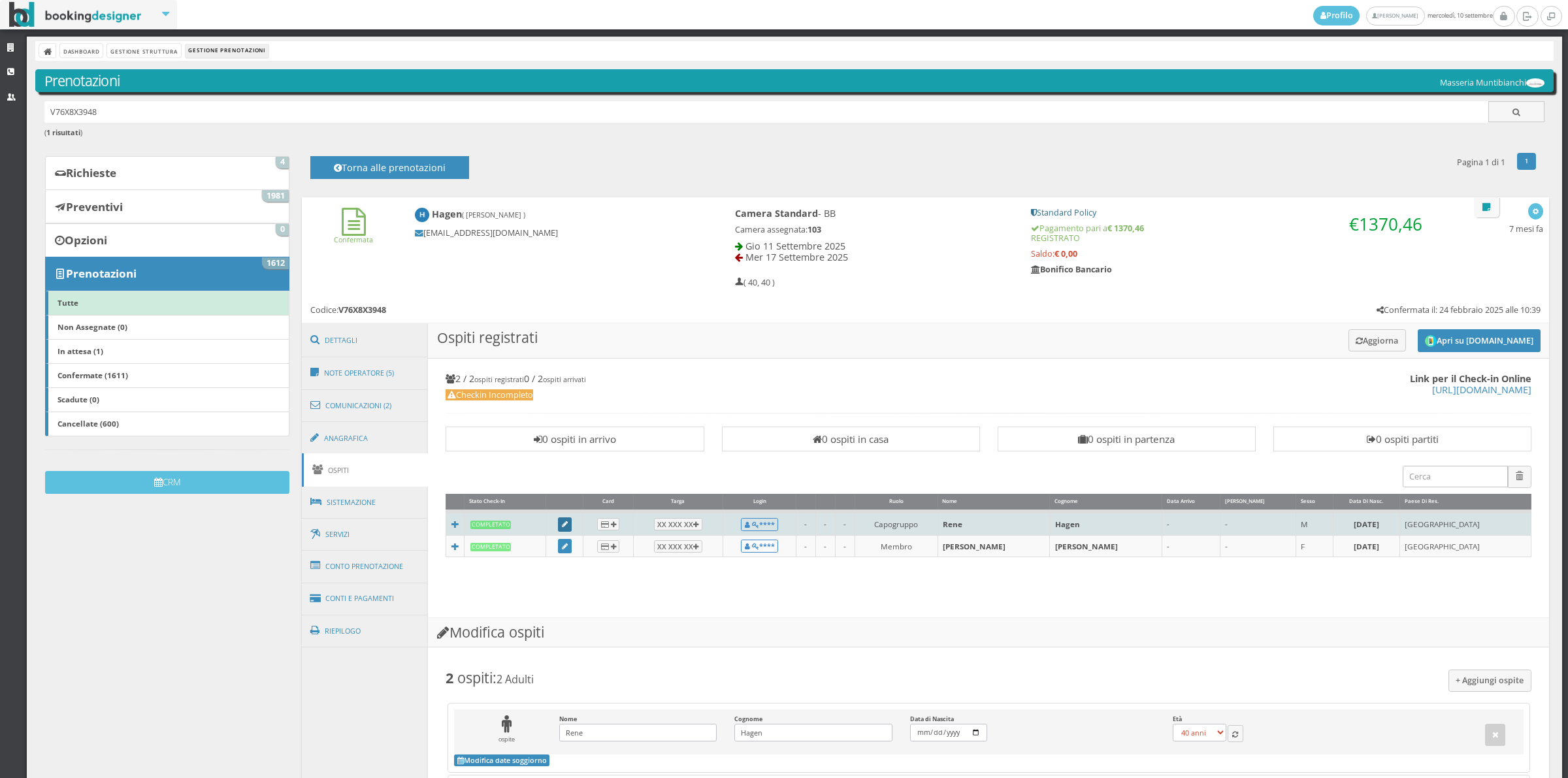
click at [568, 527] on icon at bounding box center [565, 525] width 6 height 7
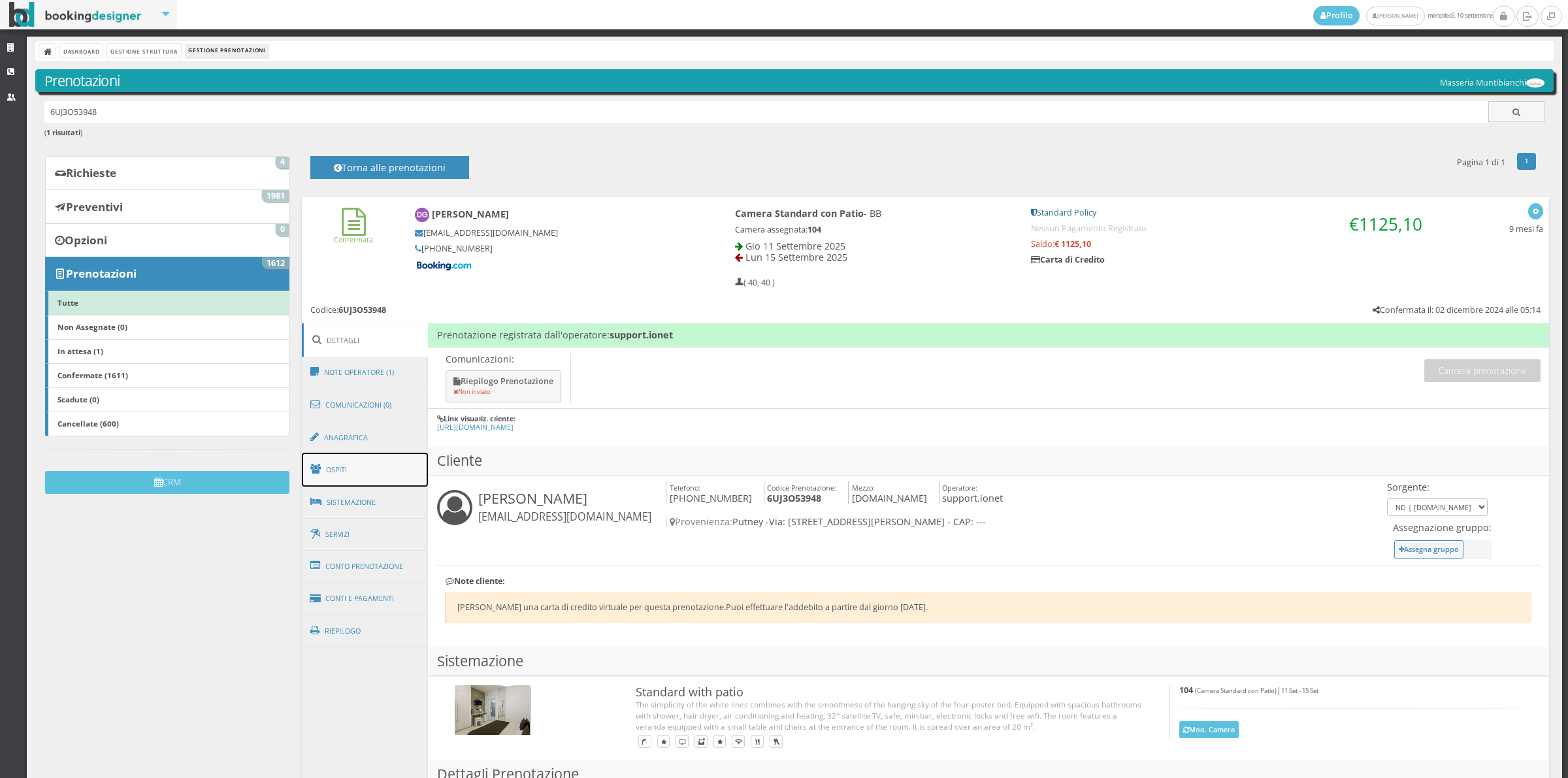
click at [351, 469] on link "Ospiti" at bounding box center [365, 470] width 127 height 34
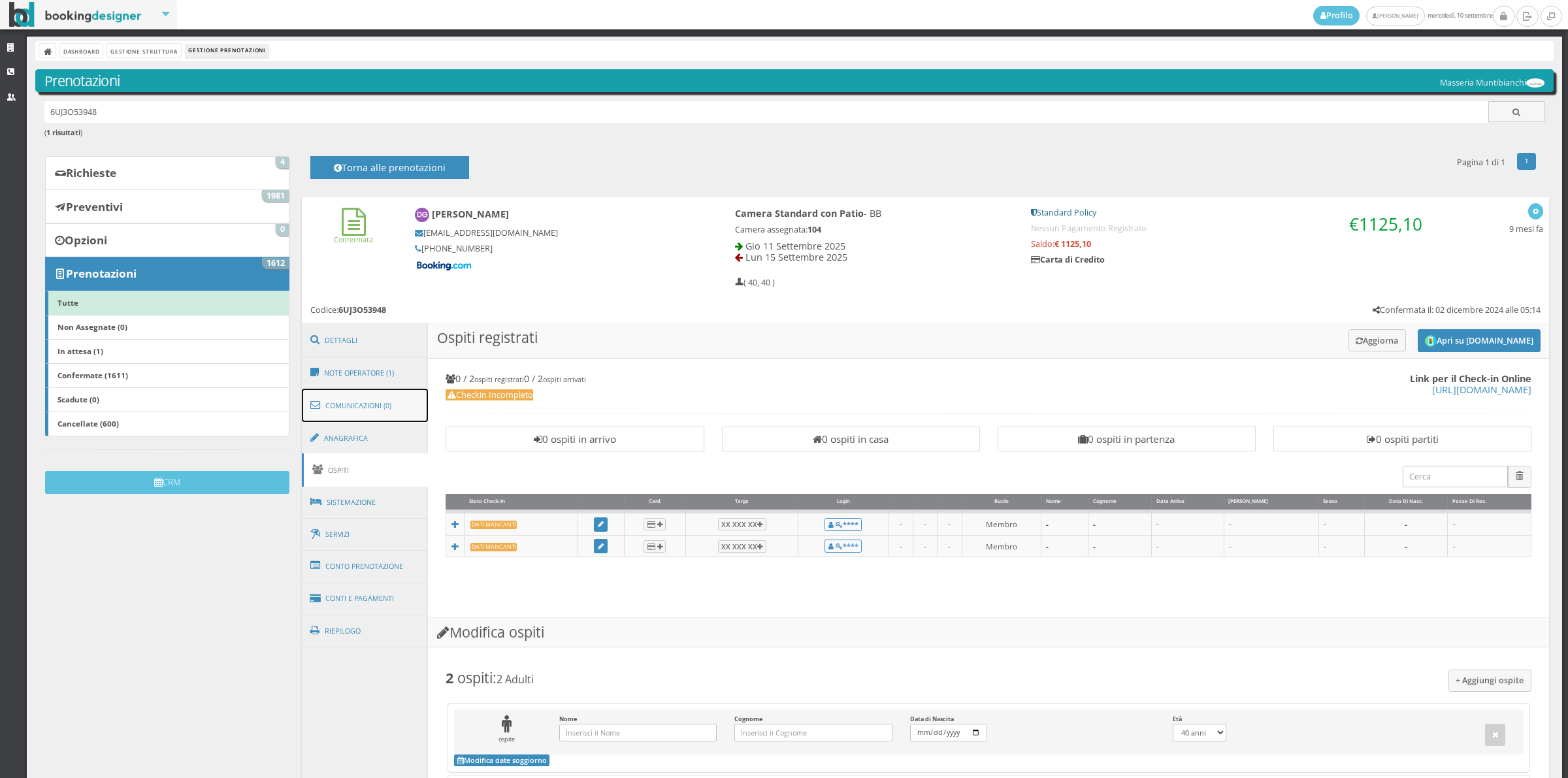
click at [355, 406] on link "Comunicazioni (0)" at bounding box center [365, 405] width 127 height 34
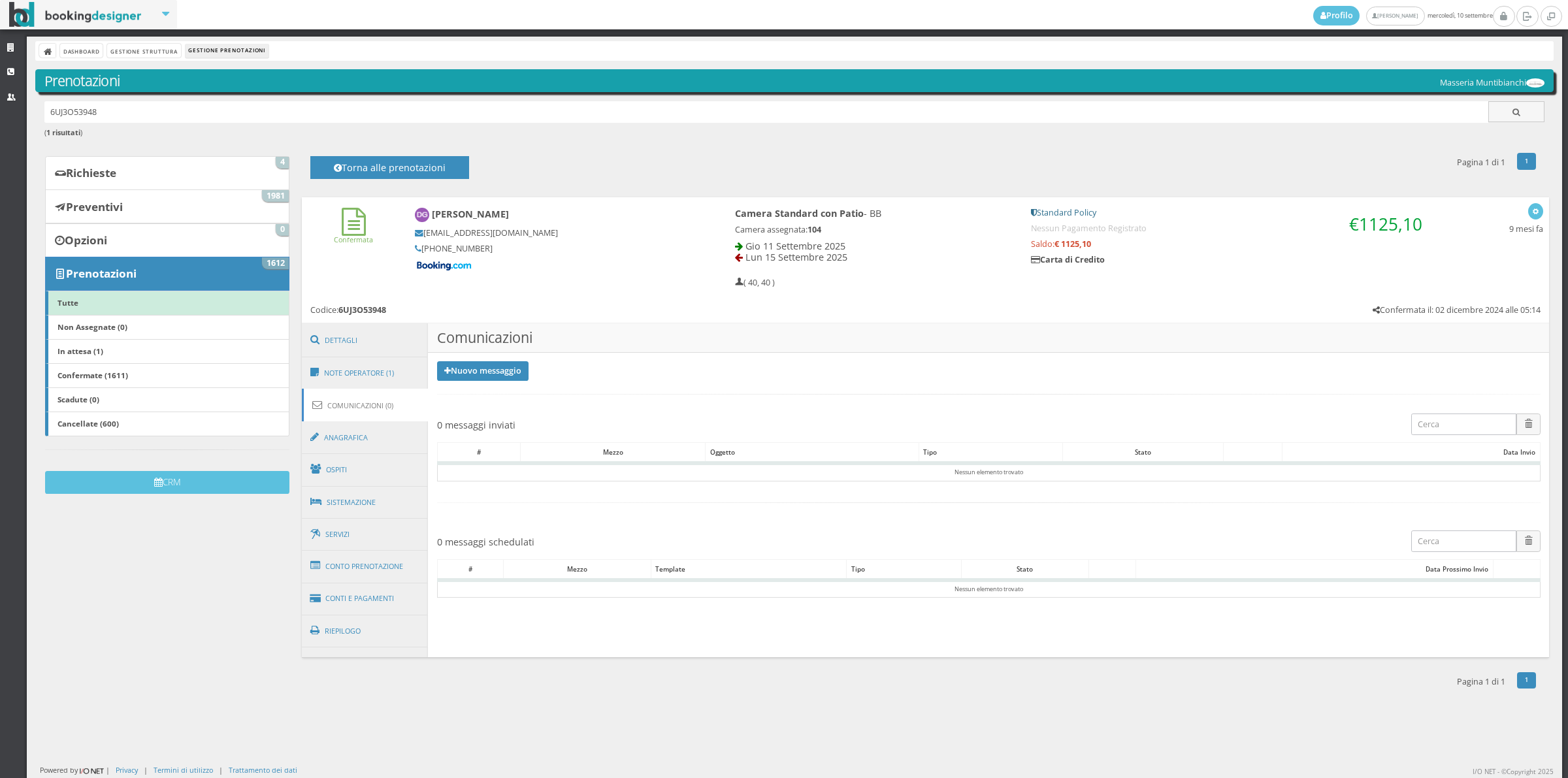
click at [355, 406] on link "Comunicazioni (0)" at bounding box center [365, 405] width 127 height 33
click at [449, 366] on link "Nuovo messaggio" at bounding box center [483, 371] width 91 height 20
click at [461, 395] on link "Riepilogo prenotazione" at bounding box center [491, 393] width 107 height 14
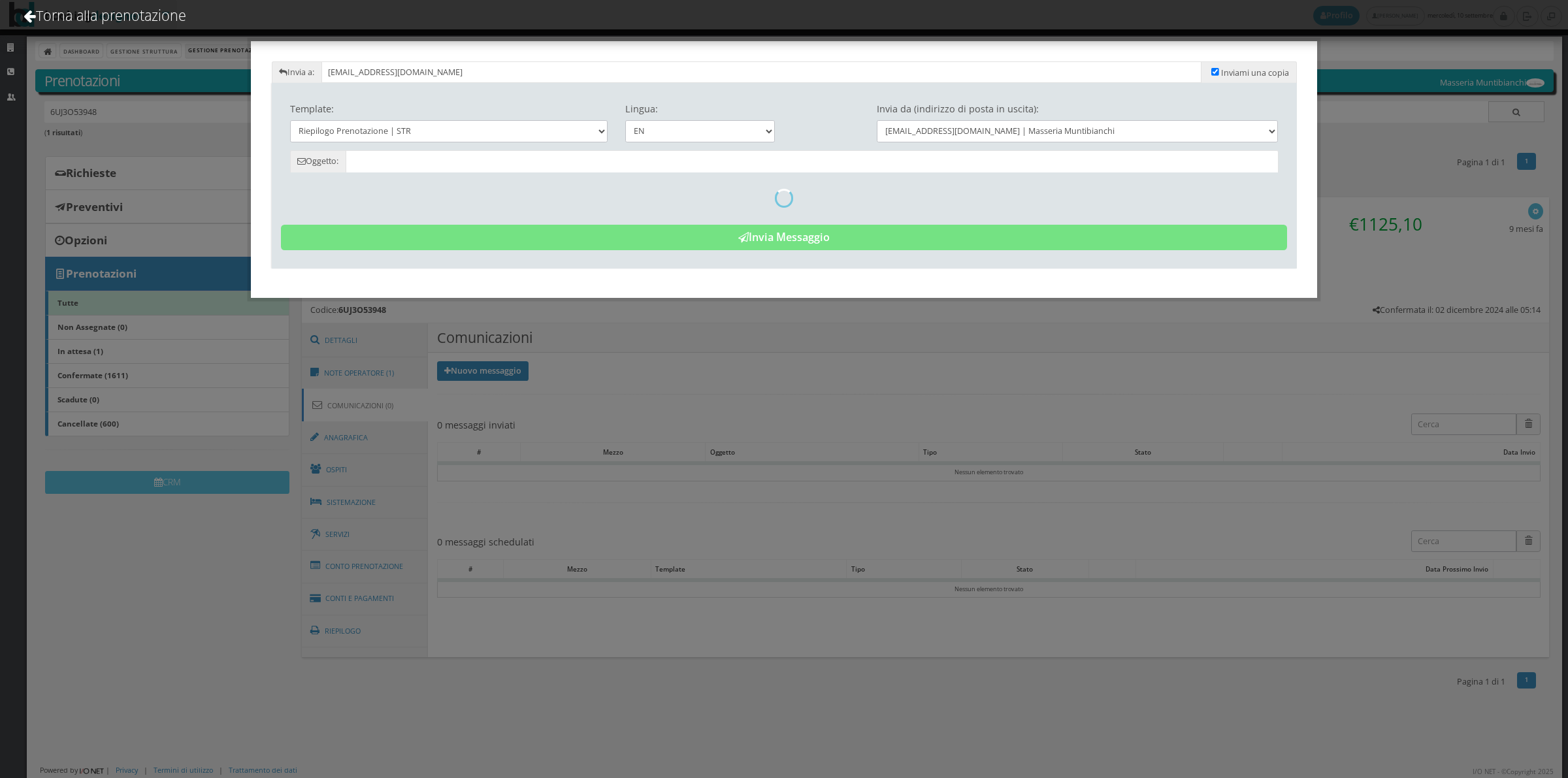
type input "Reservation Summary - [PERSON_NAME] - Cod. 6UJ3O53948"
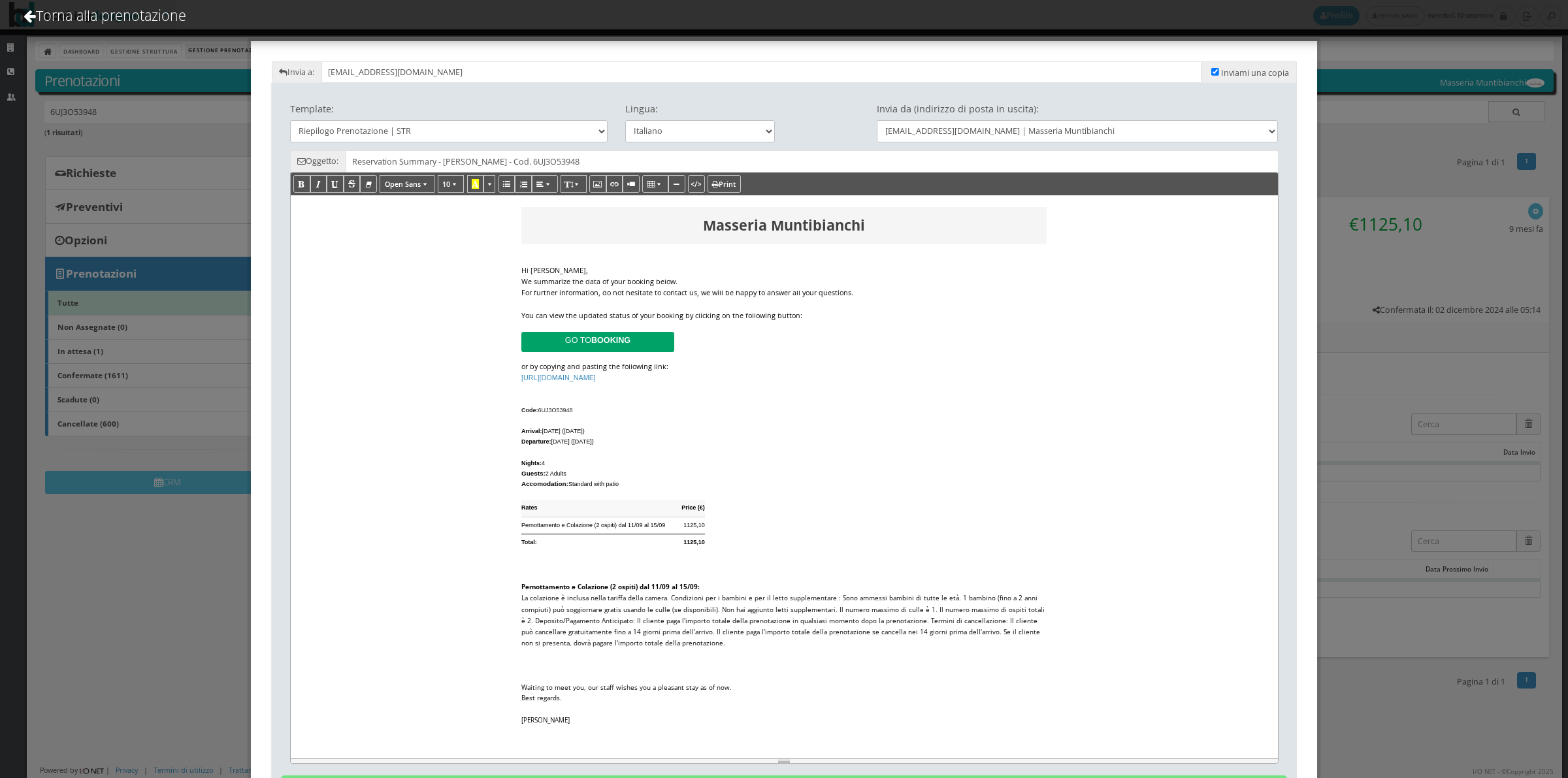
click at [690, 273] on div "Hi [PERSON_NAME]," at bounding box center [784, 271] width 525 height 11
click at [700, 276] on div "We summarize the data of your booking below." at bounding box center [784, 282] width 525 height 11
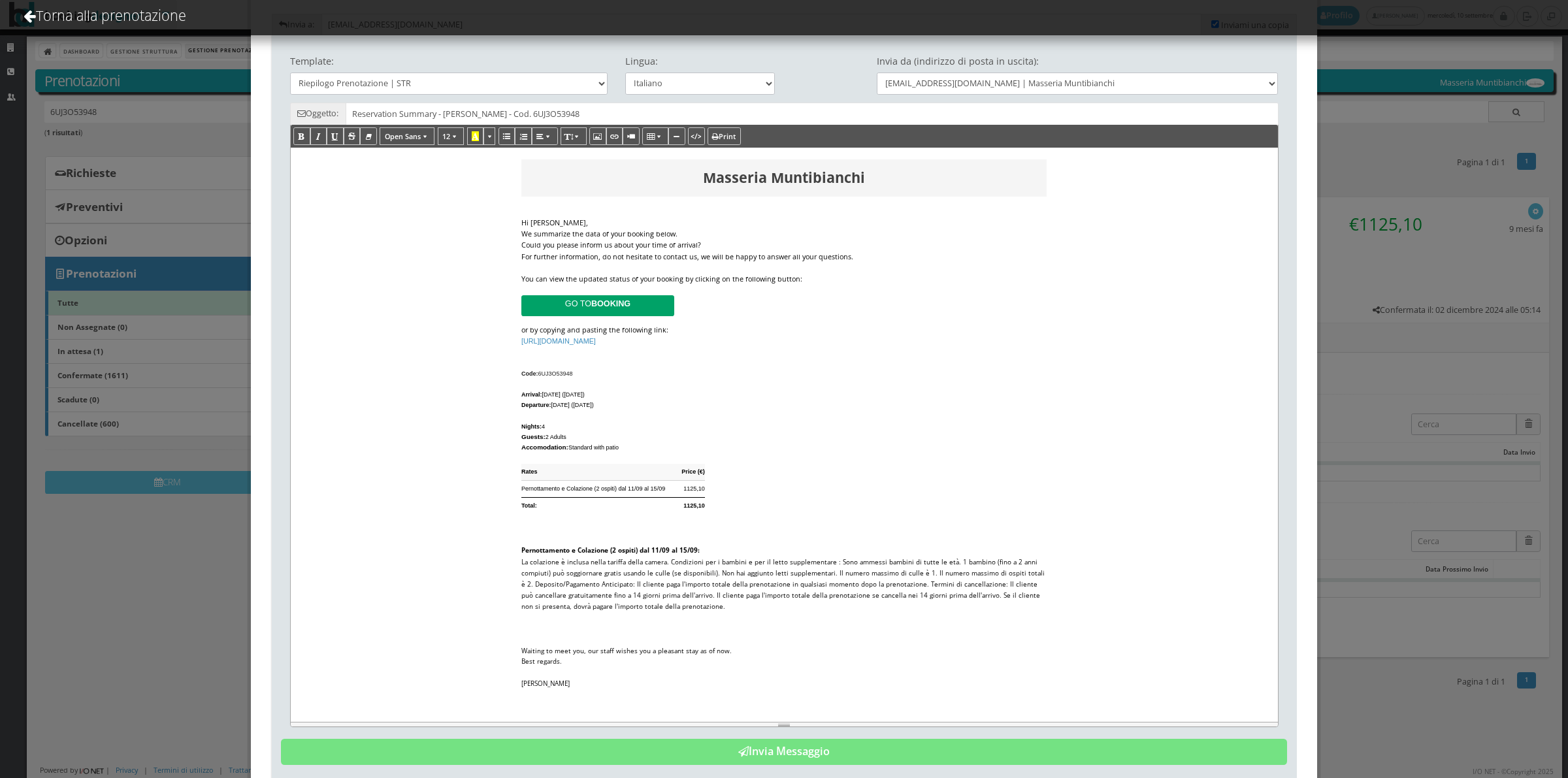
scroll to position [94, 0]
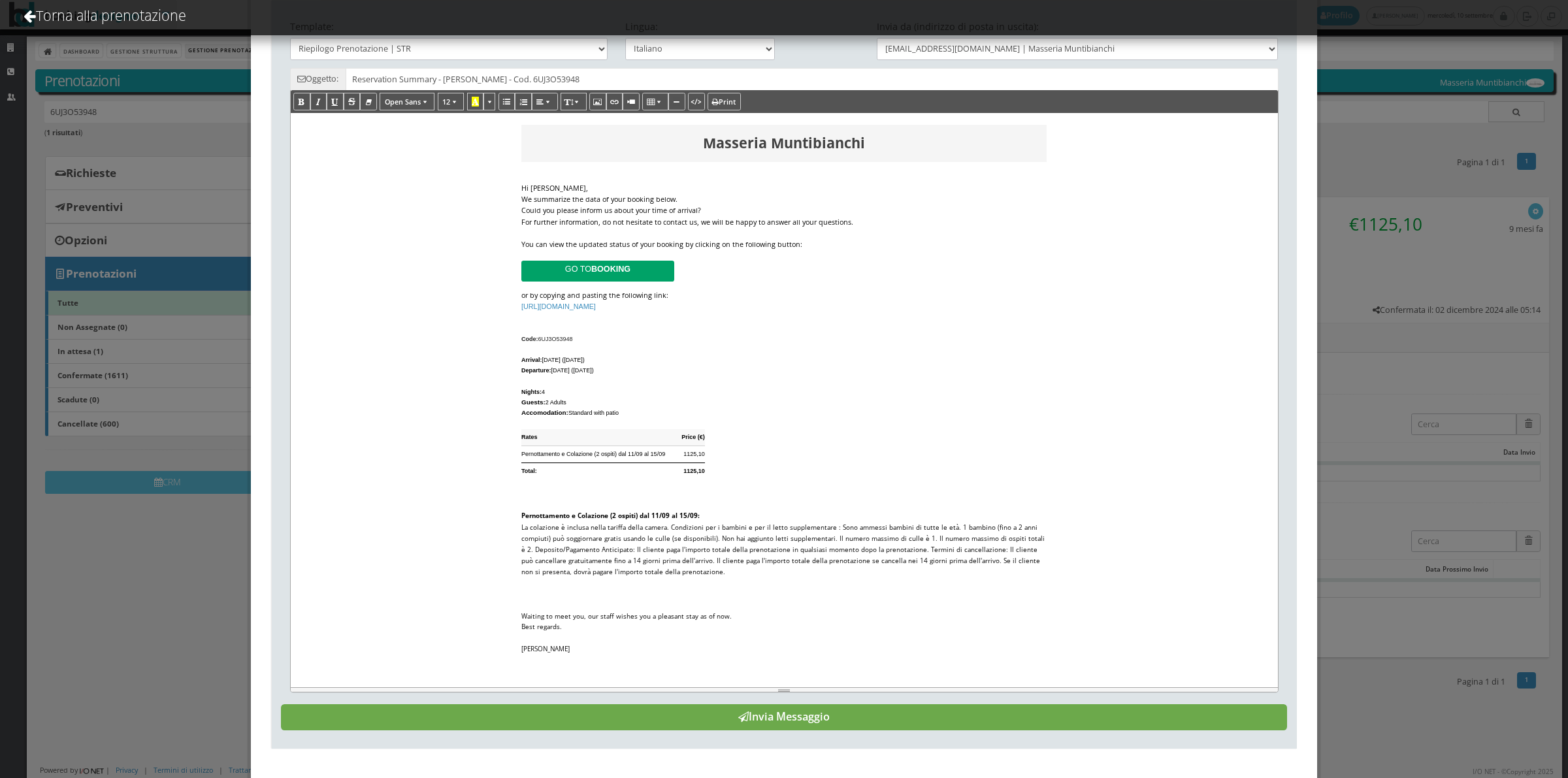
click at [759, 717] on button "Invia Messaggio" at bounding box center [783, 717] width 1006 height 26
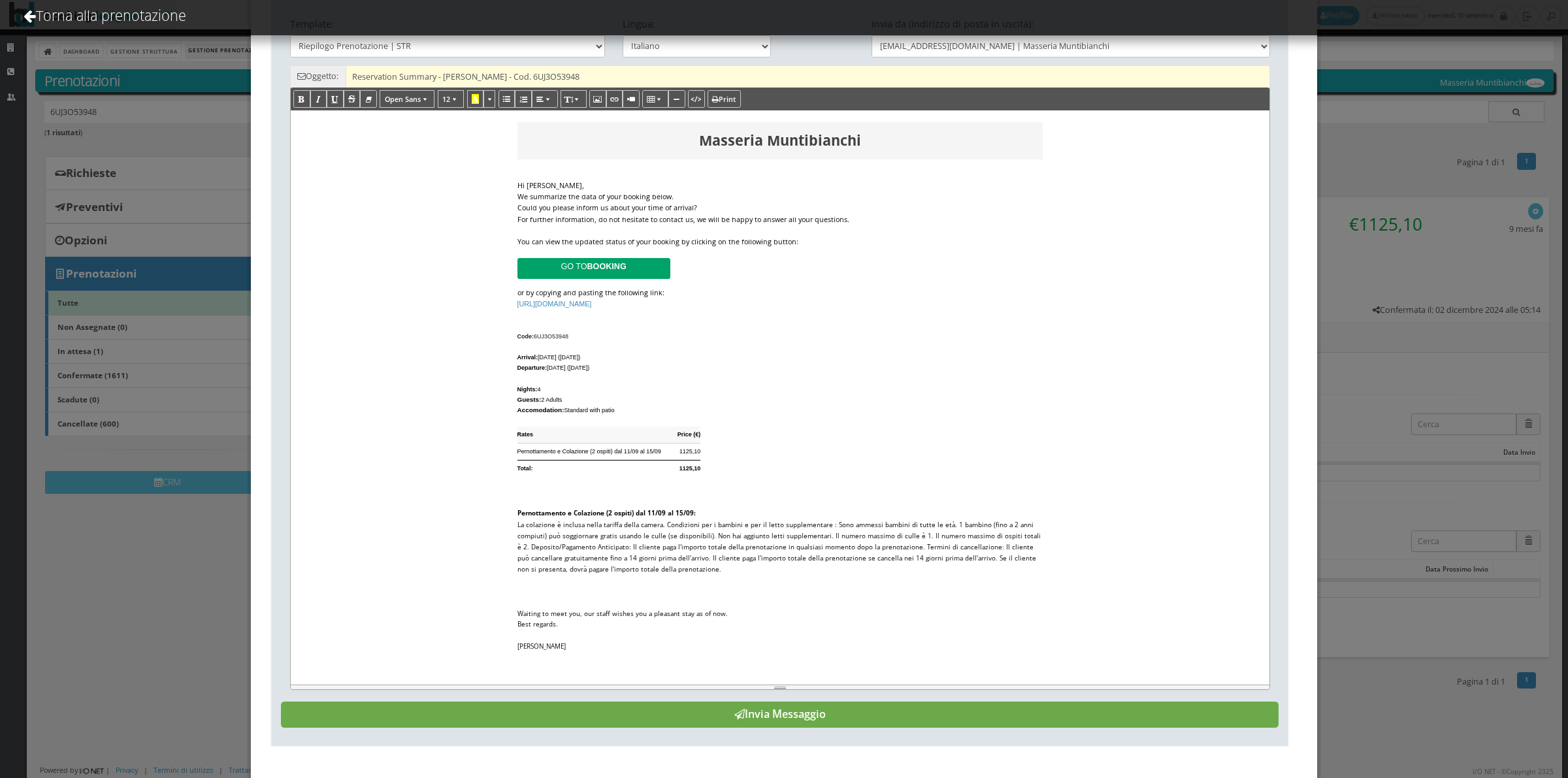
scroll to position [0, 0]
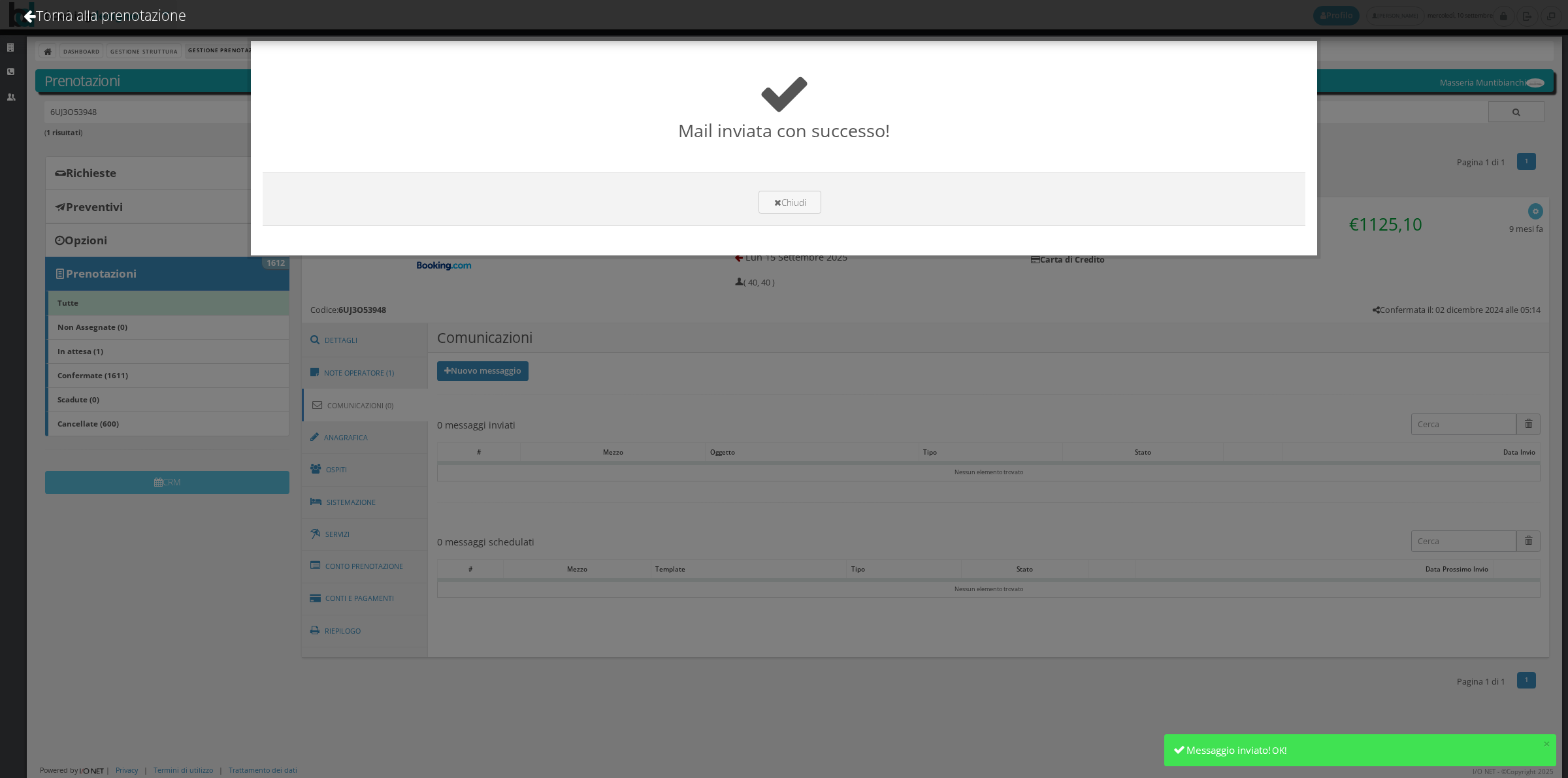
click at [802, 214] on div "Chiudi" at bounding box center [784, 199] width 1043 height 54
click at [802, 207] on button "Chiudi" at bounding box center [790, 202] width 62 height 23
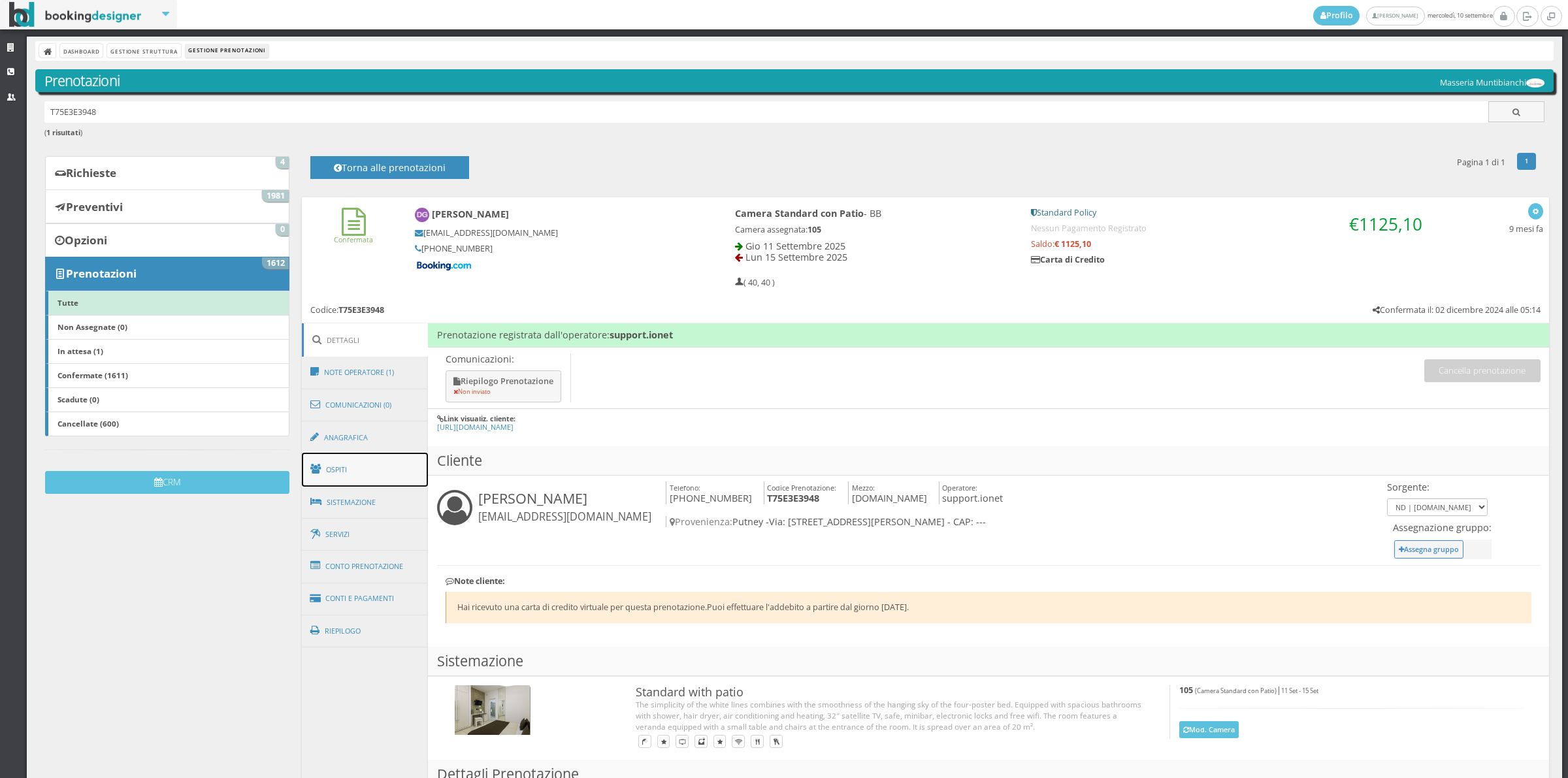
click at [363, 467] on link "Ospiti" at bounding box center [365, 470] width 127 height 34
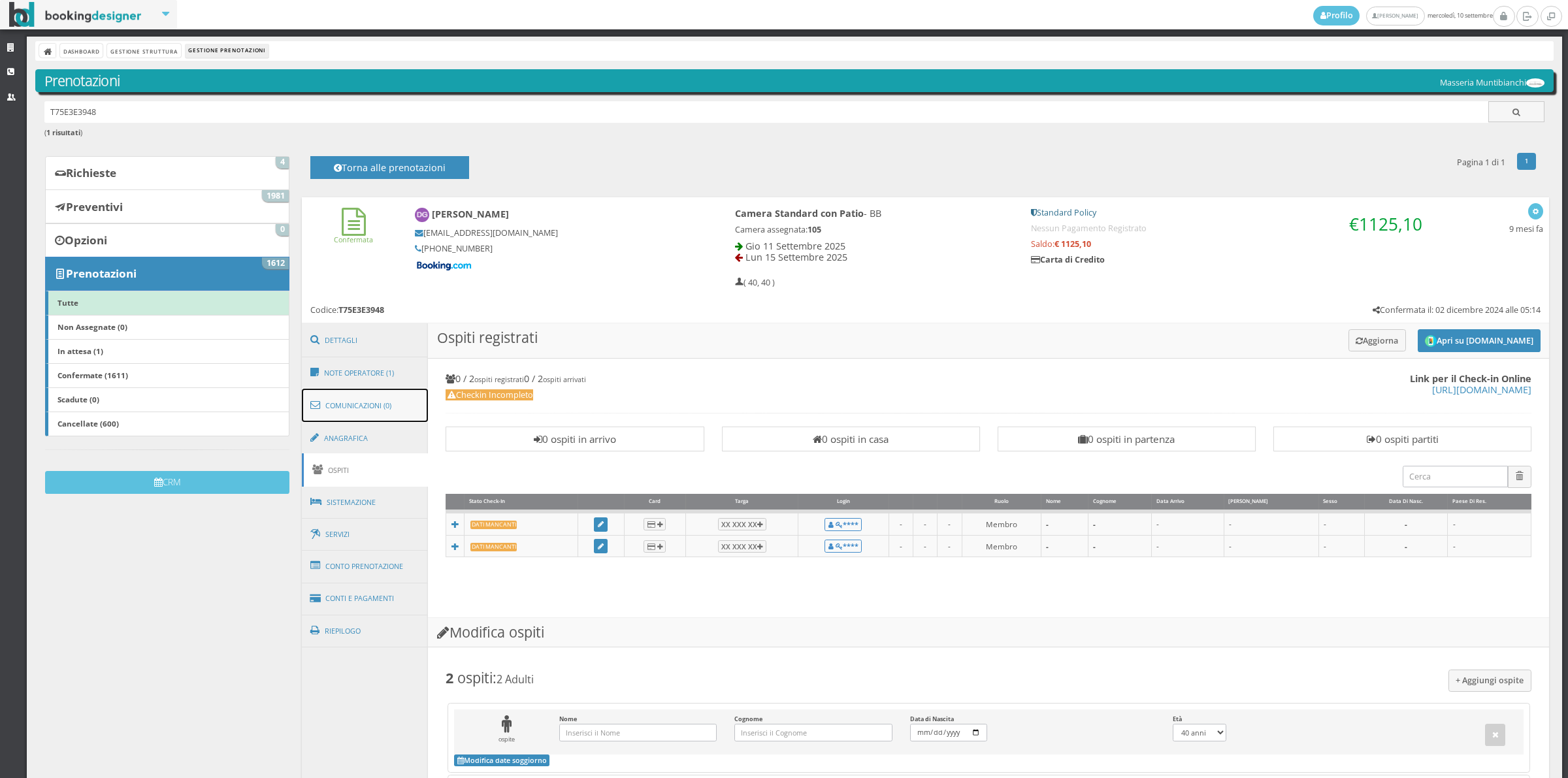
click at [382, 400] on link "Comunicazioni (0)" at bounding box center [365, 405] width 127 height 34
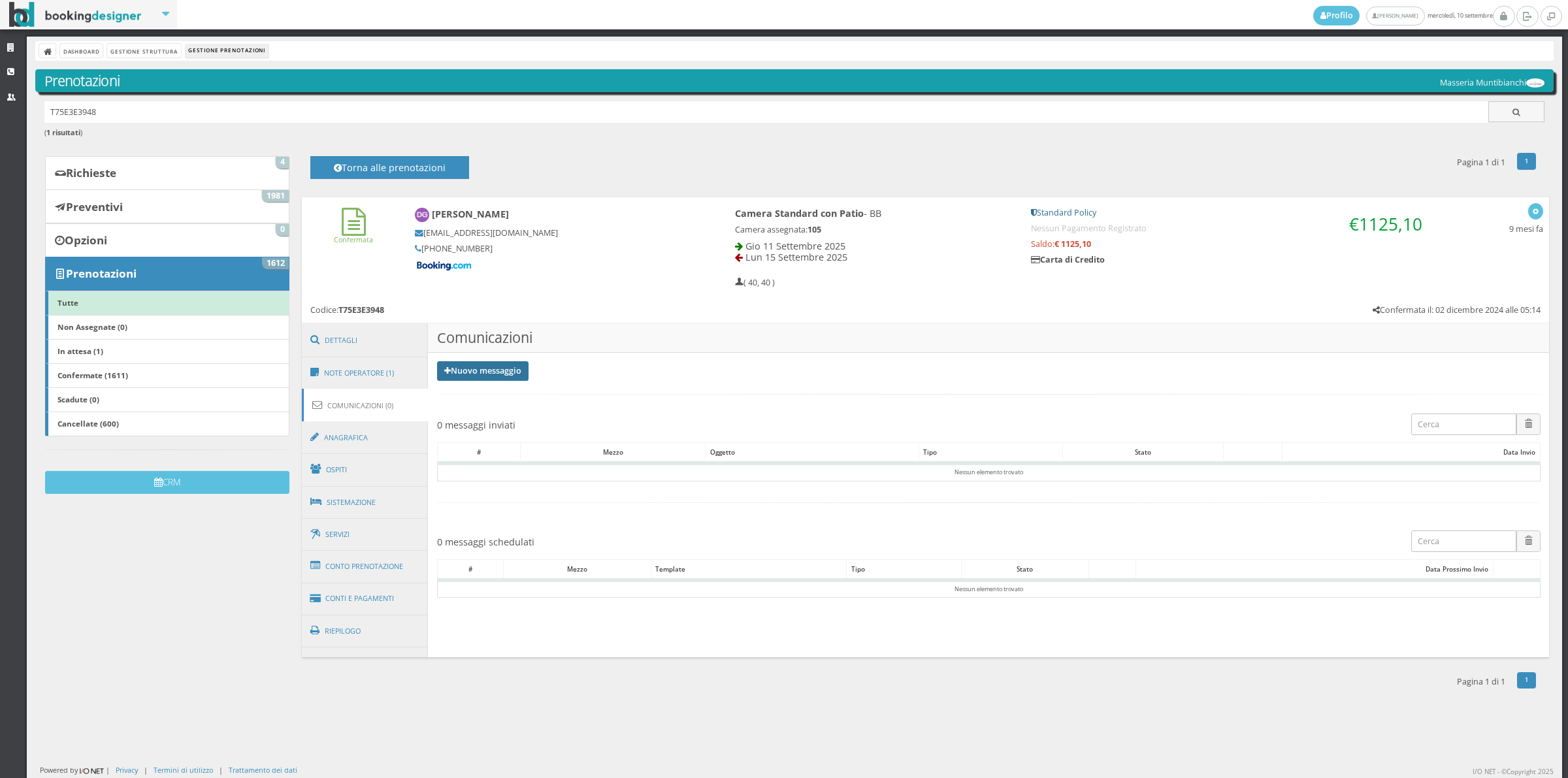
click at [507, 380] on link "Nuovo messaggio" at bounding box center [483, 371] width 91 height 20
click at [500, 383] on ul "Riepilogo prenotazione Pre-Stay Post-Stay" at bounding box center [491, 410] width 107 height 56
click at [462, 378] on link "Nuovo messaggio" at bounding box center [483, 371] width 91 height 20
click at [463, 398] on link "Riepilogo prenotazione" at bounding box center [491, 393] width 107 height 14
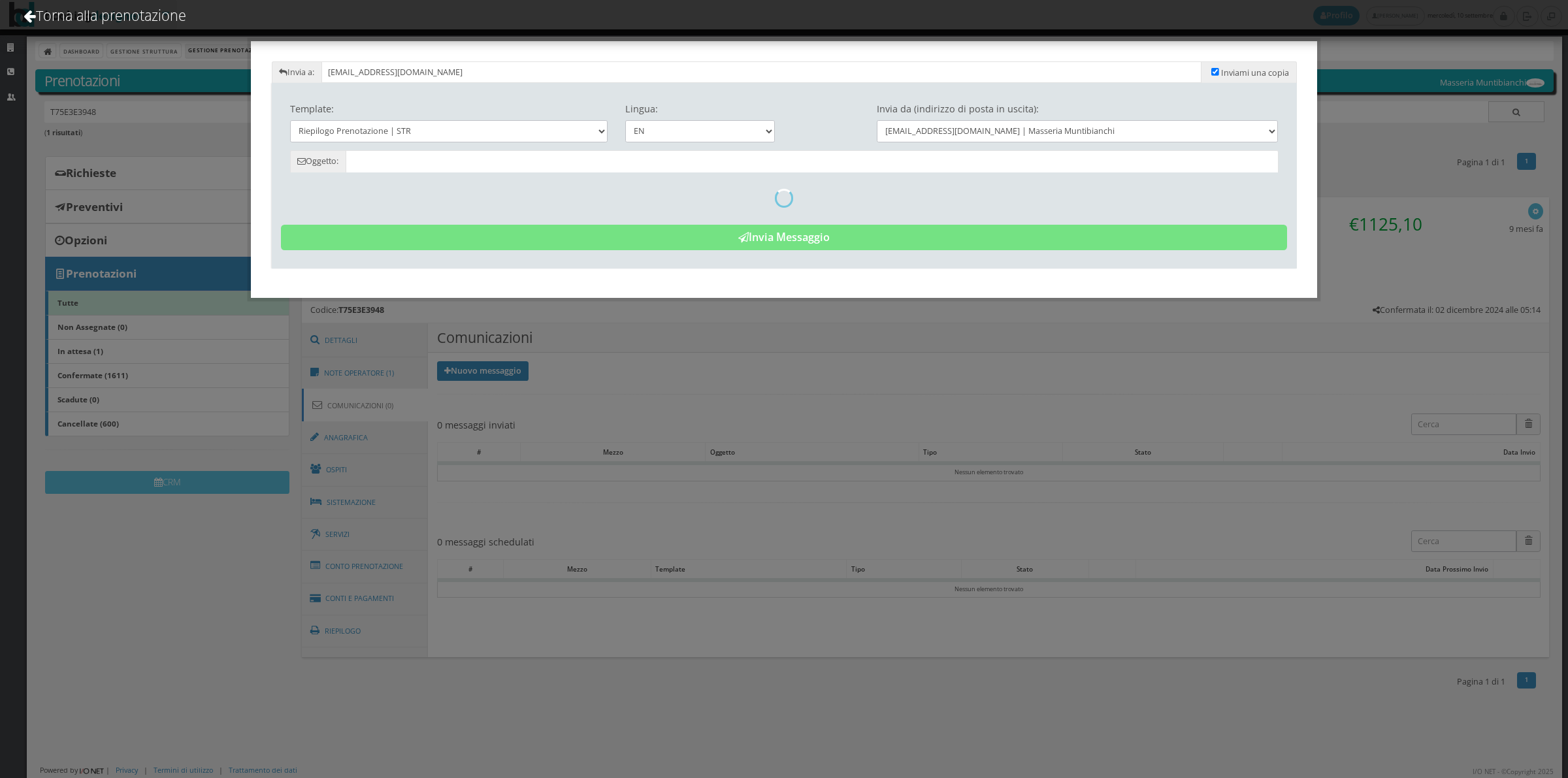
type input "Reservation Summary - [PERSON_NAME] - Cod. T75E3E3948"
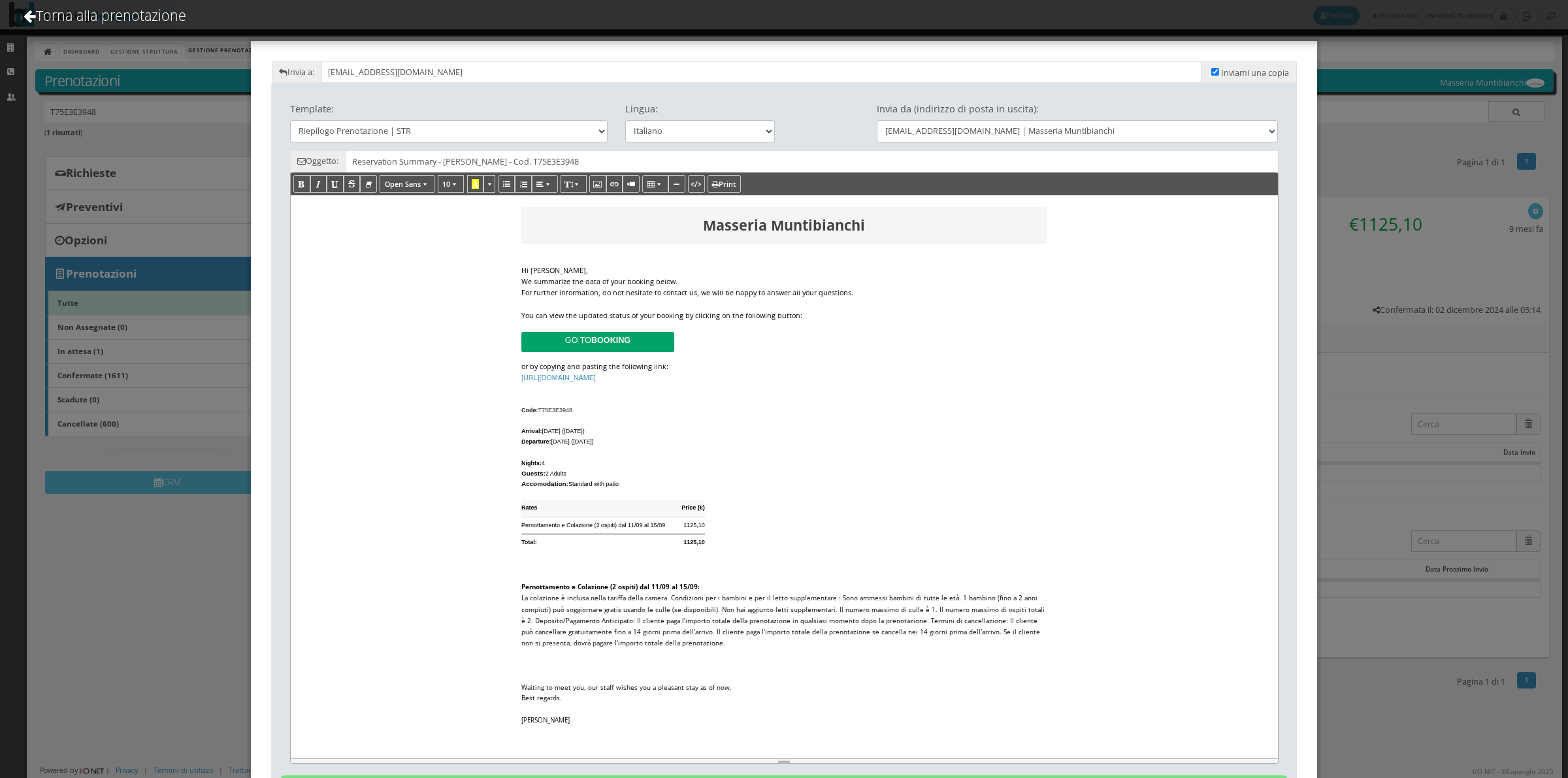
click at [676, 278] on div "We summarize the data of your booking below." at bounding box center [784, 282] width 525 height 11
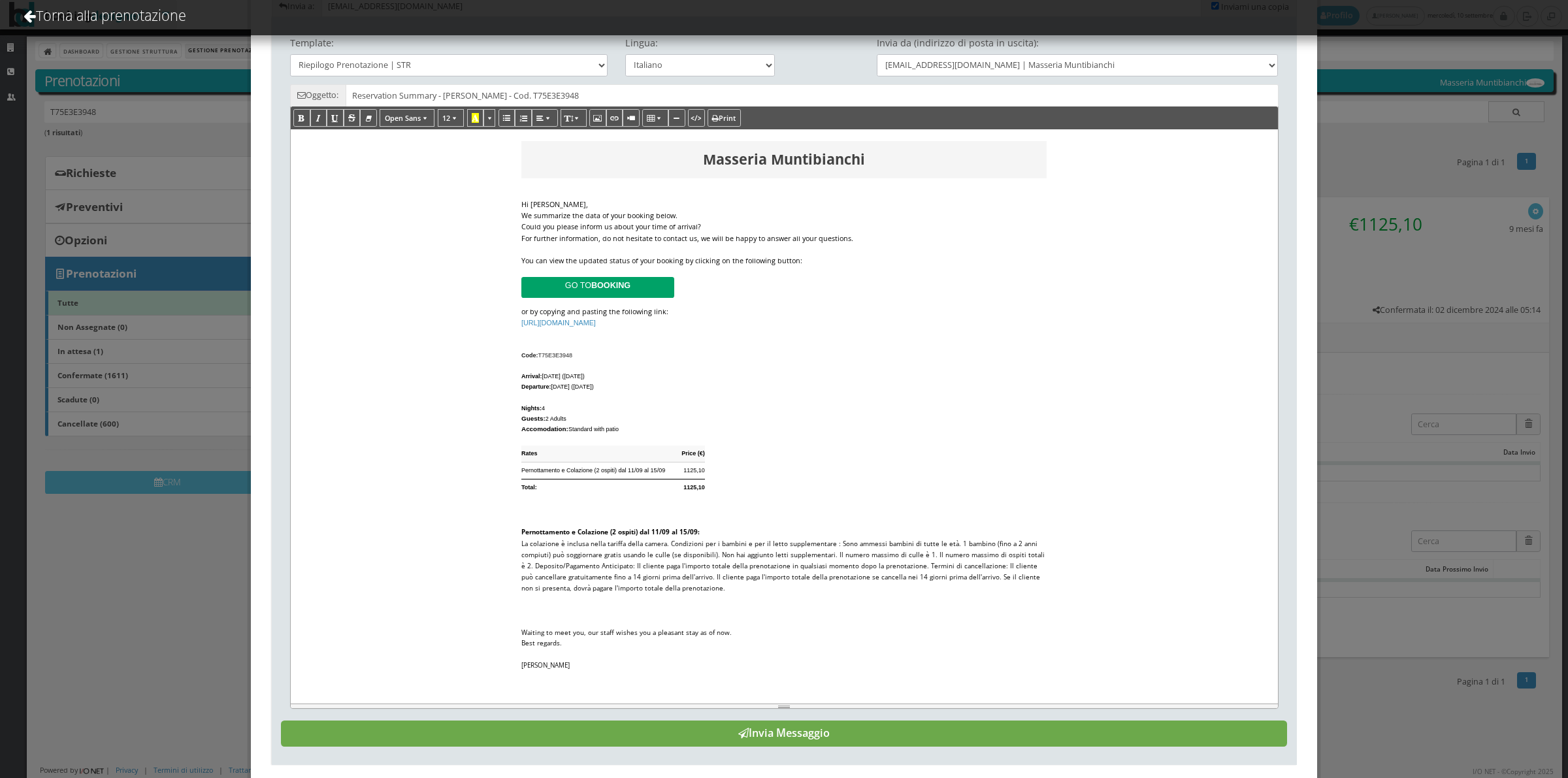
scroll to position [90, 0]
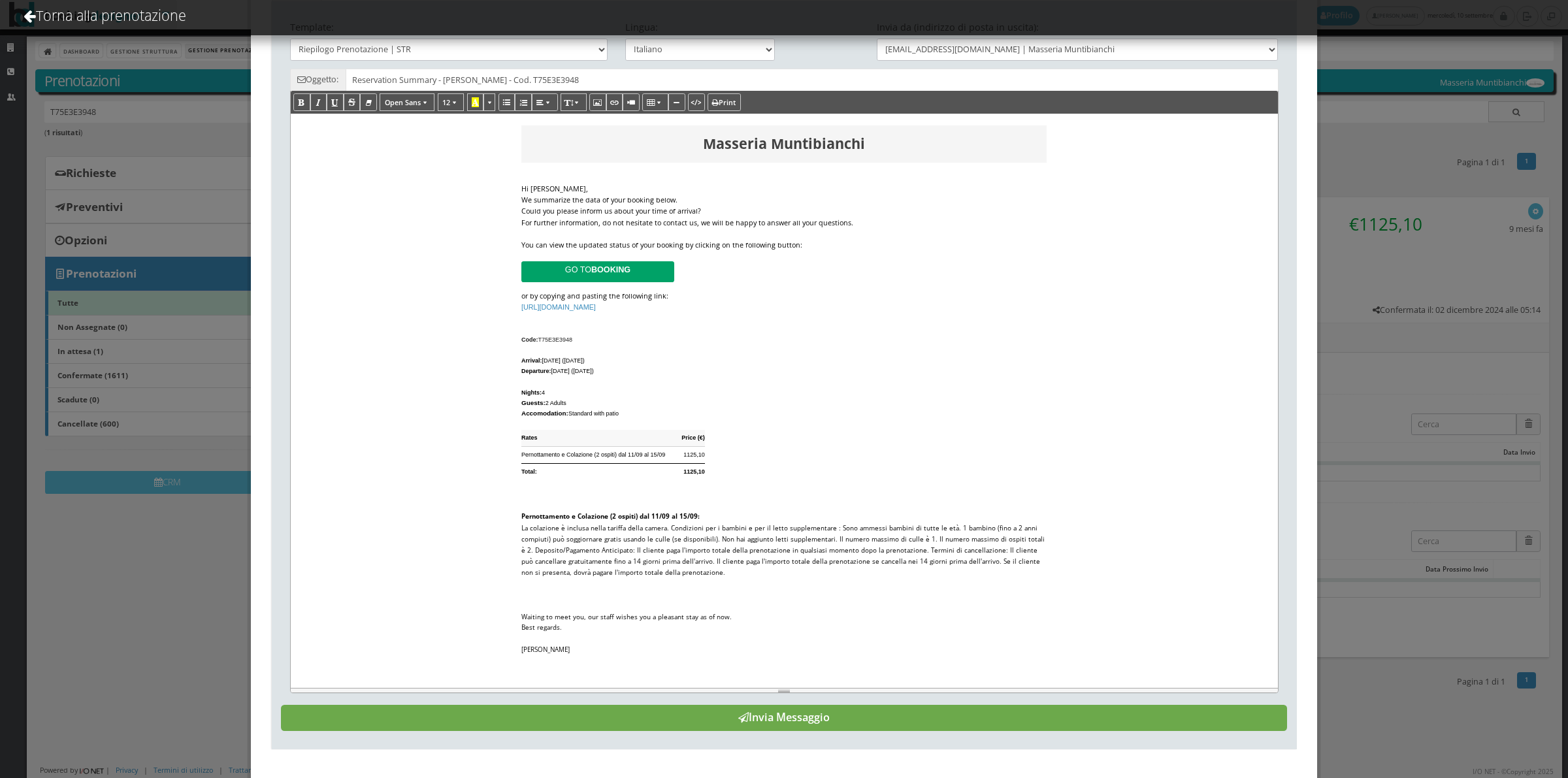
click at [806, 712] on button "Invia Messaggio" at bounding box center [783, 718] width 1006 height 26
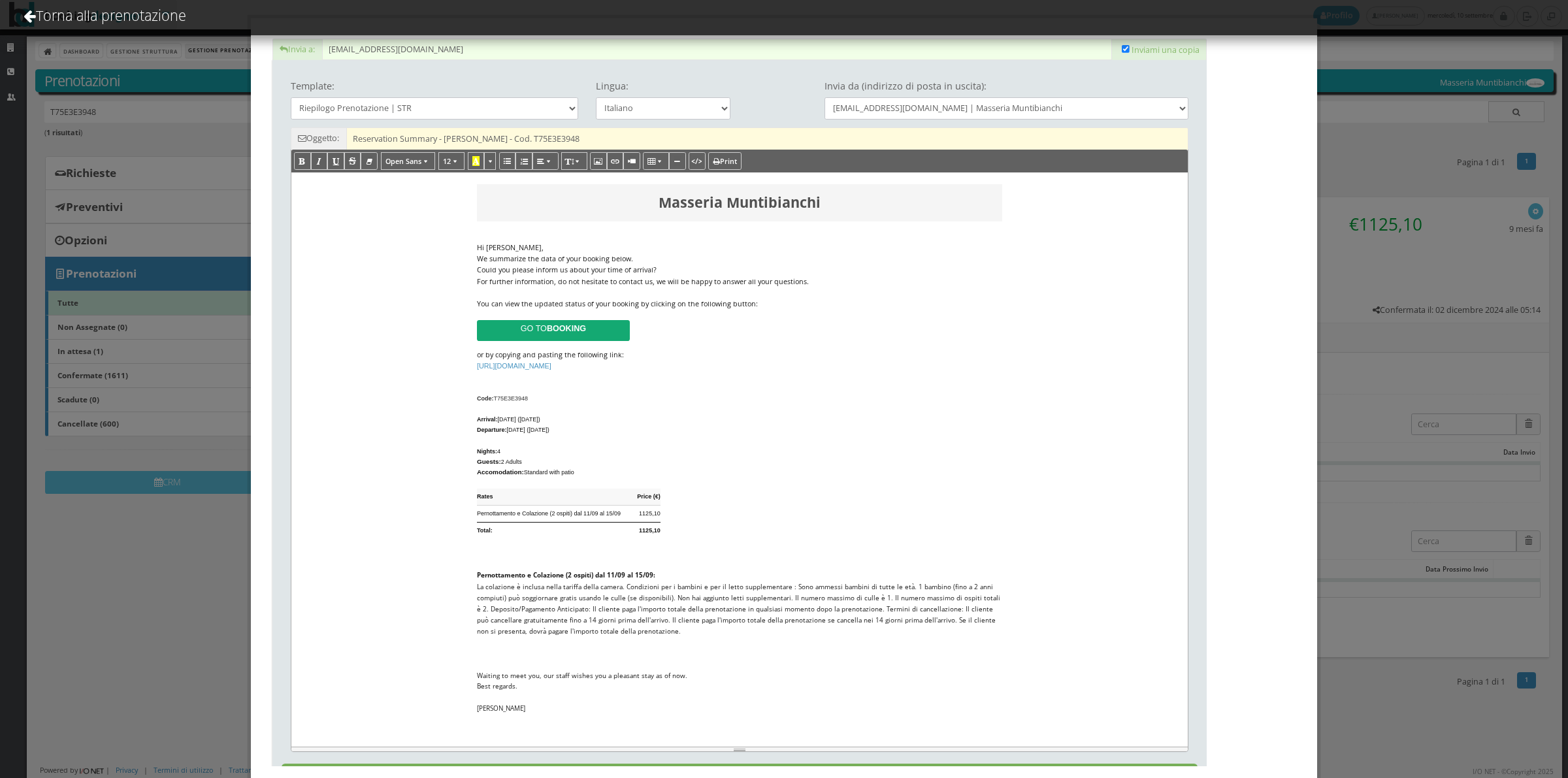
scroll to position [0, 0]
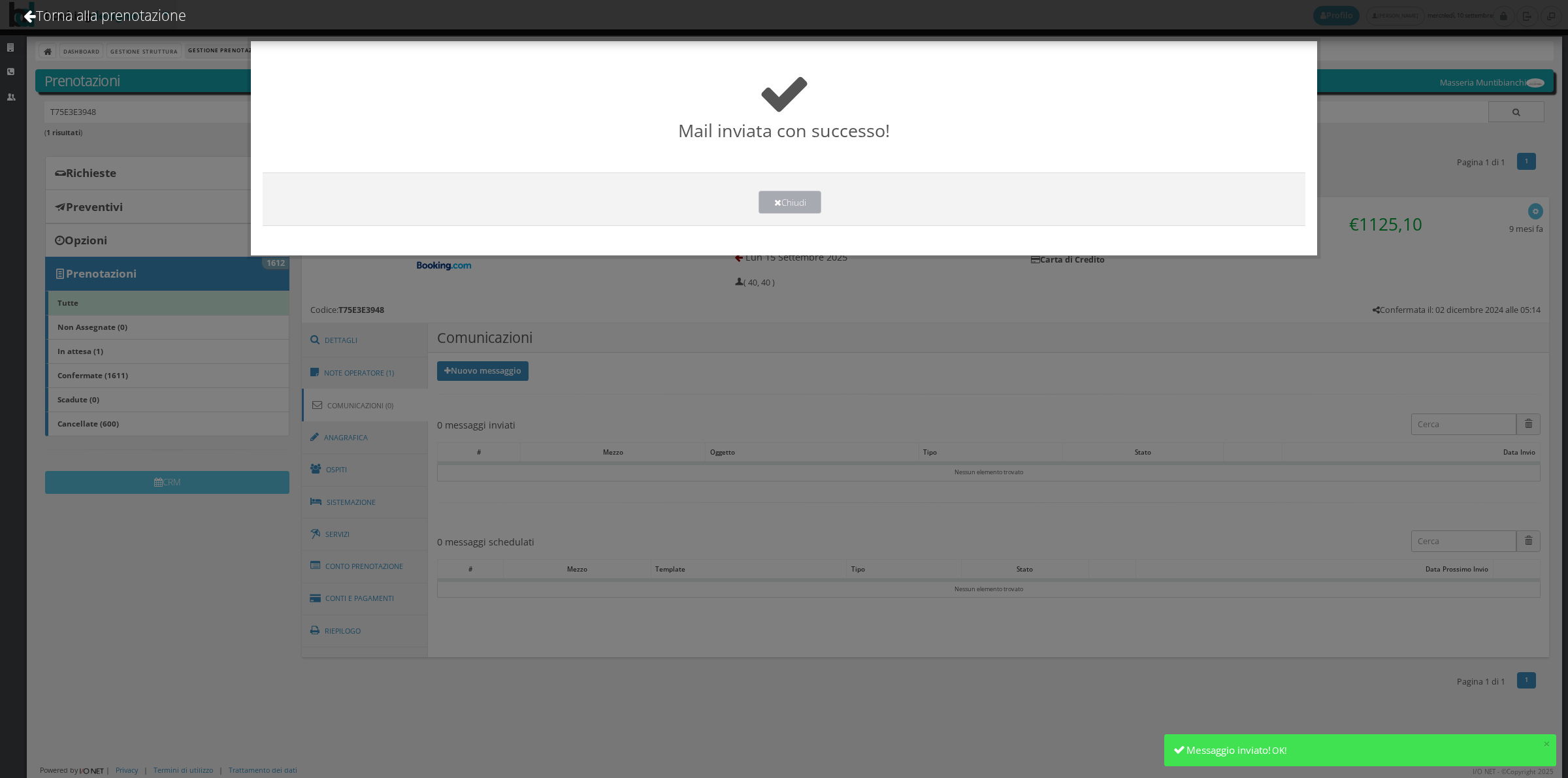
click at [809, 193] on button "Chiudi" at bounding box center [790, 202] width 62 height 23
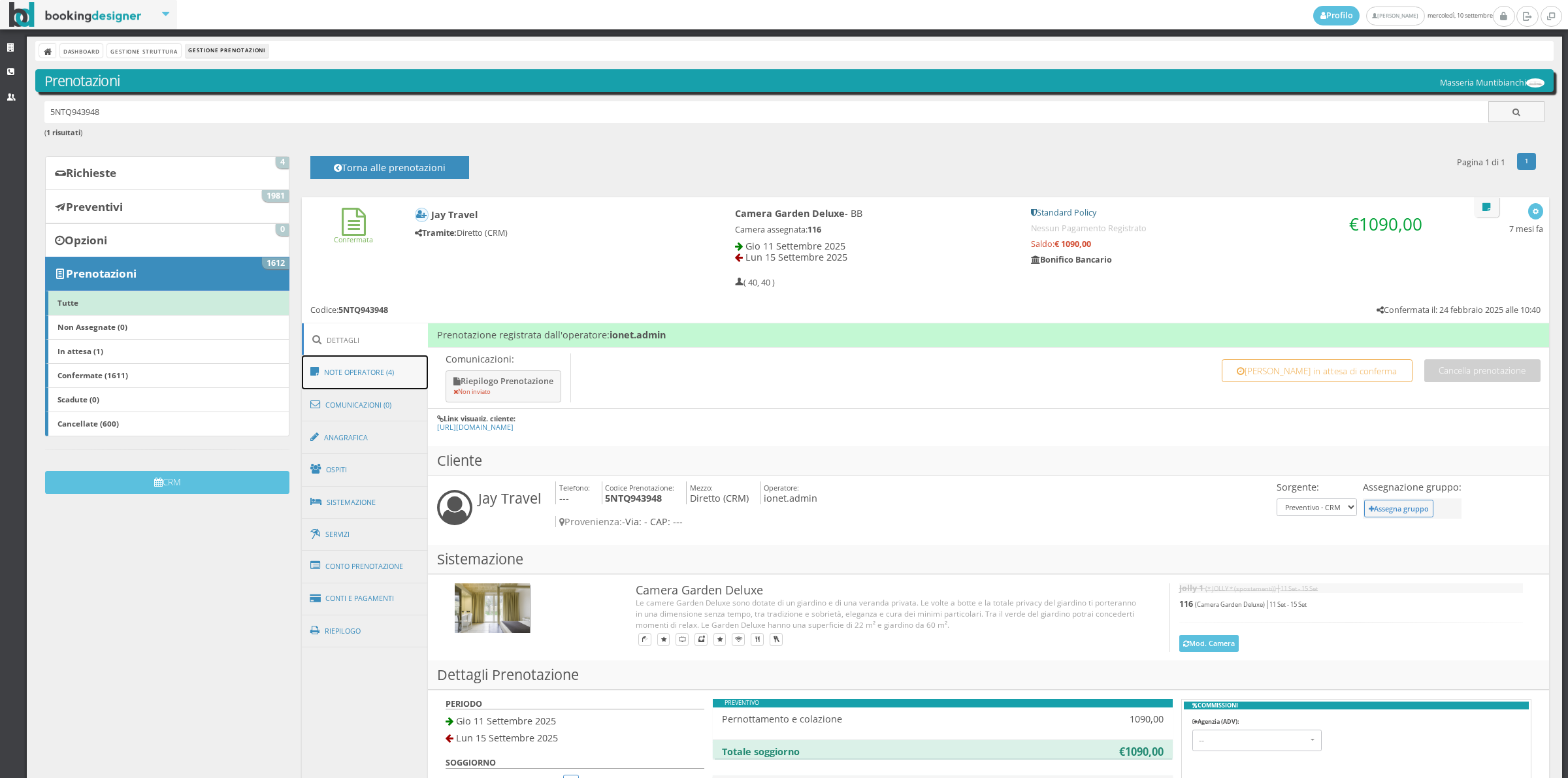
click at [377, 382] on link "Note Operatore (4)" at bounding box center [365, 372] width 127 height 34
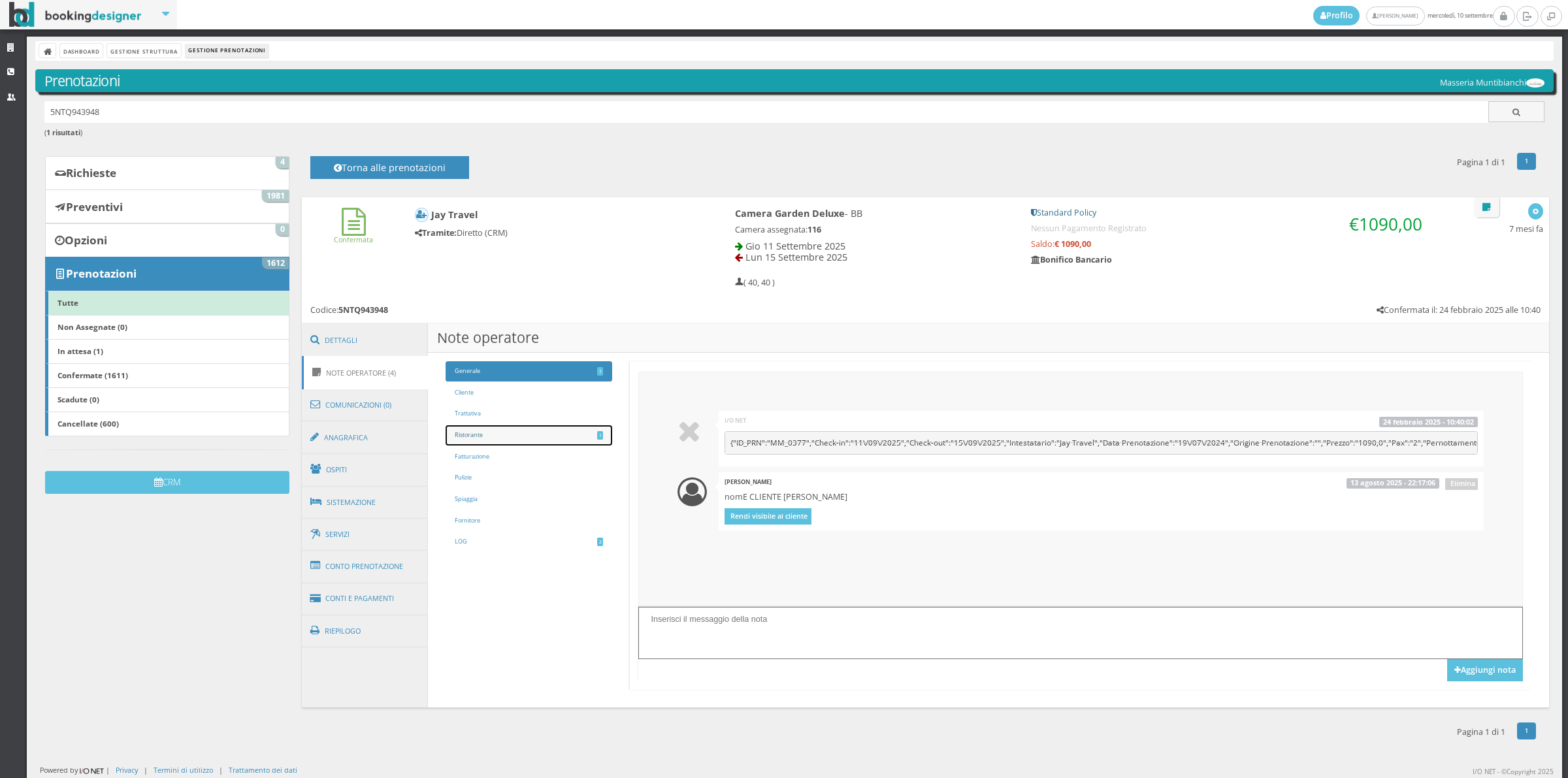
click at [520, 445] on link "Ristorante 1" at bounding box center [529, 435] width 166 height 21
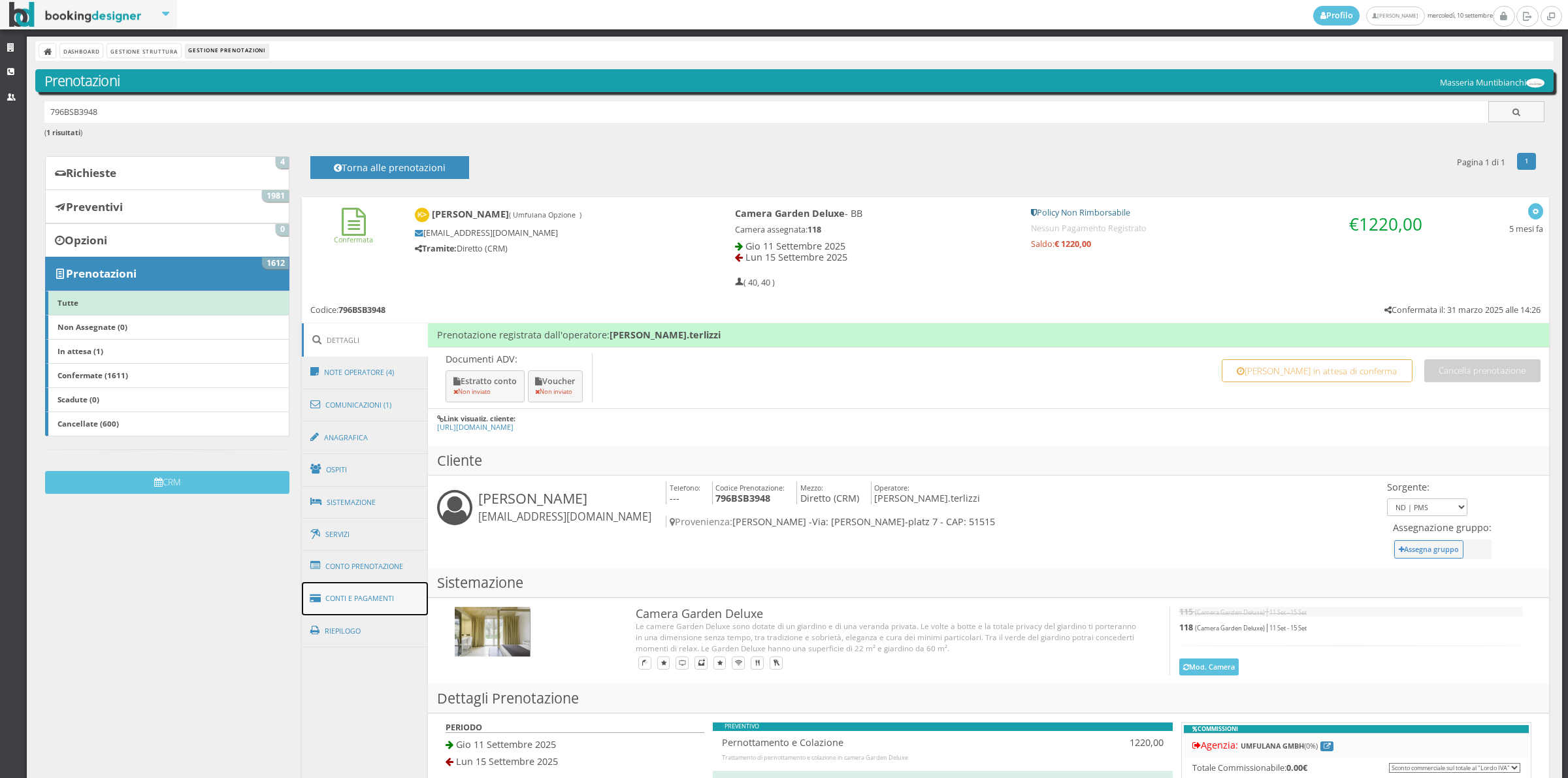
click at [380, 592] on link "Conti e Pagamenti" at bounding box center [365, 598] width 127 height 33
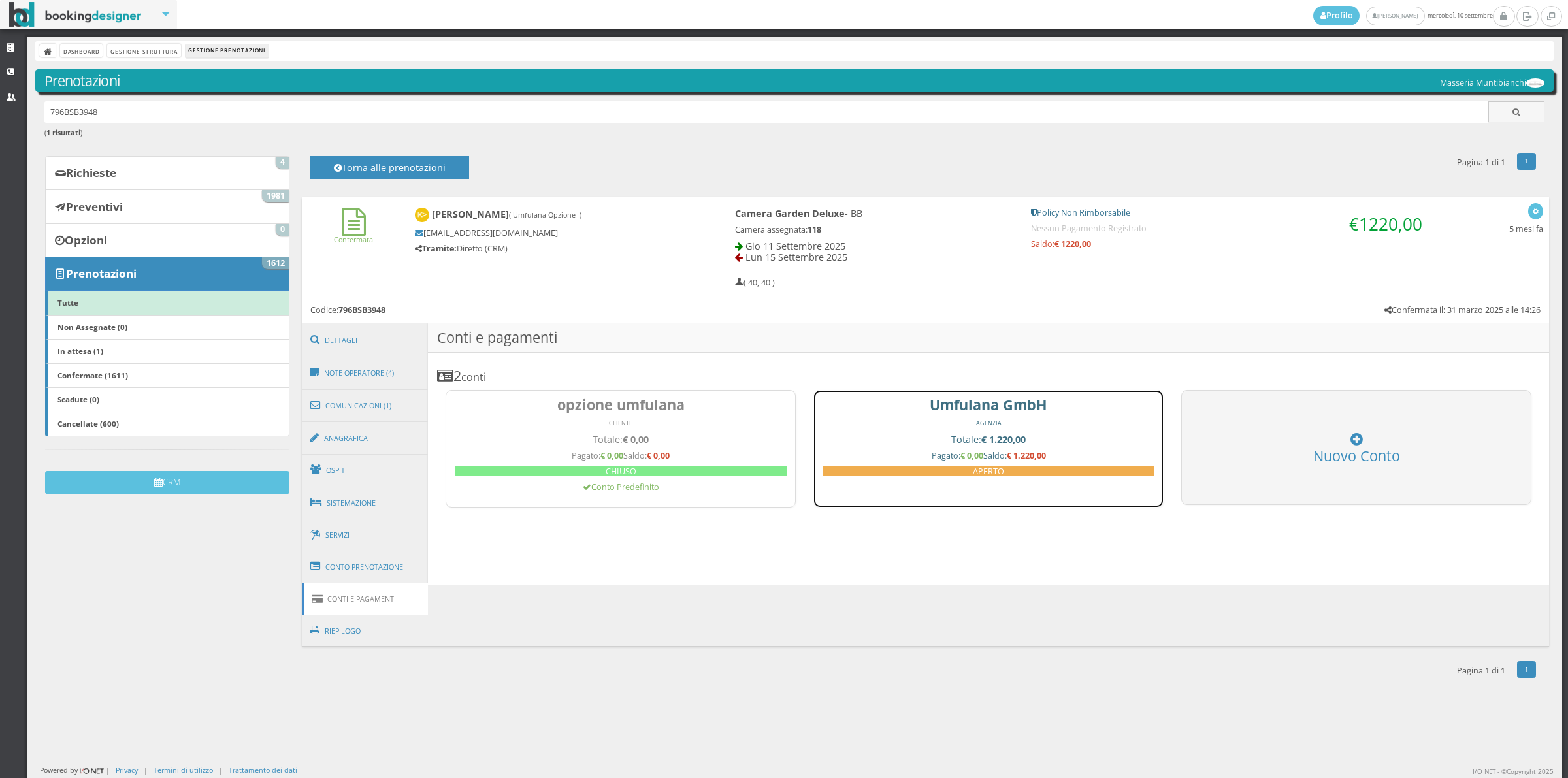
click at [890, 430] on link "Umfulana GmbH AGENZIA Totale: € 1.220,00 Pagato: € 0,00 Saldo: € 1.220,00 APERTO" at bounding box center [989, 449] width 350 height 118
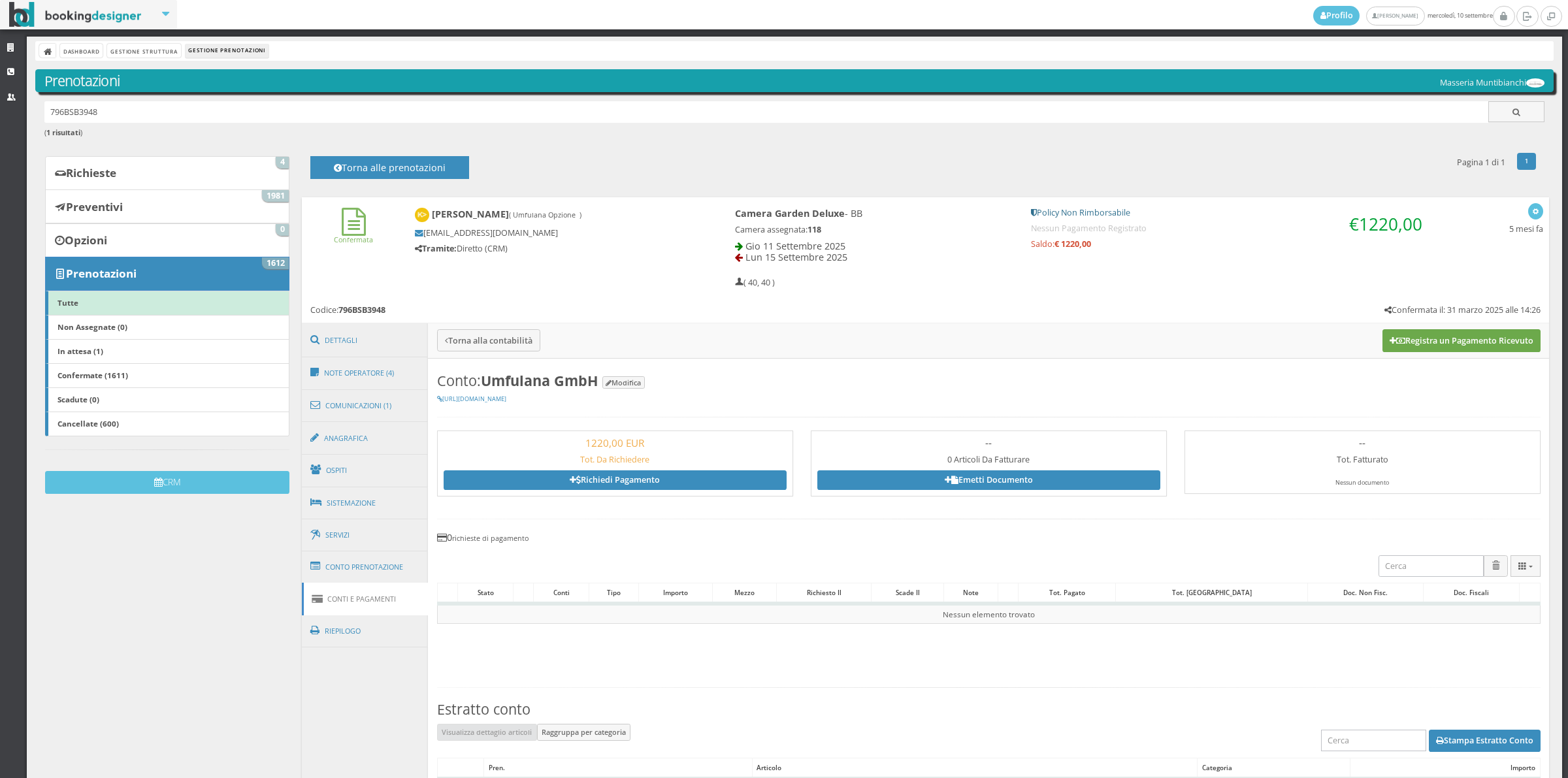
click at [1423, 344] on button "Registra un Pagamento Ricevuto" at bounding box center [1461, 340] width 158 height 22
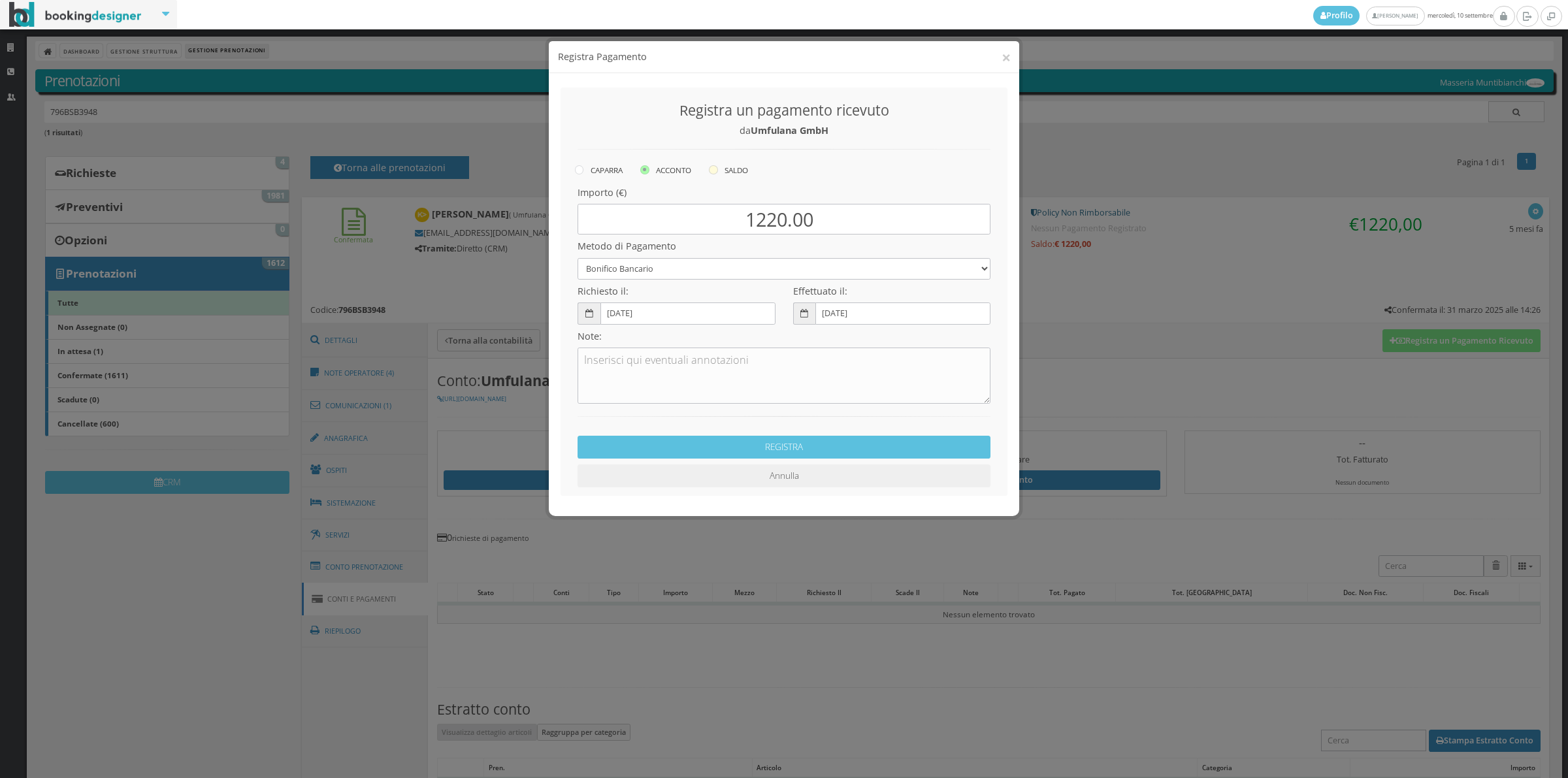
click at [732, 163] on label "SALDO" at bounding box center [728, 170] width 39 height 16
radio input "true"
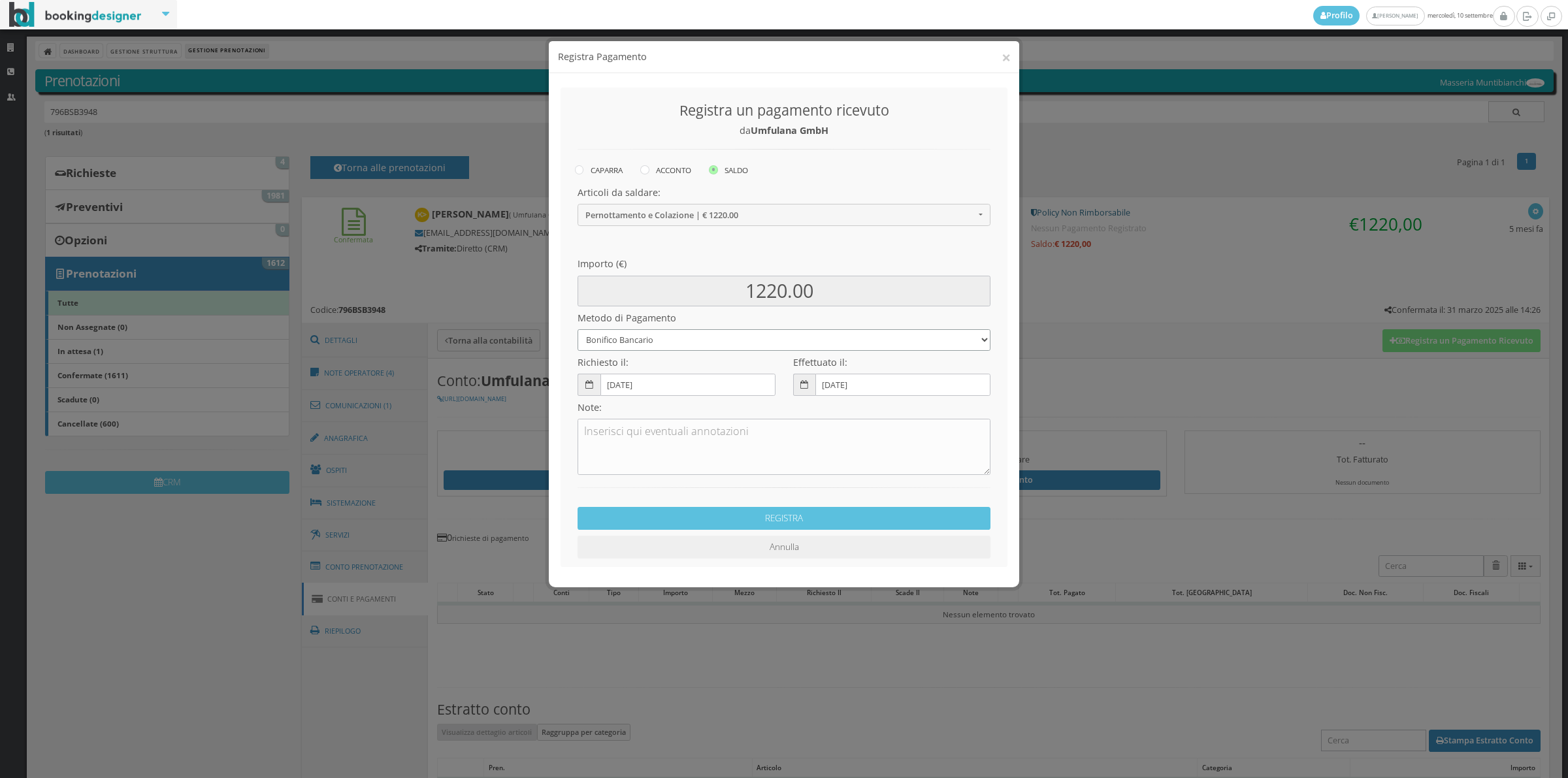
click at [647, 344] on select "Bonifico Bancario Carta di Credito Contanti Assegno Bancario Assegno Circolare …" at bounding box center [784, 340] width 413 height 21
select select "2589"
click at [578, 329] on select "Bonifico Bancario Carta di Credito Contanti Assegno Bancario Assegno Circolare …" at bounding box center [784, 340] width 413 height 21
click at [612, 389] on input "[DATE]" at bounding box center [688, 384] width 175 height 21
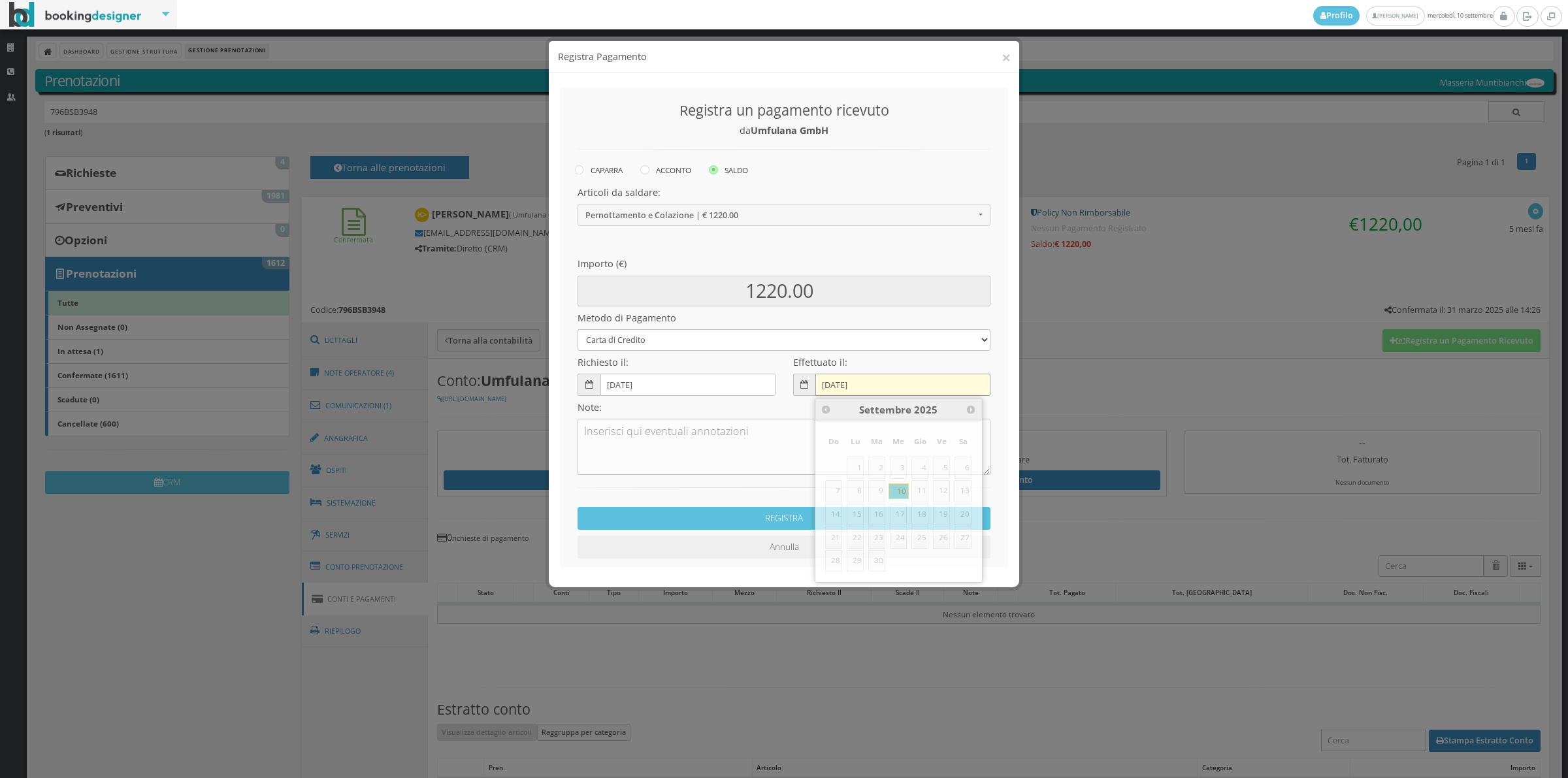
click at [833, 386] on input "[DATE]" at bounding box center [902, 384] width 175 height 21
click at [616, 388] on input "[DATE]" at bounding box center [688, 384] width 175 height 21
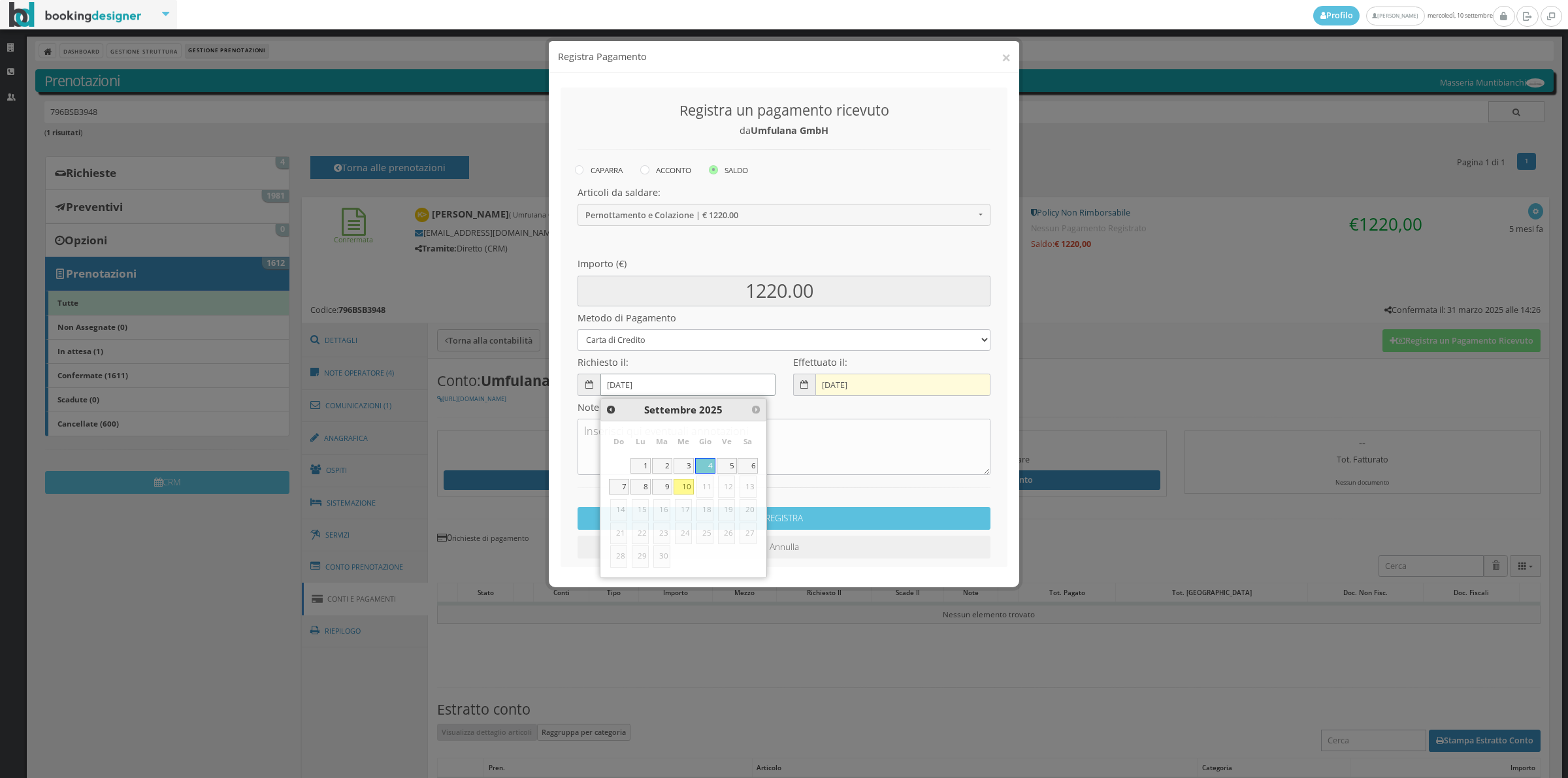
type input "[DATE]"
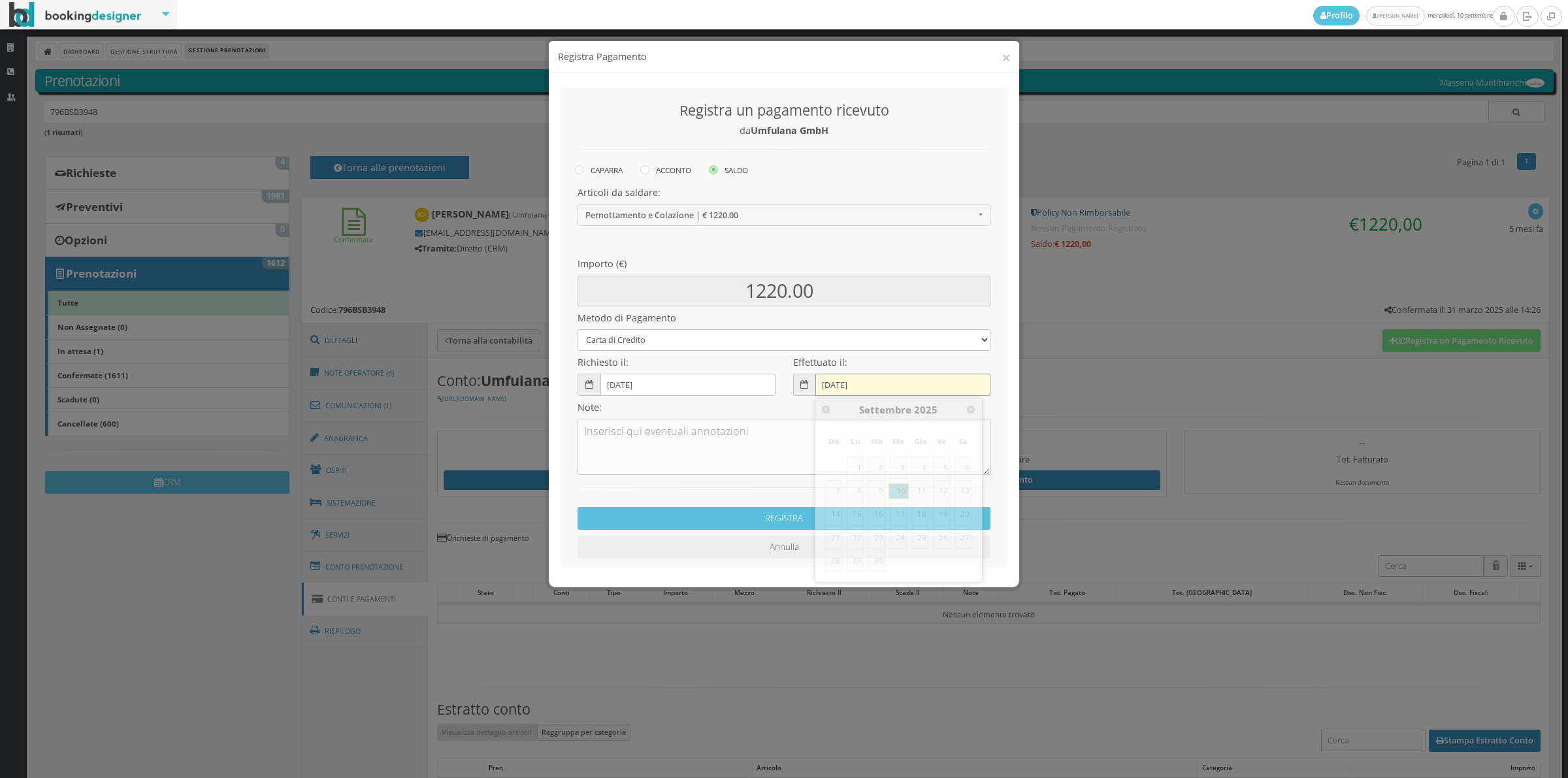
click at [831, 384] on input "[DATE]" at bounding box center [902, 384] width 175 height 21
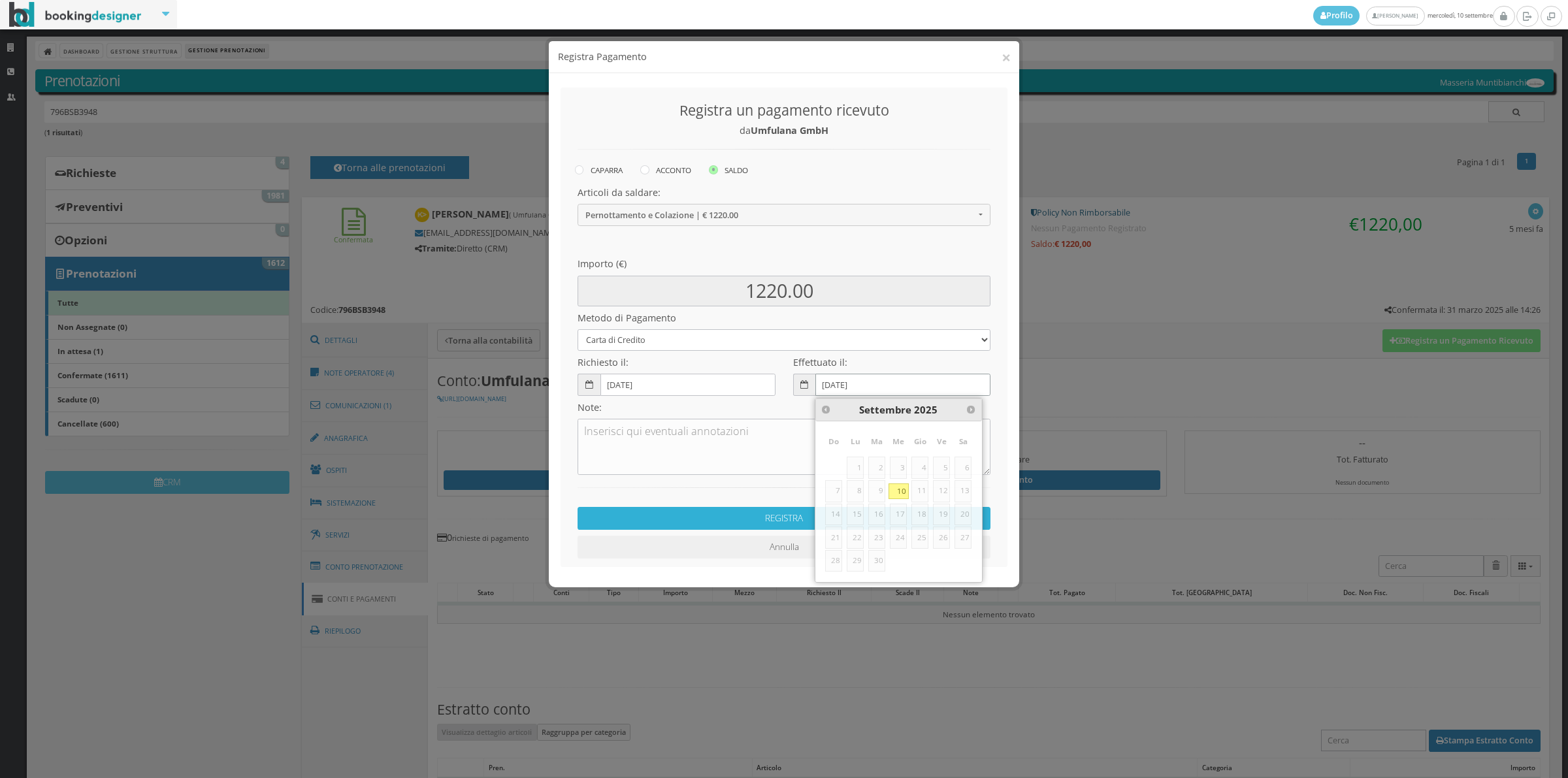
type input "[DATE]"
click at [778, 507] on button "REGISTRA" at bounding box center [784, 518] width 413 height 23
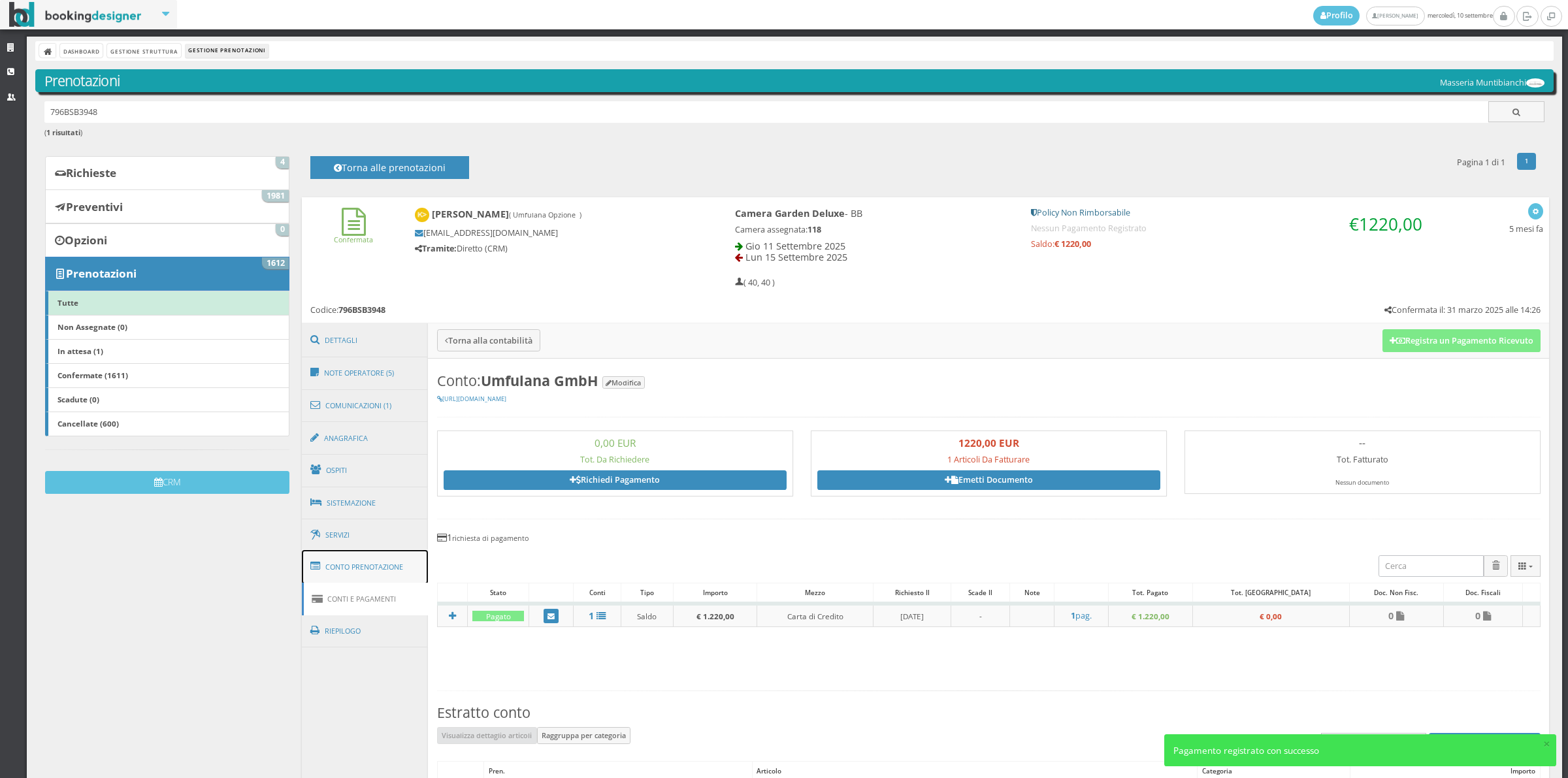
click at [393, 580] on link "Conto Prenotazione" at bounding box center [365, 567] width 127 height 34
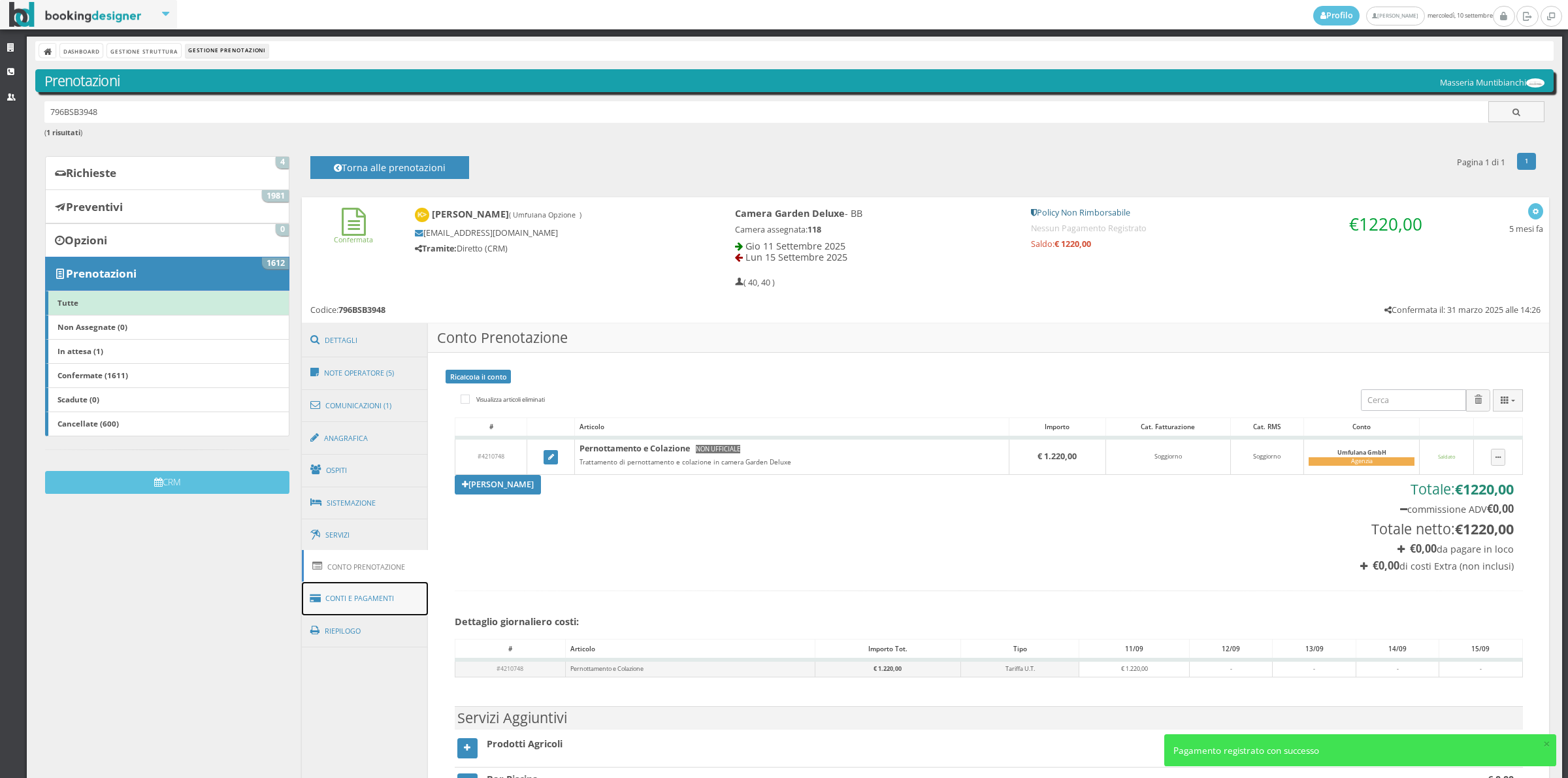
click at [357, 597] on link "Conti e Pagamenti" at bounding box center [365, 598] width 127 height 33
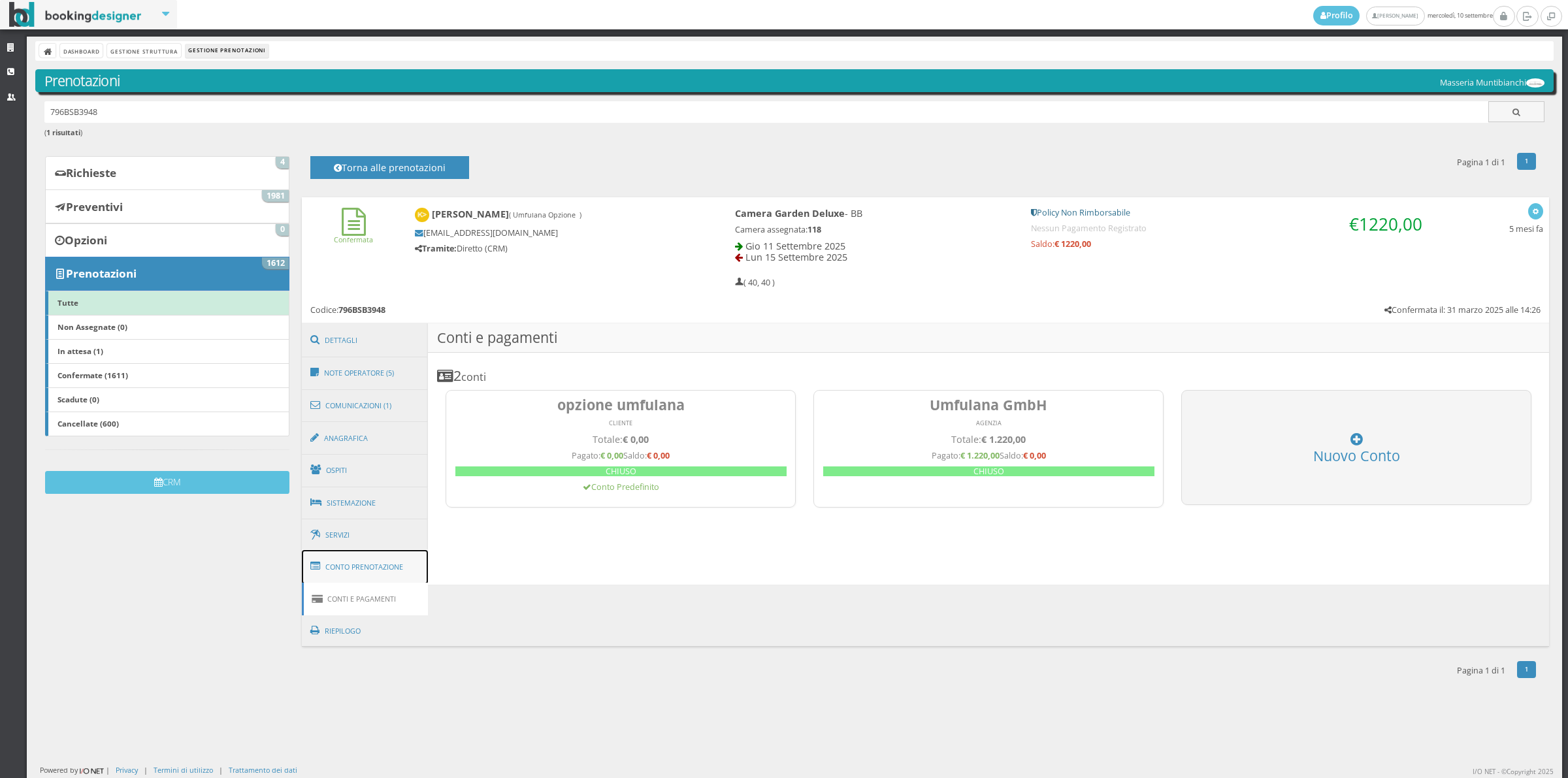
click at [370, 567] on link "Conto Prenotazione" at bounding box center [365, 567] width 127 height 34
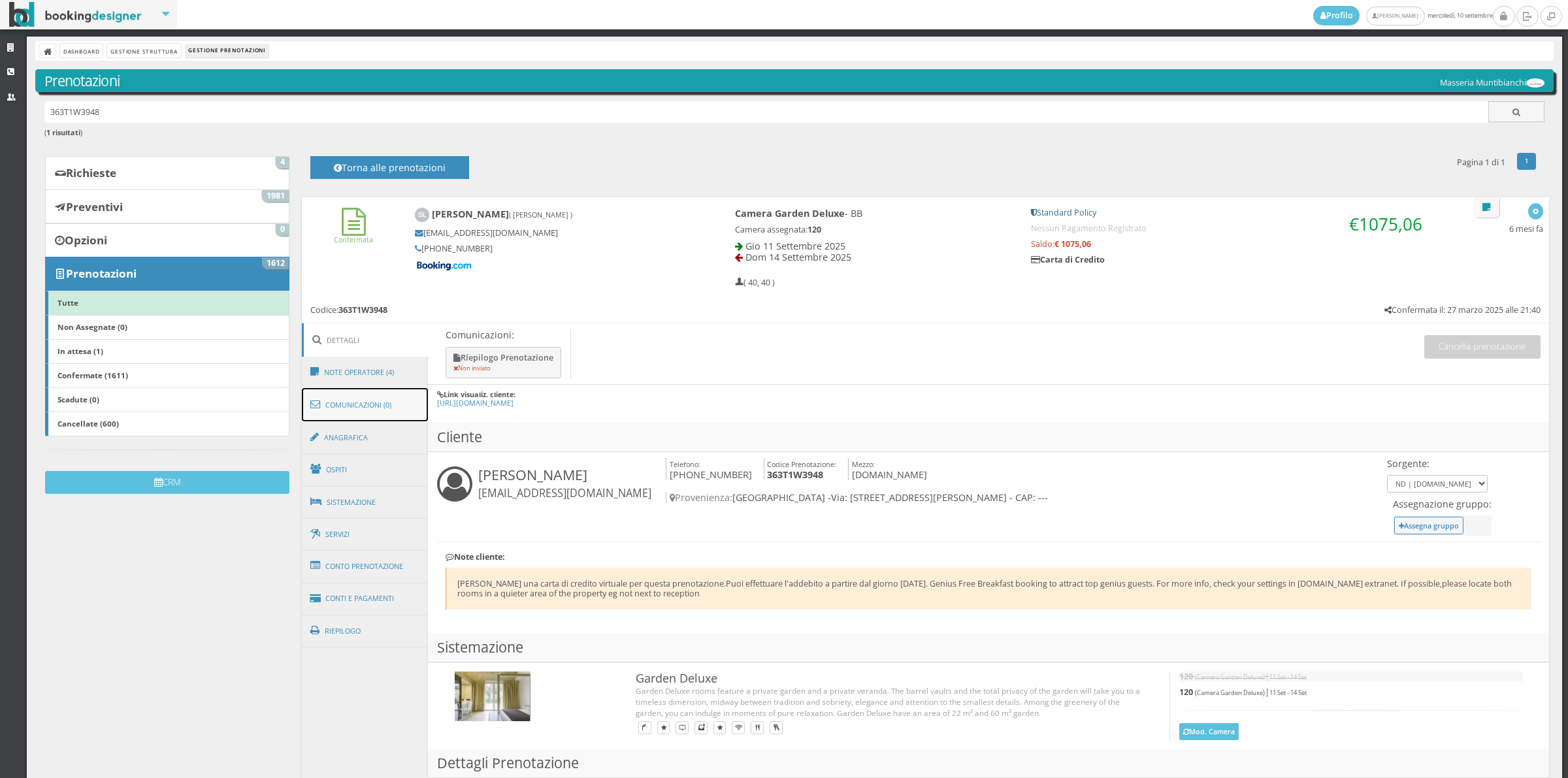
click at [376, 400] on link "Comunicazioni (0)" at bounding box center [365, 405] width 127 height 34
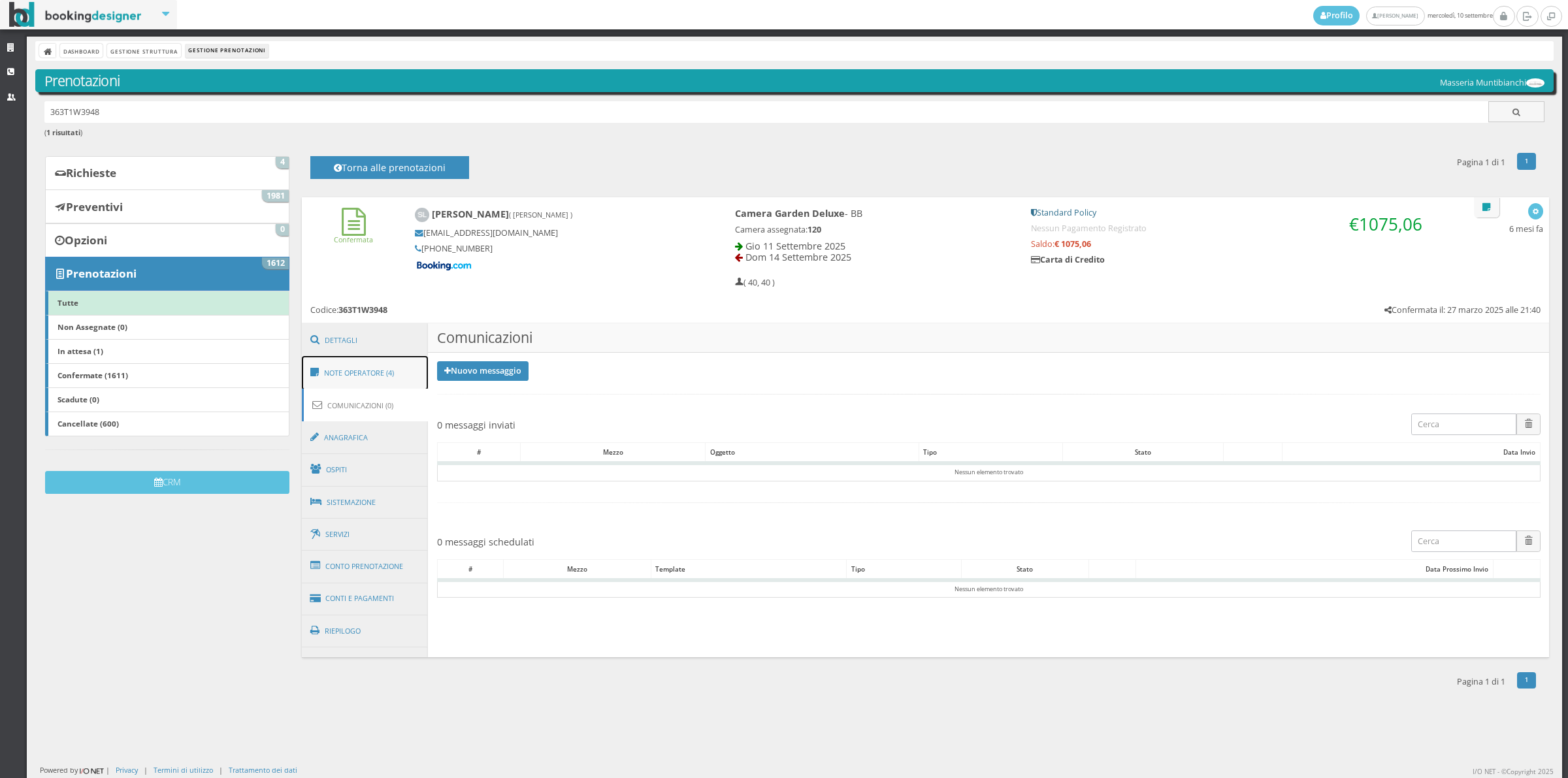
click at [397, 371] on link "Note Operatore (4)" at bounding box center [365, 373] width 127 height 34
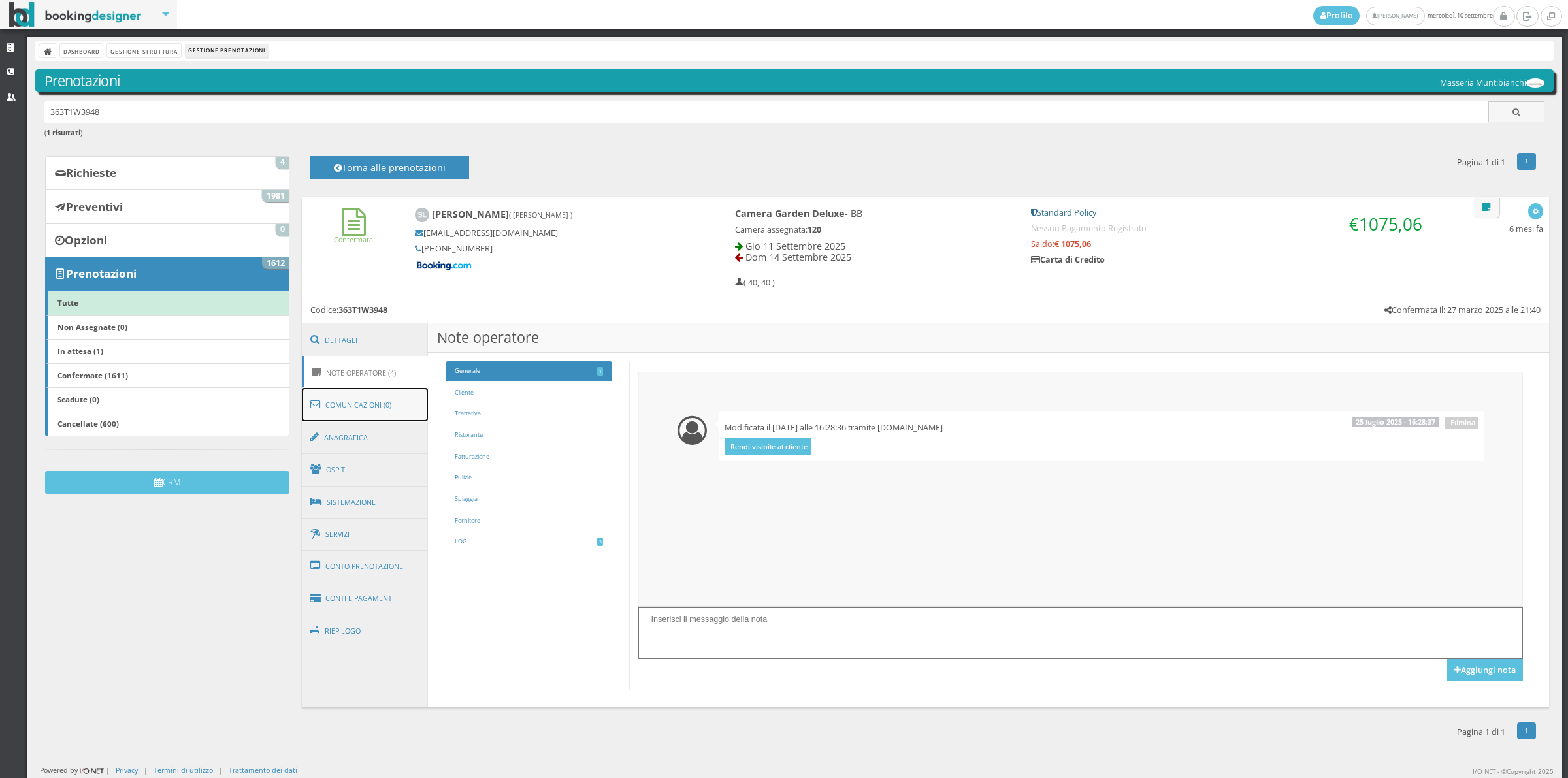
click at [397, 398] on link "Comunicazioni (0)" at bounding box center [365, 405] width 127 height 34
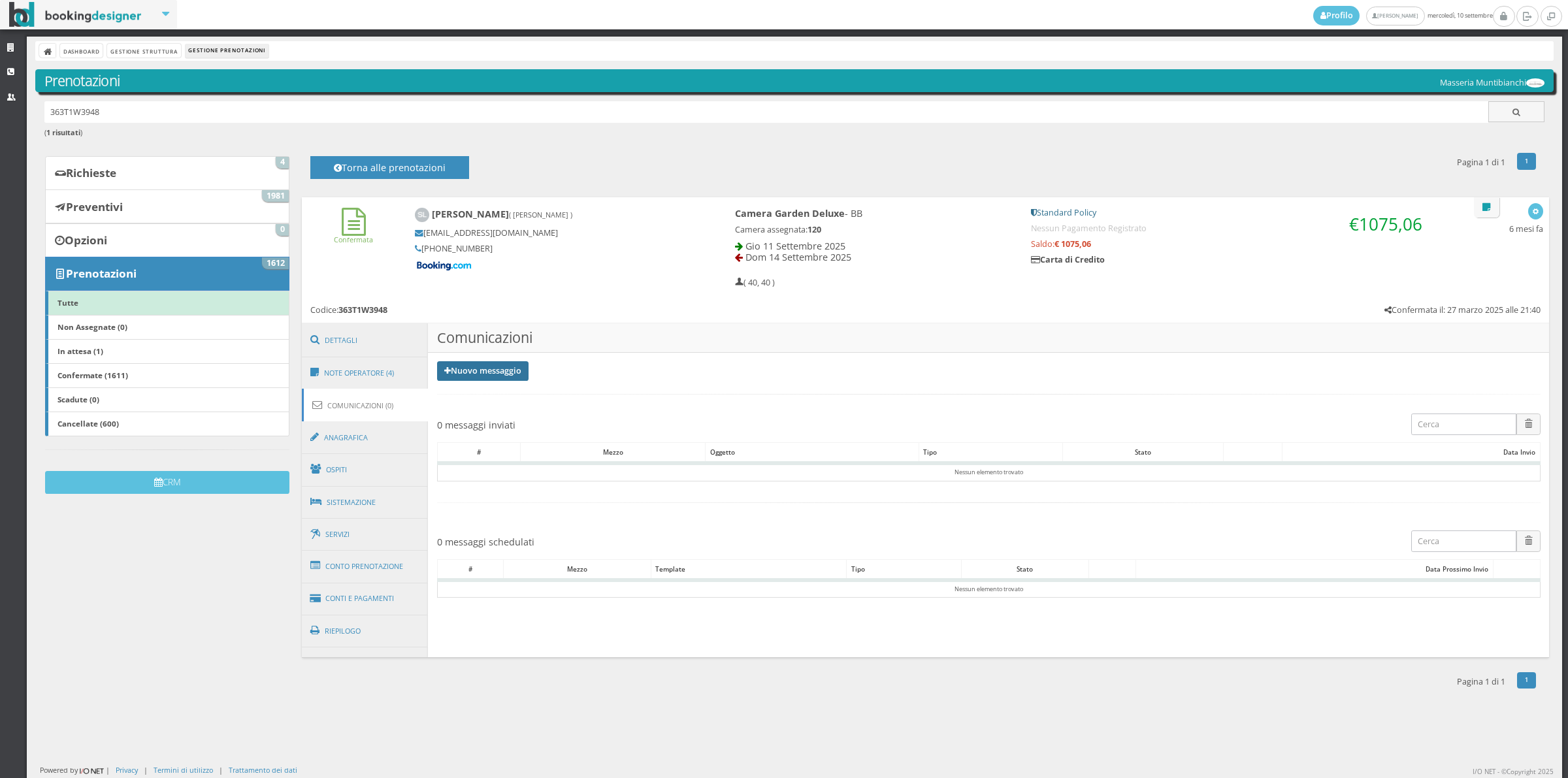
click at [497, 376] on link "Nuovo messaggio" at bounding box center [483, 371] width 91 height 20
click at [494, 390] on link "Riepilogo prenotazione" at bounding box center [491, 393] width 107 height 14
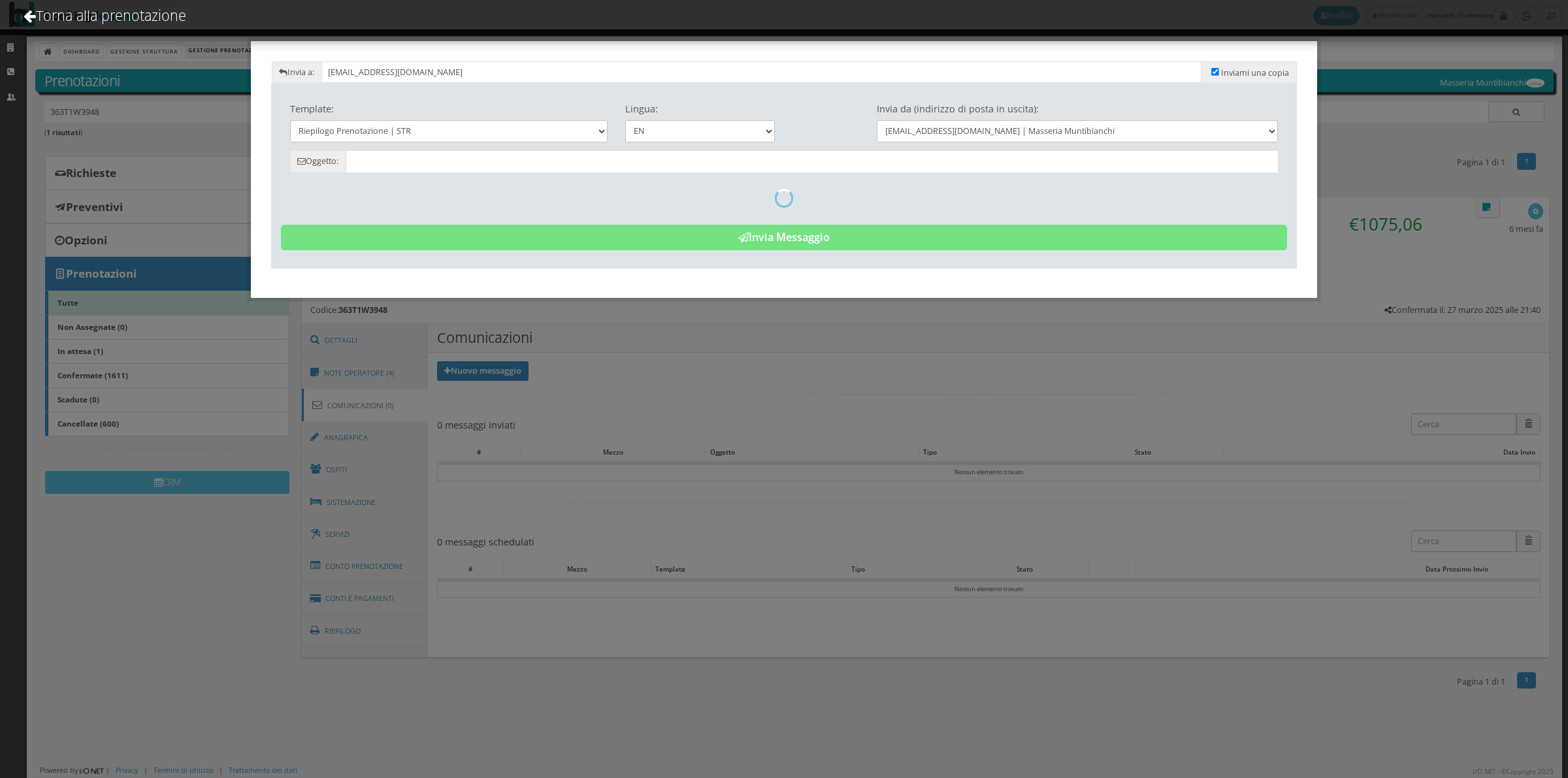
type input "Reservation Summary - [PERSON_NAME] - Cod. 363T1W3948"
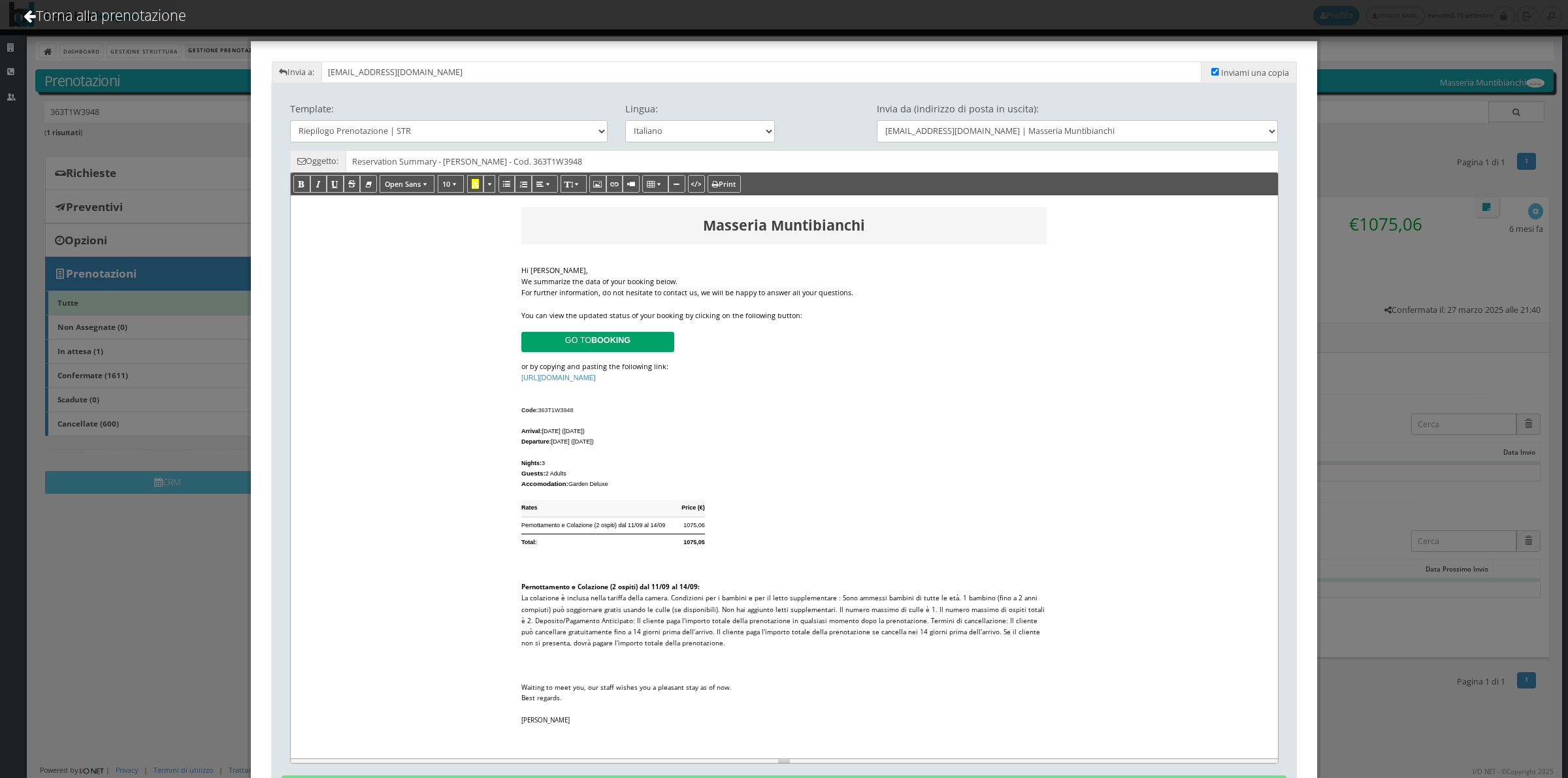
click at [678, 276] on div "We summarize the data of your booking below." at bounding box center [784, 282] width 525 height 11
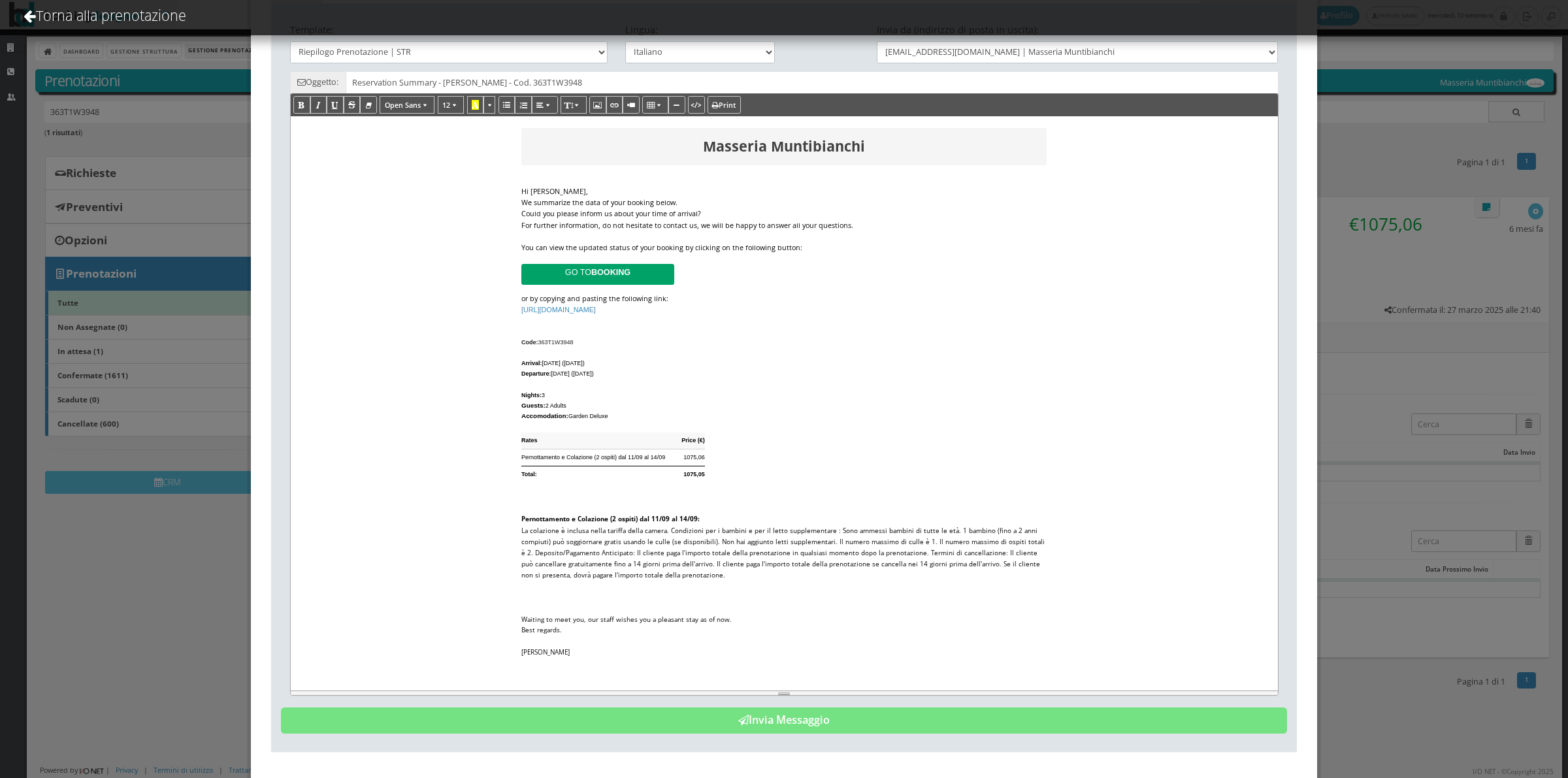
scroll to position [94, 0]
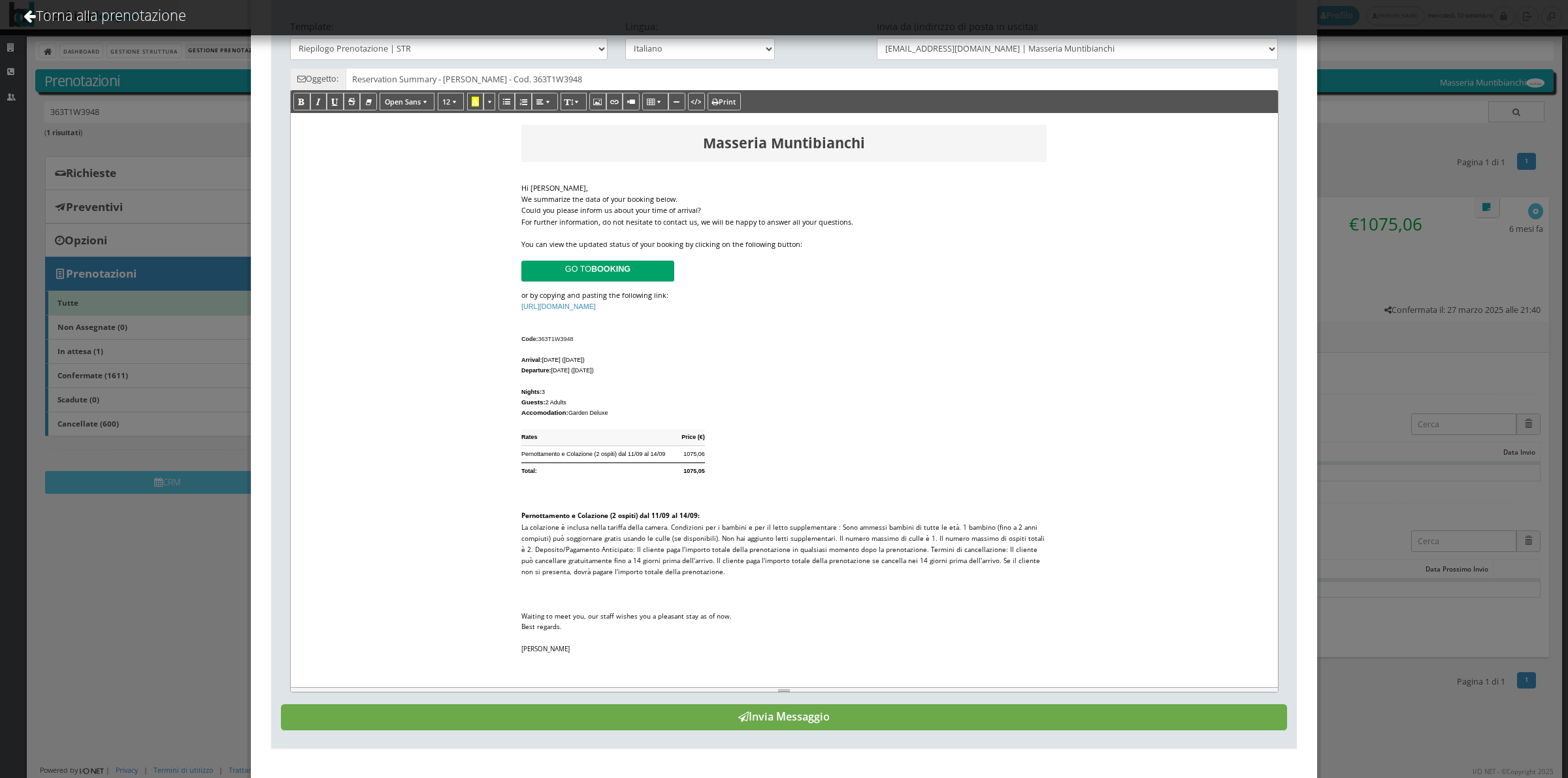
click at [784, 721] on button "Invia Messaggio" at bounding box center [783, 717] width 1006 height 26
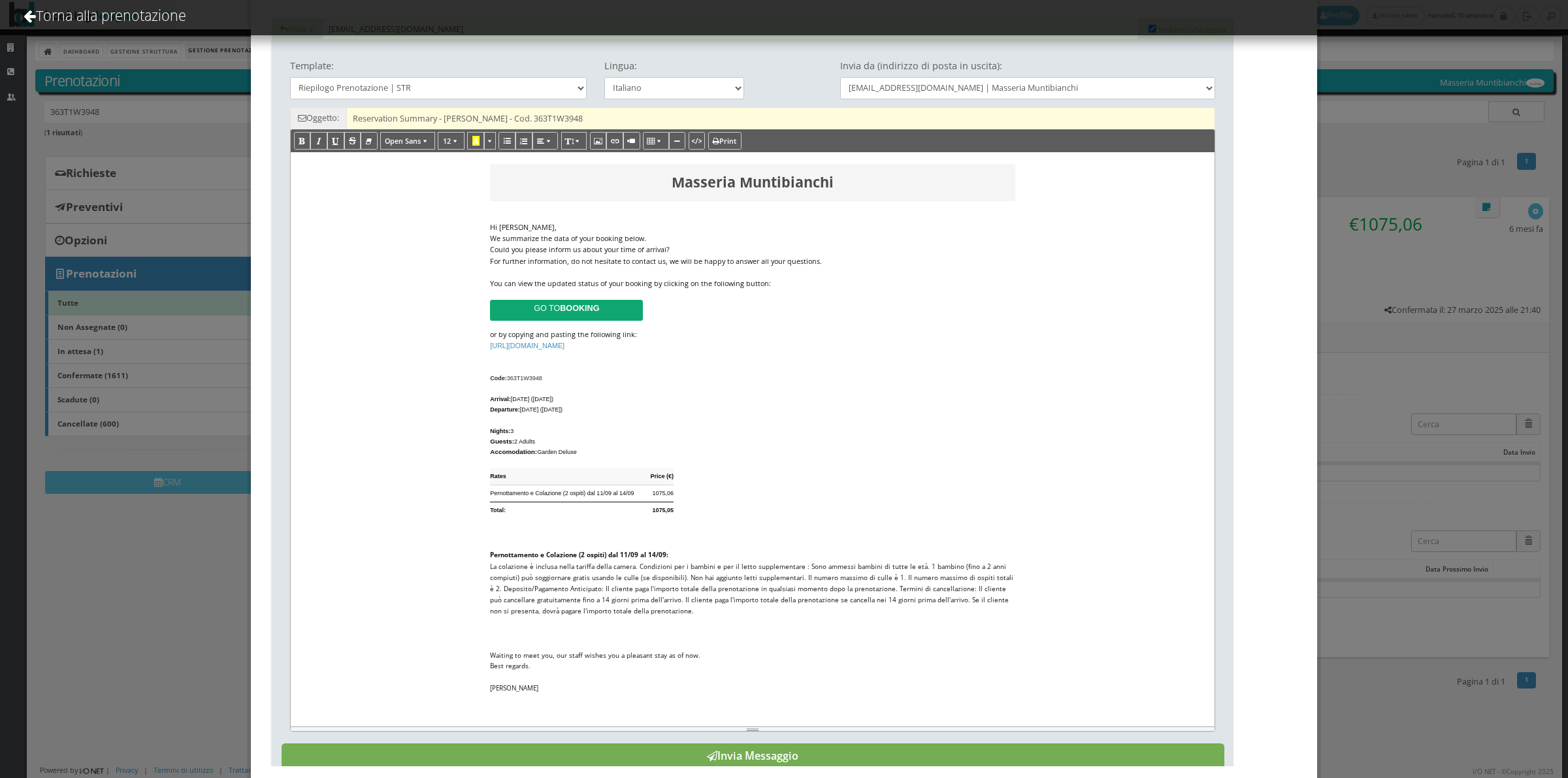
scroll to position [0, 0]
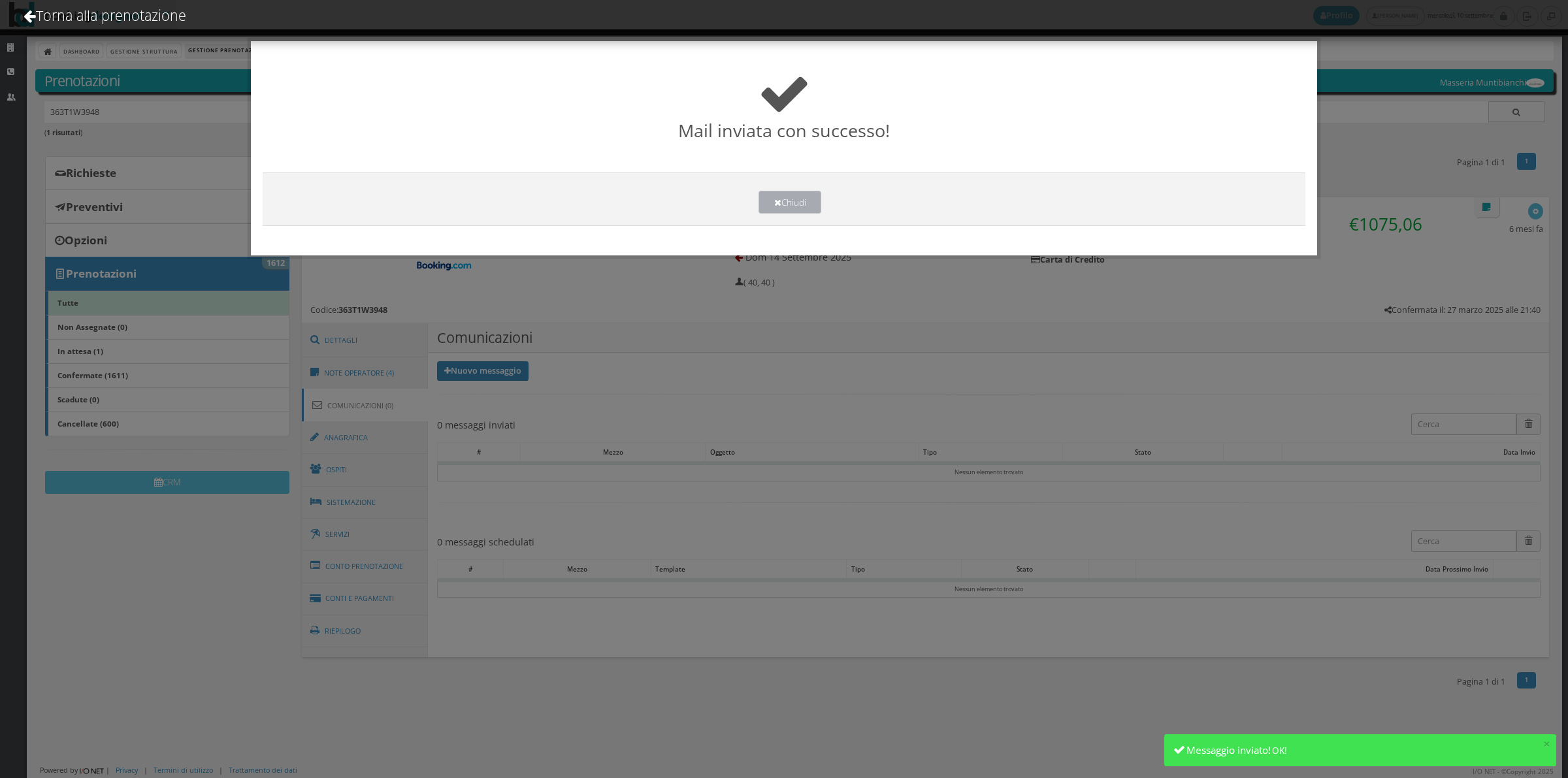
click at [800, 196] on button "Chiudi" at bounding box center [790, 202] width 62 height 23
click at [800, 197] on div "Confermata [PERSON_NAME] ( [PERSON_NAME] ) [EMAIL_ADDRESS][DOMAIN_NAME] [PHONE_…" at bounding box center [926, 244] width 1248 height 96
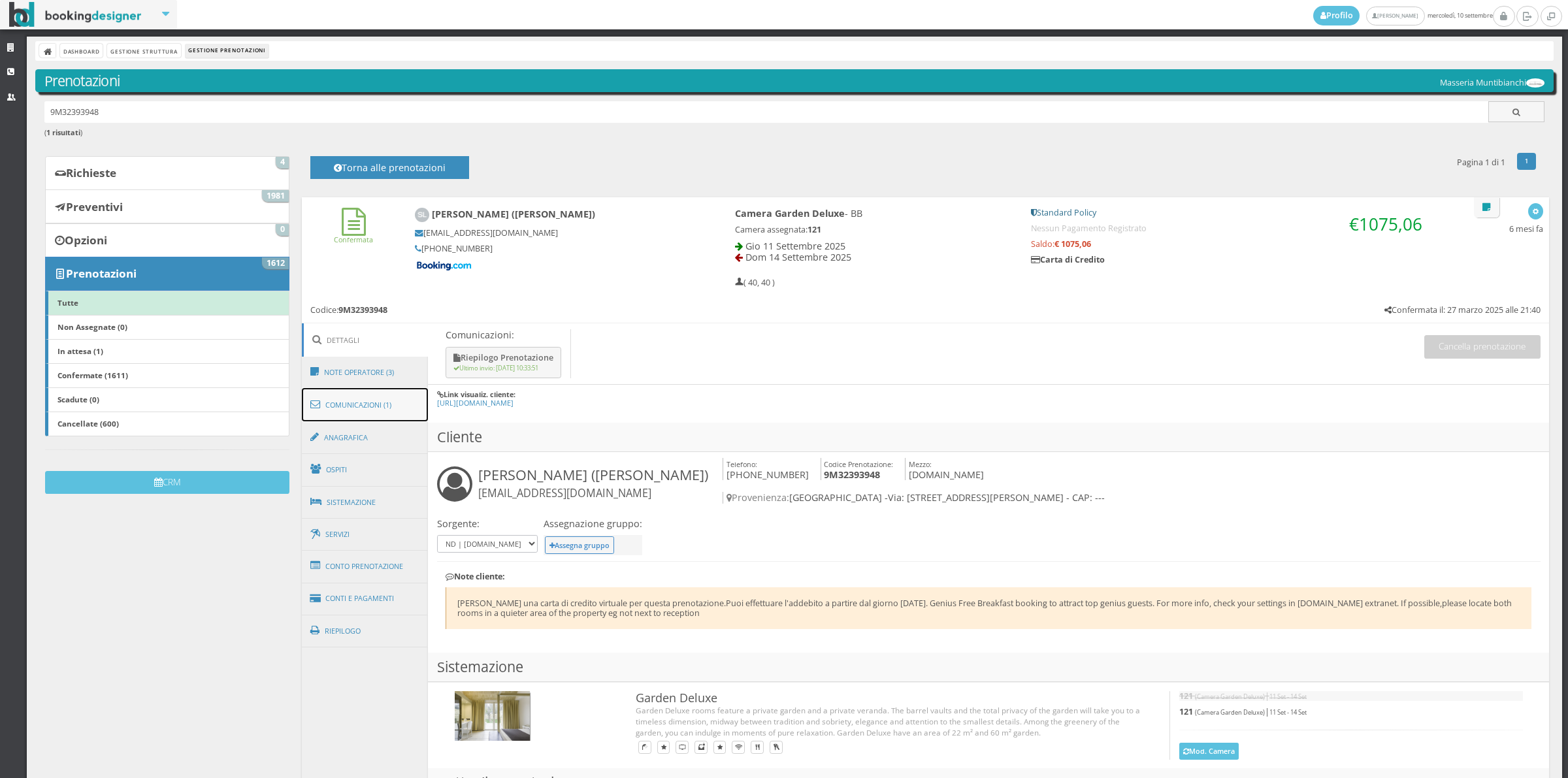
click at [347, 415] on link "Comunicazioni (1)" at bounding box center [365, 405] width 127 height 34
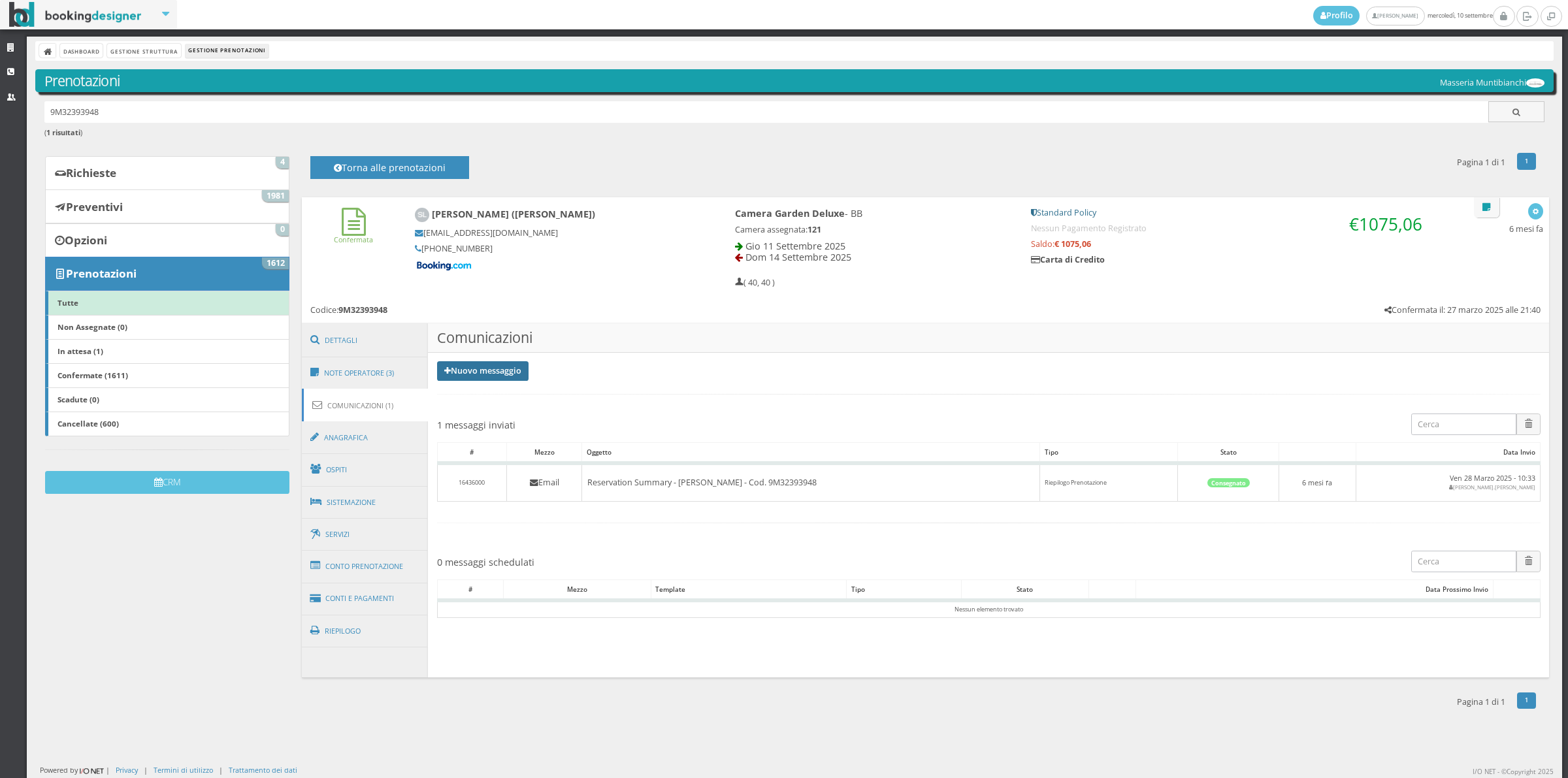
click at [464, 374] on link "Nuovo messaggio" at bounding box center [483, 371] width 91 height 20
click at [472, 390] on link "Riepilogo prenotazione" at bounding box center [491, 393] width 107 height 14
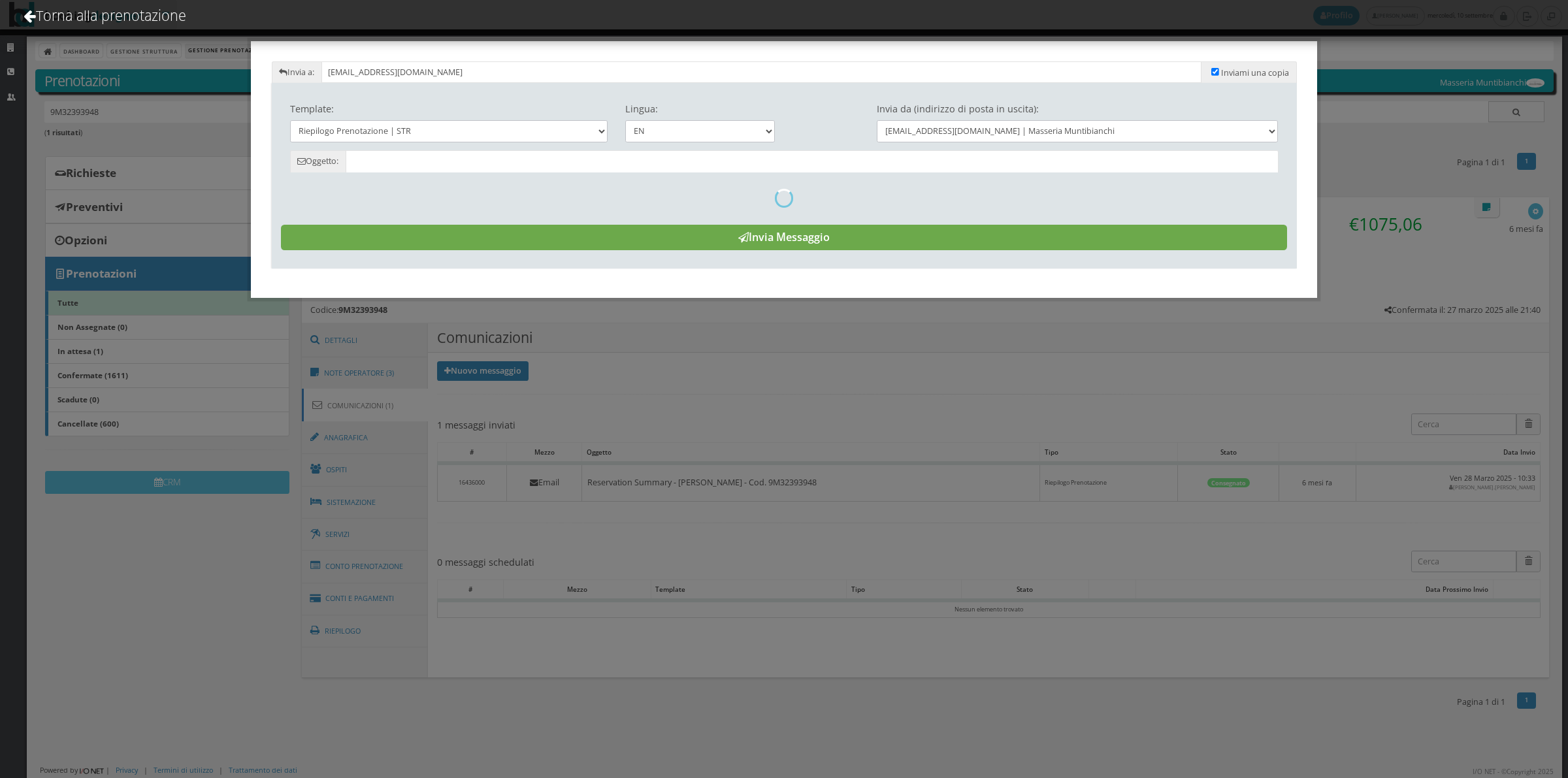
type input "Reservation Summary - [PERSON_NAME] ([PERSON_NAME]) - Cod. 9M32393948"
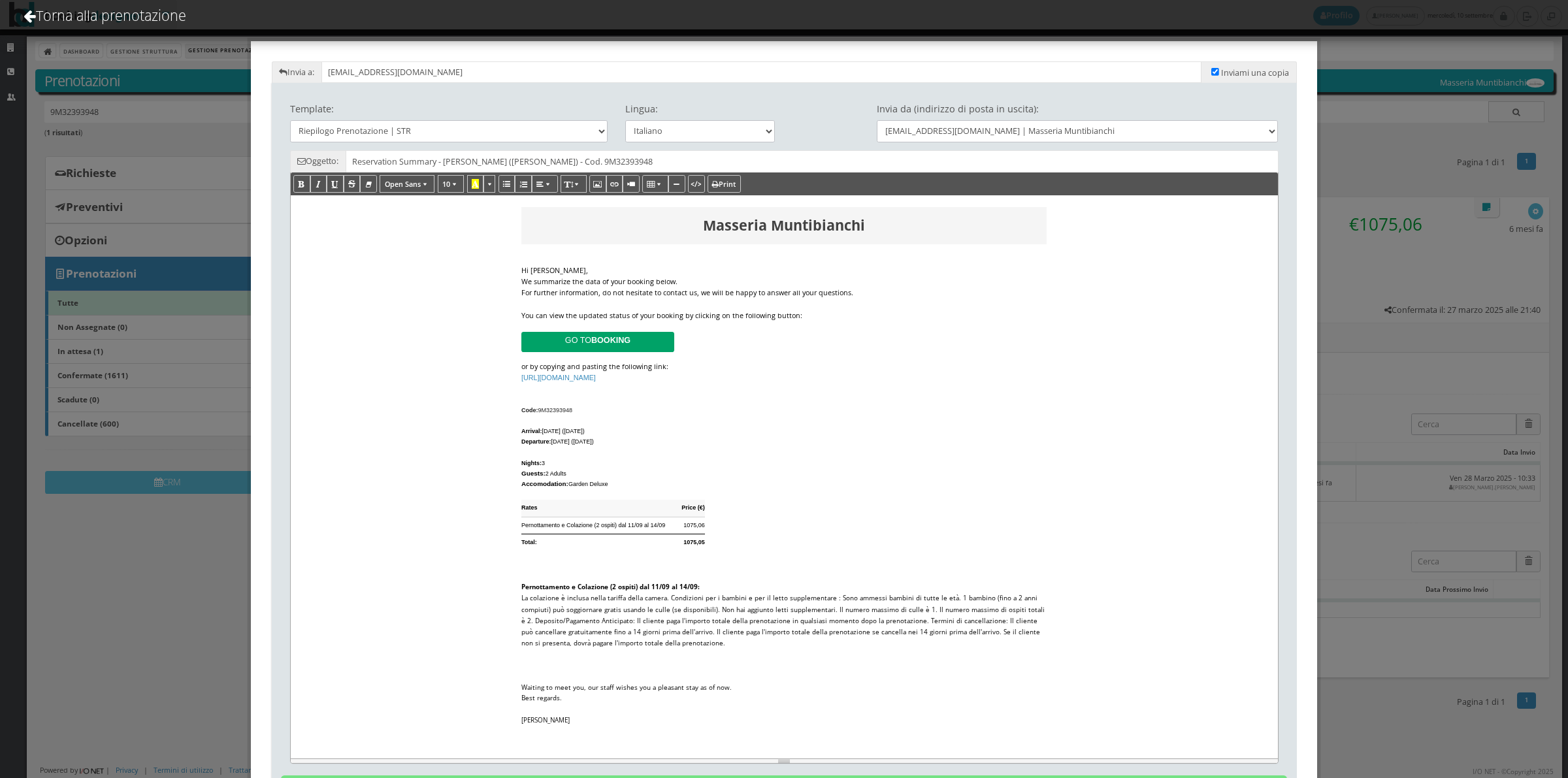
click at [690, 276] on div "We summarize the data of your booking below." at bounding box center [784, 282] width 525 height 11
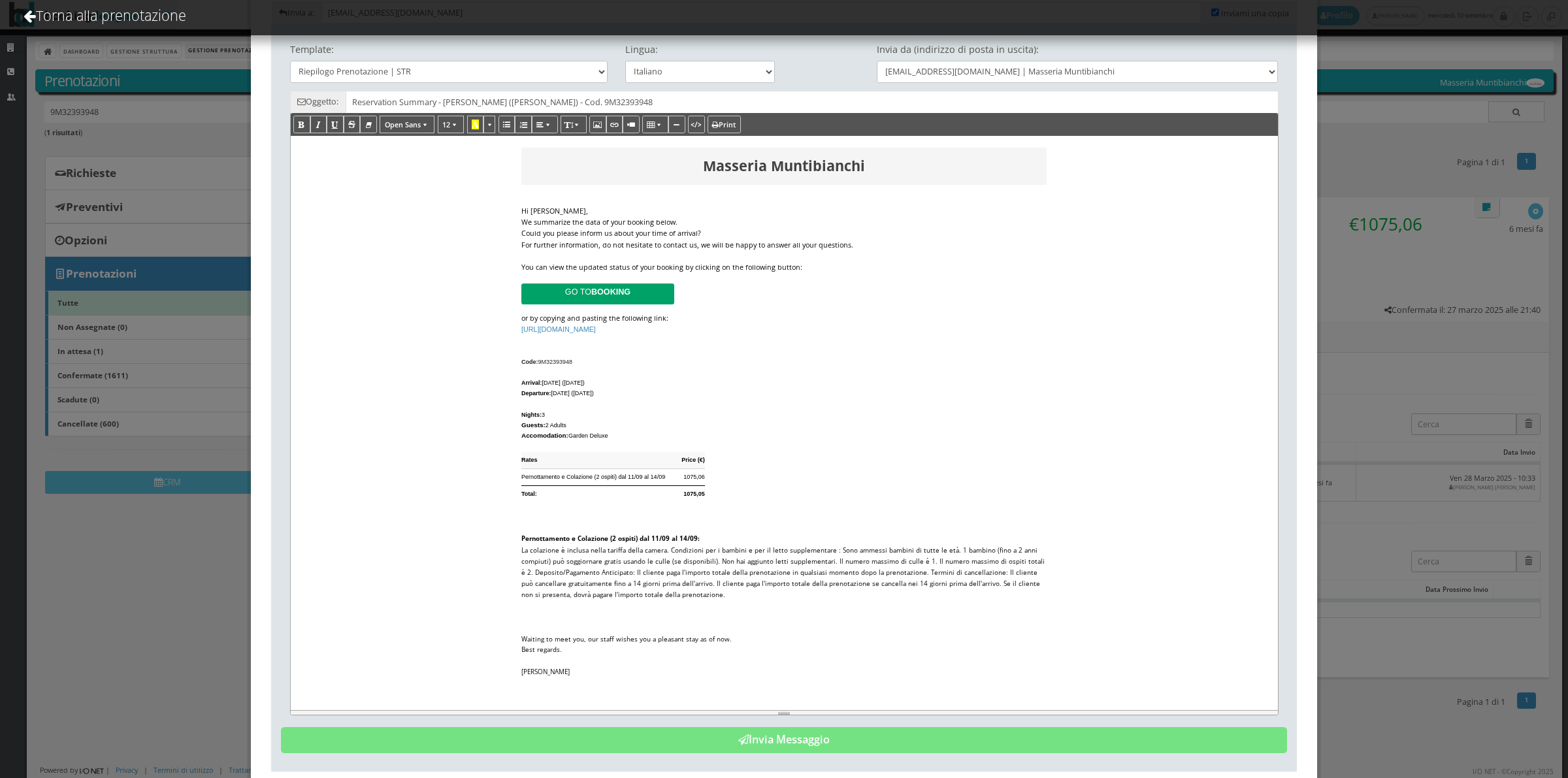
scroll to position [94, 0]
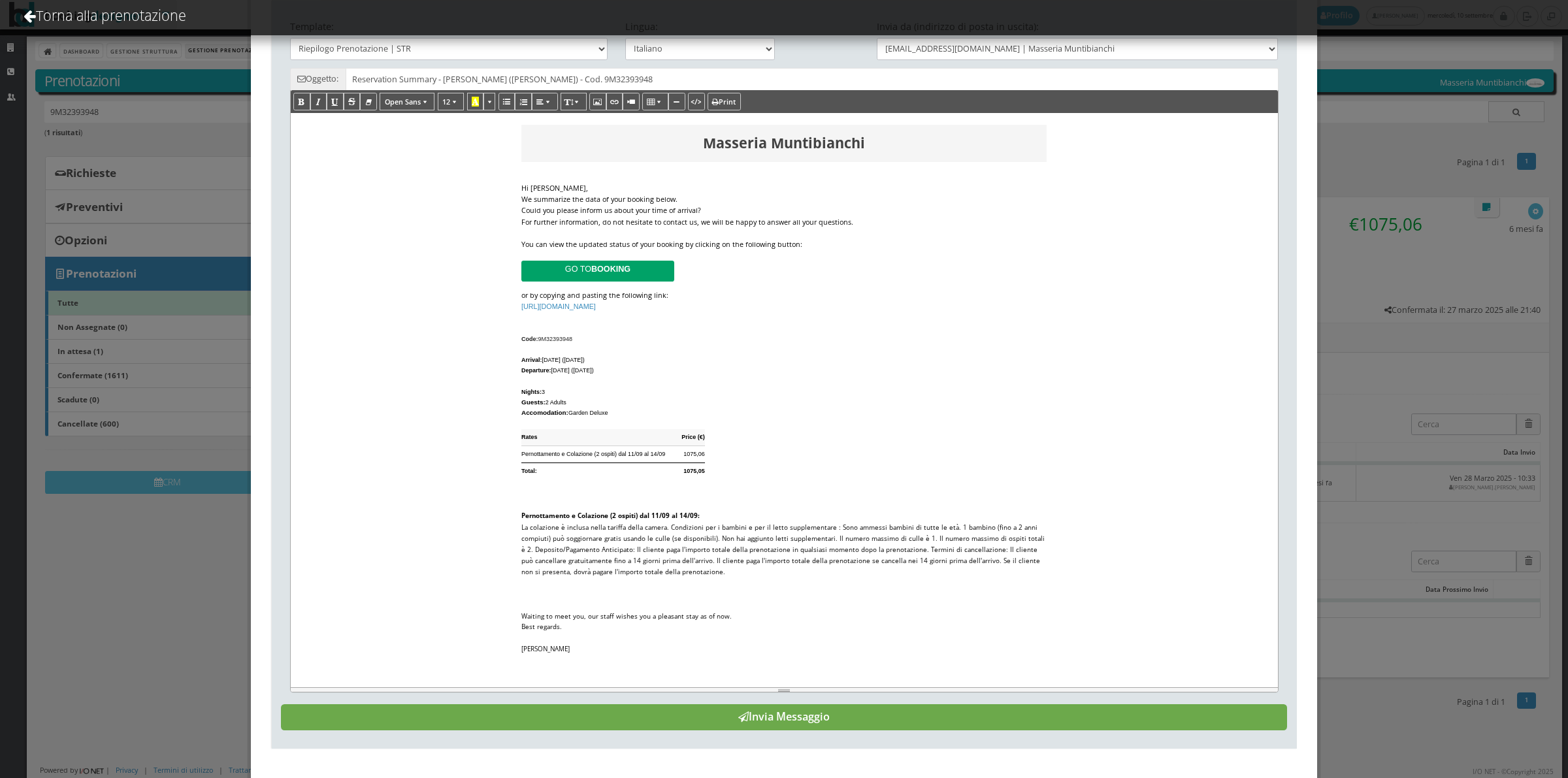
click at [817, 722] on button "Invia Messaggio" at bounding box center [783, 717] width 1006 height 26
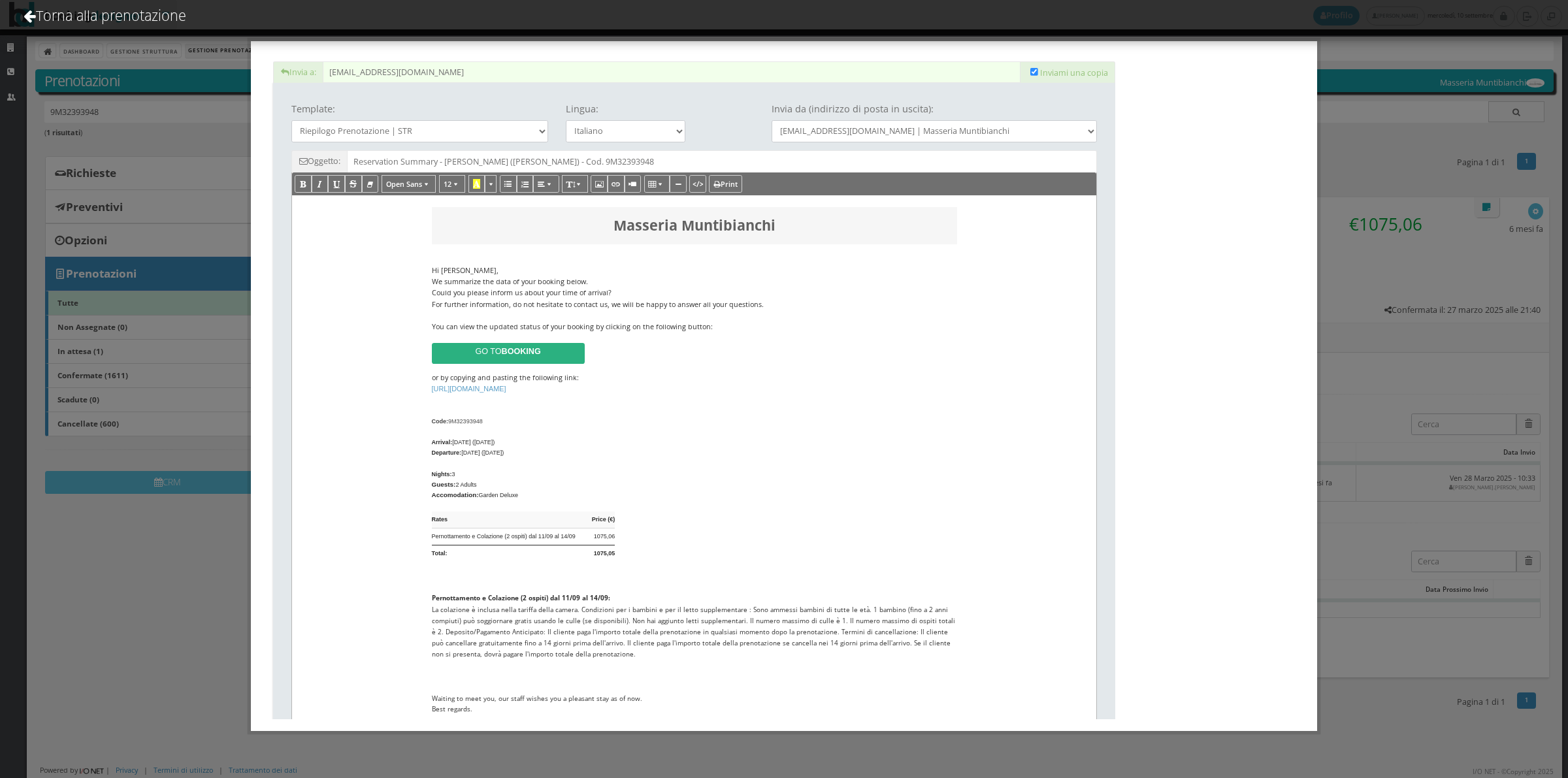
scroll to position [0, 0]
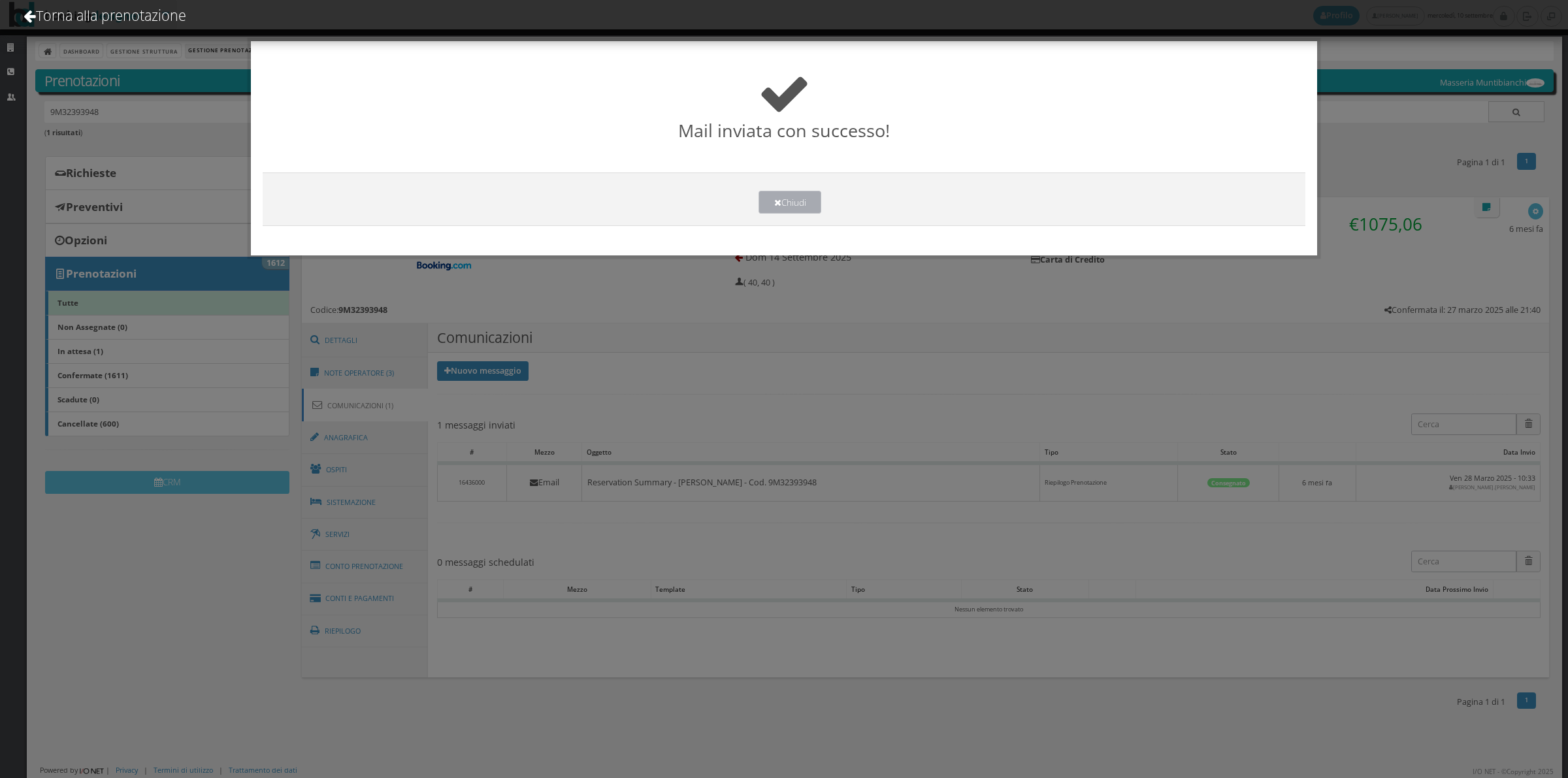
click at [774, 199] on icon at bounding box center [778, 203] width 7 height 9
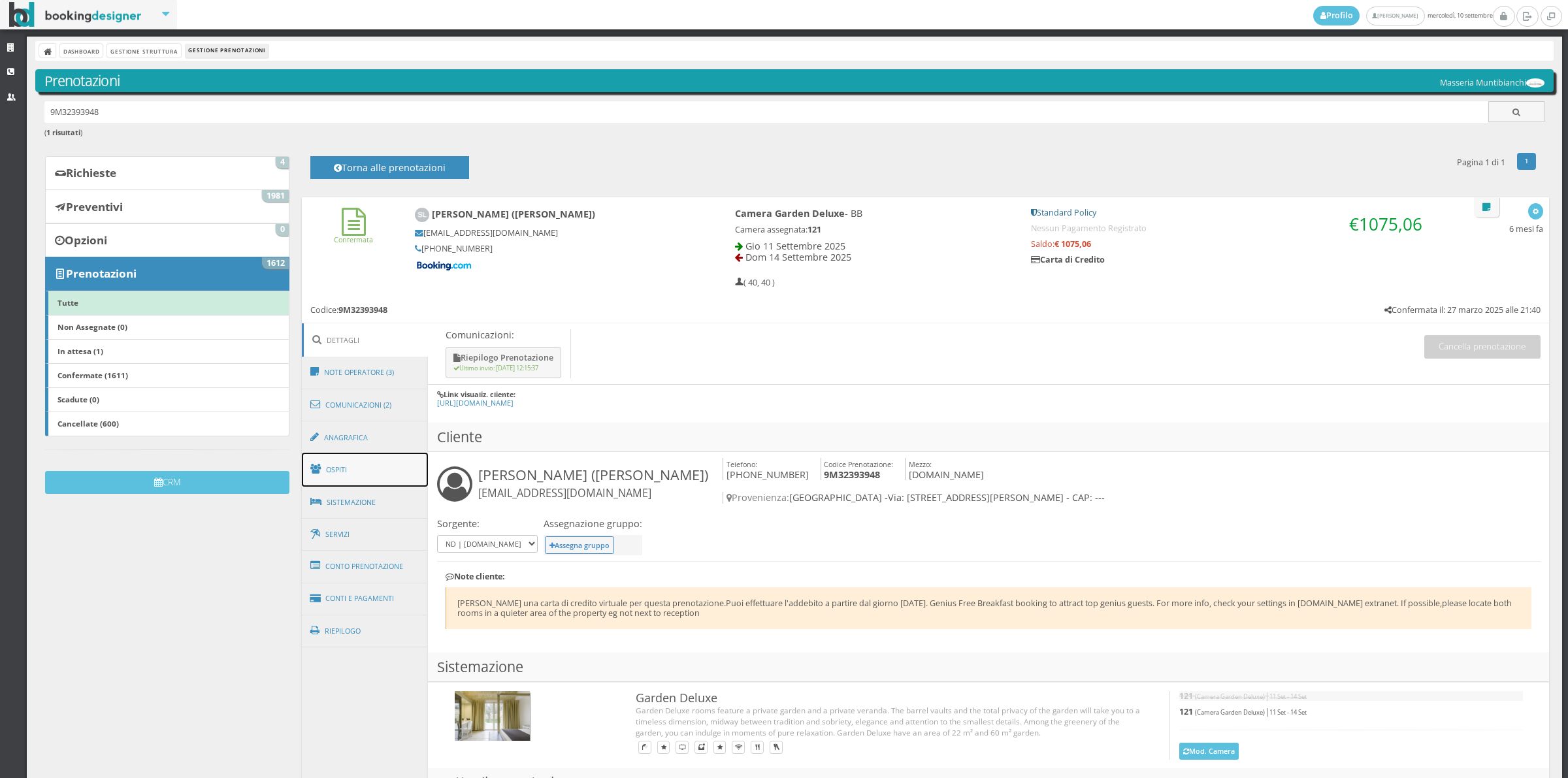
click at [354, 477] on link "Ospiti" at bounding box center [365, 470] width 127 height 34
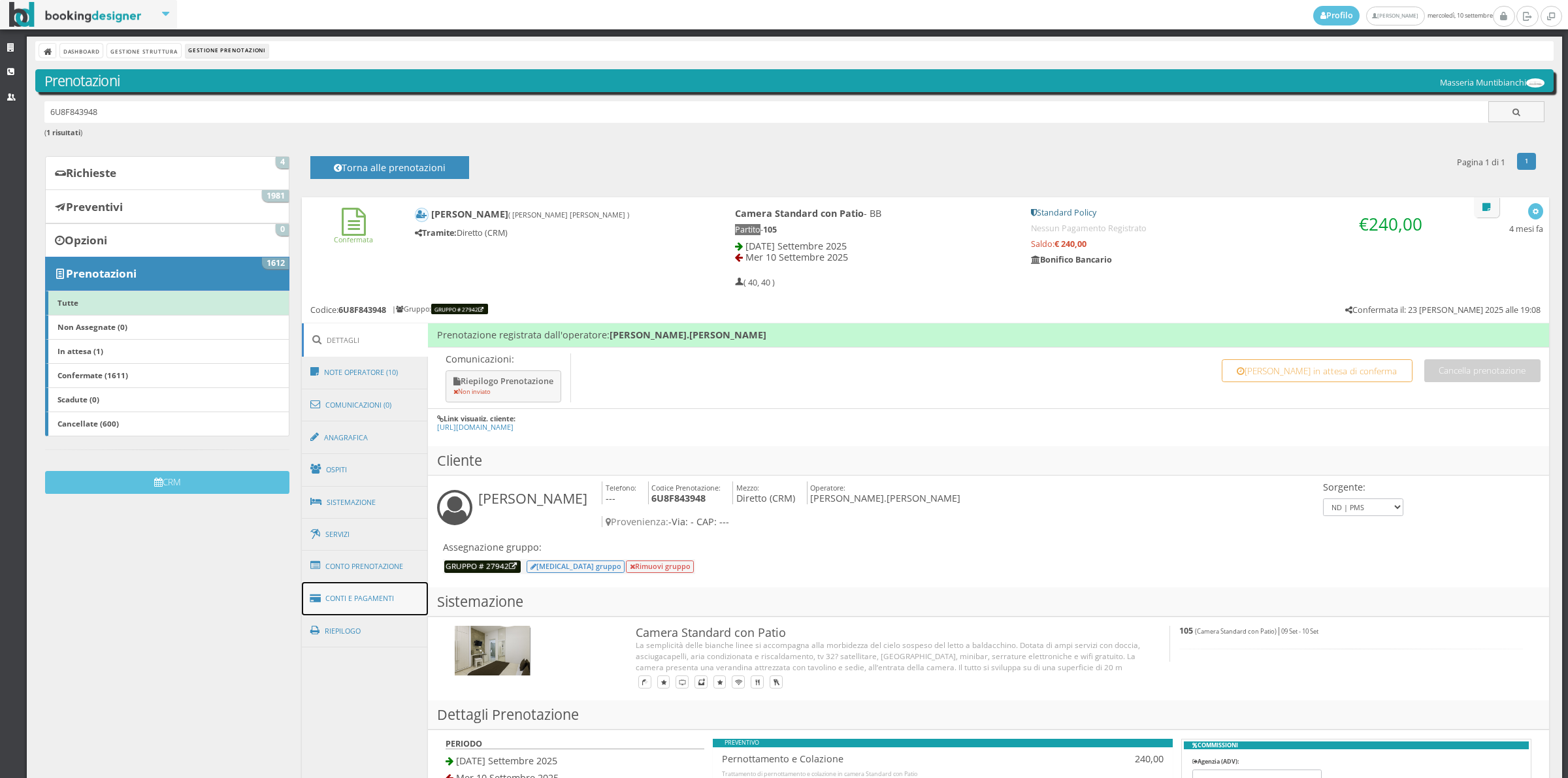
click at [363, 589] on link "Conti e Pagamenti" at bounding box center [365, 598] width 127 height 33
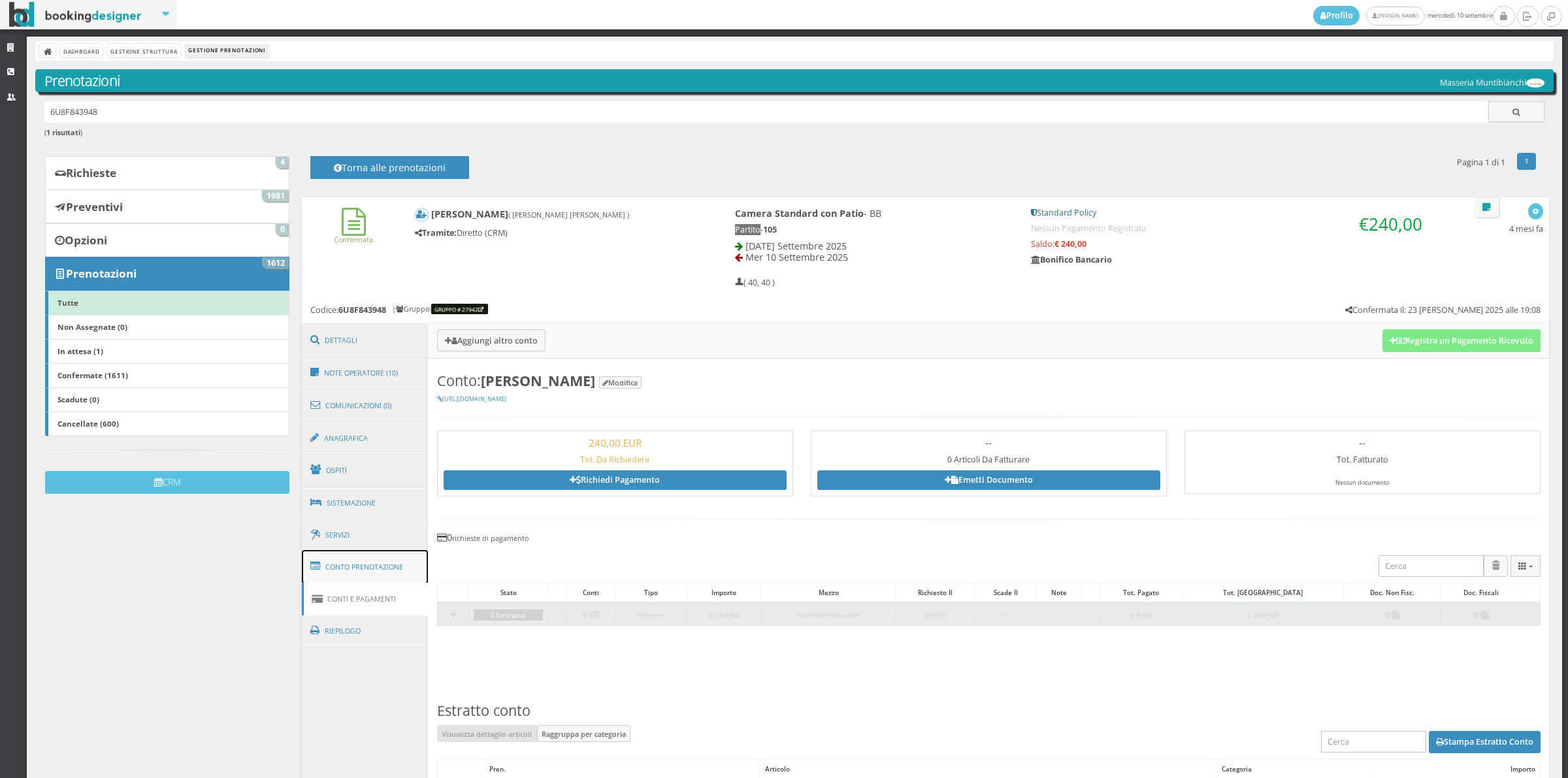
click at [376, 567] on link "Conto Prenotazione" at bounding box center [365, 567] width 127 height 34
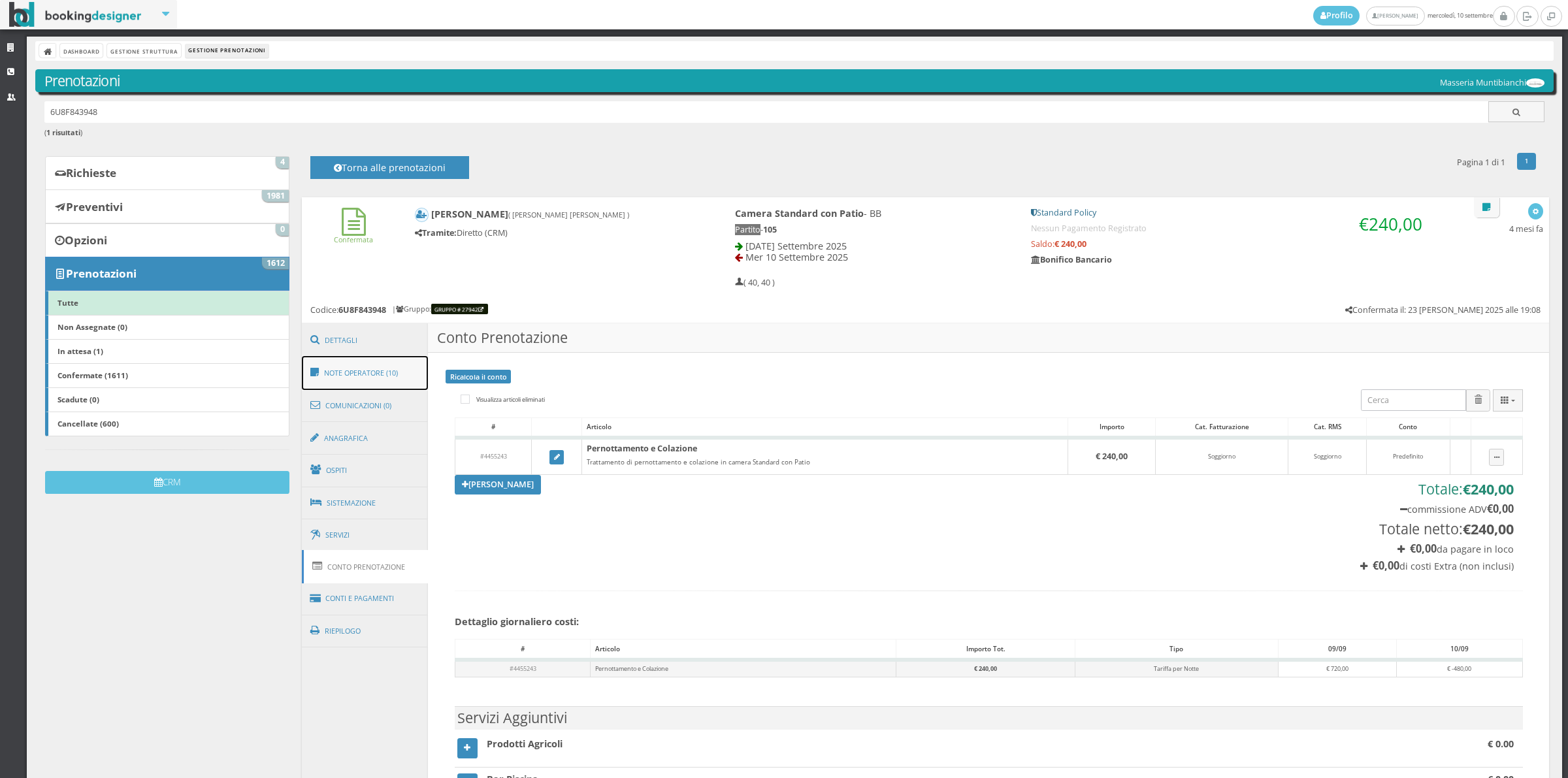
click at [355, 364] on link "Note Operatore (10)" at bounding box center [365, 373] width 127 height 34
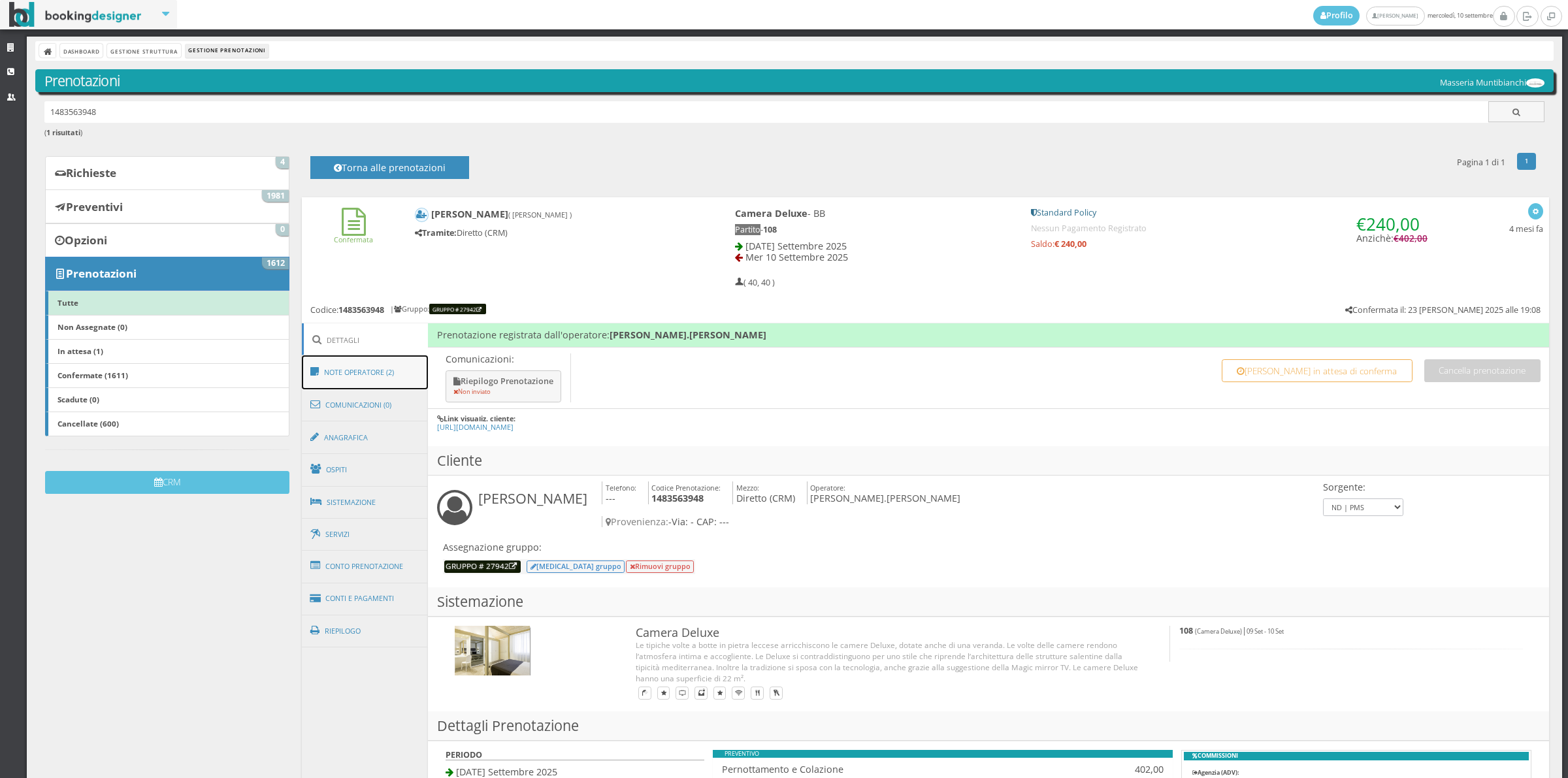
click at [398, 380] on link "Note Operatore (2)" at bounding box center [365, 372] width 127 height 34
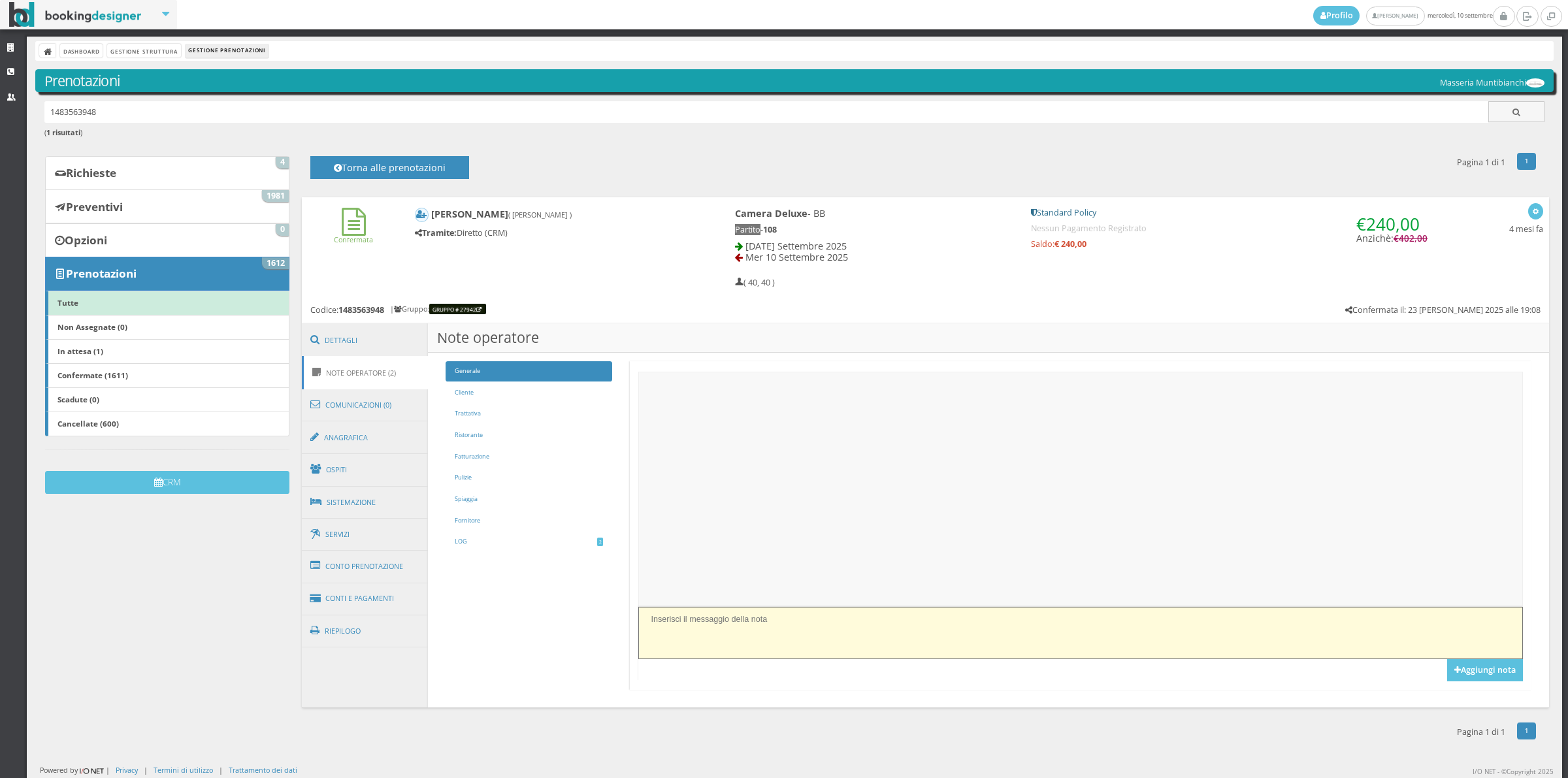
click at [746, 642] on textarea at bounding box center [1080, 632] width 884 height 52
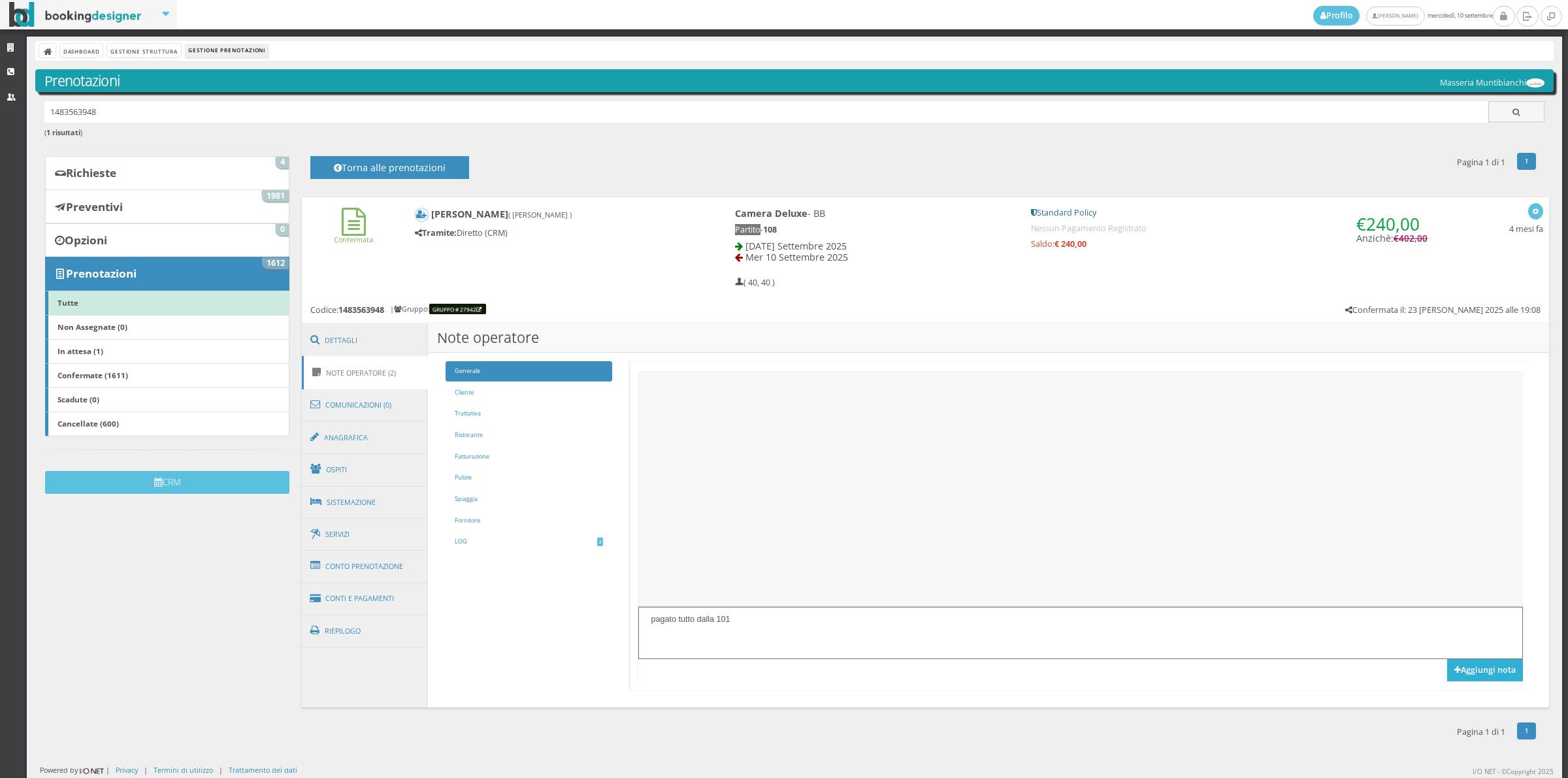
type textarea "pagato tutto dalla 101"
click at [1457, 677] on button "Aggiungi nota" at bounding box center [1485, 670] width 76 height 22
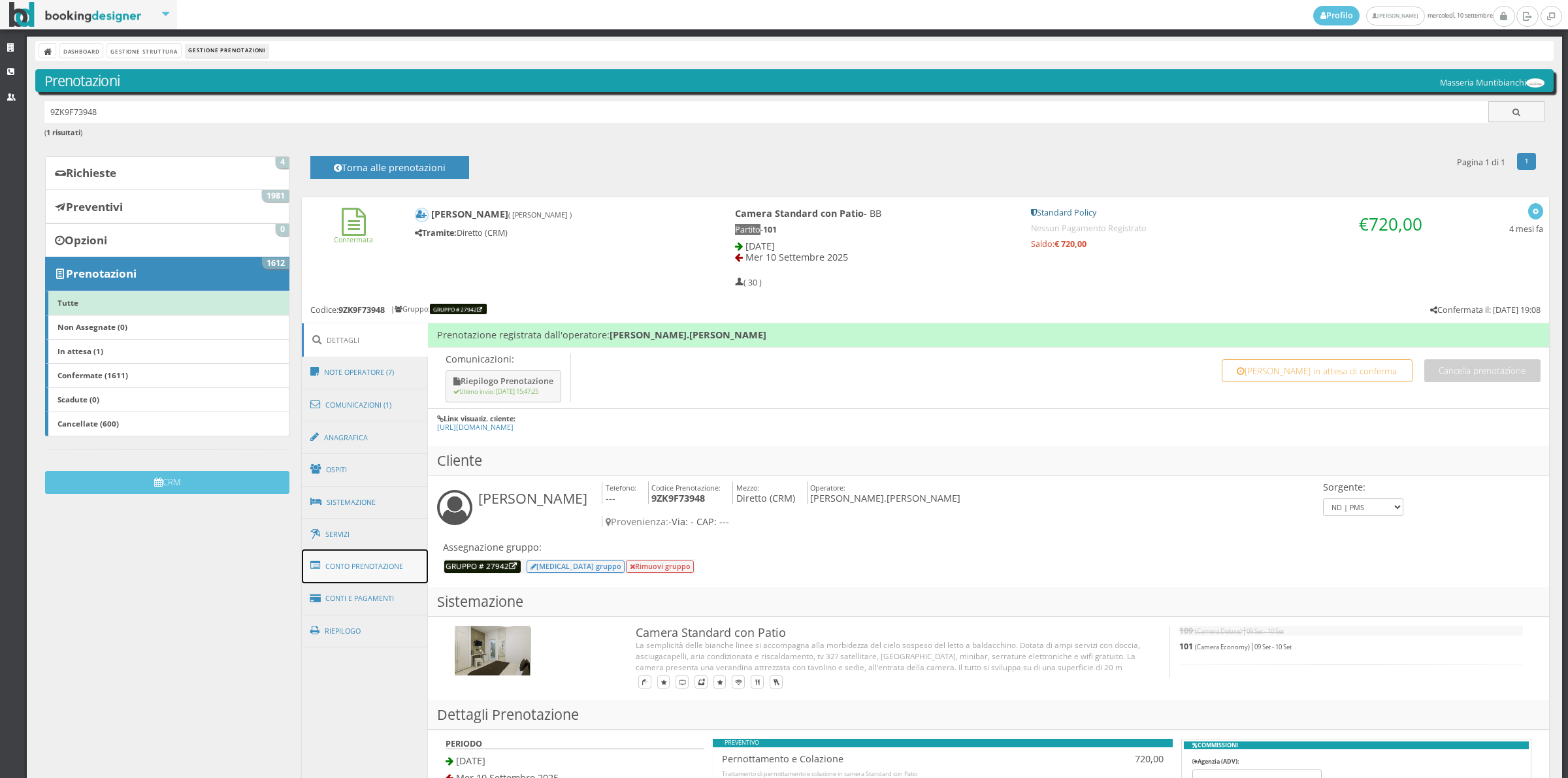
click at [400, 573] on link "Conto Prenotazione" at bounding box center [365, 566] width 127 height 34
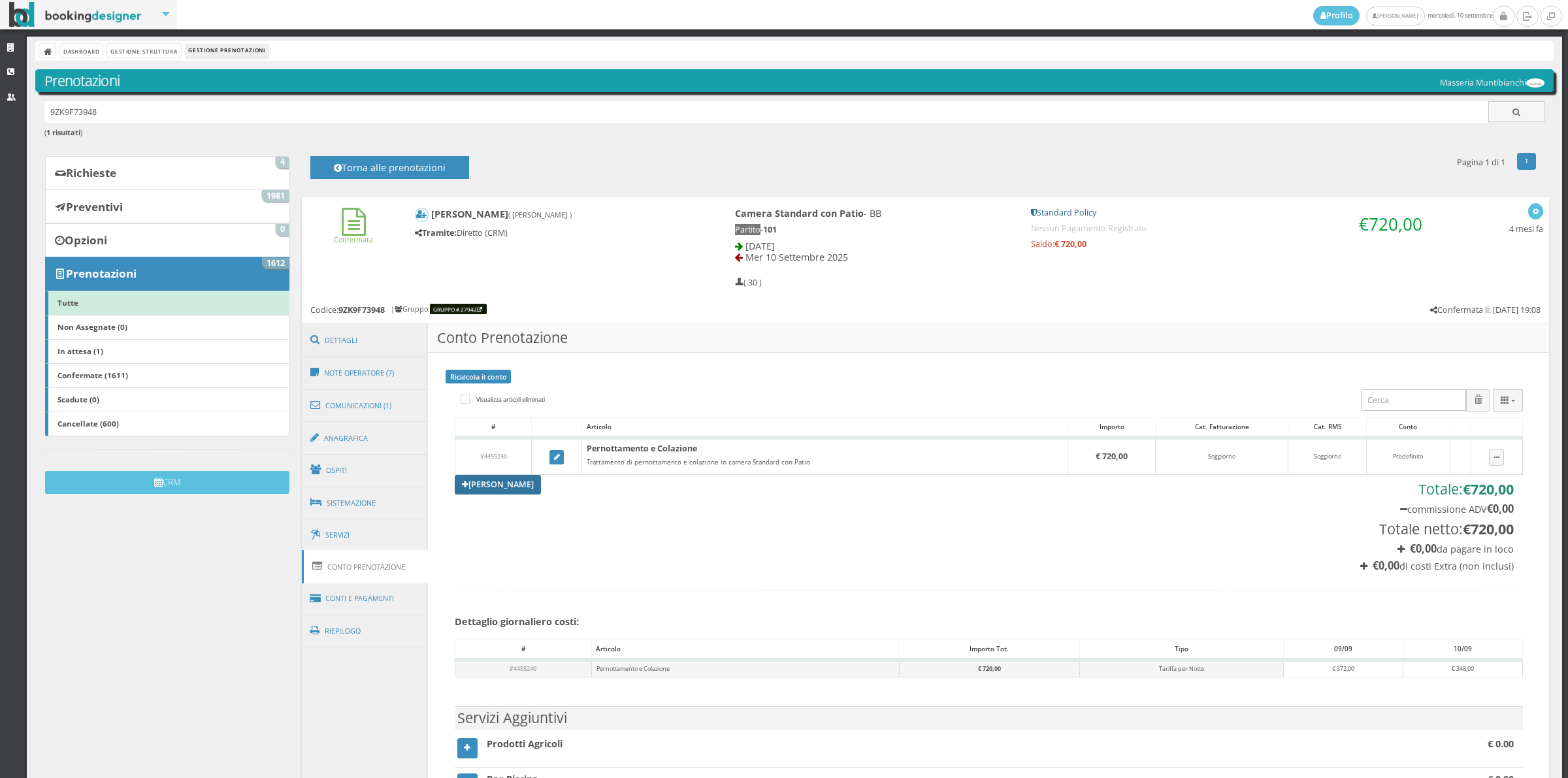
click at [486, 479] on link "[PERSON_NAME]" at bounding box center [498, 485] width 86 height 20
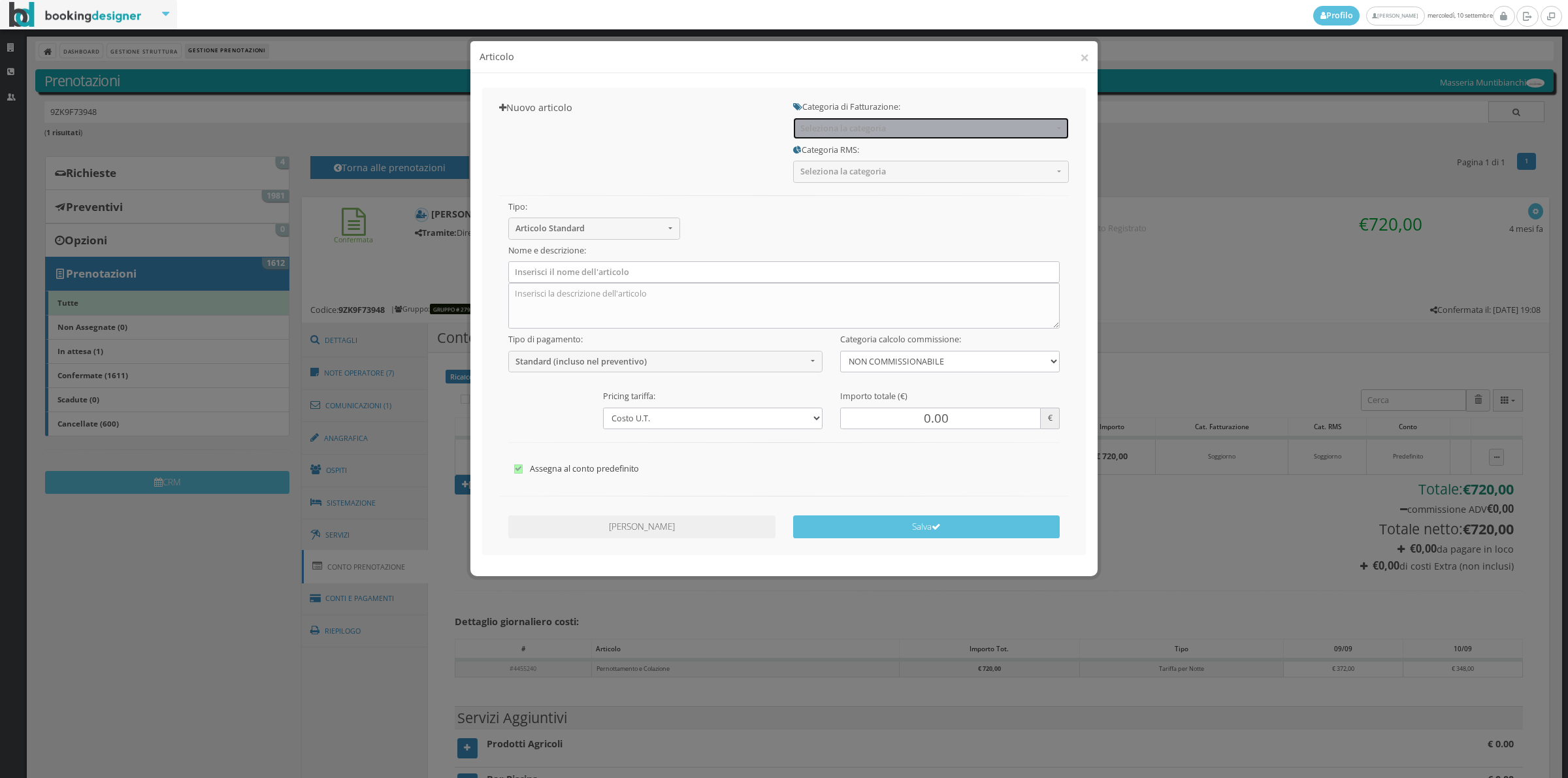
click at [828, 128] on span "Seleziona la categoria" at bounding box center [926, 128] width 253 height 10
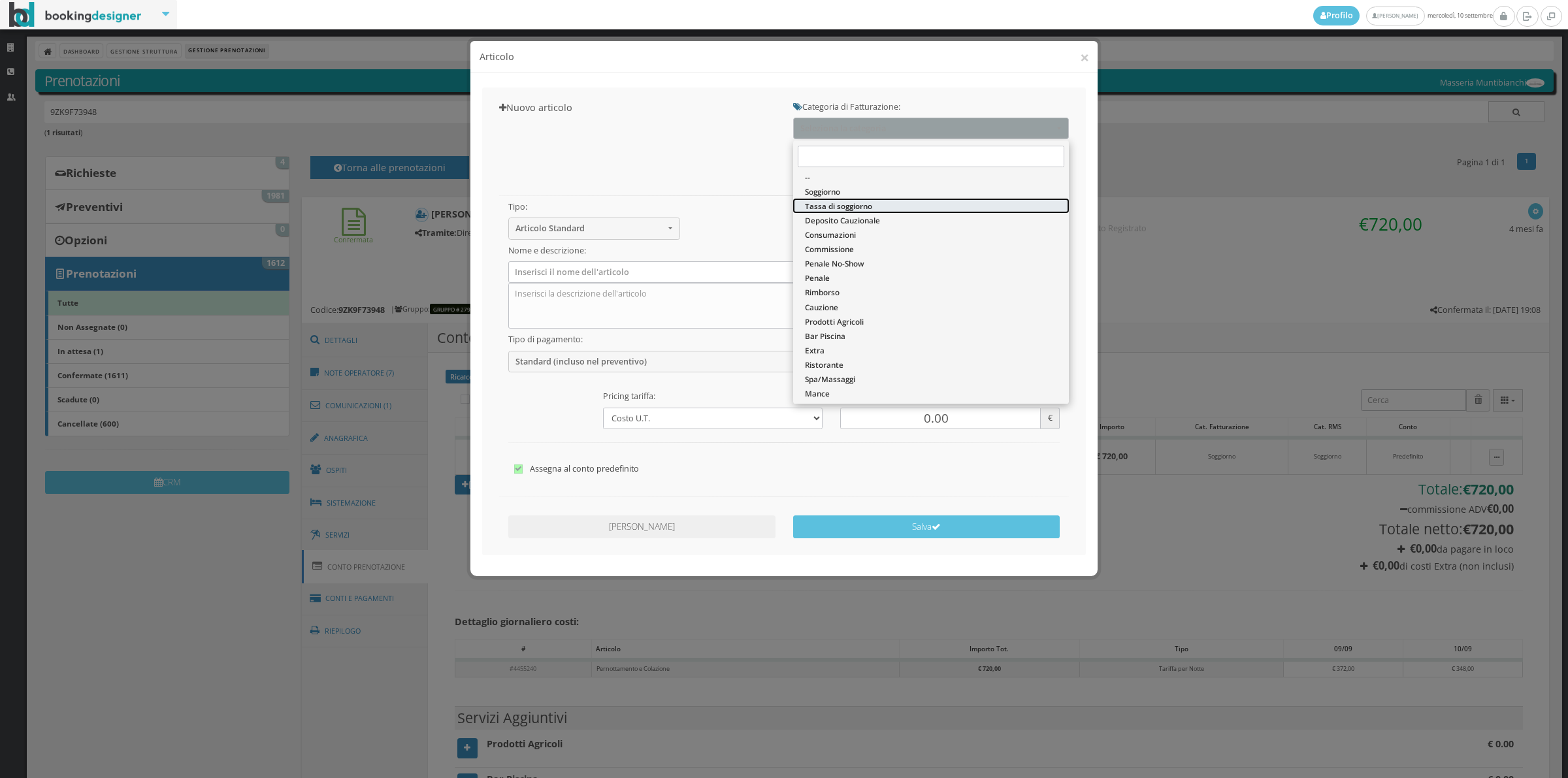
click at [824, 206] on span "Tassa di soggiorno" at bounding box center [839, 206] width 67 height 11
select select "13"
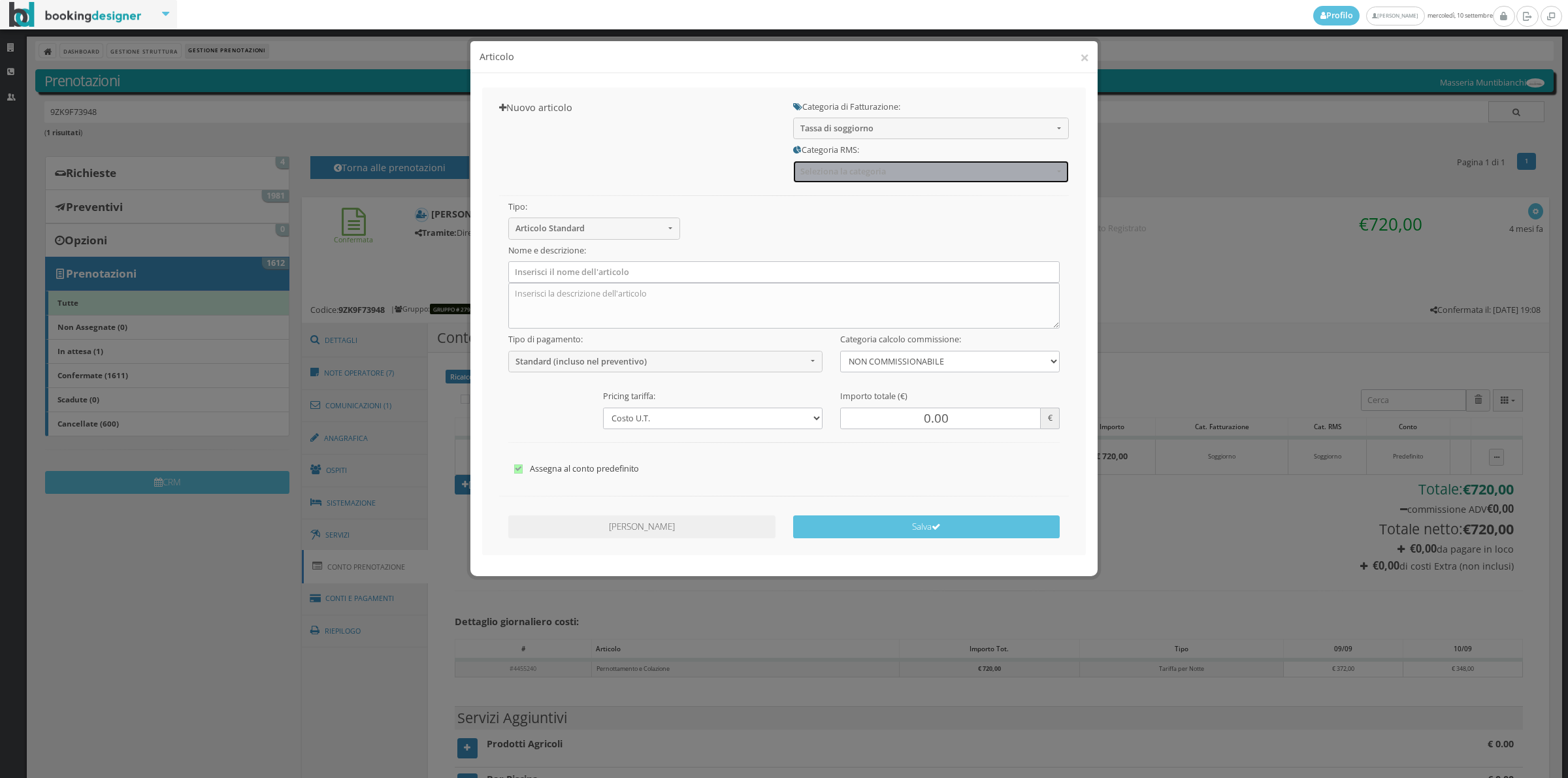
click at [831, 171] on span "Seleziona la categoria" at bounding box center [926, 171] width 253 height 10
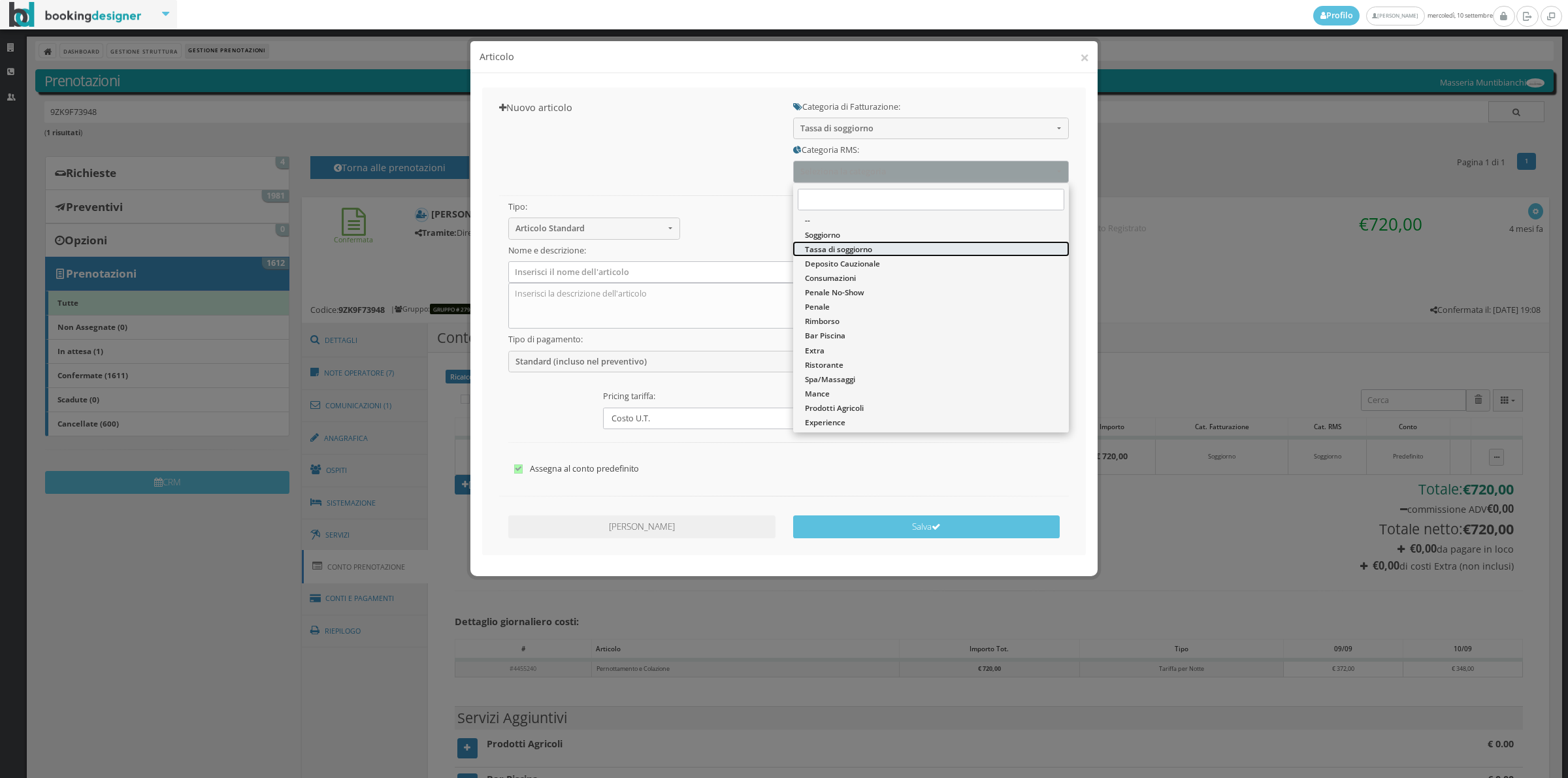
click at [827, 246] on span "Tassa di soggiorno" at bounding box center [839, 249] width 67 height 11
select select "13"
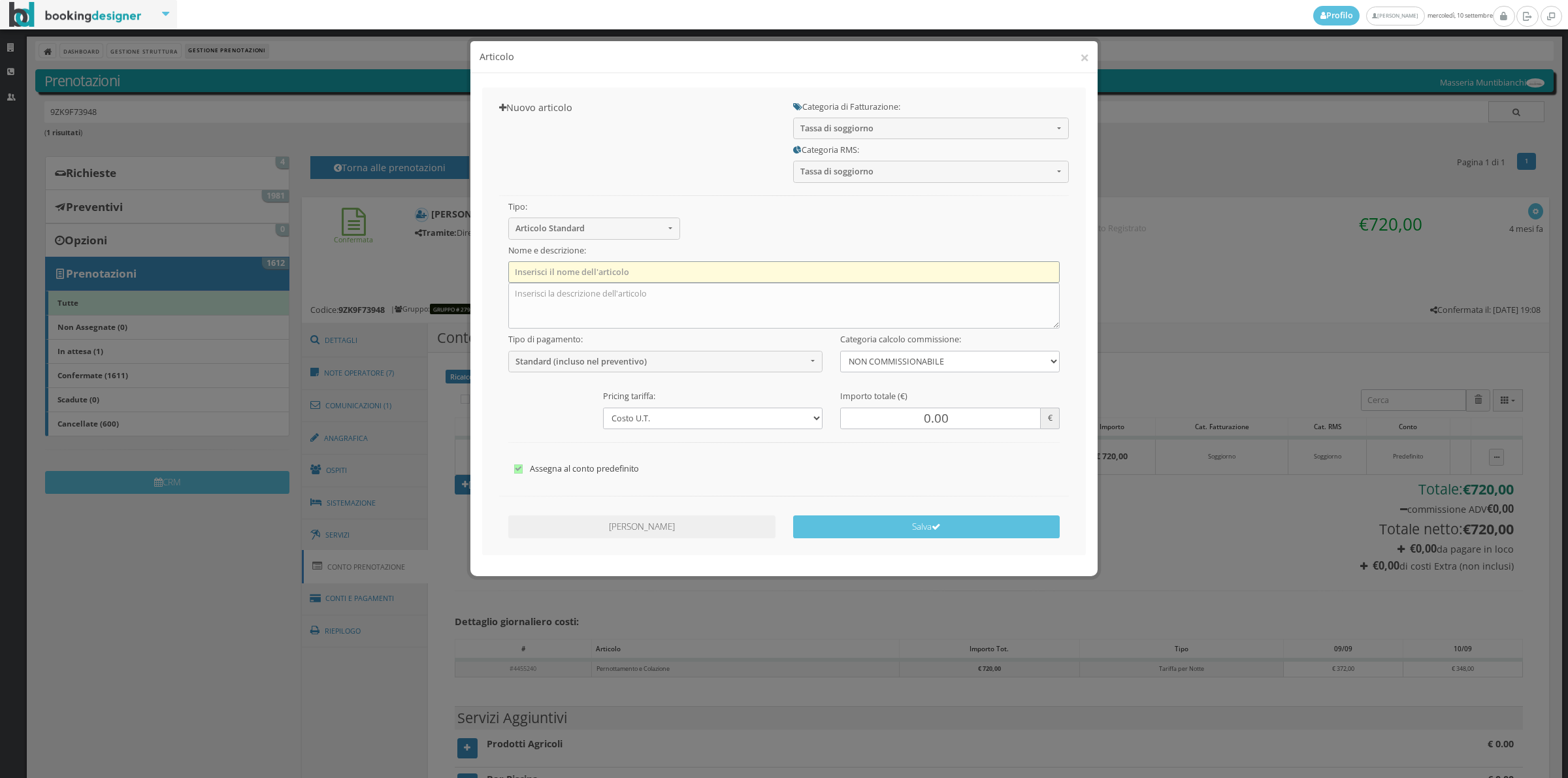
click at [698, 266] on input "text" at bounding box center [784, 272] width 552 height 21
type input "Tassa di soggiorno"
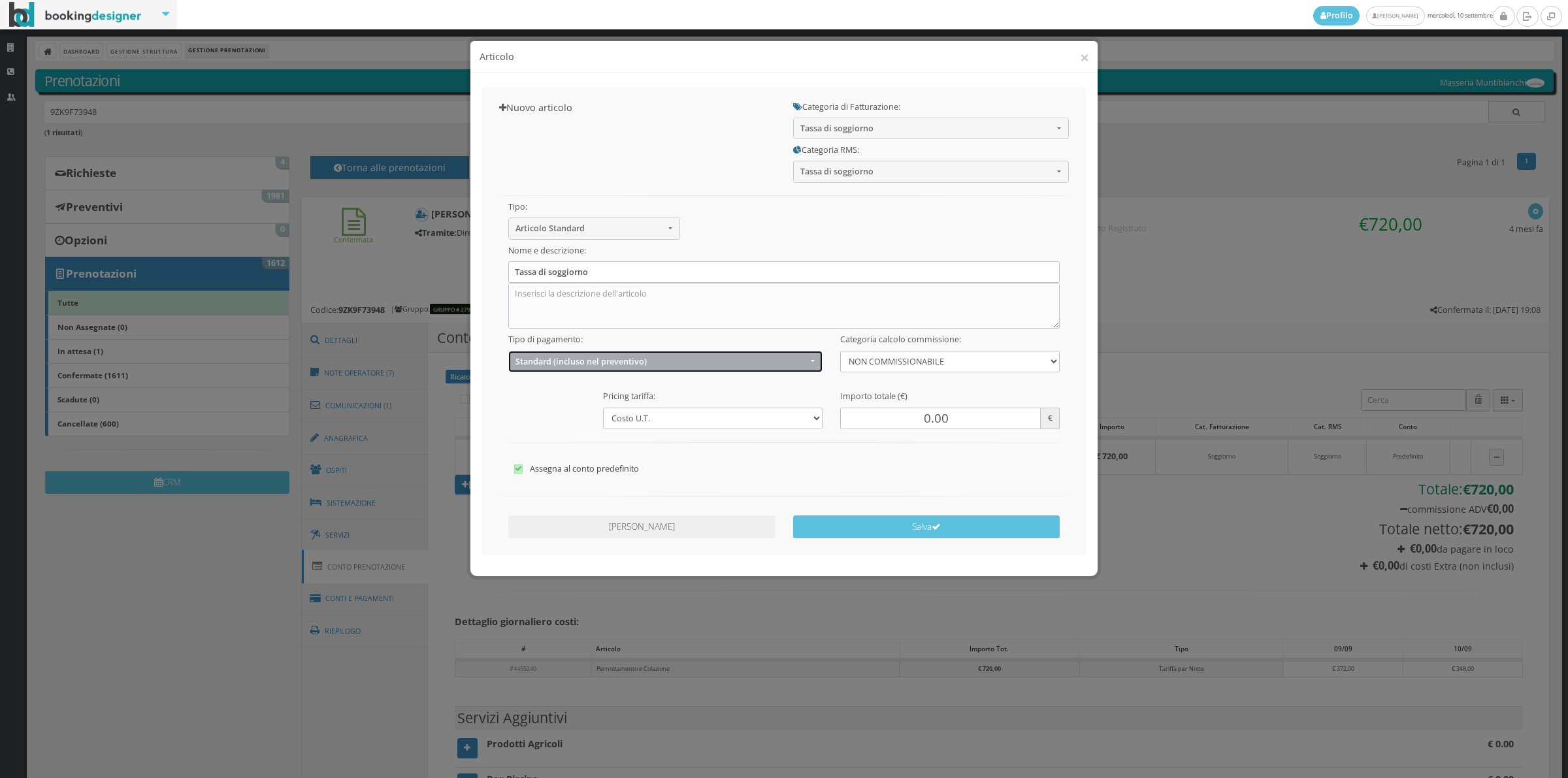
click at [559, 363] on span "Standard (incluso nel preventivo)" at bounding box center [661, 361] width 291 height 10
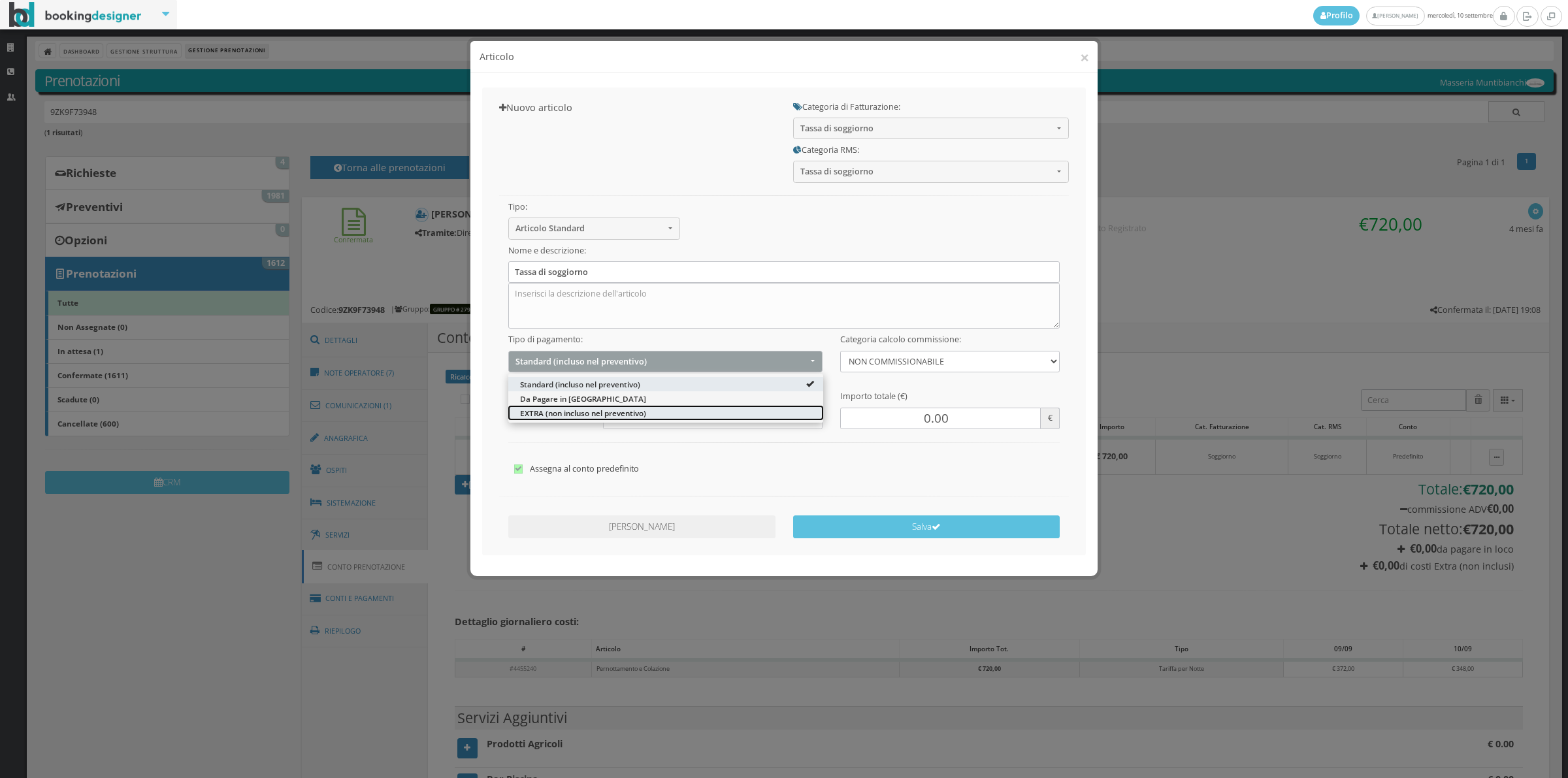
click at [536, 410] on span "EXTRA (non incluso nel preventivo)" at bounding box center [583, 412] width 126 height 11
select select "2"
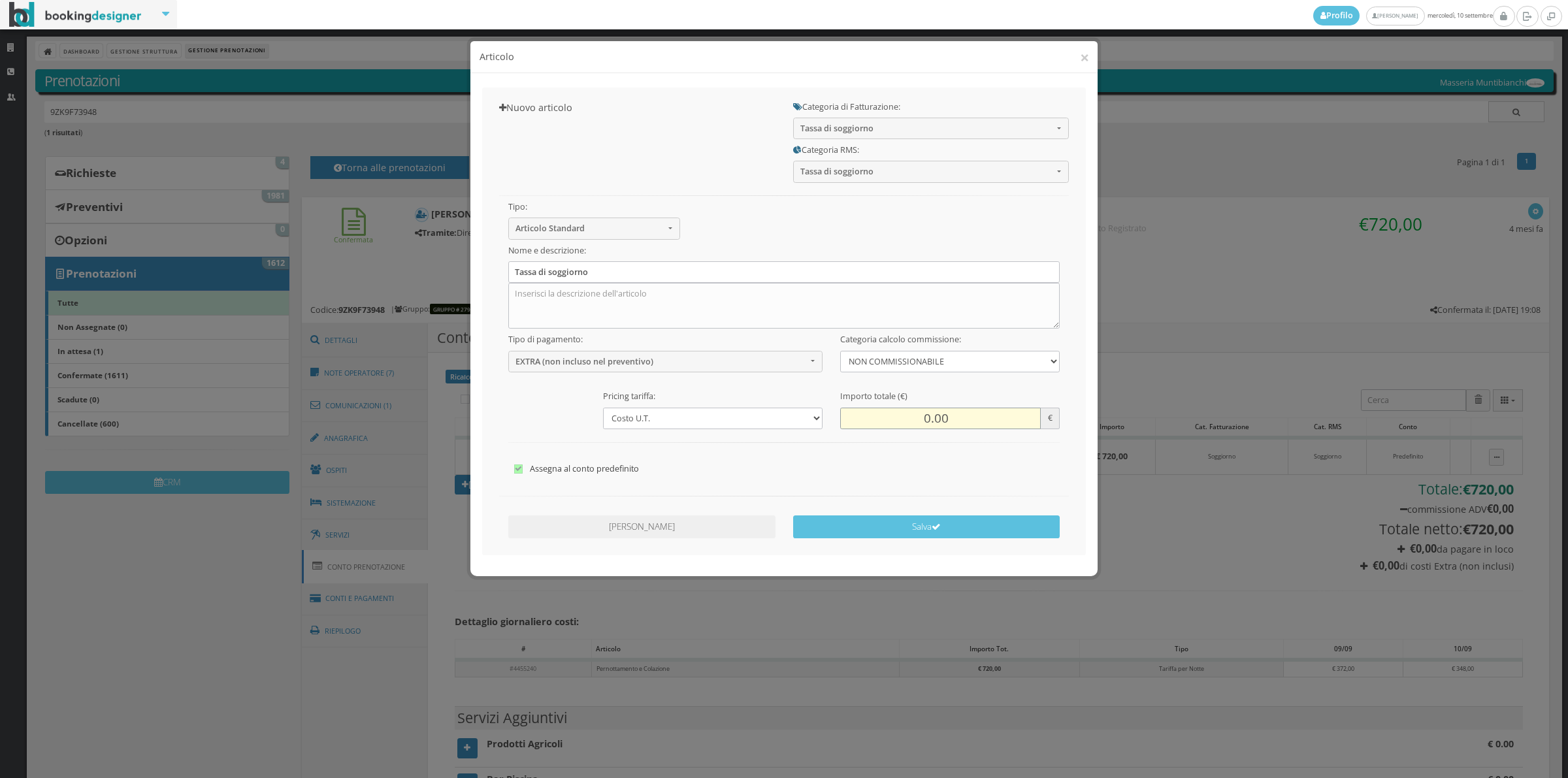
click at [912, 415] on input "0.00" at bounding box center [940, 418] width 201 height 21
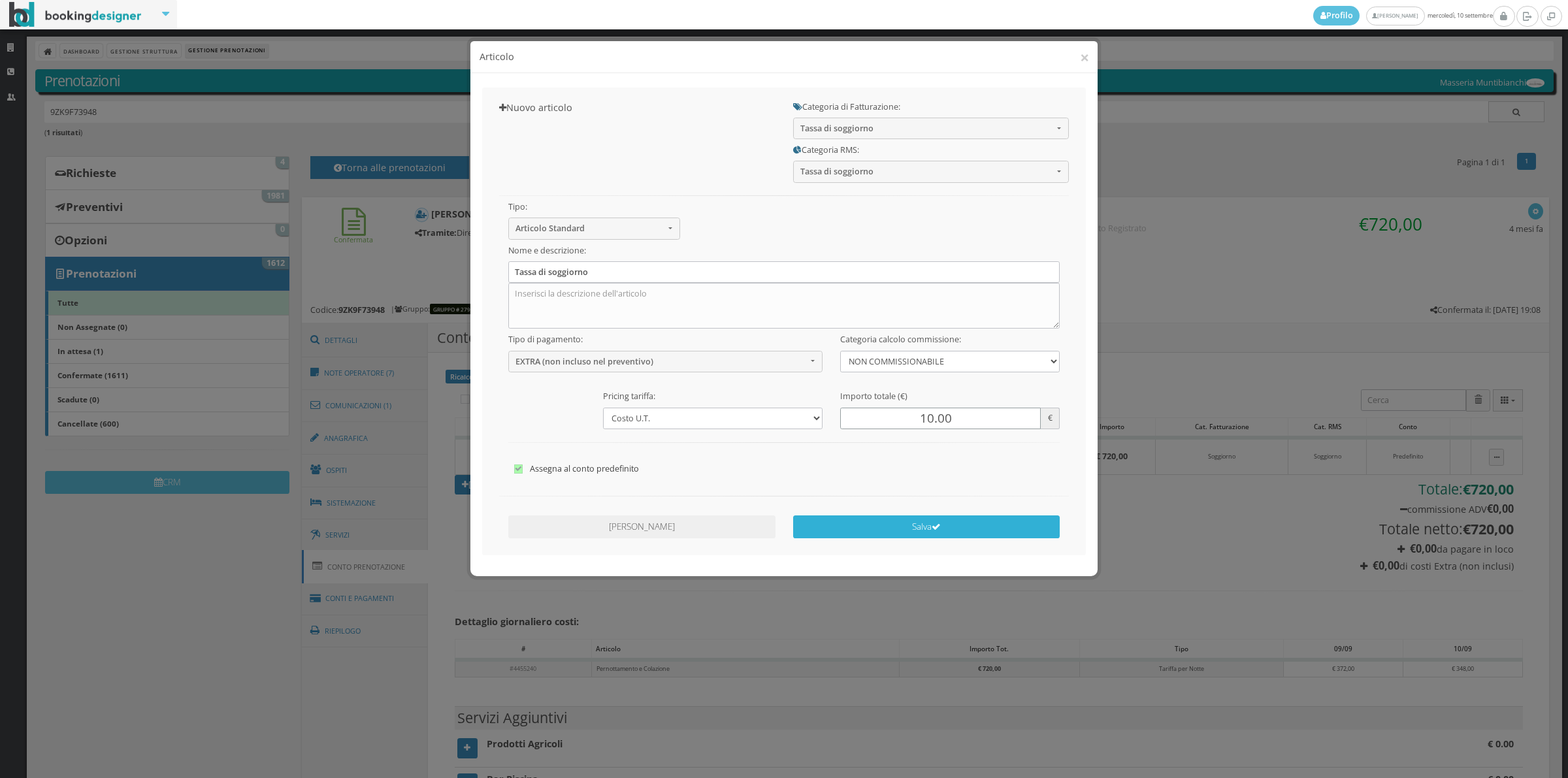
type input "10.00"
click at [906, 517] on button "Salva" at bounding box center [926, 526] width 267 height 23
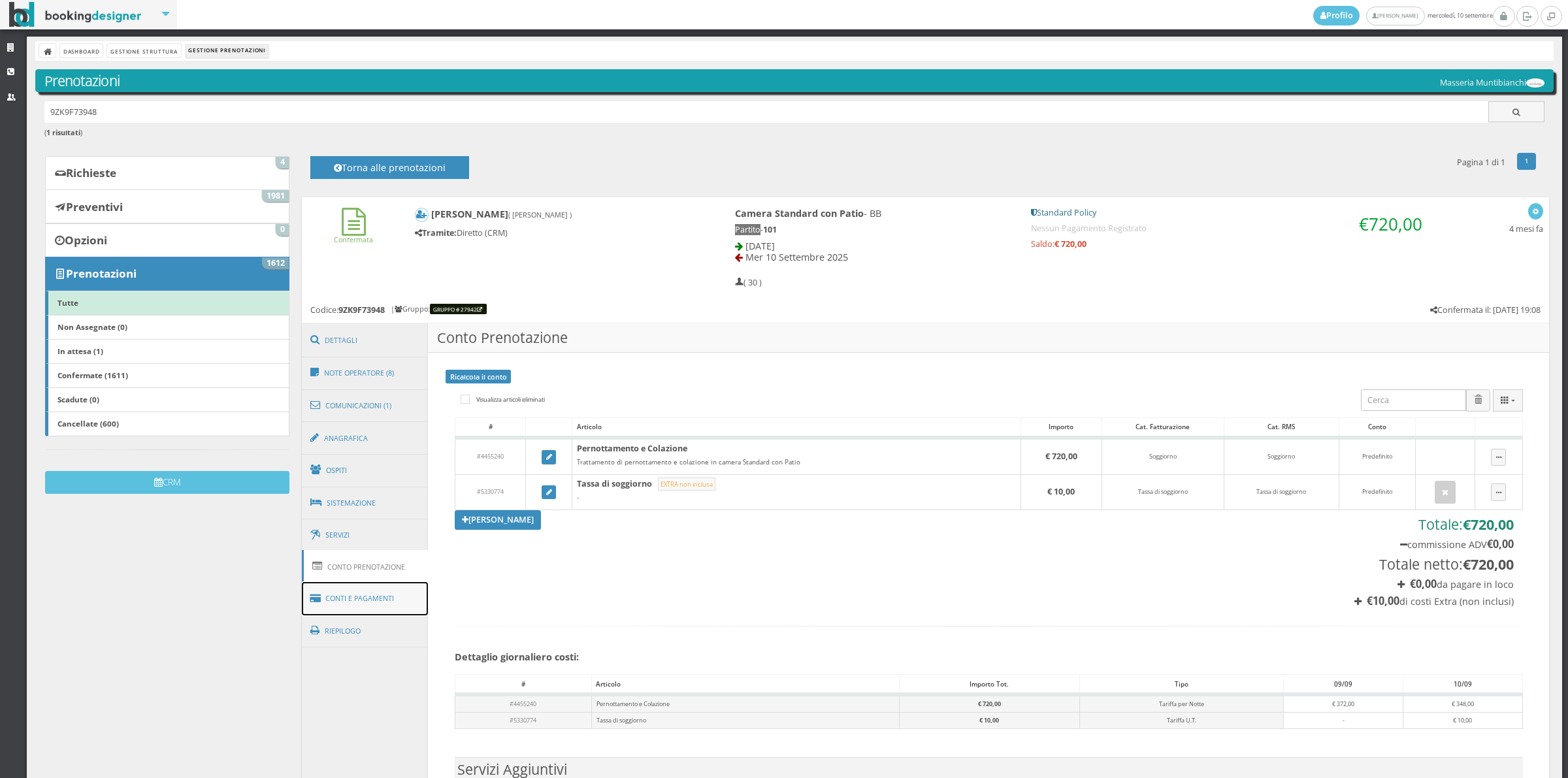
click at [355, 599] on link "Conti e Pagamenti" at bounding box center [365, 598] width 127 height 33
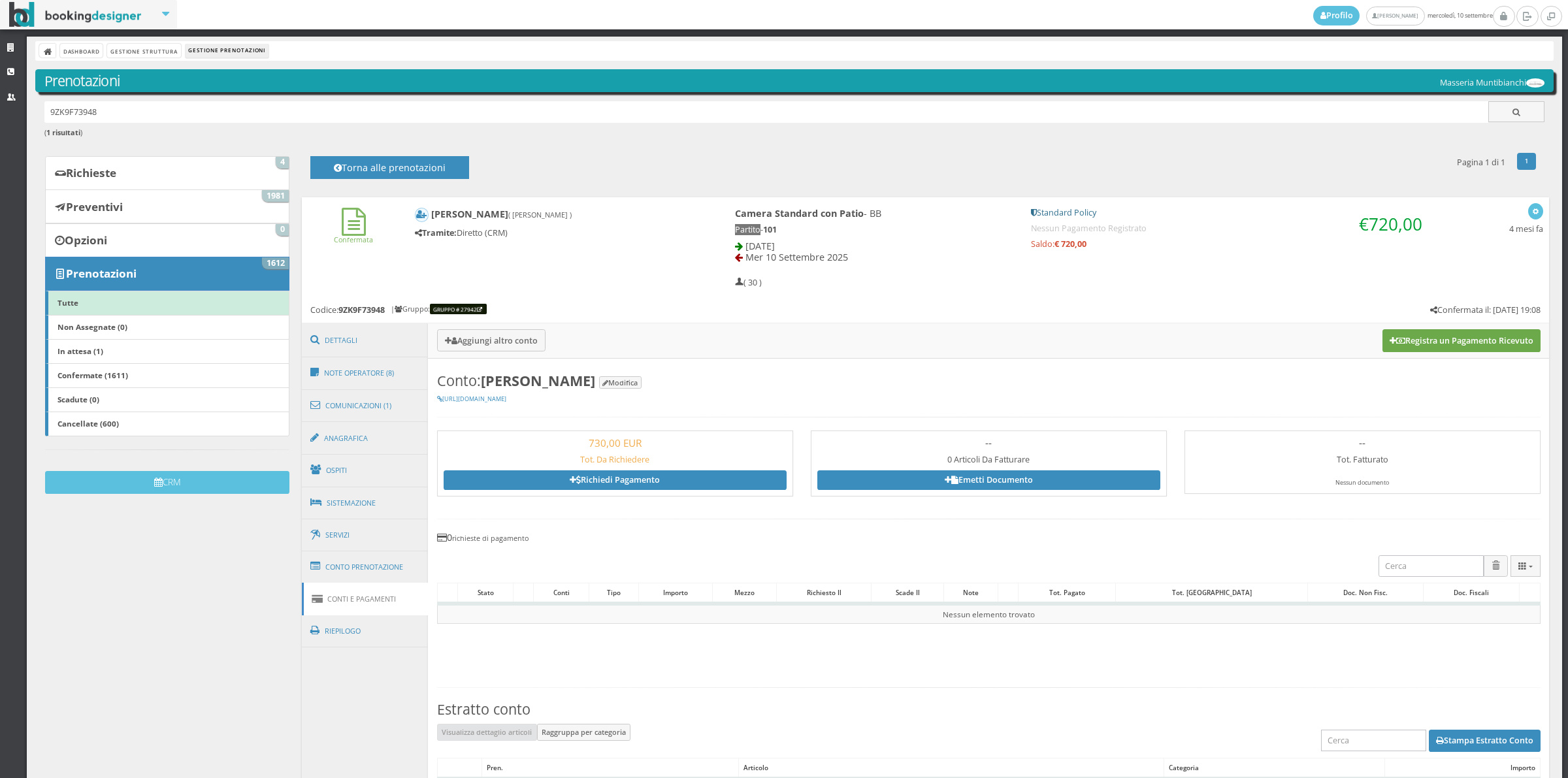
click at [1440, 337] on button "Registra un Pagamento Ricevuto" at bounding box center [1461, 340] width 158 height 22
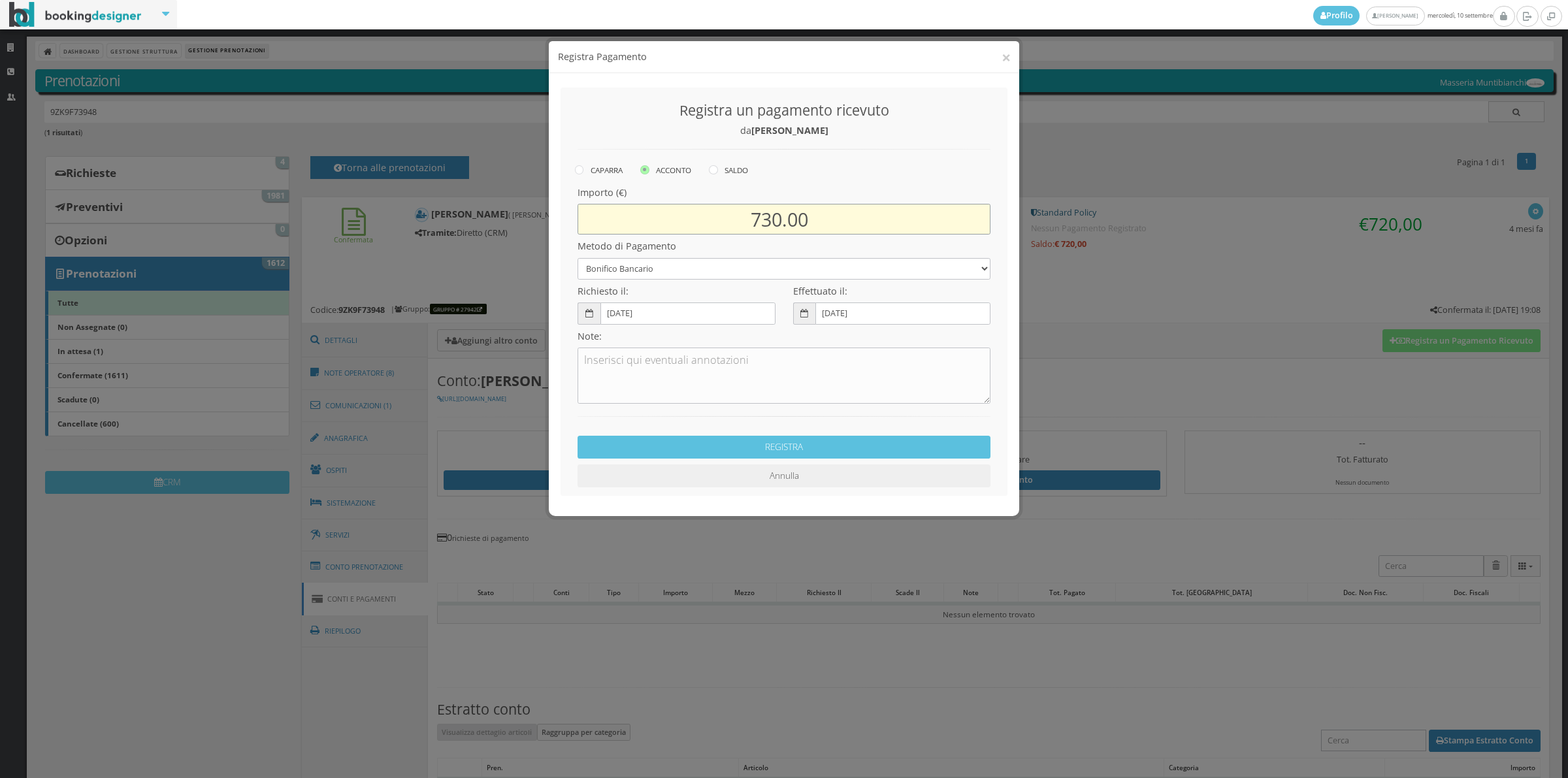
click at [770, 215] on input "730.00" at bounding box center [784, 219] width 413 height 30
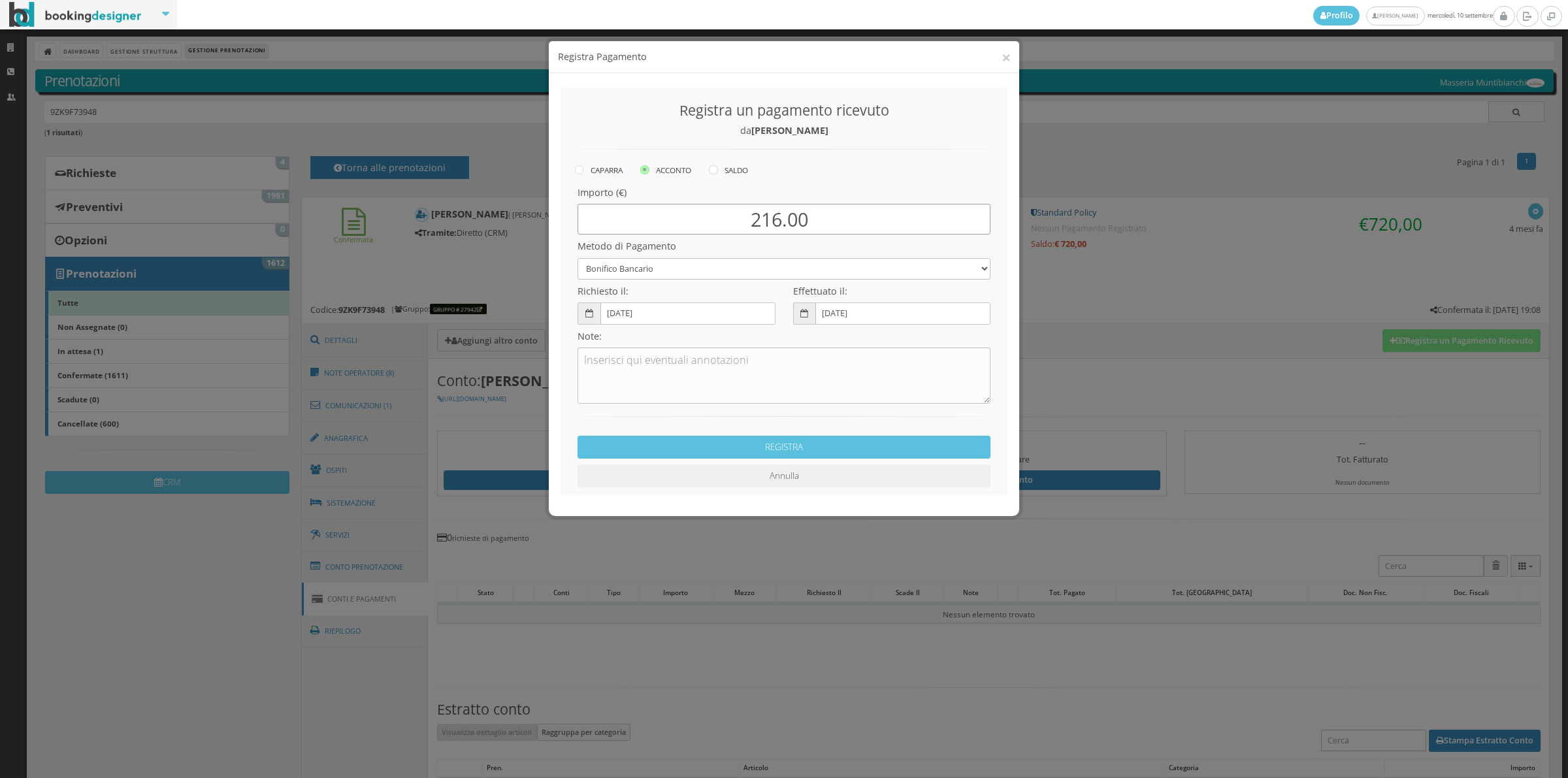
type input "216.00"
click at [659, 278] on select "Bonifico Bancario Carta di Credito Contanti Assegno Bancario Assegno Circolare …" at bounding box center [784, 269] width 413 height 21
click at [578, 258] on select "Bonifico Bancario Carta di Credito Contanti Assegno Bancario Assegno Circolare …" at bounding box center [784, 269] width 413 height 21
click at [612, 314] on input "[DATE]" at bounding box center [688, 313] width 175 height 21
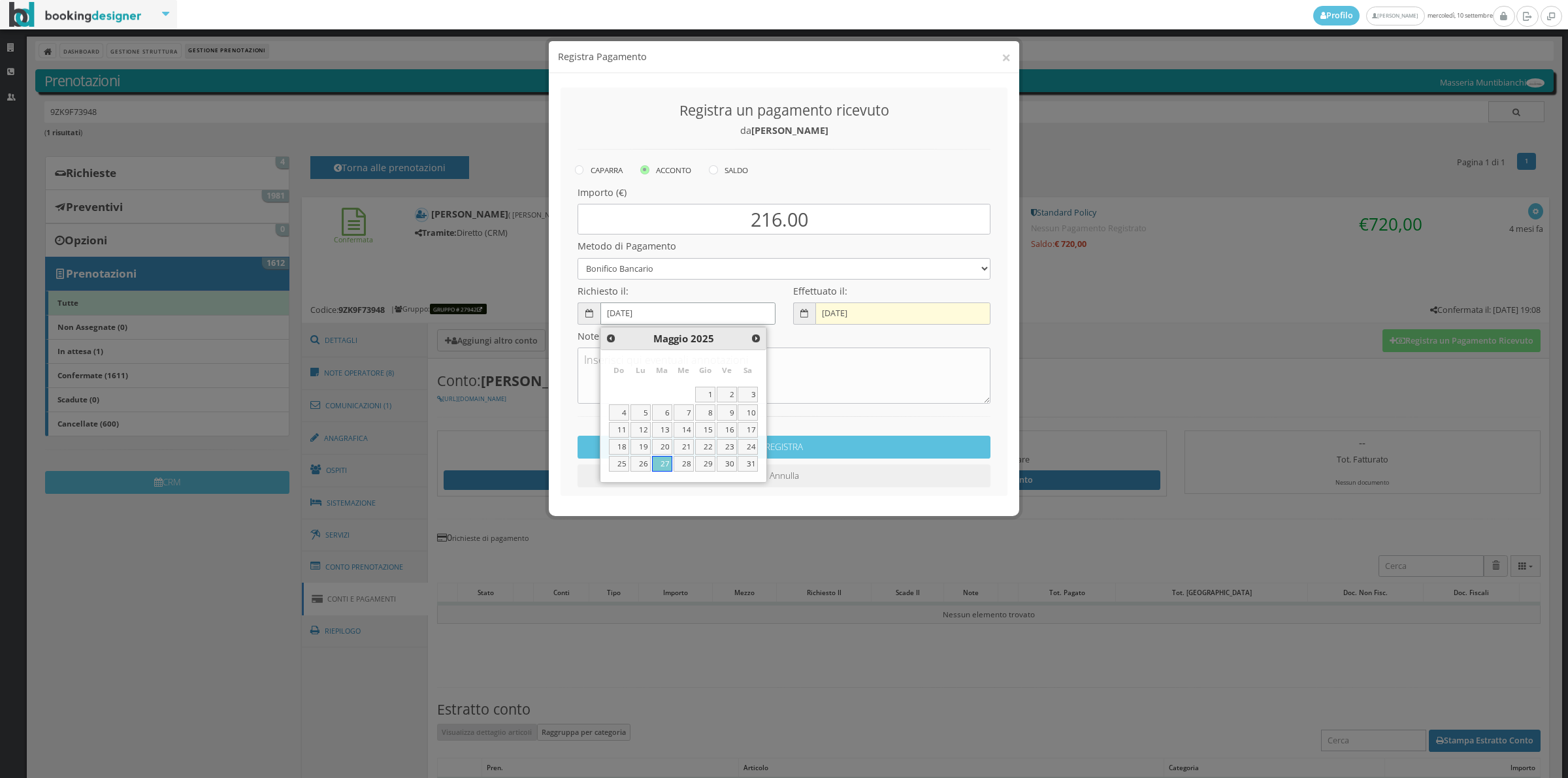
type input "27-05-2025"
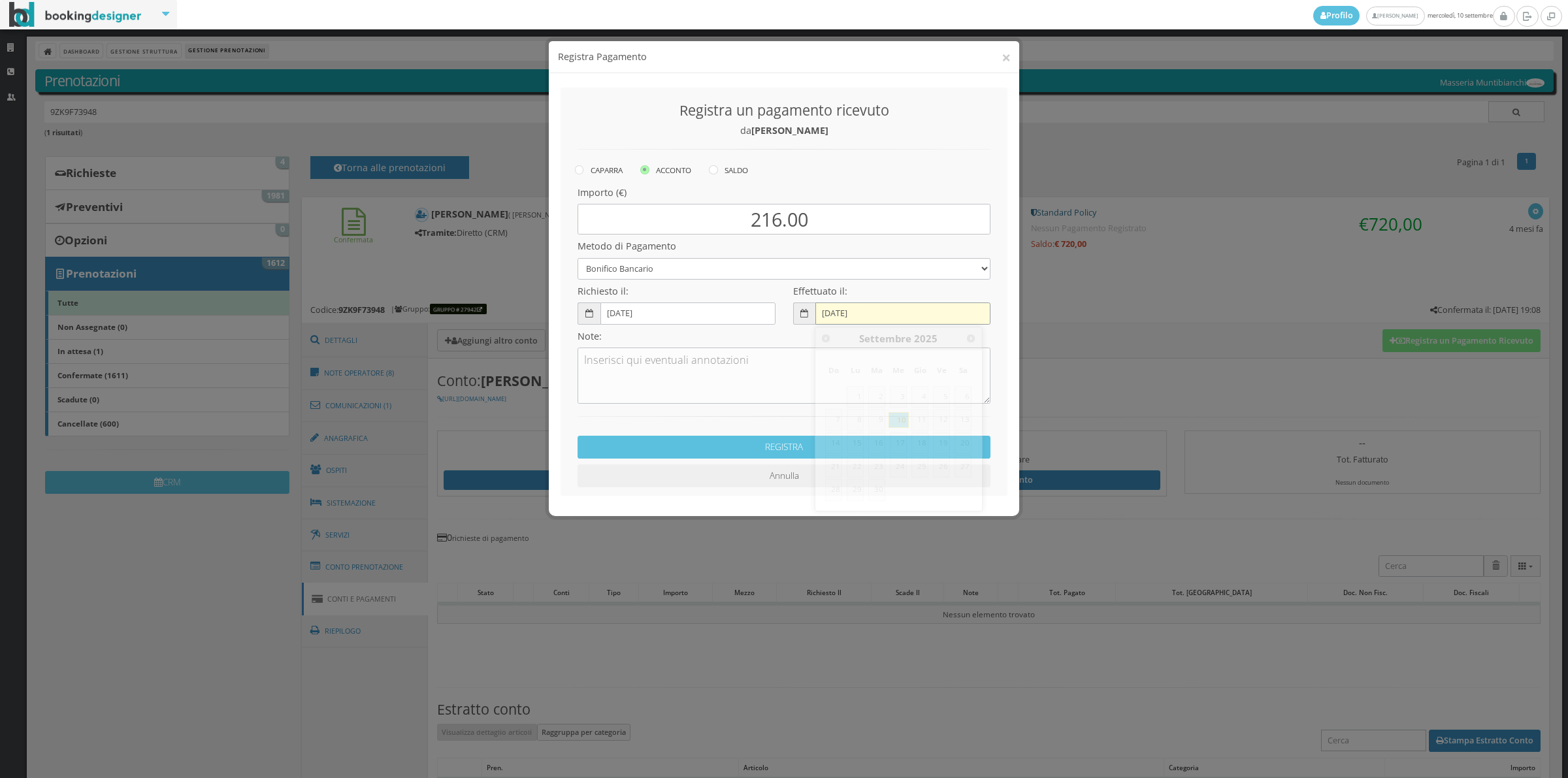
click at [831, 315] on input "[DATE]" at bounding box center [902, 313] width 175 height 21
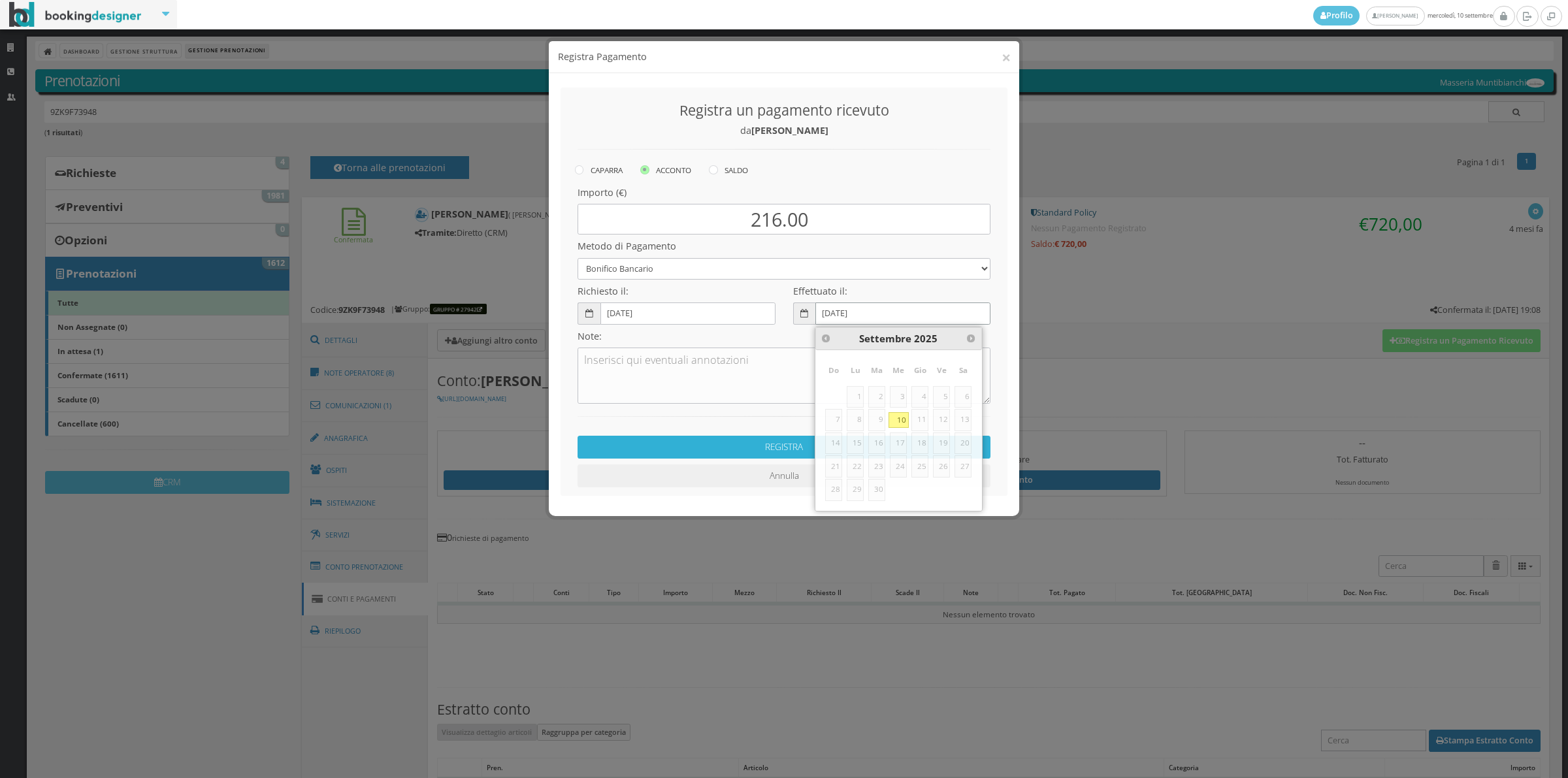
type input "27-05-2025"
click at [747, 451] on button "REGISTRA" at bounding box center [784, 447] width 413 height 23
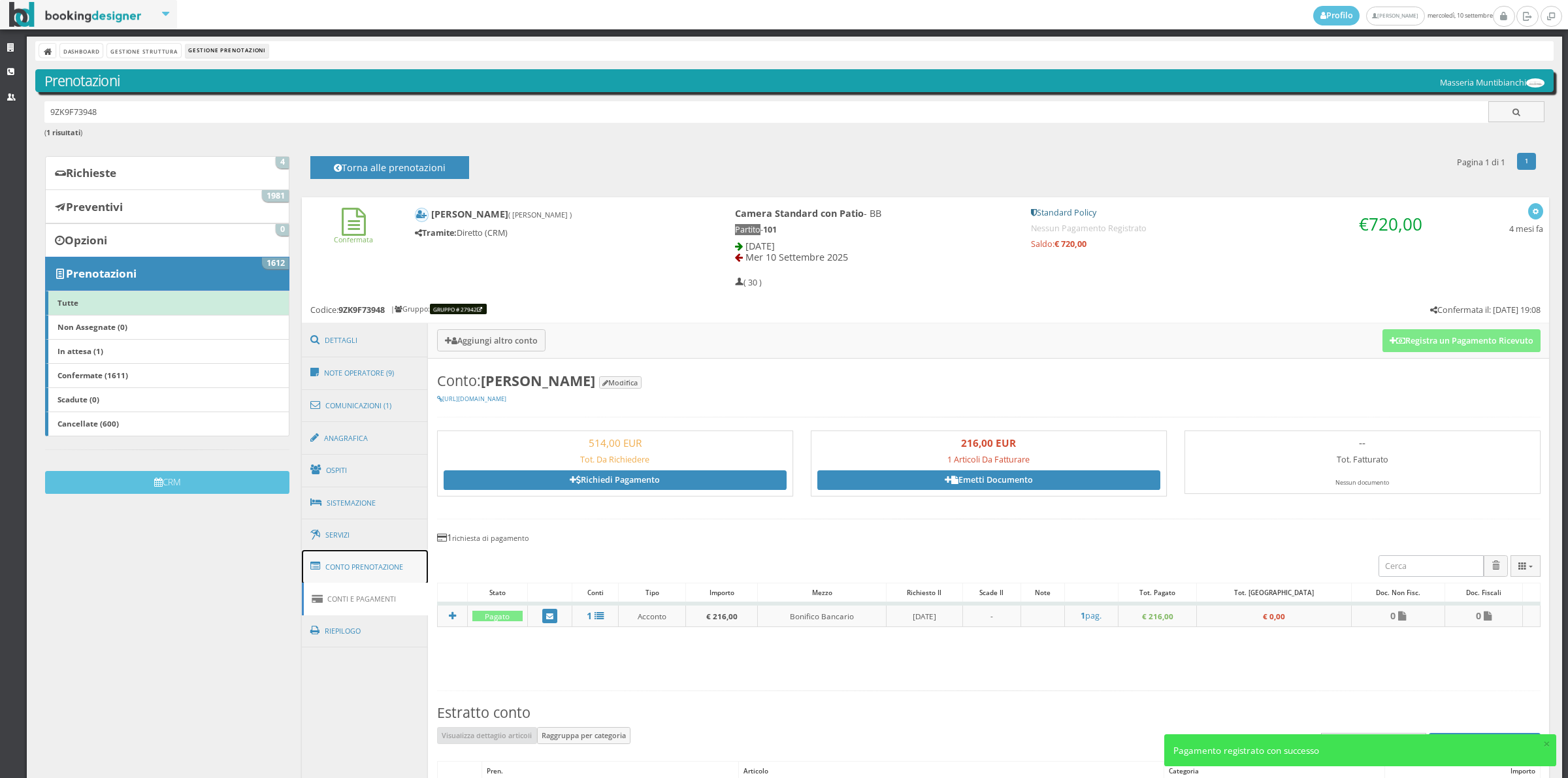
click at [393, 573] on link "Conto Prenotazione" at bounding box center [365, 567] width 127 height 34
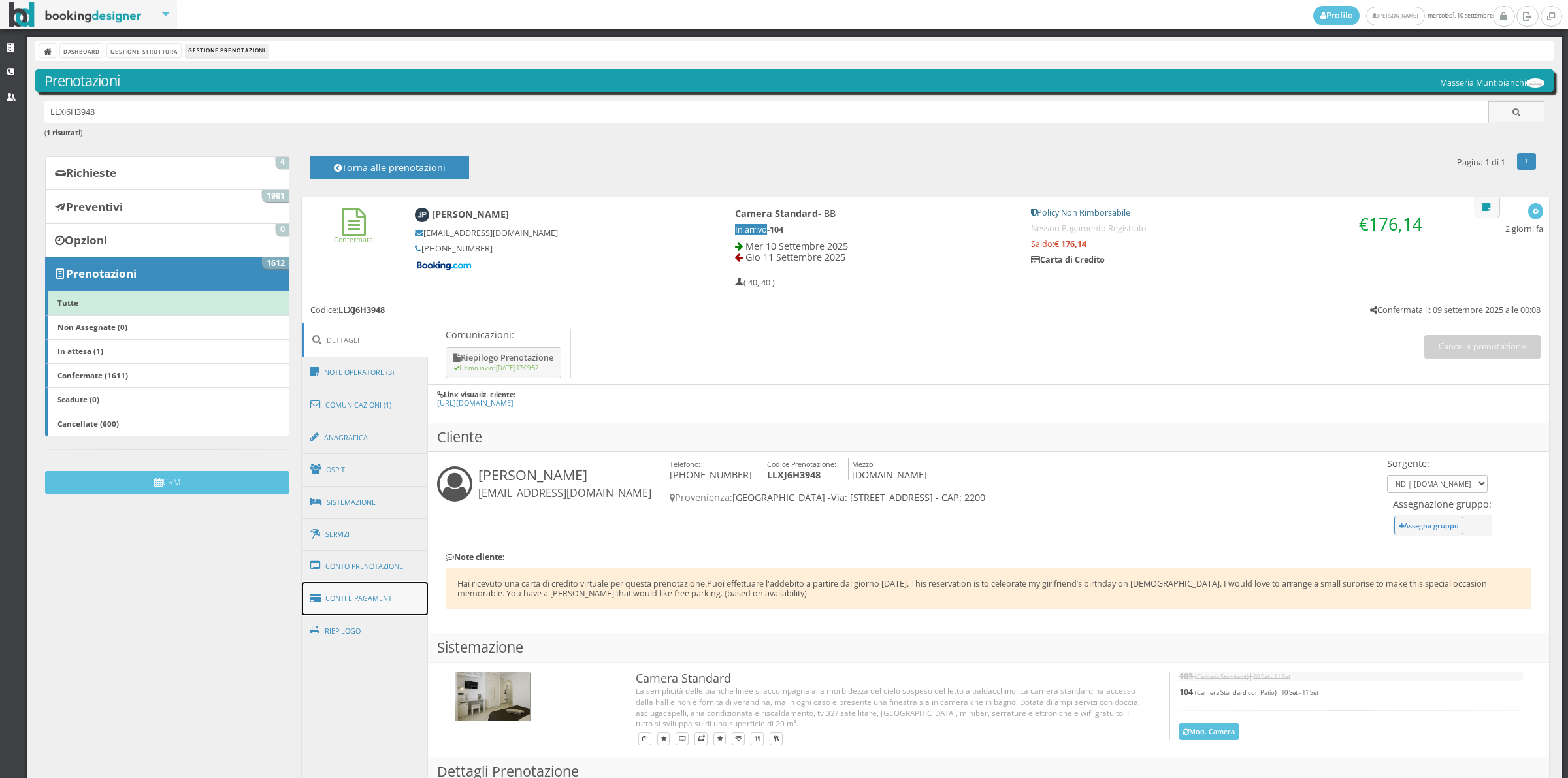
click at [401, 597] on link "Conti e Pagamenti" at bounding box center [365, 598] width 127 height 33
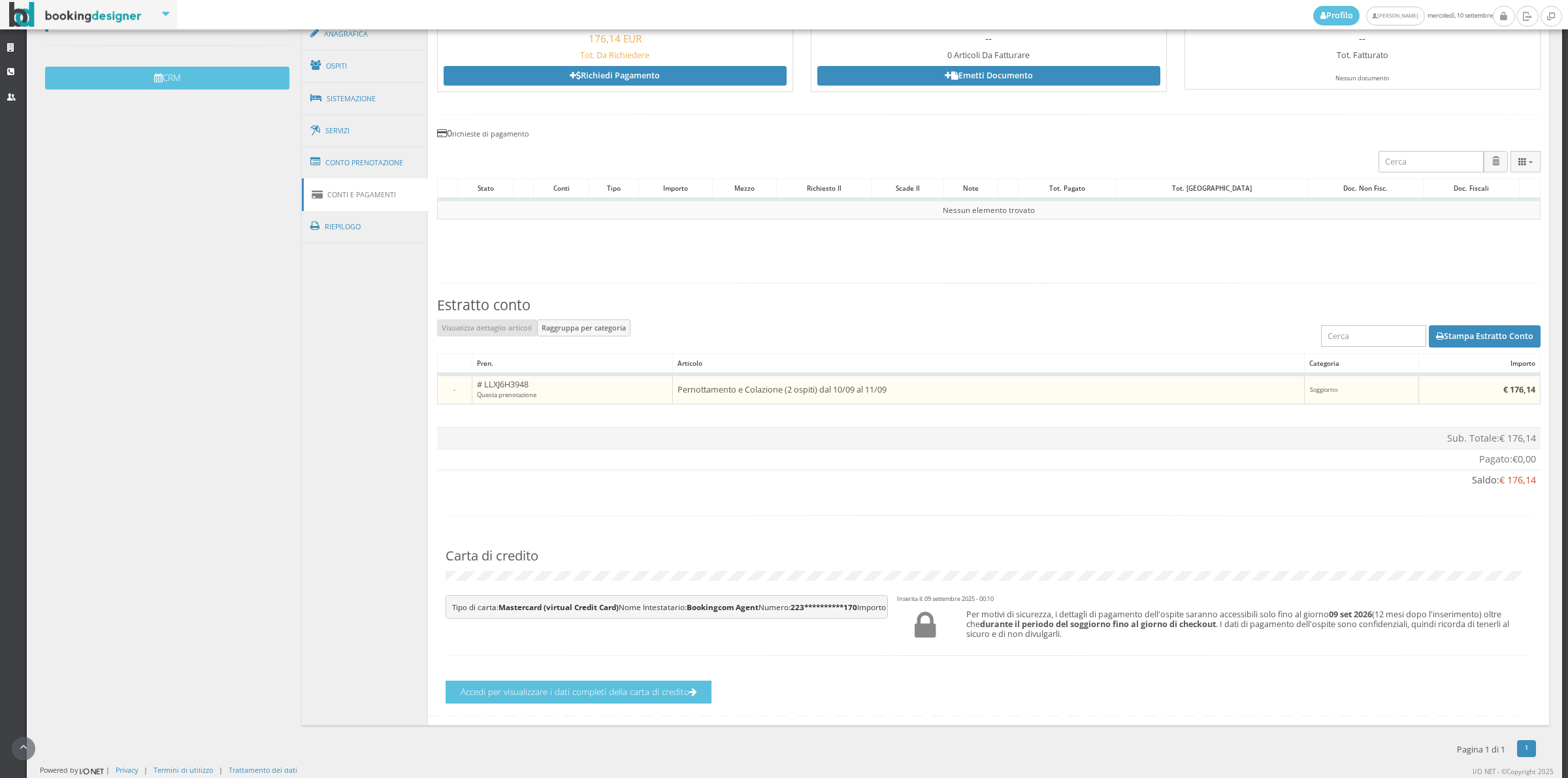
scroll to position [469, 0]
click at [598, 697] on button "Accedi per visualizzare i dati completi della carta di credito" at bounding box center [578, 692] width 266 height 23
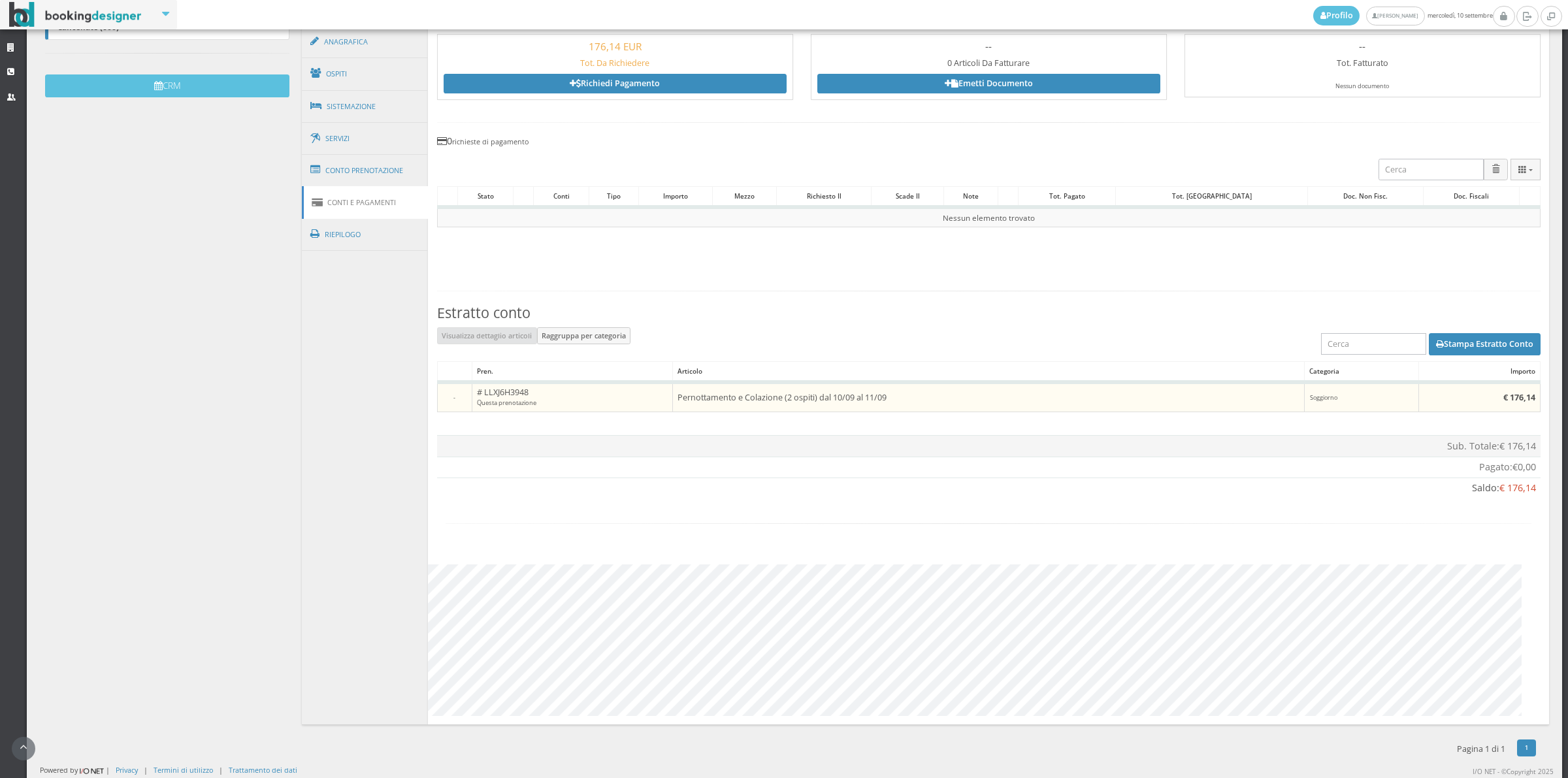
scroll to position [237, 0]
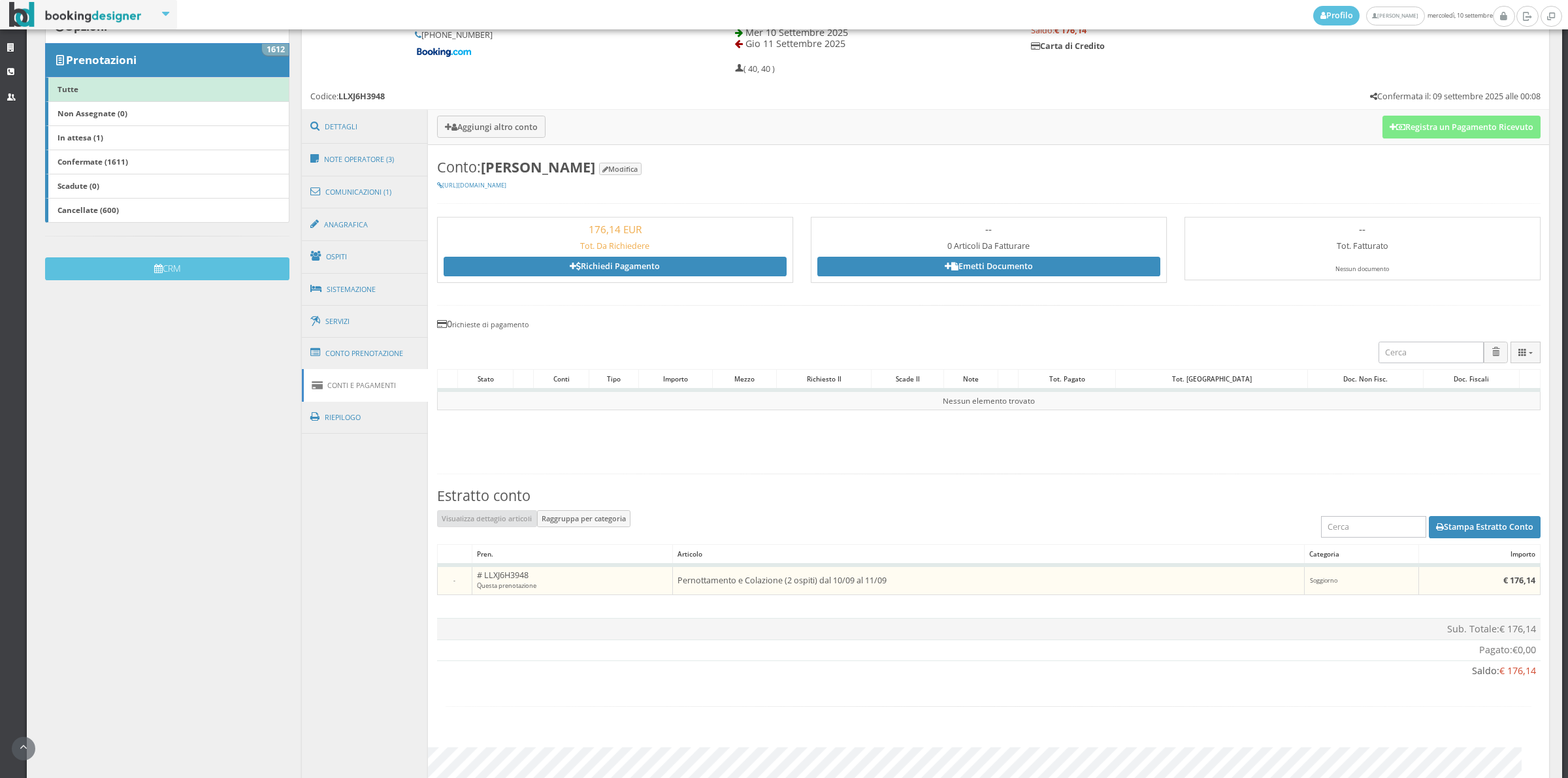
click at [1471, 111] on h3 "Aggiungi altro conto Registra un Pagamento Ricevuto" at bounding box center [989, 127] width 1121 height 35
click at [1474, 132] on button "Registra un Pagamento Ricevuto" at bounding box center [1461, 126] width 158 height 22
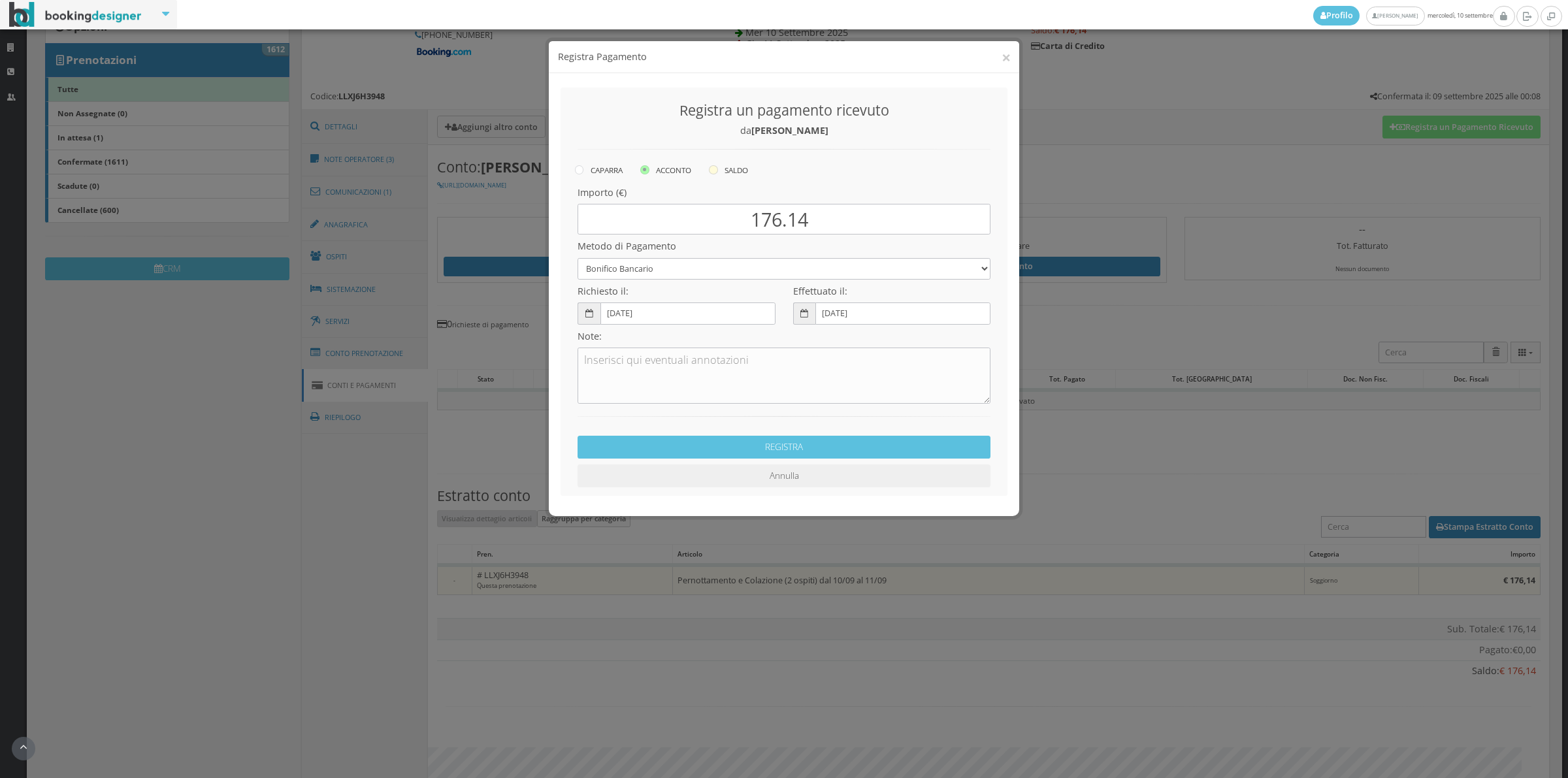
click at [722, 171] on label "SALDO" at bounding box center [728, 170] width 39 height 16
radio input "true"
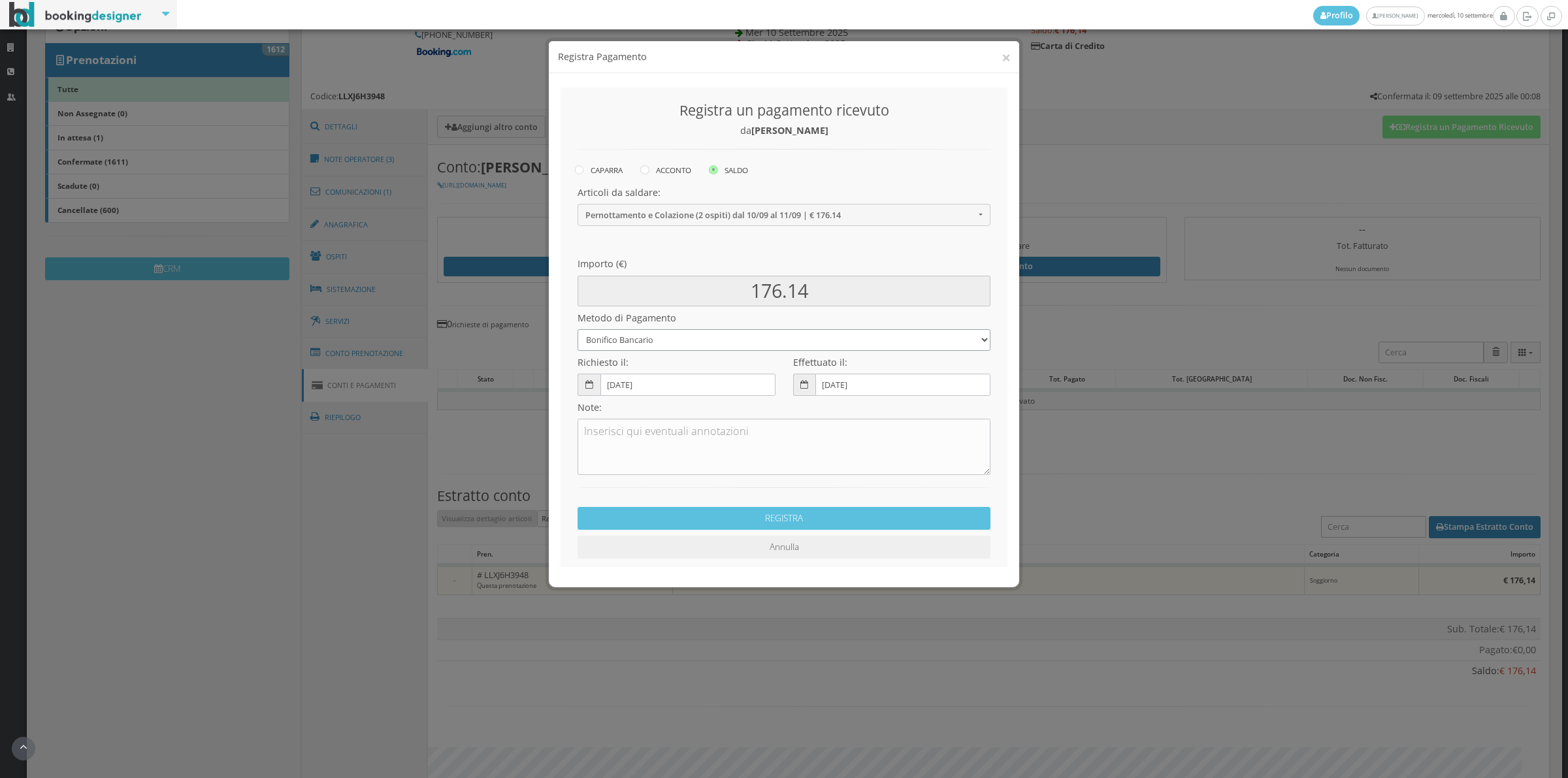
click at [675, 338] on select "Bonifico Bancario Carta di Credito Contanti Assegno Bancario Assegno Circolare …" at bounding box center [784, 340] width 413 height 21
select select "2589"
click at [578, 329] on select "Bonifico Bancario Carta di Credito Contanti Assegno Bancario Assegno Circolare …" at bounding box center [784, 340] width 413 height 21
click at [671, 470] on textarea at bounding box center [784, 446] width 413 height 56
type textarea "Pagonline ok"
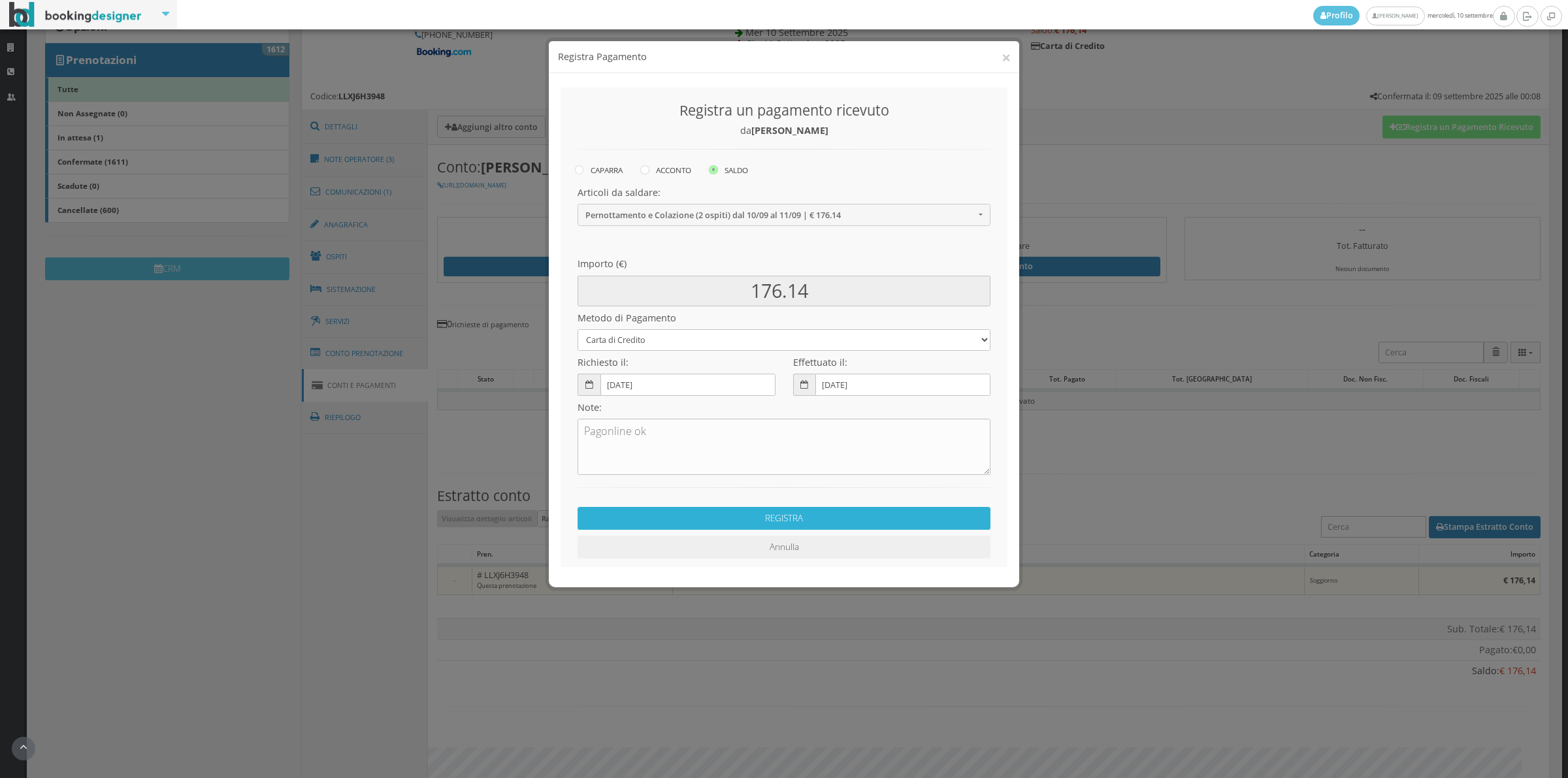
click at [788, 516] on button "REGISTRA" at bounding box center [784, 518] width 413 height 23
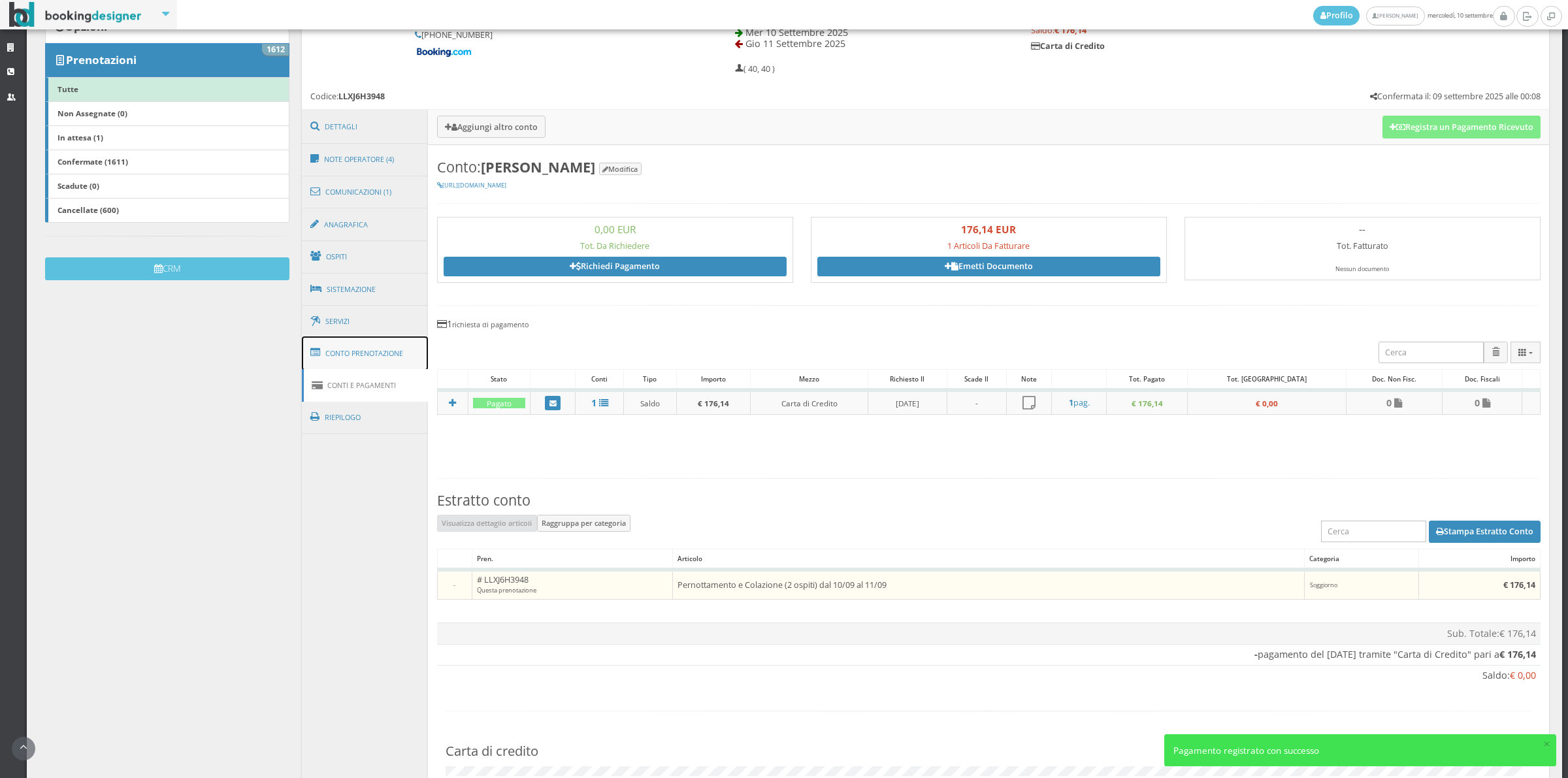
click at [412, 360] on link "Conto Prenotazione" at bounding box center [365, 354] width 127 height 34
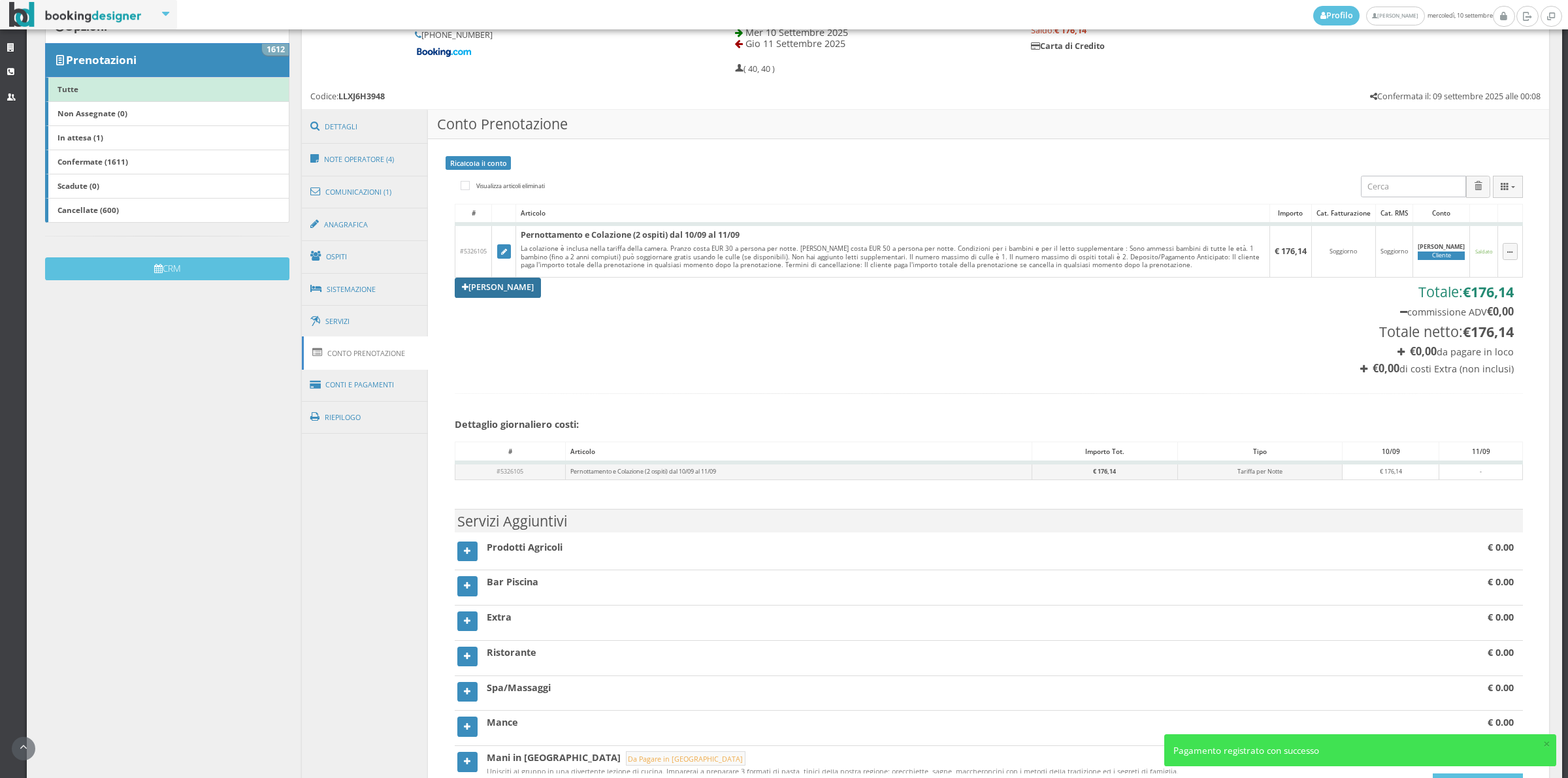
click at [495, 288] on link "[PERSON_NAME]" at bounding box center [498, 288] width 86 height 20
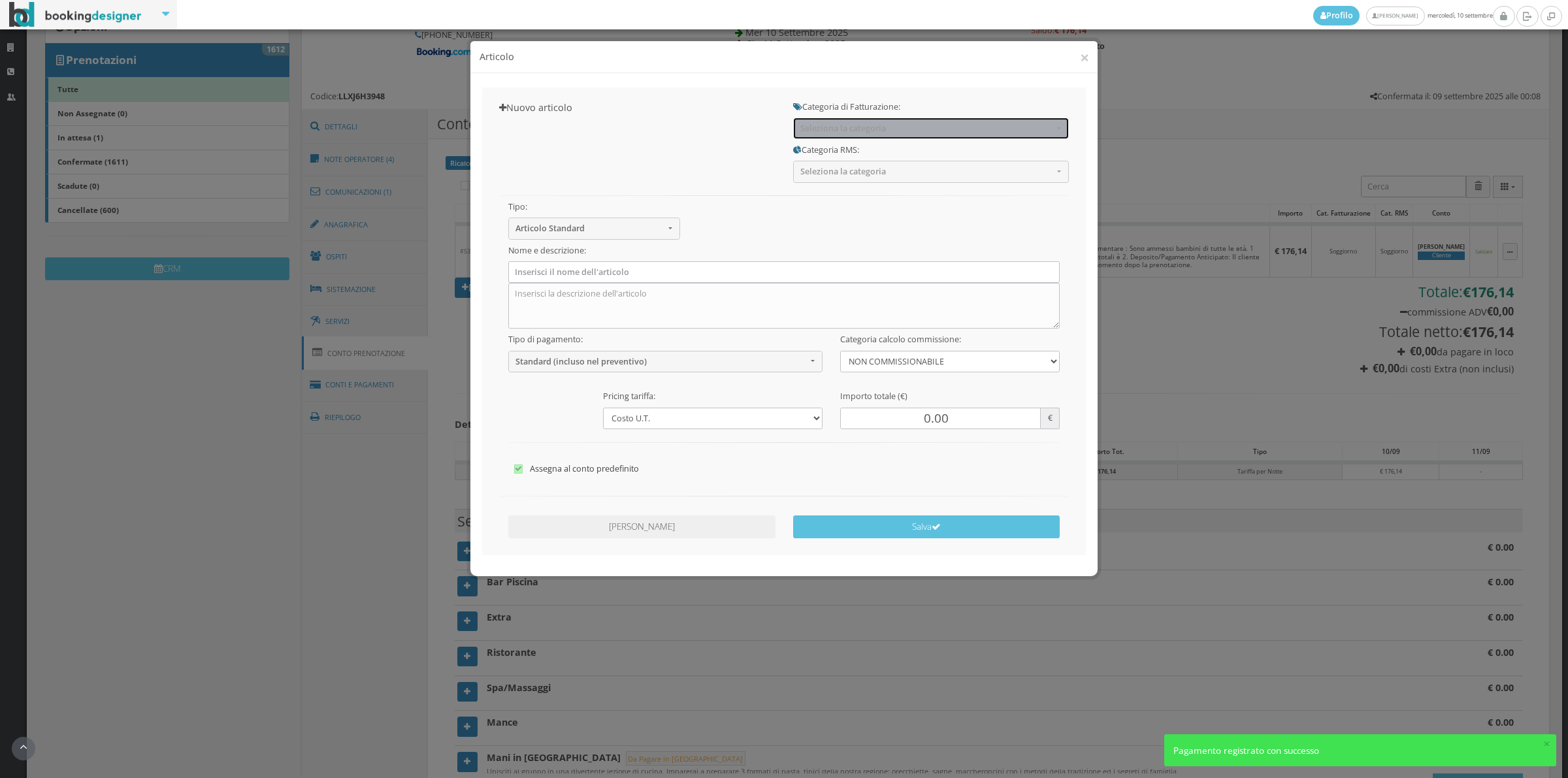
click at [853, 136] on button "Seleziona la categoria" at bounding box center [931, 128] width 276 height 21
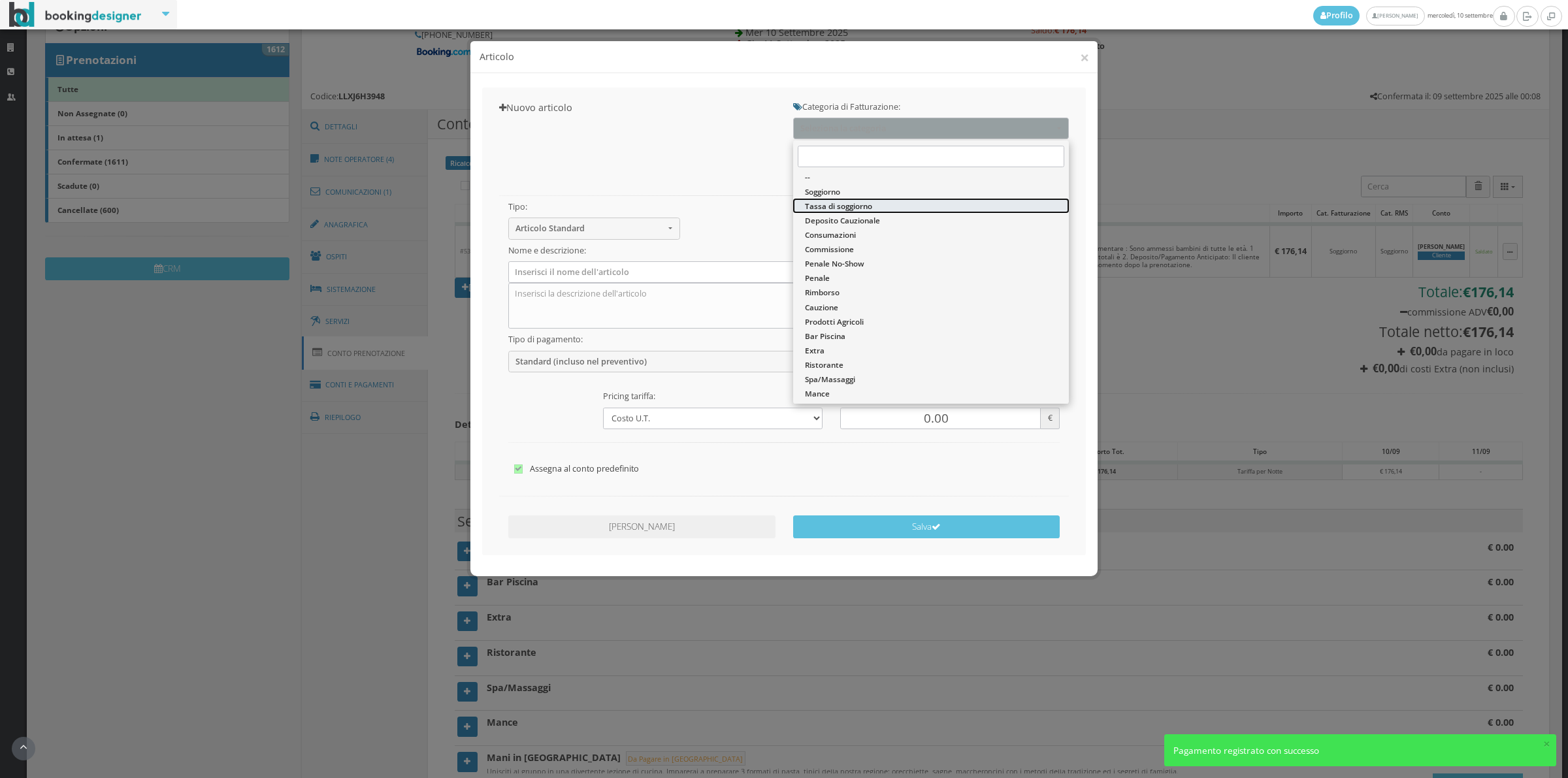
click at [839, 203] on span "Tassa di soggiorno" at bounding box center [839, 206] width 67 height 11
select select "13"
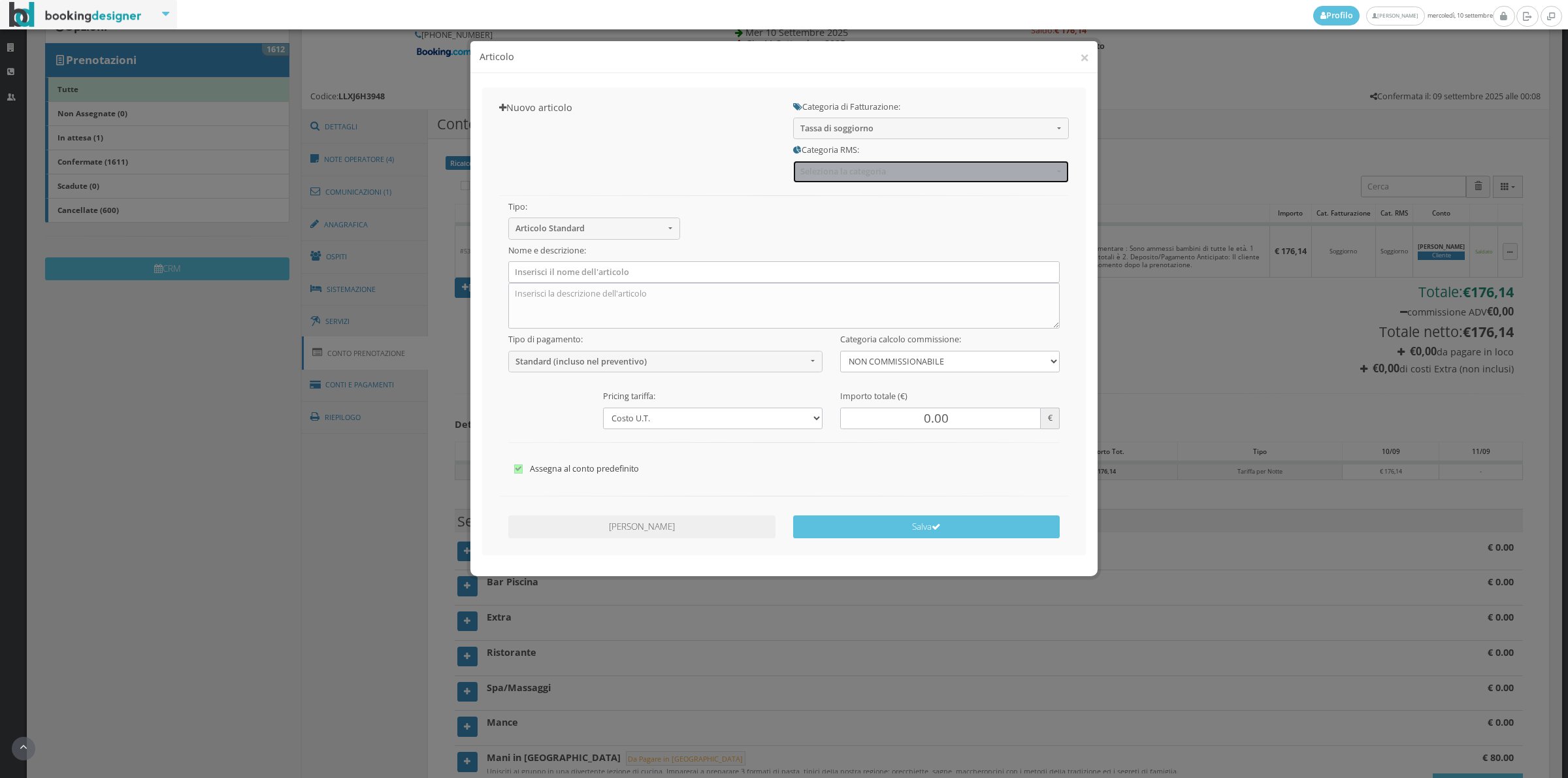
click at [839, 167] on span "Seleziona la categoria" at bounding box center [926, 171] width 253 height 10
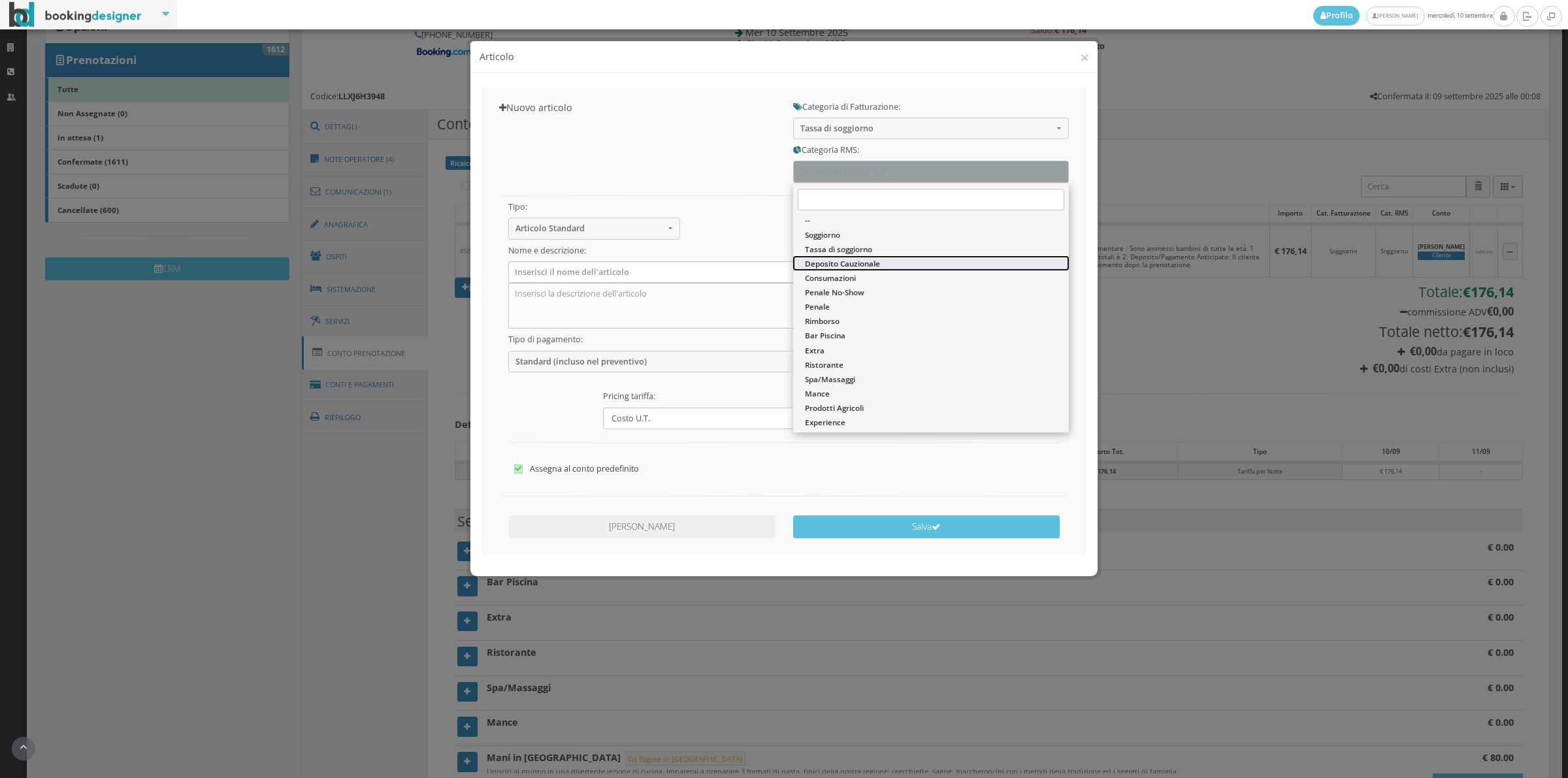
click at [828, 256] on link "Deposito Cauzionale" at bounding box center [931, 264] width 276 height 14
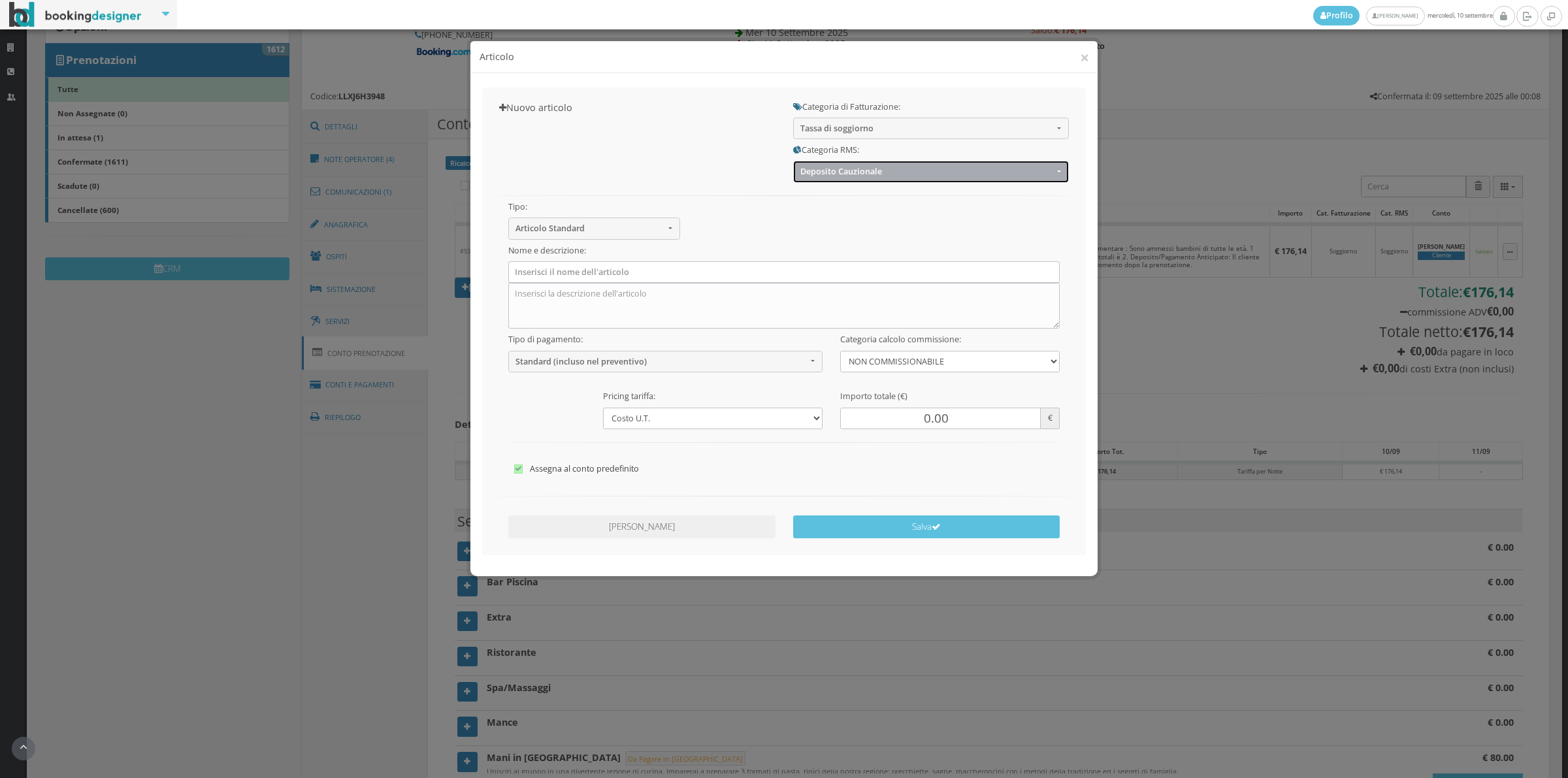
click at [818, 173] on span "Deposito Cauzionale" at bounding box center [926, 171] width 253 height 10
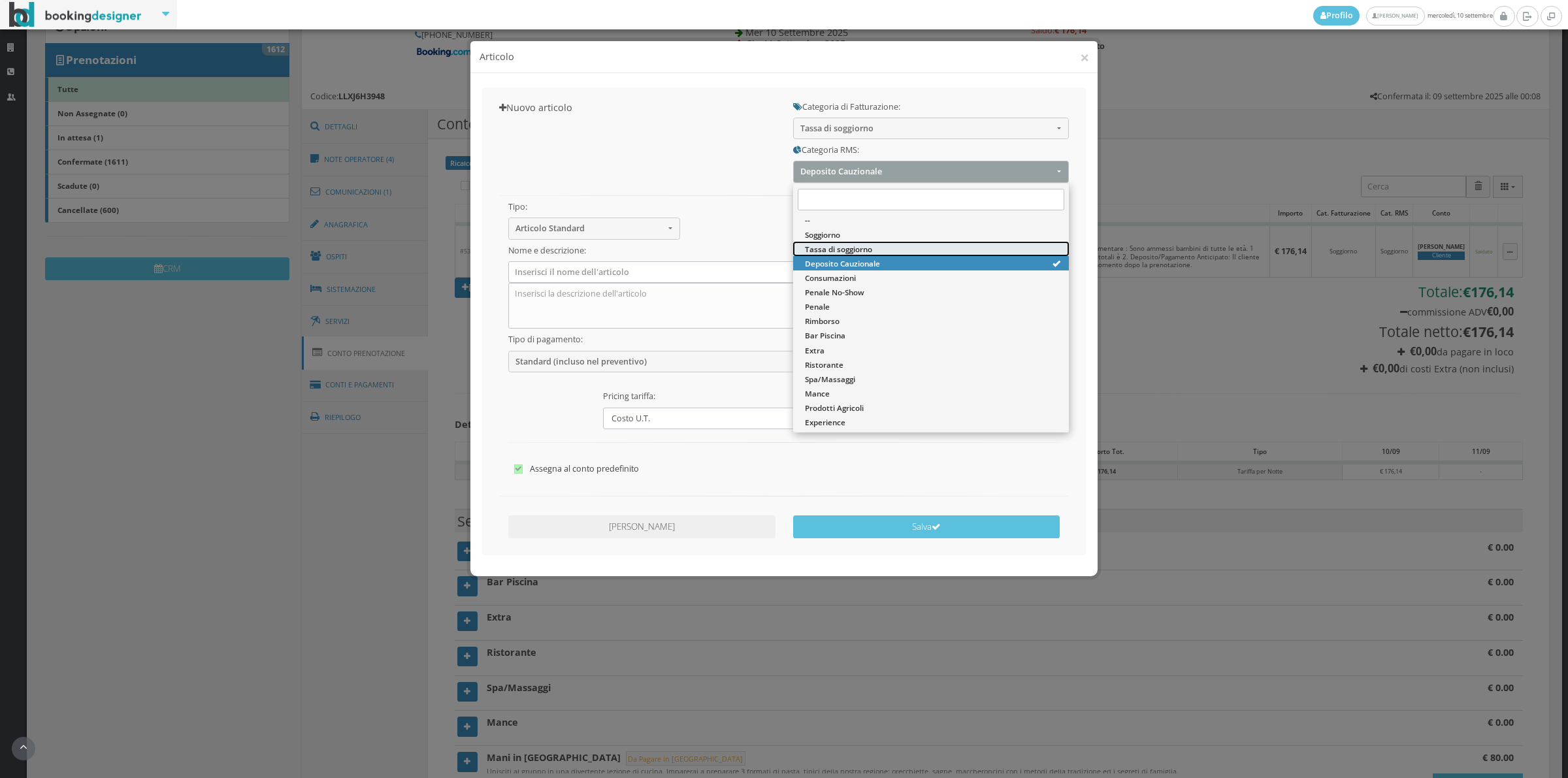
click at [825, 252] on span "Tassa di soggiorno" at bounding box center [839, 249] width 67 height 11
select select "13"
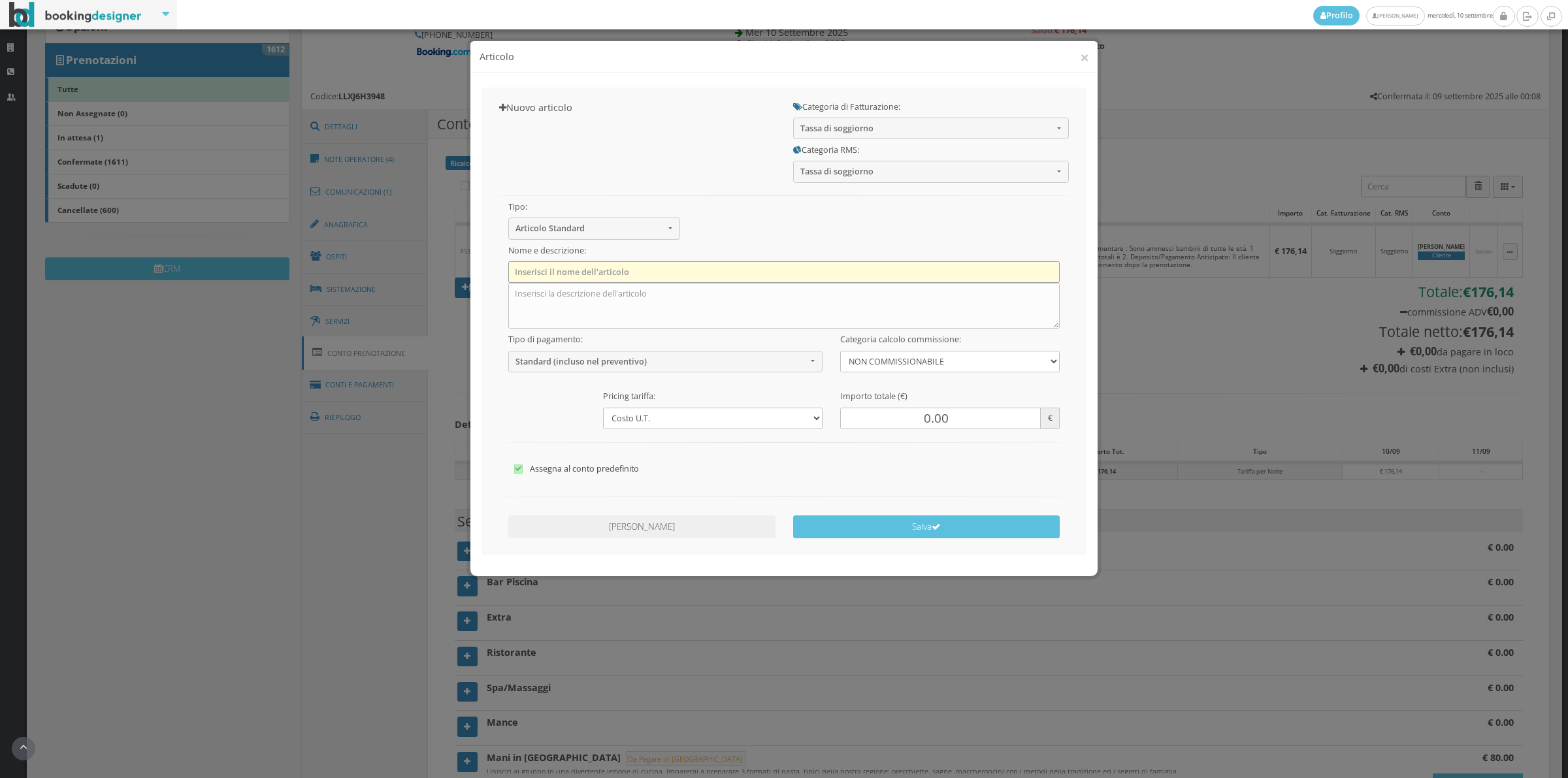
click at [564, 263] on input "text" at bounding box center [784, 272] width 552 height 21
type input "Tassa di soggiorno"
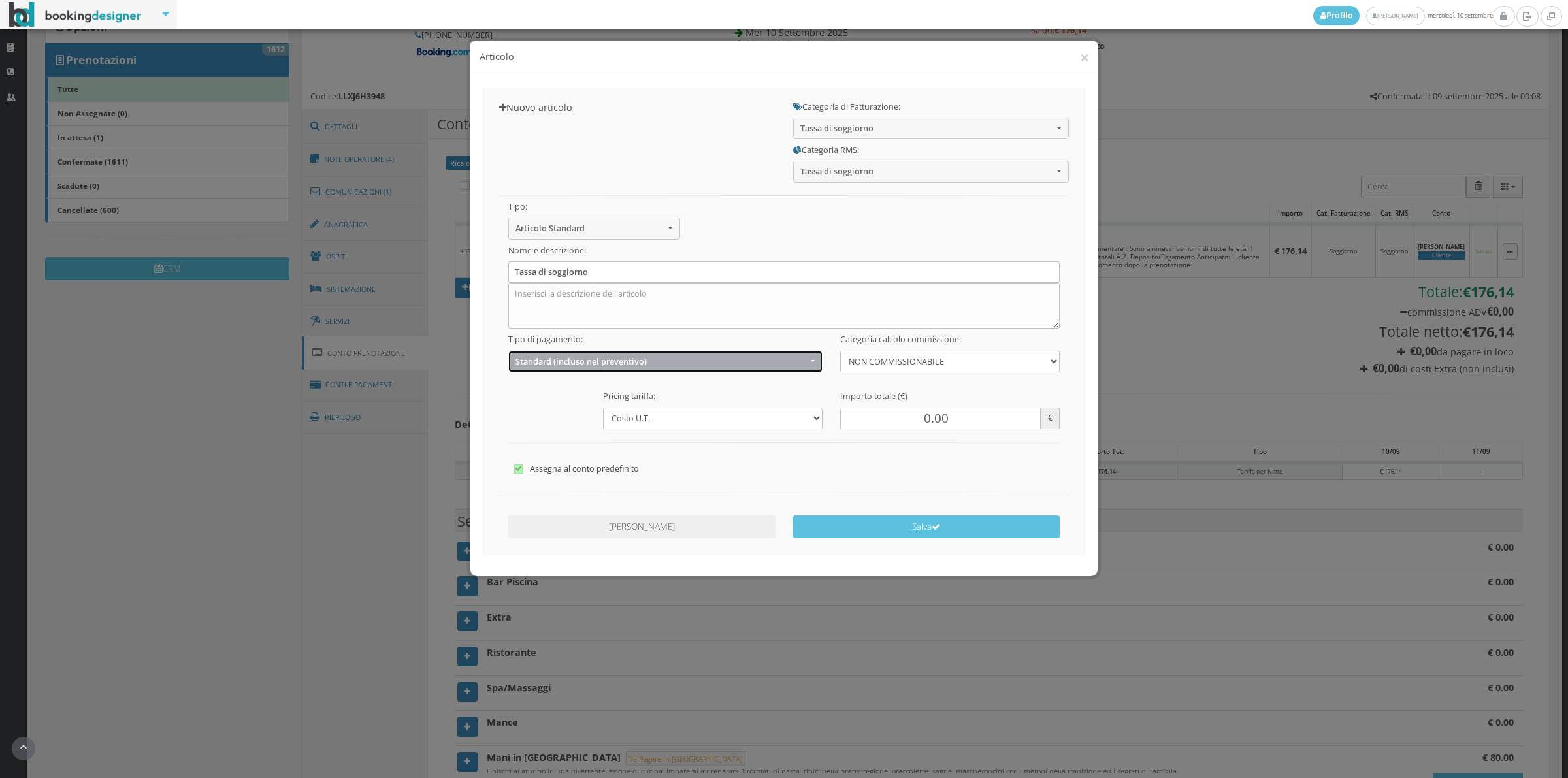
click at [579, 366] on span "Standard (incluso nel preventivo)" at bounding box center [661, 361] width 291 height 10
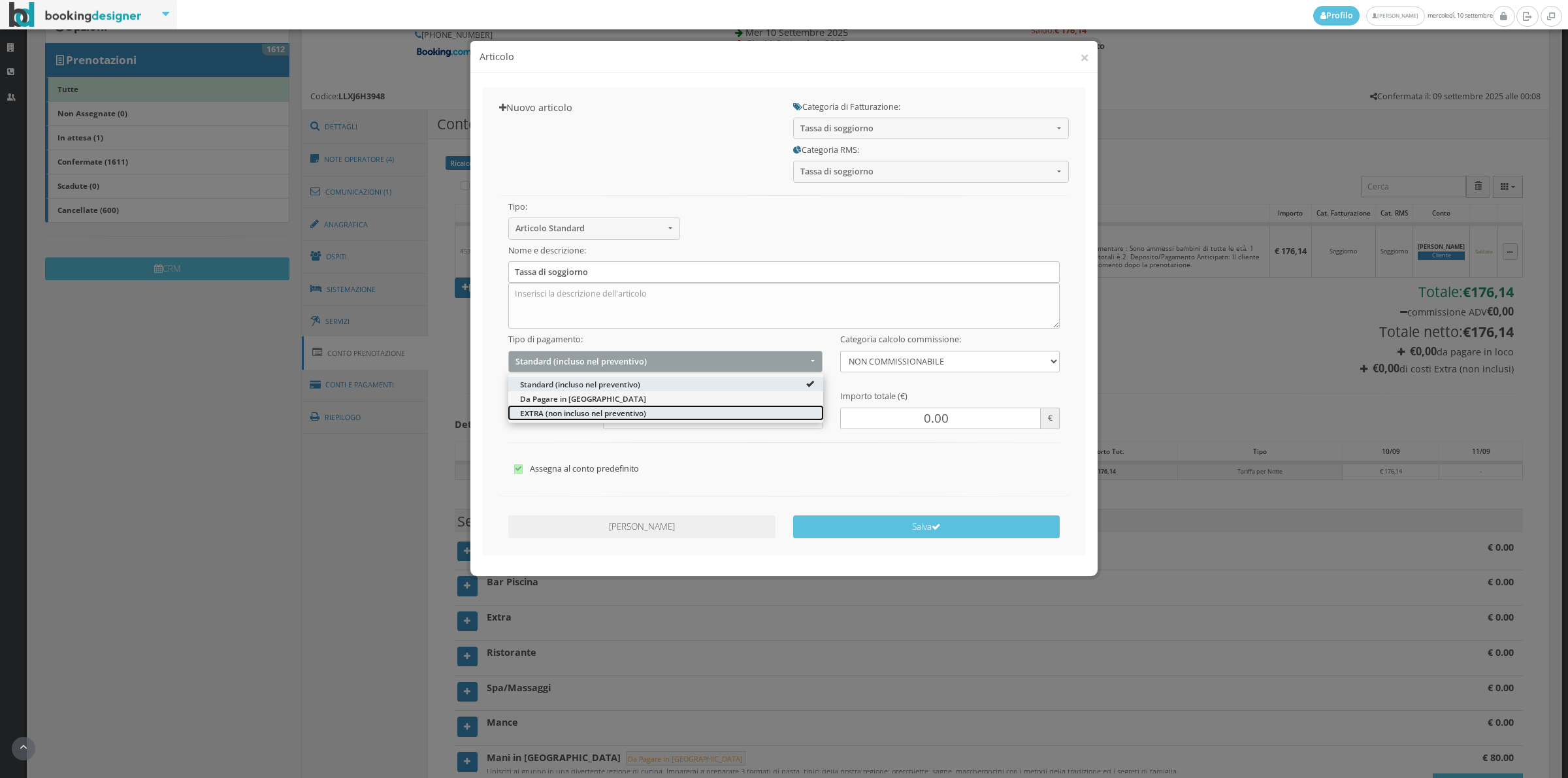
click at [573, 410] on span "EXTRA (non incluso nel preventivo)" at bounding box center [583, 412] width 126 height 11
select select "2"
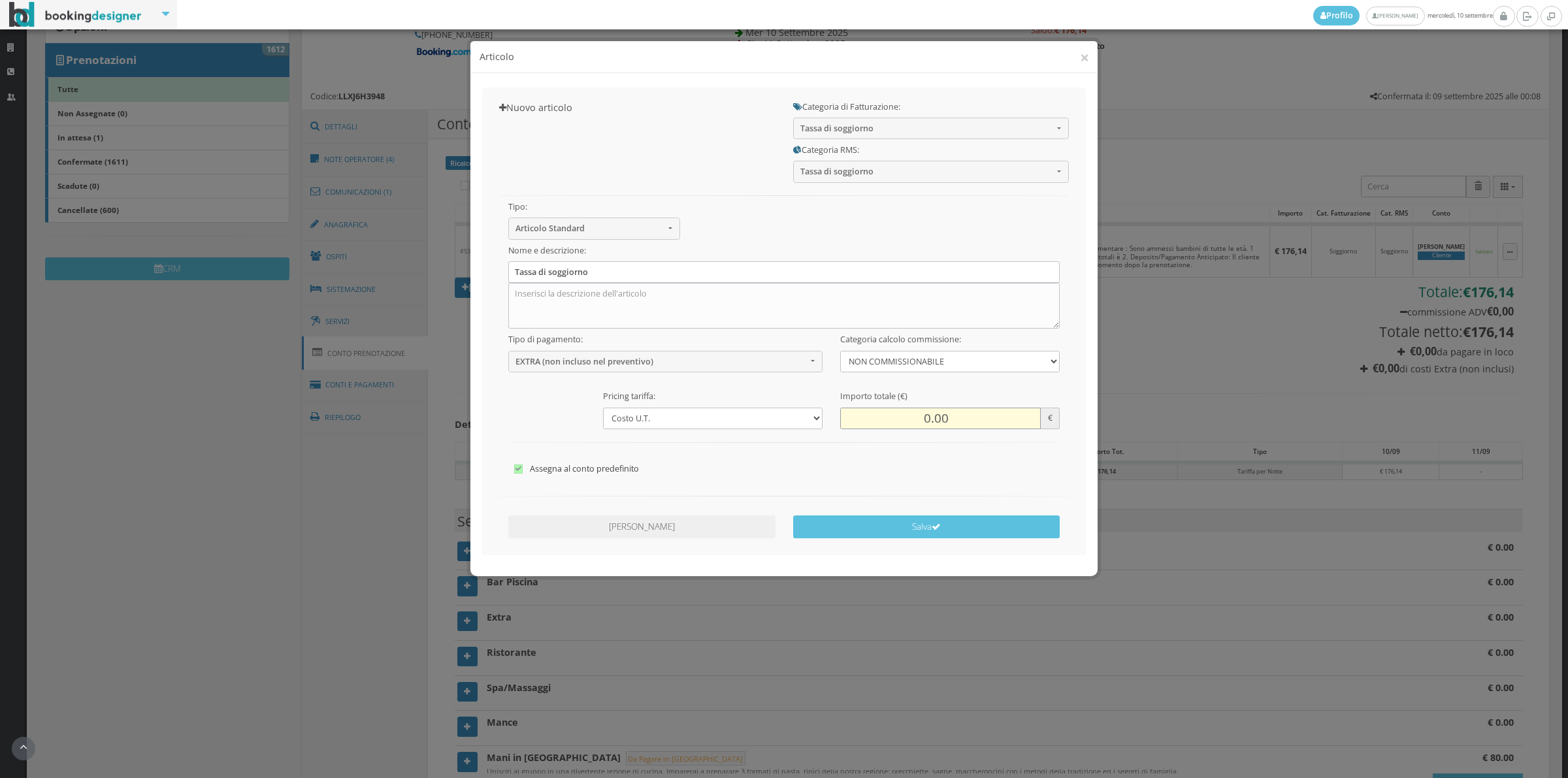
click at [919, 418] on input "0.00" at bounding box center [940, 418] width 201 height 21
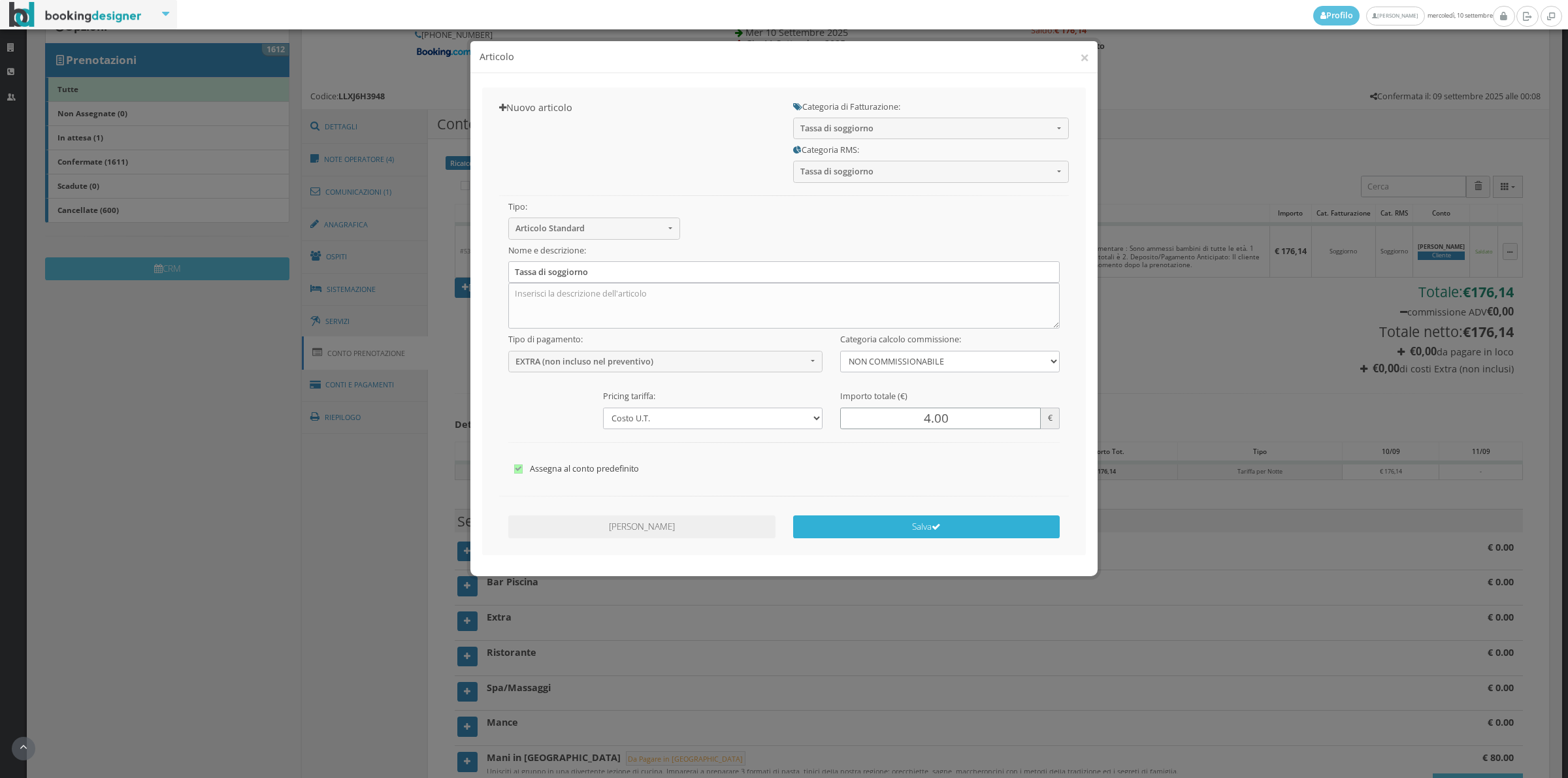
type input "4.00"
click at [932, 528] on icon "submit" at bounding box center [936, 526] width 9 height 9
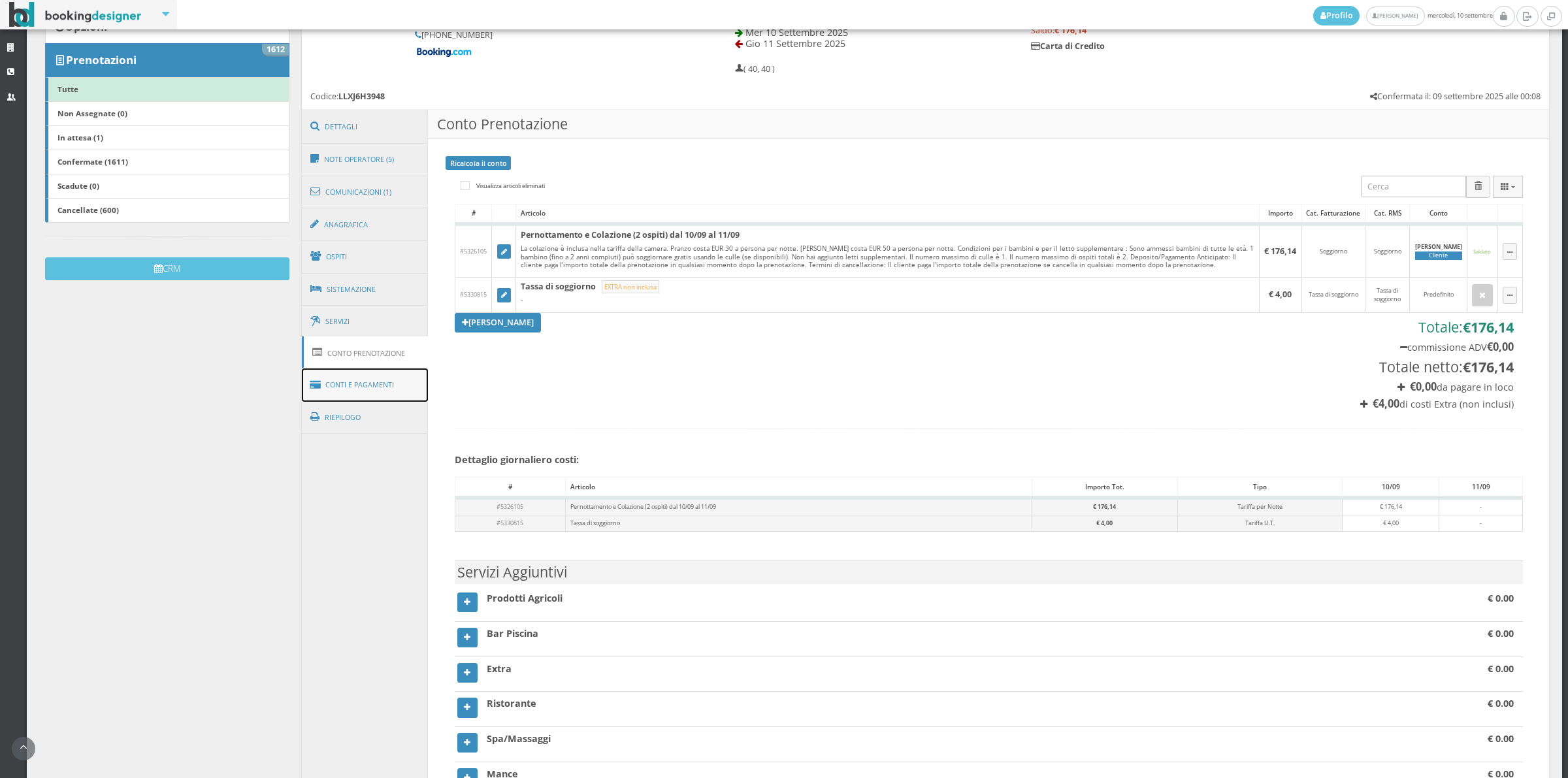
click at [389, 394] on link "Conti e Pagamenti" at bounding box center [365, 385] width 127 height 33
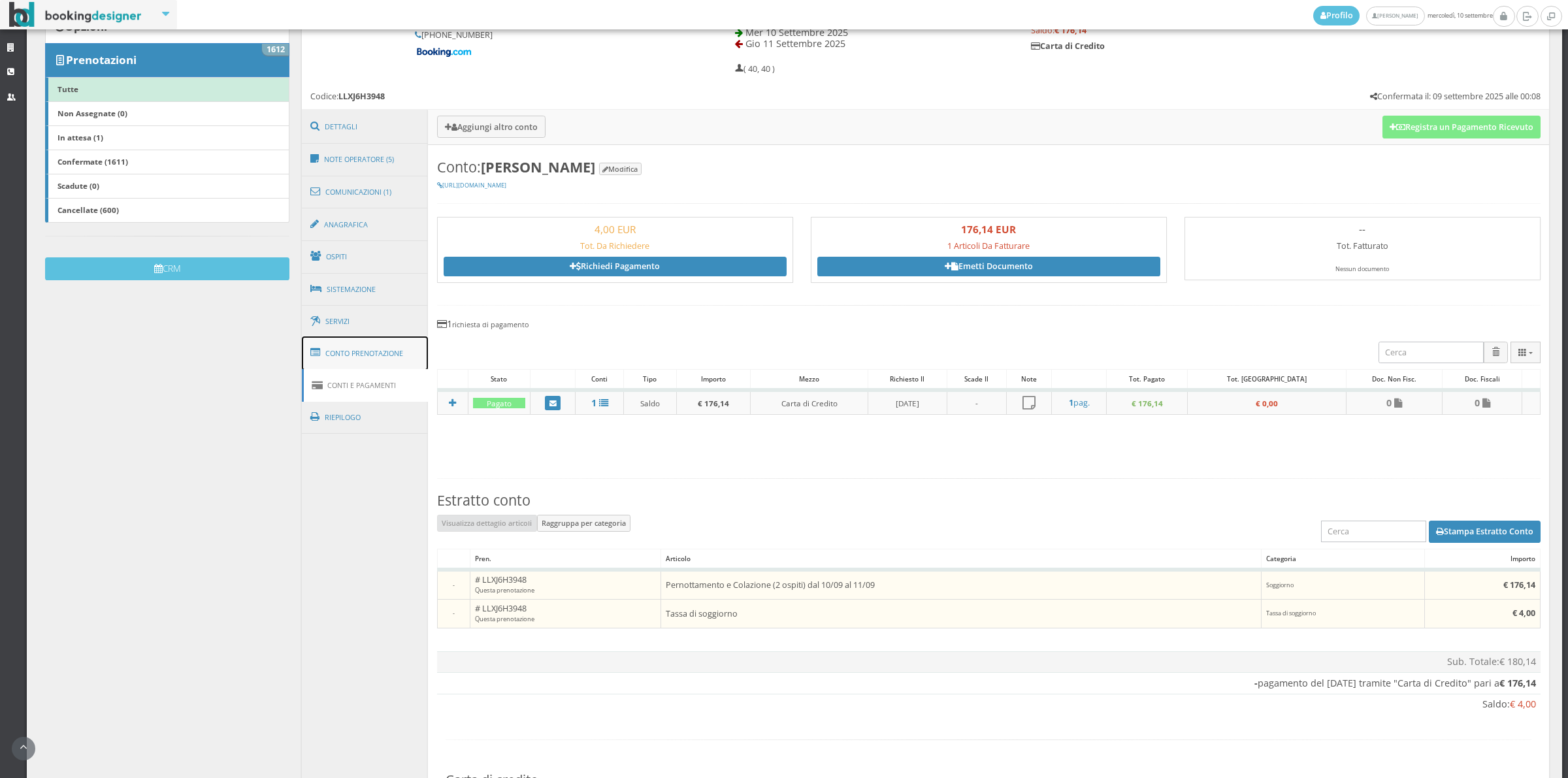
click at [388, 360] on link "Conto Prenotazione" at bounding box center [365, 354] width 127 height 34
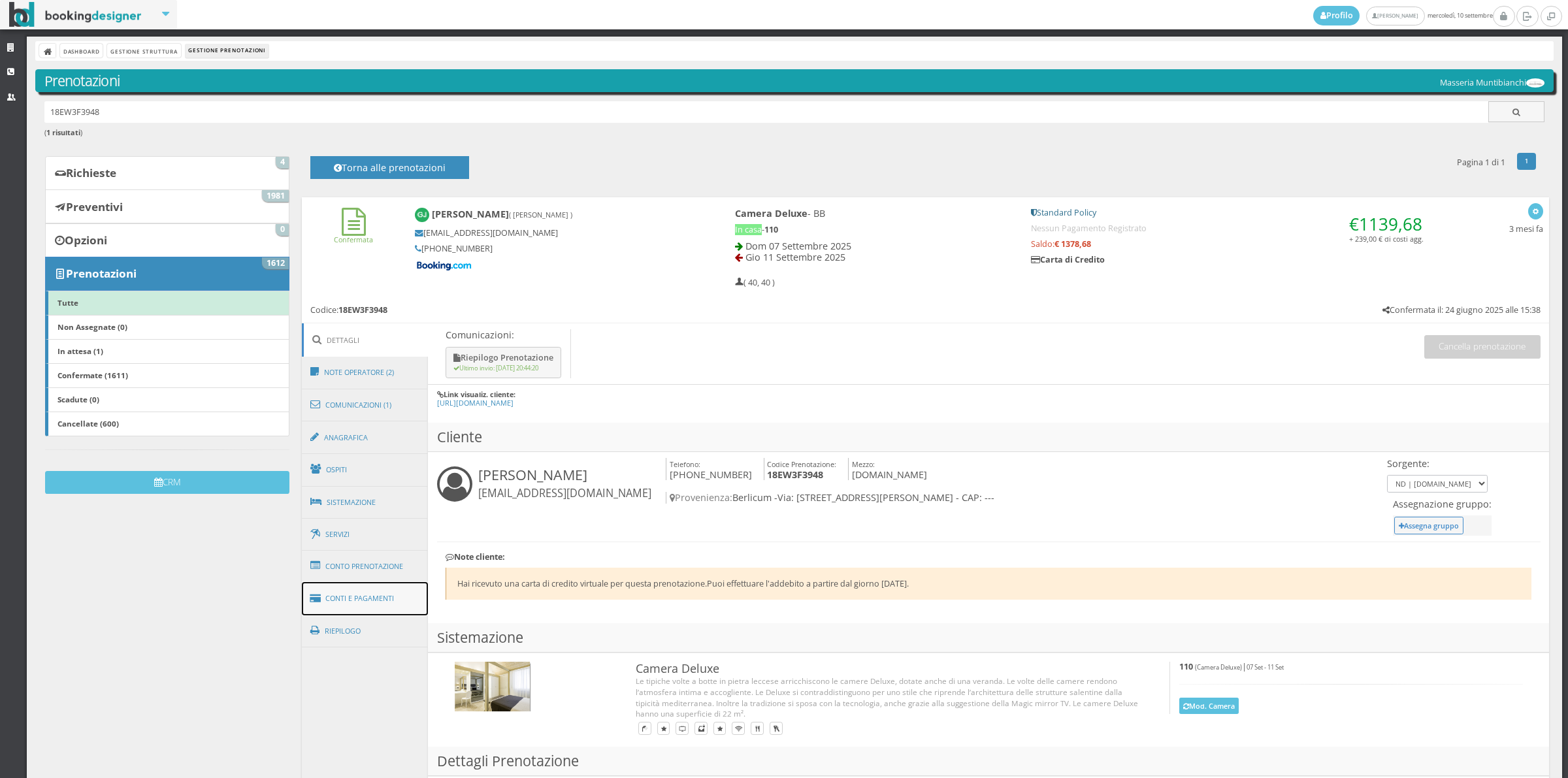
click at [367, 592] on link "Conti e Pagamenti" at bounding box center [365, 598] width 127 height 33
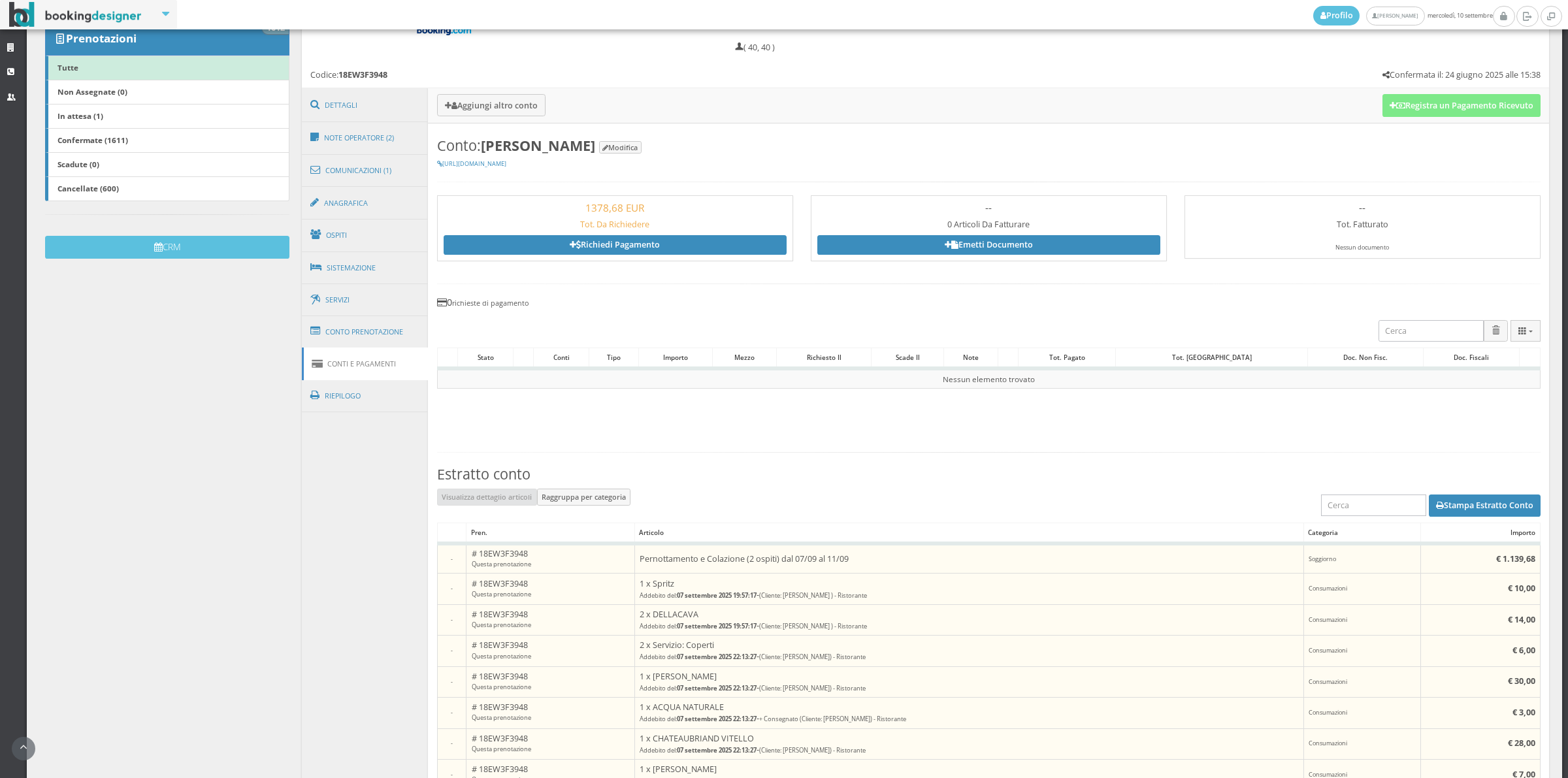
scroll to position [200, 0]
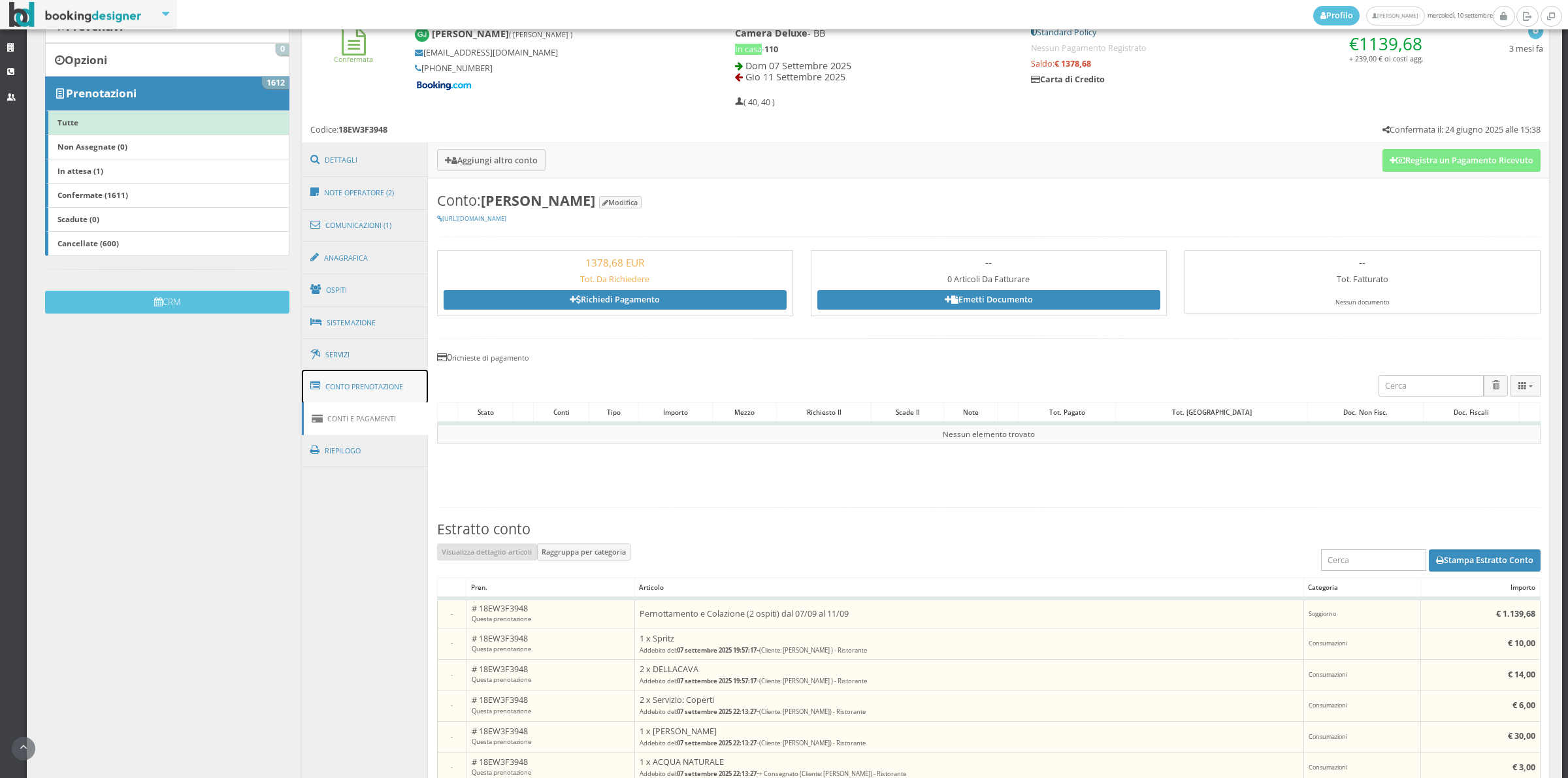
click at [340, 383] on link "Conto Prenotazione" at bounding box center [365, 387] width 127 height 34
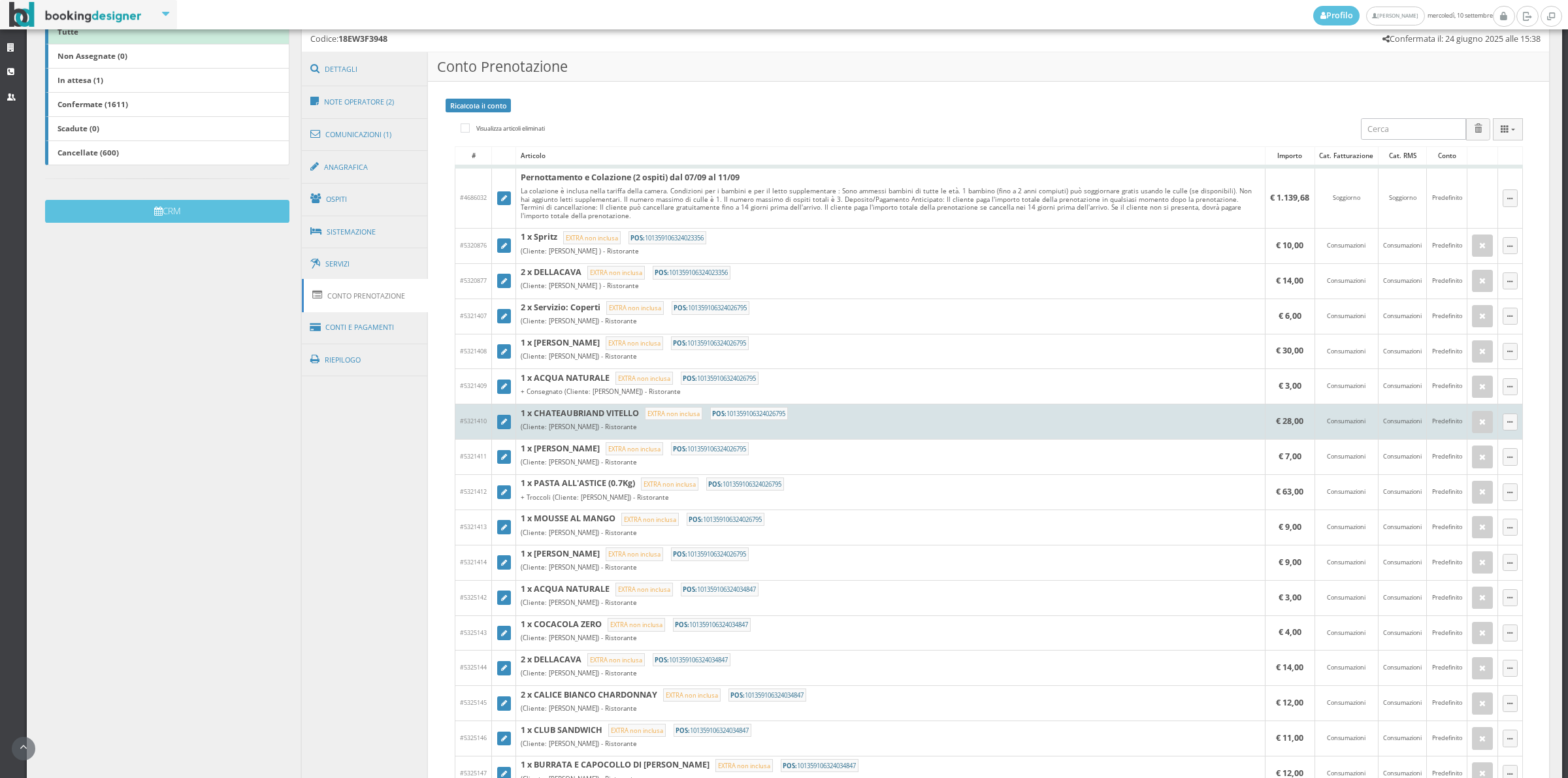
scroll to position [296, 0]
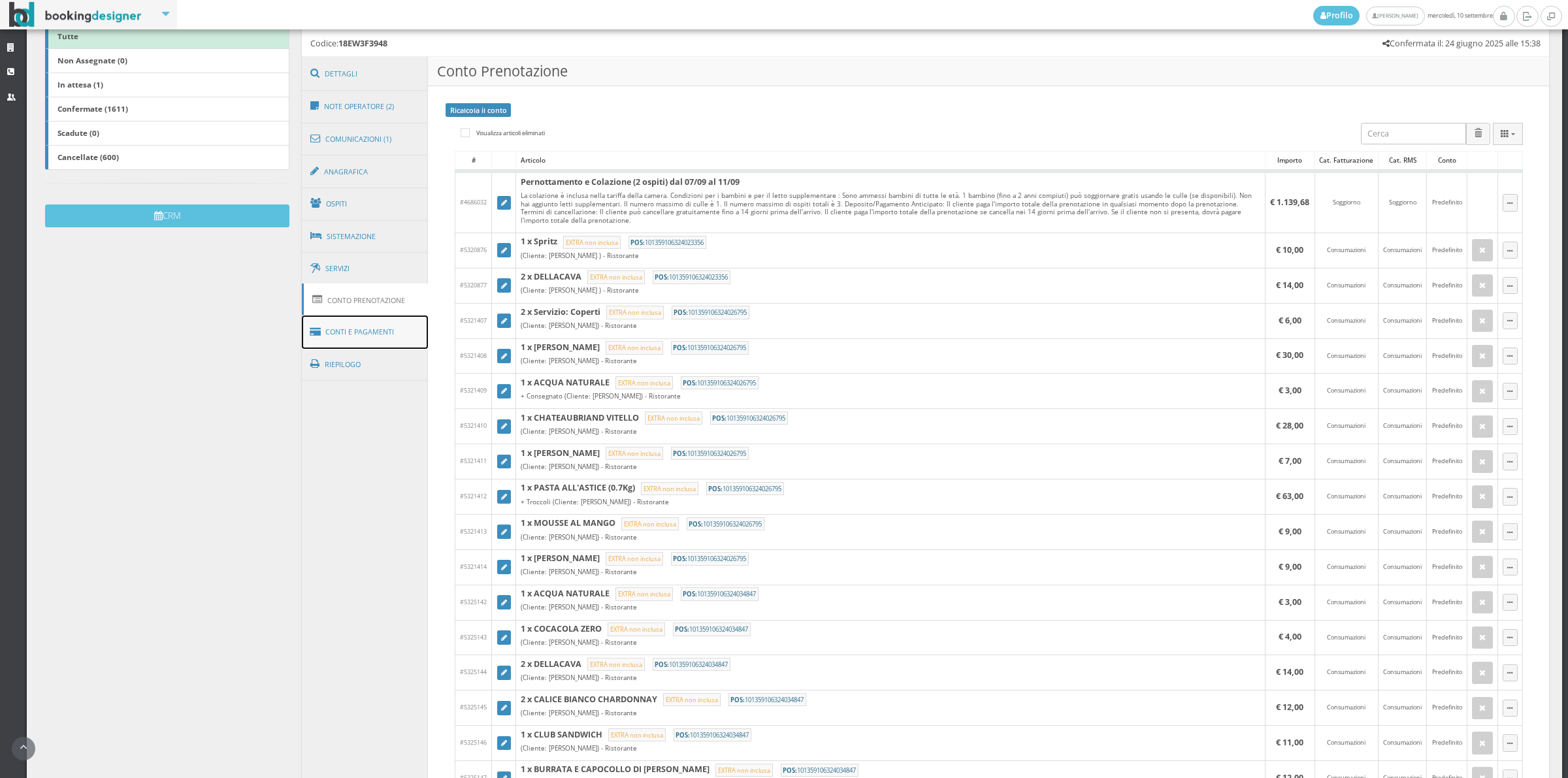
click at [340, 340] on link "Conti e Pagamenti" at bounding box center [365, 332] width 127 height 33
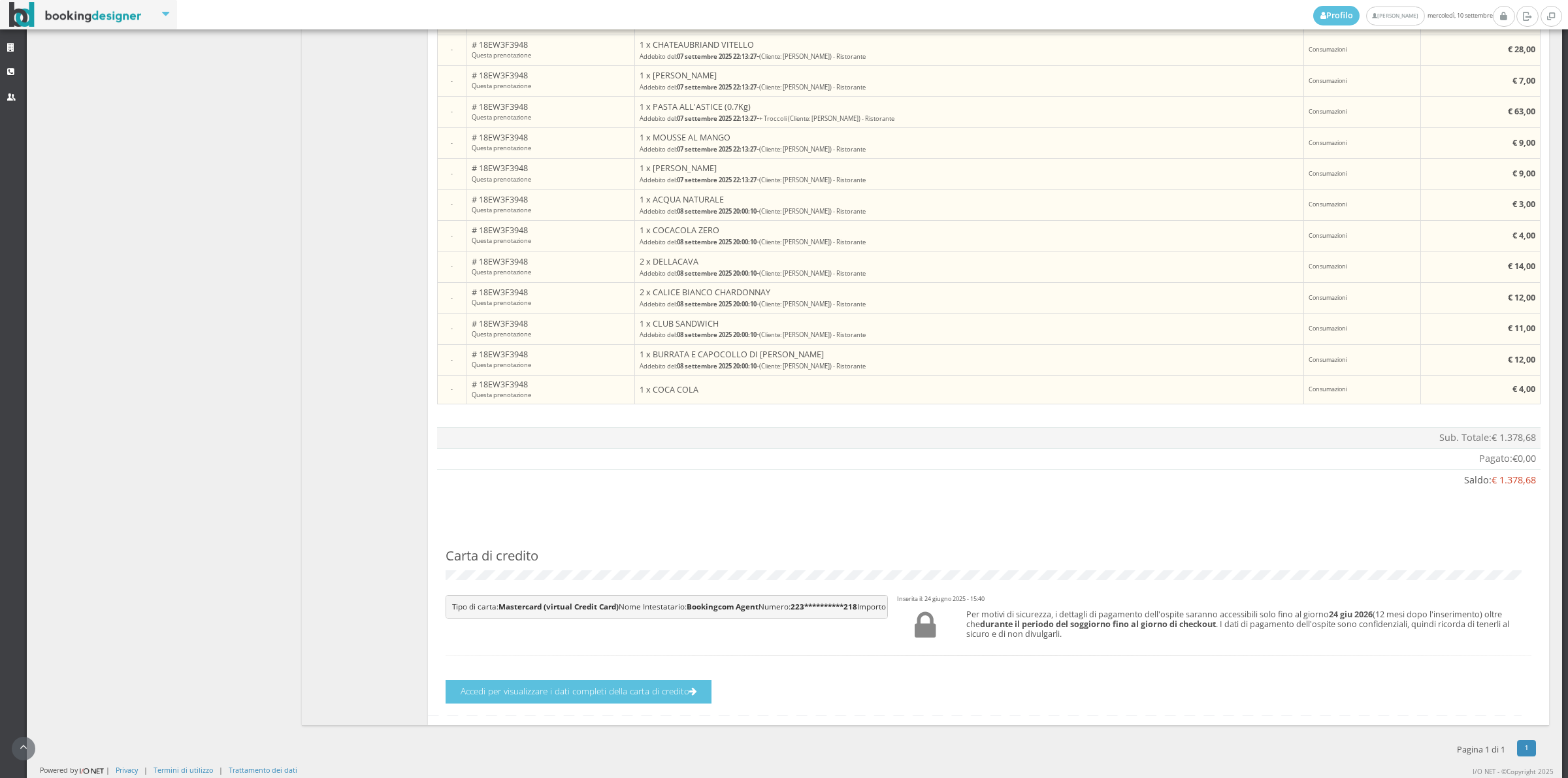
scroll to position [1065, 0]
click at [576, 694] on button "Accedi per visualizzare i dati completi della carta di credito" at bounding box center [578, 692] width 266 height 23
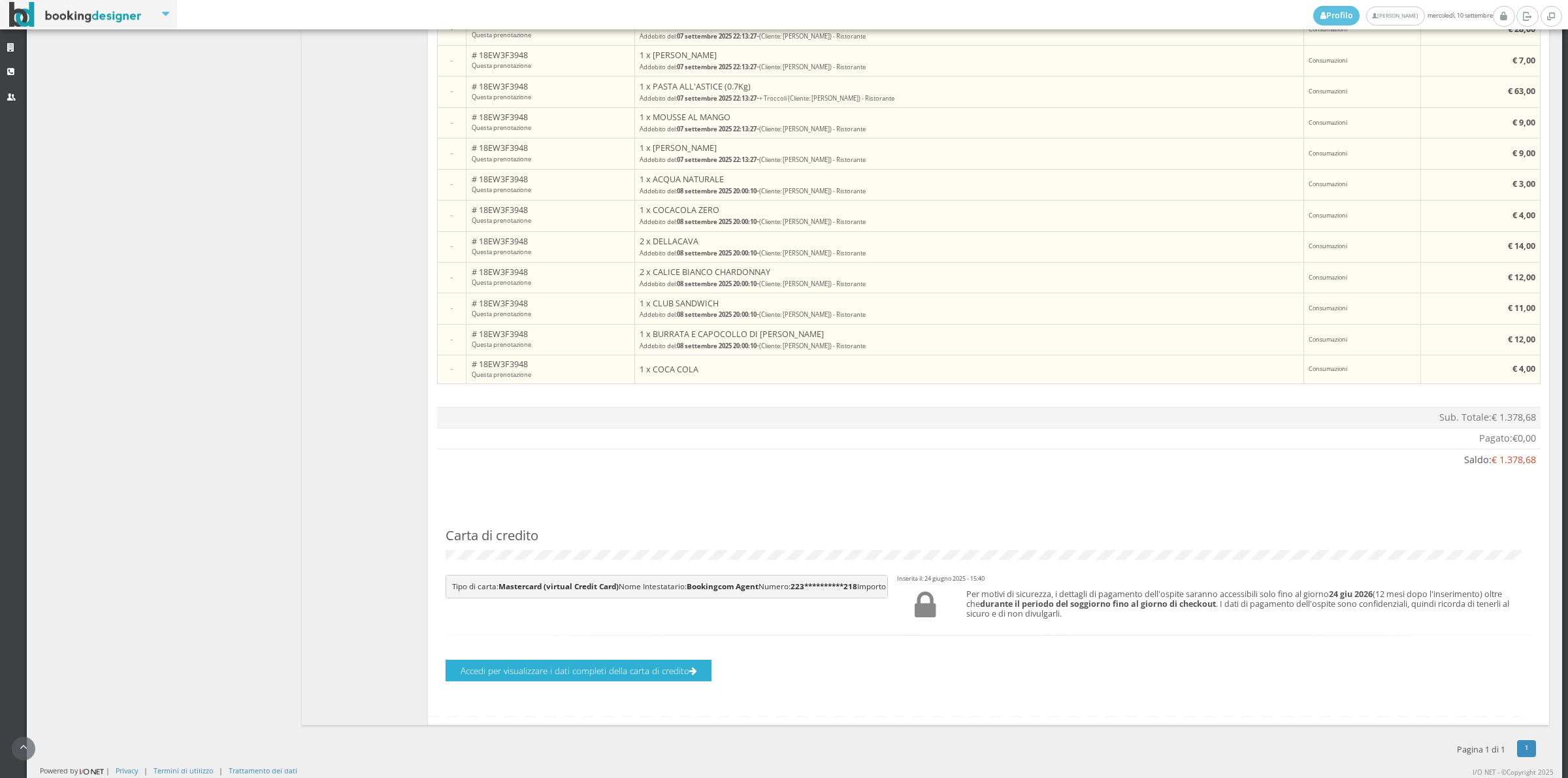
click at [576, 681] on button "Accedi per visualizzare i dati completi della carta di credito" at bounding box center [578, 670] width 266 height 21
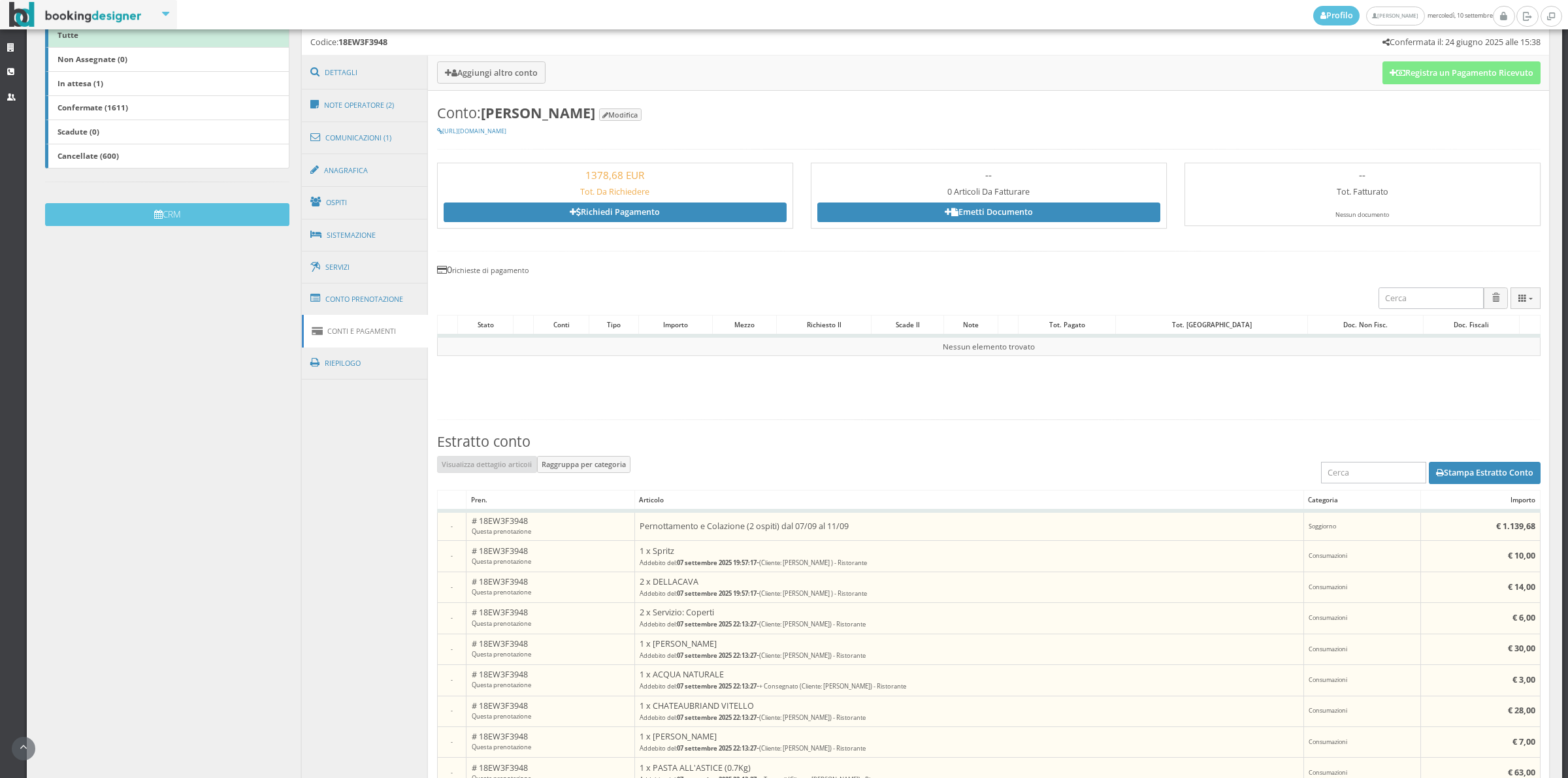
scroll to position [293, 0]
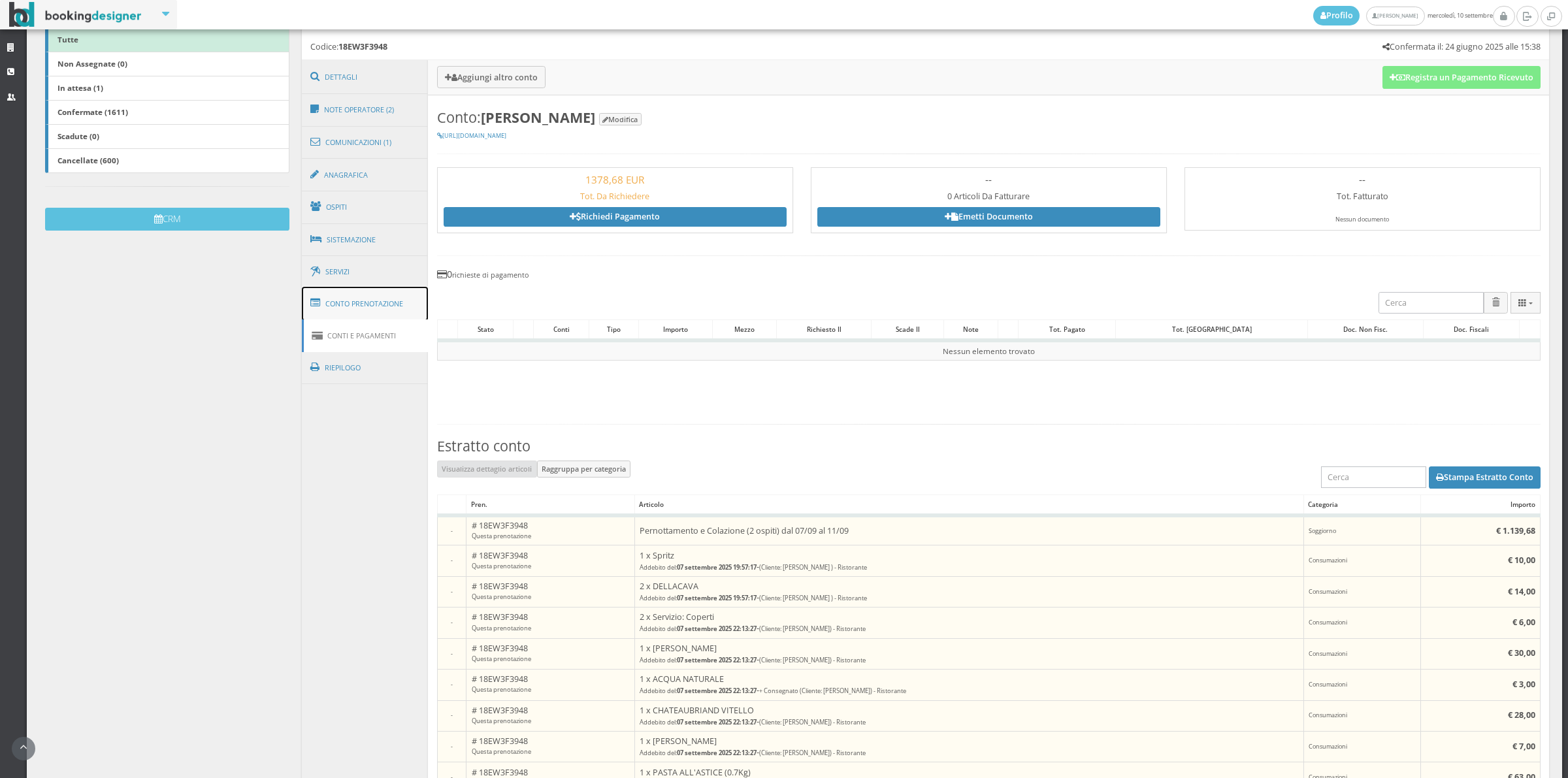
click at [379, 307] on link "Conto Prenotazione" at bounding box center [365, 304] width 127 height 34
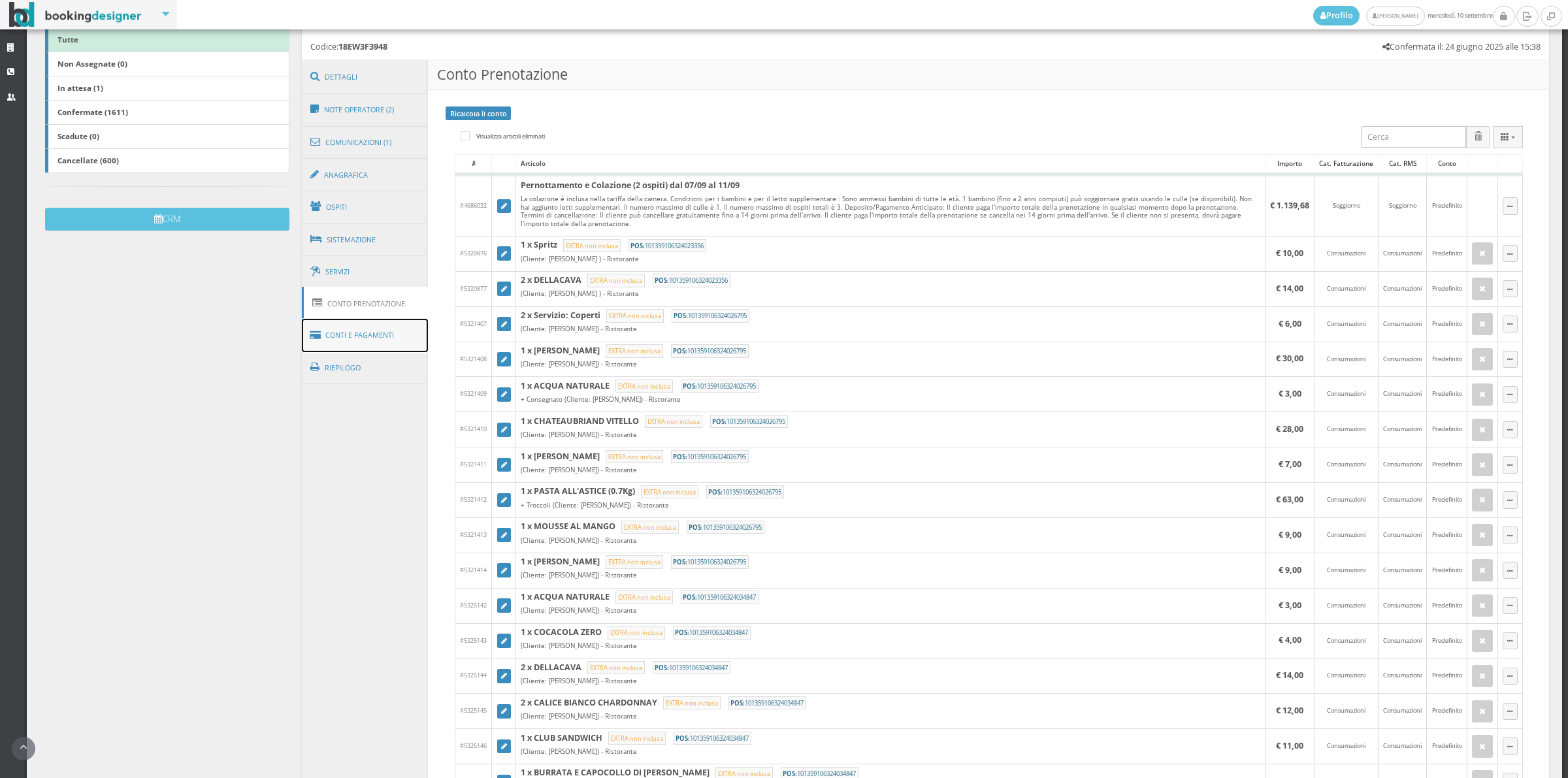
click at [387, 344] on link "Conti e Pagamenti" at bounding box center [365, 335] width 127 height 33
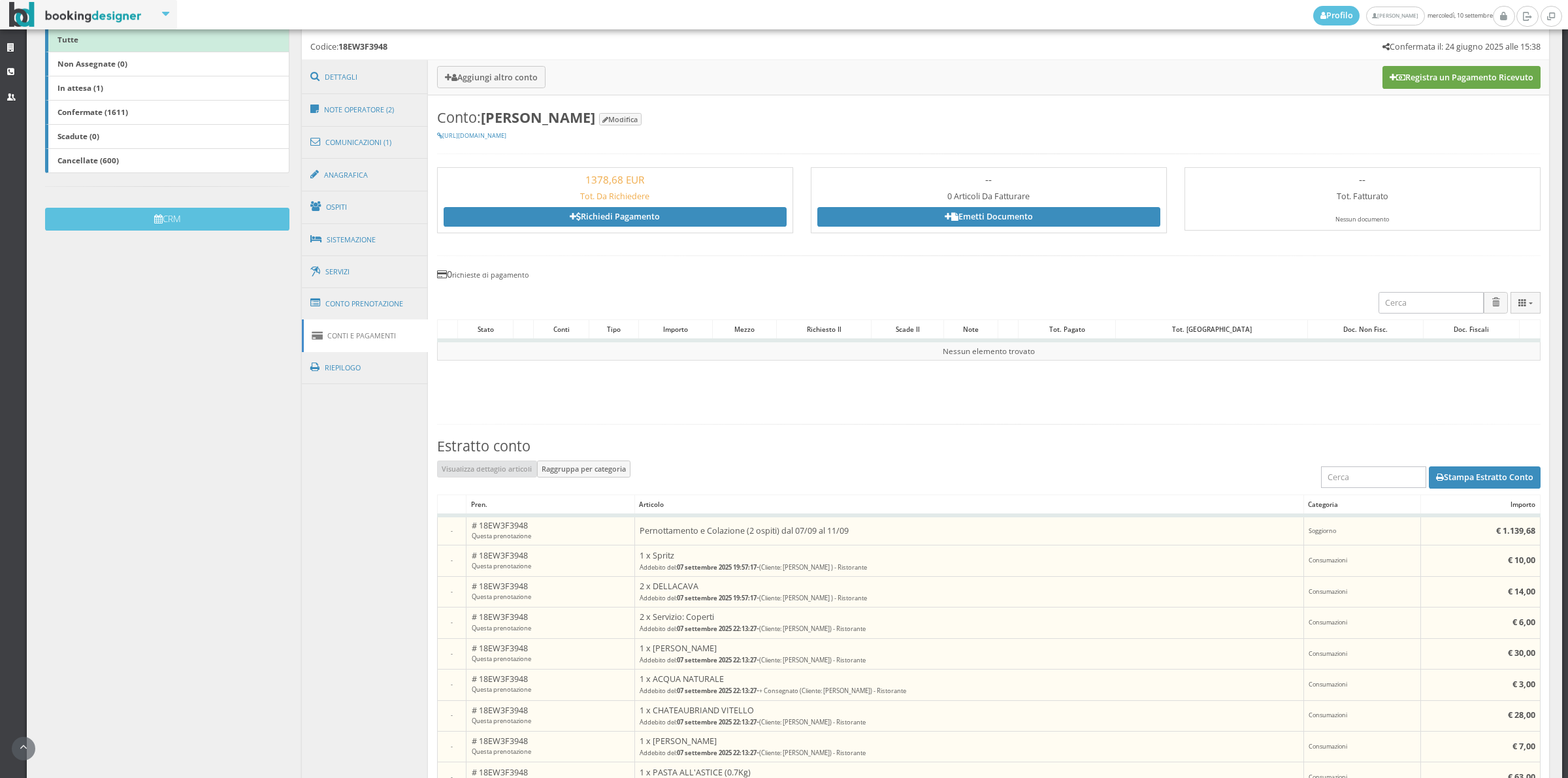
click at [1410, 71] on button "Registra un Pagamento Ricevuto" at bounding box center [1461, 77] width 158 height 22
click at [1410, 71] on h3 "Aggiungi altro conto Registra un Pagamento Ricevuto" at bounding box center [989, 77] width 1121 height 35
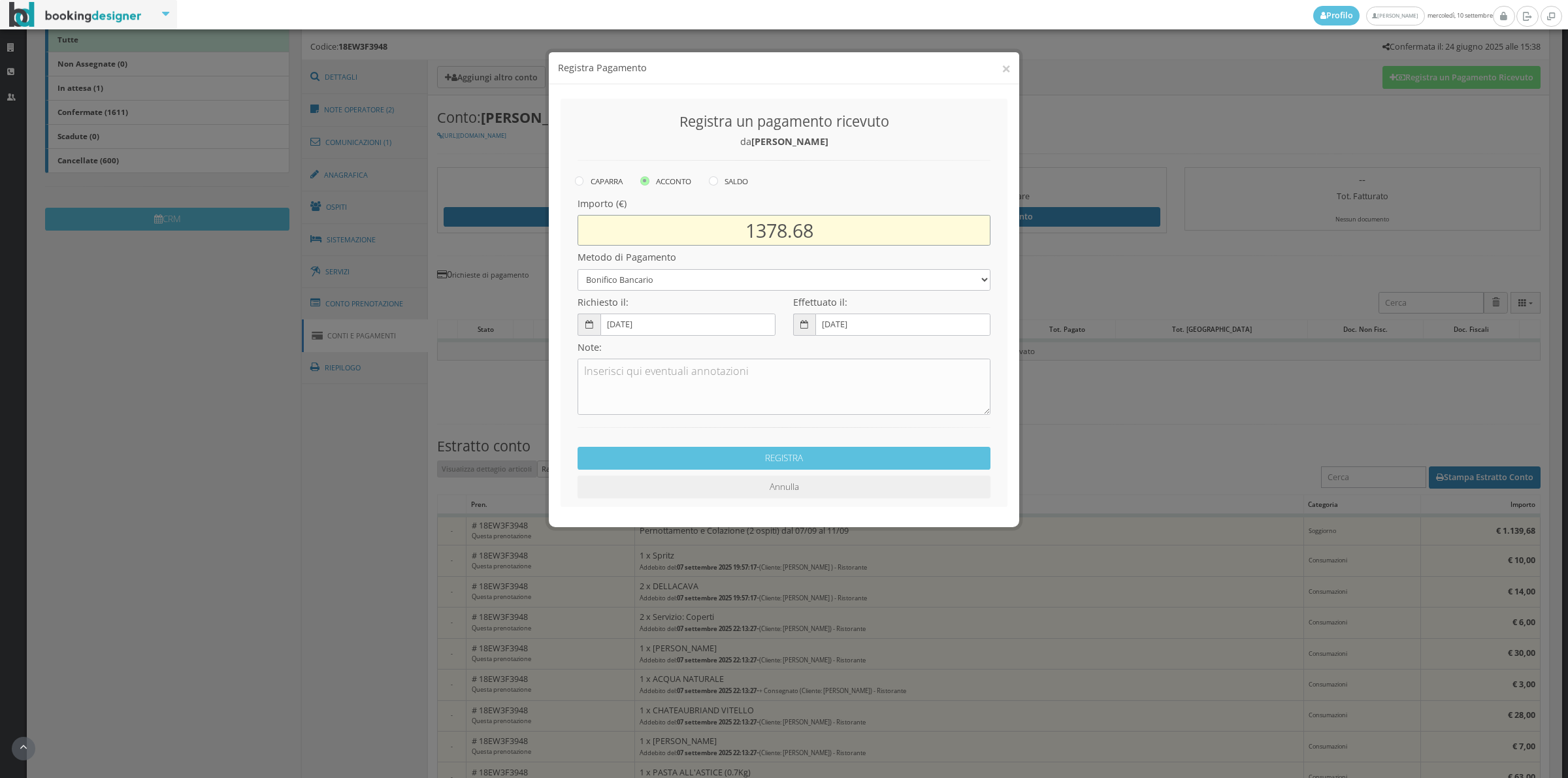
click at [783, 224] on input "1378.68" at bounding box center [784, 219] width 413 height 30
type input "1139.68"
drag, startPoint x: 614, startPoint y: 271, endPoint x: 615, endPoint y: 279, distance: 8.1
click at [614, 271] on select "Bonifico Bancario Carta di Credito Contanti Assegno Bancario Assegno Circolare …" at bounding box center [784, 269] width 413 height 21
select select "2589"
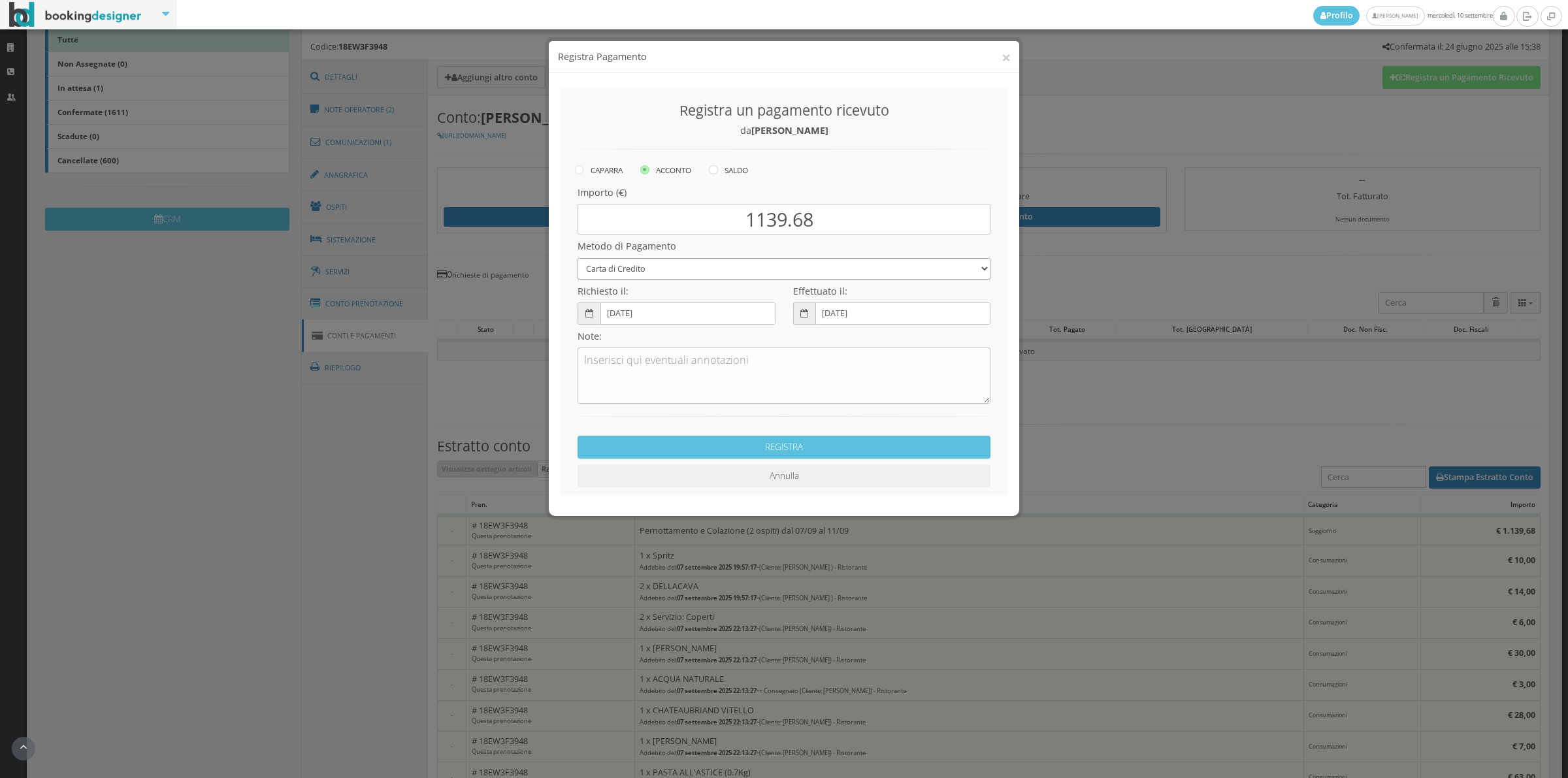
click at [578, 258] on select "Bonifico Bancario Carta di Credito Contanti Assegno Bancario Assegno Circolare …" at bounding box center [784, 269] width 413 height 21
click at [620, 380] on textarea at bounding box center [784, 375] width 413 height 56
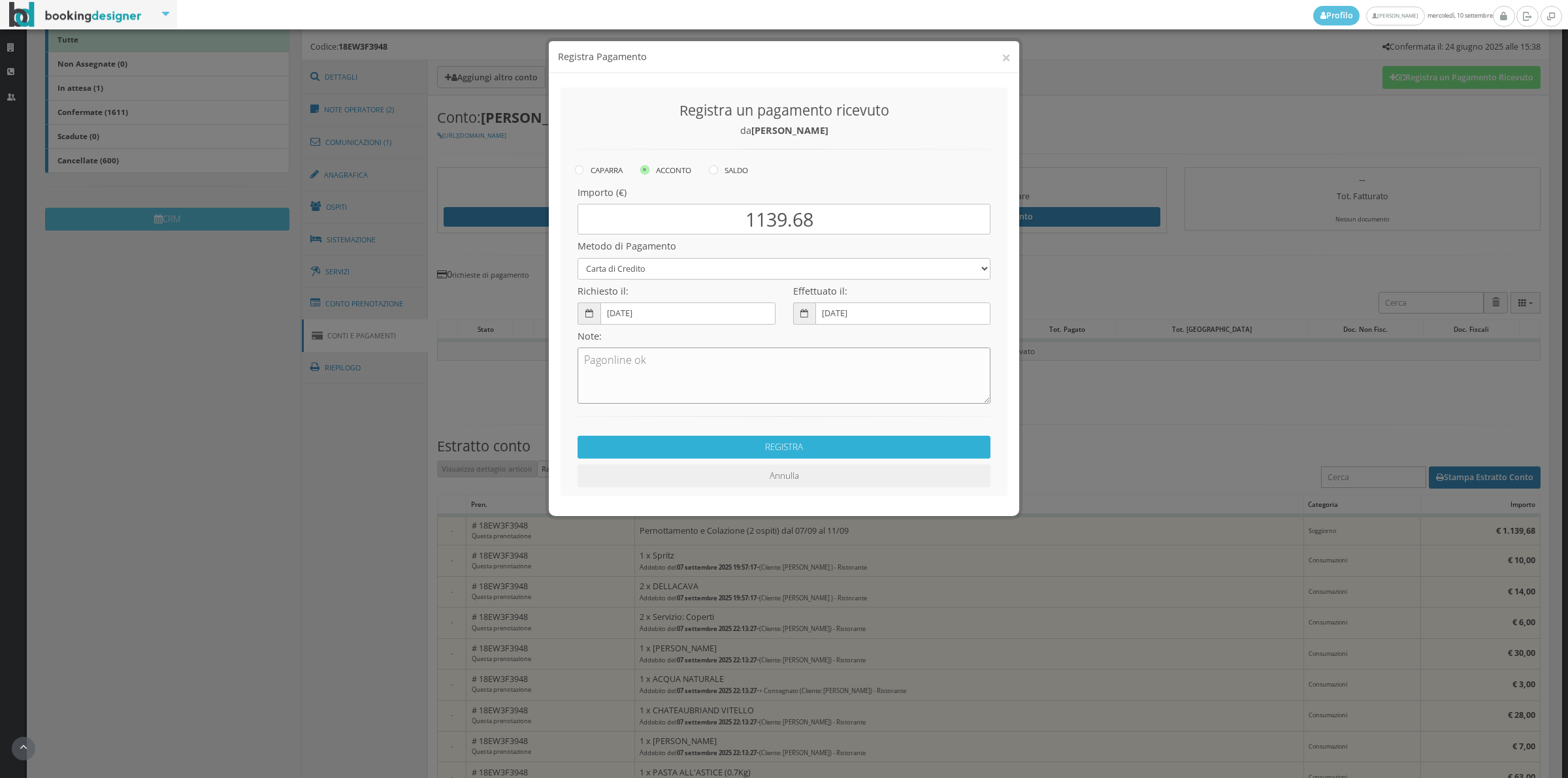
type textarea "Pagonline ok"
click at [642, 446] on button "REGISTRA" at bounding box center [784, 447] width 413 height 23
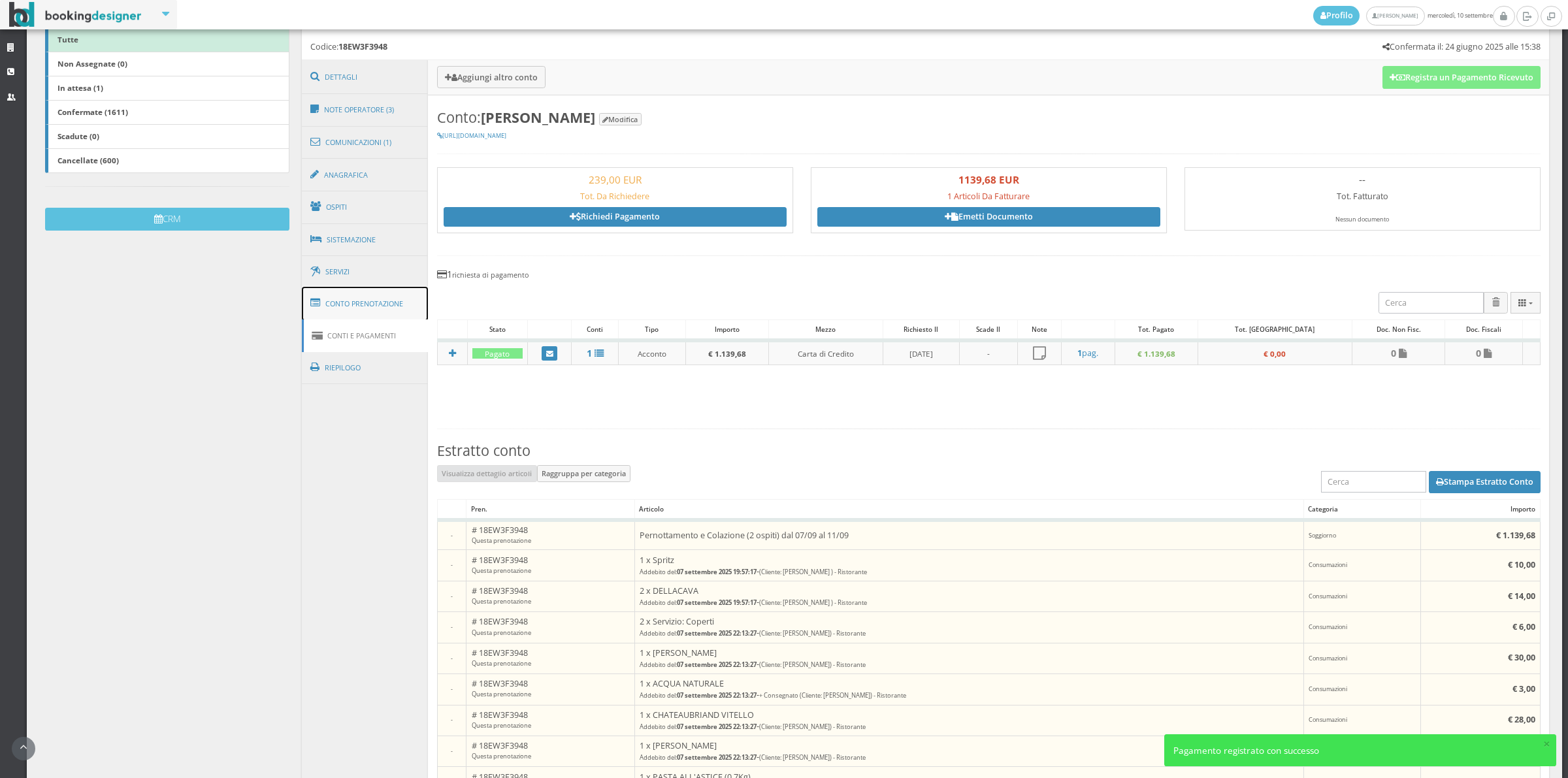
click at [371, 305] on link "Conto Prenotazione" at bounding box center [365, 304] width 127 height 34
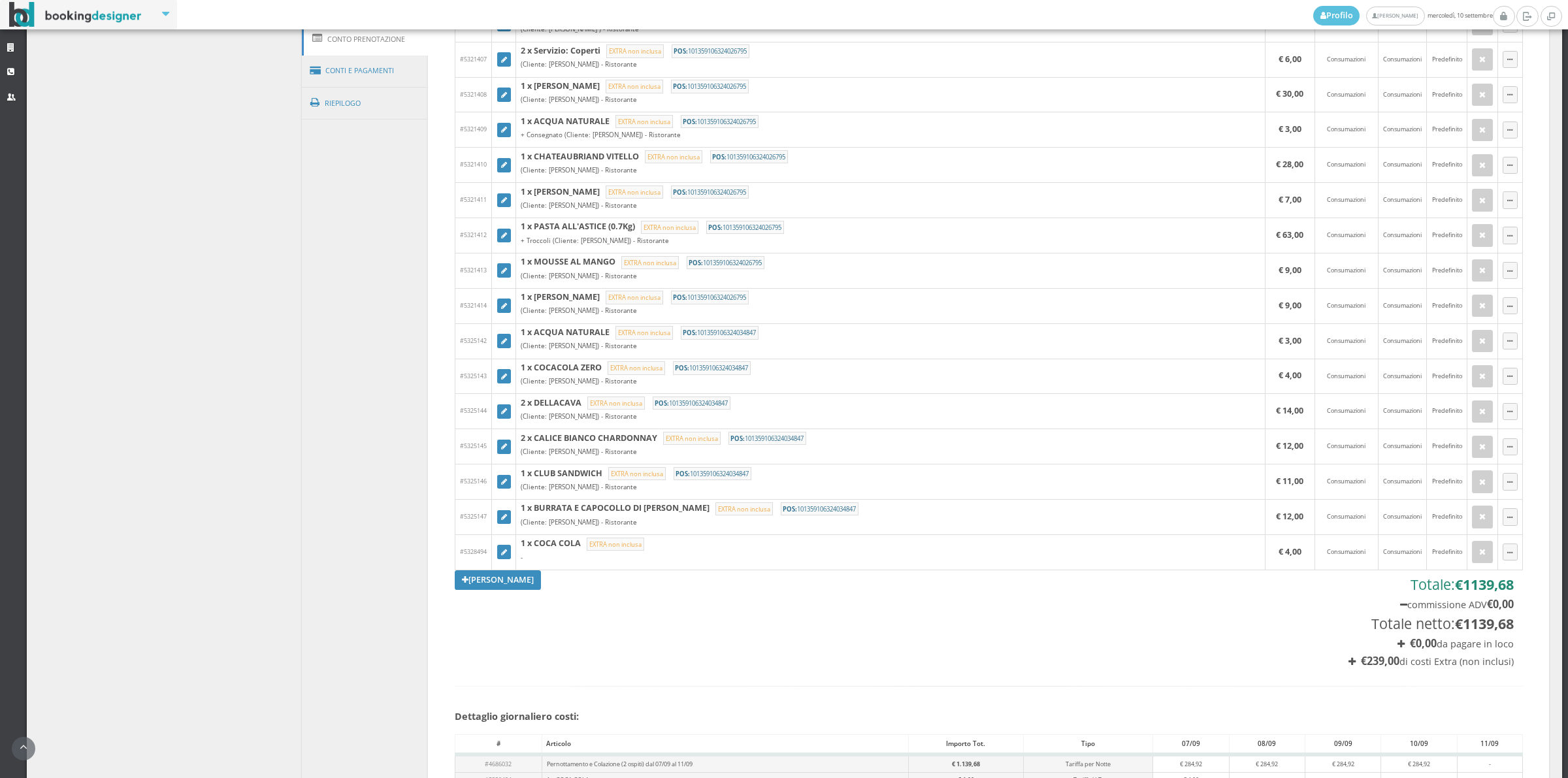
scroll to position [601, 0]
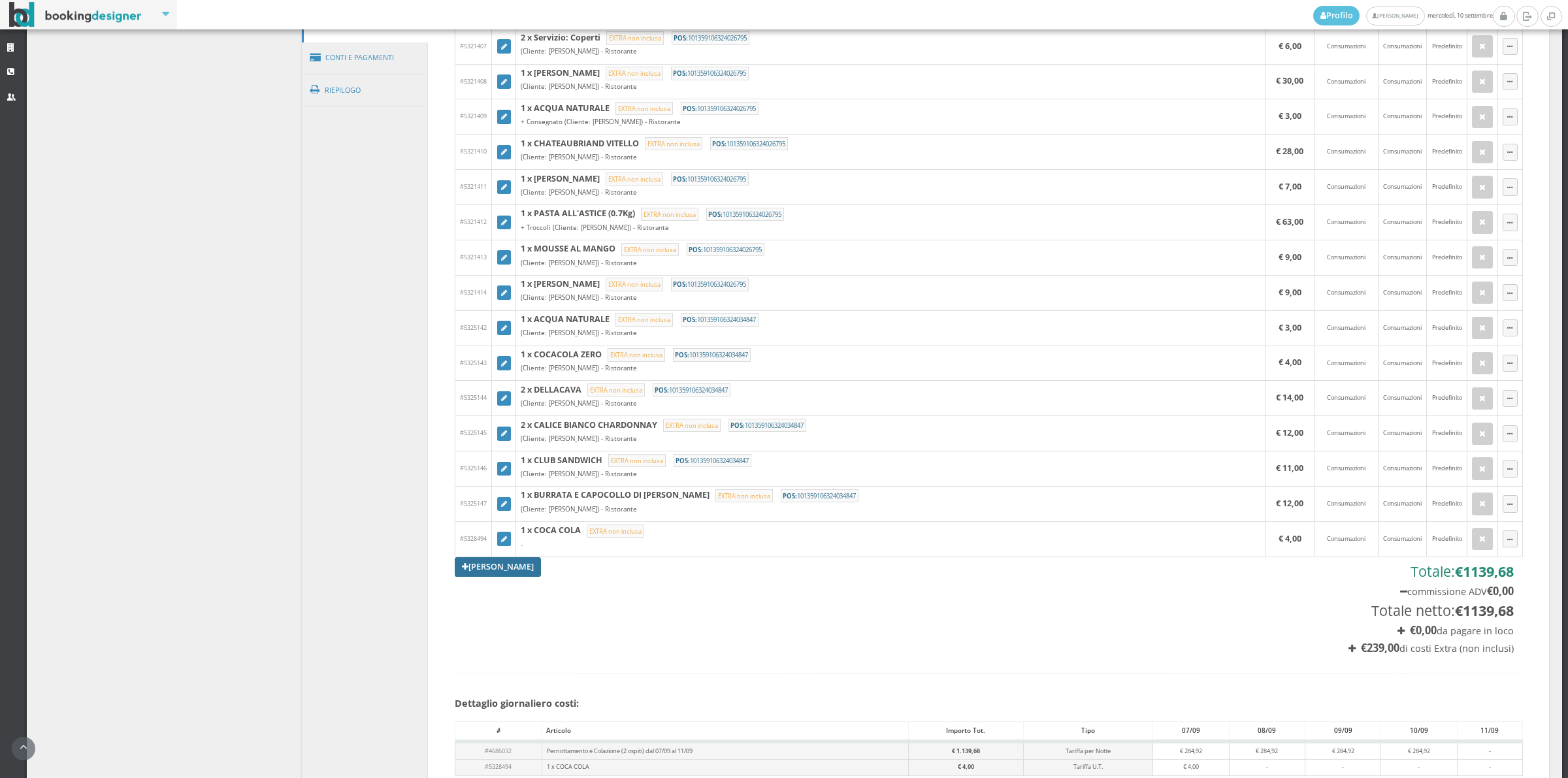
click at [520, 575] on link "[PERSON_NAME]" at bounding box center [498, 567] width 86 height 20
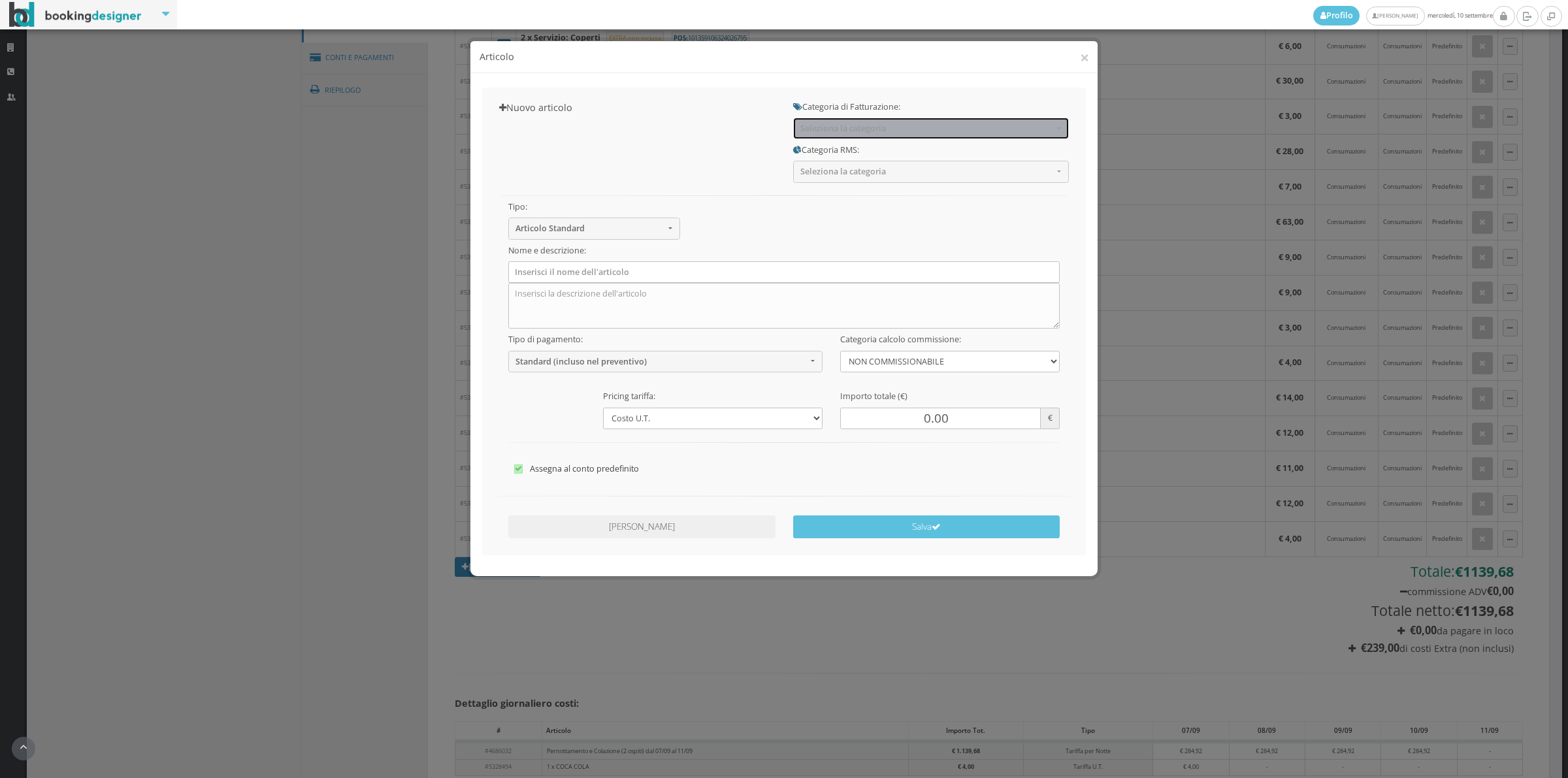
click at [831, 130] on span "Seleziona la categoria" at bounding box center [926, 128] width 253 height 10
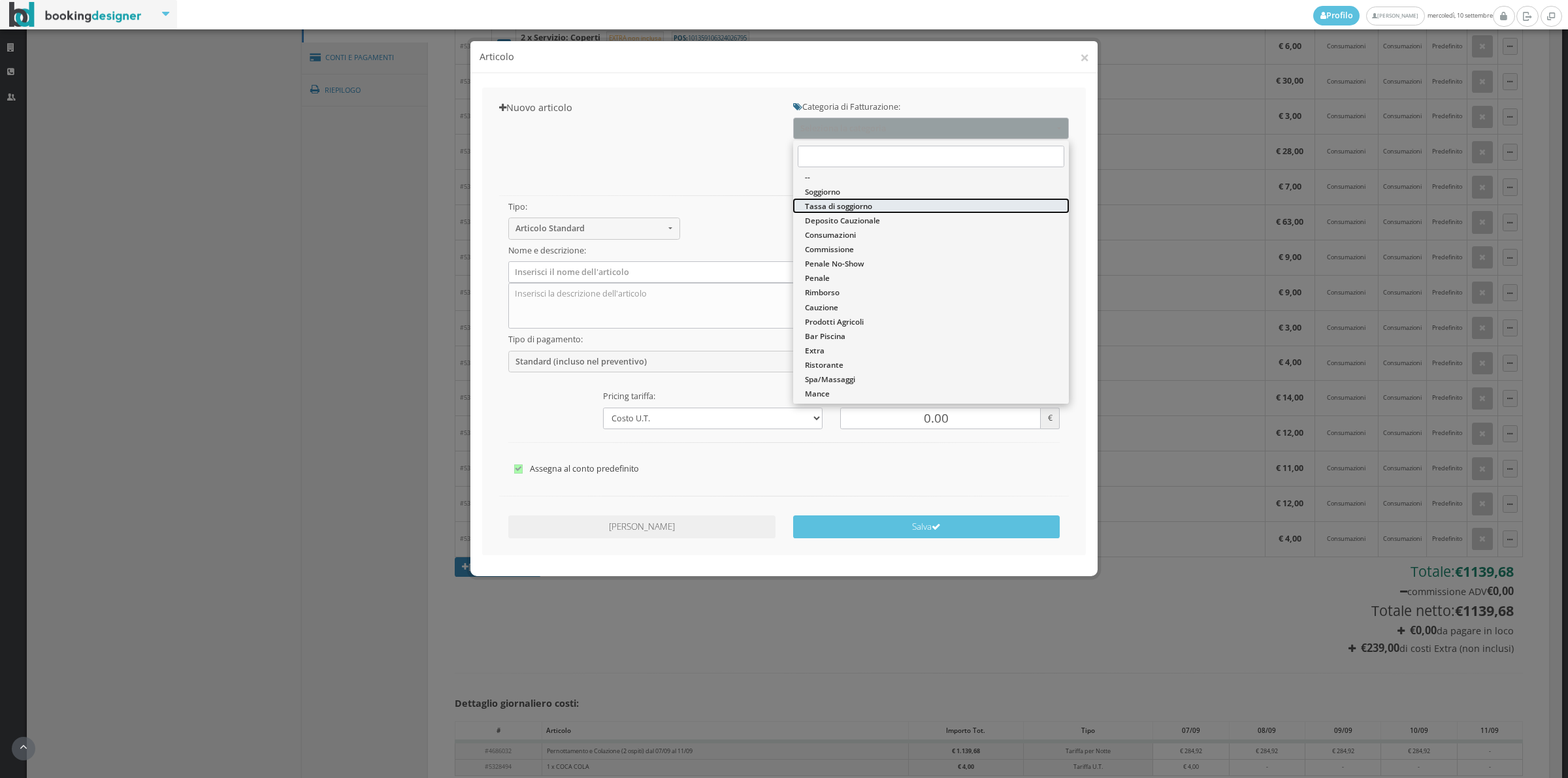
click at [841, 201] on span "Tassa di soggiorno" at bounding box center [839, 206] width 67 height 11
select select "13"
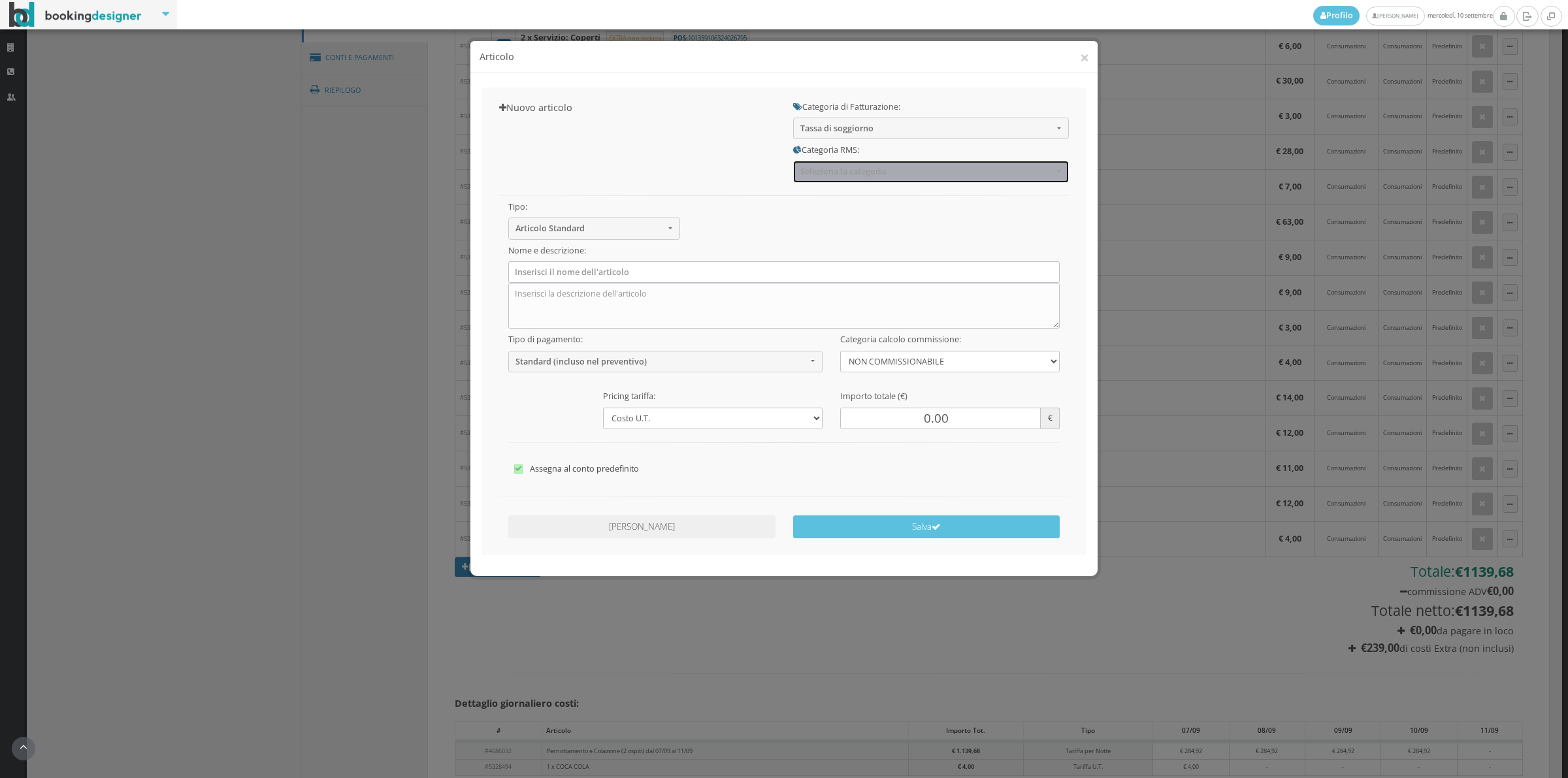
click at [839, 175] on span "Seleziona la categoria" at bounding box center [926, 171] width 253 height 10
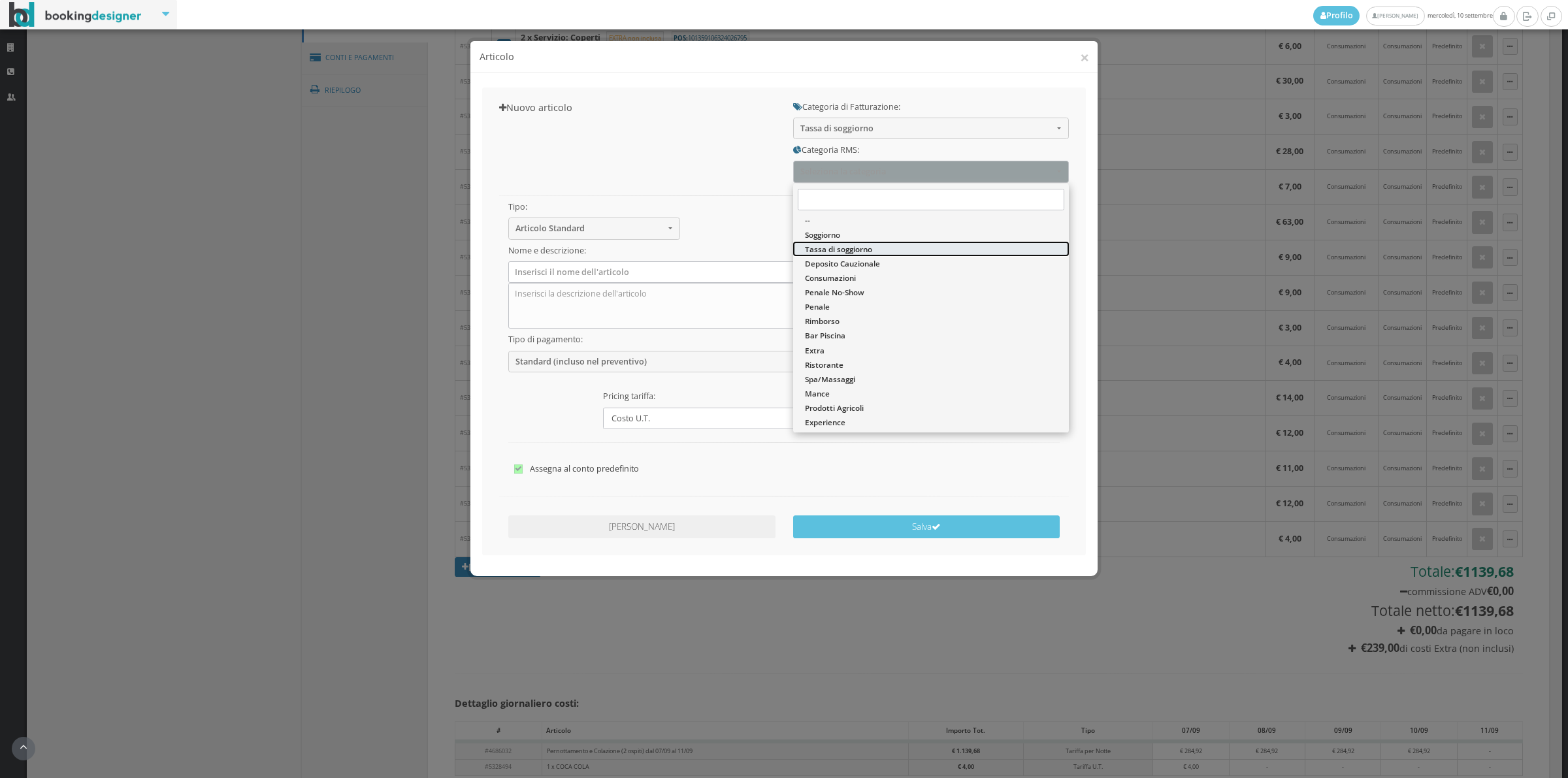
click at [838, 248] on span "Tassa di soggiorno" at bounding box center [839, 249] width 67 height 11
select select "13"
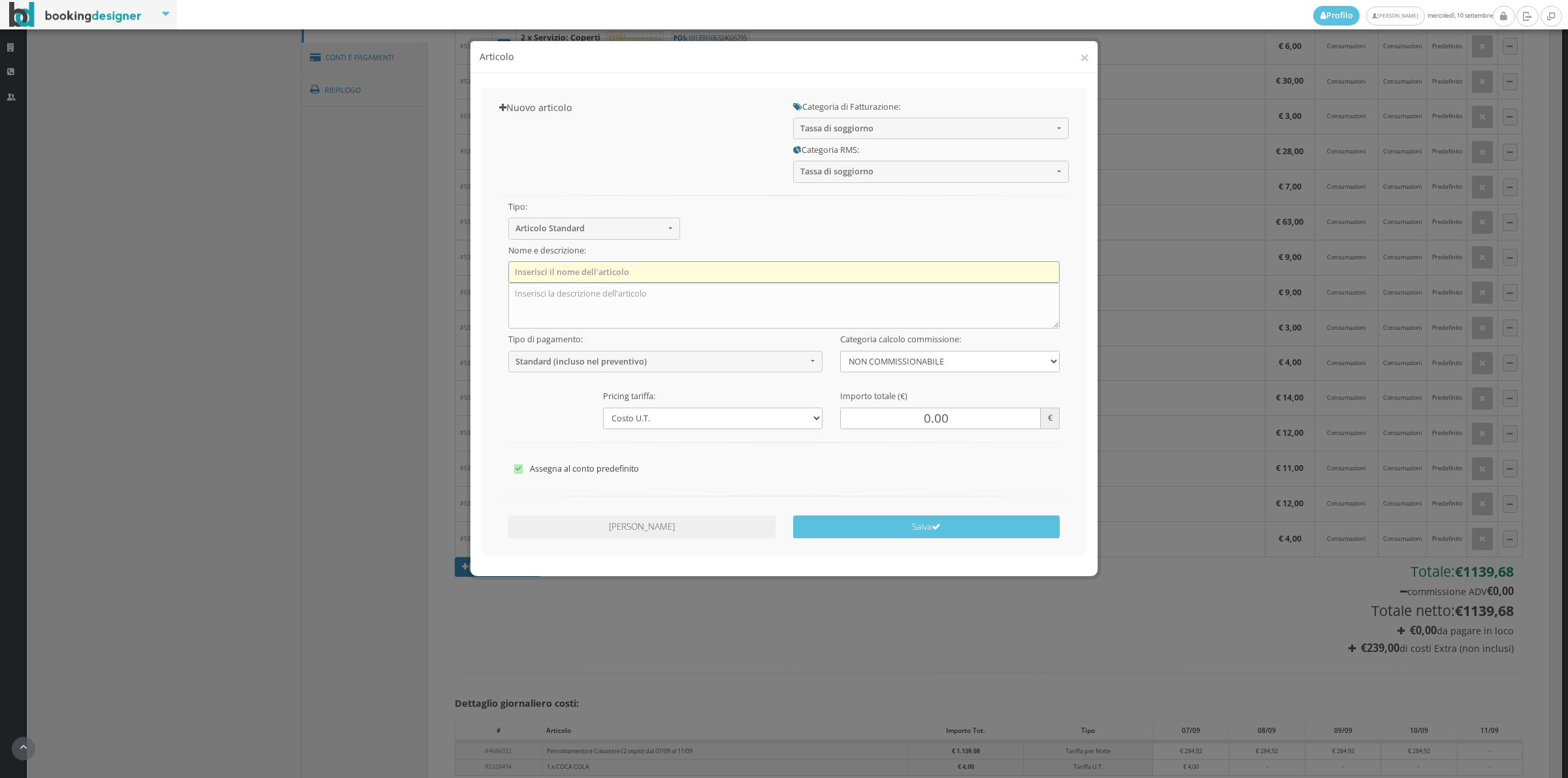
click at [664, 269] on input "text" at bounding box center [784, 272] width 552 height 21
type input "Tassa di soggiorno"
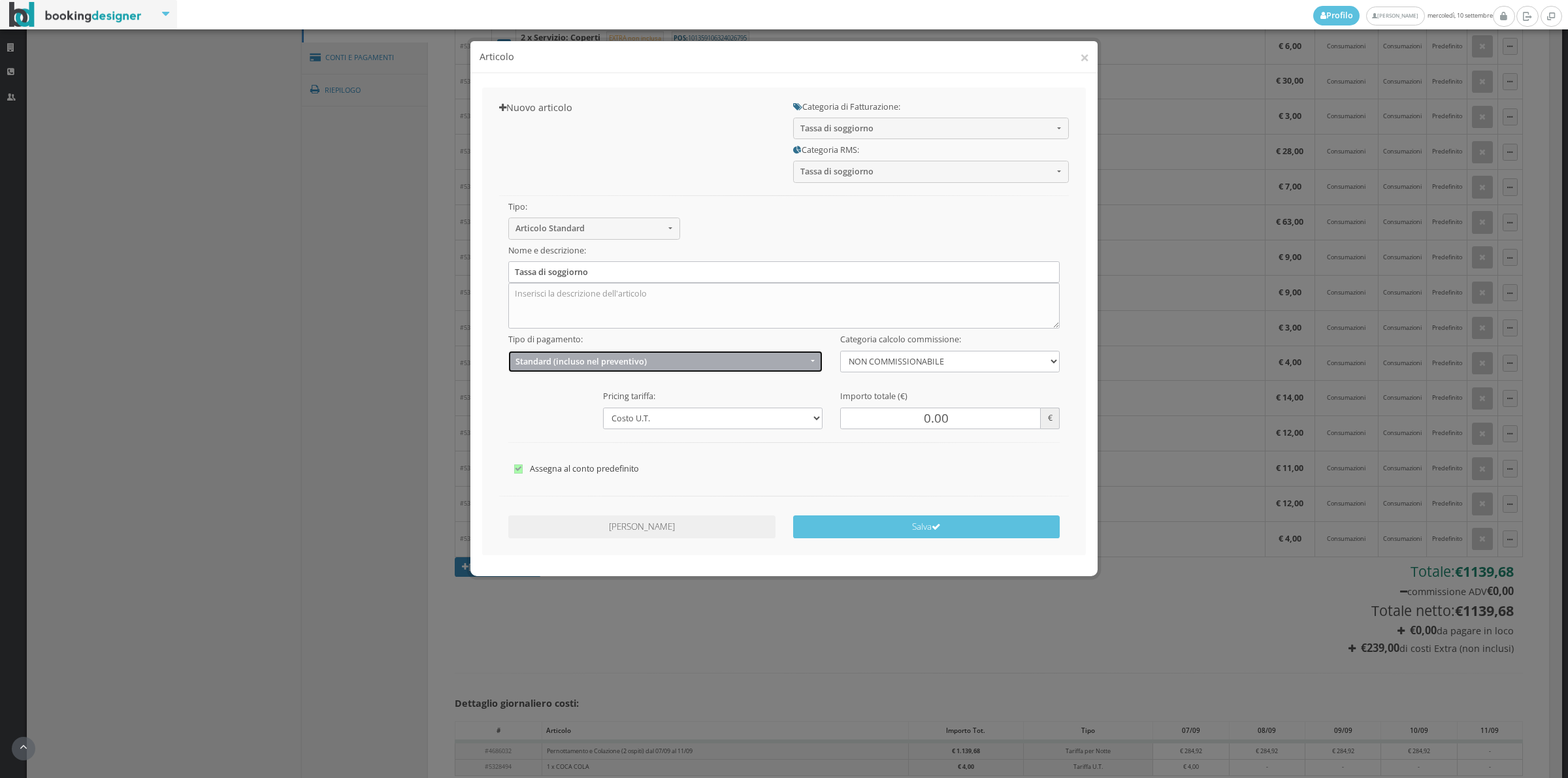
click at [576, 366] on span "Standard (incluso nel preventivo)" at bounding box center [661, 361] width 291 height 10
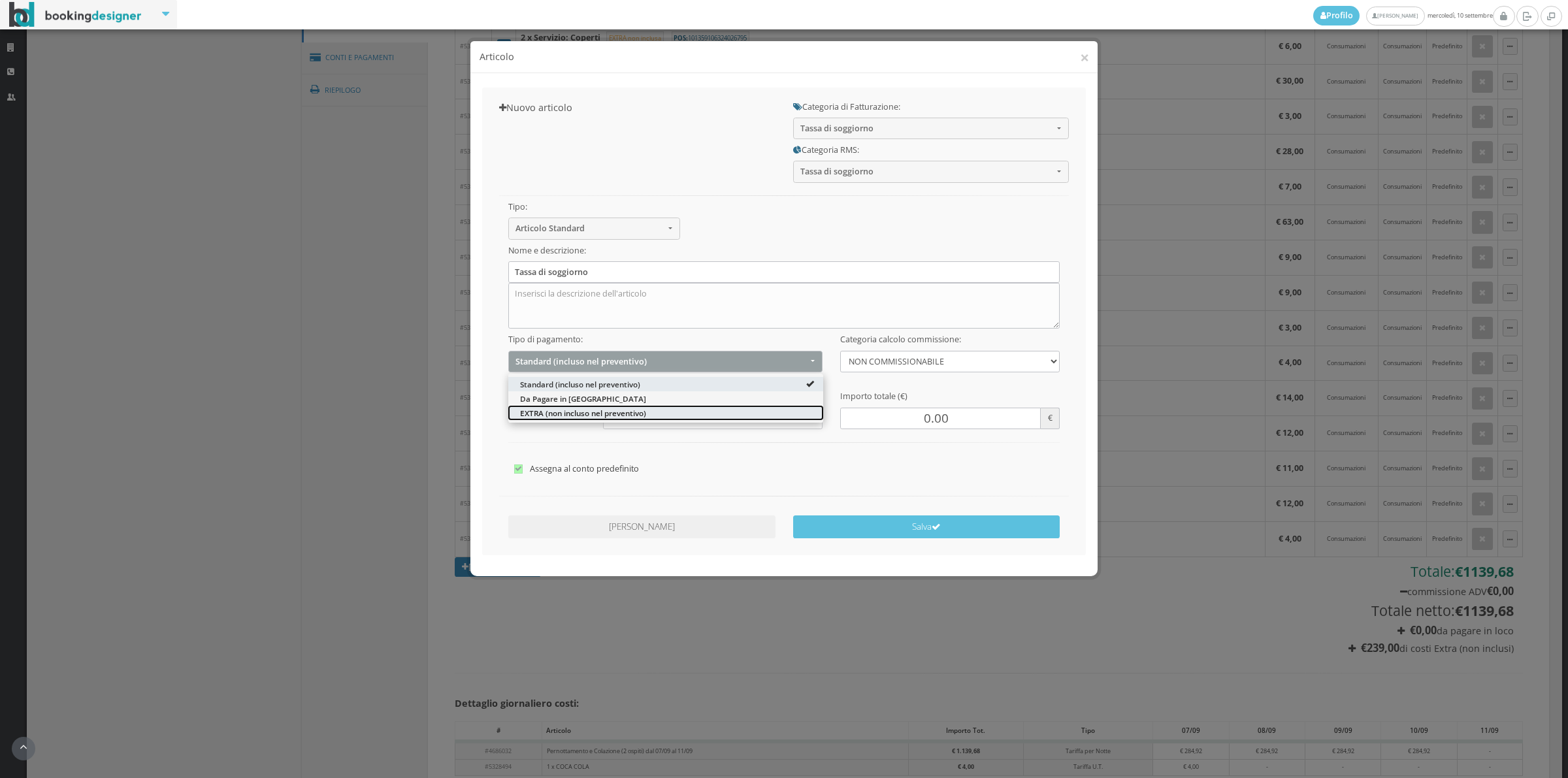
click at [566, 419] on link "EXTRA (non incluso nel preventivo)" at bounding box center [666, 412] width 315 height 14
select select "2"
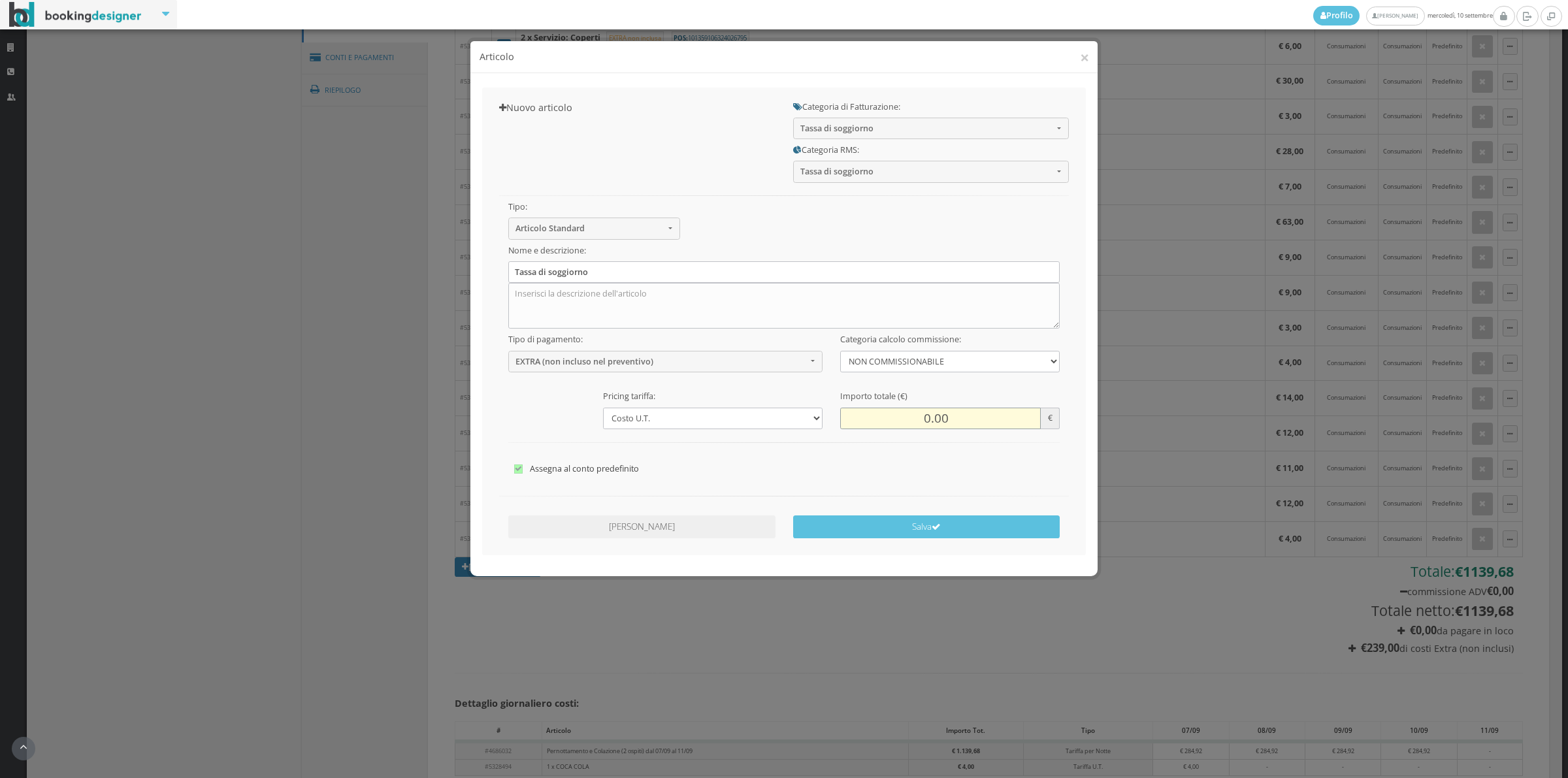
click at [922, 419] on input "0.00" at bounding box center [940, 418] width 201 height 21
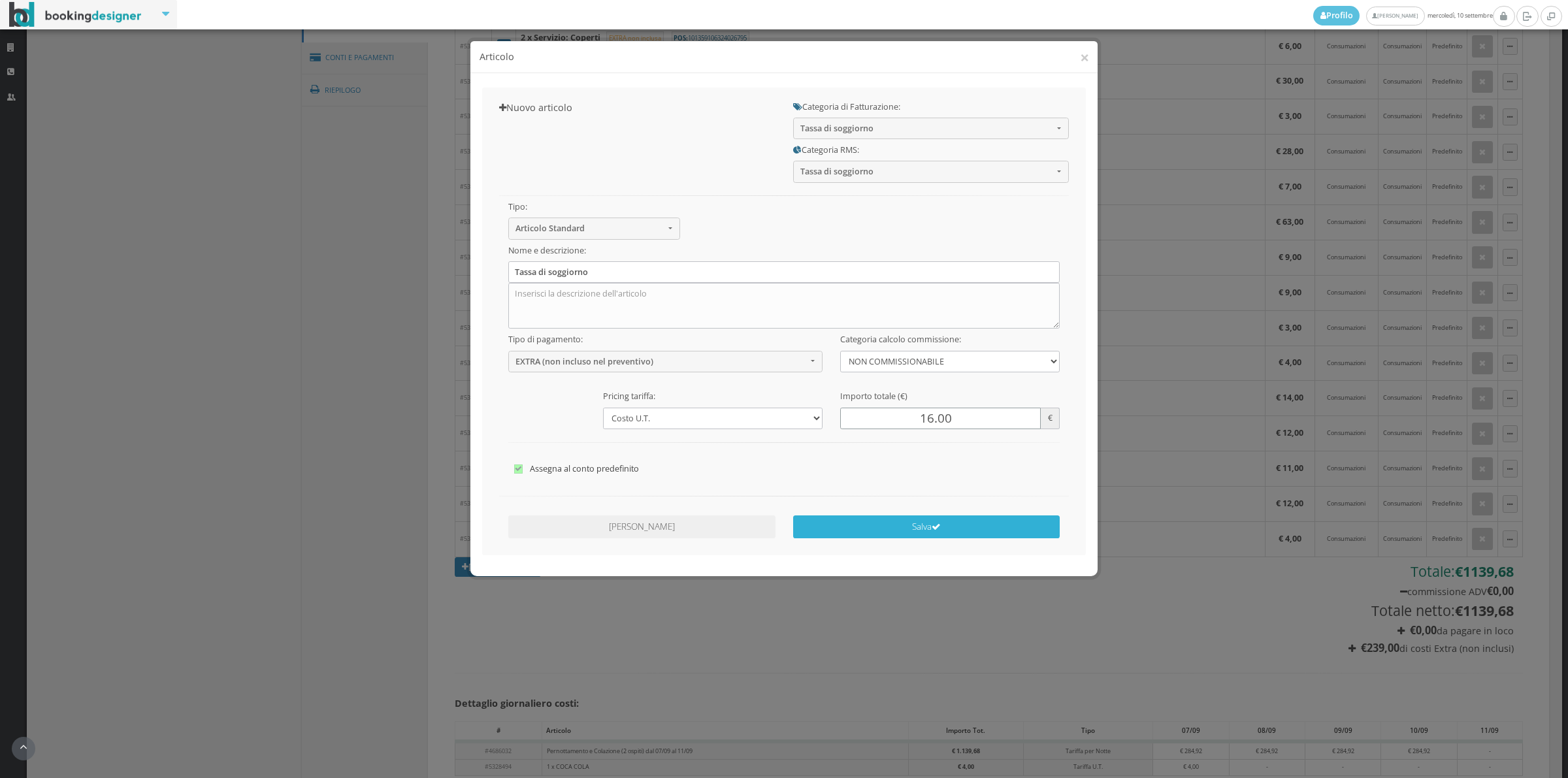
type input "16.00"
click at [892, 524] on button "Salva" at bounding box center [926, 526] width 267 height 23
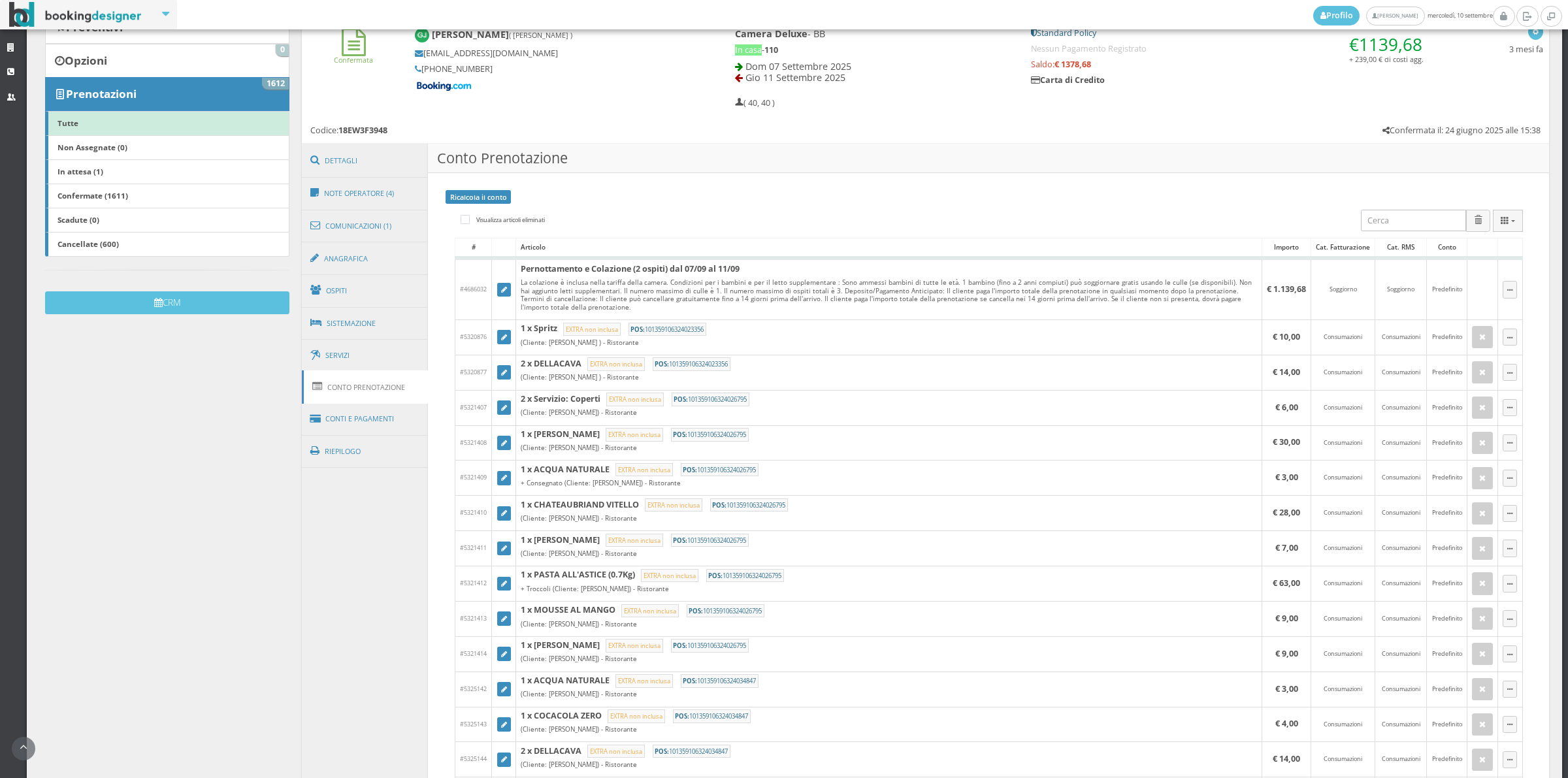
scroll to position [194, 0]
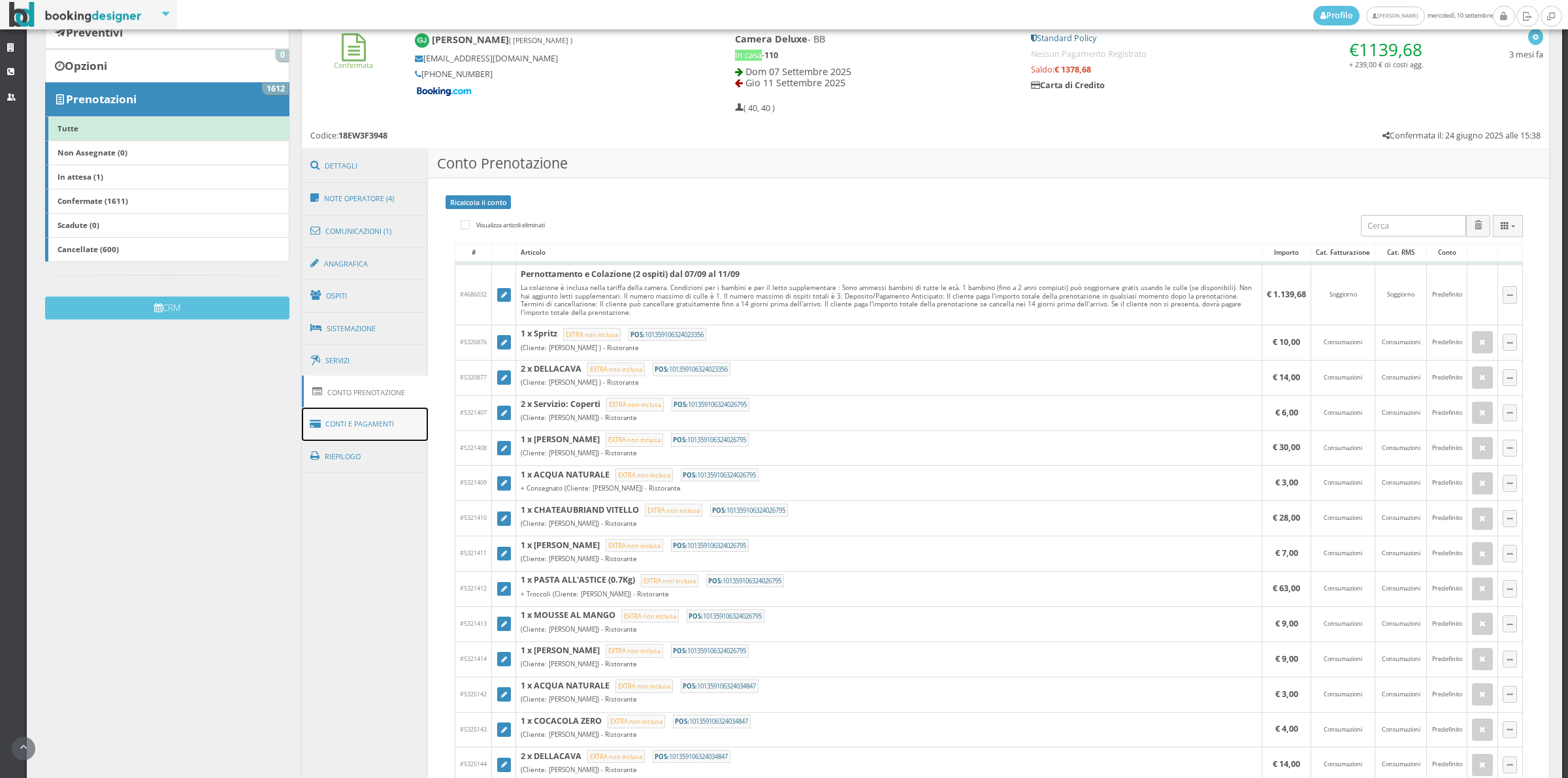
click at [376, 435] on link "Conti e Pagamenti" at bounding box center [365, 424] width 127 height 33
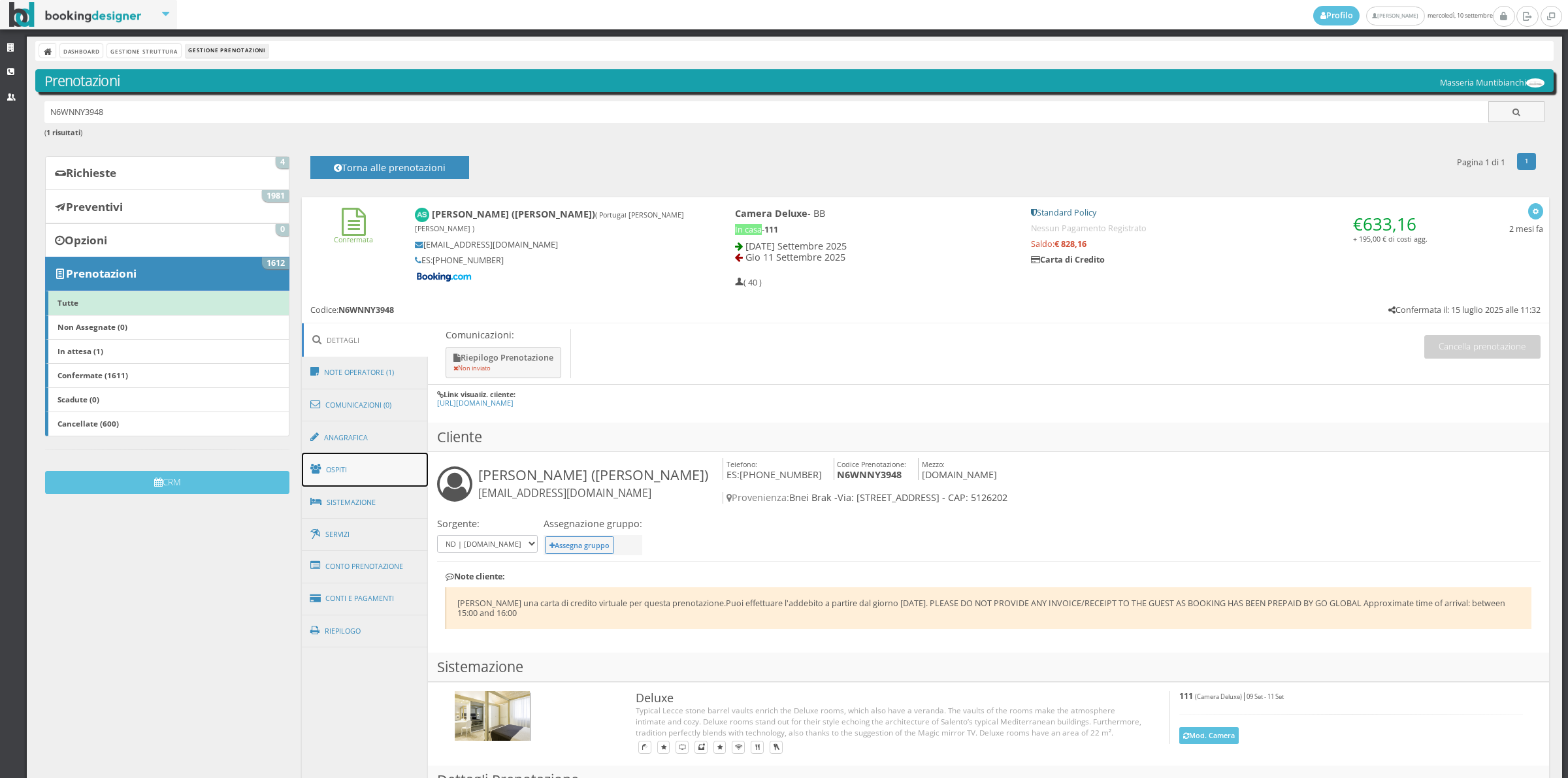
click at [379, 466] on link "Ospiti" at bounding box center [365, 470] width 127 height 34
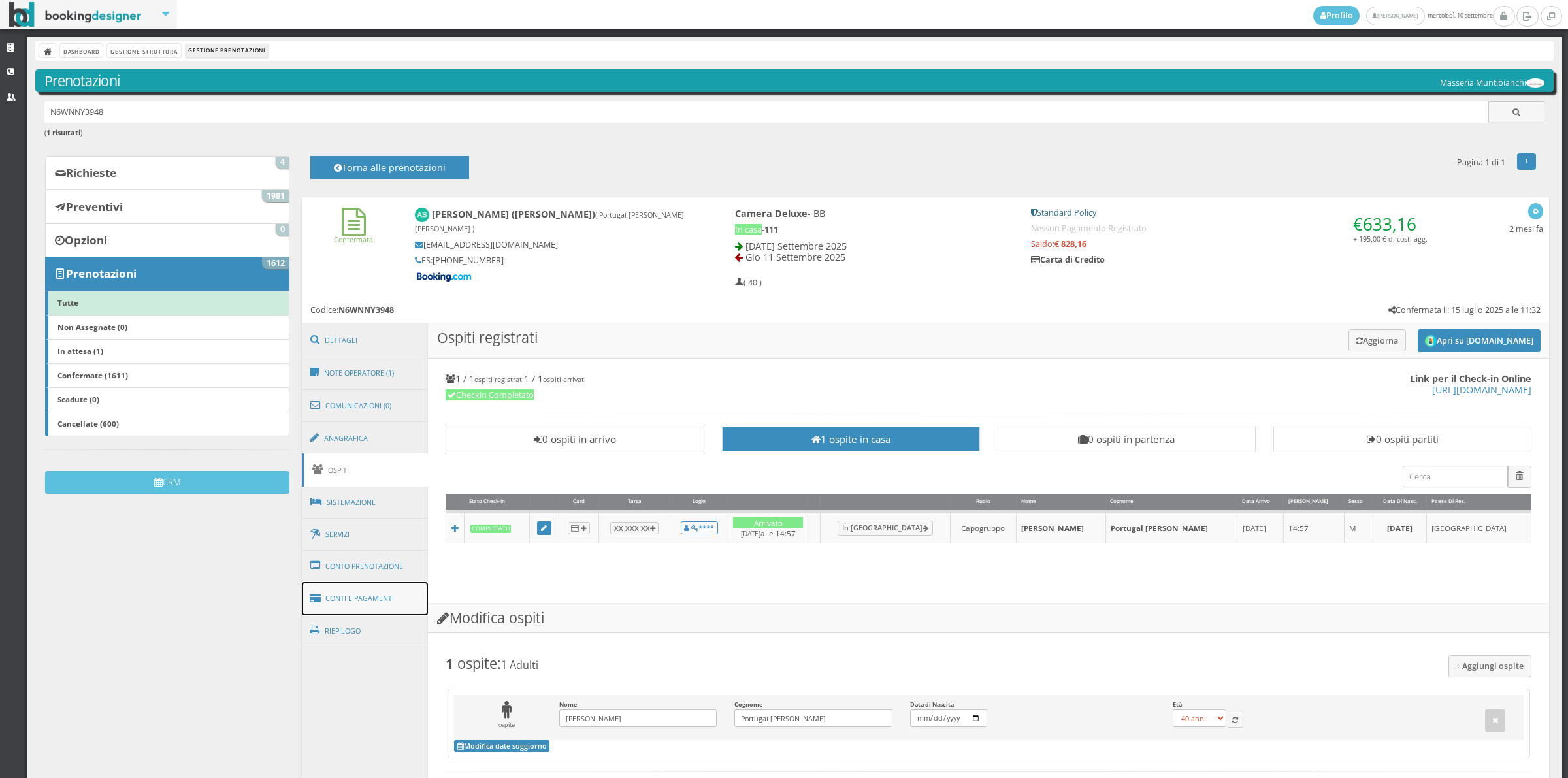
click at [383, 585] on link "Conti e Pagamenti" at bounding box center [365, 598] width 127 height 33
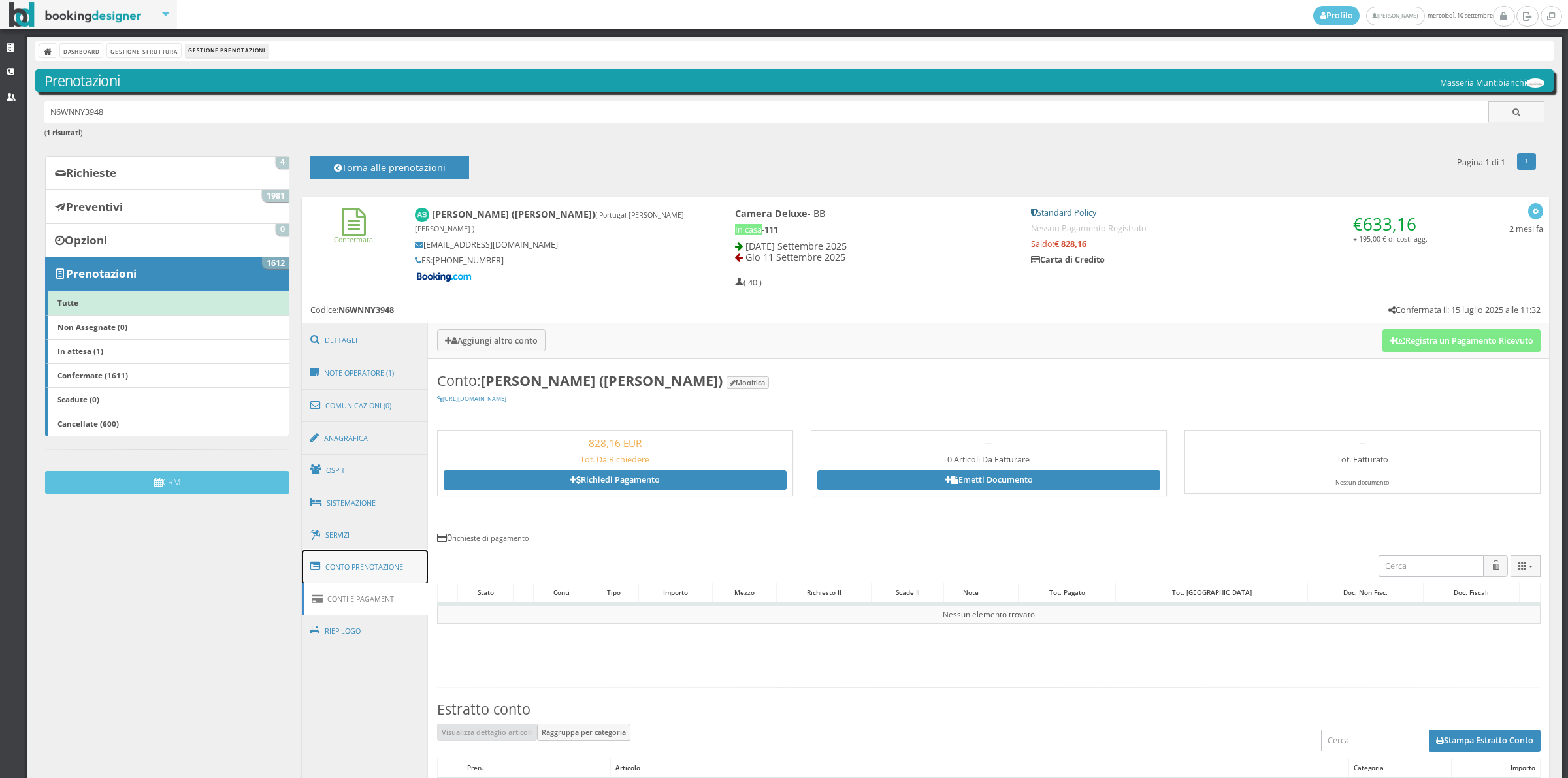
click at [384, 577] on link "Conto Prenotazione" at bounding box center [365, 567] width 127 height 34
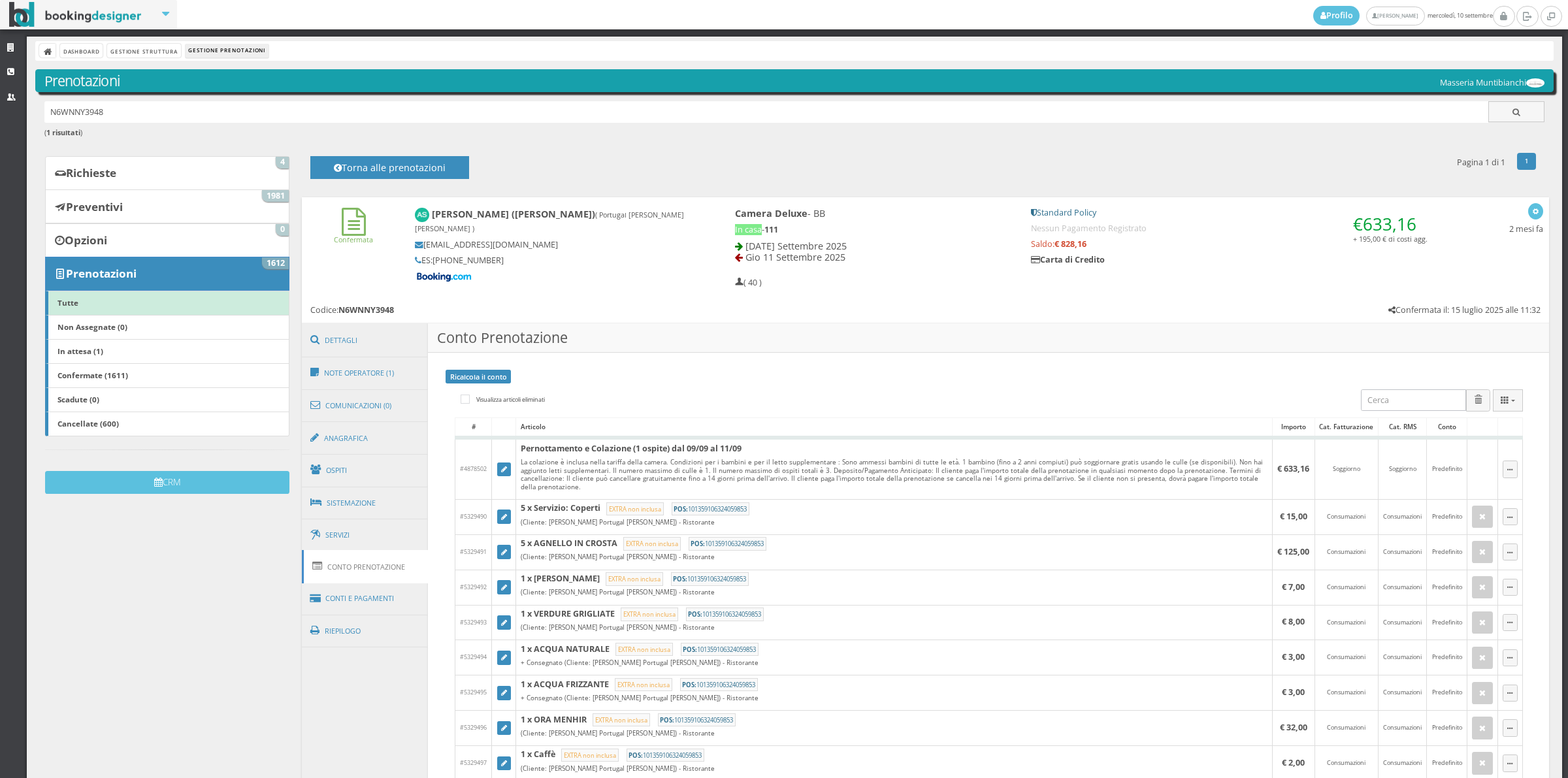
scroll to position [80, 0]
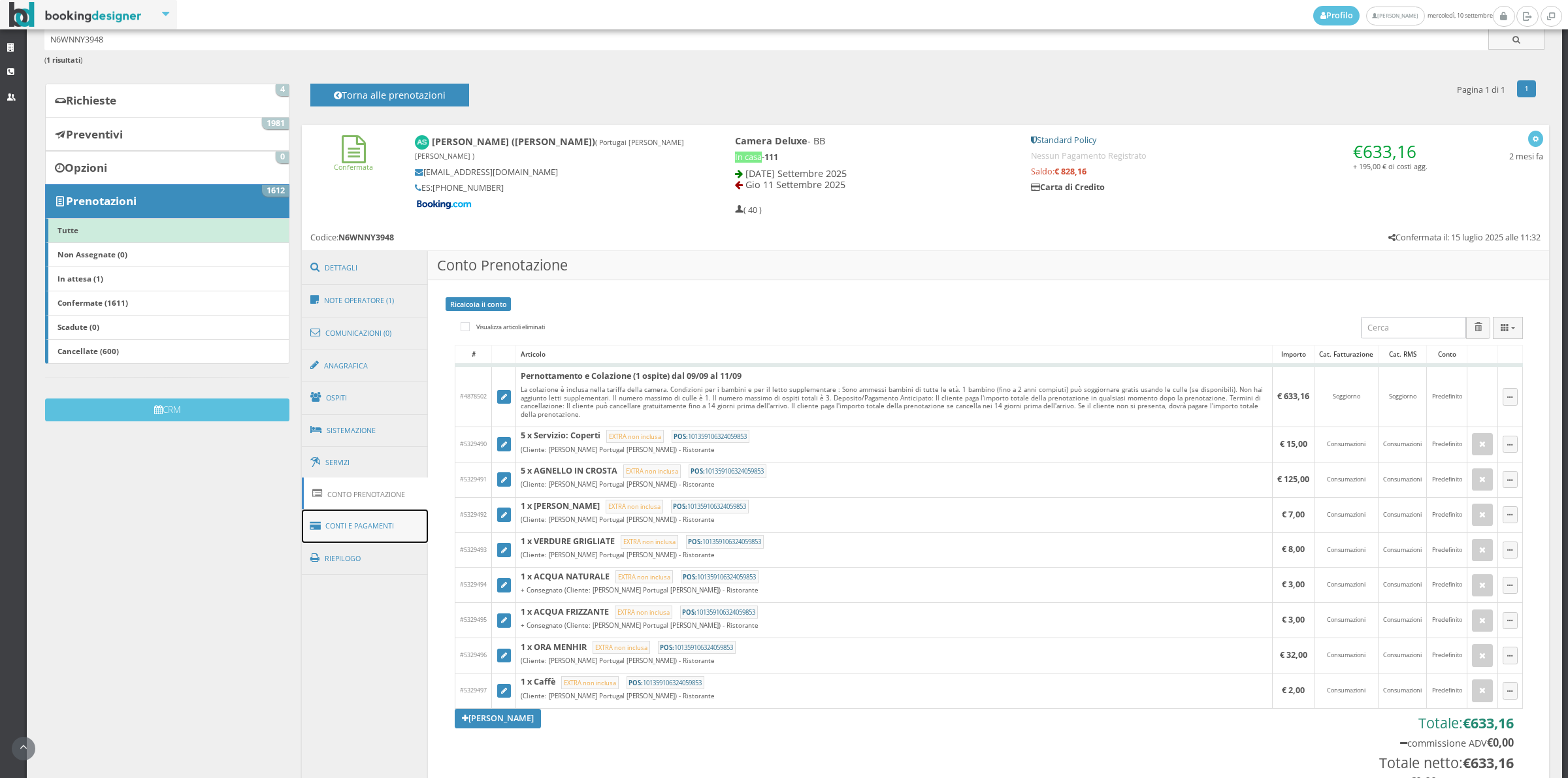
click at [397, 518] on link "Conti e Pagamenti" at bounding box center [365, 526] width 127 height 33
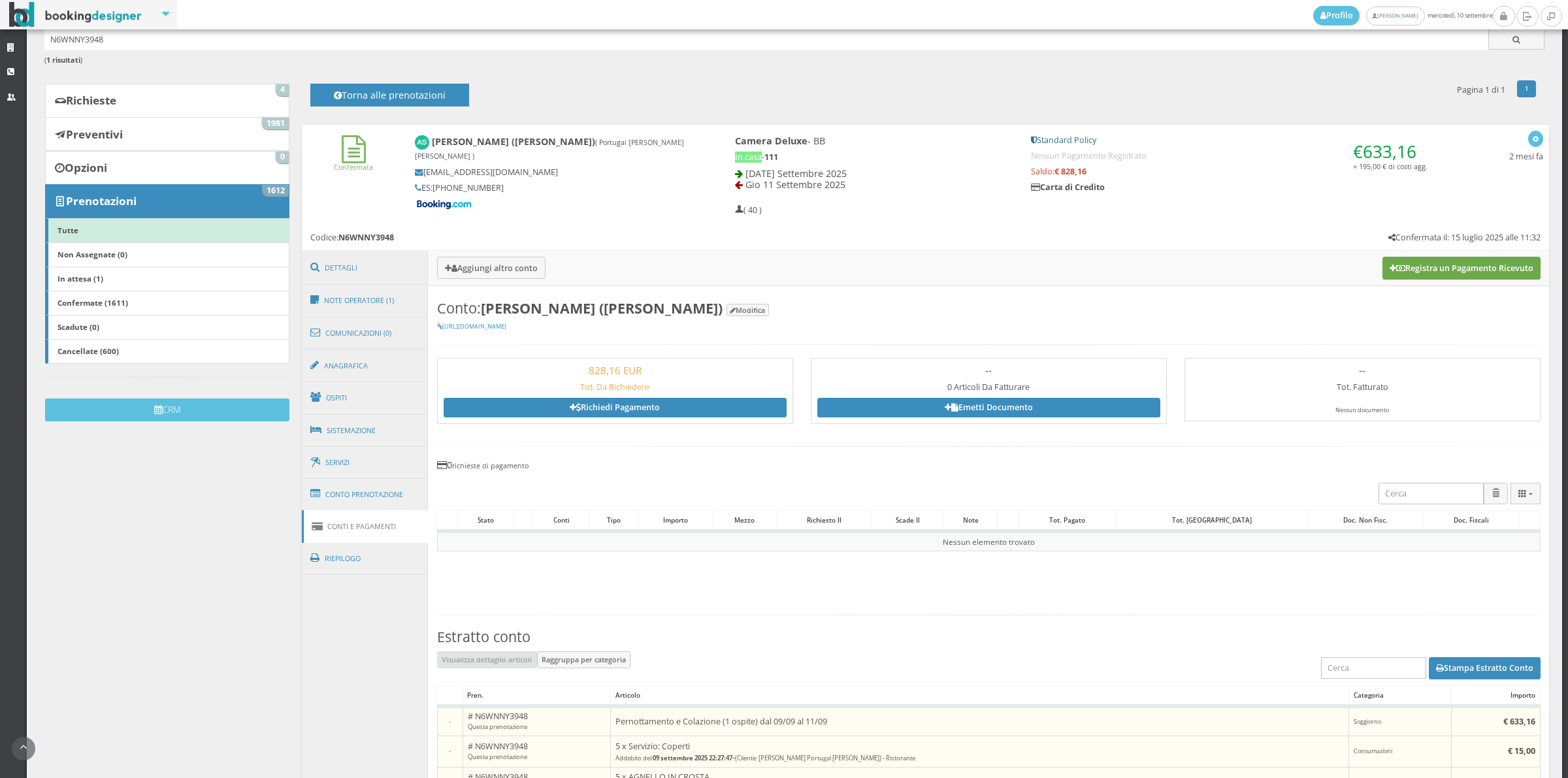
click at [1435, 271] on button "Registra un Pagamento Ricevuto" at bounding box center [1461, 267] width 158 height 22
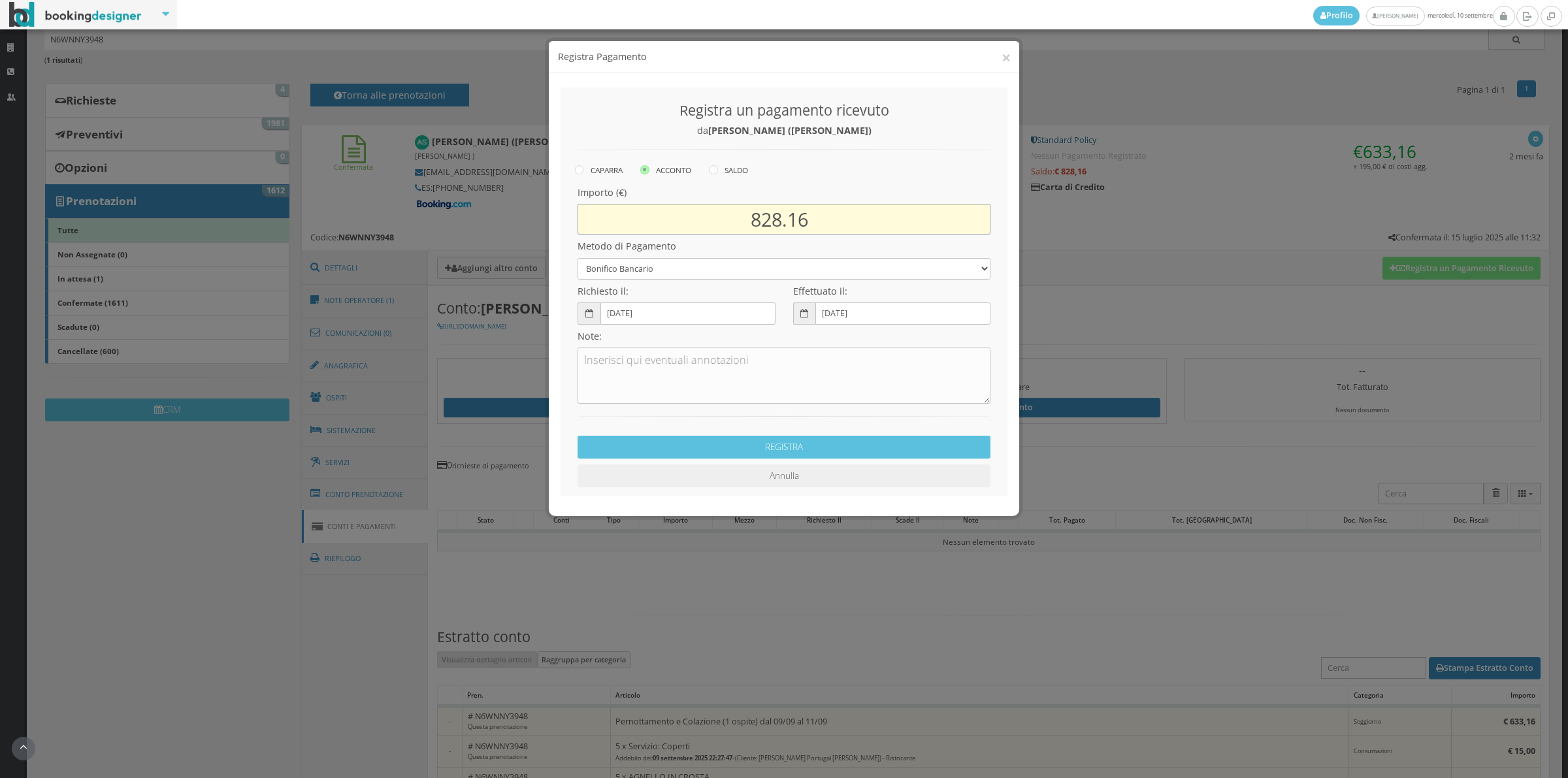
click at [780, 230] on input "828.16" at bounding box center [784, 219] width 413 height 30
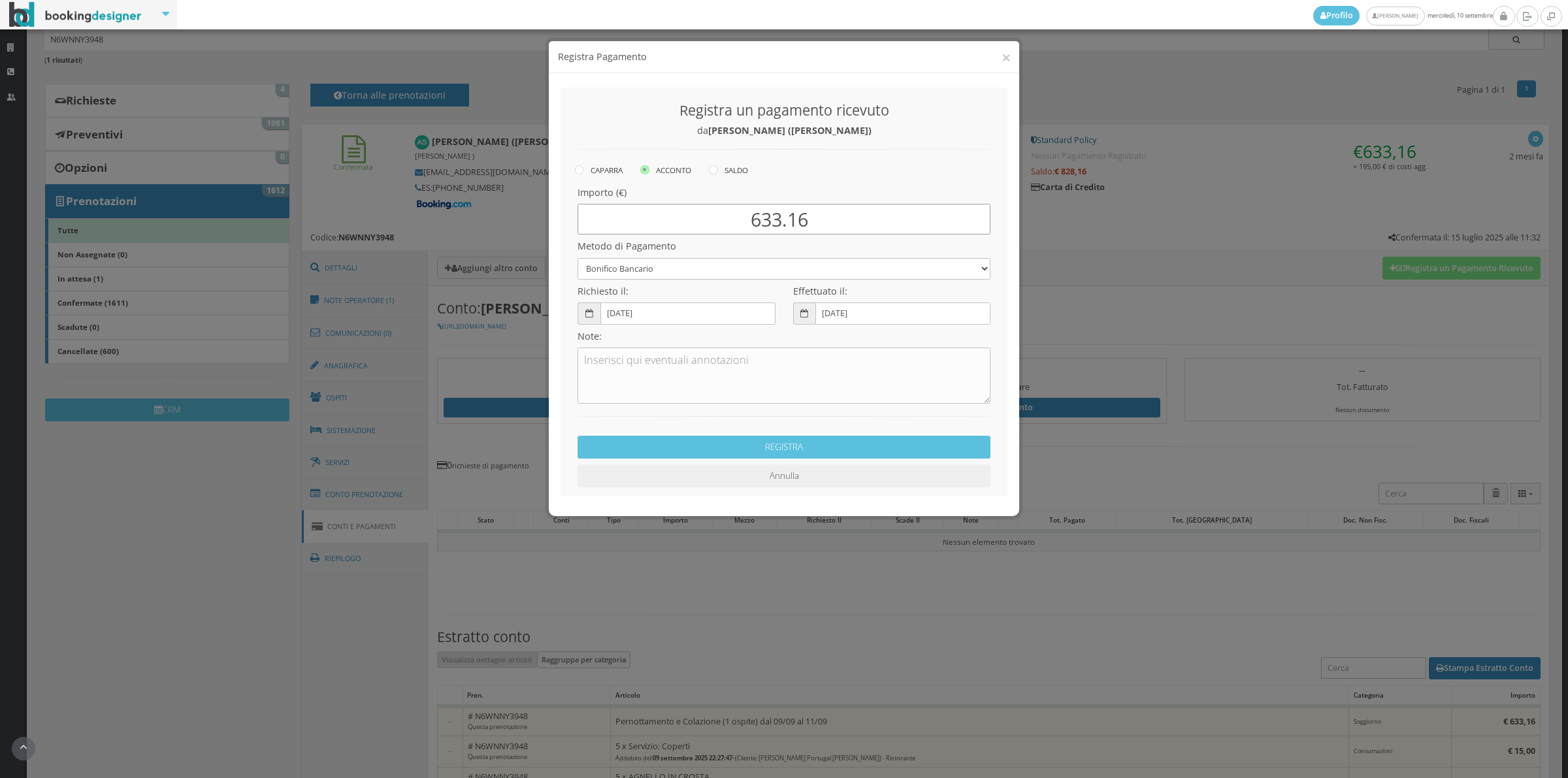
type input "633.16"
drag, startPoint x: 683, startPoint y: 265, endPoint x: 678, endPoint y: 275, distance: 11.2
click at [683, 265] on select "Bonifico Bancario Carta di Credito Contanti Assegno Bancario Assegno Circolare …" at bounding box center [784, 269] width 413 height 21
select select "2589"
click at [578, 258] on select "Bonifico Bancario Carta di Credito Contanti Assegno Bancario Assegno Circolare …" at bounding box center [784, 269] width 413 height 21
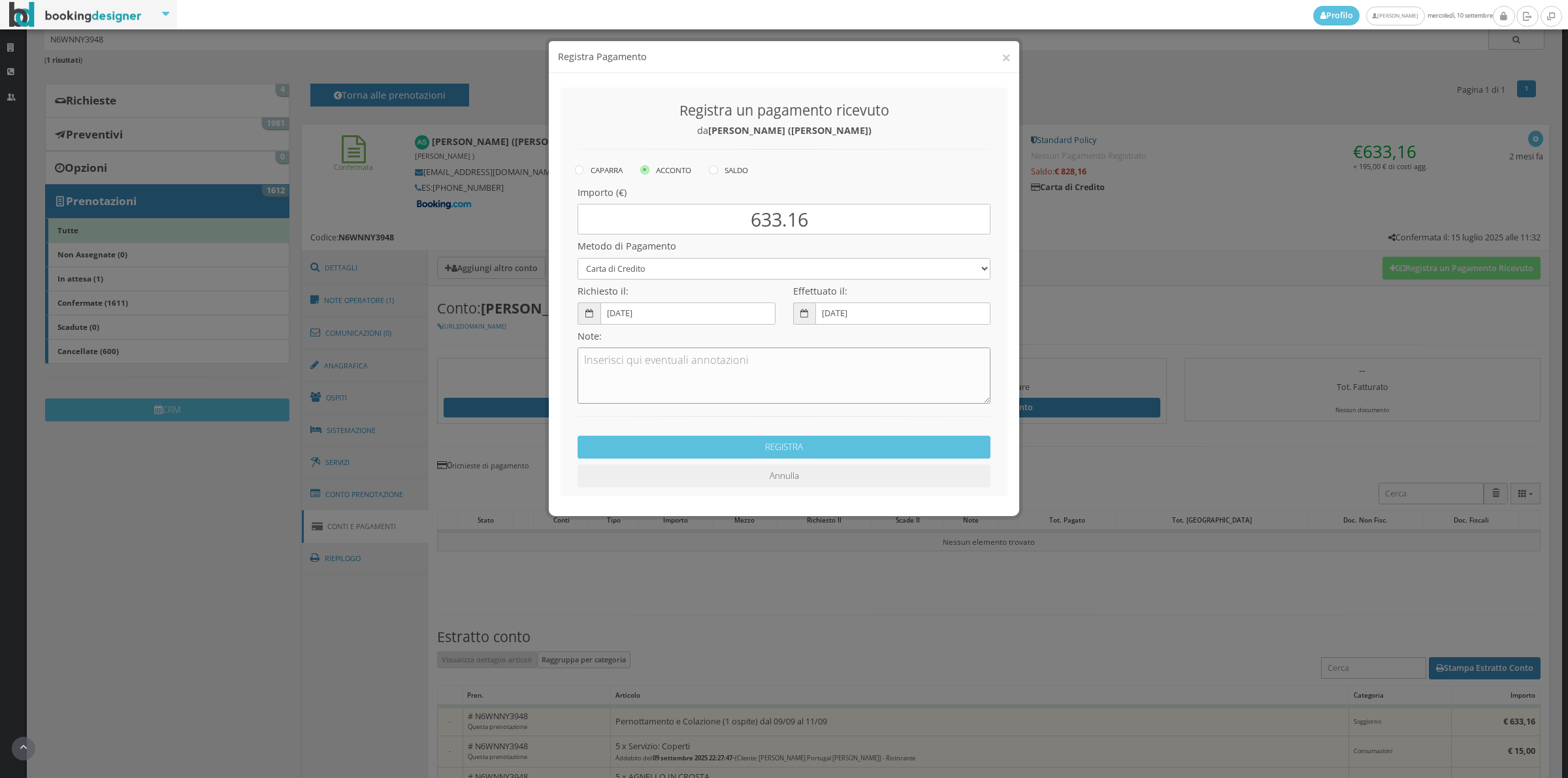
click at [659, 388] on textarea at bounding box center [784, 375] width 413 height 56
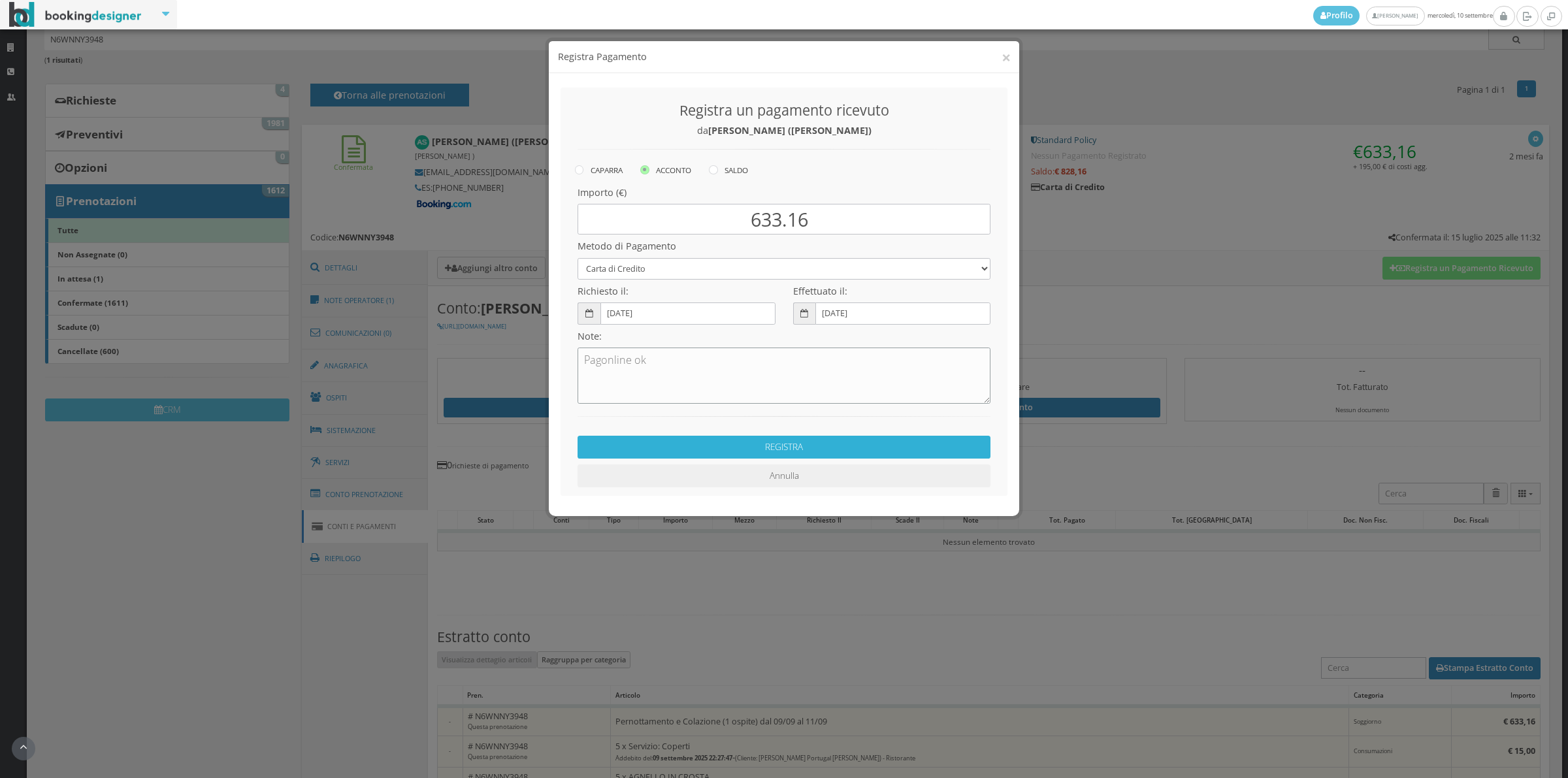
type textarea "Pagonline ok"
click at [689, 451] on button "REGISTRA" at bounding box center [784, 447] width 413 height 23
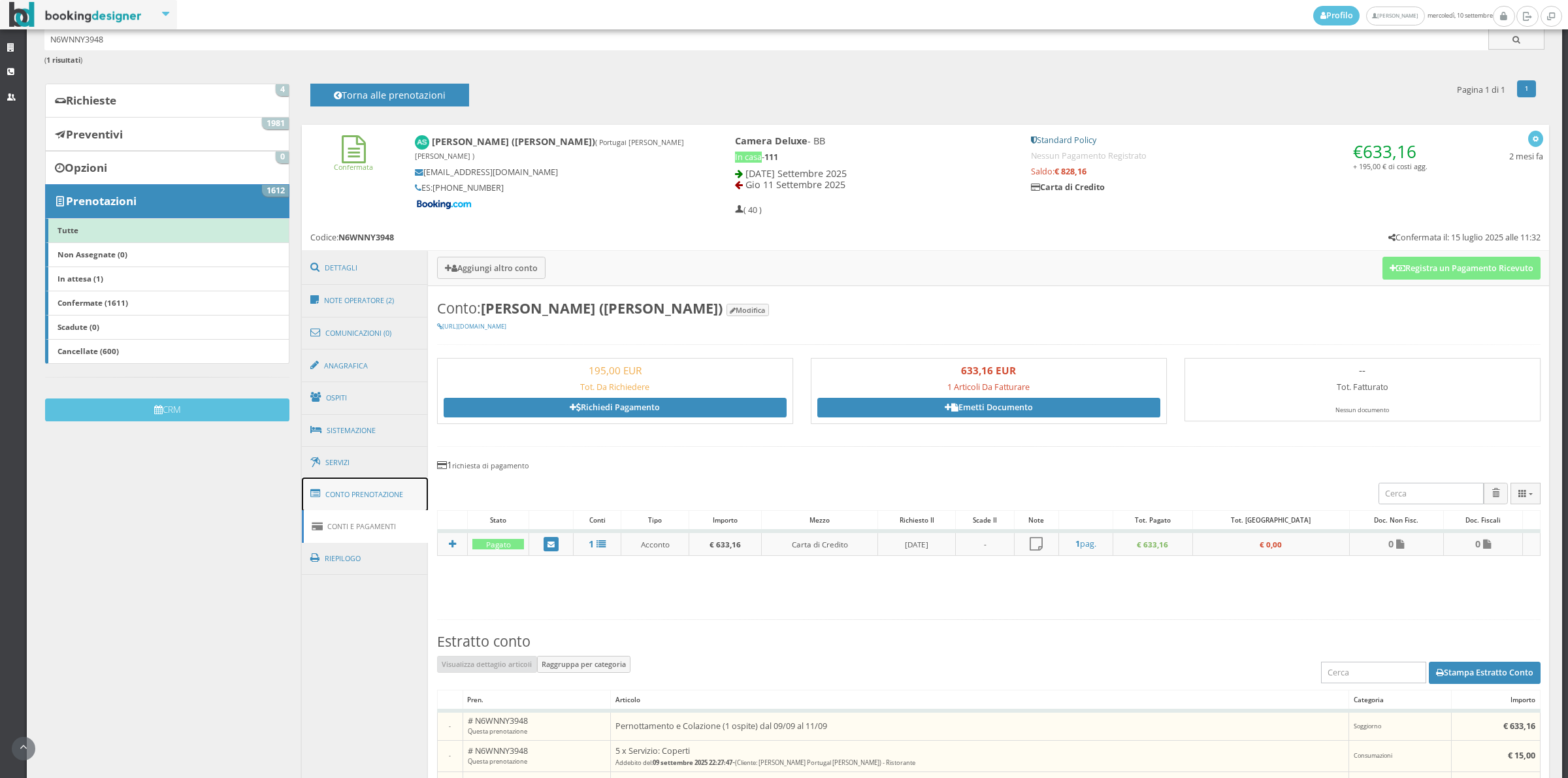
click at [376, 502] on link "Conto Prenotazione" at bounding box center [365, 495] width 127 height 34
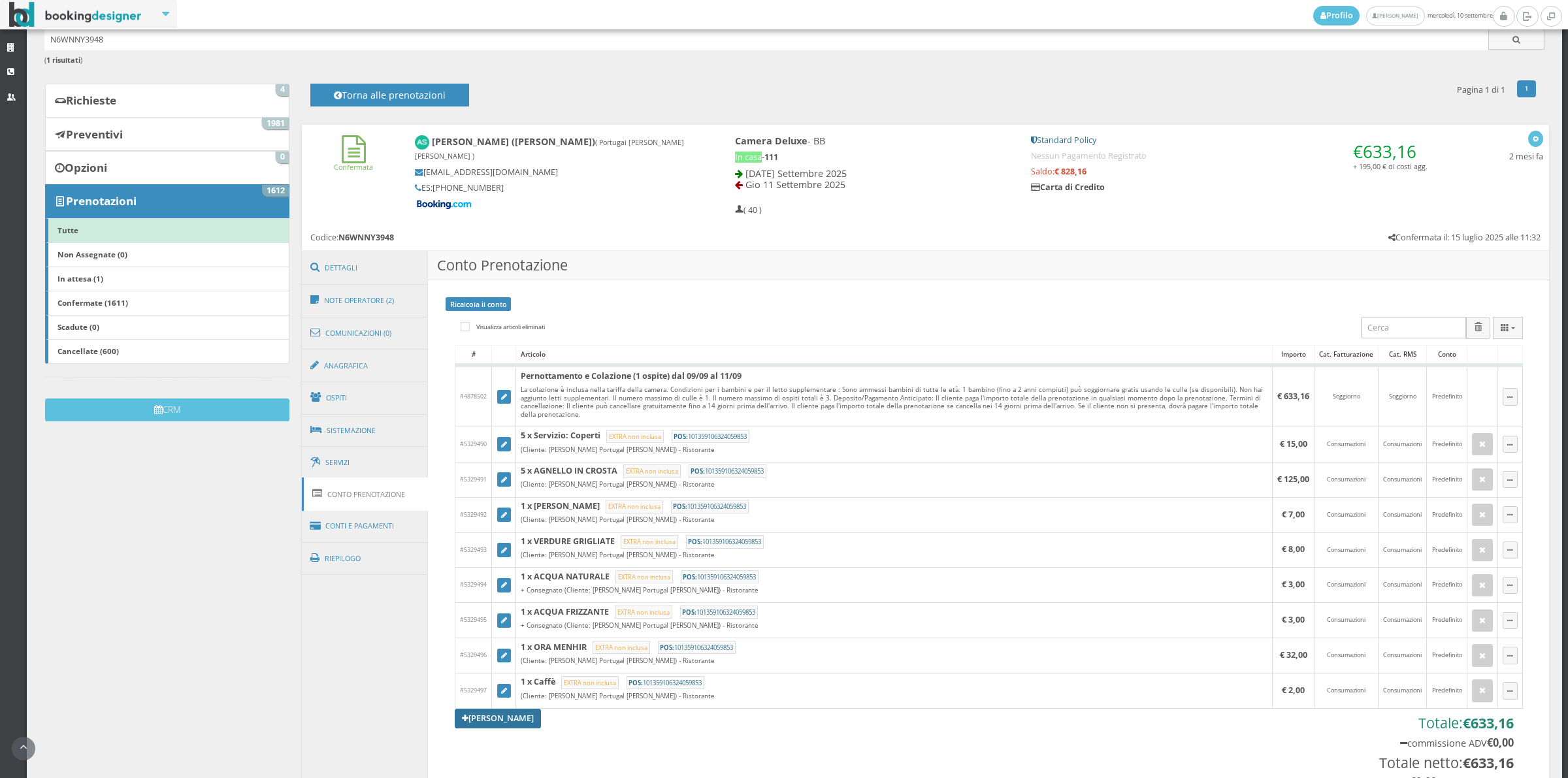
click at [491, 725] on link "[PERSON_NAME]" at bounding box center [498, 718] width 86 height 20
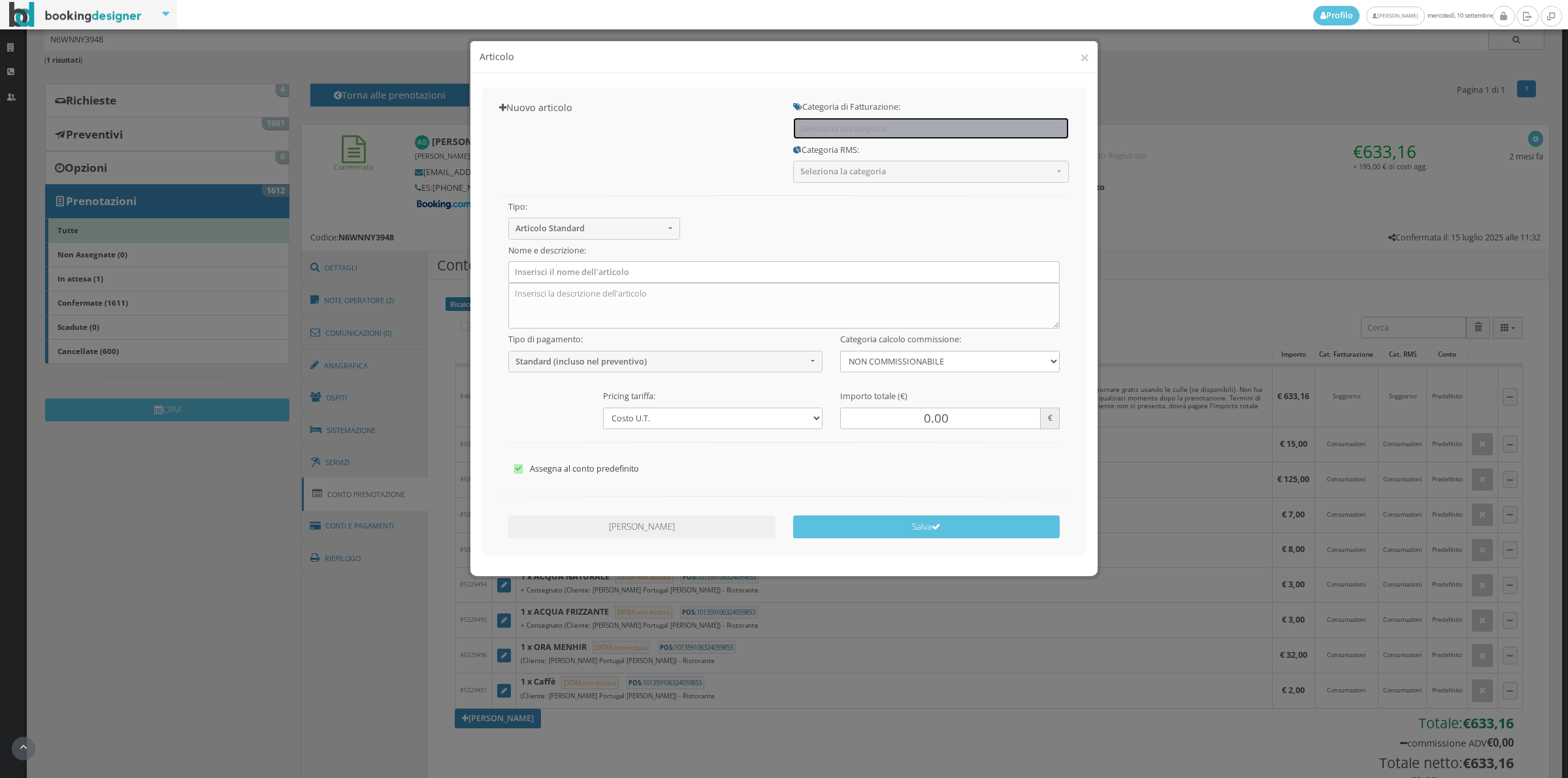
click at [821, 128] on span "Seleziona la categoria" at bounding box center [926, 128] width 253 height 10
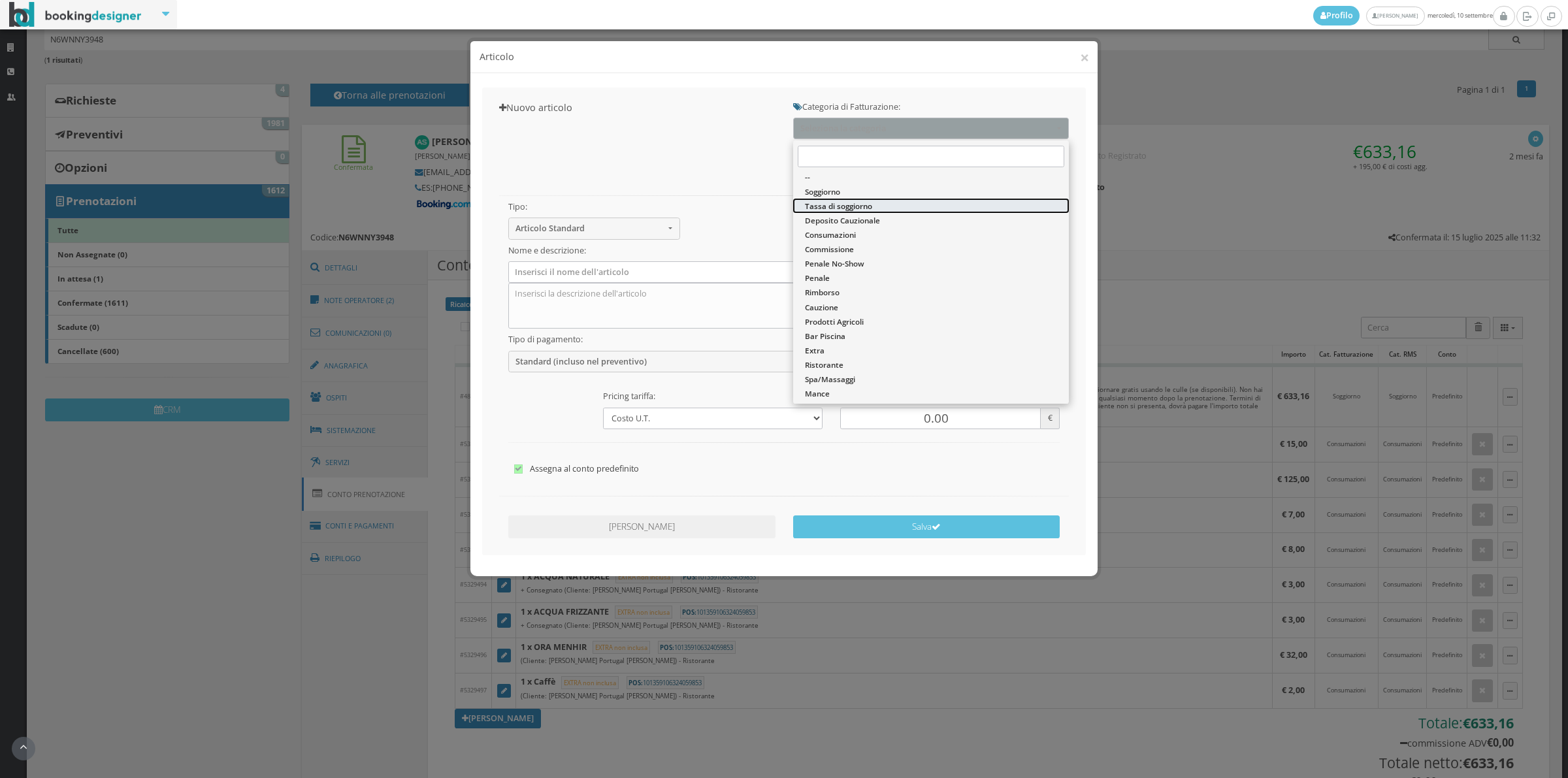
click at [814, 207] on span "Tassa di soggiorno" at bounding box center [839, 206] width 67 height 11
select select "13"
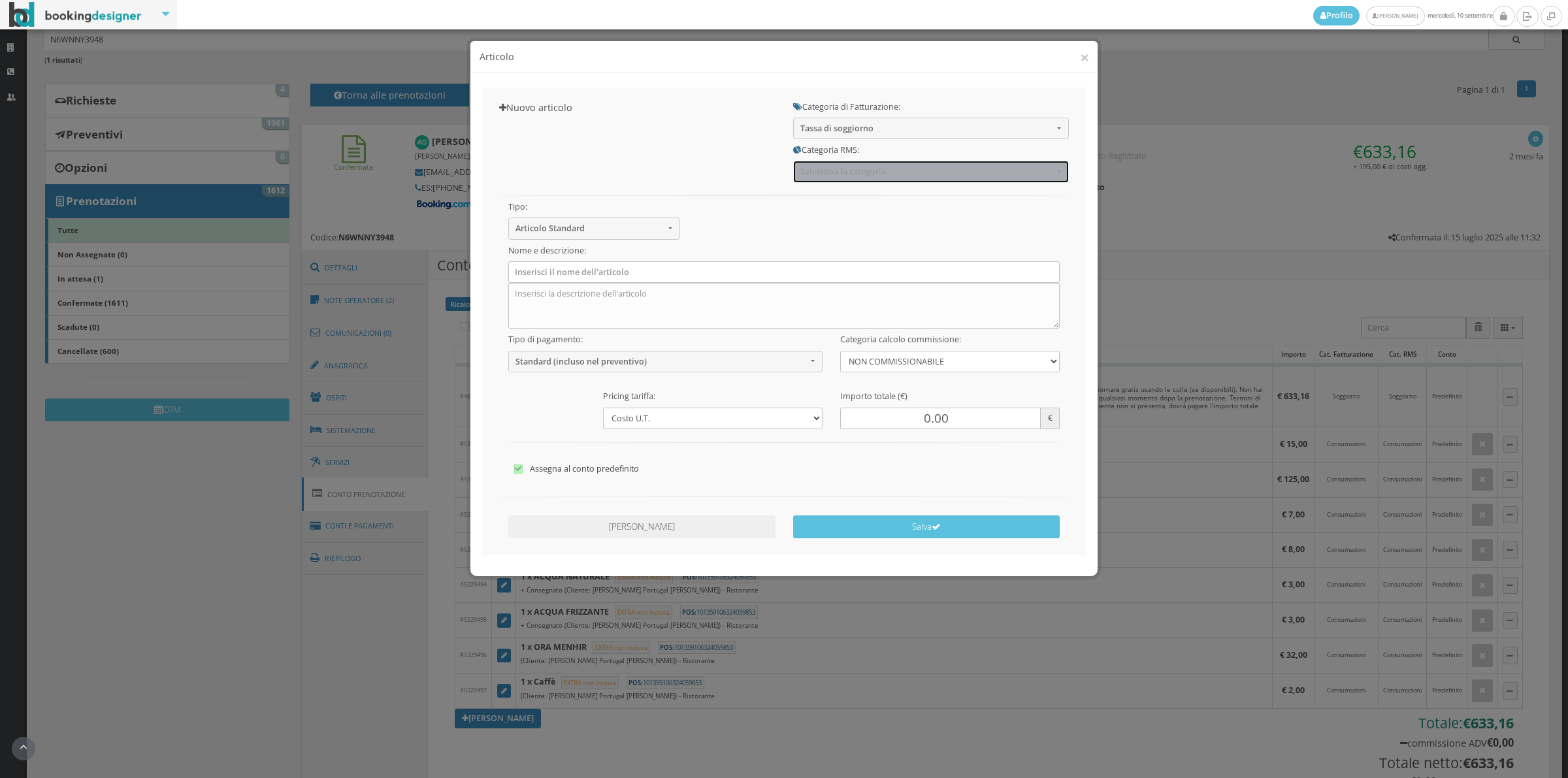
click at [823, 173] on span "Seleziona la categoria" at bounding box center [926, 171] width 253 height 10
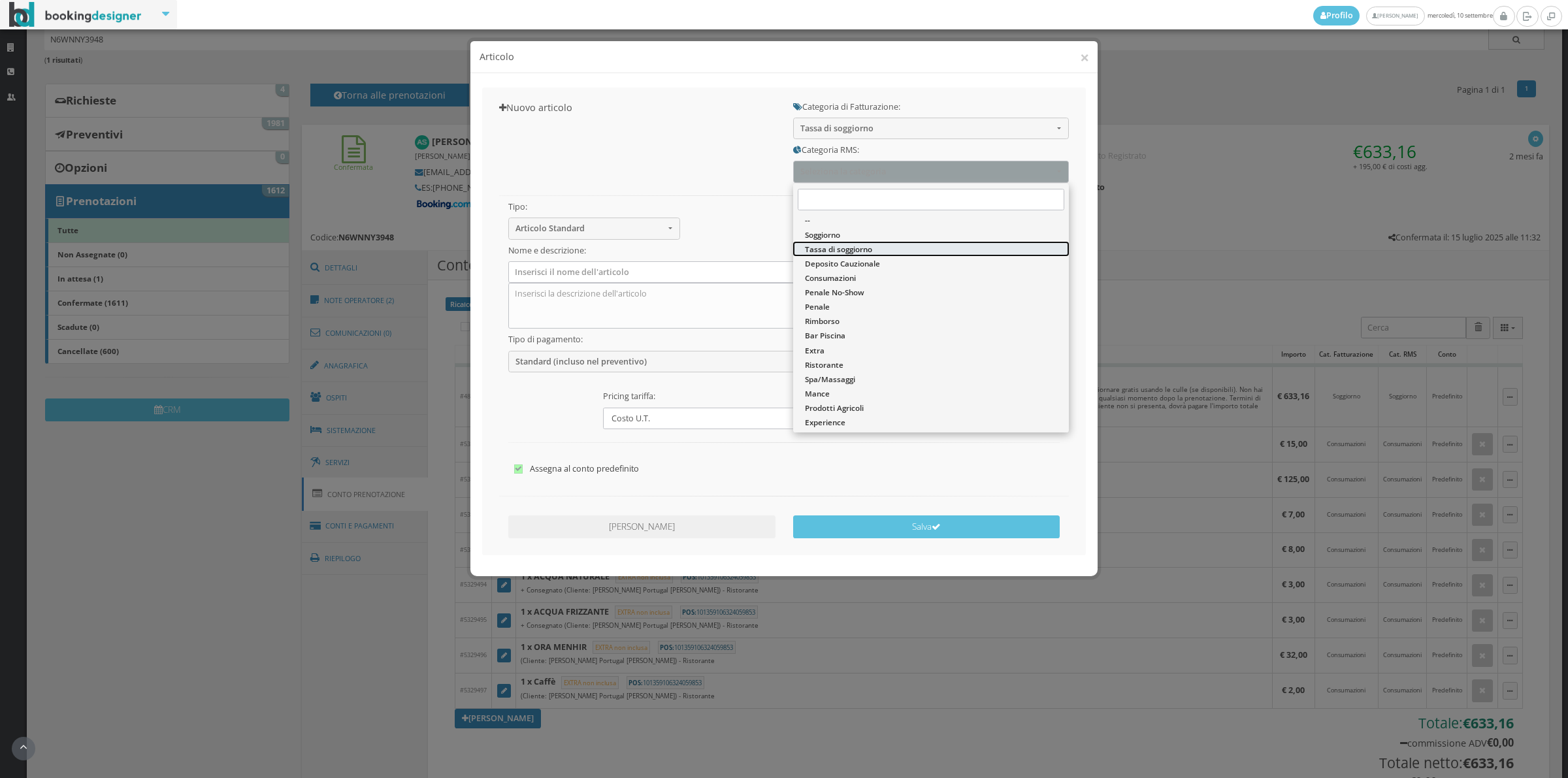
click at [817, 254] on span "Tassa di soggiorno" at bounding box center [839, 249] width 67 height 11
select select "13"
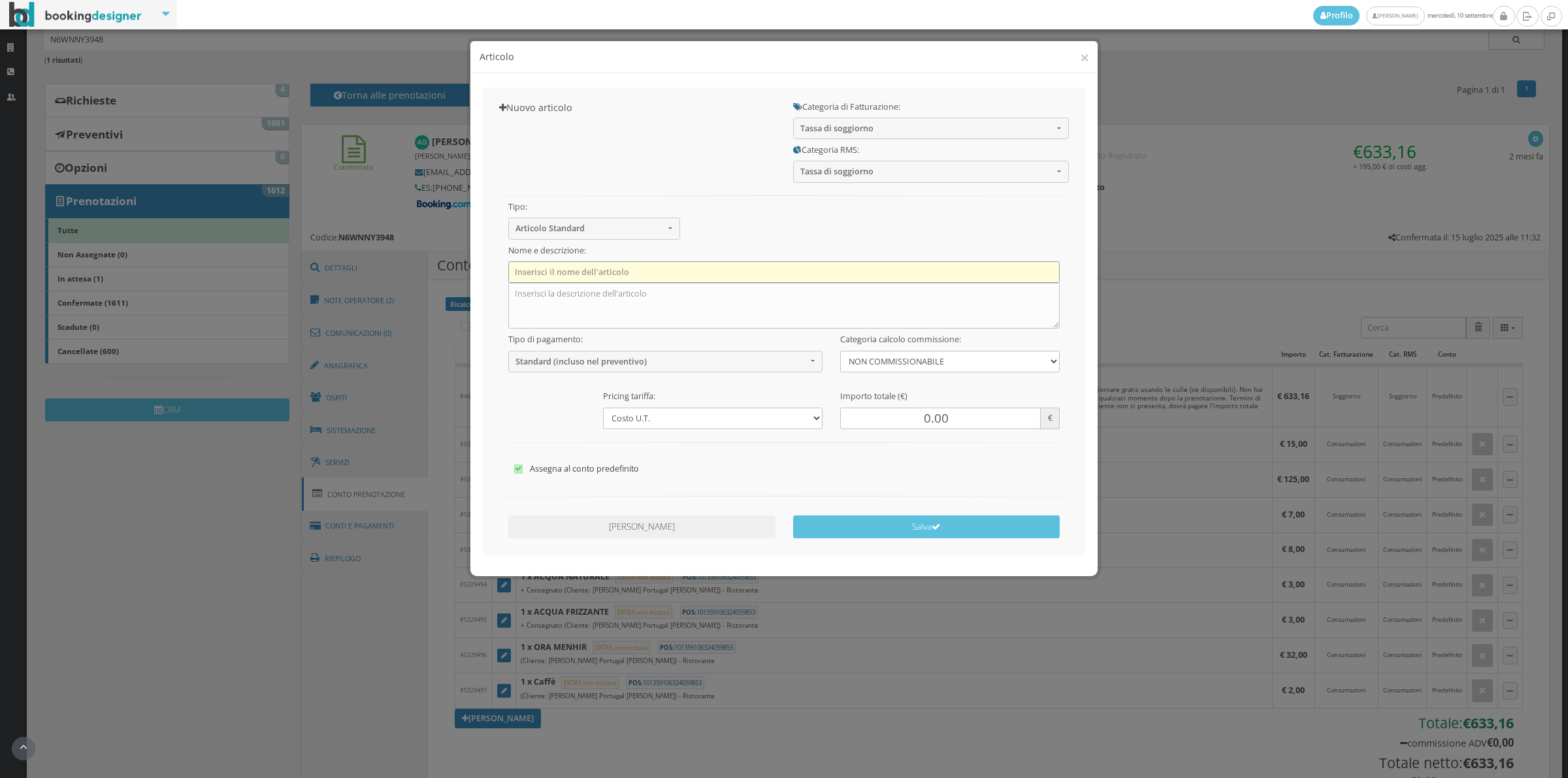
click at [646, 272] on input "text" at bounding box center [784, 272] width 552 height 21
type input "Tassa di soggiorno"
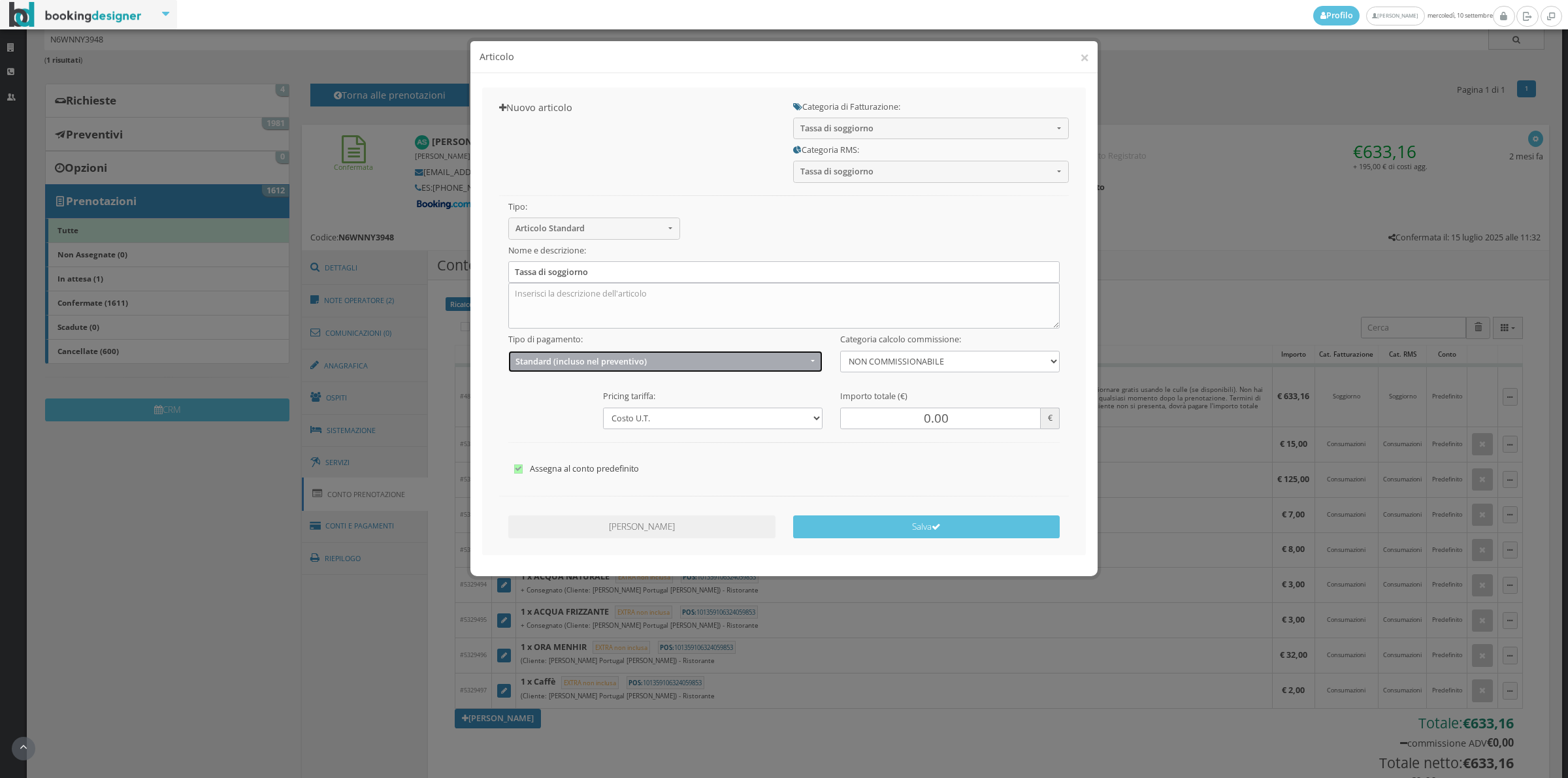
click at [588, 366] on span "Standard (incluso nel preventivo)" at bounding box center [661, 361] width 291 height 10
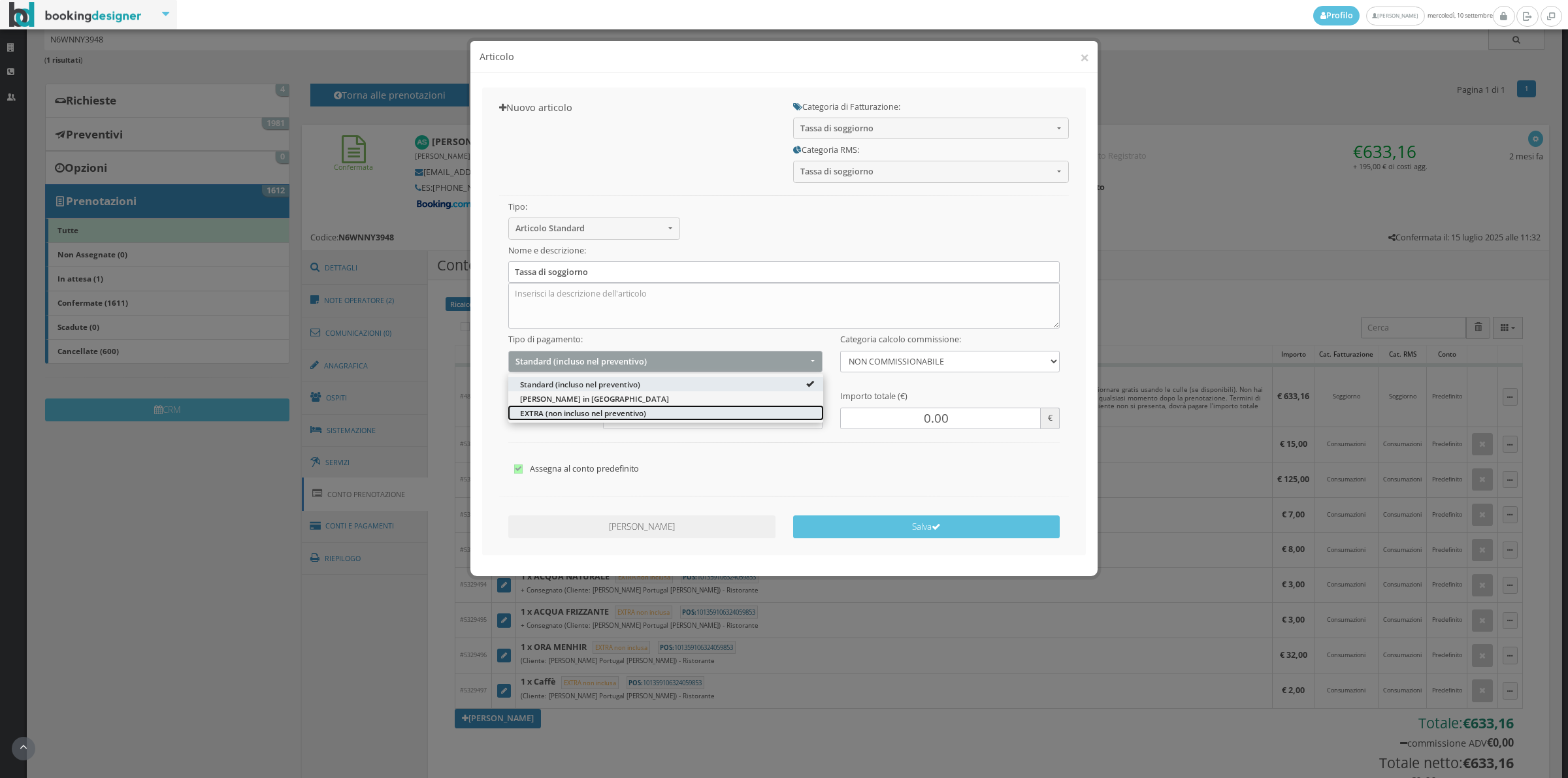
click at [567, 415] on span "EXTRA (non incluso nel preventivo)" at bounding box center [583, 412] width 126 height 11
select select "2"
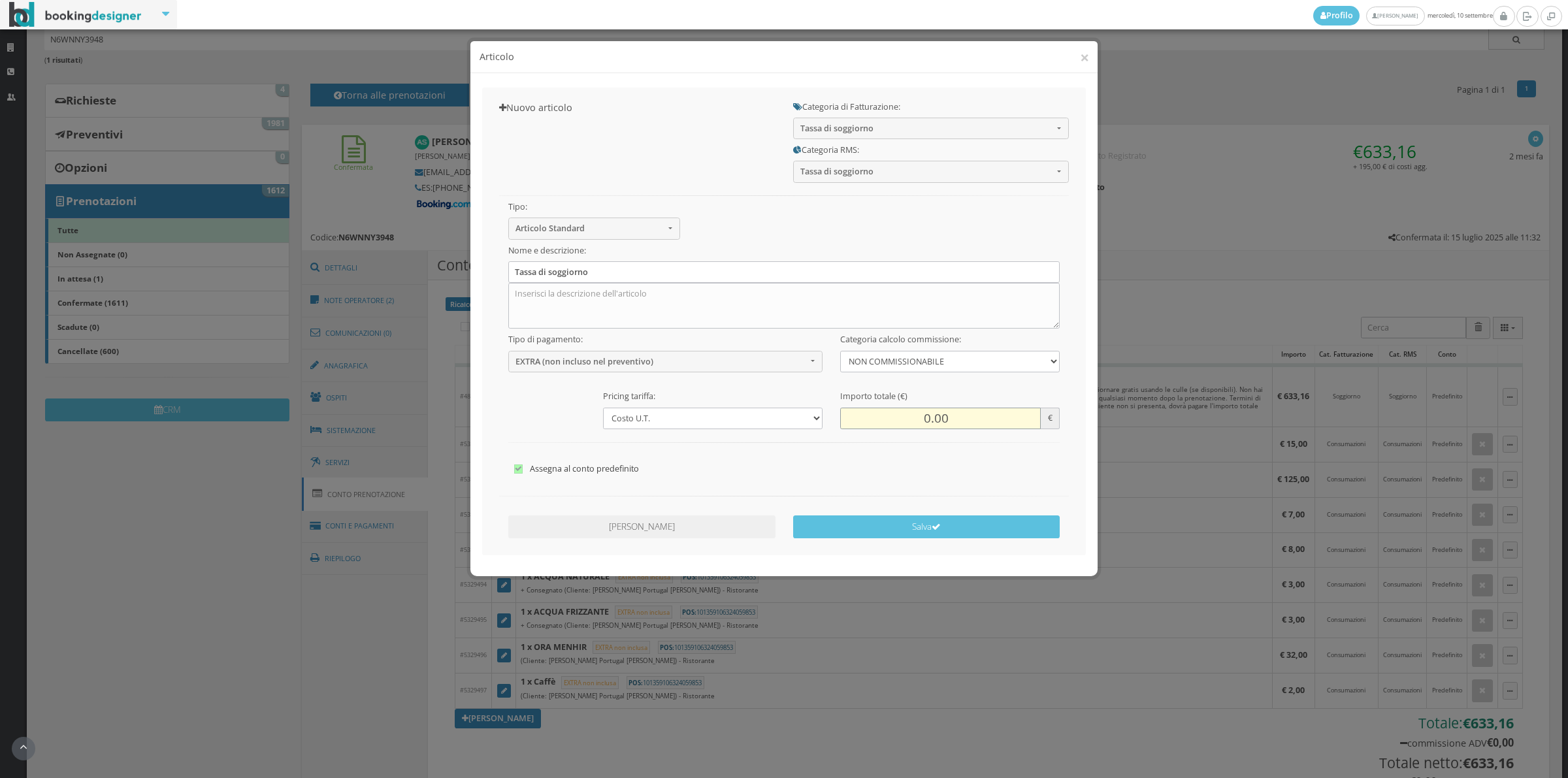
click at [922, 427] on input "0.00" at bounding box center [940, 418] width 201 height 21
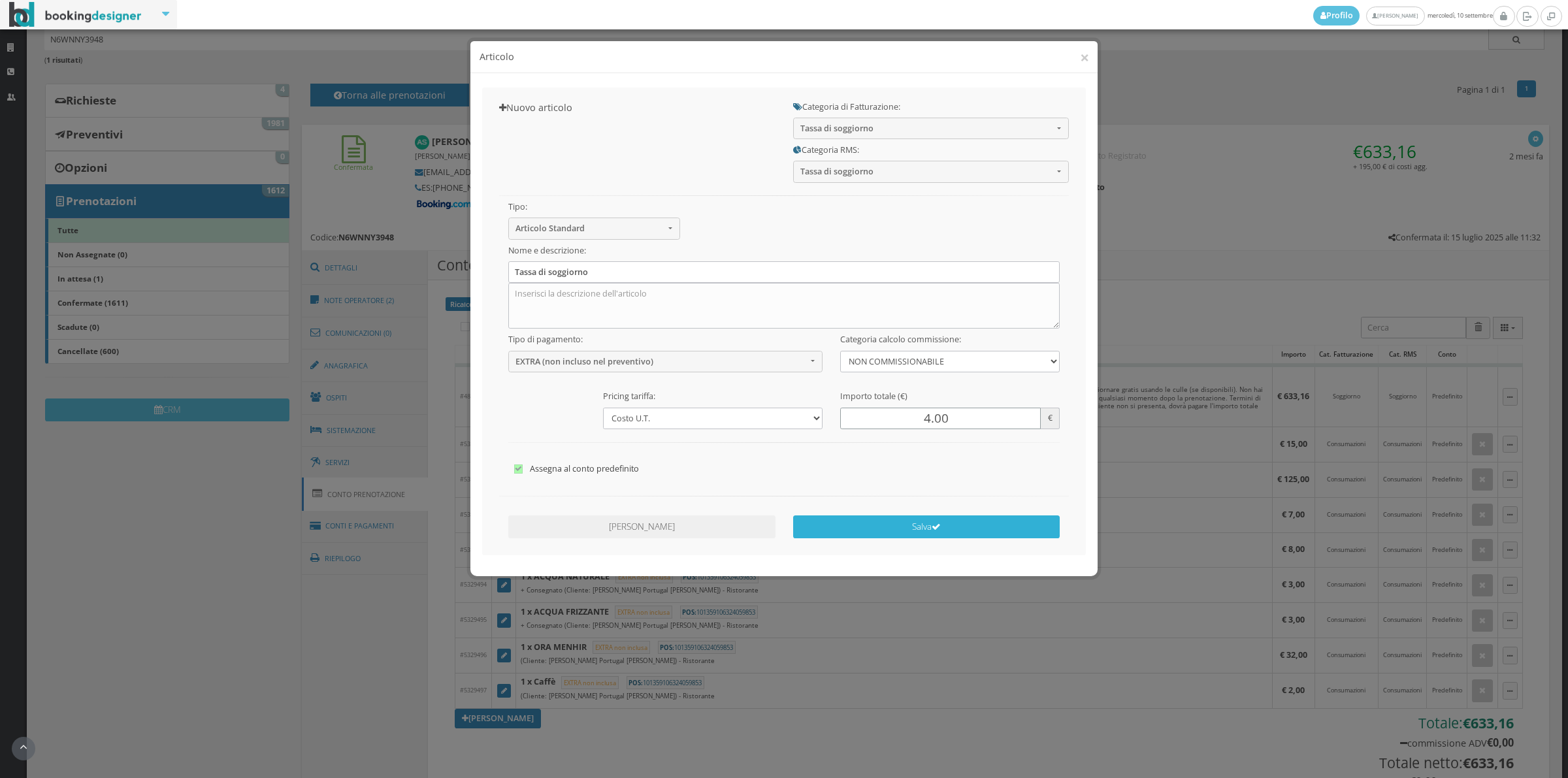
type input "4.00"
click at [932, 531] on icon "submit" at bounding box center [936, 526] width 9 height 9
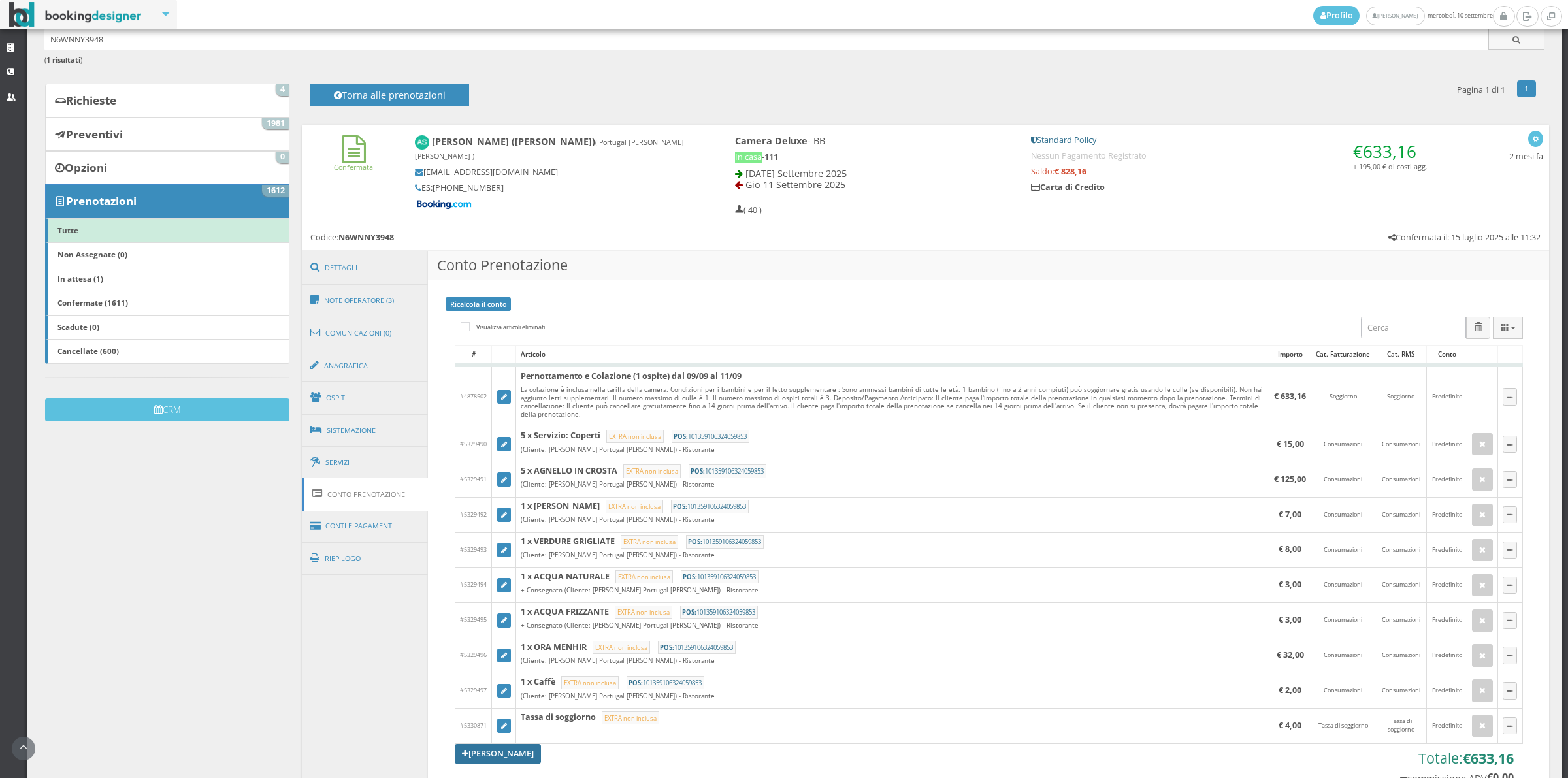
click at [481, 755] on link "[PERSON_NAME]" at bounding box center [498, 754] width 86 height 20
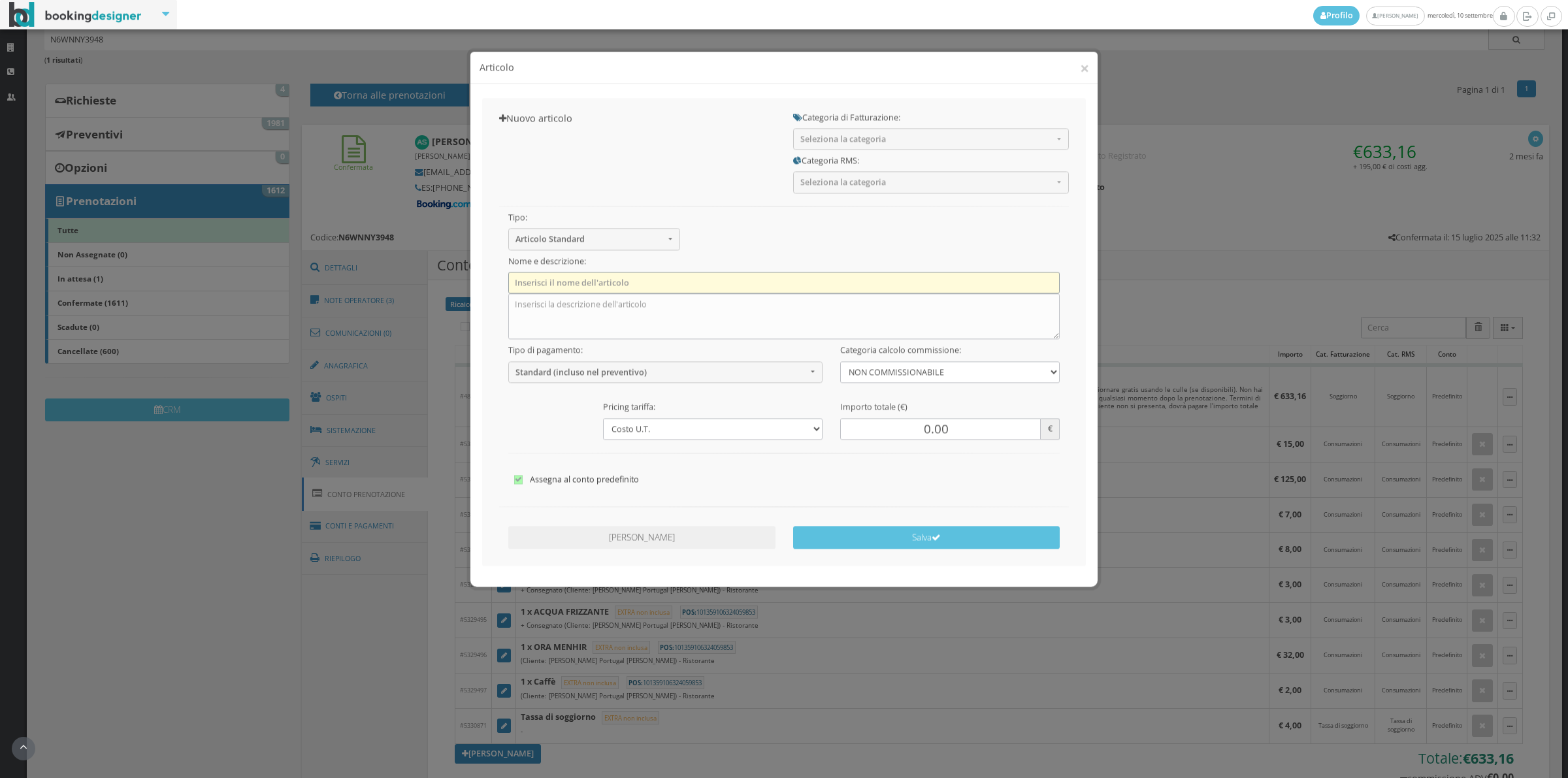
click at [572, 271] on input "text" at bounding box center [784, 272] width 552 height 21
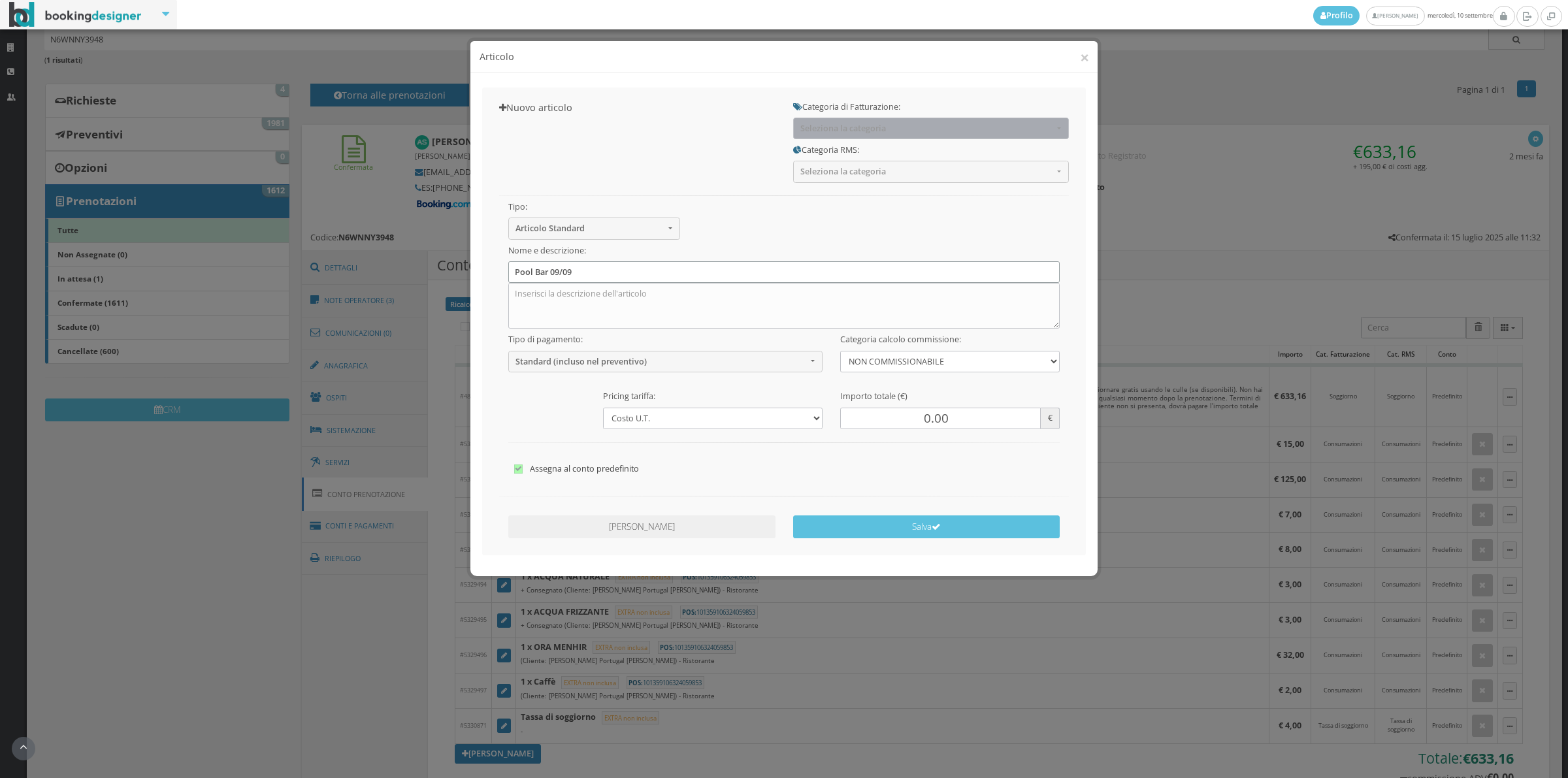
type input "Pool Bar 09/09"
click at [843, 125] on span "Seleziona la categoria" at bounding box center [926, 128] width 253 height 10
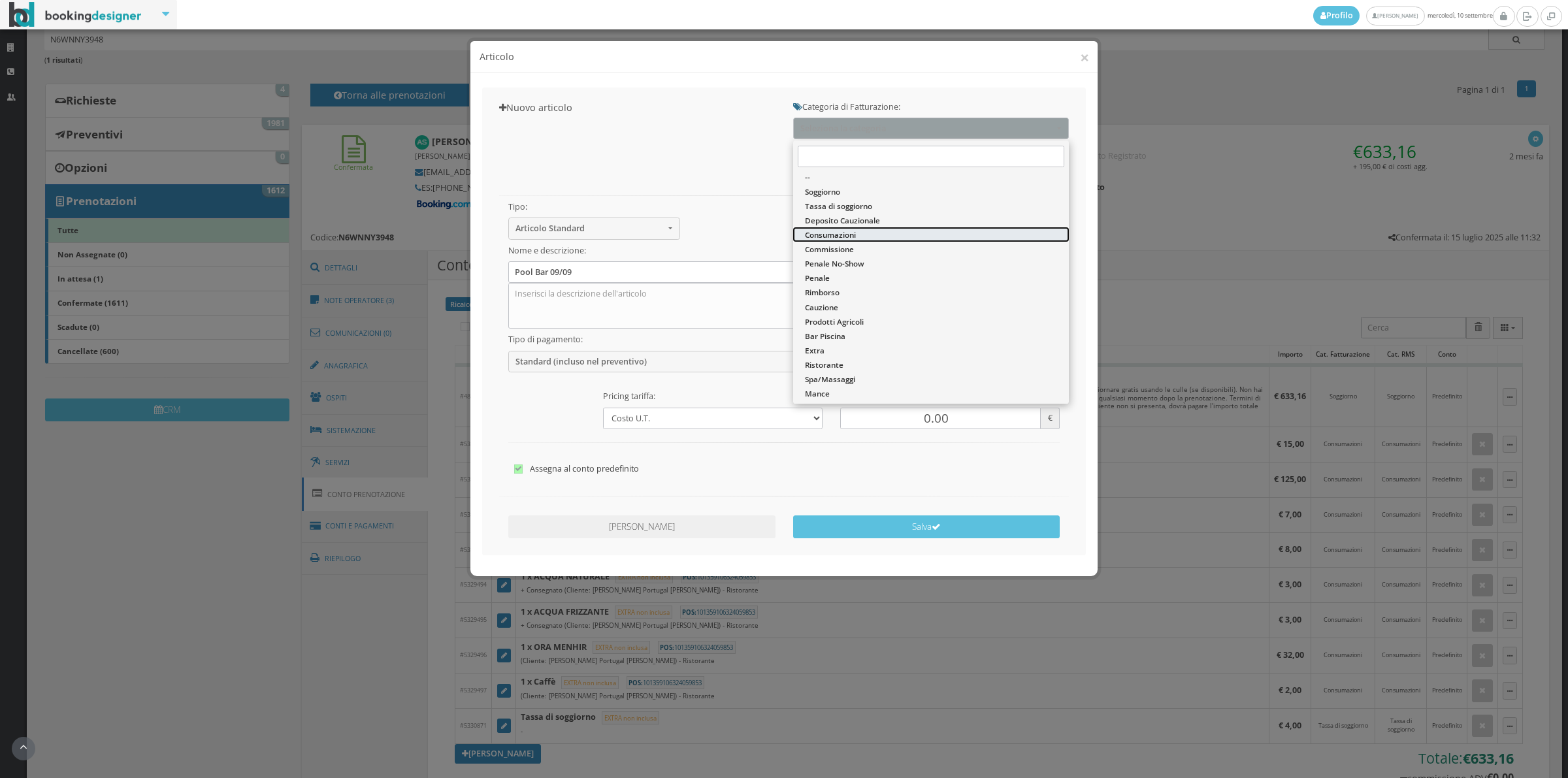
click at [844, 236] on span "Consumazioni" at bounding box center [831, 235] width 51 height 11
select select "26"
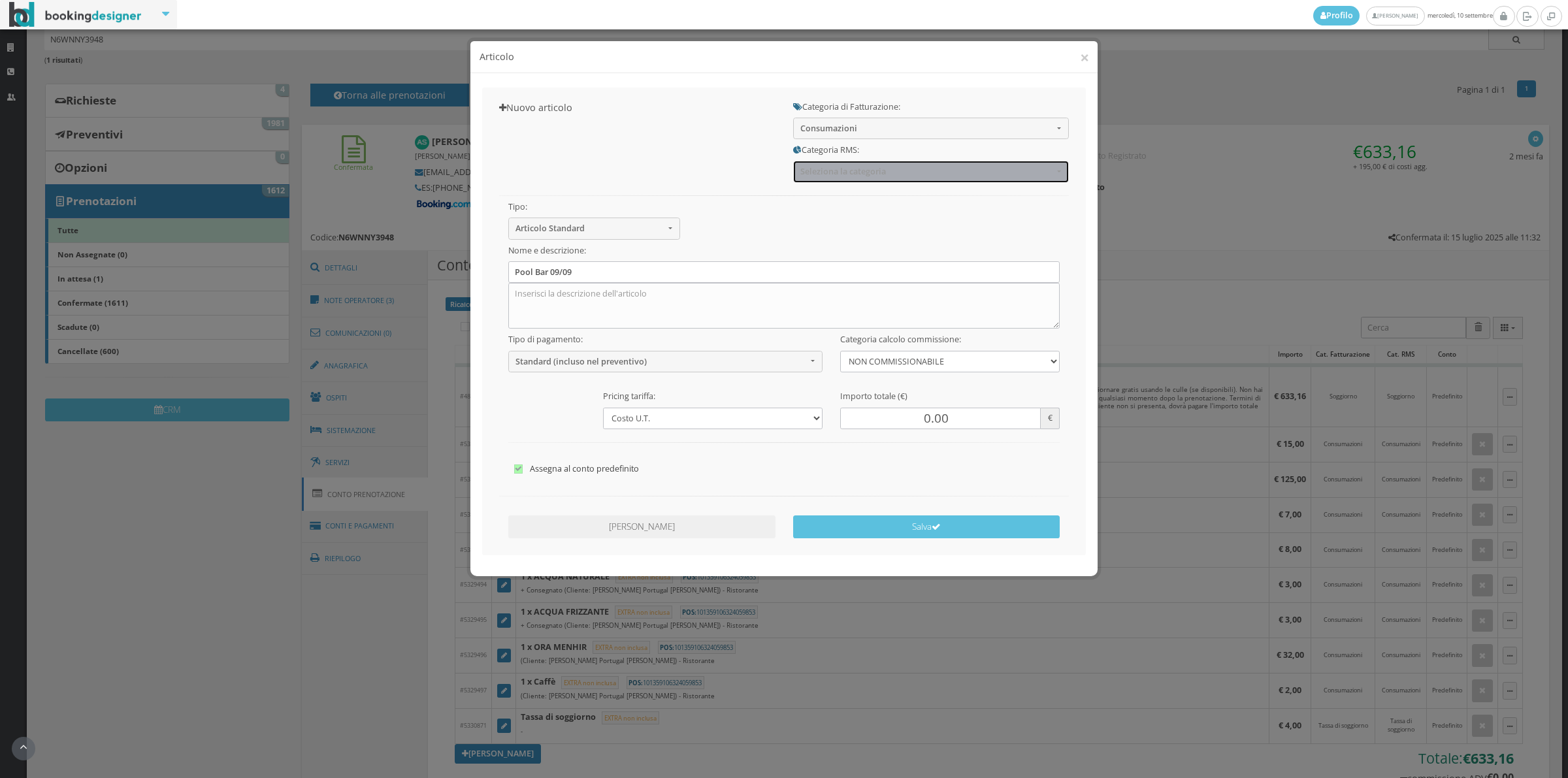
click at [828, 178] on button "Seleziona la categoria" at bounding box center [931, 171] width 276 height 21
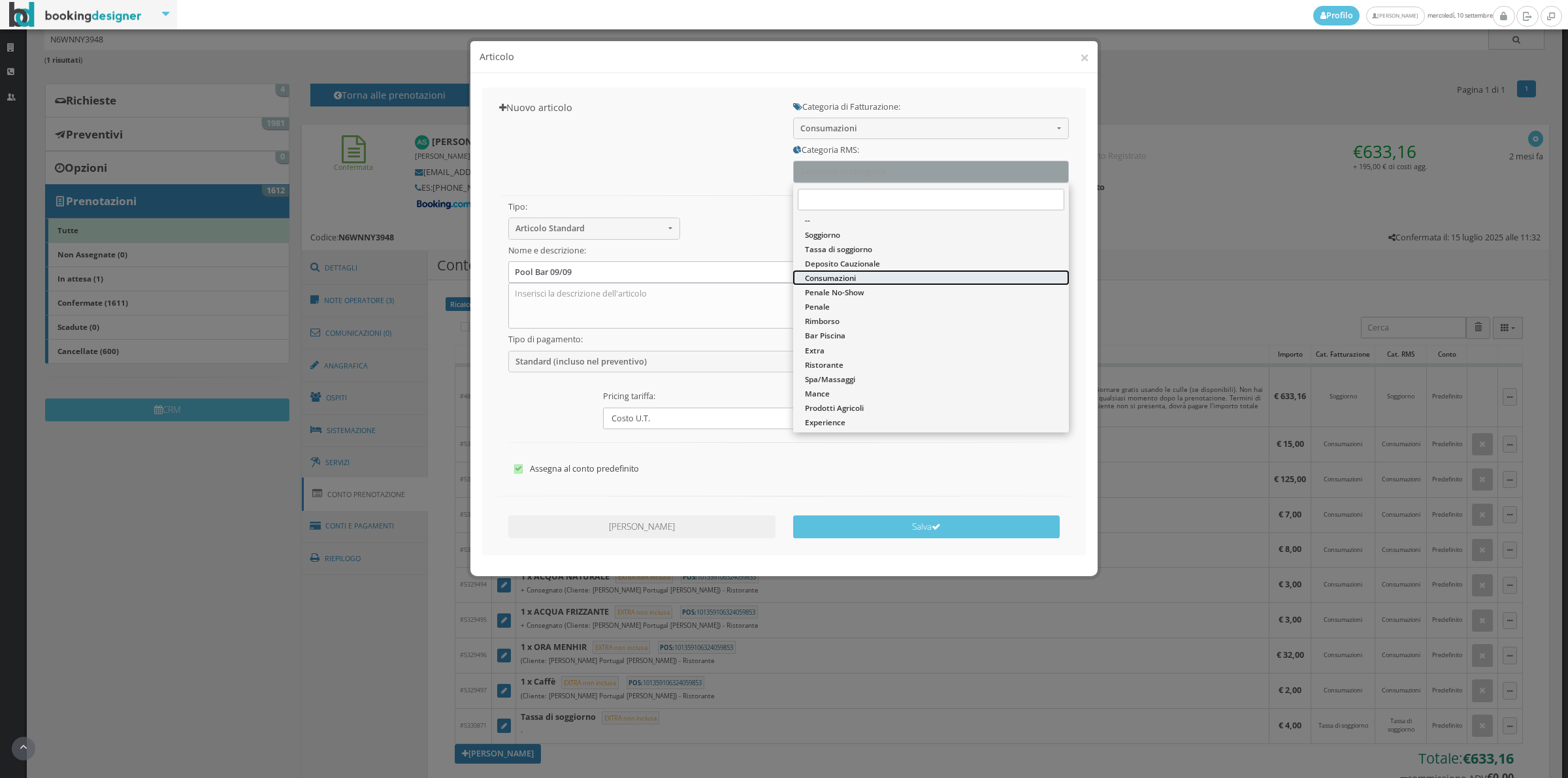
click at [825, 274] on span "Consumazioni" at bounding box center [831, 278] width 51 height 11
select select "36"
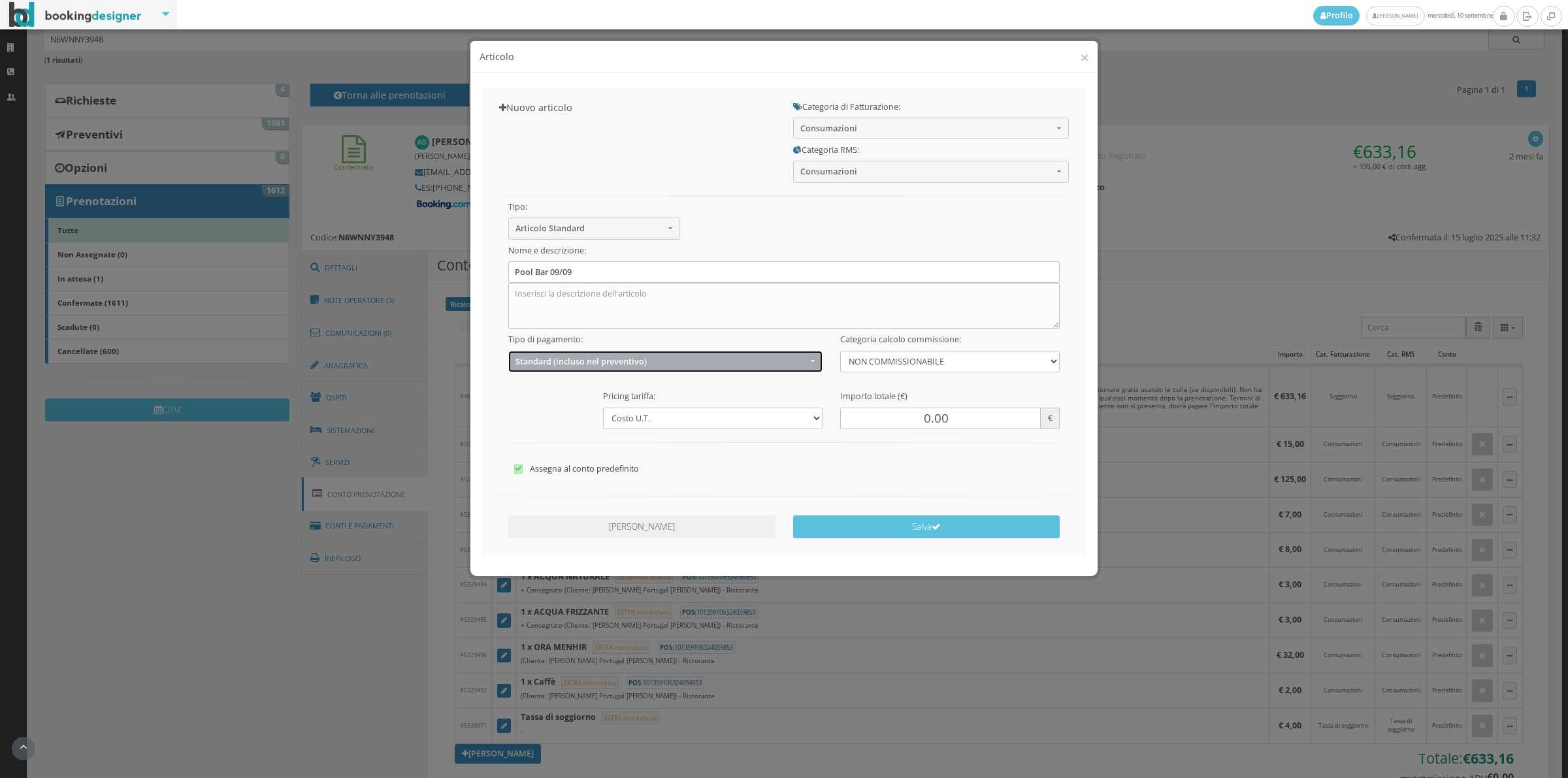
click at [562, 366] on span "Standard (incluso nel preventivo)" at bounding box center [661, 361] width 291 height 10
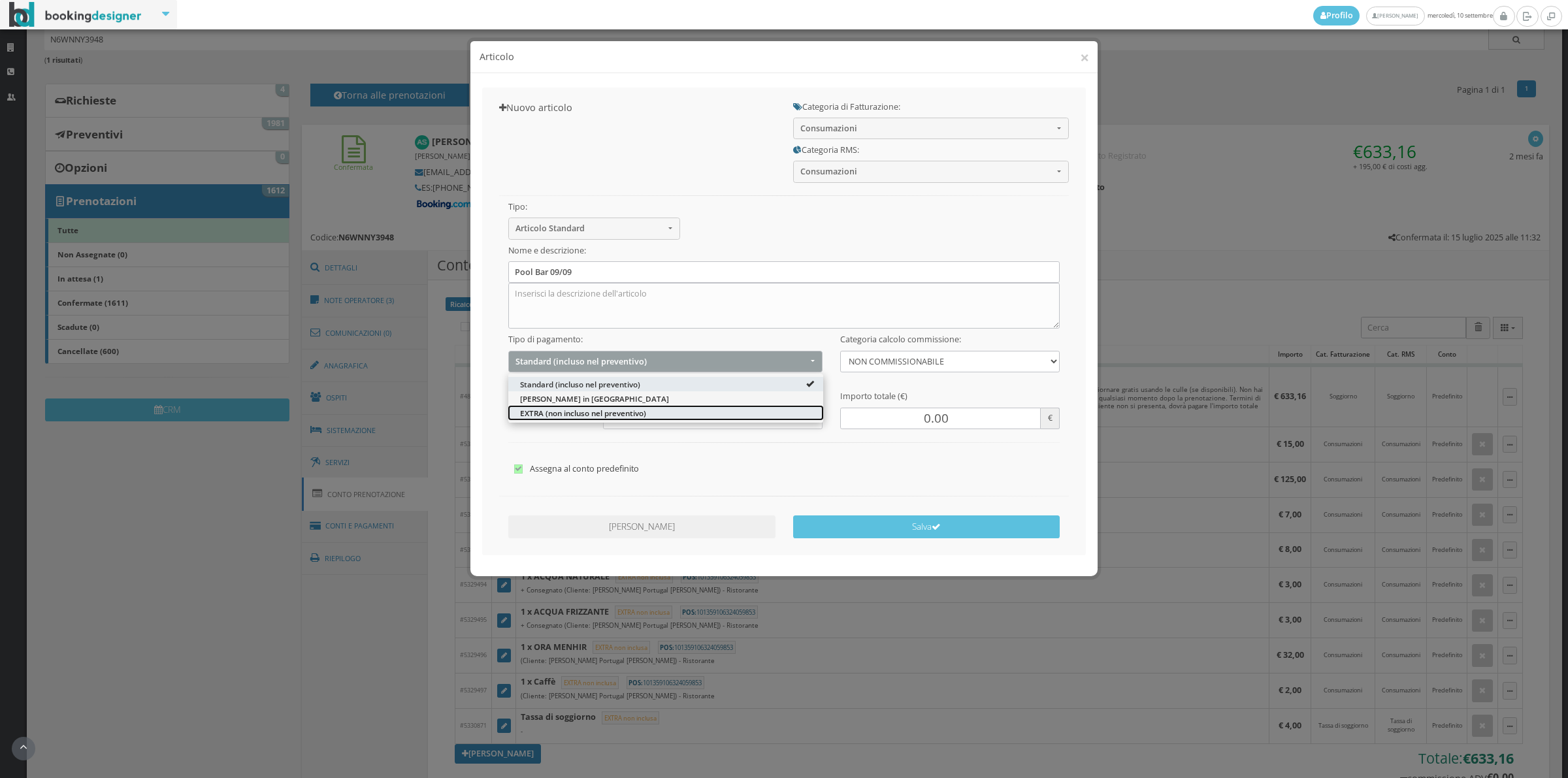
click at [547, 416] on span "EXTRA (non incluso nel preventivo)" at bounding box center [583, 412] width 126 height 11
select select "2"
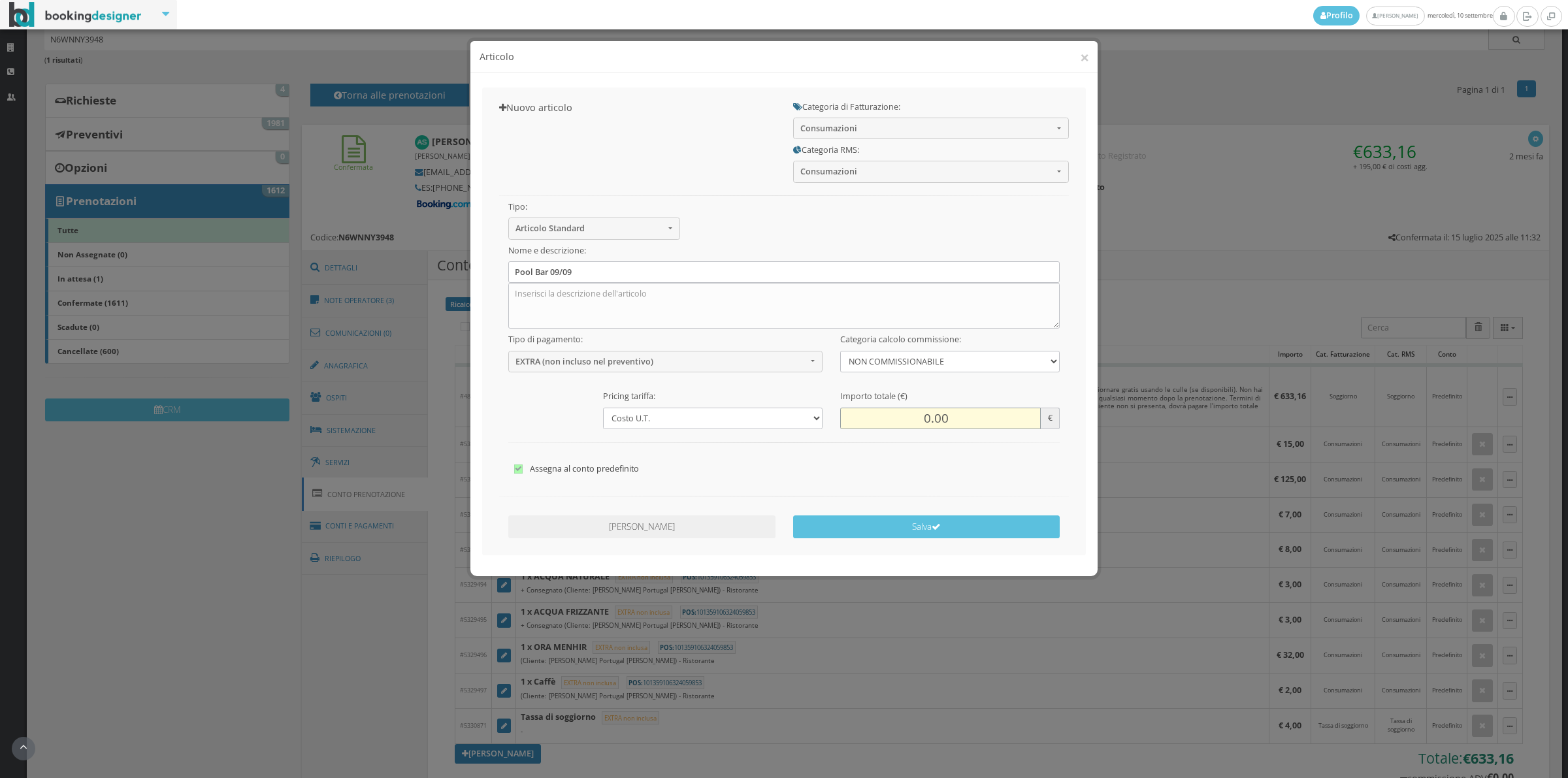
click at [912, 425] on input "0.00" at bounding box center [940, 418] width 201 height 21
type input "87.00"
click at [523, 291] on textarea at bounding box center [784, 305] width 552 height 46
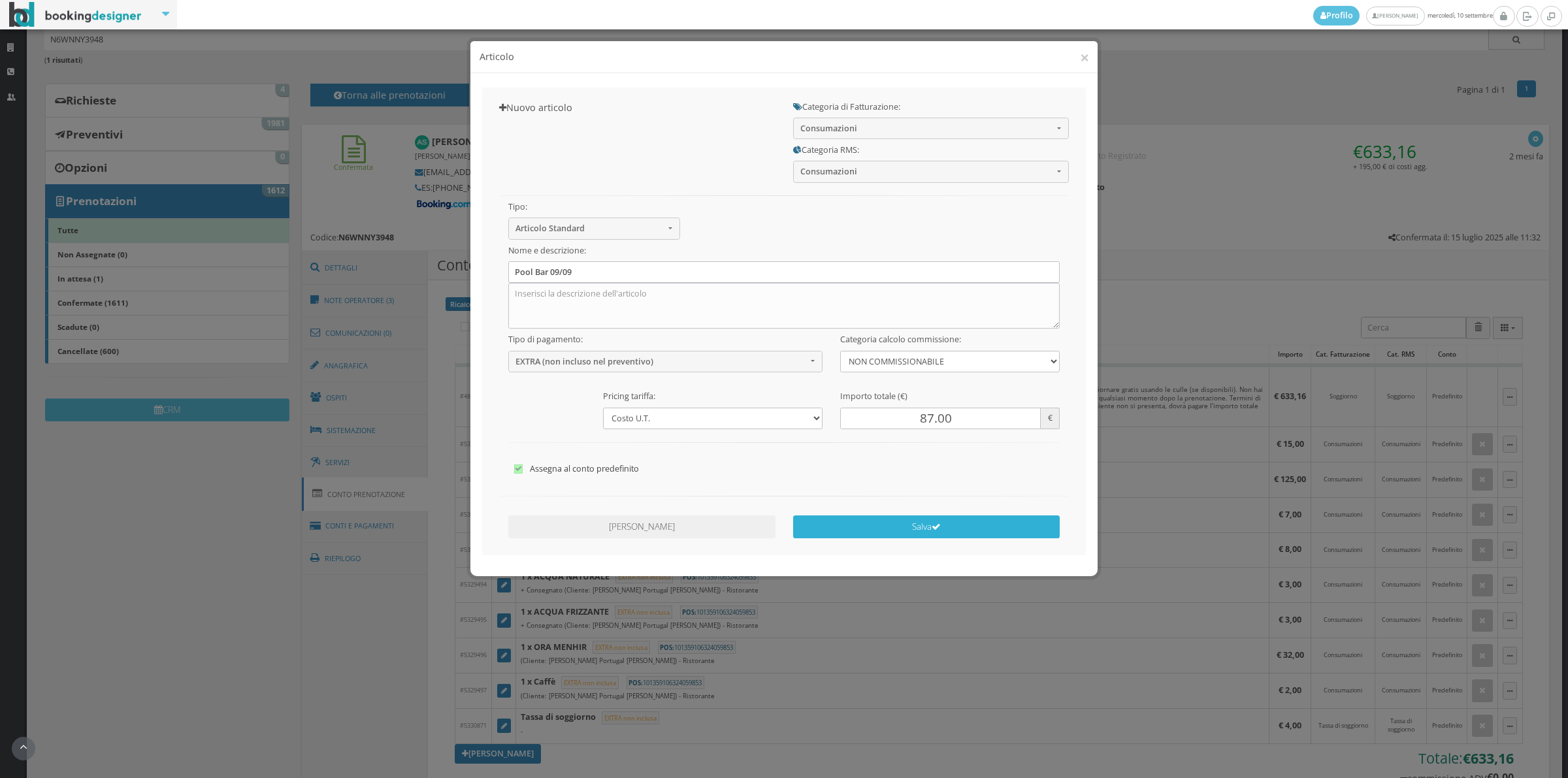
click at [876, 524] on button "Salva" at bounding box center [926, 526] width 267 height 23
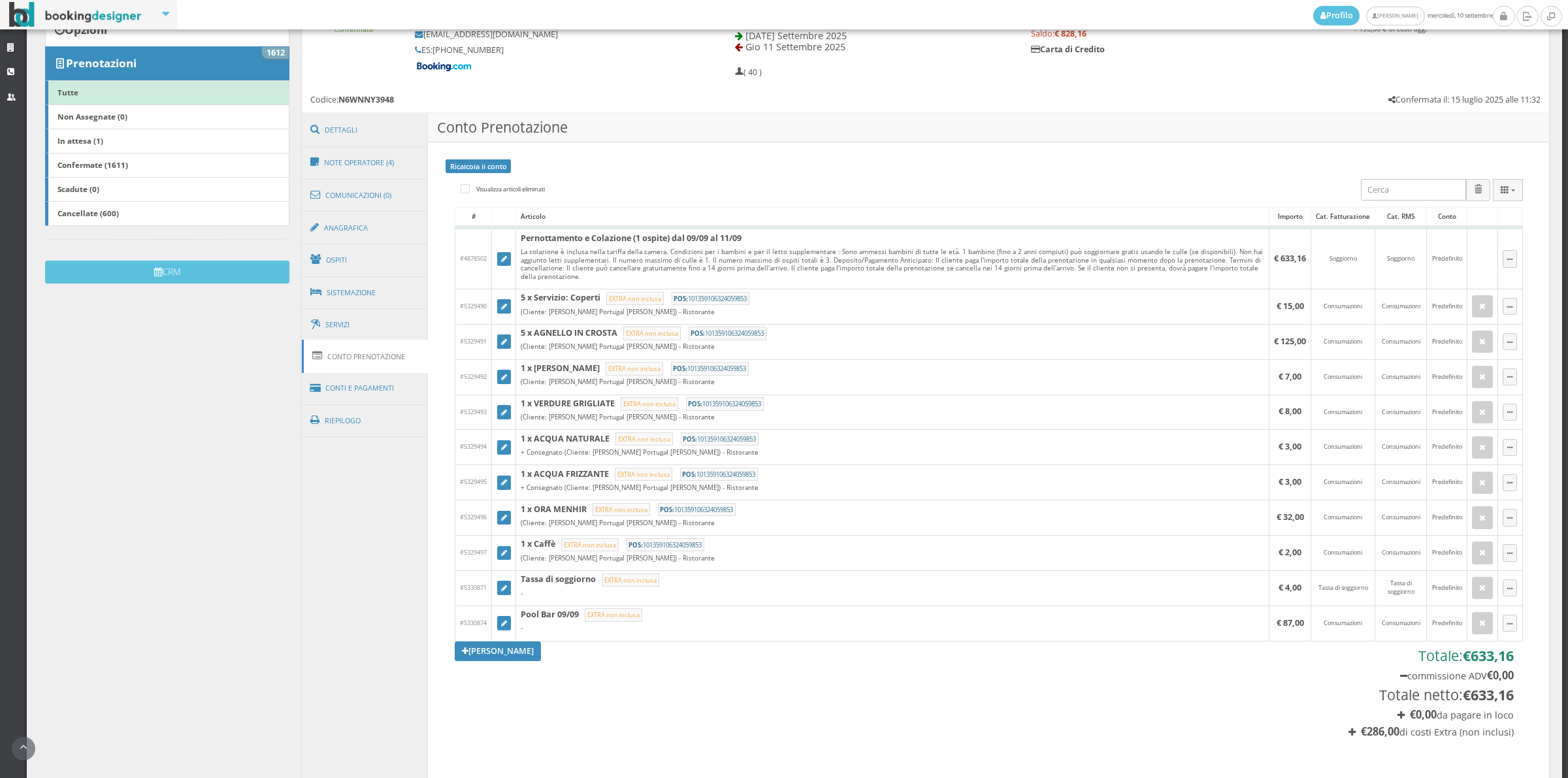
scroll to position [236, 0]
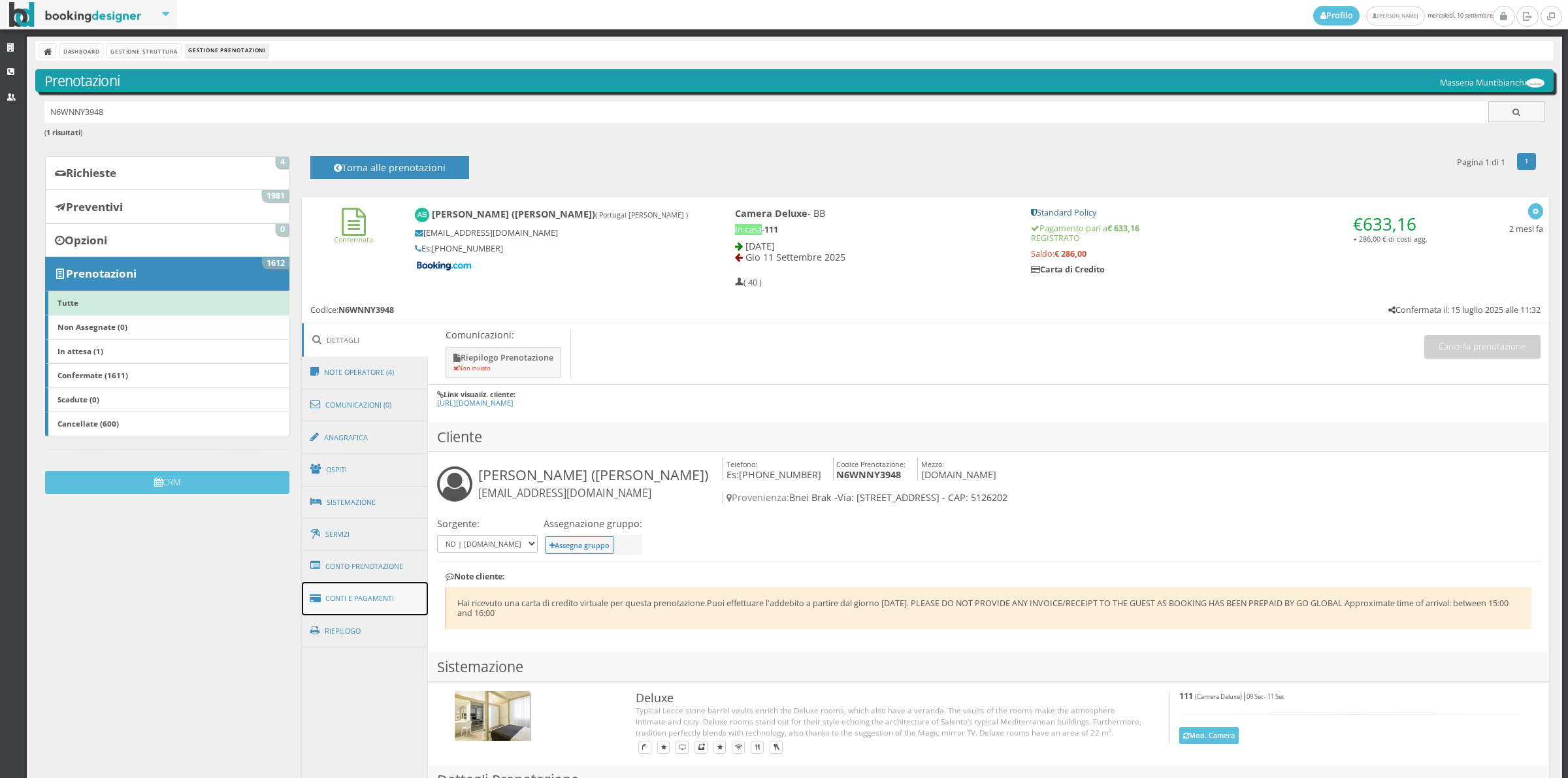
click at [386, 589] on link "Conti e Pagamenti" at bounding box center [365, 598] width 127 height 33
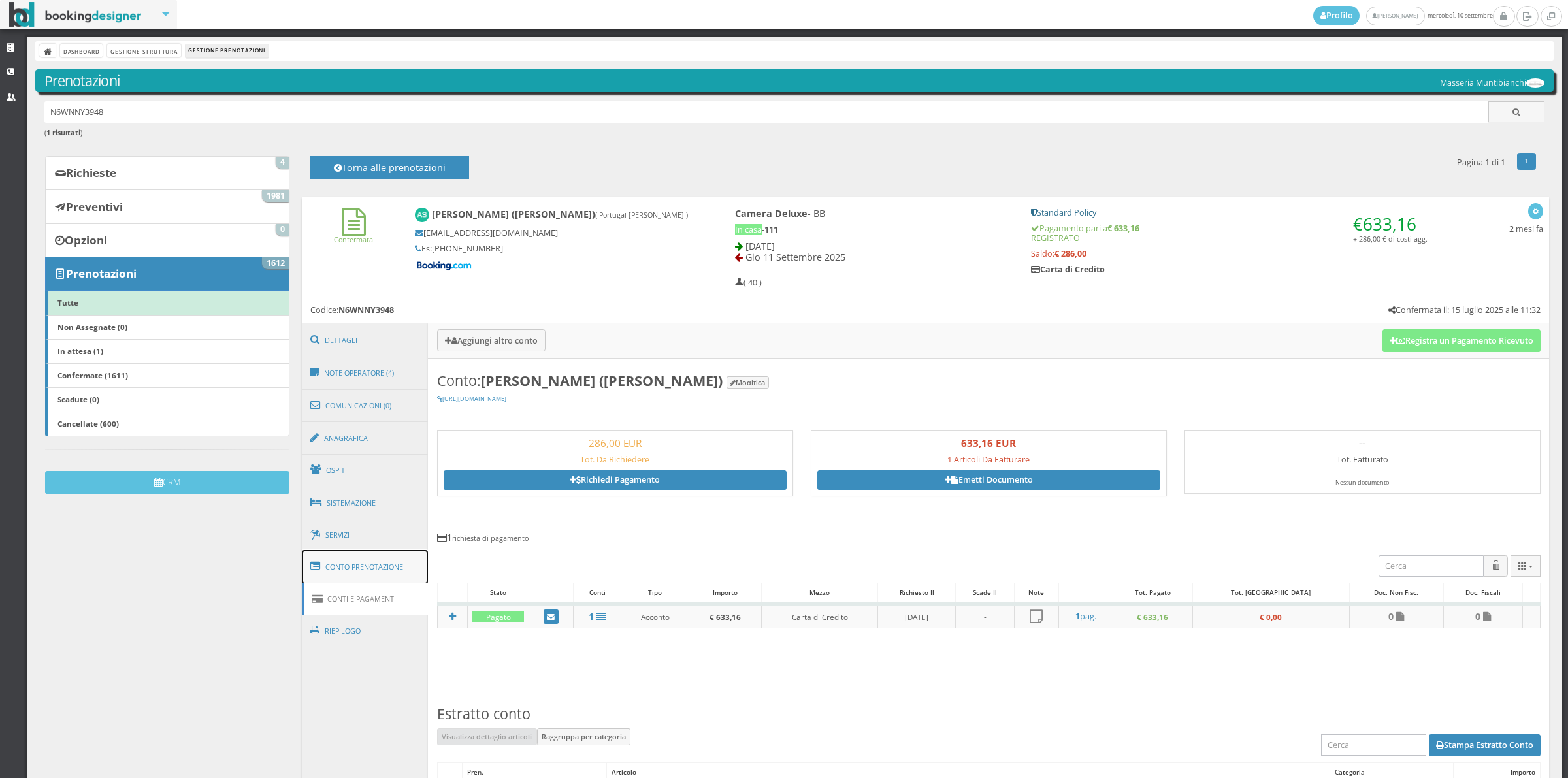
click at [388, 566] on link "Conto Prenotazione" at bounding box center [365, 567] width 127 height 34
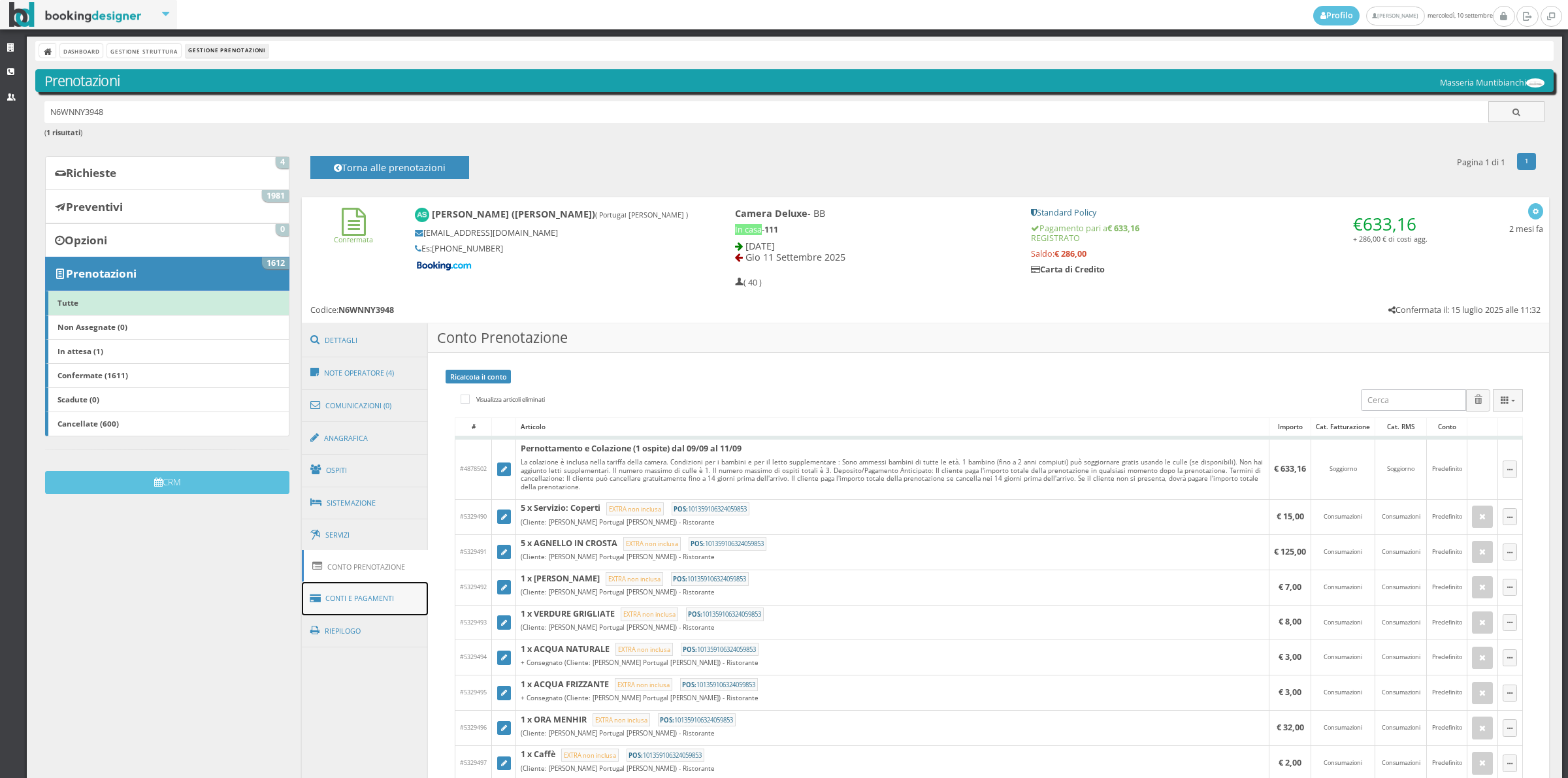
click at [390, 594] on link "Conti e Pagamenti" at bounding box center [365, 598] width 127 height 33
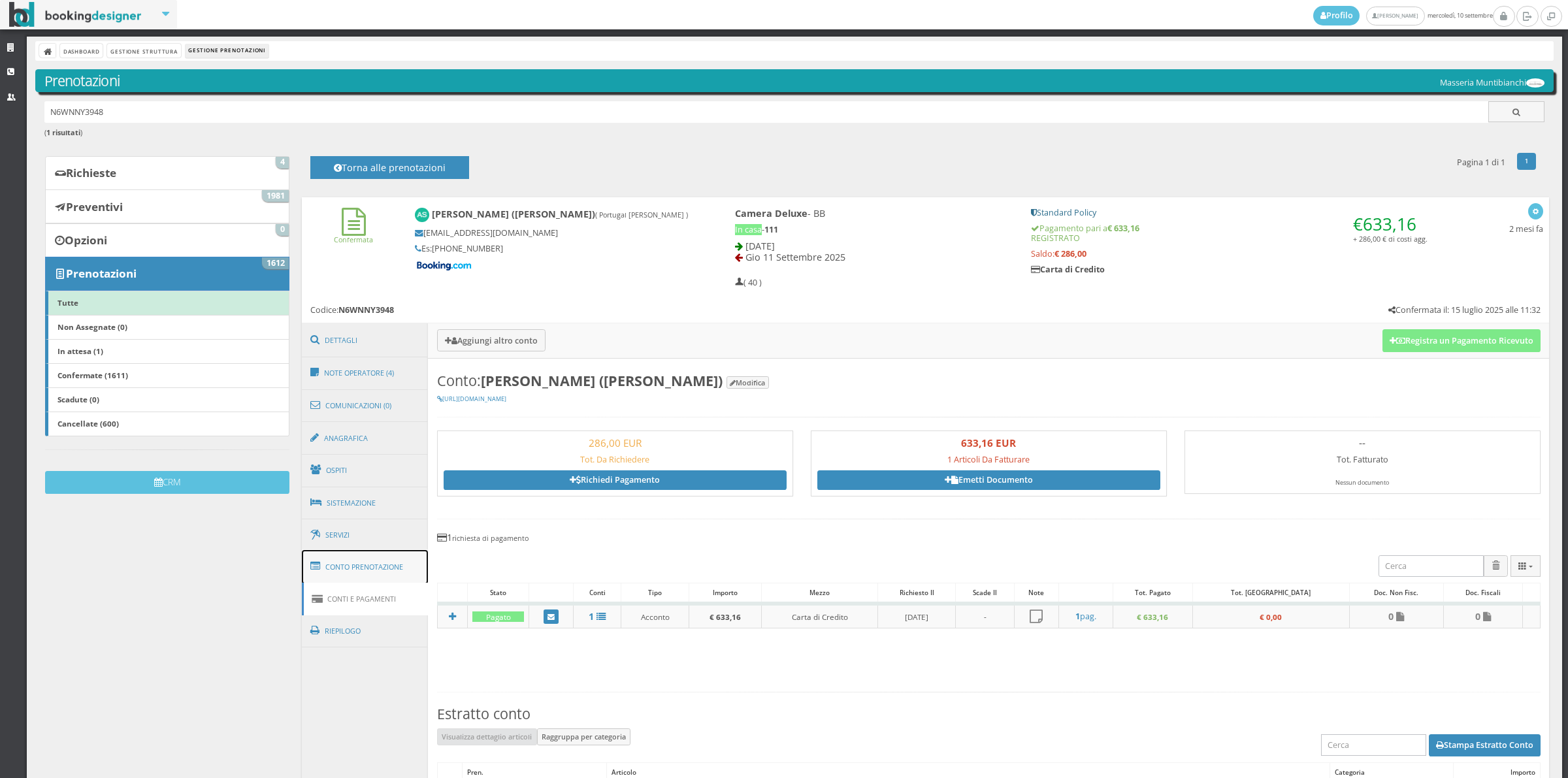
click at [377, 577] on link "Conto Prenotazione" at bounding box center [365, 567] width 127 height 34
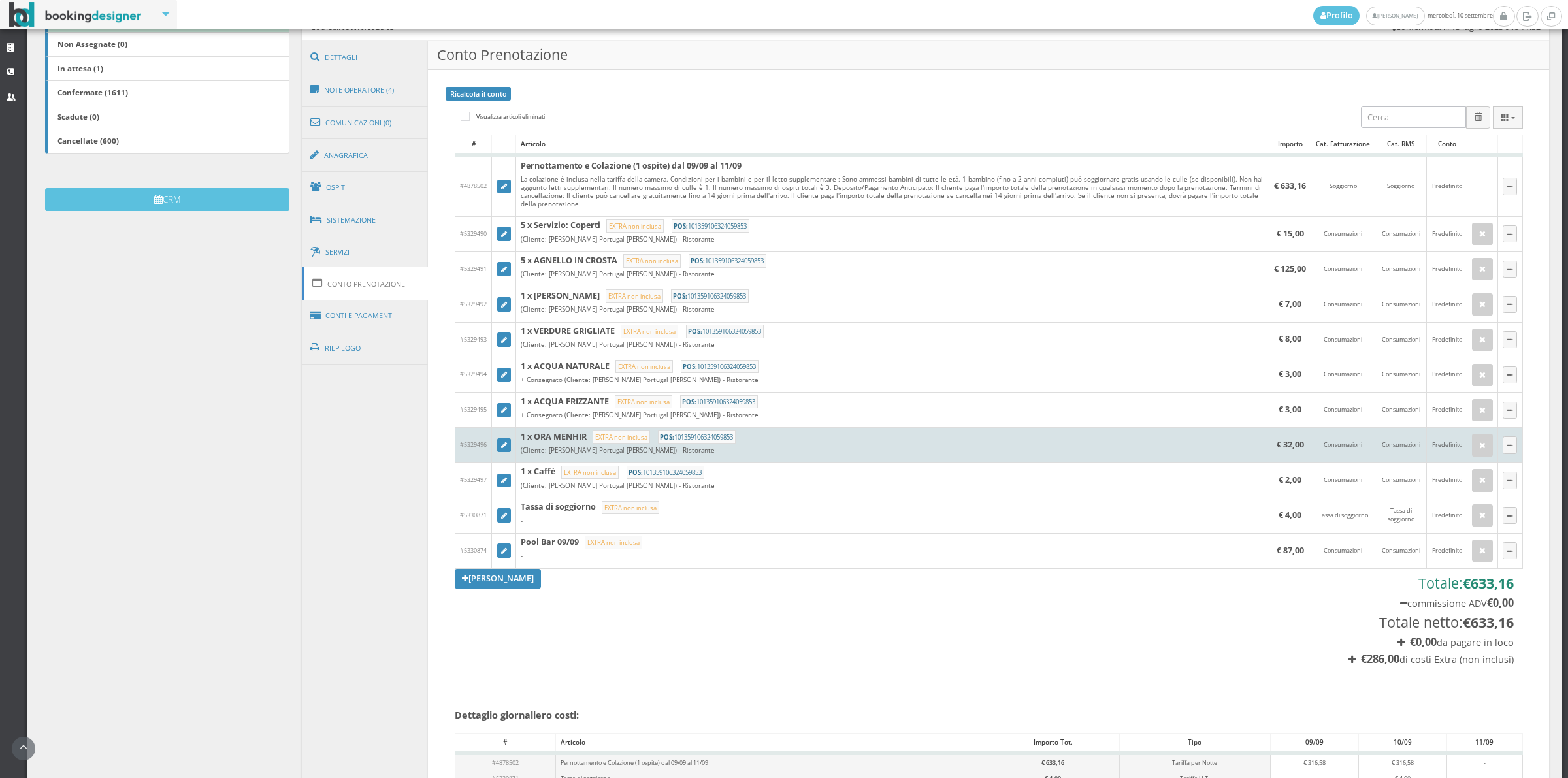
scroll to position [318, 0]
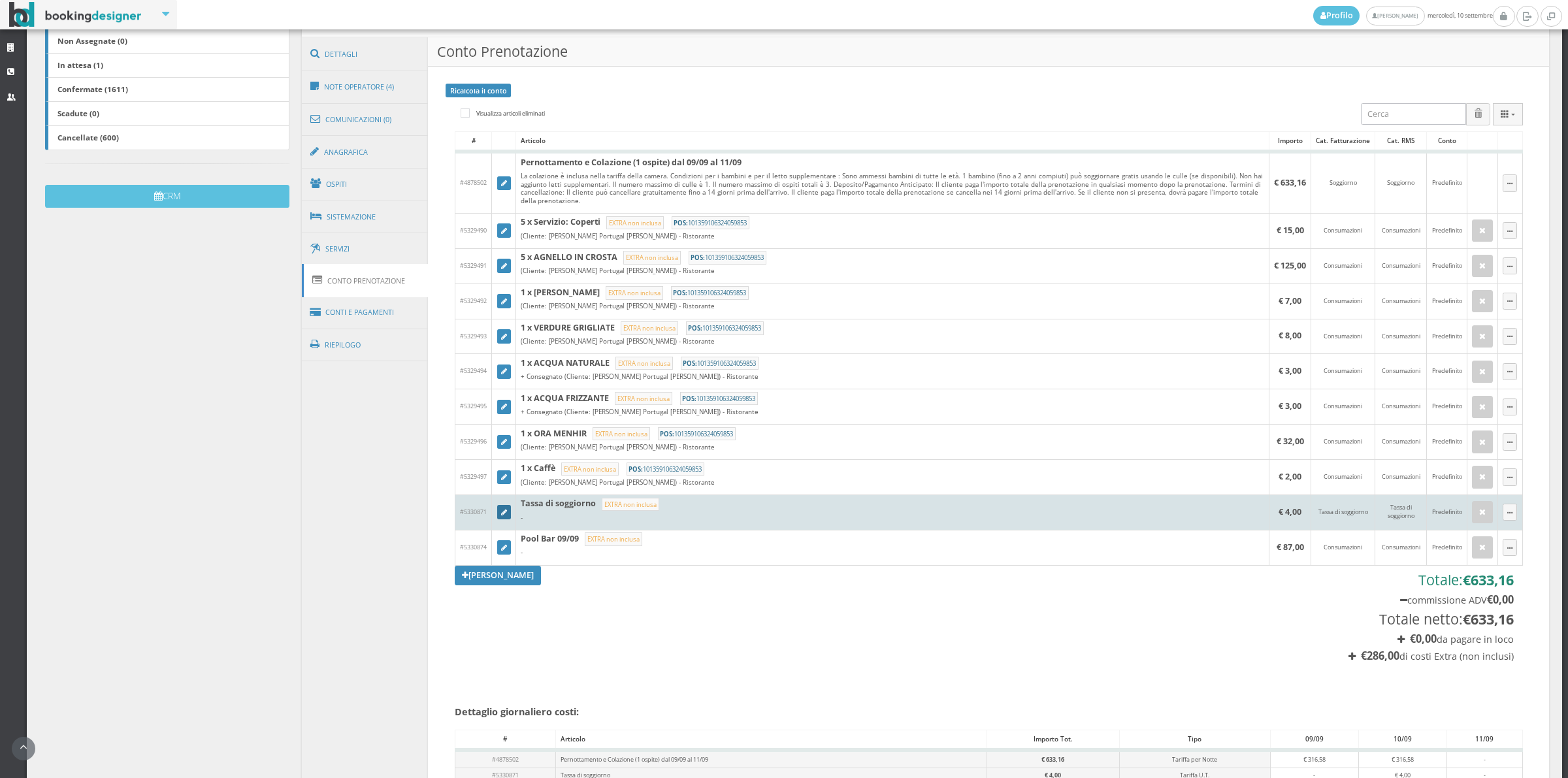
click at [508, 516] on link at bounding box center [504, 512] width 14 height 14
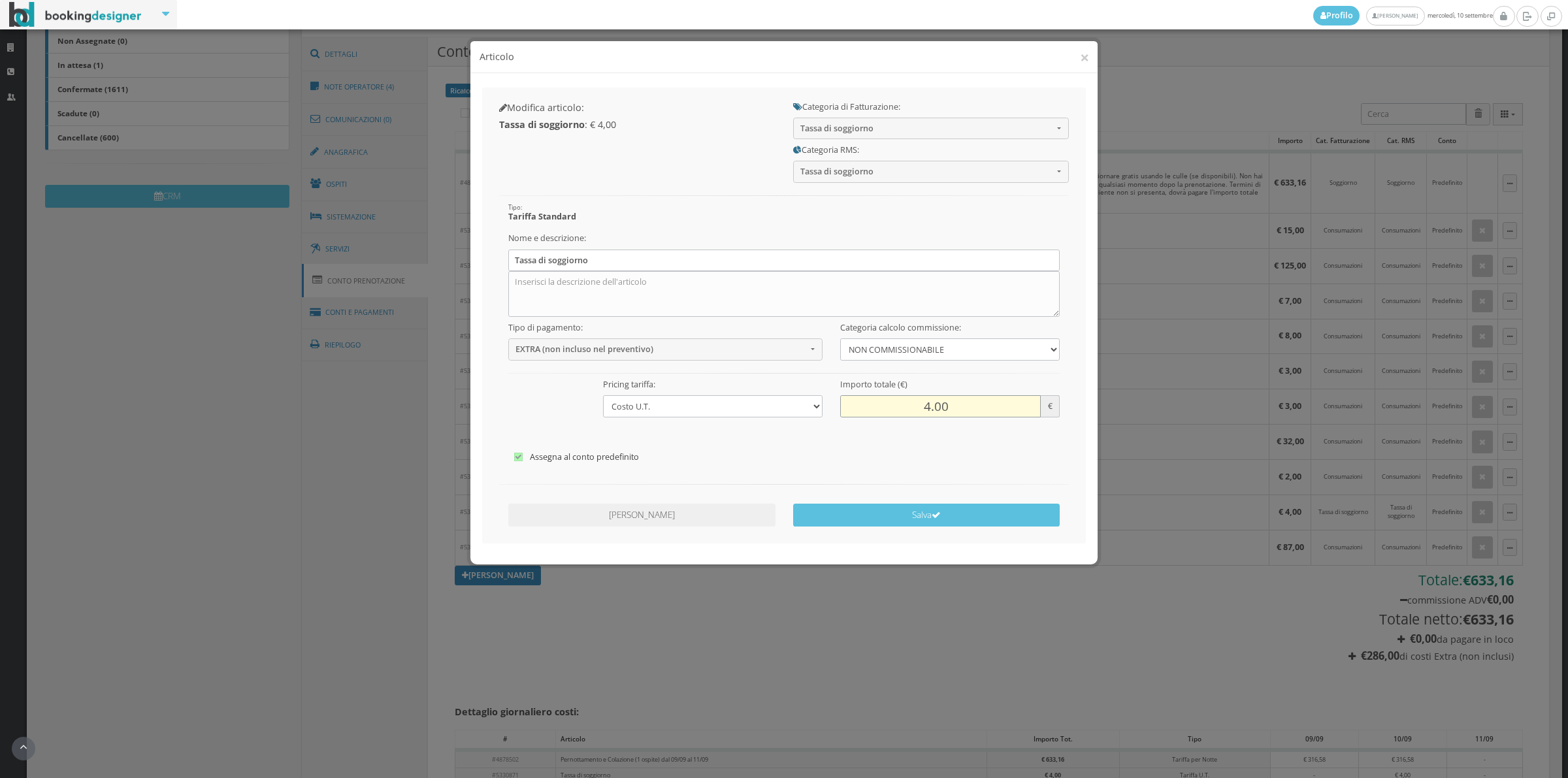
click at [914, 403] on input "4.00" at bounding box center [940, 406] width 201 height 21
type input "20.00"
click at [939, 514] on icon "submit" at bounding box center [936, 515] width 9 height 9
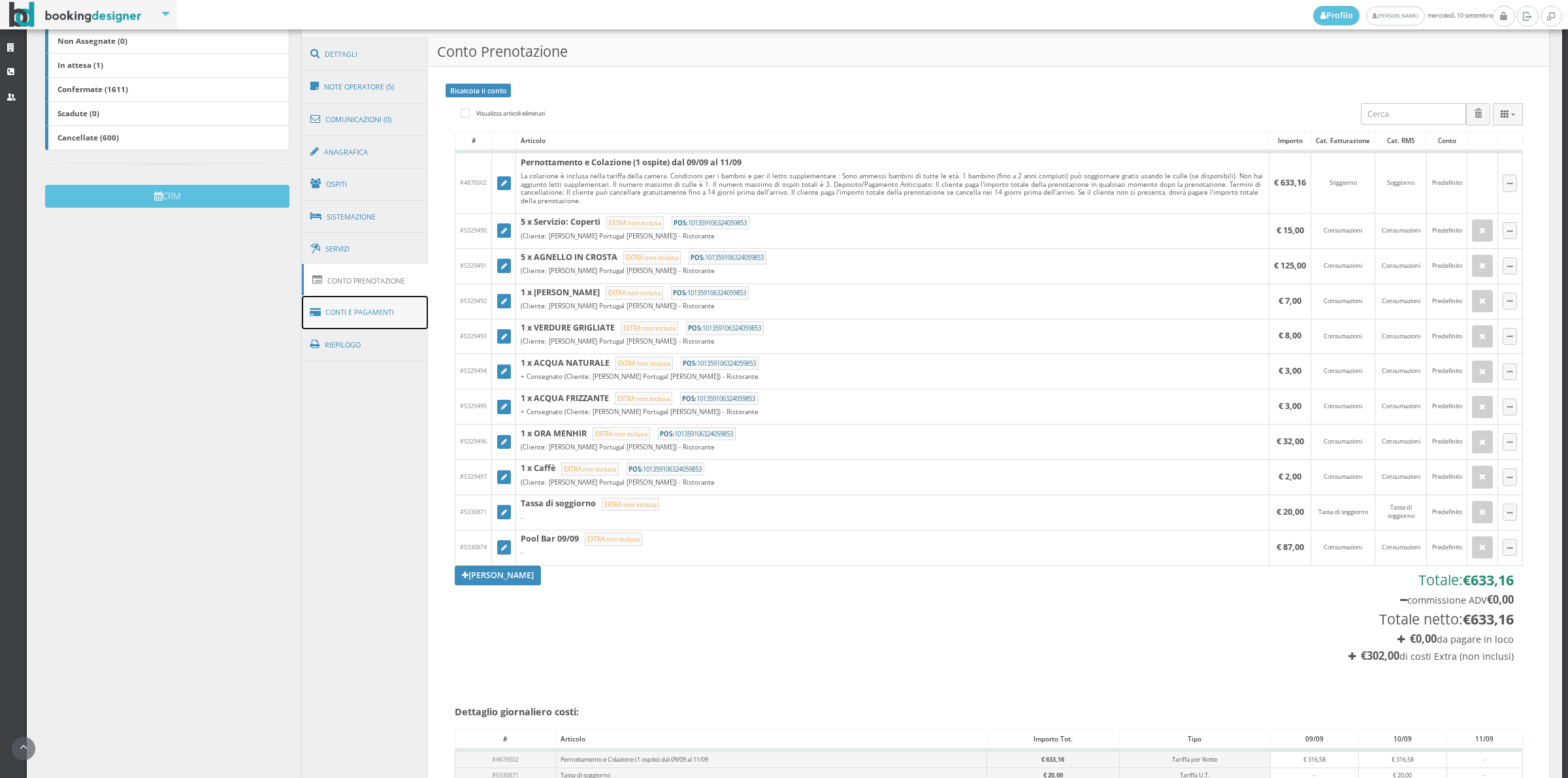
click at [398, 322] on link "Conti e Pagamenti" at bounding box center [365, 312] width 127 height 33
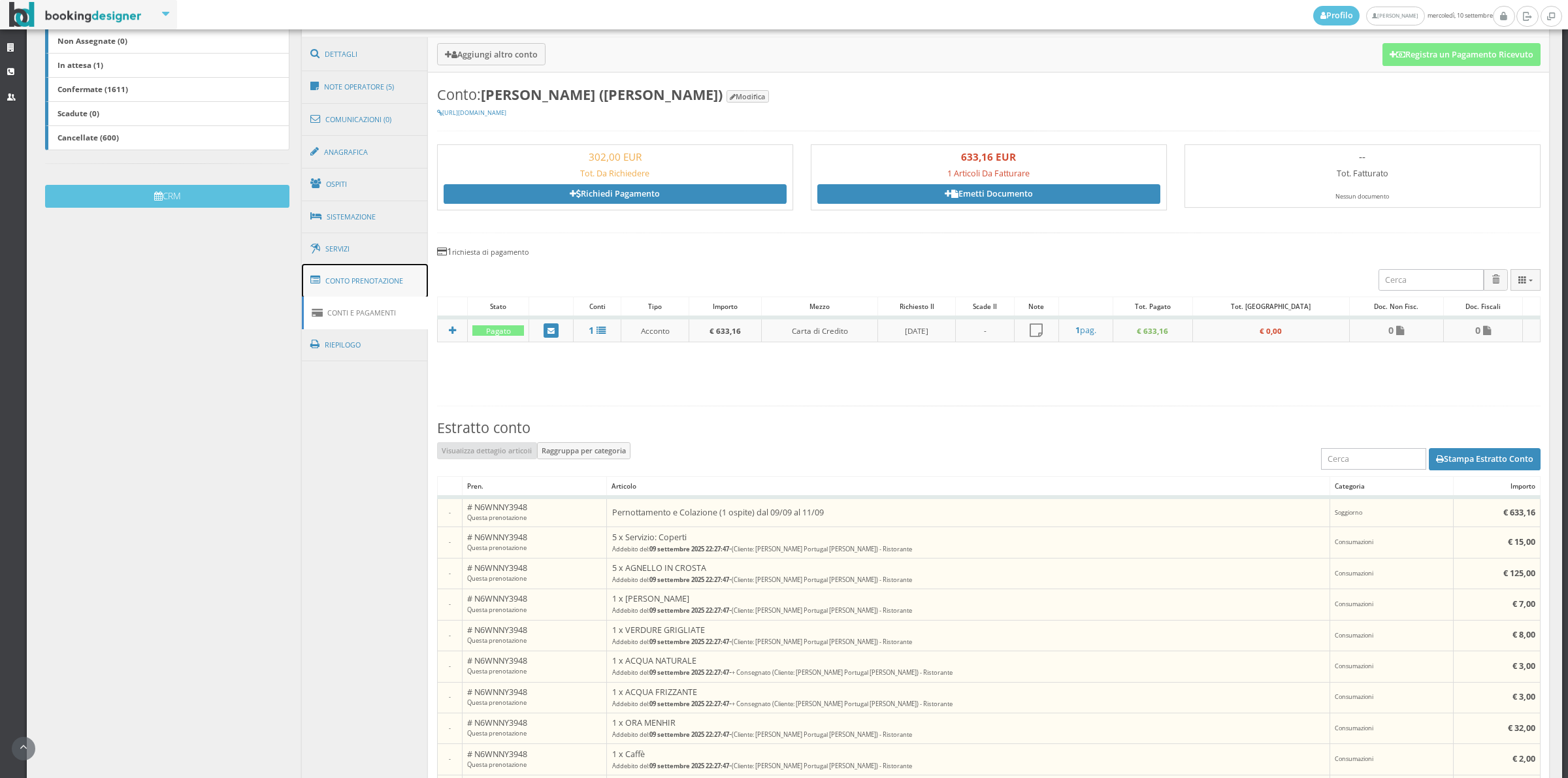
click at [345, 281] on link "Conto Prenotazione" at bounding box center [365, 281] width 127 height 34
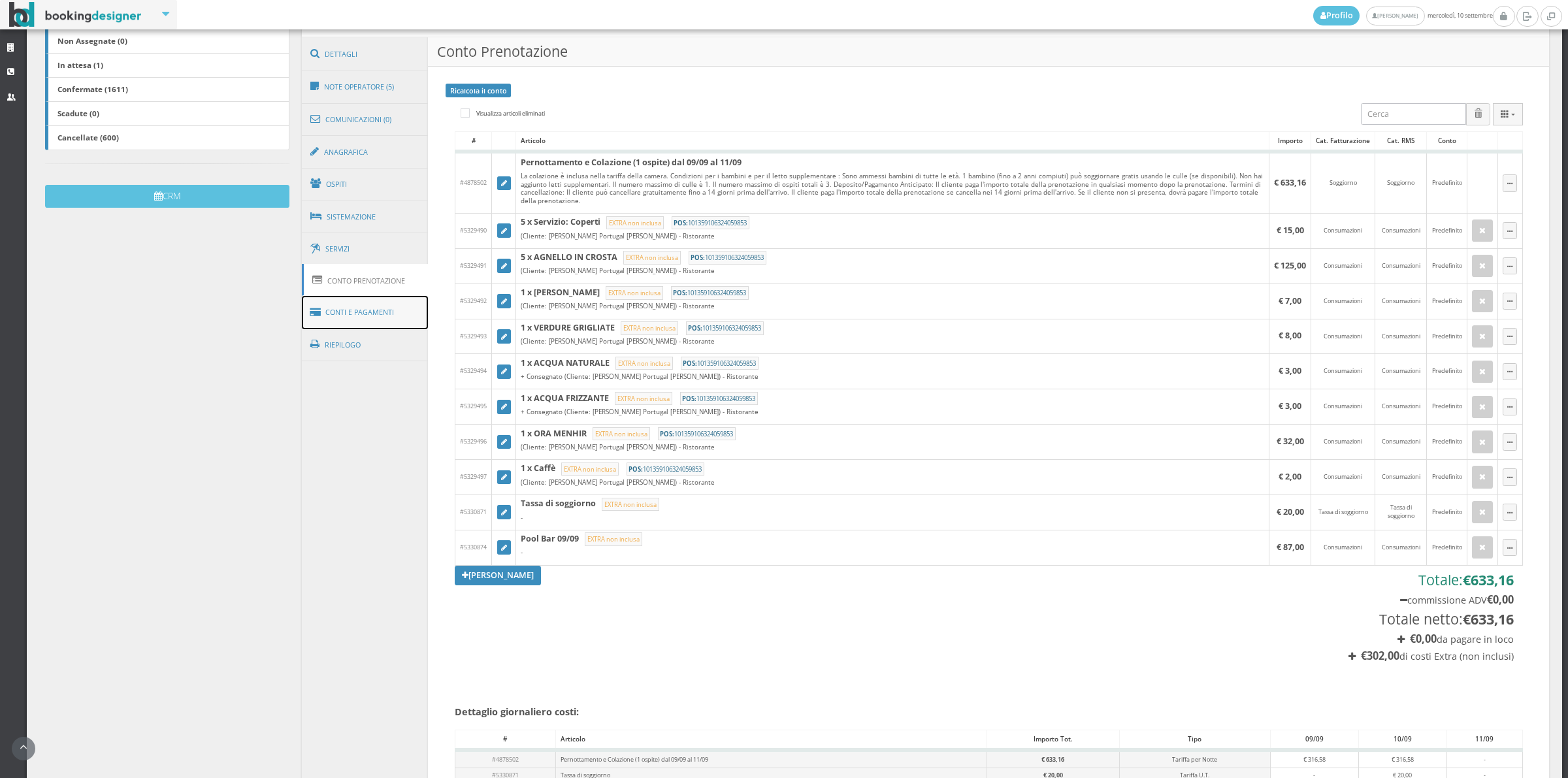
click at [358, 325] on link "Conti e Pagamenti" at bounding box center [365, 312] width 127 height 33
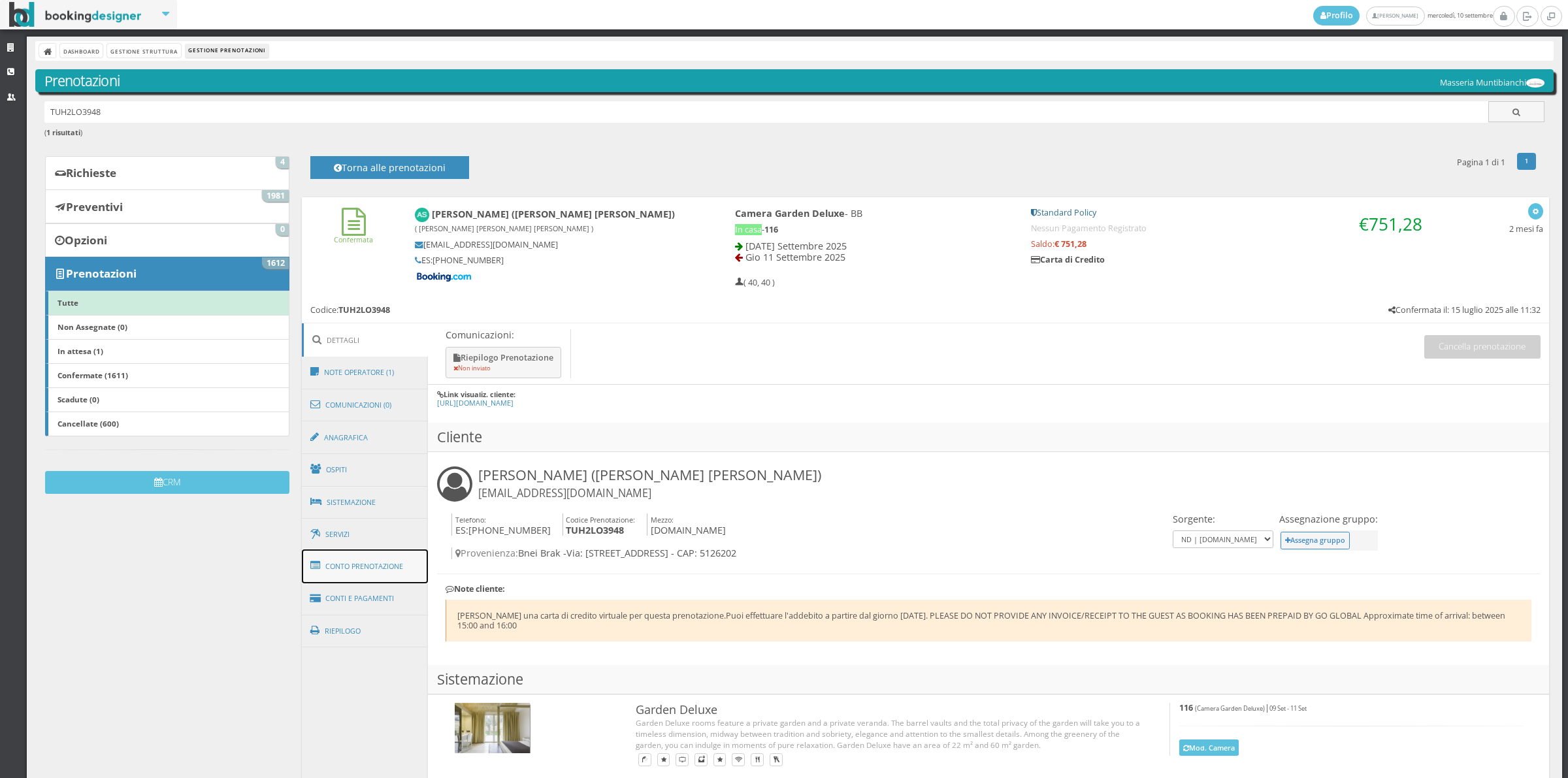
click at [313, 566] on span at bounding box center [318, 565] width 14 height 21
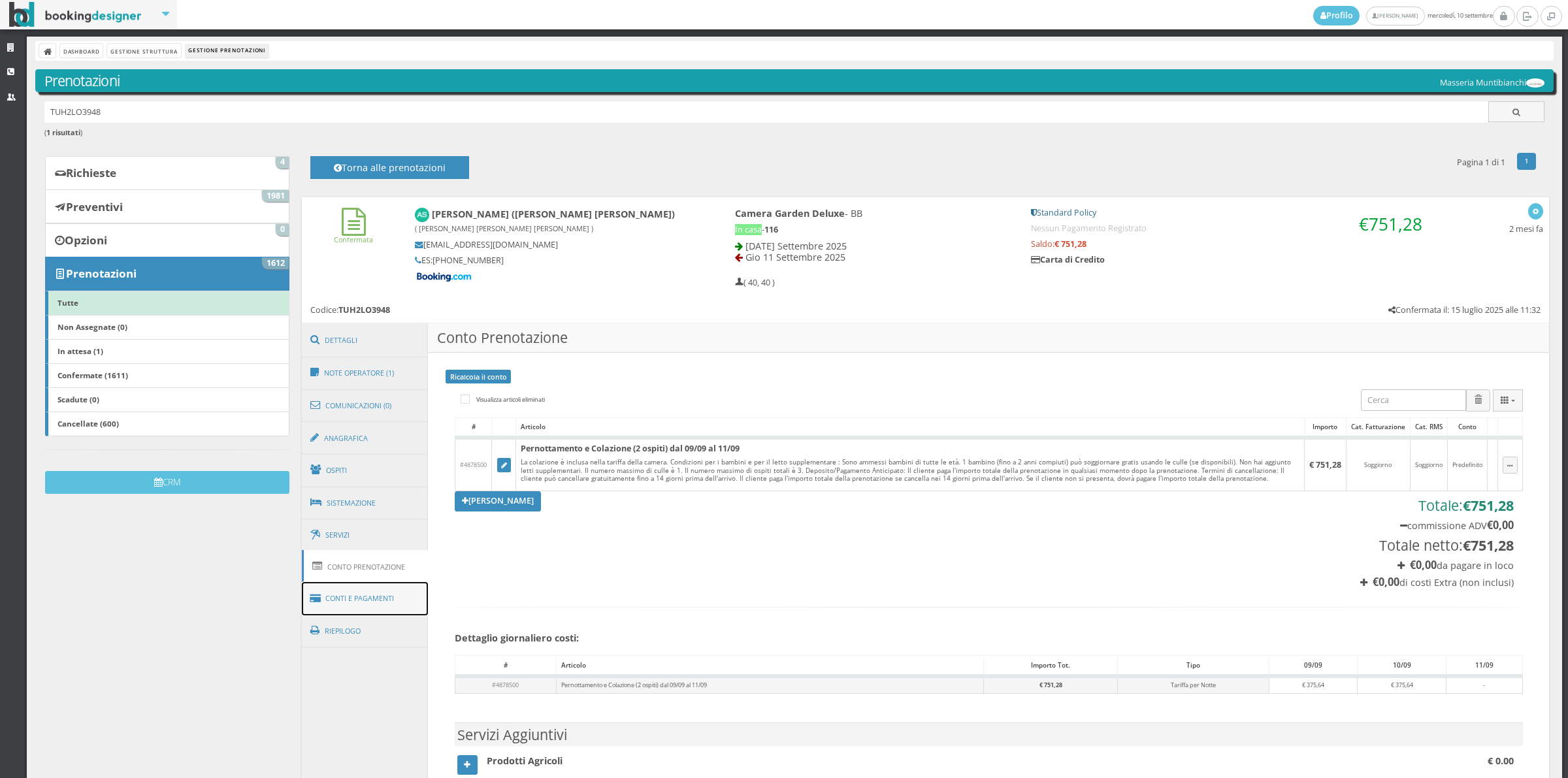
click at [378, 603] on link "Conti e Pagamenti" at bounding box center [365, 598] width 127 height 33
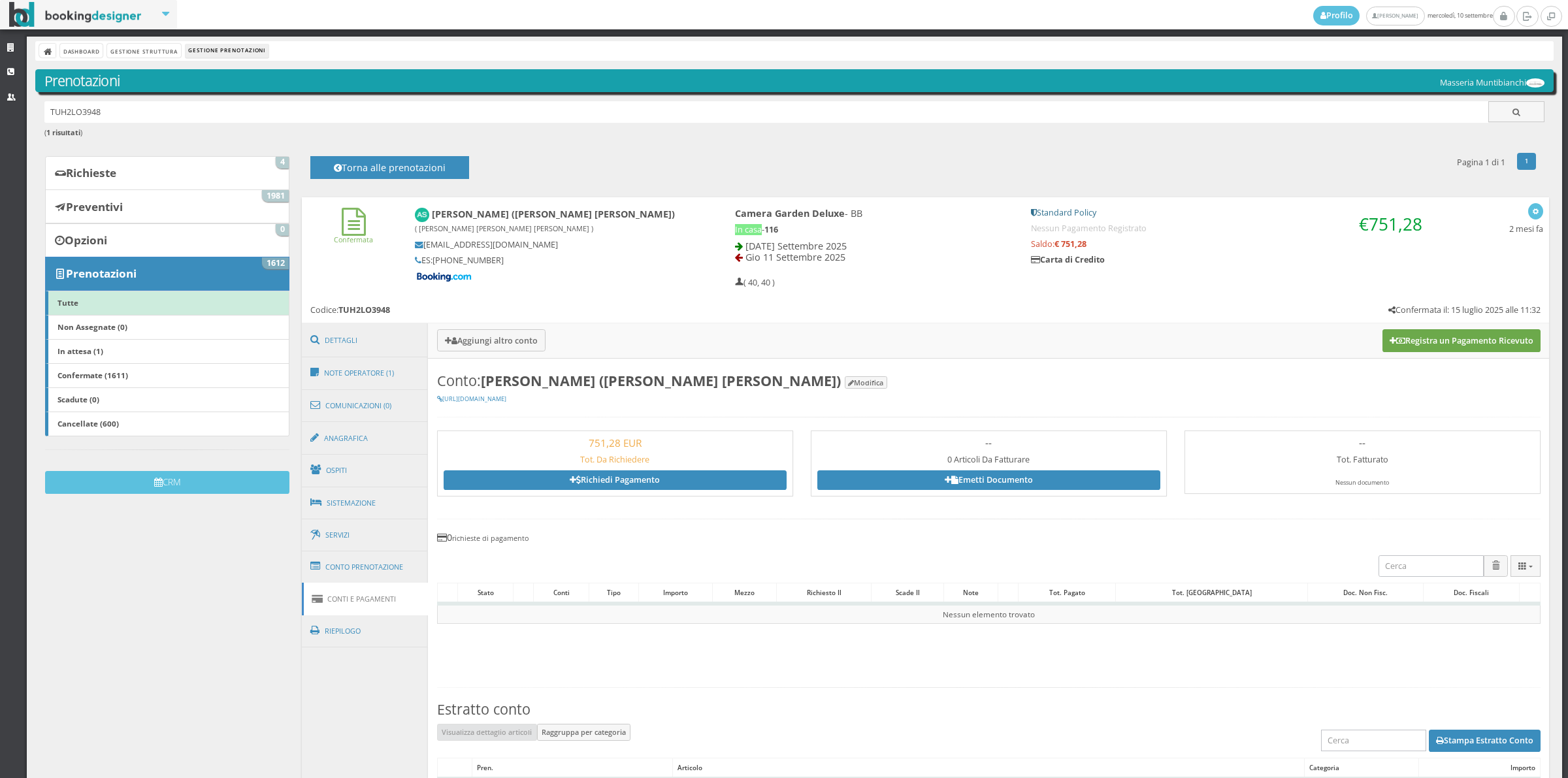
click at [1403, 348] on button "Registra un Pagamento Ricevuto" at bounding box center [1461, 340] width 158 height 22
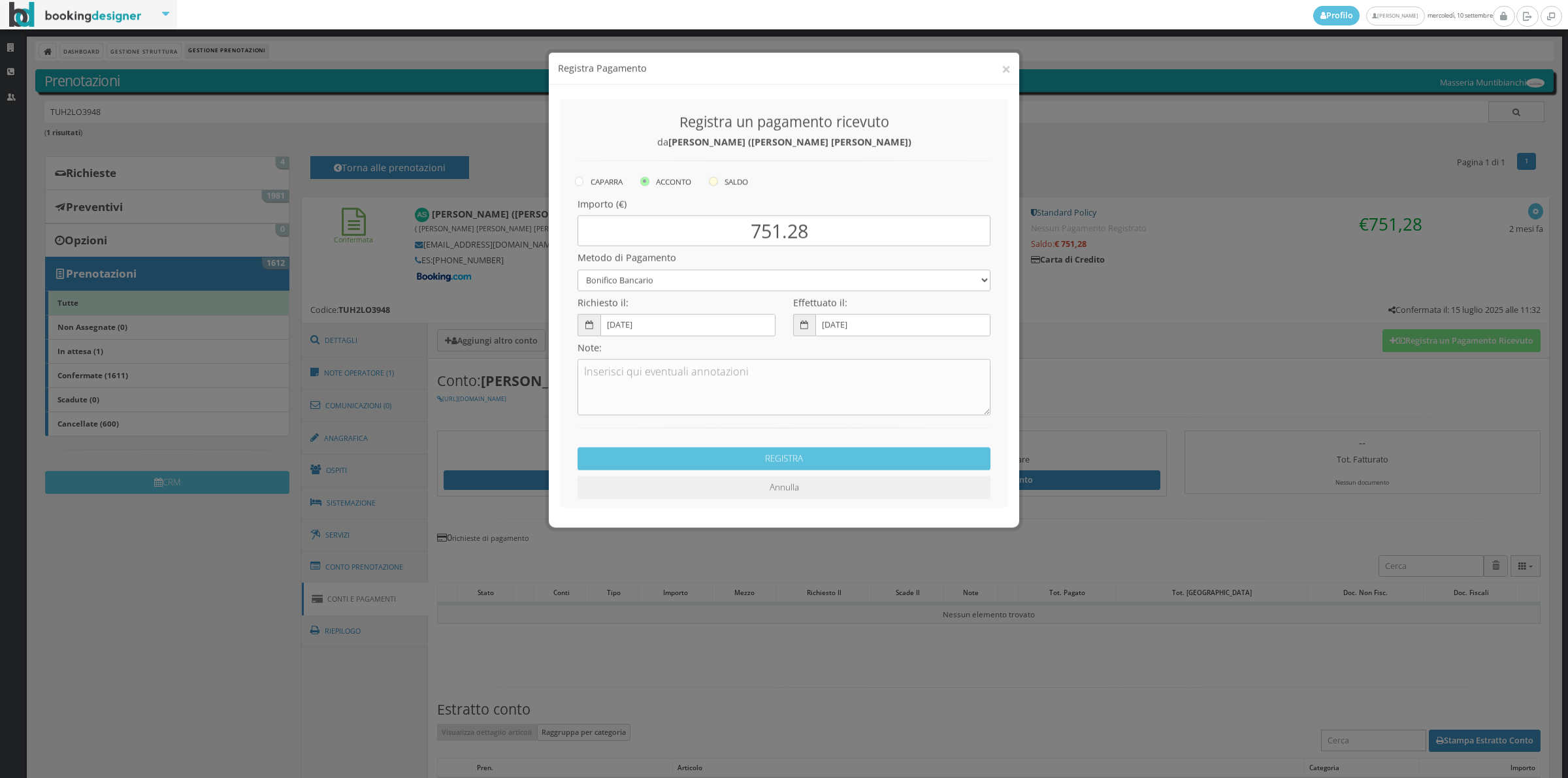
click at [727, 171] on label "SALDO" at bounding box center [728, 170] width 39 height 16
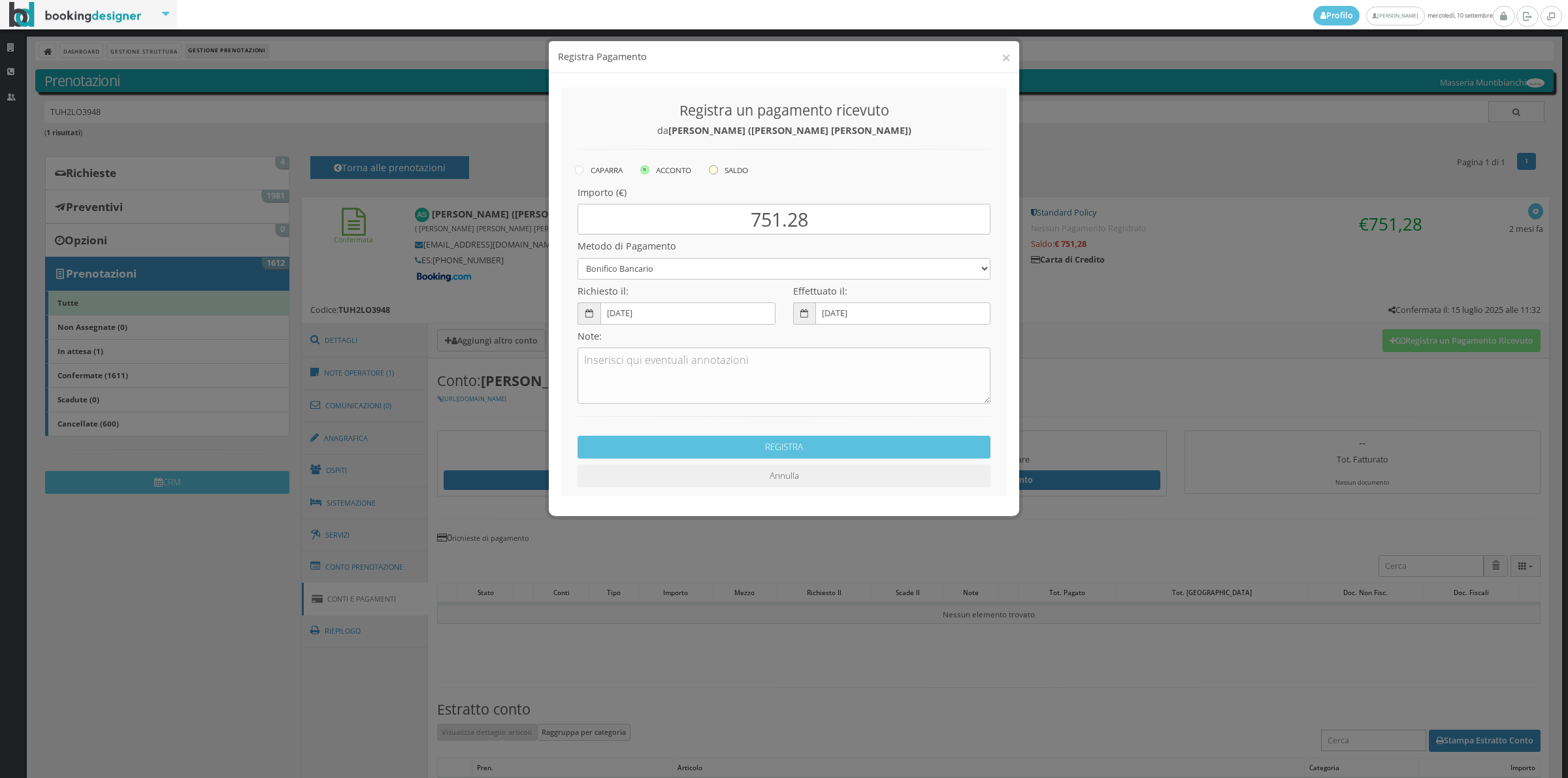
radio input "true"
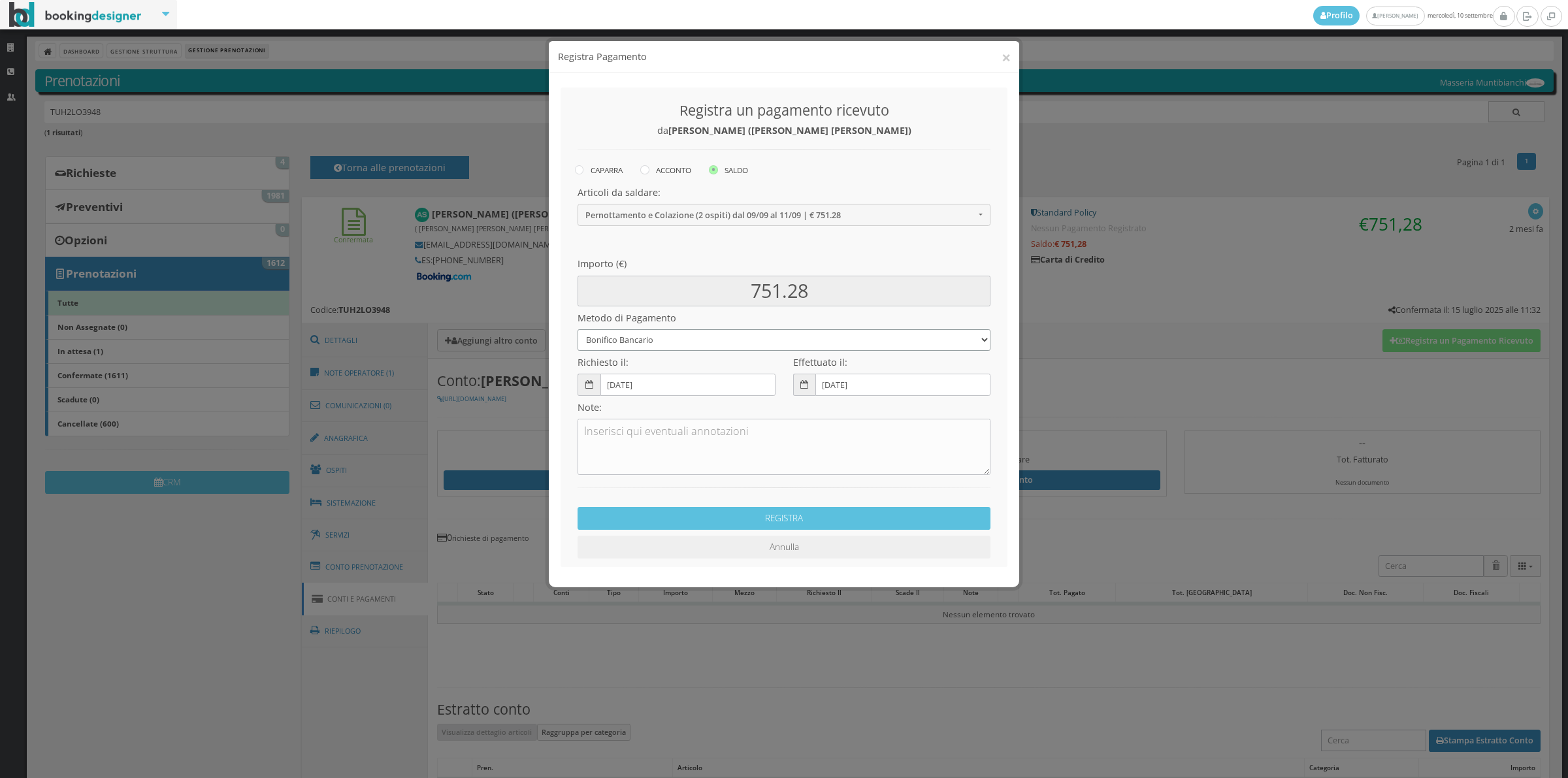
click at [656, 334] on select "Bonifico Bancario Carta di Credito Contanti Assegno Bancario Assegno Circolare …" at bounding box center [784, 340] width 413 height 21
select select "2589"
click at [578, 329] on select "Bonifico Bancario Carta di Credito Contanti Assegno Bancario Assegno Circolare …" at bounding box center [784, 340] width 413 height 21
click at [655, 447] on textarea at bounding box center [784, 446] width 413 height 56
type textarea "Pagonline ok"
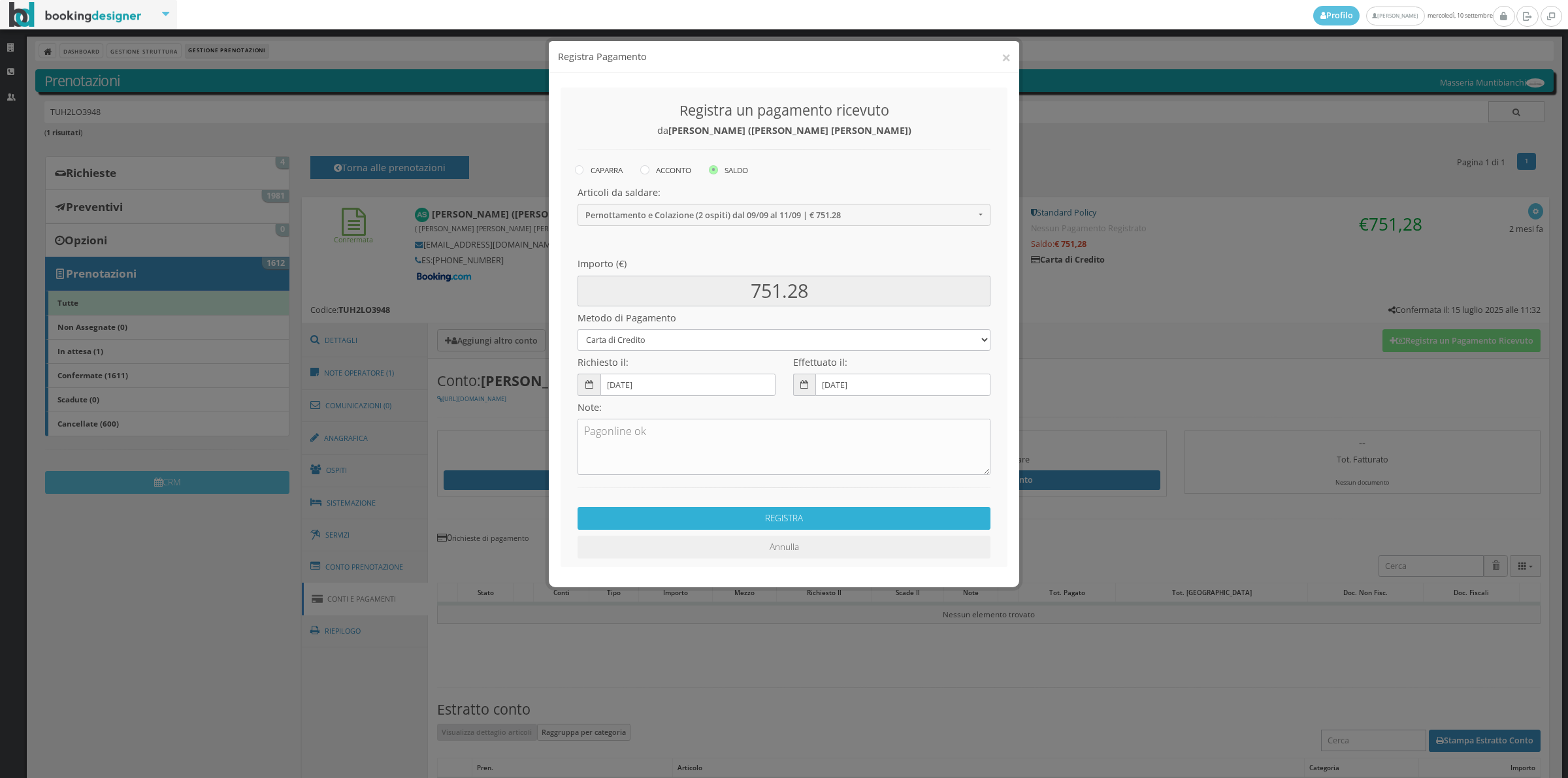
click at [781, 521] on button "REGISTRA" at bounding box center [784, 518] width 413 height 23
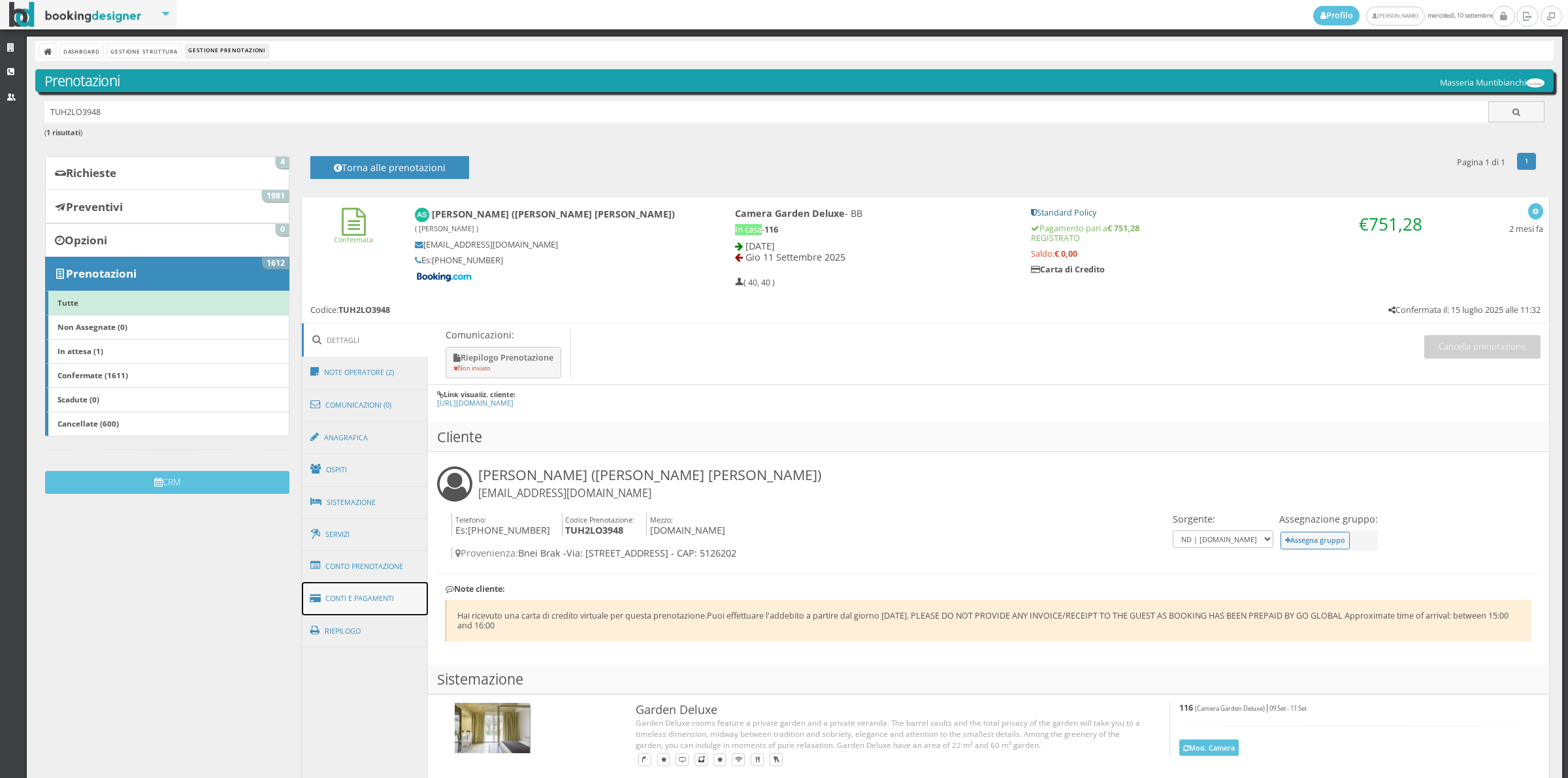
click at [393, 592] on link "Conti e Pagamenti" at bounding box center [365, 598] width 127 height 33
click at [388, 602] on link "Conti e Pagamenti" at bounding box center [365, 598] width 127 height 33
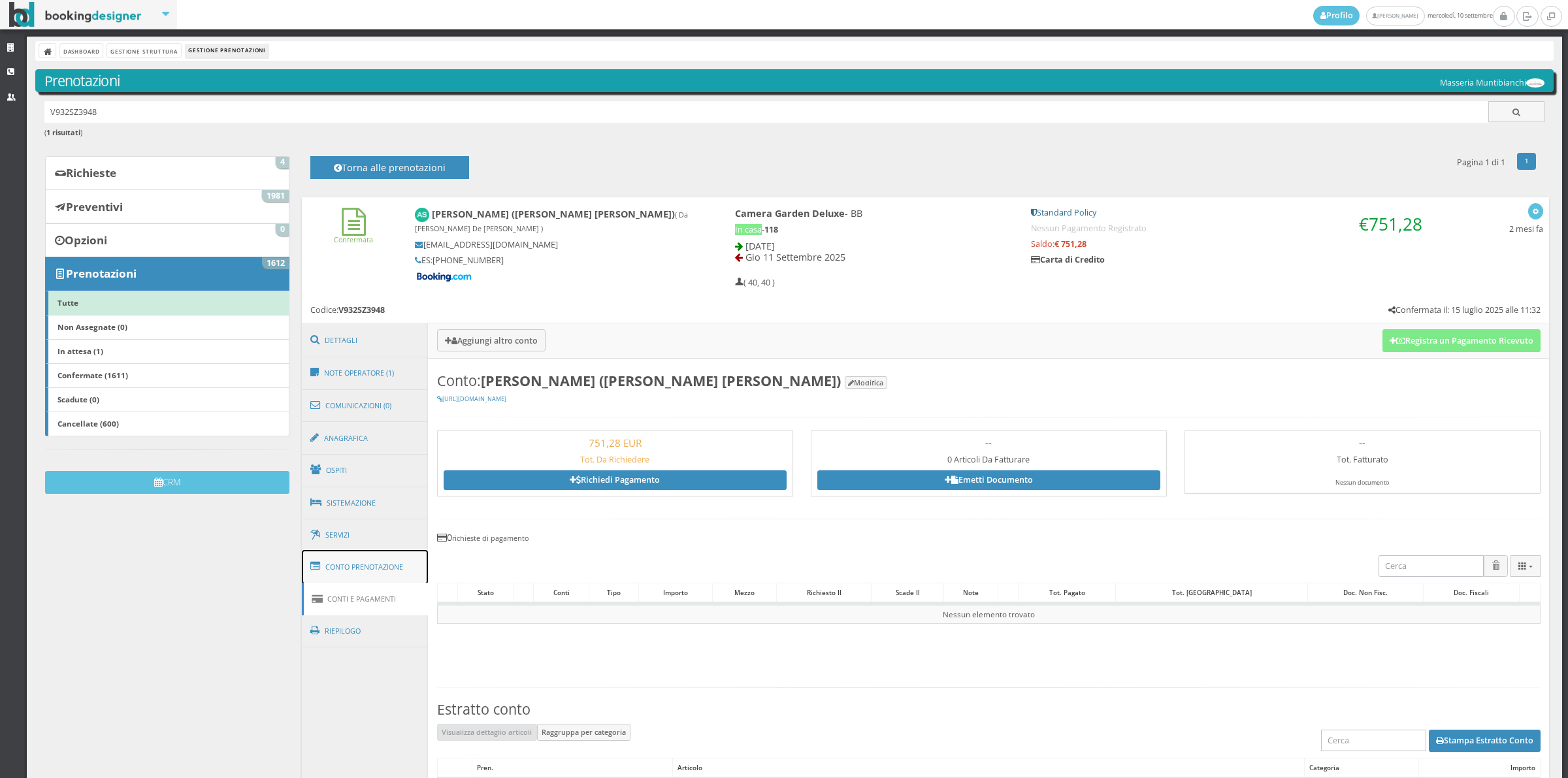
click at [390, 578] on link "Conto Prenotazione" at bounding box center [365, 567] width 127 height 34
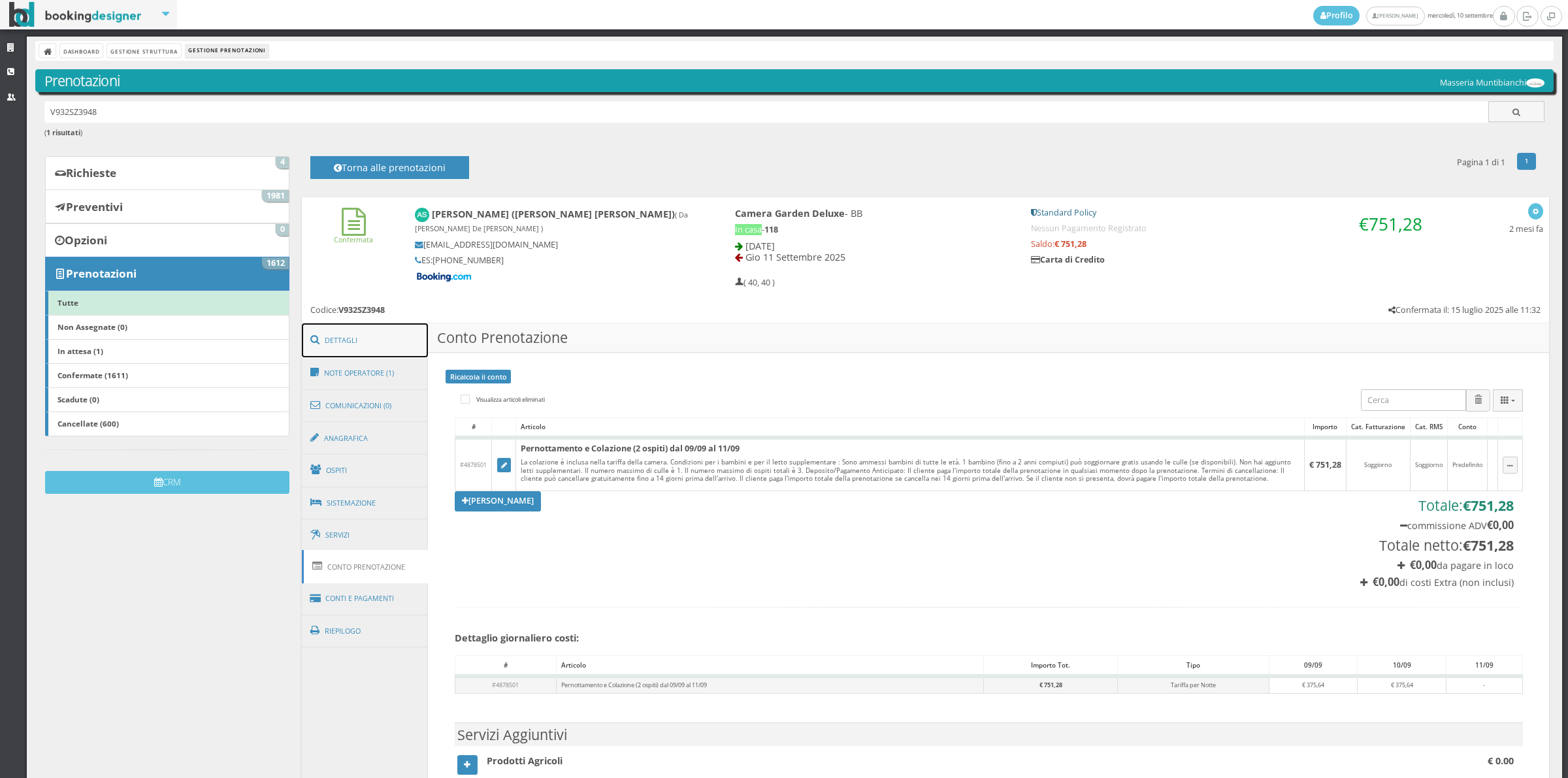
click at [394, 338] on link "Dettagli" at bounding box center [365, 340] width 127 height 34
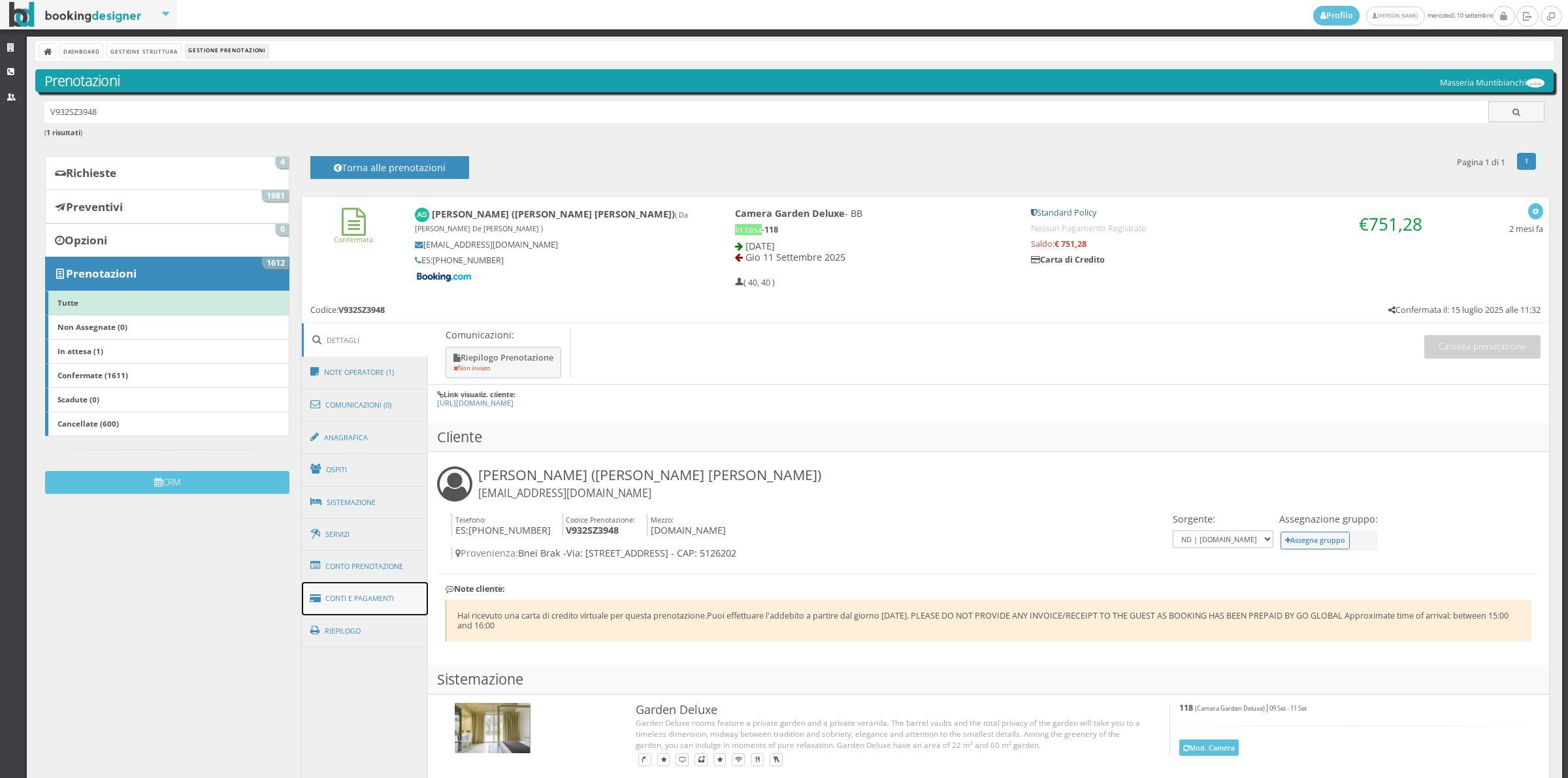
click at [379, 608] on link "Conti e Pagamenti" at bounding box center [365, 598] width 127 height 33
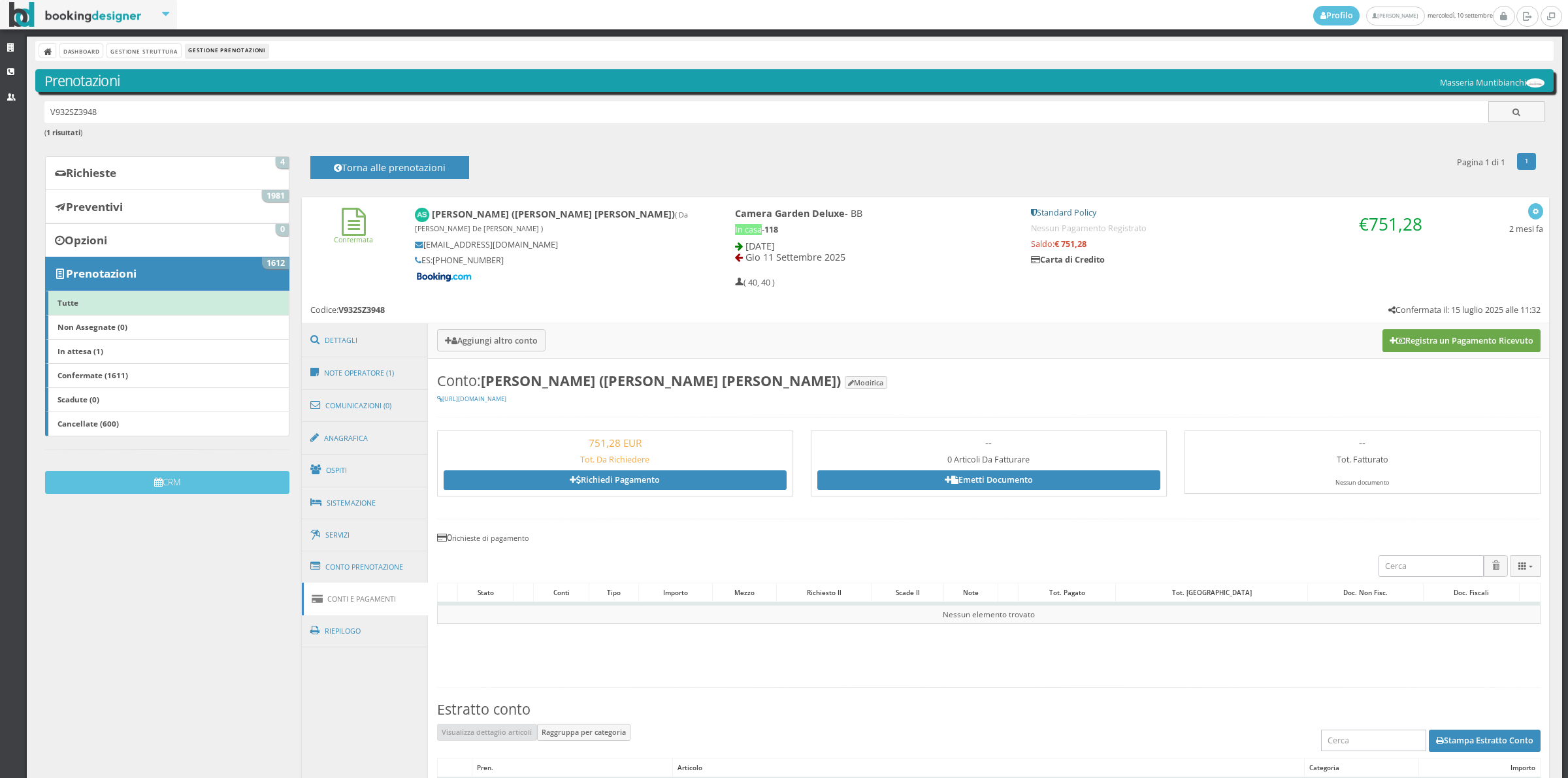
click at [1455, 344] on button "Registra un Pagamento Ricevuto" at bounding box center [1461, 340] width 158 height 22
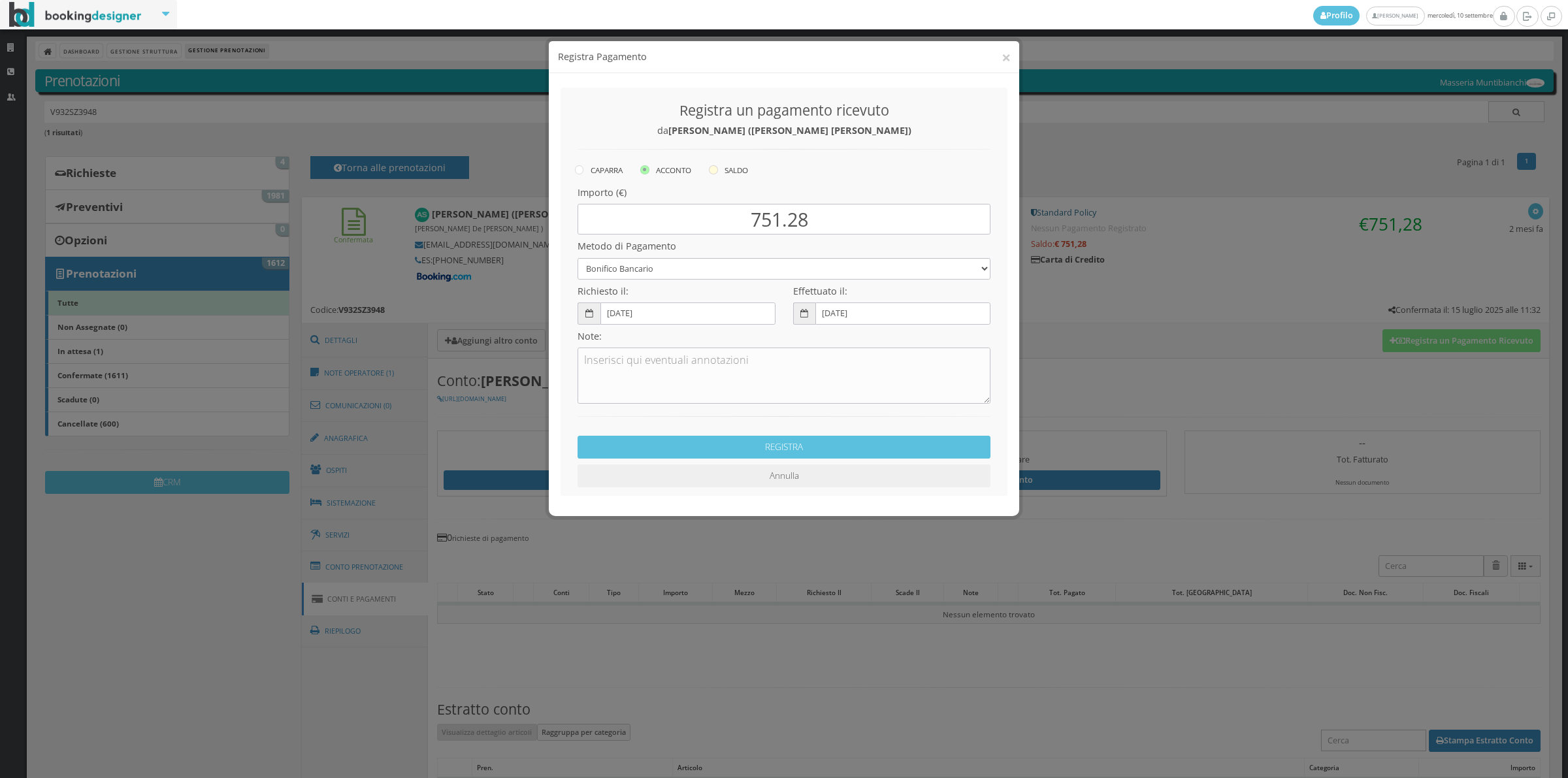
click at [727, 167] on label "SALDO" at bounding box center [728, 170] width 39 height 16
radio input "true"
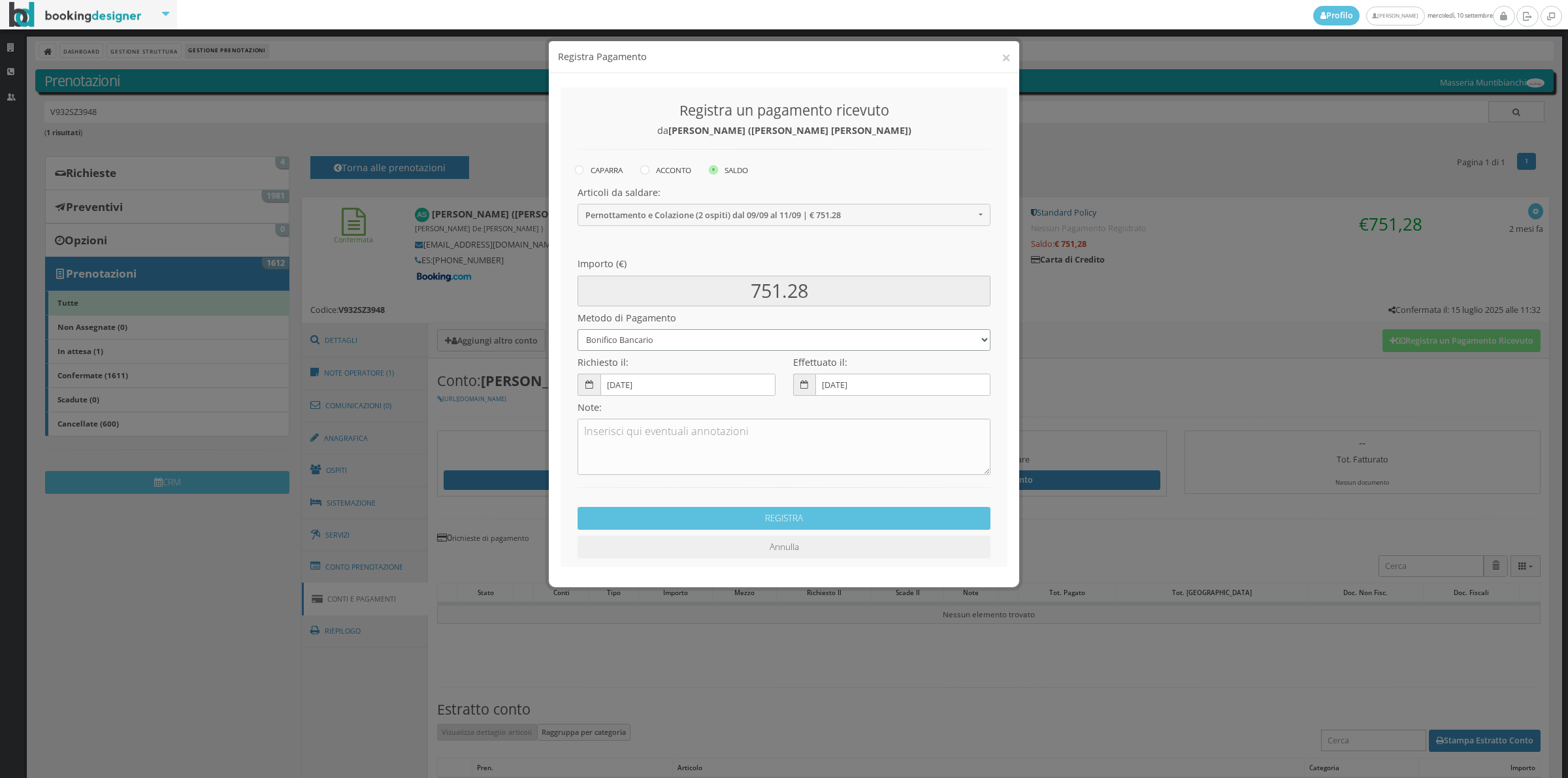
click at [663, 347] on select "Bonifico Bancario Carta di Credito Contanti Assegno Bancario Assegno Circolare …" at bounding box center [784, 340] width 413 height 21
select select "2589"
click at [578, 329] on select "Bonifico Bancario Carta di Credito Contanti Assegno Bancario Assegno Circolare …" at bounding box center [784, 340] width 413 height 21
click at [636, 449] on textarea at bounding box center [784, 446] width 413 height 56
type textarea "Pagonline ok"
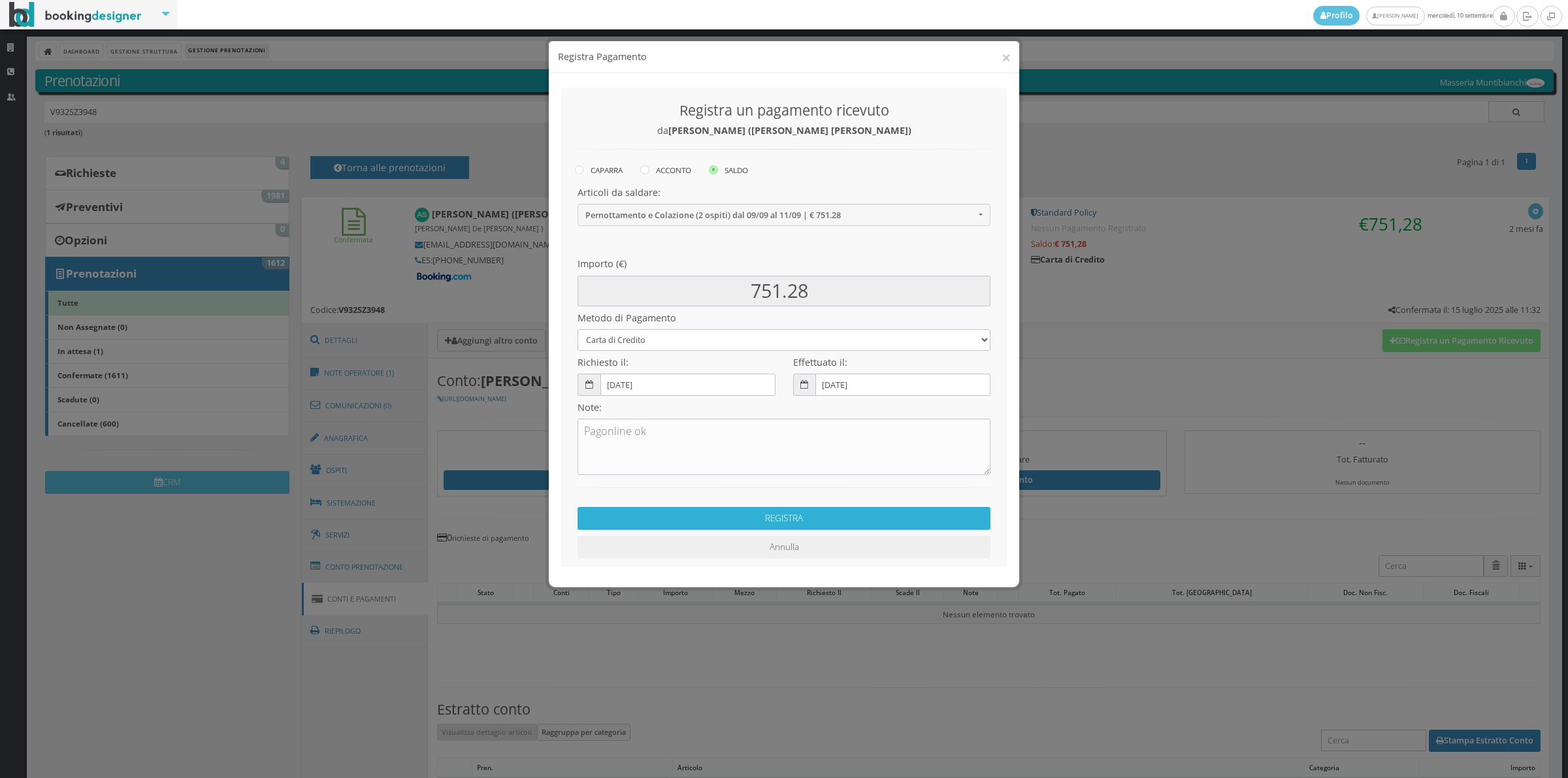
click at [857, 530] on button "REGISTRA" at bounding box center [784, 518] width 413 height 23
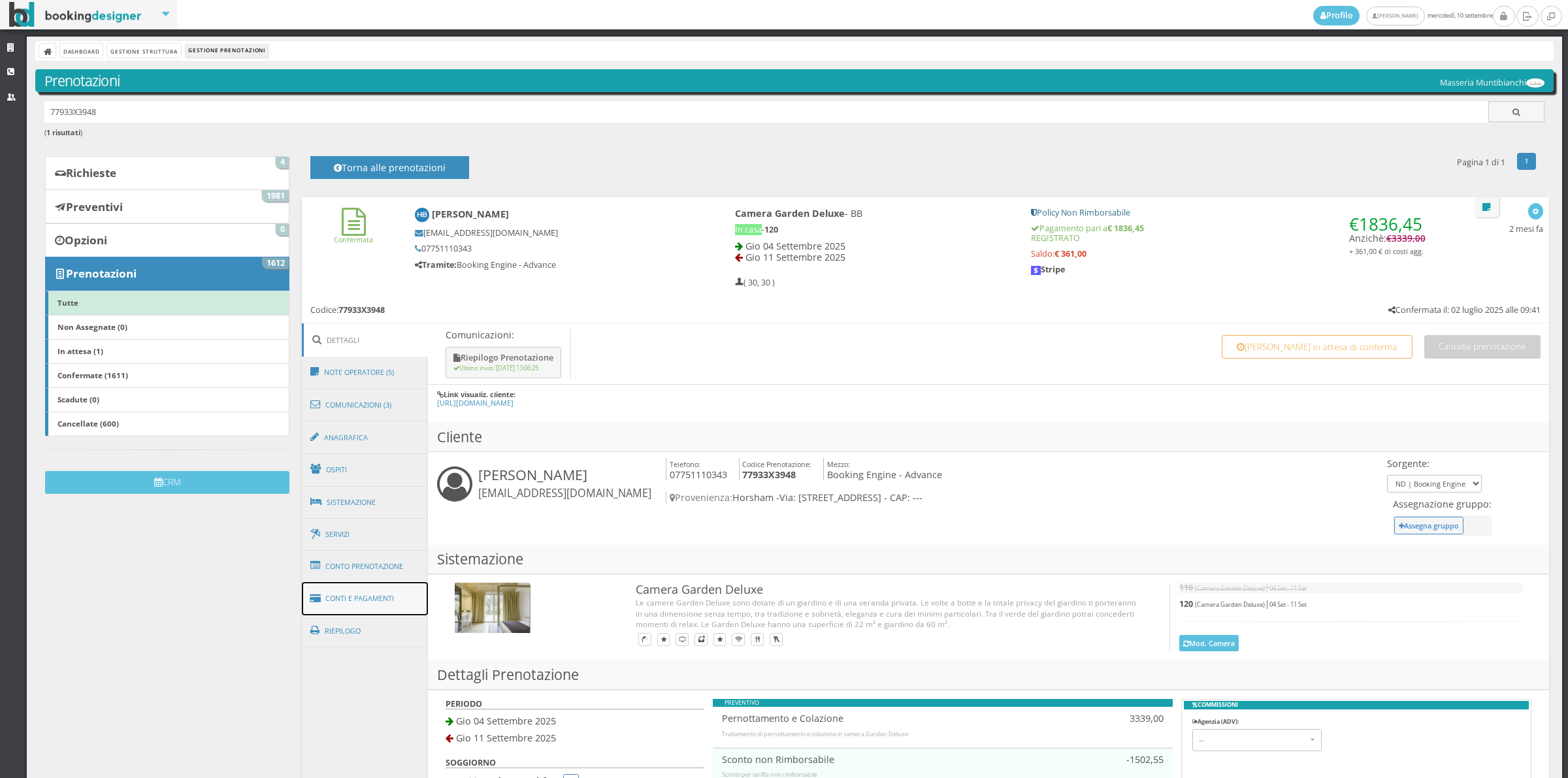
click at [373, 606] on link "Conti e Pagamenti" at bounding box center [365, 598] width 127 height 33
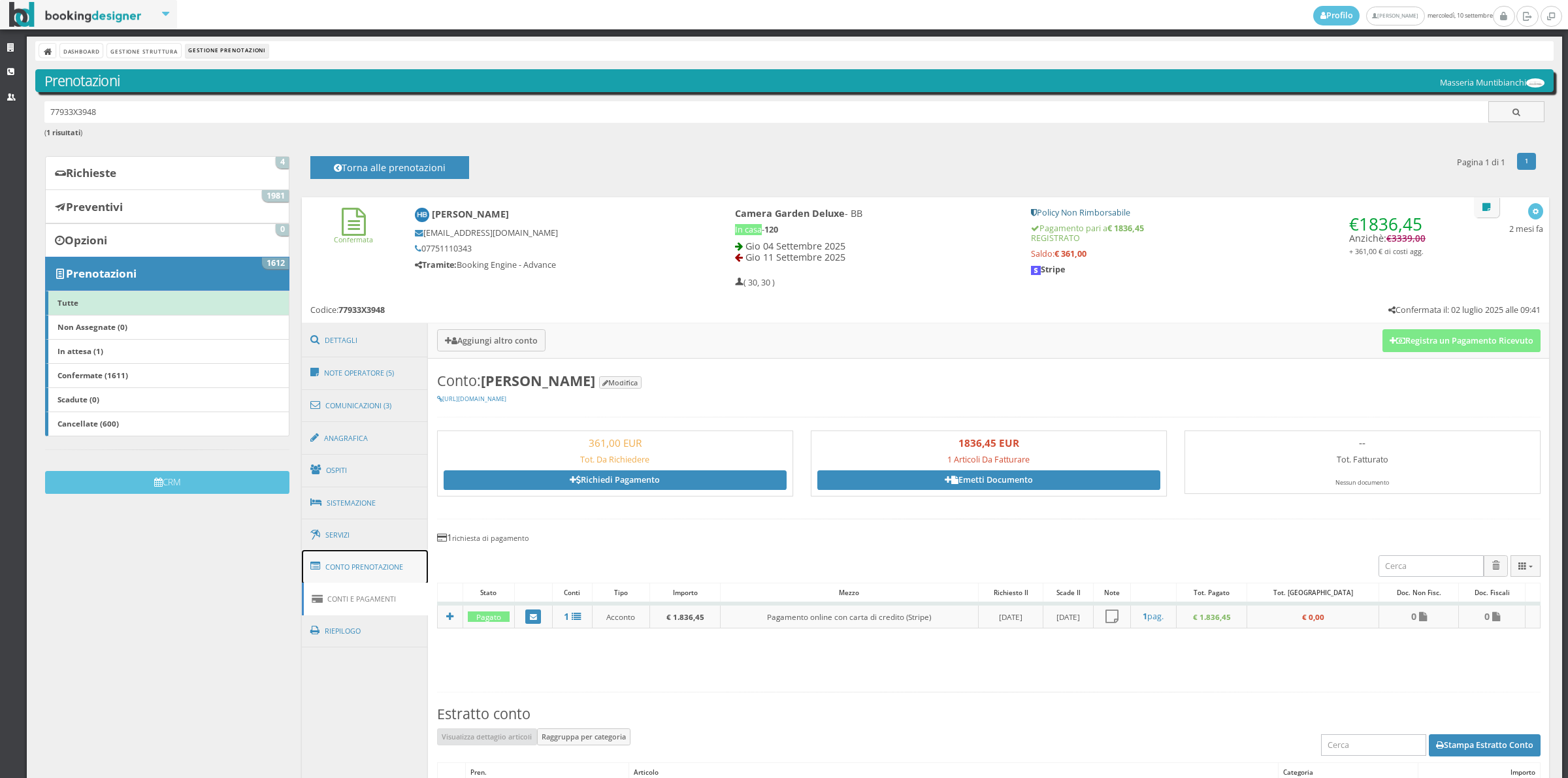
click at [370, 570] on link "Conto Prenotazione" at bounding box center [365, 567] width 127 height 34
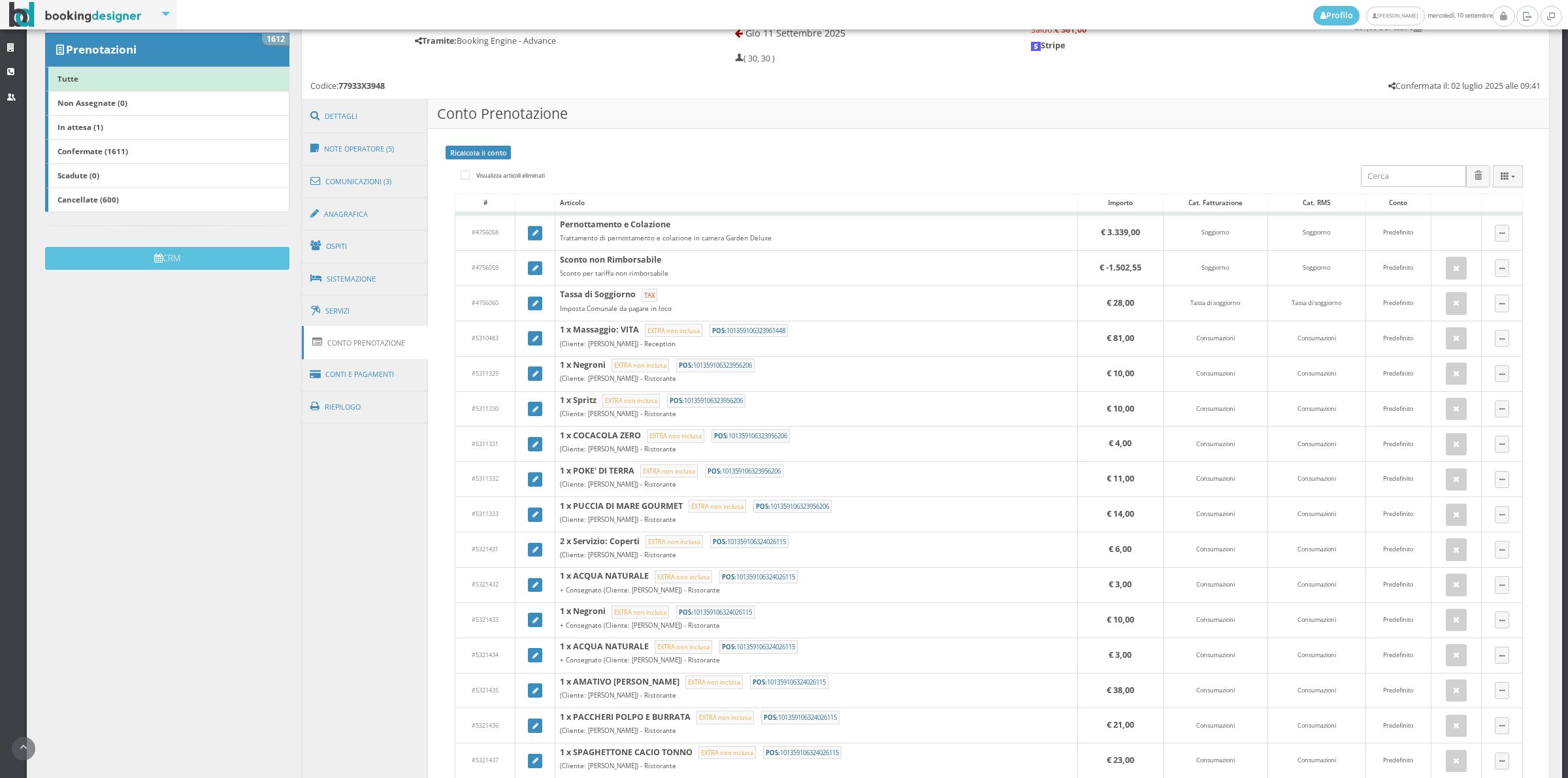
scroll to position [193, 0]
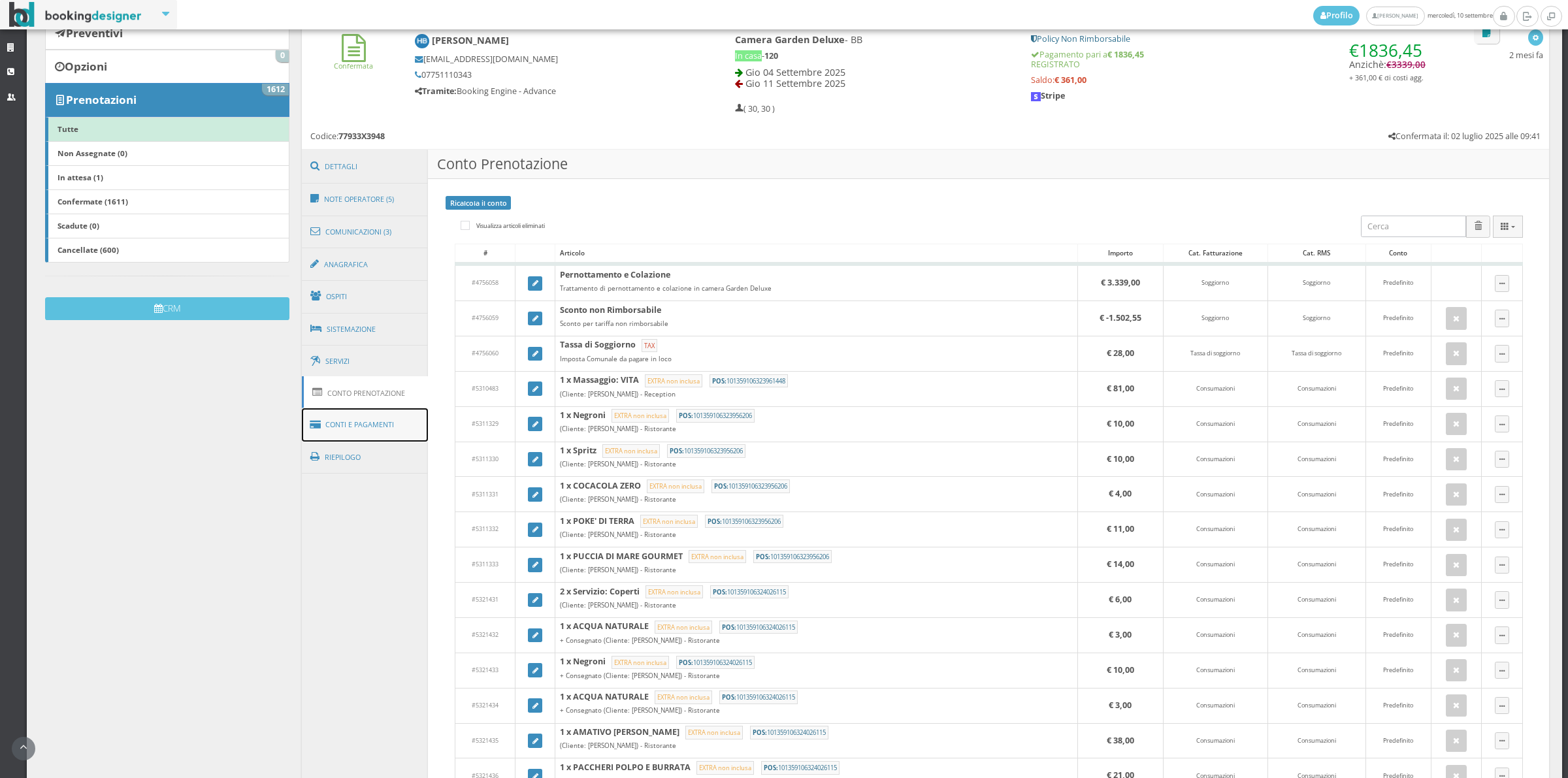
click at [397, 431] on link "Conti e Pagamenti" at bounding box center [365, 424] width 127 height 33
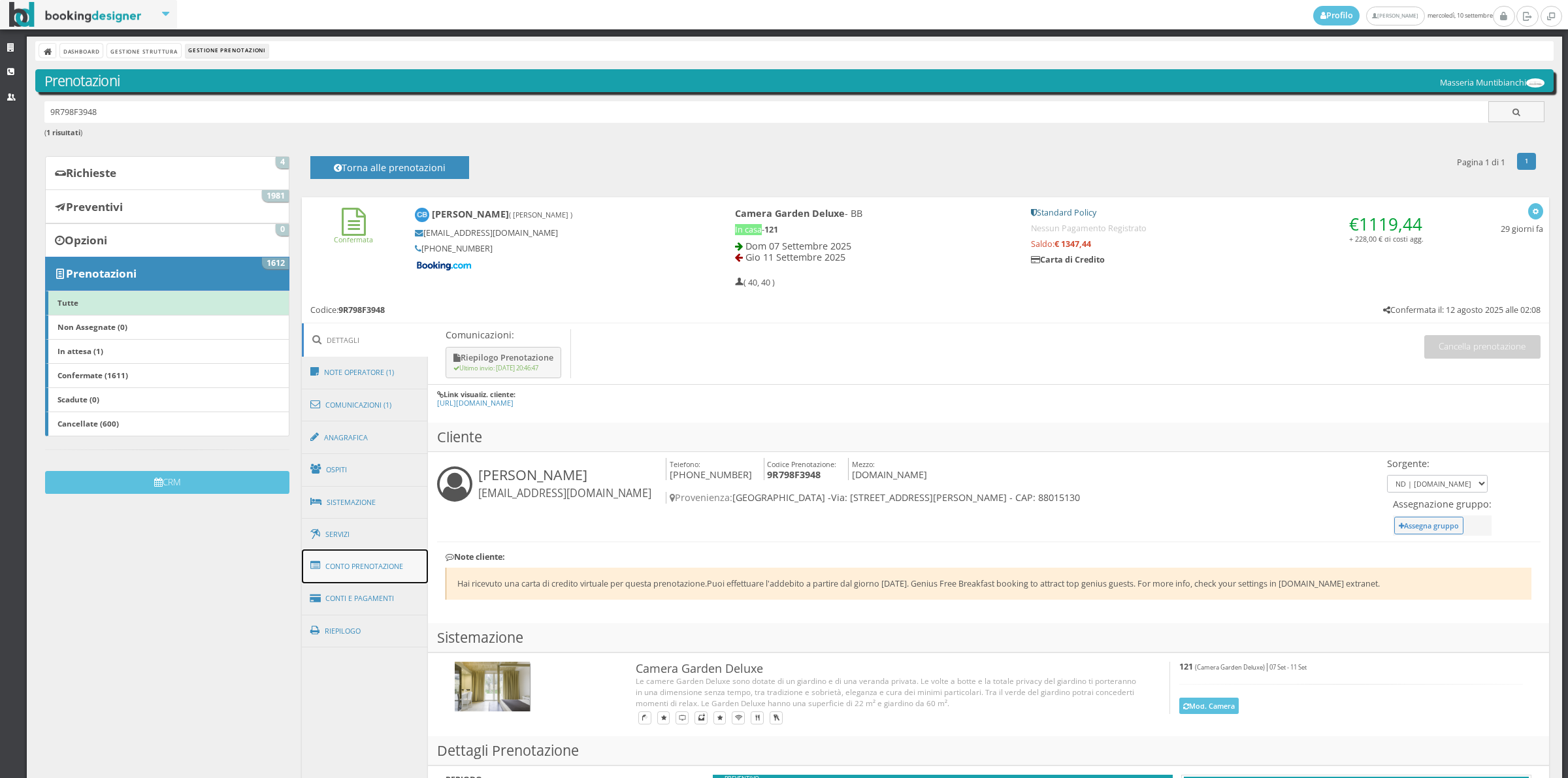
click at [351, 577] on link "Conto Prenotazione" at bounding box center [365, 566] width 127 height 34
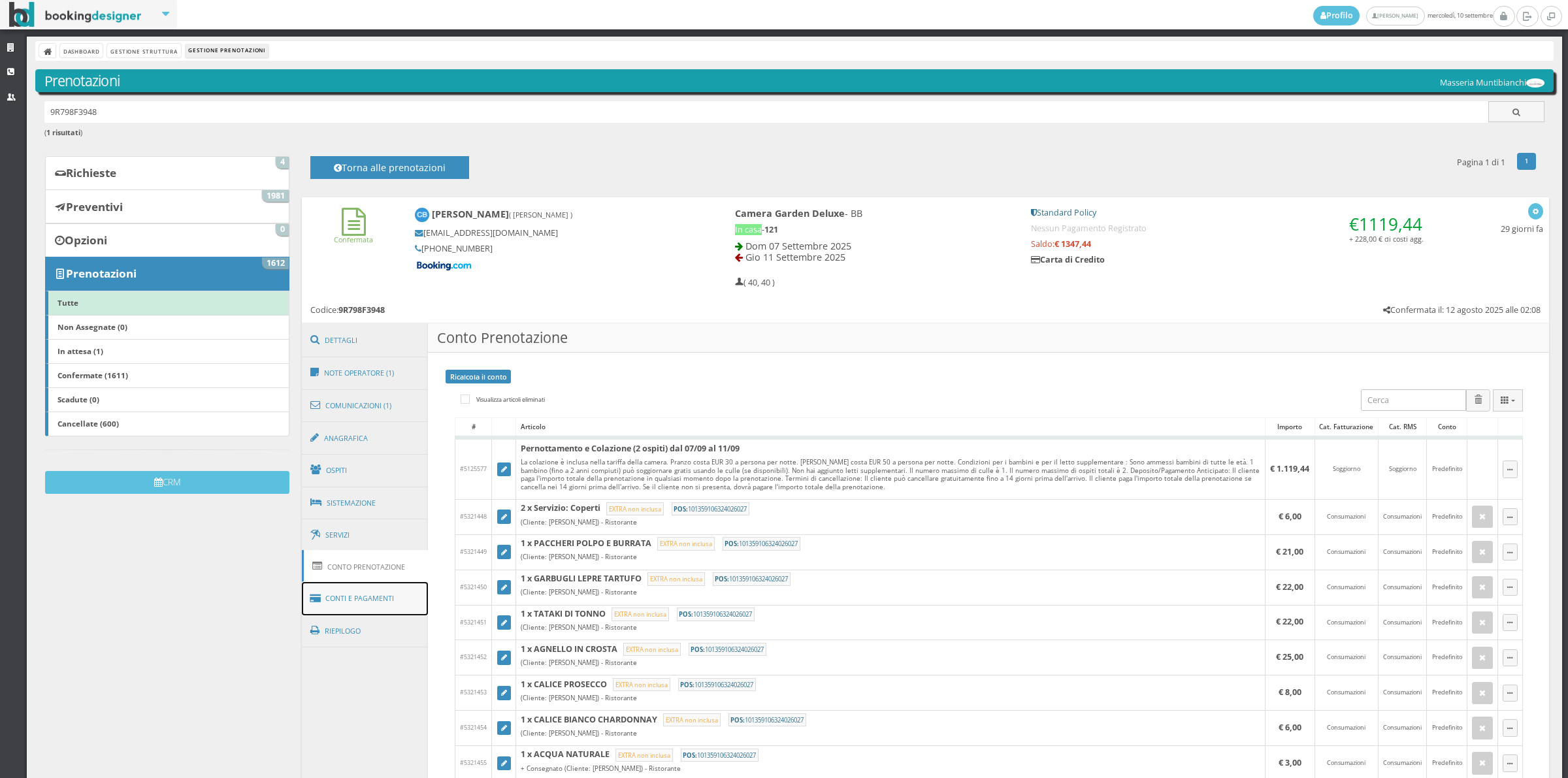
click at [378, 599] on link "Conti e Pagamenti" at bounding box center [365, 598] width 127 height 33
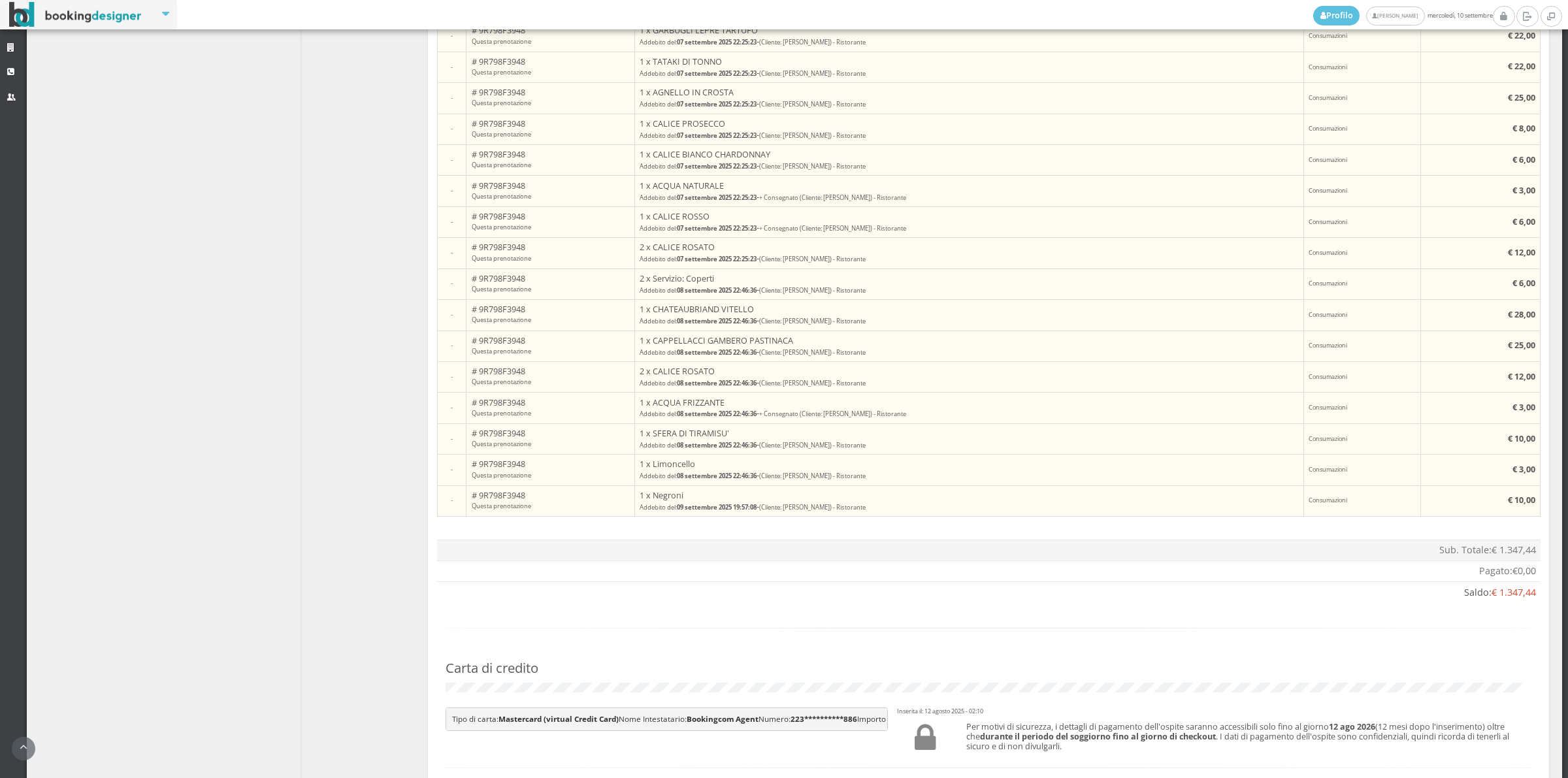
scroll to position [1103, 0]
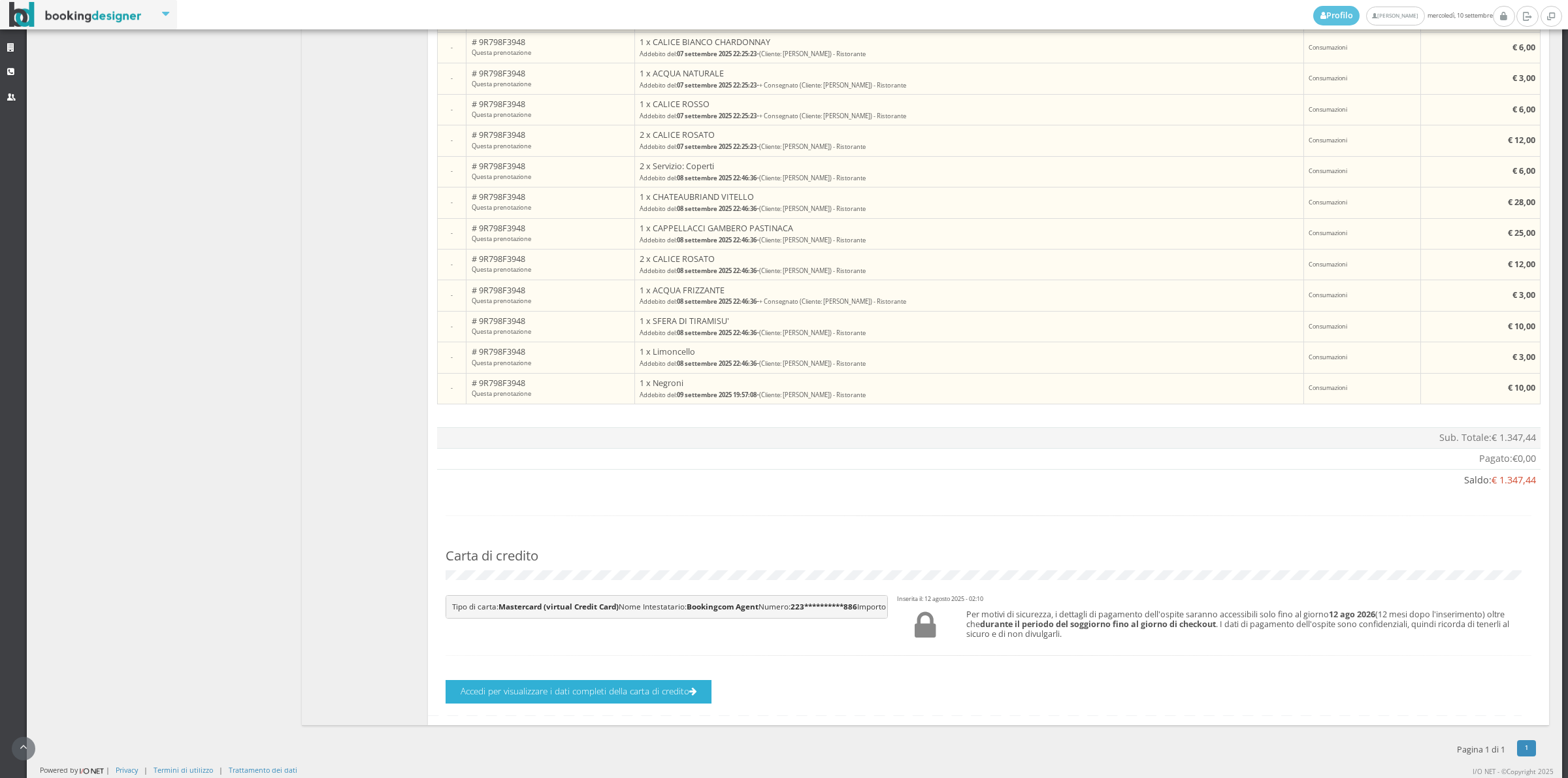
click at [661, 689] on button "Accedi per visualizzare i dati completi della carta di credito" at bounding box center [578, 692] width 266 height 23
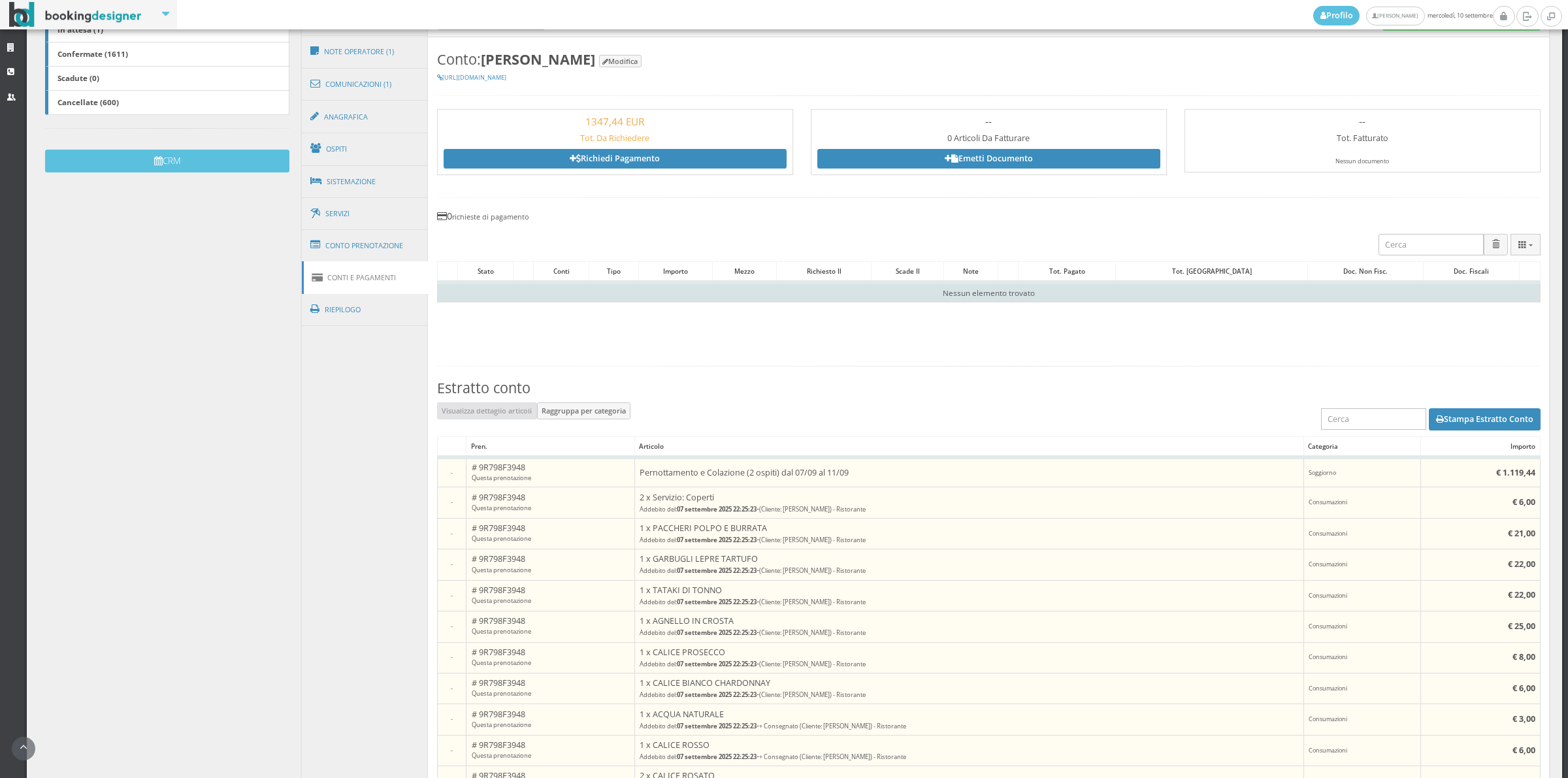
scroll to position [355, 0]
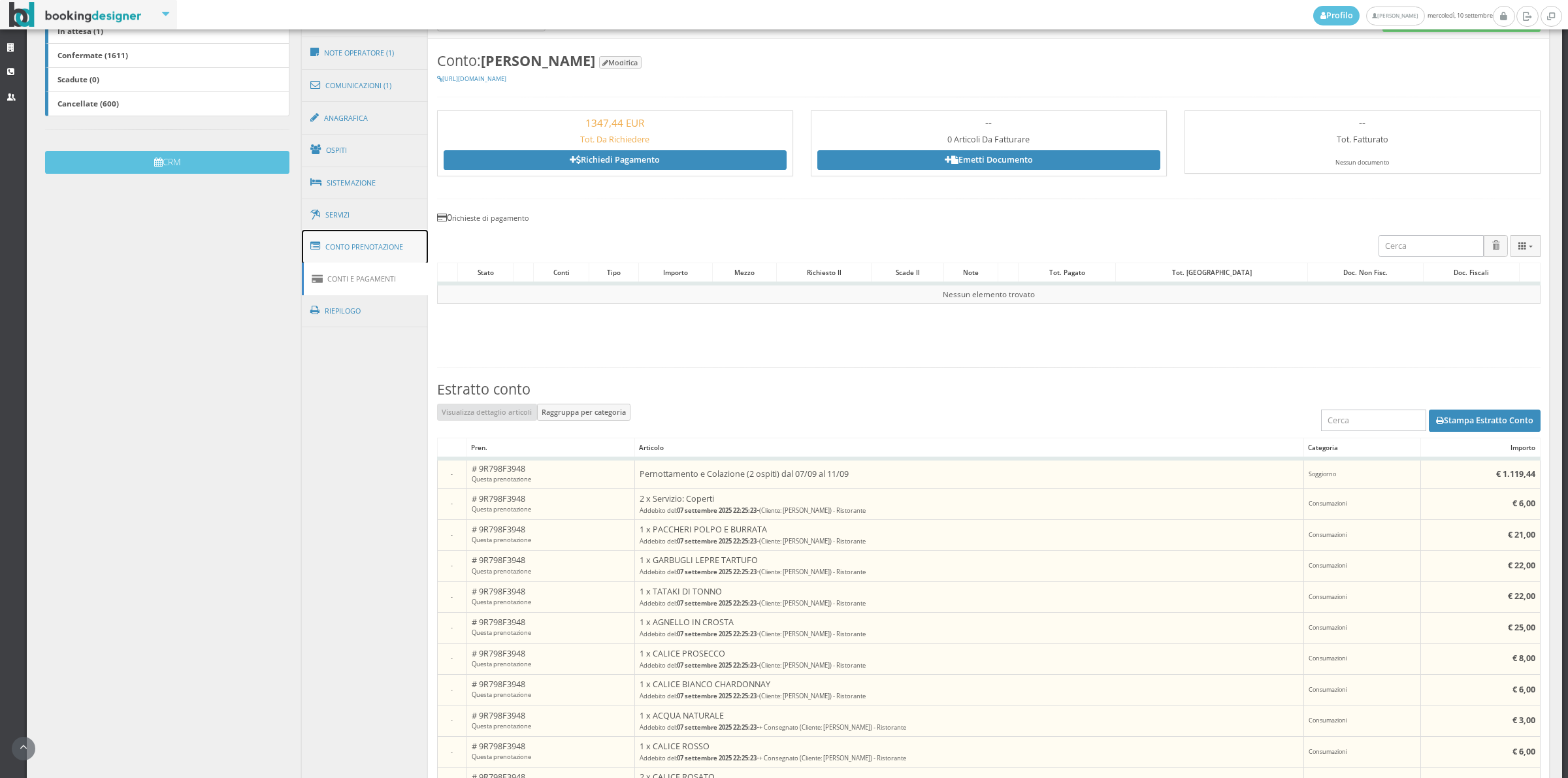
click at [399, 247] on link "Conto Prenotazione" at bounding box center [365, 247] width 127 height 34
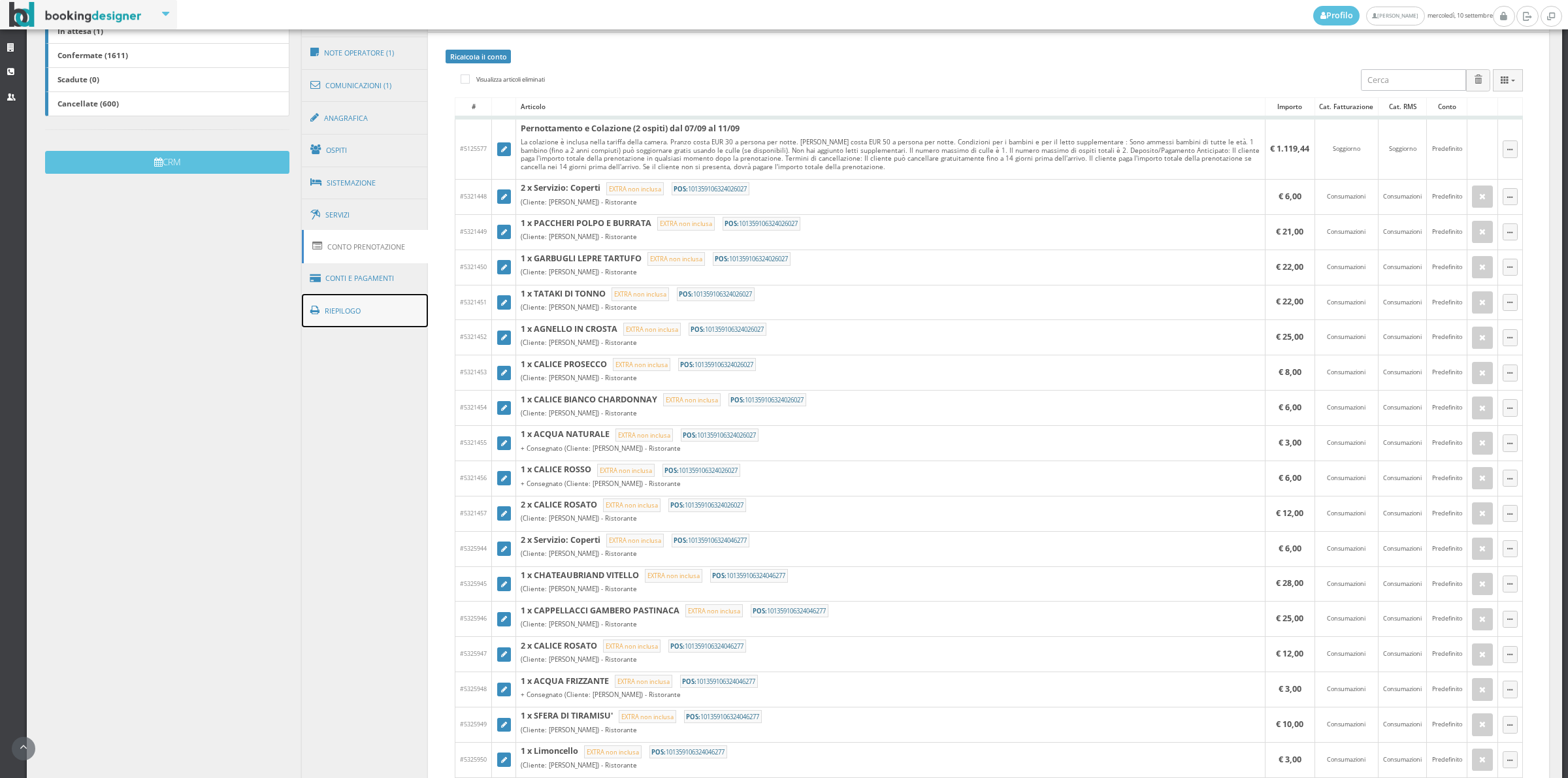
click at [386, 302] on link "Riepilogo" at bounding box center [365, 311] width 127 height 34
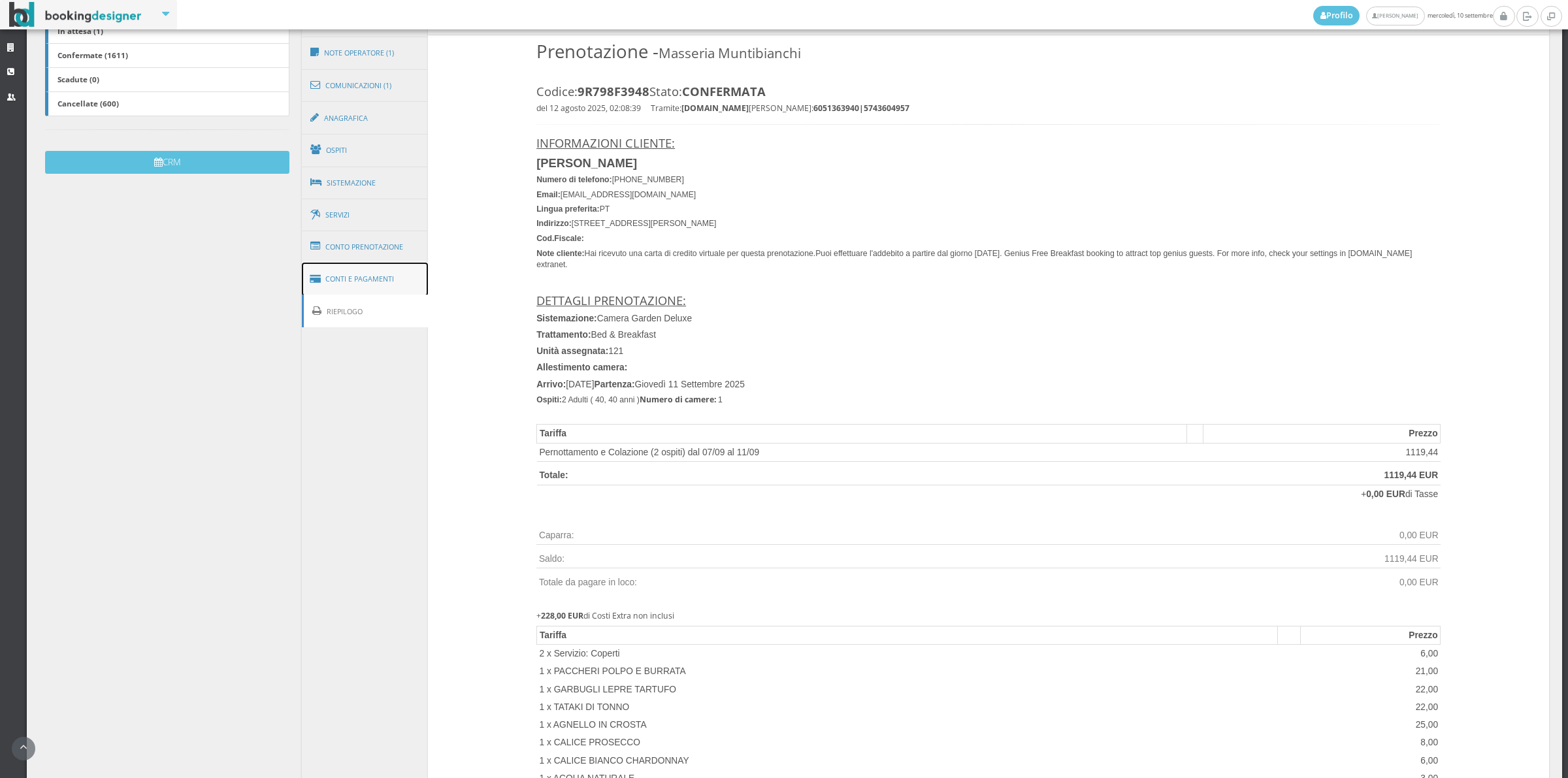
click at [380, 292] on link "Conti e Pagamenti" at bounding box center [365, 279] width 127 height 33
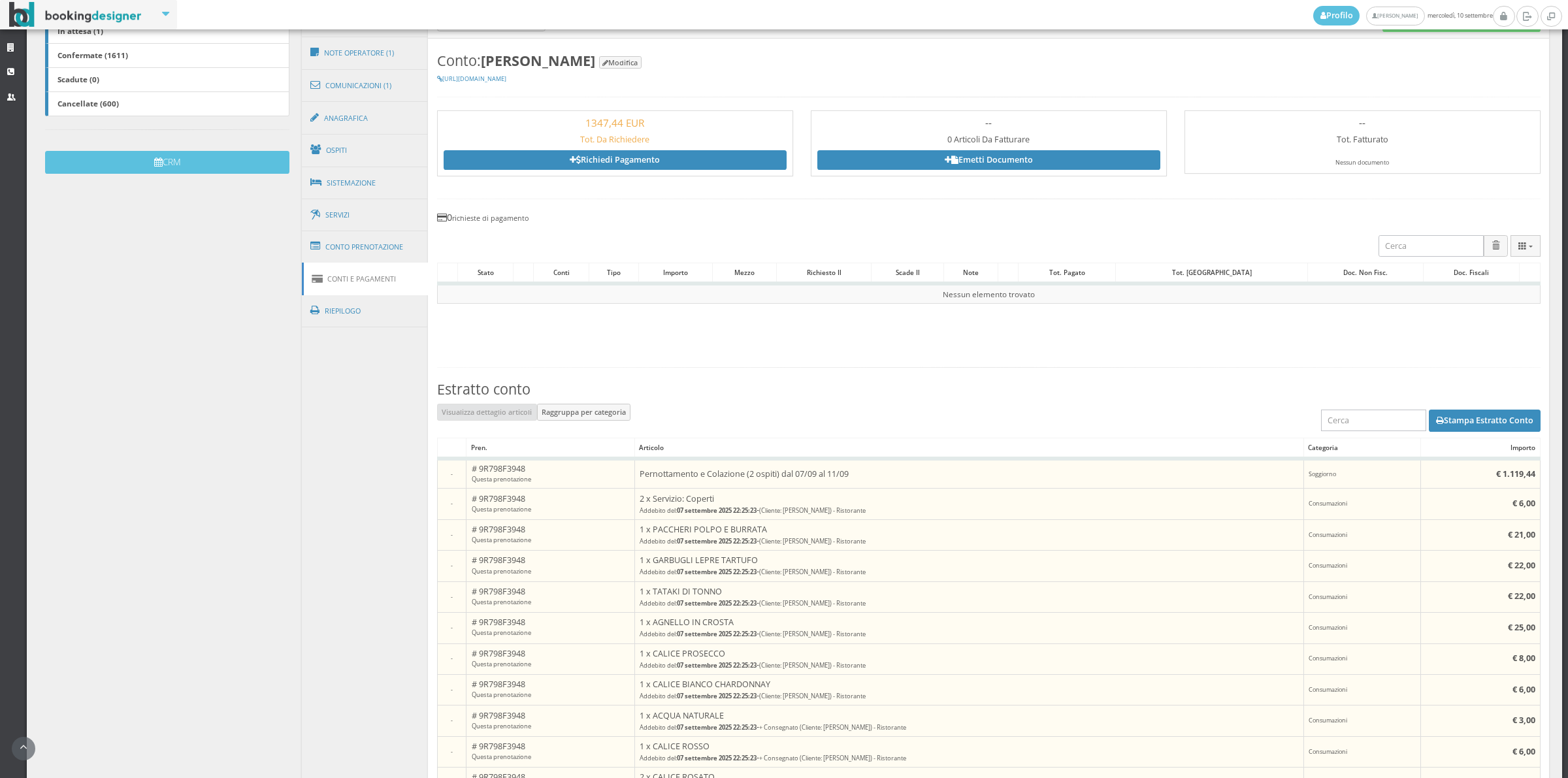
click at [380, 292] on link "Conti e Pagamenti" at bounding box center [365, 279] width 127 height 33
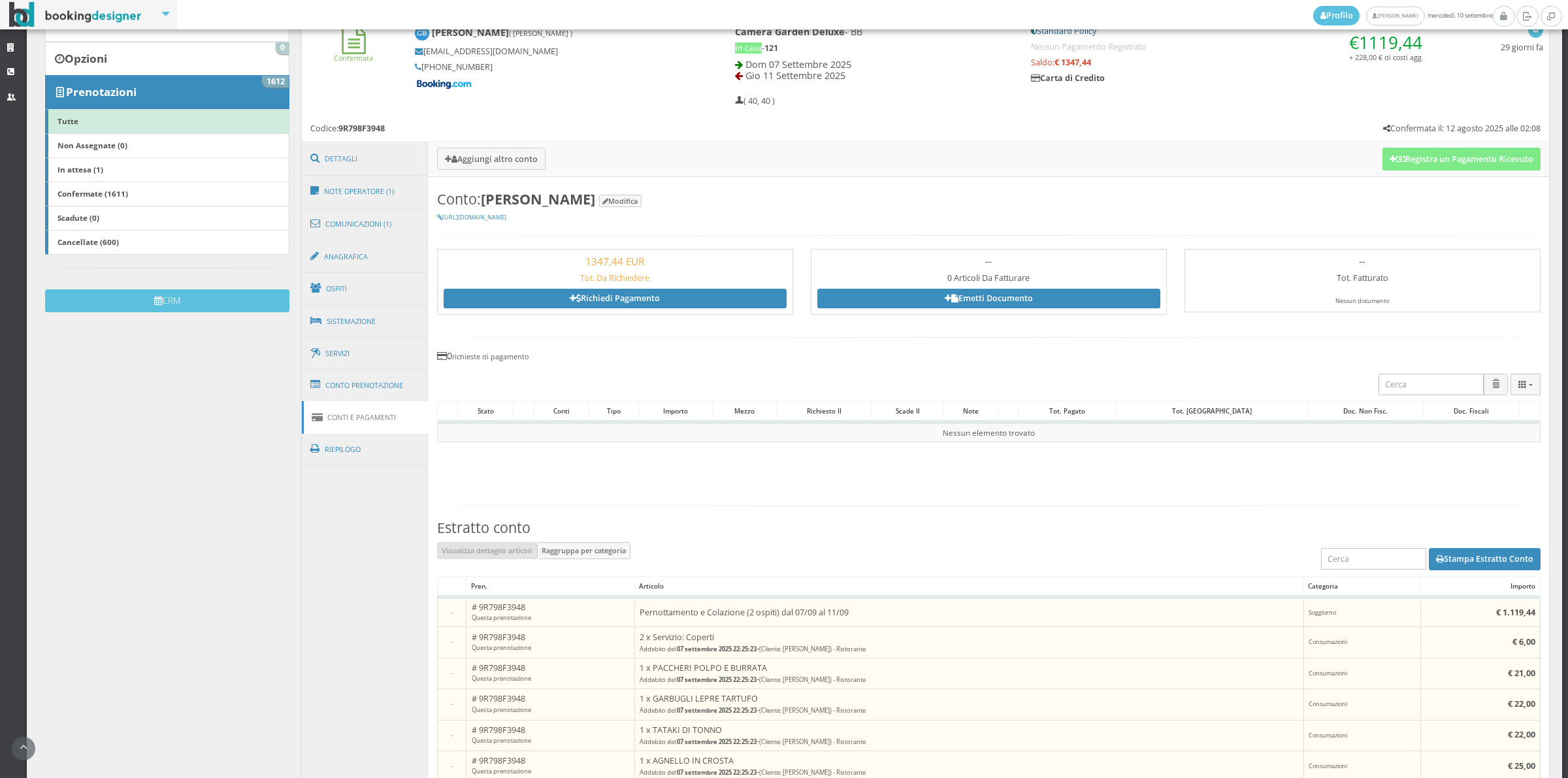
scroll to position [205, 0]
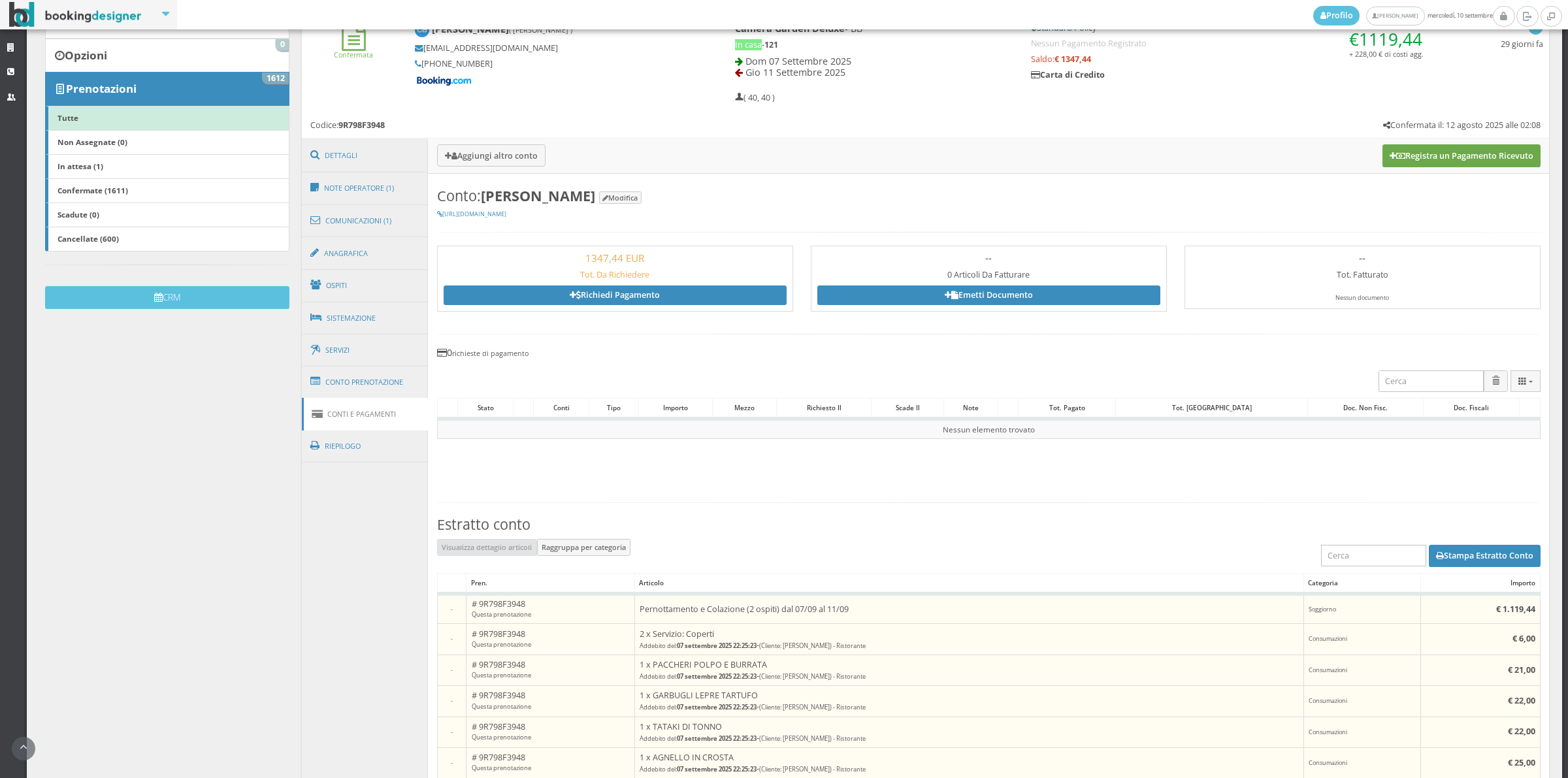
click at [1445, 154] on button "Registra un Pagamento Ricevuto" at bounding box center [1461, 155] width 158 height 22
click at [1445, 154] on h3 "Aggiungi altro conto Registra un Pagamento Ricevuto" at bounding box center [989, 155] width 1121 height 35
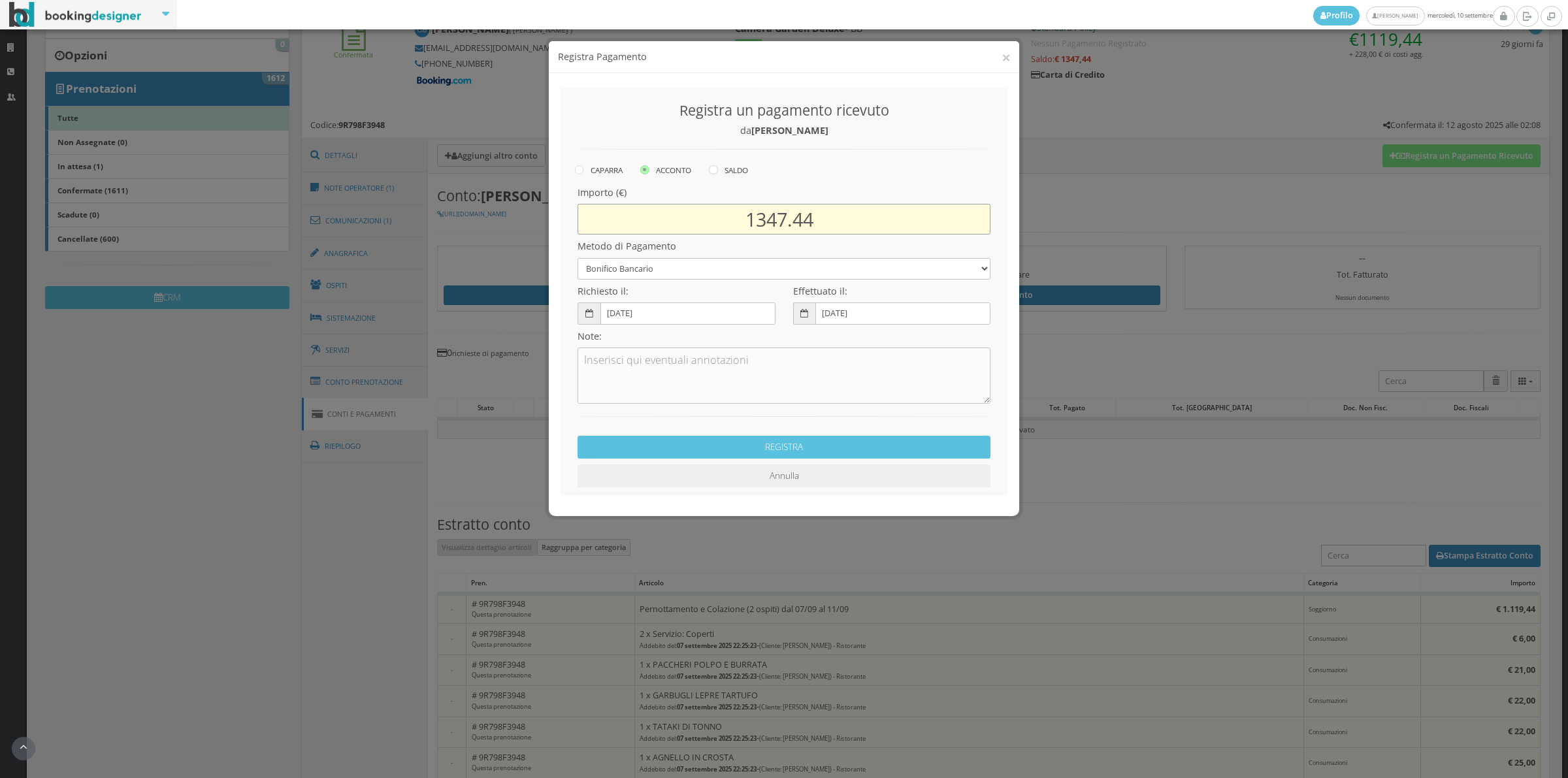
click at [786, 221] on input "1347.44" at bounding box center [784, 219] width 413 height 30
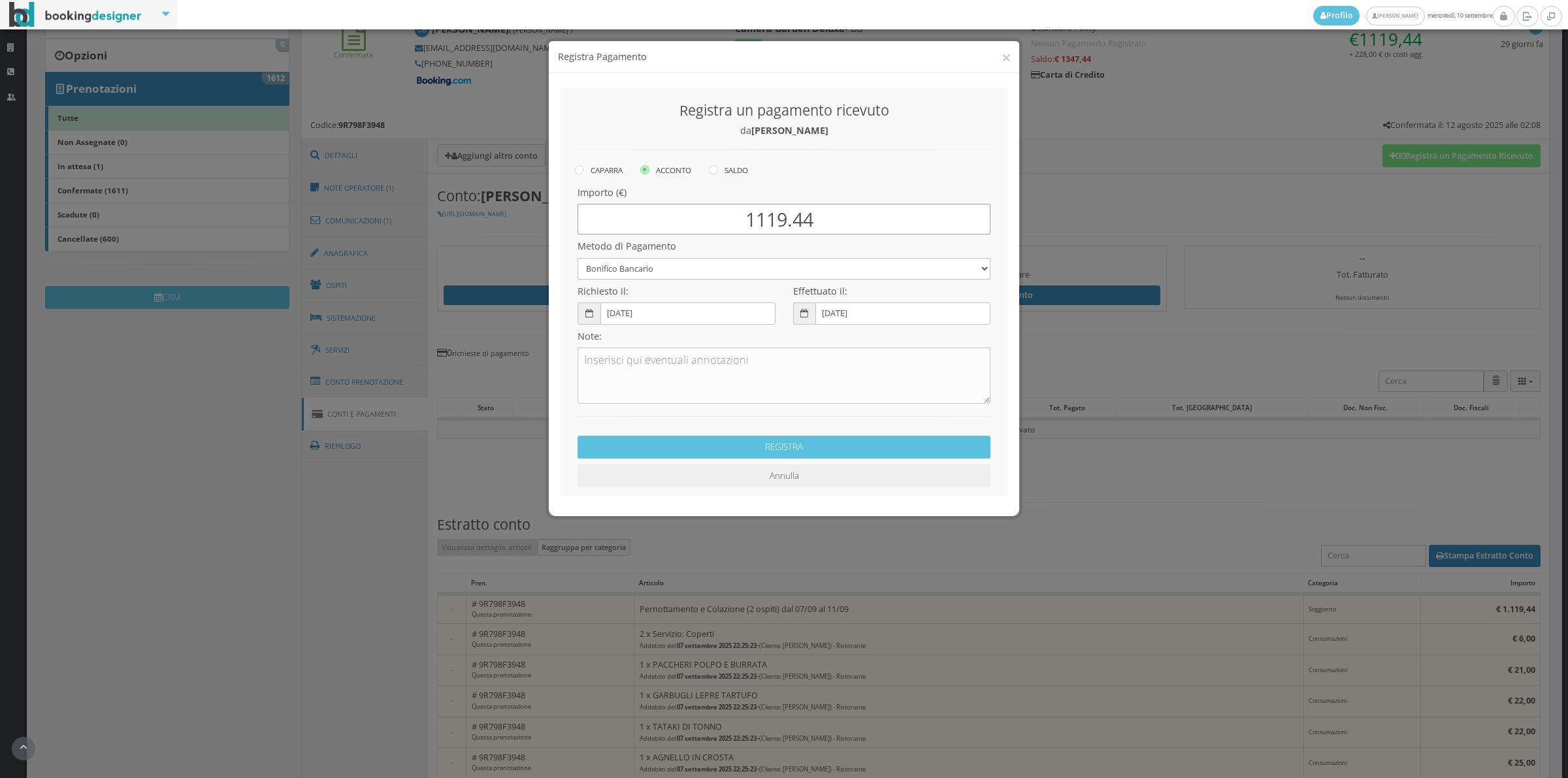
type input "1119.44"
click at [684, 271] on select "Bonifico Bancario Carta di Credito Contanti Assegno Bancario Assegno Circolare …" at bounding box center [784, 269] width 413 height 21
select select "2589"
click at [578, 258] on select "Bonifico Bancario Carta di Credito Contanti Assegno Bancario Assegno Circolare …" at bounding box center [784, 269] width 413 height 21
click at [634, 359] on textarea at bounding box center [784, 375] width 413 height 56
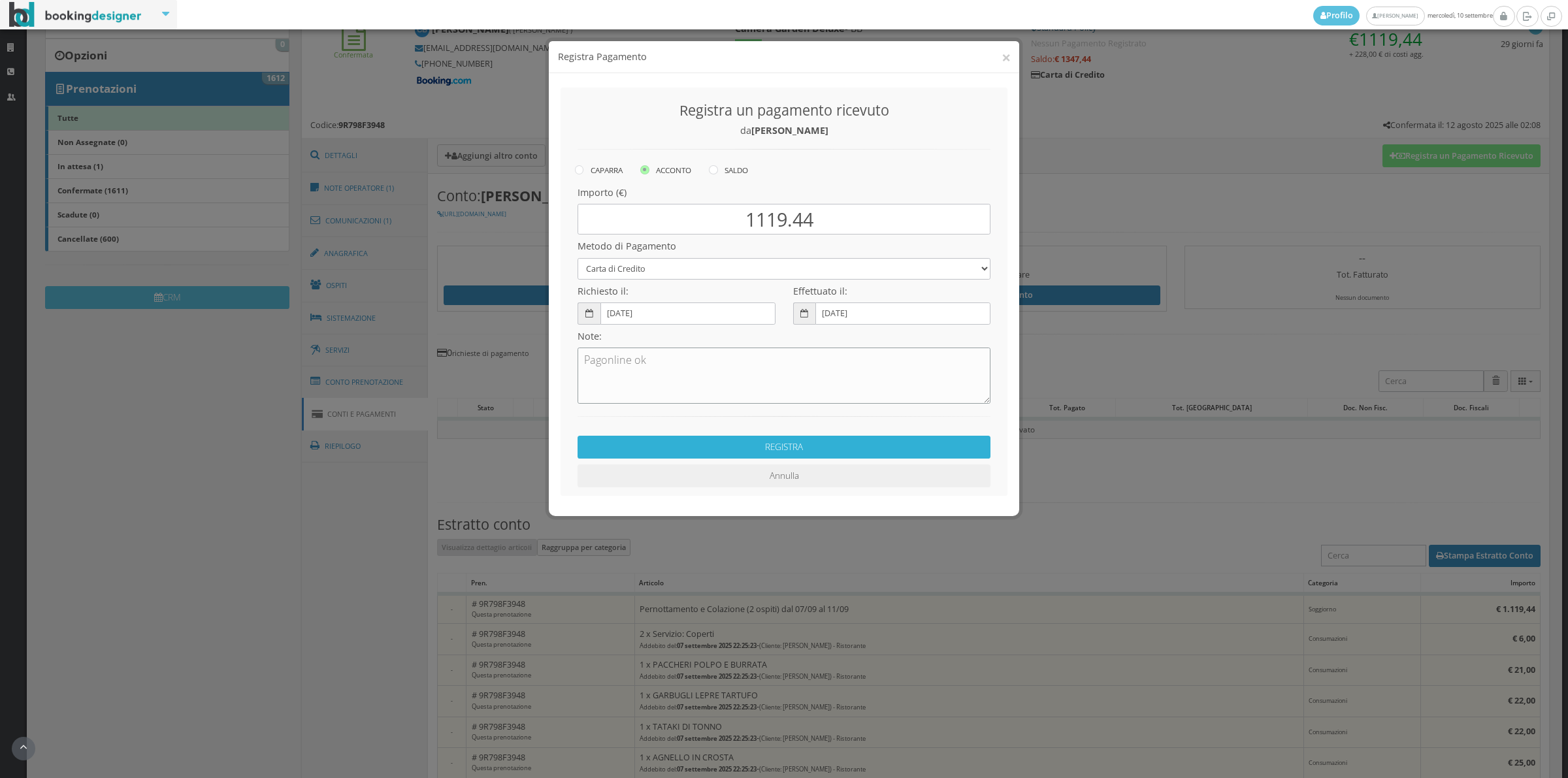
type textarea "Pagonline ok"
click at [831, 442] on button "REGISTRA" at bounding box center [784, 447] width 413 height 23
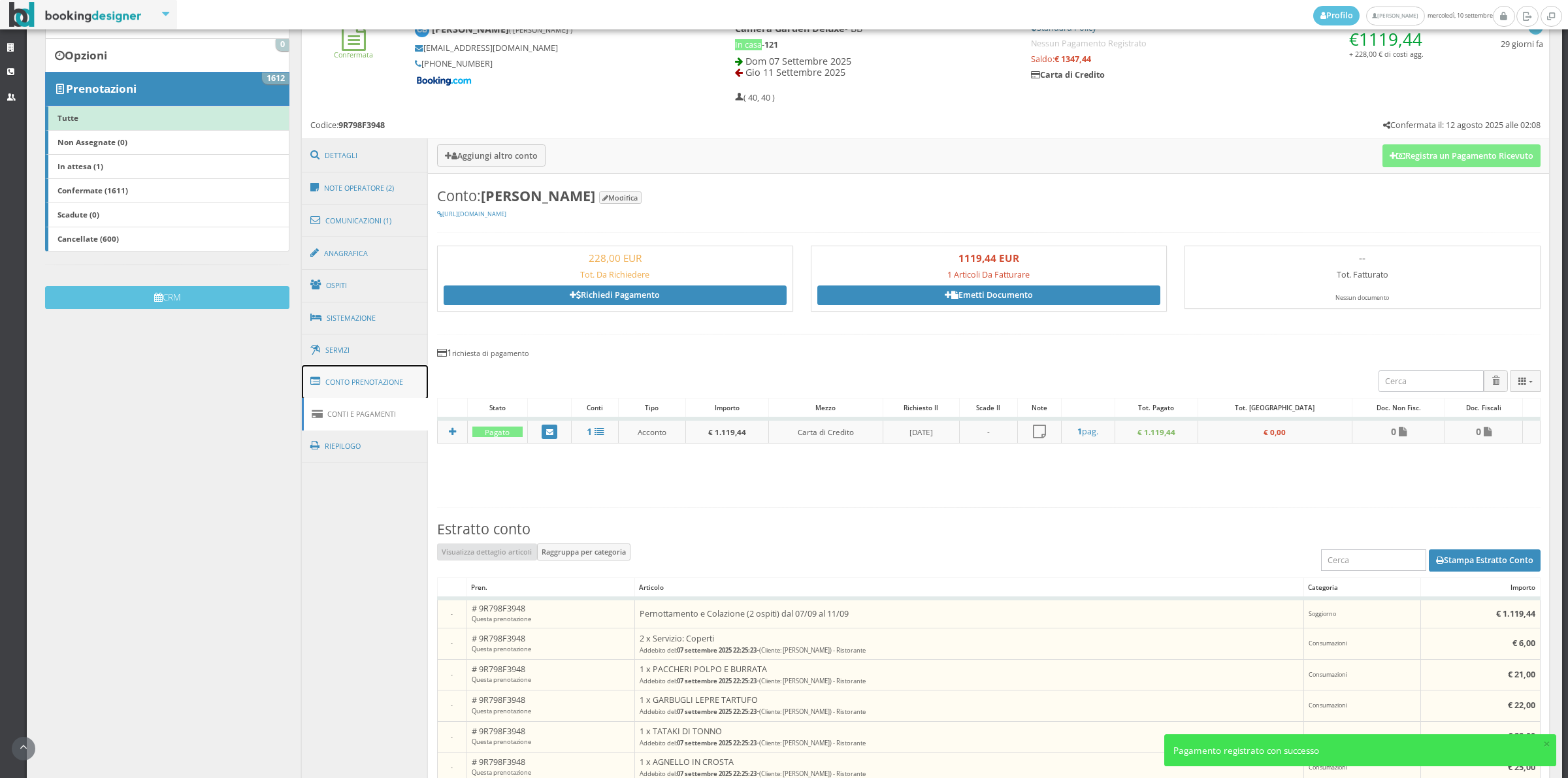
click at [410, 388] on link "Conto Prenotazione" at bounding box center [365, 382] width 127 height 34
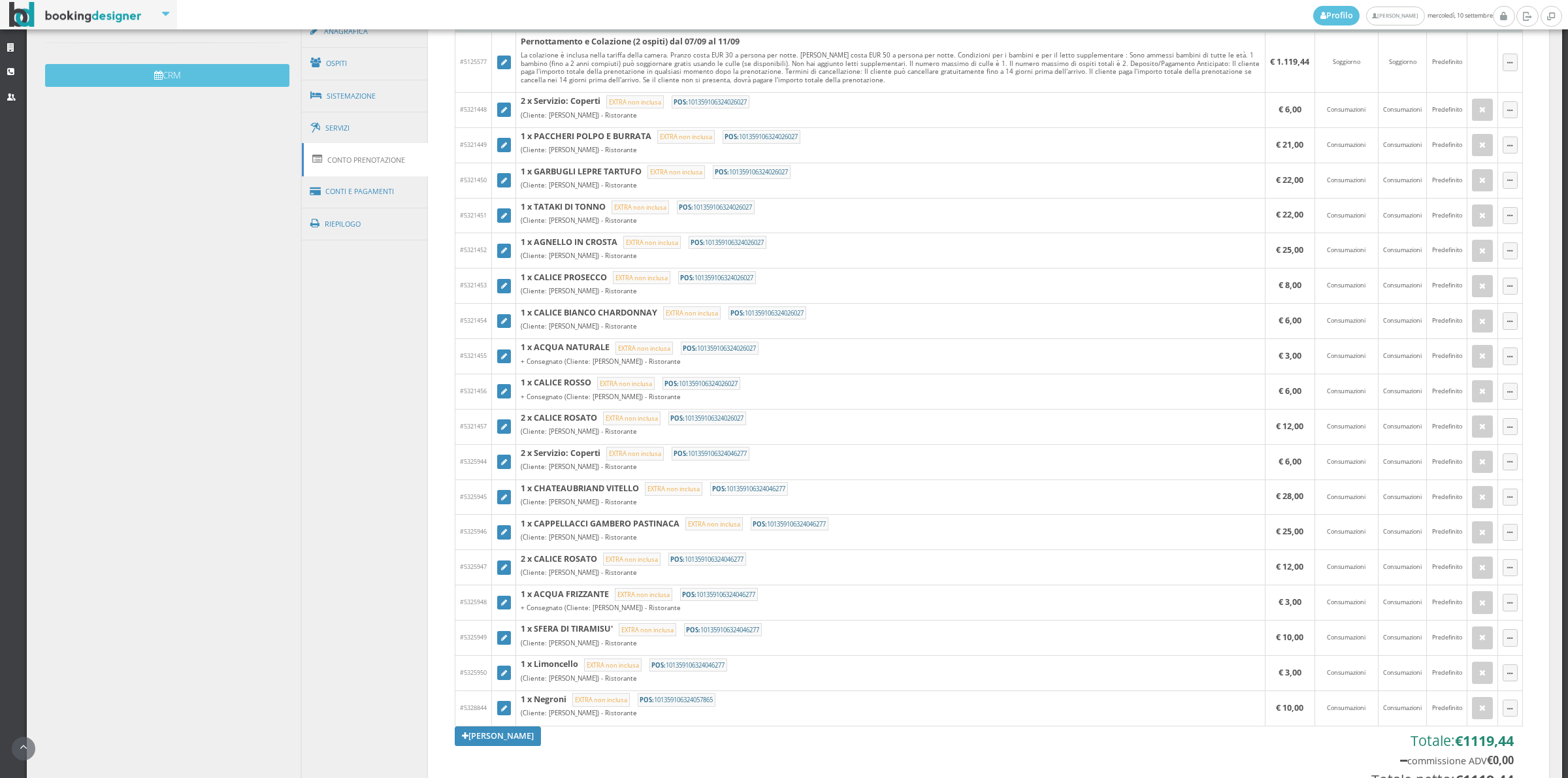
scroll to position [476, 0]
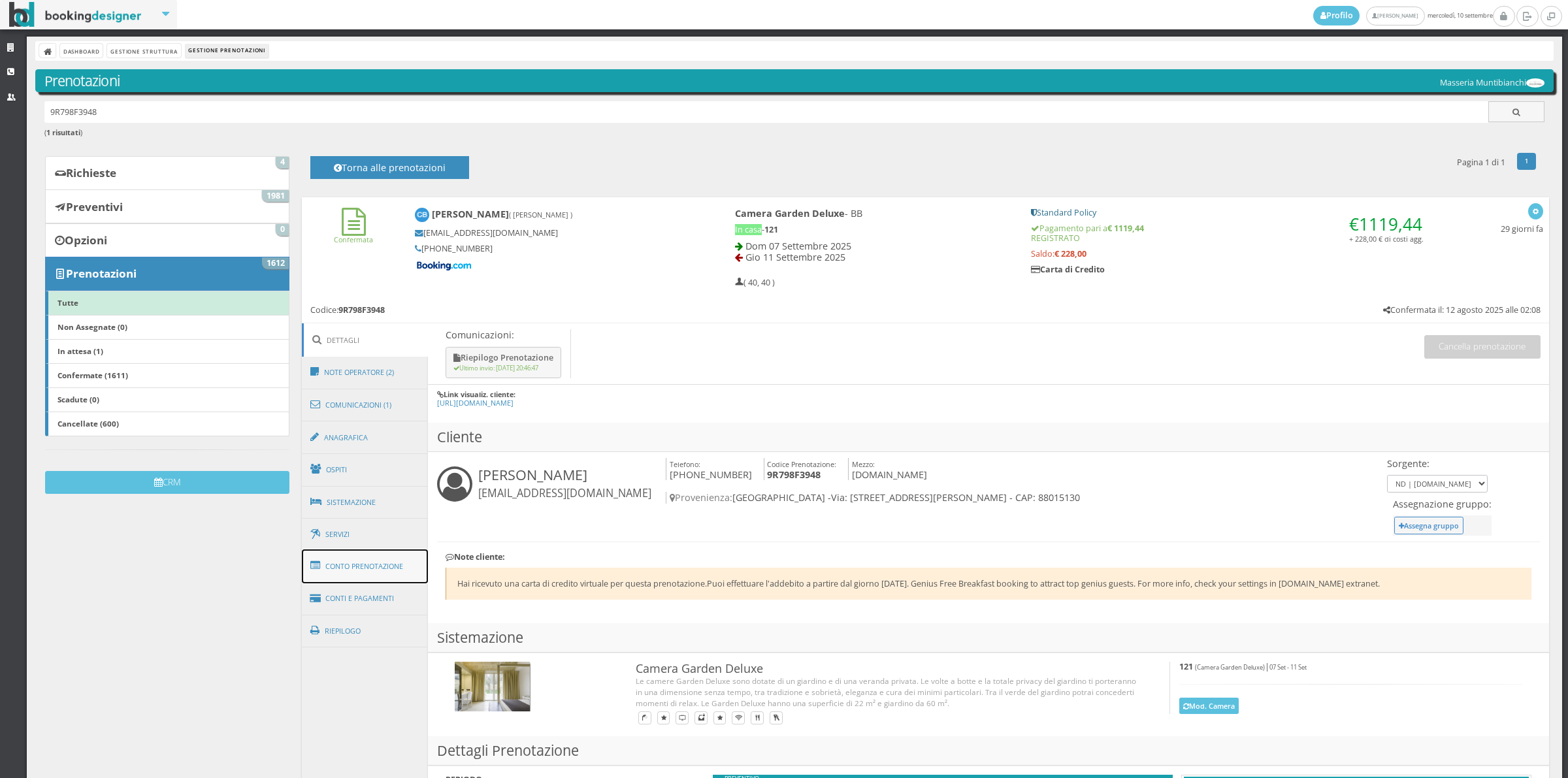
click at [340, 567] on link "Conto Prenotazione" at bounding box center [365, 566] width 127 height 34
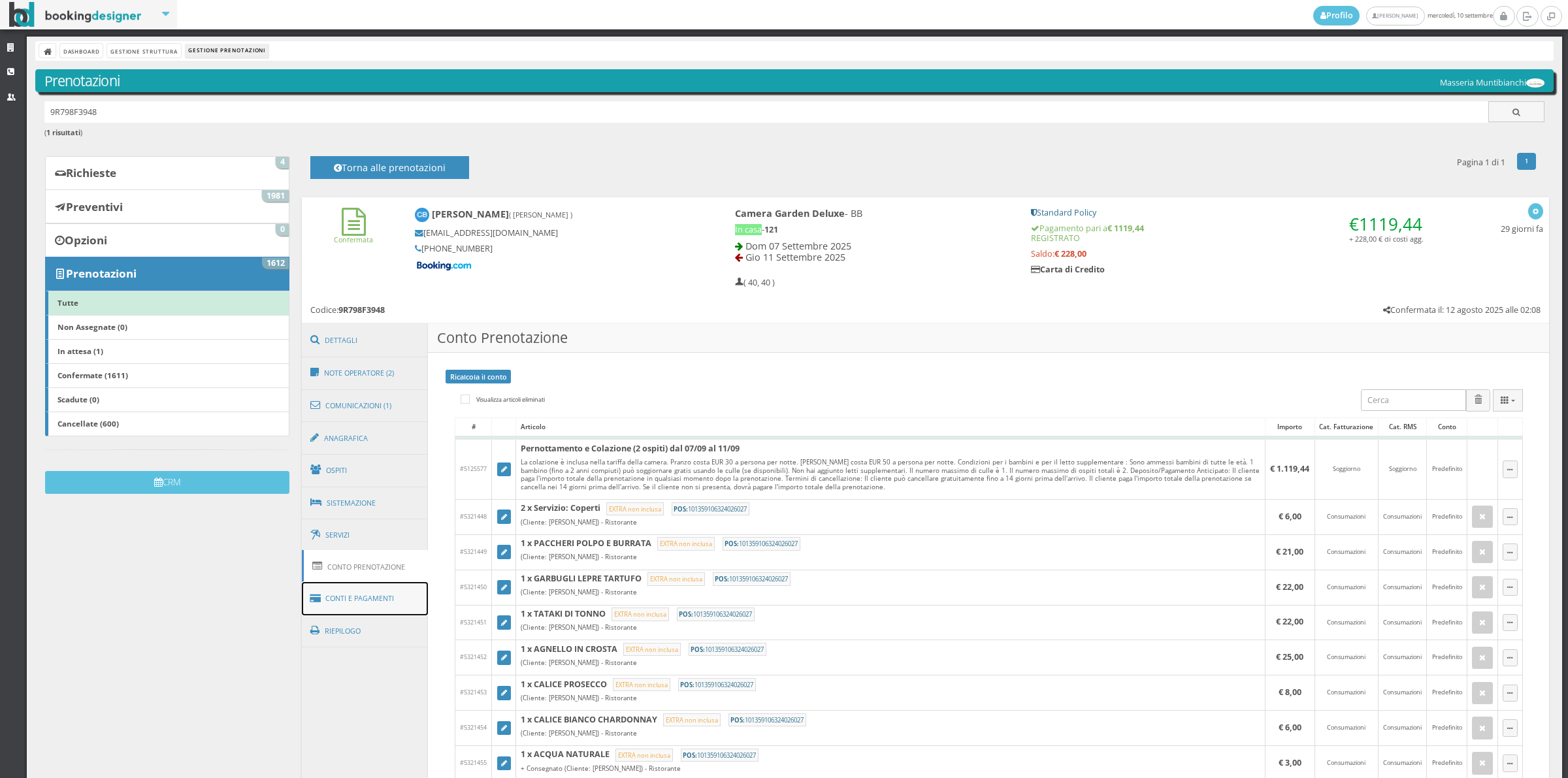
click at [367, 597] on link "Conti e Pagamenti" at bounding box center [365, 598] width 127 height 33
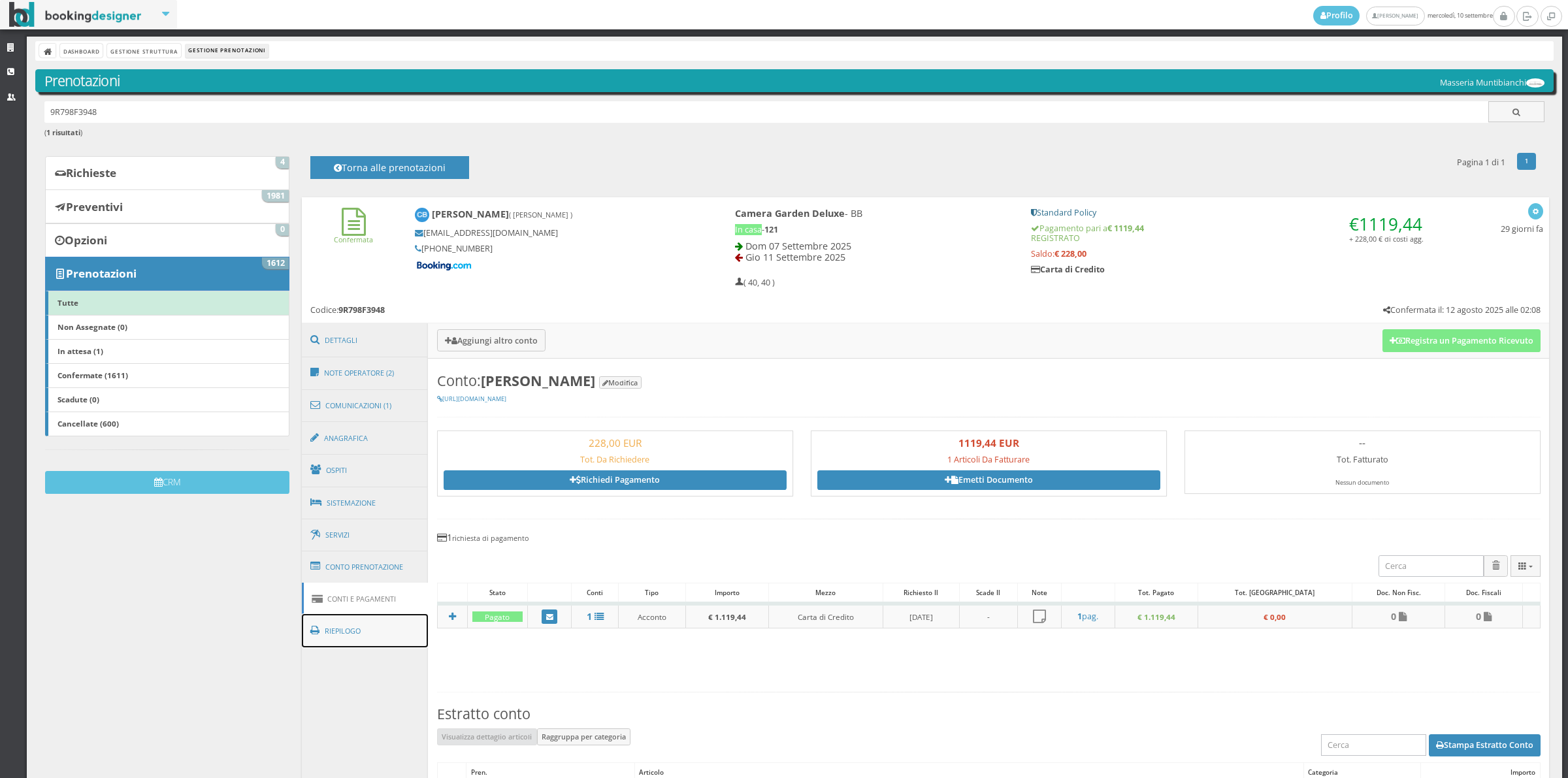
click at [367, 638] on link "Riepilogo" at bounding box center [365, 631] width 127 height 34
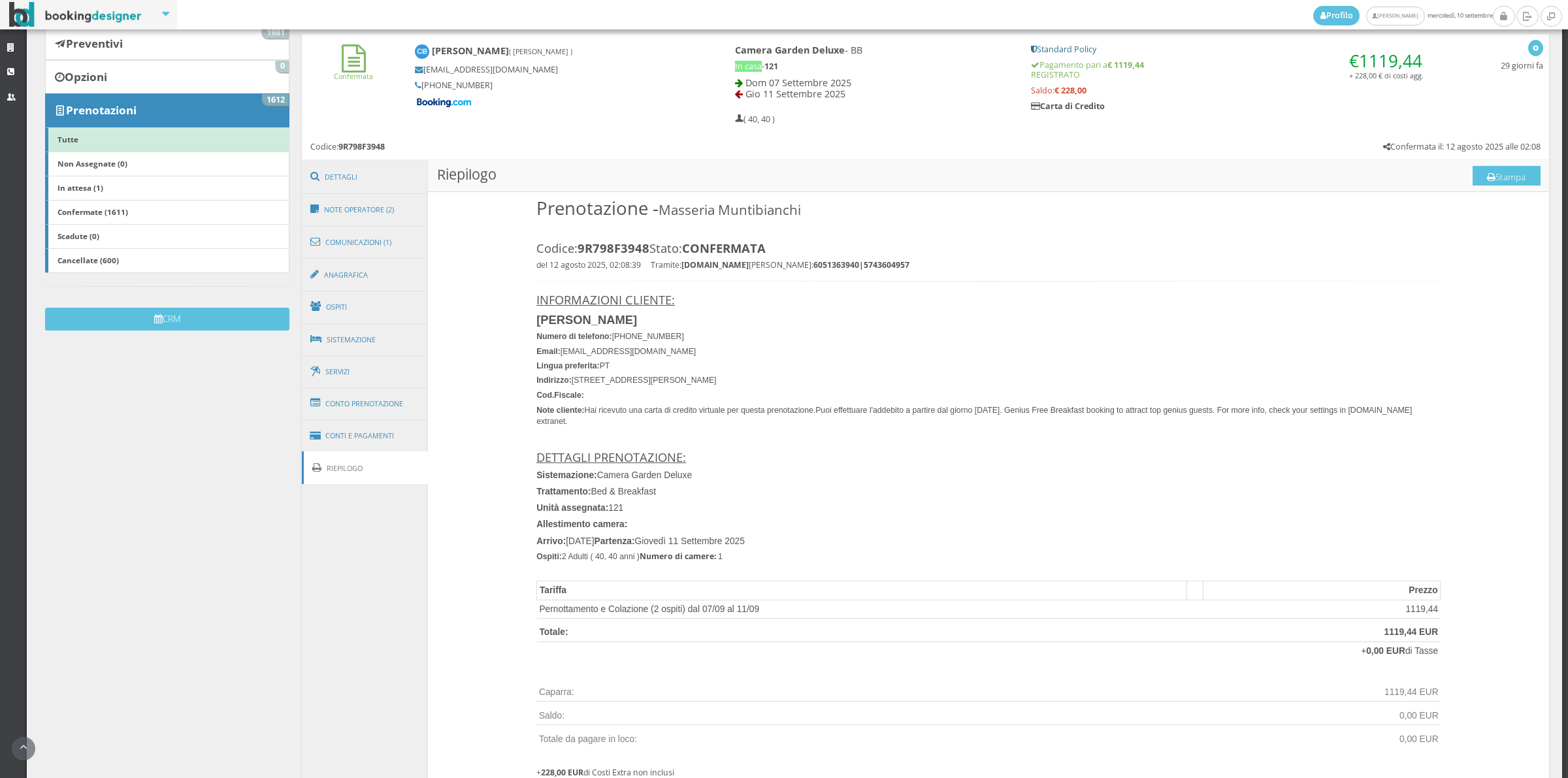
scroll to position [90, 0]
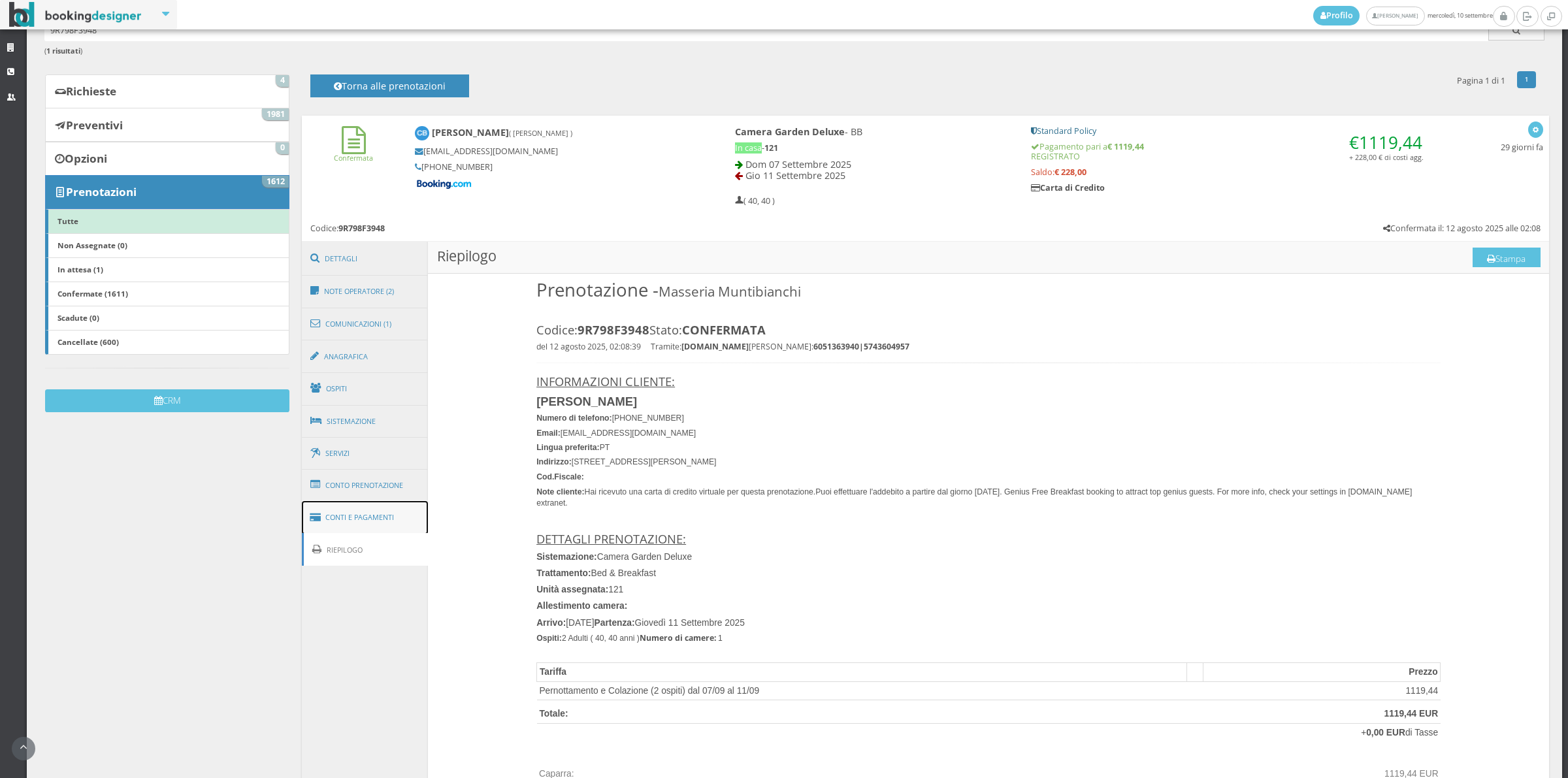
click at [354, 510] on link "Conti e Pagamenti" at bounding box center [365, 517] width 127 height 33
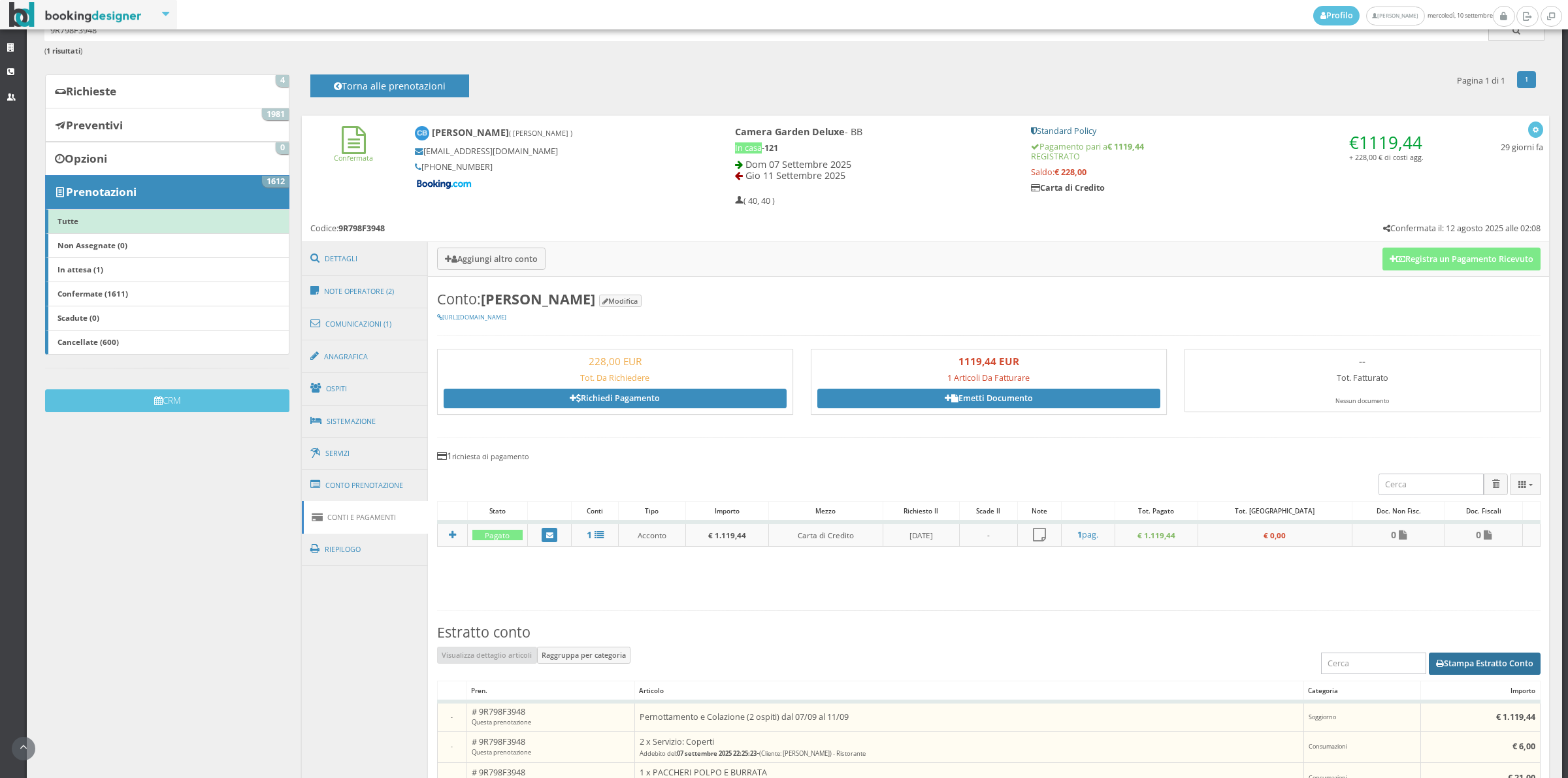
click at [1504, 674] on button "Stampa Estratto Conto" at bounding box center [1485, 663] width 112 height 22
click at [370, 479] on link "Conto Prenotazione" at bounding box center [365, 485] width 127 height 34
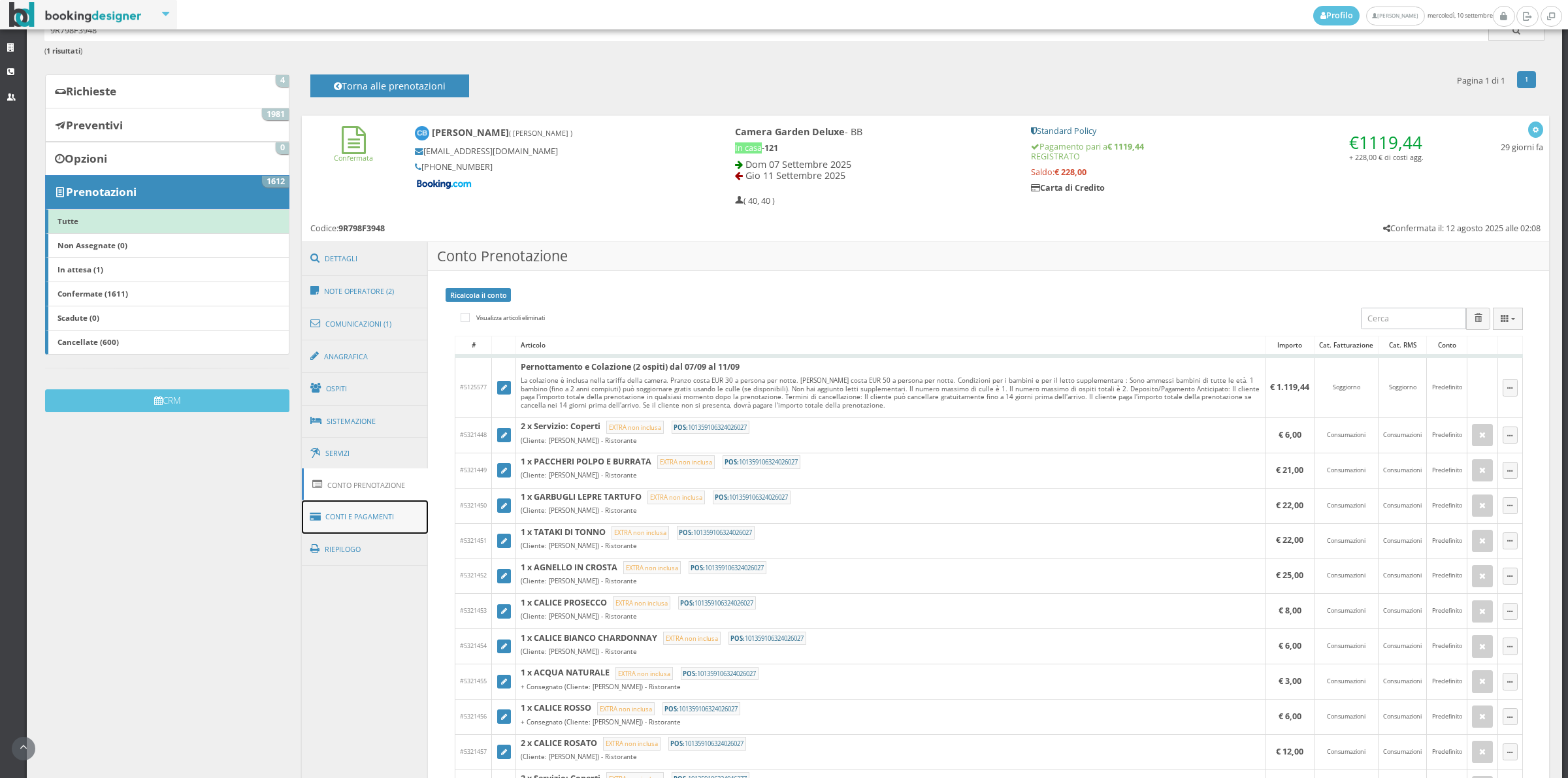
click at [398, 530] on link "Conti e Pagamenti" at bounding box center [365, 517] width 127 height 33
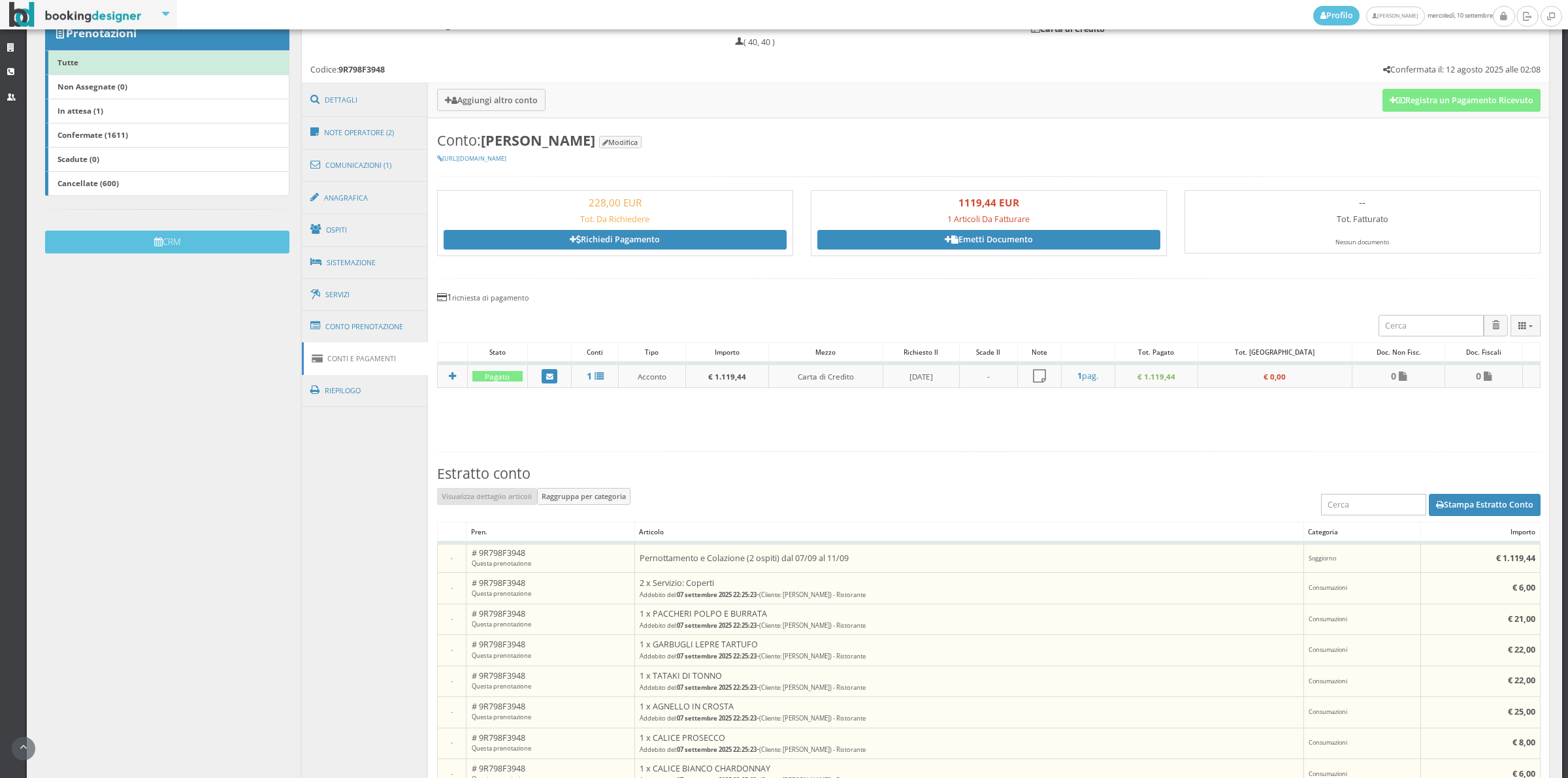
scroll to position [123, 0]
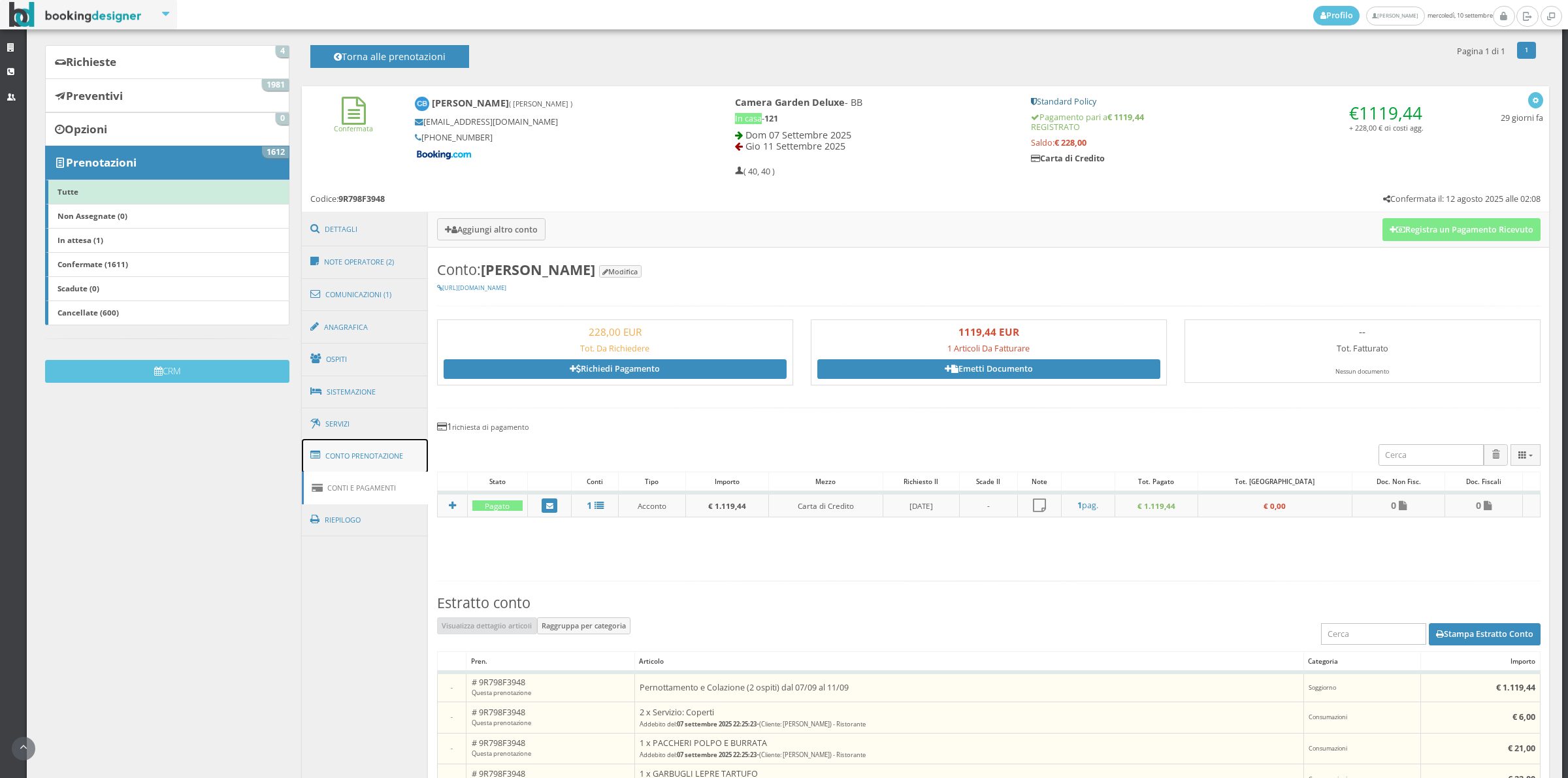
click at [376, 444] on link "Conto Prenotazione" at bounding box center [365, 456] width 127 height 34
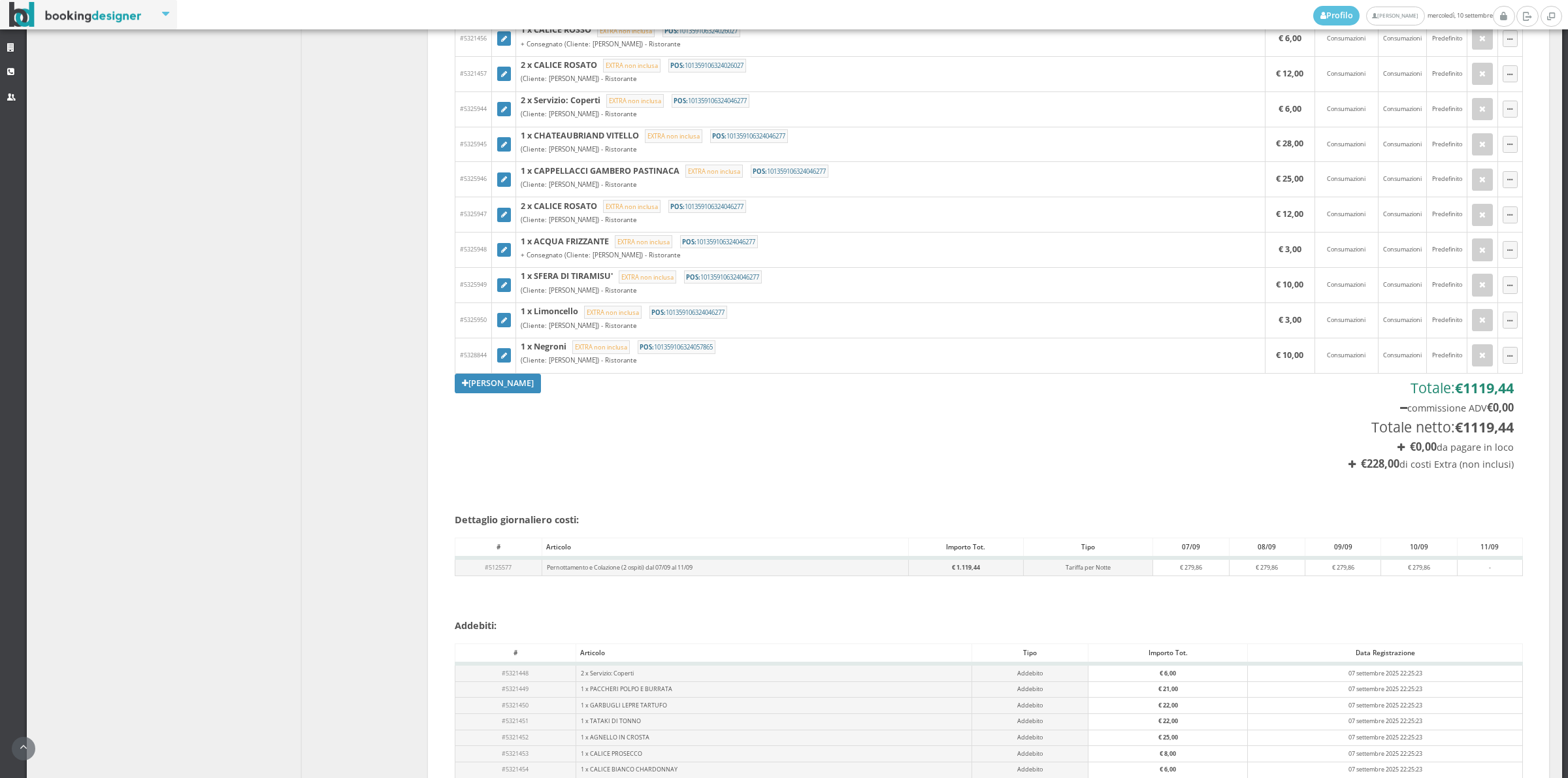
scroll to position [891, 0]
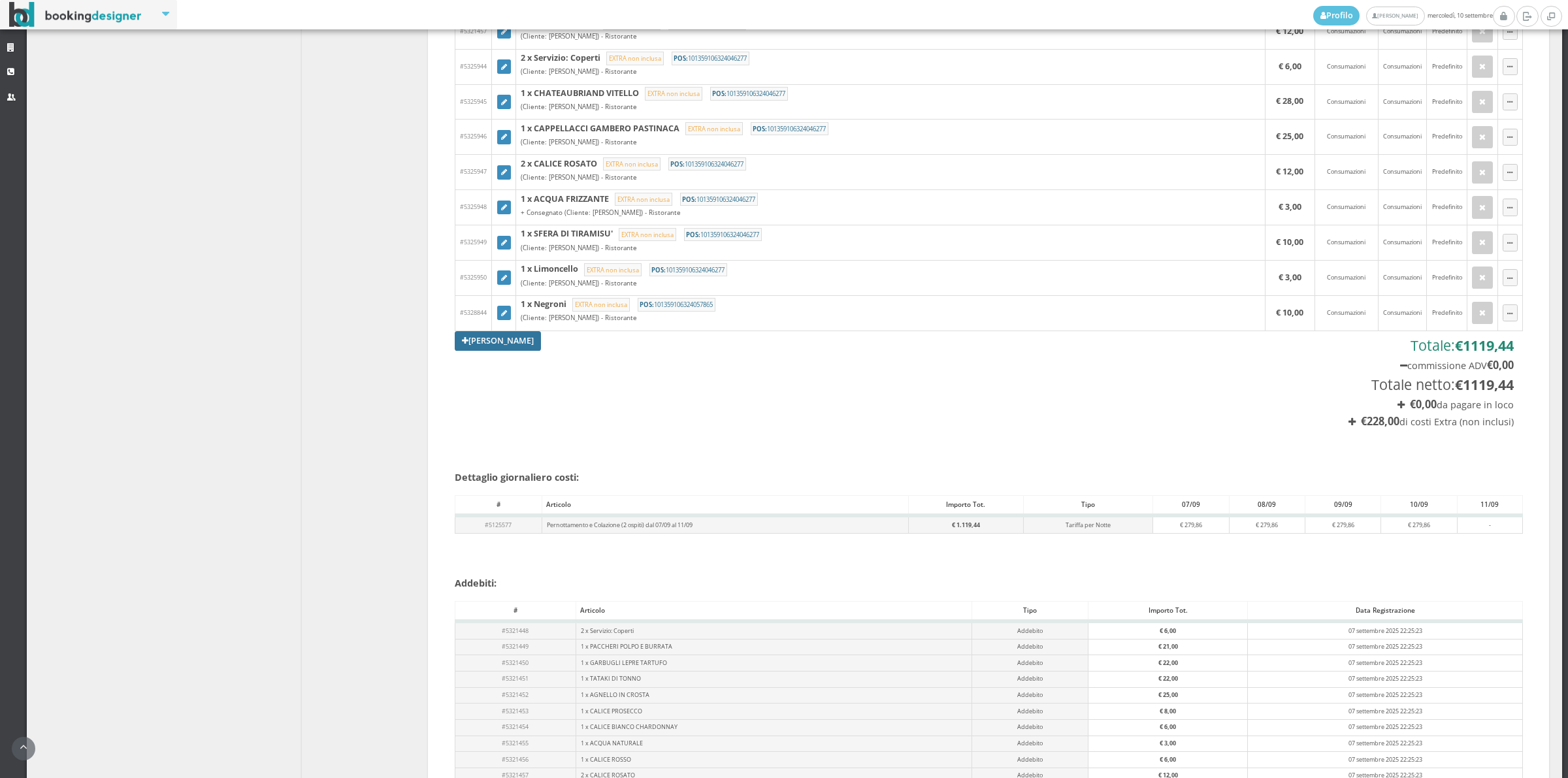
click at [497, 346] on link "Aggiungi Tariffa" at bounding box center [498, 341] width 86 height 20
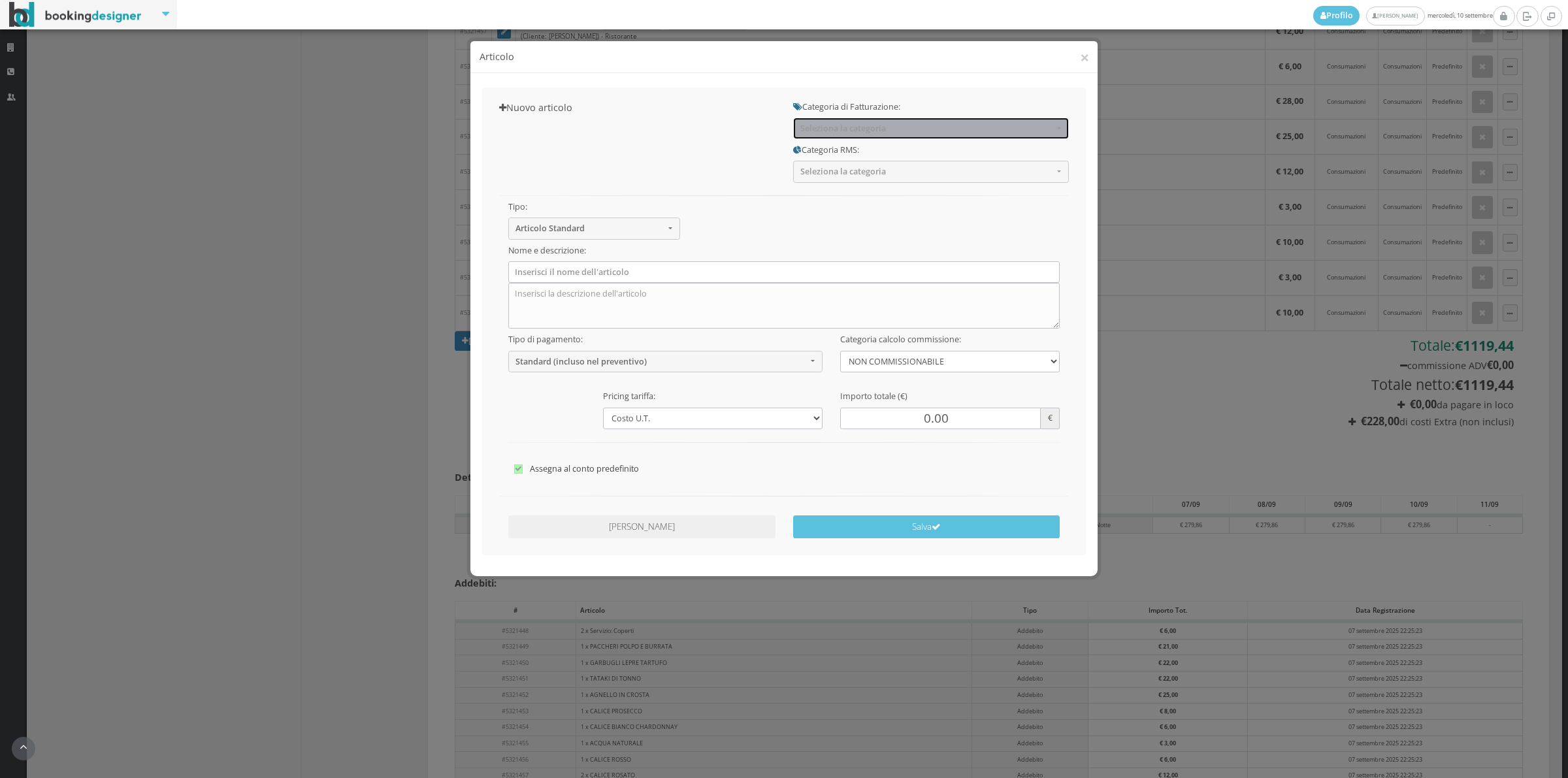
click at [848, 123] on span "Seleziona la categoria" at bounding box center [926, 128] width 253 height 10
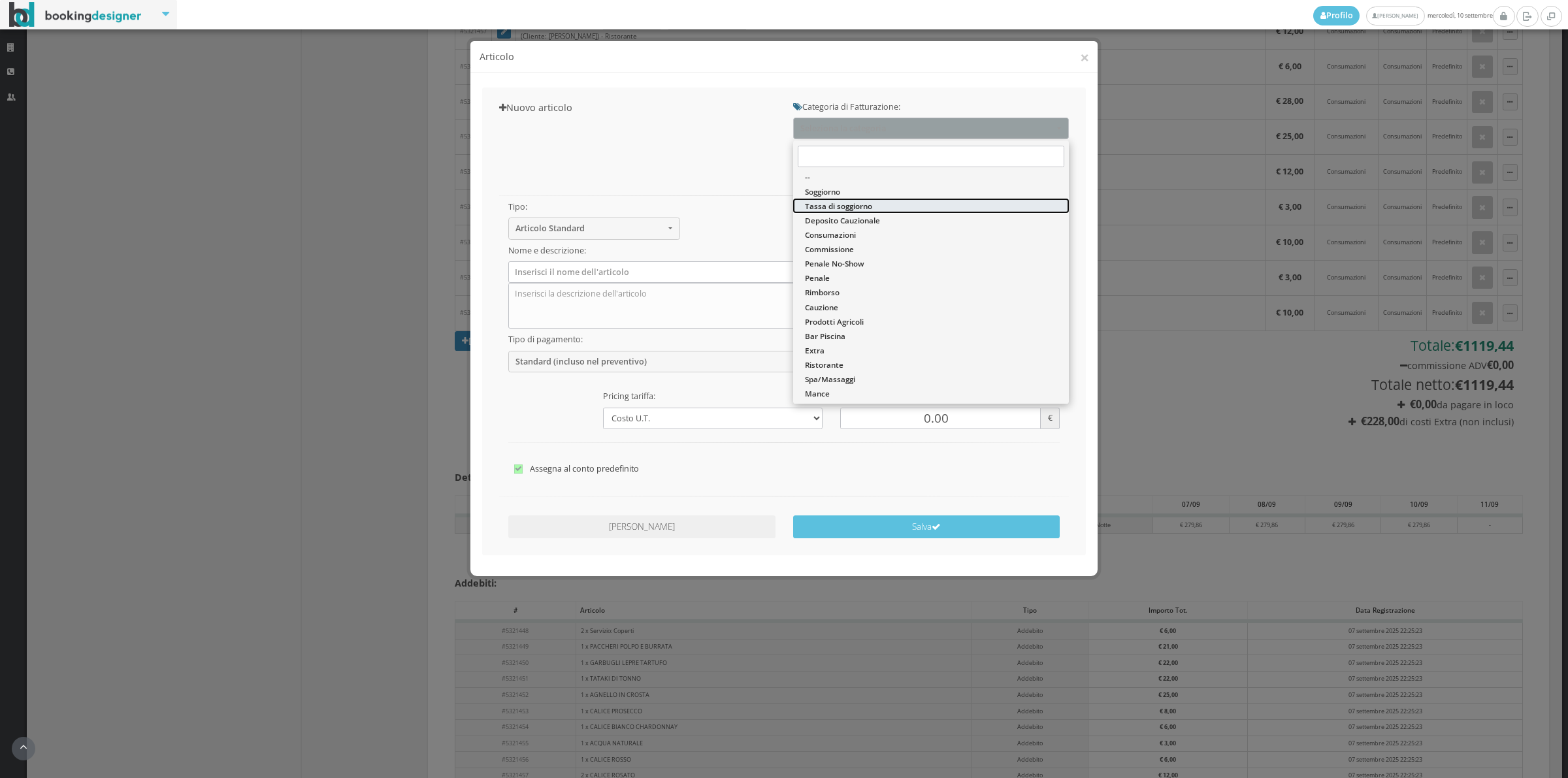
click at [823, 208] on span "Tassa di soggiorno" at bounding box center [839, 206] width 67 height 11
select select "13"
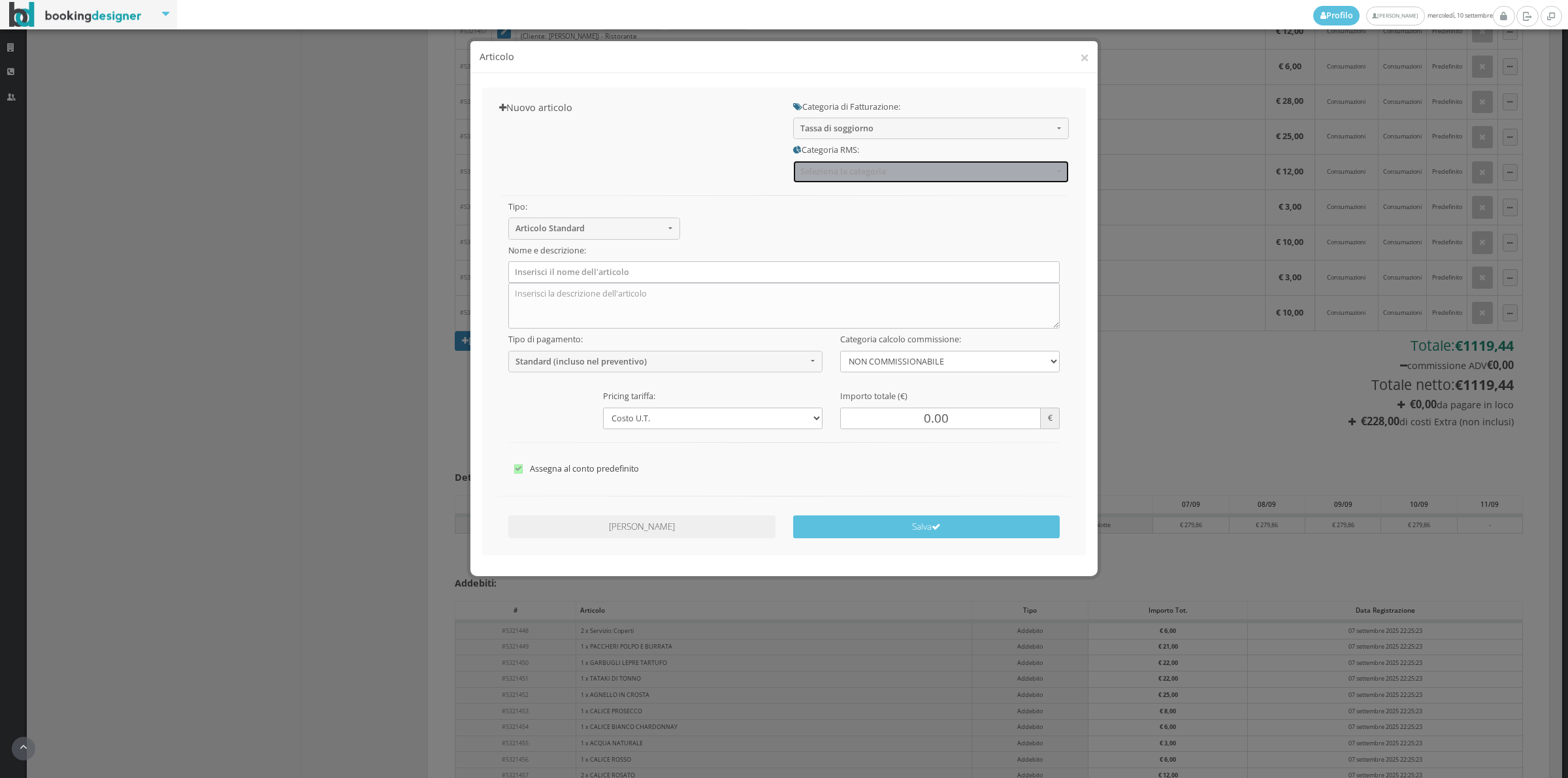
click at [823, 171] on span "Seleziona la categoria" at bounding box center [926, 171] width 253 height 10
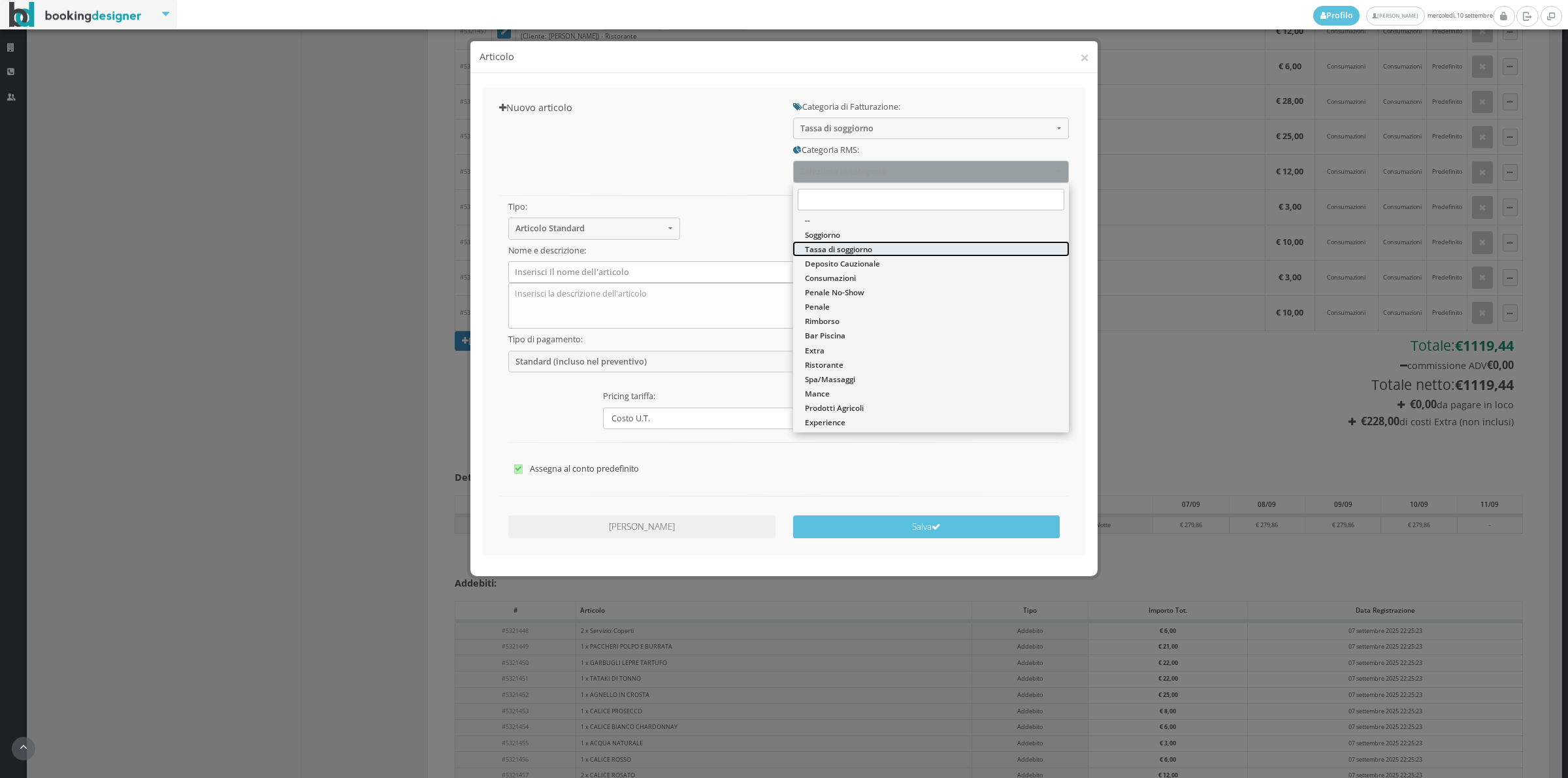
click at [817, 249] on span "Tassa di soggiorno" at bounding box center [839, 249] width 67 height 11
select select "13"
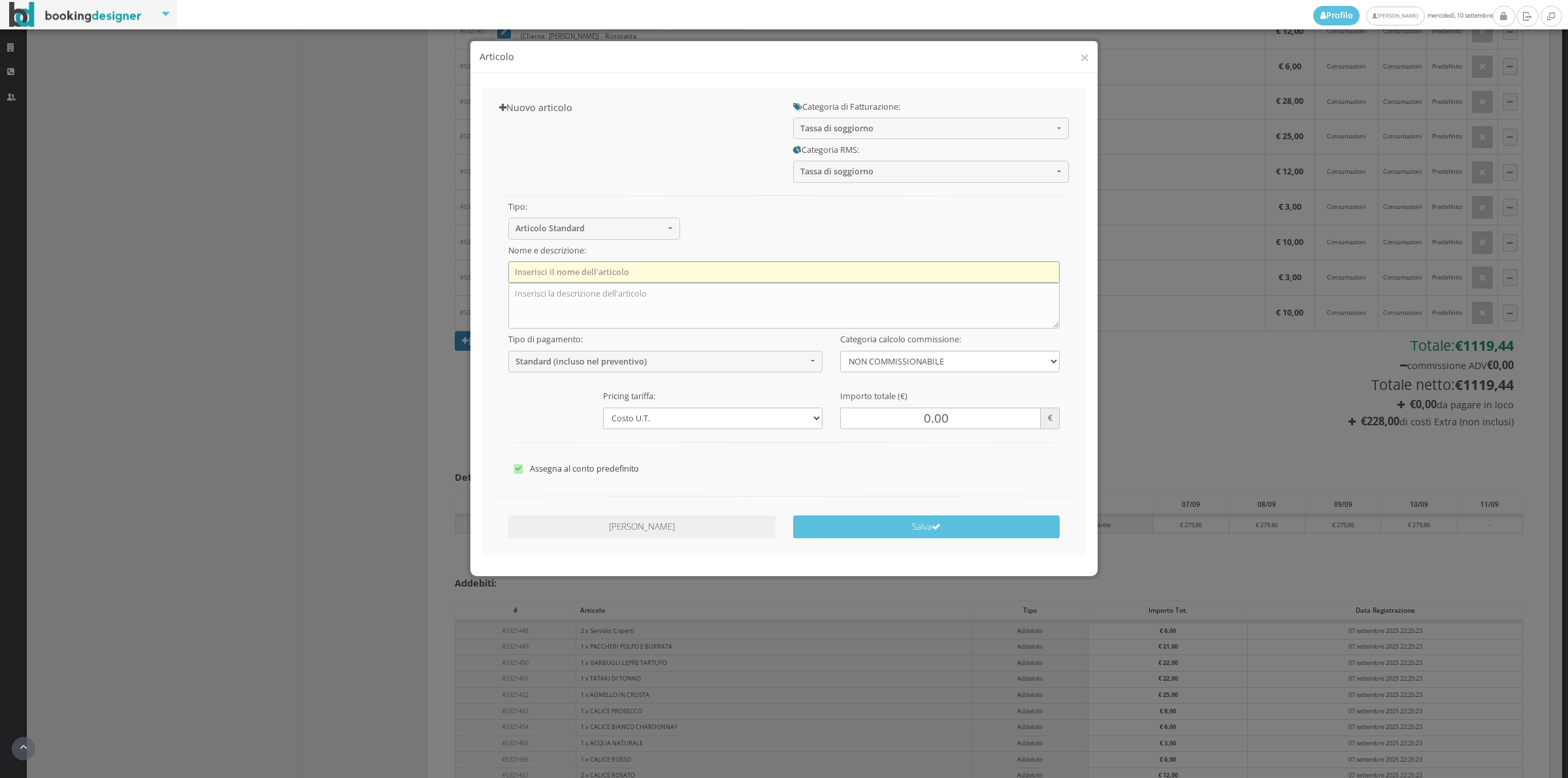
click at [761, 263] on input "text" at bounding box center [784, 272] width 552 height 21
type input "Tassa di soggiorno"
click at [616, 380] on div at bounding box center [784, 378] width 570 height 13
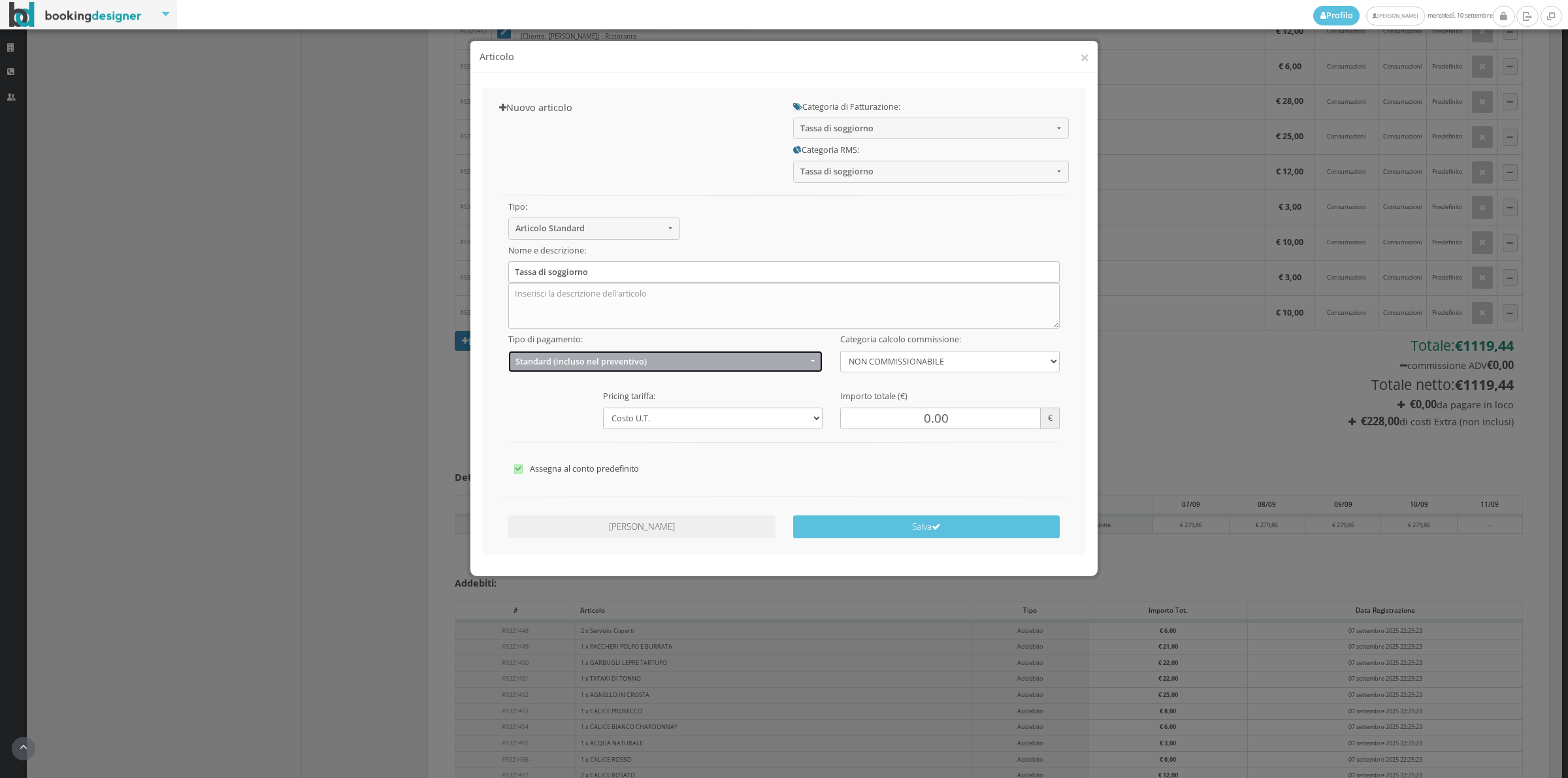
click at [616, 361] on span "Standard (incluso nel preventivo)" at bounding box center [661, 361] width 291 height 10
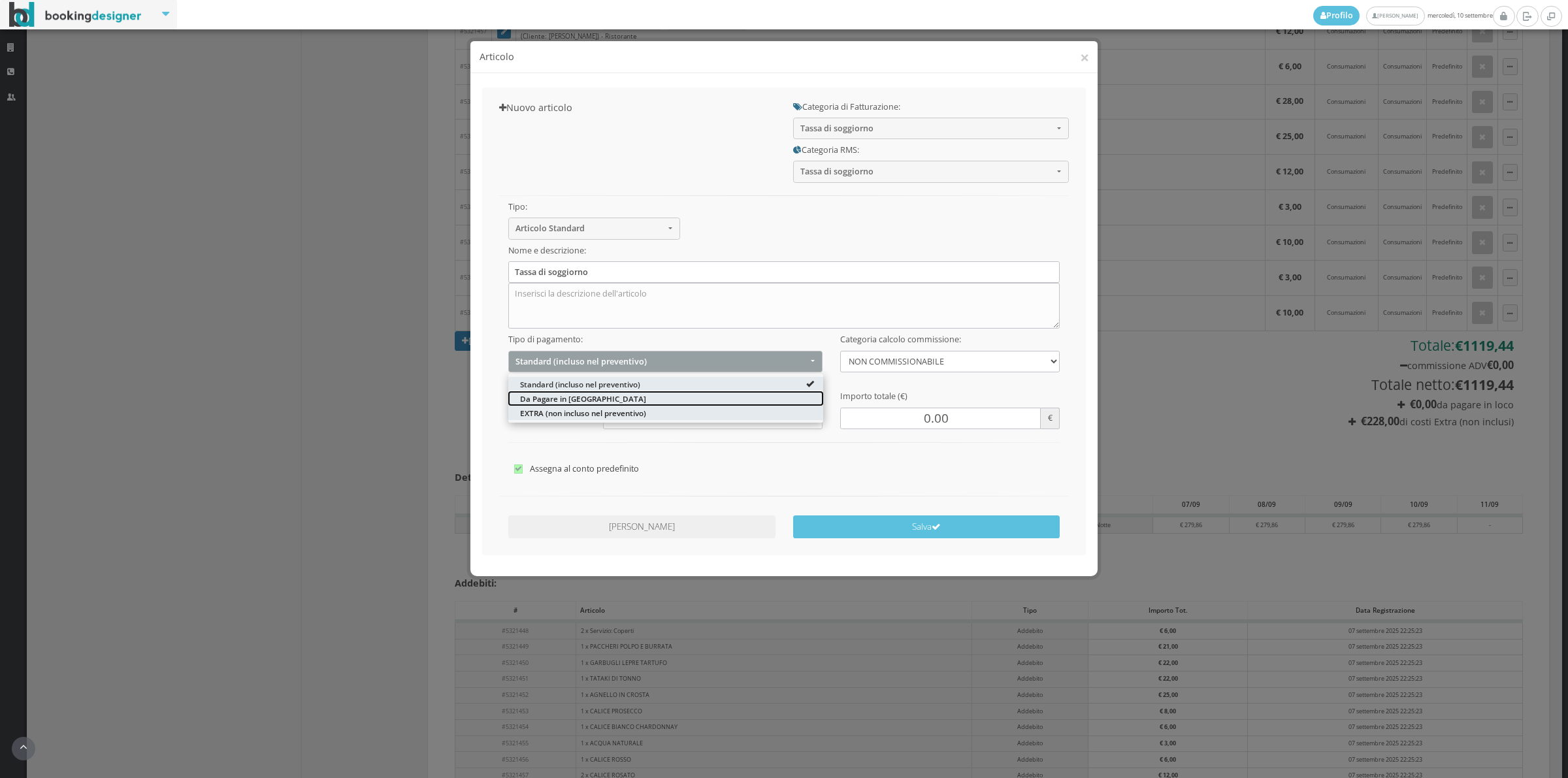
click at [569, 404] on span "Da Pagare in Loco" at bounding box center [583, 398] width 126 height 11
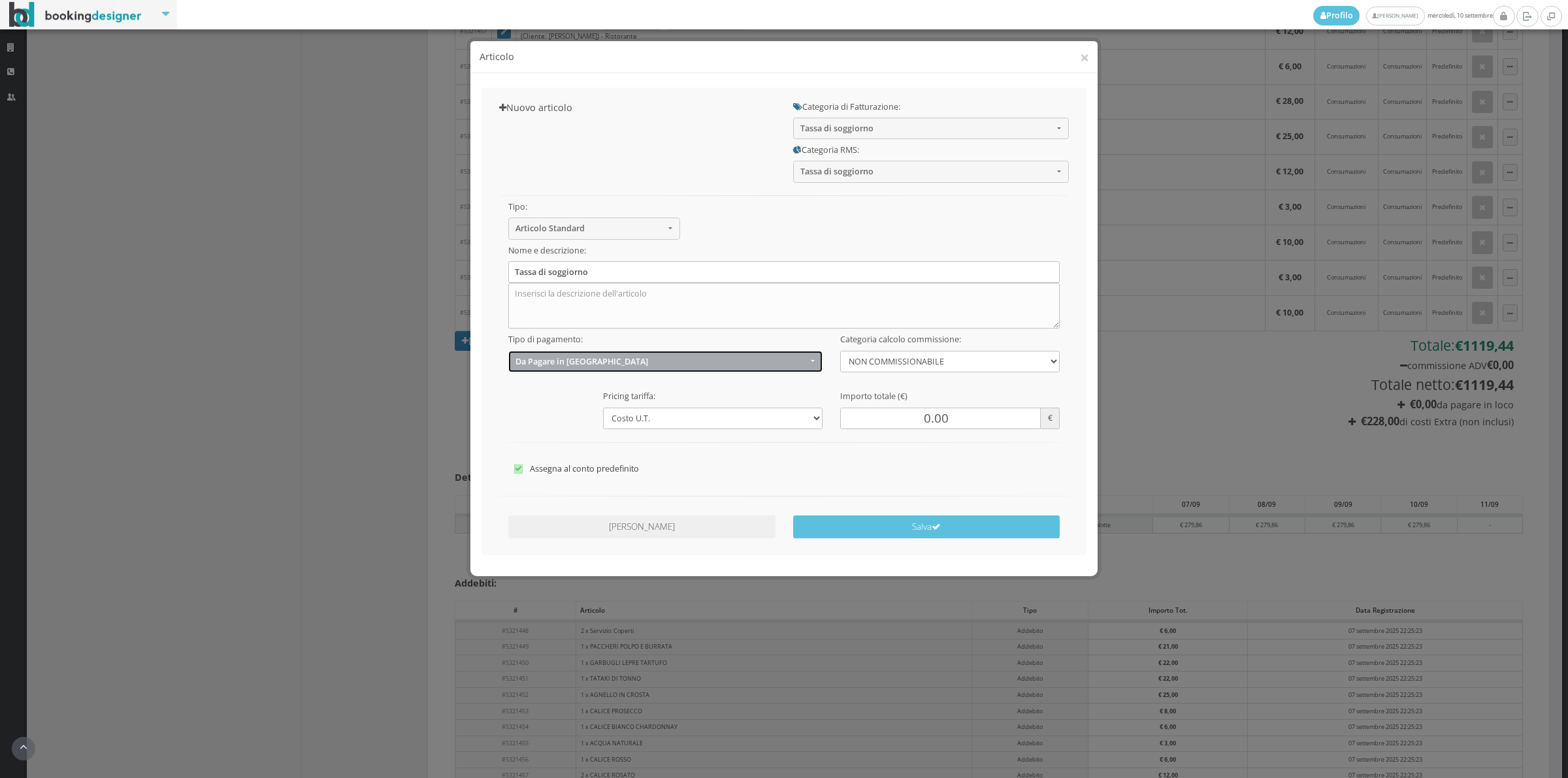
click at [562, 364] on span "Da Pagare in Loco" at bounding box center [661, 361] width 291 height 10
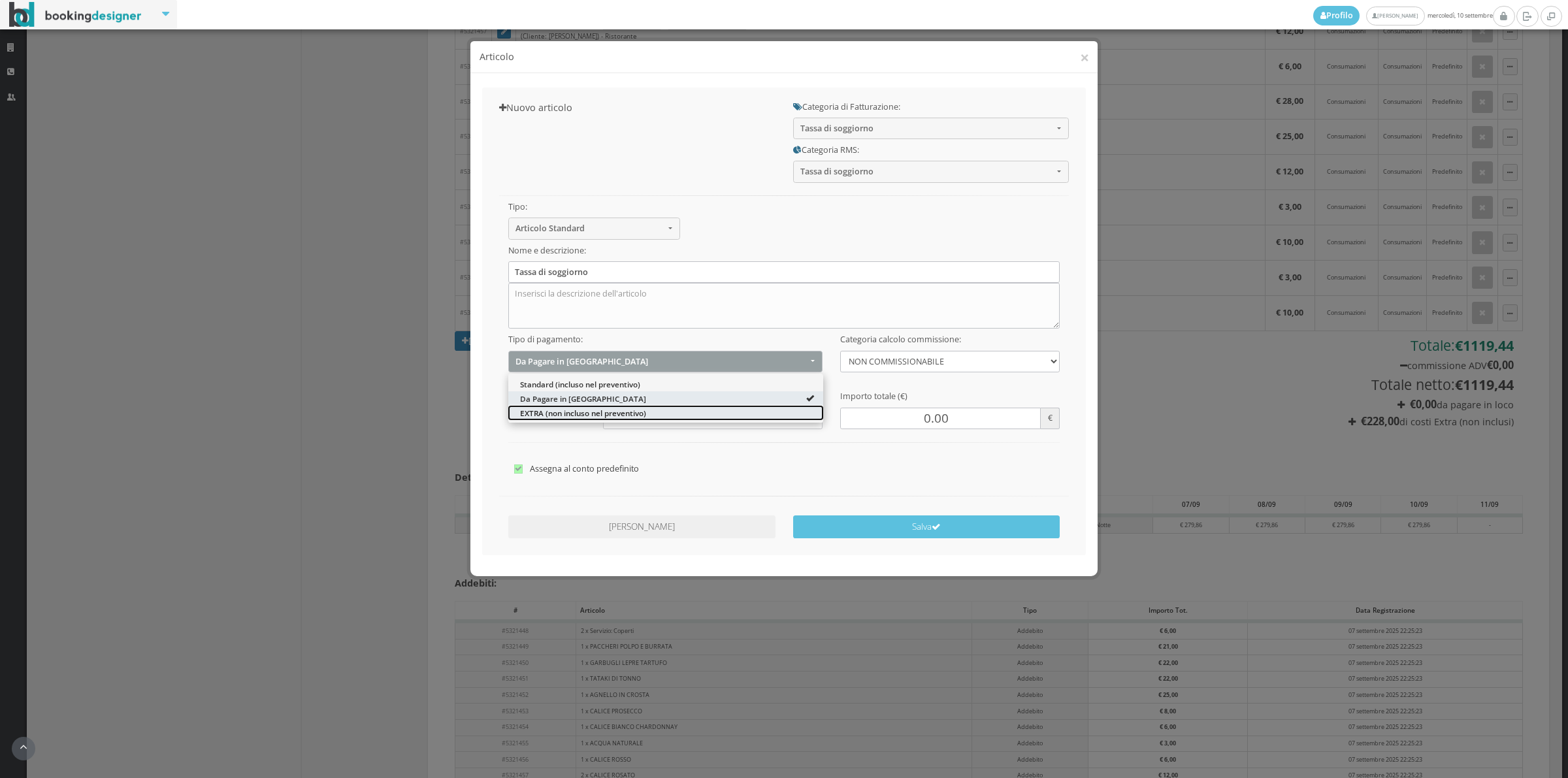
click at [551, 412] on span "EXTRA (non incluso nel preventivo)" at bounding box center [583, 412] width 126 height 11
select select "2"
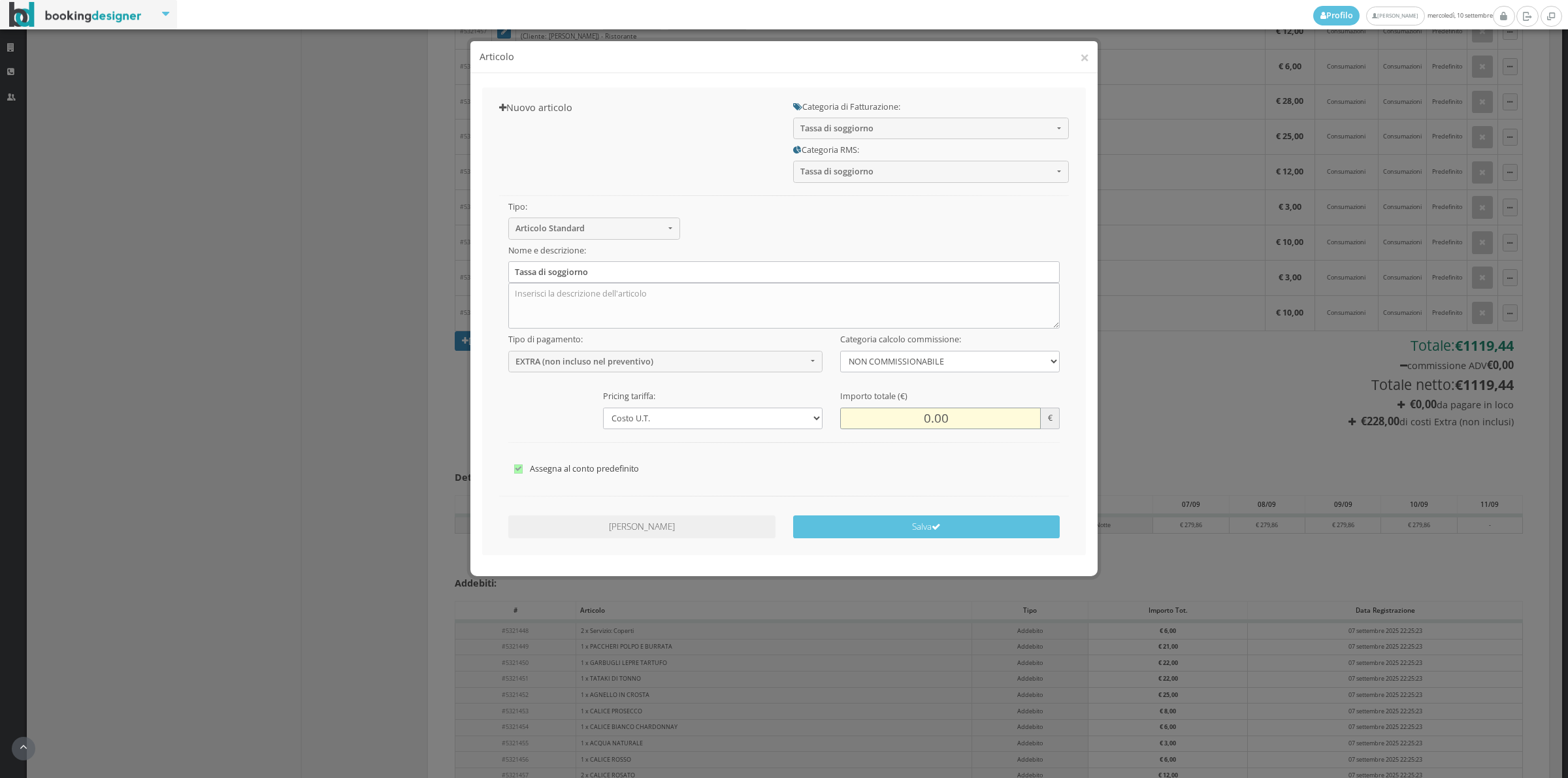
click at [915, 426] on input "0.00" at bounding box center [940, 418] width 201 height 21
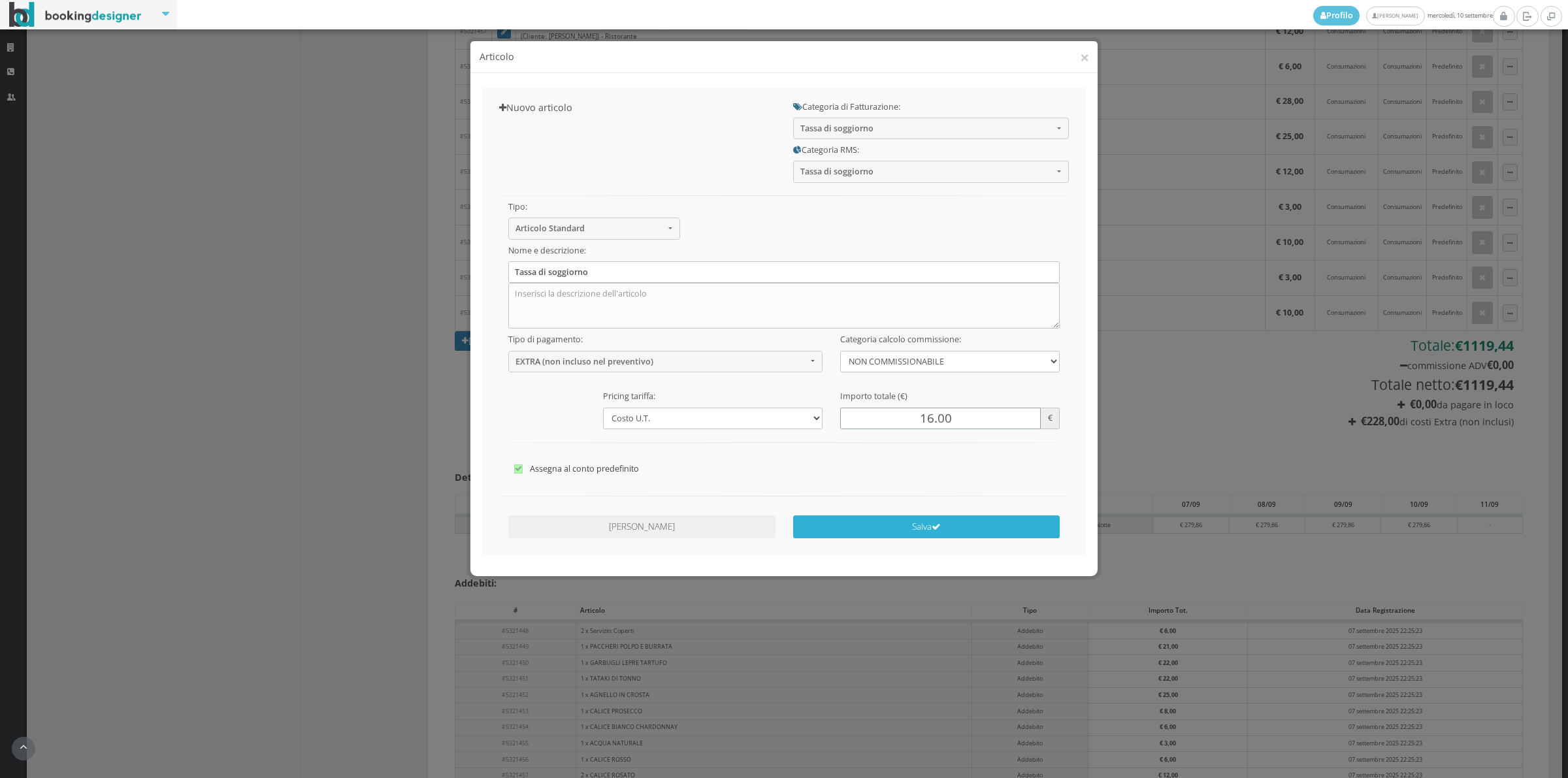
type input "16.00"
click at [882, 536] on button "Salva" at bounding box center [926, 526] width 267 height 23
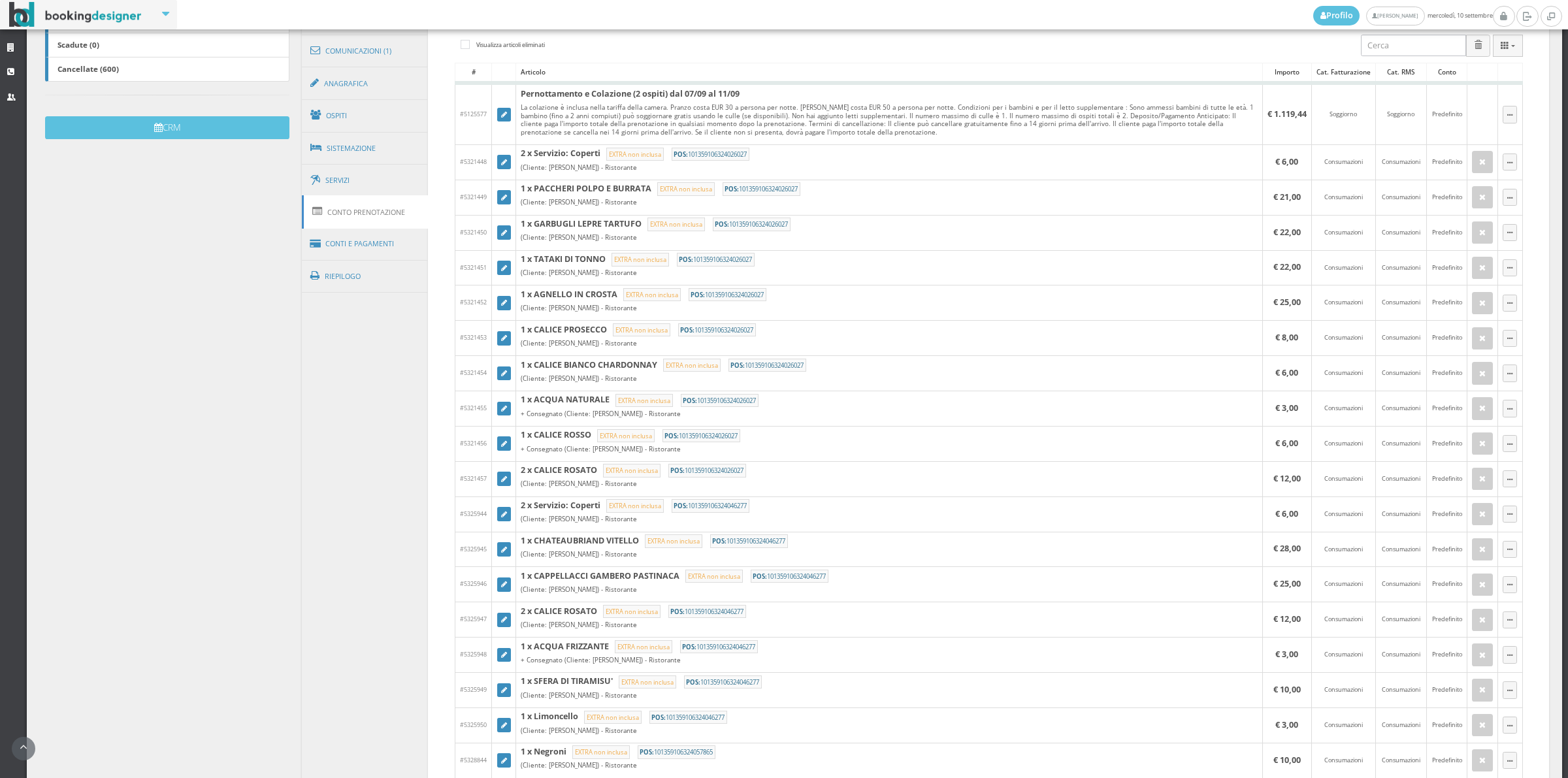
scroll to position [388, 0]
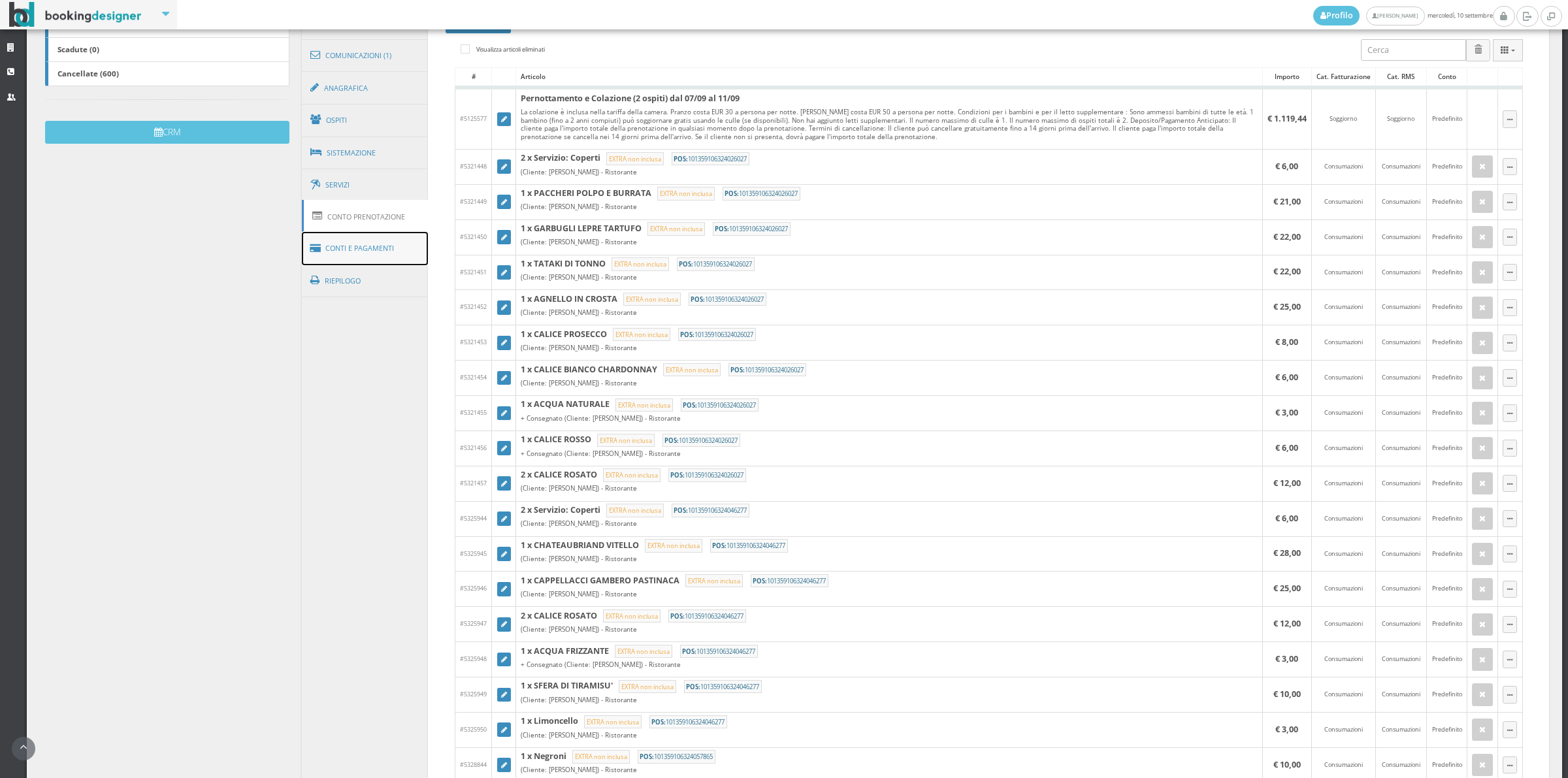
click at [396, 252] on link "Conti e Pagamenti" at bounding box center [365, 248] width 127 height 33
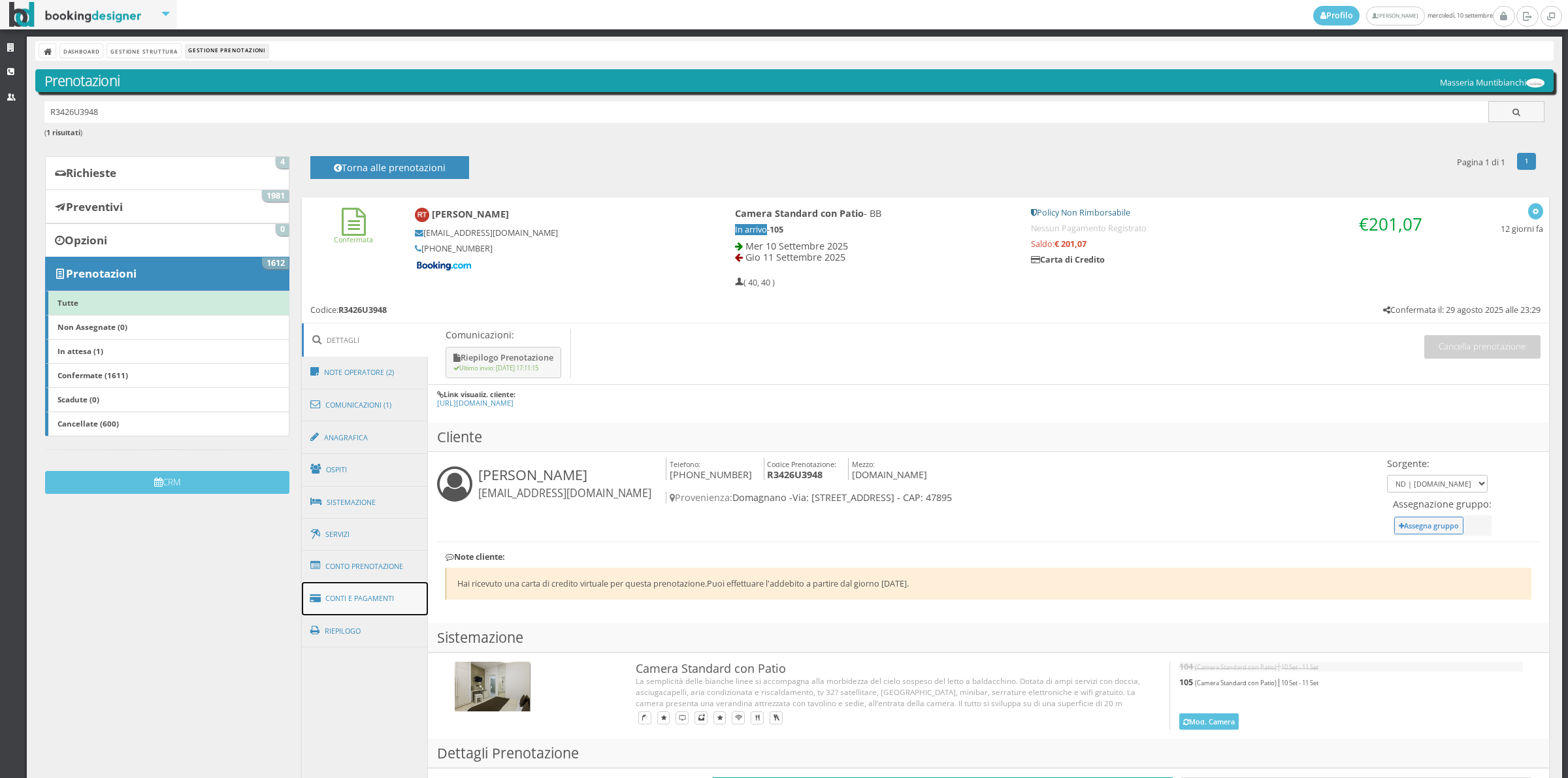
click at [363, 593] on link "Conti e Pagamenti" at bounding box center [365, 598] width 127 height 33
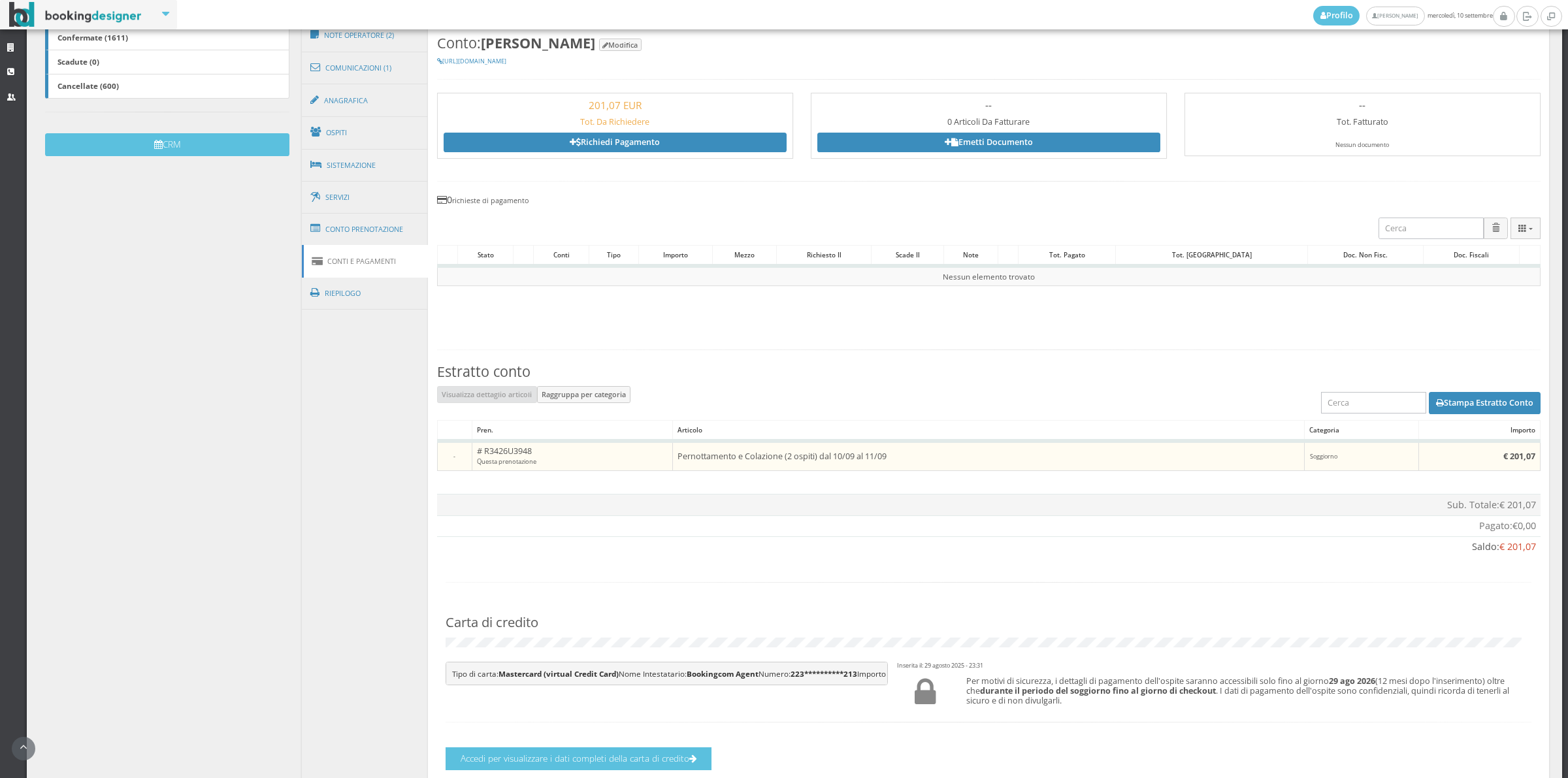
scroll to position [426, 0]
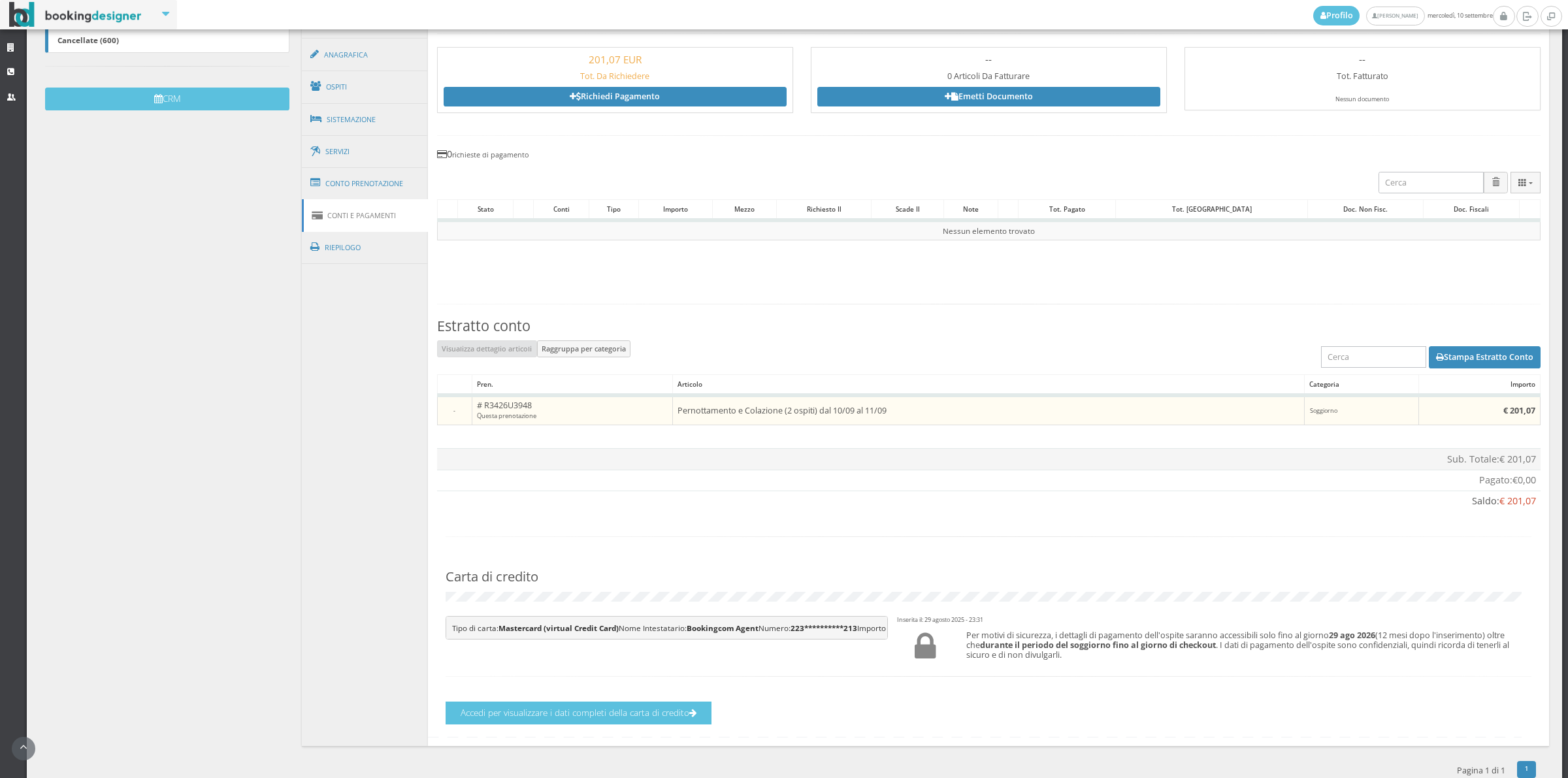
click at [647, 724] on h4 "Accedi per visualizzare i dati completi della carta di credito" at bounding box center [989, 710] width 1104 height 29
click at [647, 724] on button "Accedi per visualizzare i dati completi della carta di credito" at bounding box center [578, 713] width 266 height 23
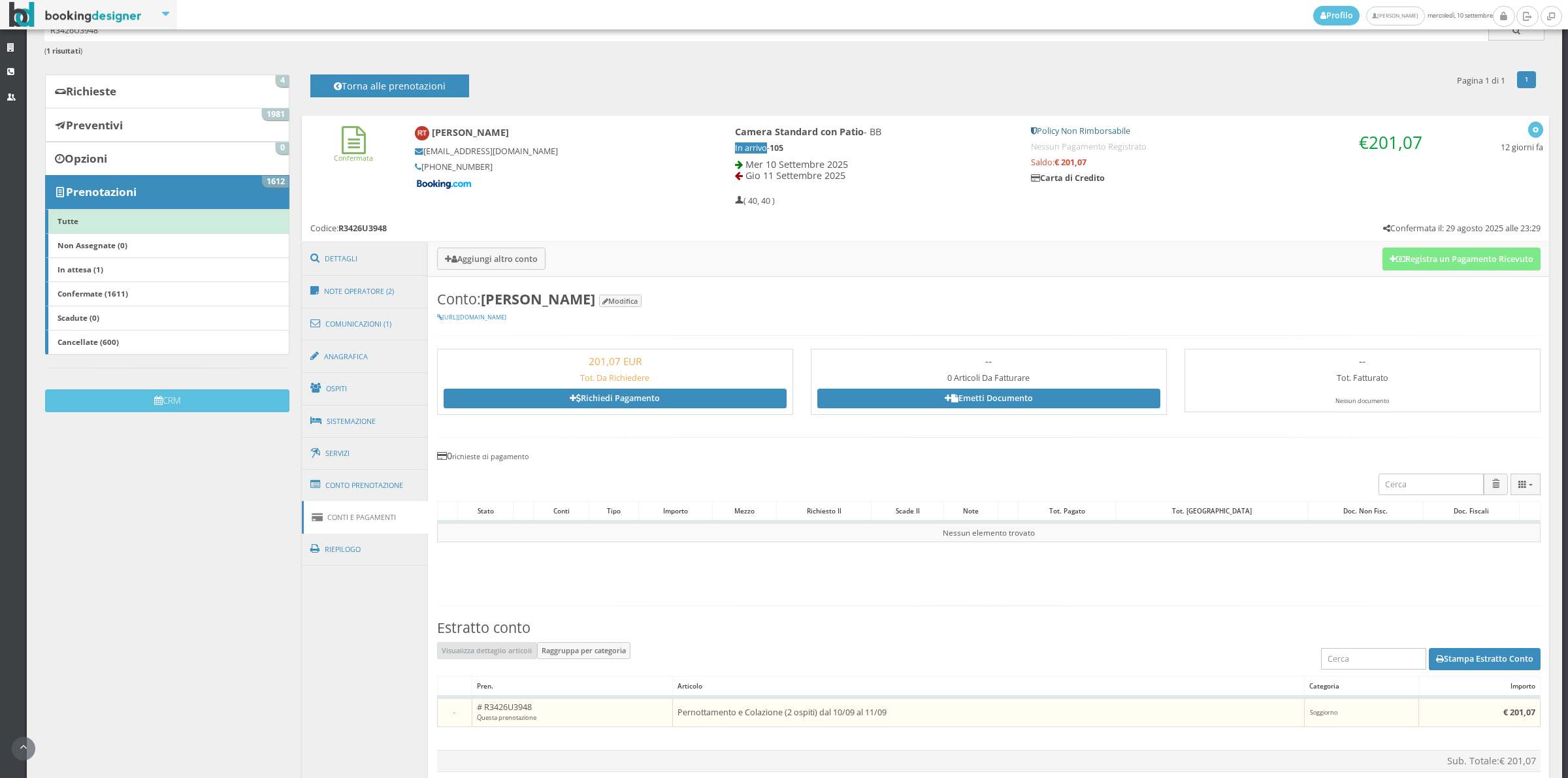
scroll to position [78, 0]
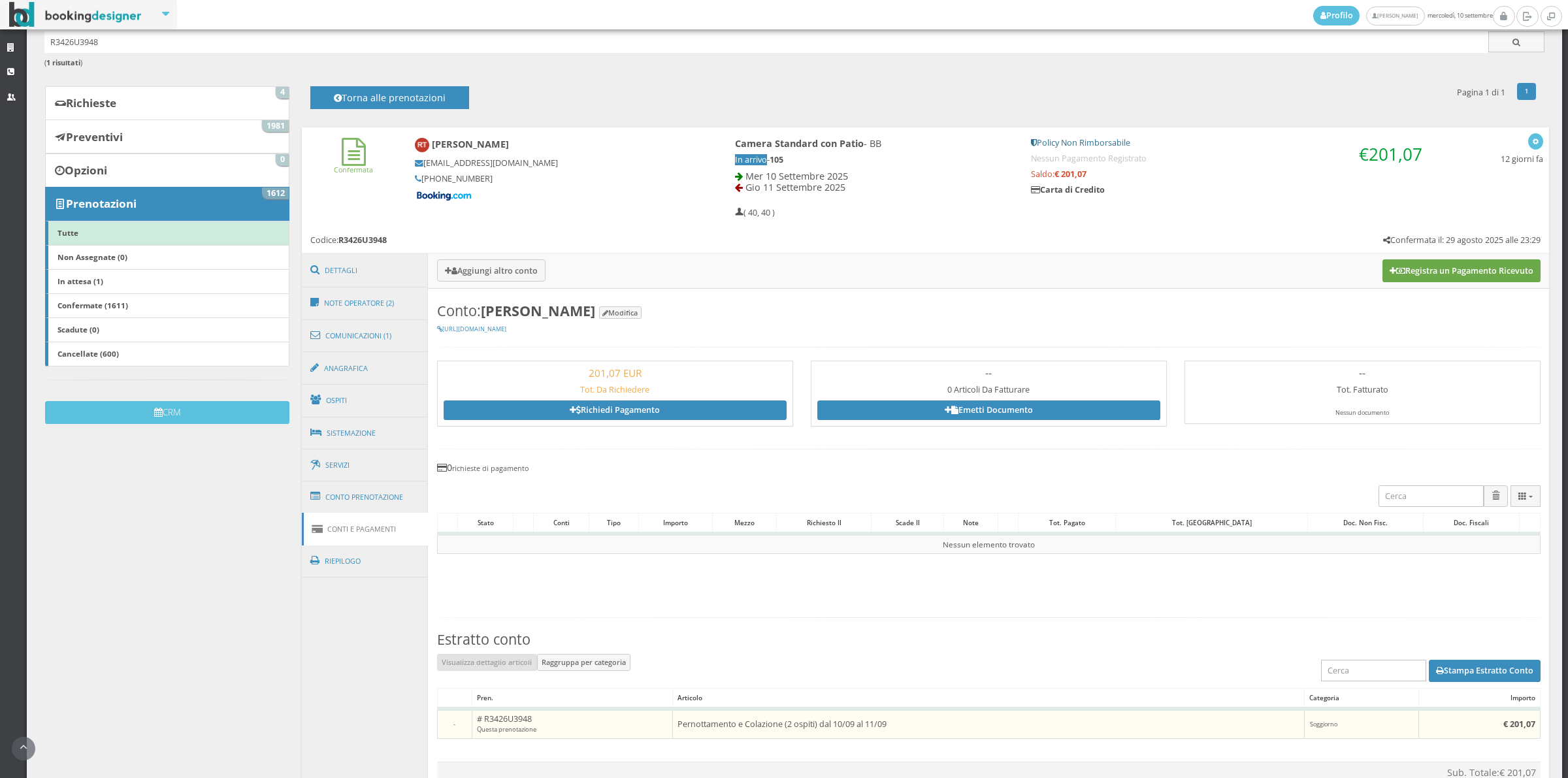
click at [1434, 271] on button "Registra un Pagamento Ricevuto" at bounding box center [1461, 270] width 158 height 22
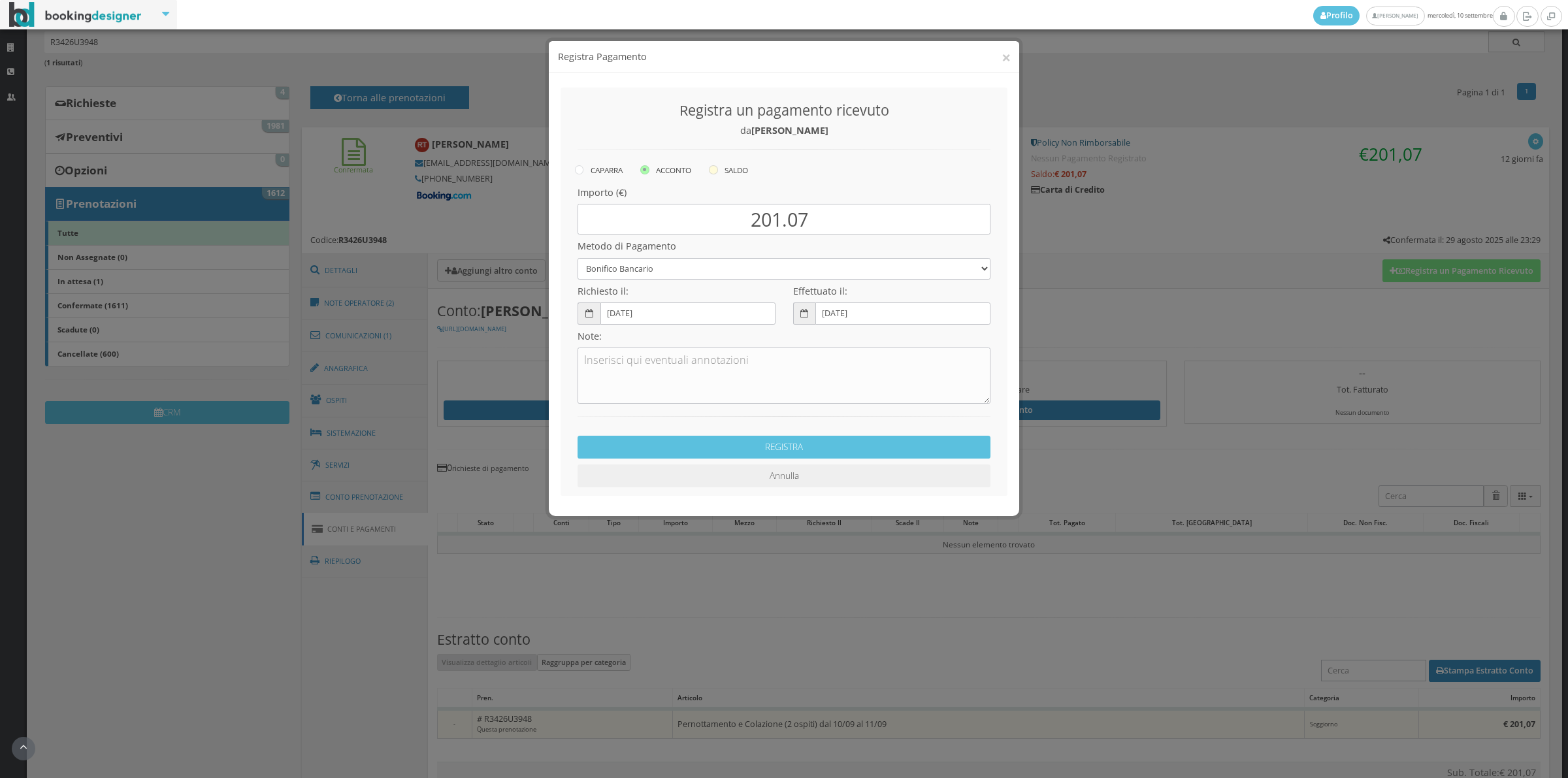
click at [723, 164] on label "SALDO" at bounding box center [728, 170] width 39 height 16
radio input "true"
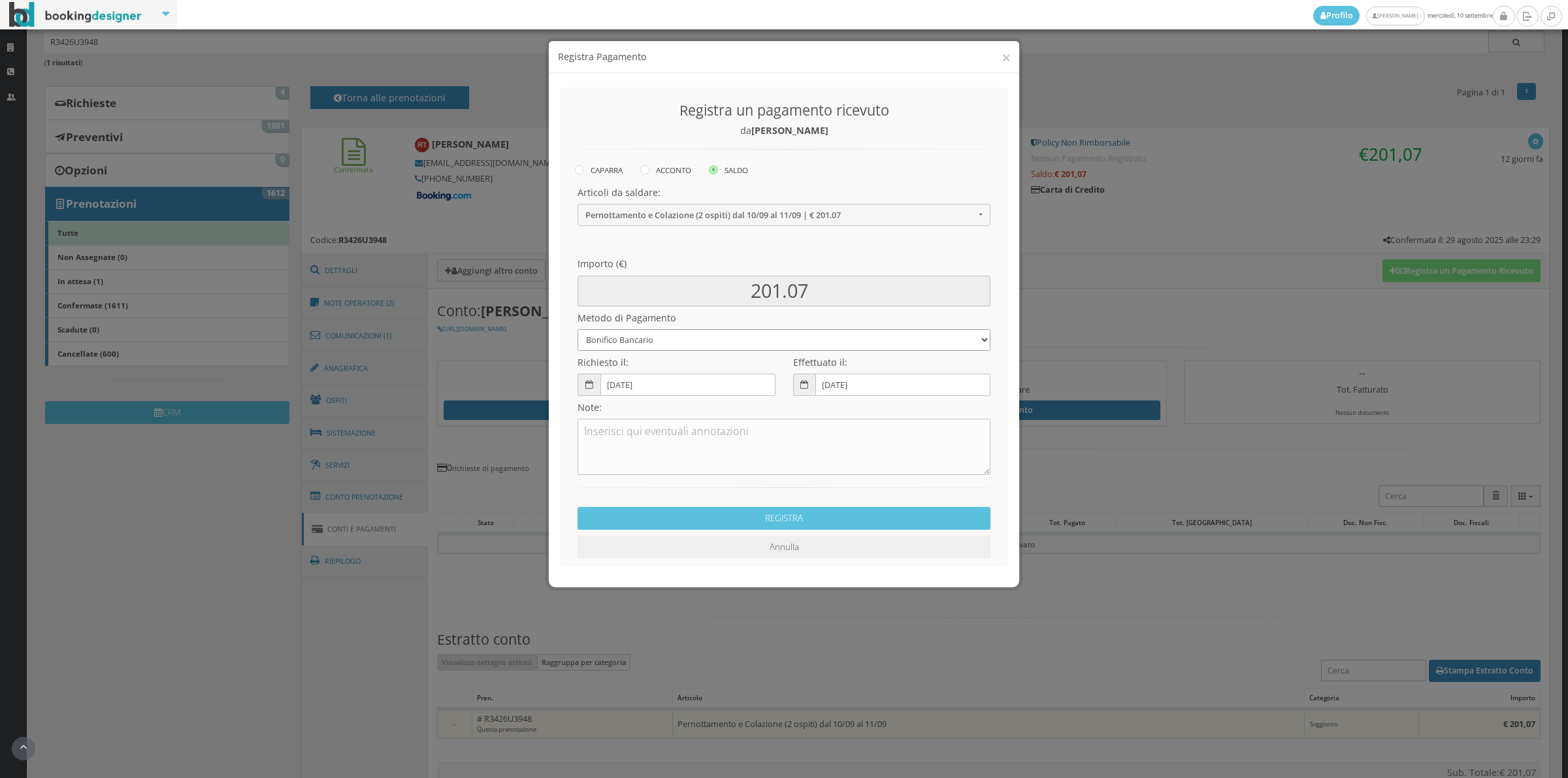
click at [668, 343] on select "Bonifico Bancario Carta di Credito Contanti Assegno Bancario Assegno Circolare …" at bounding box center [784, 340] width 413 height 21
select select "2589"
click at [578, 329] on select "Bonifico Bancario Carta di Credito Contanti Assegno Bancario Assegno Circolare …" at bounding box center [784, 340] width 413 height 21
click at [639, 431] on textarea at bounding box center [784, 446] width 413 height 56
type textarea "Pagonline ok"
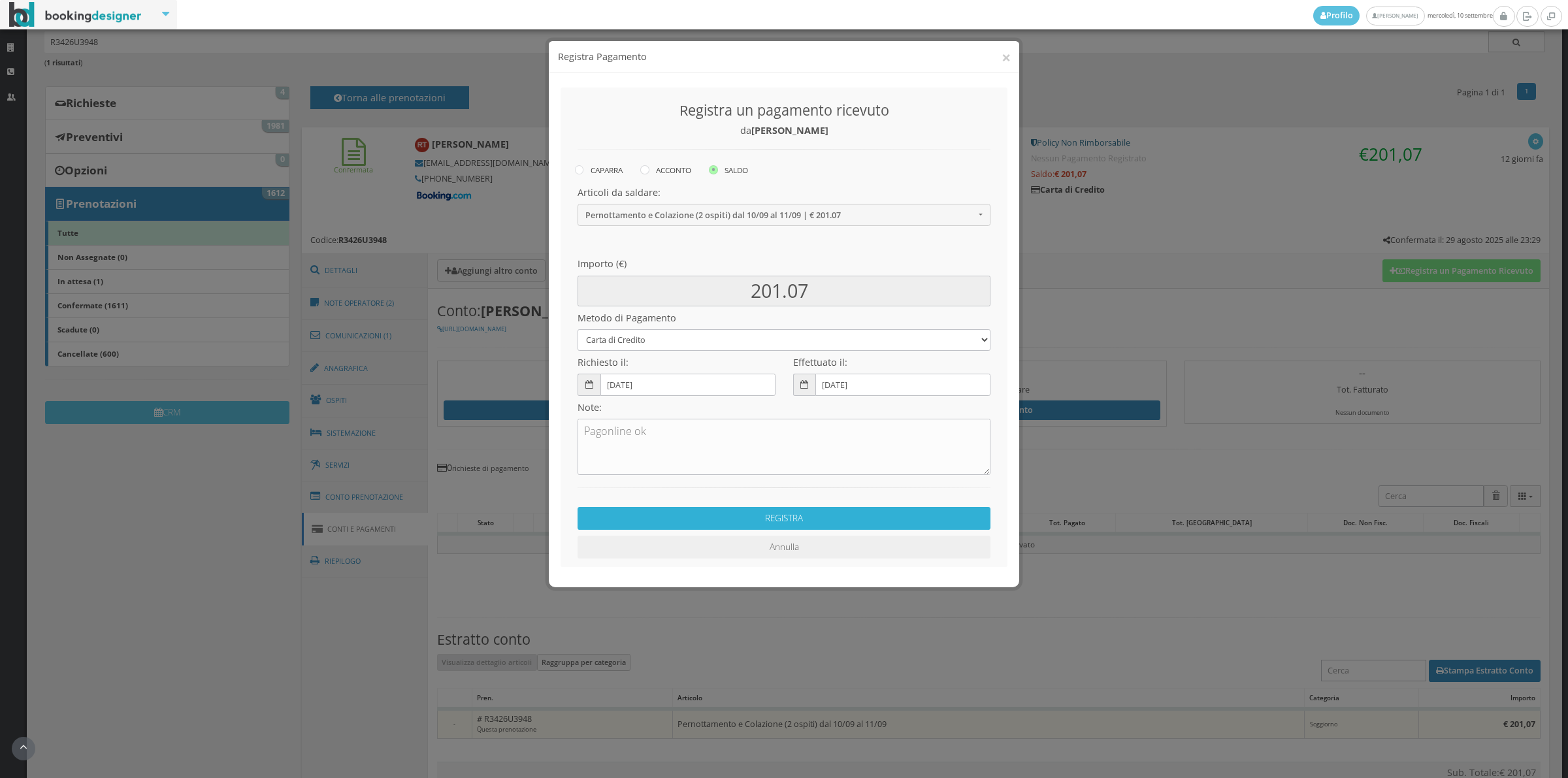
click at [666, 521] on button "REGISTRA" at bounding box center [784, 518] width 413 height 23
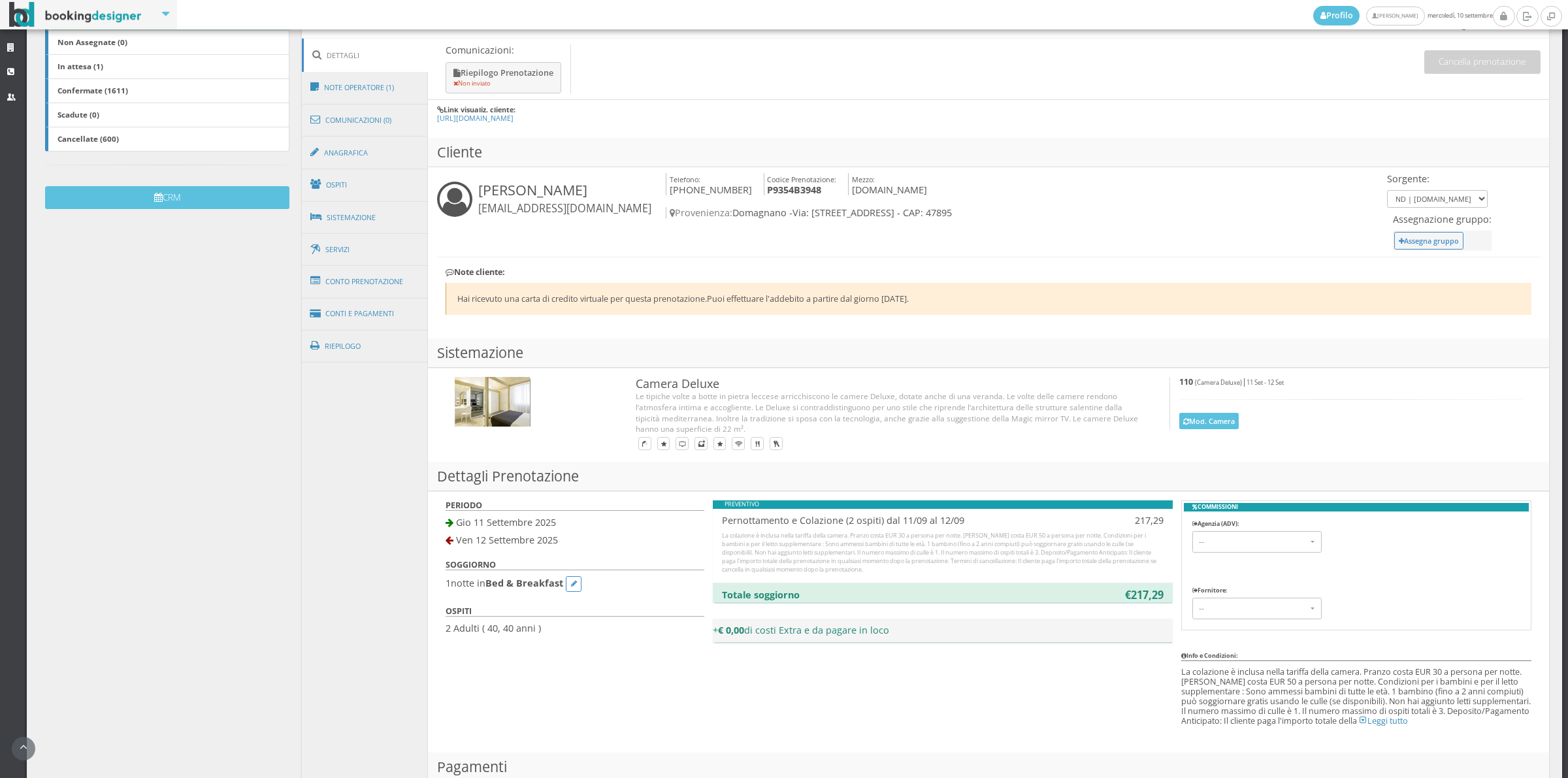
scroll to position [500, 0]
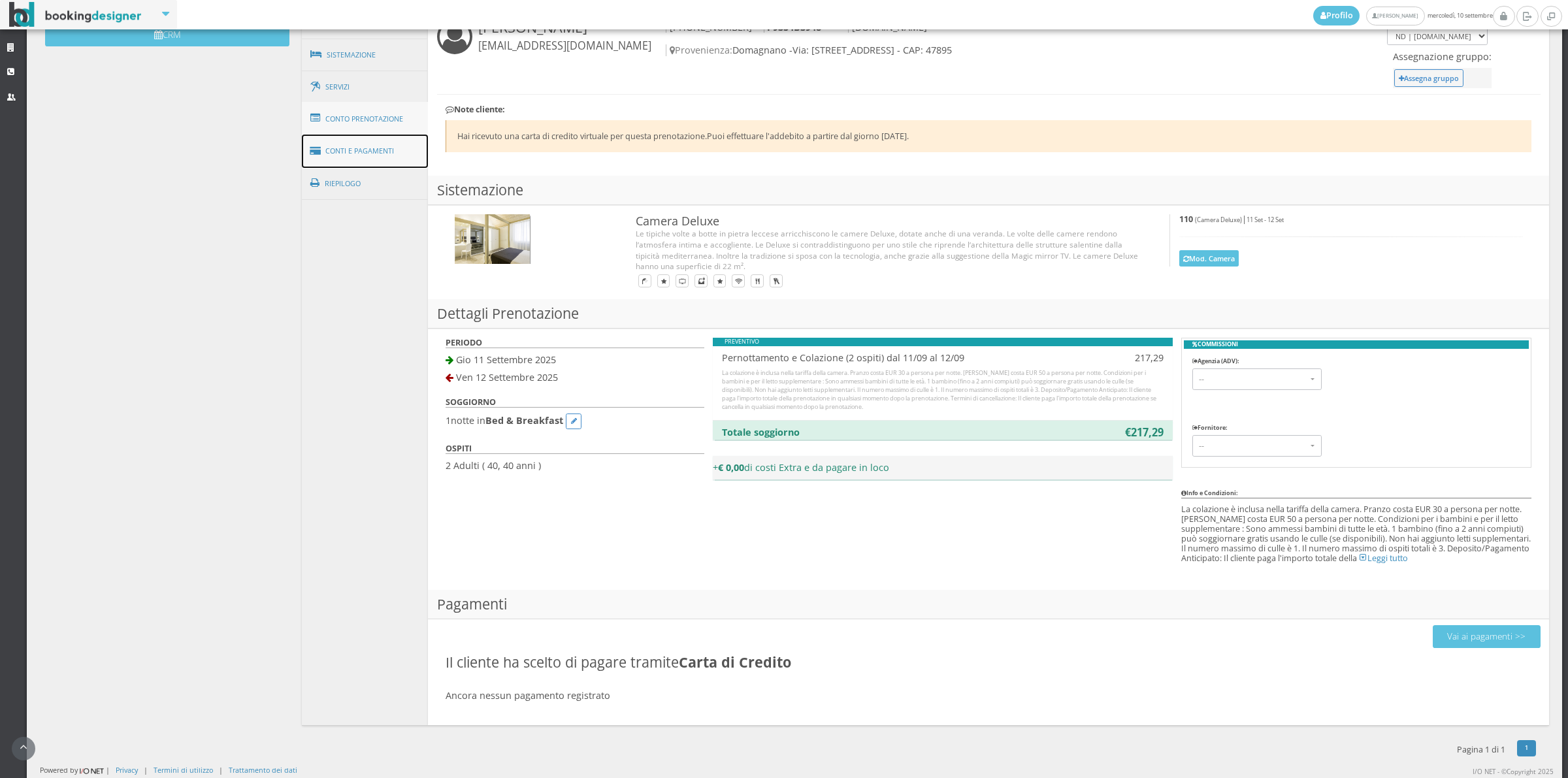
click at [397, 142] on link "Conti e Pagamenti" at bounding box center [365, 151] width 127 height 33
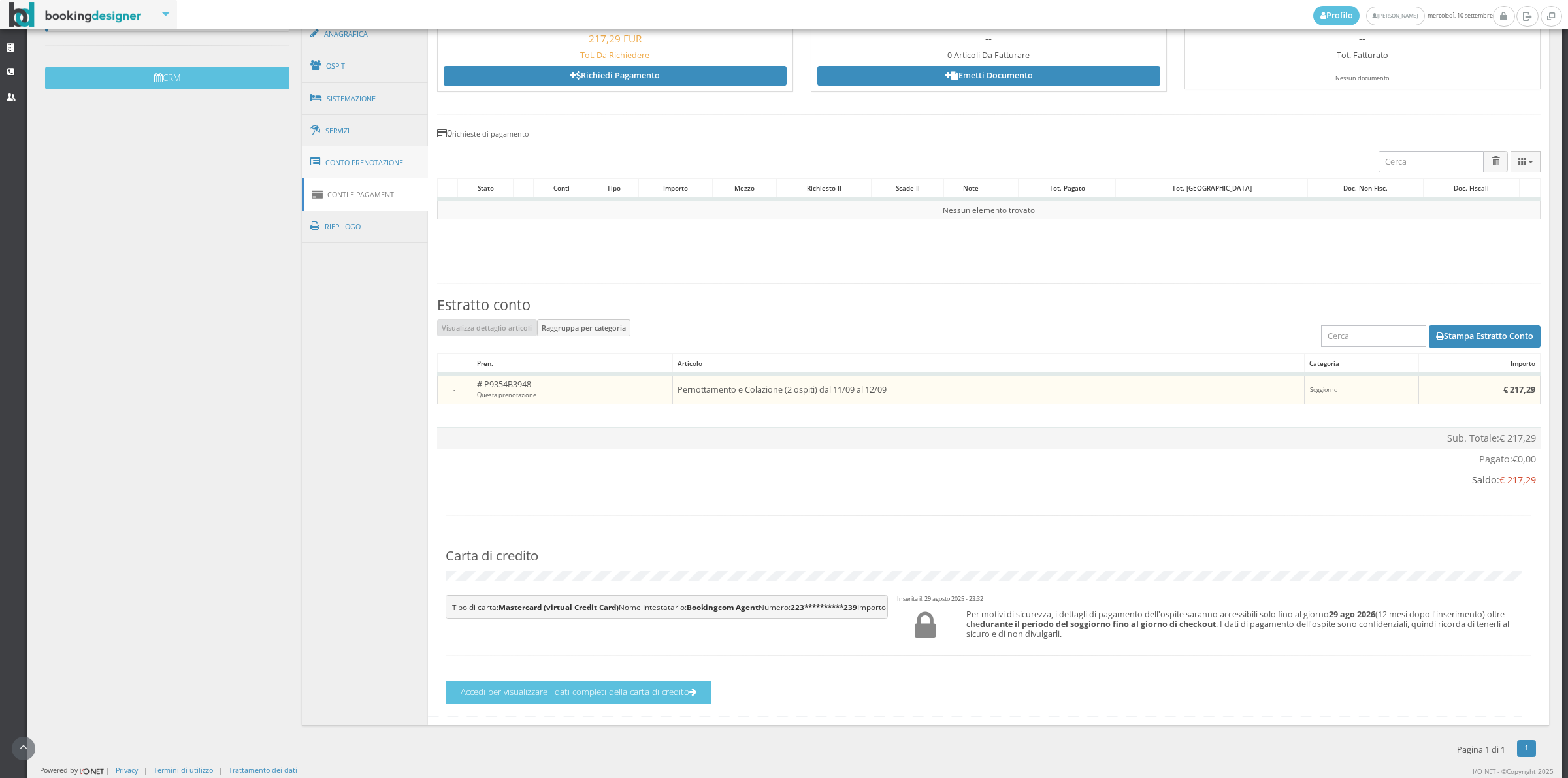
scroll to position [480, 0]
click at [561, 689] on button "Accedi per visualizzare i dati completi della carta di credito" at bounding box center [578, 692] width 266 height 23
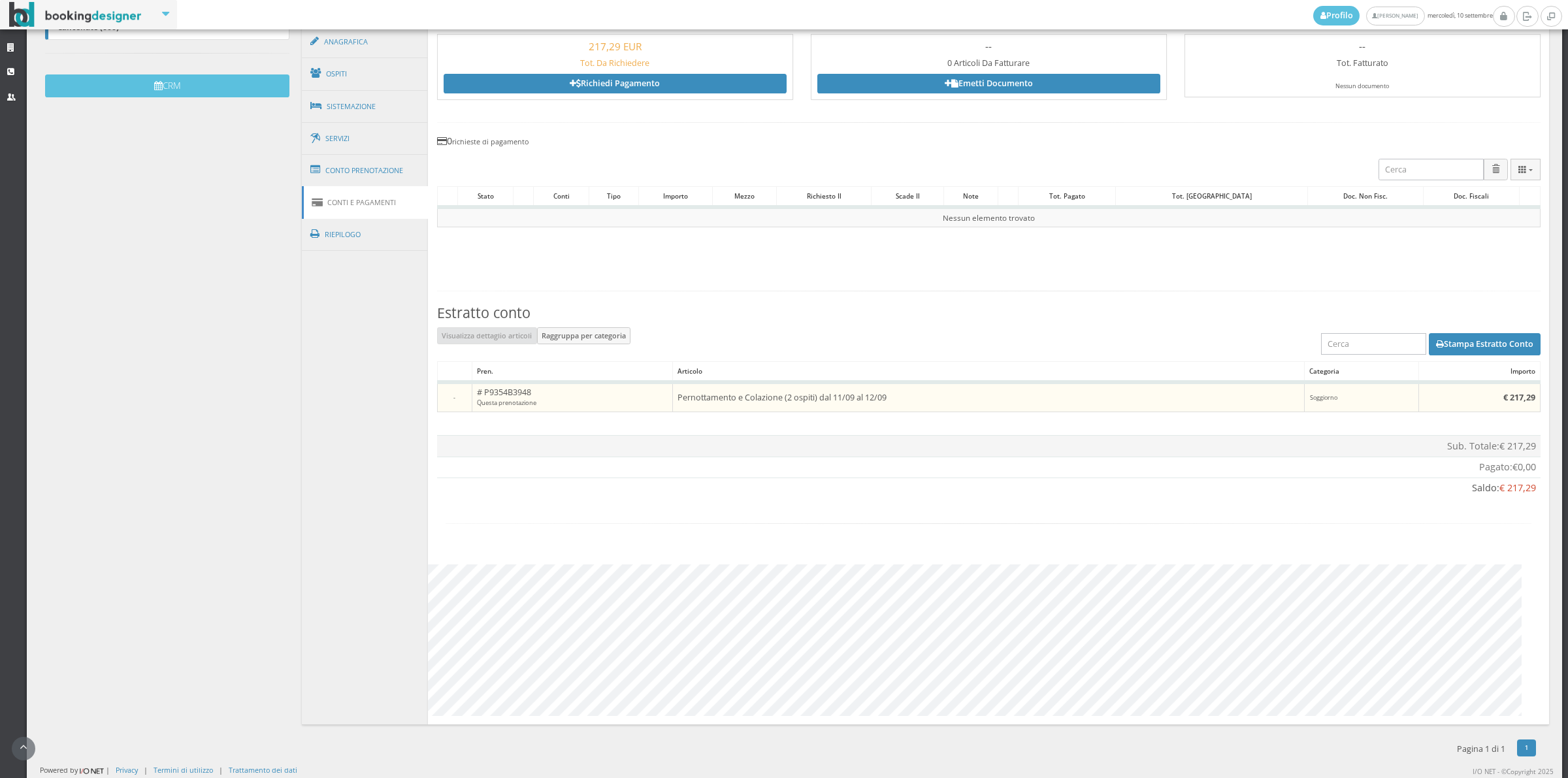
scroll to position [442, 0]
click at [675, 441] on div "Sub. Totale: € 217,29" at bounding box center [988, 446] width 1094 height 13
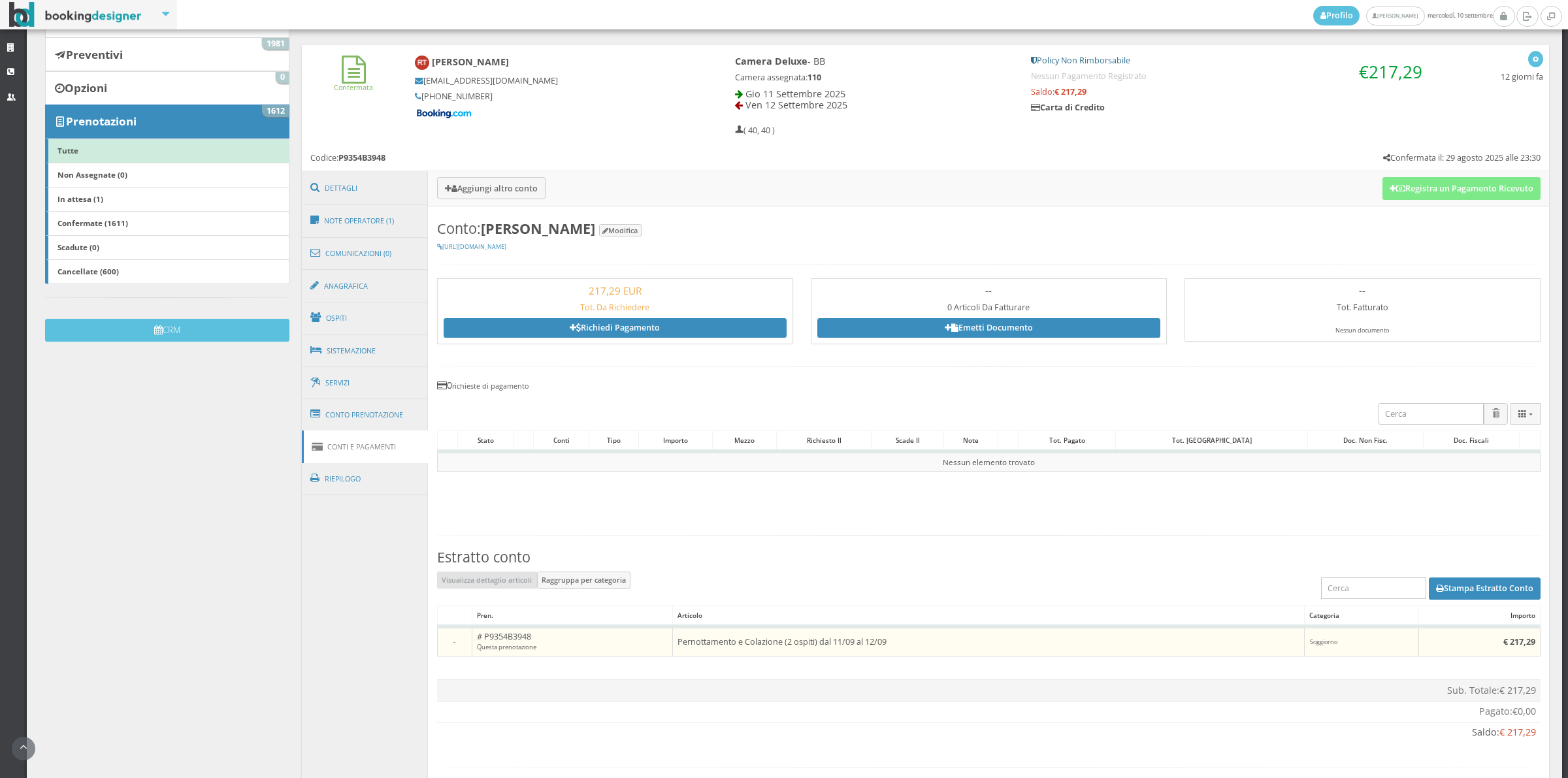
scroll to position [147, 0]
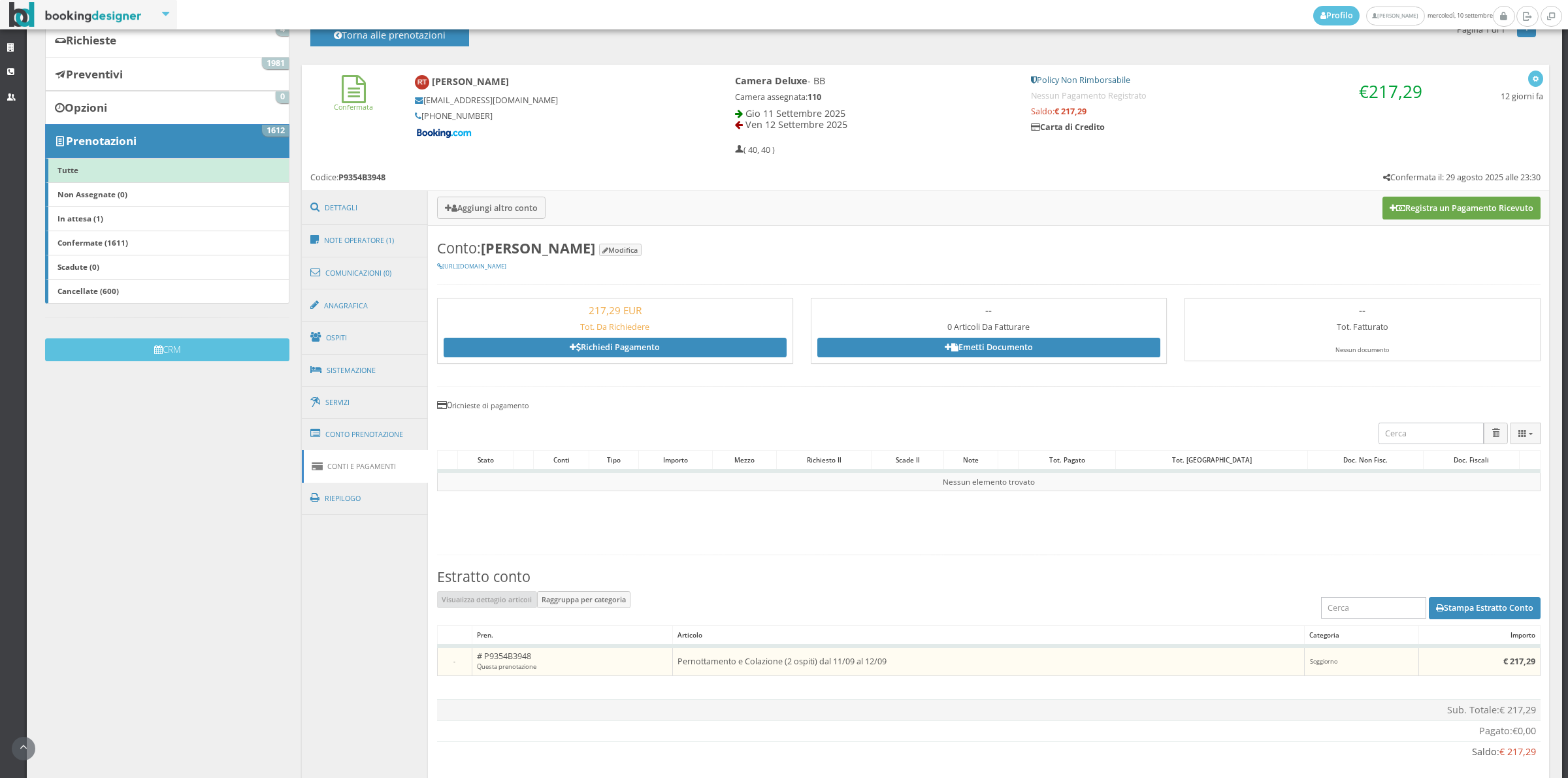
click at [1382, 201] on button "Registra un Pagamento Ricevuto" at bounding box center [1461, 207] width 158 height 22
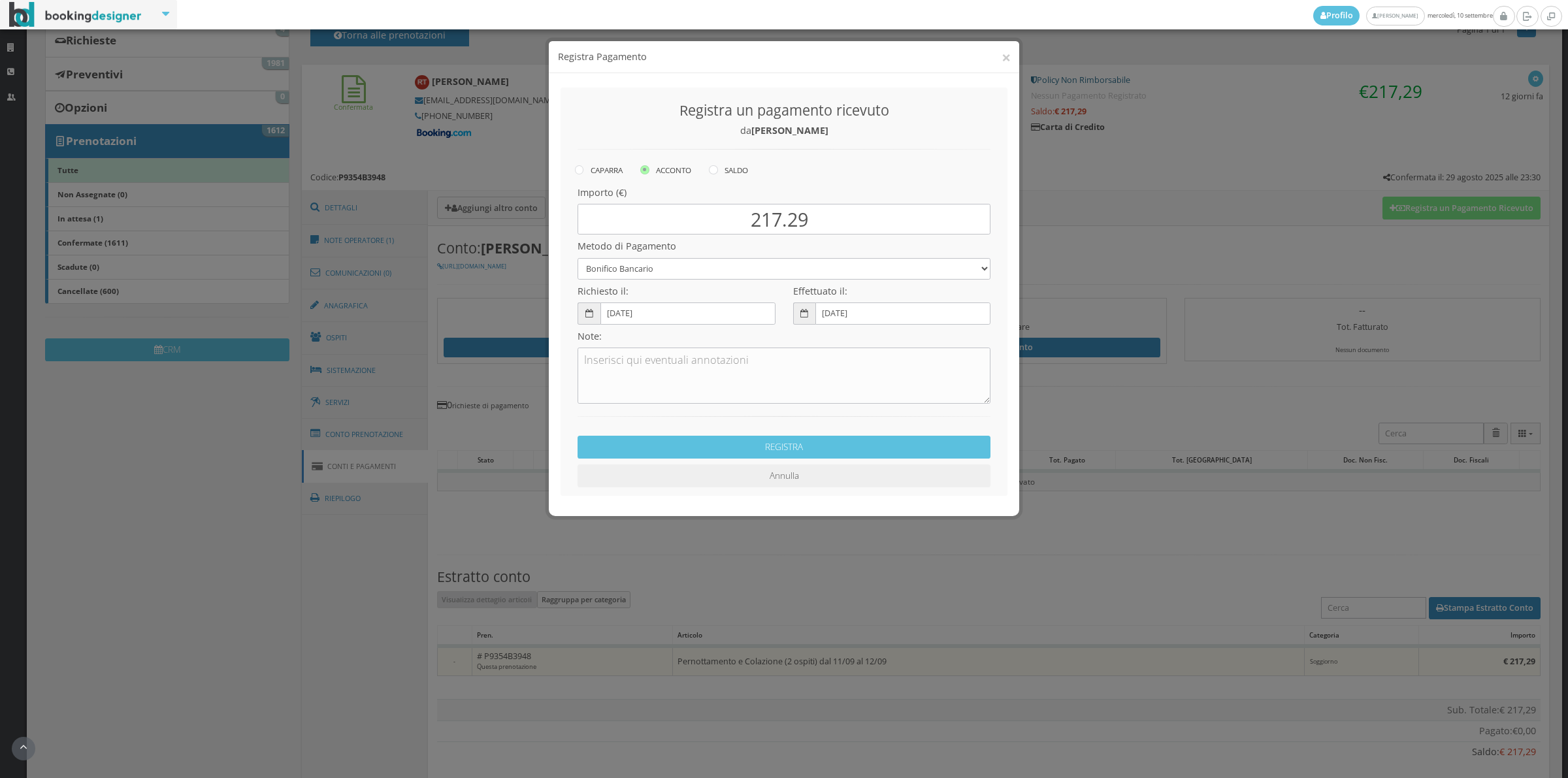
click at [658, 280] on div "Richiesto il: [DATE]" at bounding box center [676, 303] width 215 height 45
click at [655, 278] on select "Bonifico Bancario Carta di Credito Contanti Assegno Bancario Assegno Circolare …" at bounding box center [784, 269] width 413 height 21
select select "2589"
click at [578, 258] on select "Bonifico Bancario Carta di Credito Contanti Assegno Bancario Assegno Circolare …" at bounding box center [784, 269] width 413 height 21
click at [606, 359] on textarea at bounding box center [784, 375] width 413 height 56
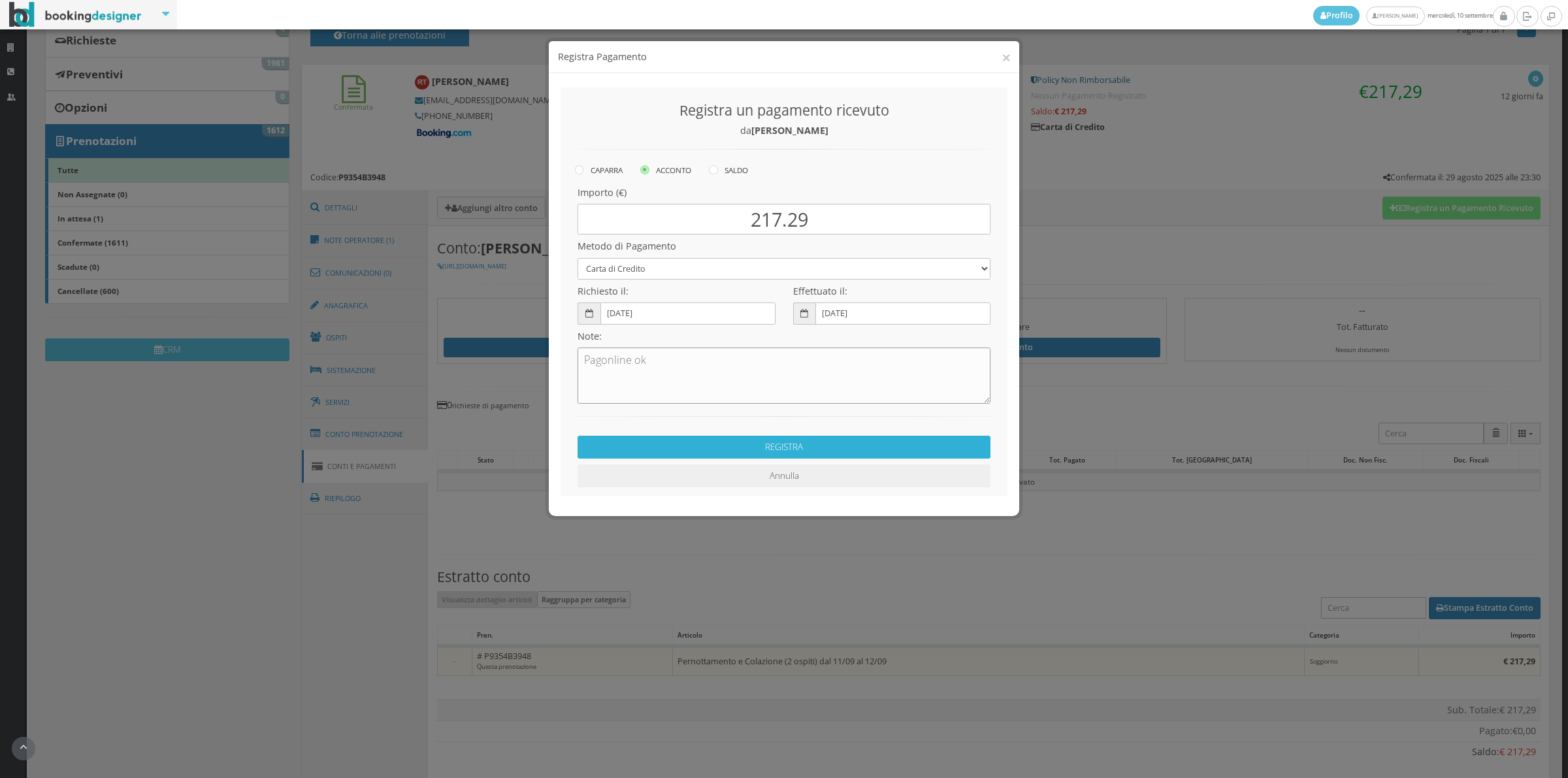
type textarea "Pagonline ok"
click at [770, 454] on button "REGISTRA" at bounding box center [784, 447] width 413 height 23
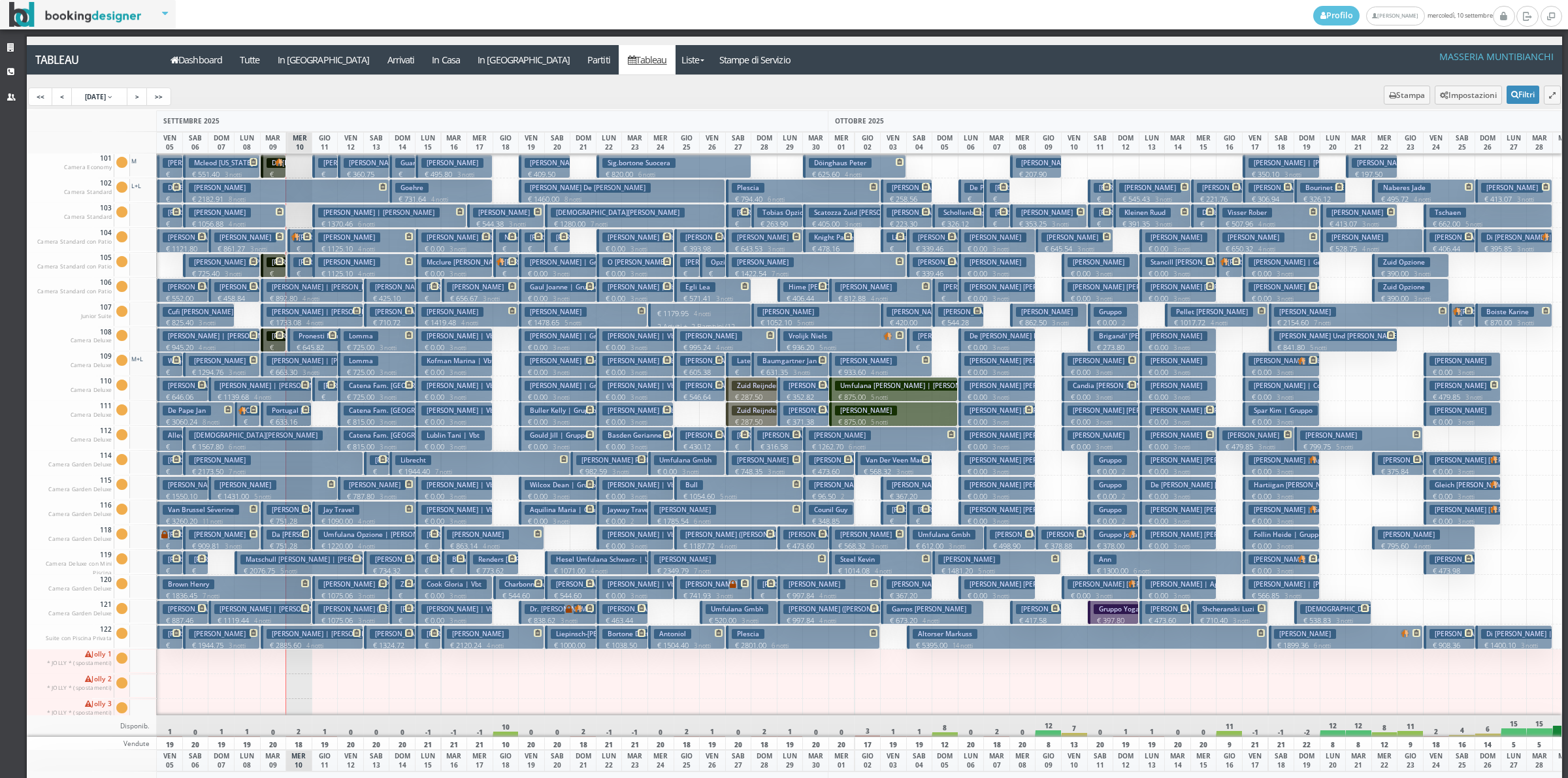
click at [284, 286] on h3 "[PERSON_NAME] | [PERSON_NAME]" at bounding box center [327, 287] width 121 height 10
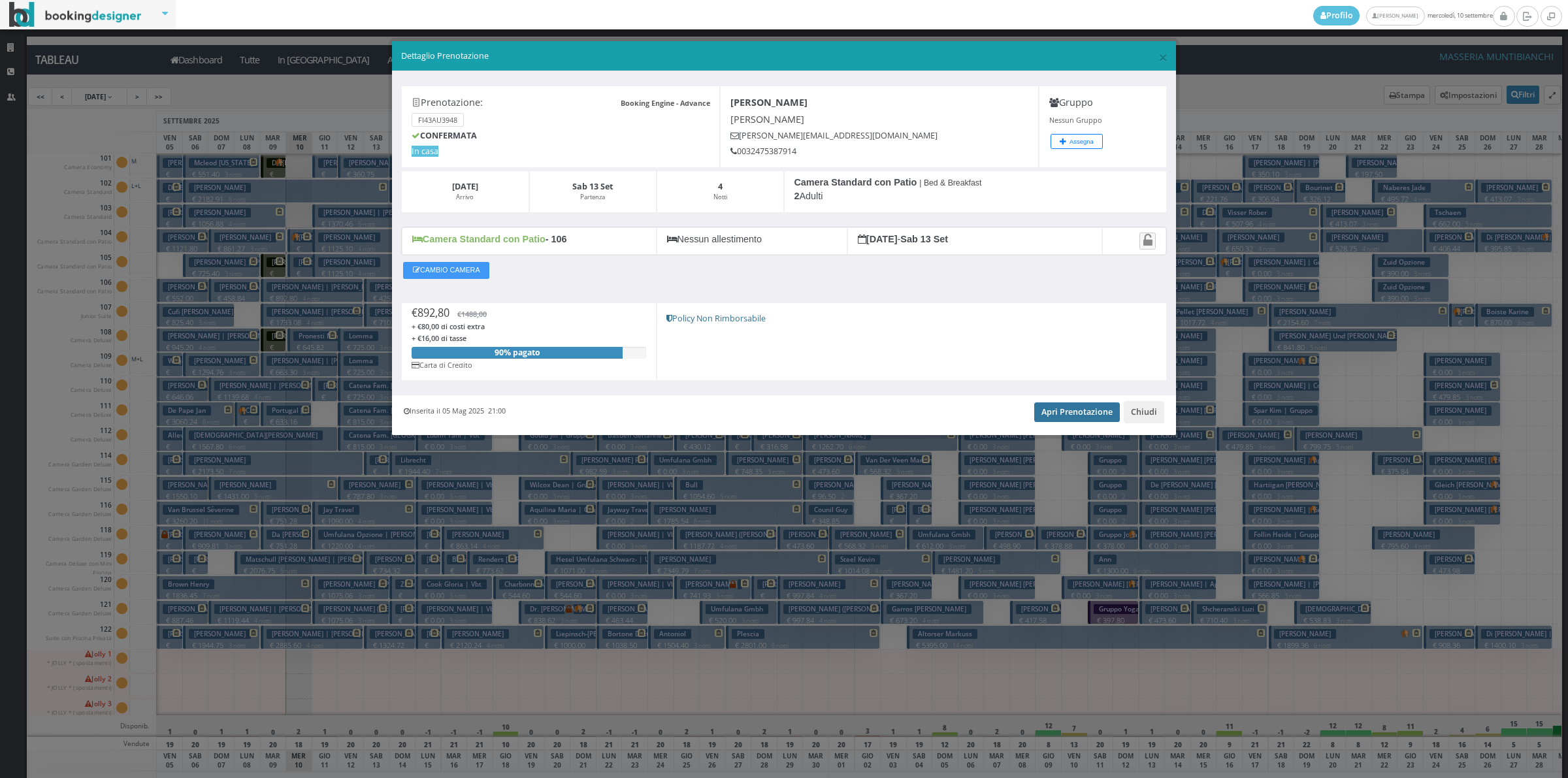
click at [1095, 418] on link "Apri Prenotazione" at bounding box center [1077, 412] width 86 height 20
click at [1047, 413] on link "Apri Prenotazione" at bounding box center [1077, 412] width 86 height 20
drag, startPoint x: 1138, startPoint y: 407, endPoint x: 1060, endPoint y: 423, distance: 79.6
click at [1138, 408] on button "Chiudi" at bounding box center [1143, 412] width 40 height 22
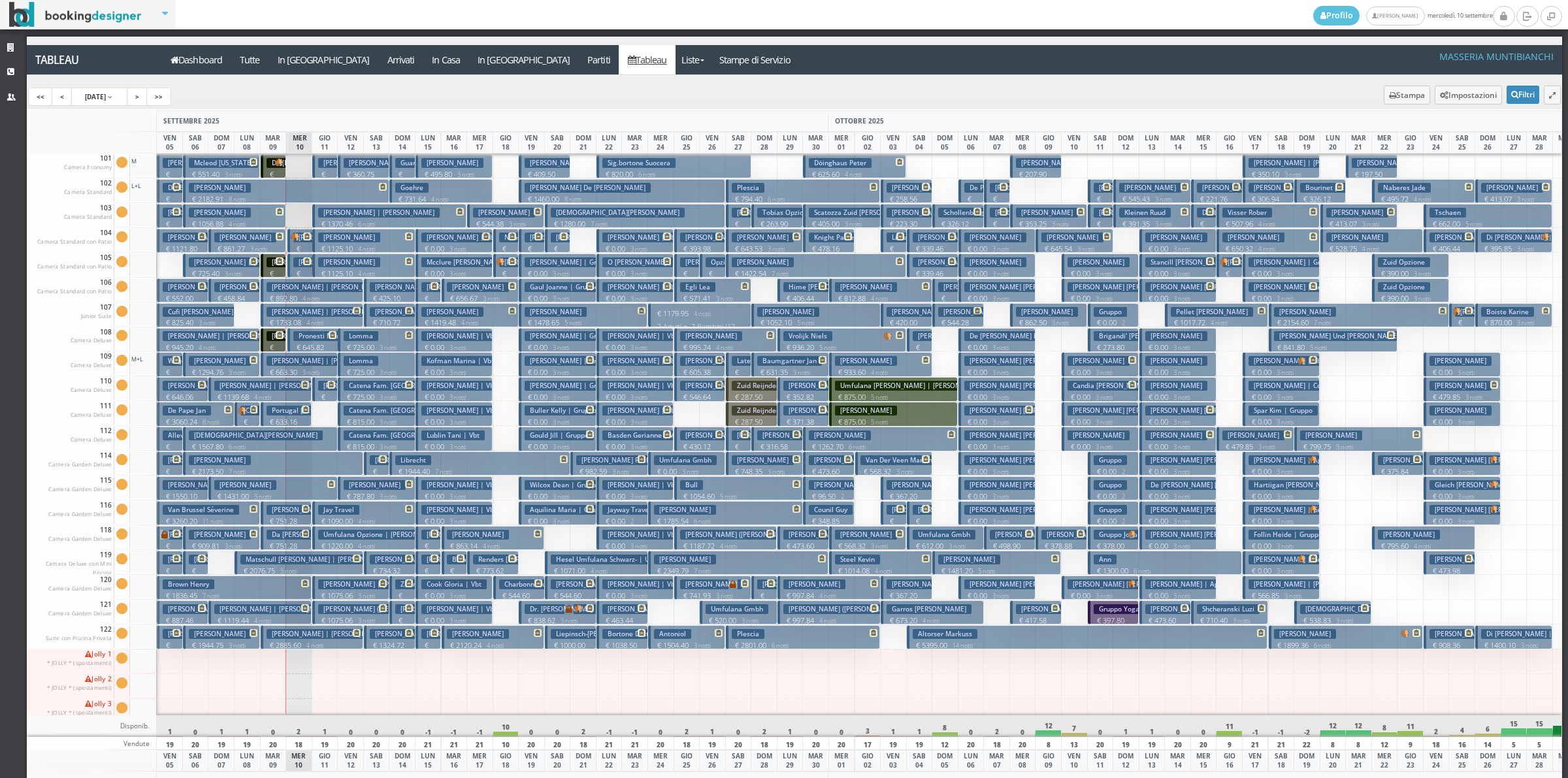
click at [562, 255] on button "[PERSON_NAME] | Gruppo € 0.00 3 notti 1 Adulto" at bounding box center [557, 266] width 77 height 24
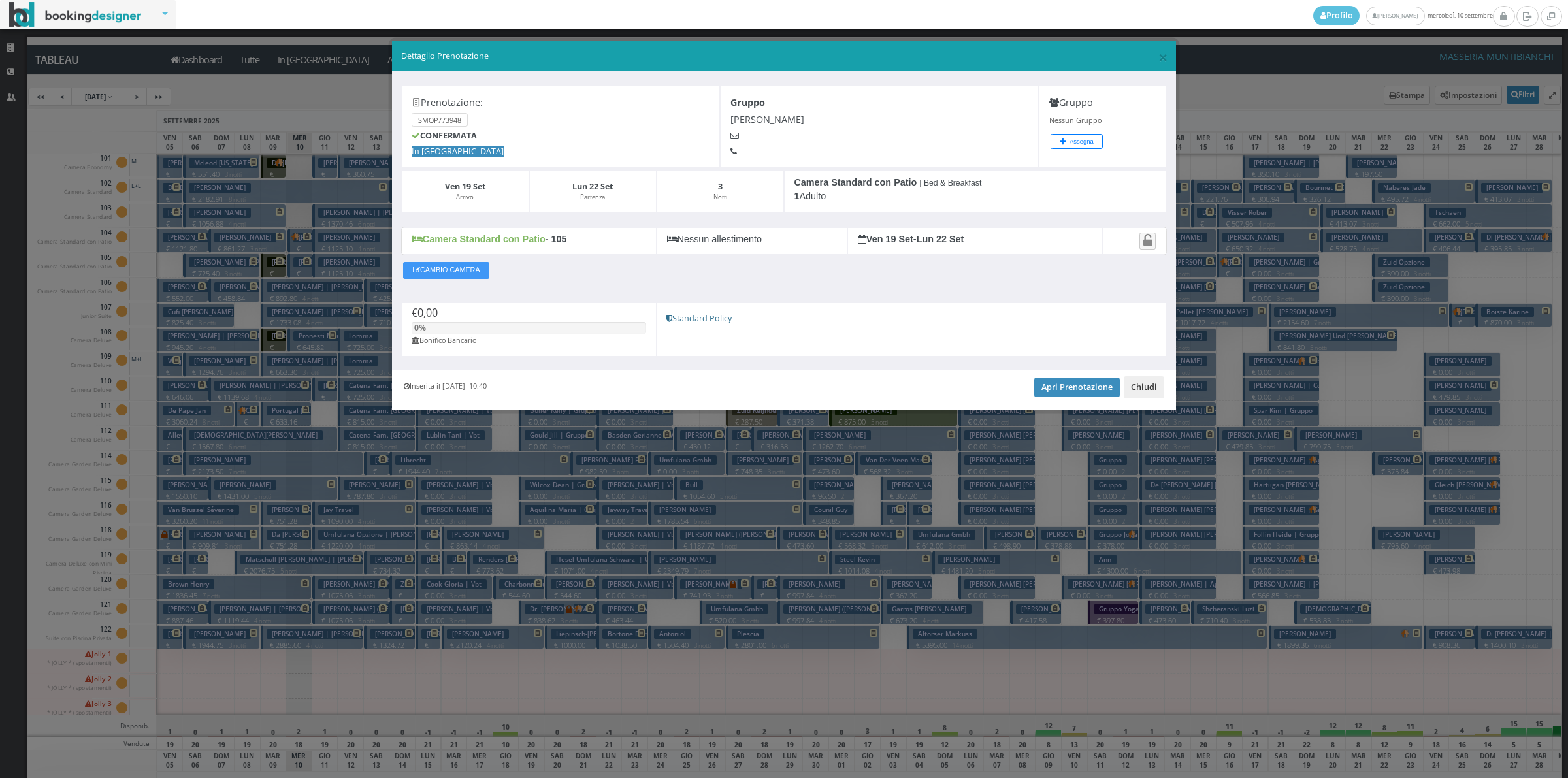
click at [1148, 384] on button "Chiudi" at bounding box center [1143, 387] width 40 height 22
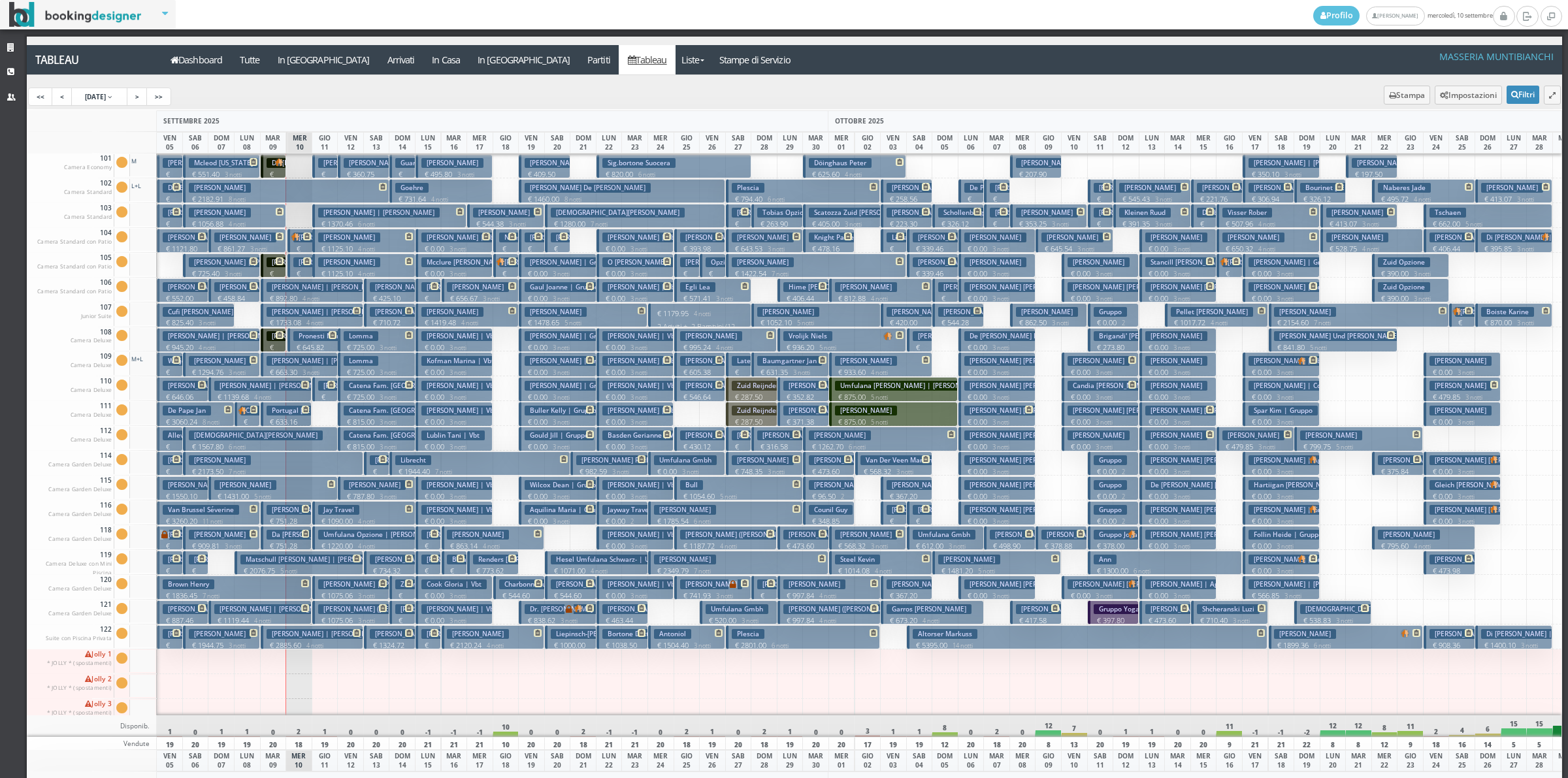
click at [455, 577] on button "[PERSON_NAME] | Vbt € 0.00 3 notti 2 Adulti" at bounding box center [454, 587] width 77 height 24
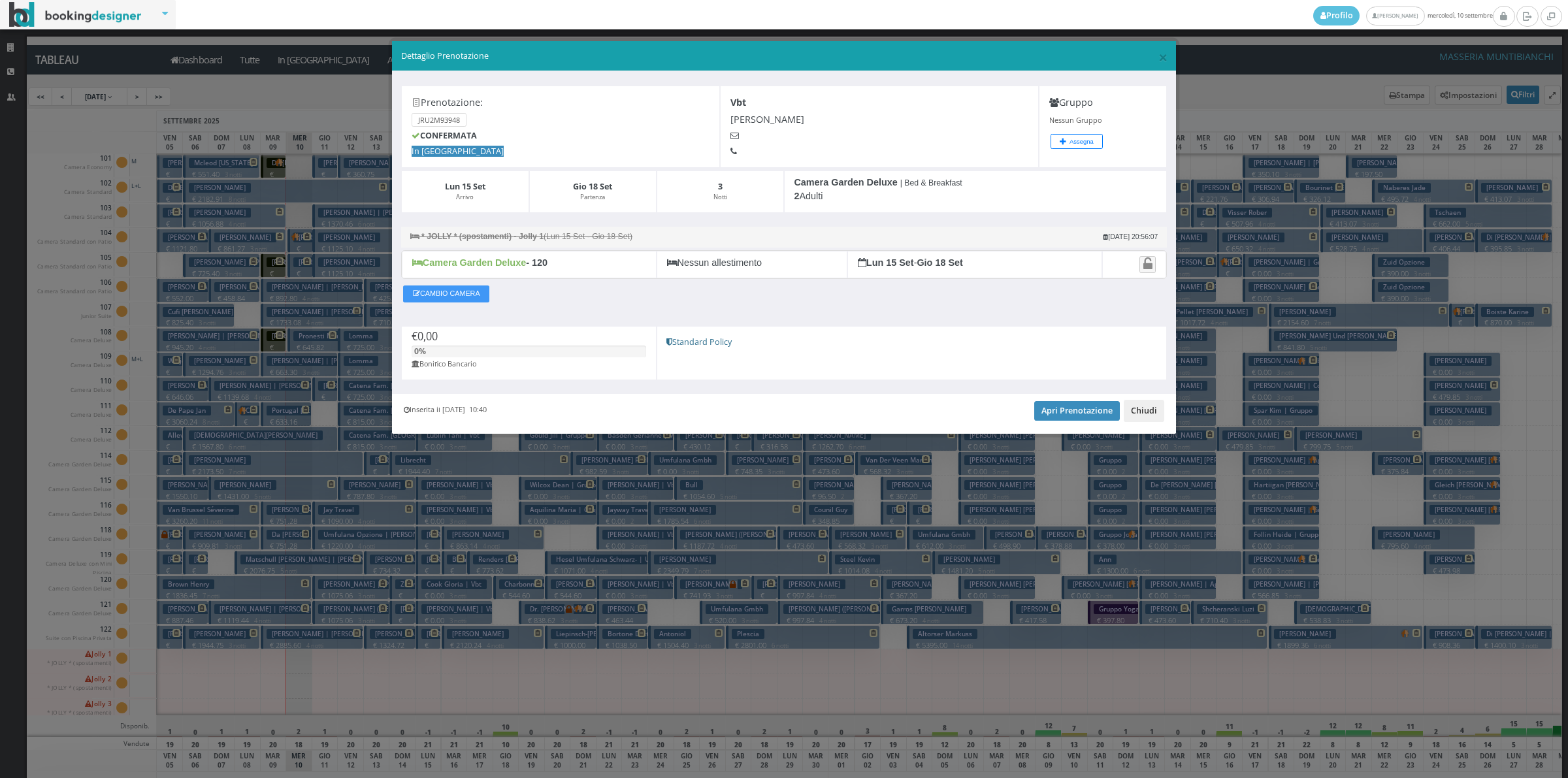
click at [1152, 417] on button "Chiudi" at bounding box center [1143, 410] width 40 height 22
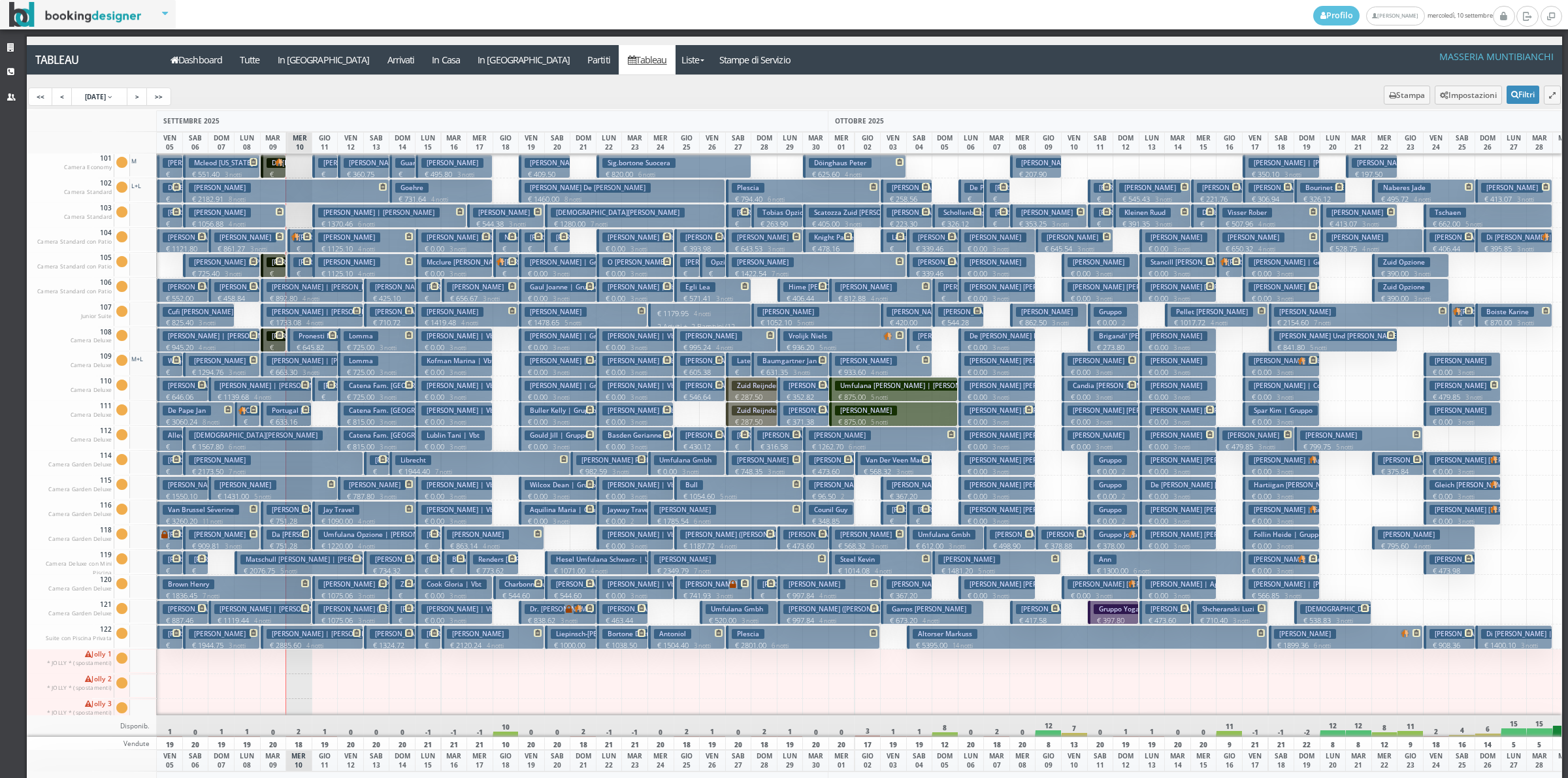
click at [449, 563] on h3 "Baiao Helder Antonio" at bounding box center [488, 560] width 82 height 10
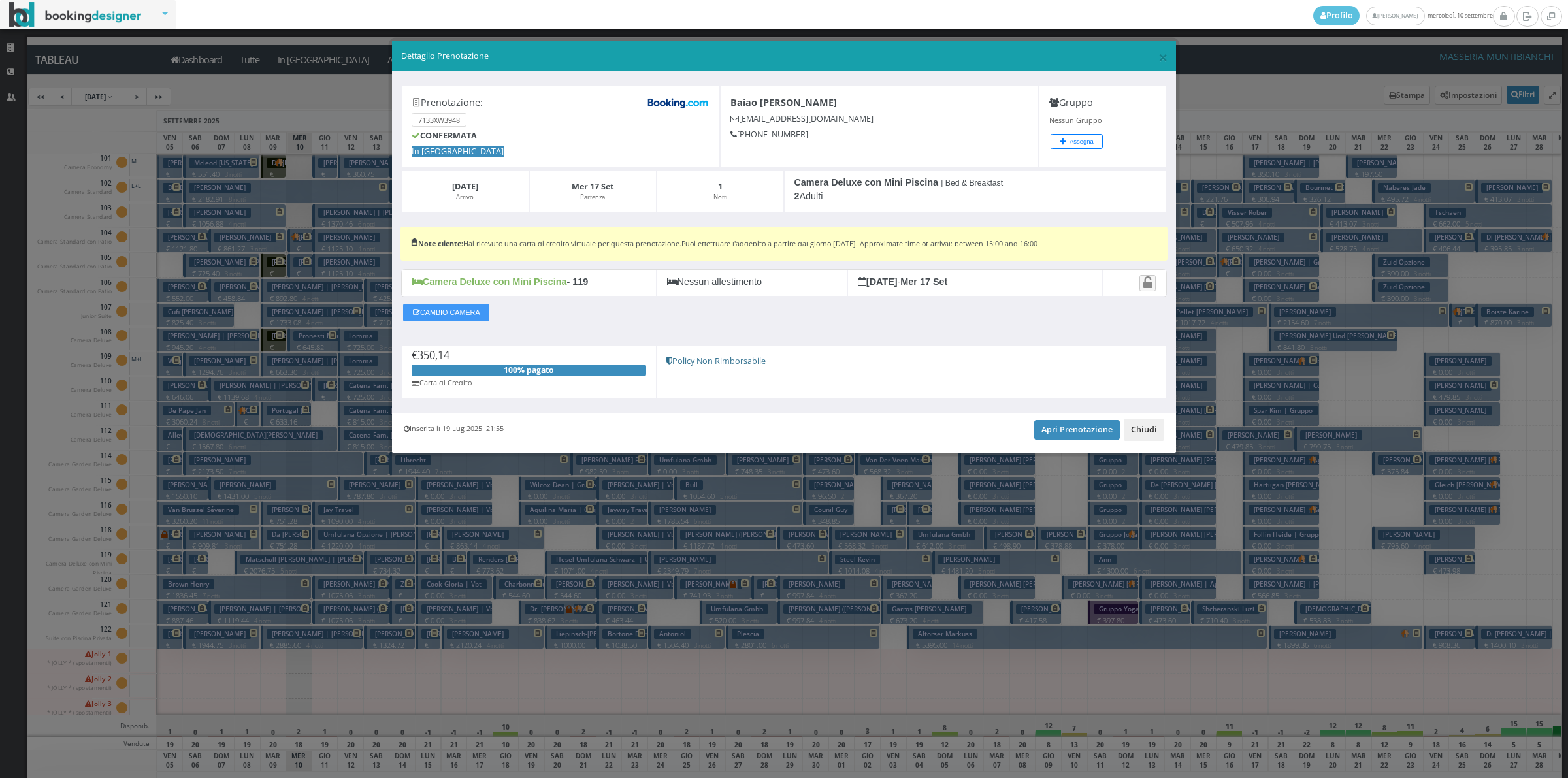
click at [1137, 425] on button "Chiudi" at bounding box center [1143, 429] width 40 height 22
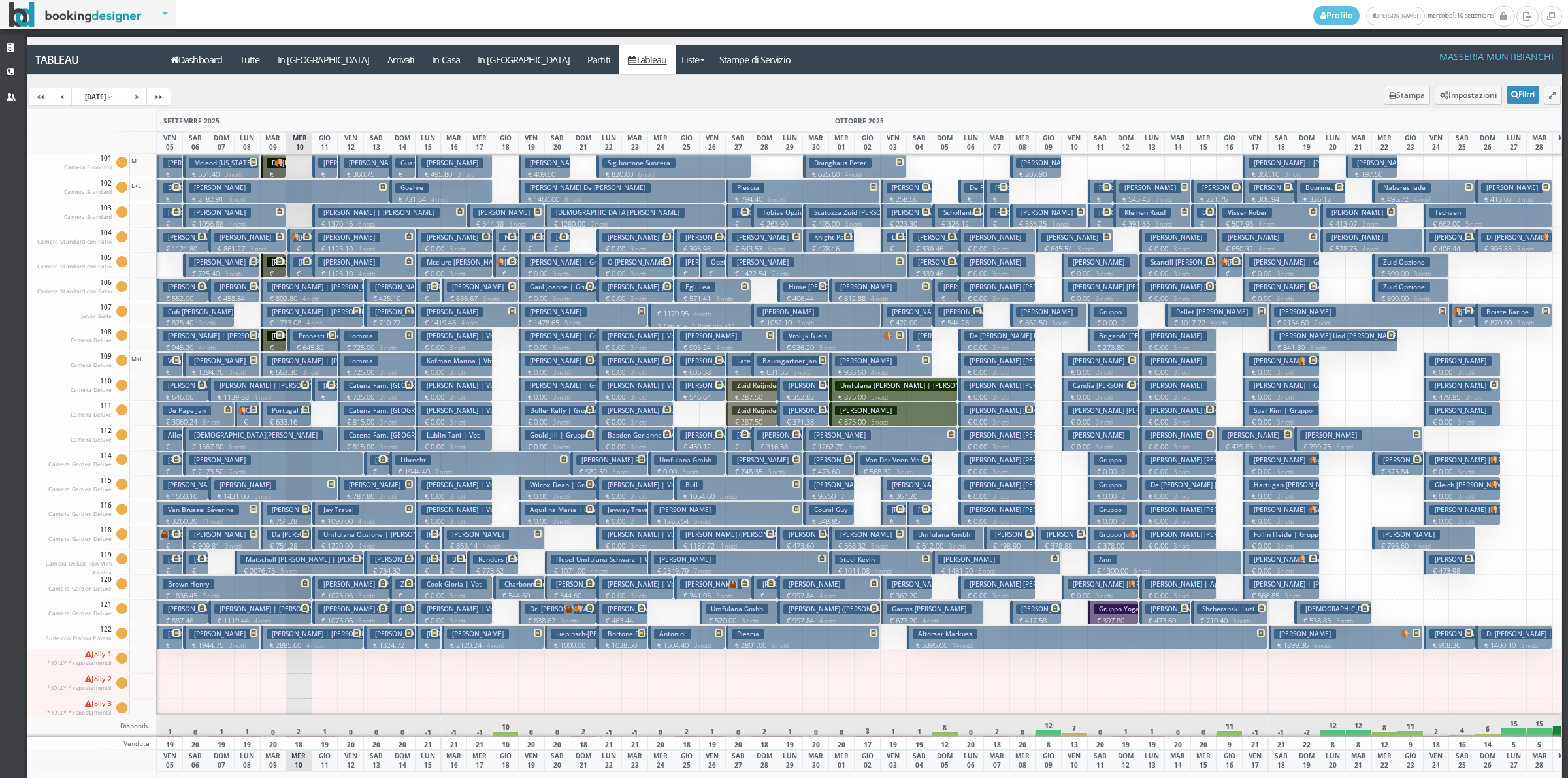
click at [458, 634] on h3 "Robertson David" at bounding box center [478, 634] width 62 height 10
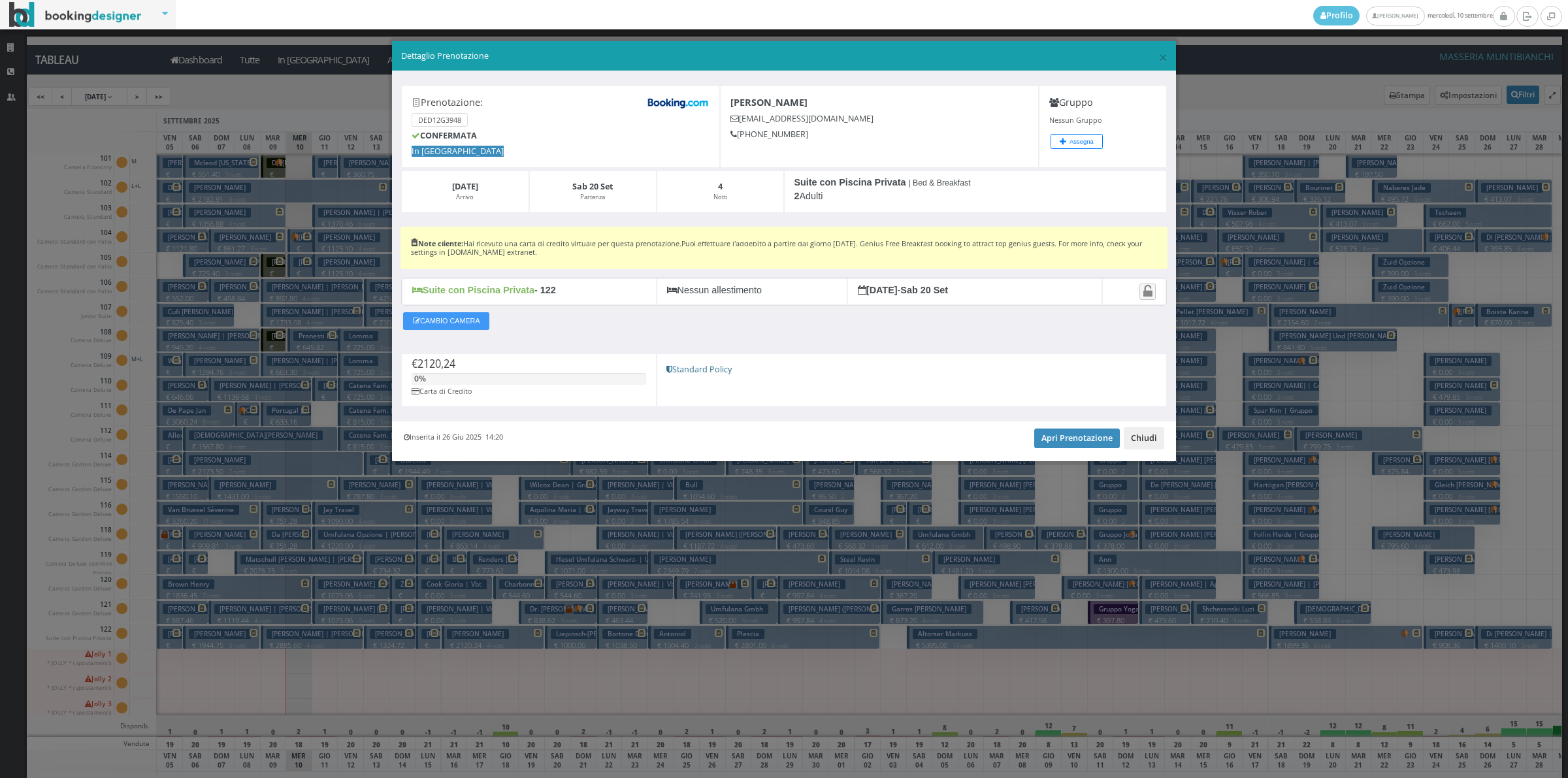
click at [1131, 446] on button "Chiudi" at bounding box center [1143, 438] width 40 height 22
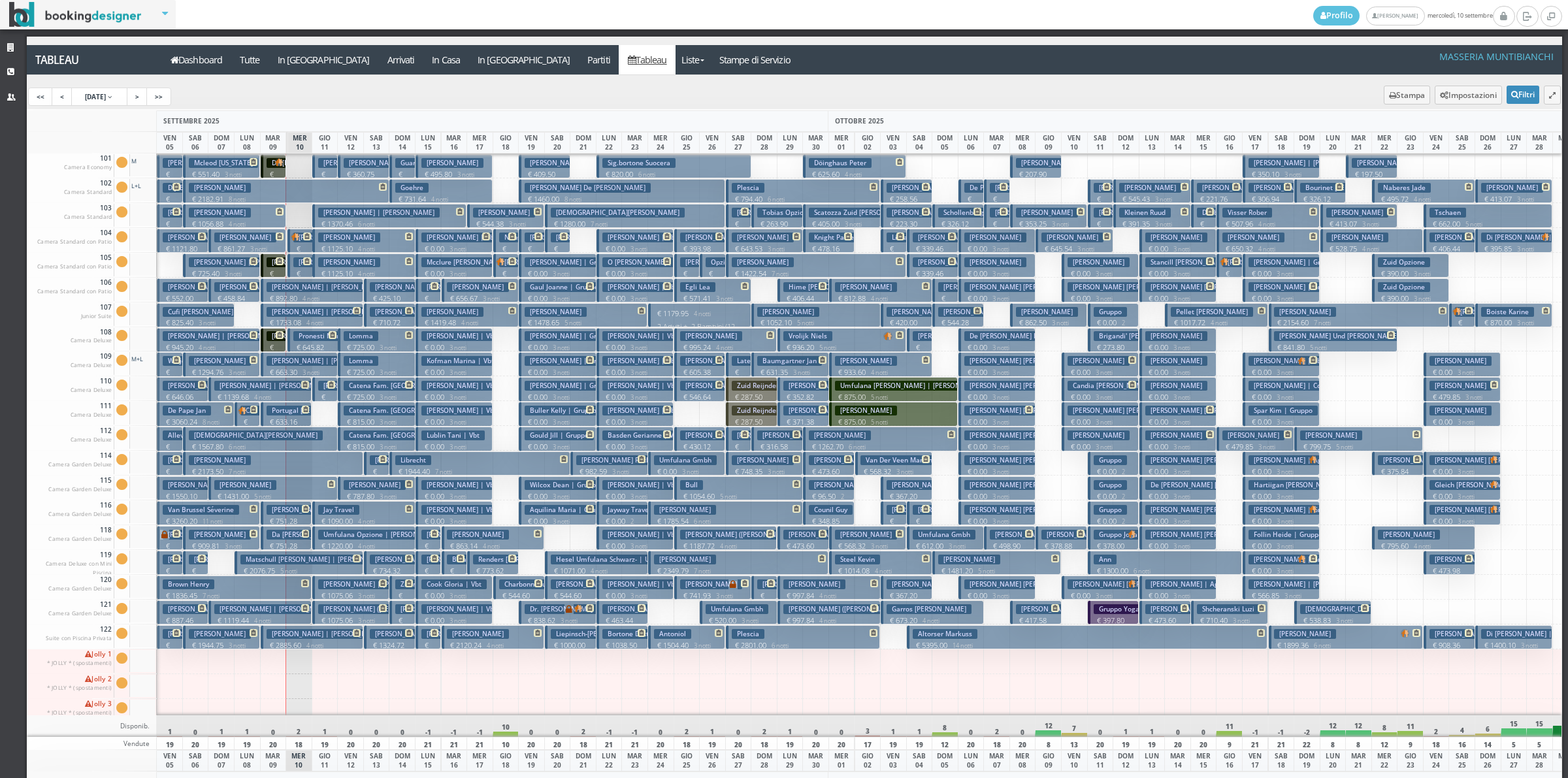
click at [700, 540] on button "Buetler (martin Bütler) Martin € 1187.72 4 notti 2 Adulti" at bounding box center [726, 538] width 103 height 24
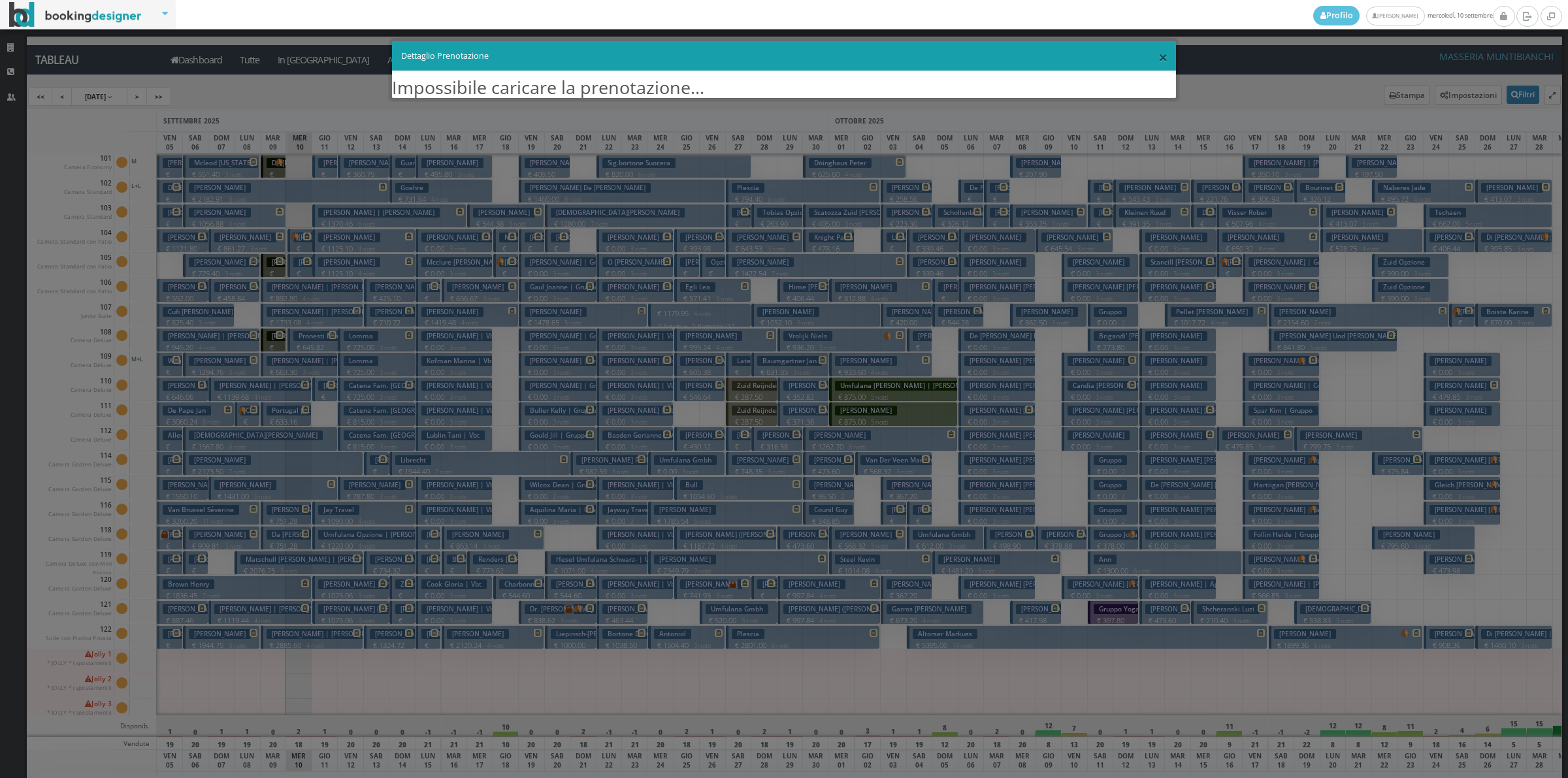
click at [1165, 60] on span "×" at bounding box center [1163, 57] width 9 height 22
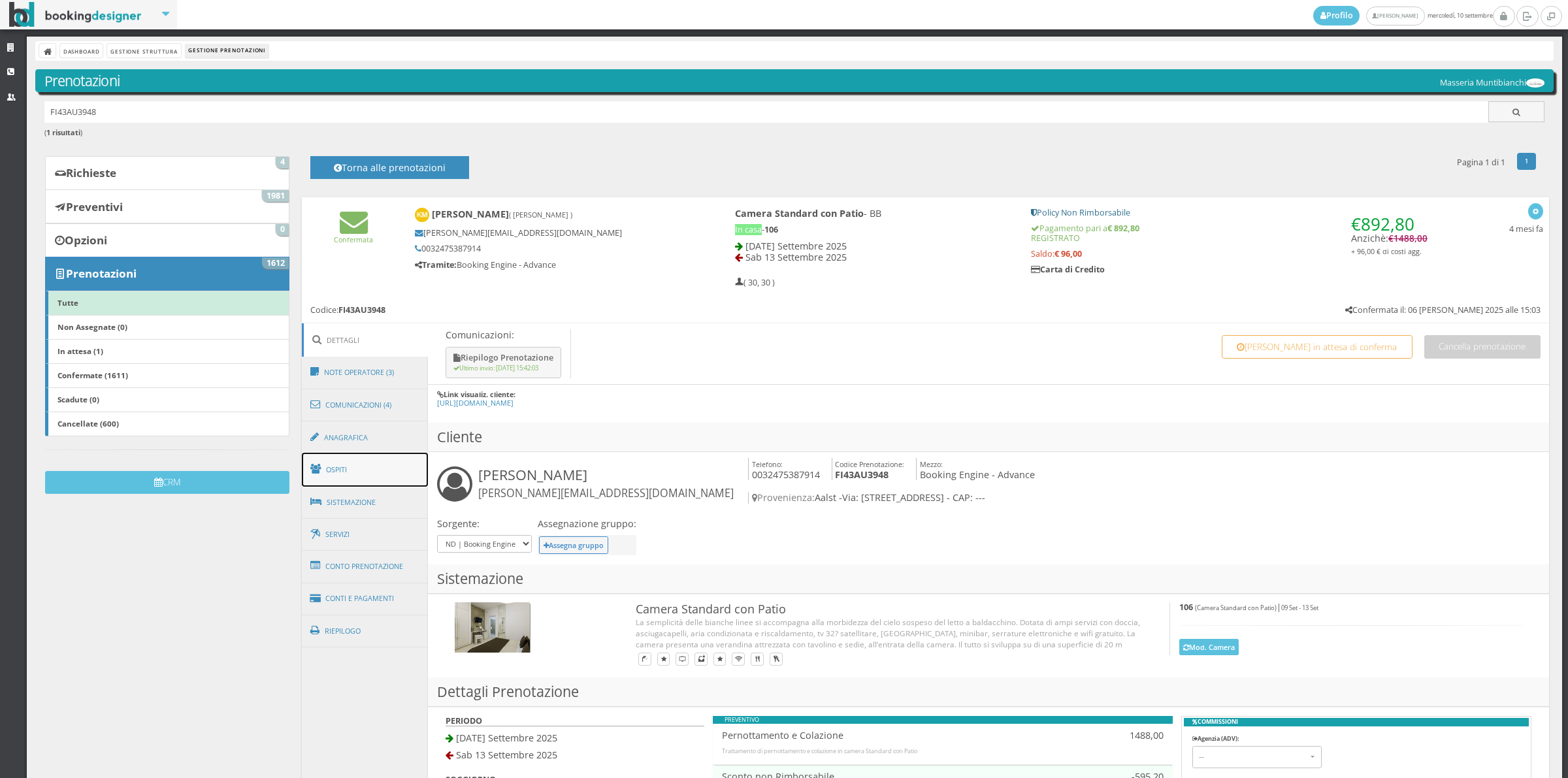
click at [357, 469] on link "Ospiti" at bounding box center [365, 470] width 127 height 34
click at [341, 466] on link "Ospiti" at bounding box center [365, 470] width 127 height 34
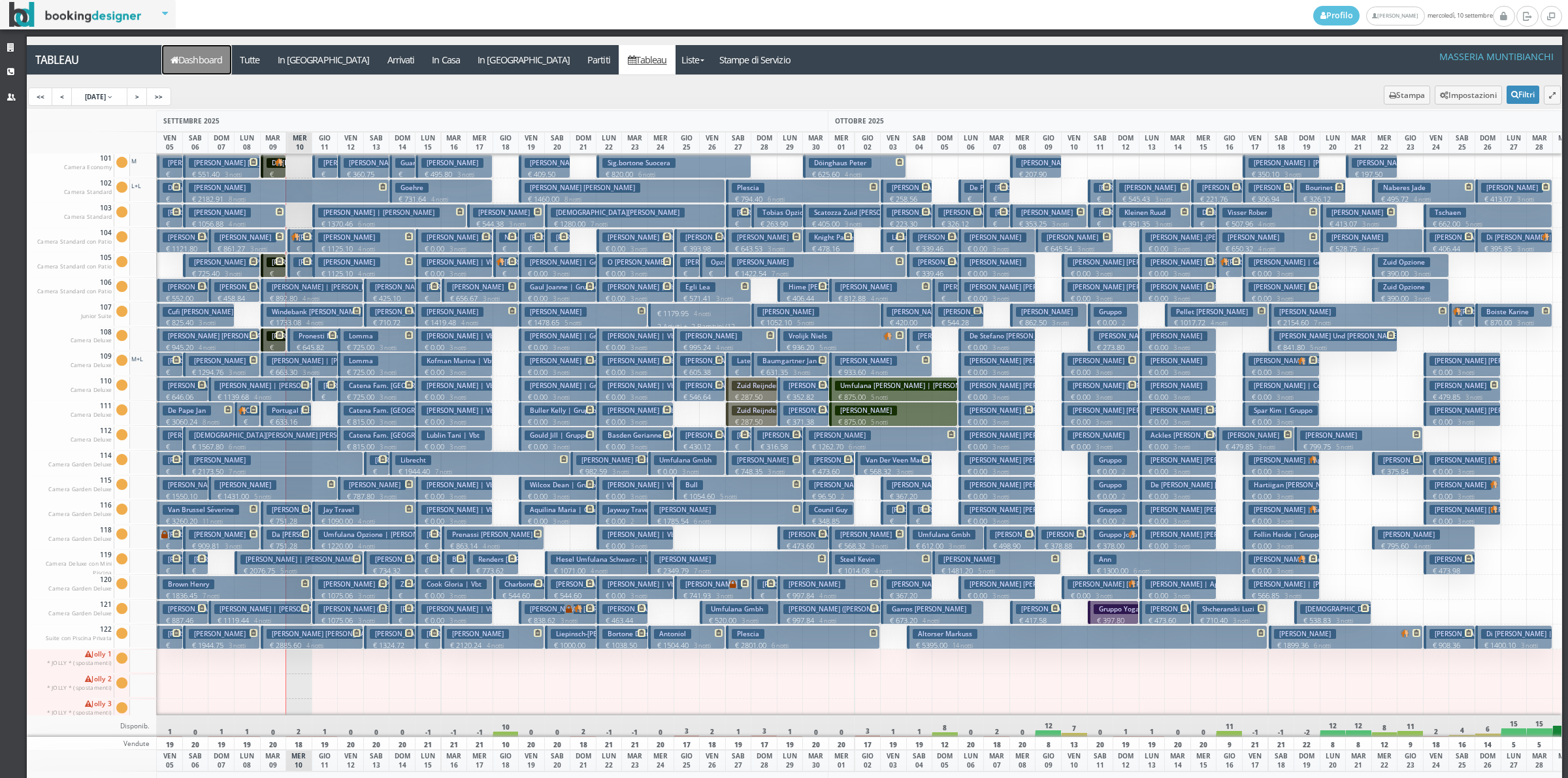
click at [195, 72] on link "Dashboard" at bounding box center [197, 60] width 69 height 29
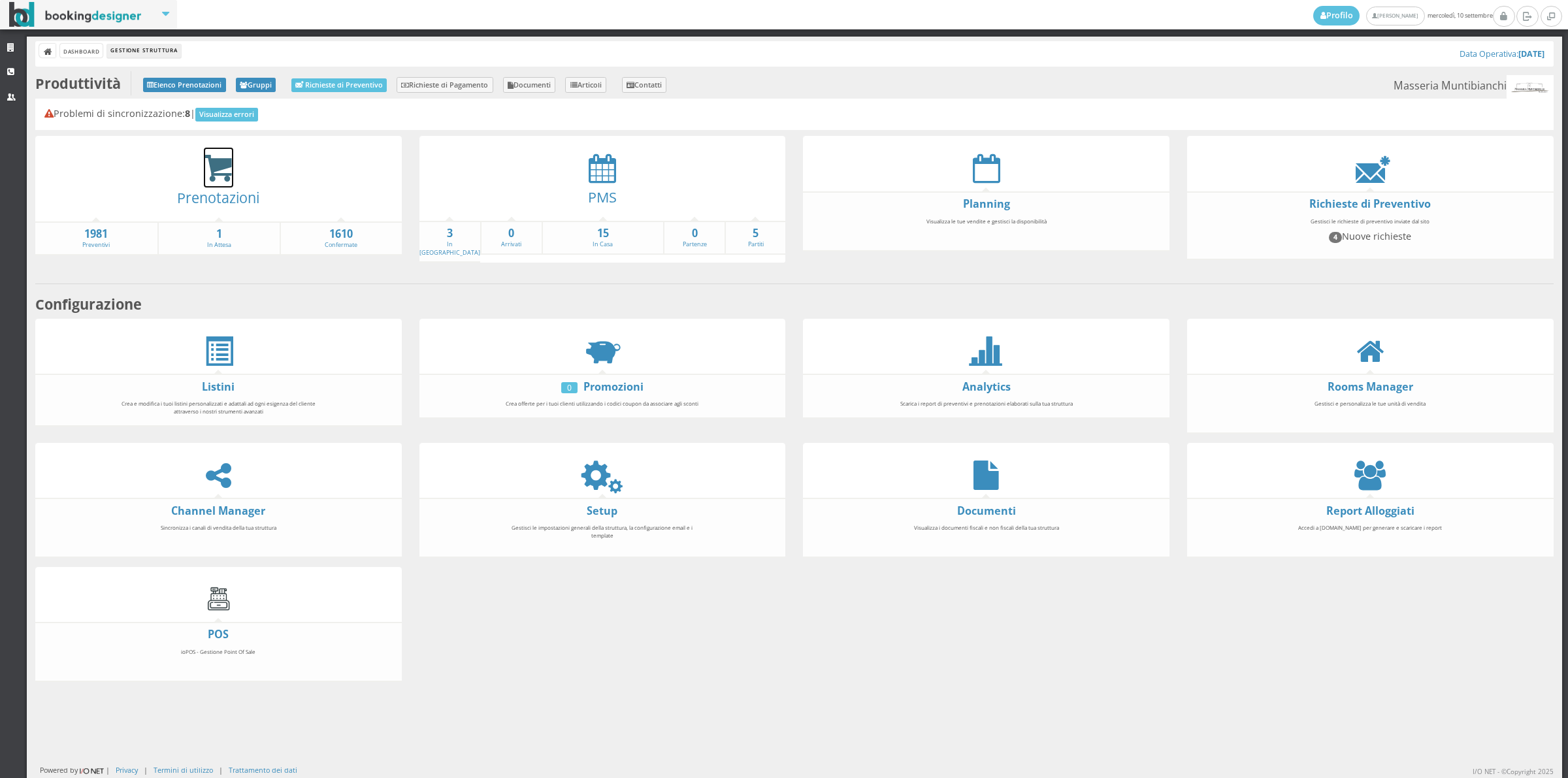
click at [216, 179] on icon at bounding box center [218, 169] width 29 height 30
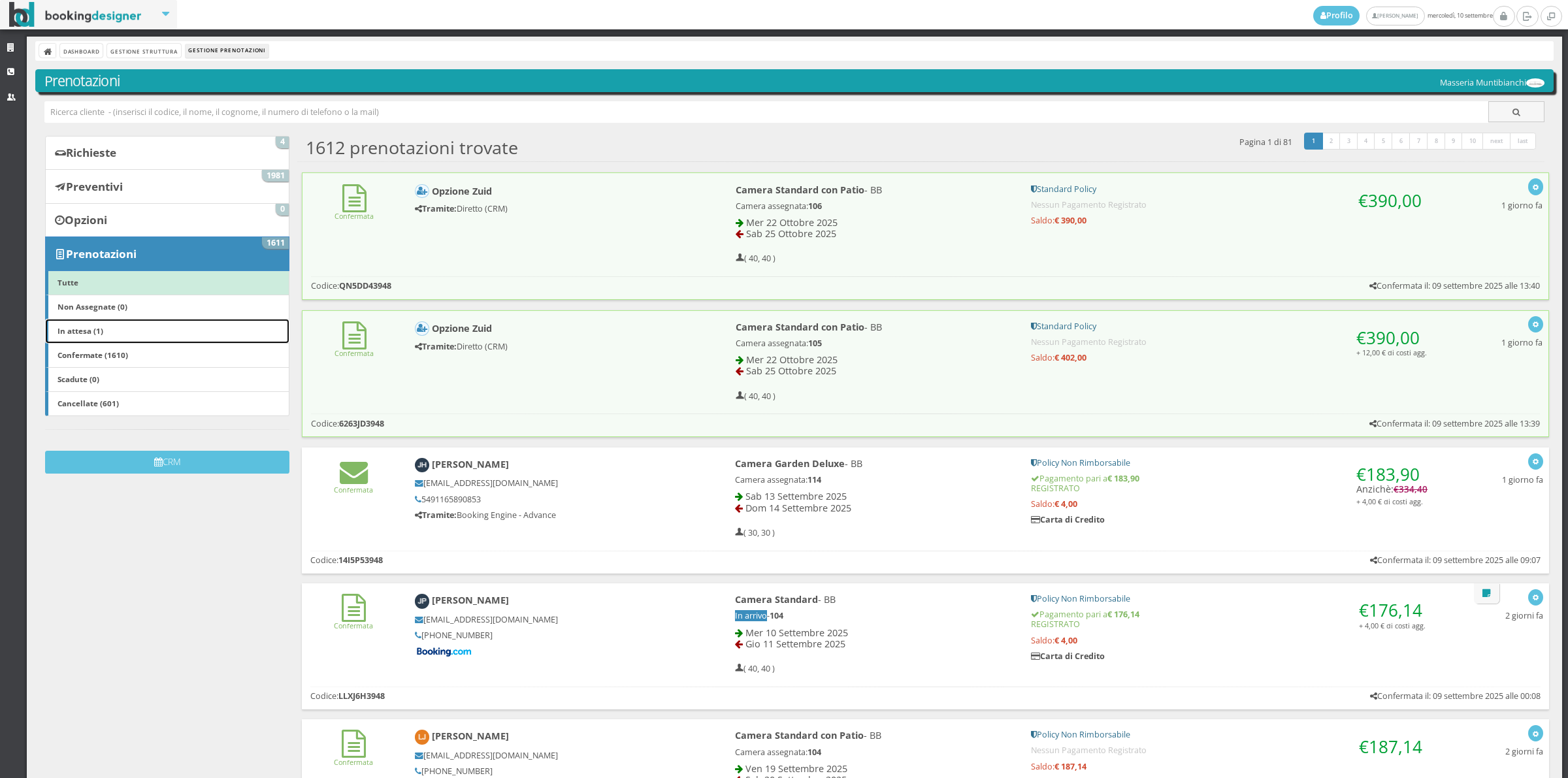
click at [86, 333] on b "In attesa (1)" at bounding box center [80, 330] width 46 height 11
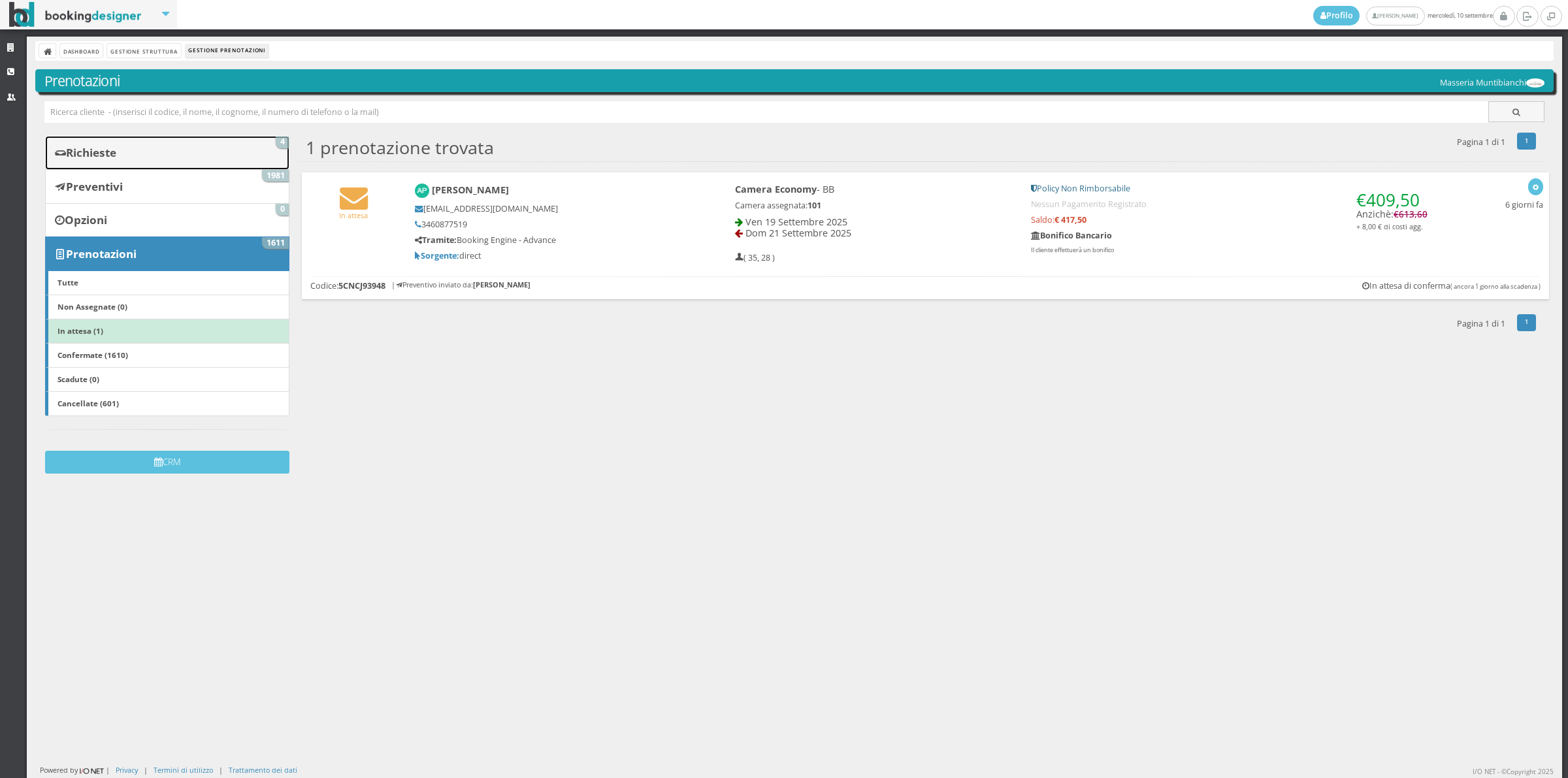
click at [99, 152] on b "Richieste" at bounding box center [91, 152] width 50 height 15
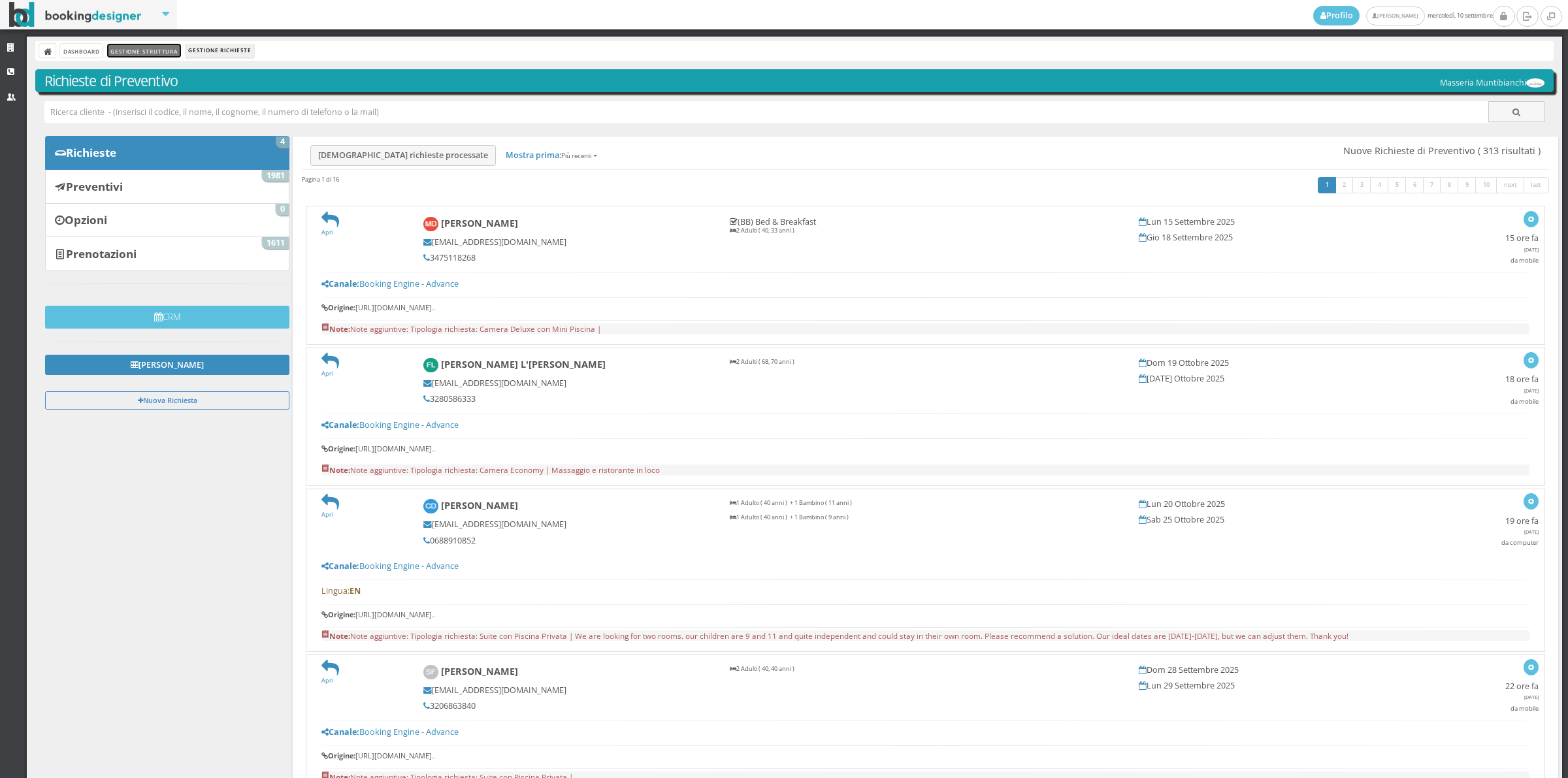
click at [135, 53] on link "Gestione Struttura" at bounding box center [143, 50] width 73 height 13
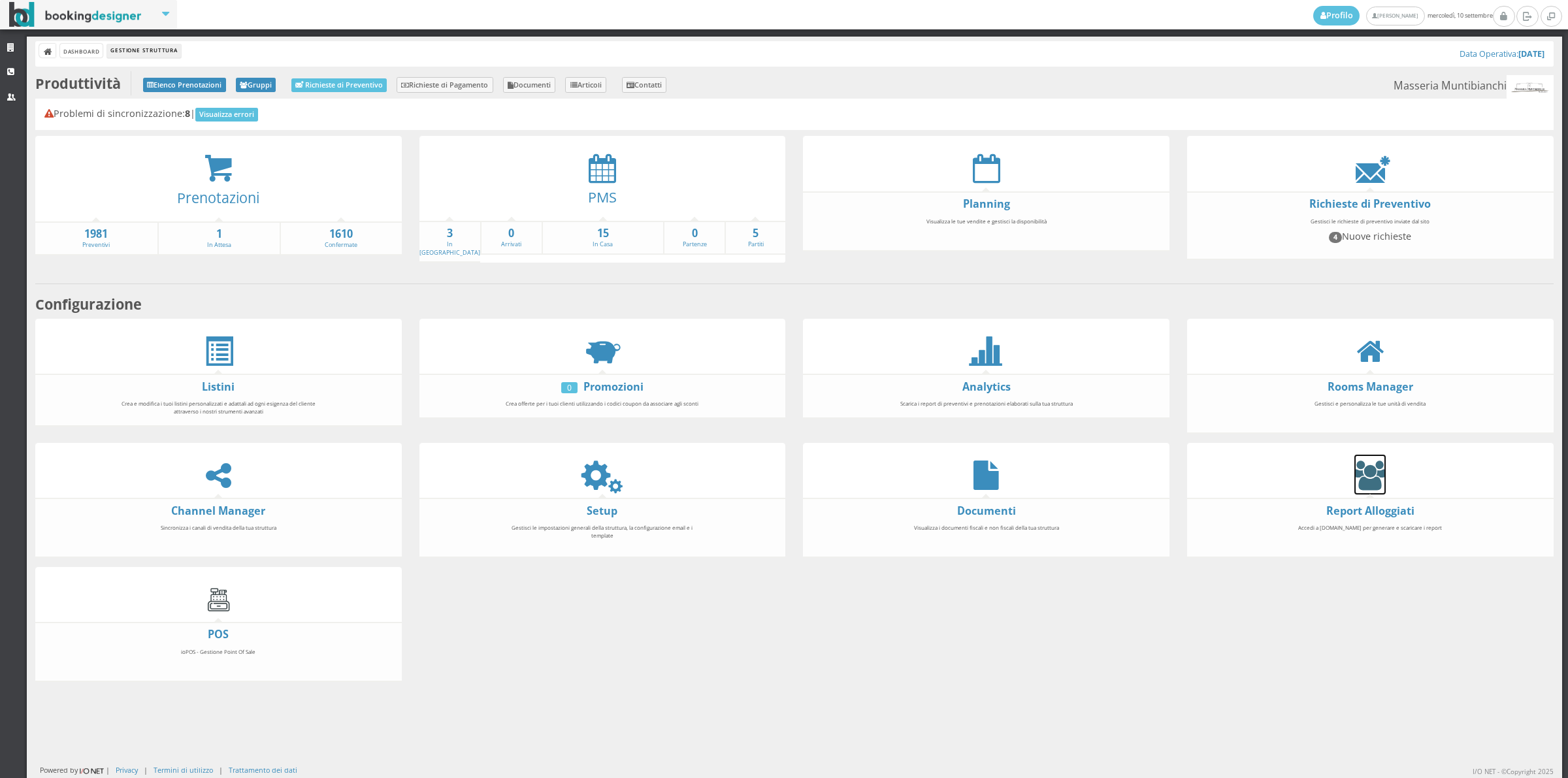
click at [1359, 482] on icon at bounding box center [1370, 475] width 31 height 29
click at [601, 472] on icon at bounding box center [602, 475] width 29 height 29
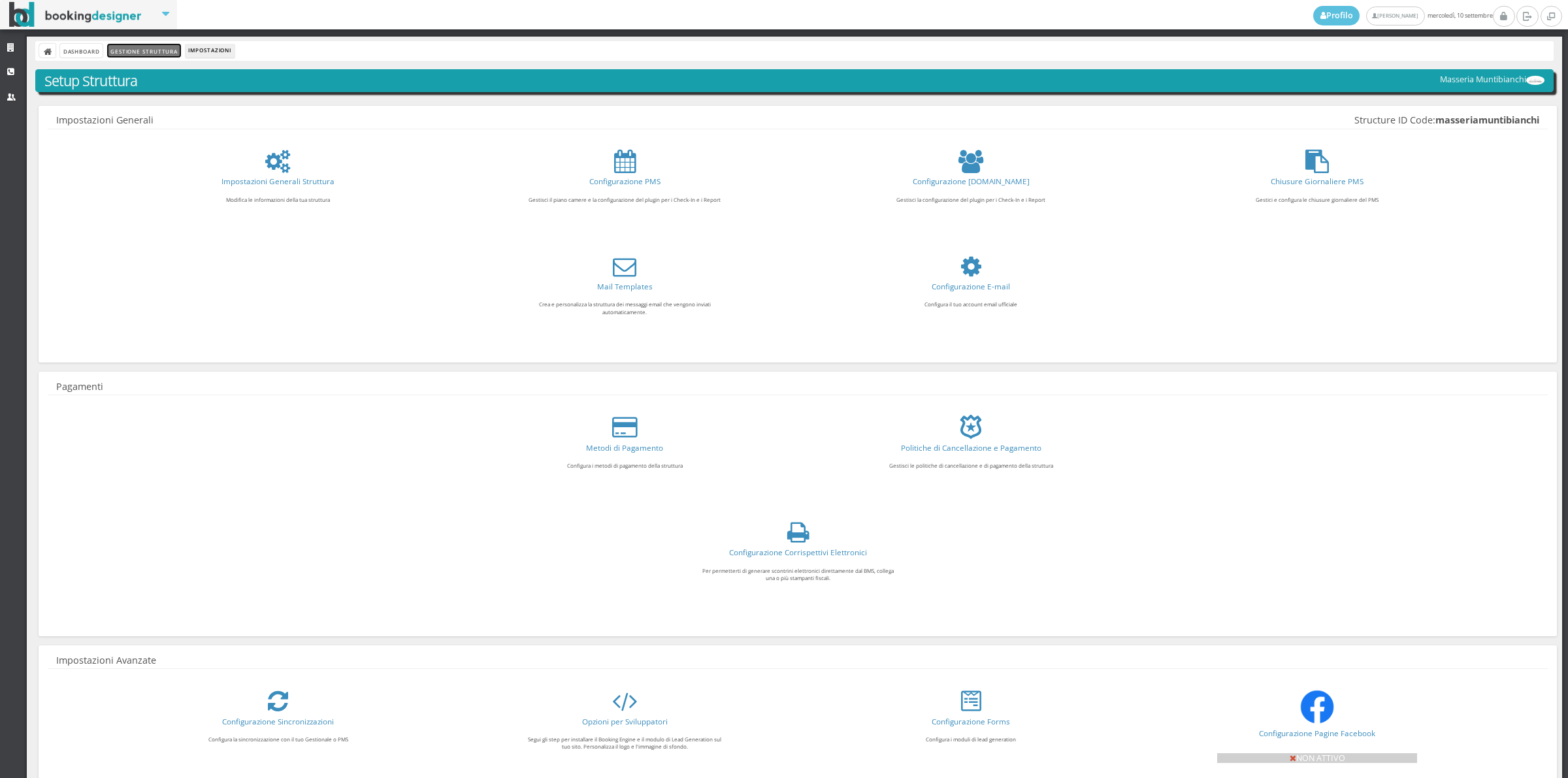
click at [162, 55] on link "Gestione Struttura" at bounding box center [143, 50] width 73 height 13
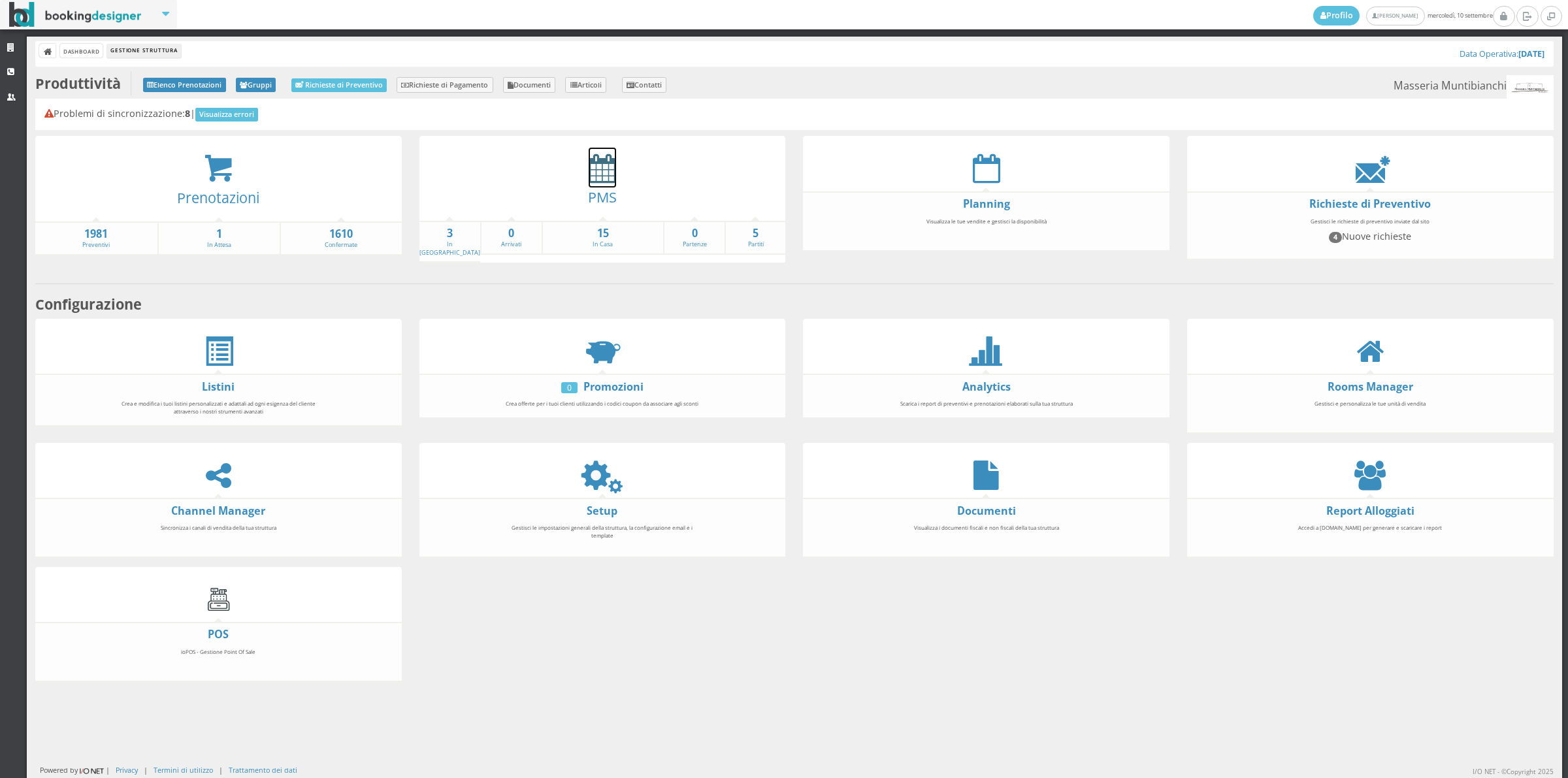
click at [599, 162] on icon at bounding box center [602, 168] width 28 height 29
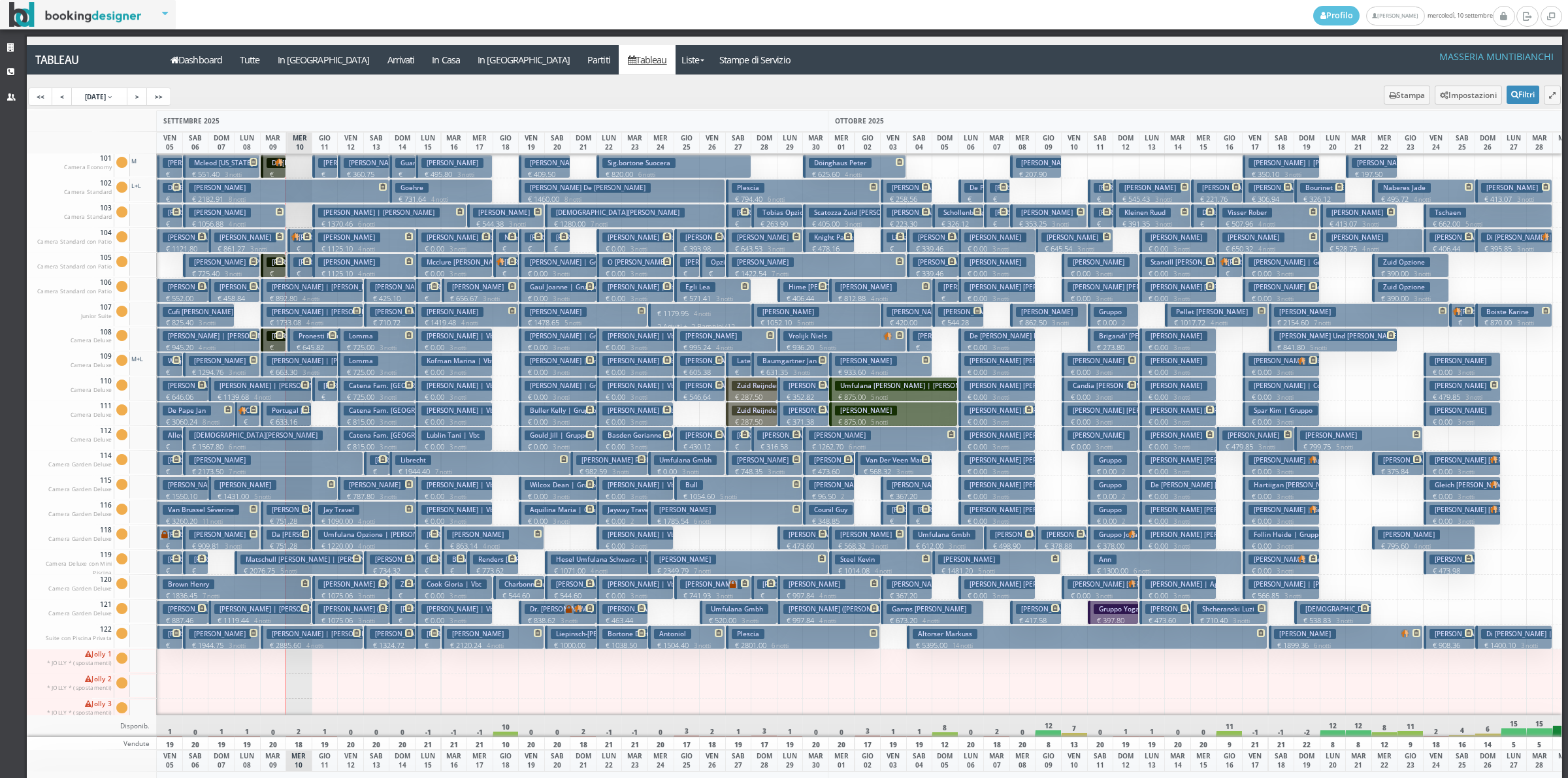
click at [615, 631] on h3 "Bortone Dott" at bounding box center [628, 634] width 52 height 10
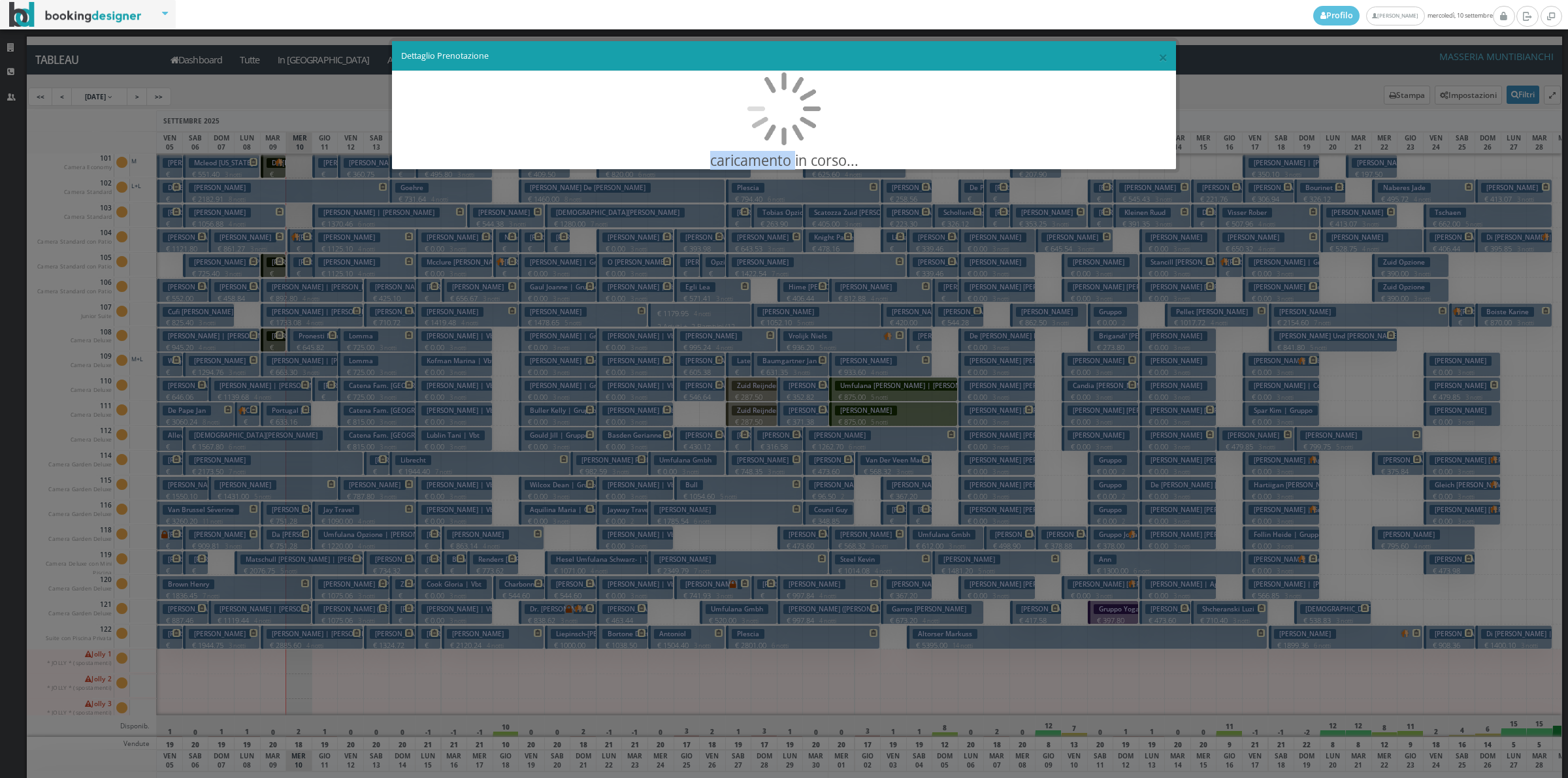
click at [615, 631] on div "× Dettaglio Prenotazione caricamento in corso..." at bounding box center [784, 389] width 1568 height 778
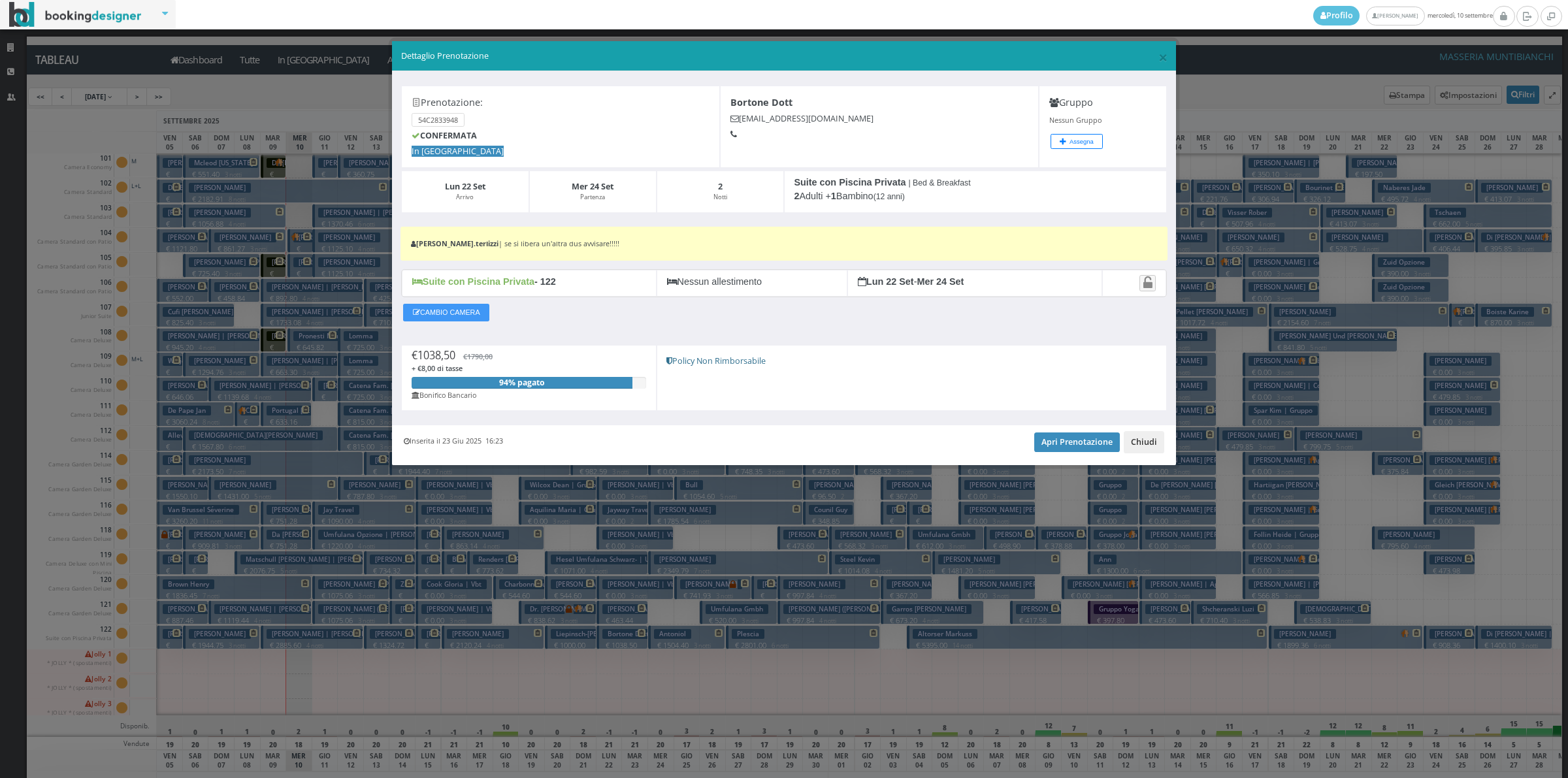
click at [1144, 453] on button "Chiudi" at bounding box center [1143, 441] width 40 height 22
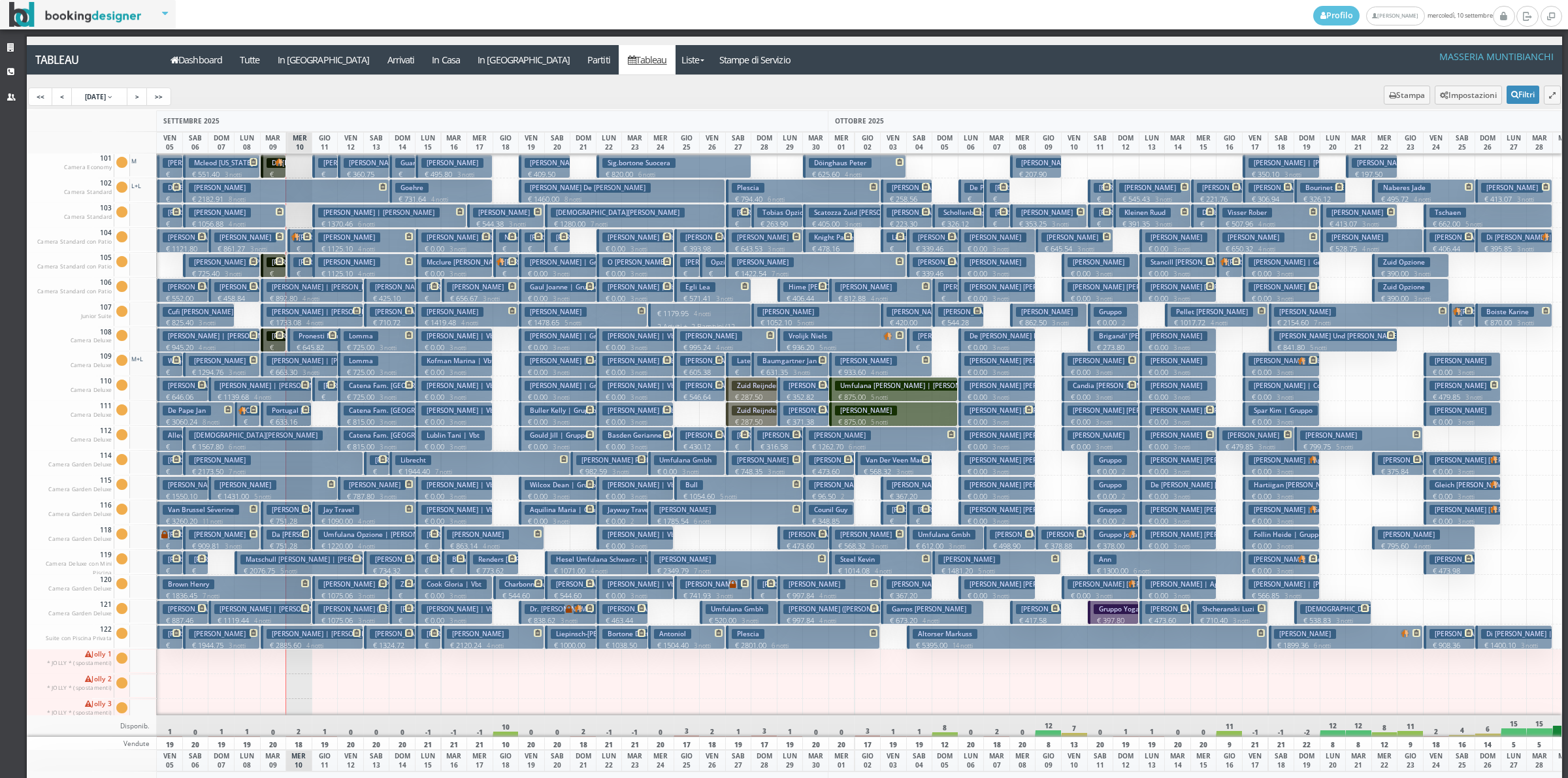
click at [658, 461] on h3 "Umfulana Gmbh" at bounding box center [685, 460] width 62 height 10
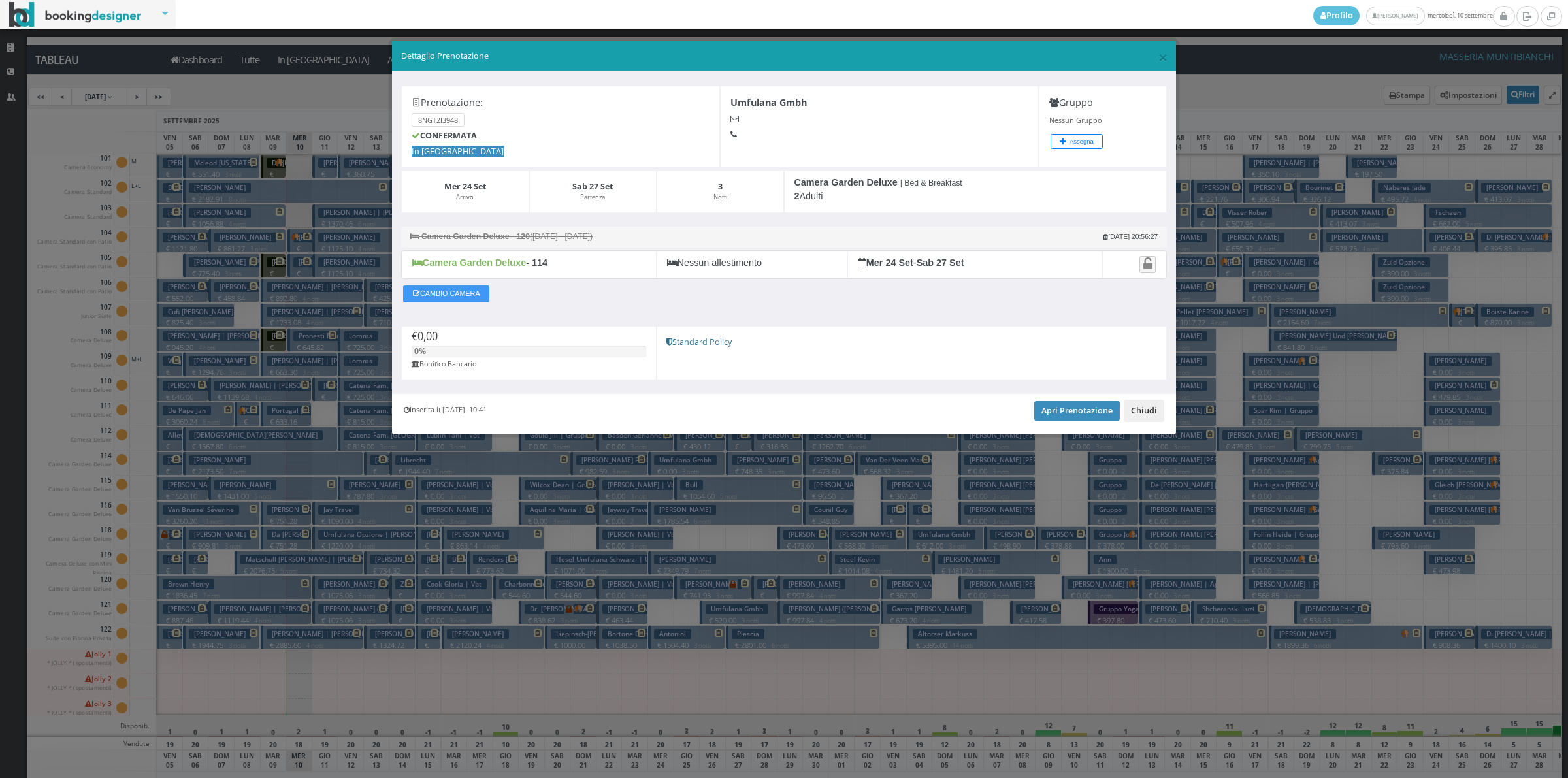
click at [1162, 413] on button "Chiudi" at bounding box center [1143, 410] width 40 height 22
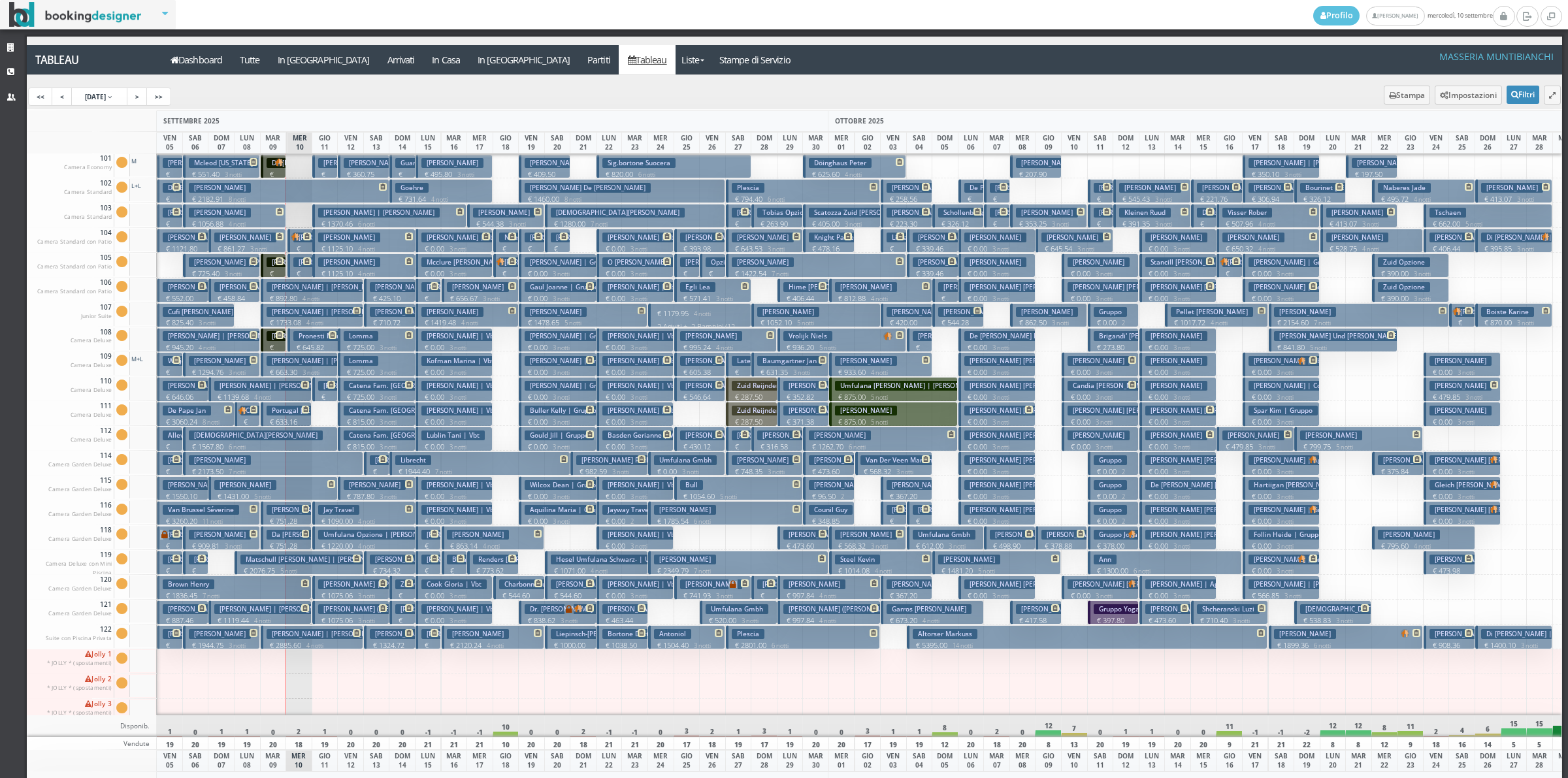
click at [661, 513] on h3 "[PERSON_NAME]" at bounding box center [685, 510] width 62 height 10
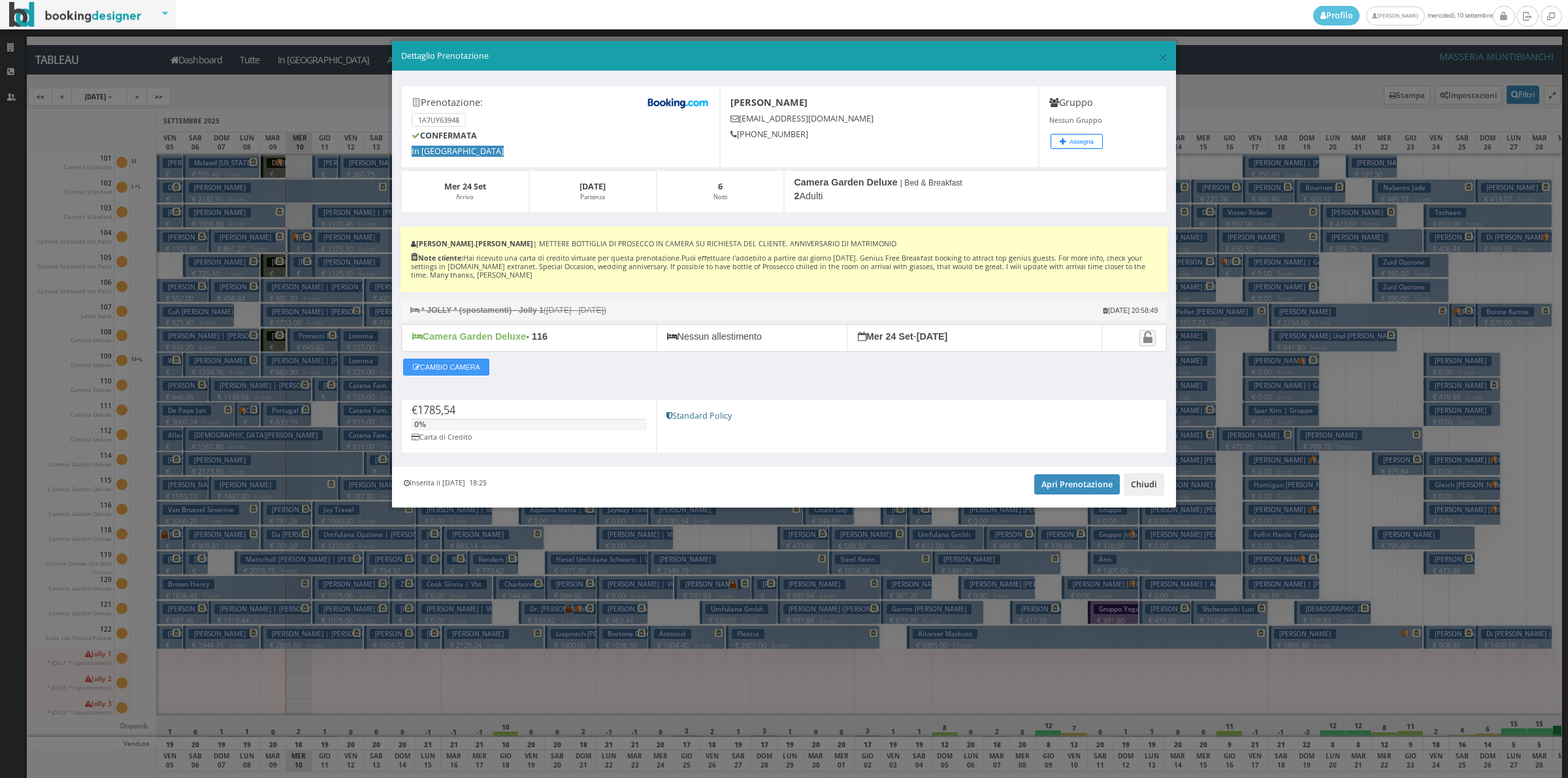
click at [1157, 488] on button "Chiudi" at bounding box center [1143, 483] width 40 height 22
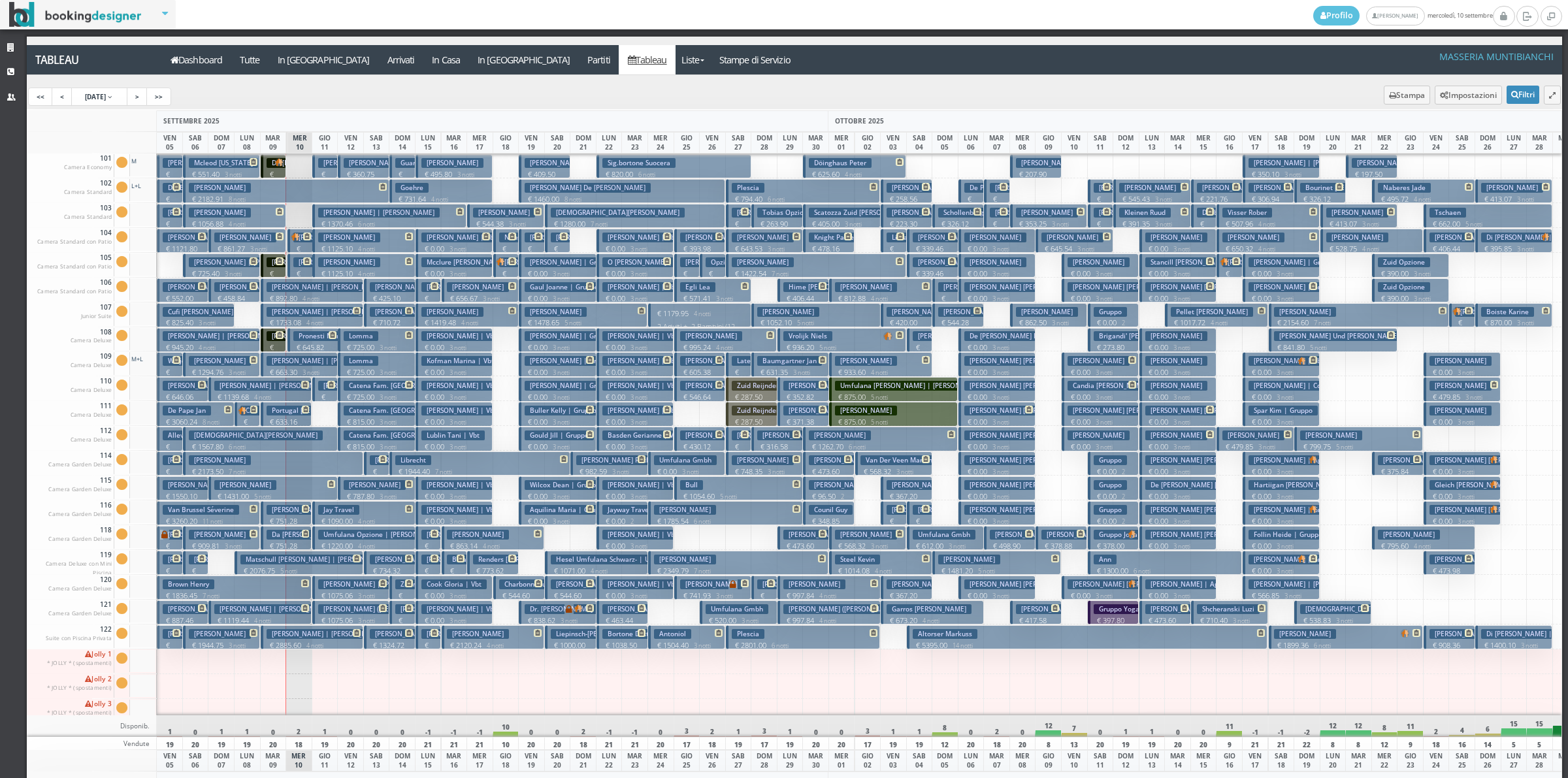
click at [659, 565] on p "€ 2349.79 7 notti" at bounding box center [739, 570] width 171 height 11
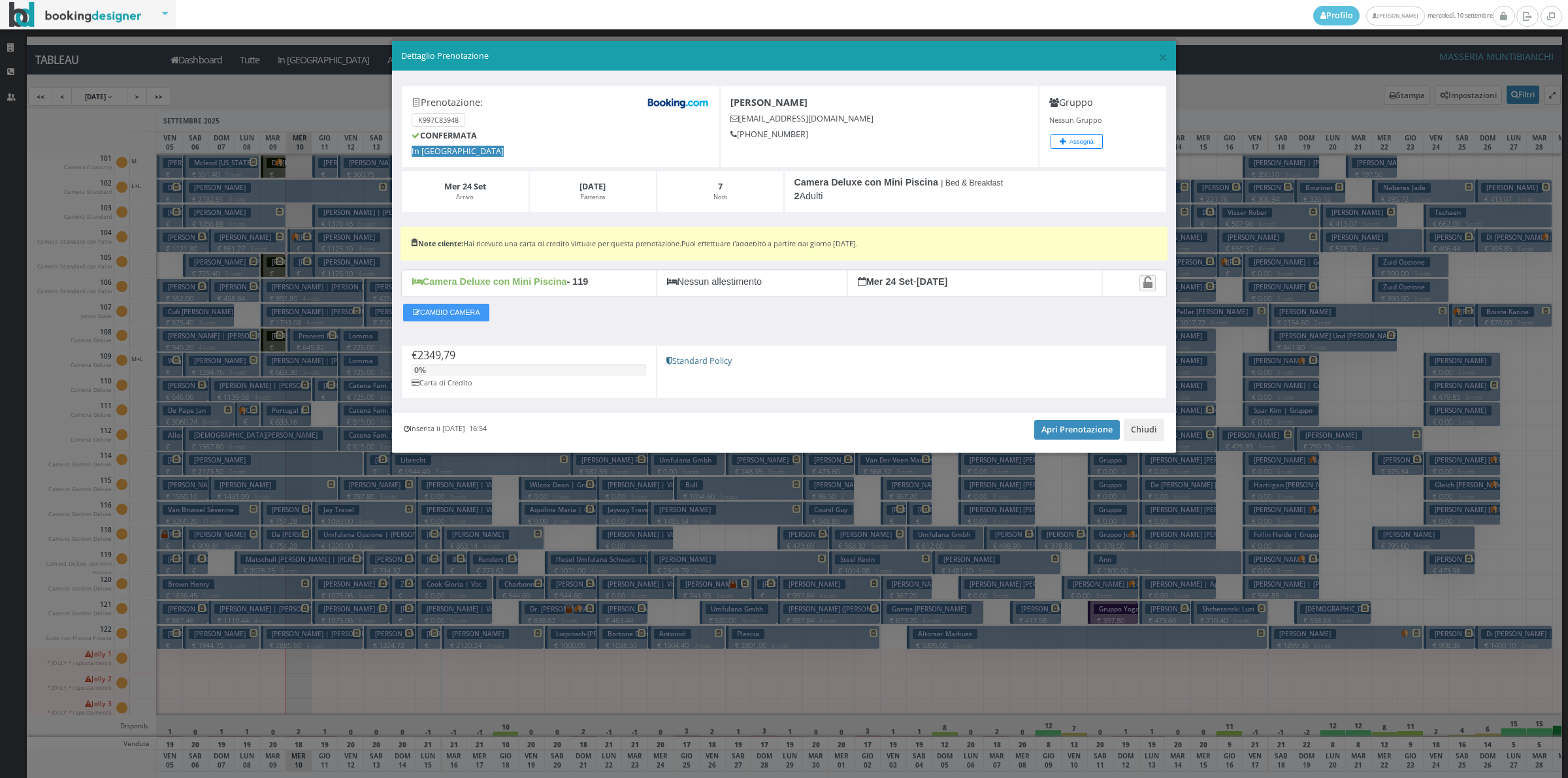
click at [1123, 429] on div "Inserita il 18 Ott 2024 16:54 Apri Prenotazione Chiudi" at bounding box center [784, 433] width 784 height 40
click at [1131, 432] on button "Chiudi" at bounding box center [1143, 429] width 40 height 22
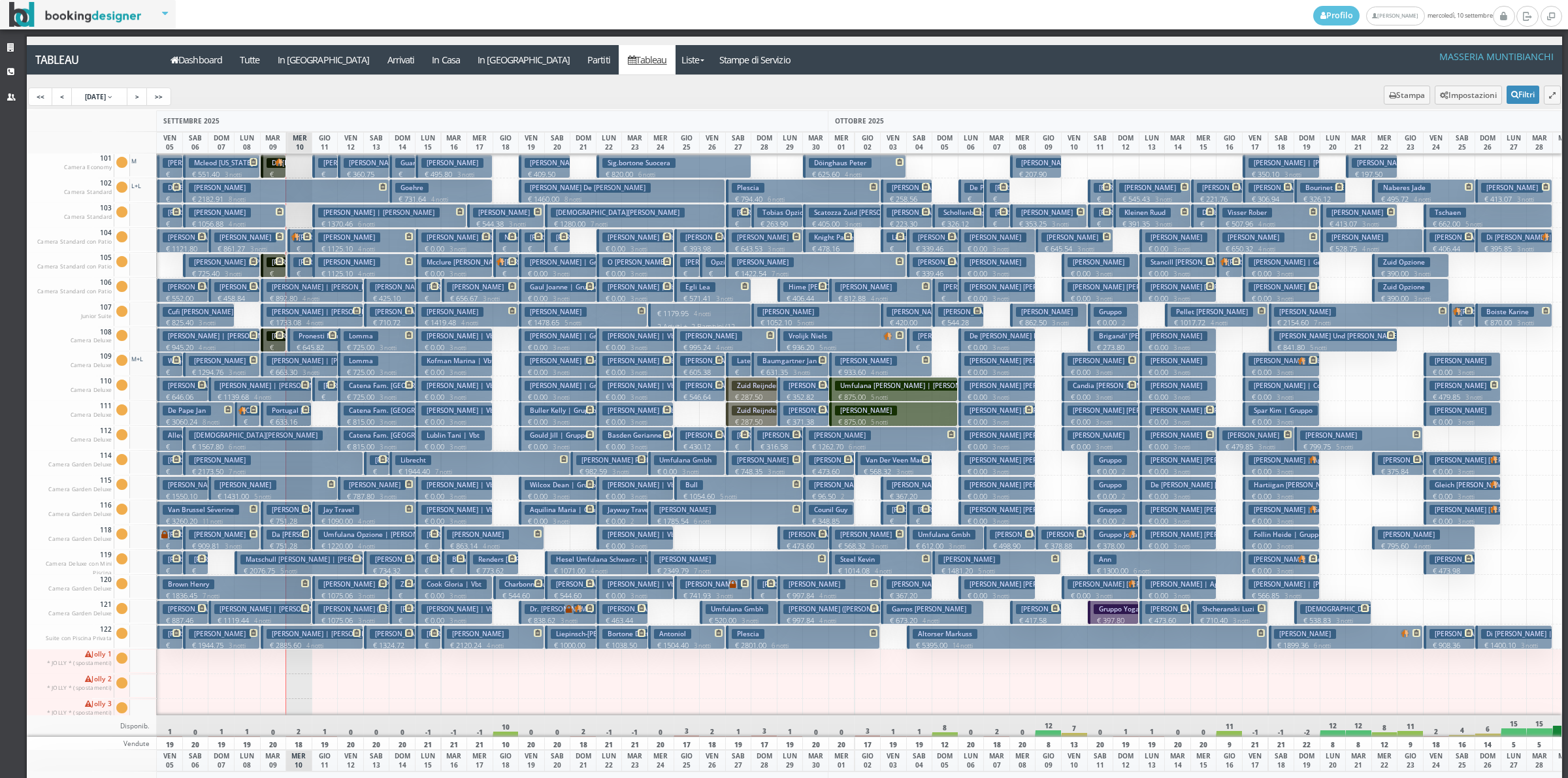
click at [662, 631] on h3 "Antoniol" at bounding box center [673, 634] width 38 height 10
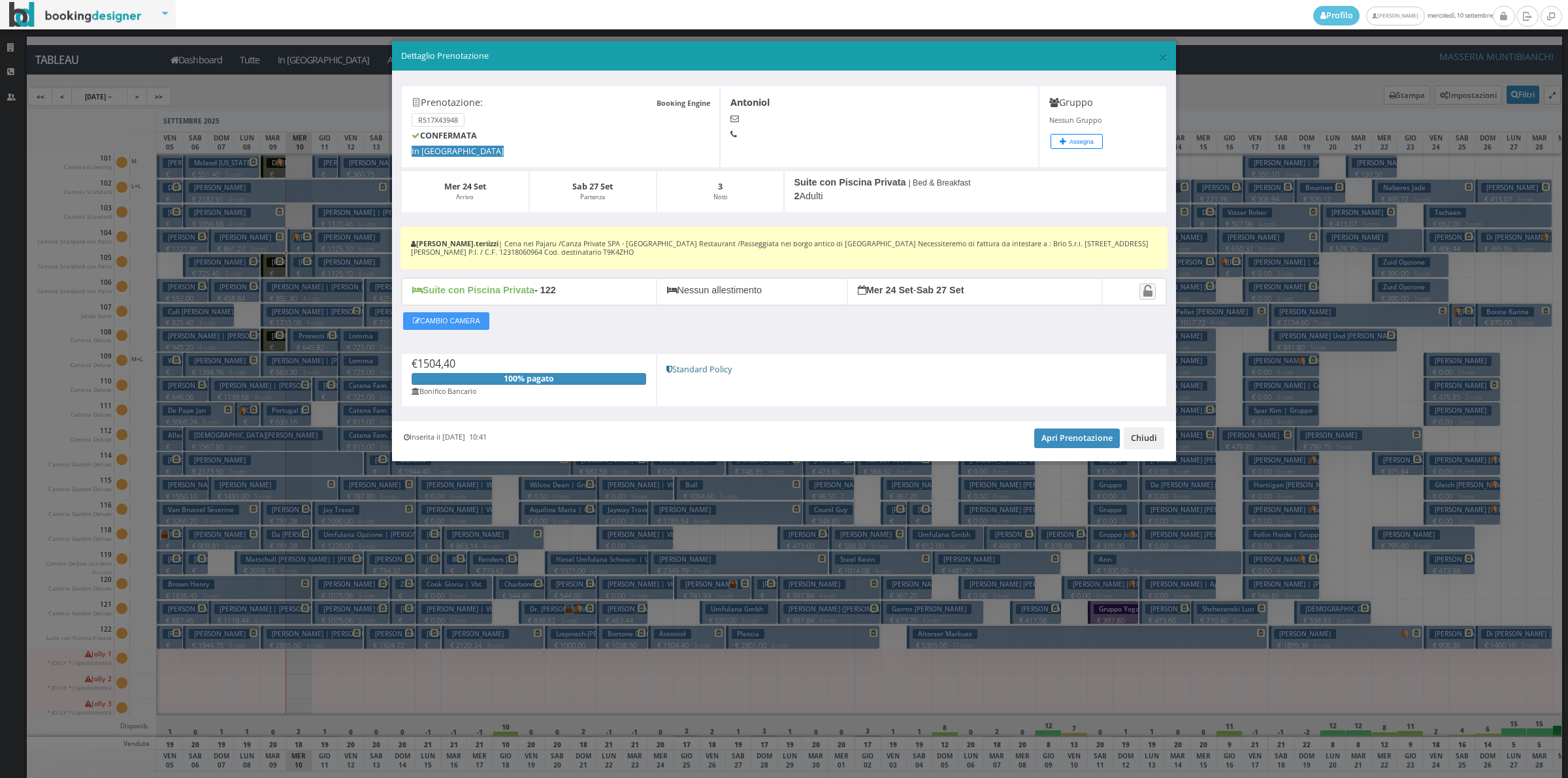
click at [1150, 438] on button "Chiudi" at bounding box center [1143, 438] width 40 height 22
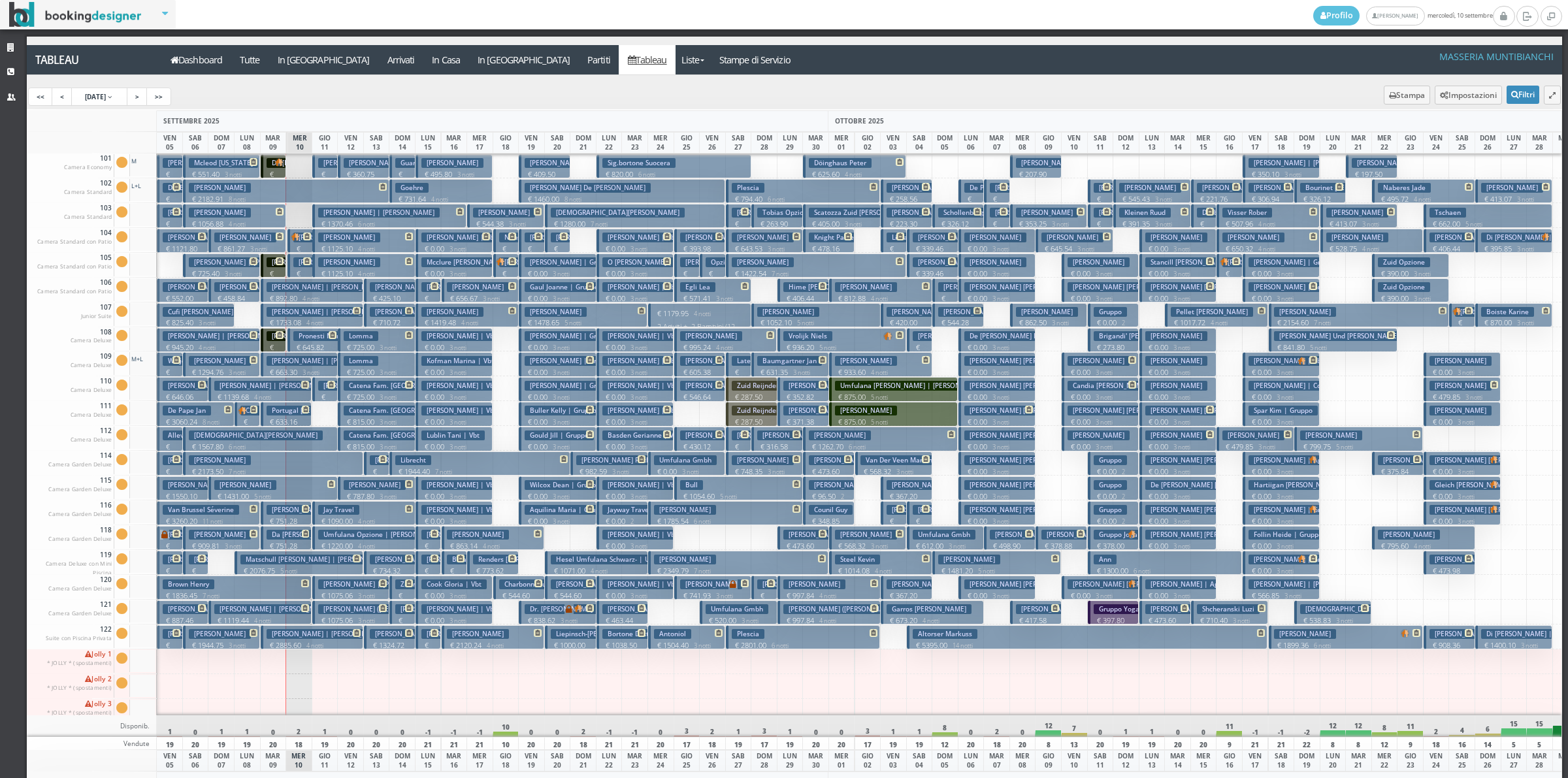
click at [686, 583] on h3 "Blattner Barbara" at bounding box center [712, 585] width 62 height 10
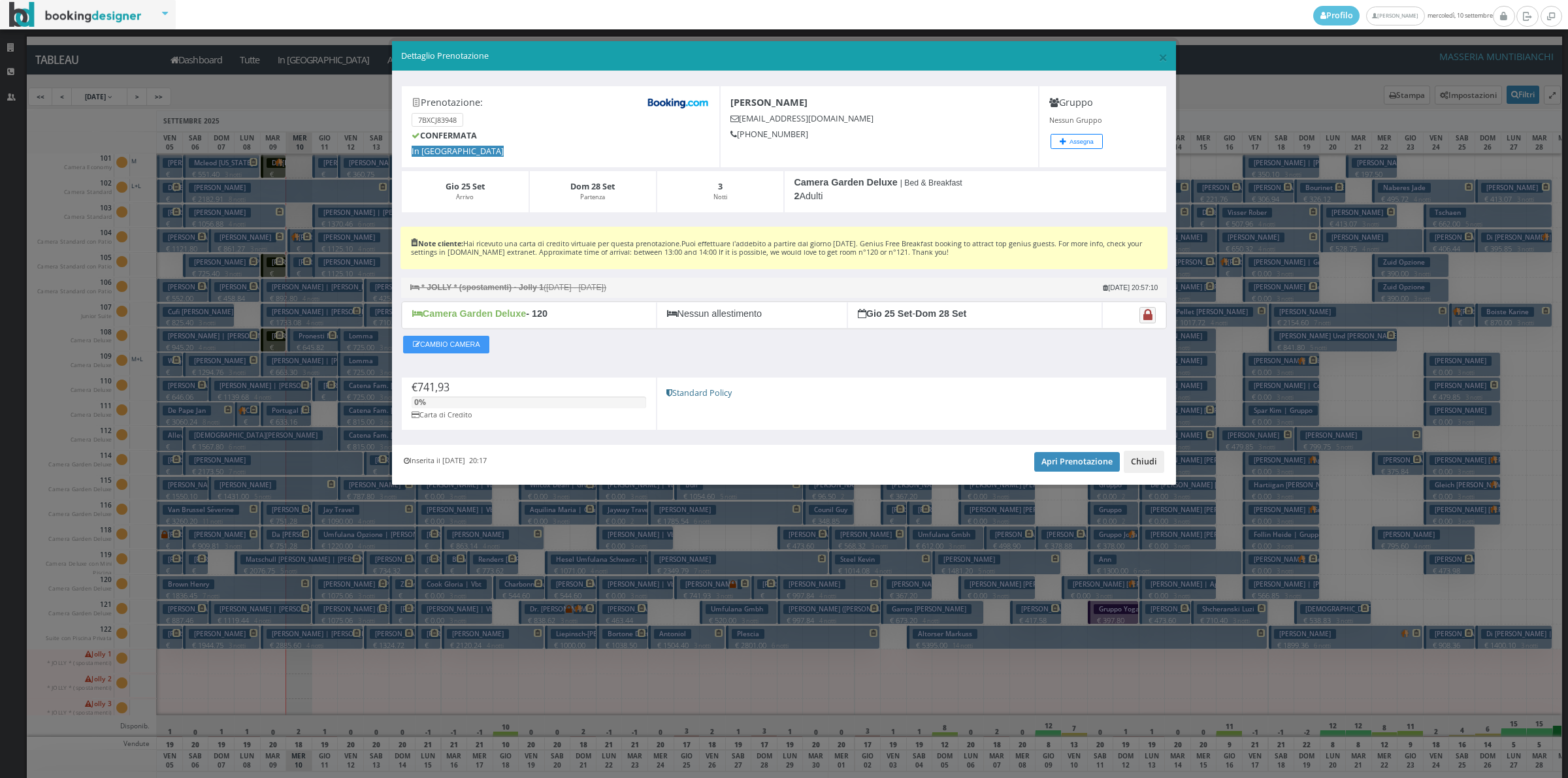
click at [1150, 458] on button "Chiudi" at bounding box center [1143, 461] width 40 height 22
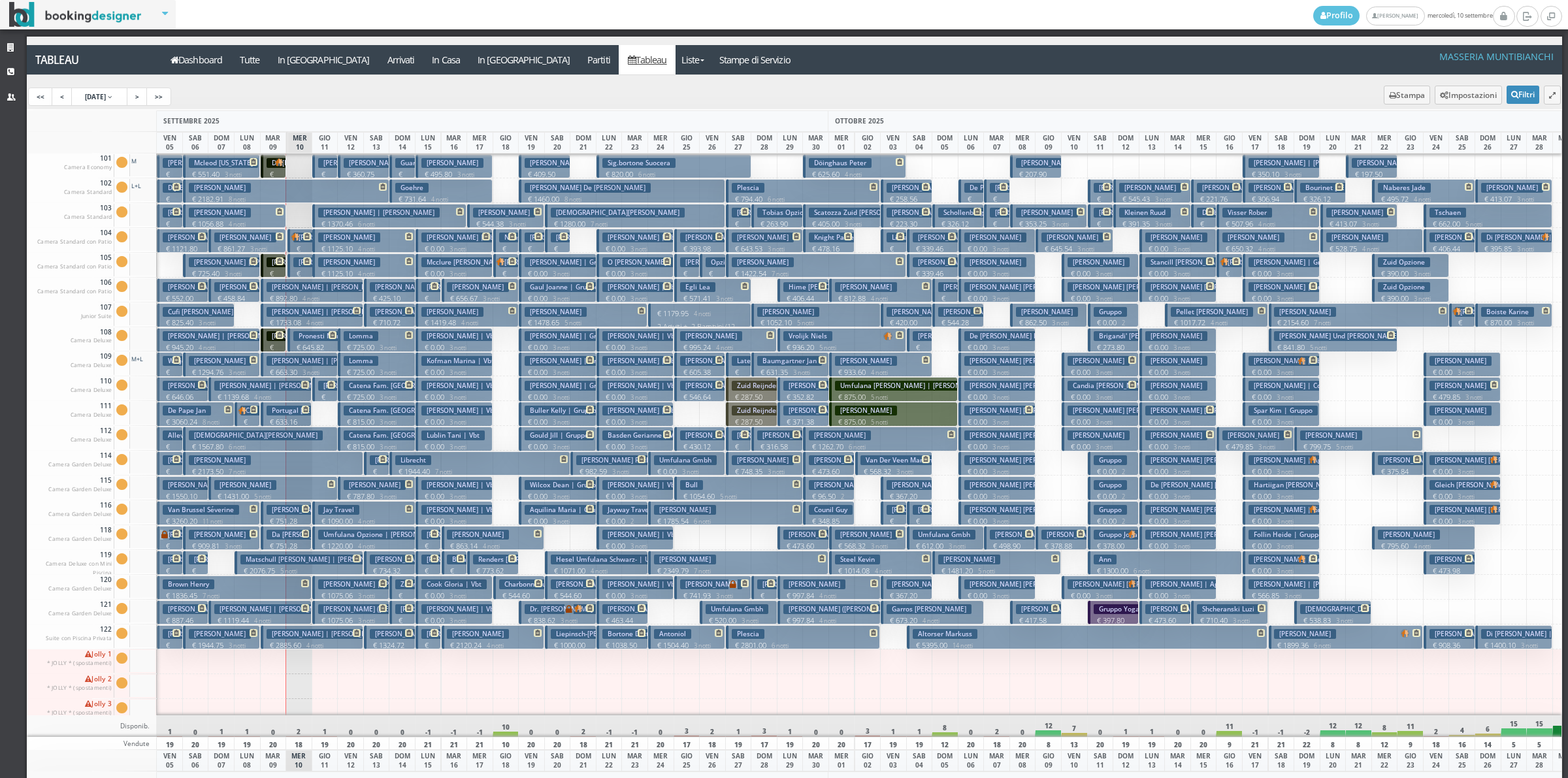
click at [685, 488] on h3 "Bull" at bounding box center [692, 485] width 23 height 10
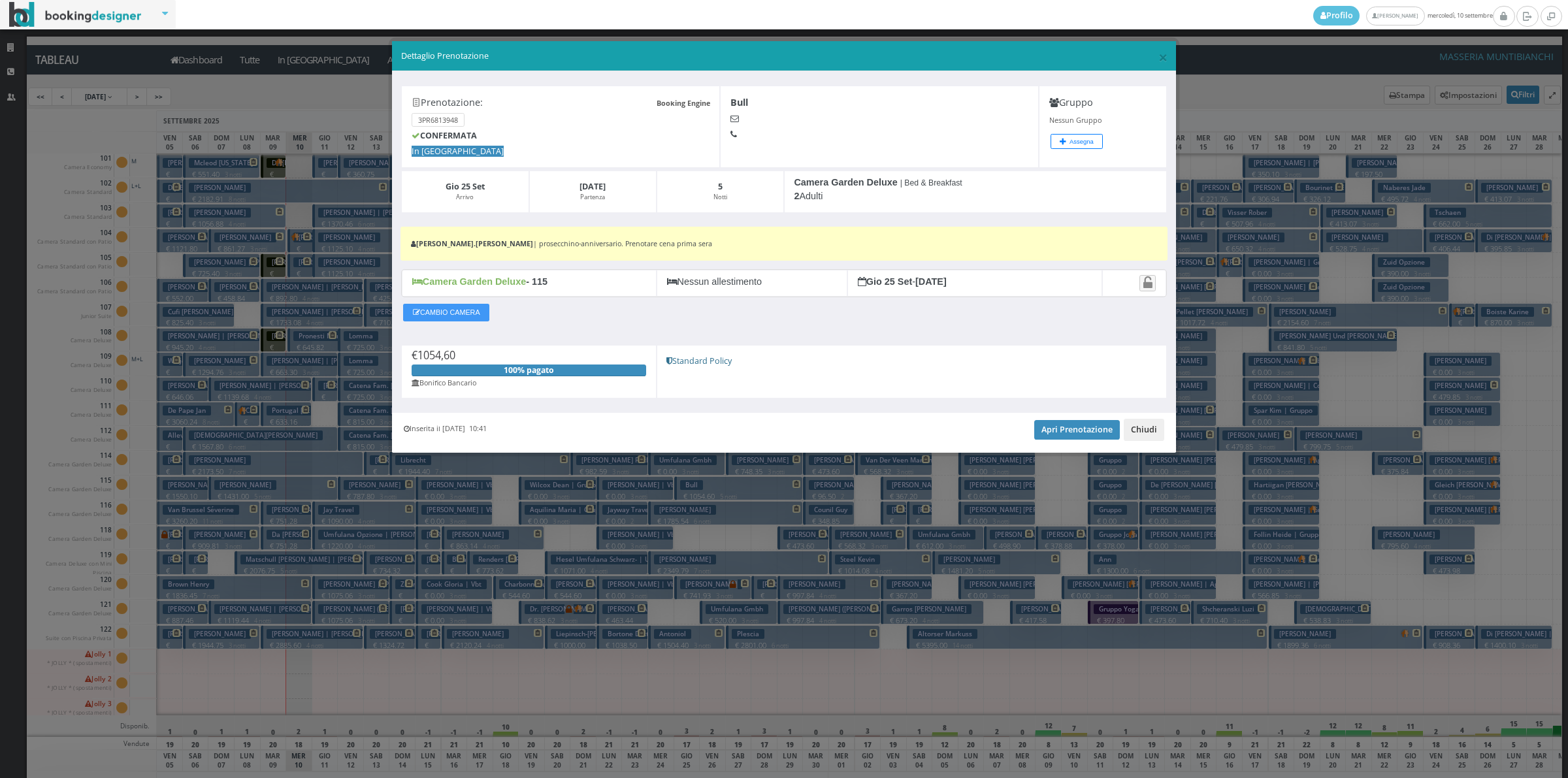
click at [1134, 436] on button "Chiudi" at bounding box center [1143, 429] width 40 height 22
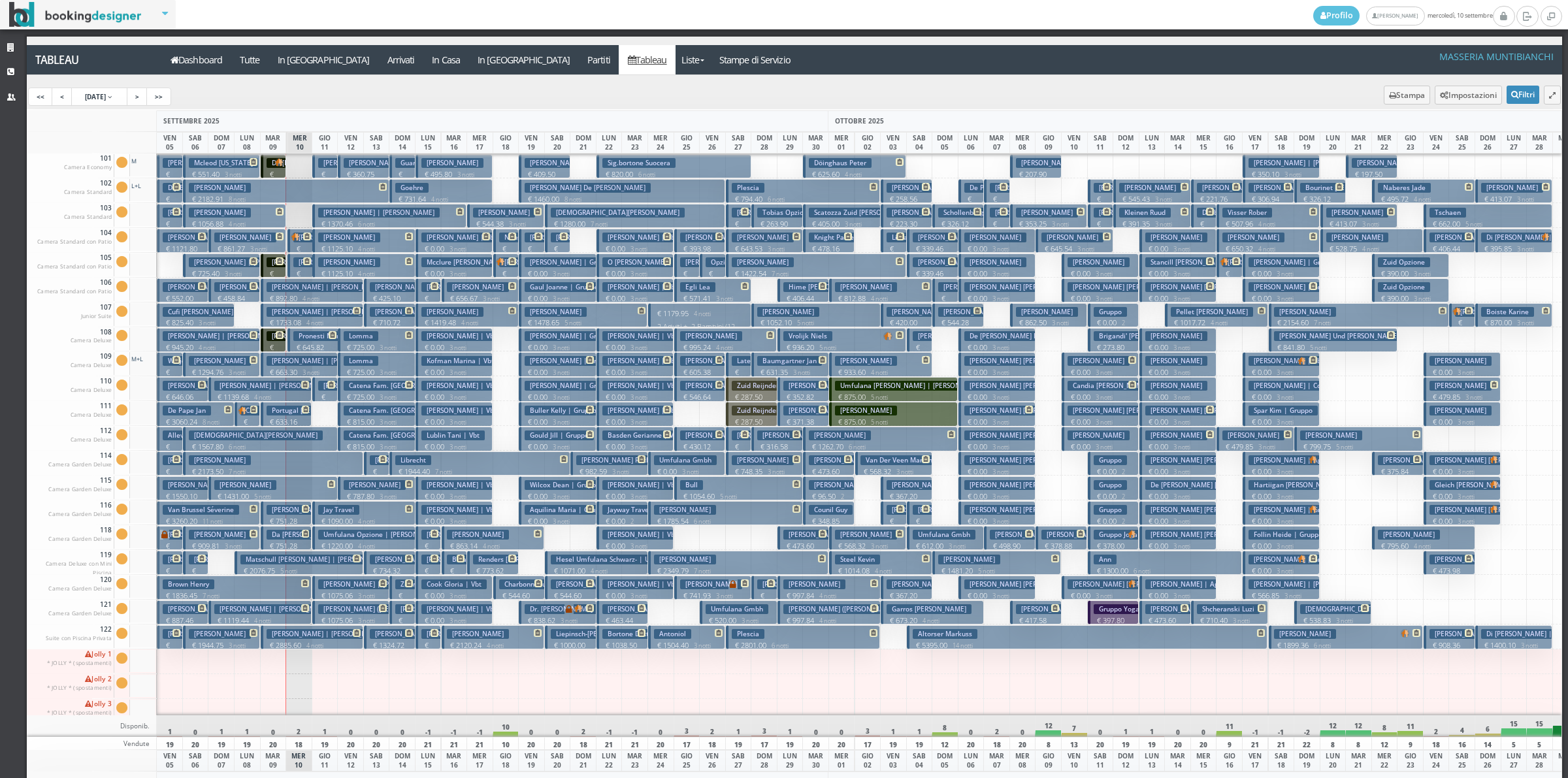
click at [685, 435] on h3 "Damame Levi" at bounding box center [712, 435] width 62 height 10
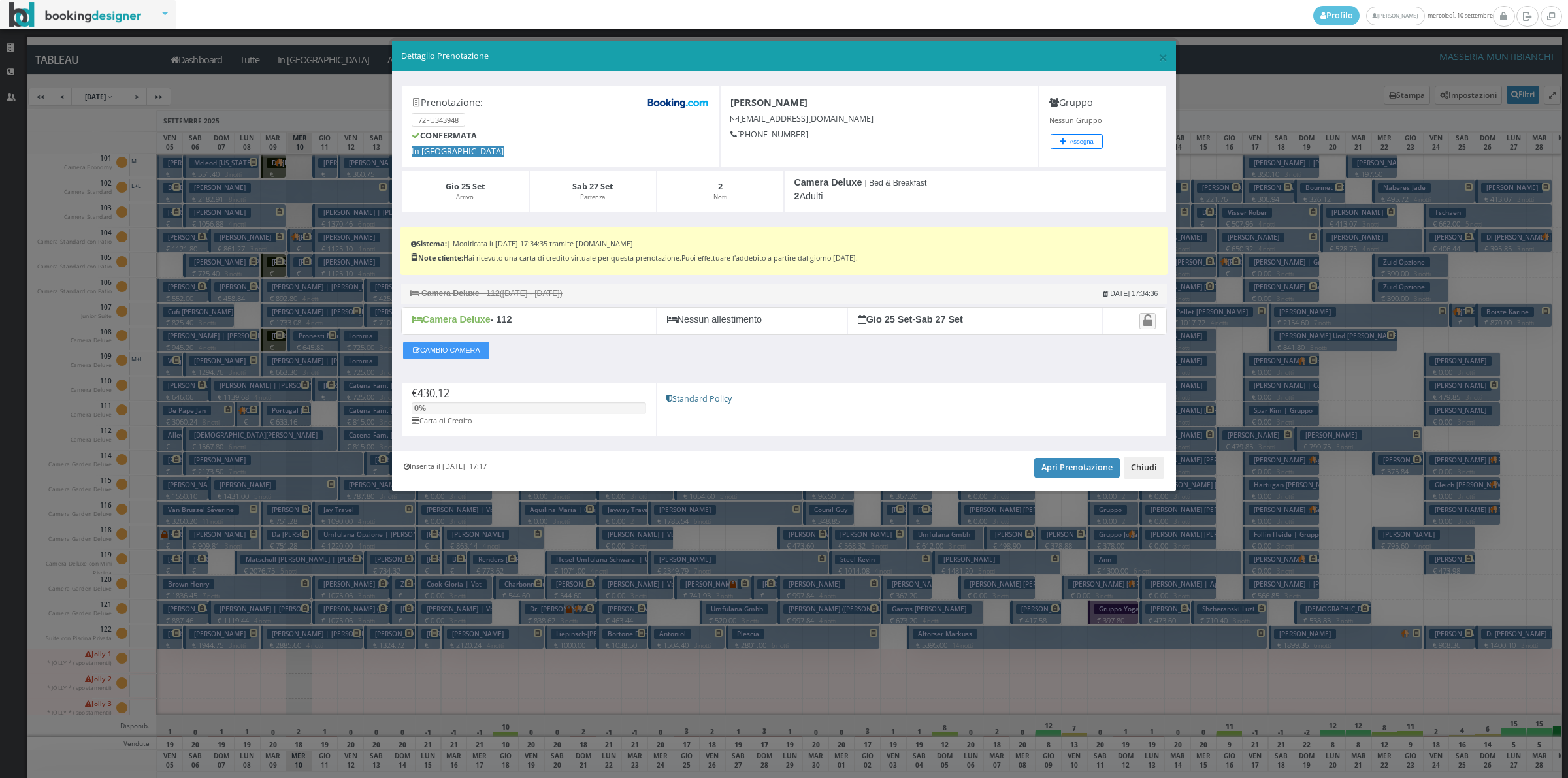
click at [1142, 467] on button "Chiudi" at bounding box center [1143, 467] width 40 height 22
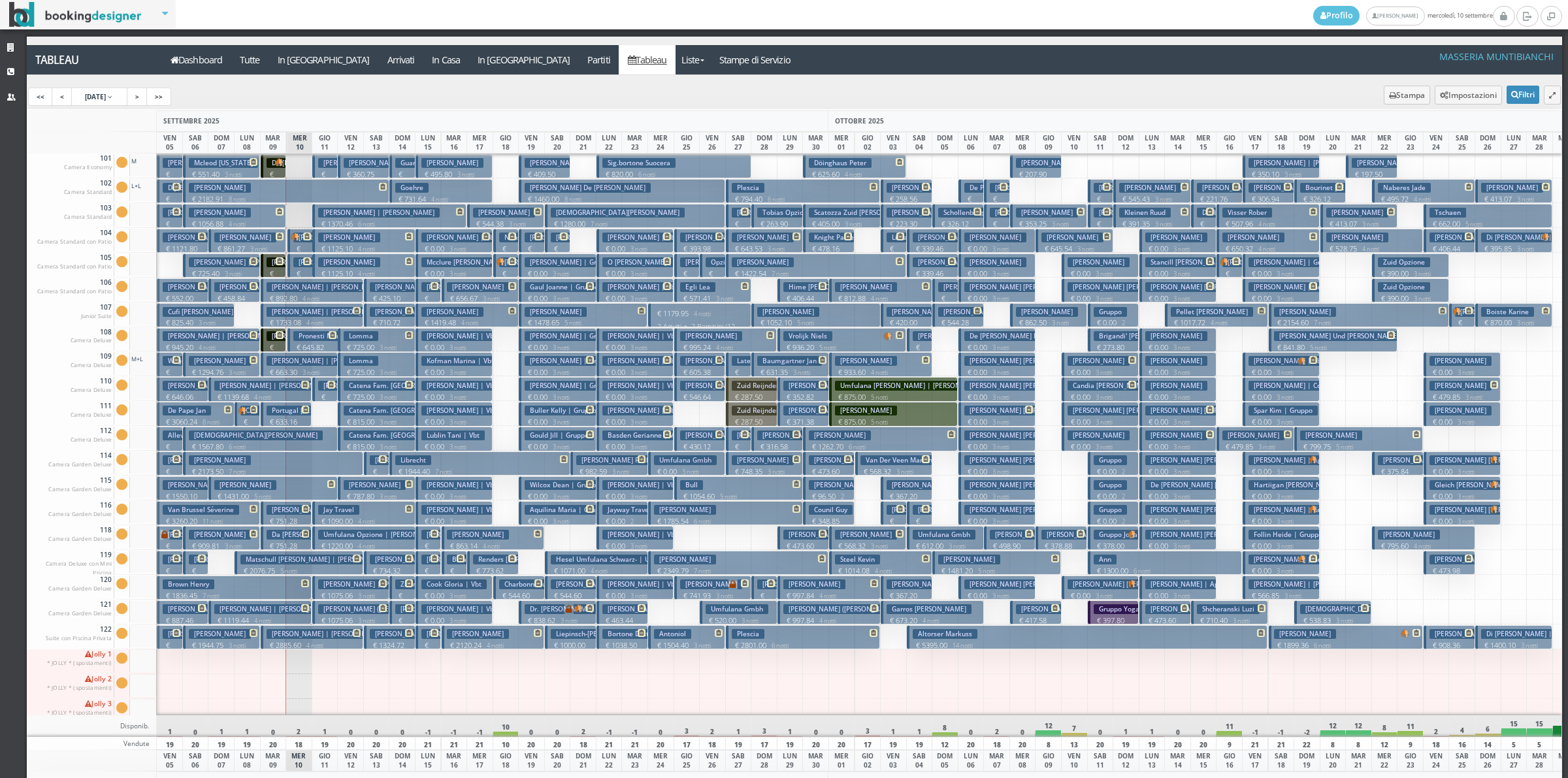
click at [687, 341] on h3 "Dick Wilhelm" at bounding box center [712, 336] width 62 height 10
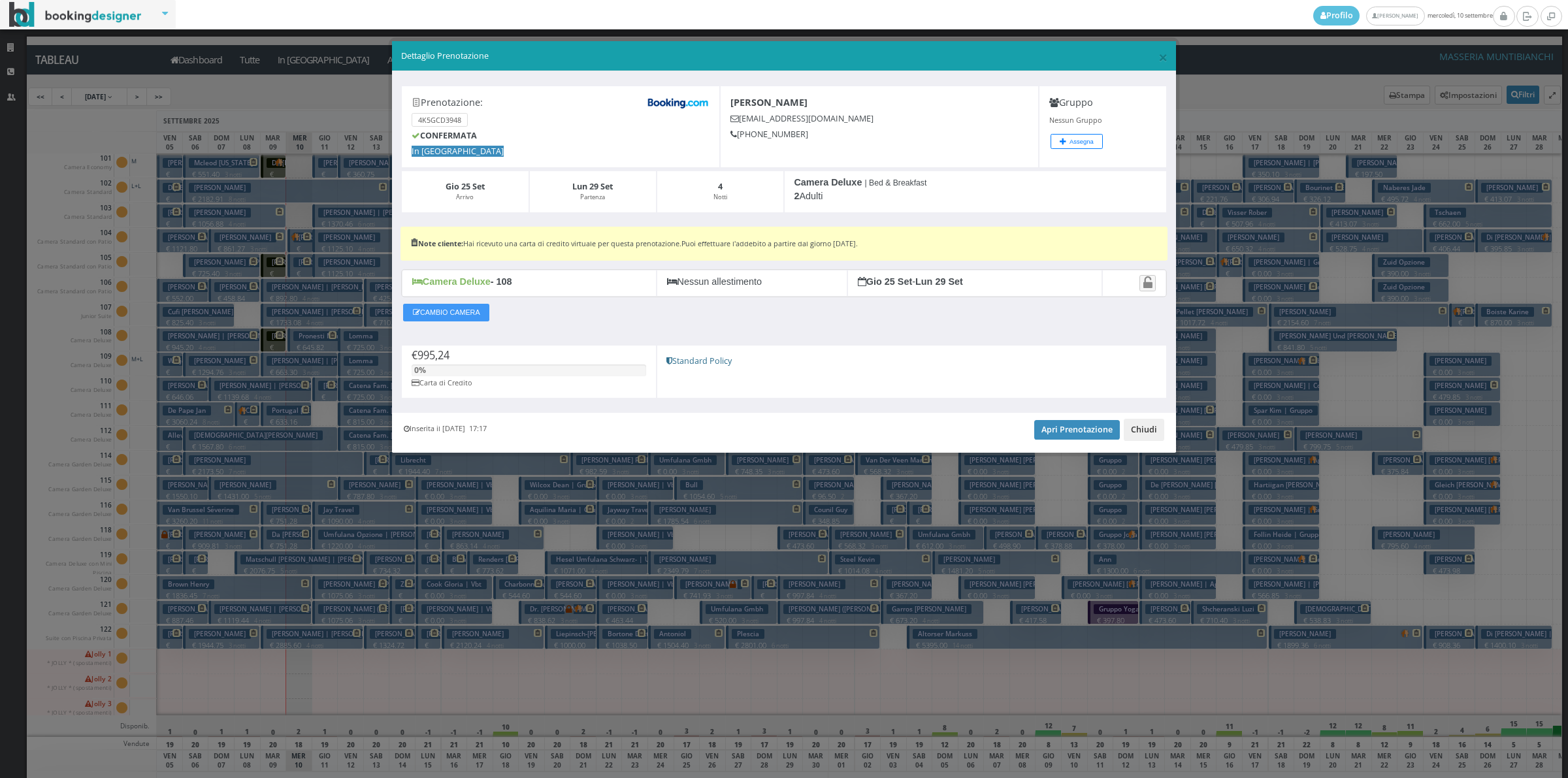
click at [1150, 430] on button "Chiudi" at bounding box center [1143, 429] width 40 height 22
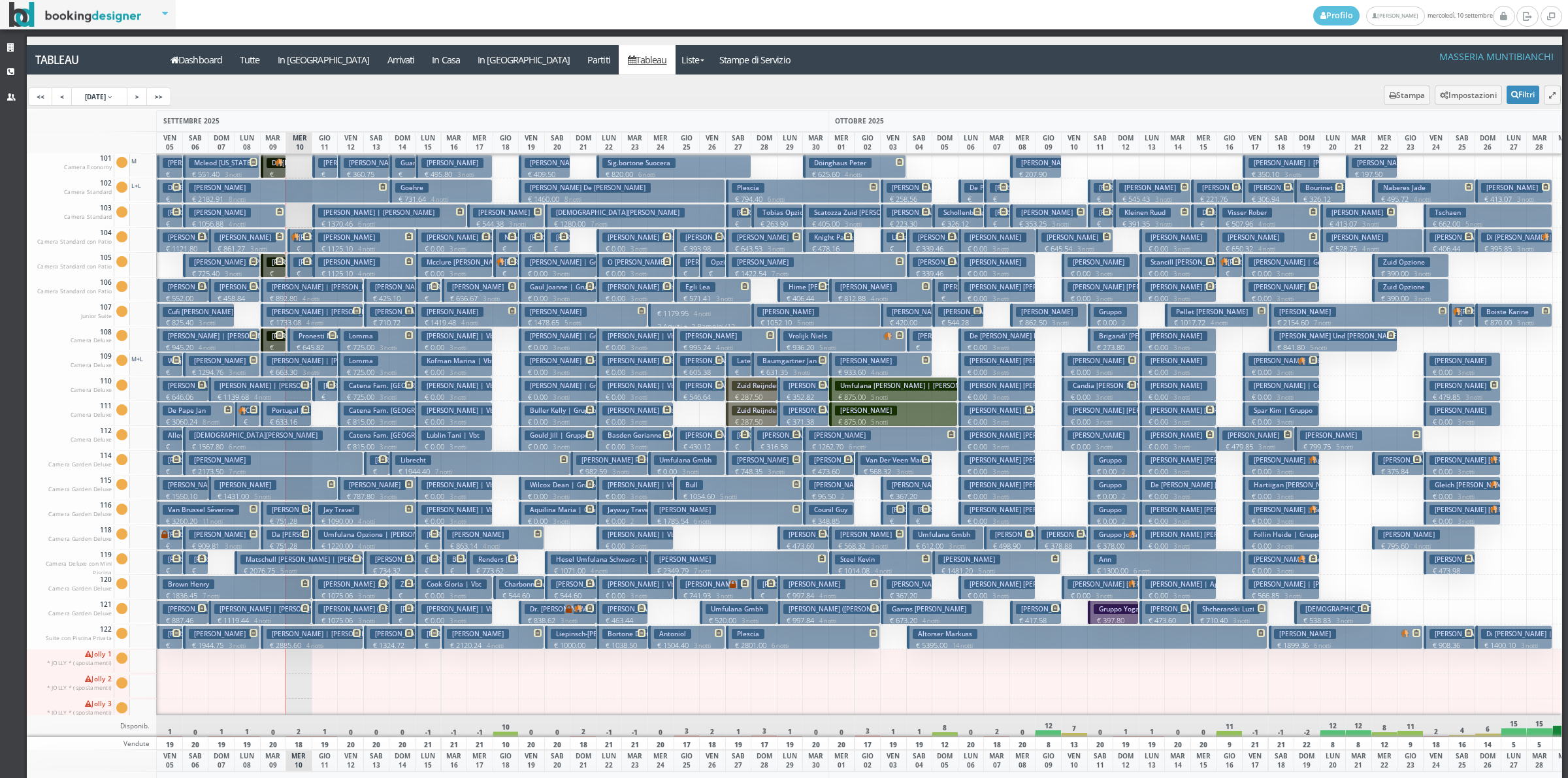
click at [685, 370] on p "€ 605.38 2 notti" at bounding box center [701, 377] width 42 height 21
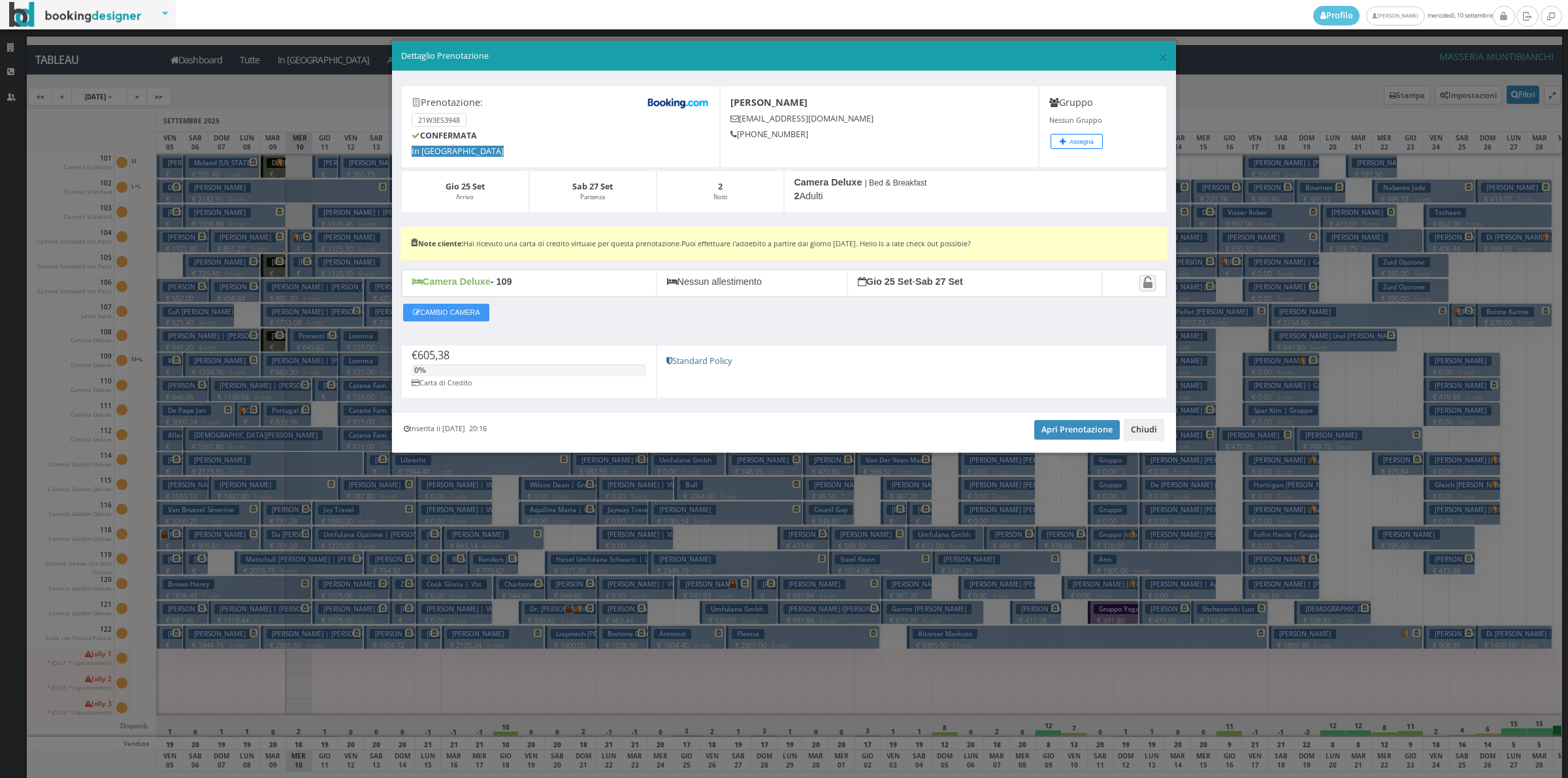
click at [1140, 427] on button "Chiudi" at bounding box center [1143, 429] width 40 height 22
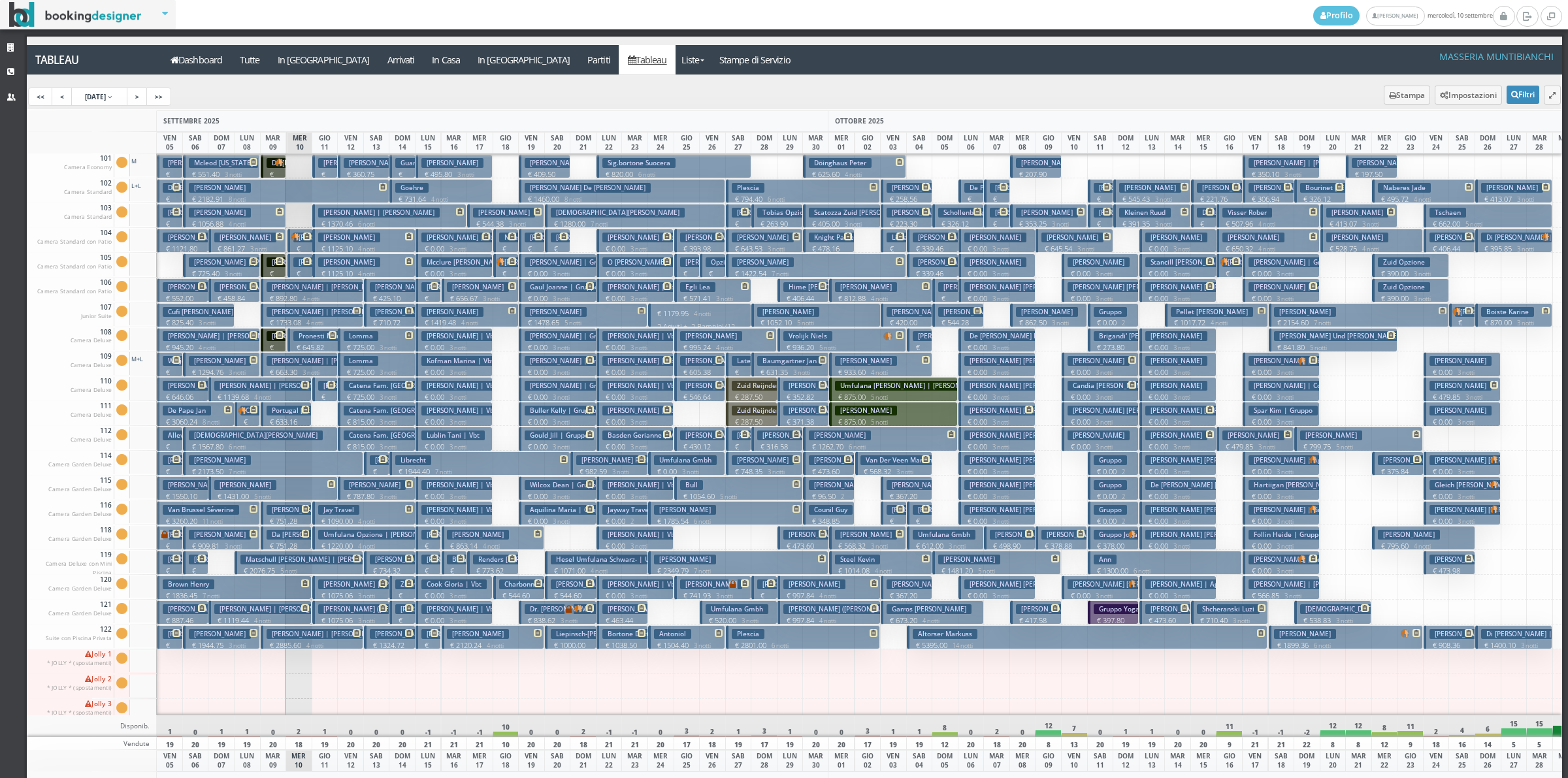
click at [688, 392] on button "Taylor Darcy € 546.64 2 notti 2 Adulti" at bounding box center [700, 389] width 52 height 24
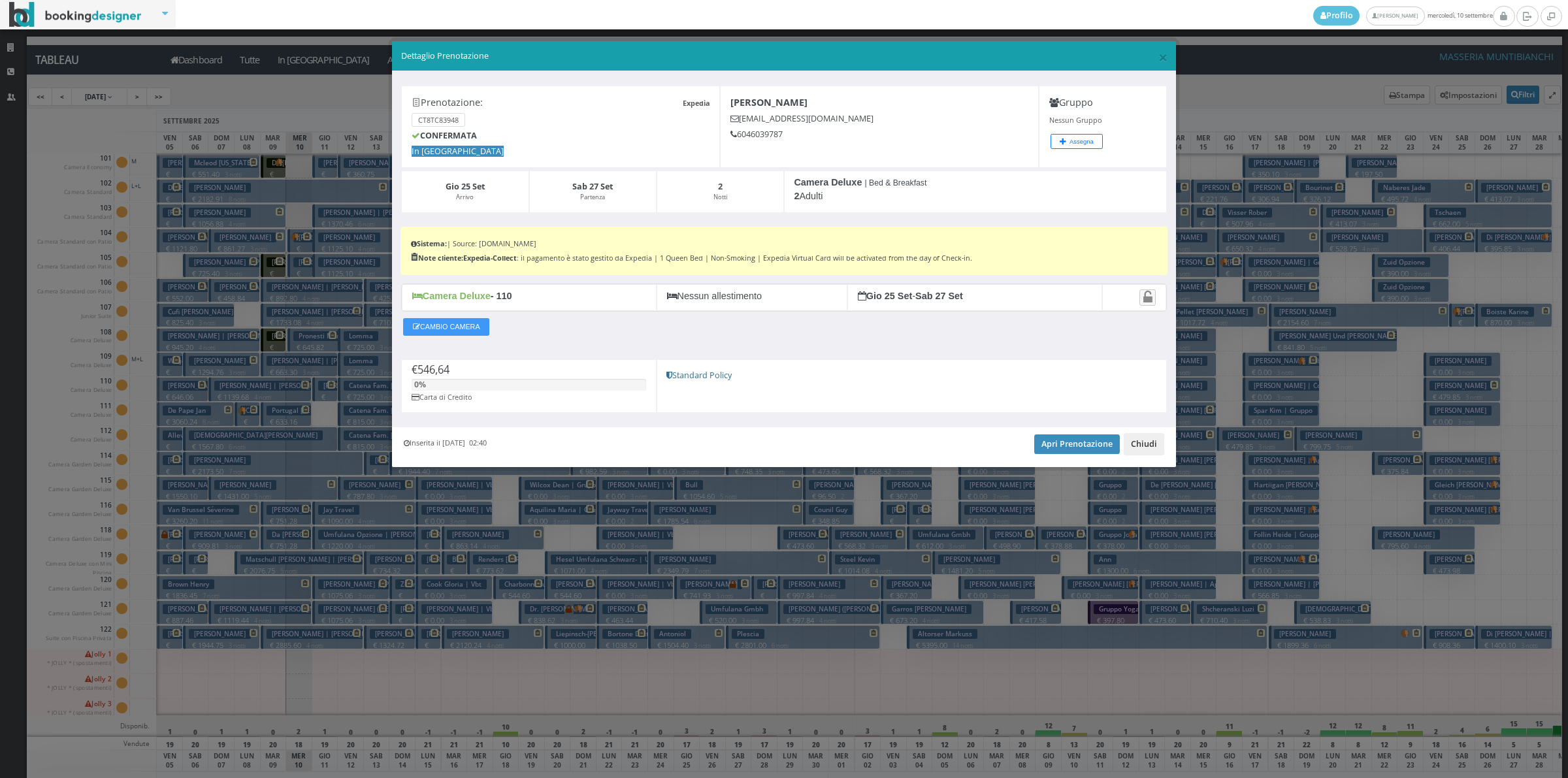
click at [1158, 453] on button "Chiudi" at bounding box center [1143, 444] width 40 height 22
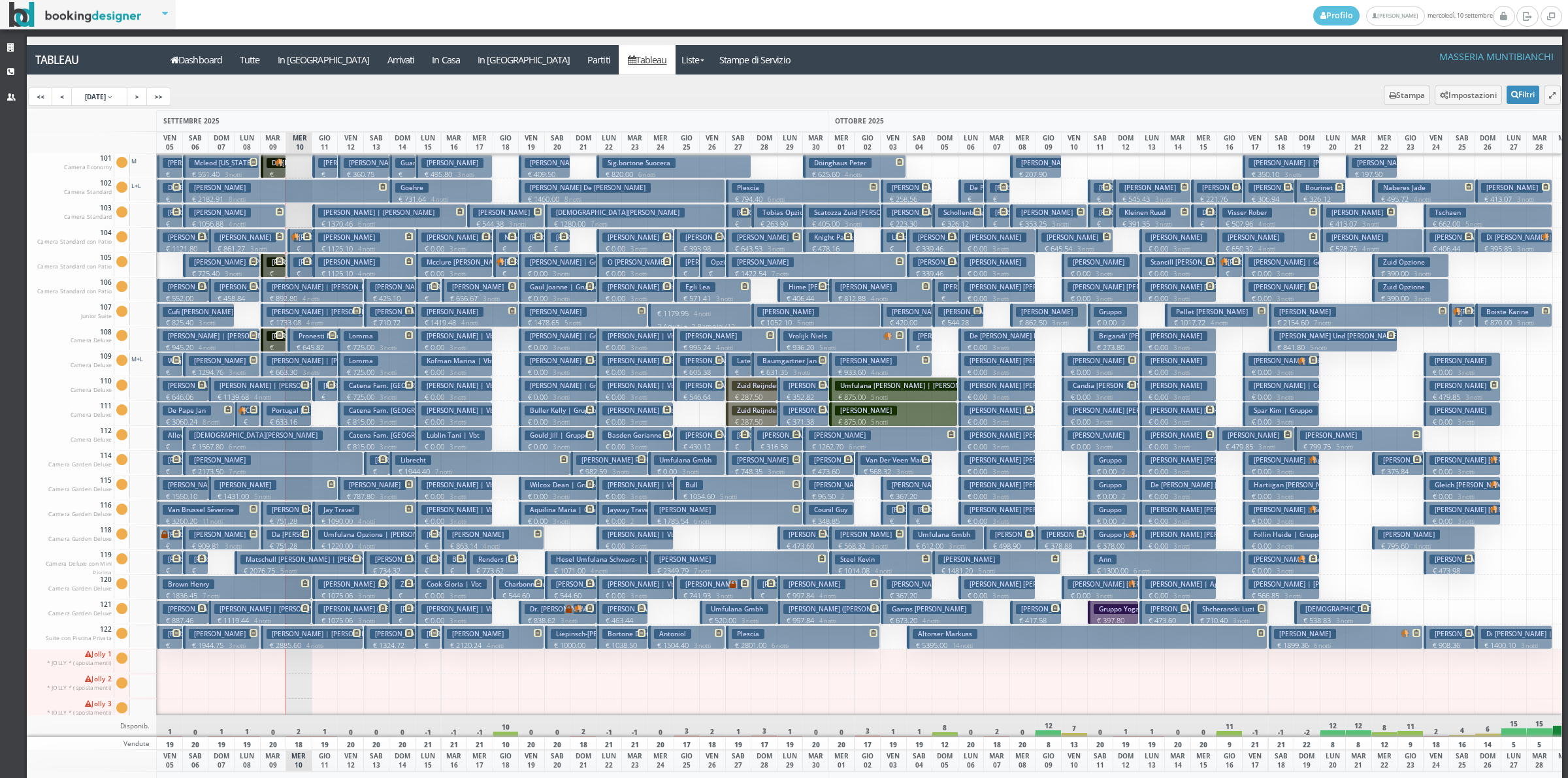
click at [685, 289] on h3 "Egli Lea" at bounding box center [698, 287] width 35 height 10
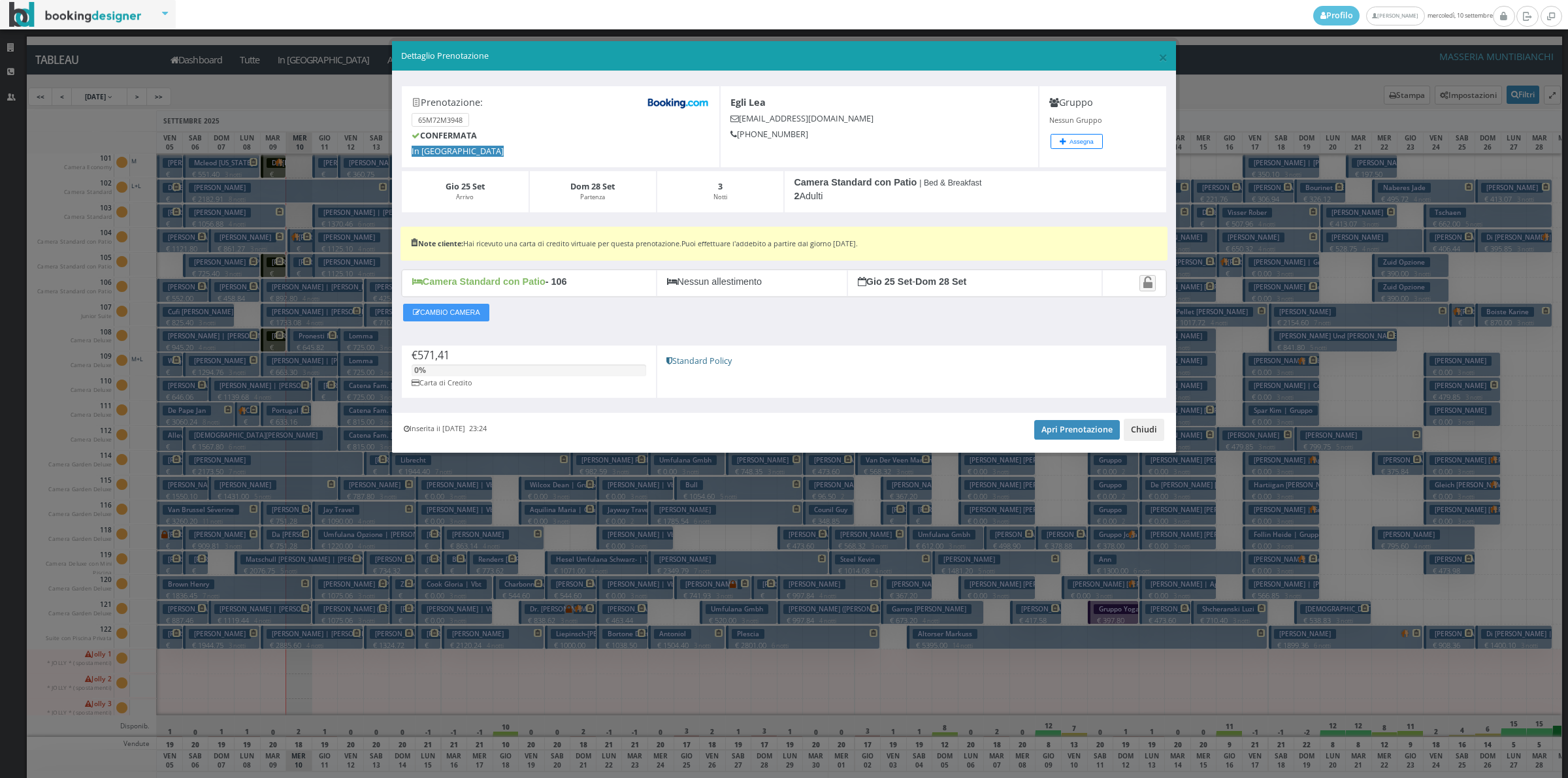
drag, startPoint x: 1157, startPoint y: 435, endPoint x: 923, endPoint y: 380, distance: 240.4
click at [1155, 435] on button "Chiudi" at bounding box center [1143, 429] width 40 height 22
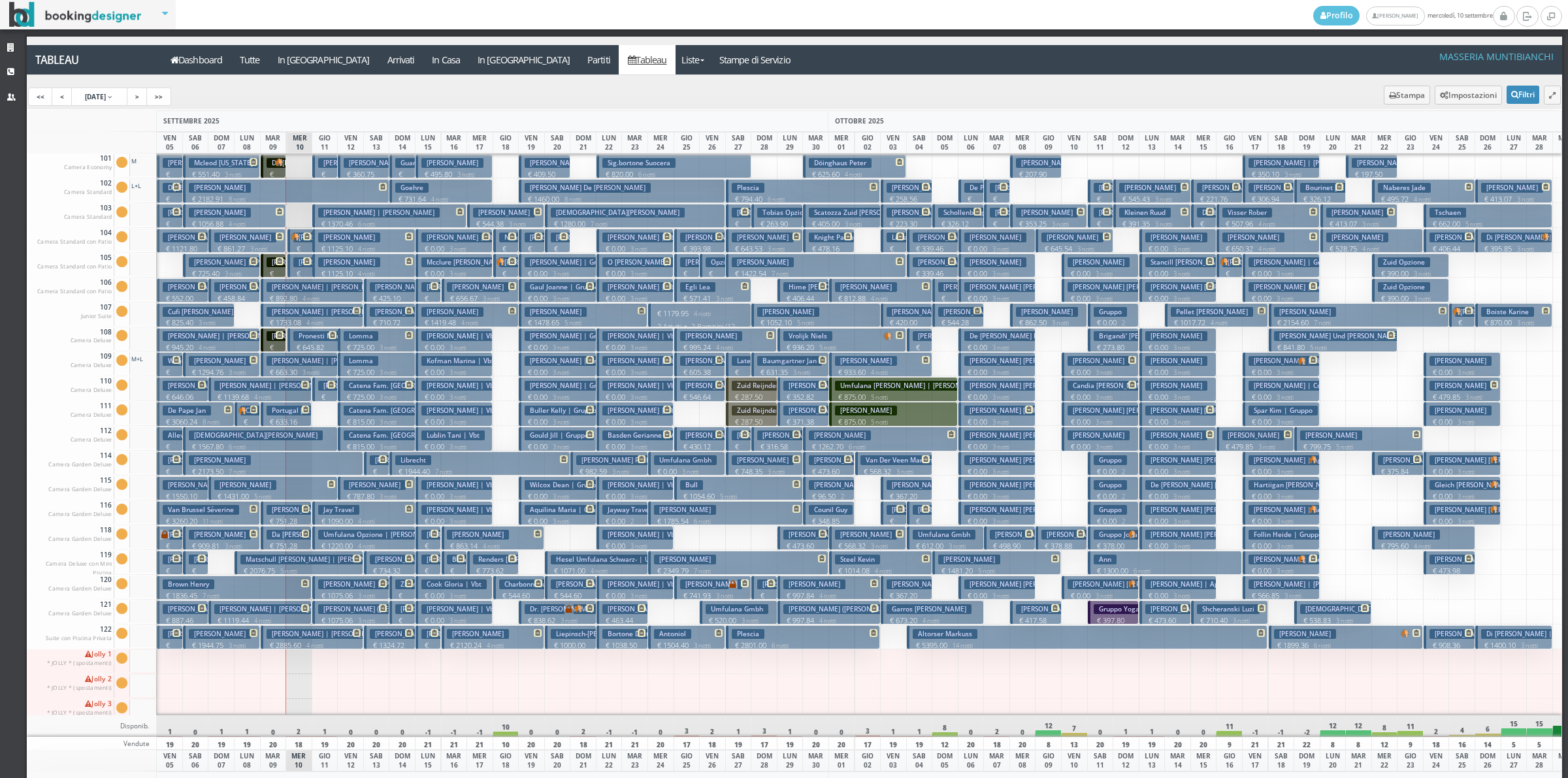
click at [693, 268] on button "Ragone Ilaria € 372.55 1 notti 2 Adulti" at bounding box center [687, 266] width 26 height 24
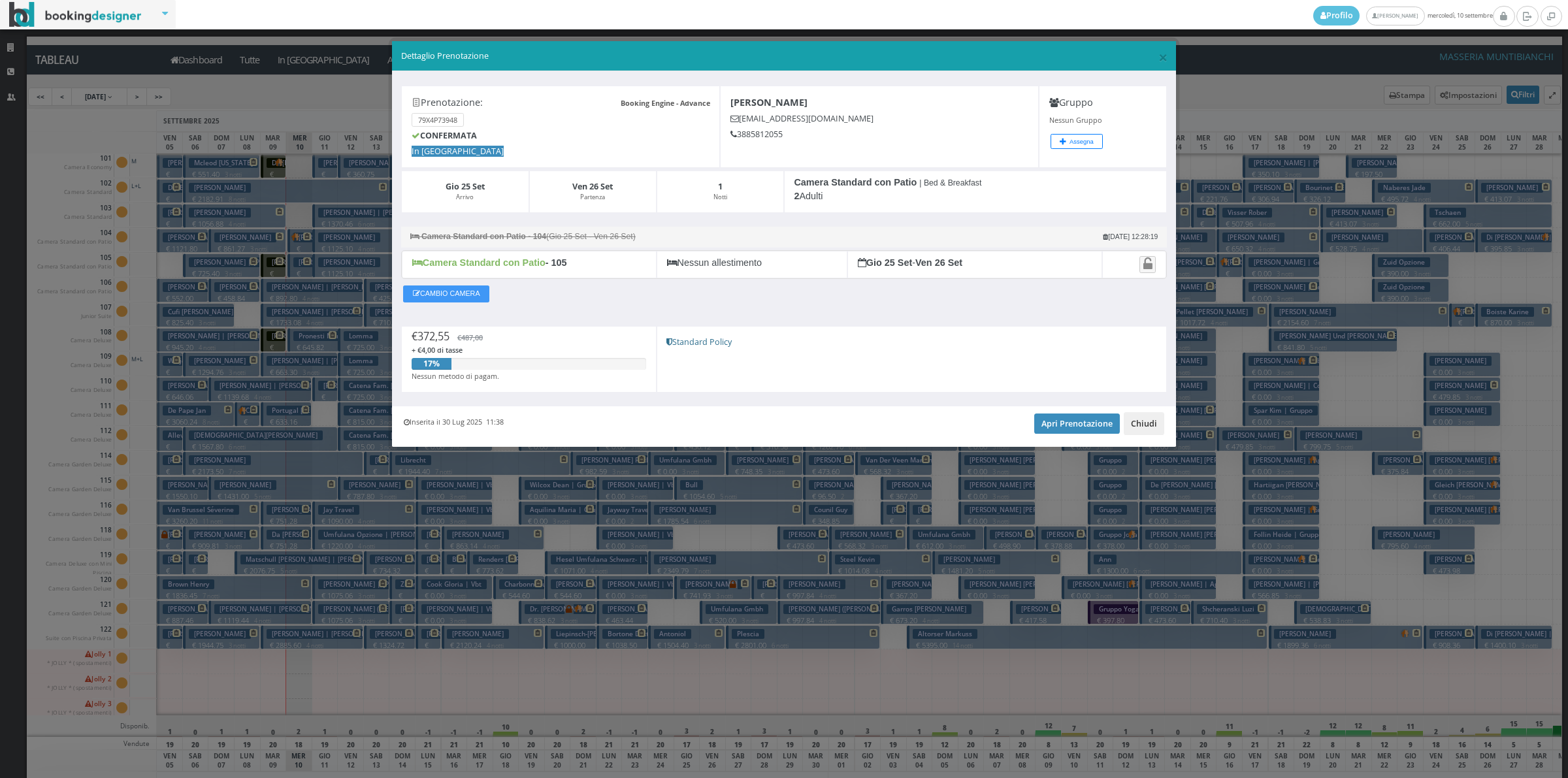
click at [1137, 430] on button "Chiudi" at bounding box center [1143, 423] width 40 height 22
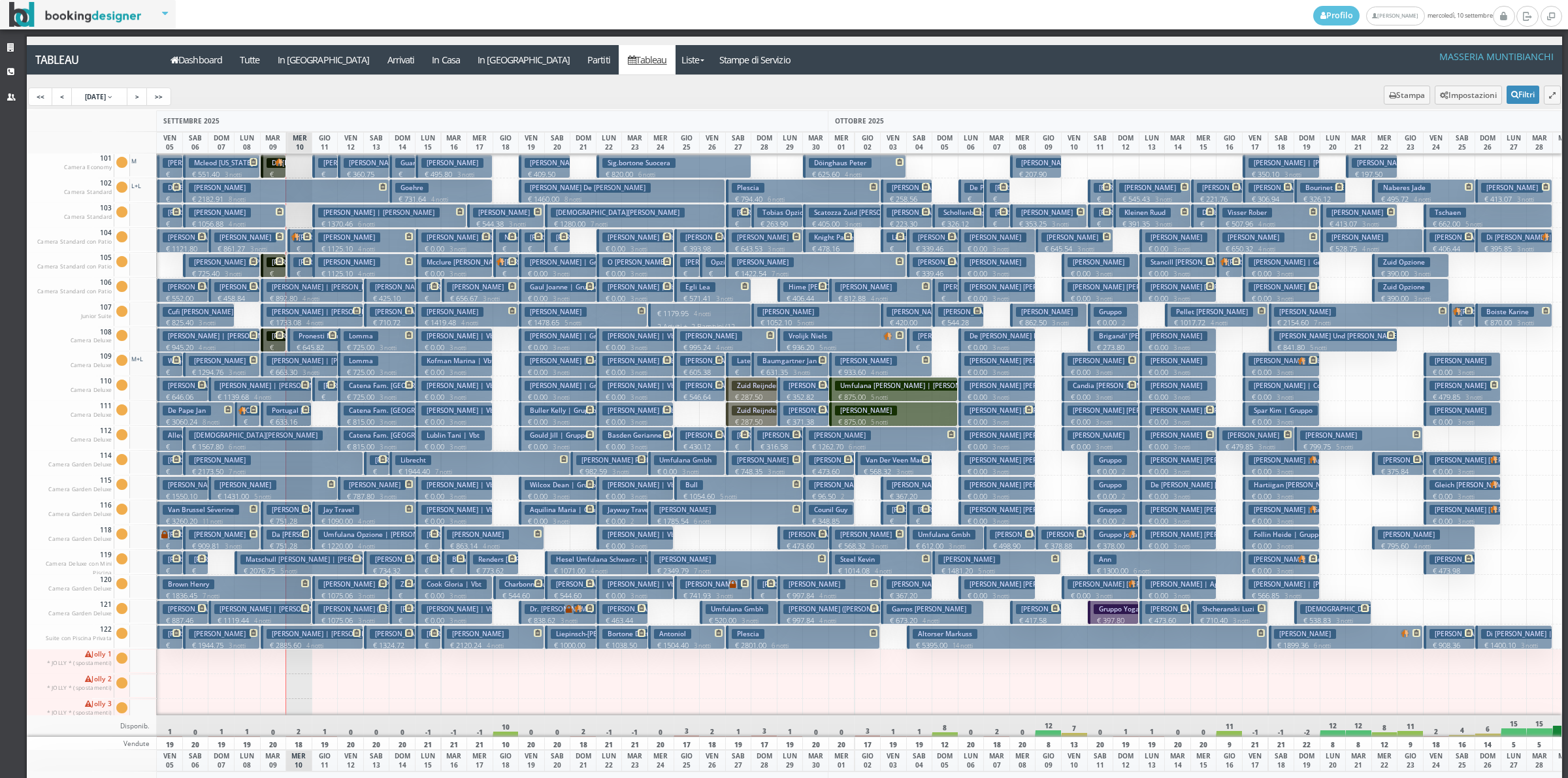
click at [689, 247] on p "€ 393.98 2 notti" at bounding box center [701, 254] width 42 height 21
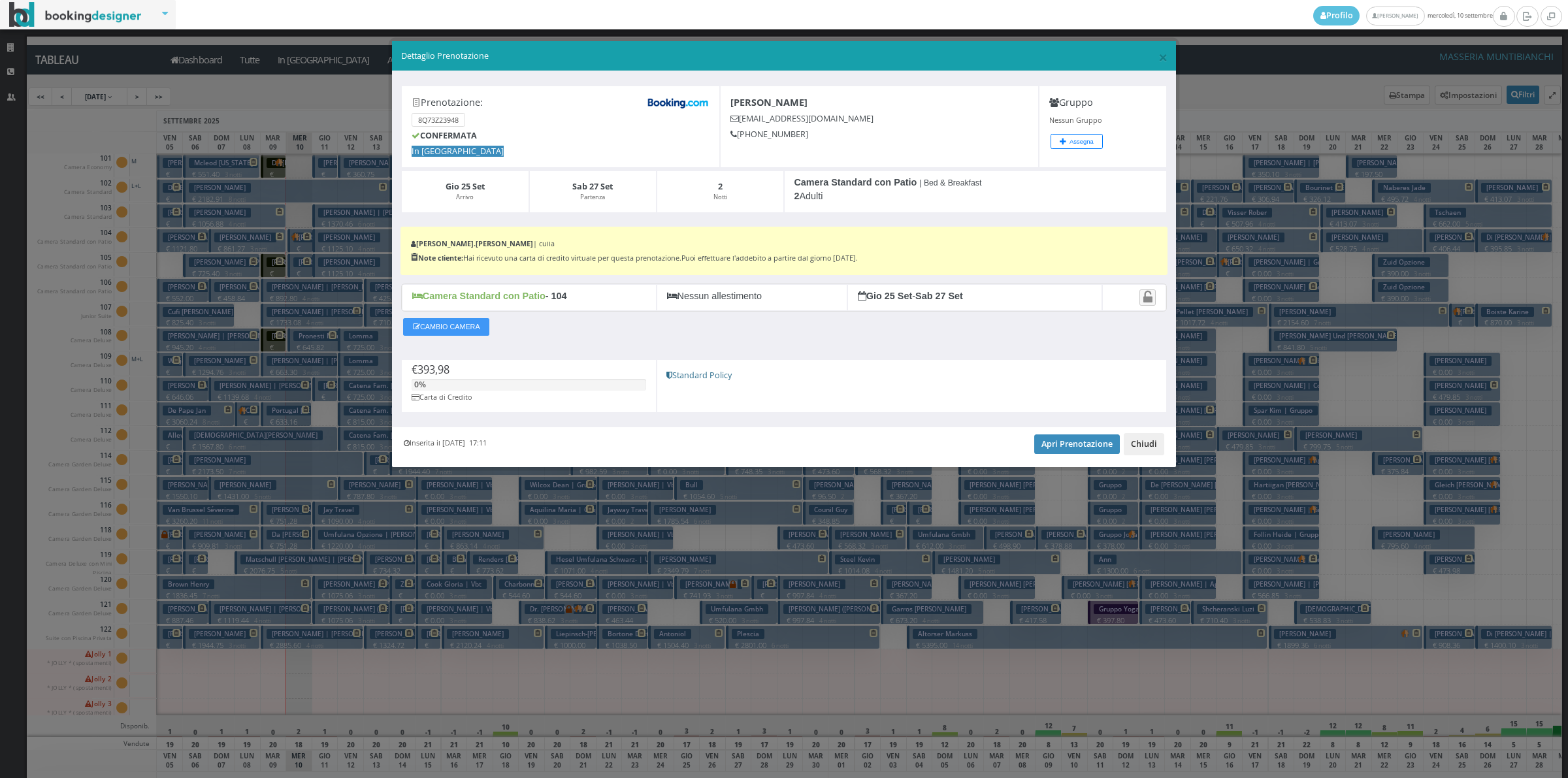
click at [1132, 455] on button "Chiudi" at bounding box center [1143, 444] width 40 height 22
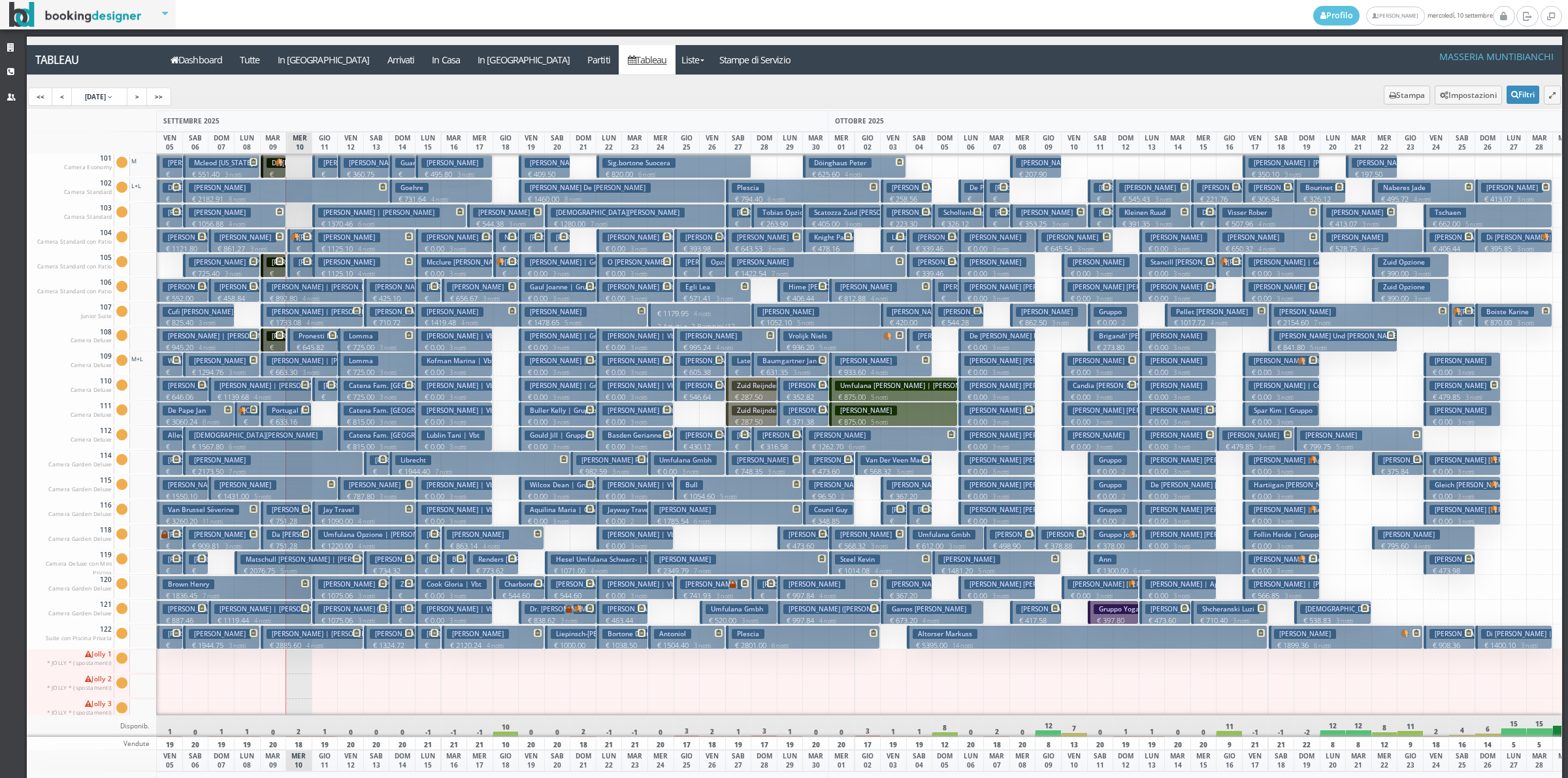
click at [286, 288] on h3 "Mathijs Kurt | Matthijs Kurt" at bounding box center [327, 287] width 121 height 10
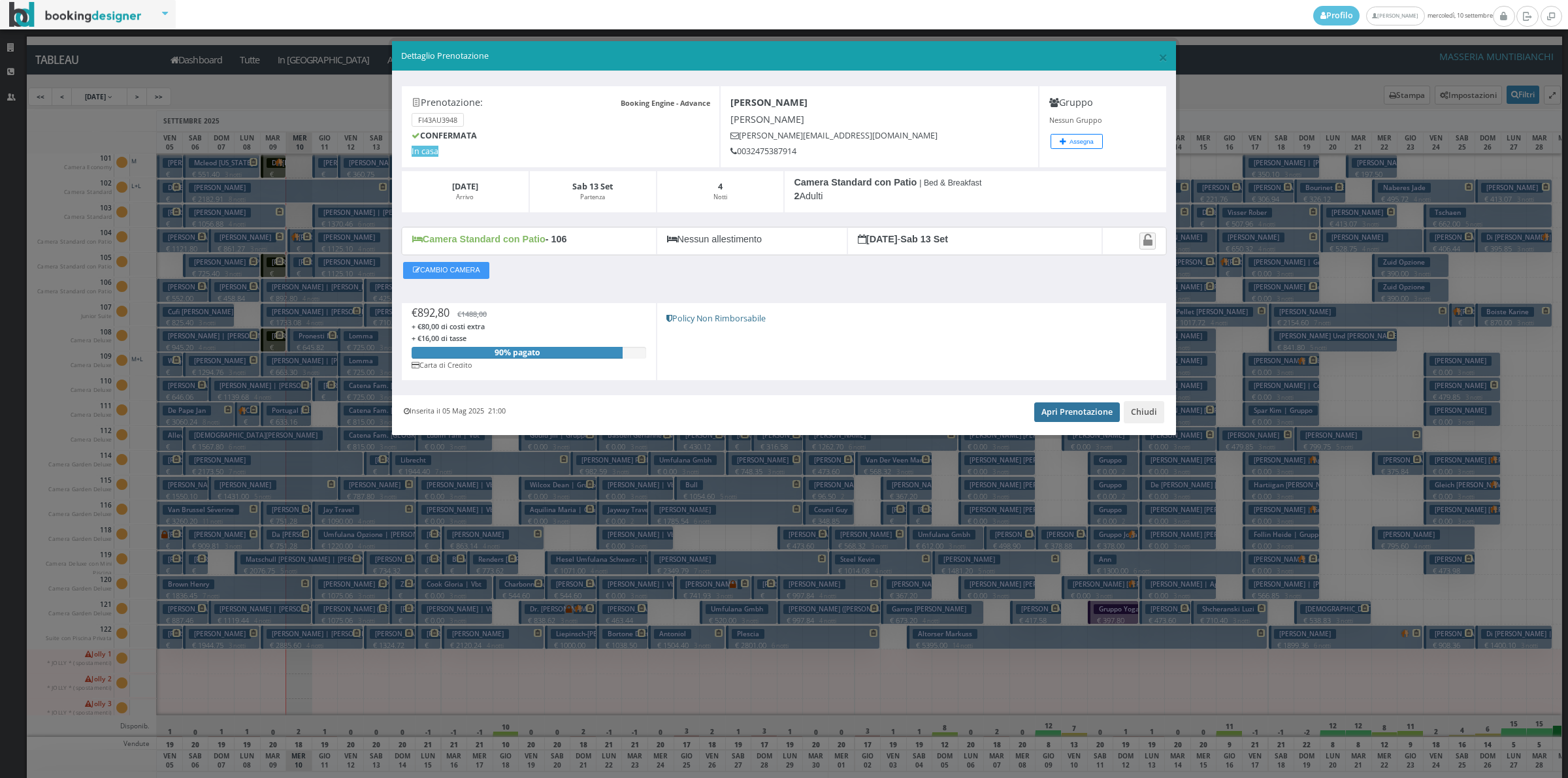
click at [1056, 410] on link "Apri Prenotazione" at bounding box center [1077, 412] width 86 height 20
click at [1141, 418] on button "Chiudi" at bounding box center [1143, 412] width 40 height 22
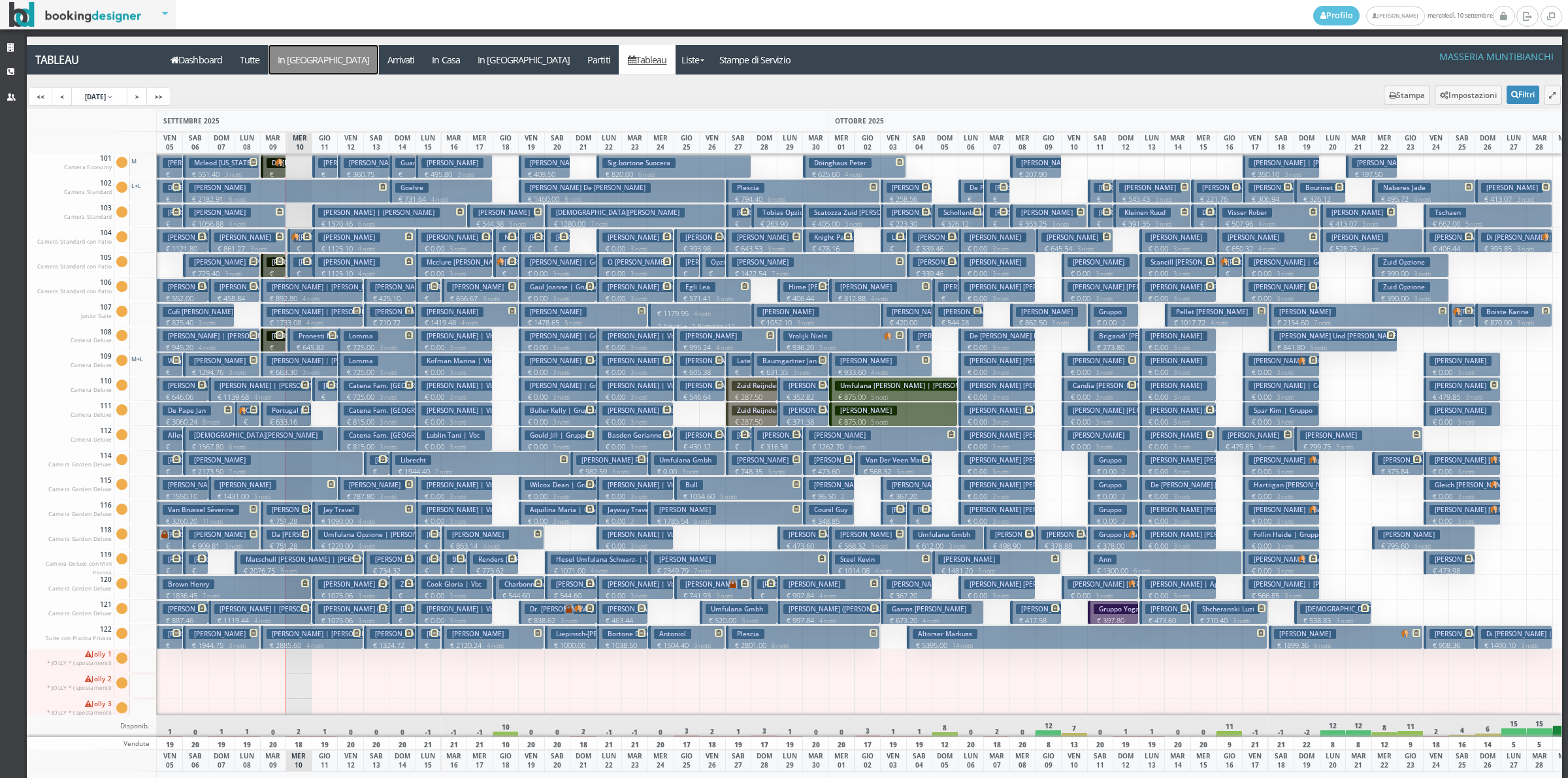
click at [289, 60] on a=pms-arrival-reservations"] "In Arrivo" at bounding box center [323, 60] width 110 height 29
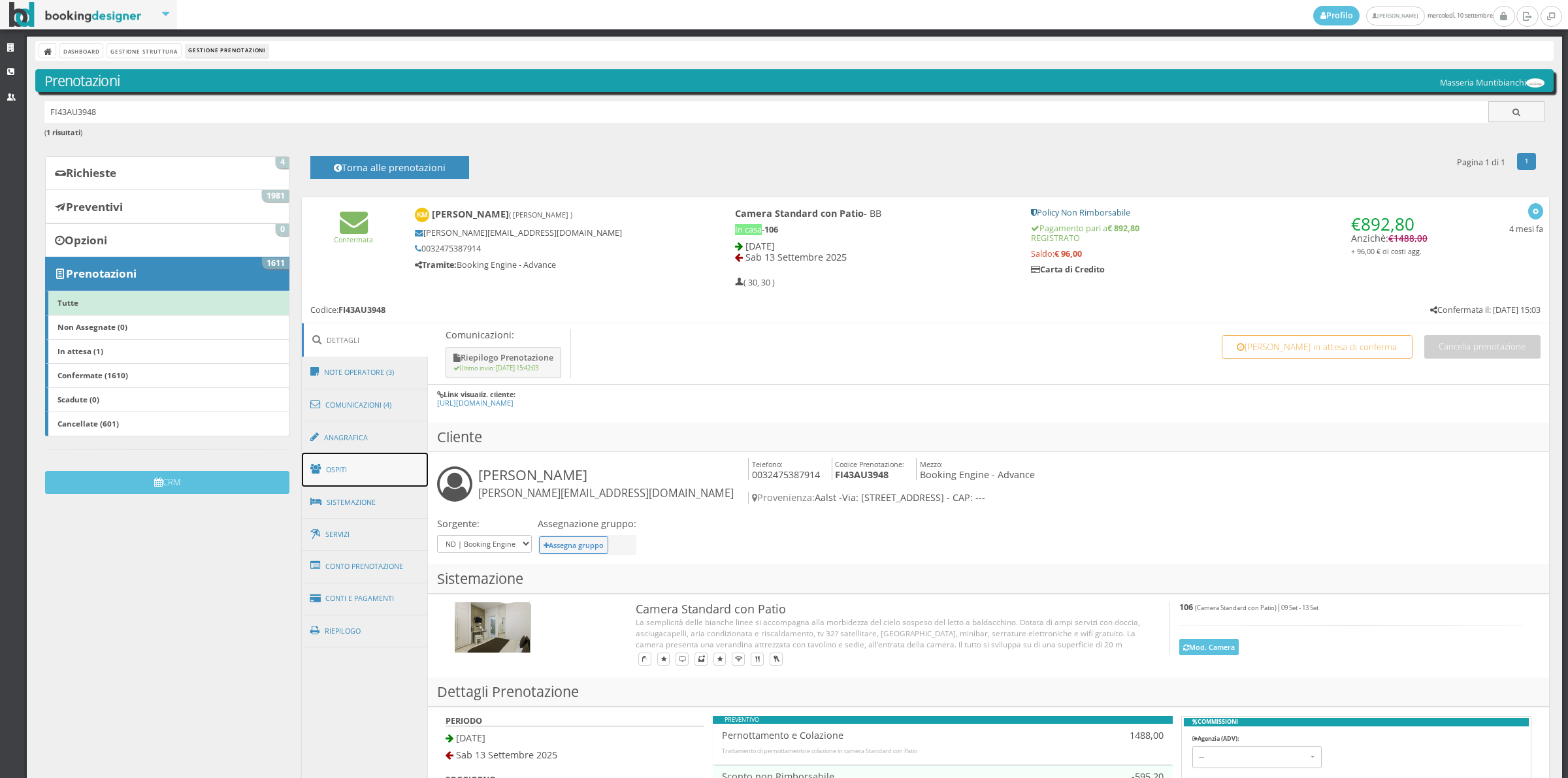
click at [376, 459] on link "Ospiti" at bounding box center [365, 470] width 127 height 34
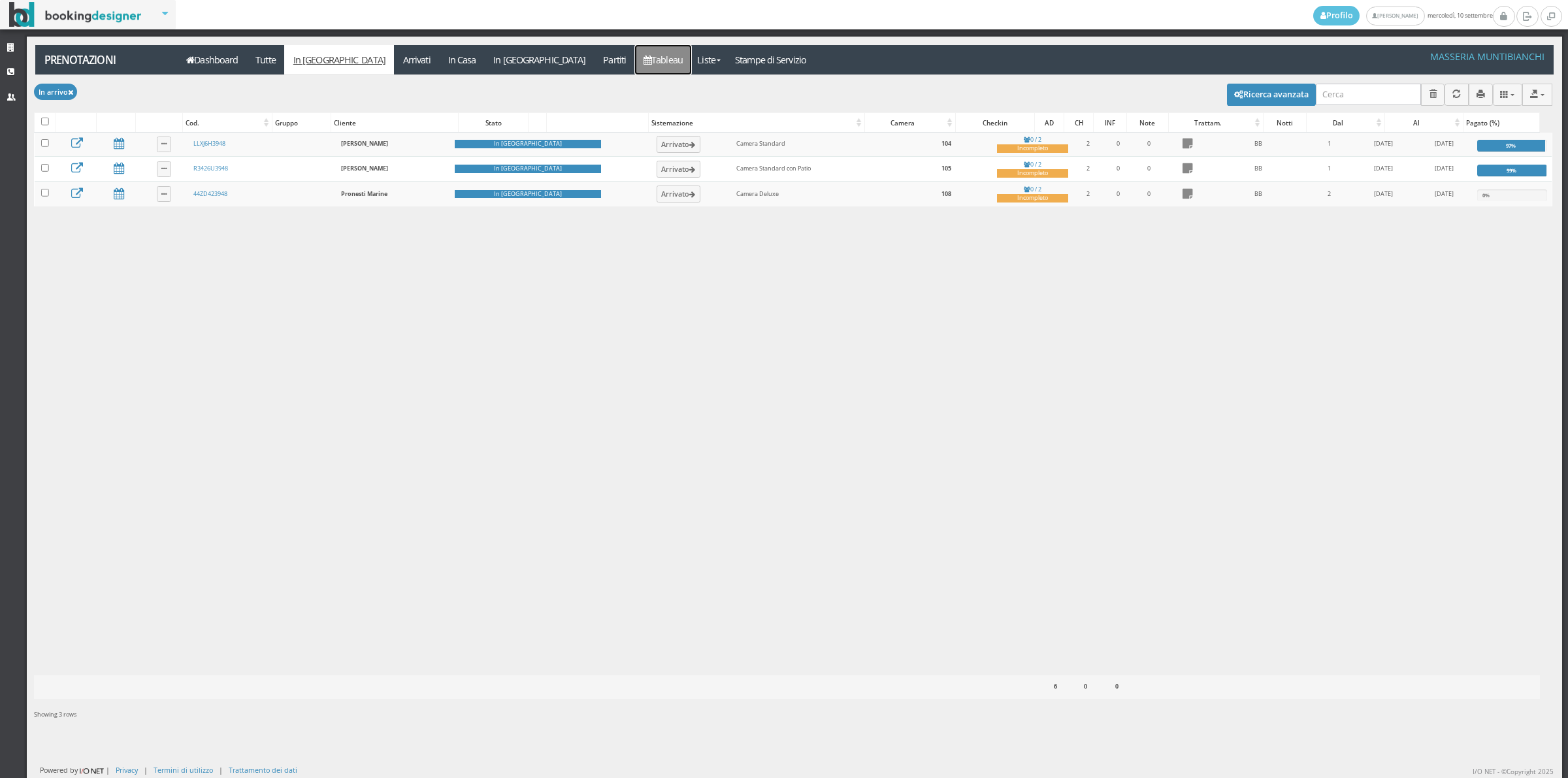
click at [635, 57] on link "Tableau" at bounding box center [663, 60] width 57 height 29
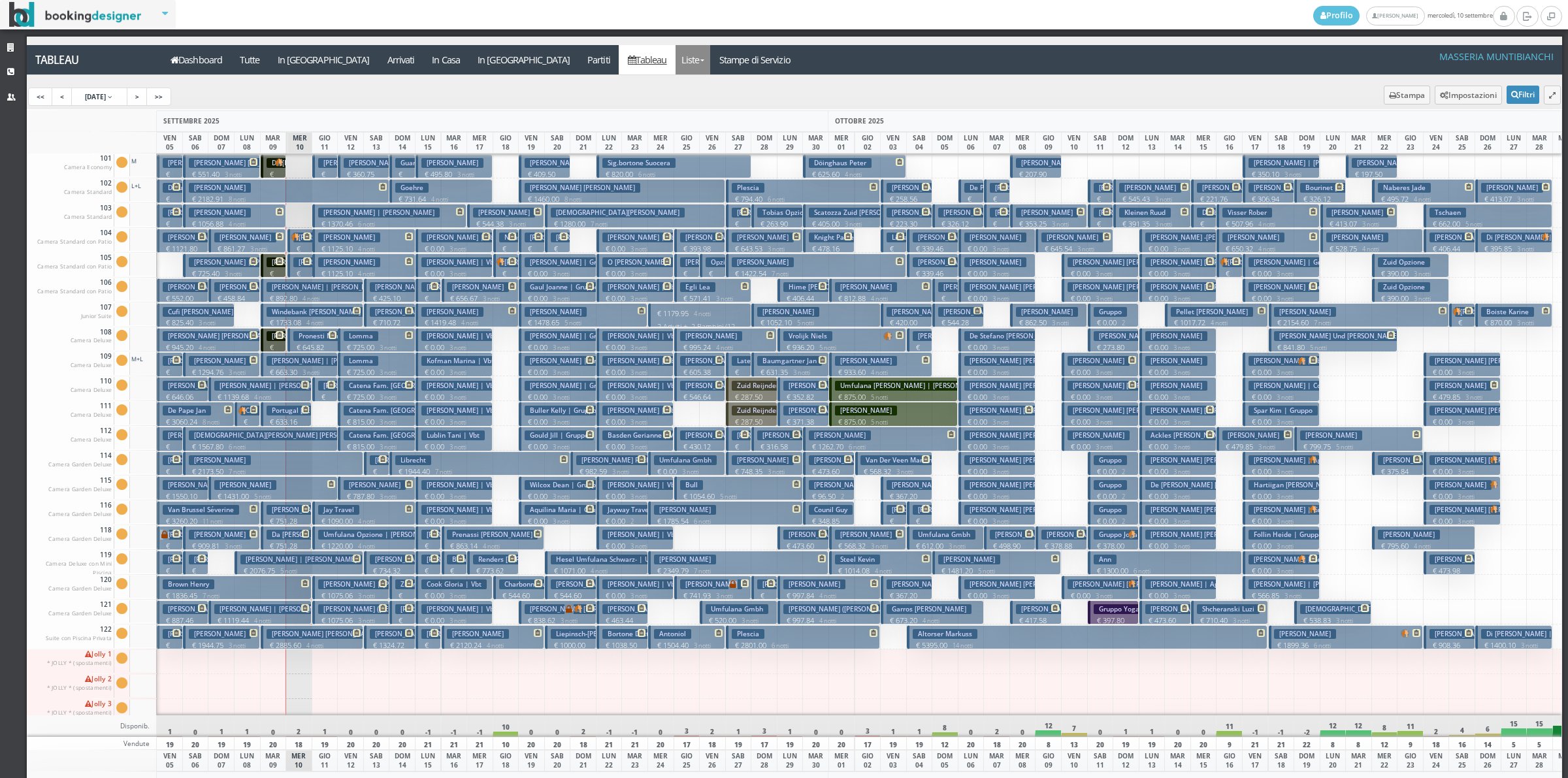
click at [676, 62] on link "Liste" at bounding box center [693, 60] width 35 height 29
click at [676, 102] on link "Foglio Pulizie" at bounding box center [722, 108] width 94 height 23
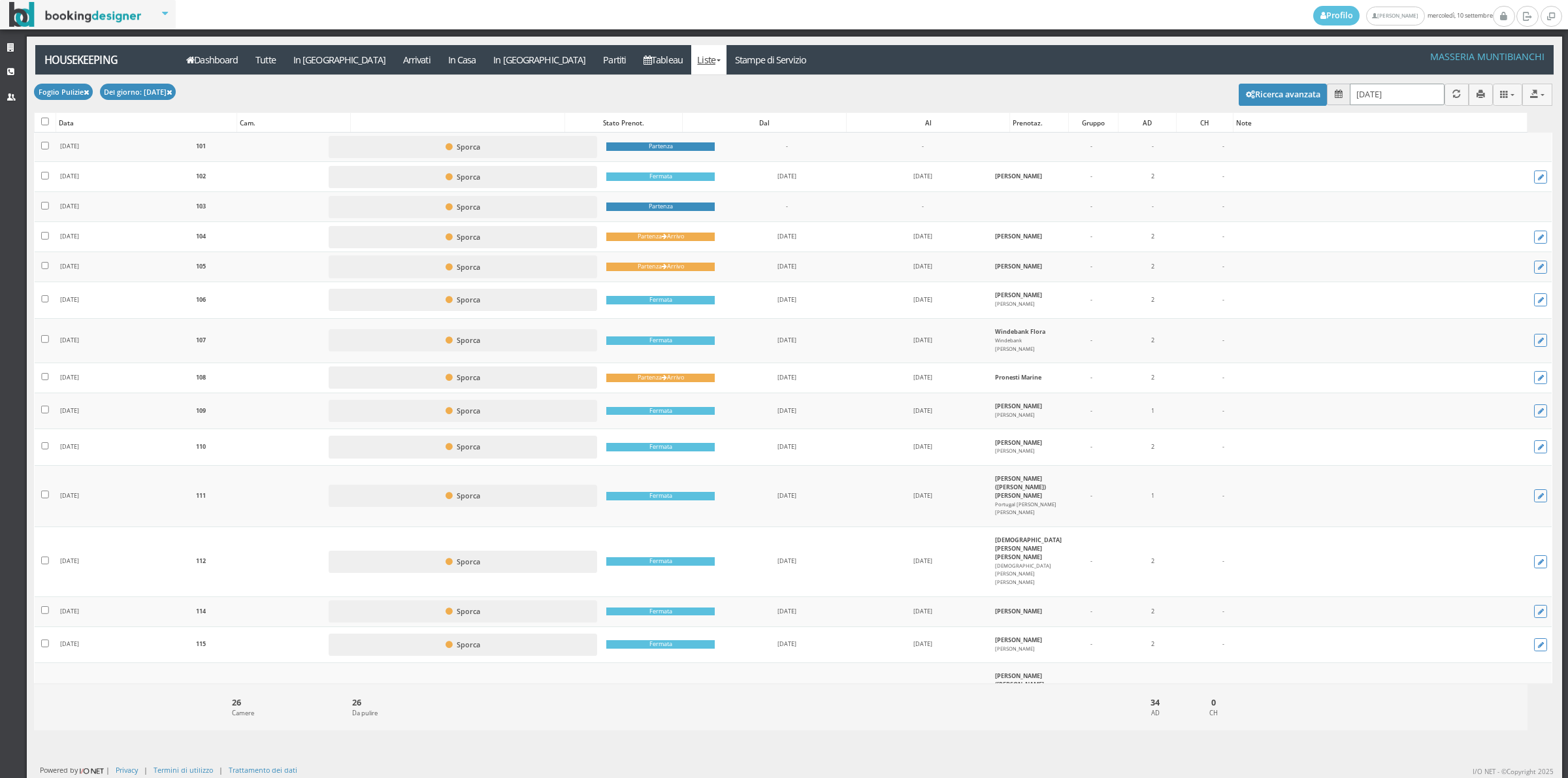
click at [1361, 93] on input "[DATE]" at bounding box center [1397, 94] width 95 height 21
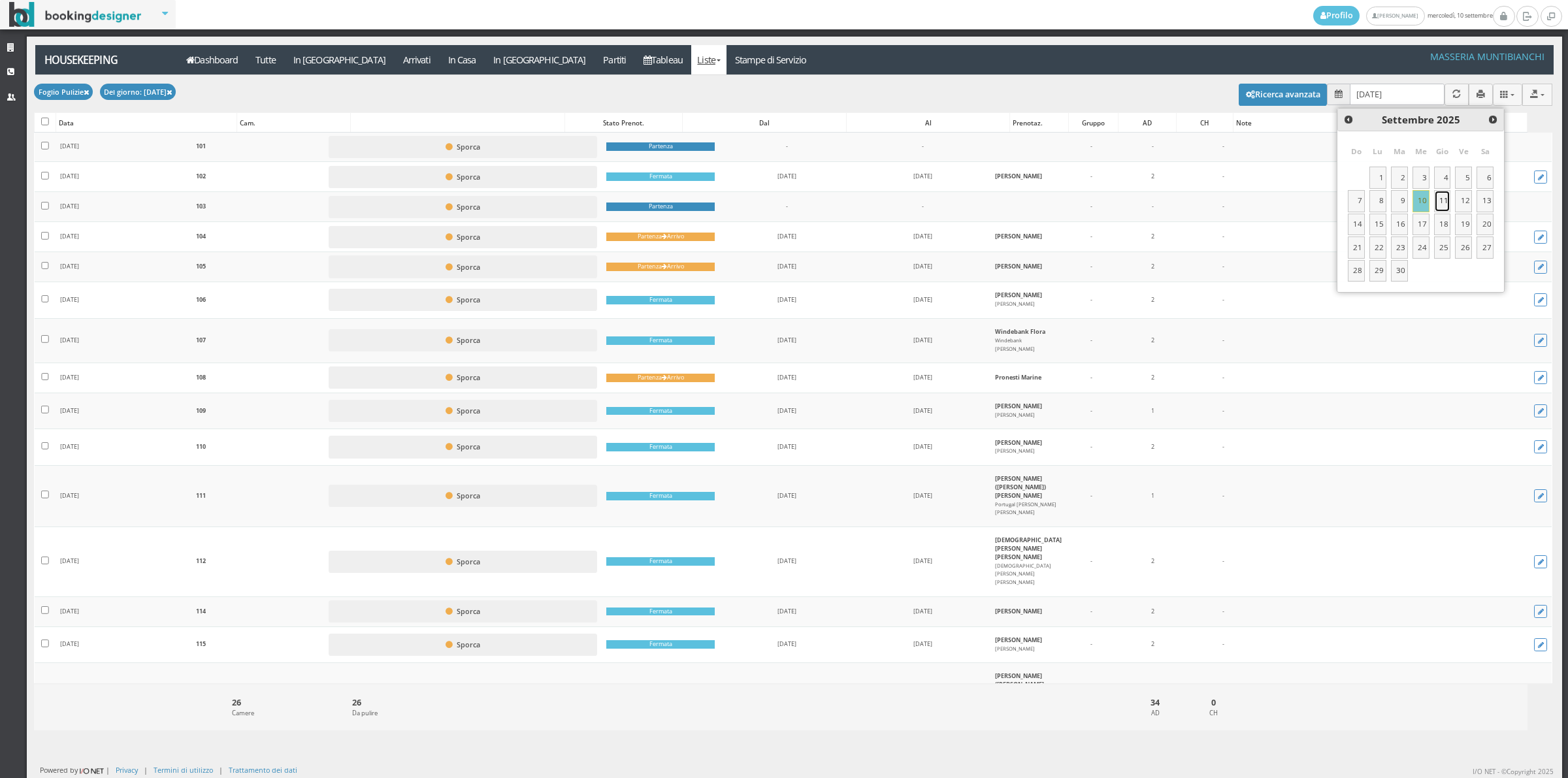
click at [1447, 203] on link "11" at bounding box center [1443, 201] width 17 height 22
type input "[DATE]"
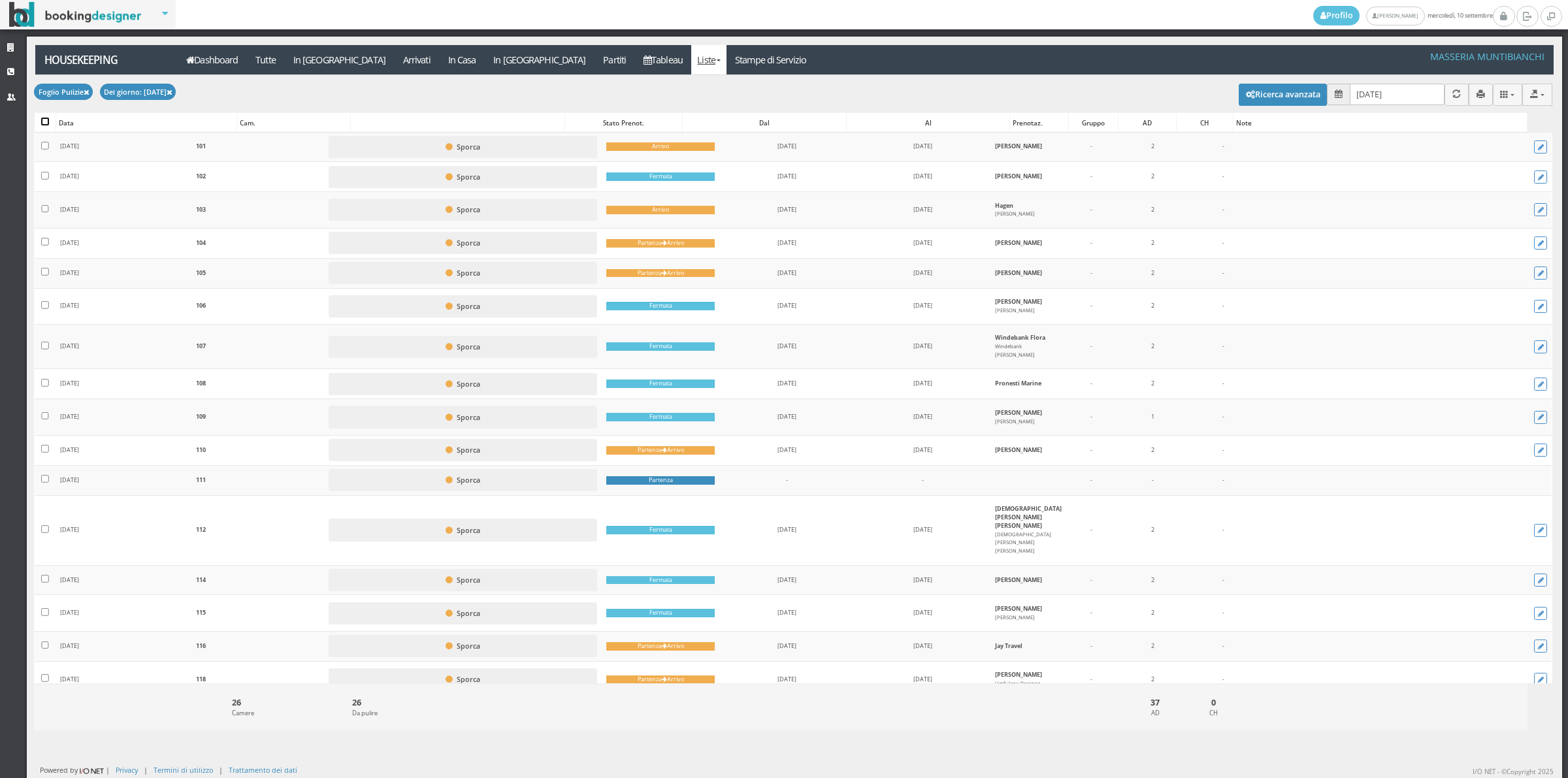
click at [46, 124] on input "checkbox" at bounding box center [45, 121] width 8 height 8
checkbox input "true"
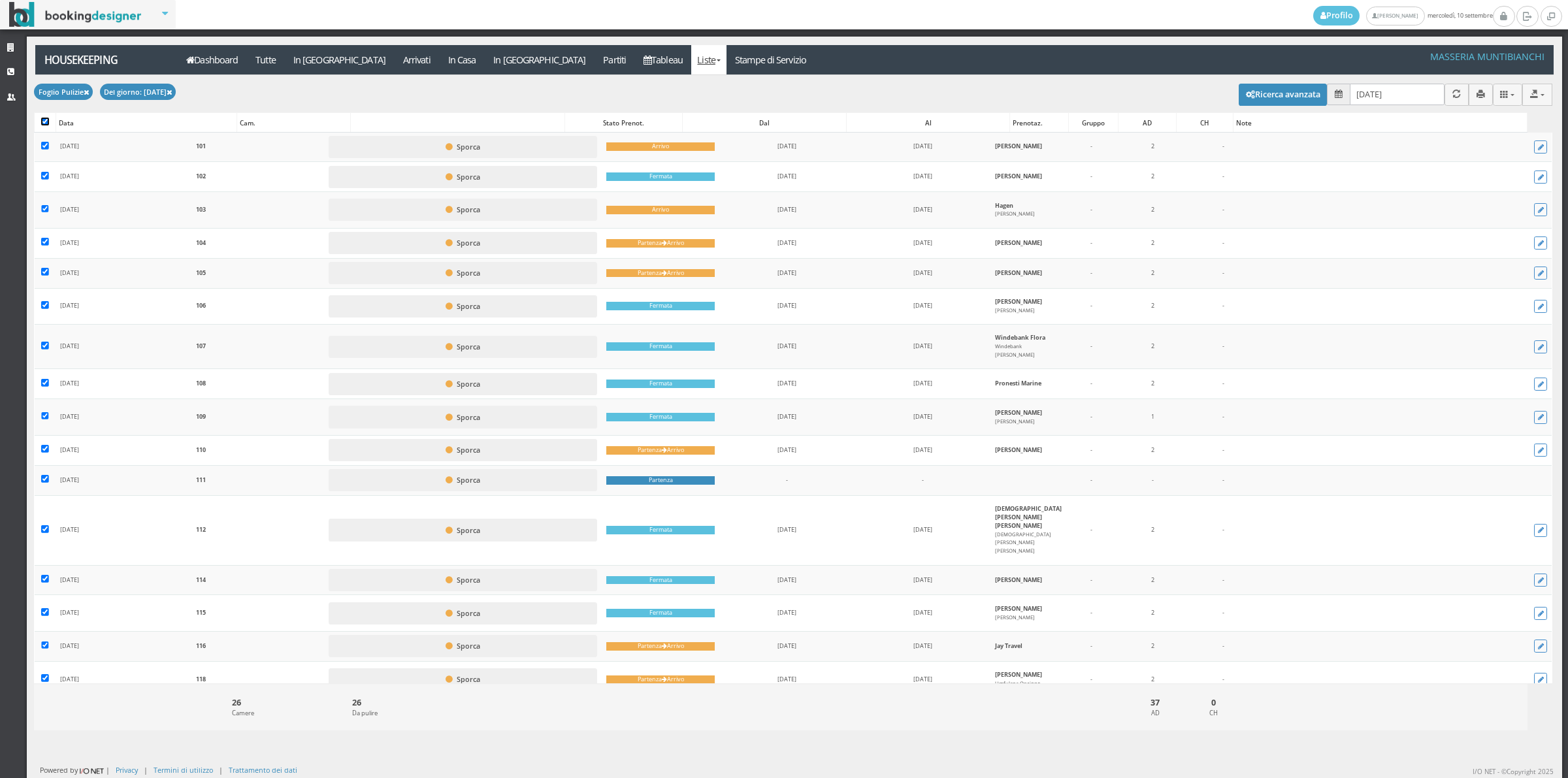
checkbox input "true"
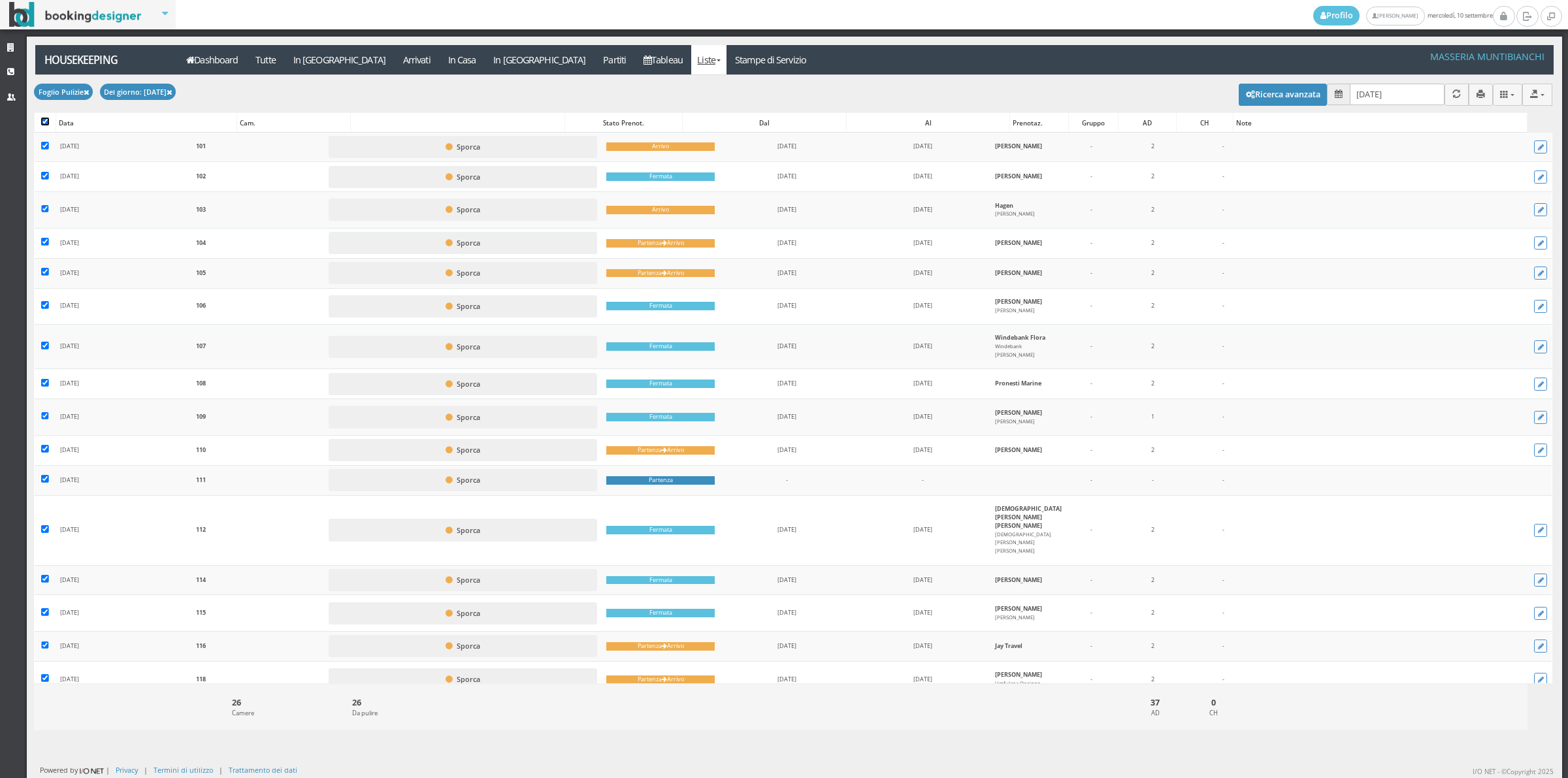
checkbox input "true"
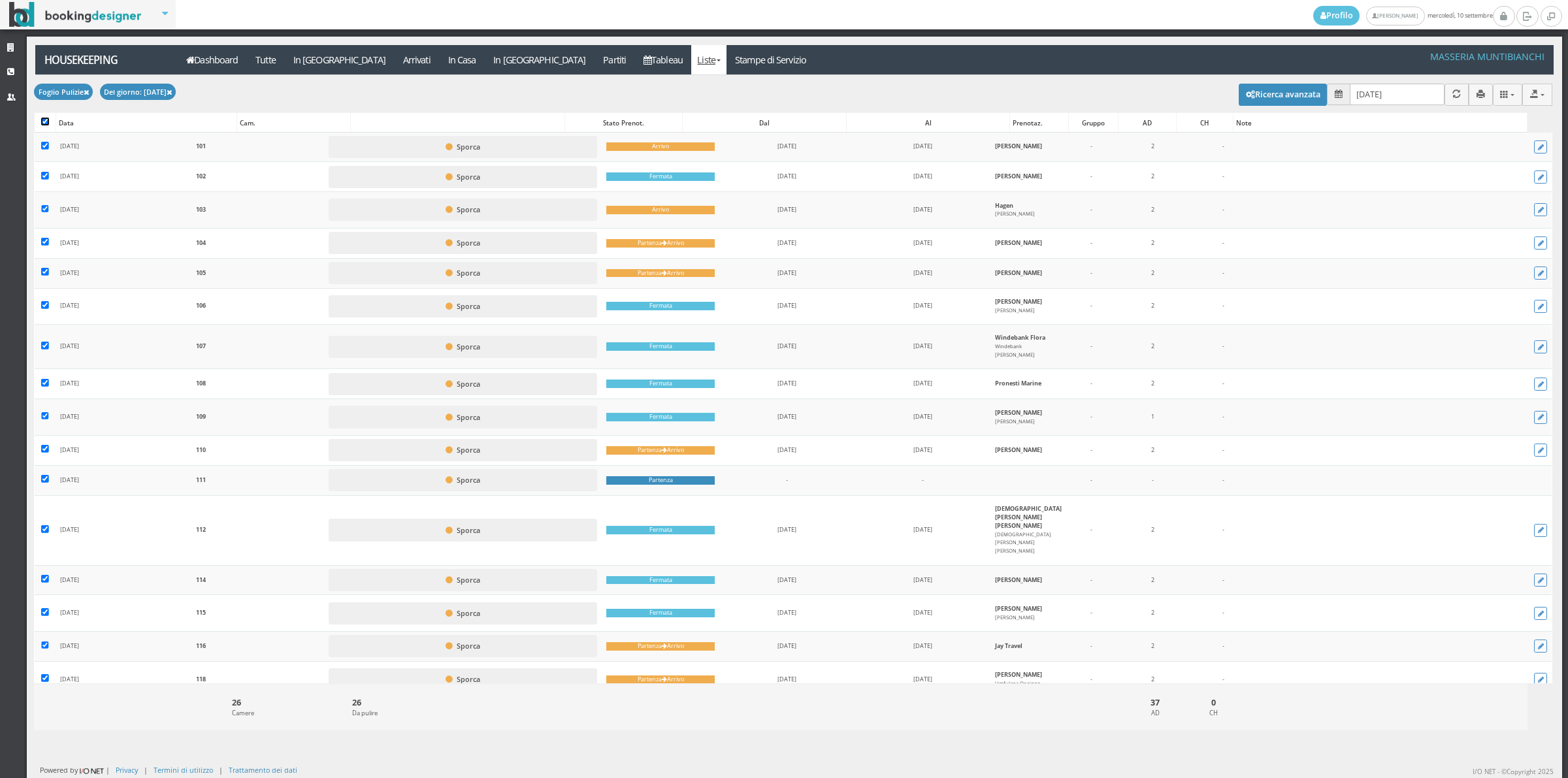
checkbox input "true"
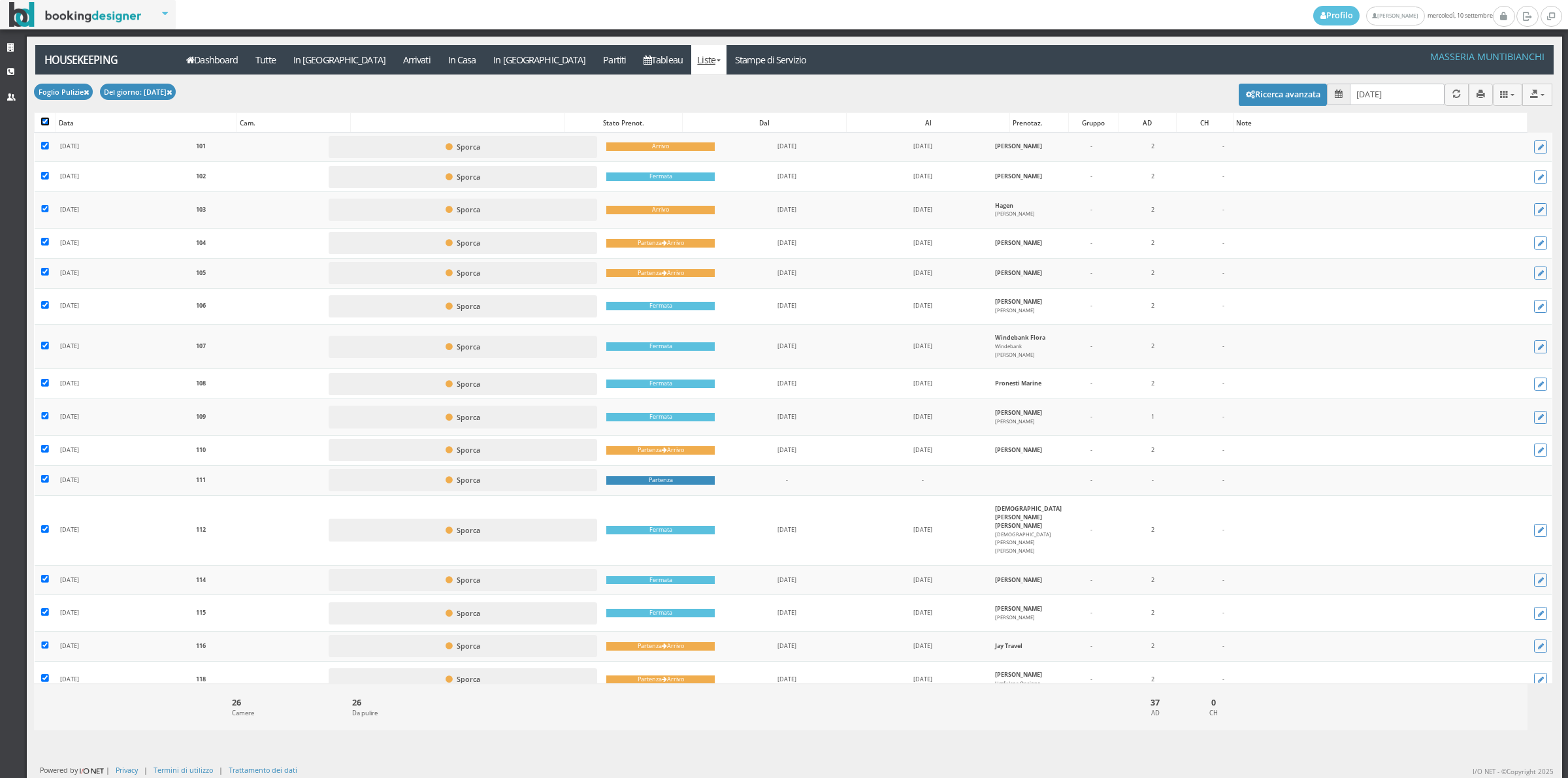
checkbox input "true"
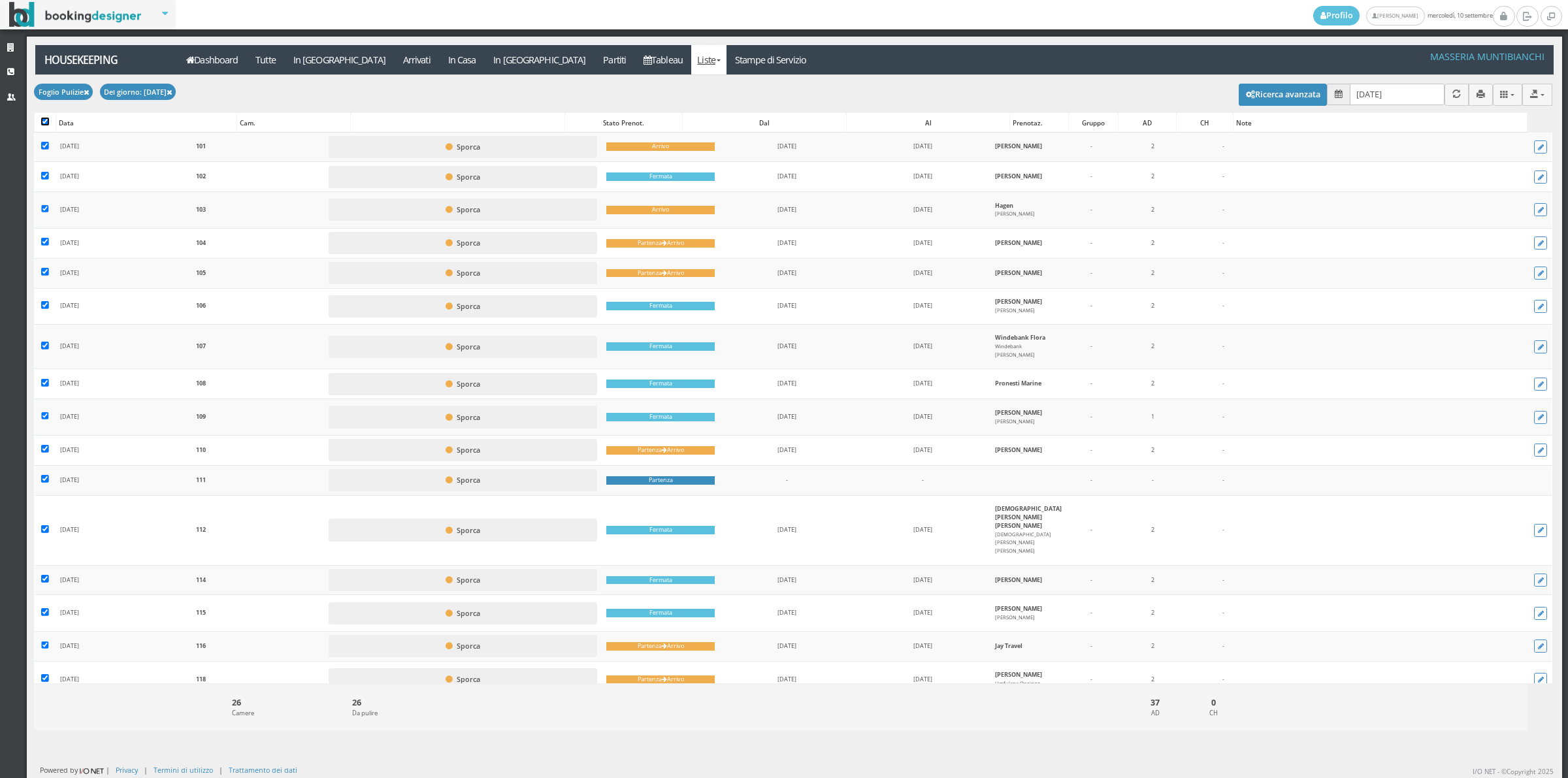
checkbox input "true"
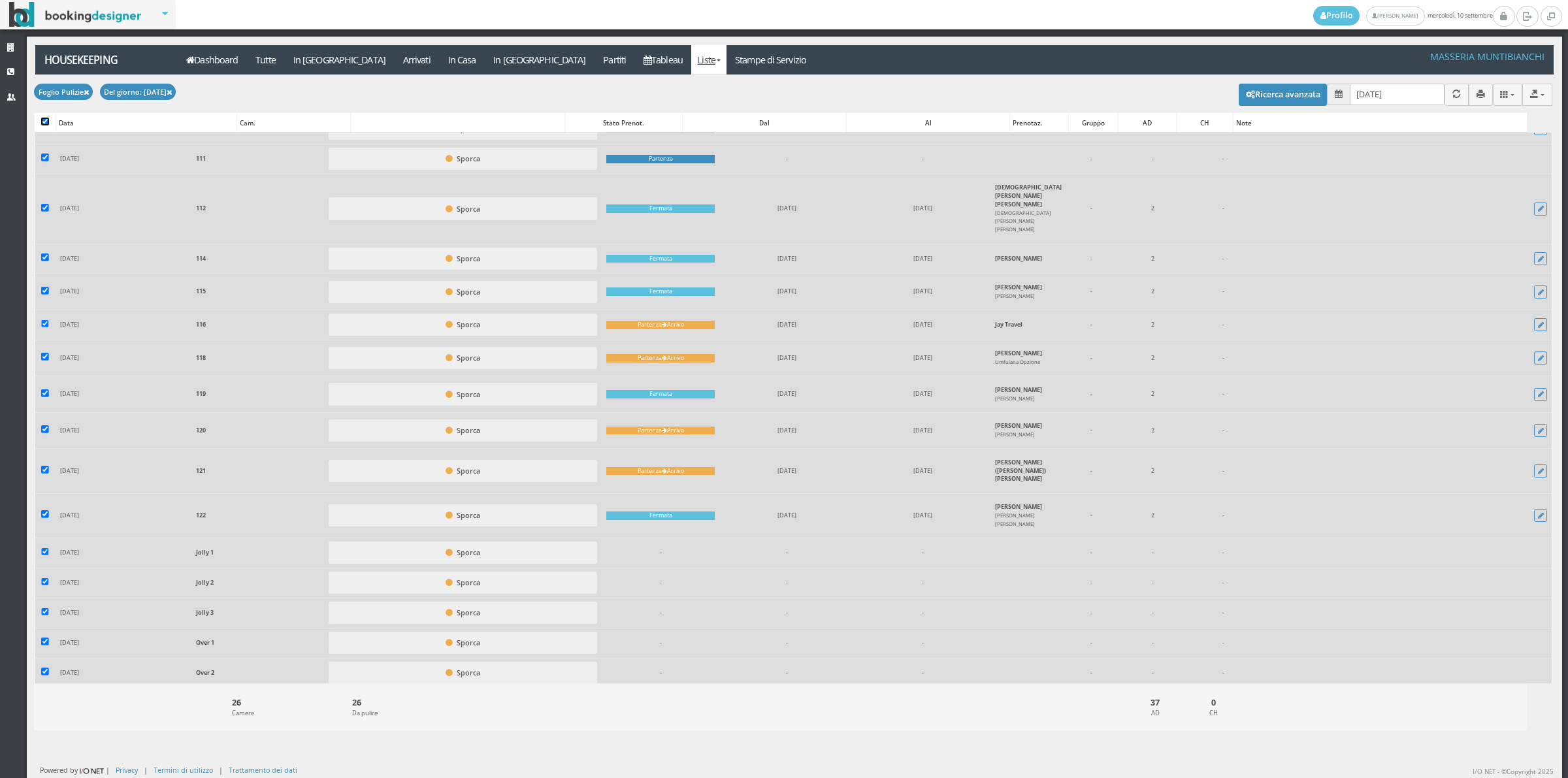
scroll to position [419, 0]
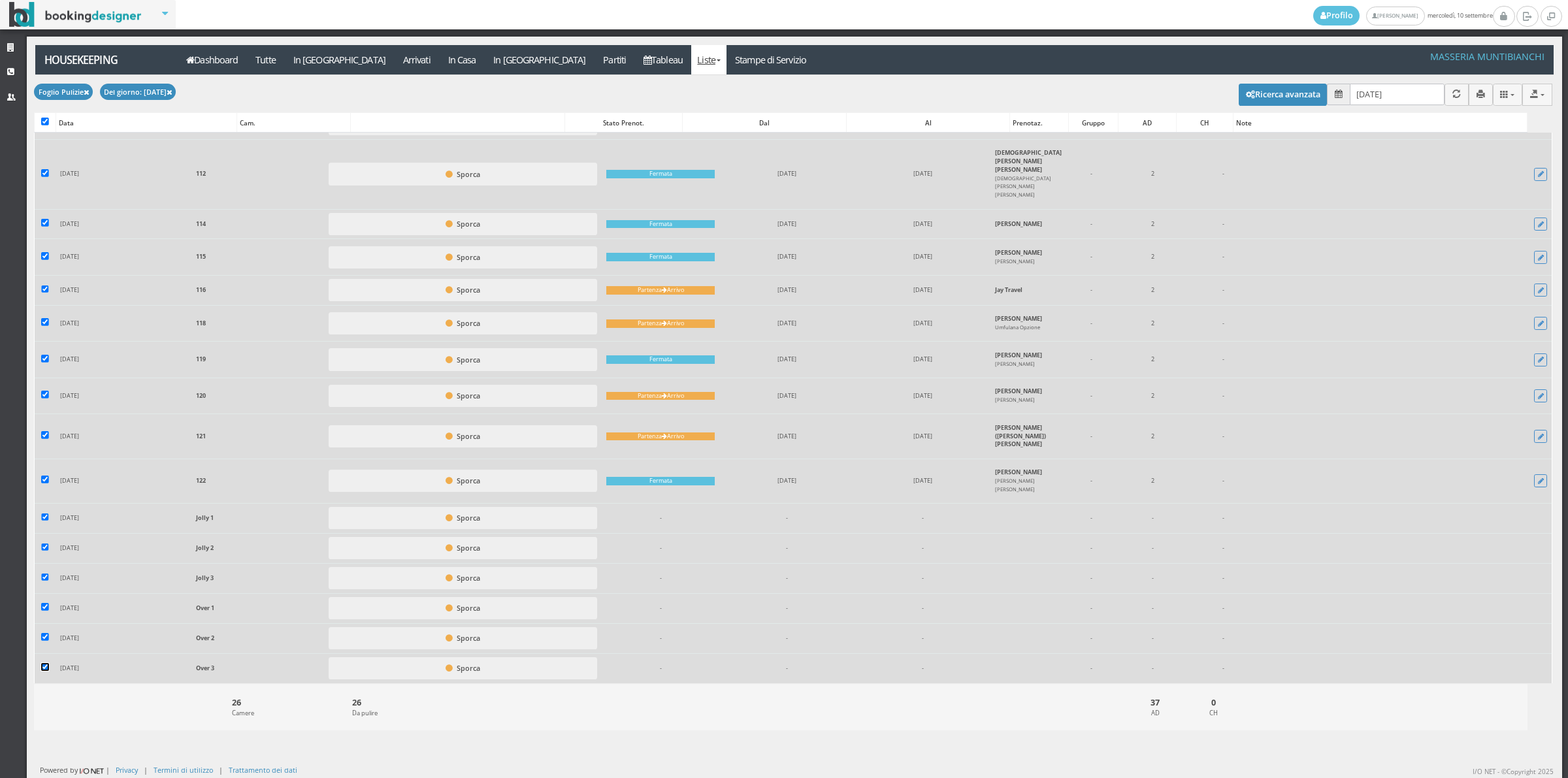
click at [43, 668] on input "checkbox" at bounding box center [45, 667] width 8 height 8
checkbox input "false"
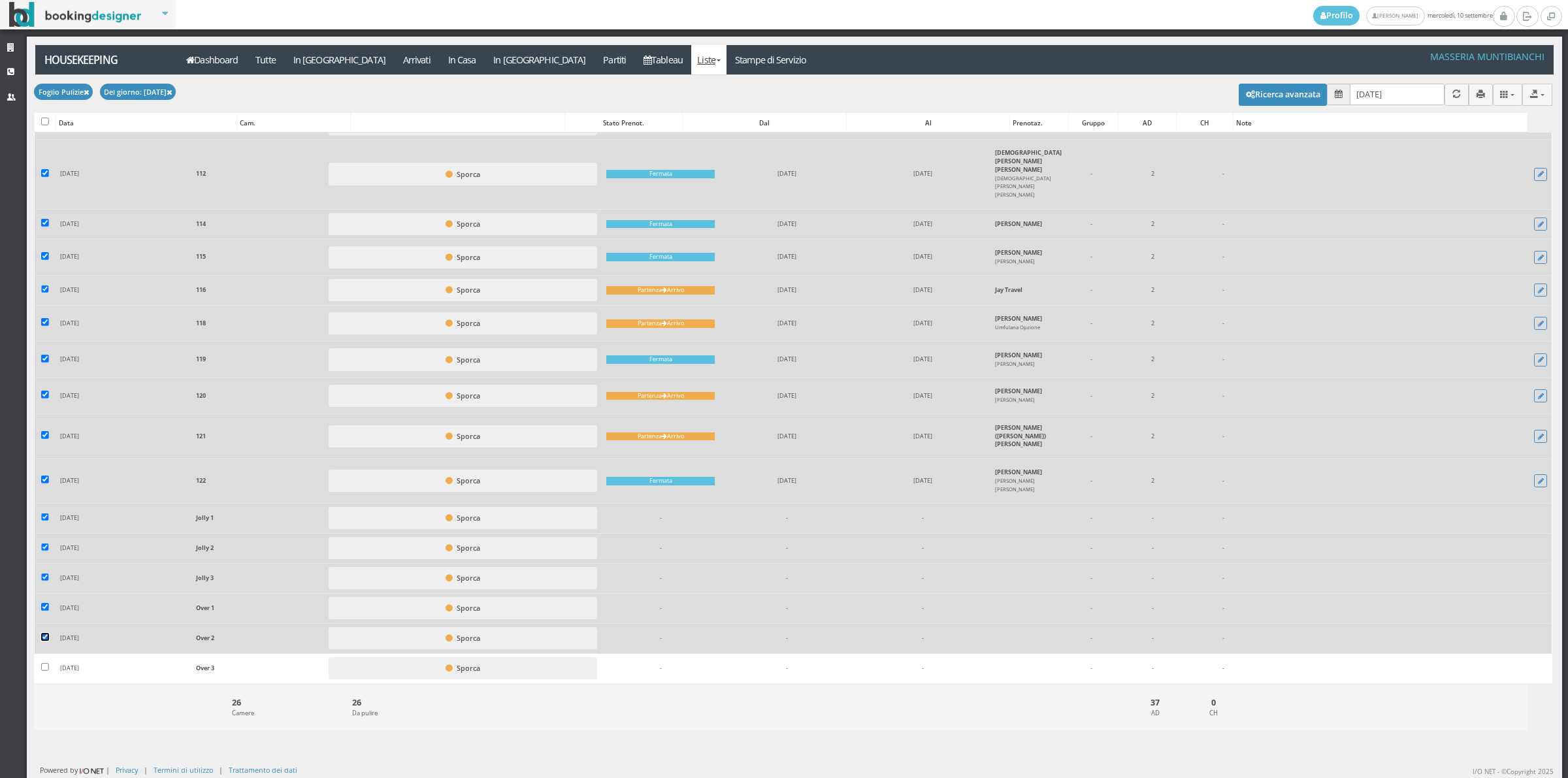
click at [44, 641] on input "checkbox" at bounding box center [45, 636] width 8 height 8
checkbox input "false"
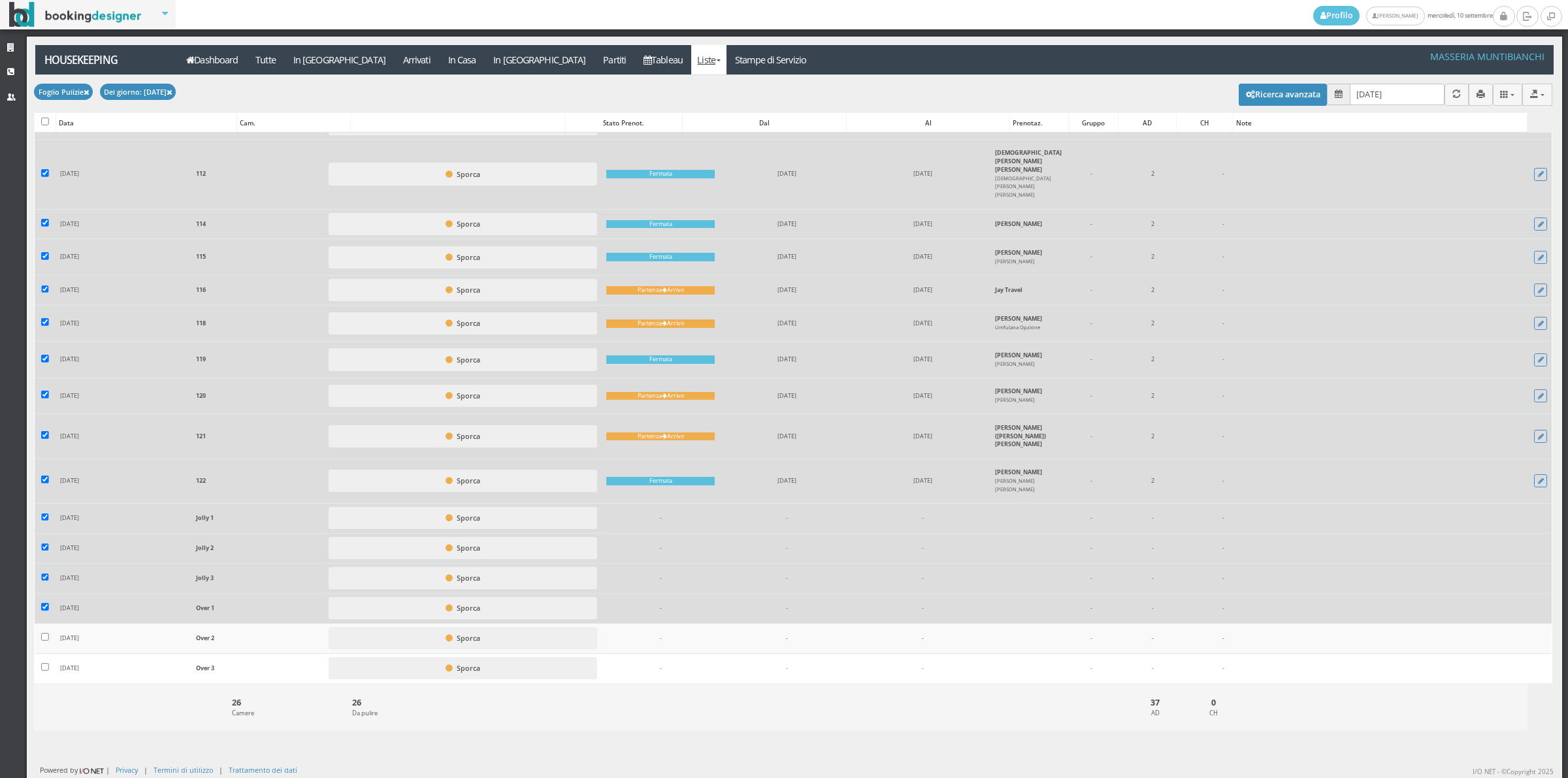
click at [44, 614] on label at bounding box center [45, 608] width 8 height 11
click at [44, 611] on input "checkbox" at bounding box center [45, 607] width 8 height 8
checkbox input "false"
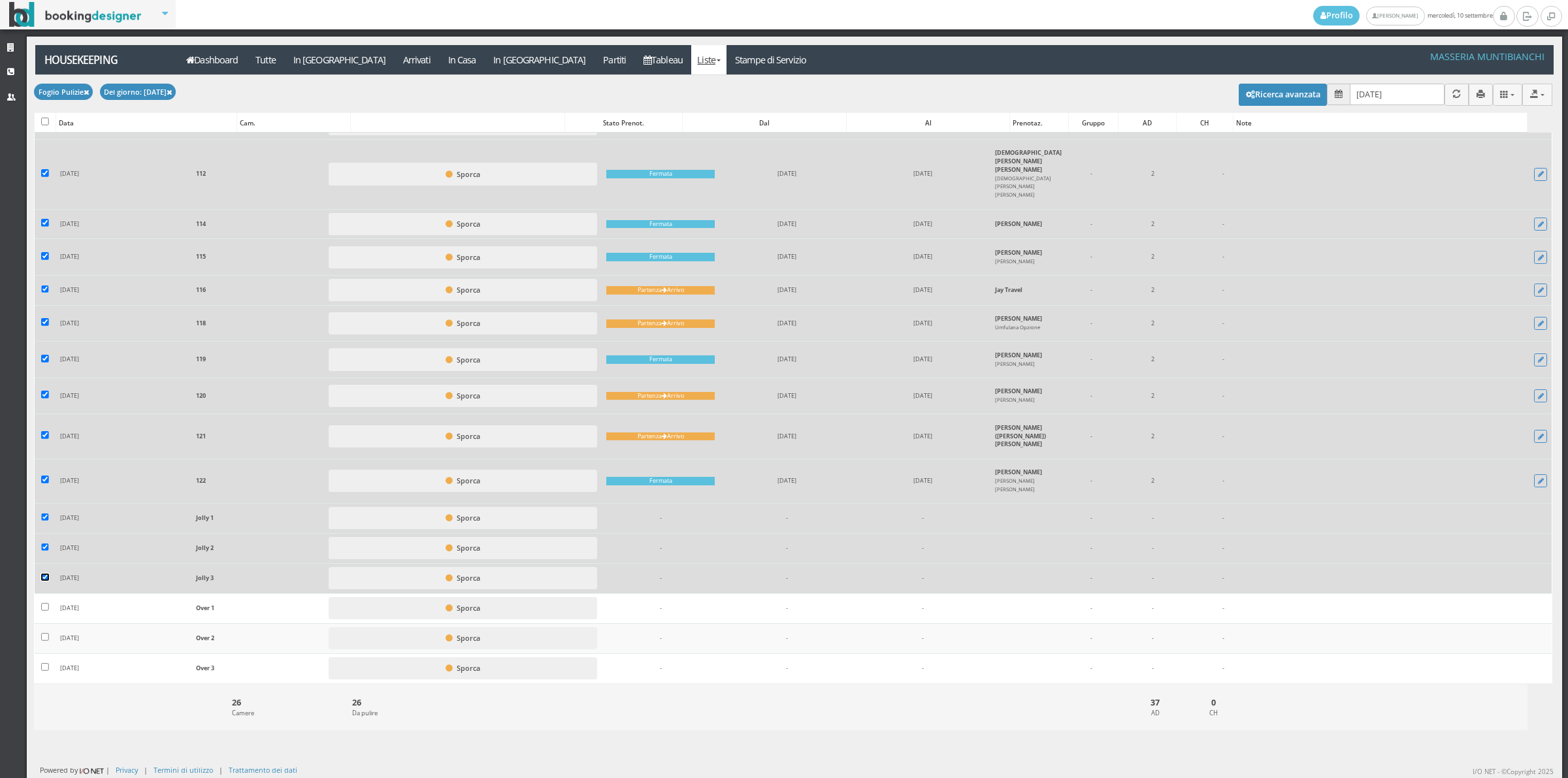
click at [46, 578] on input "checkbox" at bounding box center [45, 577] width 8 height 8
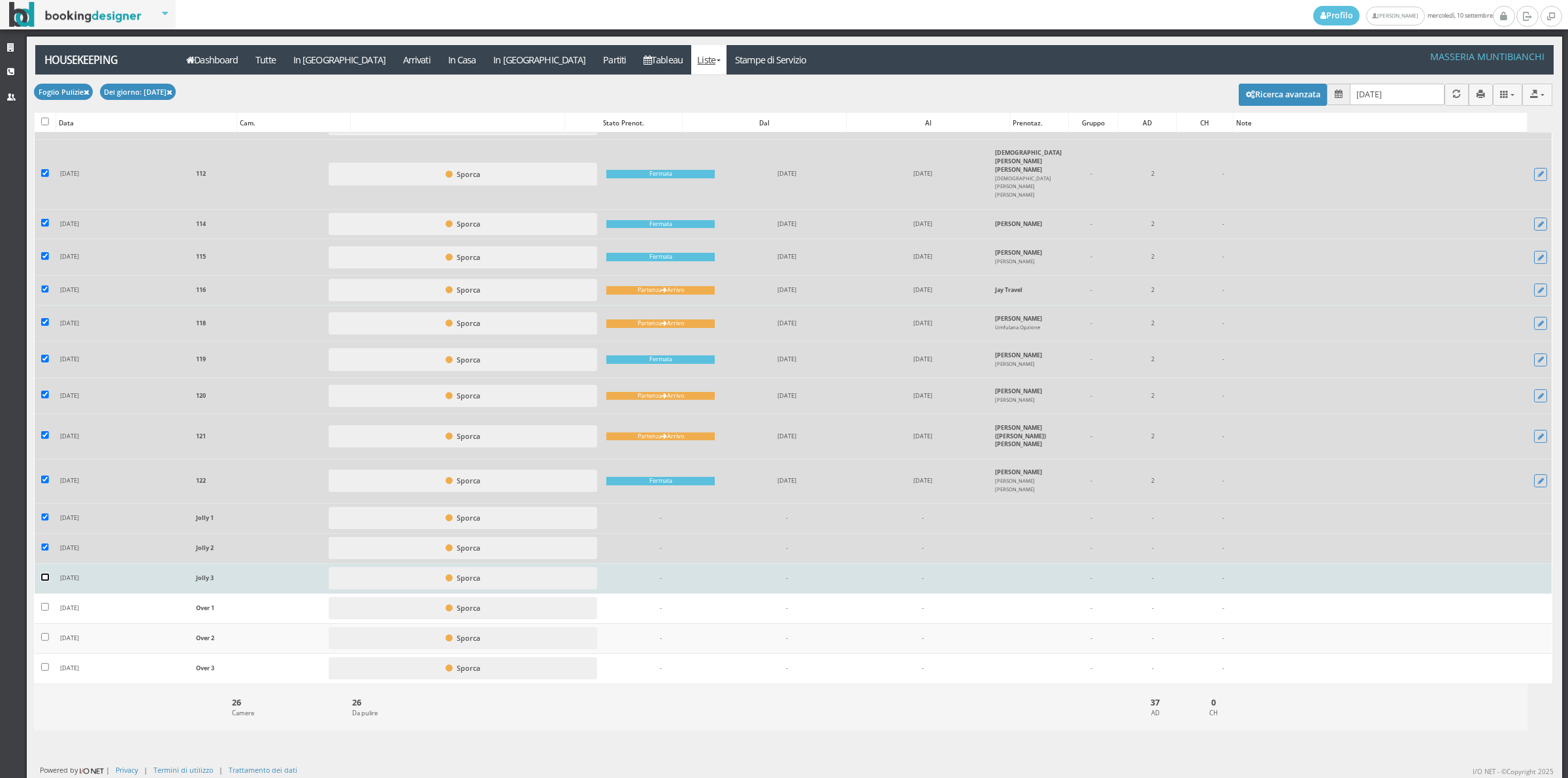
click at [46, 578] on input "checkbox" at bounding box center [45, 577] width 8 height 8
checkbox input "true"
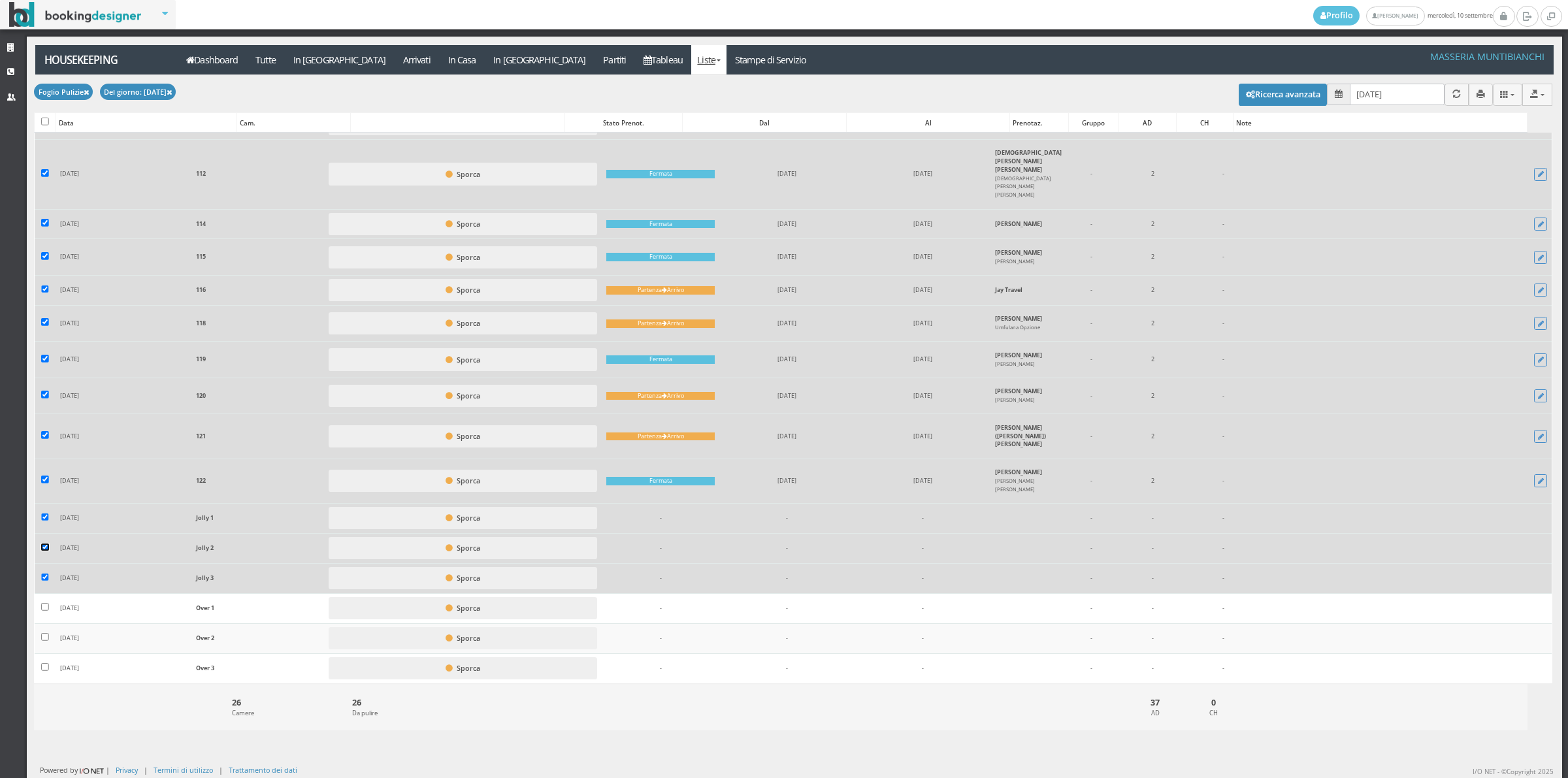
click at [46, 547] on input "checkbox" at bounding box center [45, 547] width 8 height 8
checkbox input "false"
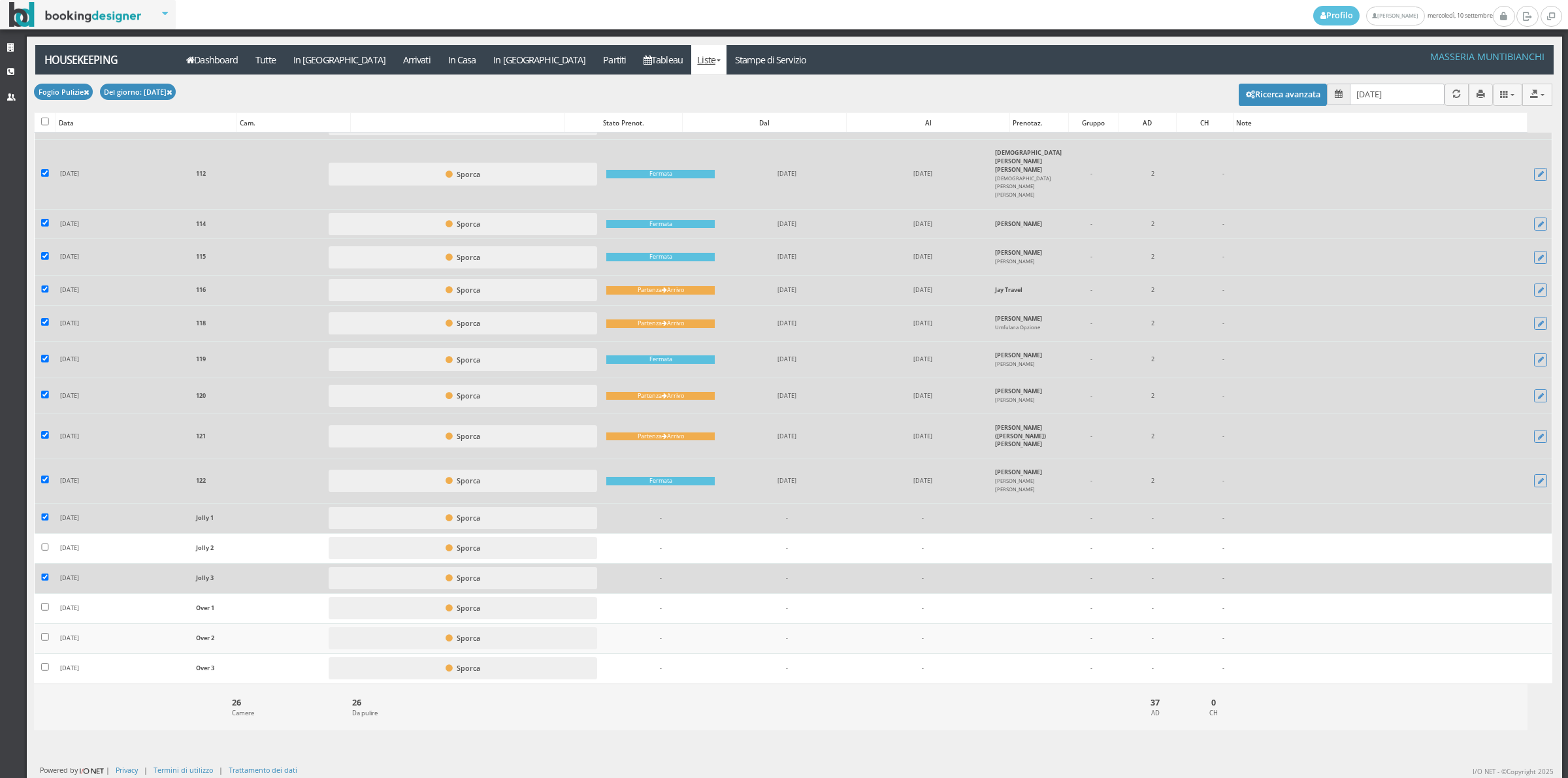
click at [49, 514] on td at bounding box center [45, 518] width 21 height 30
click at [49, 517] on td at bounding box center [45, 518] width 21 height 30
click at [45, 575] on input "checkbox" at bounding box center [45, 577] width 8 height 8
checkbox input "false"
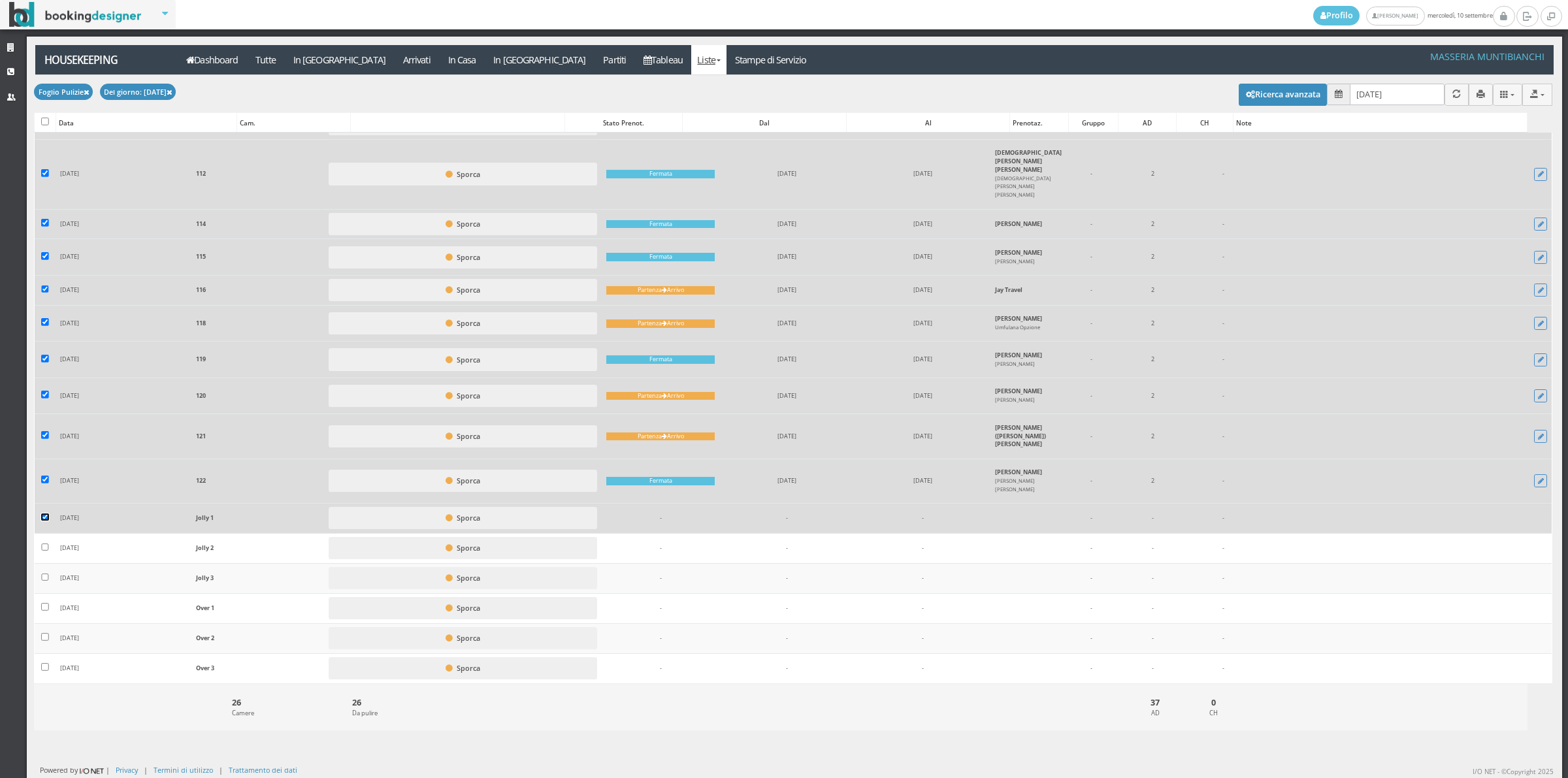
click at [45, 517] on input "checkbox" at bounding box center [45, 517] width 8 height 8
checkbox input "false"
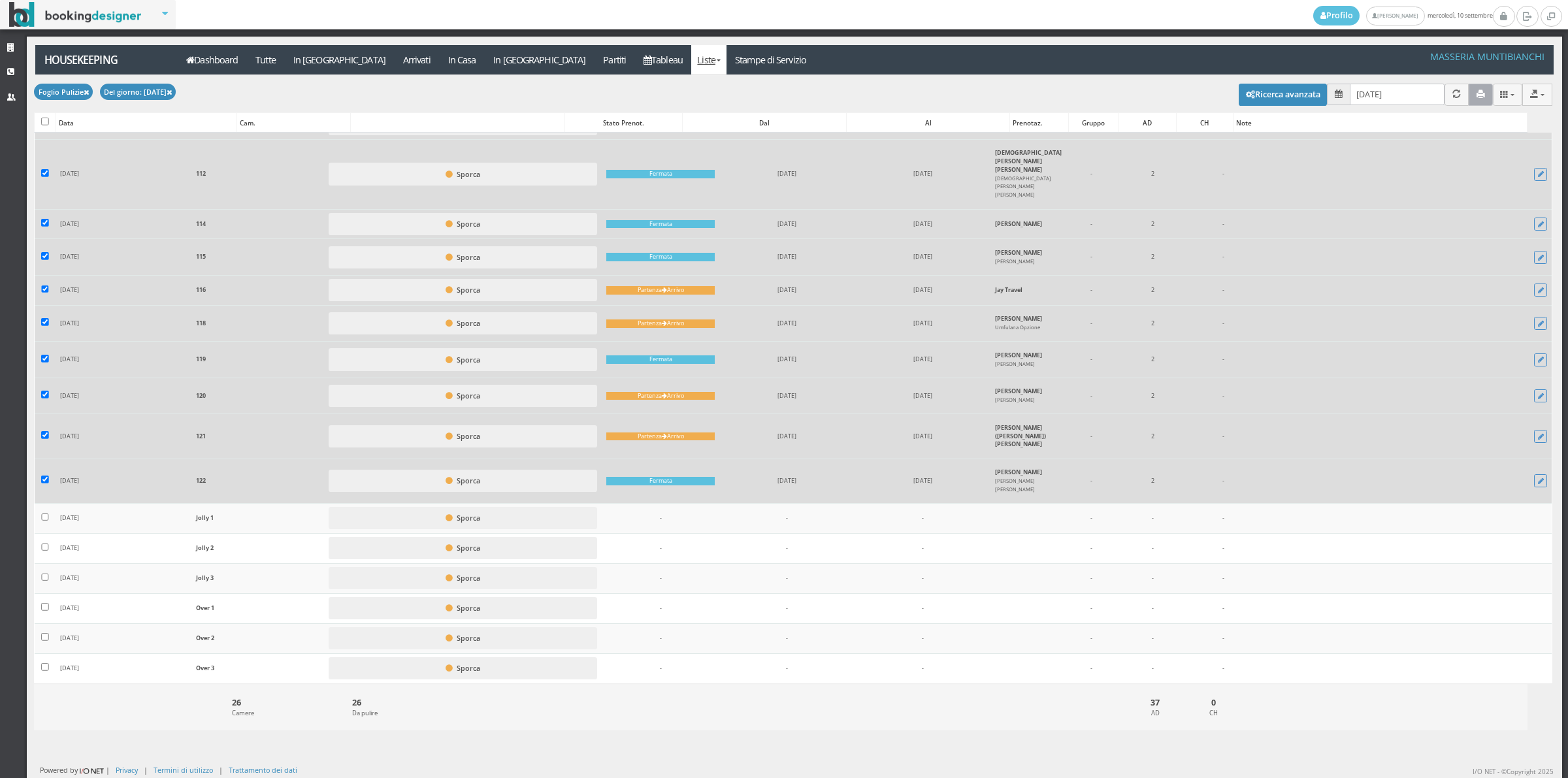
click at [1474, 90] on button "button" at bounding box center [1481, 94] width 24 height 21
click at [727, 67] on link "Stampe di Servizio" at bounding box center [771, 60] width 89 height 29
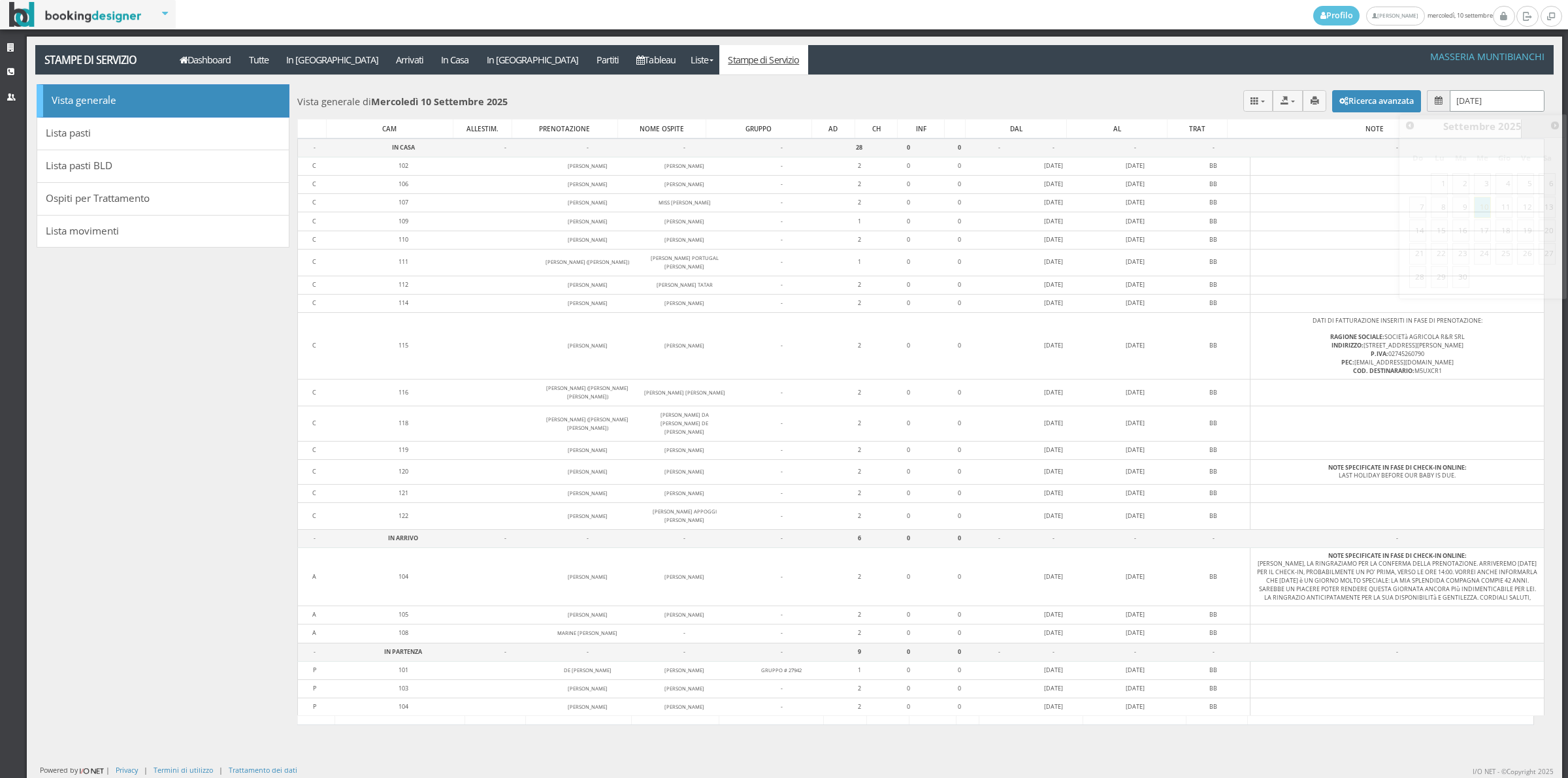
click at [1472, 96] on input "[DATE]" at bounding box center [1497, 101] width 95 height 21
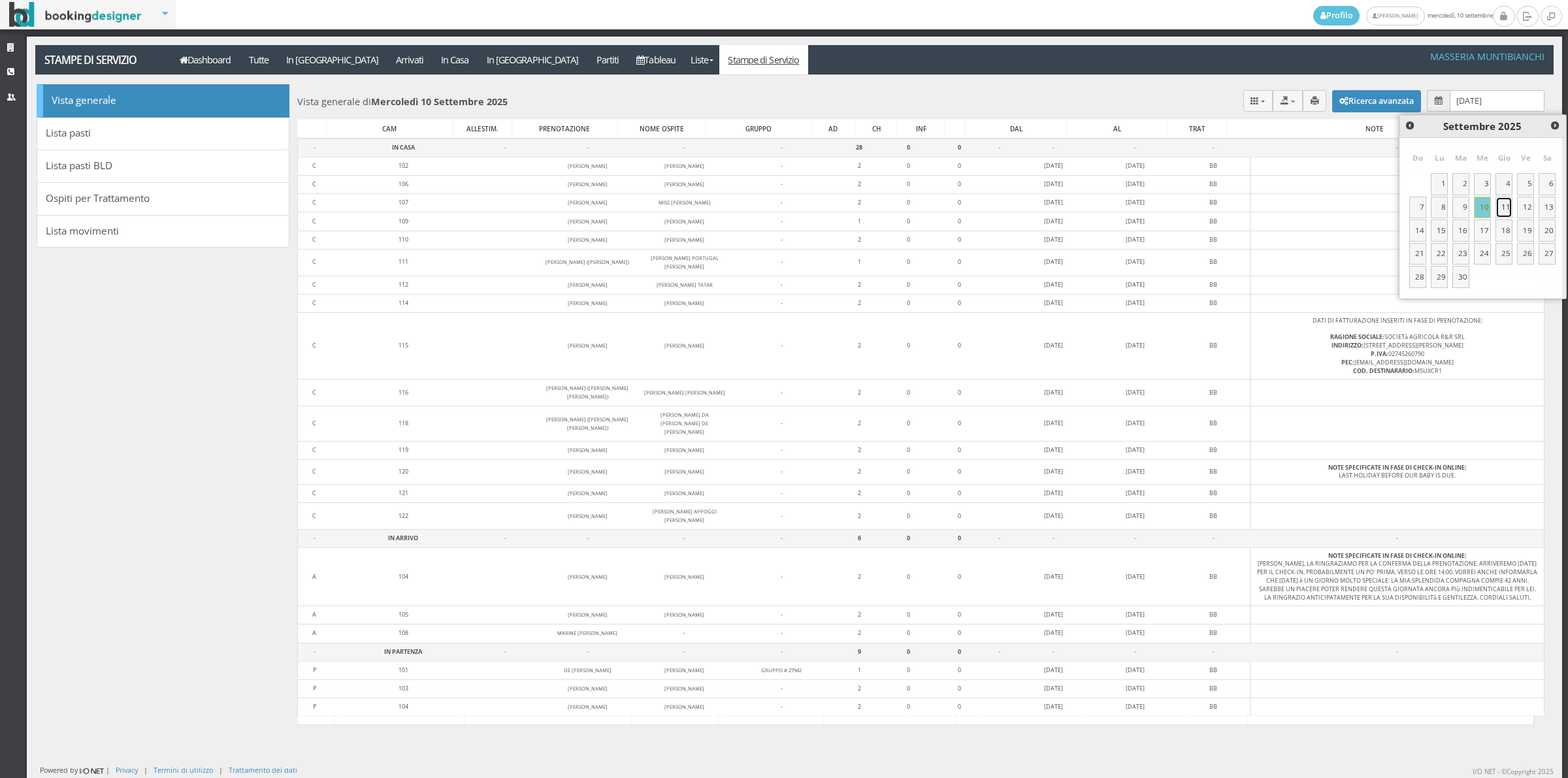
click at [1501, 206] on link "11" at bounding box center [1504, 207] width 17 height 22
type input "[DATE]"
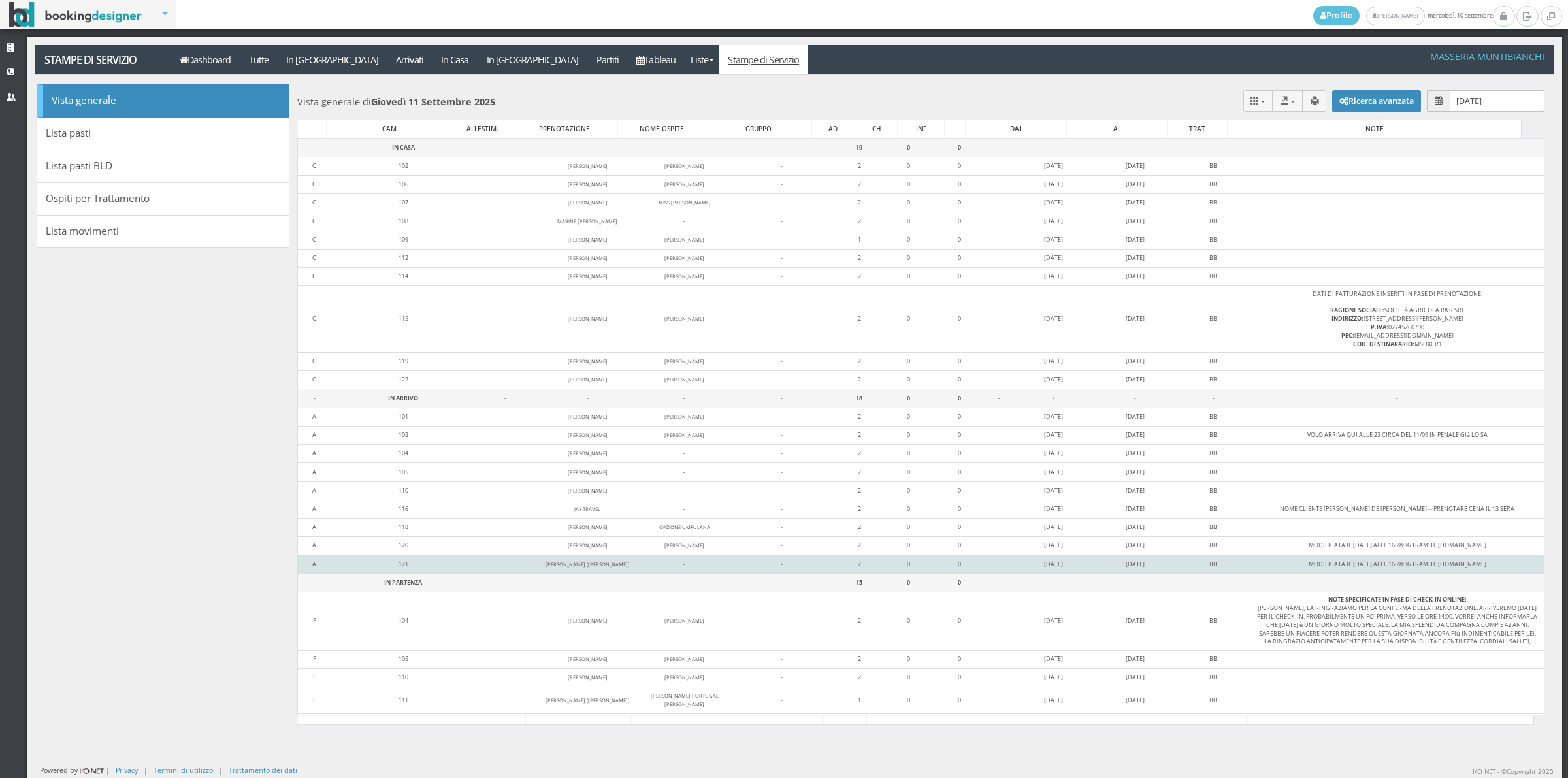
drag, startPoint x: 347, startPoint y: 407, endPoint x: 1484, endPoint y: 575, distance: 1149.3
click at [1484, 575] on tbody "- IN CASA - - - - 19 0 0 - - - - - C 102 [PERSON_NAME] - 2 0 0 [DATE] [DATE] BB…" at bounding box center [920, 493] width 1247 height 711
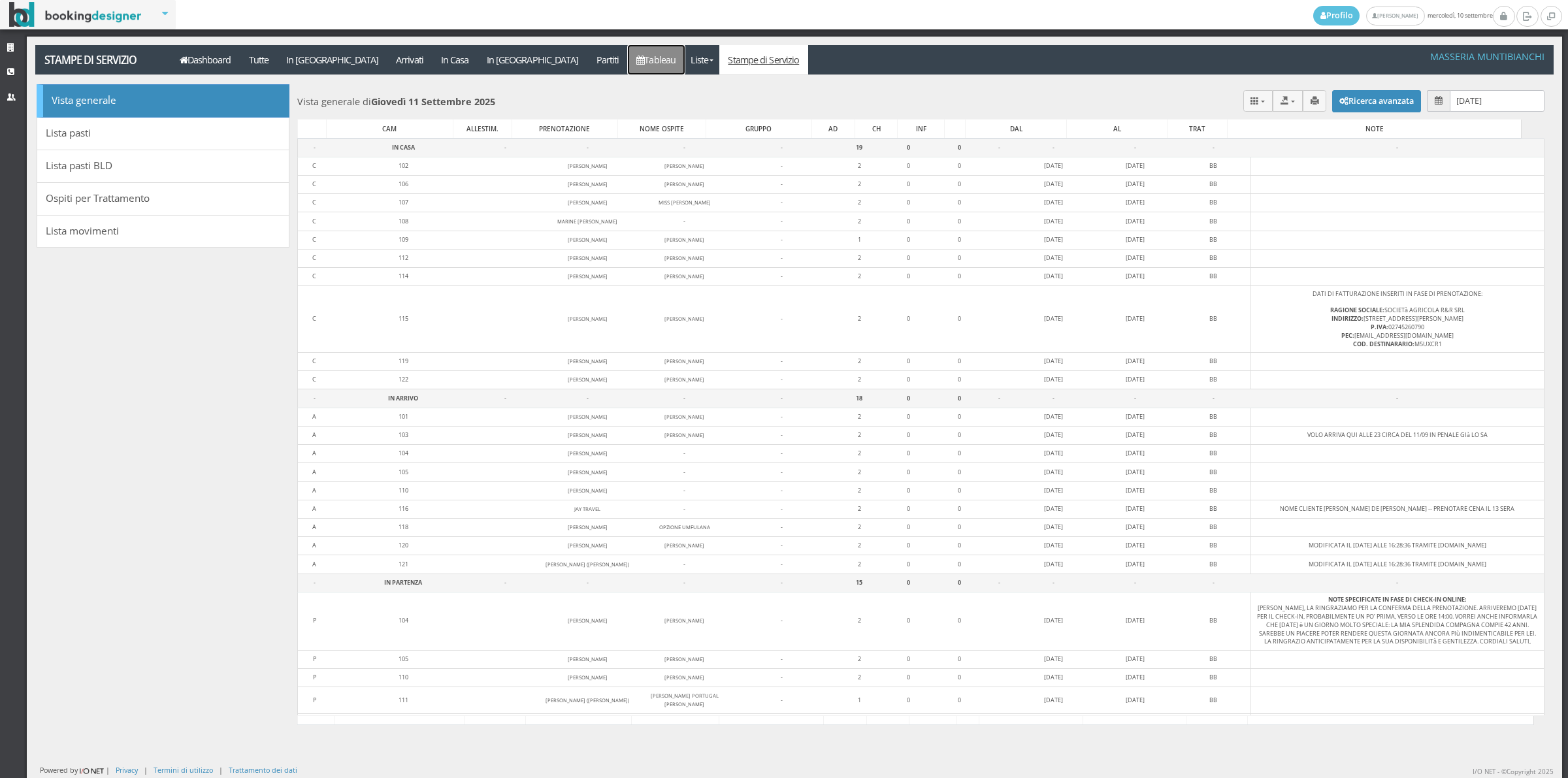
click at [628, 50] on link "Tableau" at bounding box center [656, 60] width 57 height 29
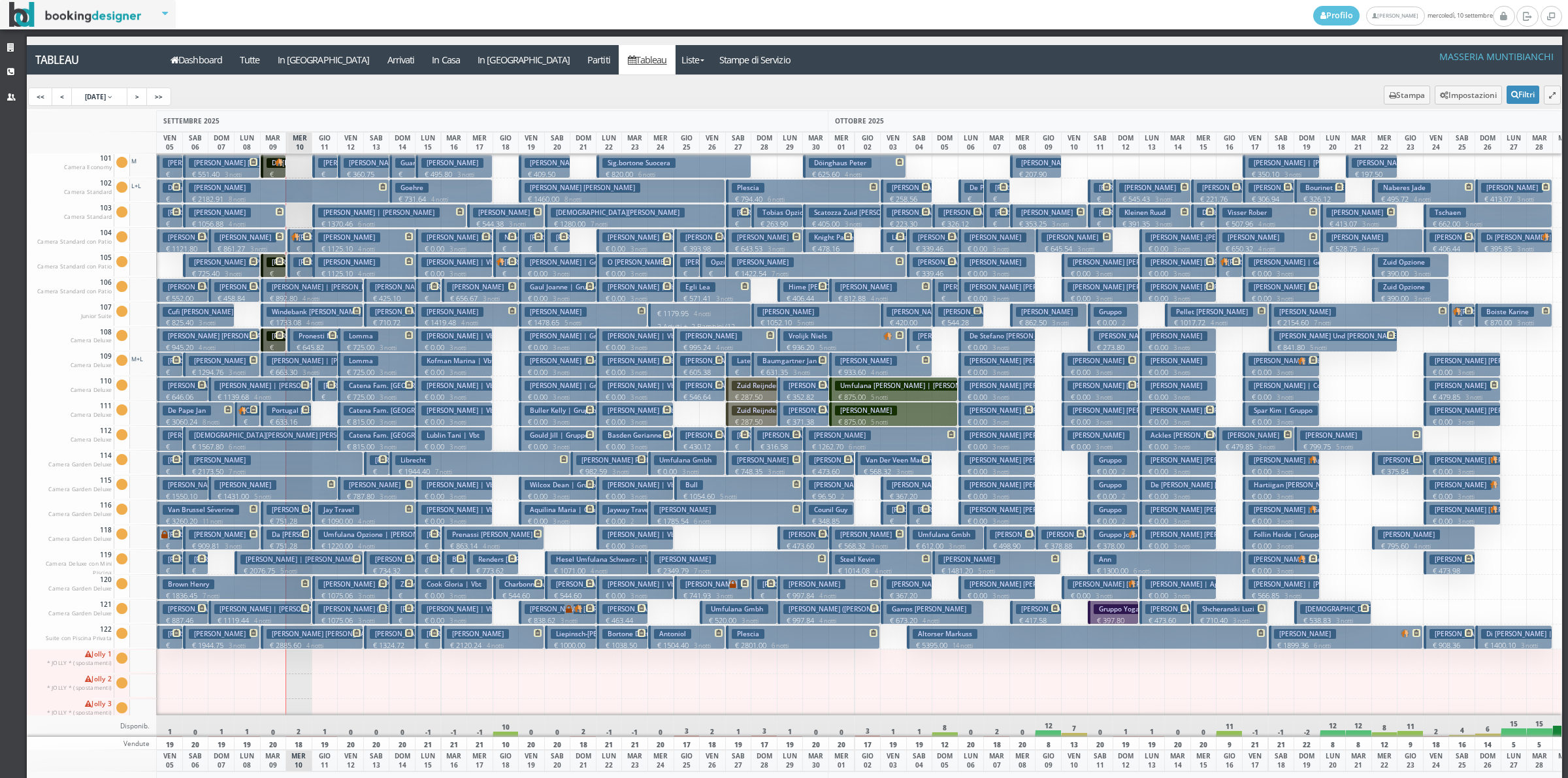
click at [330, 167] on h3 "Diliberto Antoine" at bounding box center [349, 163] width 62 height 10
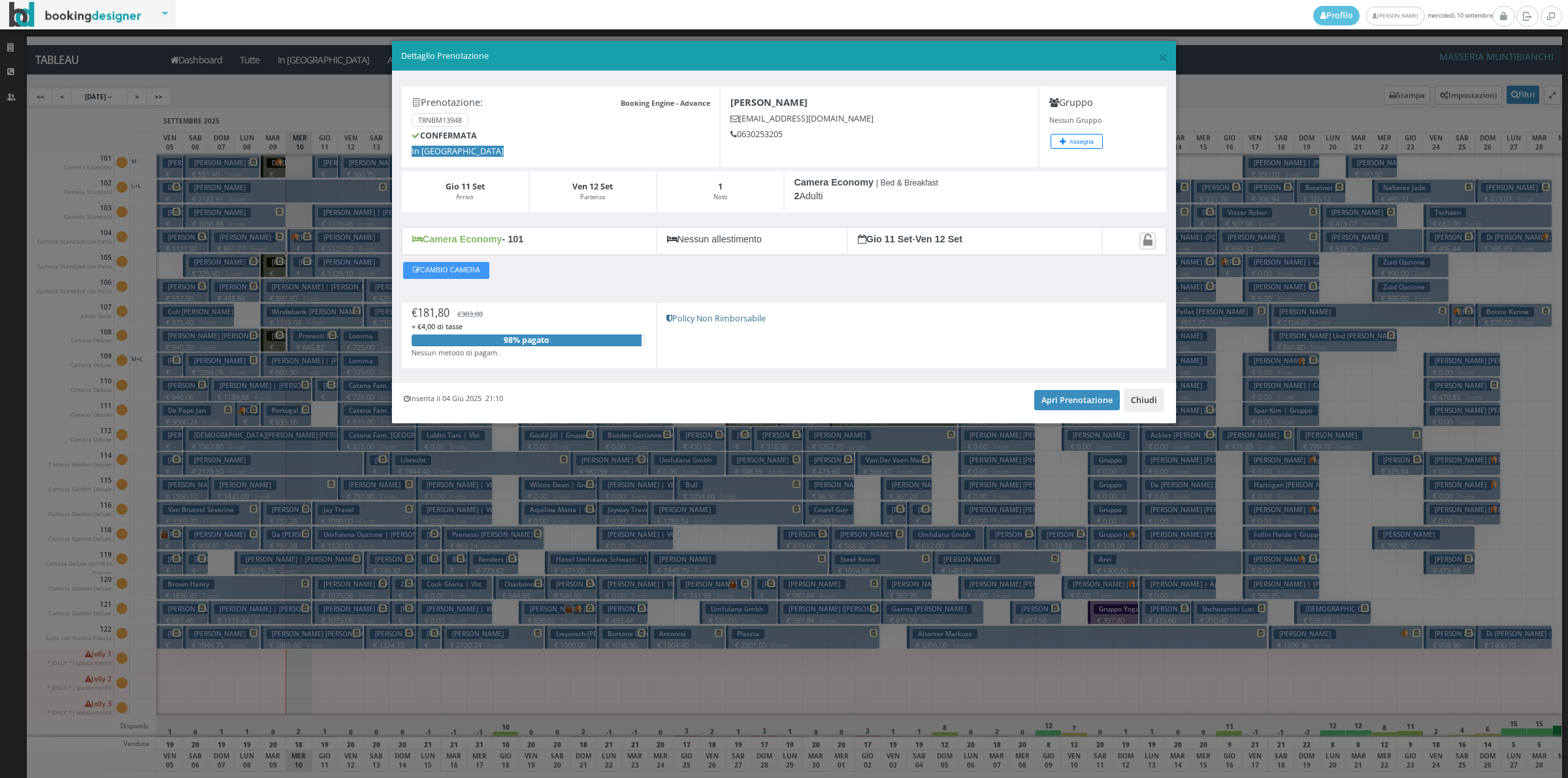
click at [1145, 410] on button "Chiudi" at bounding box center [1143, 399] width 40 height 22
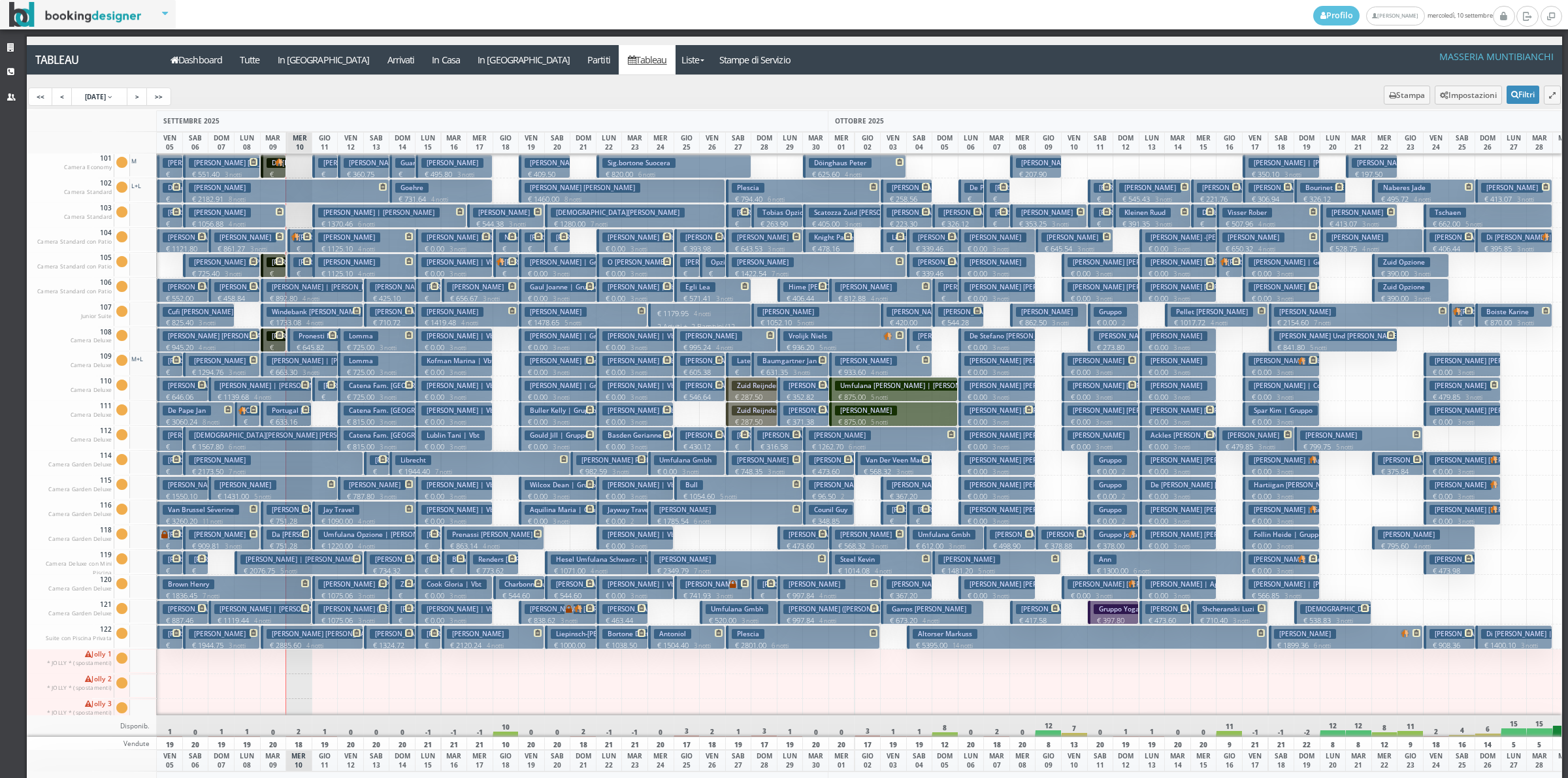
click at [322, 239] on h3 "Graffeo Daniella" at bounding box center [349, 237] width 62 height 10
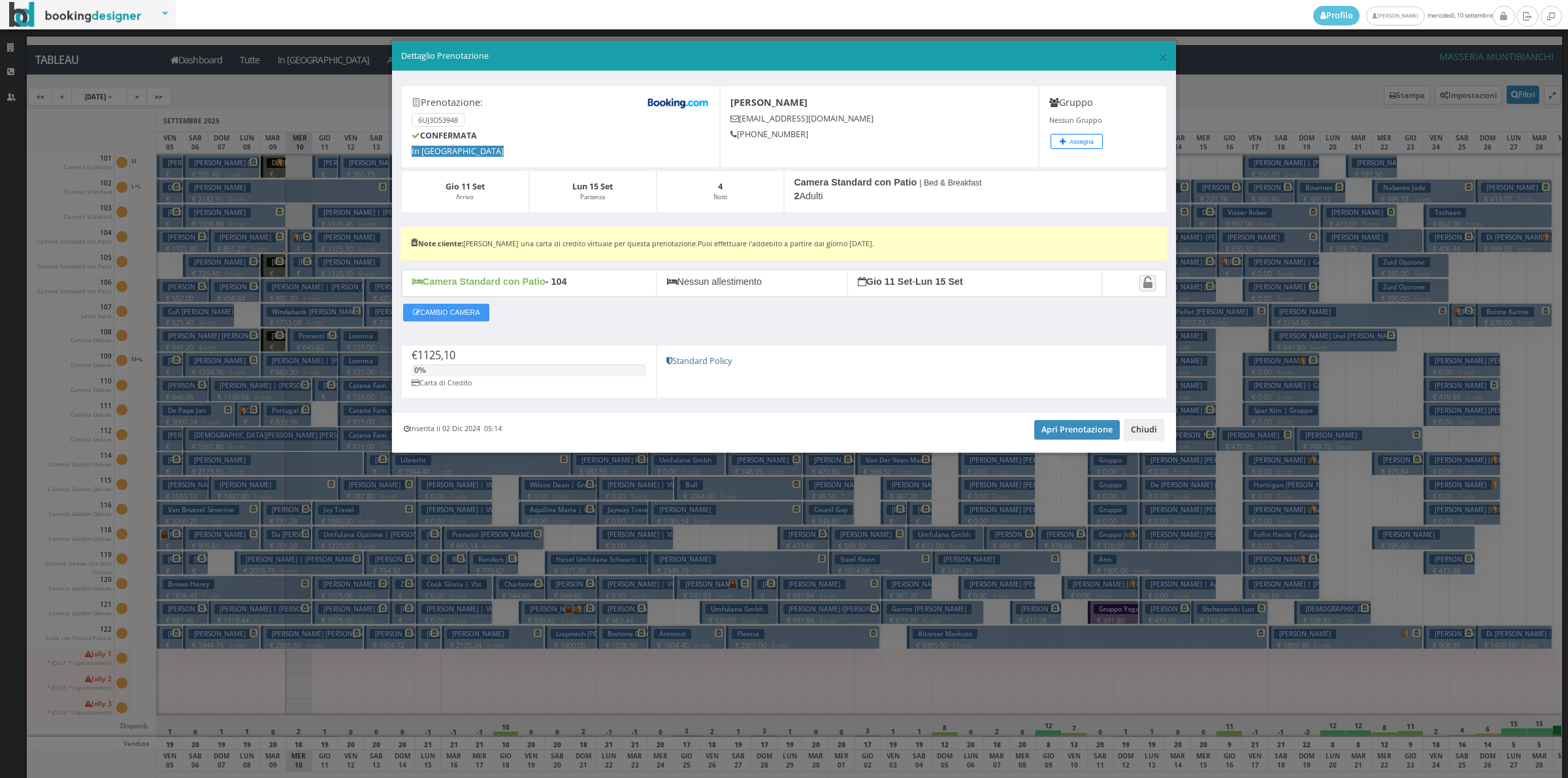
click at [1152, 432] on button "Chiudi" at bounding box center [1143, 429] width 40 height 22
click at [1152, 432] on h3 "Ackles Kimberly Martin Marguerite" at bounding box center [1214, 435] width 138 height 10
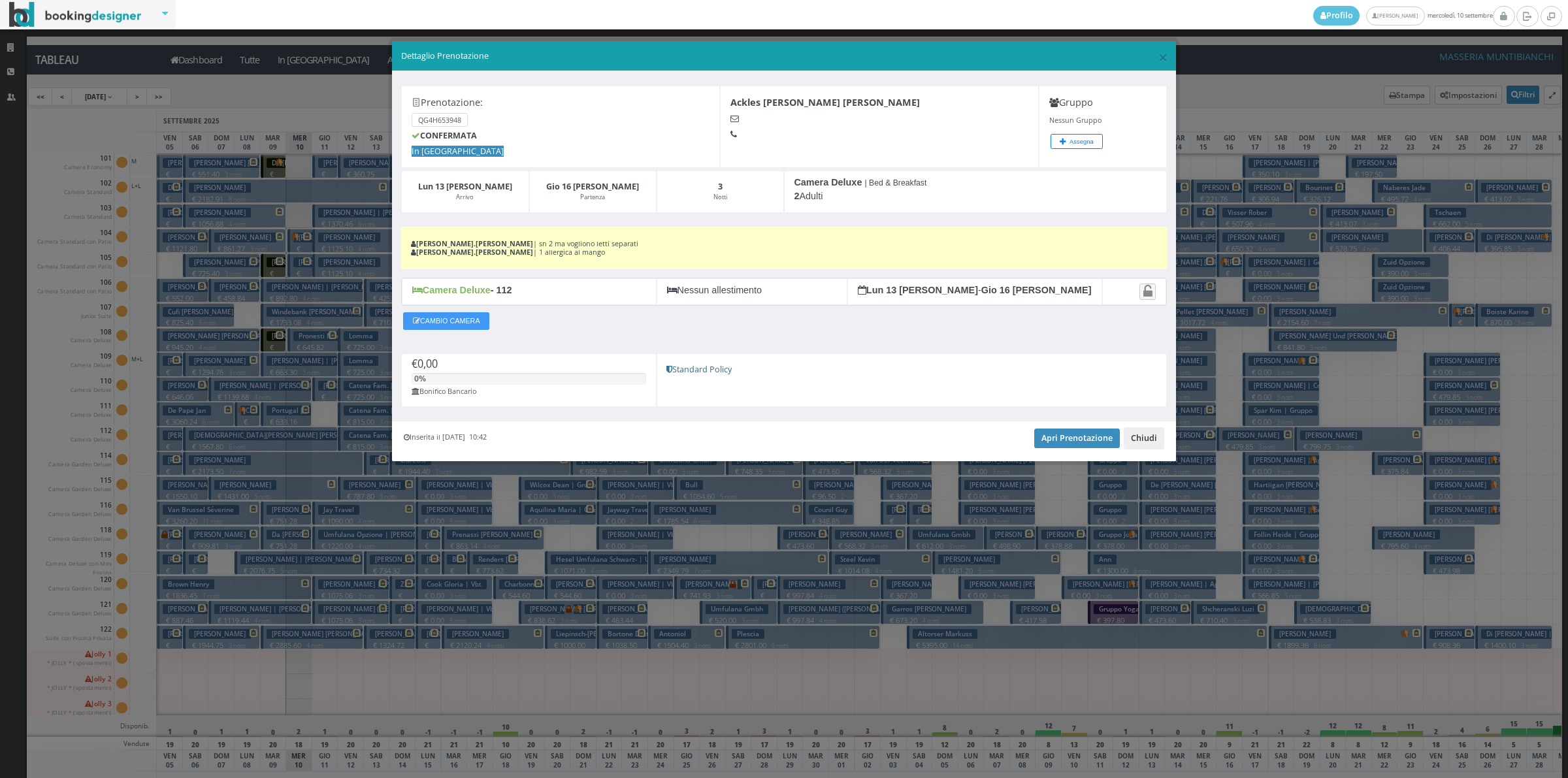
click at [1152, 446] on button "Chiudi" at bounding box center [1143, 438] width 40 height 22
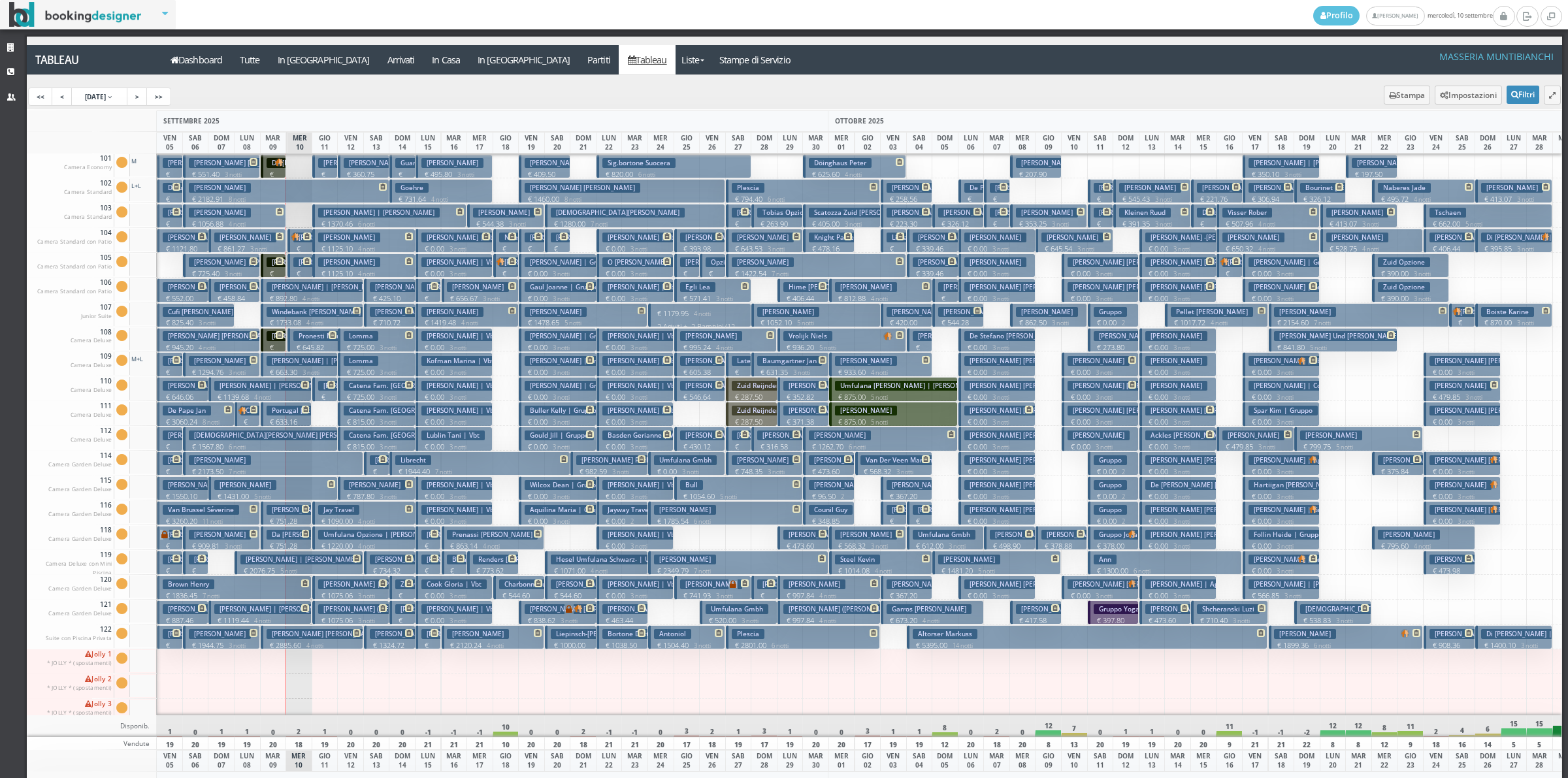
click at [227, 190] on h3 "Defays Alain" at bounding box center [220, 188] width 62 height 10
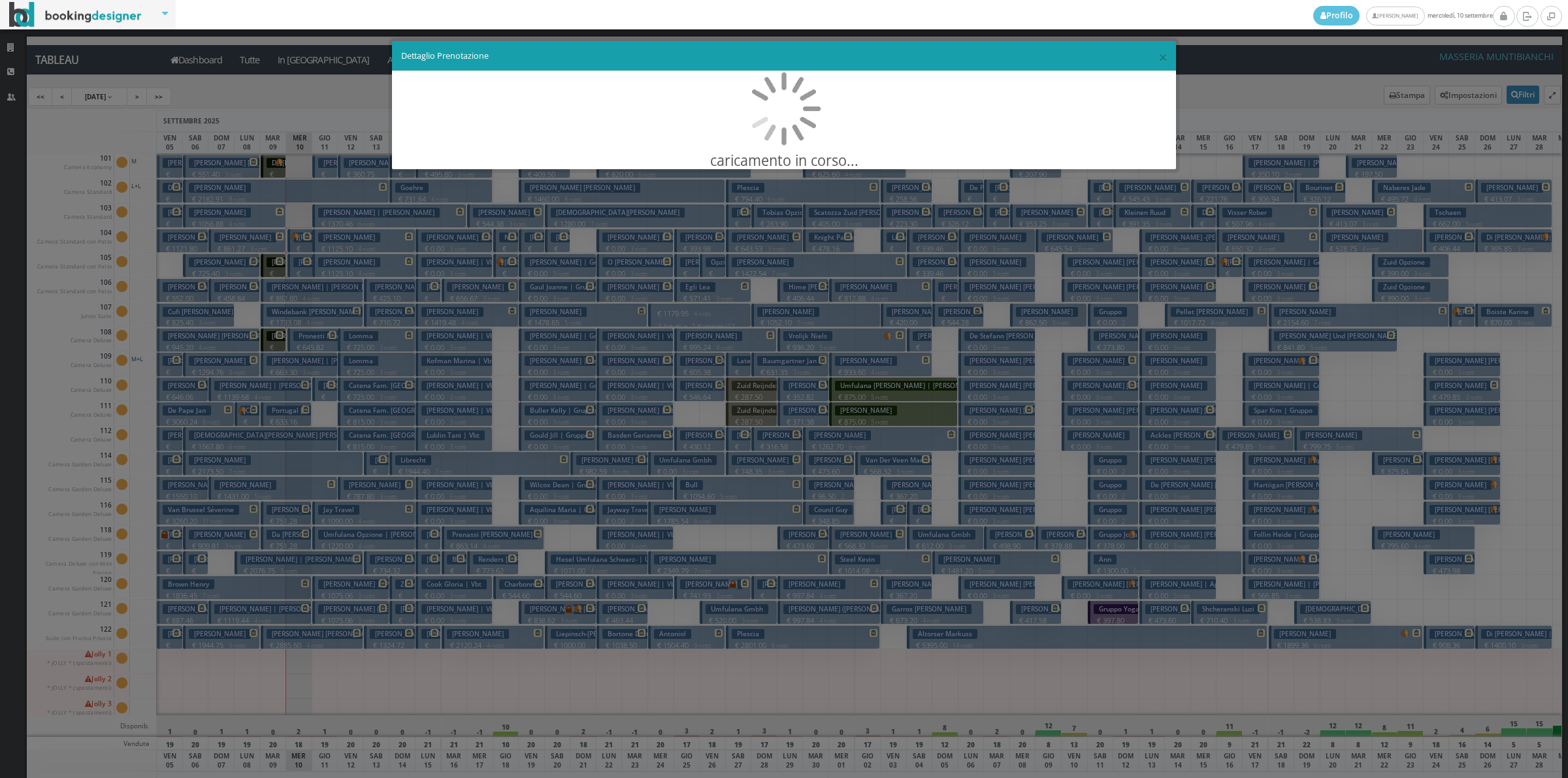
click at [227, 190] on div "× Dettaglio Prenotazione caricamento in corso..." at bounding box center [784, 389] width 1568 height 778
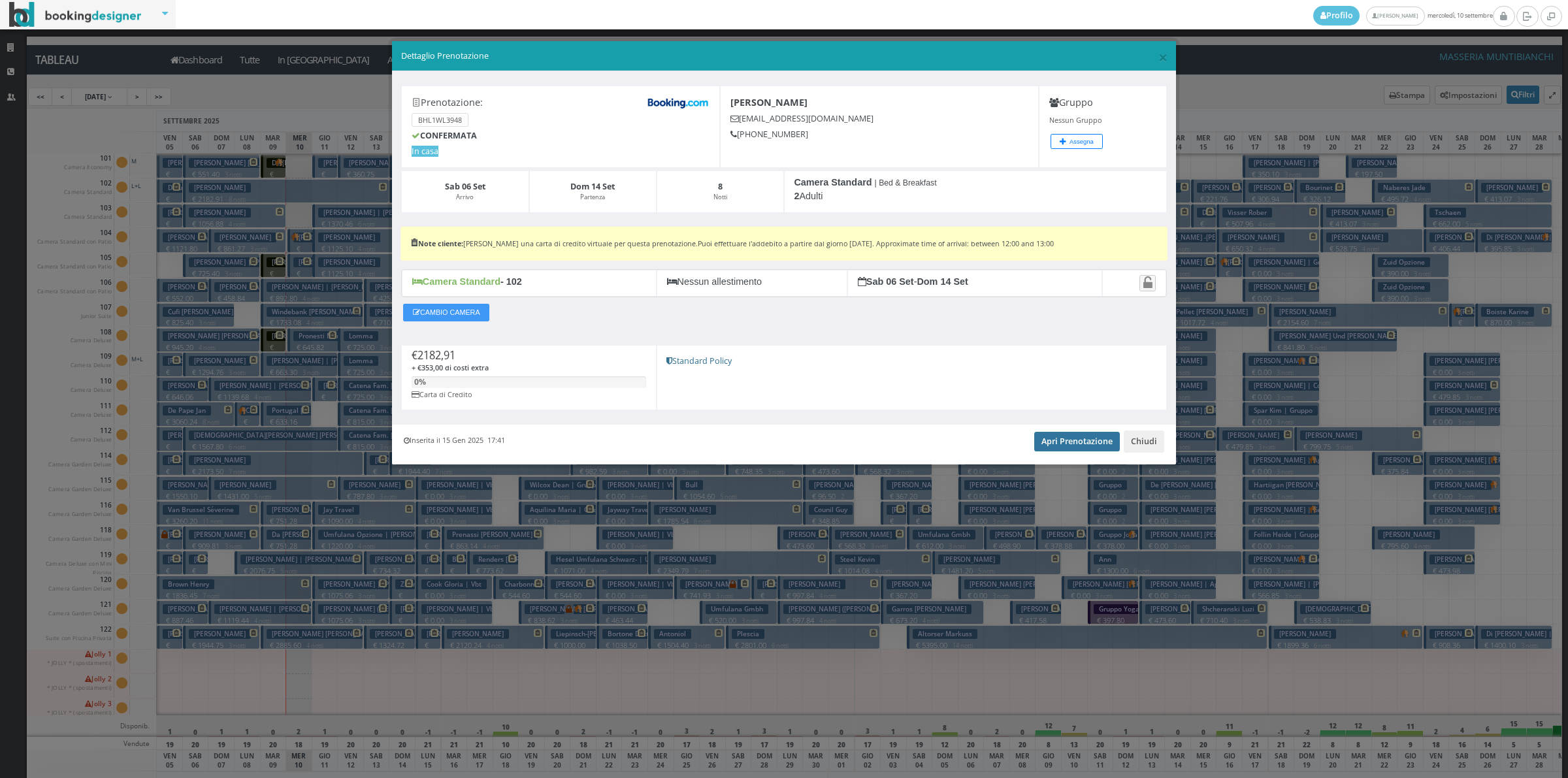
click at [1099, 443] on link "Apri Prenotazione" at bounding box center [1077, 441] width 86 height 20
click at [1150, 442] on button "Chiudi" at bounding box center [1143, 441] width 40 height 22
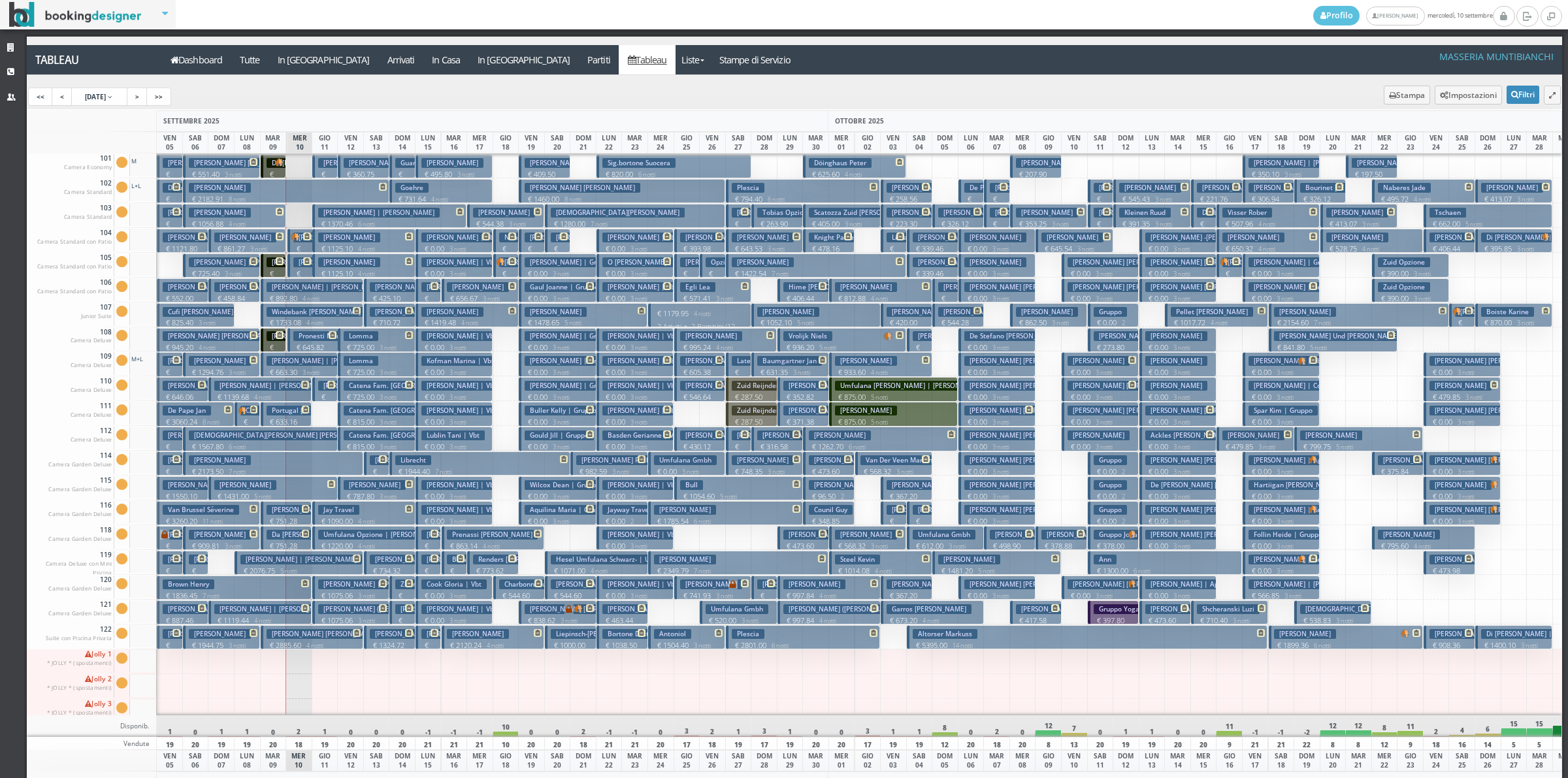
click at [244, 393] on p "€ 1139.68 4 notti" at bounding box center [261, 397] width 94 height 11
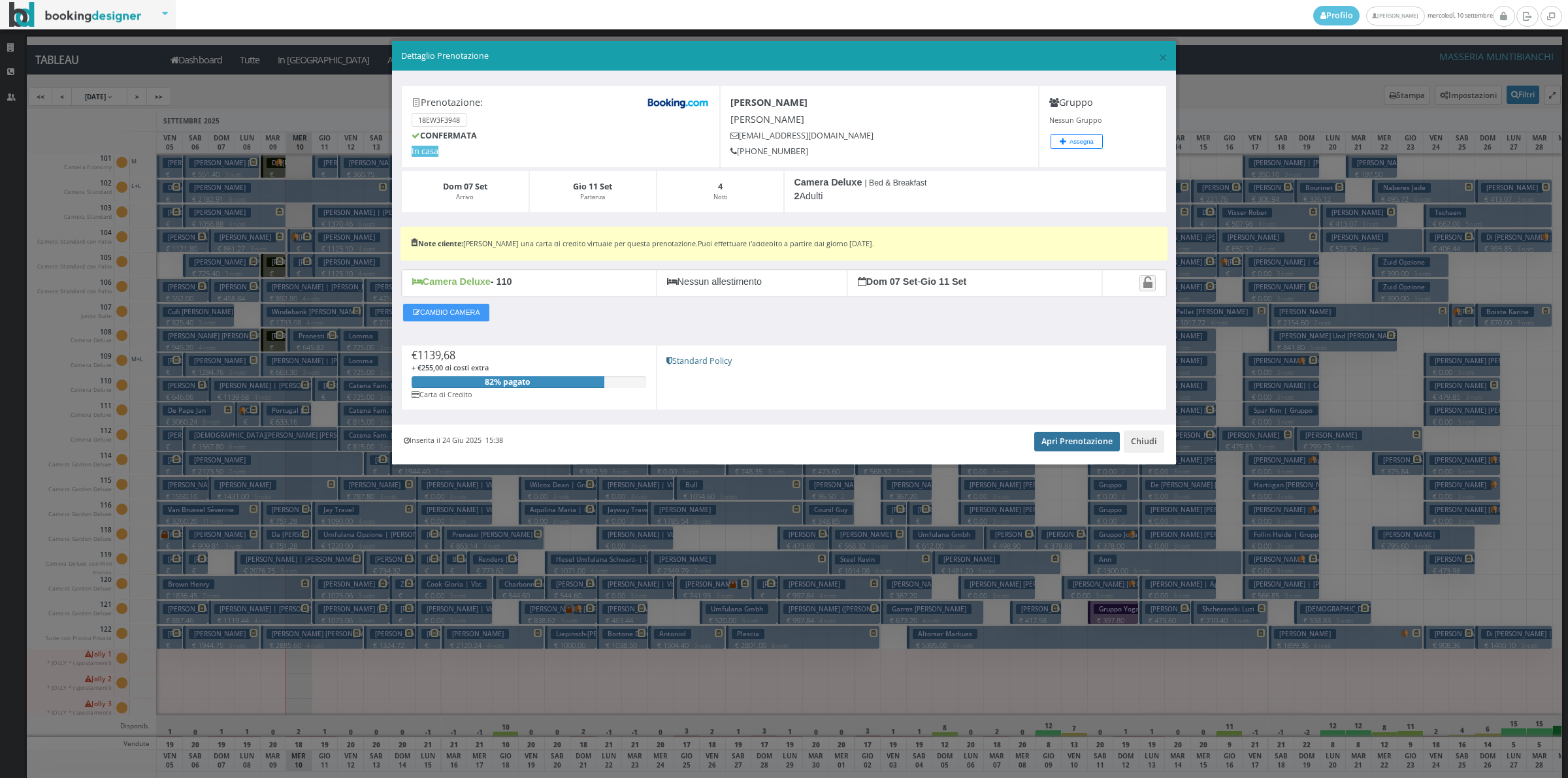
click at [1086, 445] on link "Apri Prenotazione" at bounding box center [1077, 441] width 86 height 20
click at [1148, 446] on button "Chiudi" at bounding box center [1143, 441] width 40 height 22
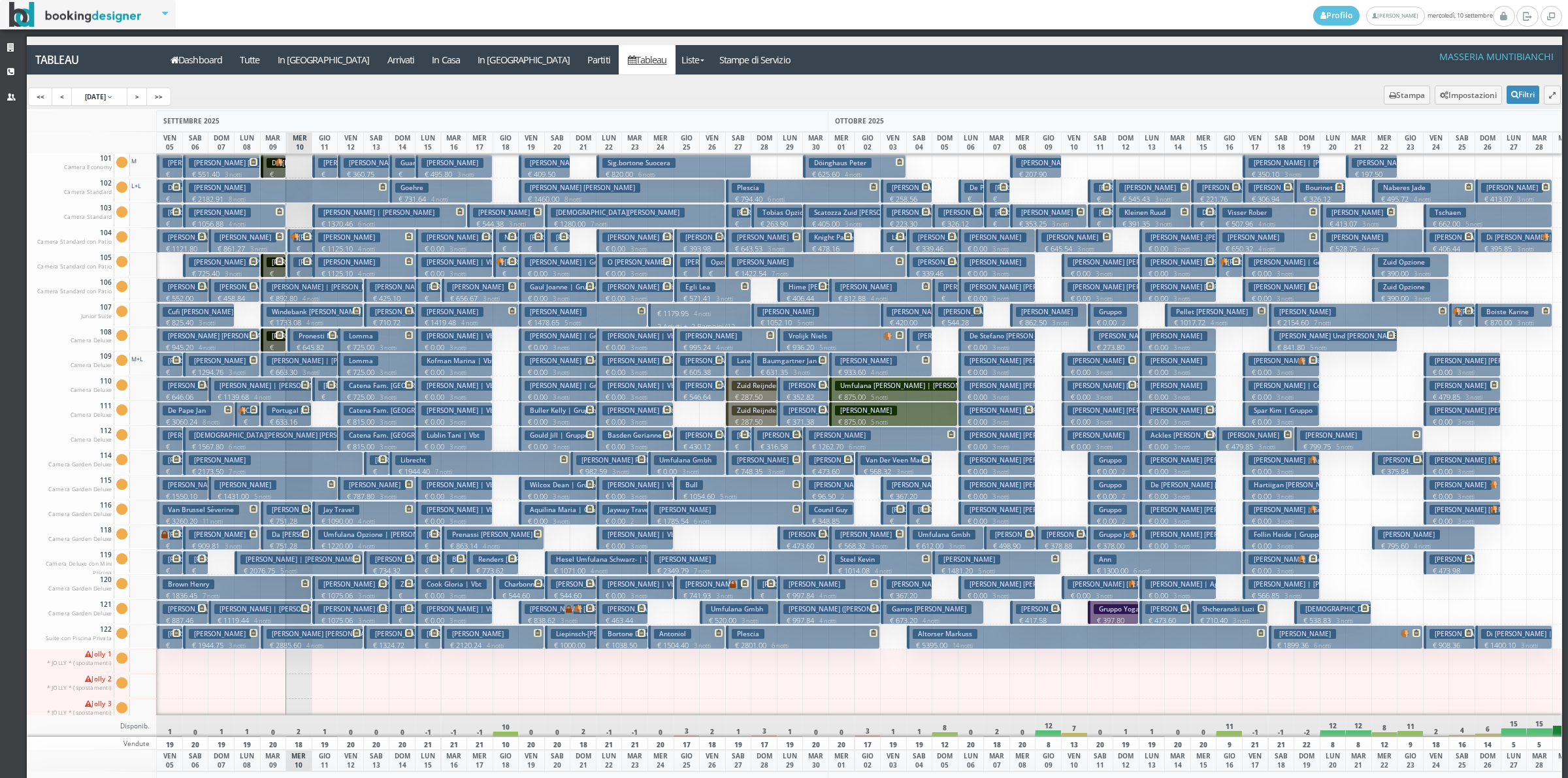
click at [337, 591] on p "€ 1075.06 3 notti" at bounding box center [352, 595] width 67 height 11
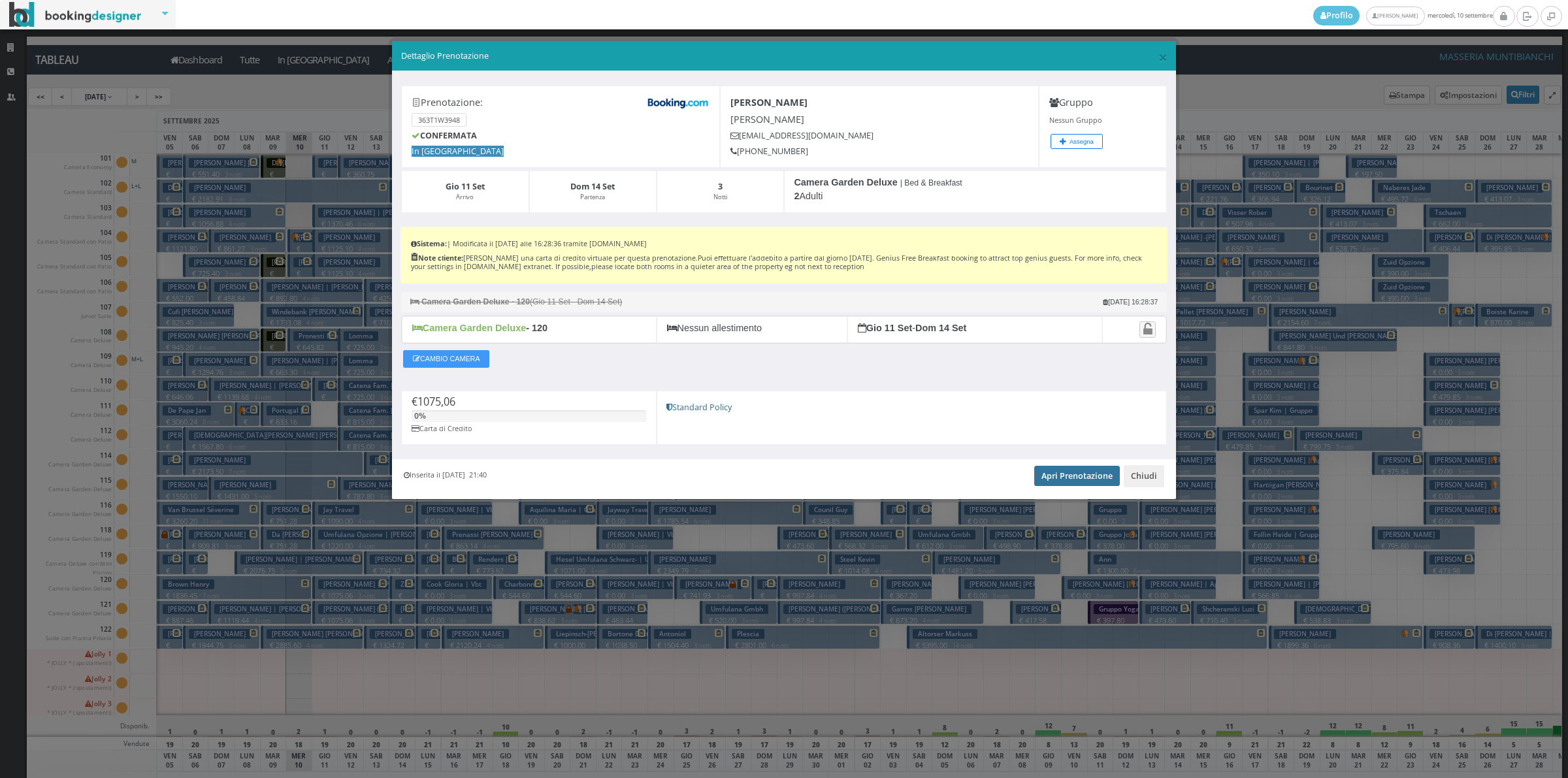
click at [1097, 472] on link "Apri Prenotazione" at bounding box center [1077, 475] width 86 height 20
click at [1135, 475] on button "Chiudi" at bounding box center [1143, 475] width 40 height 22
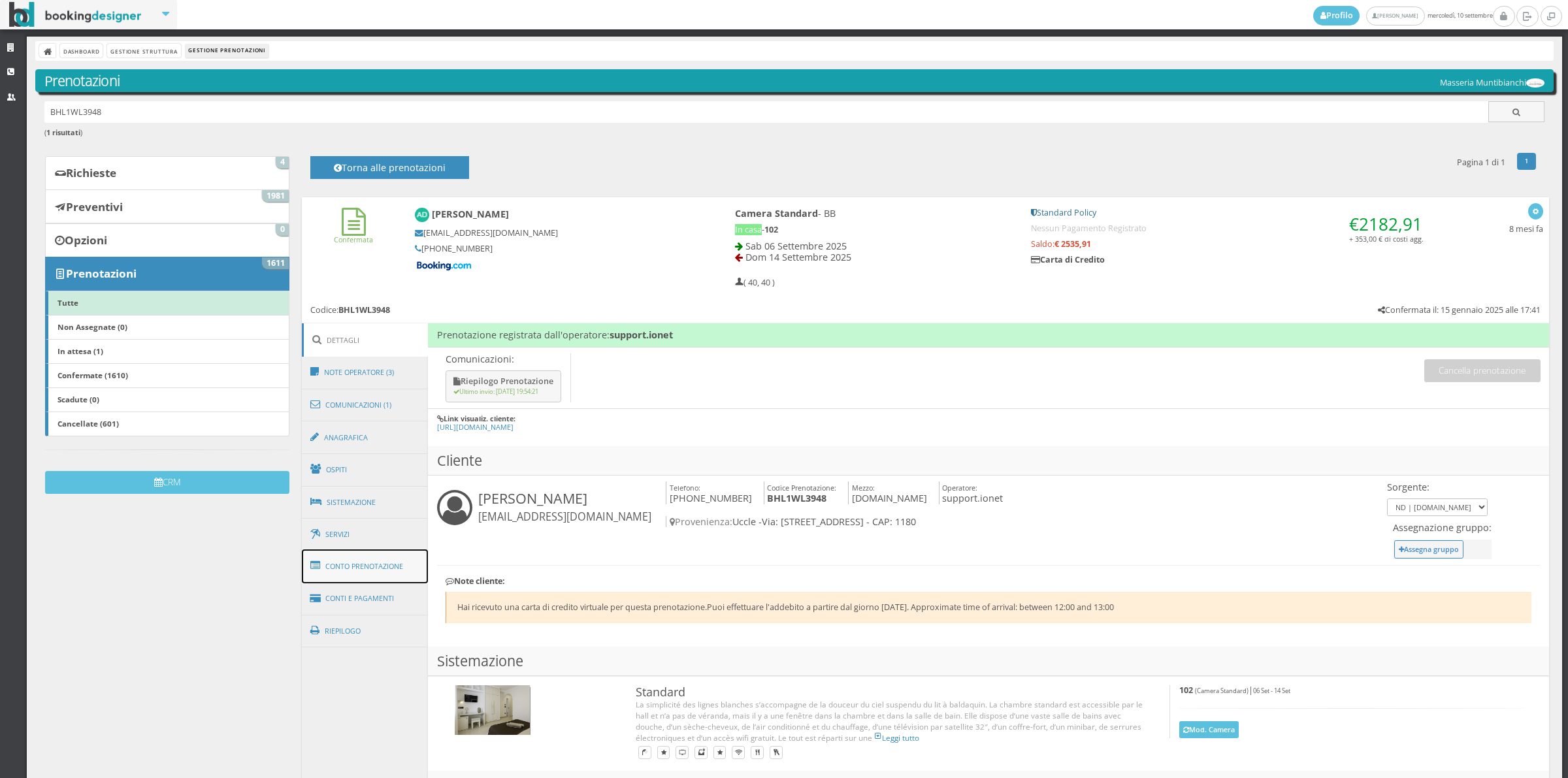
click at [403, 568] on link "Conto Prenotazione" at bounding box center [365, 566] width 127 height 34
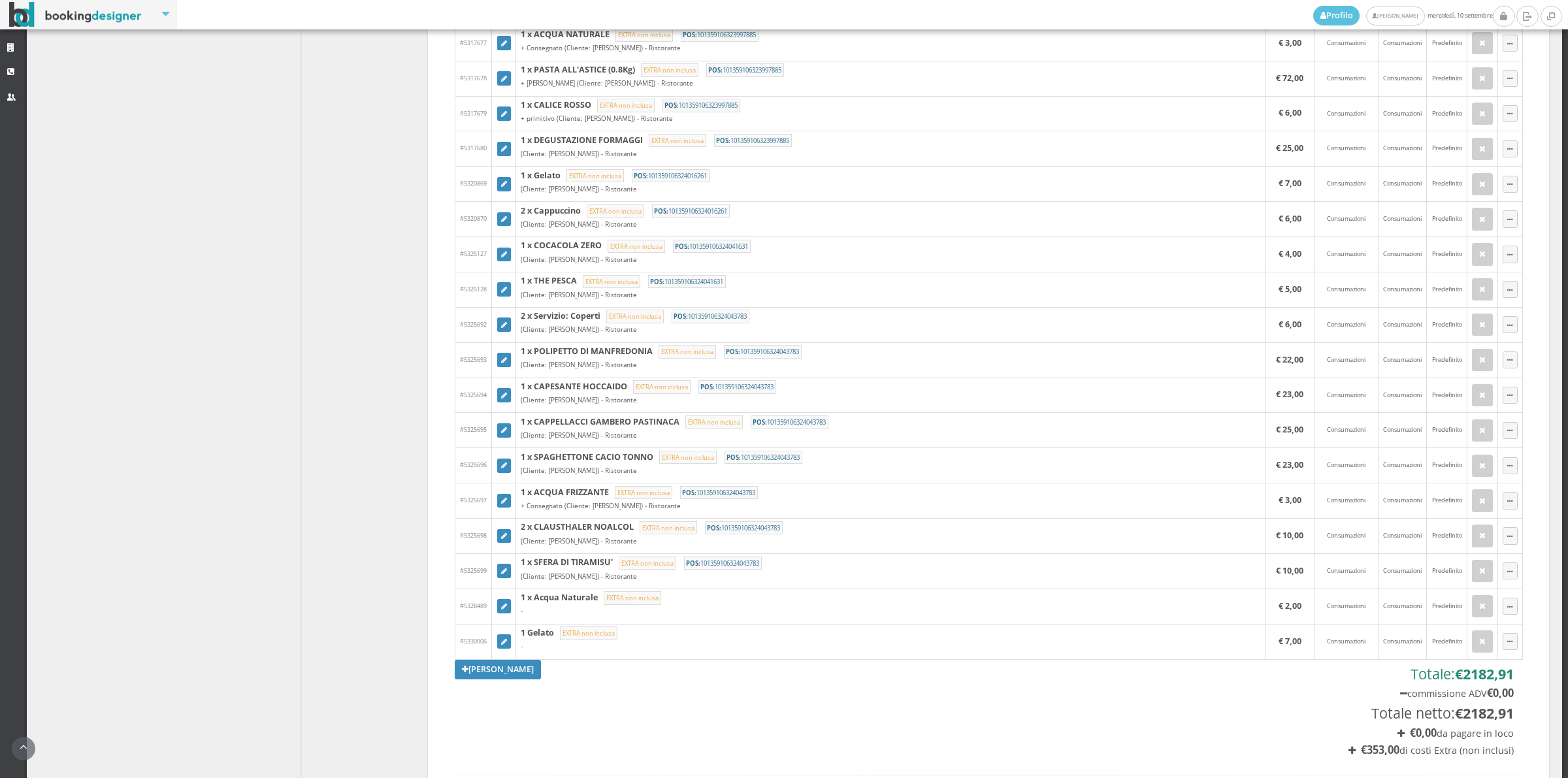
scroll to position [988, 0]
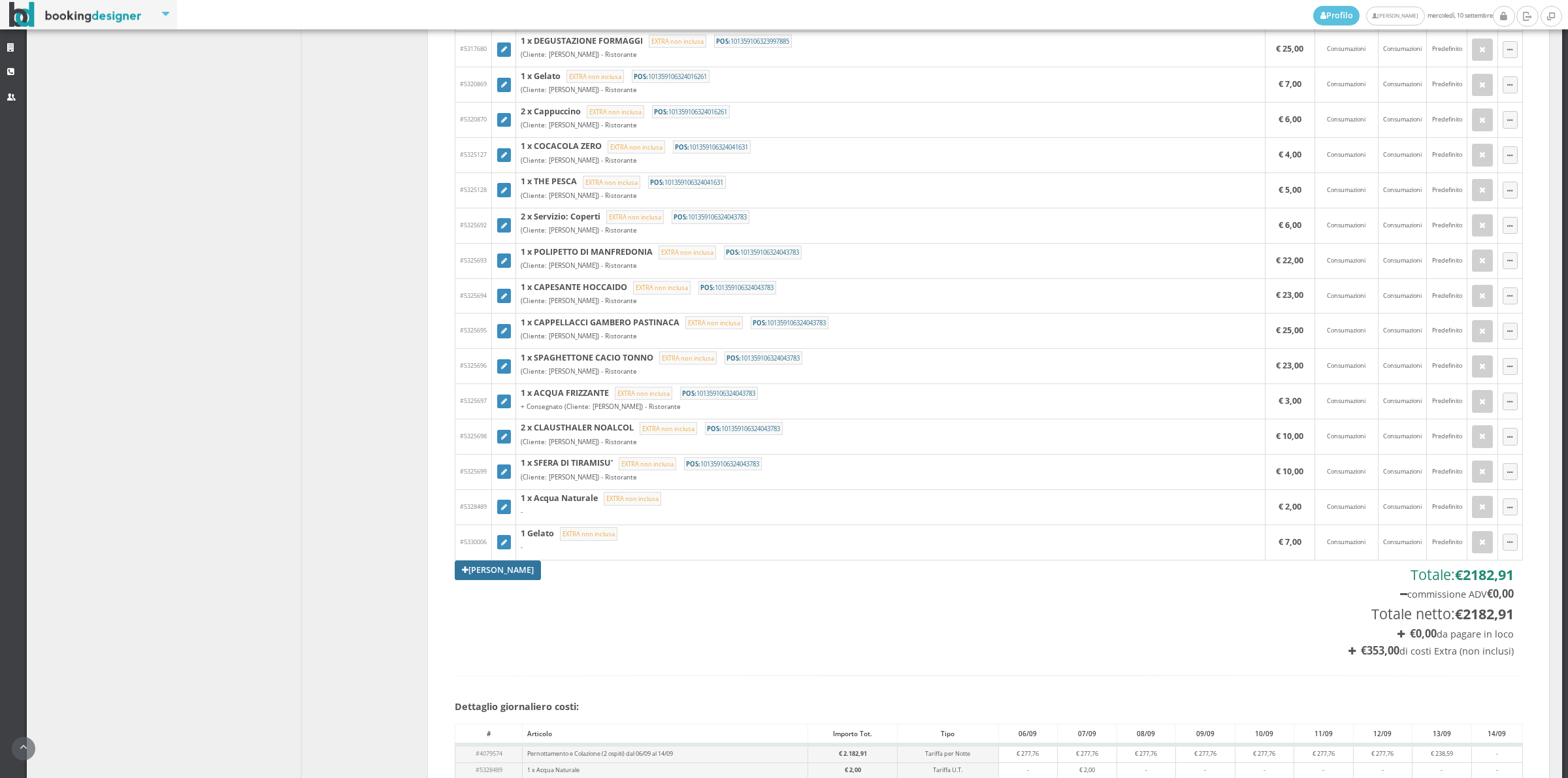
click at [500, 575] on link "[PERSON_NAME]" at bounding box center [498, 570] width 86 height 20
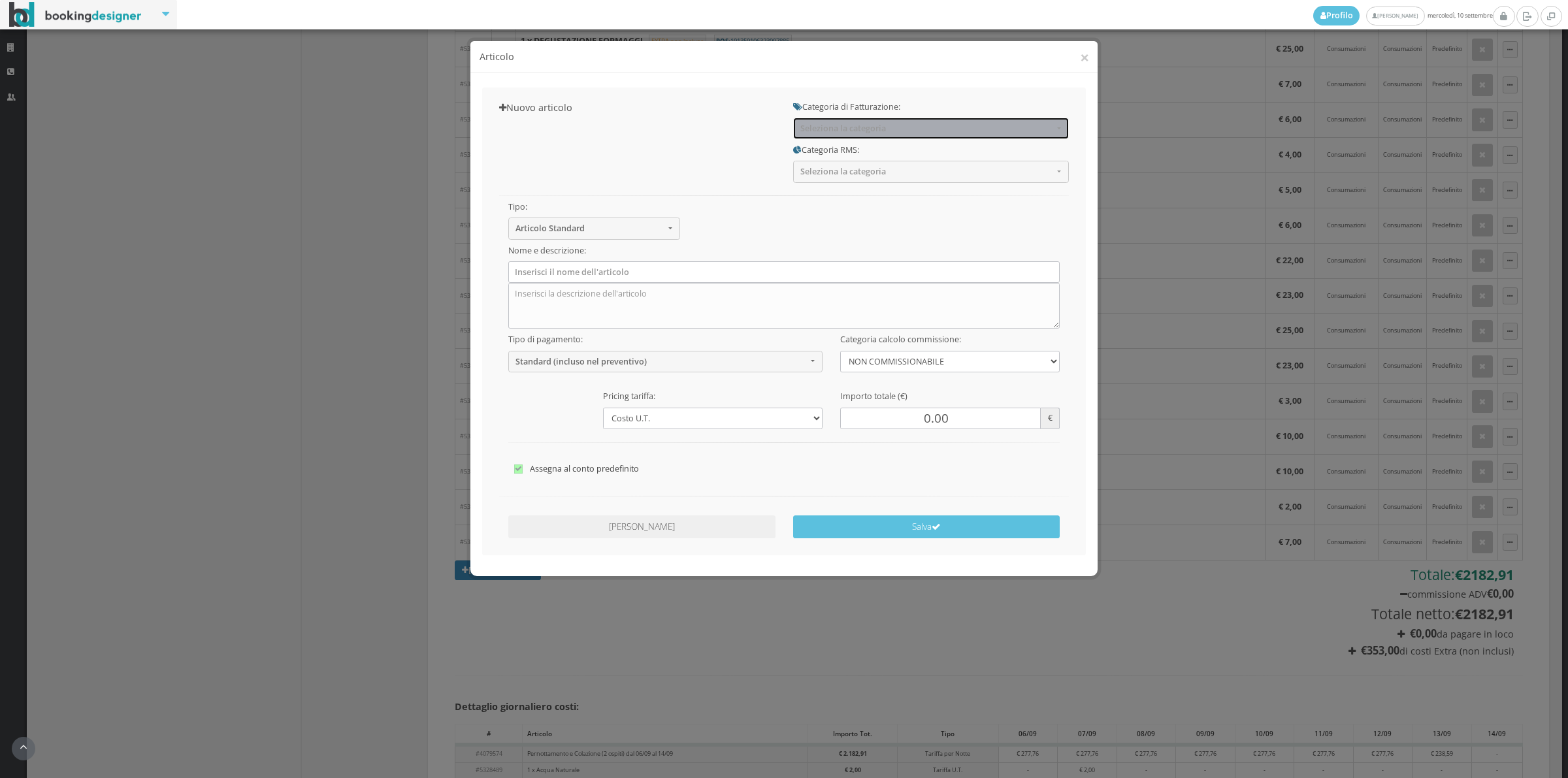
click at [821, 124] on span "Seleziona la categoria" at bounding box center [926, 128] width 253 height 10
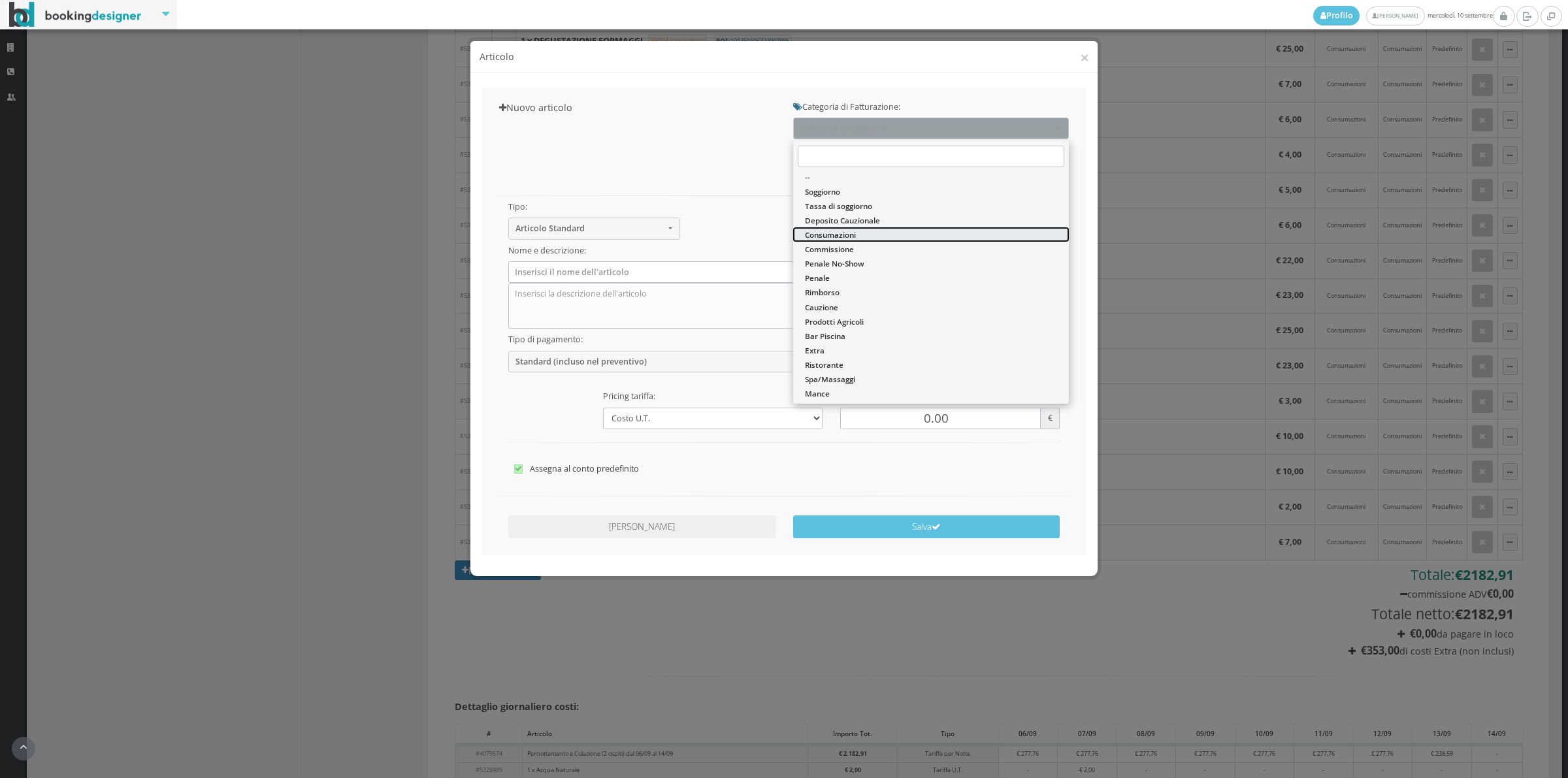
click at [839, 235] on span "Consumazioni" at bounding box center [831, 235] width 51 height 11
select select "26"
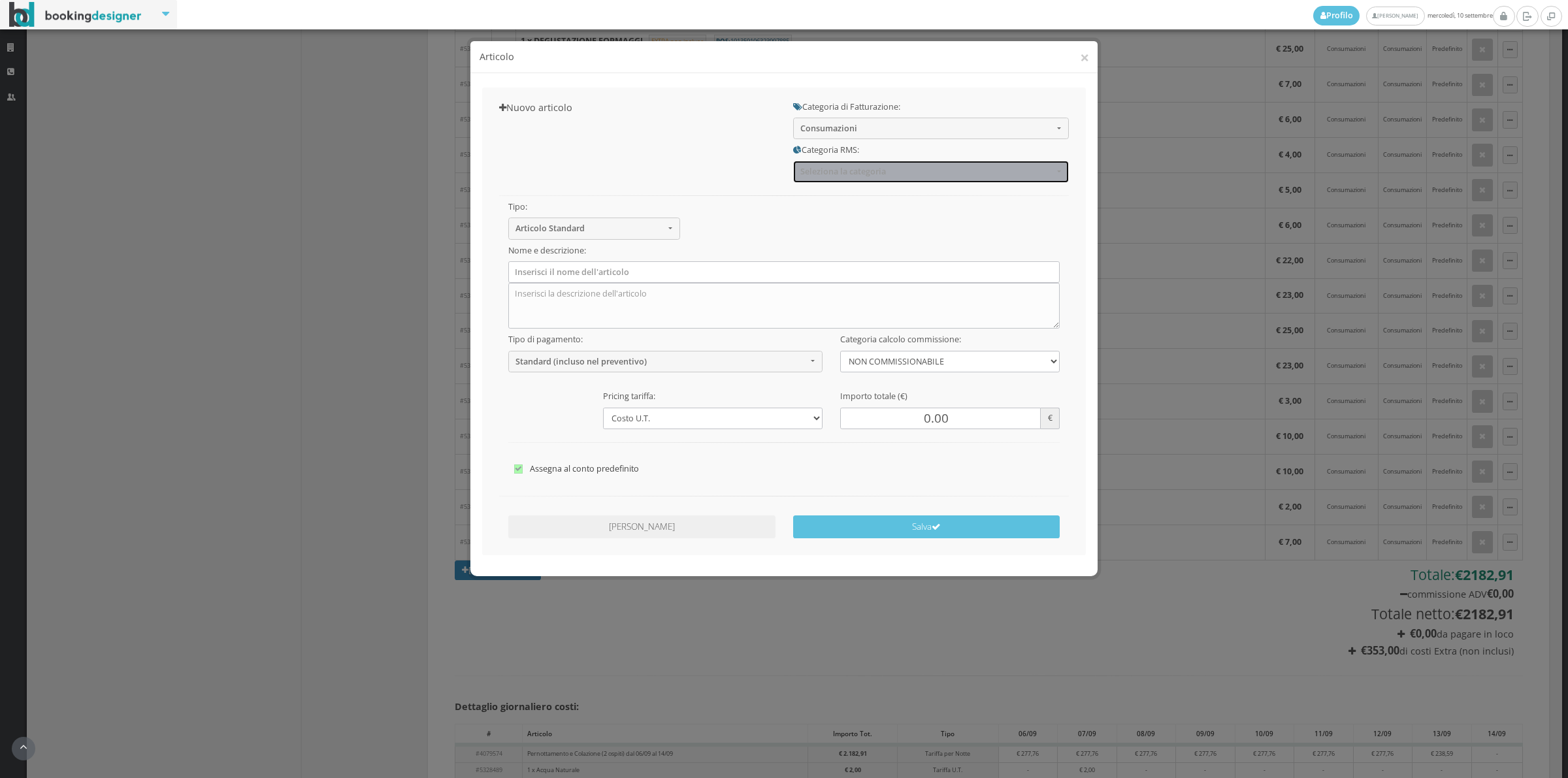
click at [828, 174] on span "Seleziona la categoria" at bounding box center [926, 171] width 253 height 10
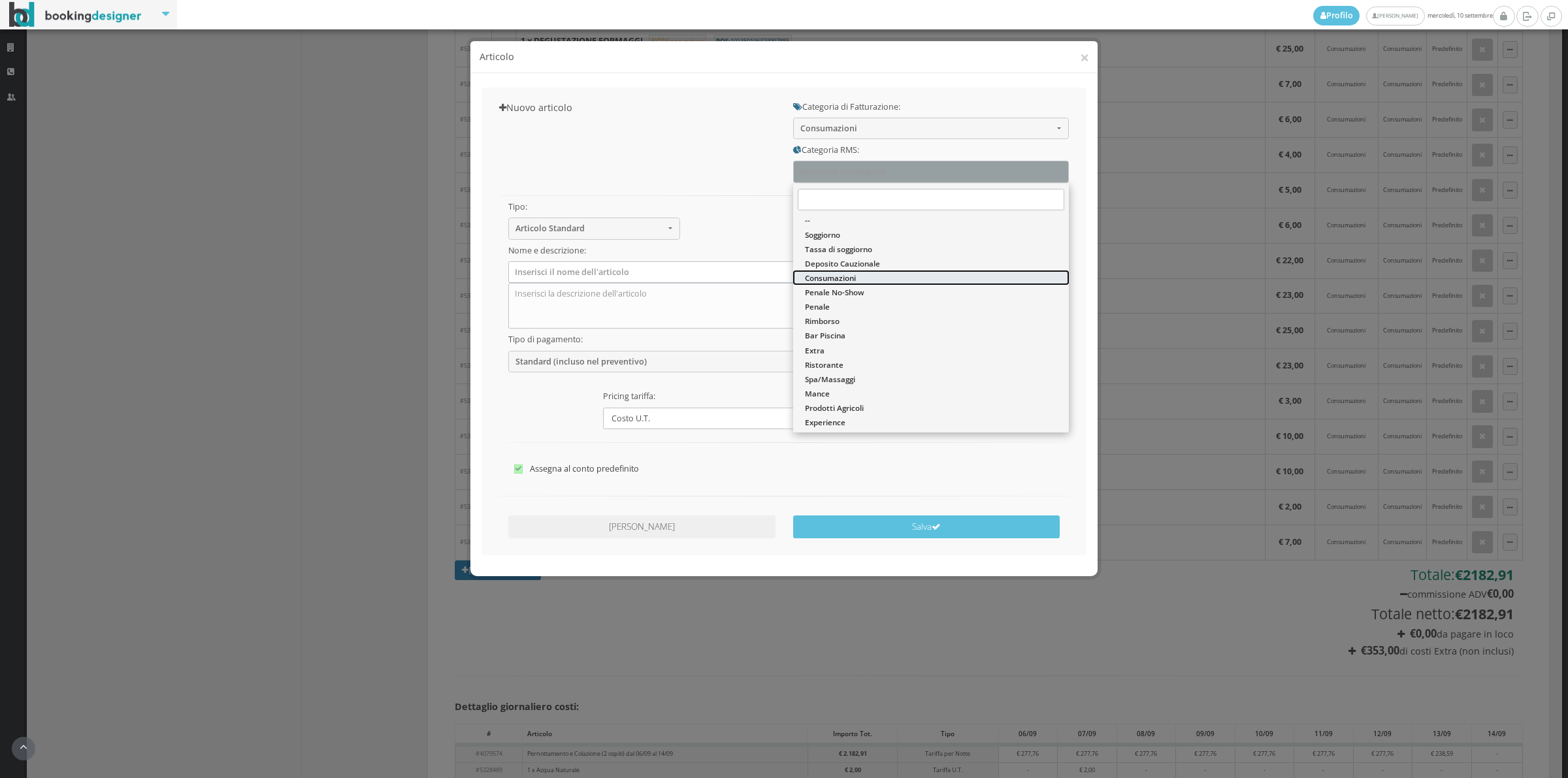
click at [834, 280] on span "Consumazioni" at bounding box center [831, 278] width 51 height 11
select select "36"
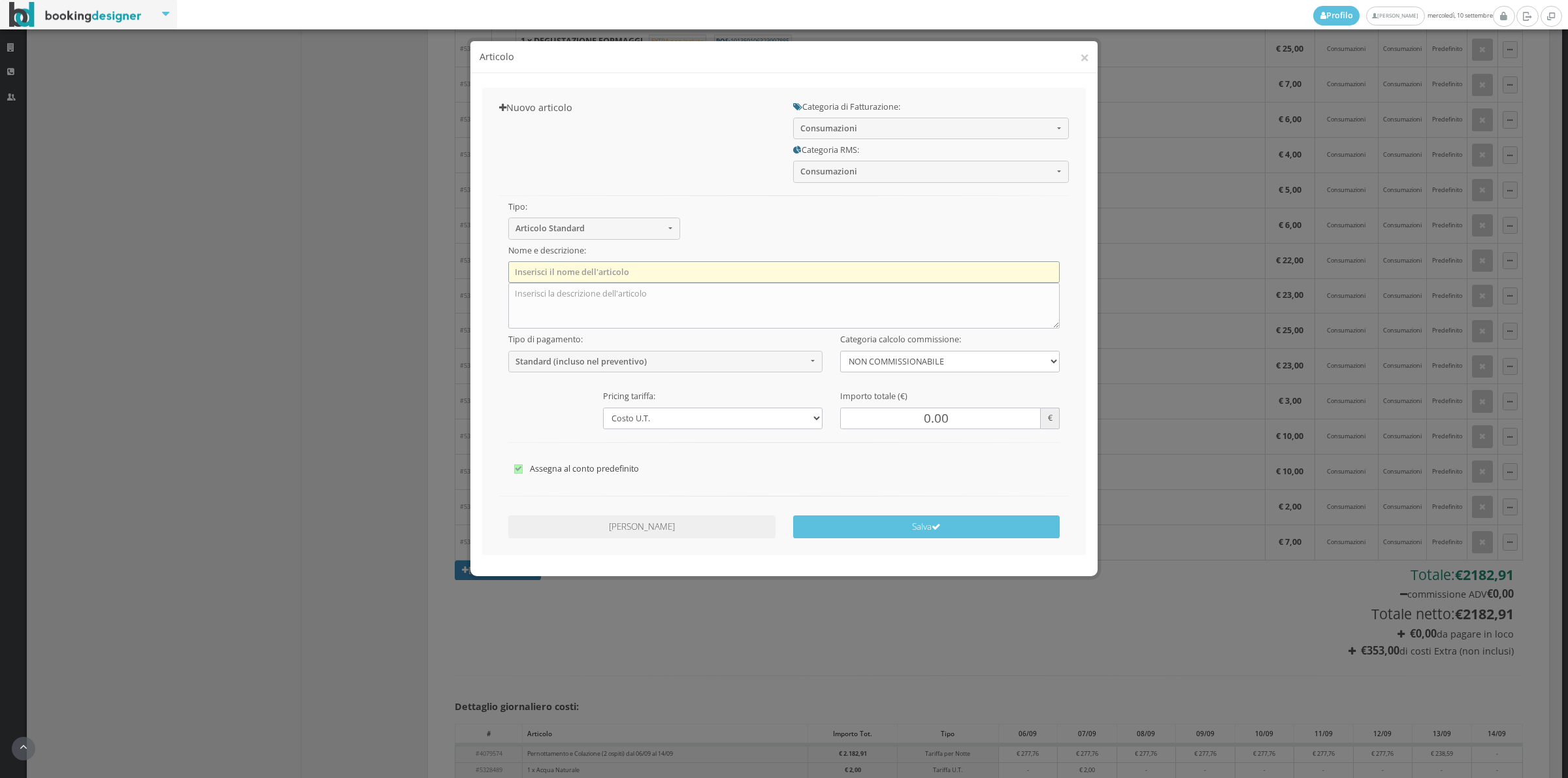
click at [580, 269] on input "text" at bounding box center [784, 272] width 552 height 21
type input "2 x Acqua Naturale"
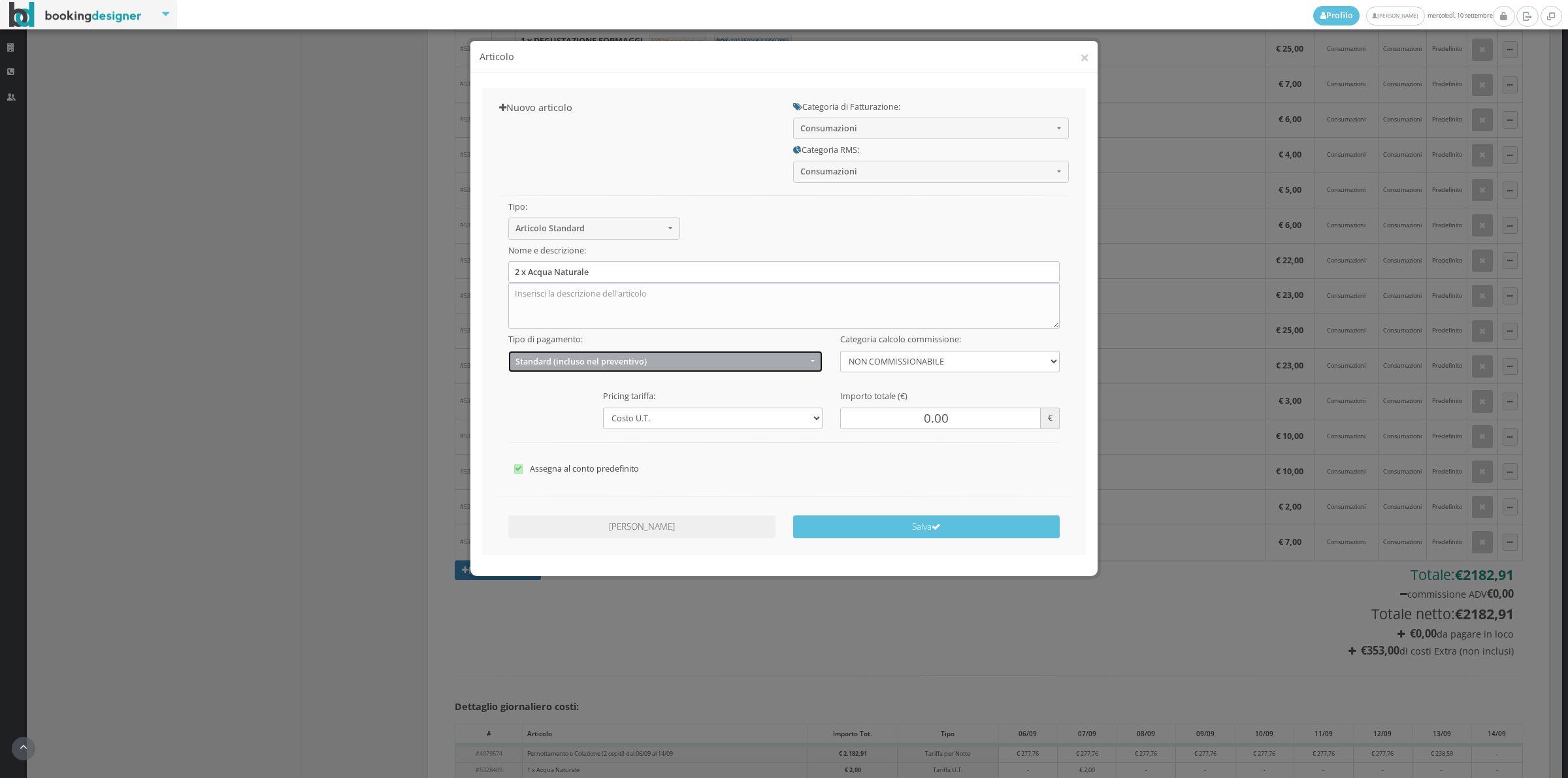
click at [588, 363] on span "Standard (incluso nel preventivo)" at bounding box center [661, 361] width 291 height 10
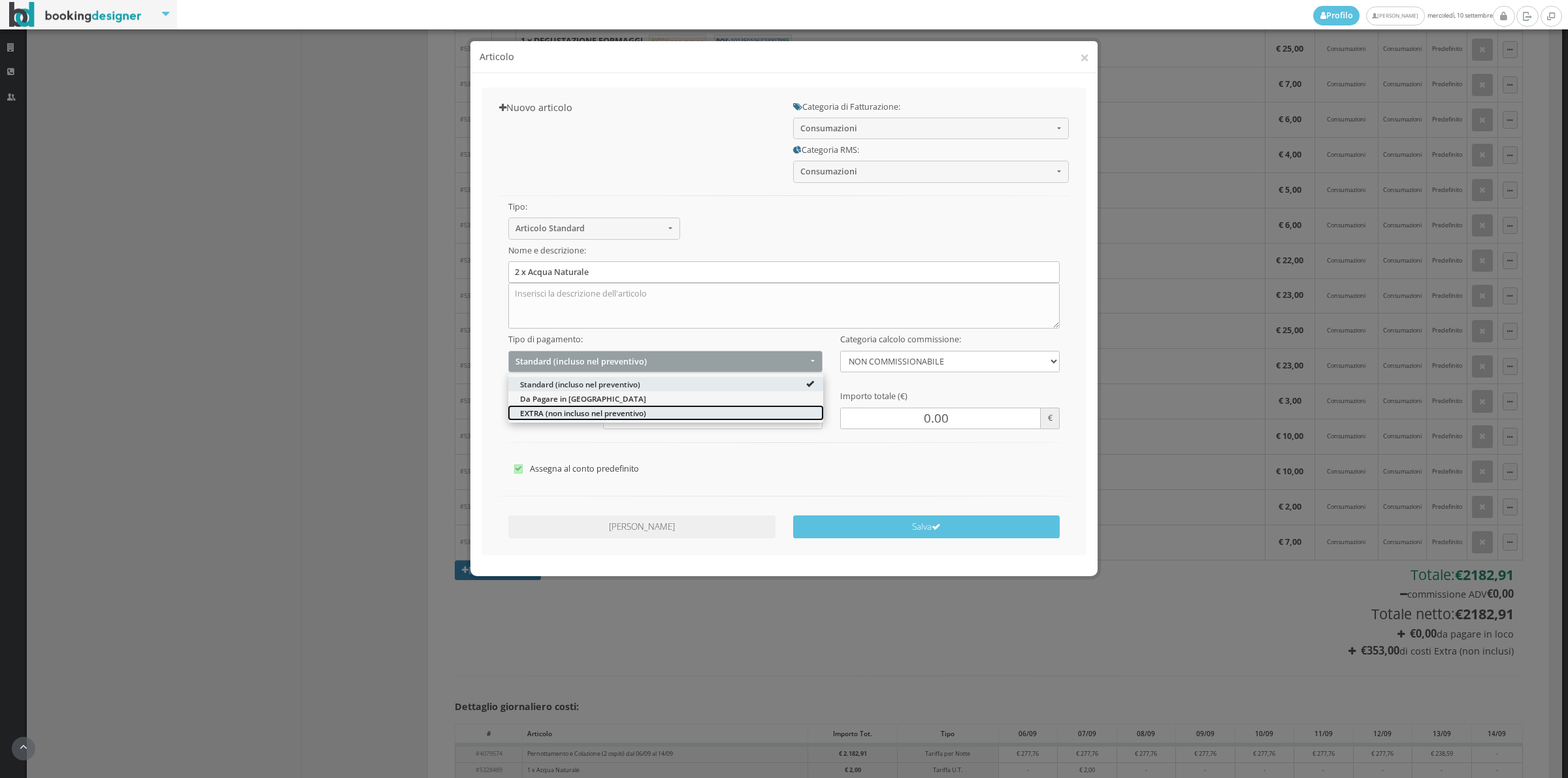
click at [566, 413] on span "EXTRA (non incluso nel preventivo)" at bounding box center [583, 412] width 126 height 11
select select "2"
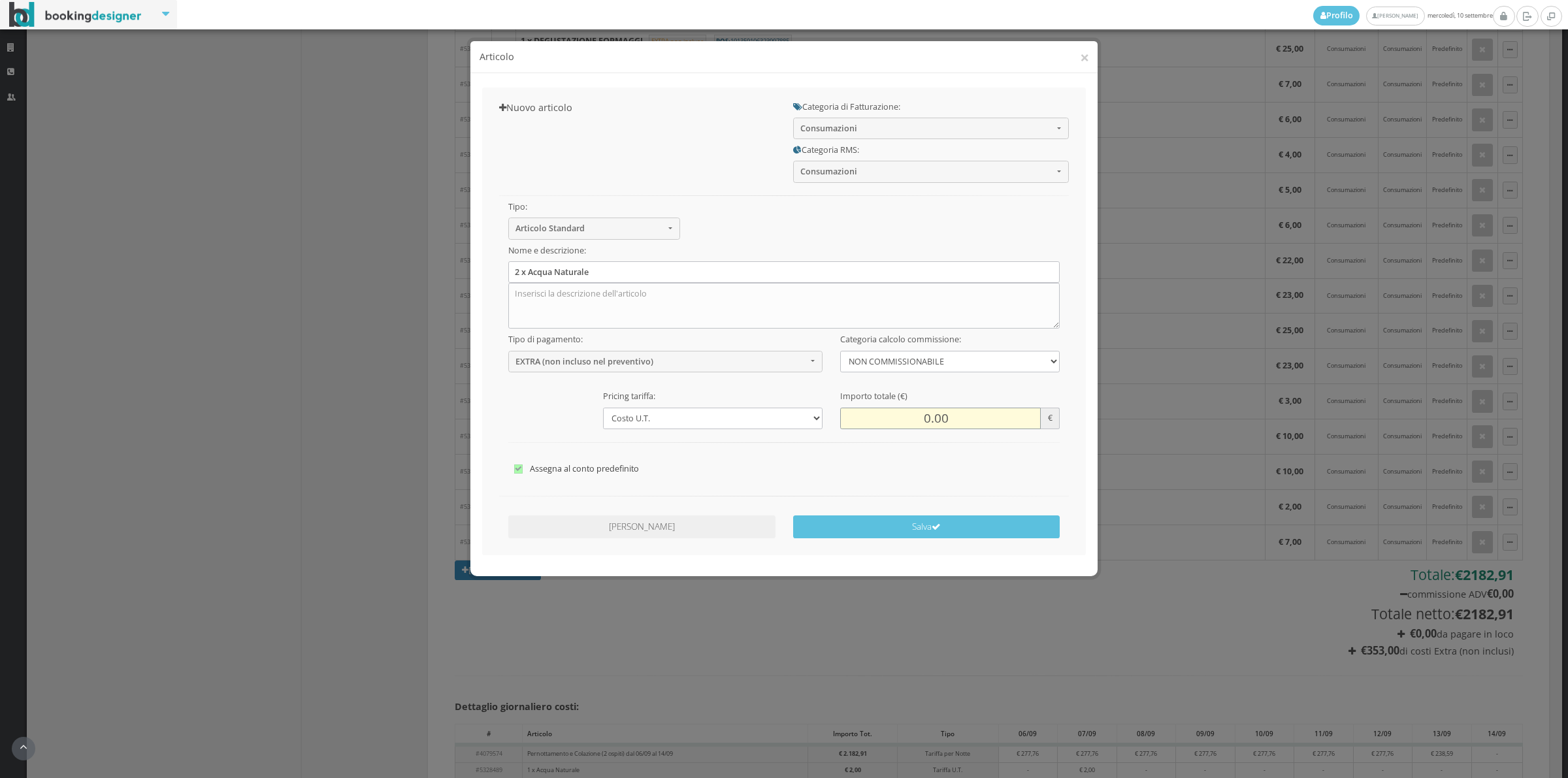
click at [904, 416] on input "0.00" at bounding box center [940, 418] width 201 height 21
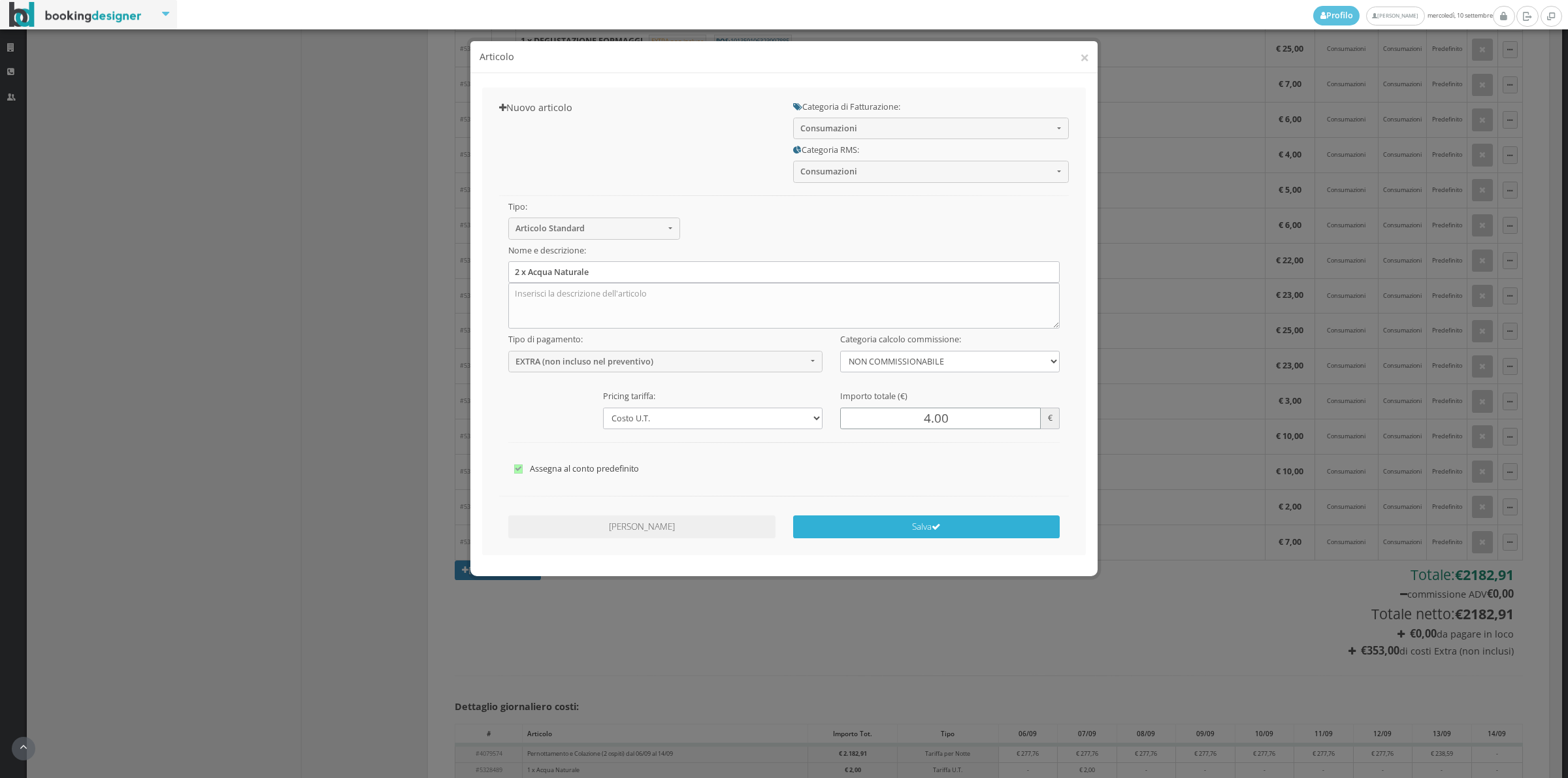
type input "4.00"
click at [915, 536] on button "Salva" at bounding box center [926, 526] width 267 height 23
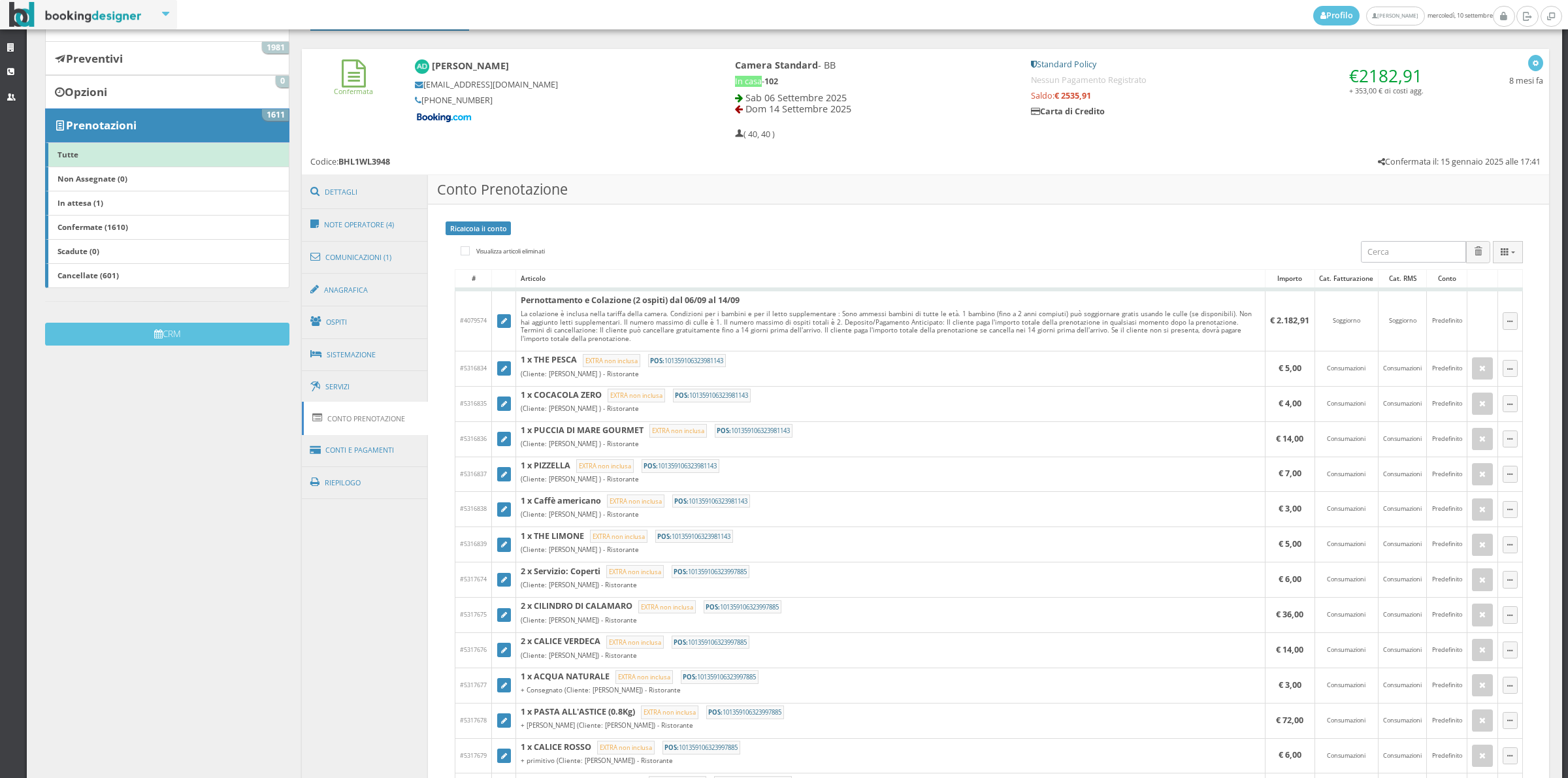
scroll to position [23, 0]
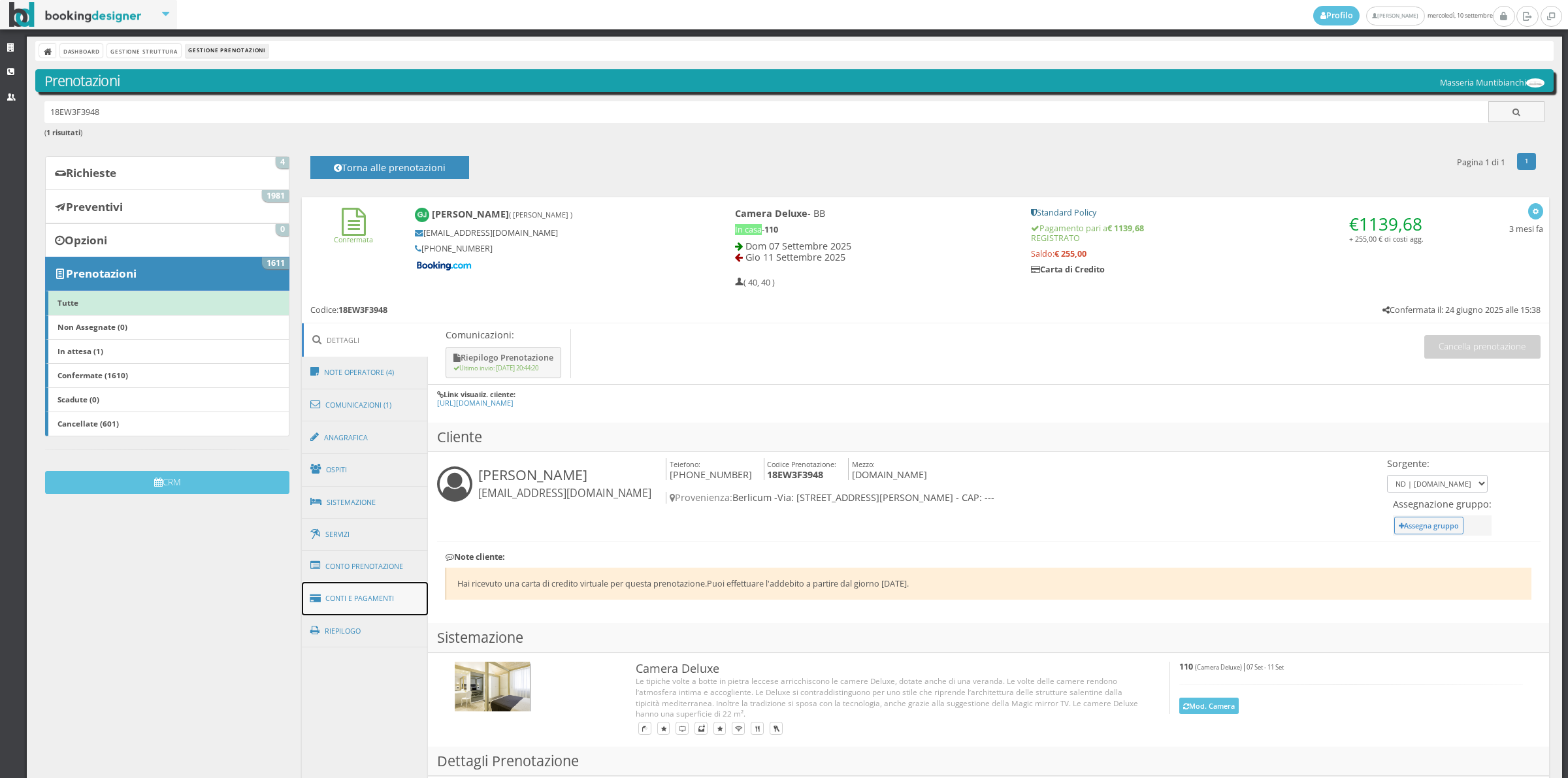
click at [367, 595] on link "Conti e Pagamenti" at bounding box center [365, 598] width 127 height 33
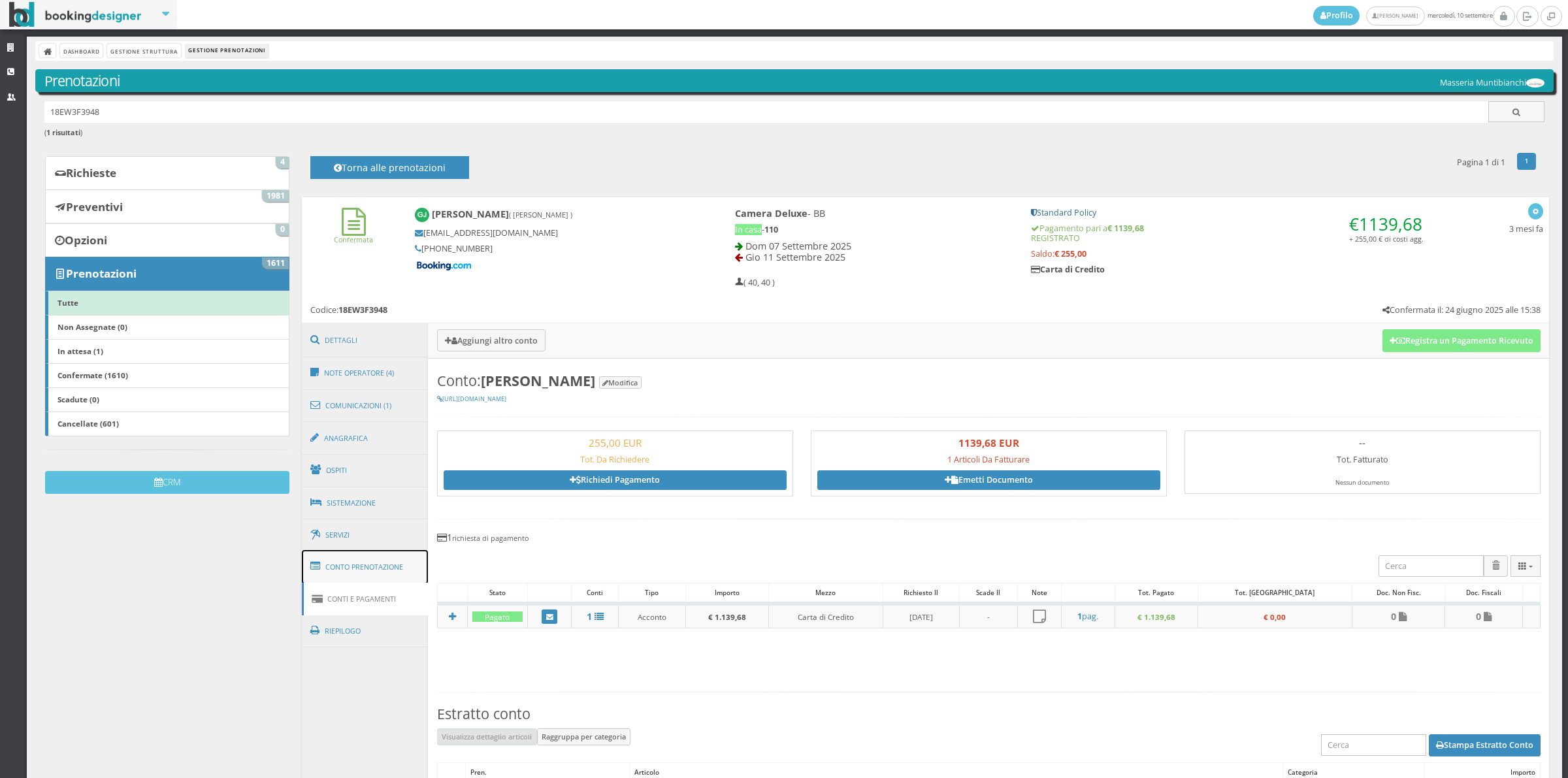
click at [373, 575] on link "Conto Prenotazione" at bounding box center [365, 567] width 127 height 34
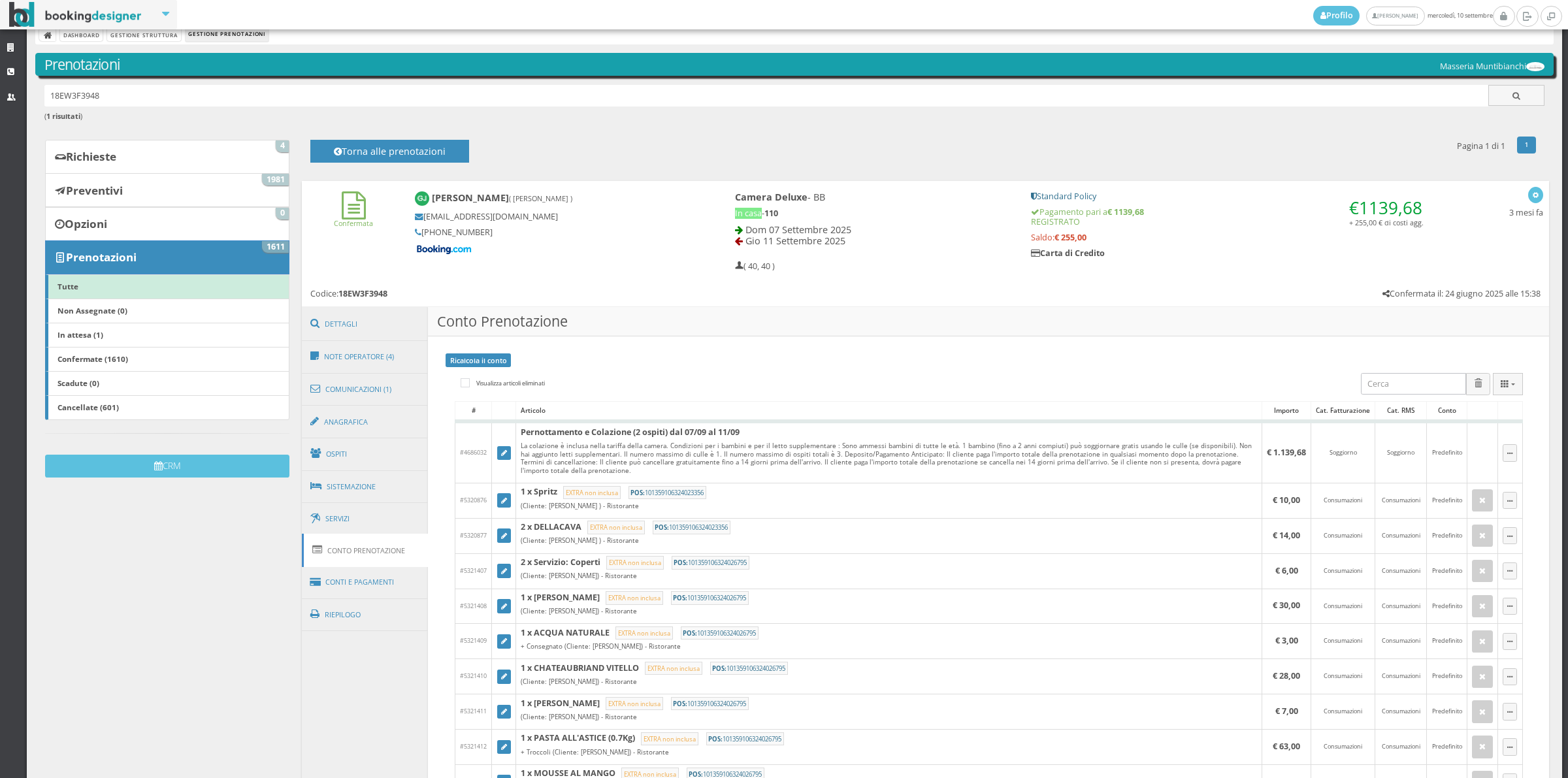
scroll to position [773, 0]
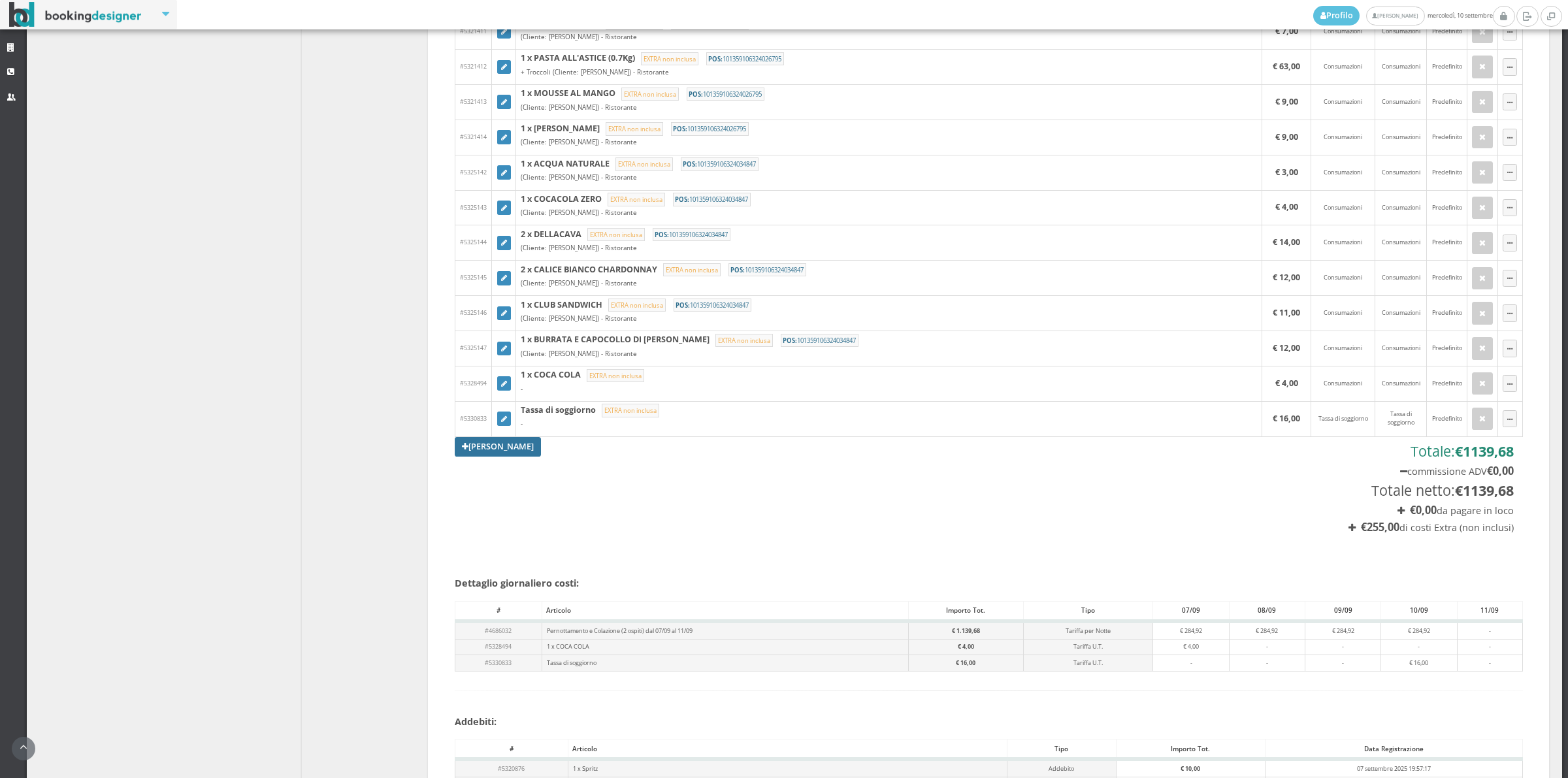
click at [520, 451] on link "[PERSON_NAME]" at bounding box center [498, 447] width 86 height 20
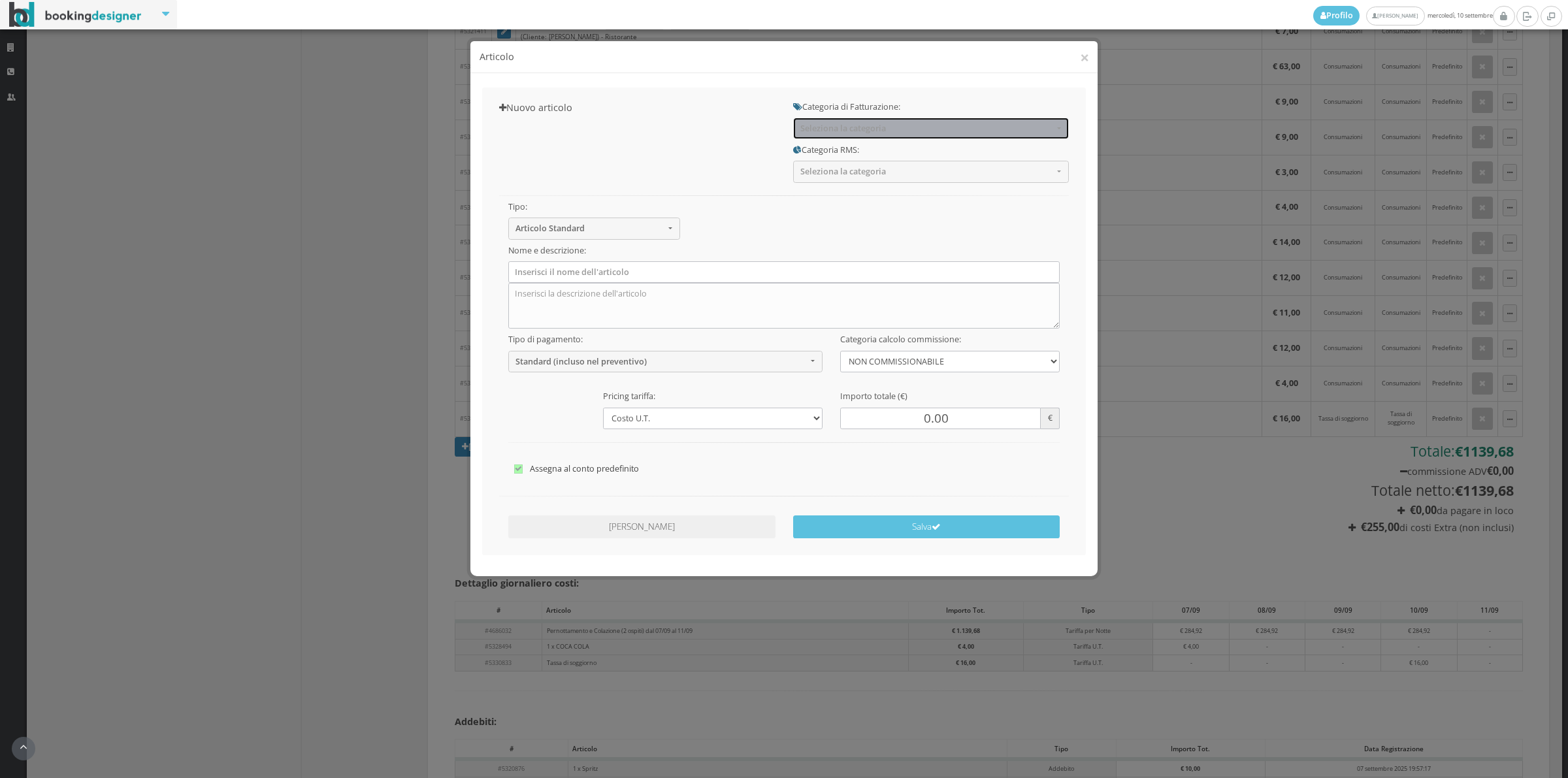
click at [824, 122] on button "Seleziona la categoria" at bounding box center [931, 128] width 276 height 21
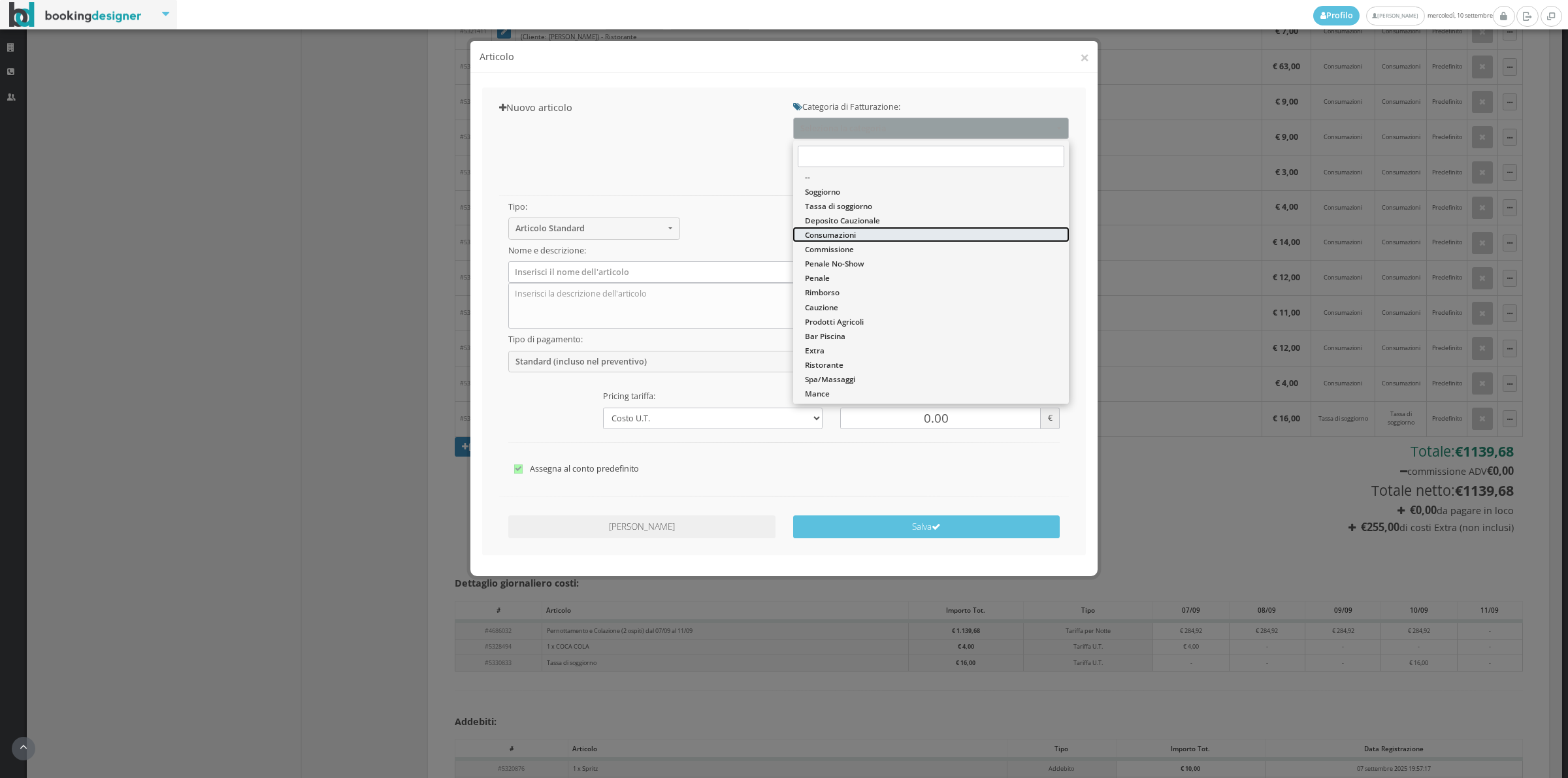
click at [807, 237] on span "Consumazioni" at bounding box center [831, 235] width 51 height 11
select select "26"
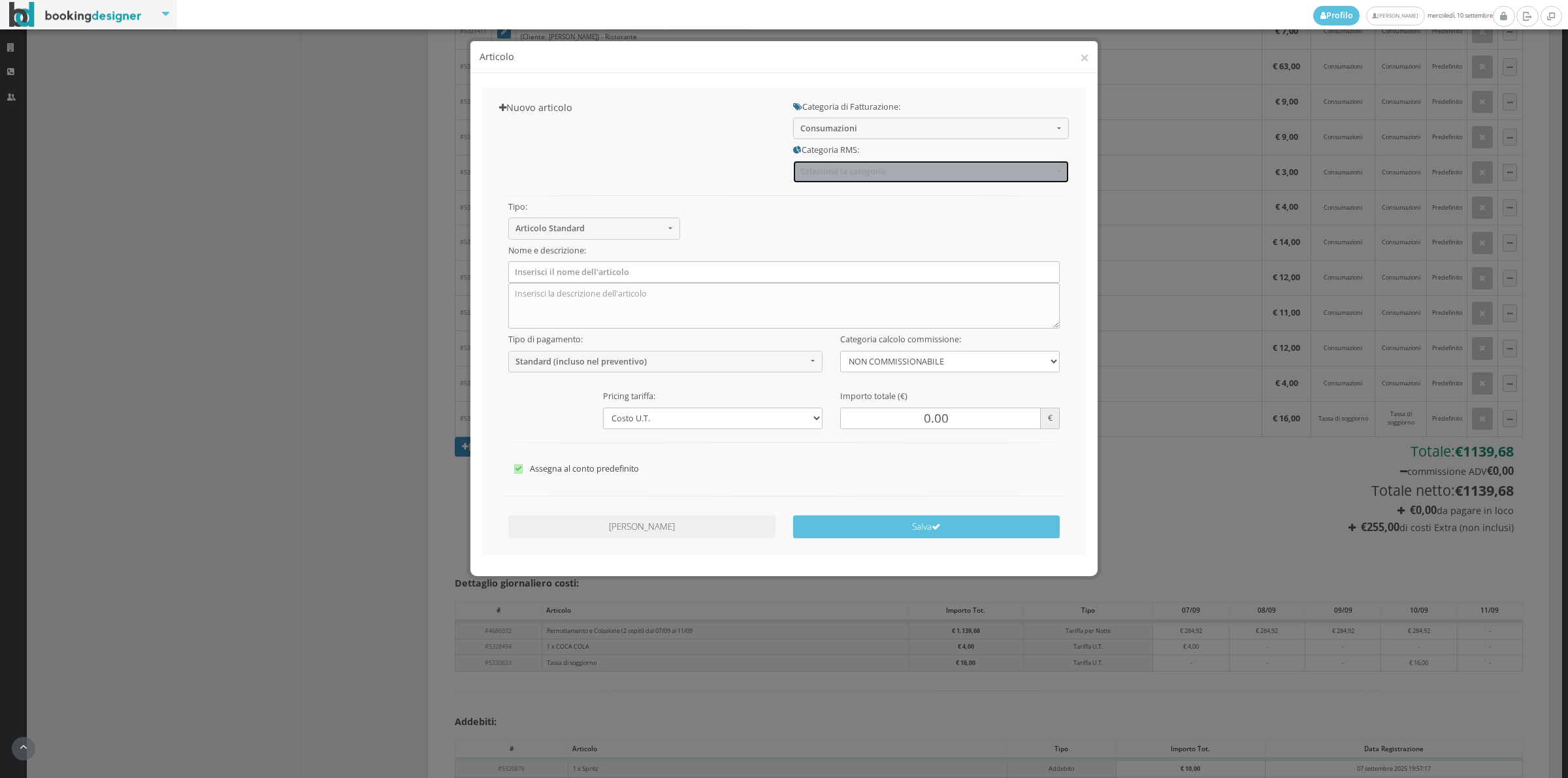
click at [814, 177] on button "Seleziona la categoria" at bounding box center [931, 171] width 276 height 21
click at [822, 170] on span "Seleziona la categoria" at bounding box center [926, 171] width 253 height 10
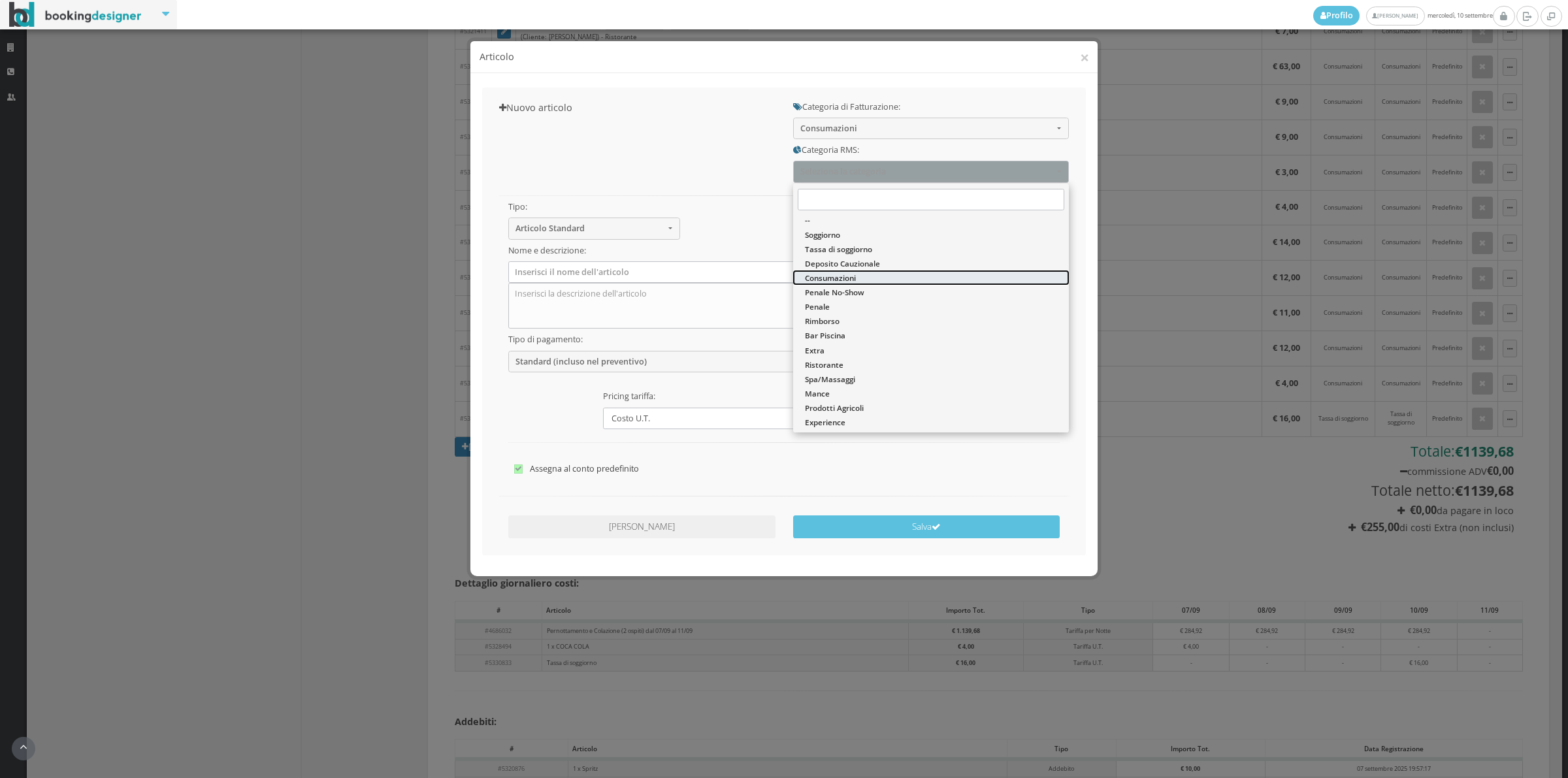
click at [822, 273] on span "Consumazioni" at bounding box center [831, 278] width 51 height 11
select select "36"
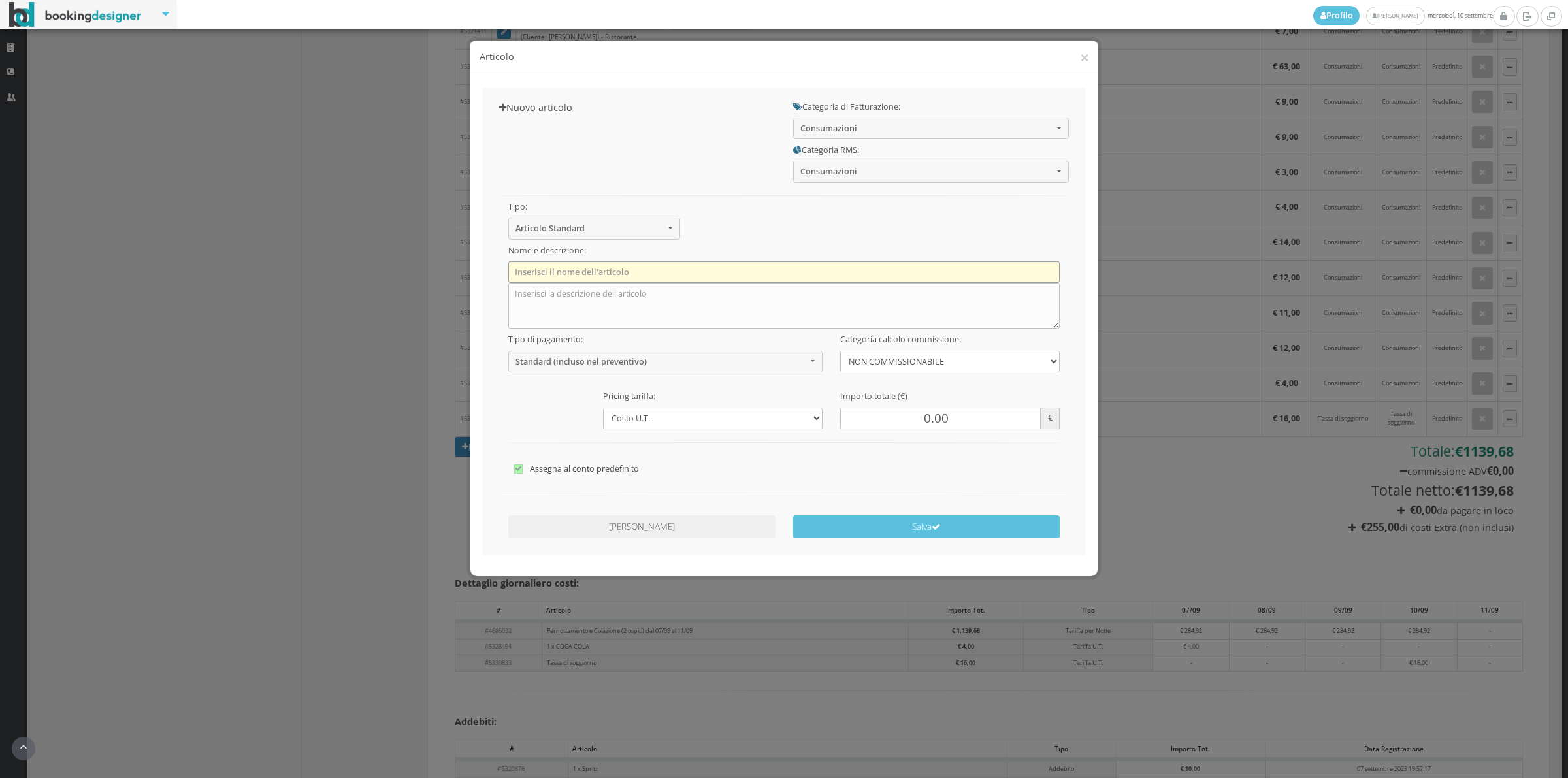
click at [603, 261] on input "text" at bounding box center [784, 272] width 552 height 21
type input "1 x COCA COLA"
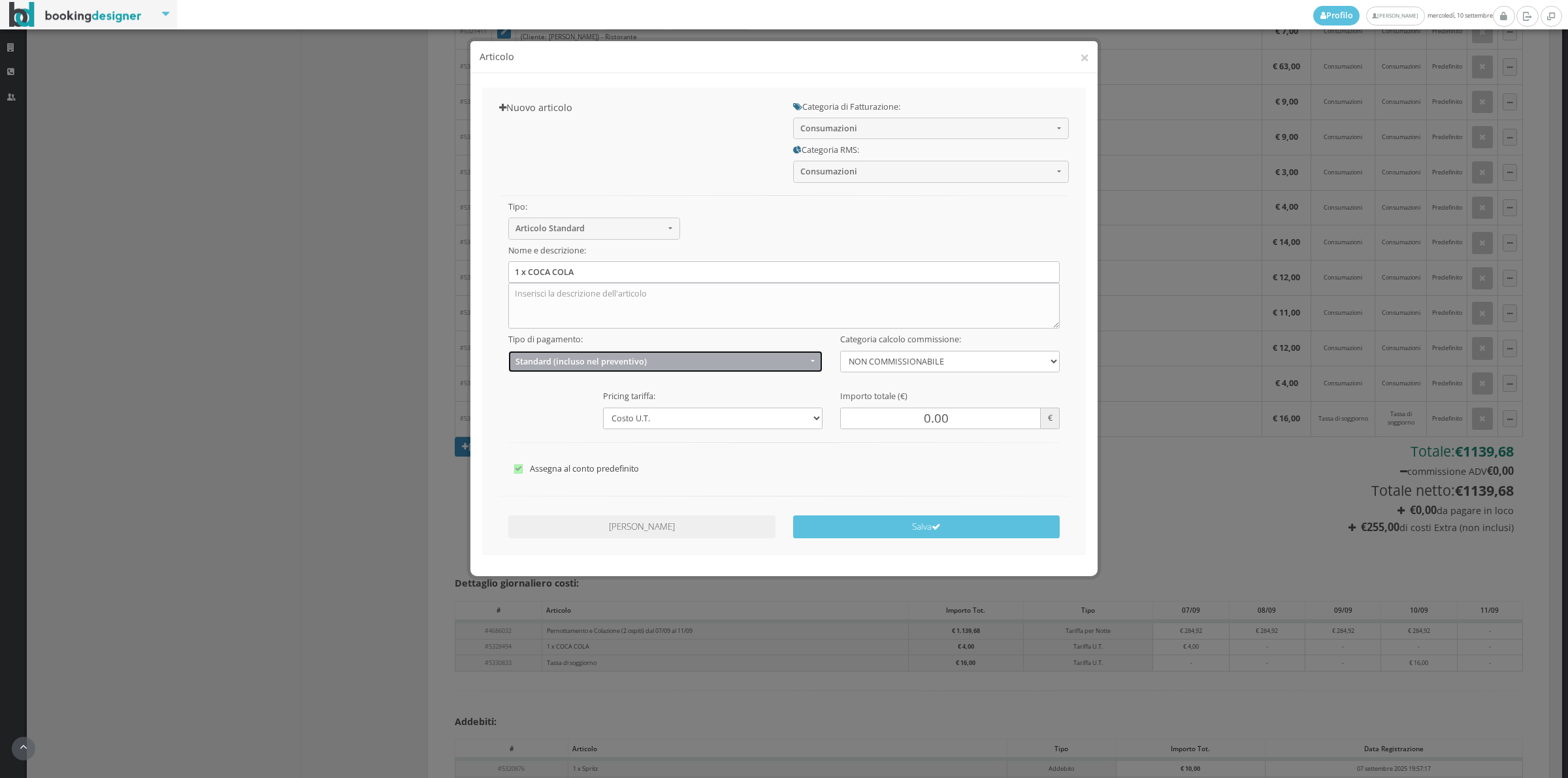
click at [602, 371] on button "Standard (incluso nel preventivo)" at bounding box center [666, 361] width 315 height 21
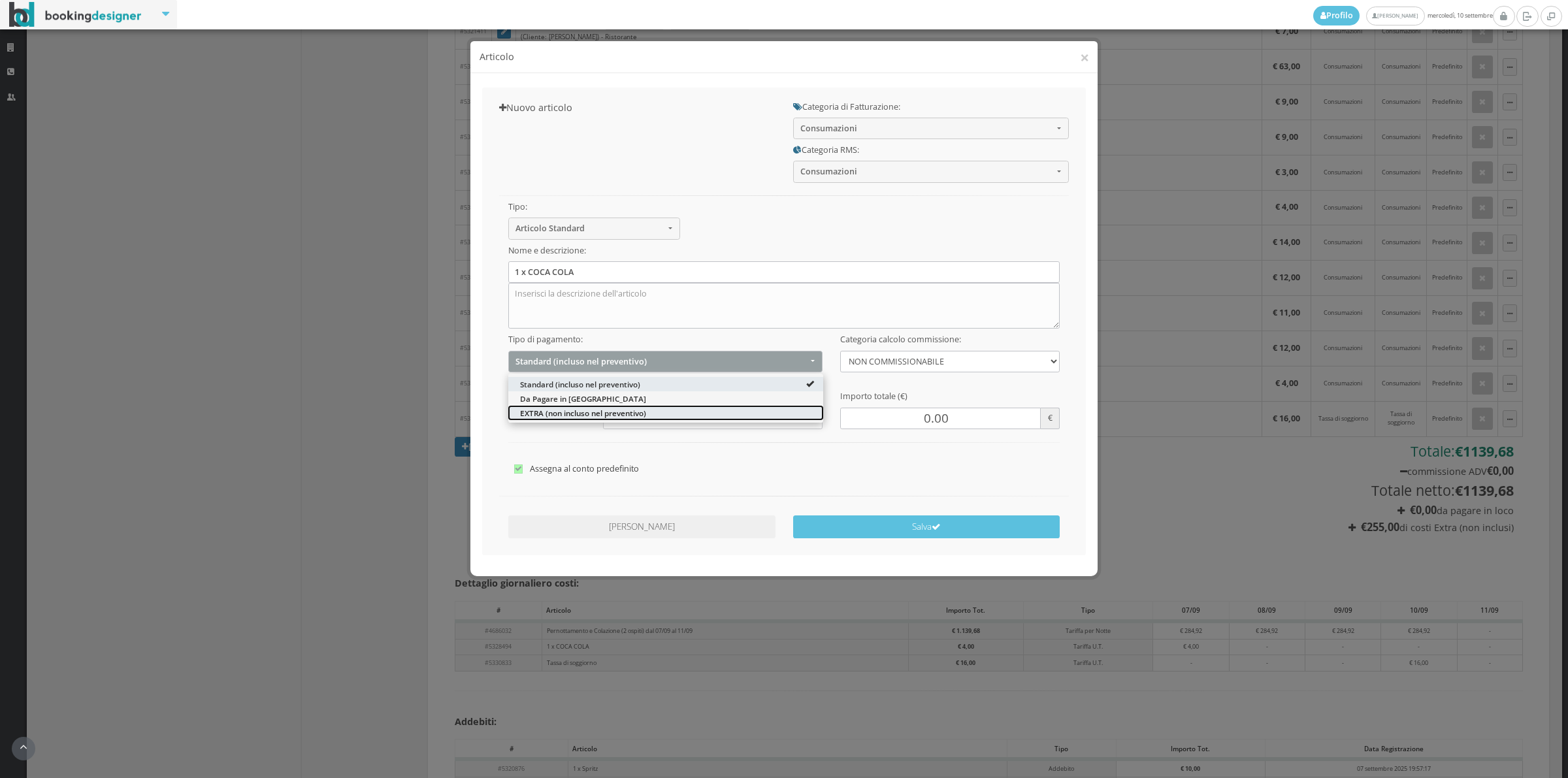
click at [563, 410] on span "EXTRA (non incluso nel preventivo)" at bounding box center [583, 412] width 126 height 11
select select "2"
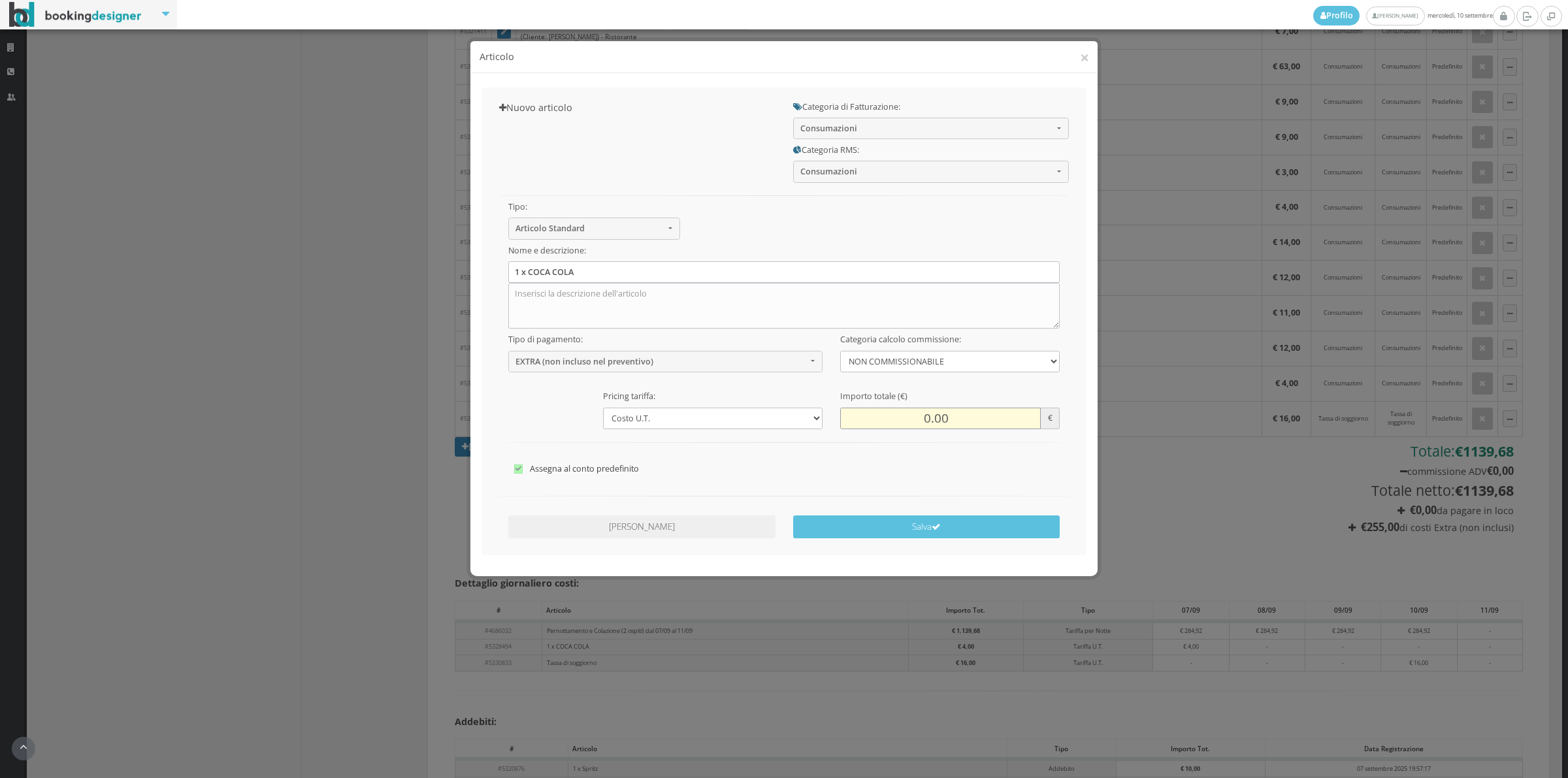
click at [908, 424] on input "0.00" at bounding box center [940, 418] width 201 height 21
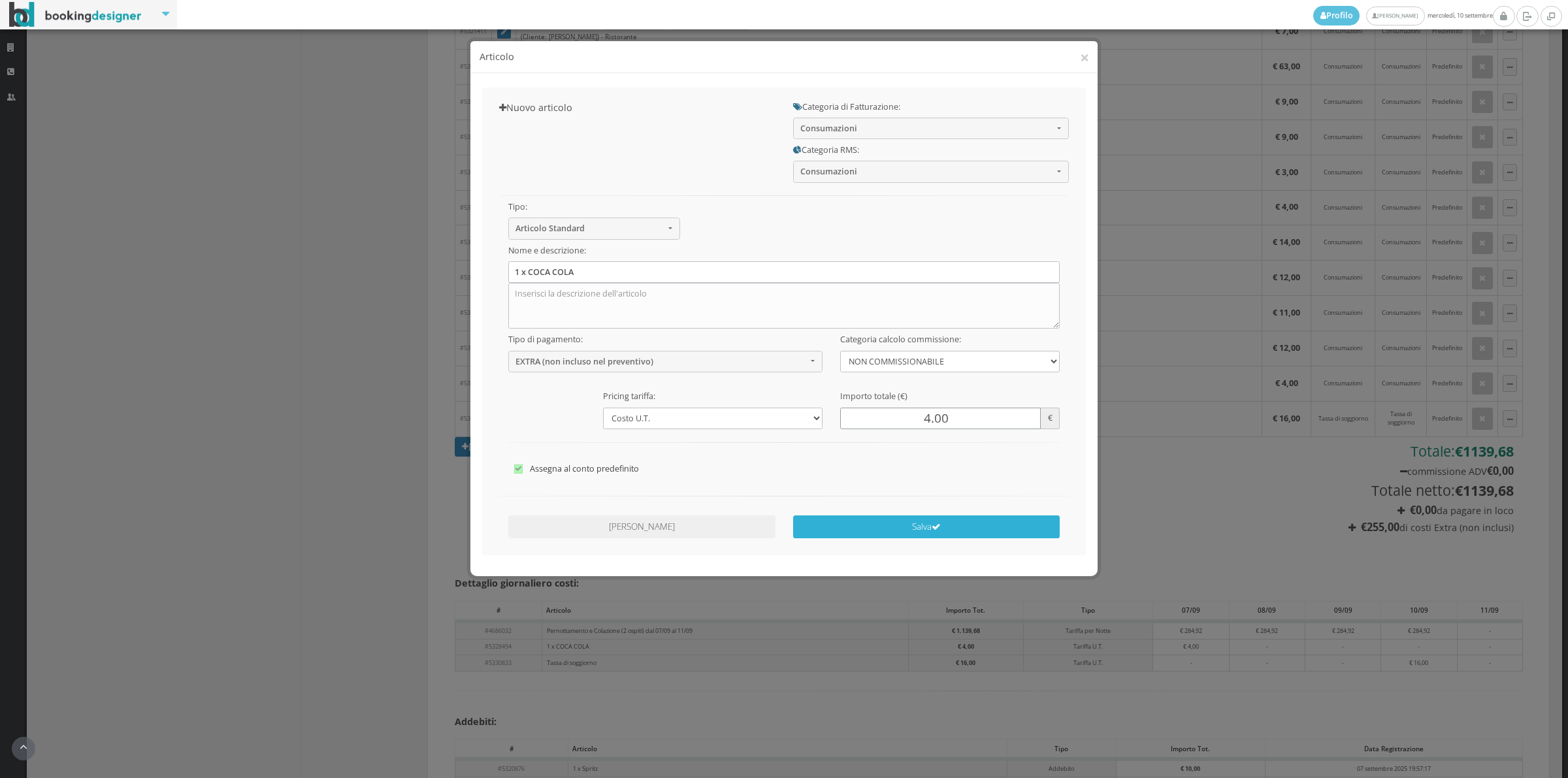
type input "4.00"
click at [918, 526] on button "Salva" at bounding box center [926, 526] width 267 height 23
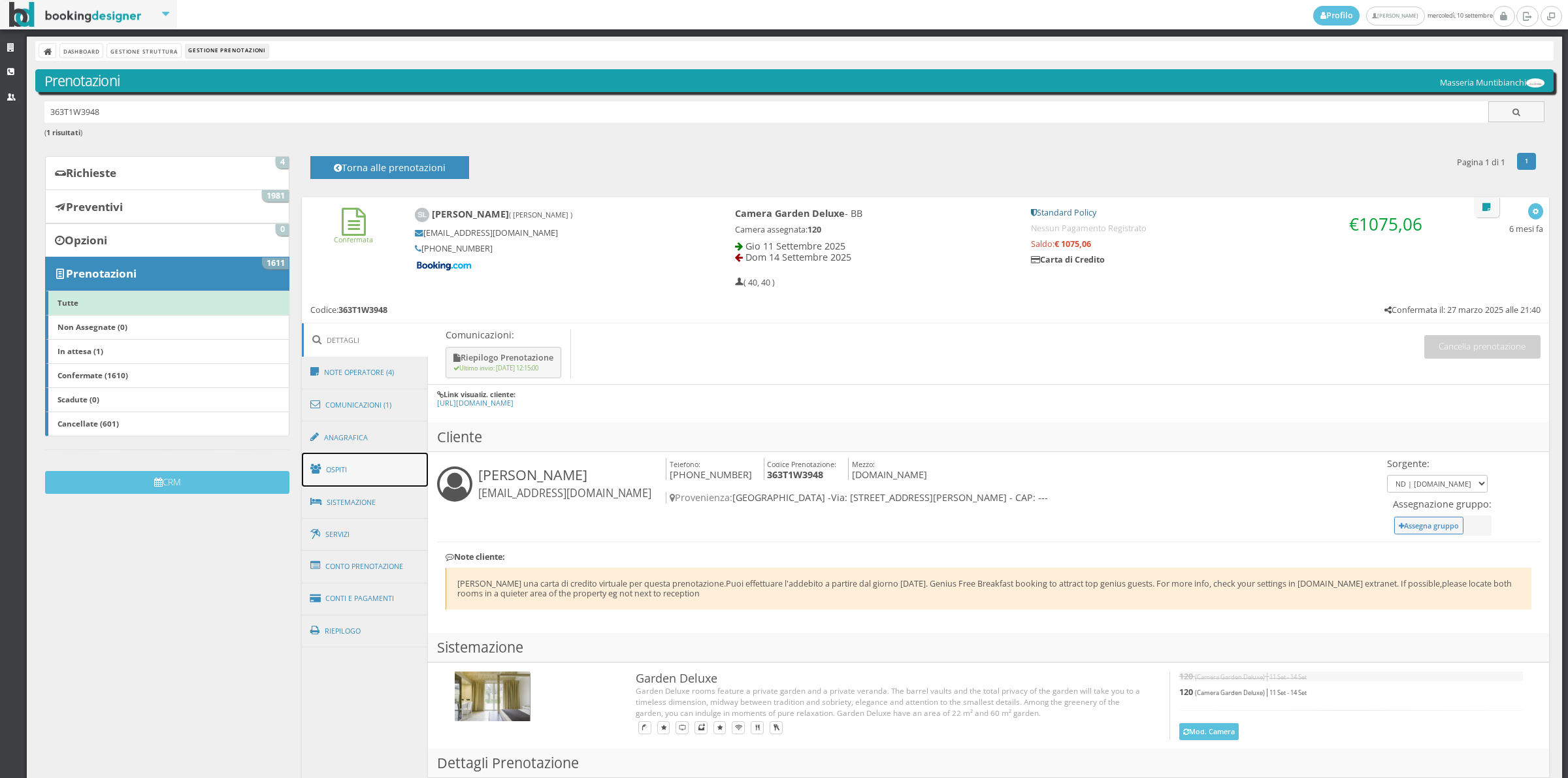
click at [345, 479] on link "Ospiti" at bounding box center [365, 470] width 127 height 34
